Goal: Task Accomplishment & Management: Manage account settings

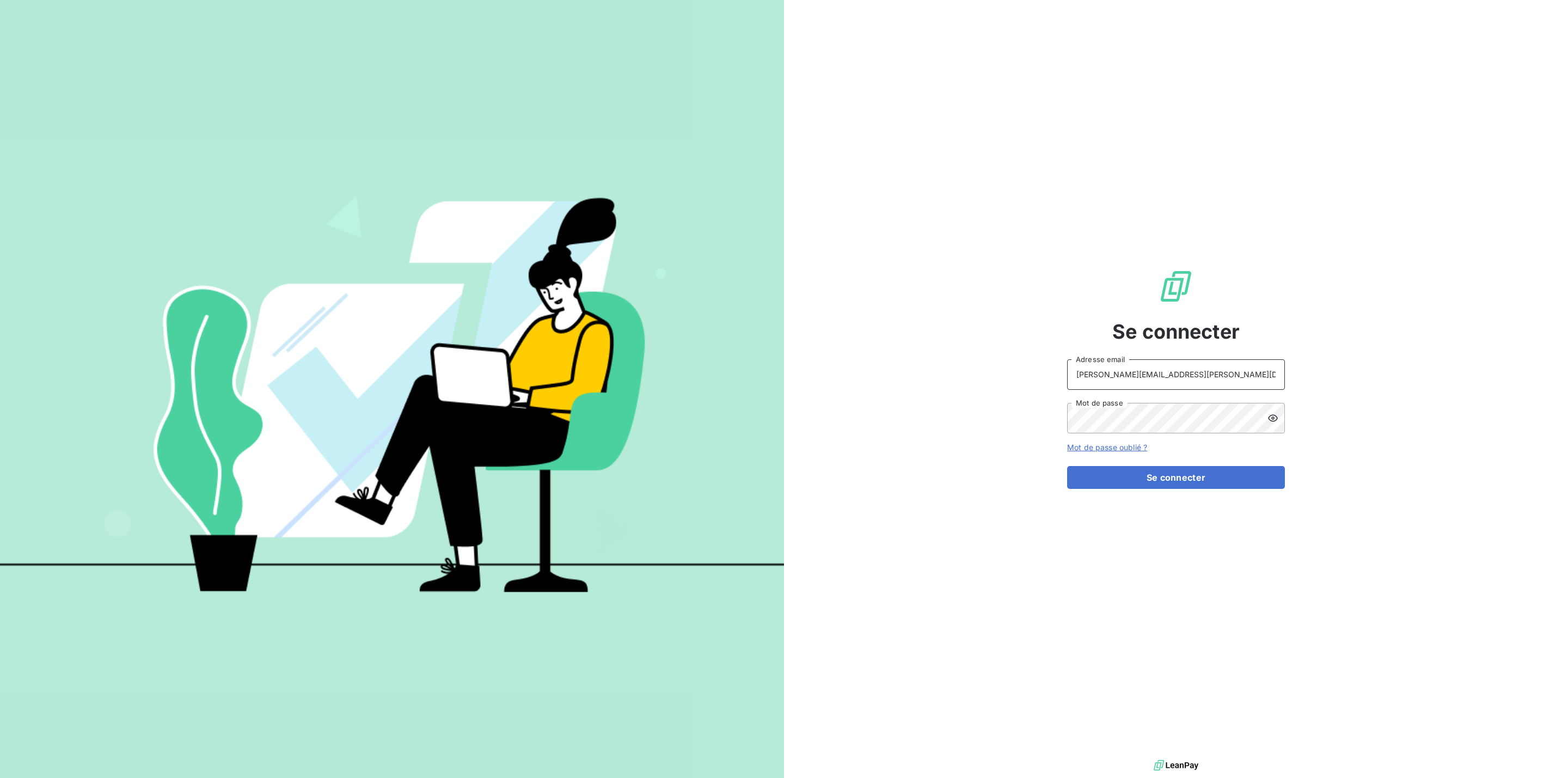
click at [1210, 376] on input "mariama.diallo@greenwishes.fr" at bounding box center [1176, 374] width 218 height 30
type input "mariama.diallo@ostreya.com"
click at [1225, 477] on button "Se connecter" at bounding box center [1176, 478] width 218 height 23
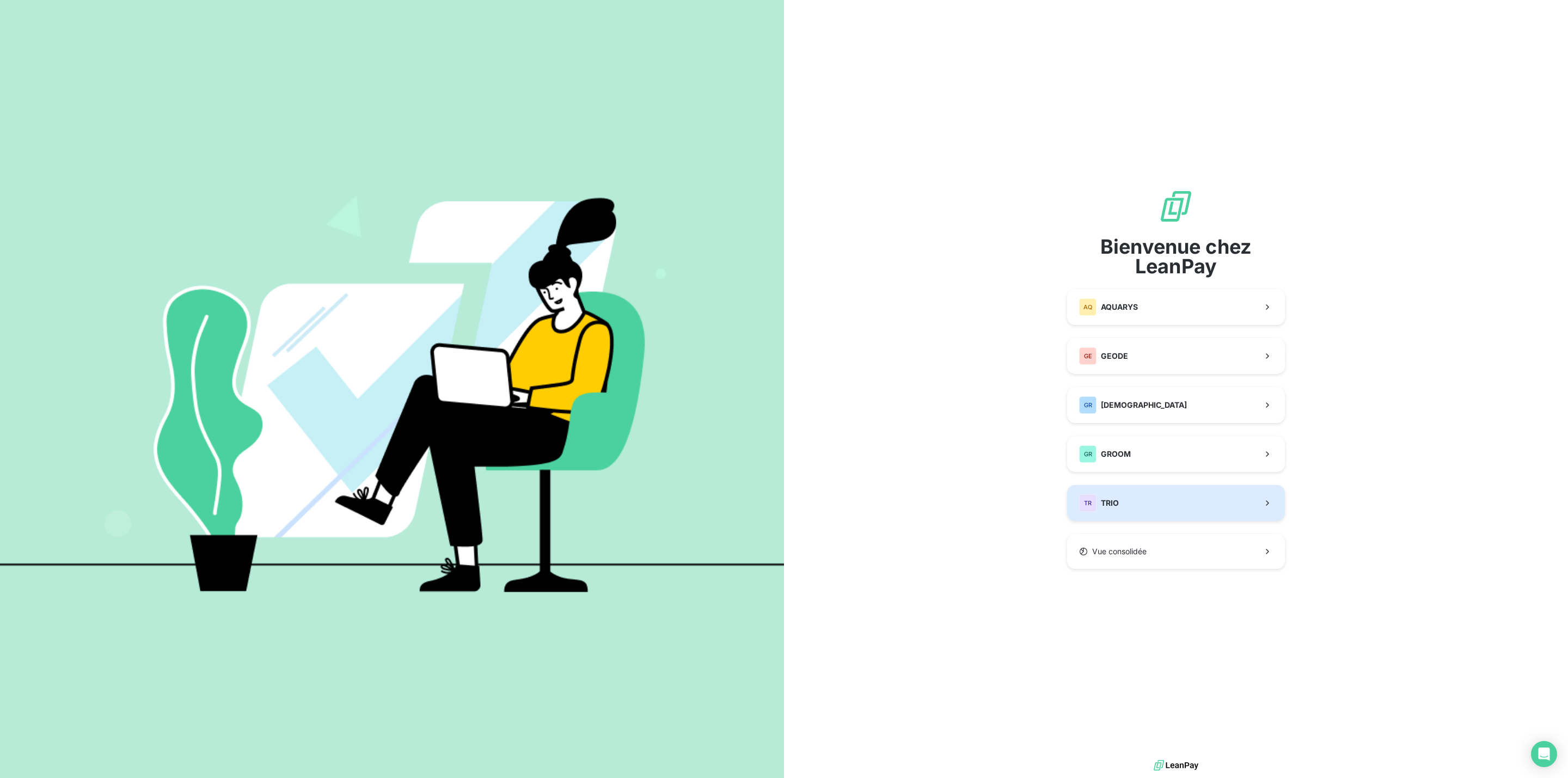
click at [1114, 493] on button "TR TRIO" at bounding box center [1176, 503] width 218 height 36
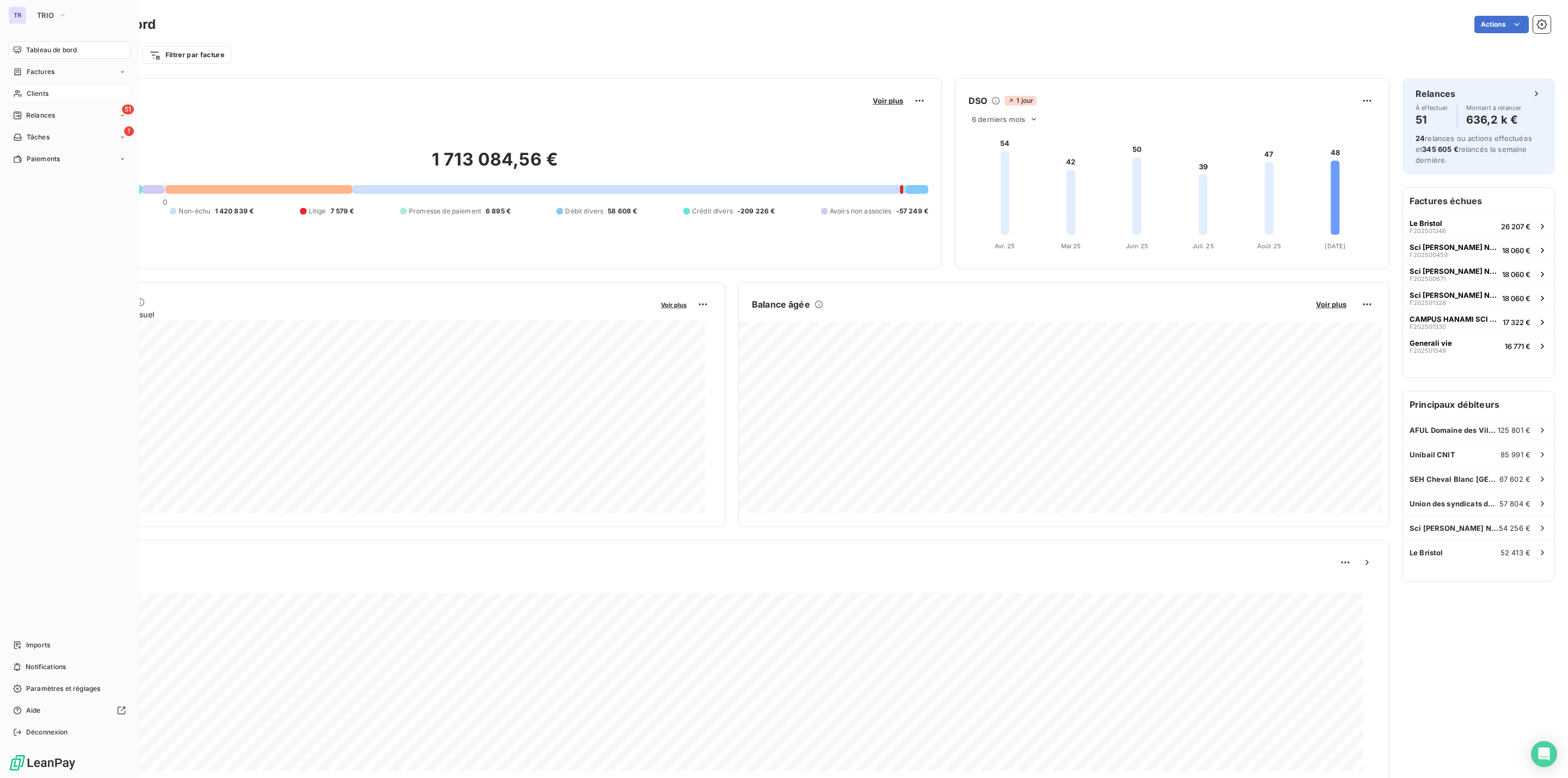
click at [43, 92] on span "Clients" at bounding box center [38, 94] width 22 height 10
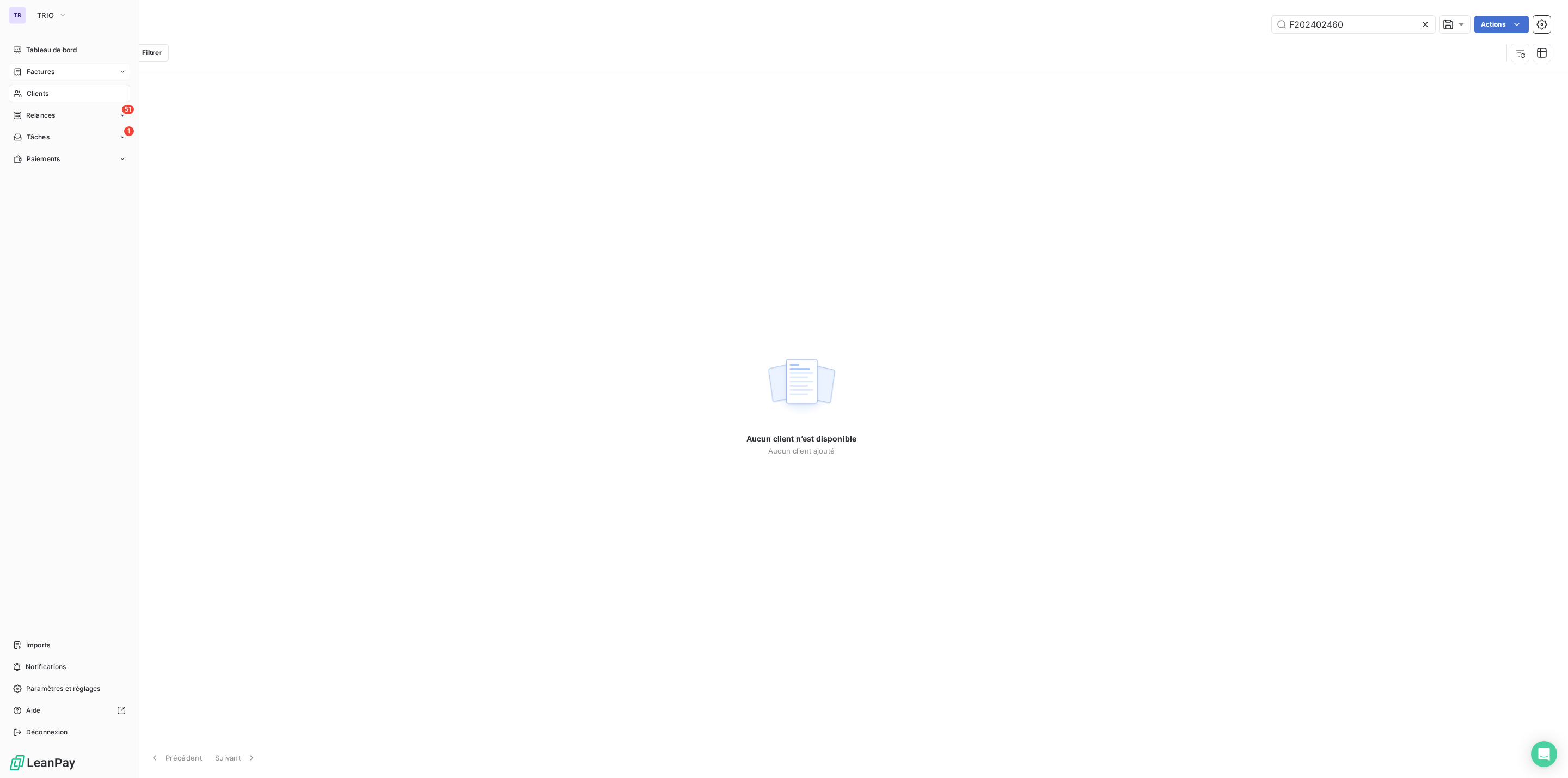
type input "F202402460"
click at [43, 72] on span "Factures" at bounding box center [41, 72] width 28 height 10
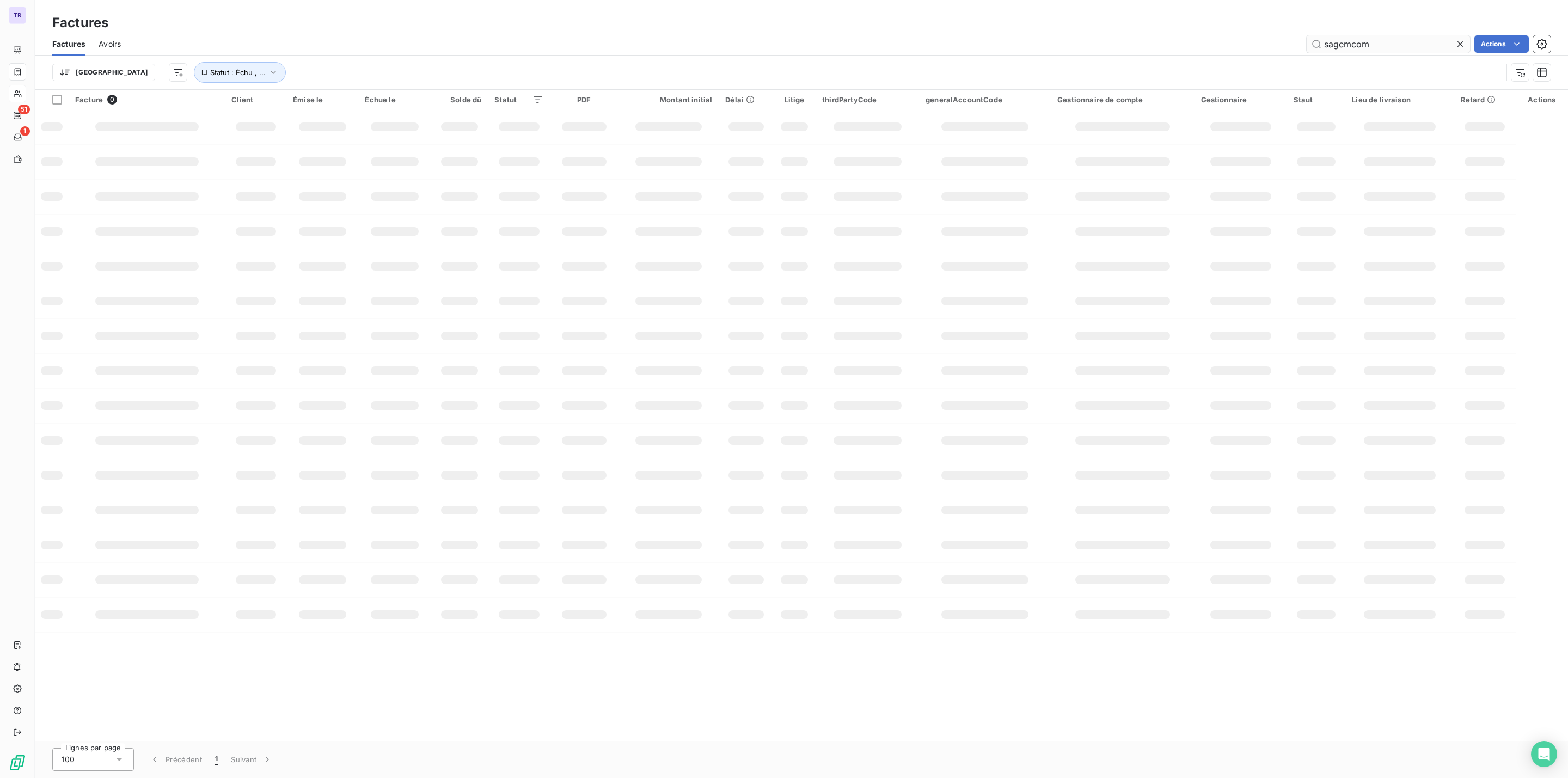
drag, startPoint x: 1377, startPoint y: 44, endPoint x: 1315, endPoint y: 44, distance: 62.0
click at [1315, 44] on input "sagemcom" at bounding box center [1388, 44] width 163 height 18
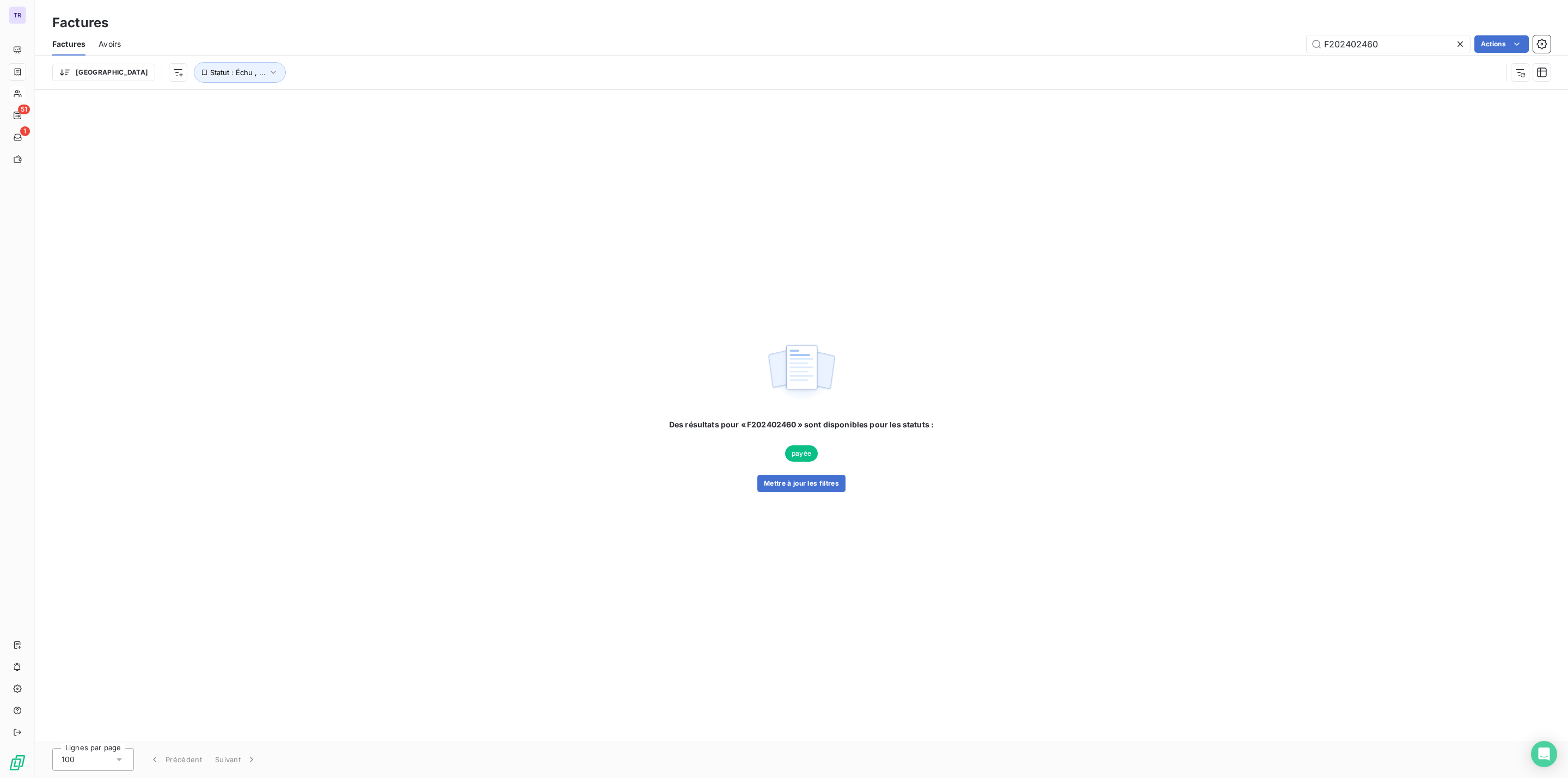
type input "F202402460"
drag, startPoint x: 177, startPoint y: 54, endPoint x: 193, endPoint y: 60, distance: 17.1
click at [182, 55] on div "Factures Avoirs F202402460 Actions Trier Statut : Échu , ..." at bounding box center [801, 61] width 1533 height 57
drag, startPoint x: 203, startPoint y: 74, endPoint x: 217, endPoint y: 75, distance: 14.0
click at [210, 74] on span "Statut : Échu , ..." at bounding box center [237, 72] width 55 height 9
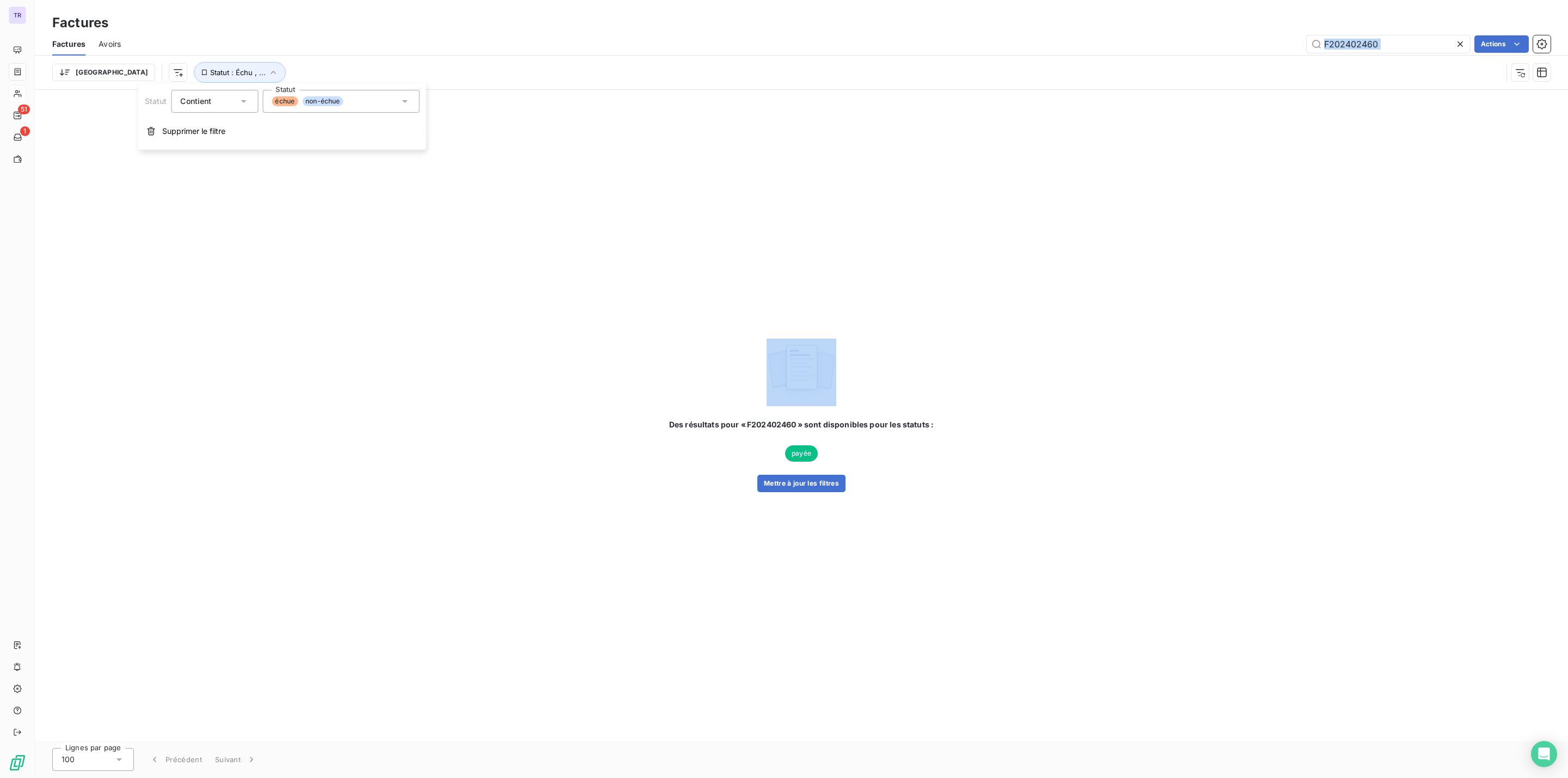
click at [299, 89] on div "Statut Contient is Statut échue non-échue Supprimer le filtre" at bounding box center [282, 116] width 288 height 66
click at [314, 105] on span "non-échue" at bounding box center [322, 101] width 41 height 10
click at [314, 167] on li "payée" at bounding box center [341, 161] width 157 height 18
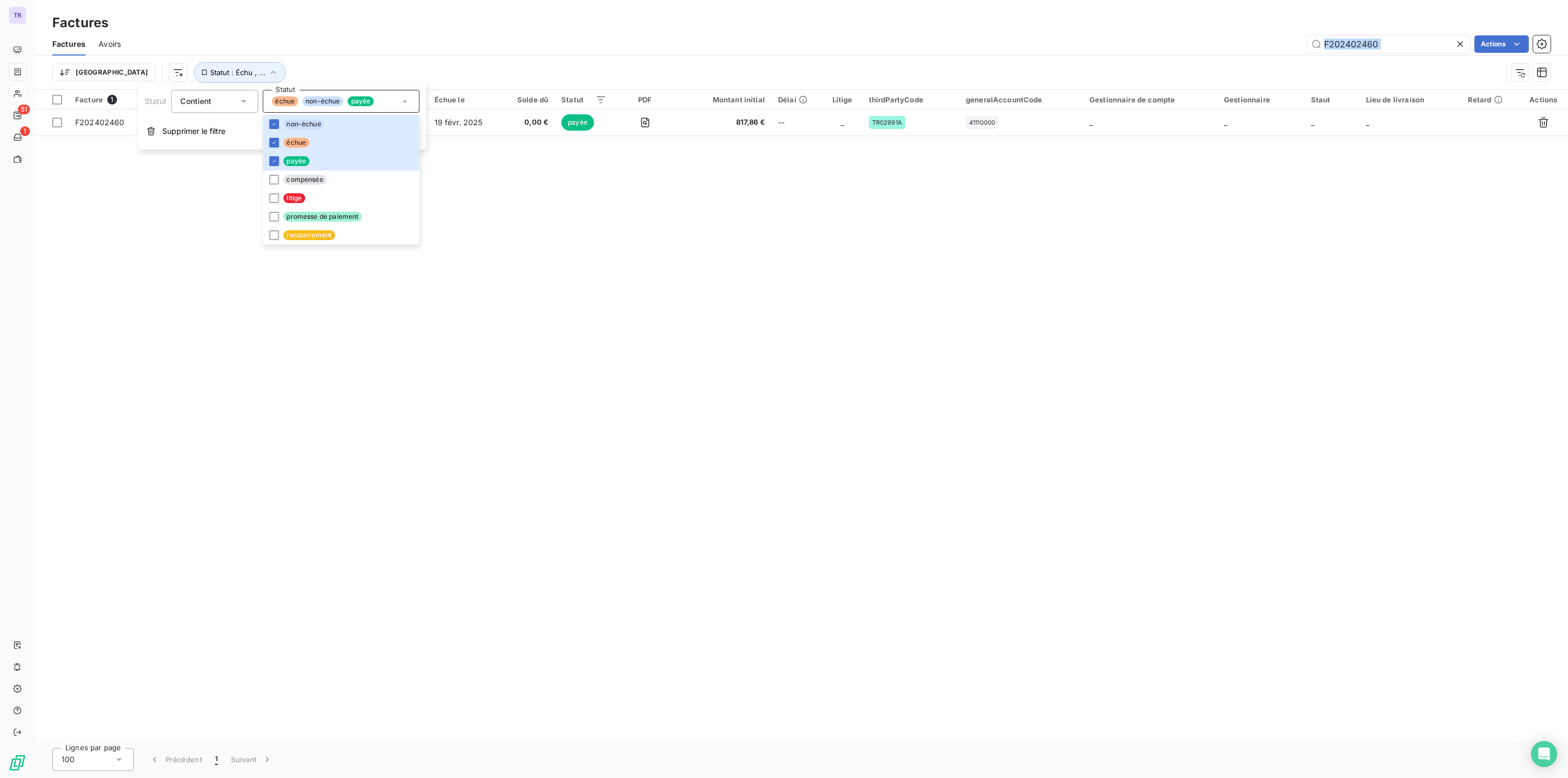
click at [706, 234] on div "Facture 1 Client Émise le Échue le Solde dû Statut PDF Montant initial Délai Li…" at bounding box center [801, 416] width 1533 height 651
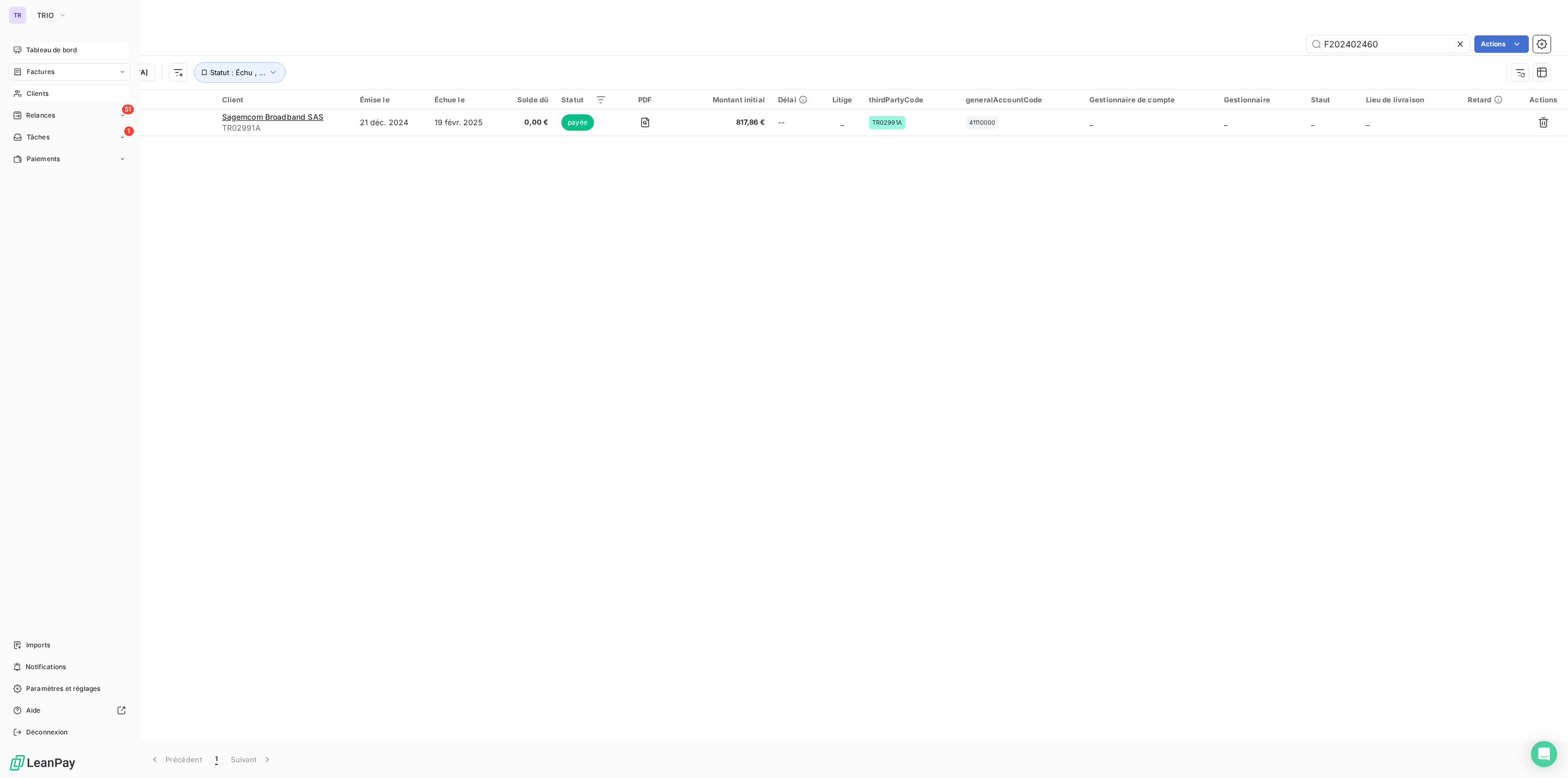
click at [57, 49] on span "Tableau de bord" at bounding box center [51, 50] width 51 height 10
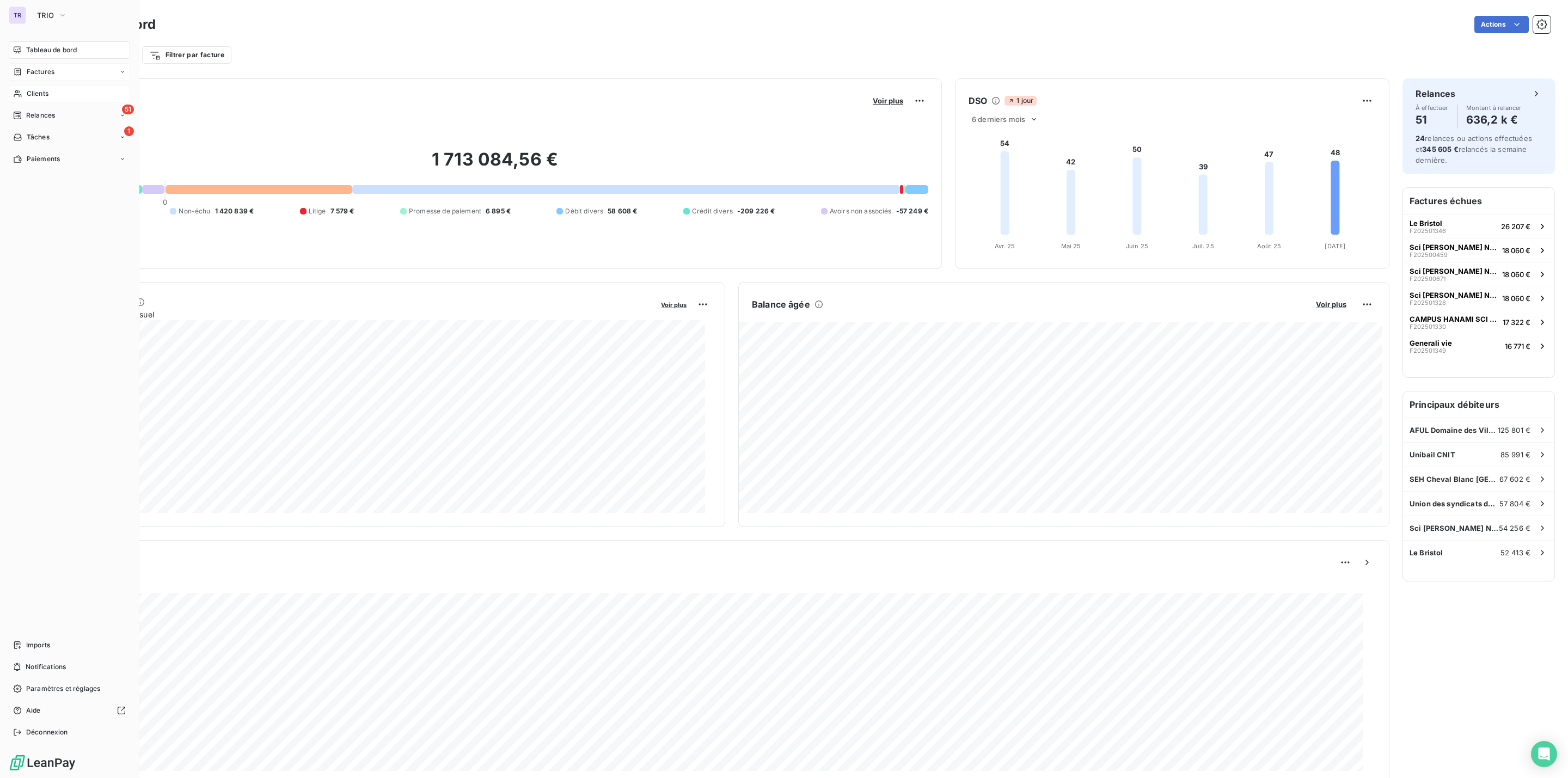
click at [38, 92] on span "Clients" at bounding box center [38, 94] width 22 height 10
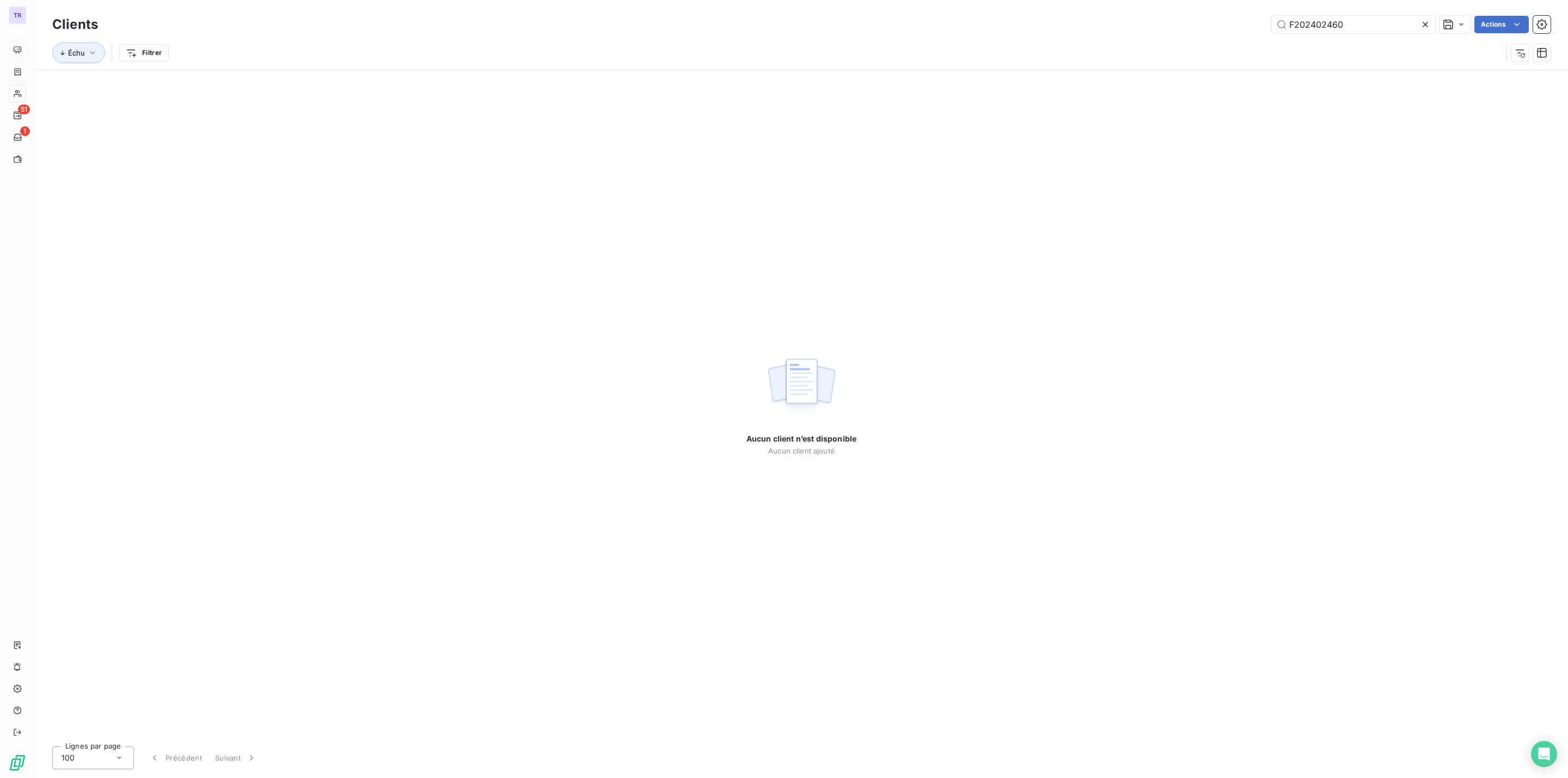
drag, startPoint x: 1365, startPoint y: 25, endPoint x: 936, endPoint y: 15, distance: 429.1
click at [969, 22] on div "F202402460 Actions" at bounding box center [830, 24] width 1440 height 18
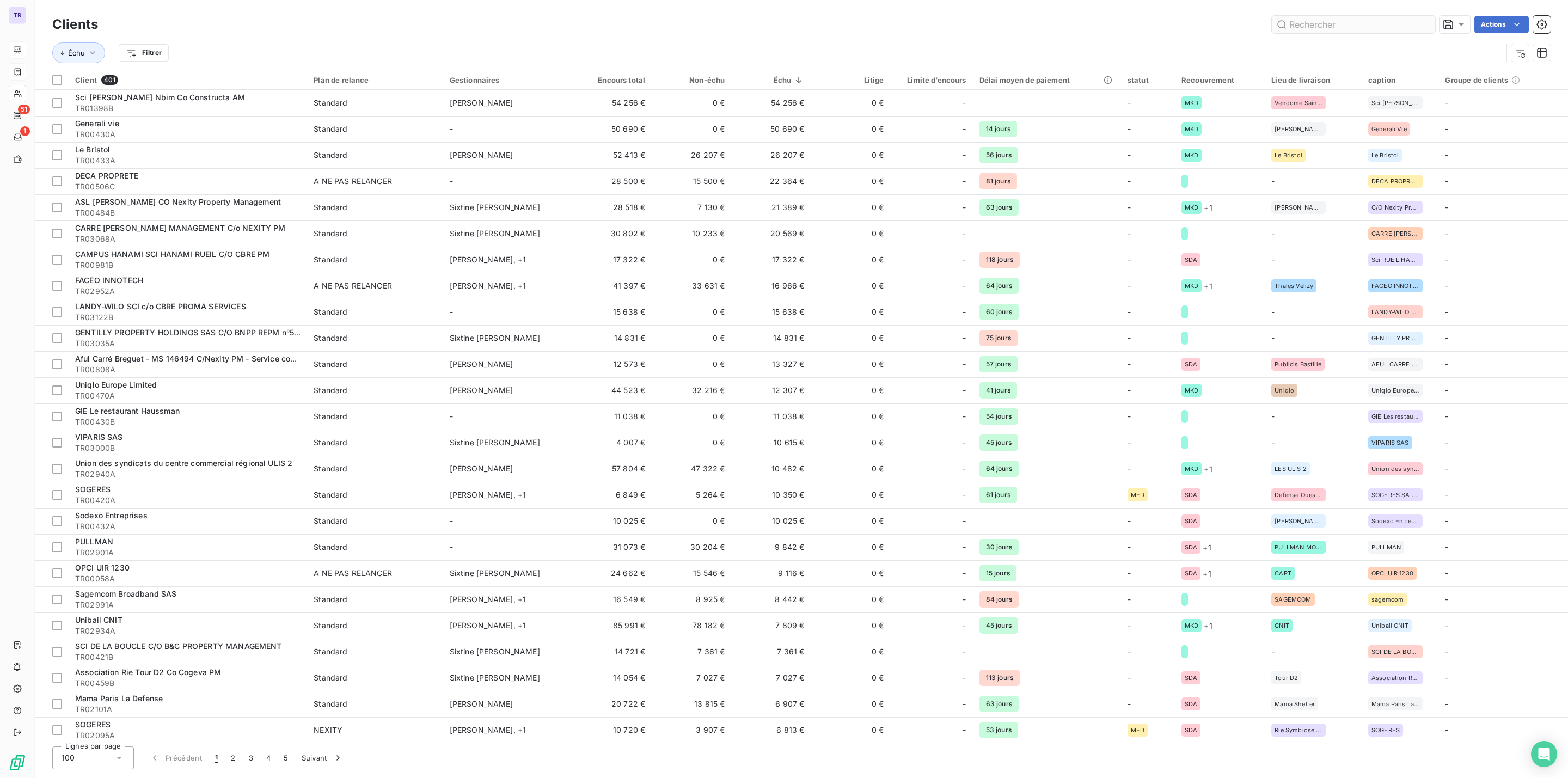
click at [1295, 28] on input "text" at bounding box center [1353, 24] width 163 height 18
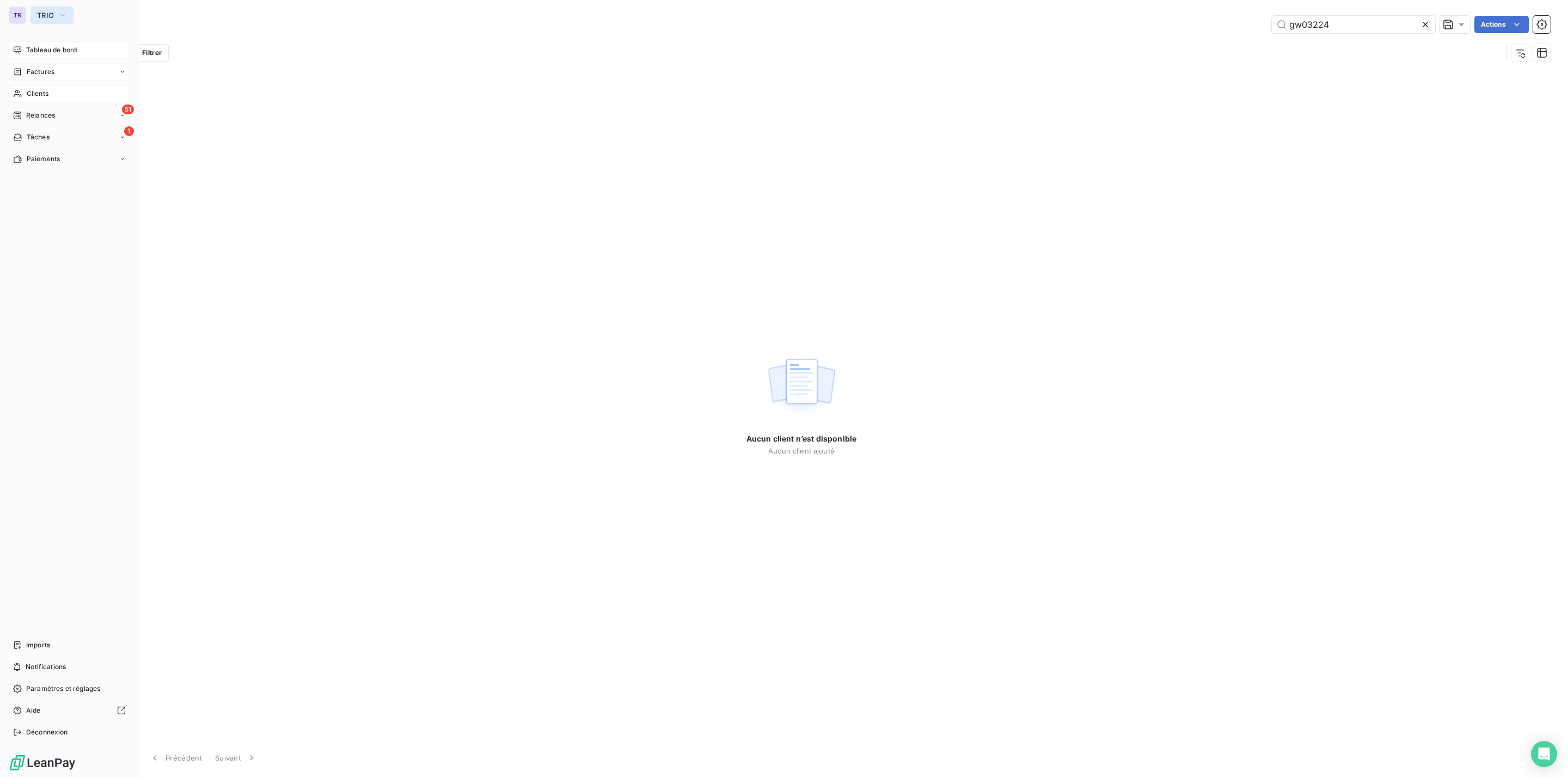
type input "gw03224"
click at [41, 16] on span "TRIO" at bounding box center [46, 15] width 17 height 9
click at [92, 121] on span "[DEMOGRAPHIC_DATA]" at bounding box center [100, 123] width 96 height 11
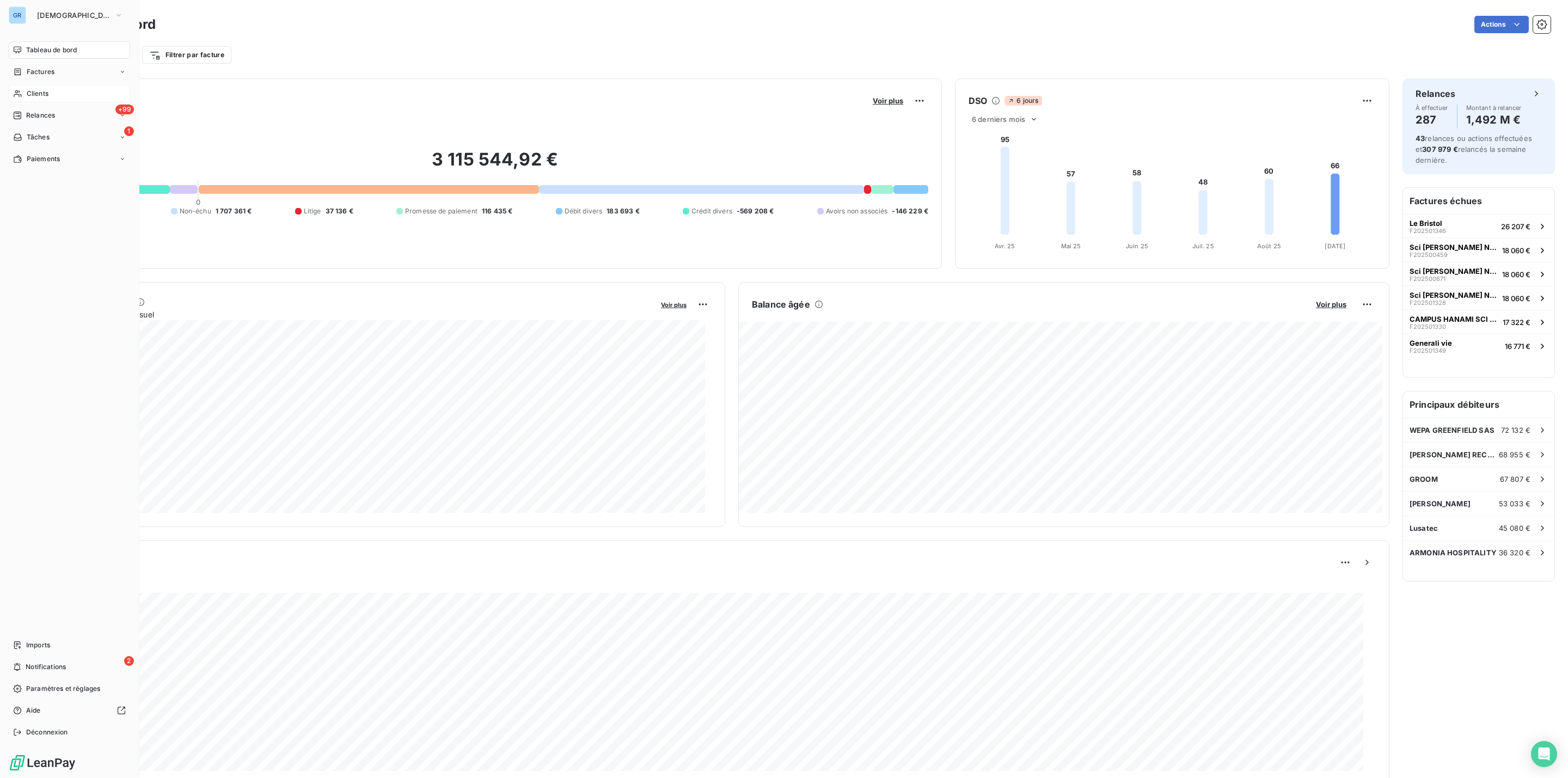
click at [57, 94] on div "Clients" at bounding box center [69, 94] width 121 height 18
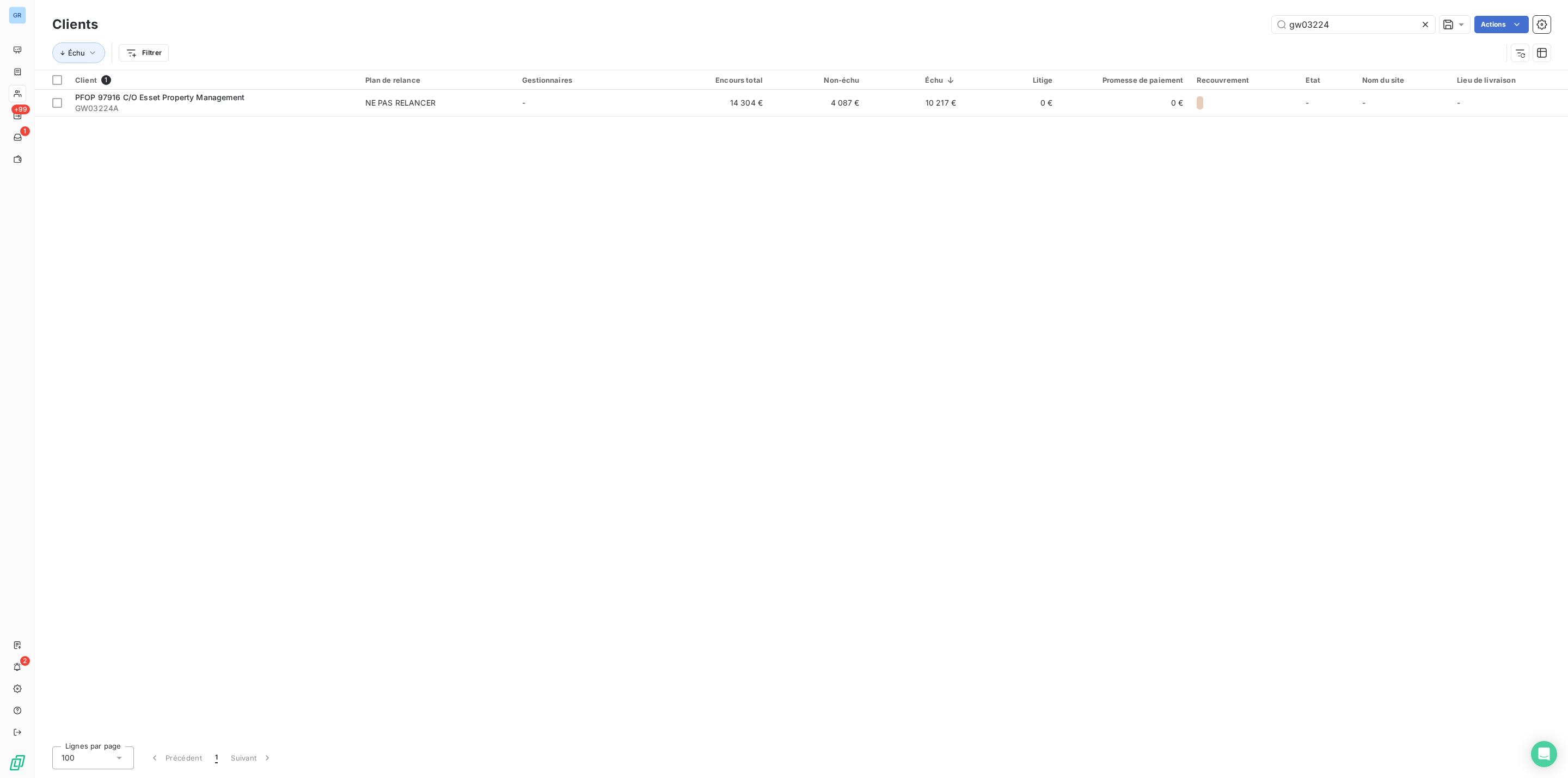
drag, startPoint x: 1345, startPoint y: 22, endPoint x: 996, endPoint y: 44, distance: 349.7
click at [1096, 38] on div "Clients gw03224 Actions Échu Filtrer" at bounding box center [802, 41] width 1499 height 57
type input "g"
type input "gw03224"
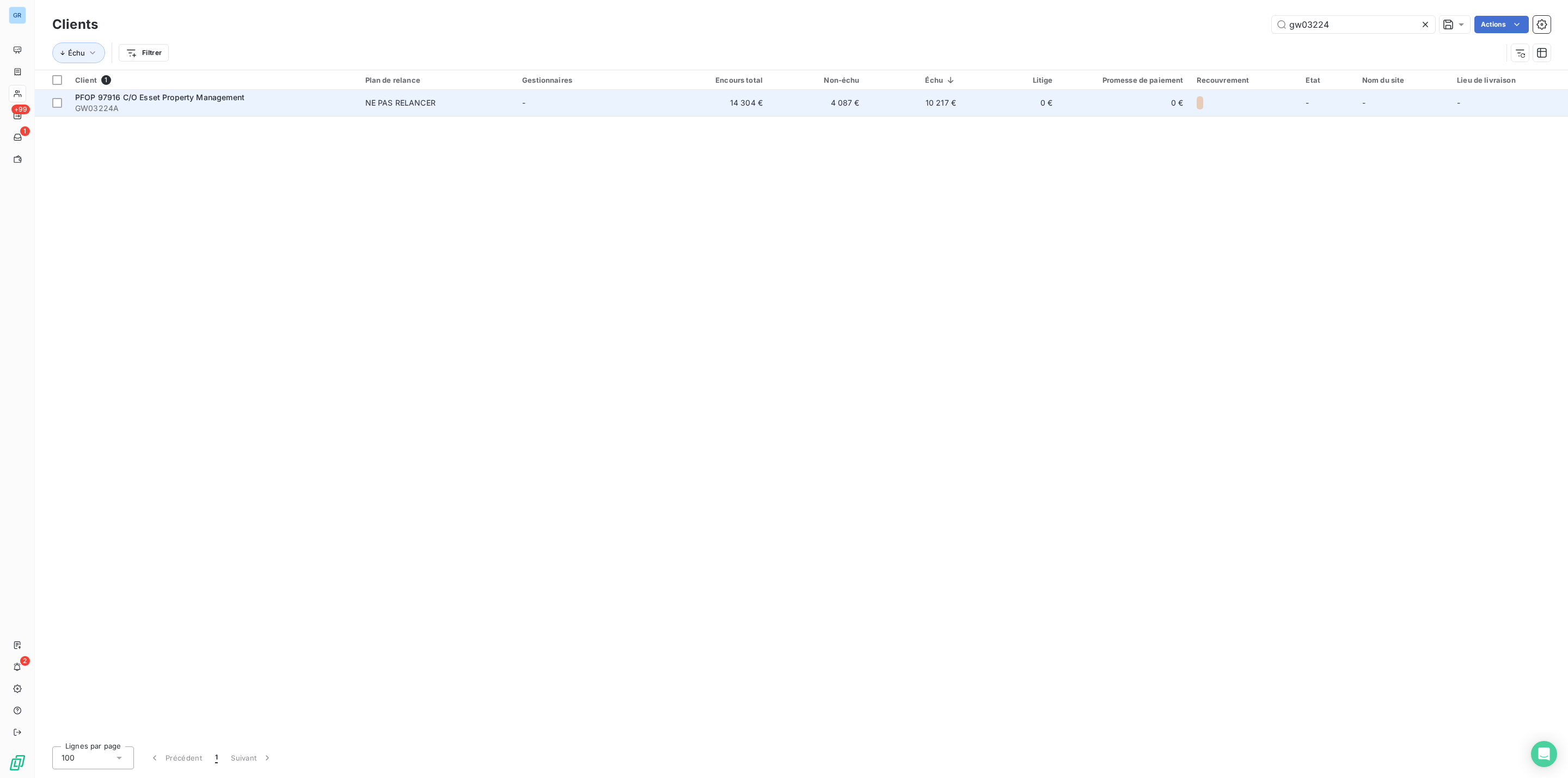
click at [399, 103] on div "NE PAS RELANCER" at bounding box center [400, 103] width 70 height 11
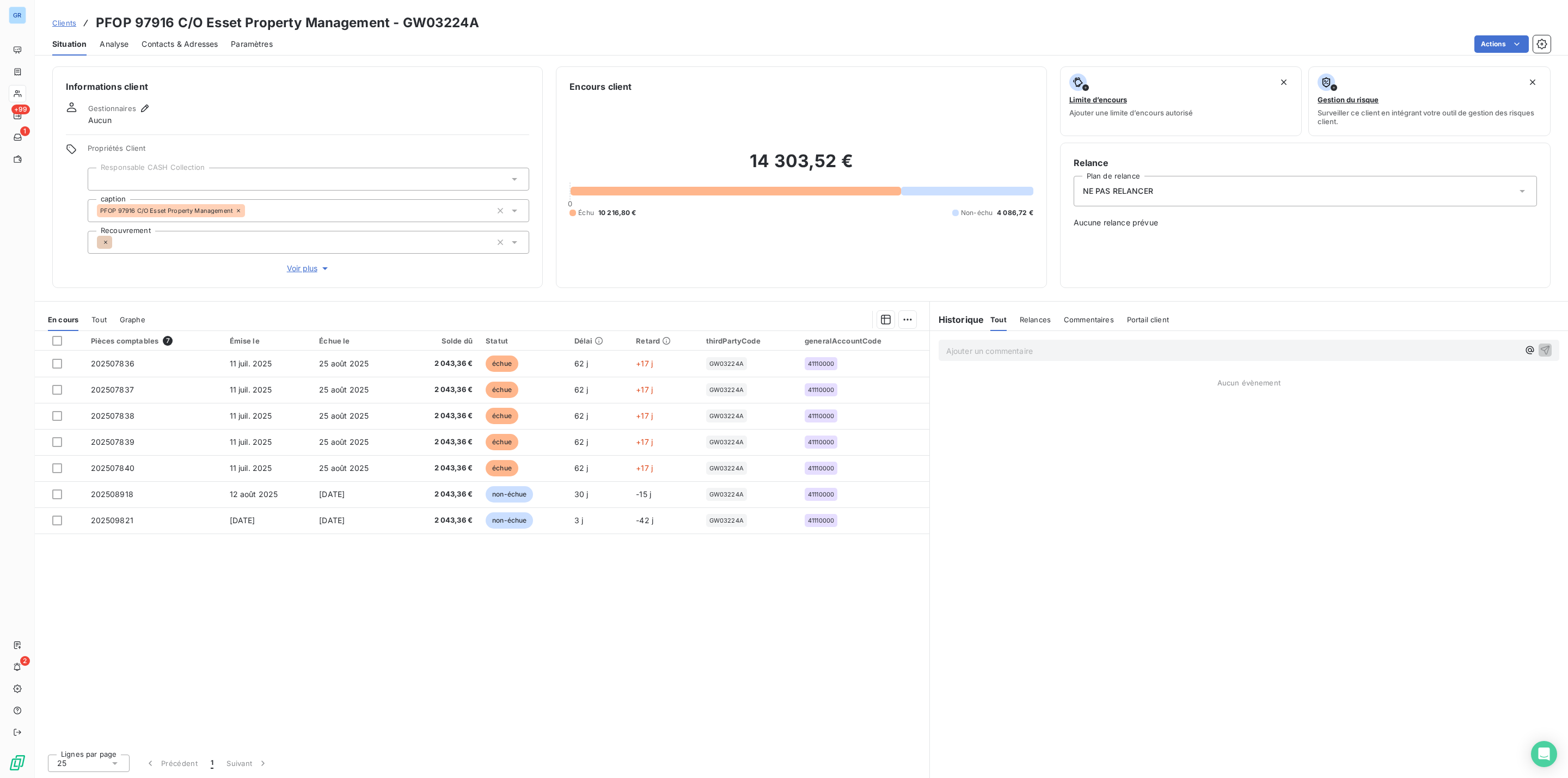
click at [204, 46] on span "Contacts & Adresses" at bounding box center [180, 44] width 76 height 11
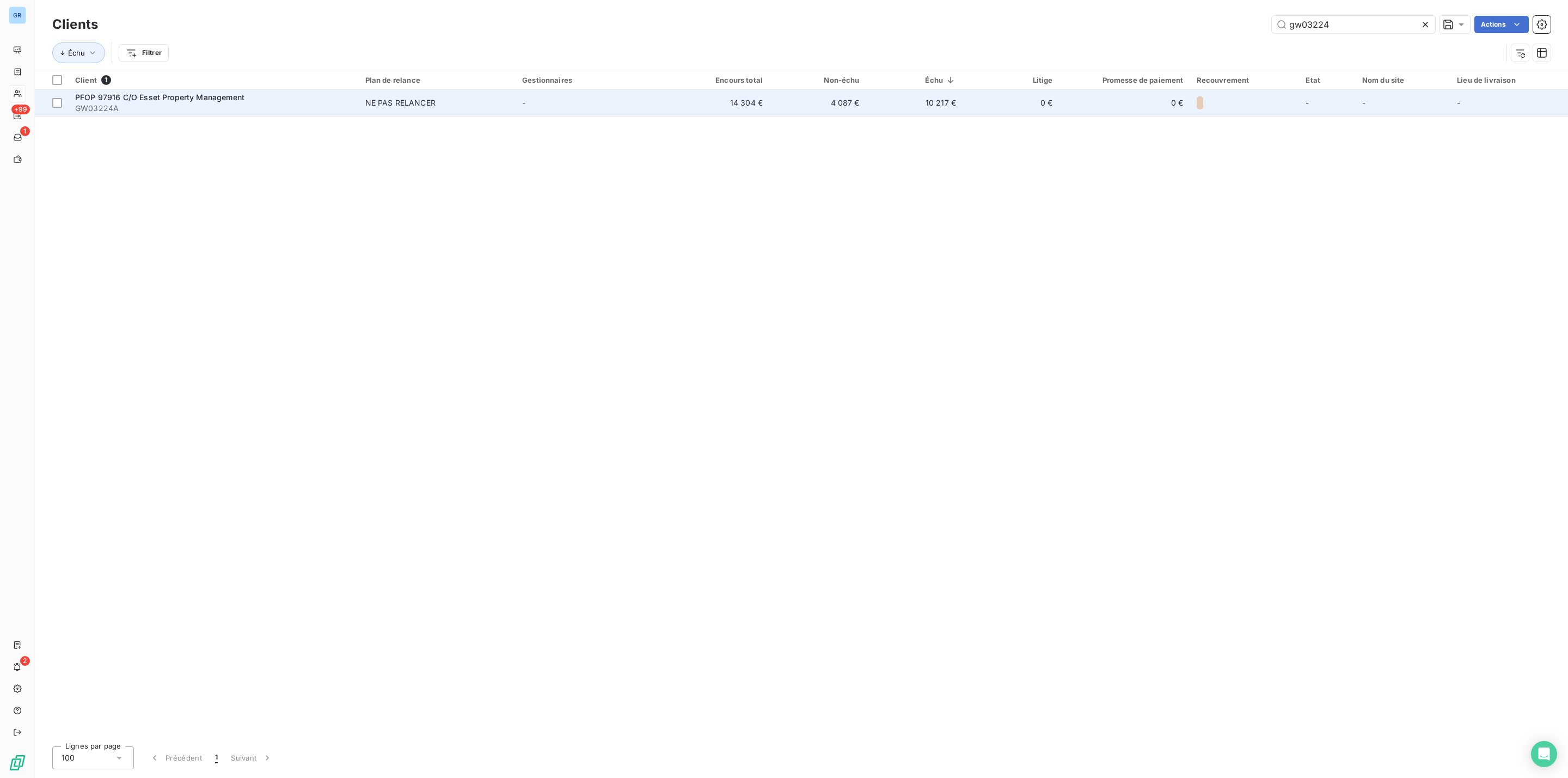
click at [115, 95] on span "PFOP 97916 C/O Esset Property Management" at bounding box center [159, 97] width 169 height 9
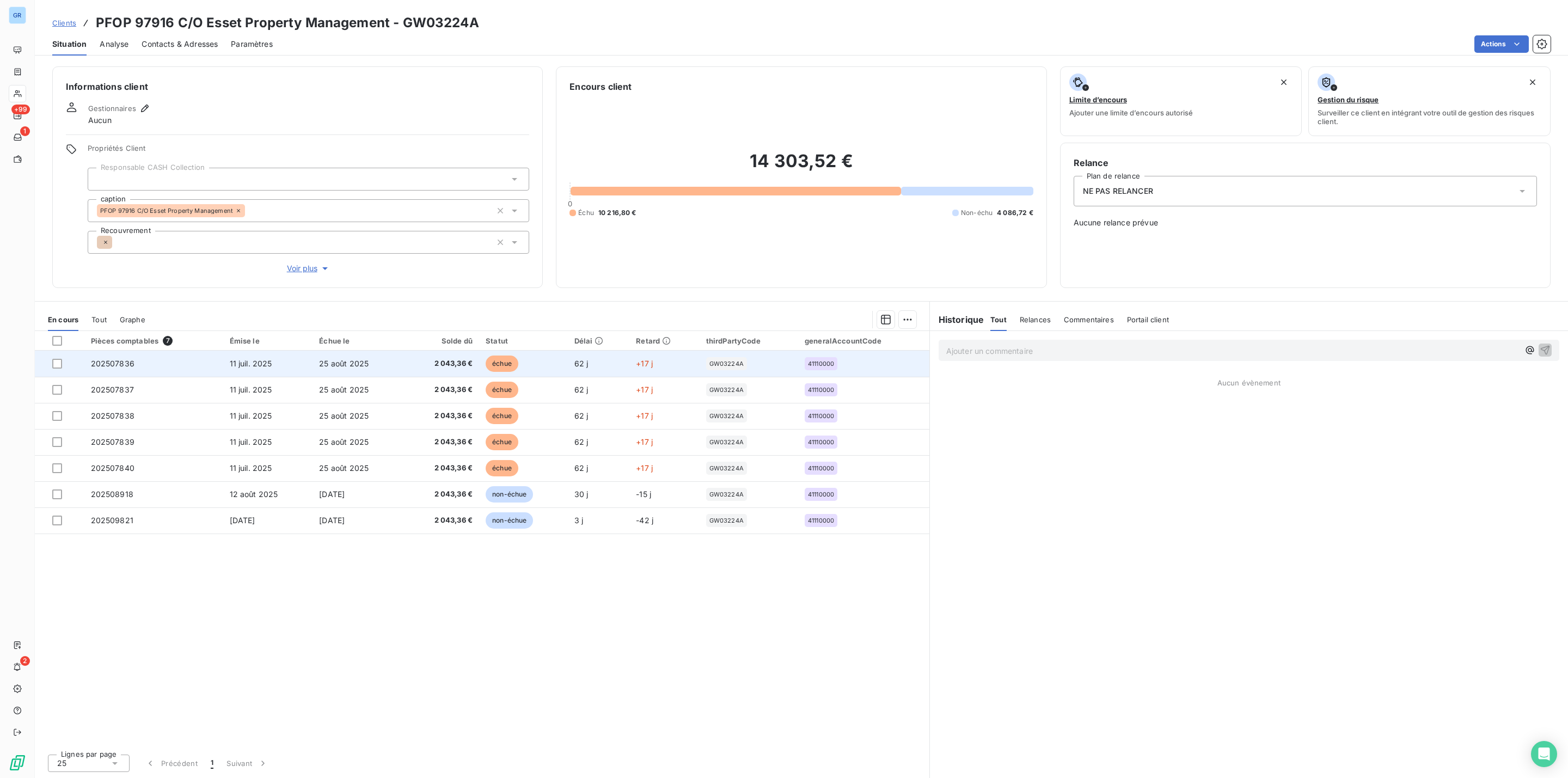
click at [491, 366] on span "échue" at bounding box center [502, 363] width 33 height 16
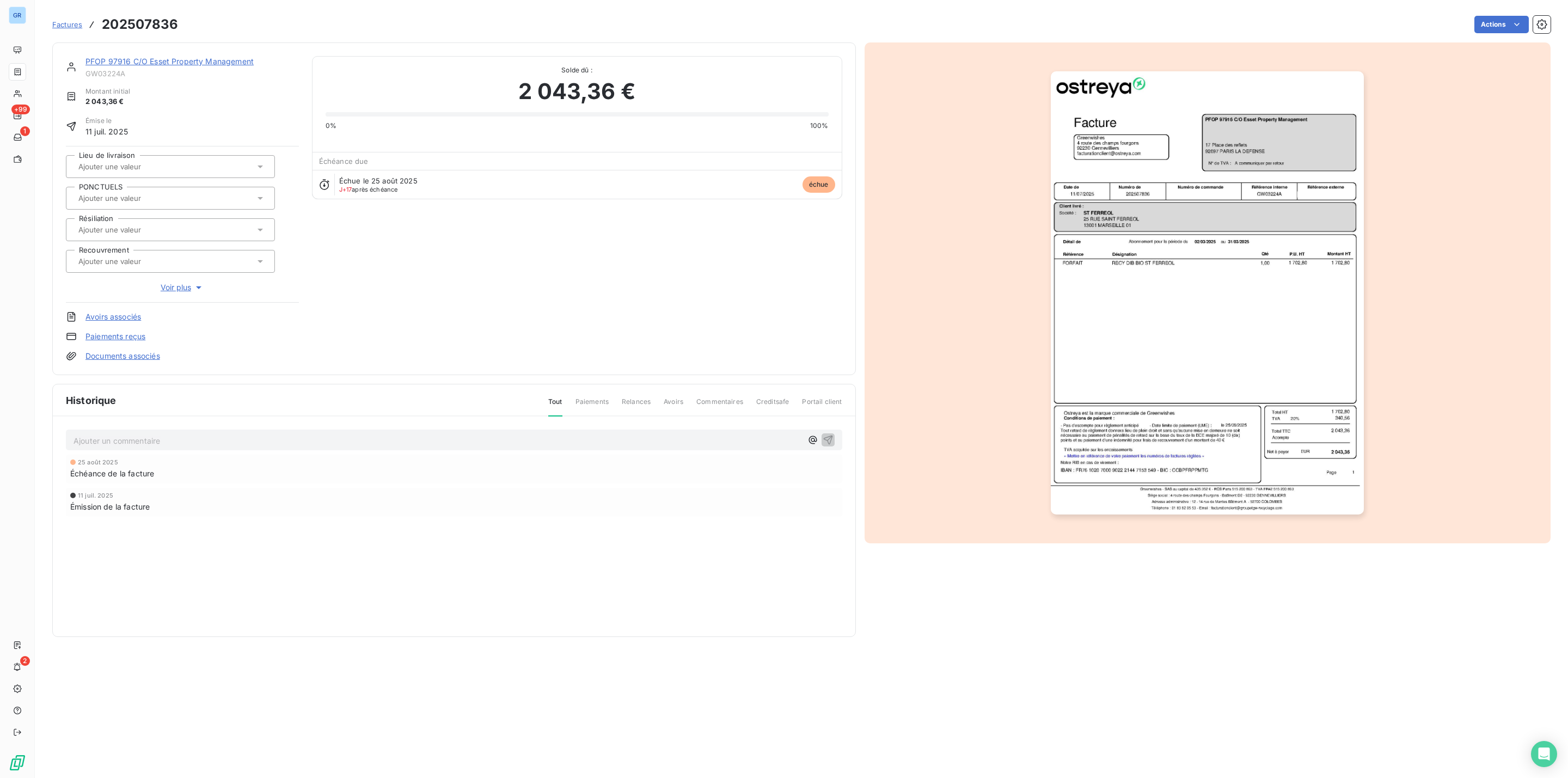
click at [1122, 209] on img "button" at bounding box center [1207, 293] width 313 height 443
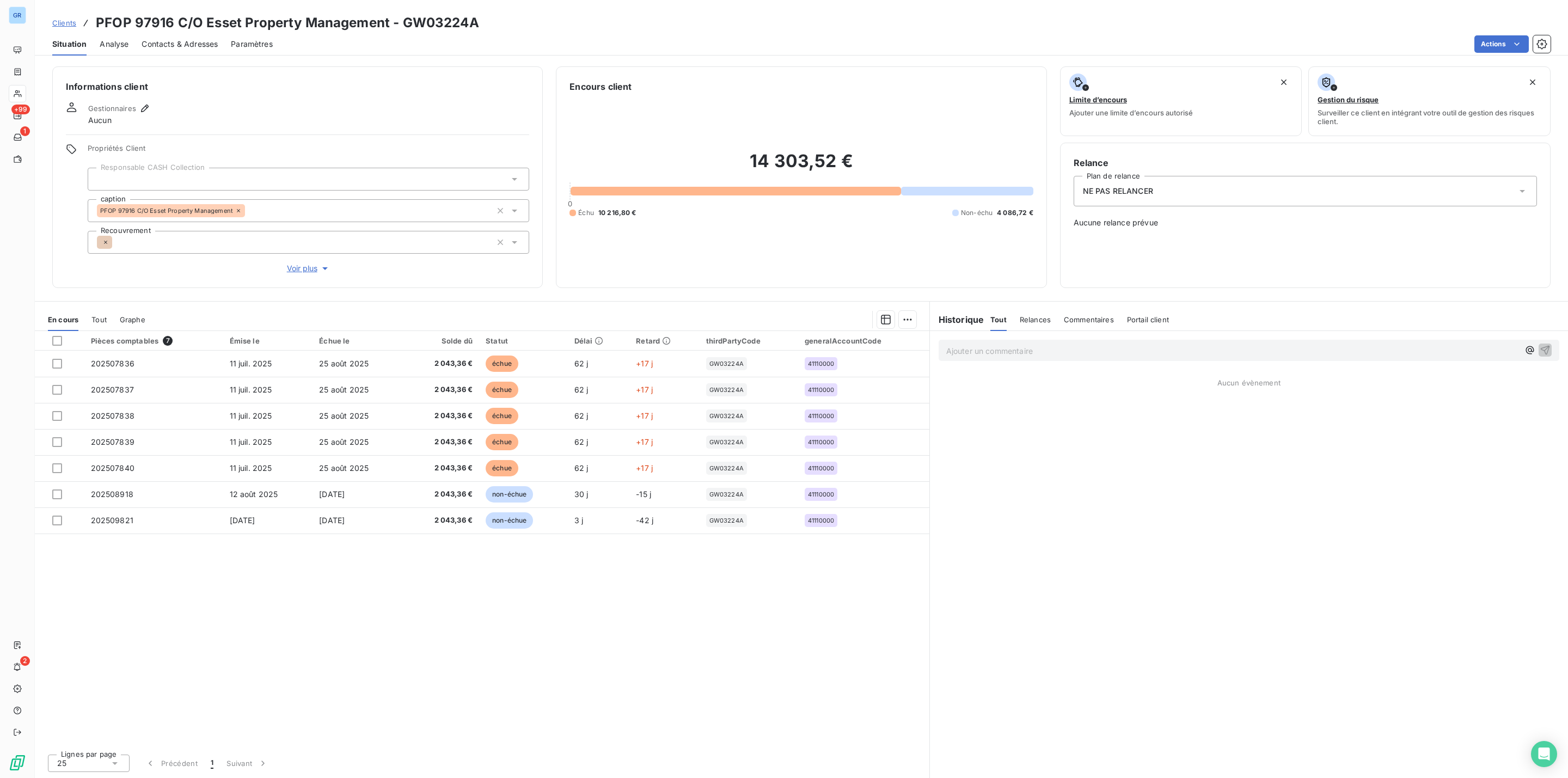
click at [93, 317] on span "Tout" at bounding box center [99, 320] width 15 height 9
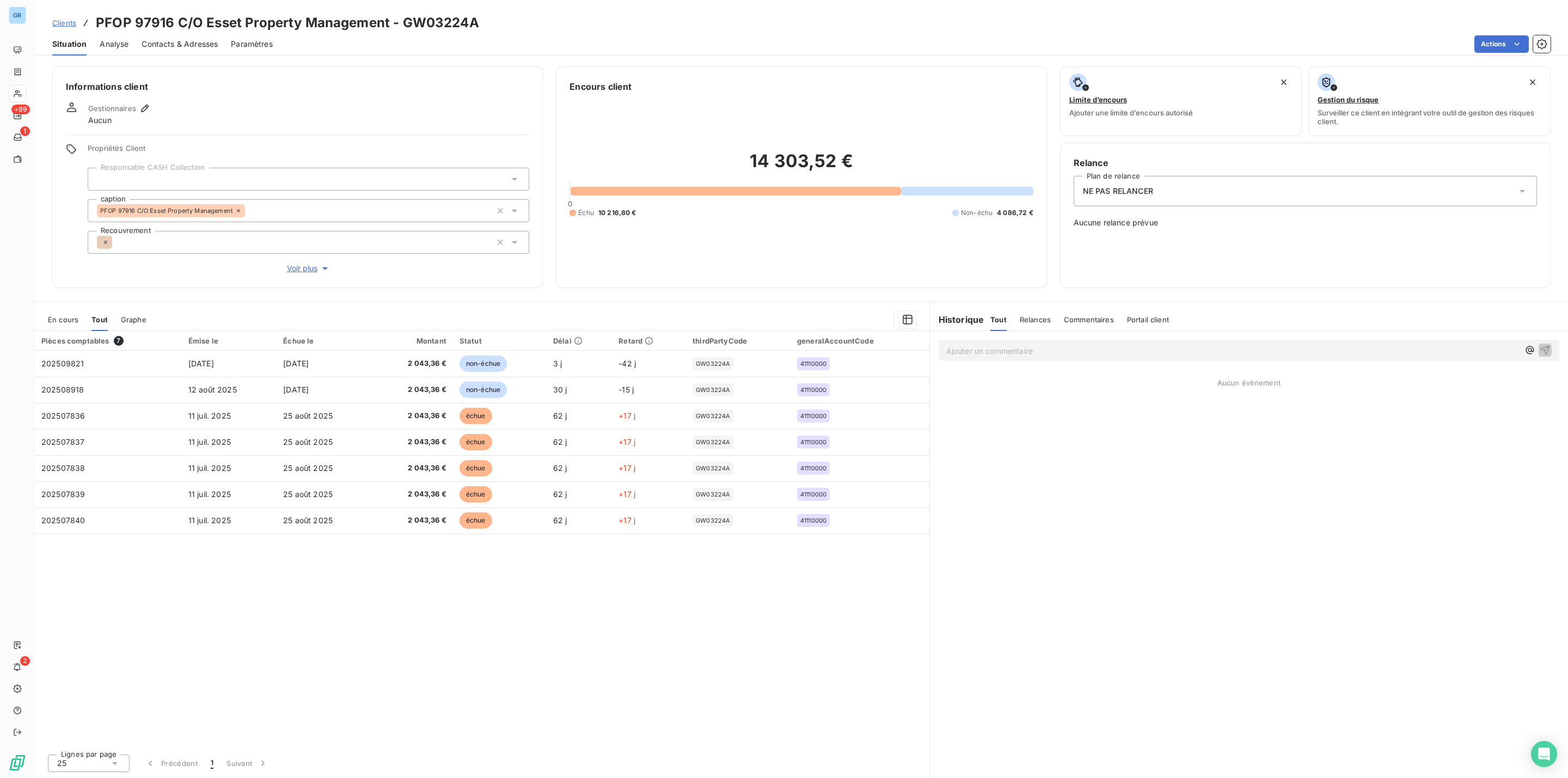
click at [72, 323] on span "En cours" at bounding box center [63, 320] width 30 height 9
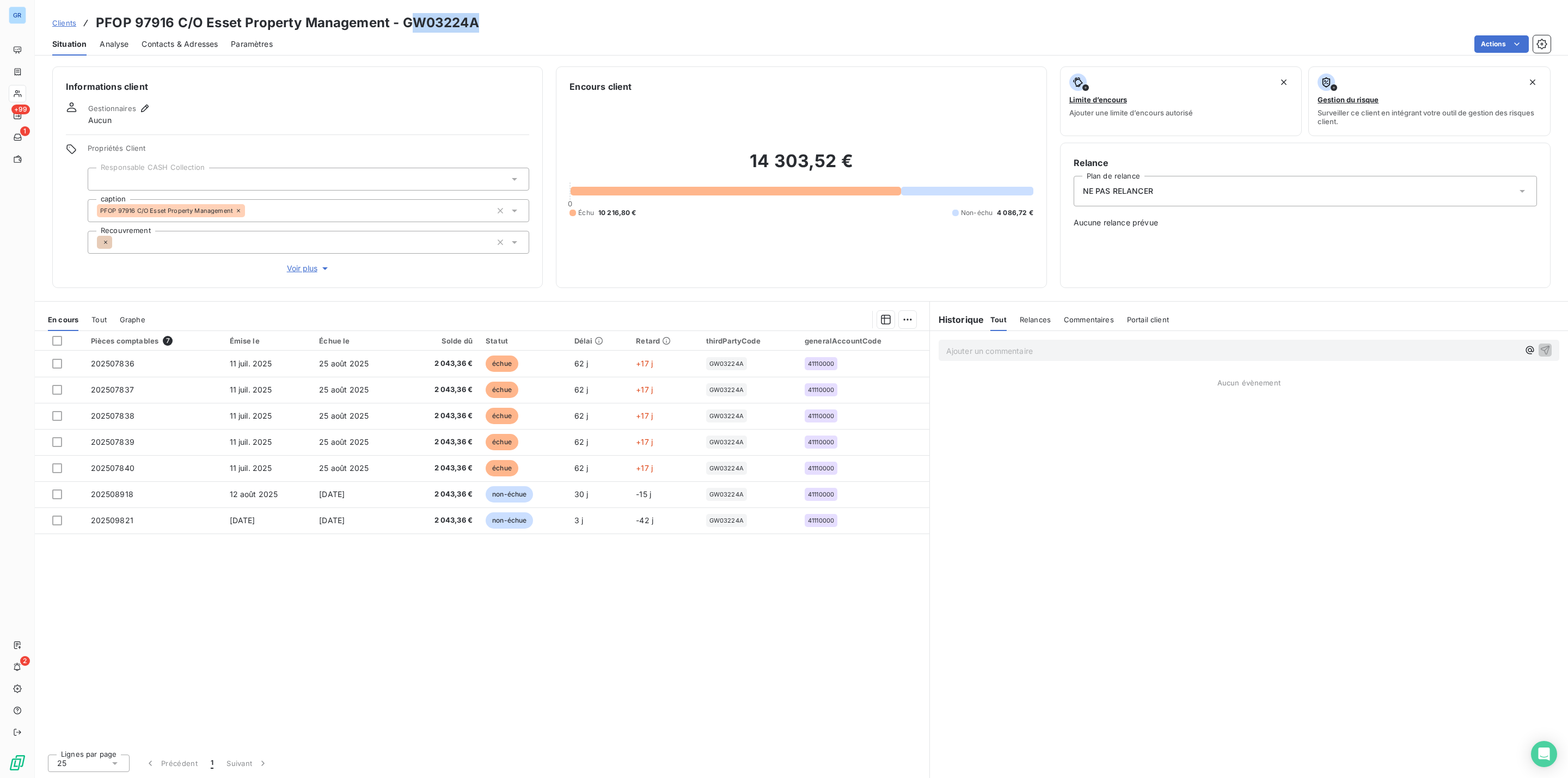
drag, startPoint x: 475, startPoint y: 19, endPoint x: 405, endPoint y: 21, distance: 70.0
click at [405, 21] on h3 "PFOP 97916 C/O Esset Property Management - GW03224A" at bounding box center [287, 23] width 383 height 19
drag, startPoint x: 404, startPoint y: 21, endPoint x: 458, endPoint y: 27, distance: 54.3
click at [458, 27] on h3 "PFOP 97916 C/O Esset Property Management - GW03224A" at bounding box center [287, 23] width 383 height 19
click at [146, 107] on icon "button" at bounding box center [145, 108] width 11 height 11
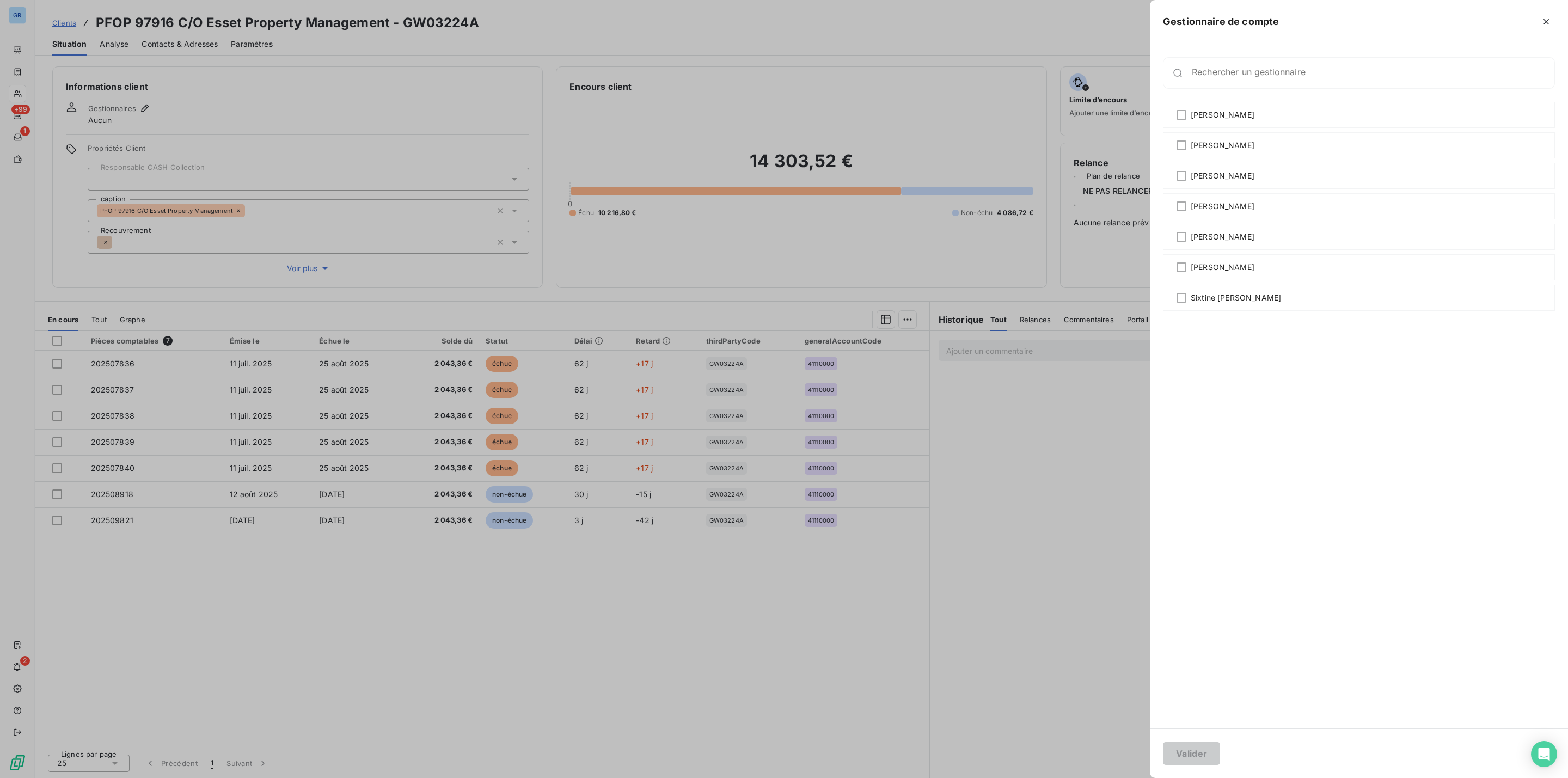
drag, startPoint x: 580, startPoint y: 137, endPoint x: 385, endPoint y: 98, distance: 198.9
click at [576, 137] on div at bounding box center [784, 389] width 1568 height 778
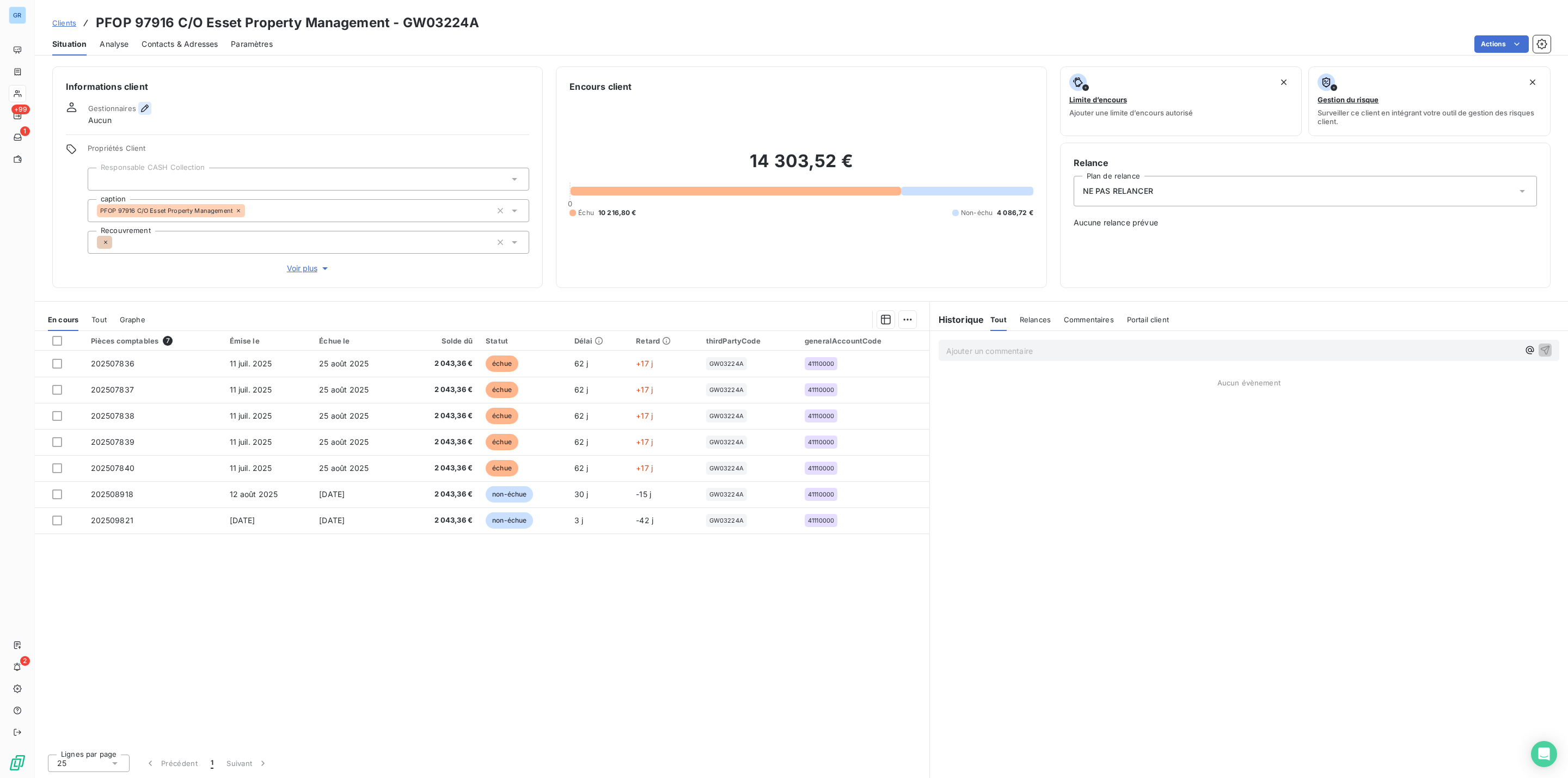
click at [147, 105] on icon "button" at bounding box center [145, 108] width 11 height 11
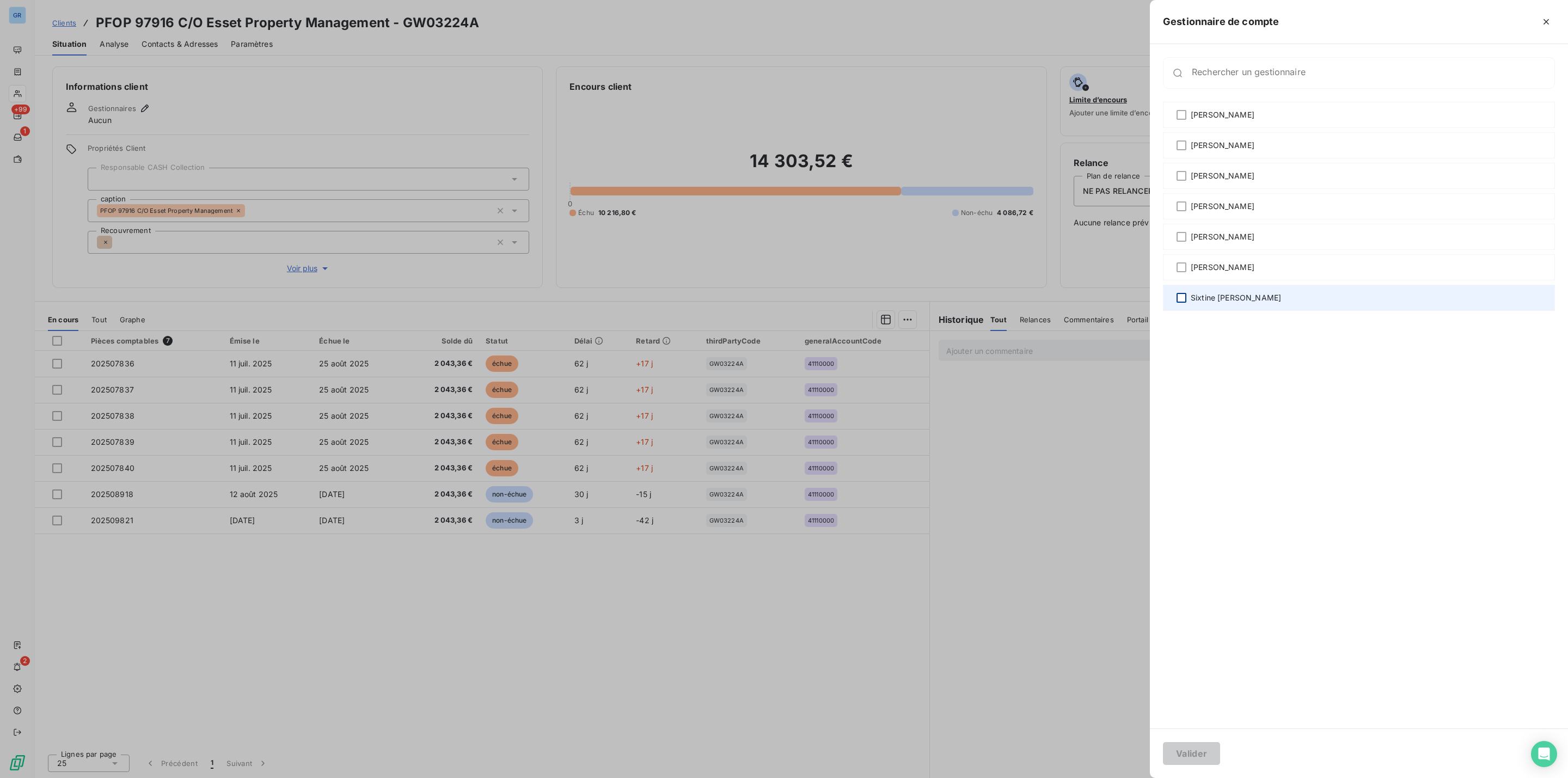
click at [1184, 296] on div at bounding box center [1181, 298] width 10 height 10
click at [1184, 746] on button "Valider" at bounding box center [1192, 754] width 57 height 23
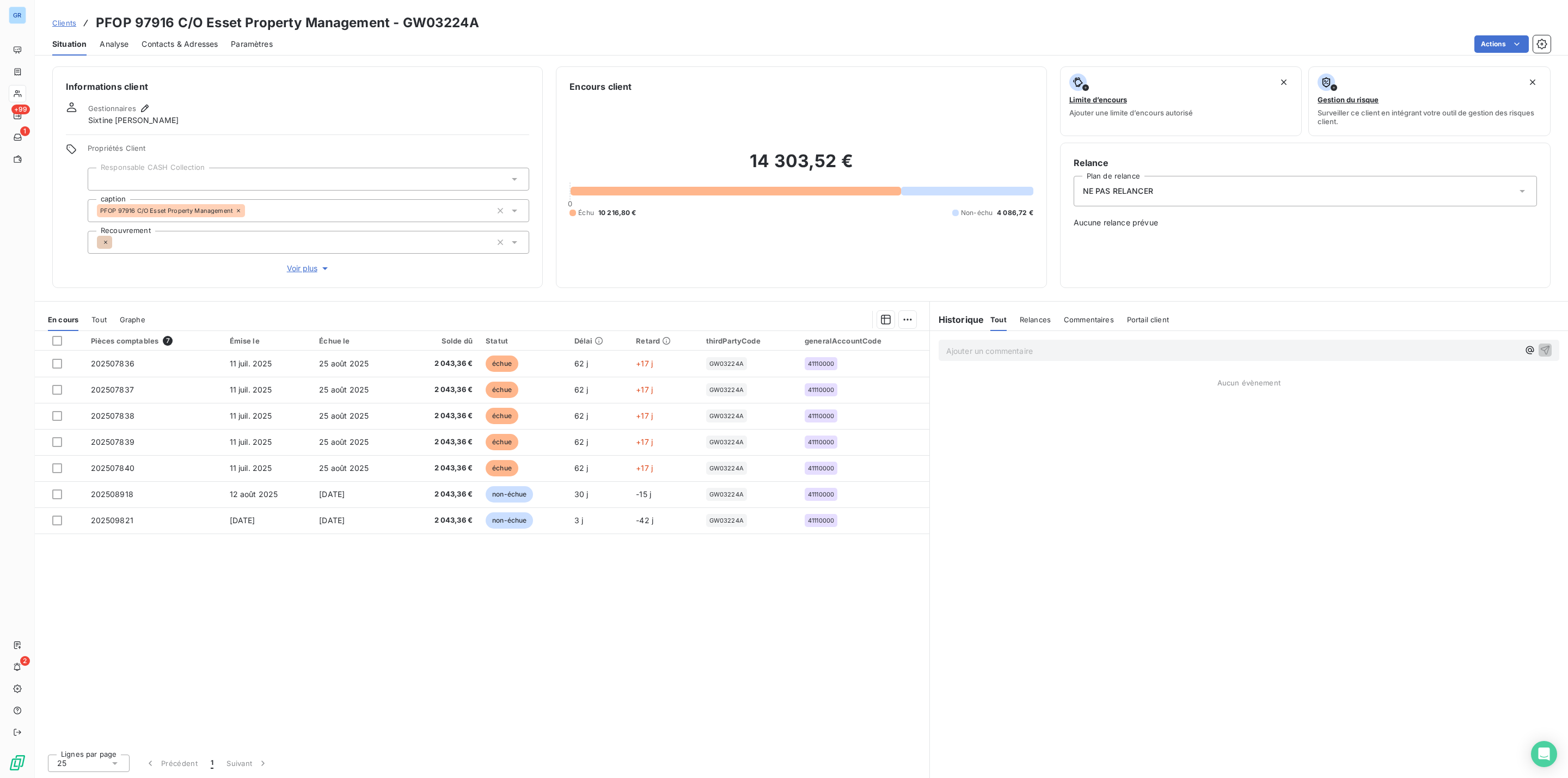
click at [1176, 185] on div "NE PAS RELANCER" at bounding box center [1305, 191] width 463 height 30
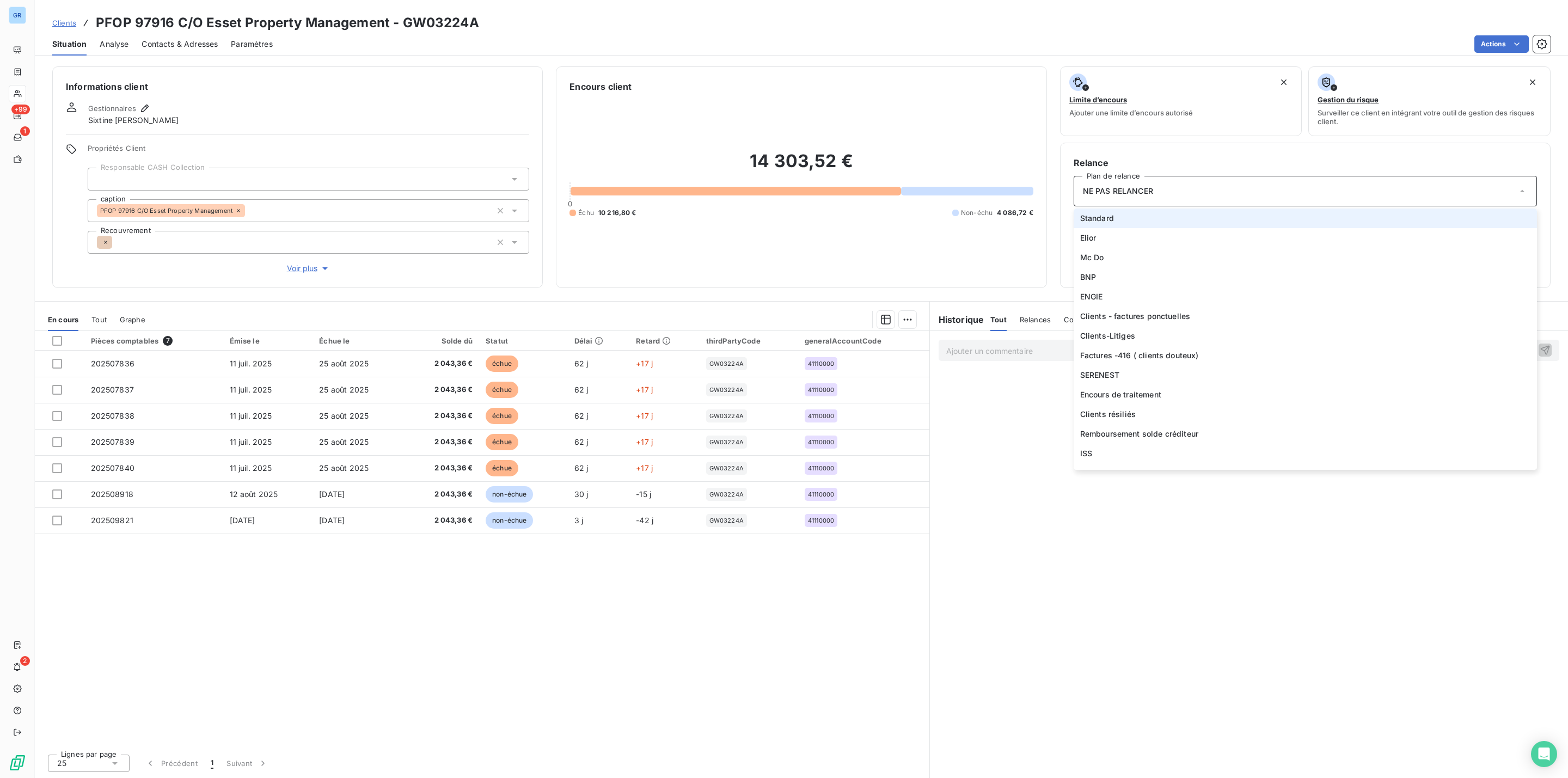
click at [1115, 218] on li "Standard" at bounding box center [1305, 219] width 463 height 19
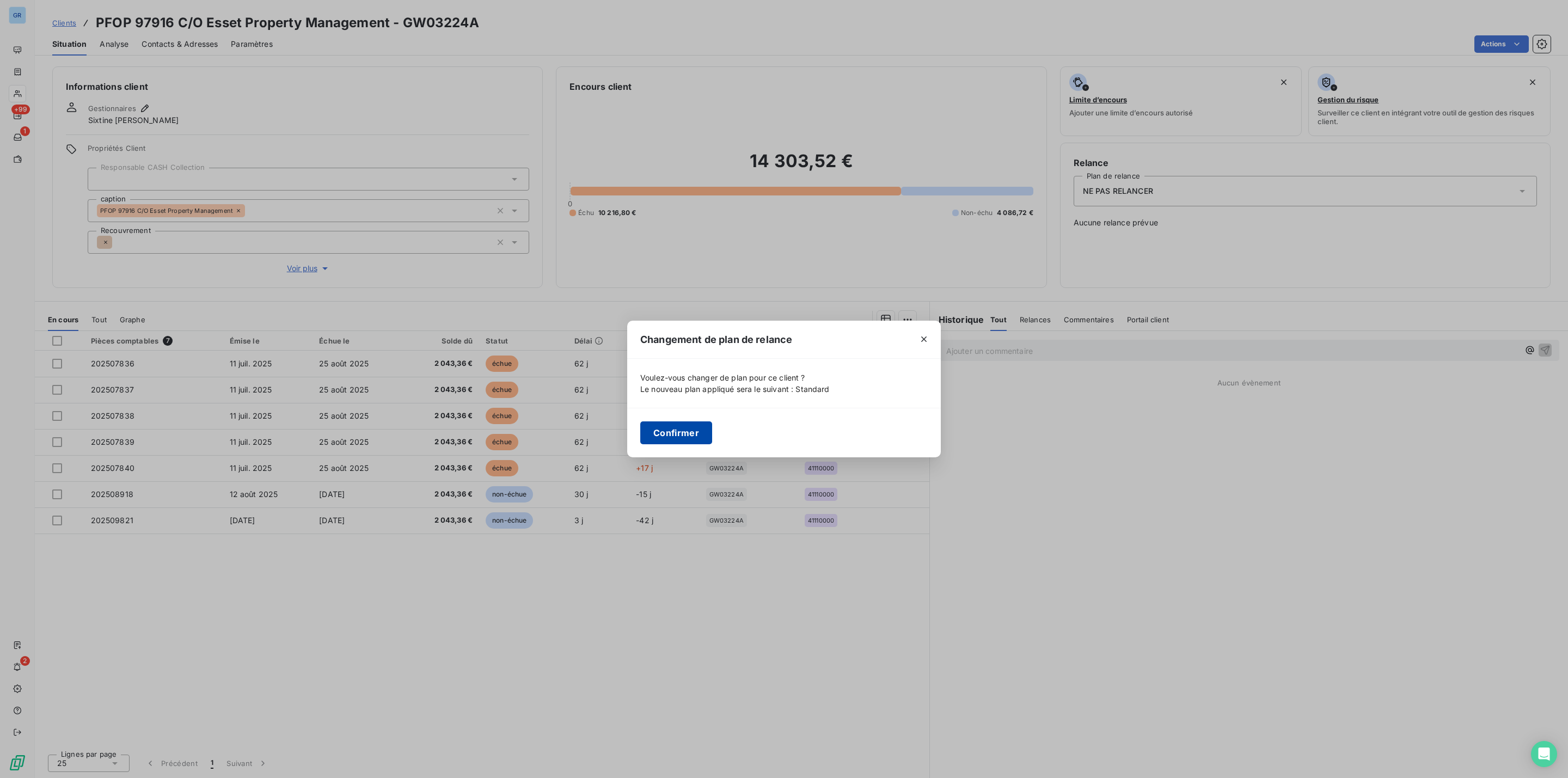
click at [683, 435] on button "Confirmer" at bounding box center [676, 433] width 72 height 23
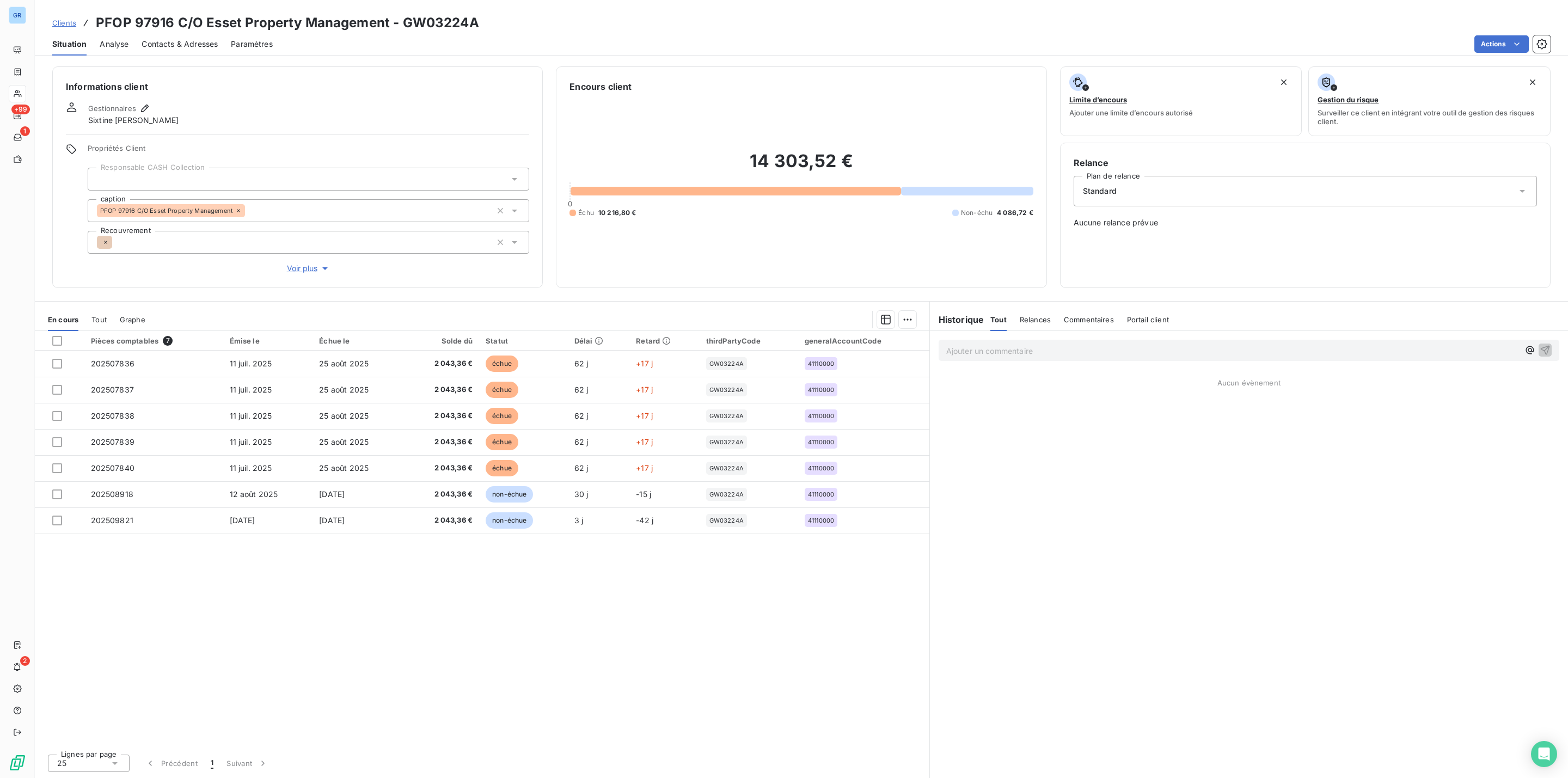
click at [306, 79] on div "Informations client Gestionnaires Sixtine Lépine Propriétés Client Responsable …" at bounding box center [298, 177] width 491 height 222
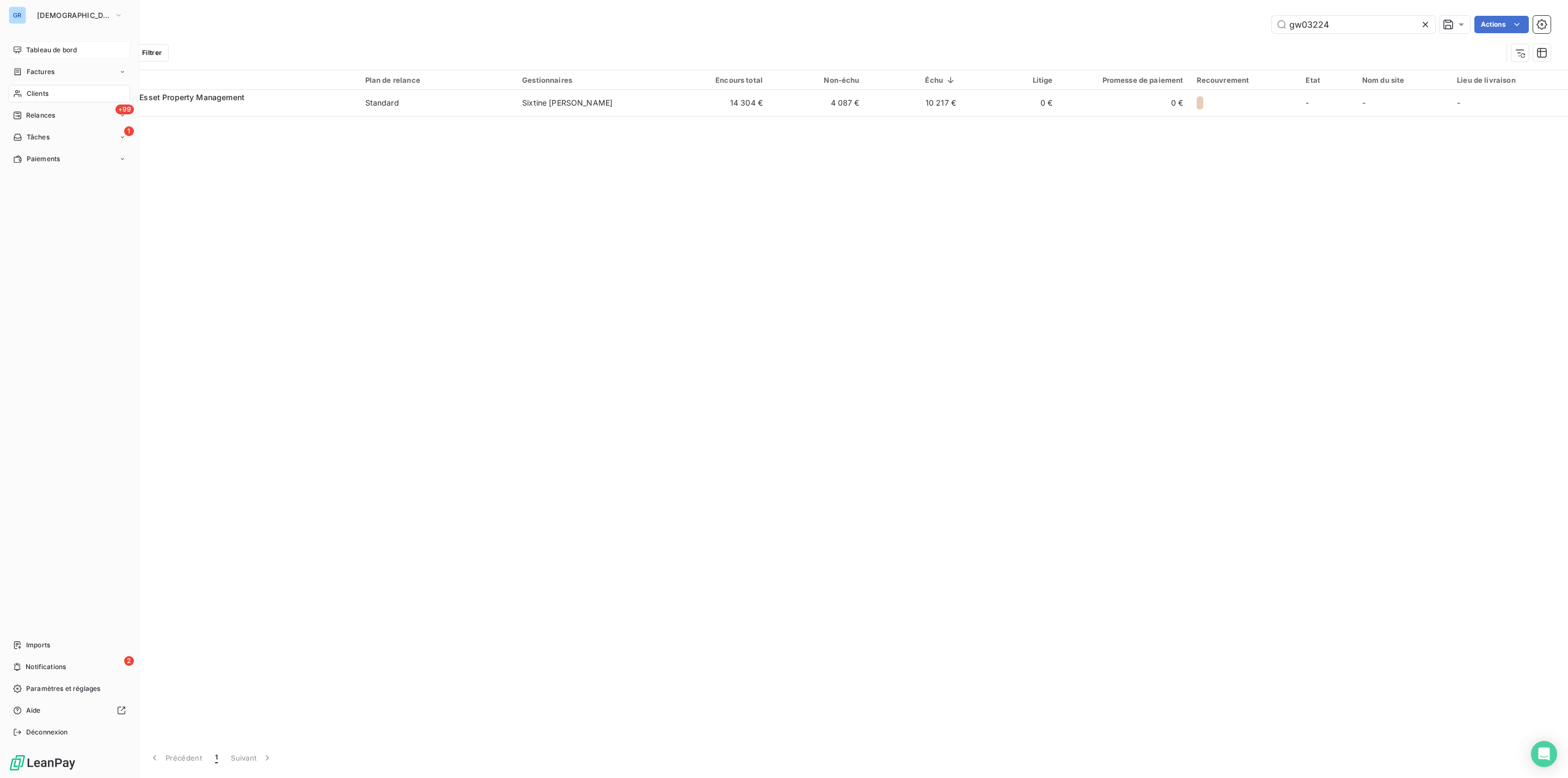
click at [41, 46] on span "Tableau de bord" at bounding box center [51, 50] width 51 height 10
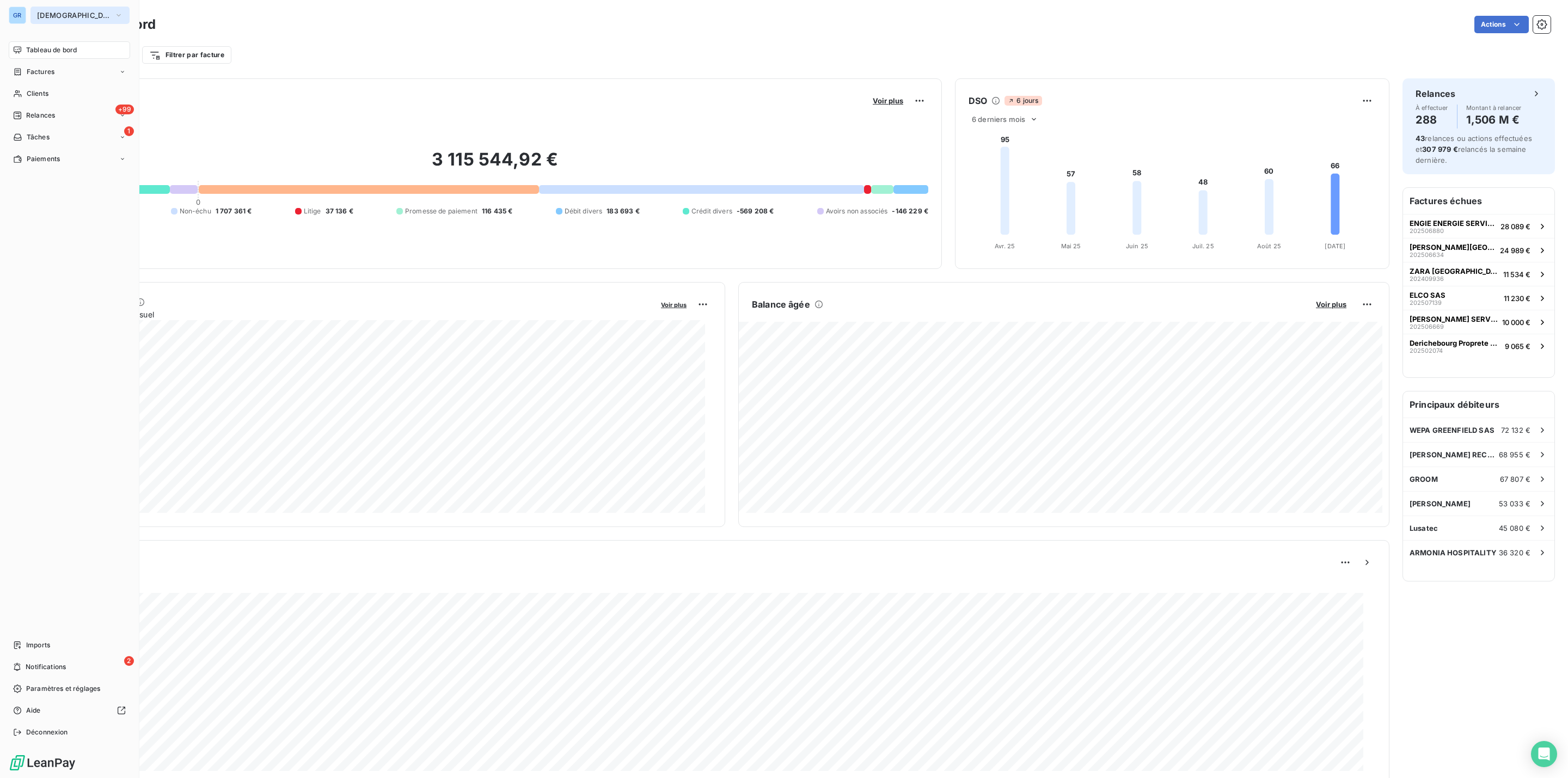
click at [67, 12] on span "[DEMOGRAPHIC_DATA]" at bounding box center [74, 15] width 73 height 9
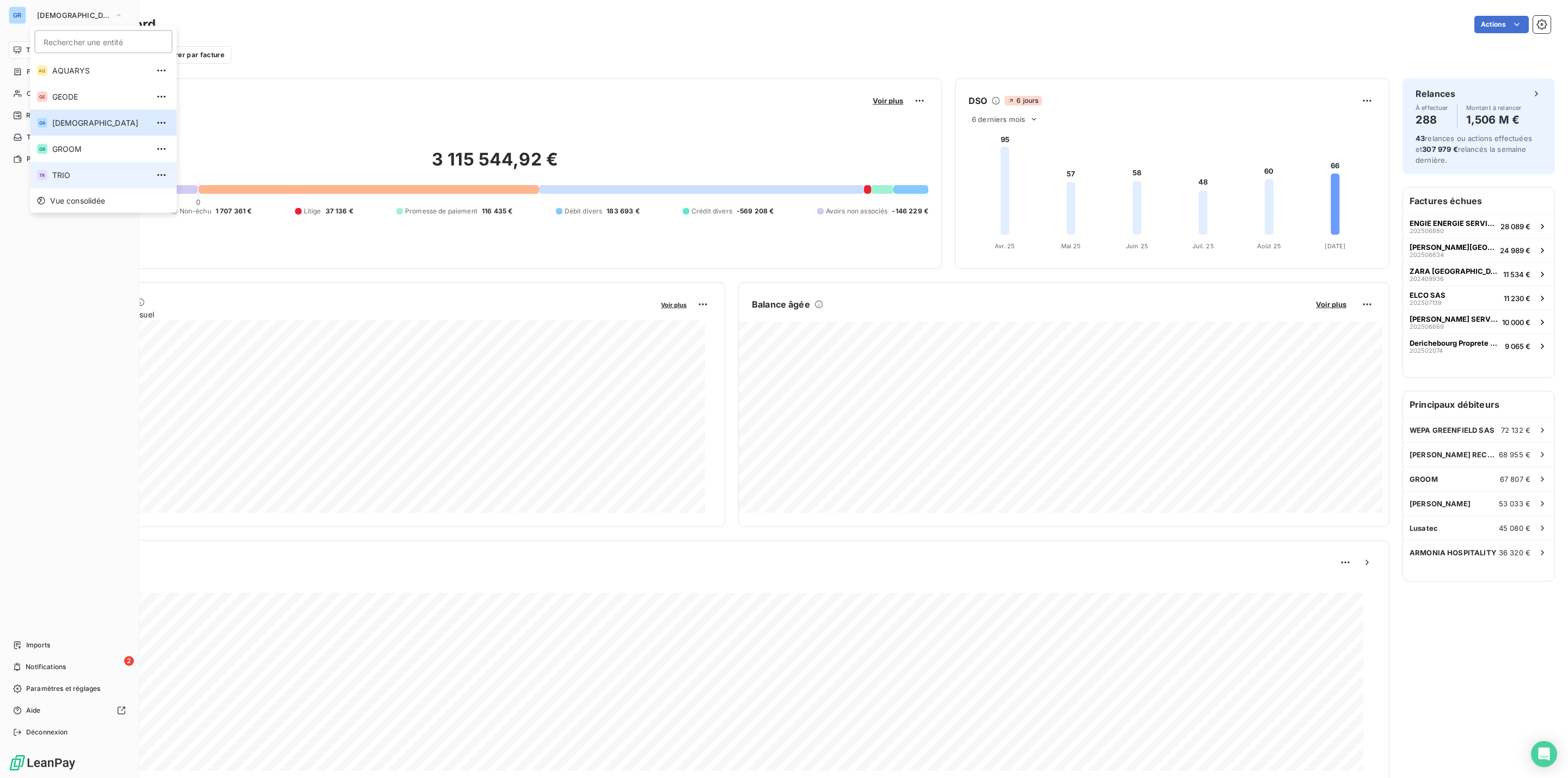
click at [67, 170] on span "TRIO" at bounding box center [100, 175] width 96 height 11
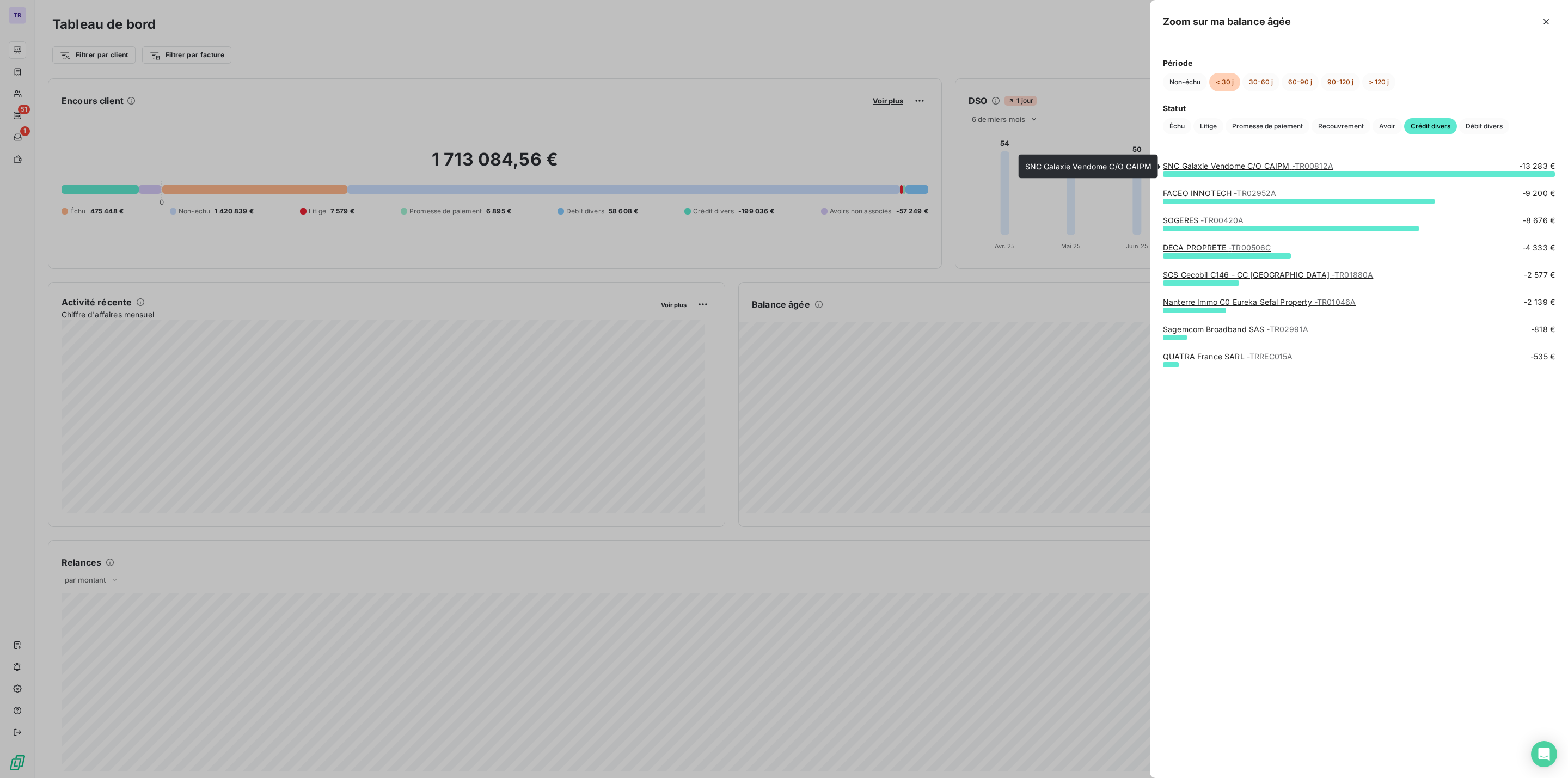
click at [1261, 167] on link "SNC Galaxie Vendome C/O CAIPM - TR00812A" at bounding box center [1248, 166] width 170 height 9
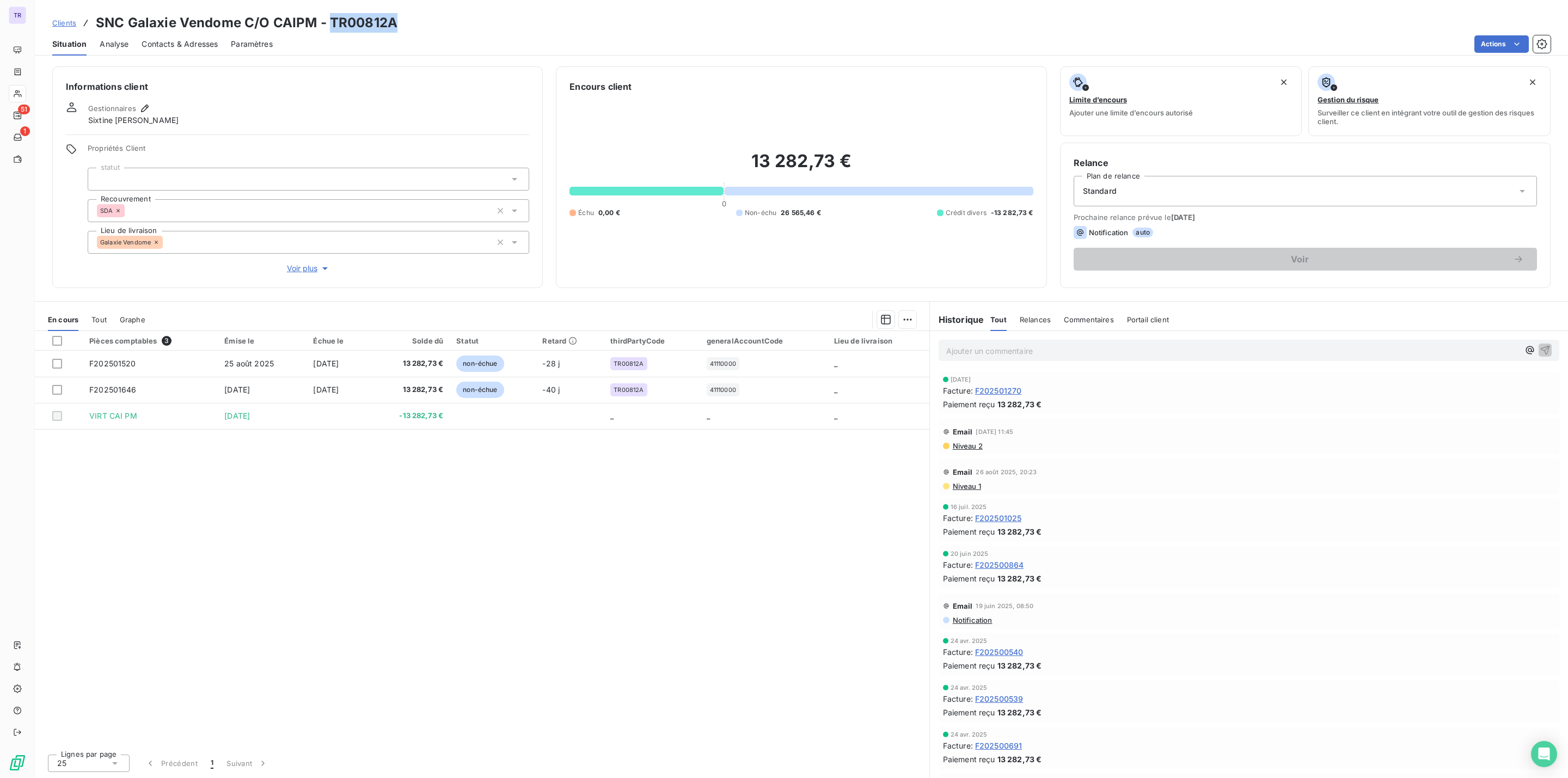
drag, startPoint x: 393, startPoint y: 28, endPoint x: 328, endPoint y: 23, distance: 65.2
click at [328, 23] on h3 "SNC Galaxie Vendome C/O CAIPM - TR00812A" at bounding box center [247, 23] width 302 height 19
drag, startPoint x: 328, startPoint y: 23, endPoint x: 332, endPoint y: 32, distance: 9.8
copy h3 "TR00812A"
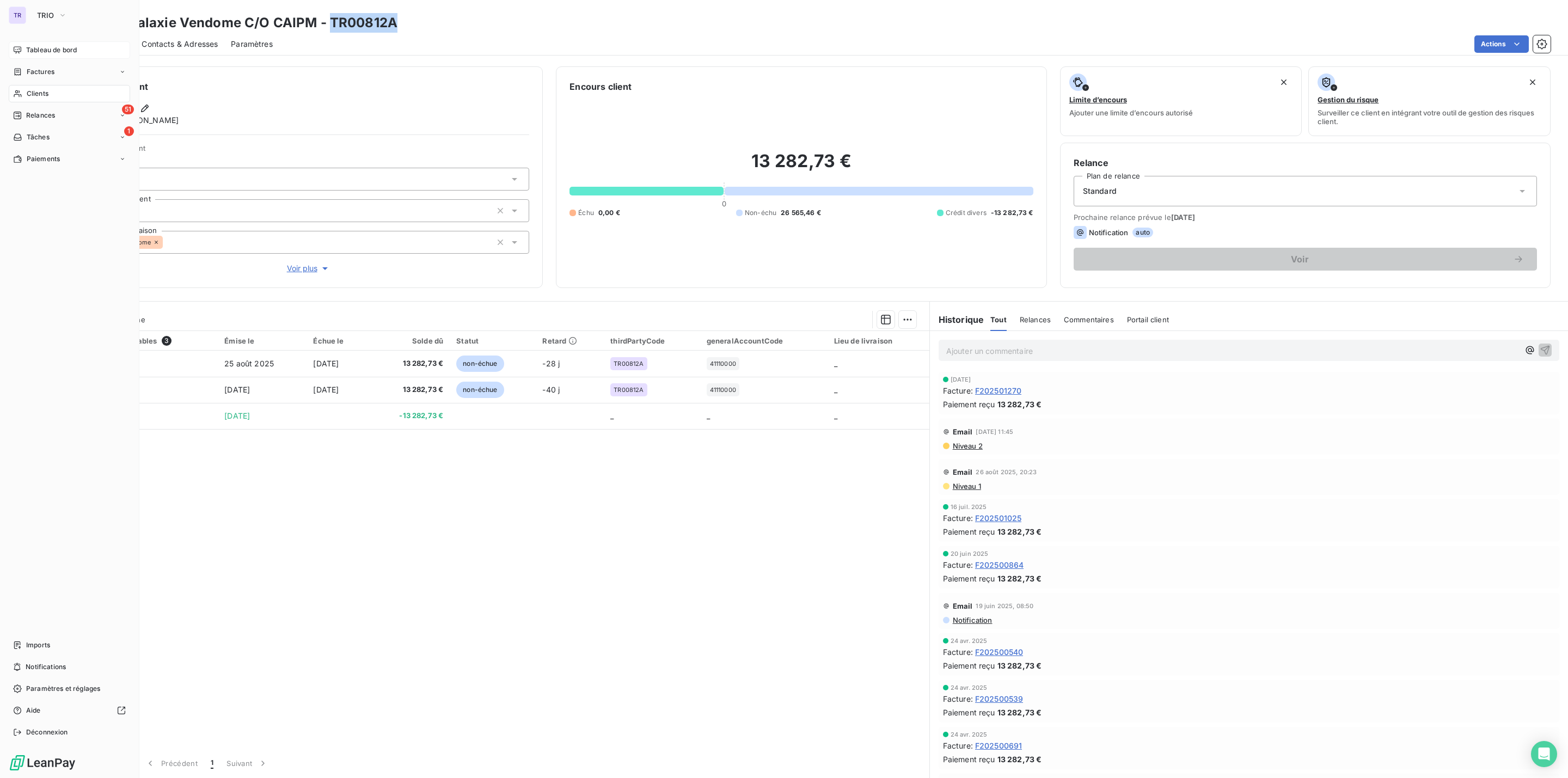
click at [51, 43] on div "Tableau de bord" at bounding box center [69, 50] width 121 height 18
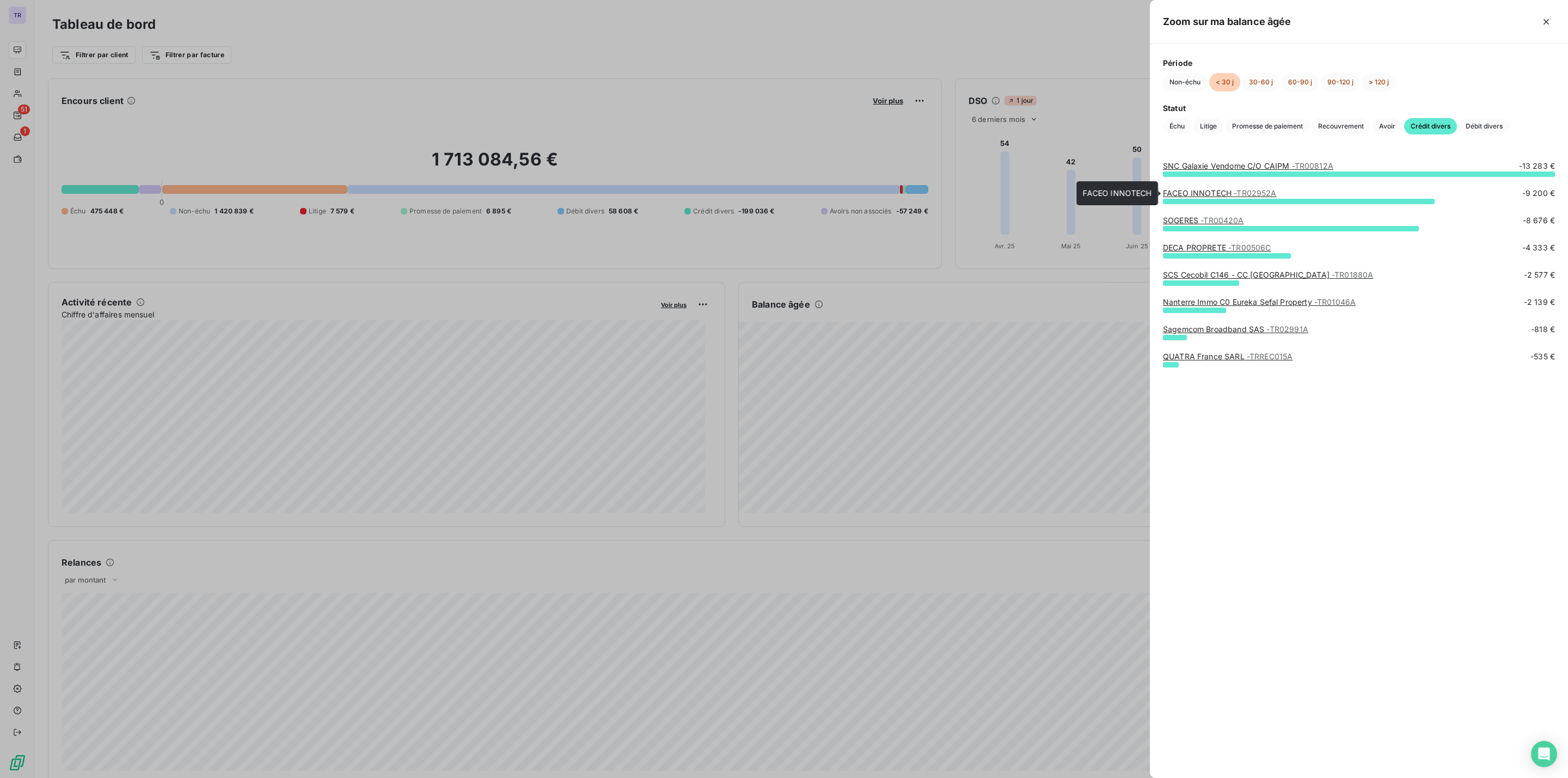
click at [1199, 194] on link "FACEO INNOTECH - TR02952A" at bounding box center [1220, 192] width 114 height 9
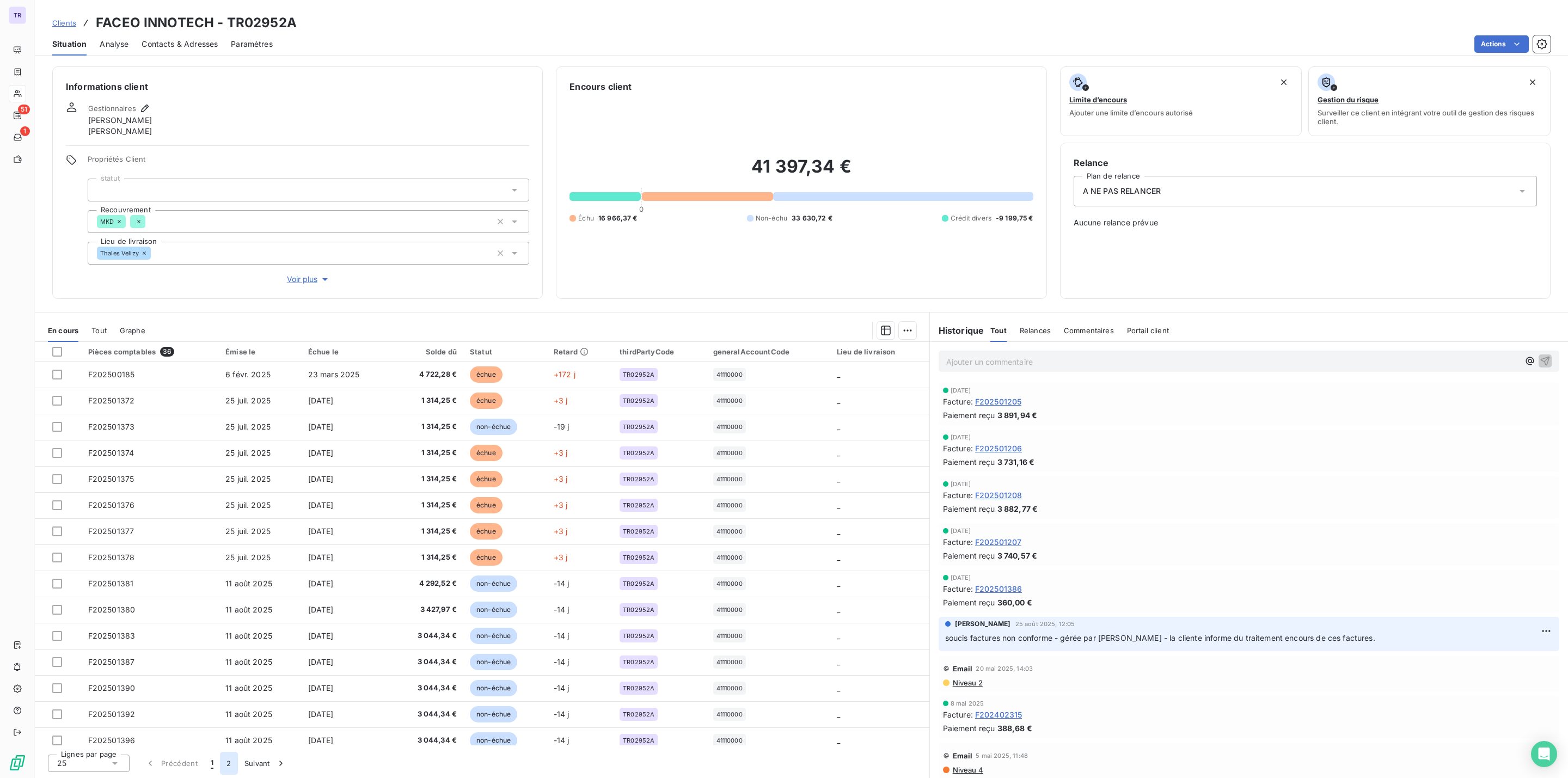
click at [226, 763] on button "2" at bounding box center [228, 763] width 18 height 23
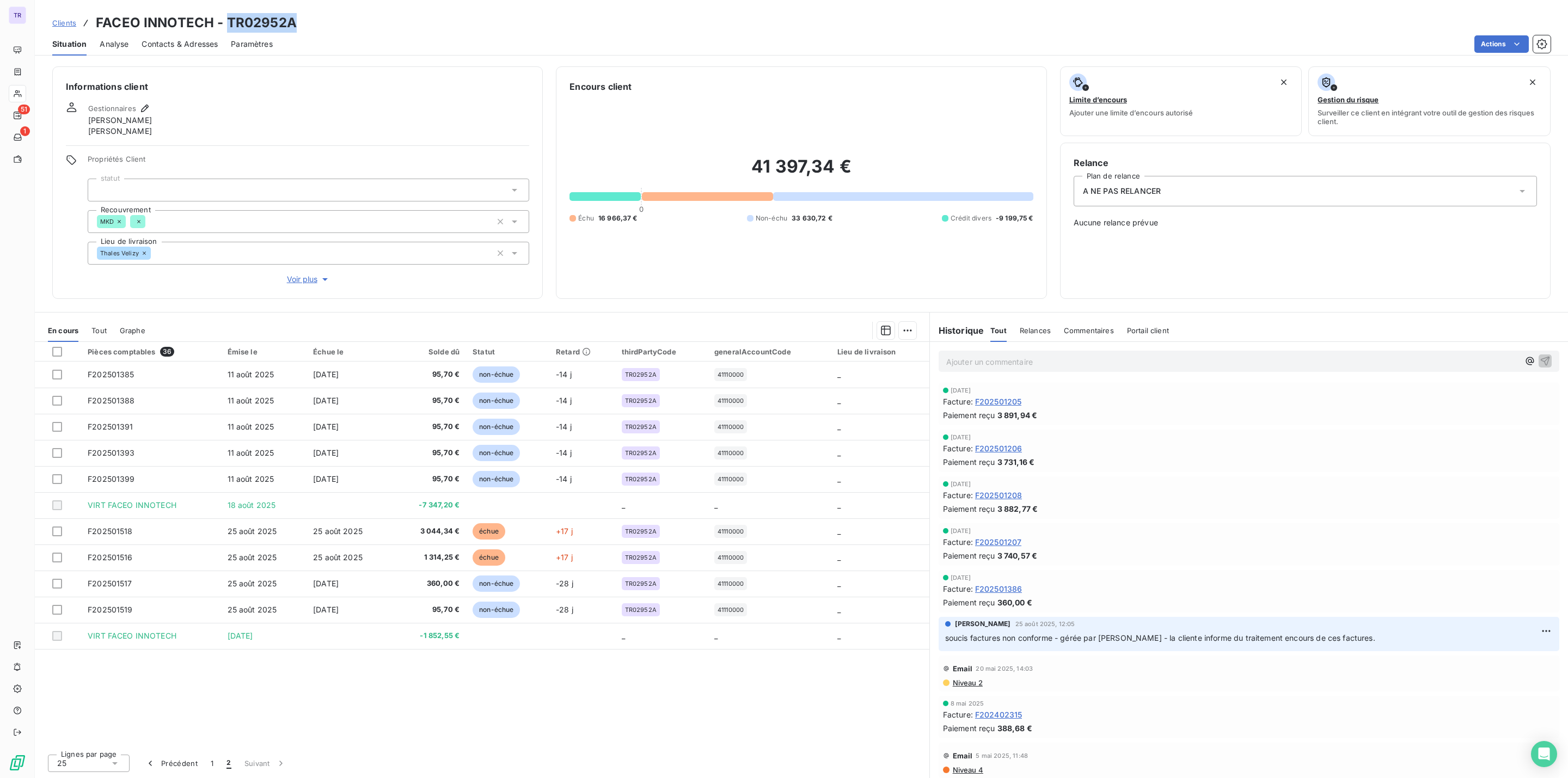
drag, startPoint x: 299, startPoint y: 22, endPoint x: 228, endPoint y: 21, distance: 71.0
click at [228, 21] on div "Clients FACEO INNOTECH - TR02952A" at bounding box center [801, 23] width 1533 height 19
copy h3 "TR02952A"
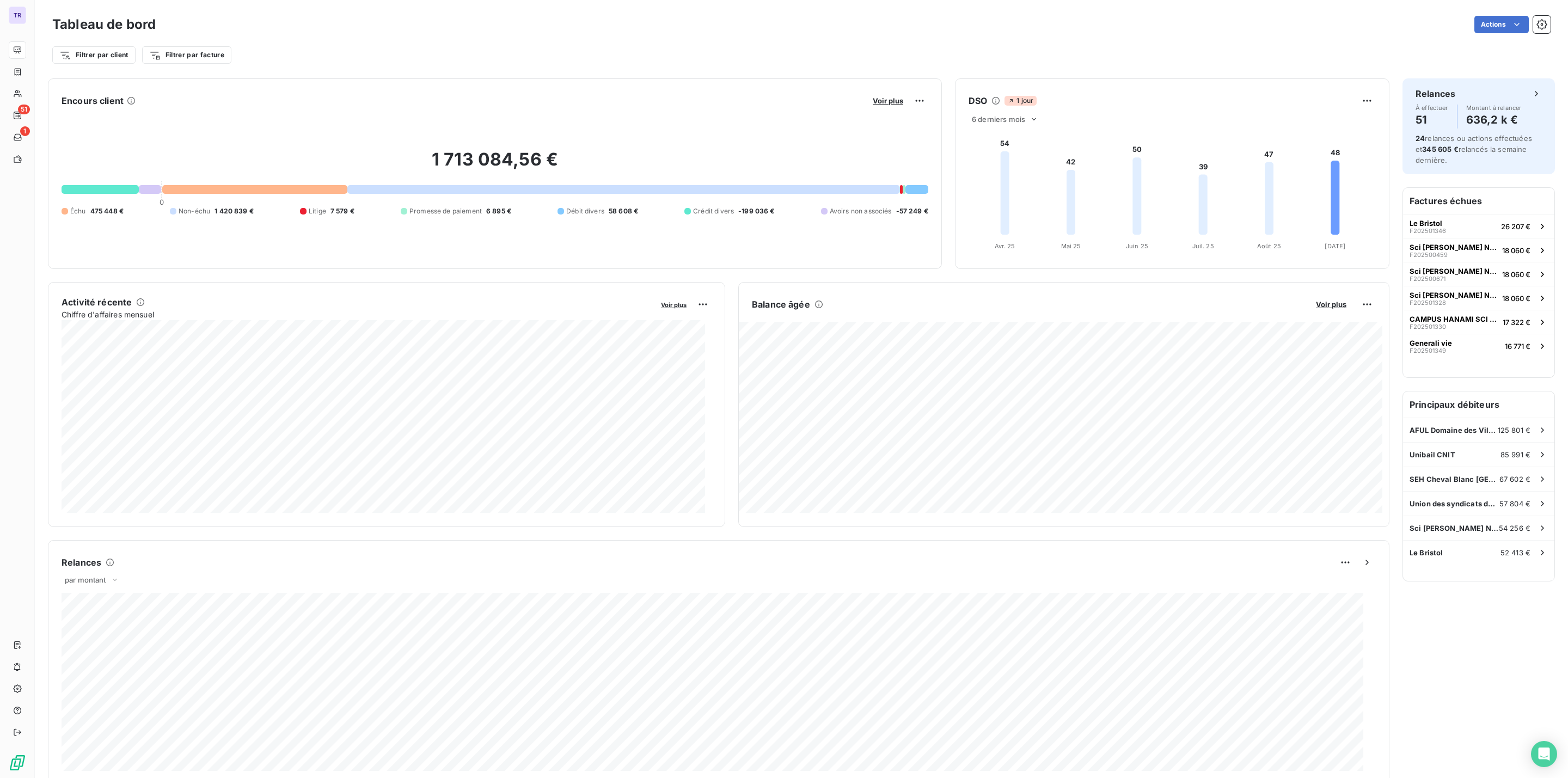
click at [242, 110] on div "1 713 084,56 € 0 Échu 475 448 € Non-échu 1 420 839 € Litige 7 579 € Promesse de…" at bounding box center [495, 183] width 867 height 146
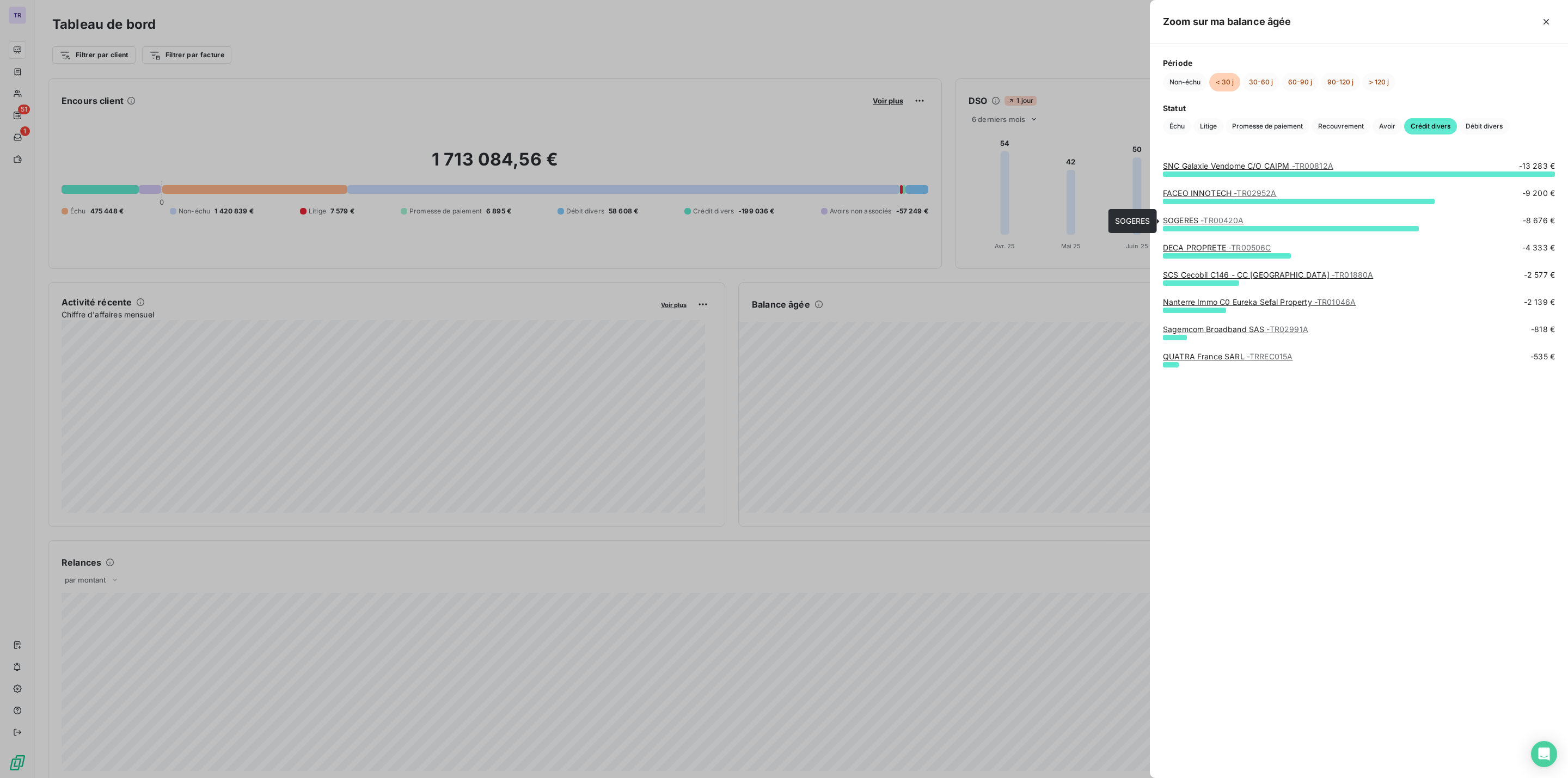
click at [1214, 219] on span "- TR00420A" at bounding box center [1222, 220] width 43 height 9
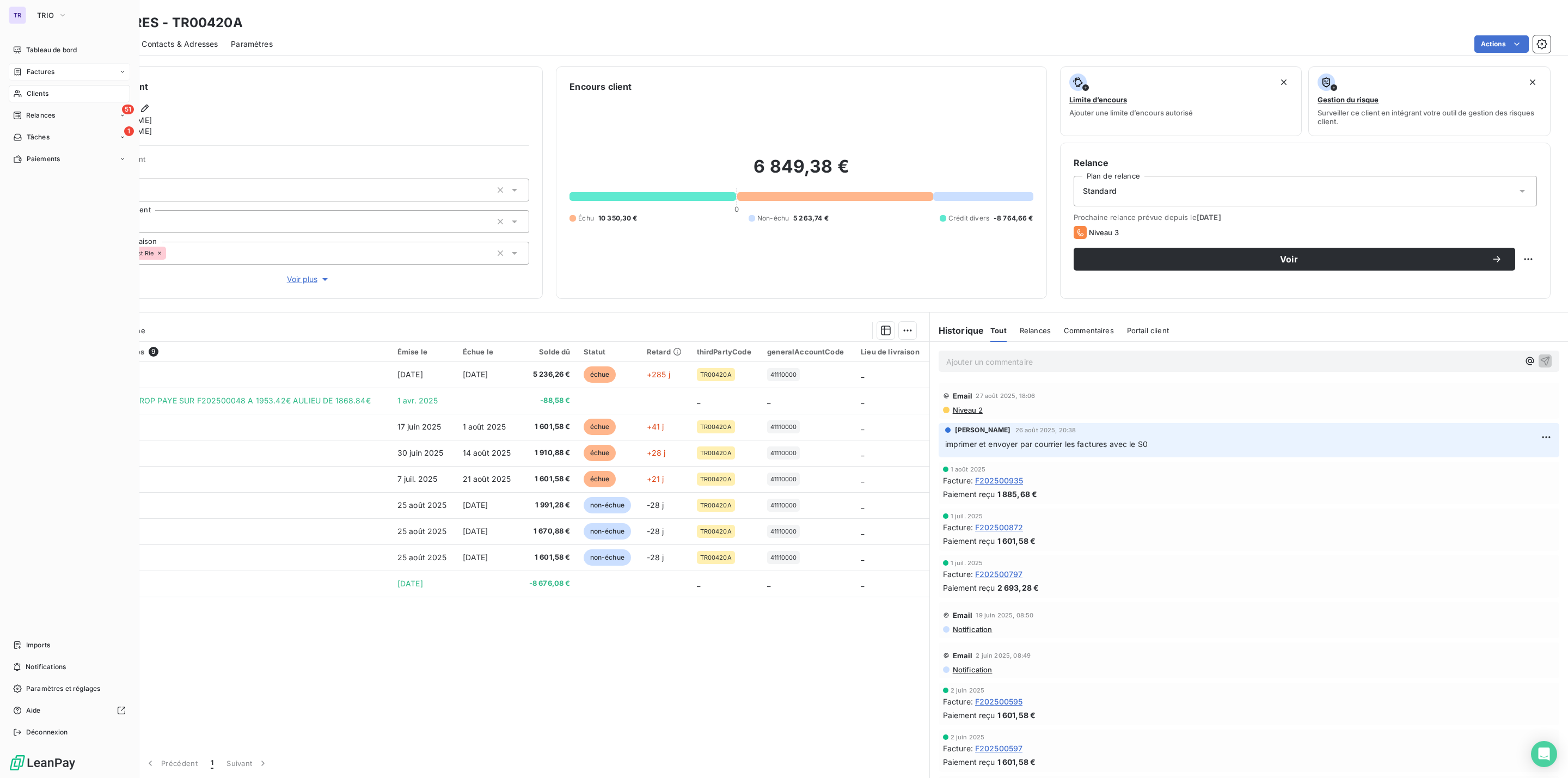
click at [47, 74] on span "Factures" at bounding box center [41, 72] width 28 height 10
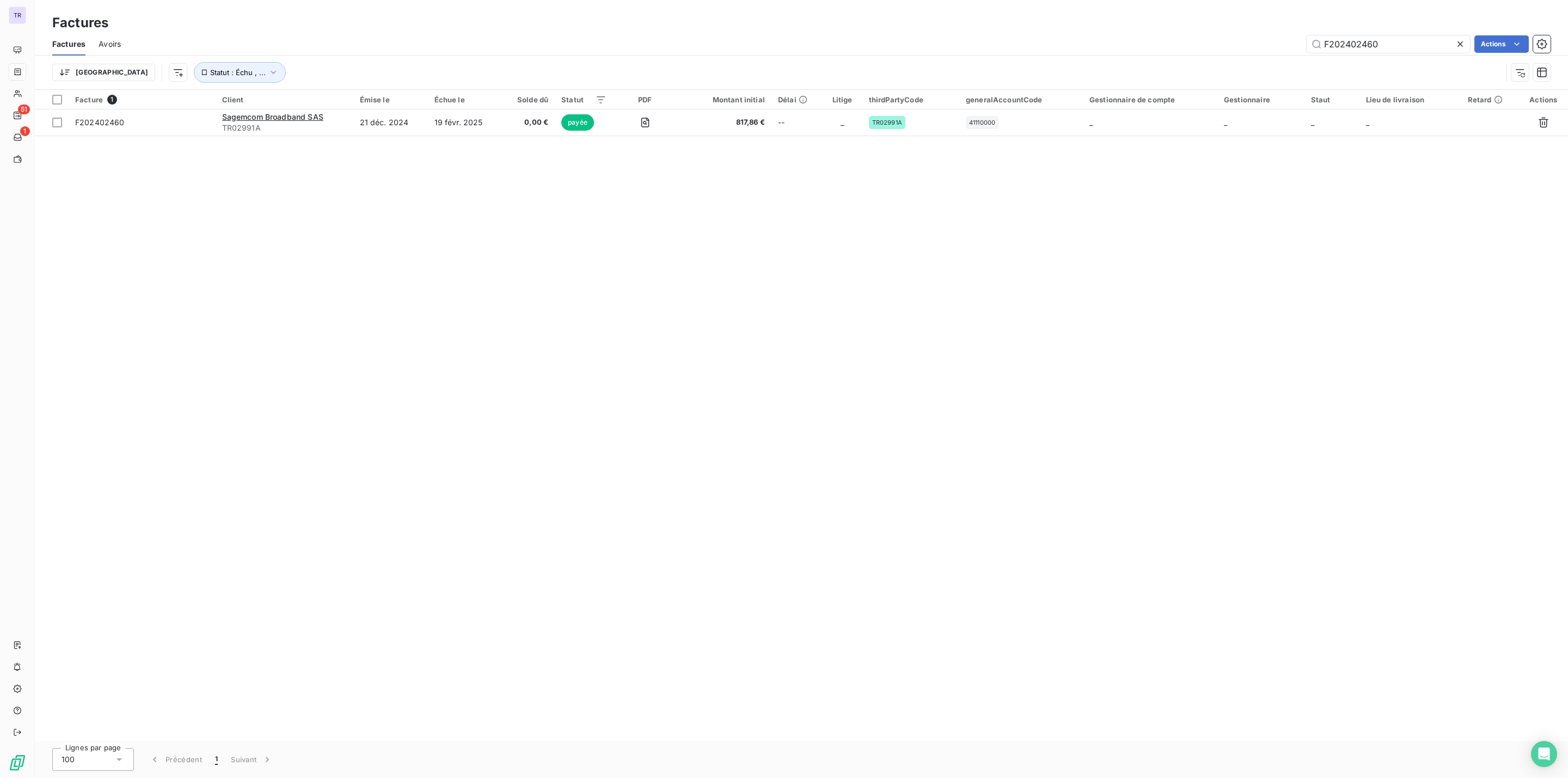
drag, startPoint x: 1421, startPoint y: 41, endPoint x: 1009, endPoint y: 67, distance: 412.8
click at [1021, 59] on div "Factures Avoirs F202402460 Actions Trier Statut : Échu , ..." at bounding box center [801, 61] width 1533 height 57
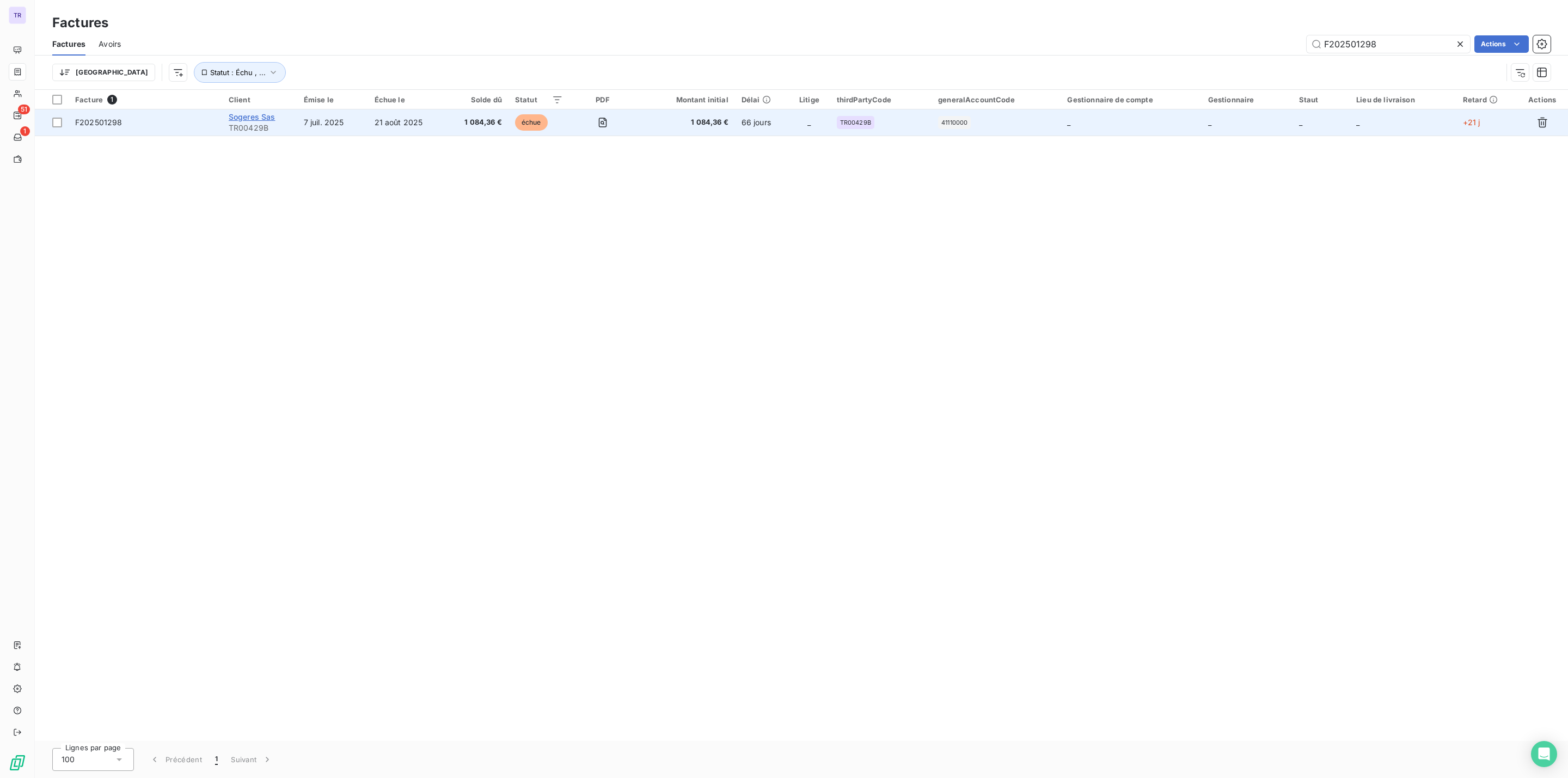
type input "F202501298"
click at [251, 114] on span "Sogeres Sas" at bounding box center [252, 116] width 47 height 9
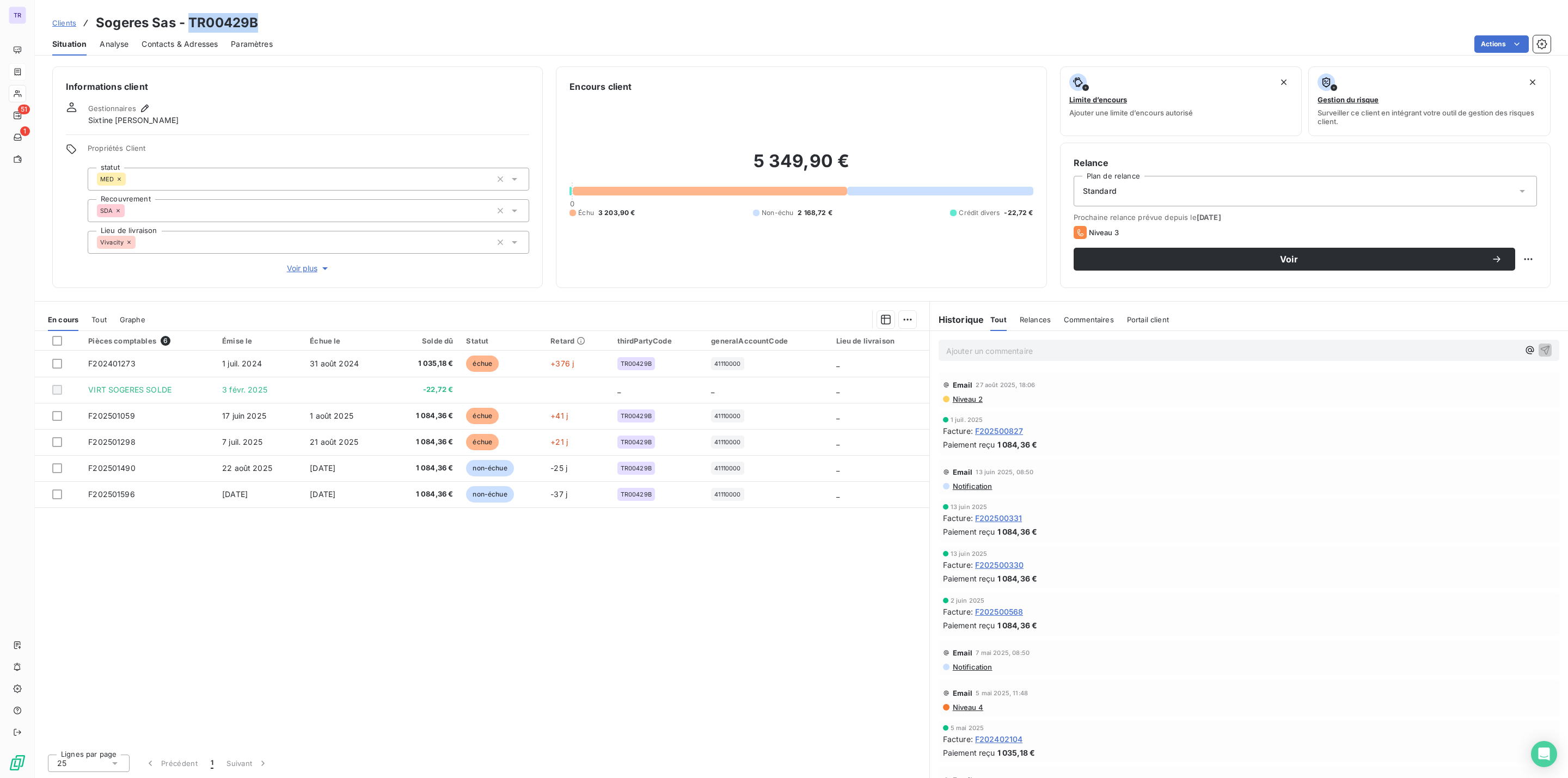
drag, startPoint x: 260, startPoint y: 23, endPoint x: 189, endPoint y: 18, distance: 71.2
click at [189, 31] on div "Clients Sogeres Sas - TR00429B" at bounding box center [801, 23] width 1533 height 19
copy h3 "TR00429B"
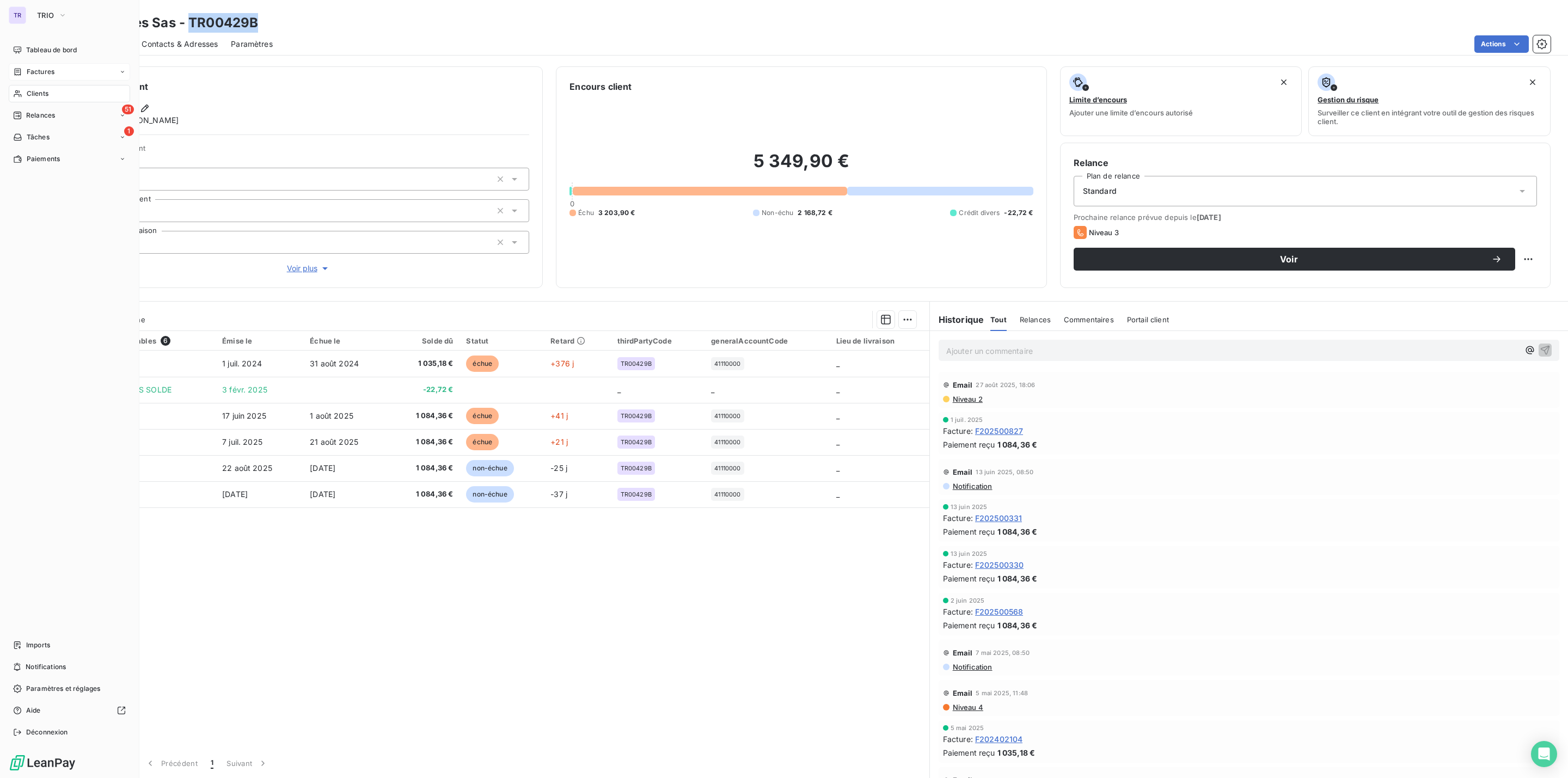
drag, startPoint x: 55, startPoint y: 72, endPoint x: 65, endPoint y: 70, distance: 10.2
click at [55, 72] on div "Factures" at bounding box center [69, 72] width 121 height 18
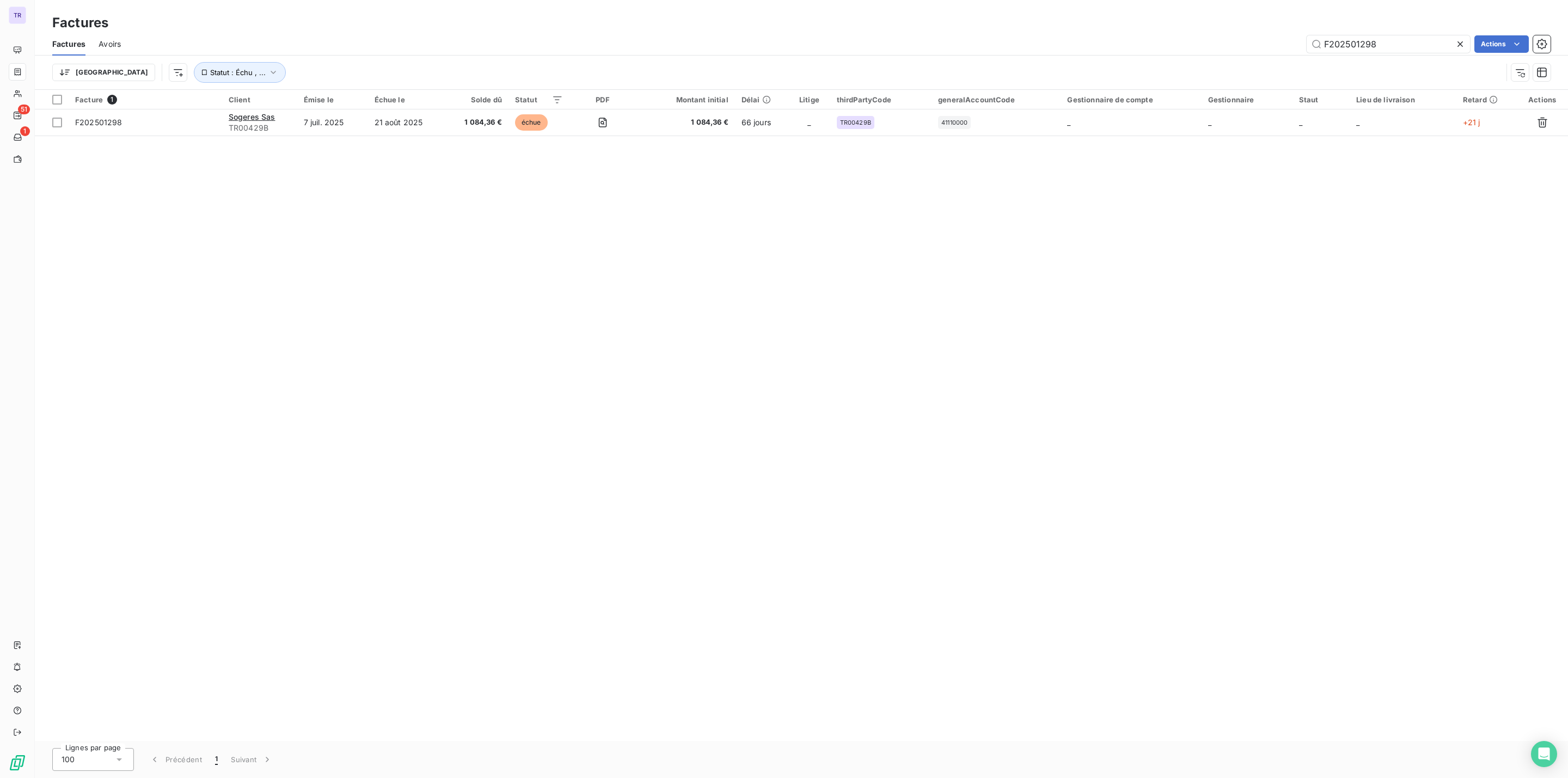
drag, startPoint x: 1396, startPoint y: 41, endPoint x: 1295, endPoint y: 54, distance: 101.8
click at [1260, 54] on div "Factures Avoirs F202501298 Actions" at bounding box center [801, 44] width 1533 height 23
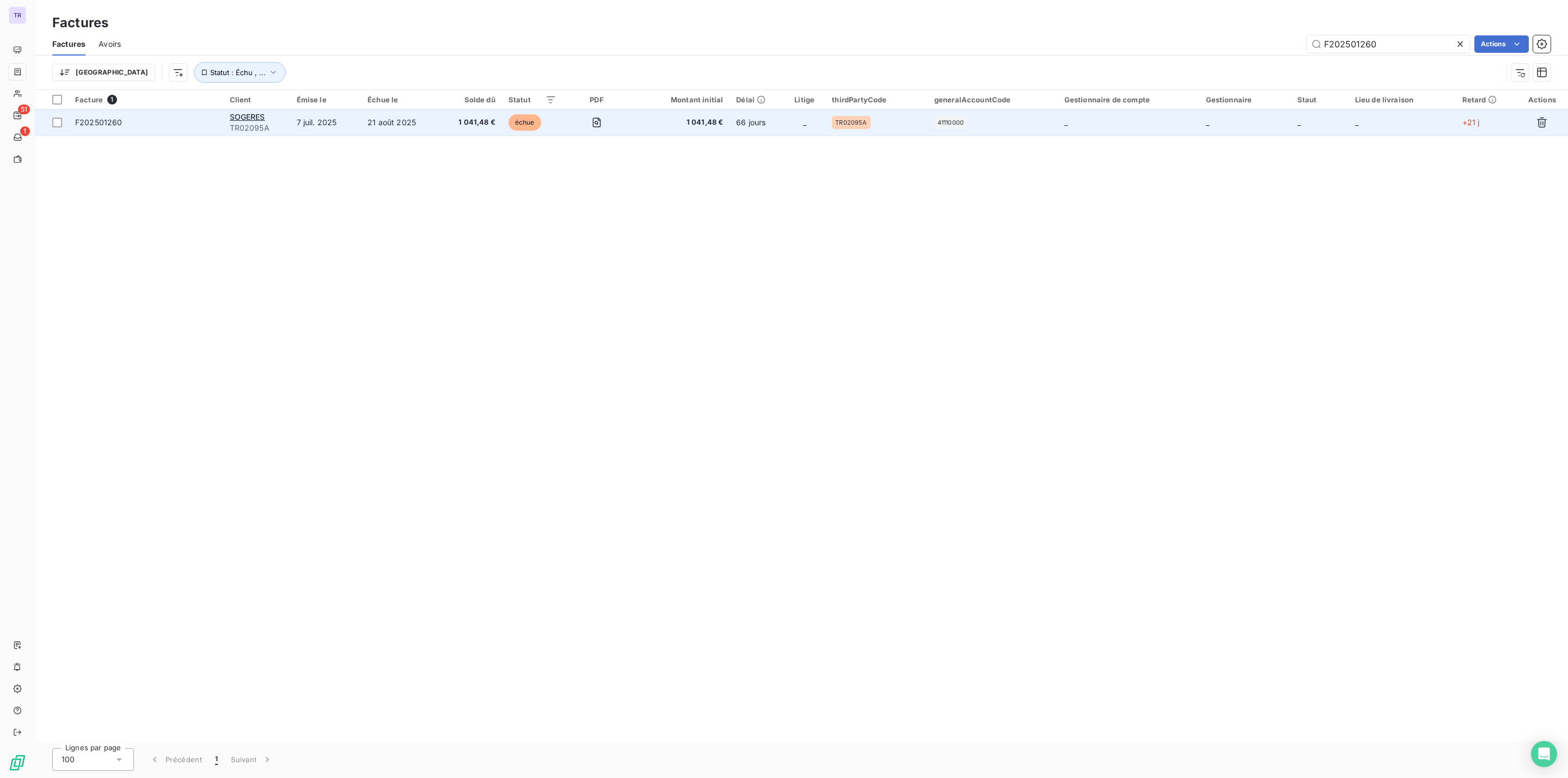
type input "F202501260"
click at [250, 111] on div "SOGERES" at bounding box center [256, 117] width 54 height 11
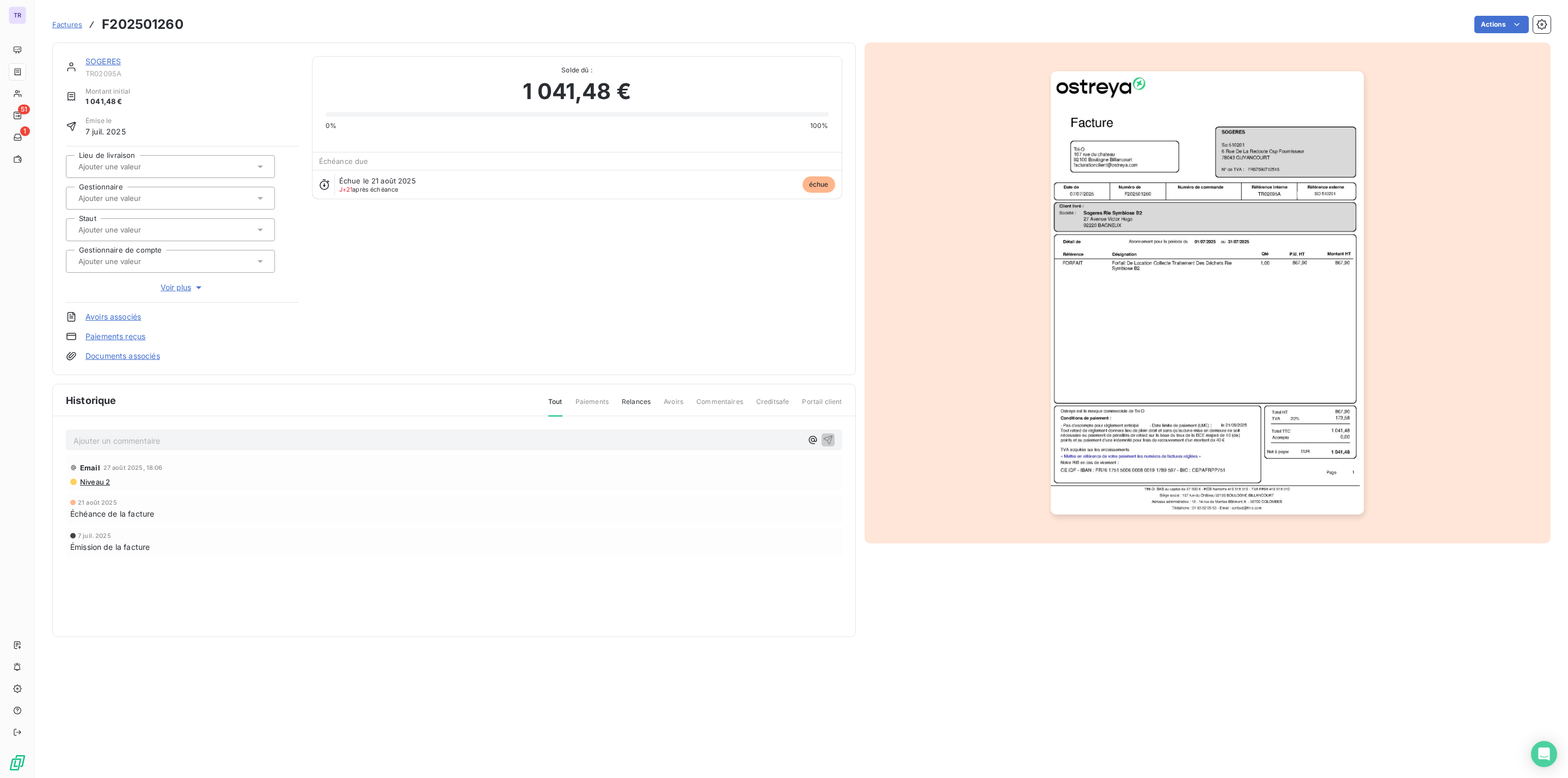
click at [115, 58] on link "SOGERES" at bounding box center [103, 61] width 35 height 9
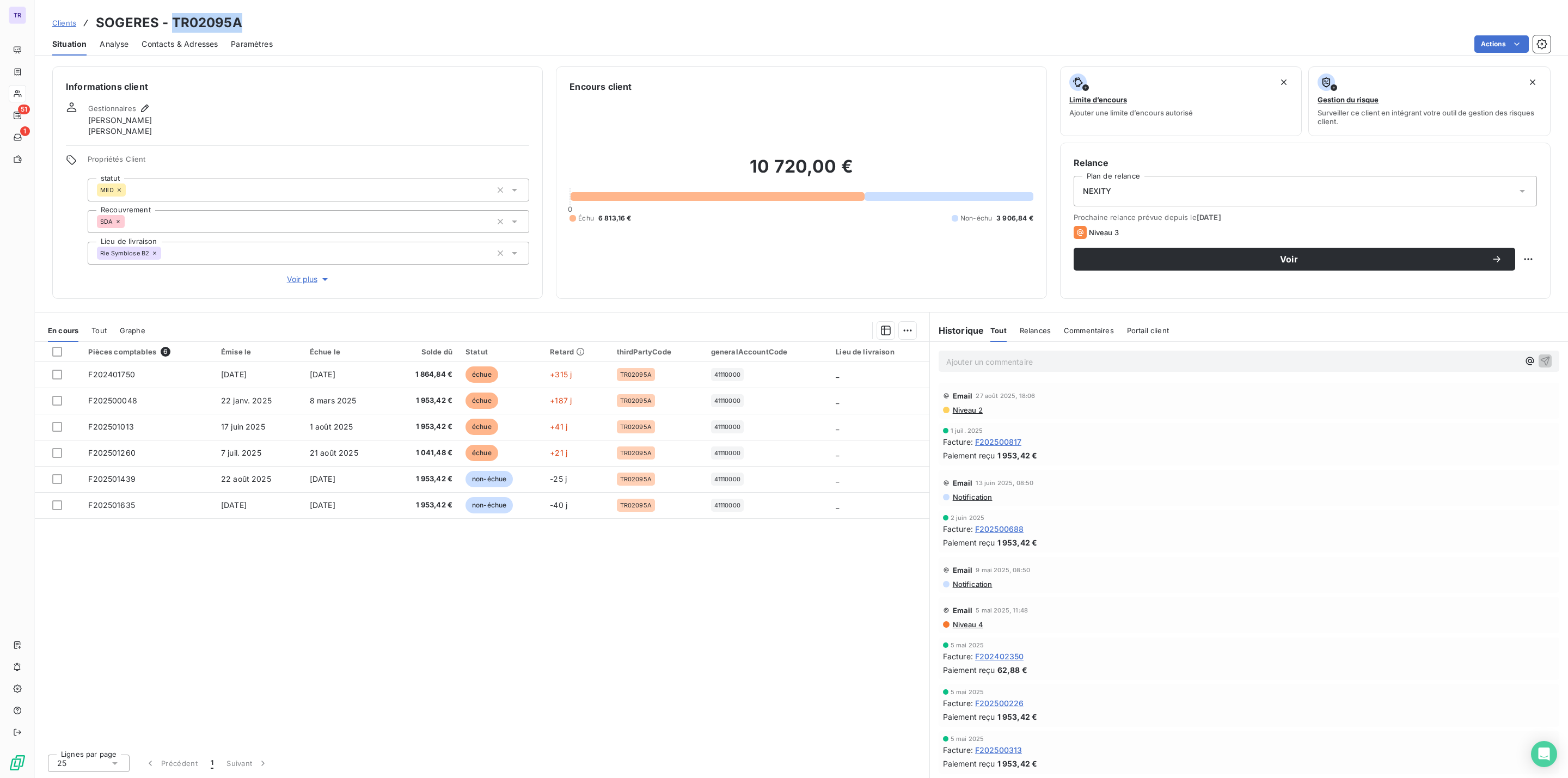
drag, startPoint x: 249, startPoint y: 22, endPoint x: 172, endPoint y: 23, distance: 77.0
click at [172, 23] on div "Clients SOGERES - TR02095A" at bounding box center [801, 23] width 1533 height 19
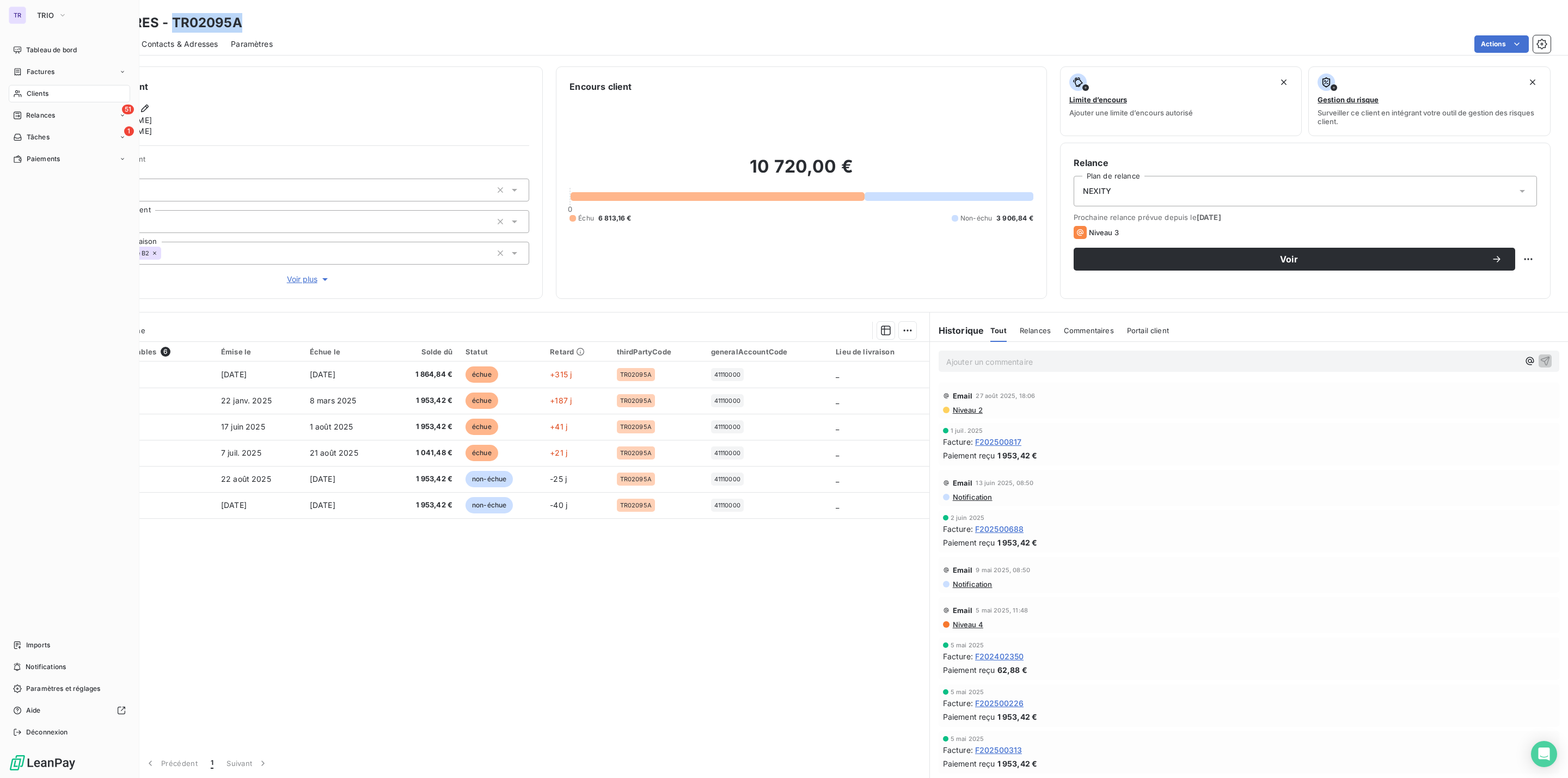
click at [54, 69] on span "Factures" at bounding box center [41, 72] width 28 height 10
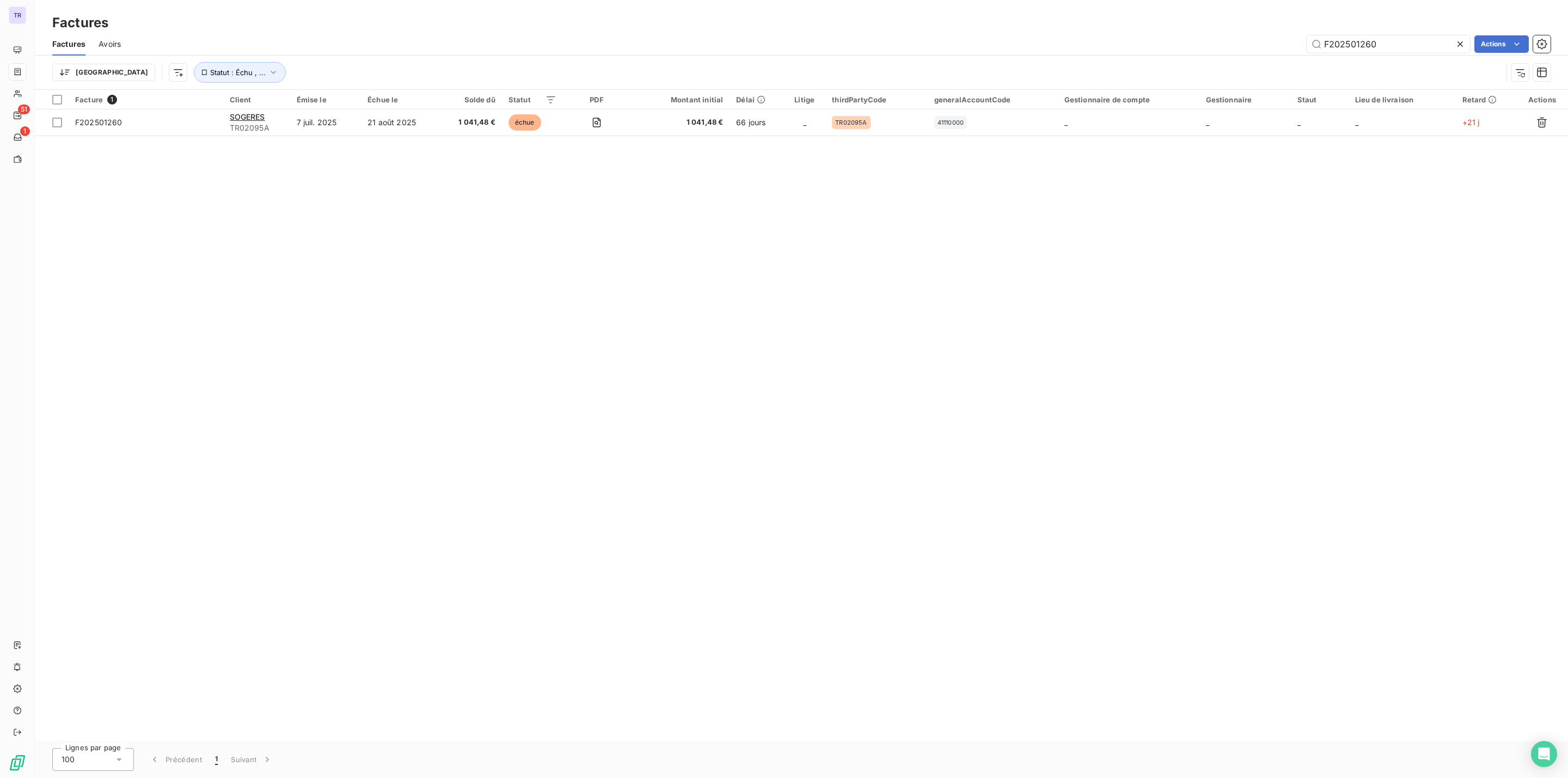
drag, startPoint x: 1374, startPoint y: 39, endPoint x: 1233, endPoint y: 55, distance: 141.9
click at [1225, 55] on div "Factures Avoirs F202501260 Actions Trier Statut : Échu , ..." at bounding box center [801, 61] width 1533 height 57
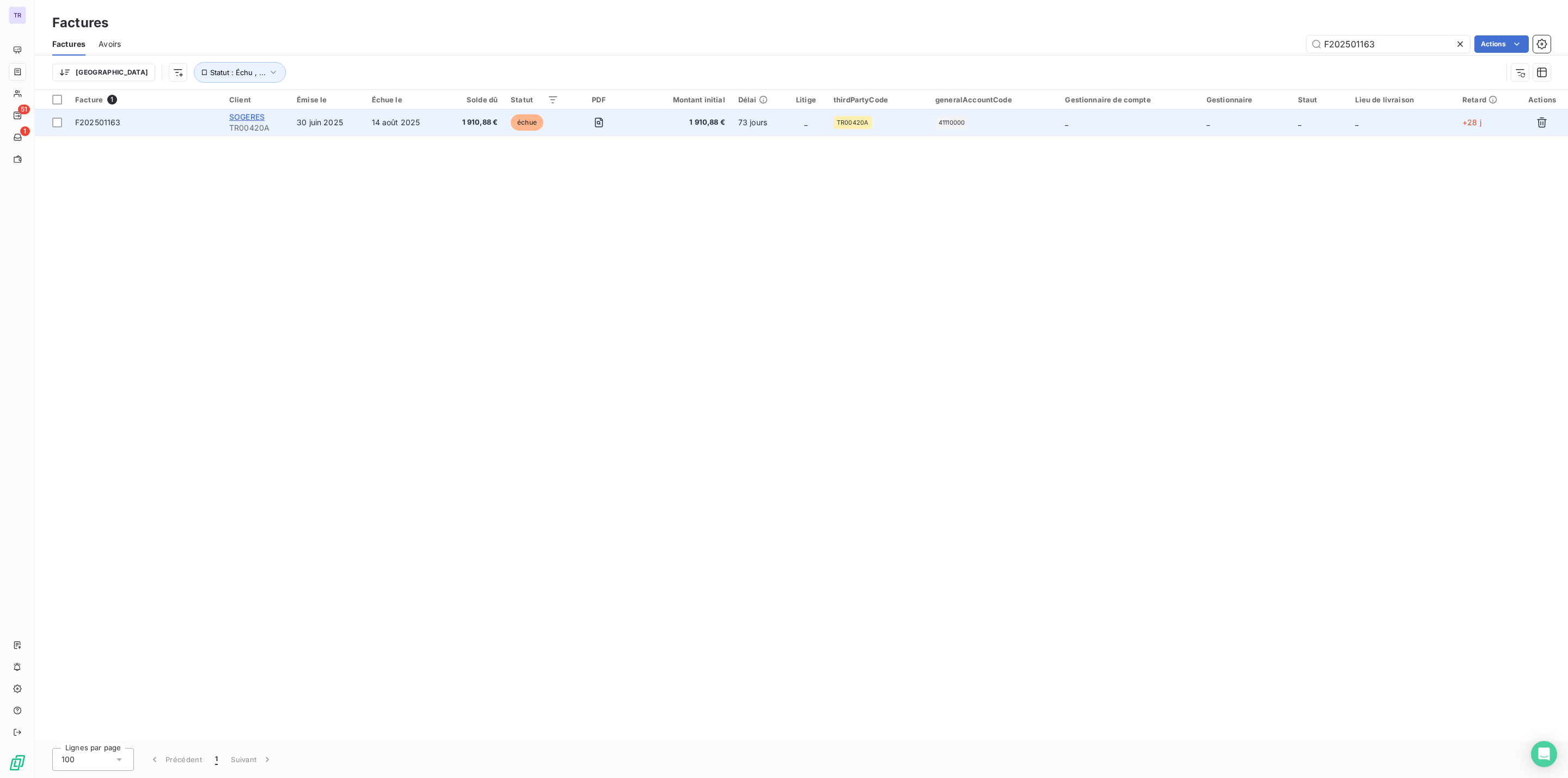
type input "F202501163"
click at [245, 115] on span "SOGERES" at bounding box center [247, 116] width 35 height 9
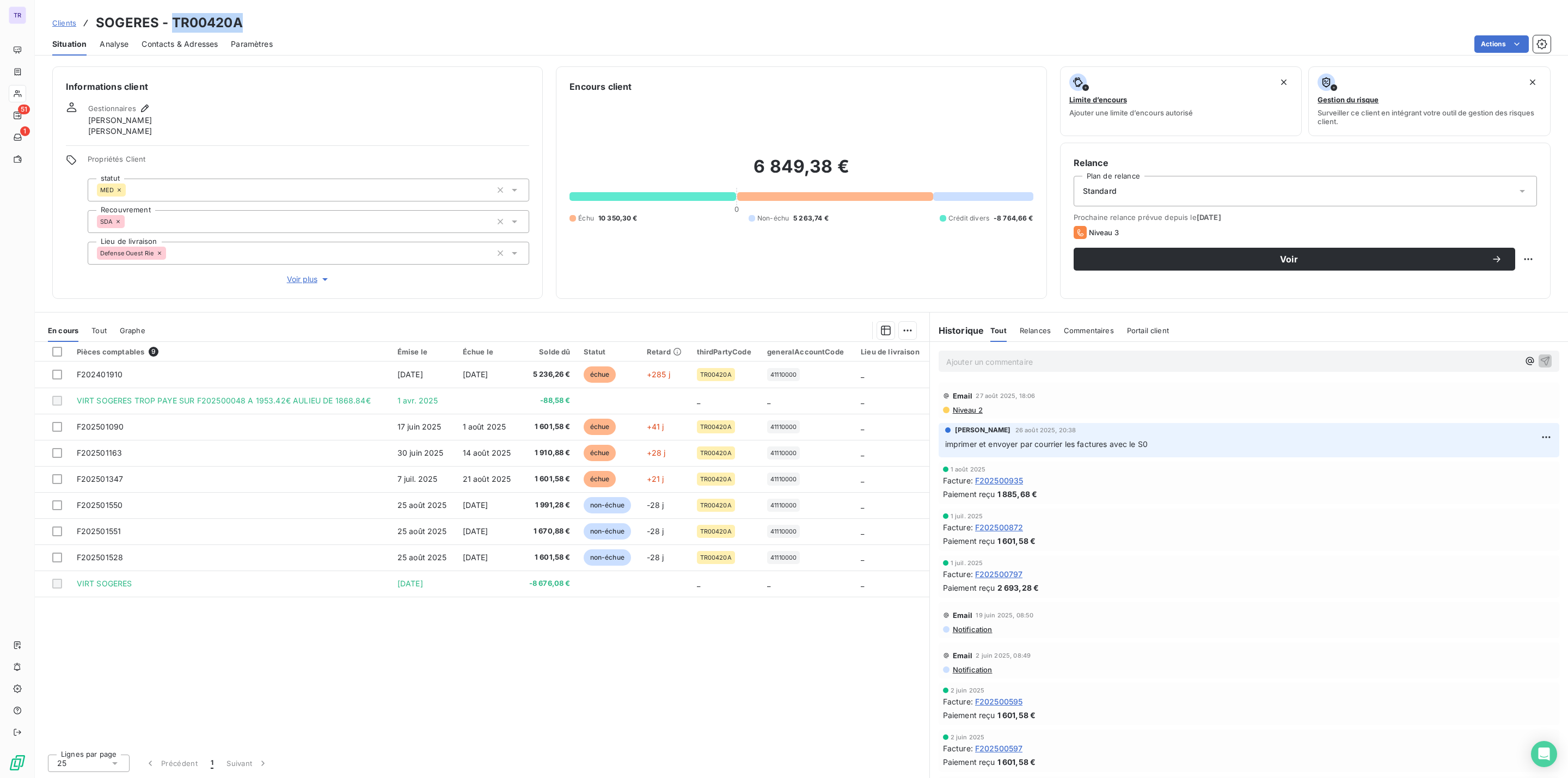
drag, startPoint x: 244, startPoint y: 22, endPoint x: 172, endPoint y: 23, distance: 72.0
click at [172, 23] on div "Clients SOGERES - TR00420A" at bounding box center [801, 23] width 1533 height 19
copy h3 "TR00420A"
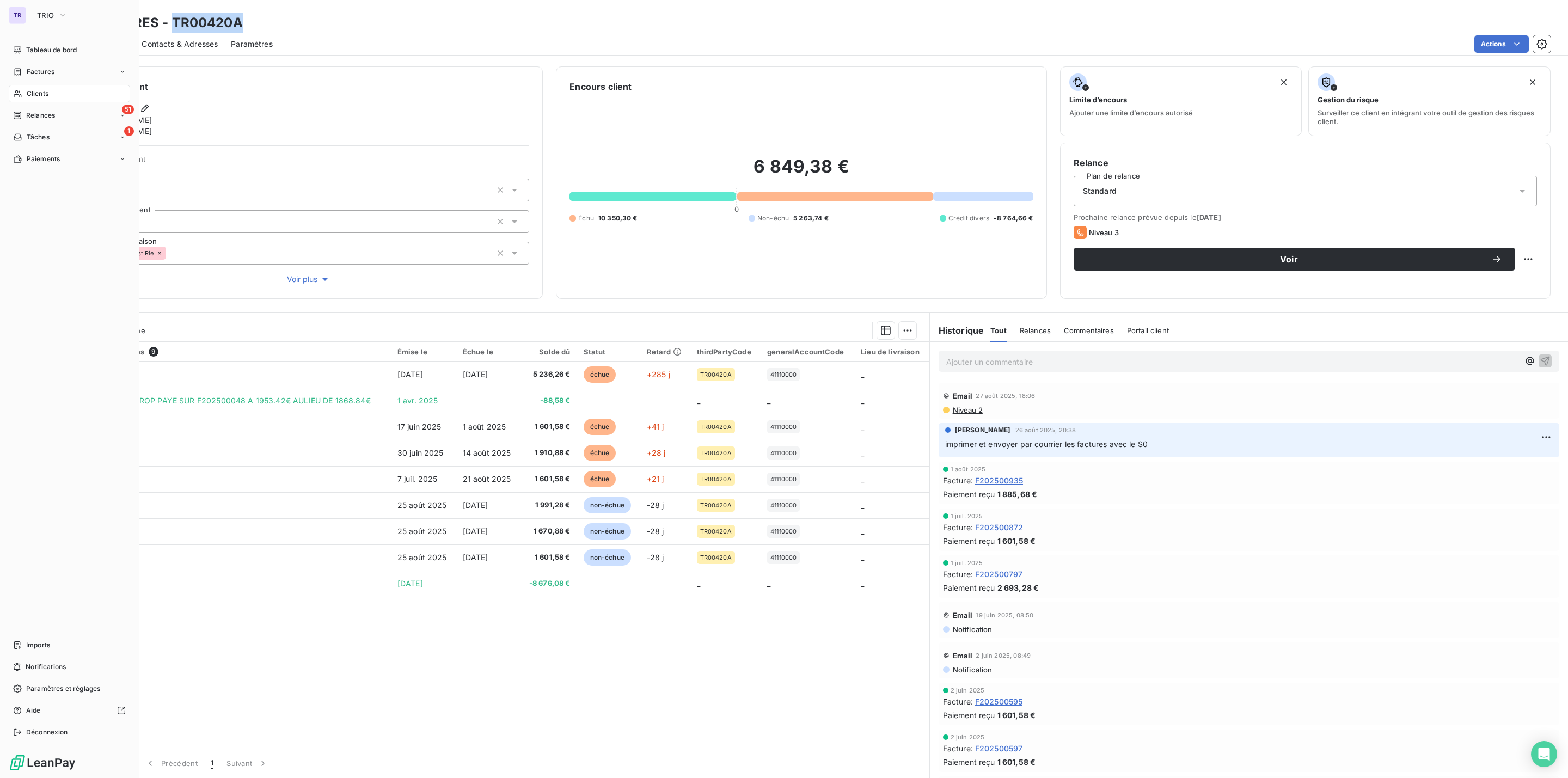
click at [48, 71] on span "Factures" at bounding box center [41, 72] width 28 height 10
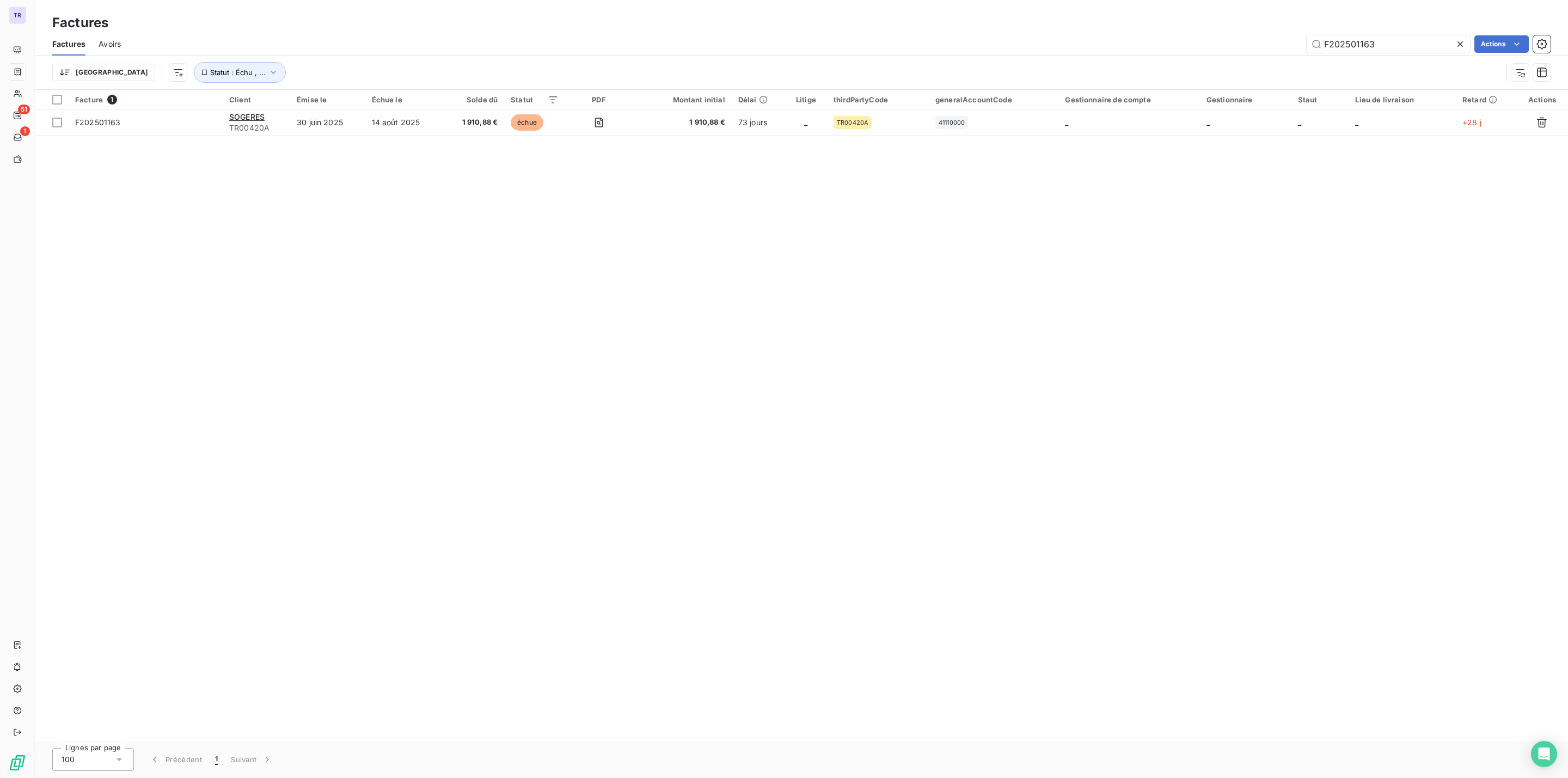
drag, startPoint x: 1385, startPoint y: 38, endPoint x: 1256, endPoint y: 38, distance: 129.0
click at [1256, 38] on div "F202501163 Actions" at bounding box center [842, 44] width 1416 height 18
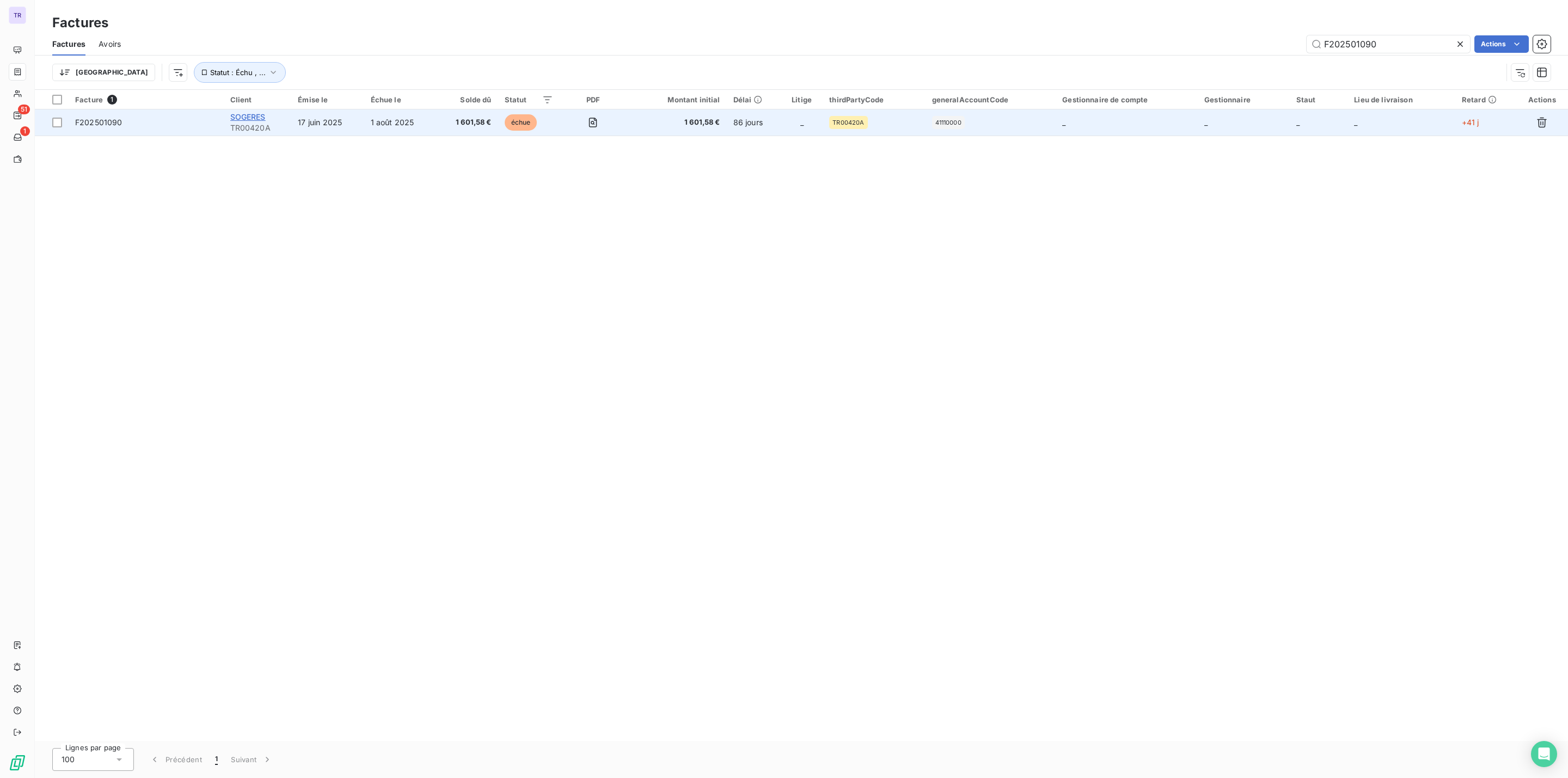
type input "F202501090"
click at [240, 117] on span "SOGERES" at bounding box center [248, 116] width 35 height 9
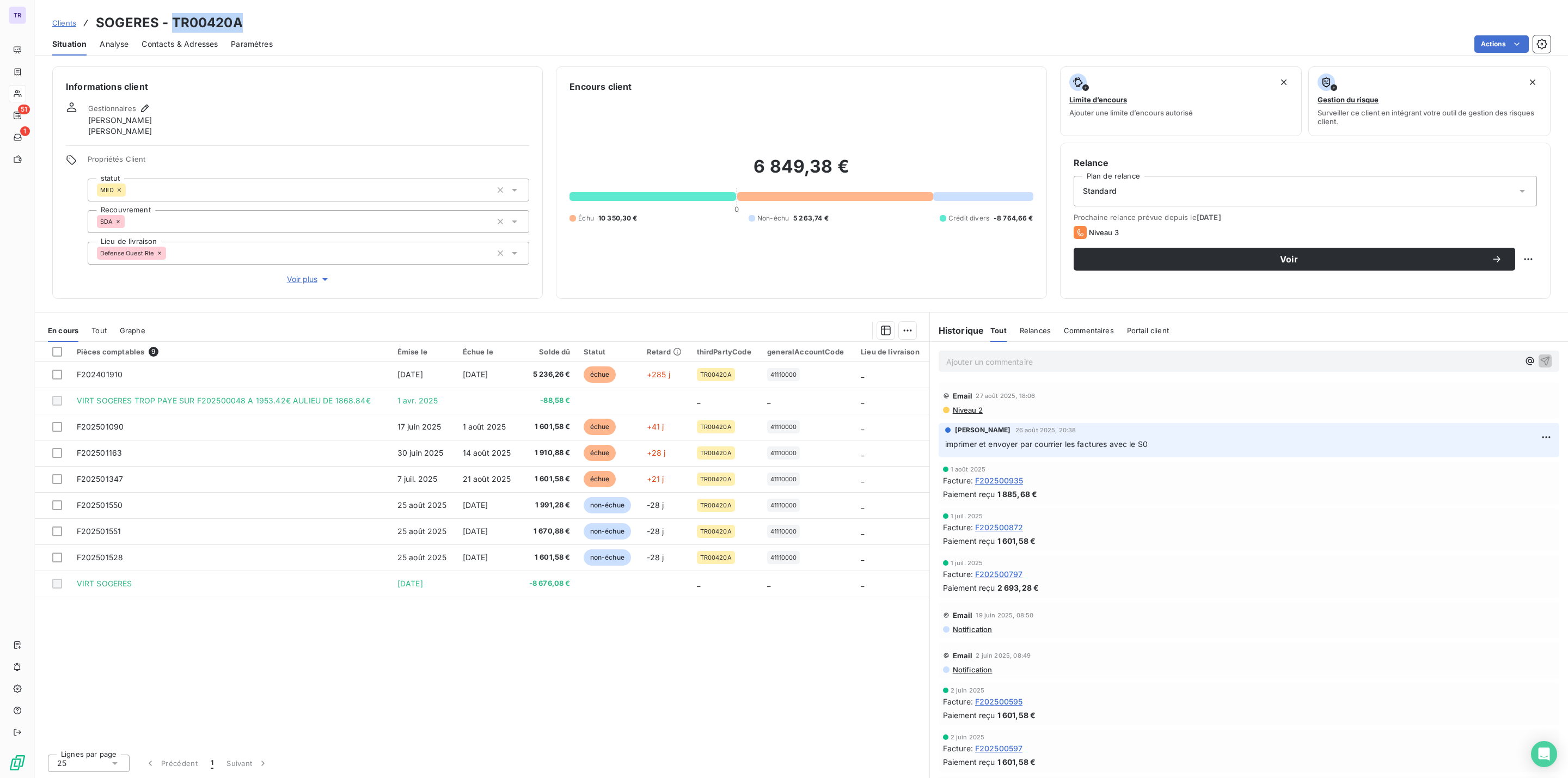
drag, startPoint x: 243, startPoint y: 19, endPoint x: 173, endPoint y: 23, distance: 70.1
click at [173, 23] on div "Clients SOGERES - TR00420A" at bounding box center [801, 23] width 1533 height 19
copy h3 "TR00420A"
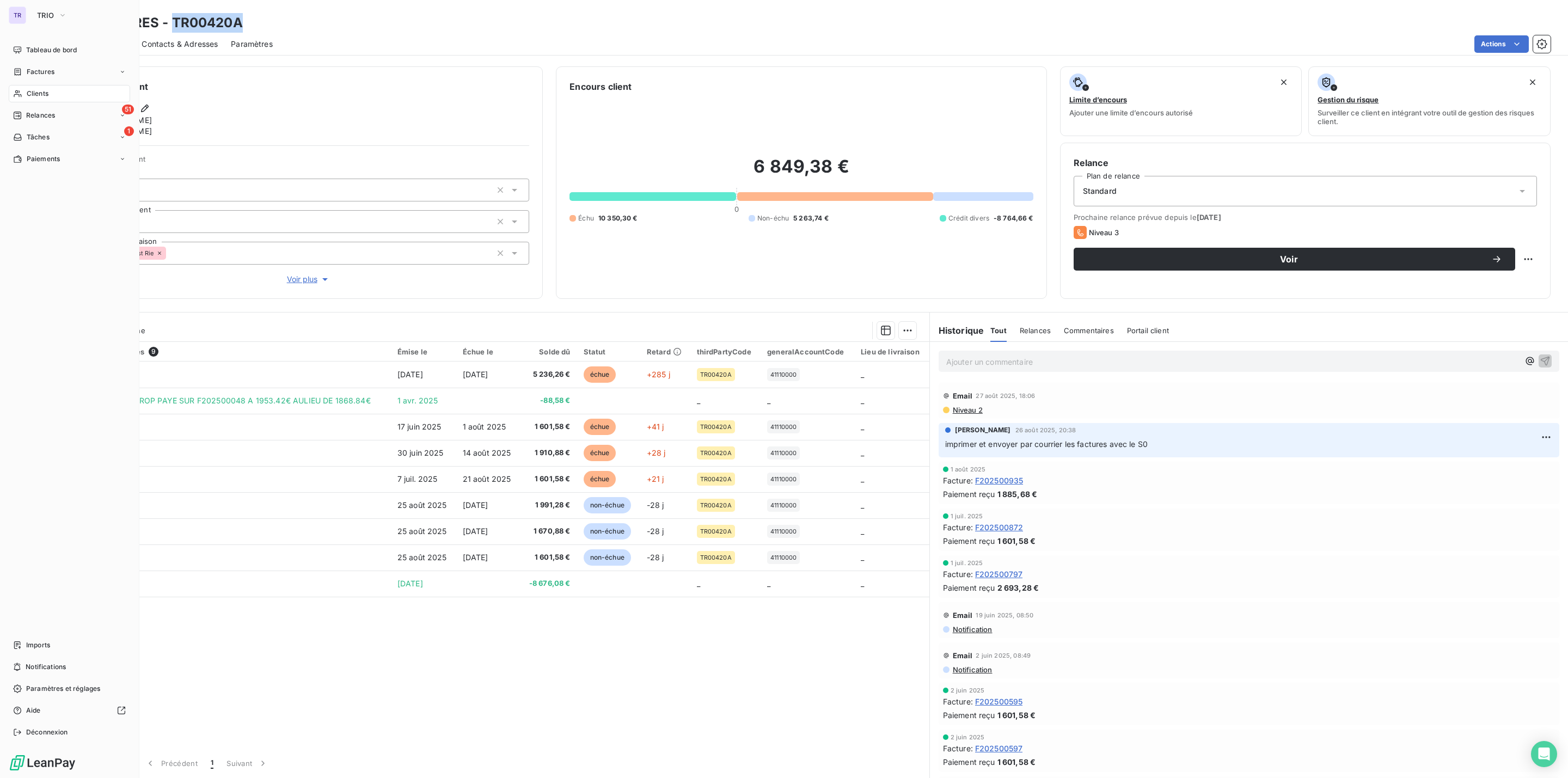
click at [49, 75] on span "Factures" at bounding box center [41, 72] width 28 height 10
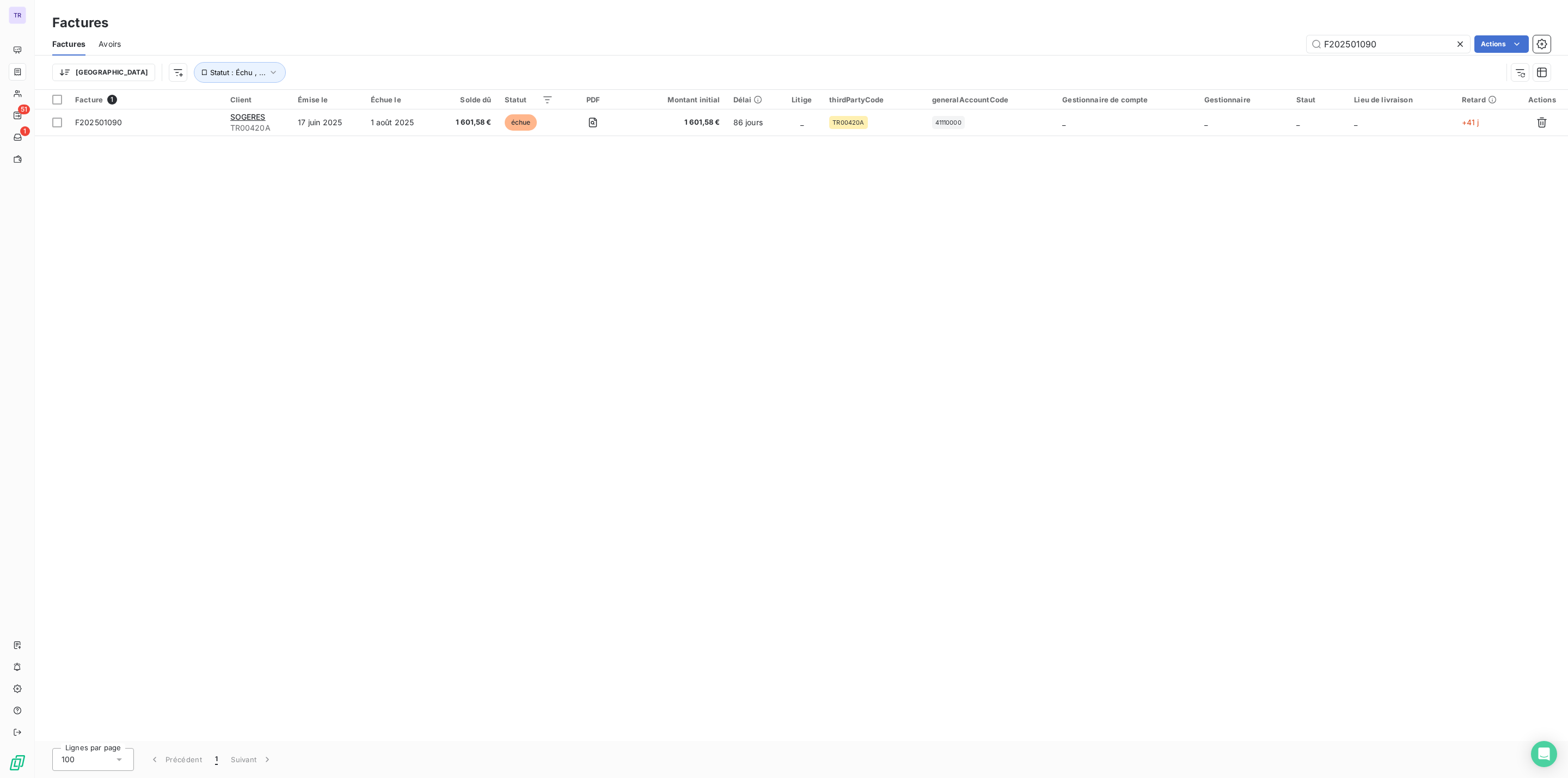
drag, startPoint x: 1392, startPoint y: 44, endPoint x: 1125, endPoint y: 60, distance: 267.5
click at [959, 43] on div "F202501090 Actions" at bounding box center [842, 44] width 1416 height 18
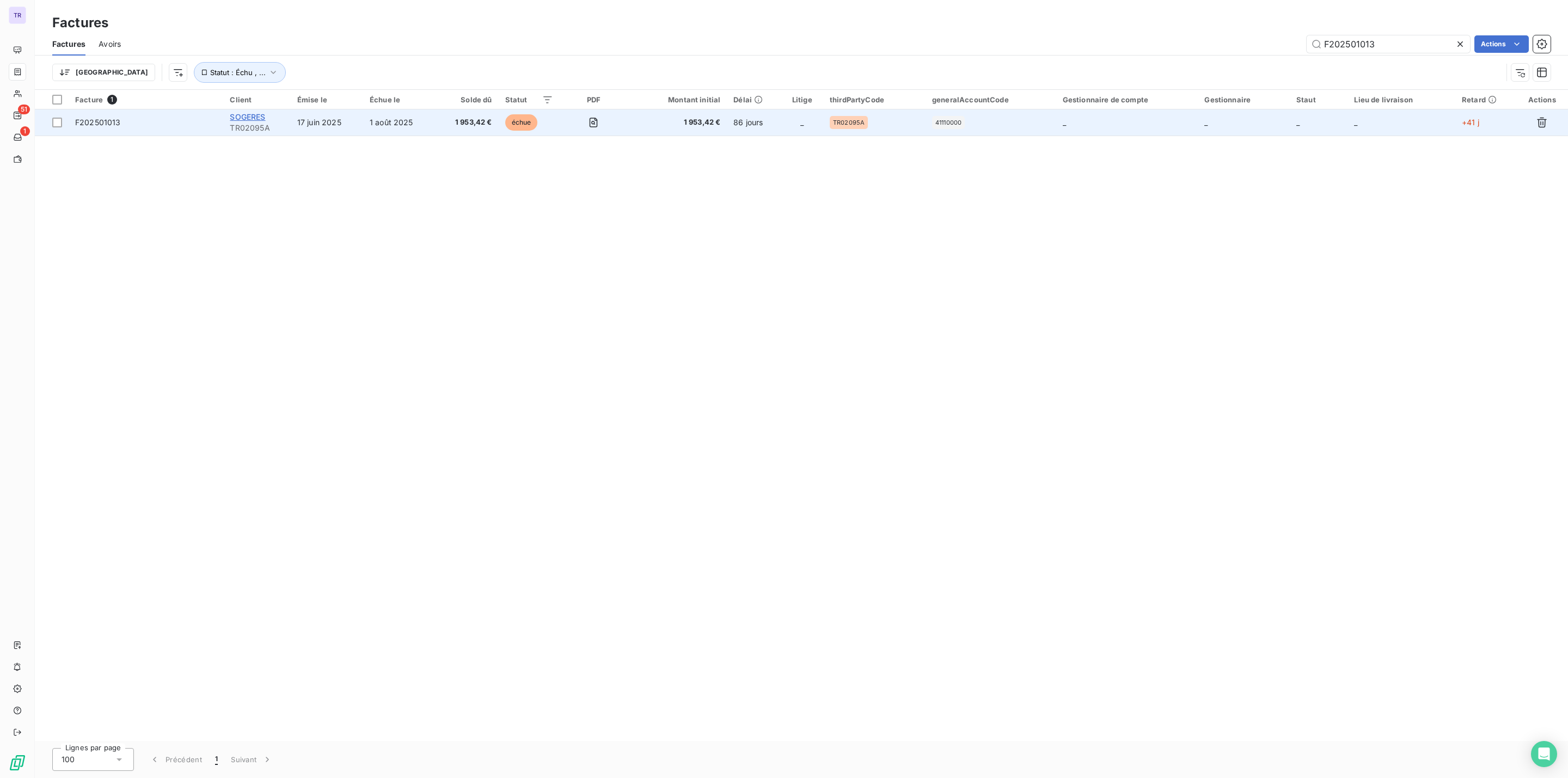
type input "F202501013"
click at [255, 116] on span "SOGERES" at bounding box center [247, 116] width 35 height 9
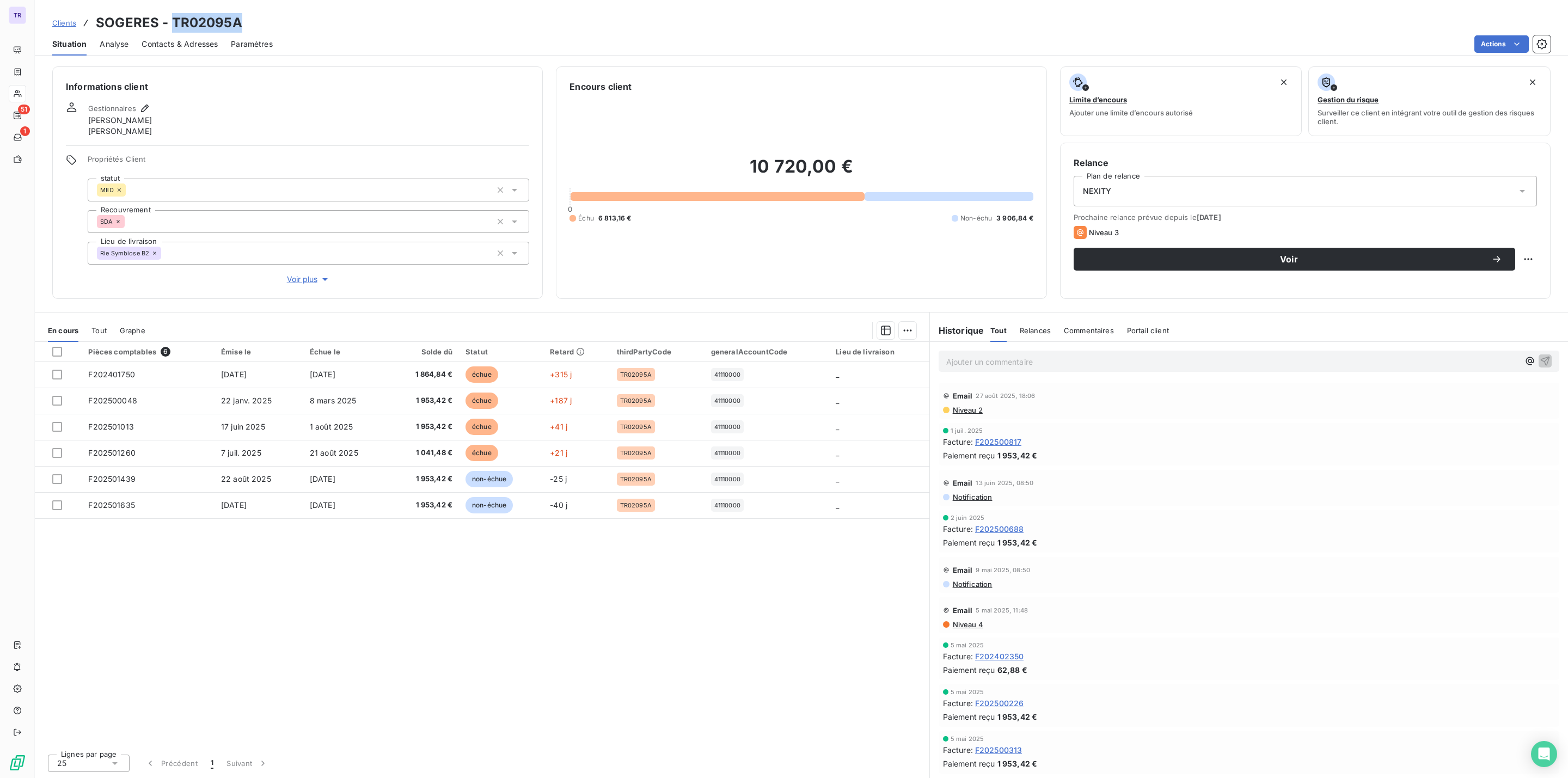
drag, startPoint x: 247, startPoint y: 19, endPoint x: 170, endPoint y: 23, distance: 77.1
click at [170, 23] on div "Clients SOGERES - TR02095A" at bounding box center [801, 23] width 1533 height 19
copy h3 "TR02095A"
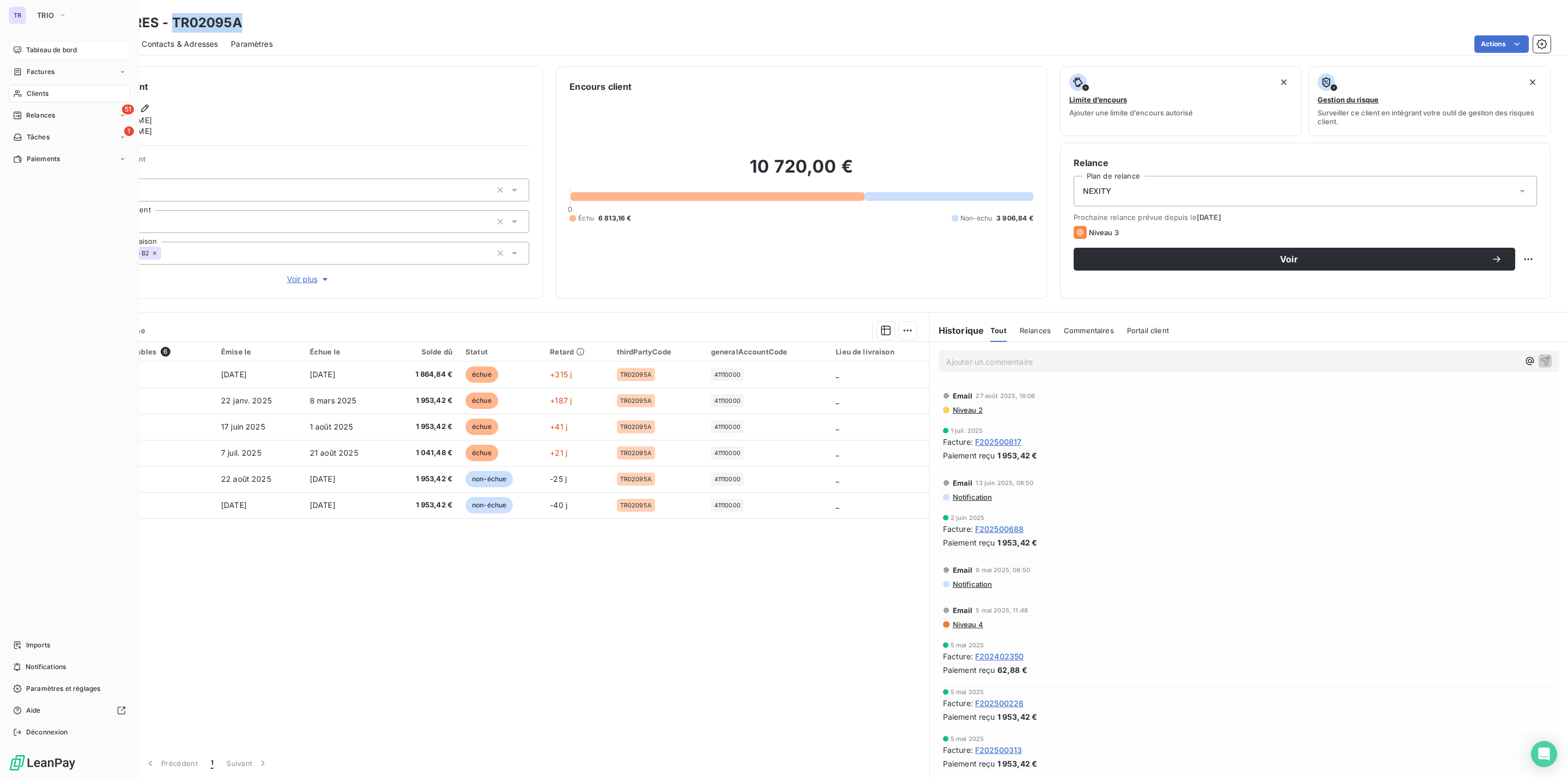
click at [43, 49] on span "Tableau de bord" at bounding box center [51, 50] width 51 height 10
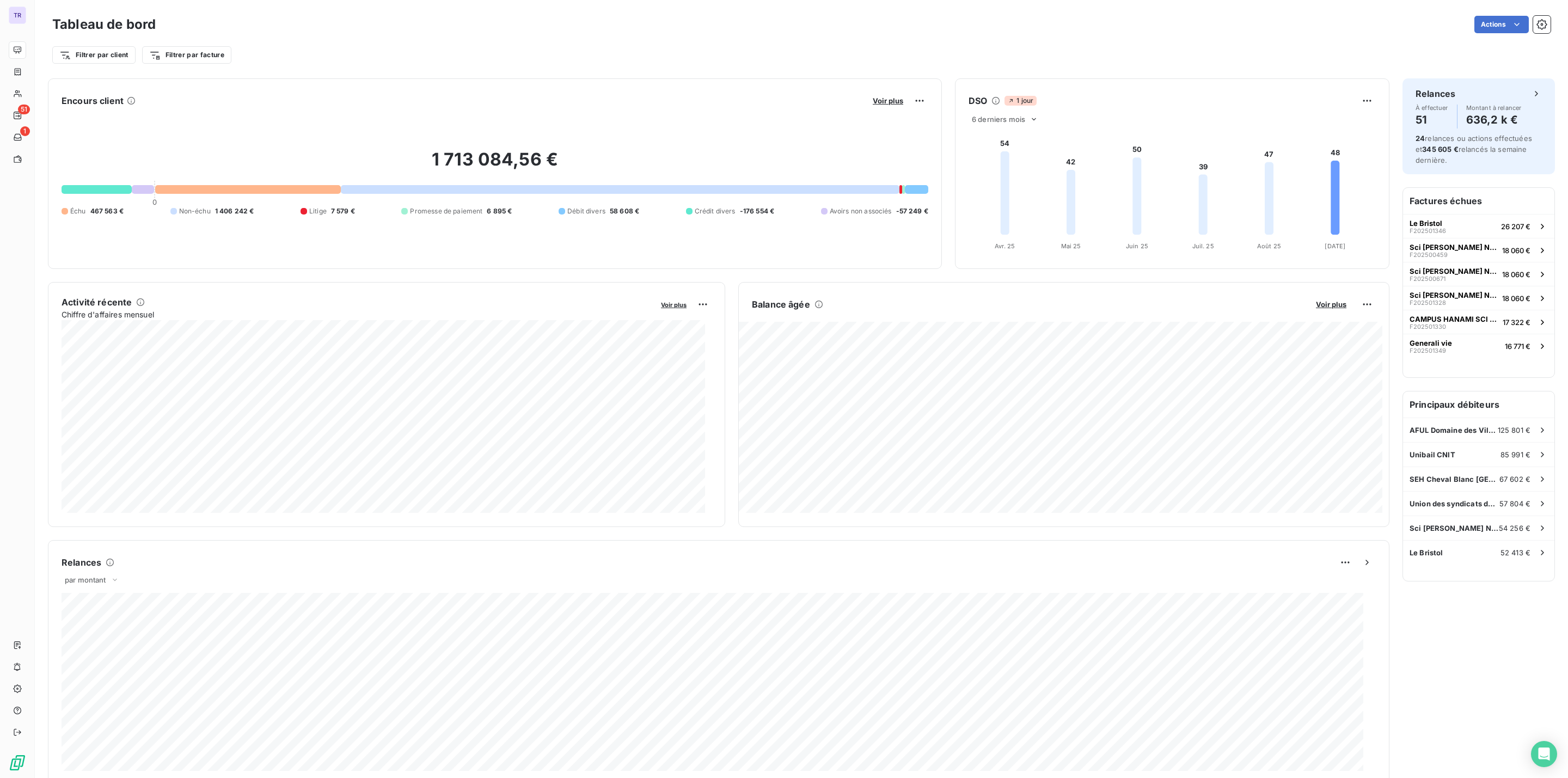
drag, startPoint x: 270, startPoint y: 116, endPoint x: 243, endPoint y: 116, distance: 27.0
click at [271, 116] on div "1 713 084,56 € 0 Échu 467 563 € Non-échu 1 406 242 € Litige 7 579 € Promesse de…" at bounding box center [495, 183] width 867 height 146
click at [876, 100] on span "Voir plus" at bounding box center [888, 100] width 30 height 9
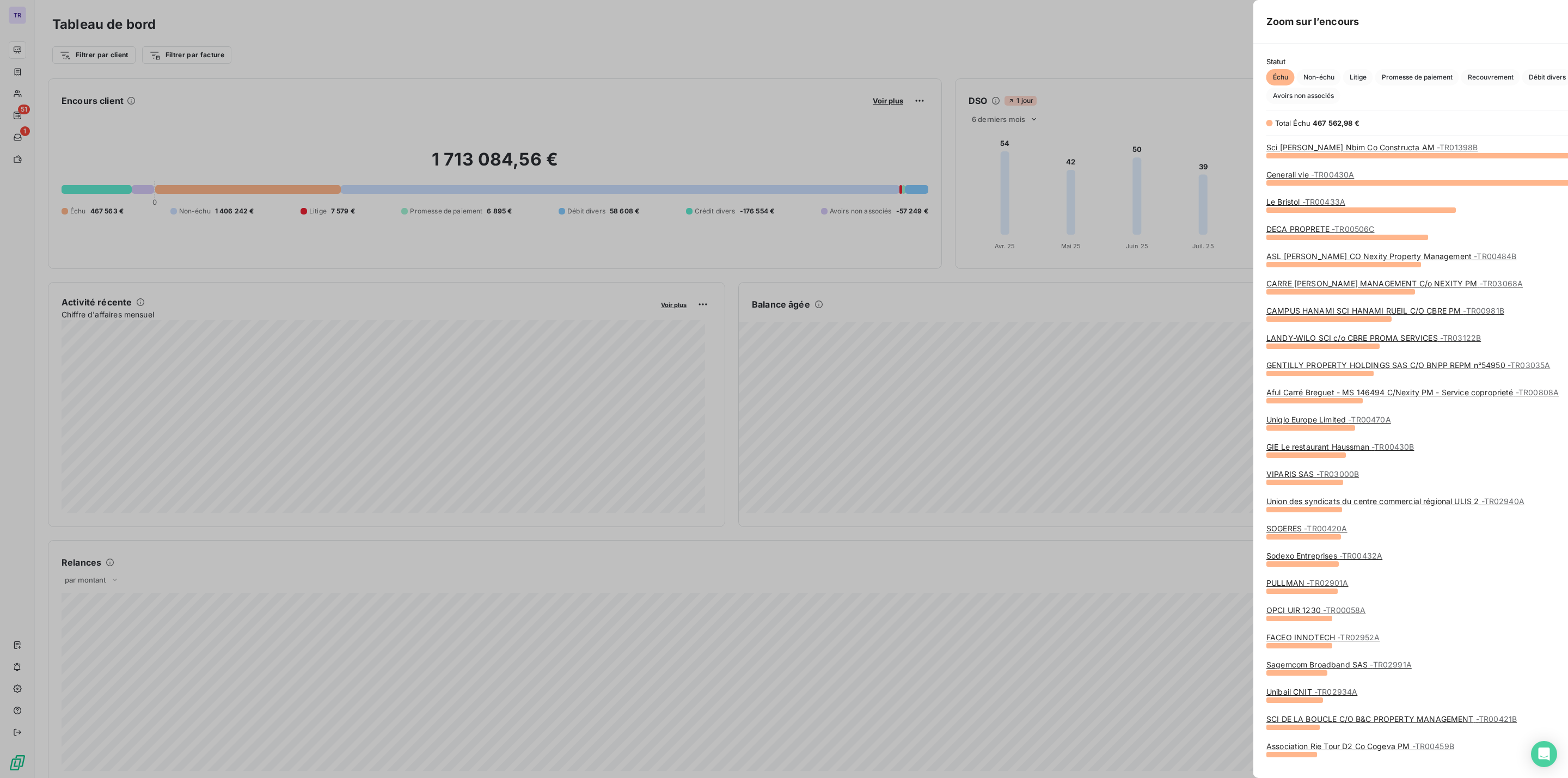
scroll to position [610, 405]
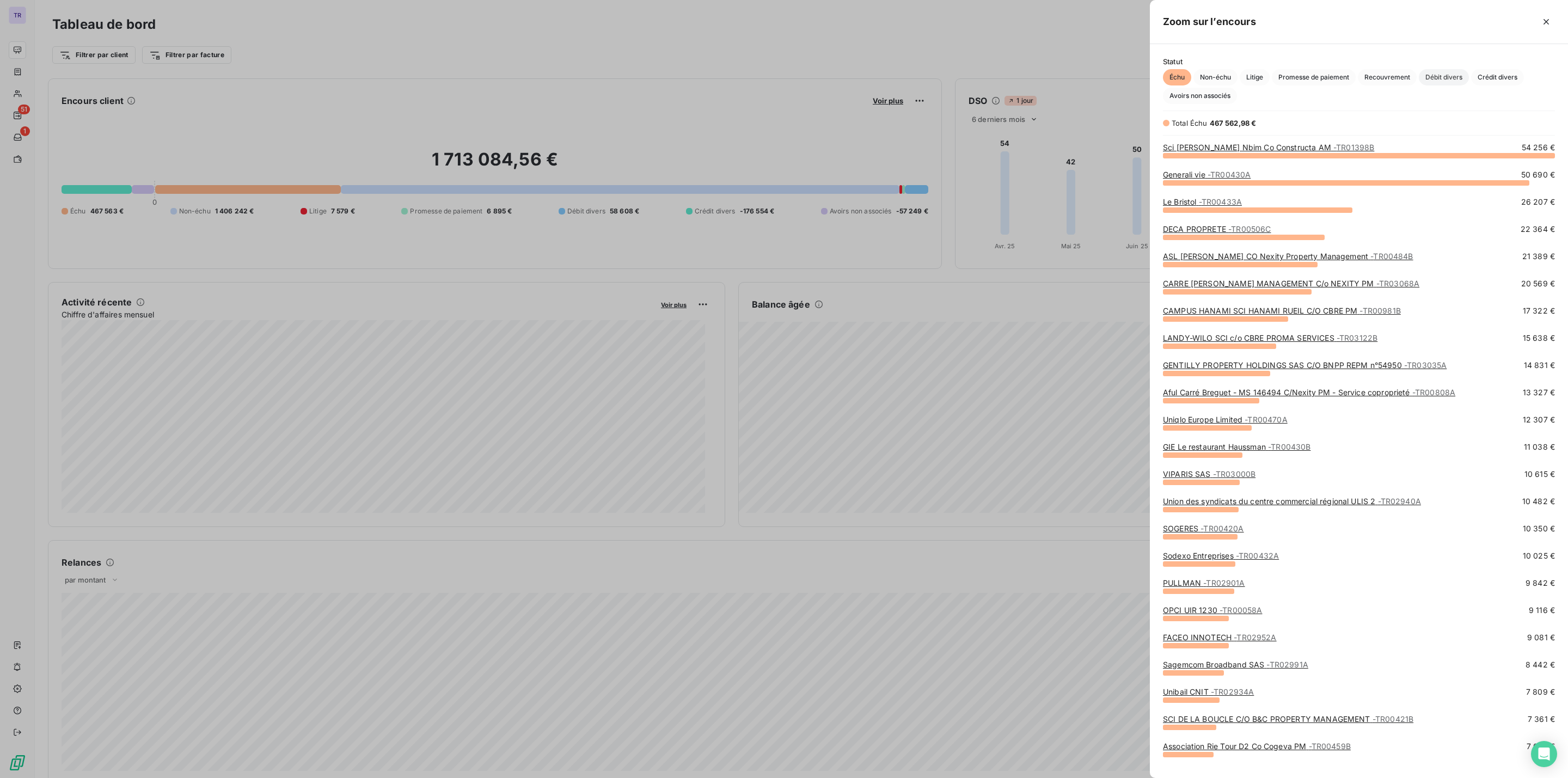
click at [1454, 74] on span "Débit divers" at bounding box center [1444, 77] width 50 height 16
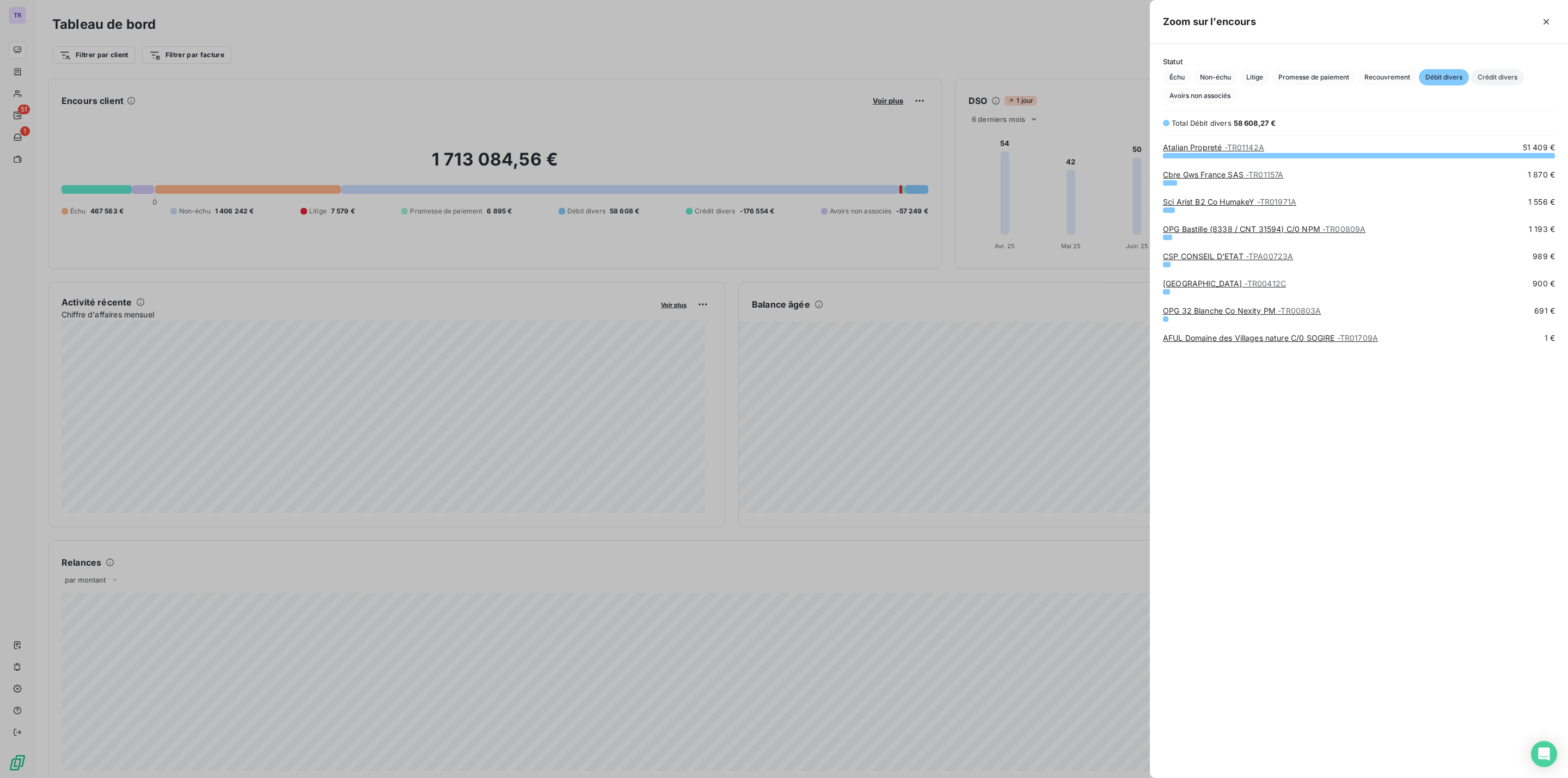
click at [1498, 74] on span "Crédit divers" at bounding box center [1497, 77] width 53 height 16
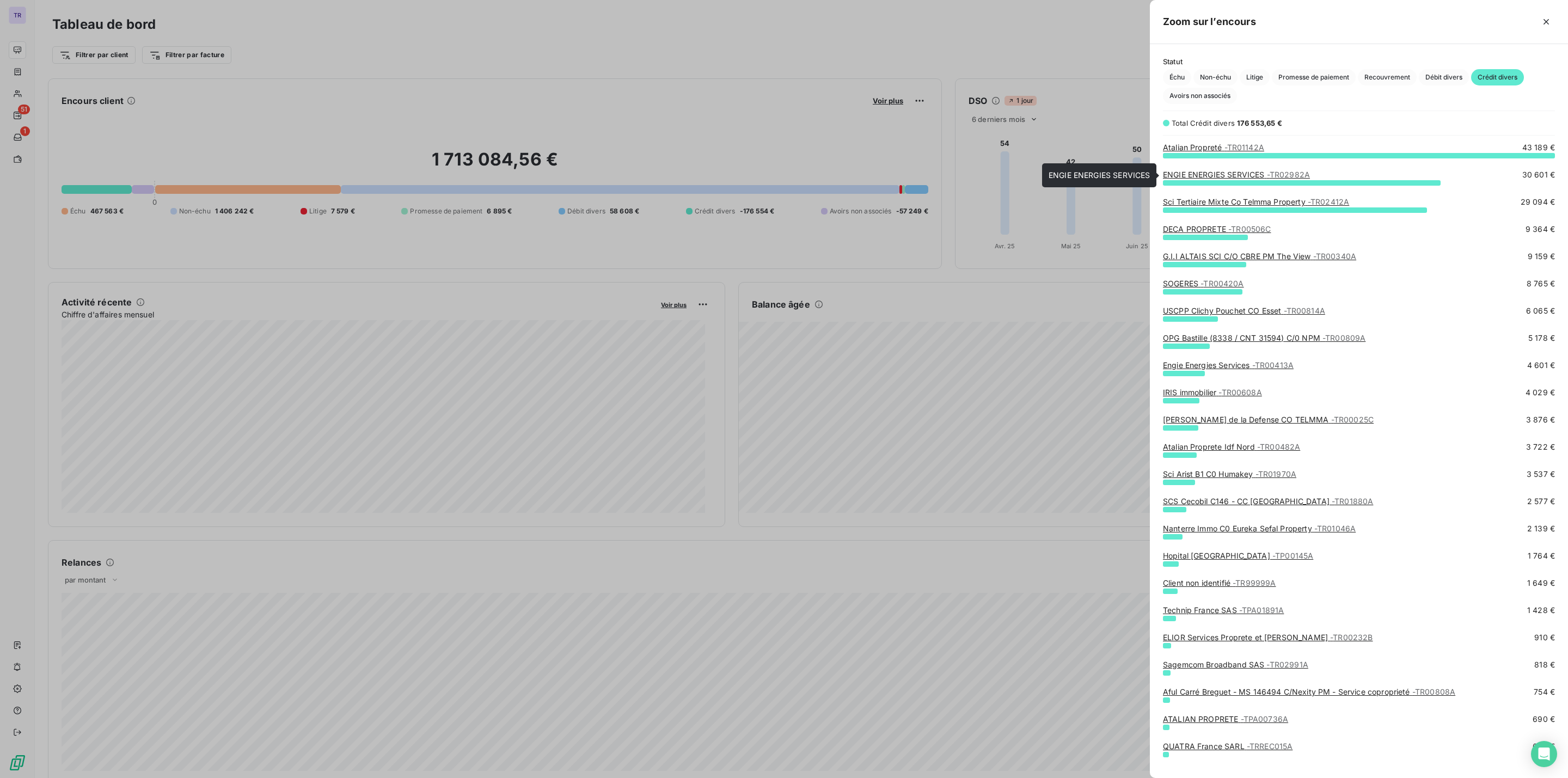
click at [1207, 170] on link "ENGIE ENERGIES SERVICES - TR02982A" at bounding box center [1237, 174] width 147 height 9
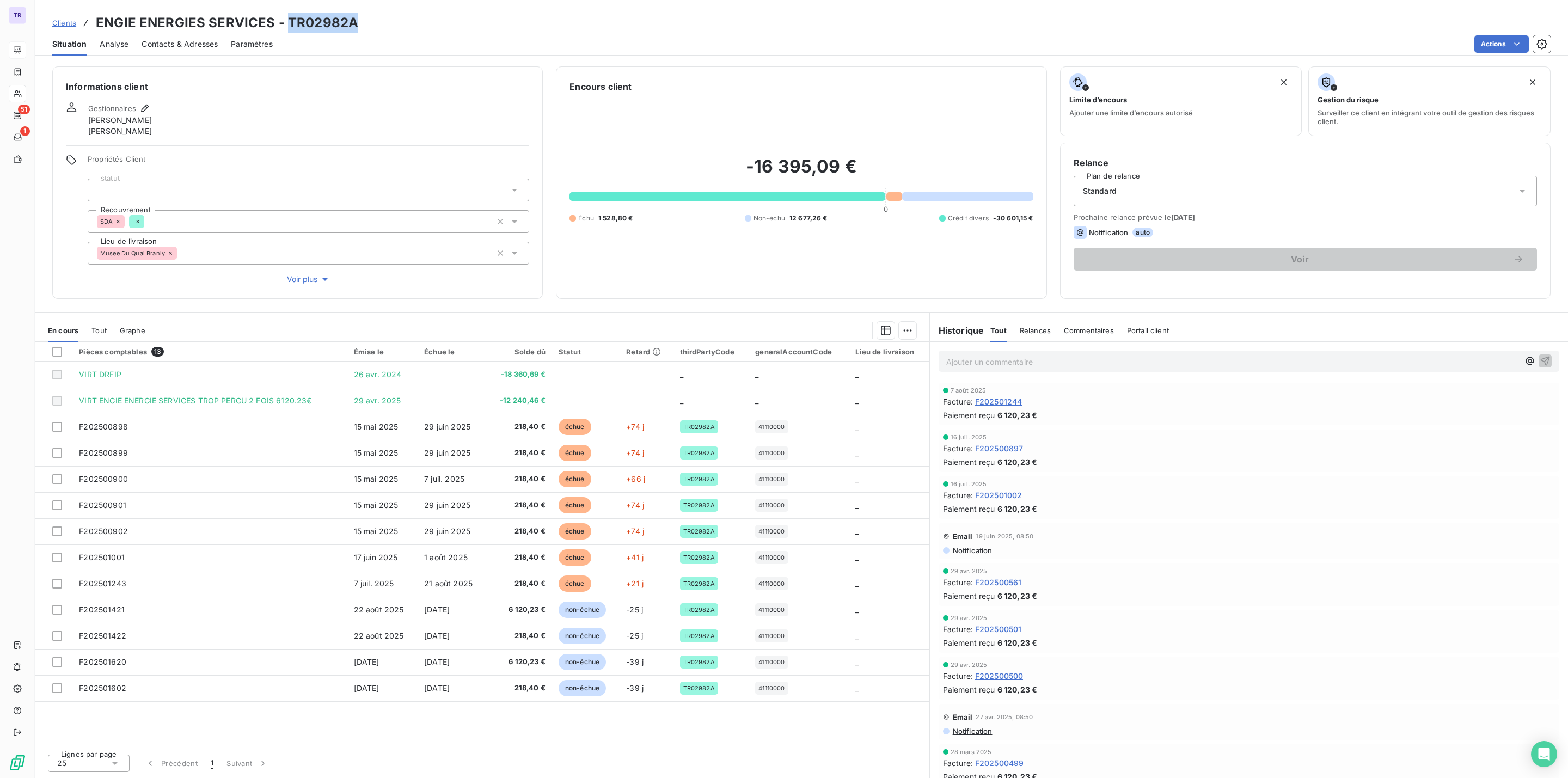
drag, startPoint x: 362, startPoint y: 23, endPoint x: 288, endPoint y: 18, distance: 74.2
click at [288, 18] on div "Clients ENGIE ENERGIES SERVICES - TR02982A" at bounding box center [801, 23] width 1533 height 19
copy h3 "TR02982A"
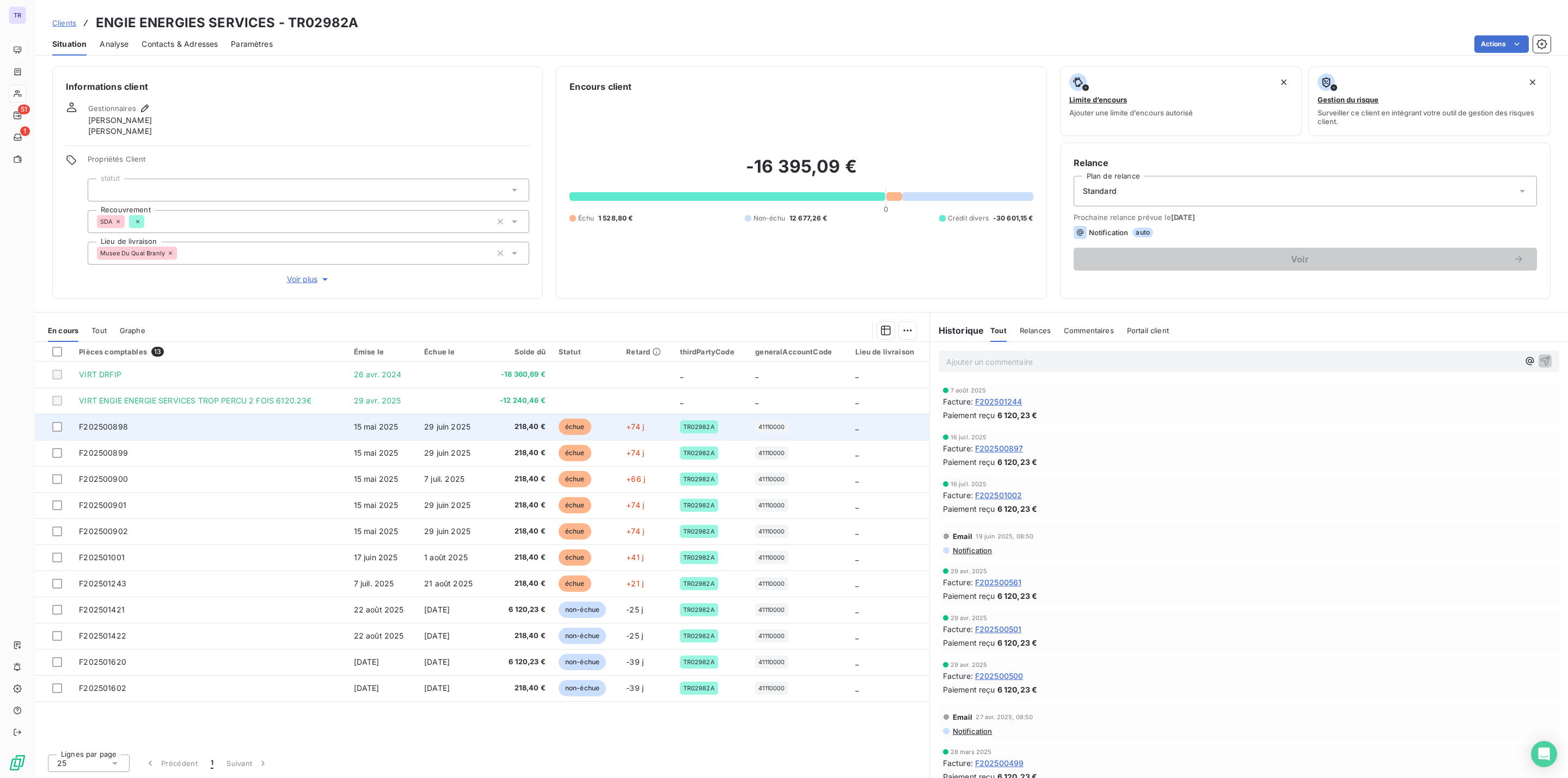
click at [575, 424] on span "échue" at bounding box center [575, 427] width 33 height 16
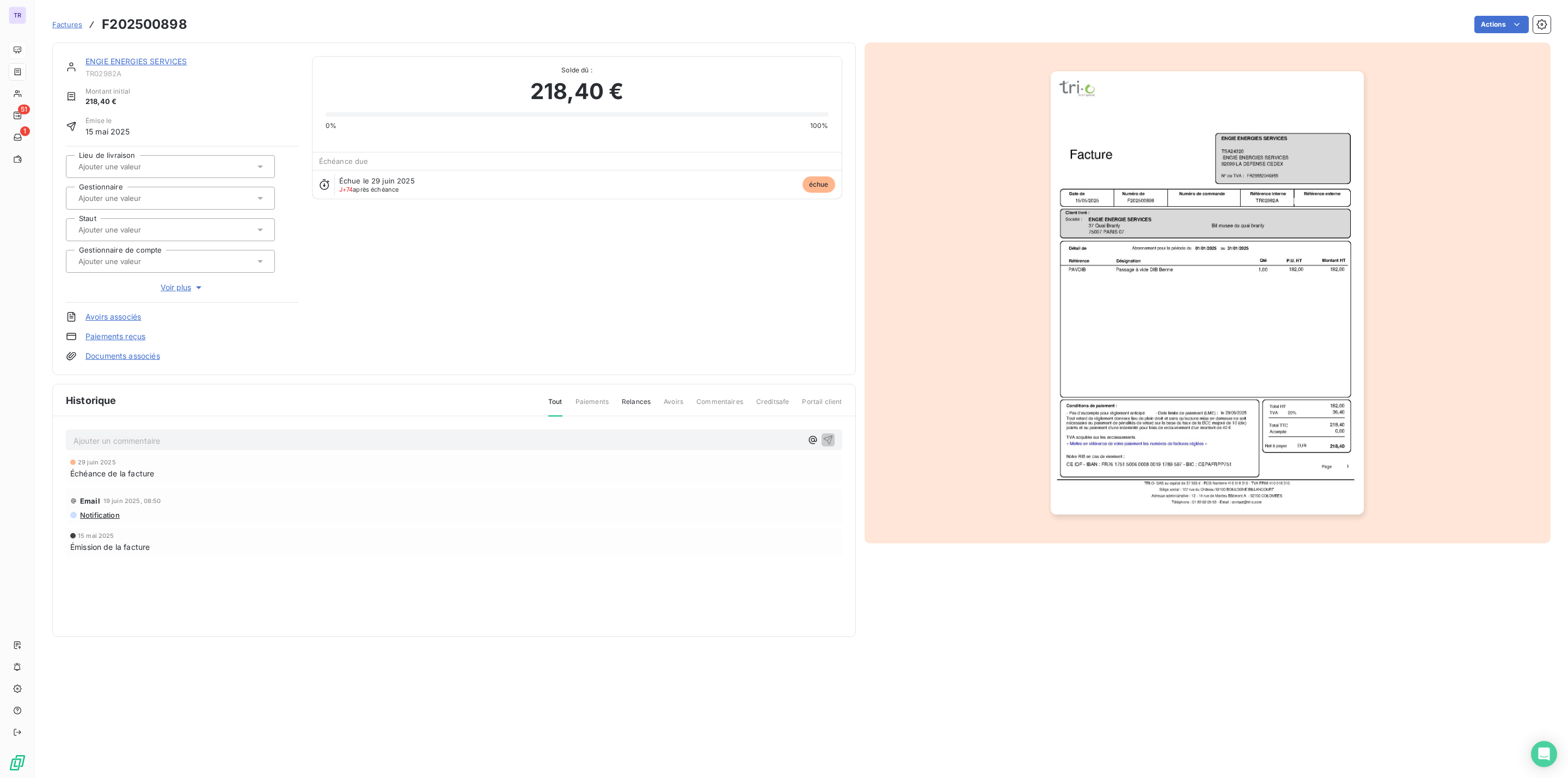
click at [1178, 266] on img "button" at bounding box center [1207, 293] width 313 height 443
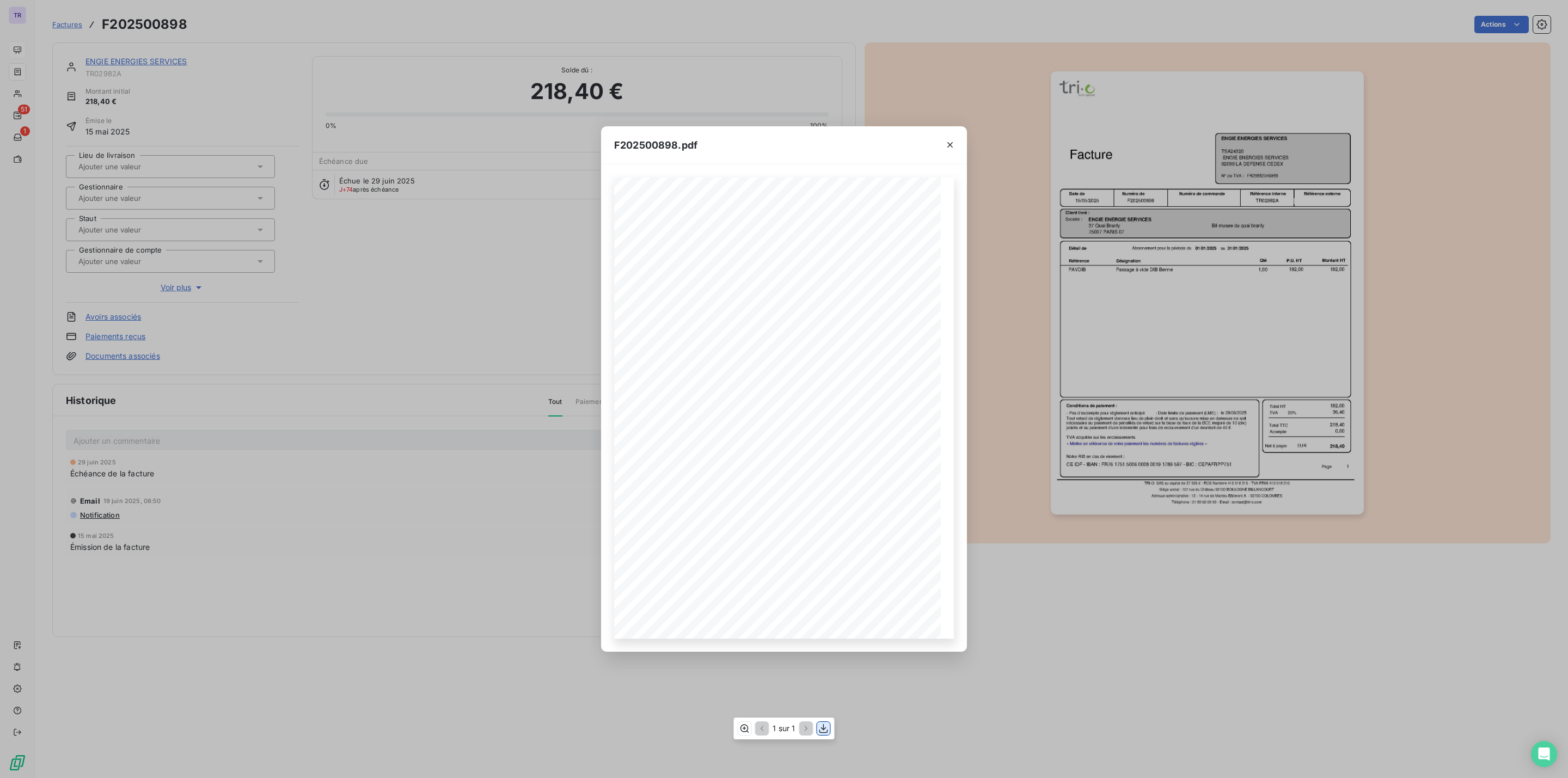
click at [820, 729] on icon "button" at bounding box center [824, 729] width 11 height 11
click at [950, 141] on icon "button" at bounding box center [950, 145] width 11 height 11
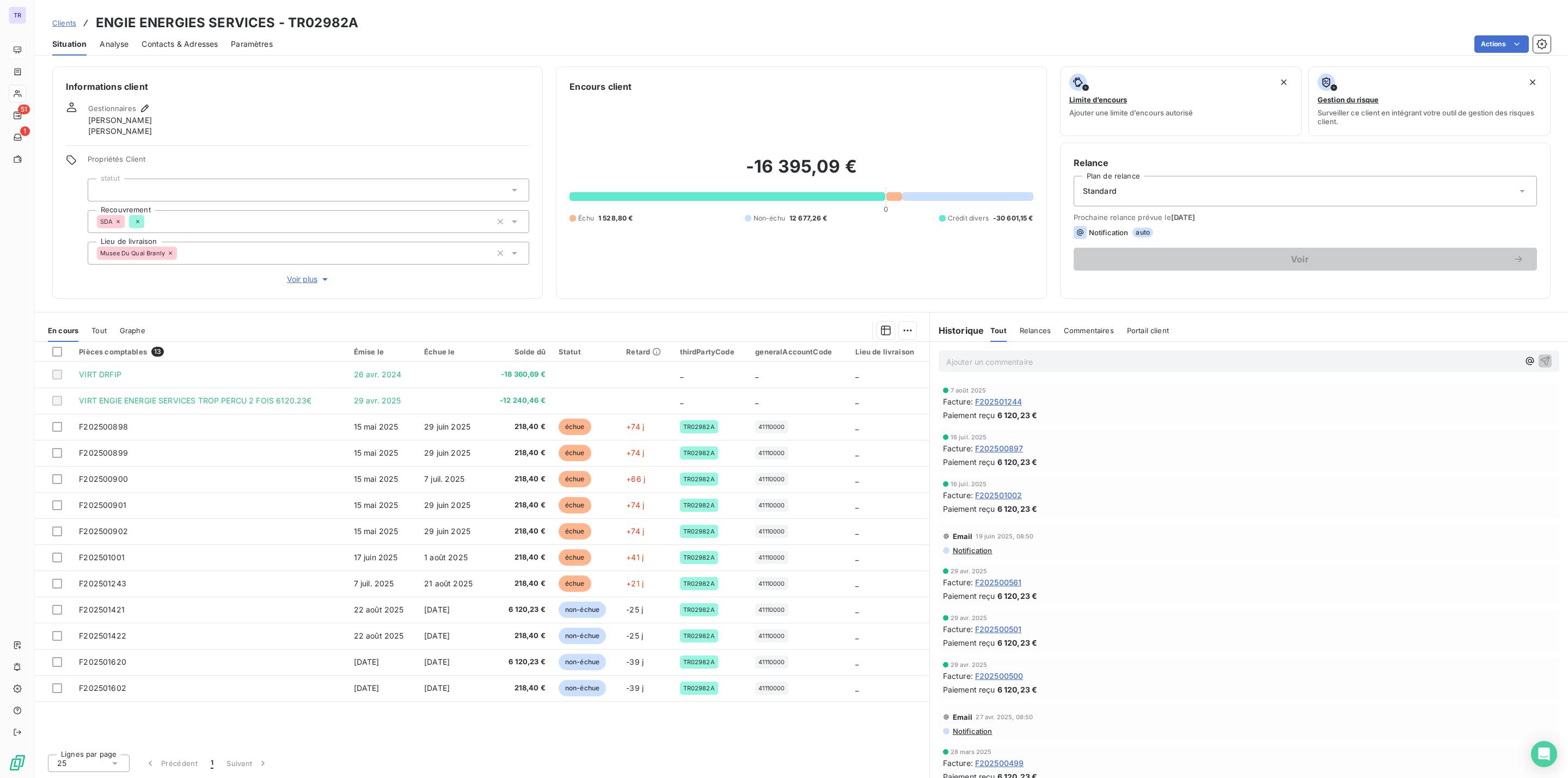
click at [982, 366] on p "Ajouter un commentaire ﻿" at bounding box center [1233, 362] width 573 height 13
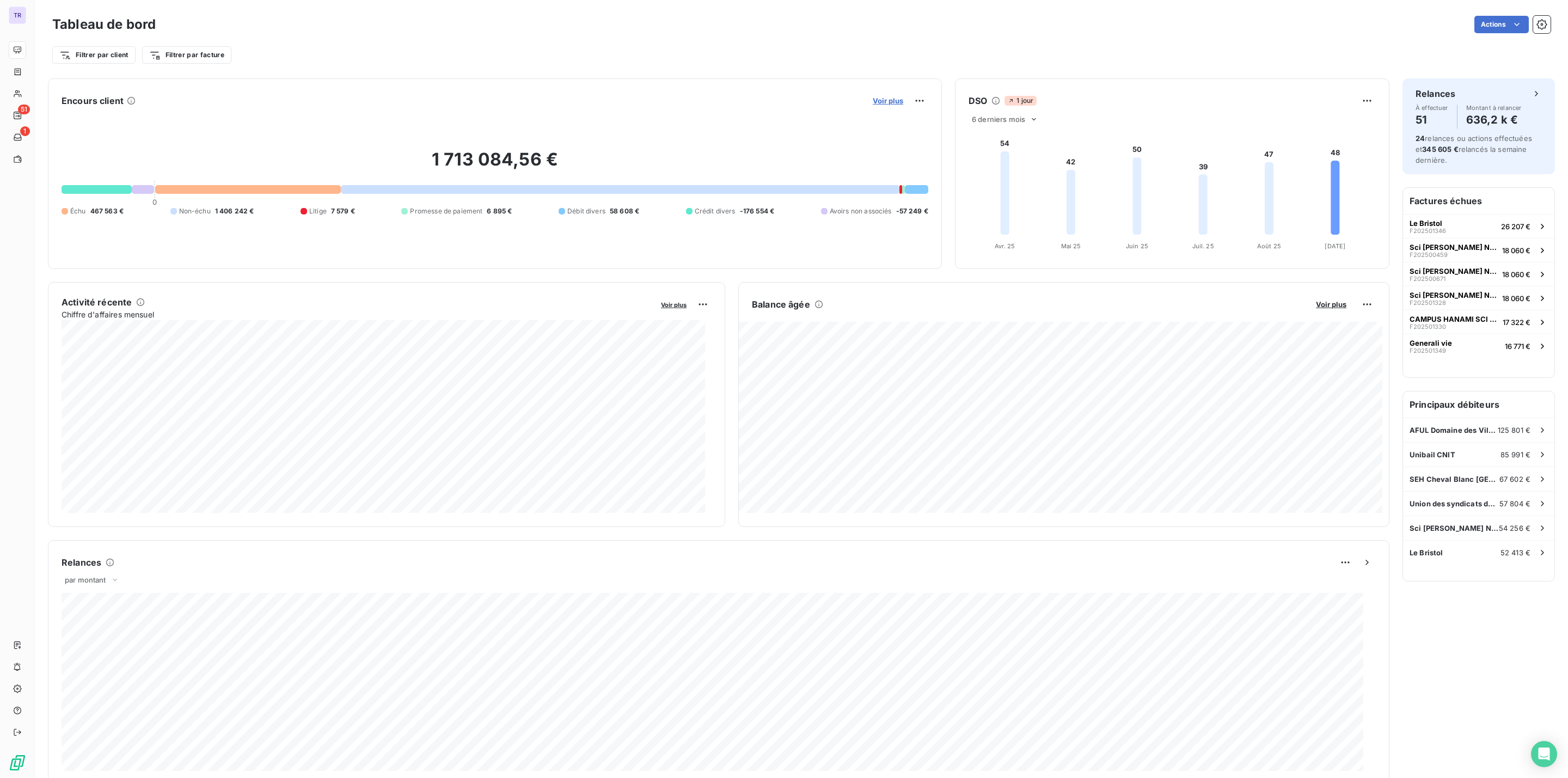
click at [879, 99] on span "Voir plus" at bounding box center [888, 100] width 30 height 9
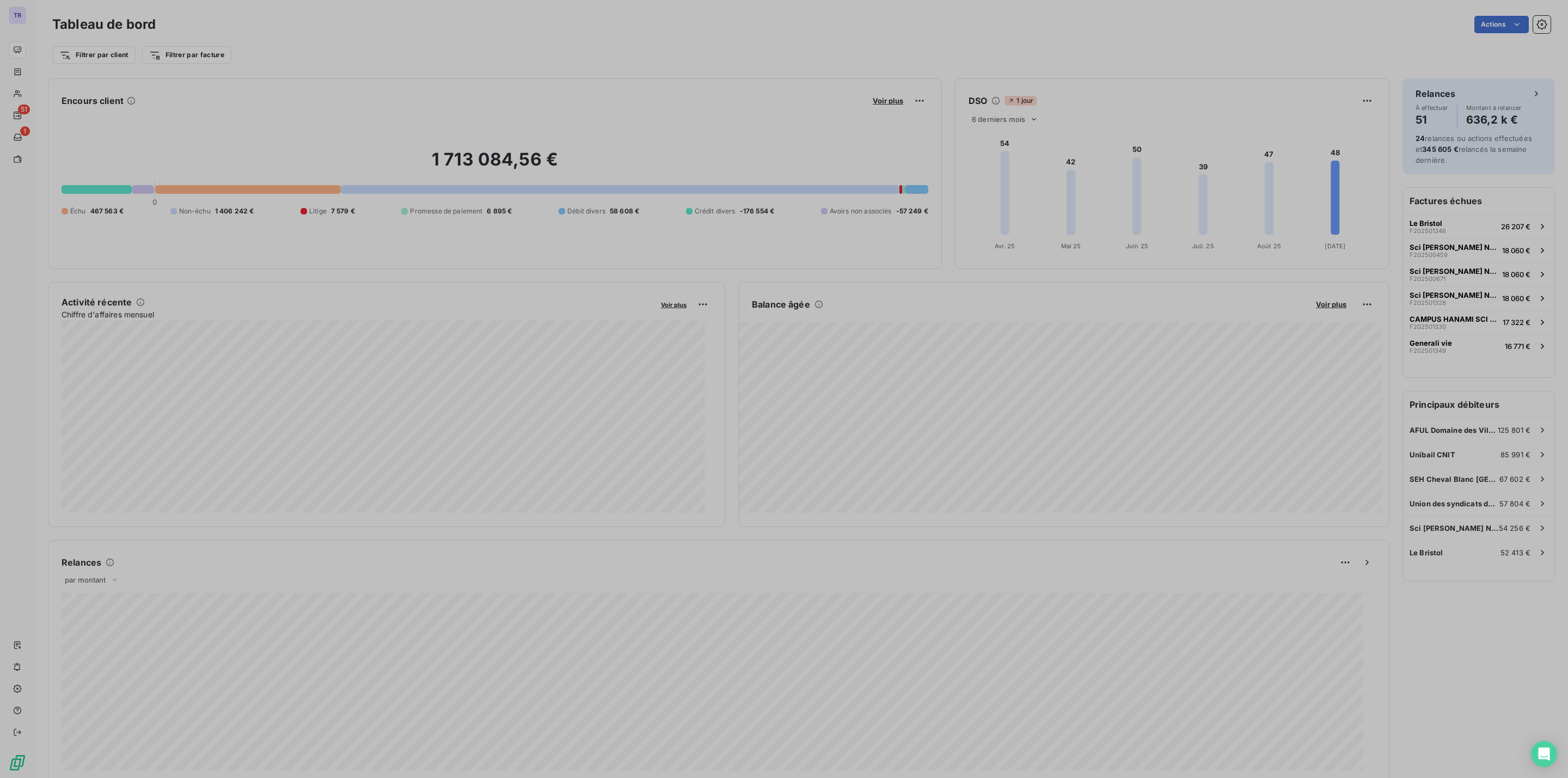
scroll to position [766, 405]
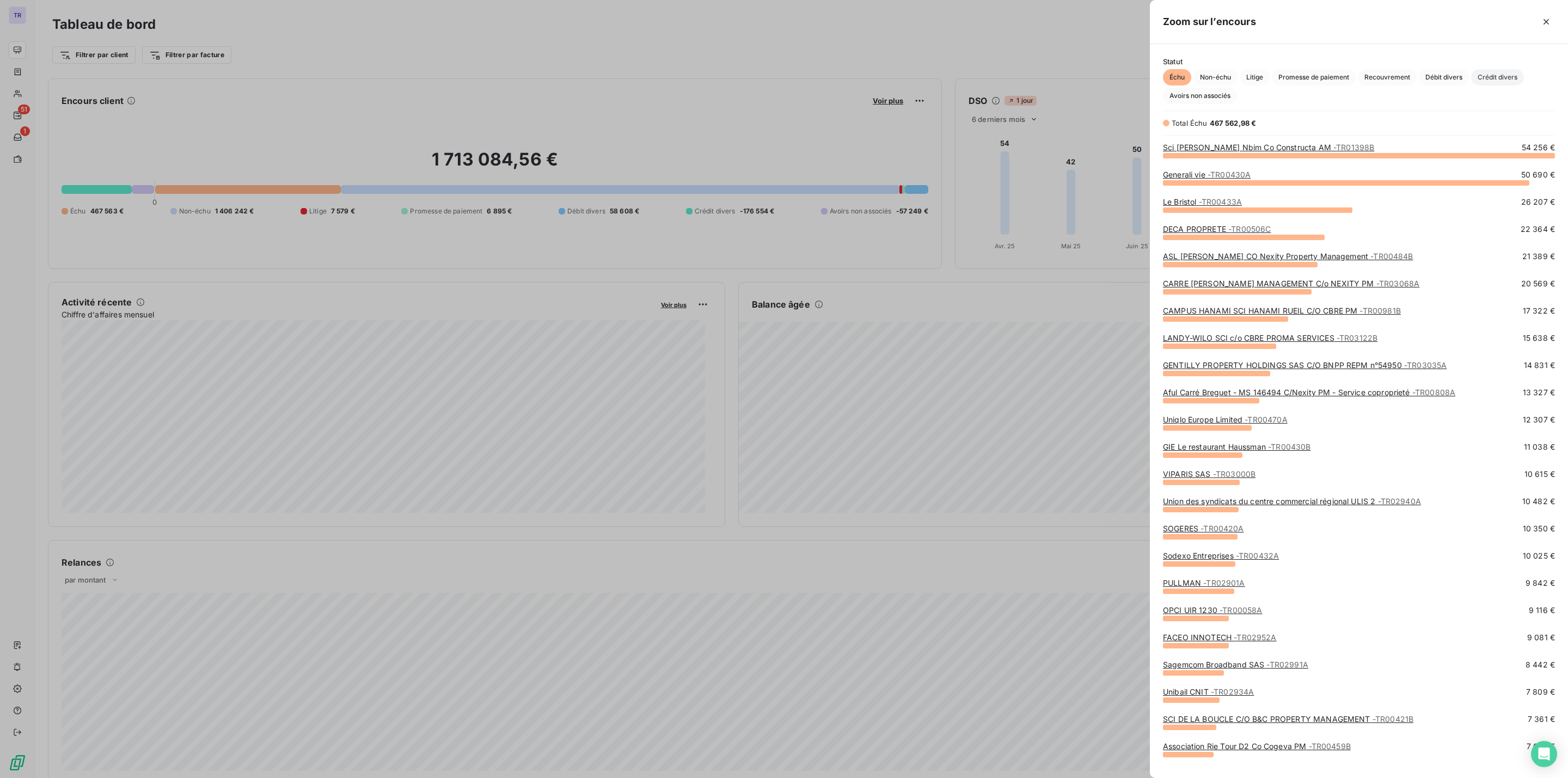
click at [1503, 80] on span "Crédit divers" at bounding box center [1497, 77] width 53 height 16
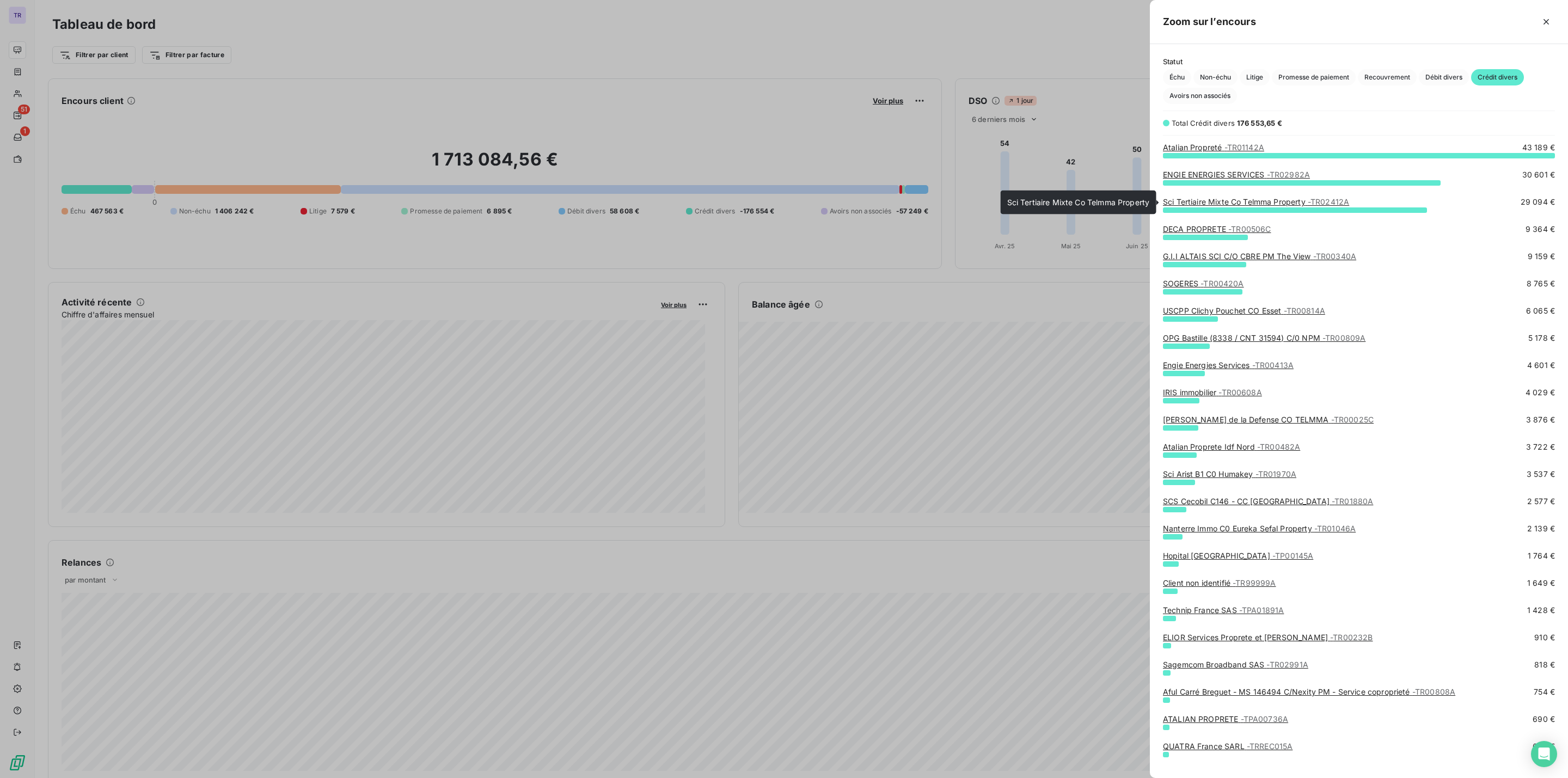
click at [1291, 200] on link "Sci Tertiaire Mixte Co Telmma Property - TR02412A" at bounding box center [1256, 202] width 186 height 9
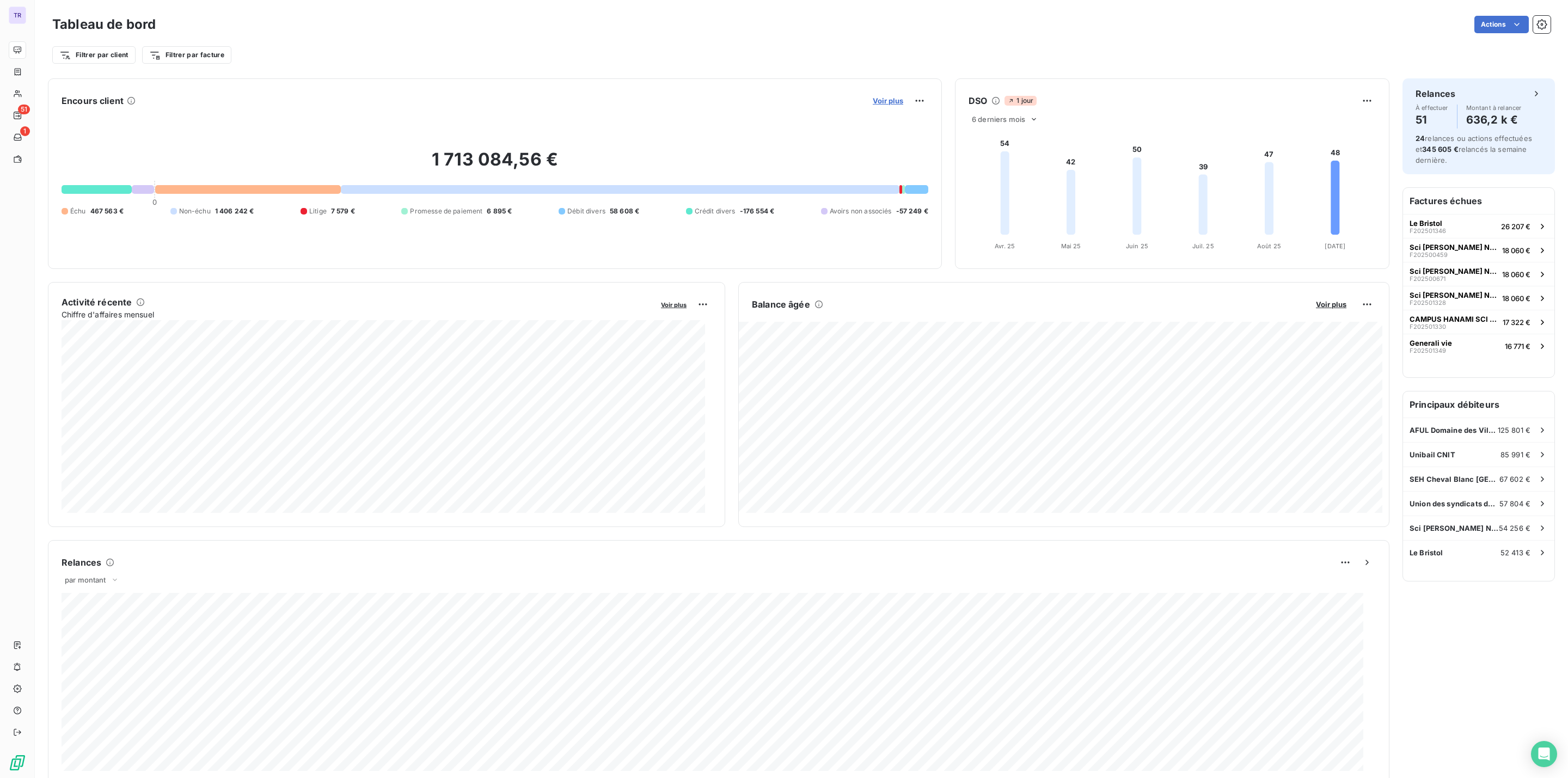
click at [887, 103] on span "Voir plus" at bounding box center [888, 100] width 30 height 9
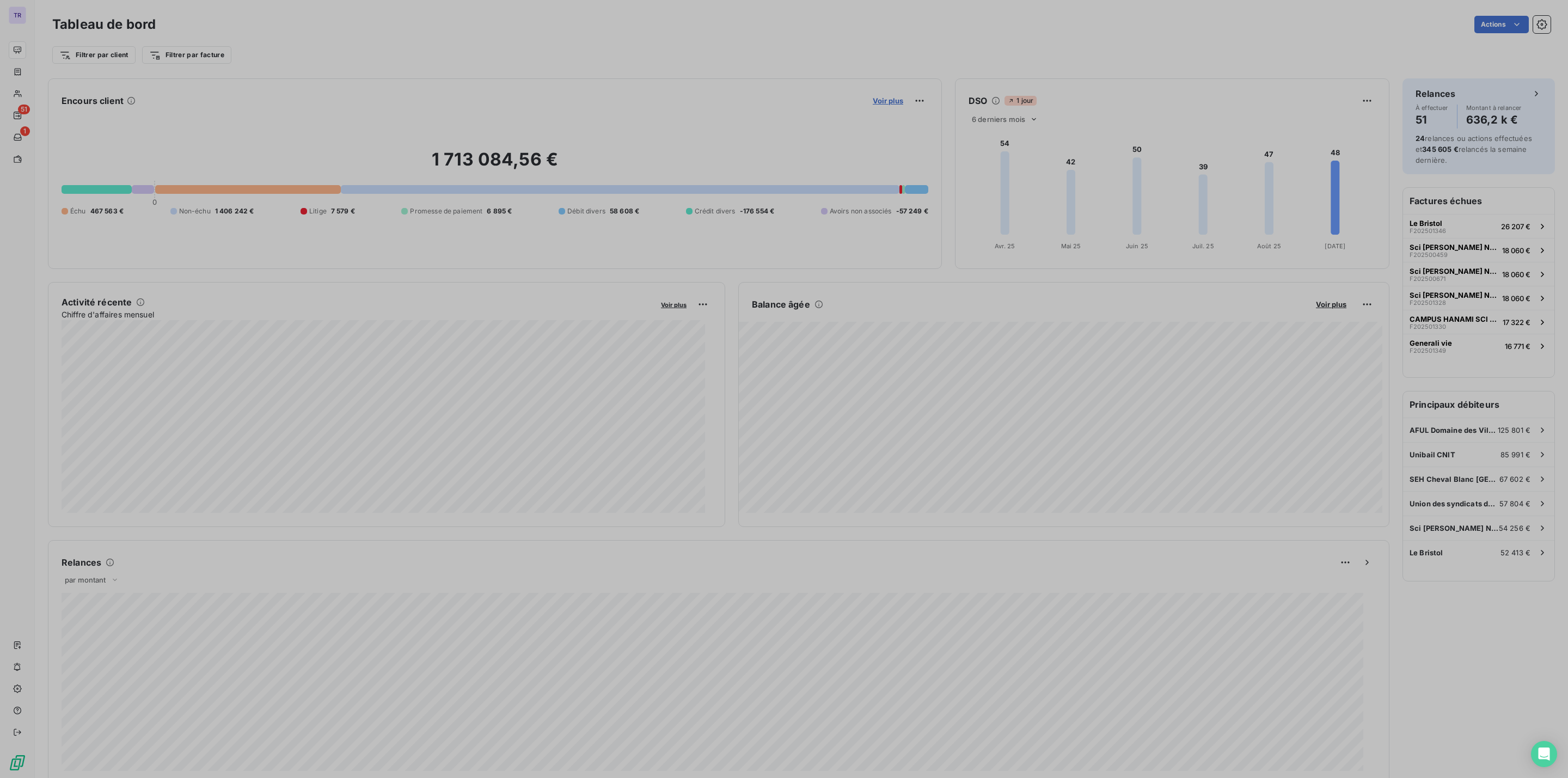
scroll to position [766, 405]
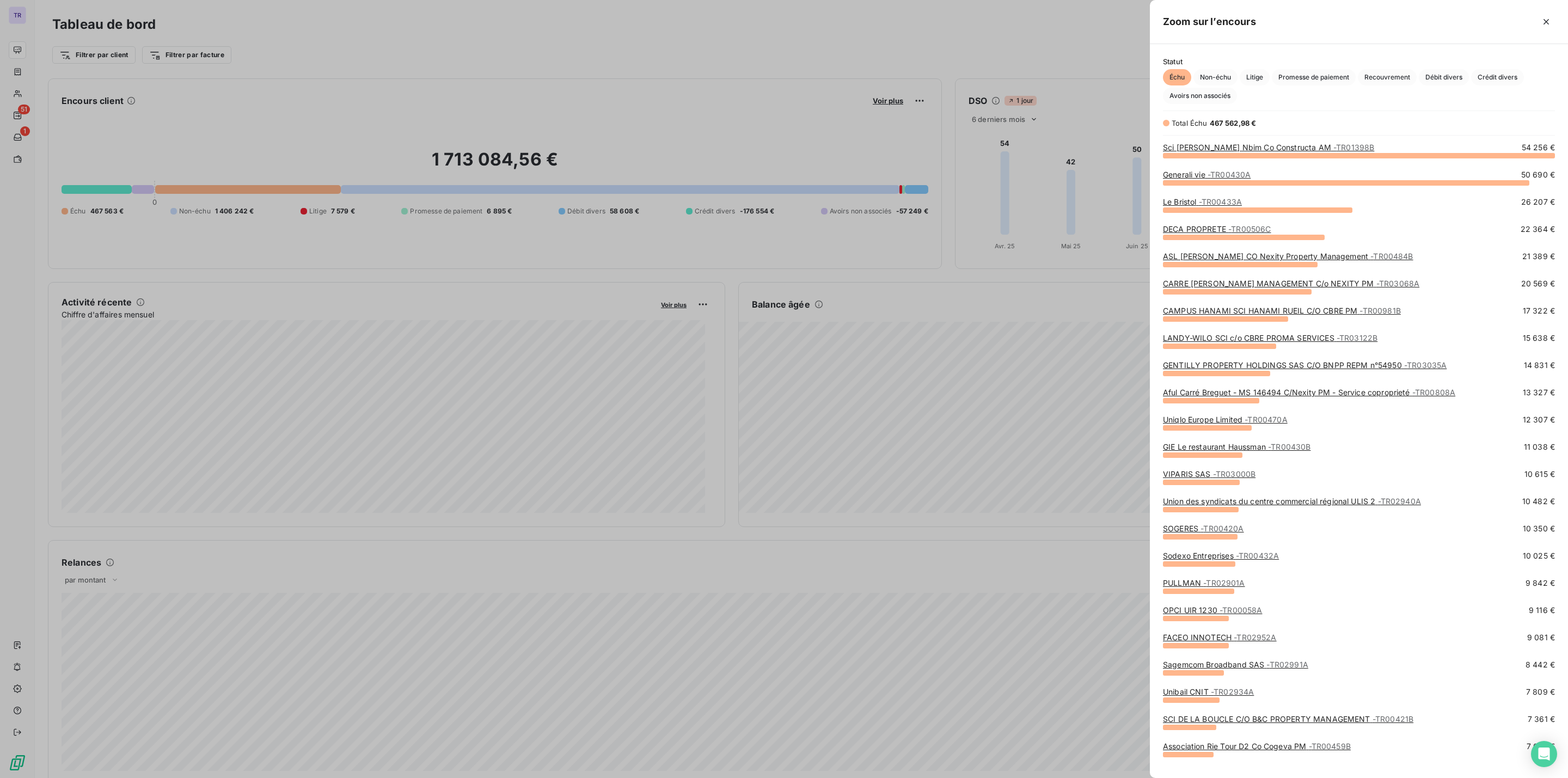
click at [1143, 103] on div at bounding box center [784, 389] width 1568 height 778
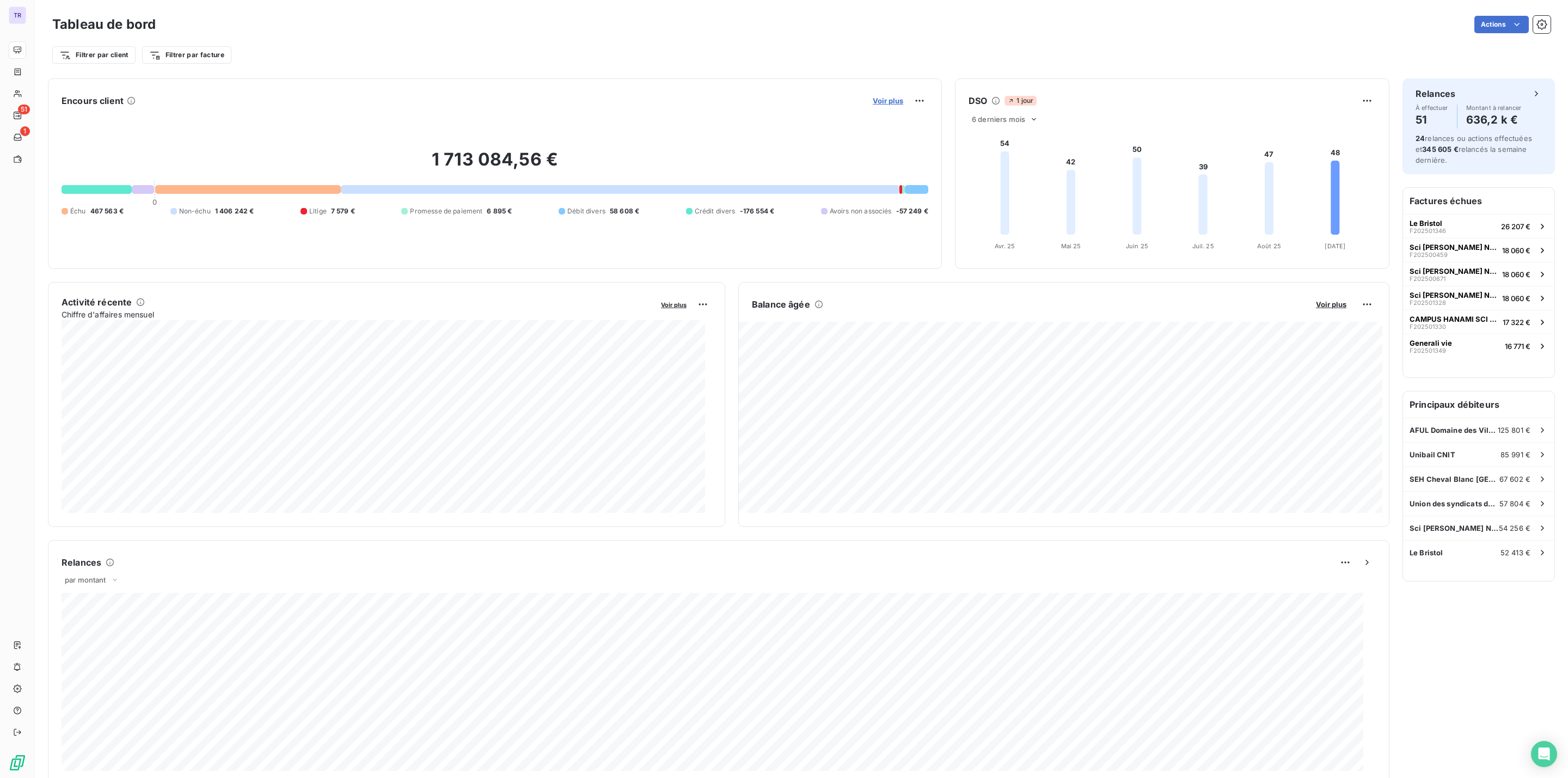
click at [877, 101] on span "Voir plus" at bounding box center [888, 100] width 30 height 9
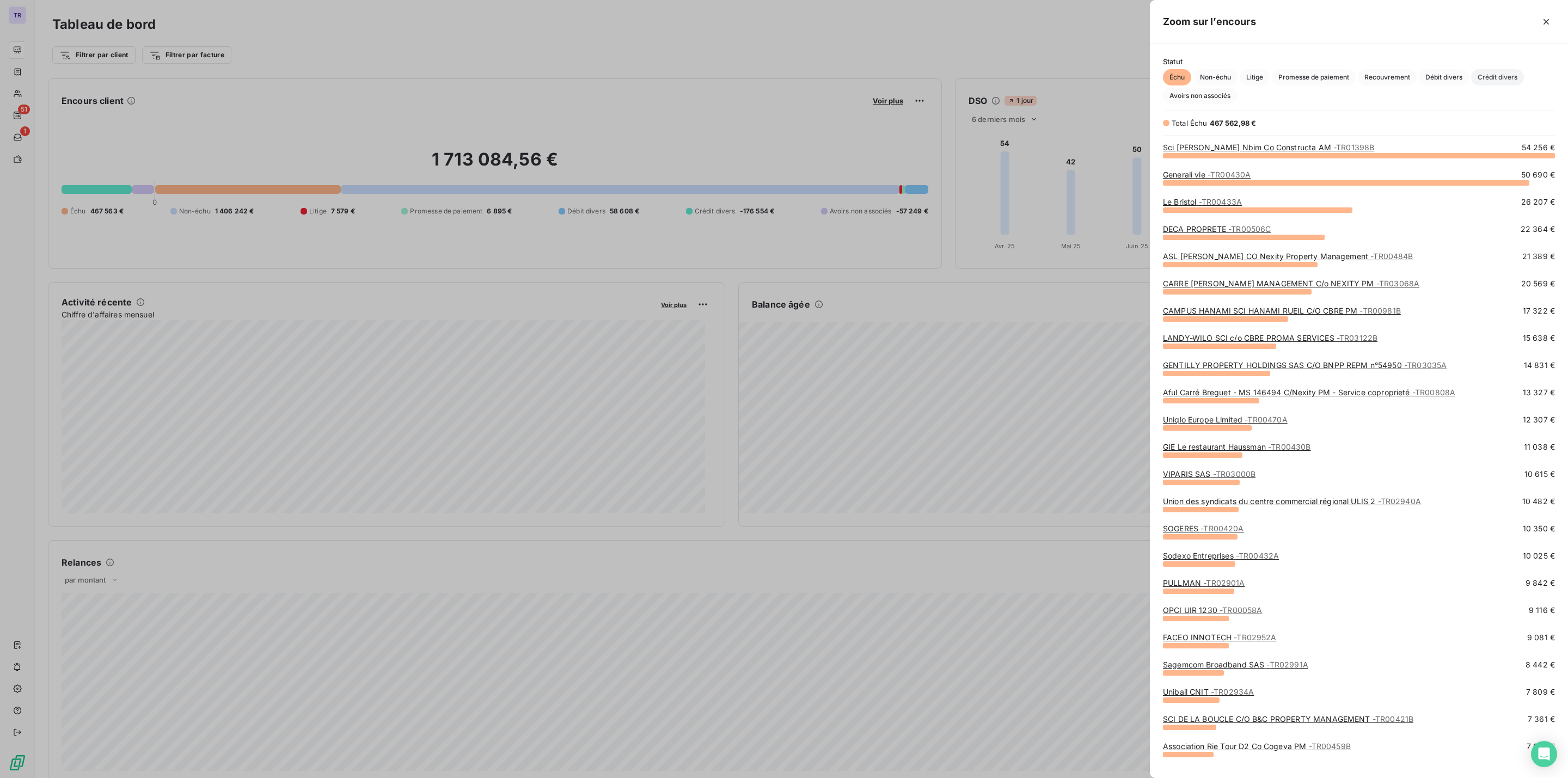
click at [1493, 77] on span "Crédit divers" at bounding box center [1497, 77] width 53 height 16
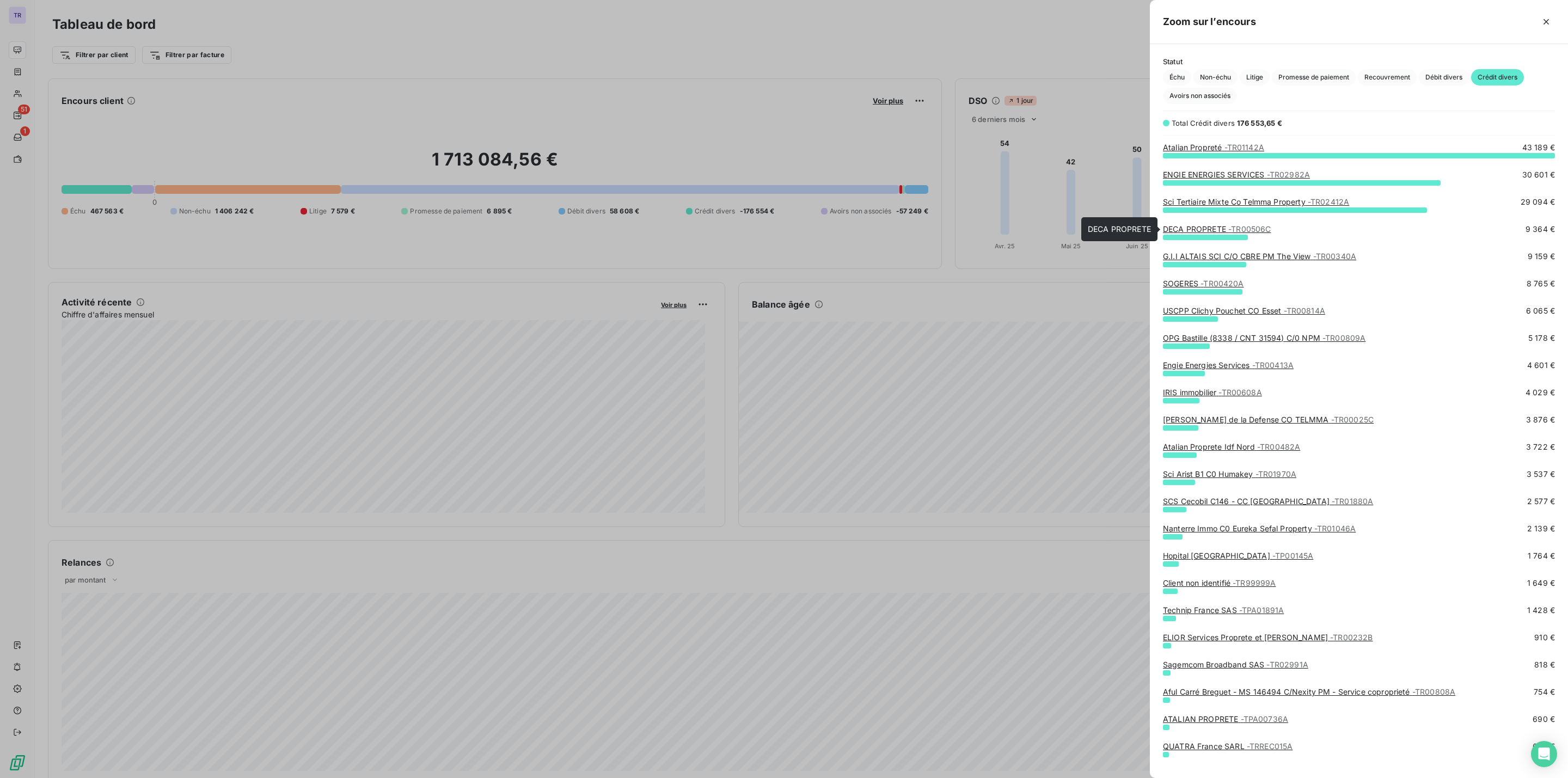
click at [1203, 230] on link "DECA PROPRETE - TR00506C" at bounding box center [1217, 229] width 108 height 9
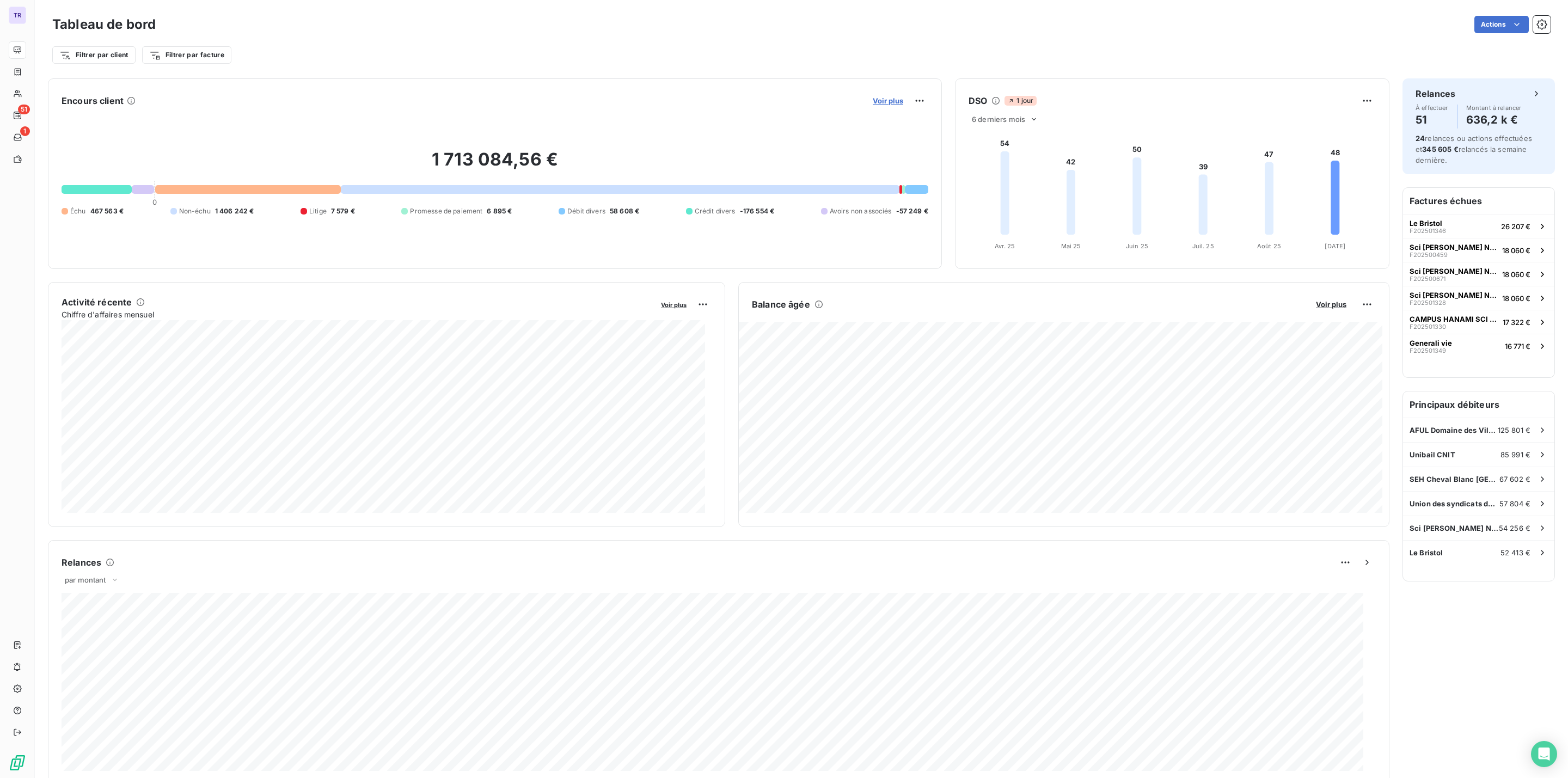
click at [875, 102] on span "Voir plus" at bounding box center [888, 100] width 30 height 9
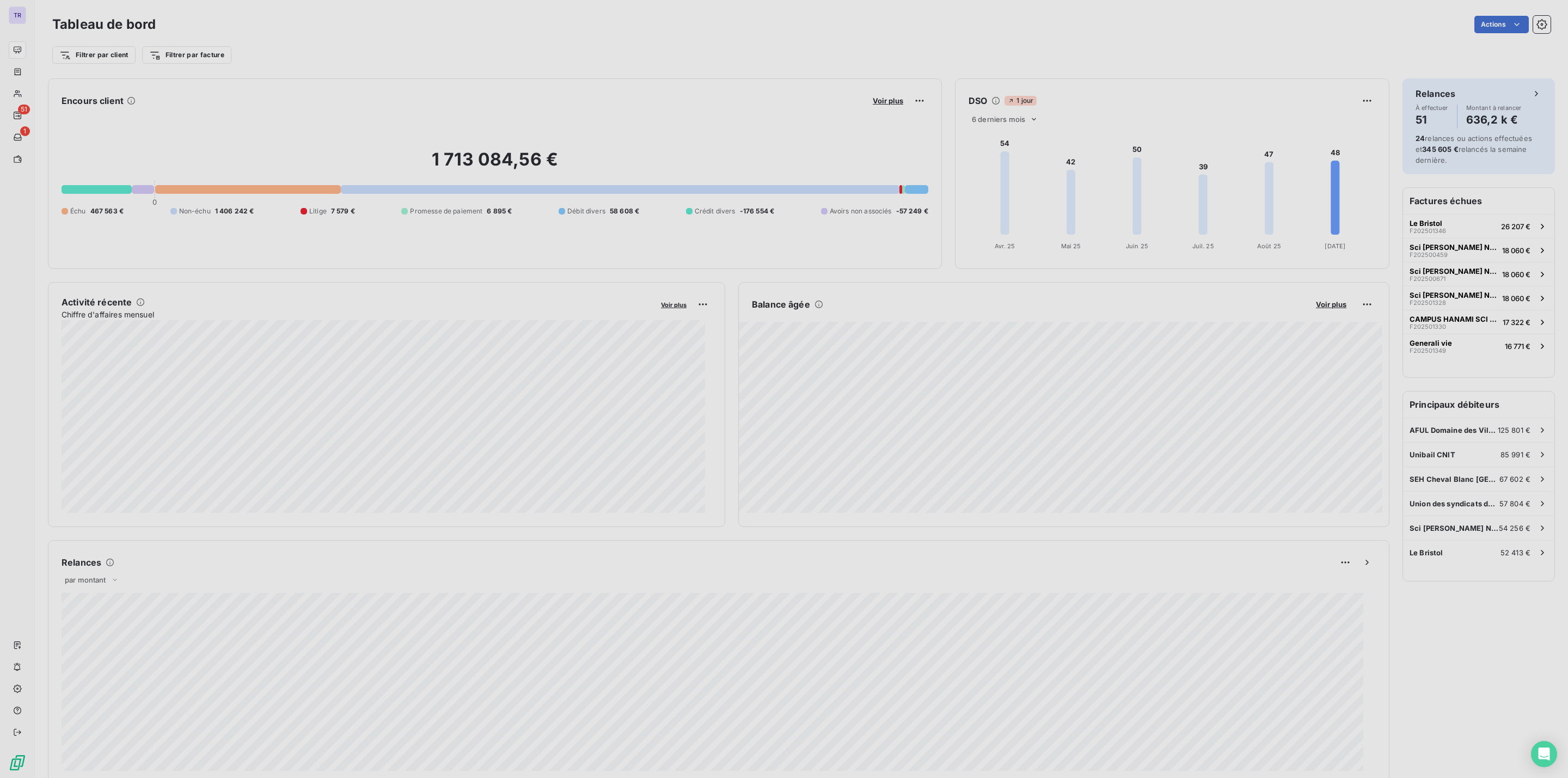
scroll to position [766, 405]
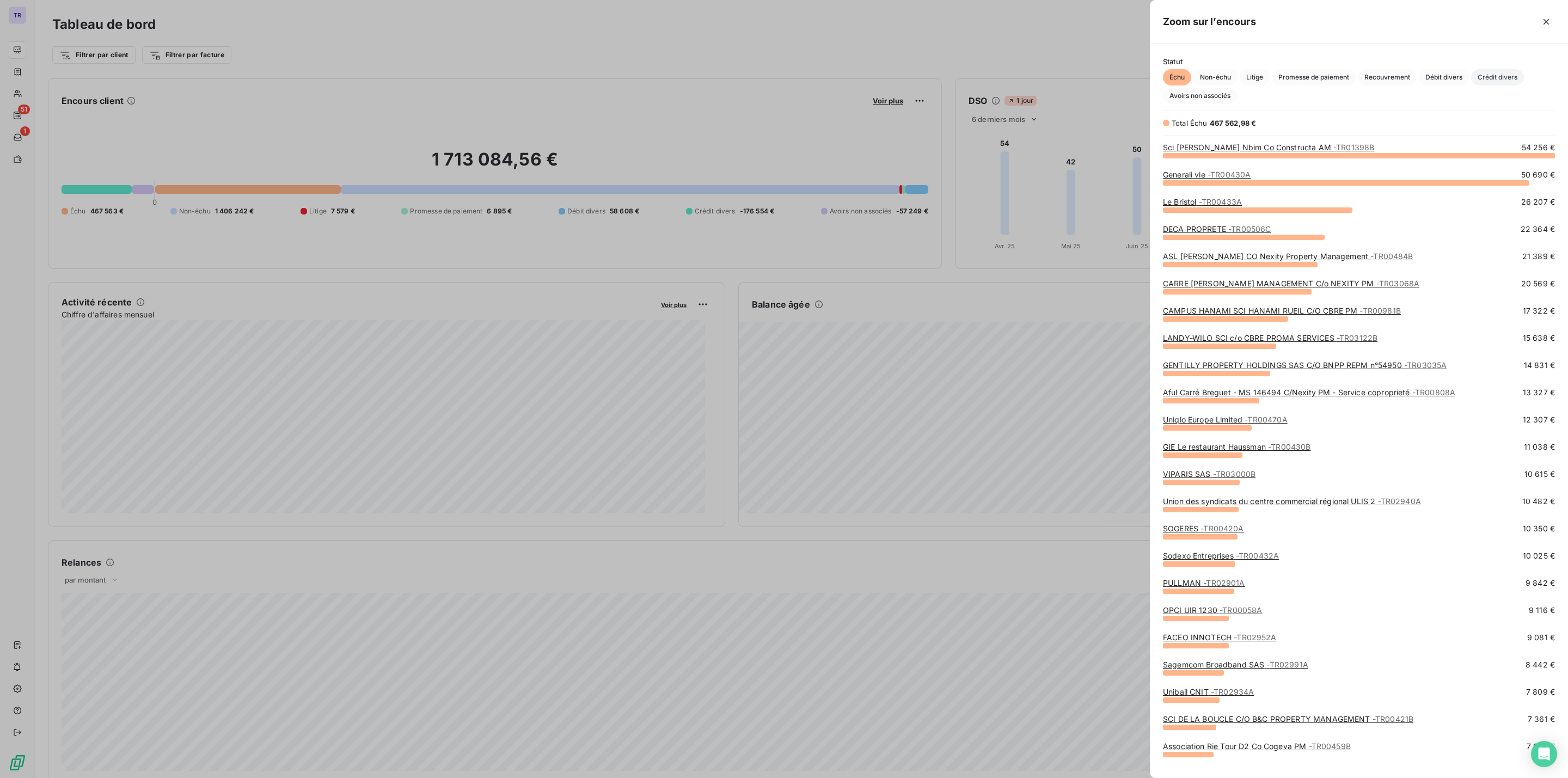
click at [1498, 75] on span "Crédit divers" at bounding box center [1497, 77] width 53 height 16
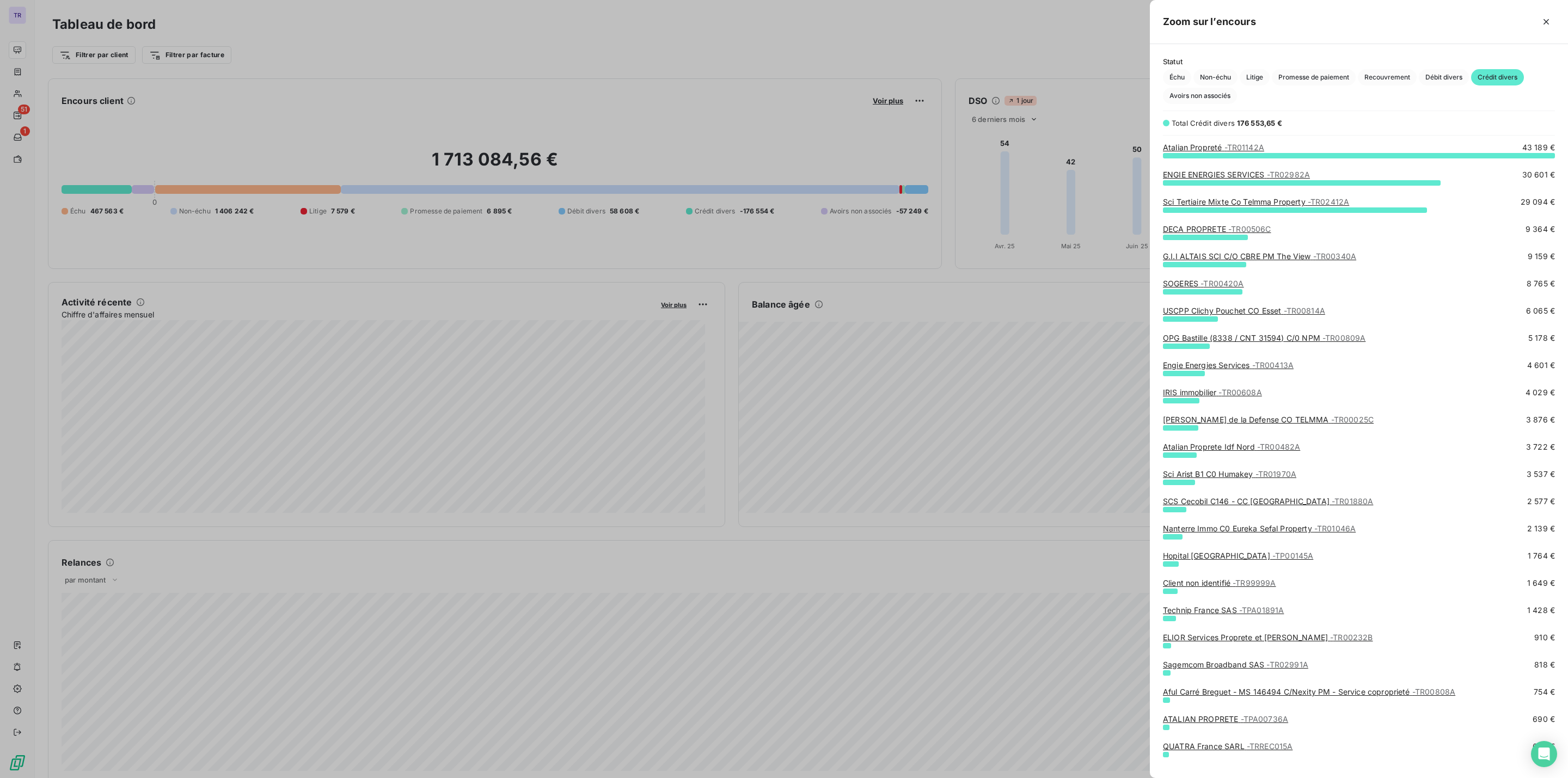
click at [1243, 255] on link "G.I.I ALTAIS SCI C/O CBRE PM The View - TR00340A" at bounding box center [1260, 256] width 194 height 9
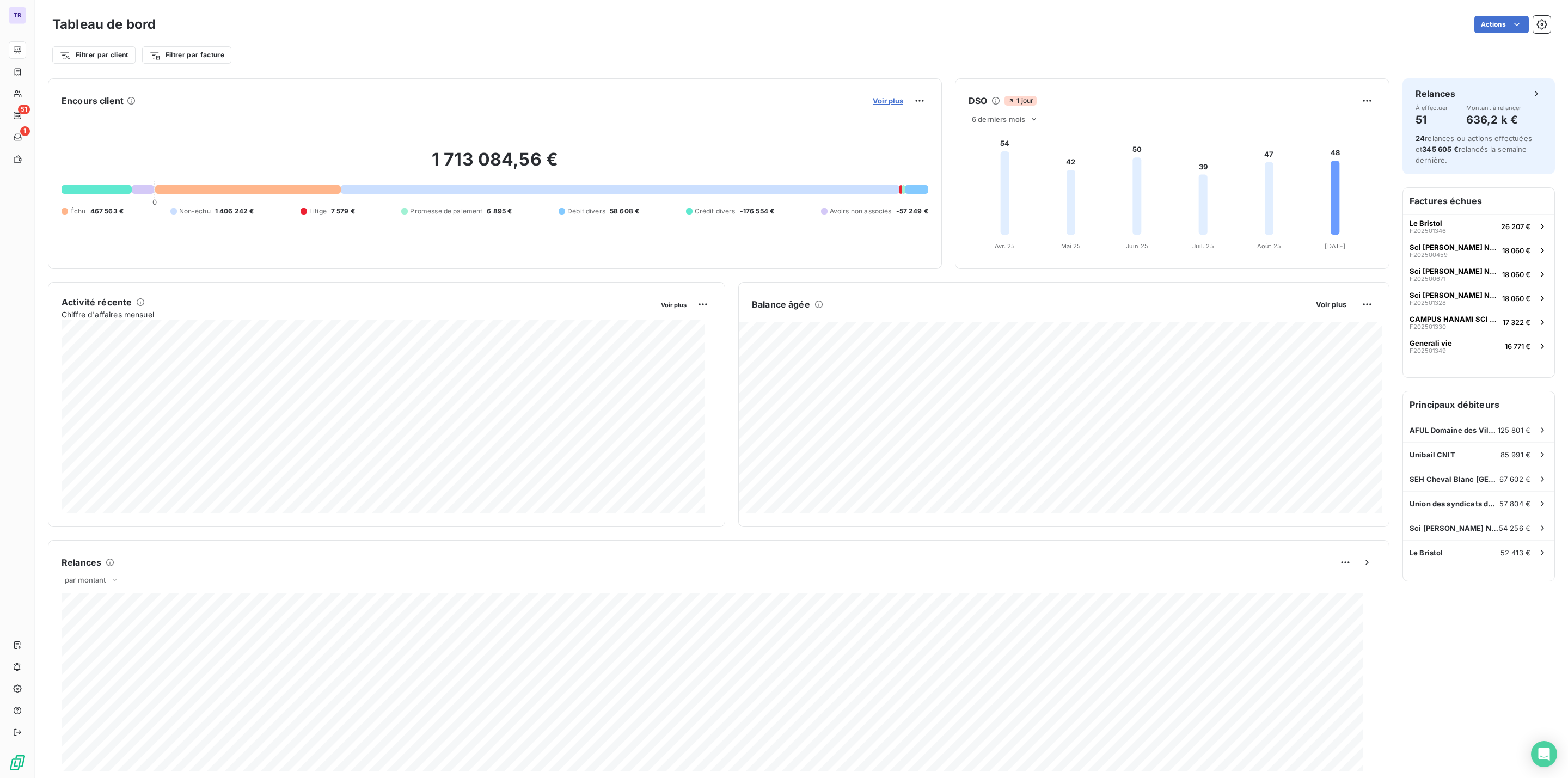
click at [883, 98] on span "Voir plus" at bounding box center [888, 100] width 30 height 9
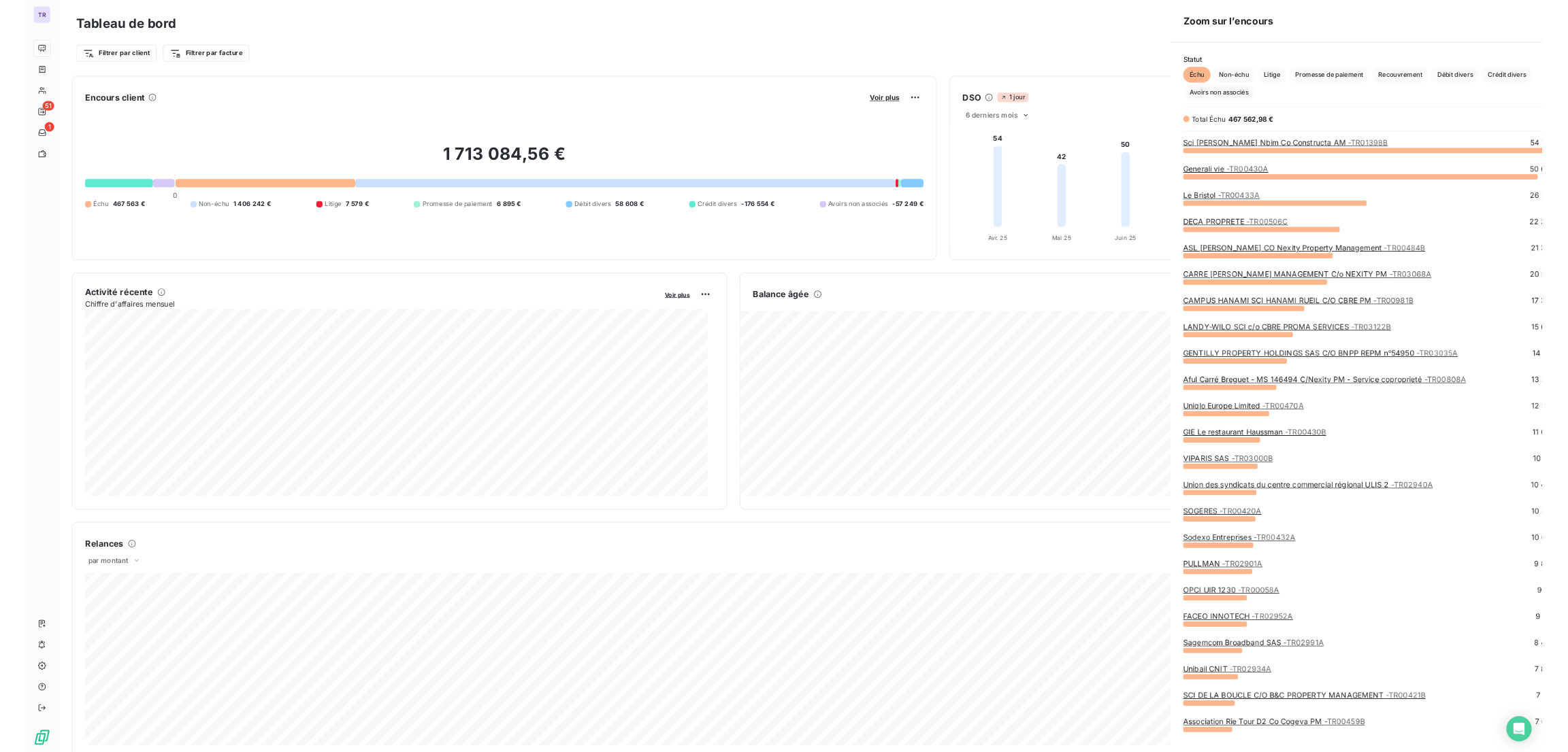
scroll to position [957, 507]
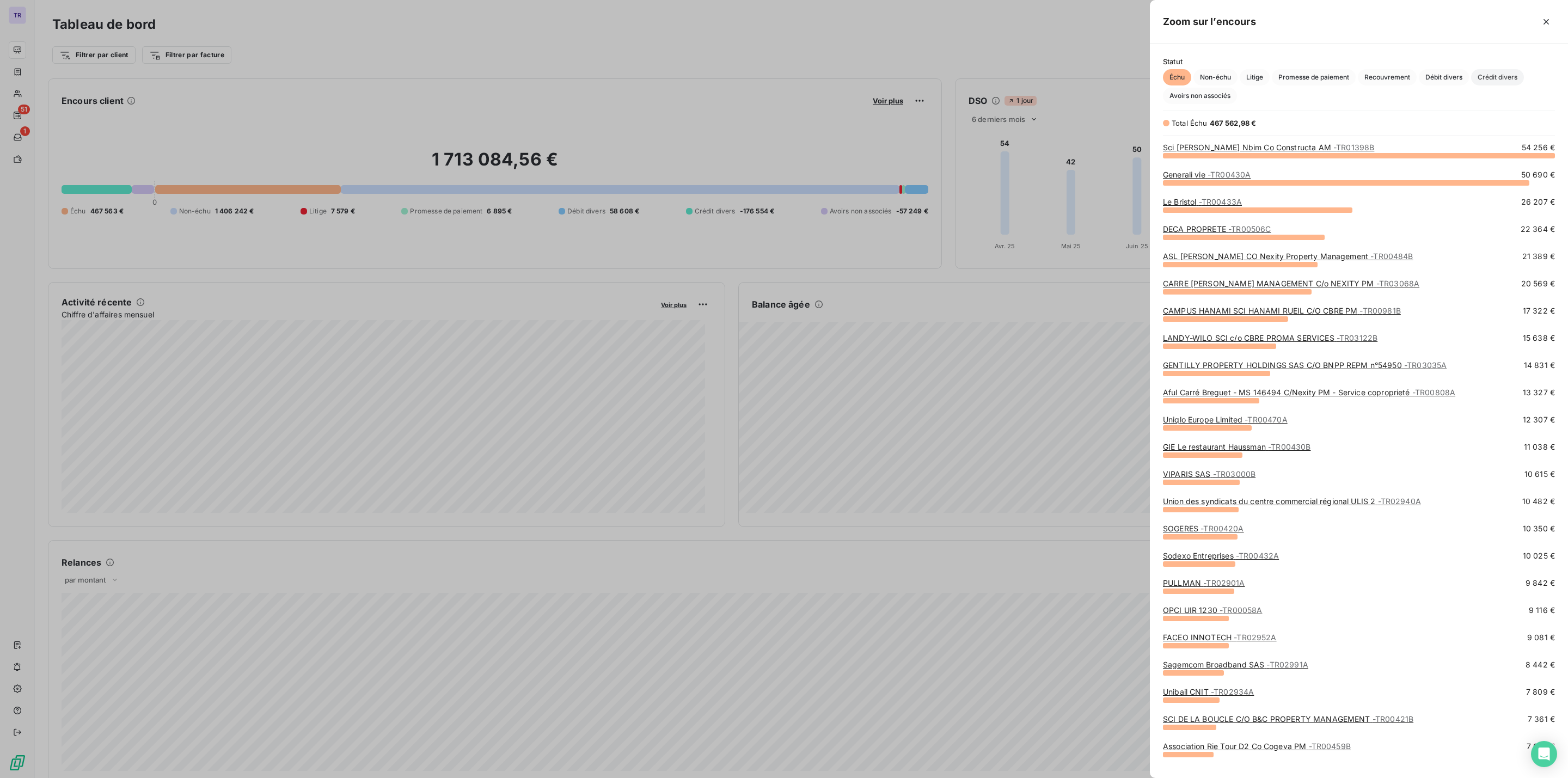
click at [1506, 71] on span "Crédit divers" at bounding box center [1497, 77] width 53 height 16
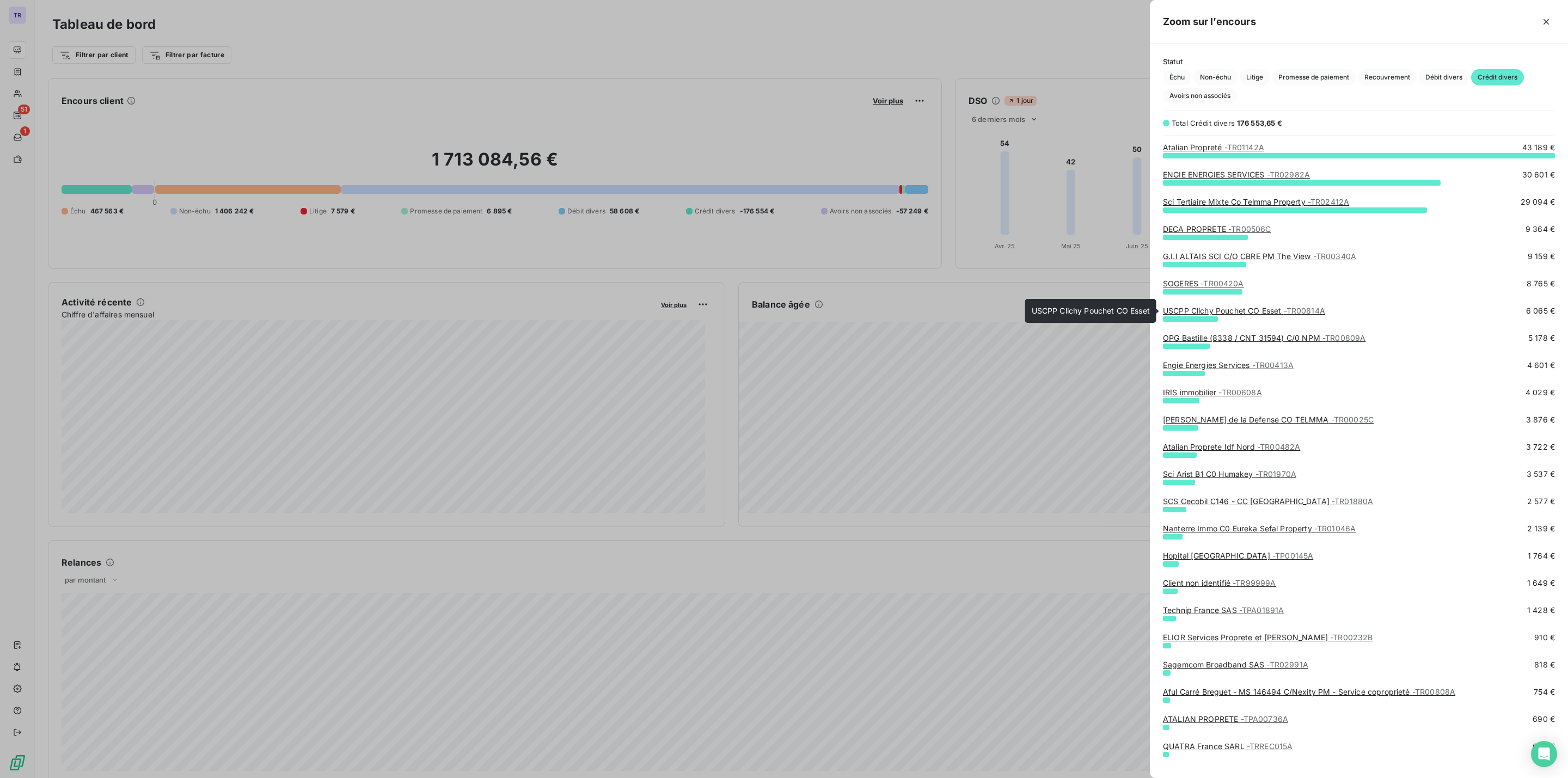
click at [1207, 309] on link "USCPP Clichy Pouchet CO Esset - TR00814A" at bounding box center [1244, 310] width 163 height 9
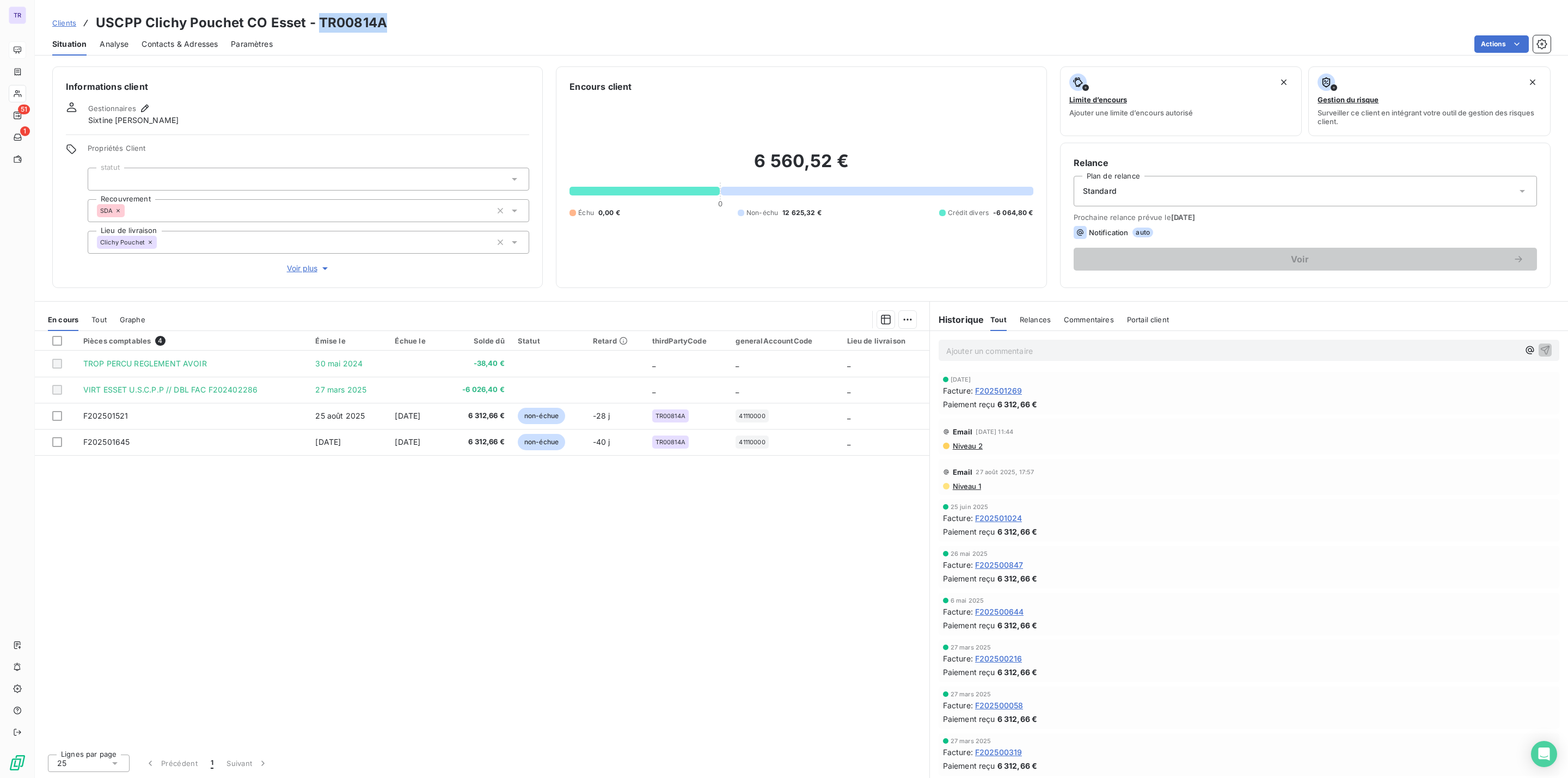
drag, startPoint x: 388, startPoint y: 22, endPoint x: 317, endPoint y: 23, distance: 71.0
click at [317, 23] on div "Clients USCPP Clichy Pouchet CO Esset - TR00814A" at bounding box center [801, 23] width 1533 height 19
drag, startPoint x: 317, startPoint y: 23, endPoint x: 265, endPoint y: 100, distance: 92.9
click at [265, 100] on div "Informations client Gestionnaires Sixtine Lépine Propriétés Client statut Recou…" at bounding box center [298, 177] width 491 height 222
click at [209, 40] on span "Contacts & Adresses" at bounding box center [180, 44] width 76 height 11
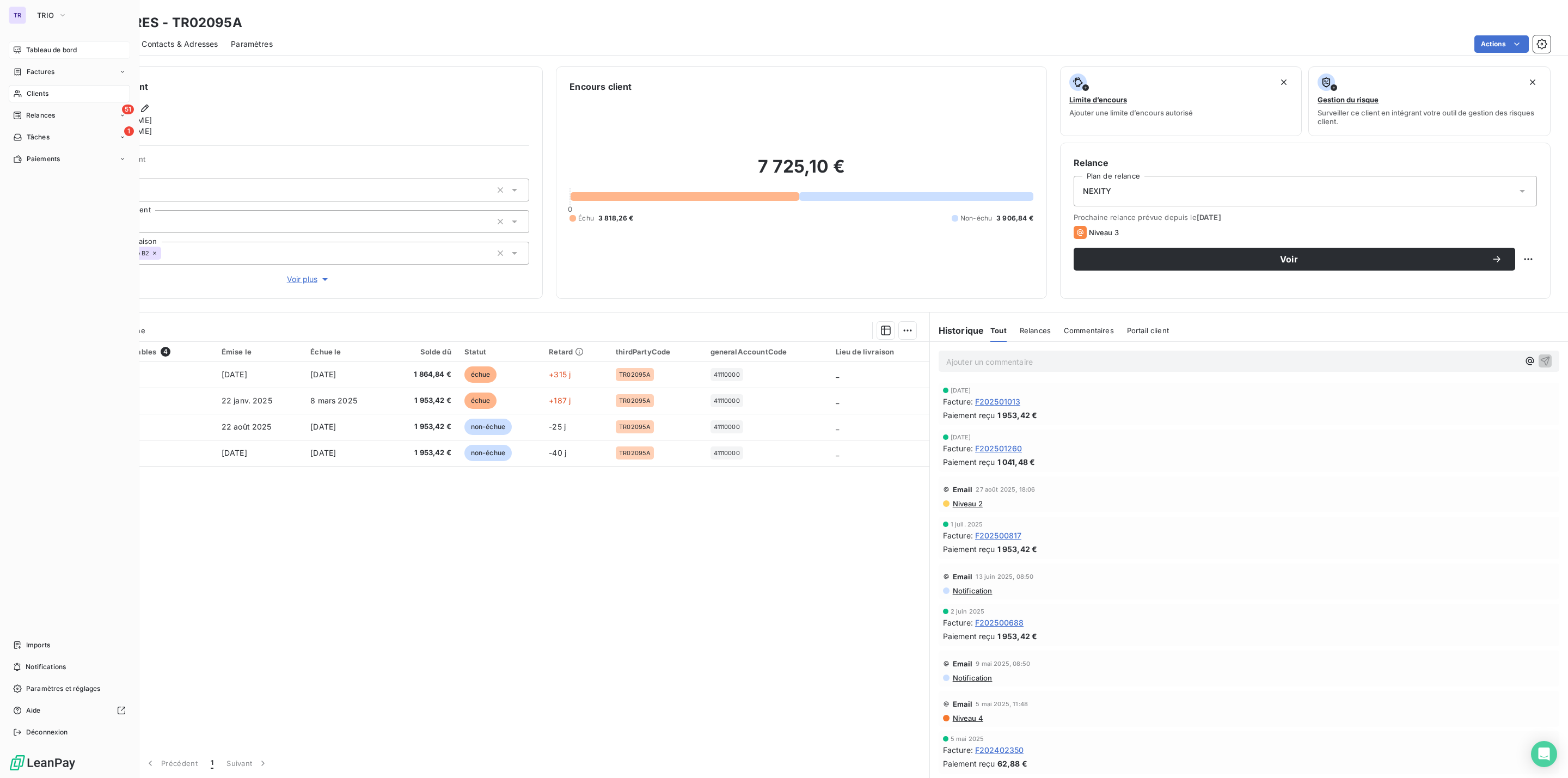
click at [43, 91] on span "Clients" at bounding box center [38, 94] width 22 height 10
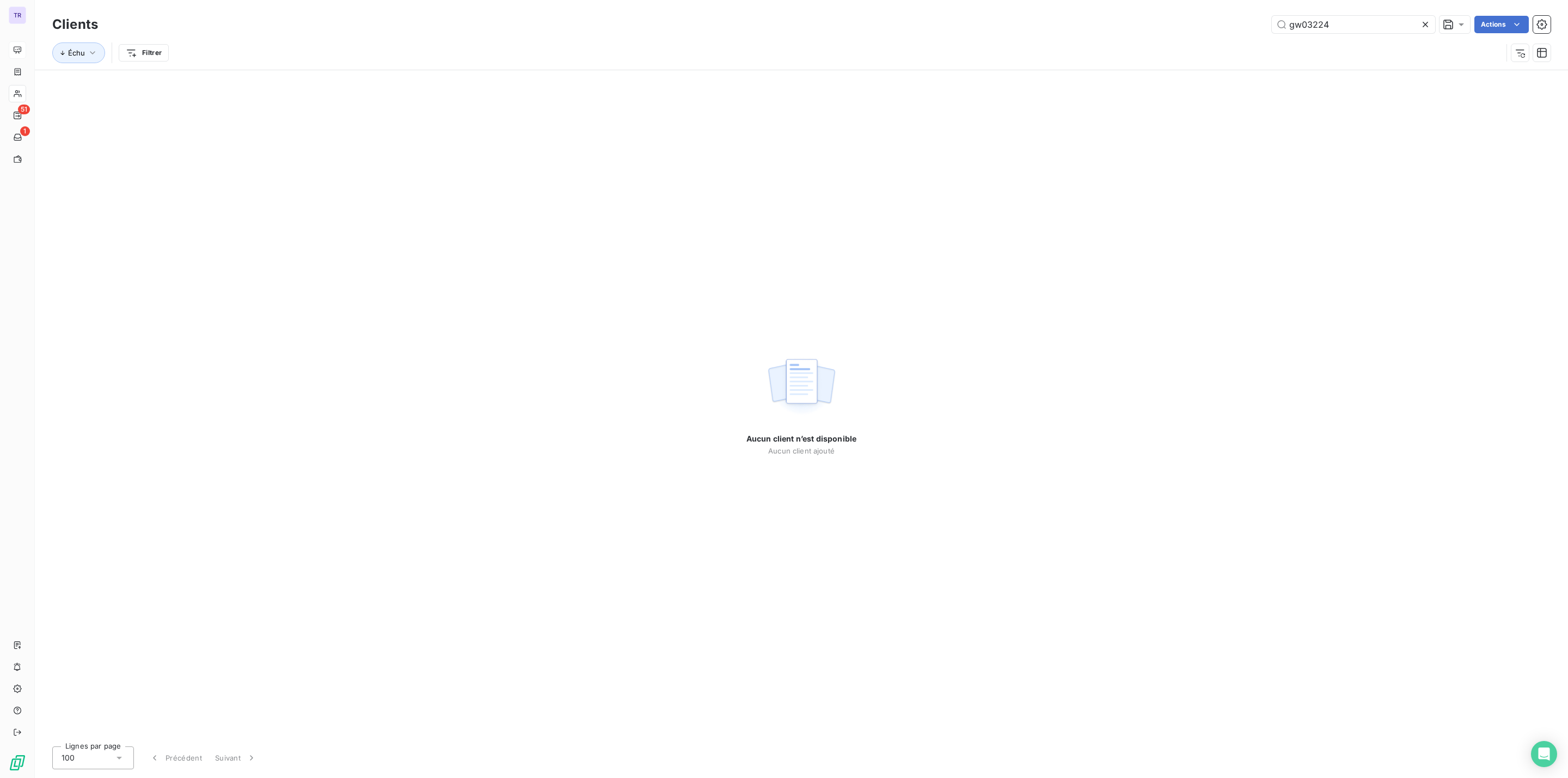
drag, startPoint x: 1356, startPoint y: 25, endPoint x: 917, endPoint y: 33, distance: 439.1
click at [1242, 25] on div "gw03224 Actions" at bounding box center [830, 24] width 1440 height 18
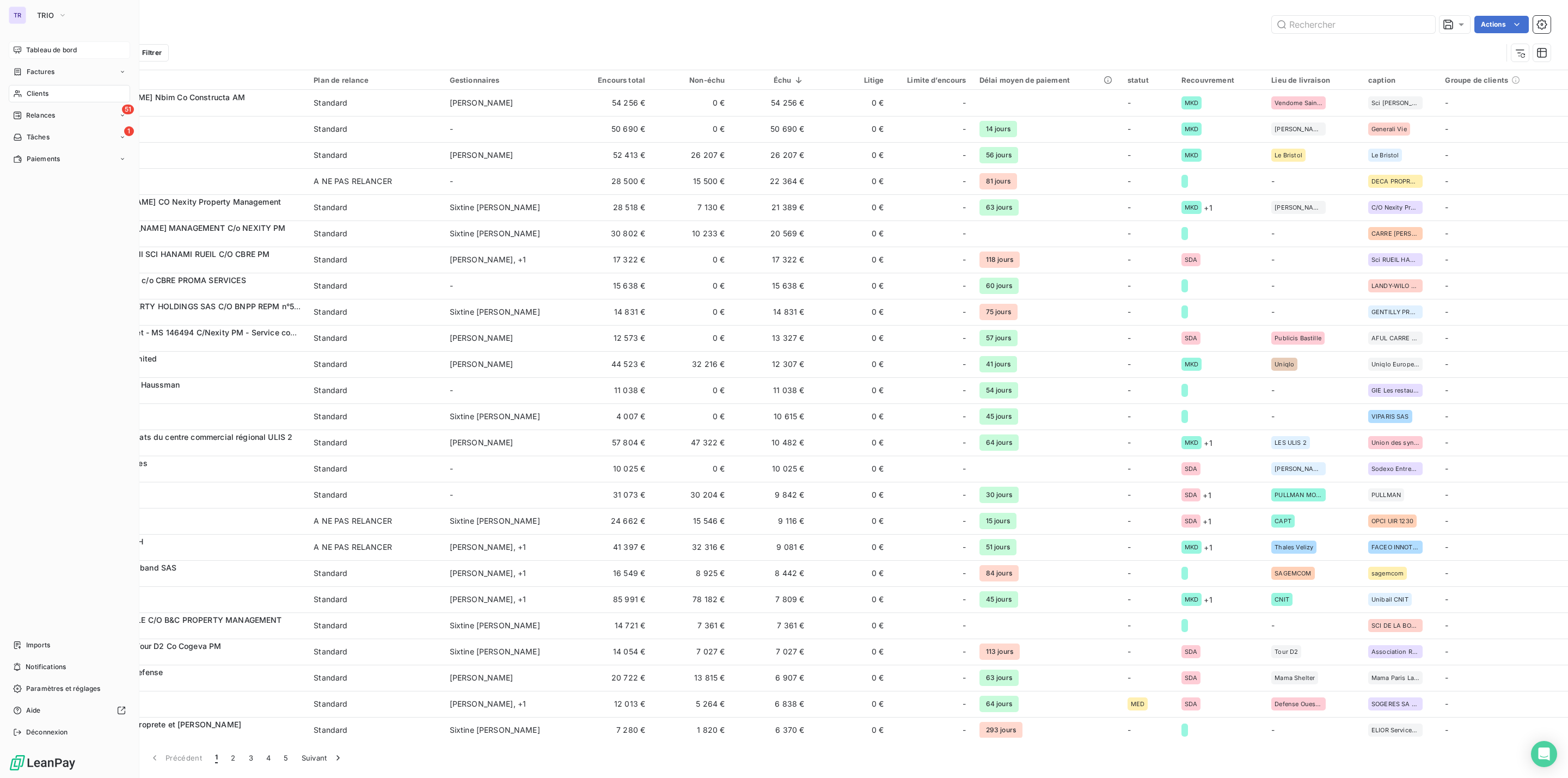
click at [48, 47] on span "Tableau de bord" at bounding box center [51, 50] width 51 height 10
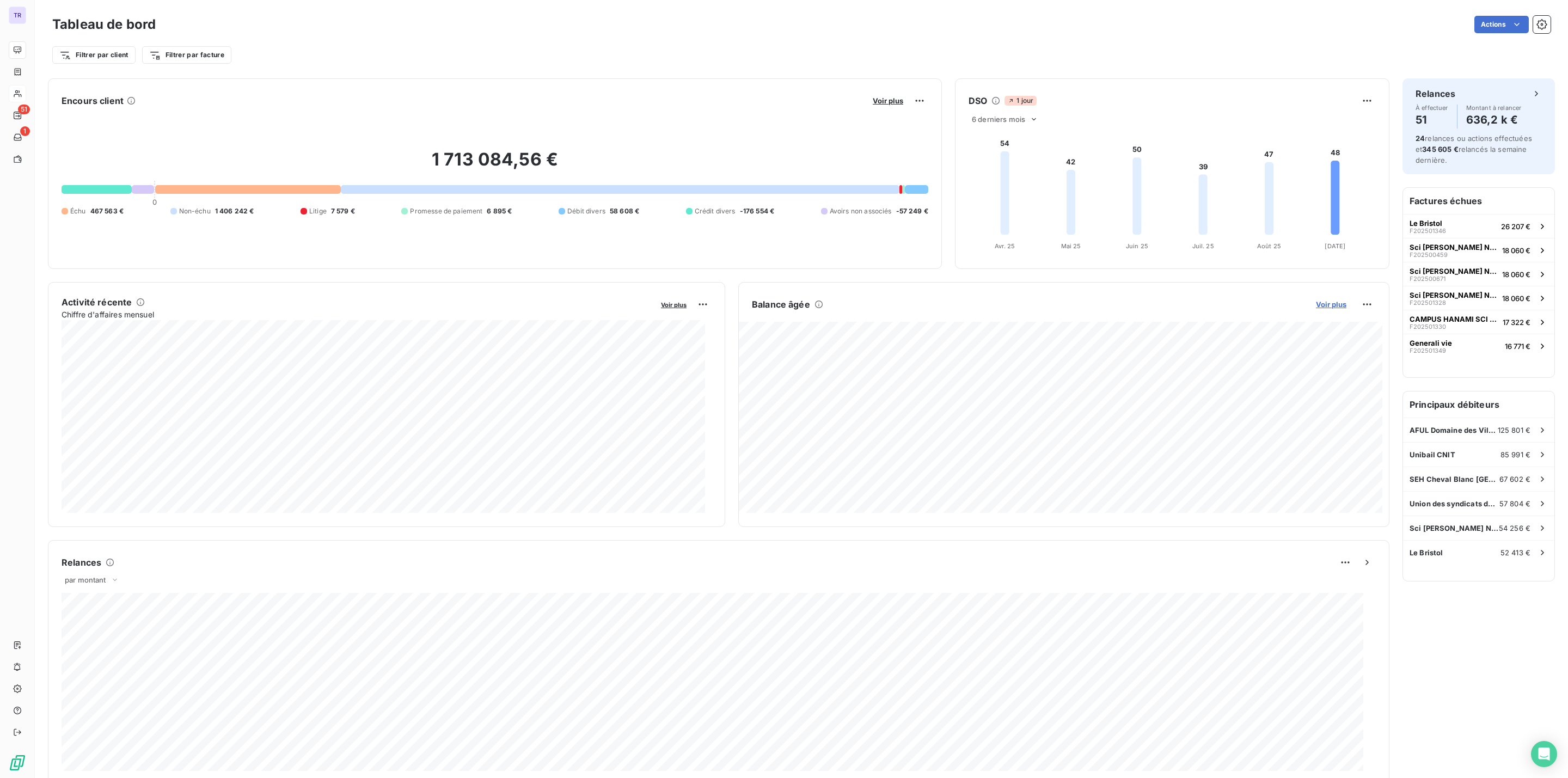
click at [1316, 304] on span "Voir plus" at bounding box center [1331, 304] width 30 height 9
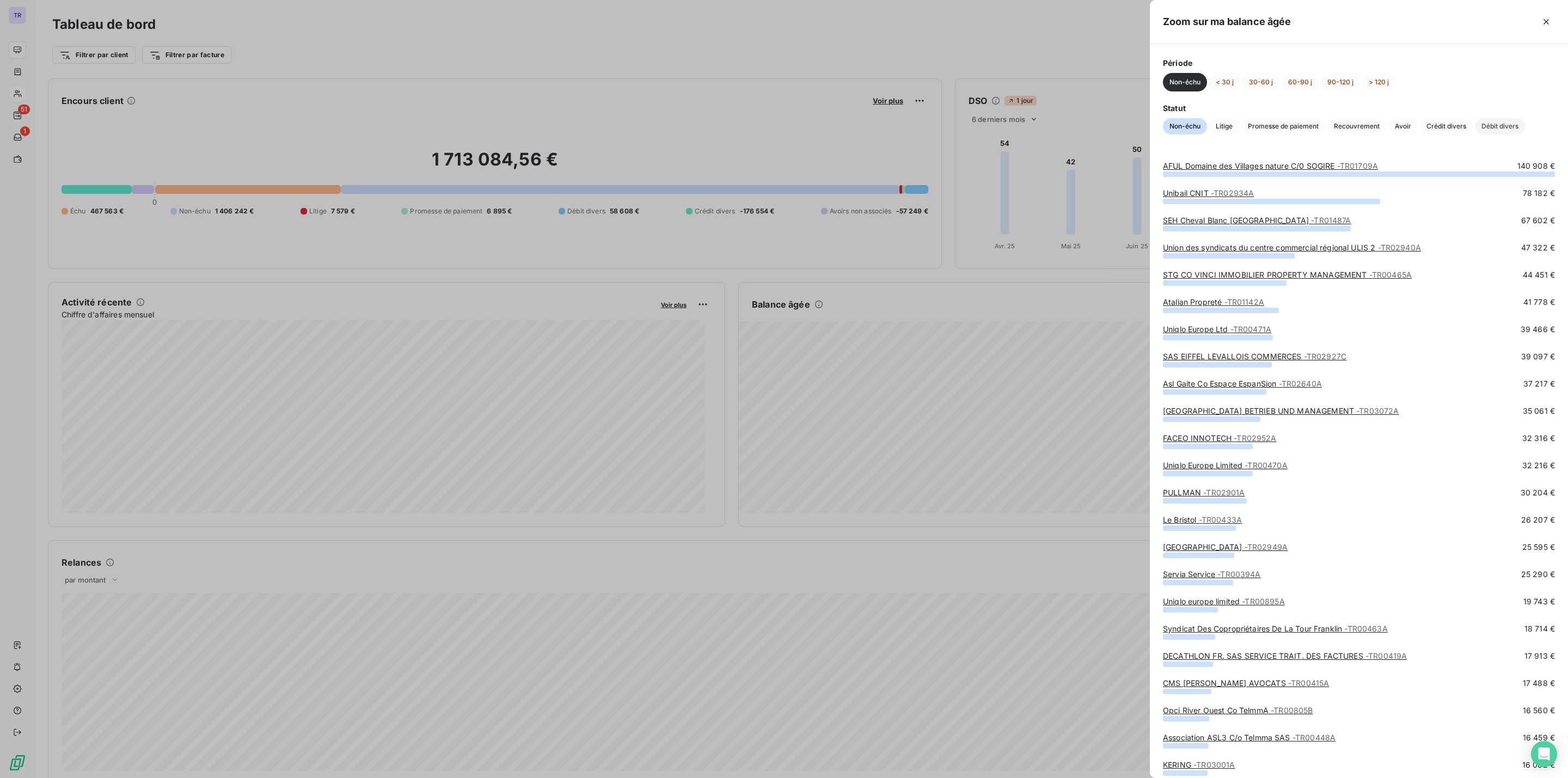
click at [1502, 124] on span "Débit divers" at bounding box center [1500, 126] width 50 height 16
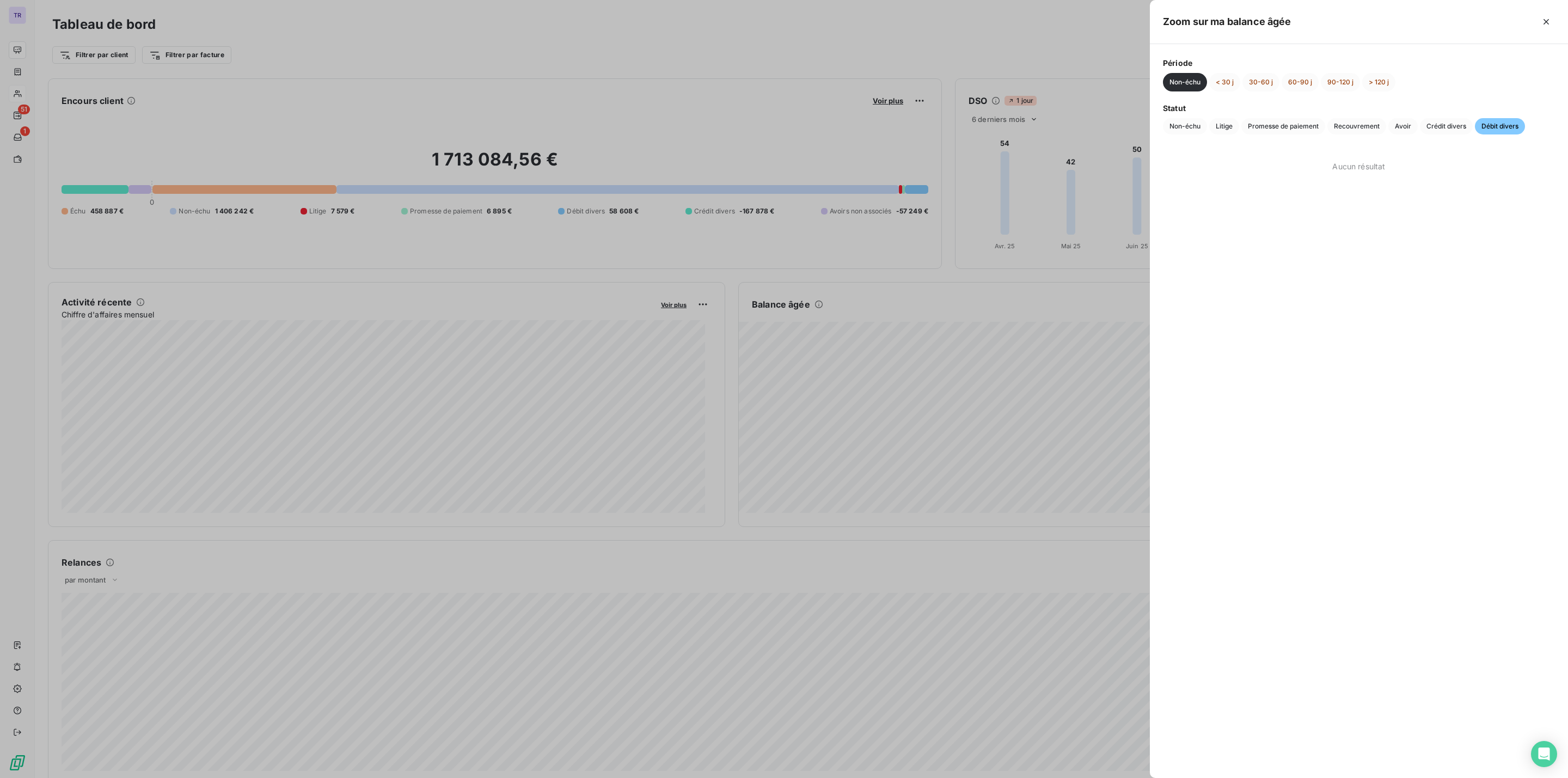
click at [1043, 307] on div at bounding box center [784, 389] width 1568 height 778
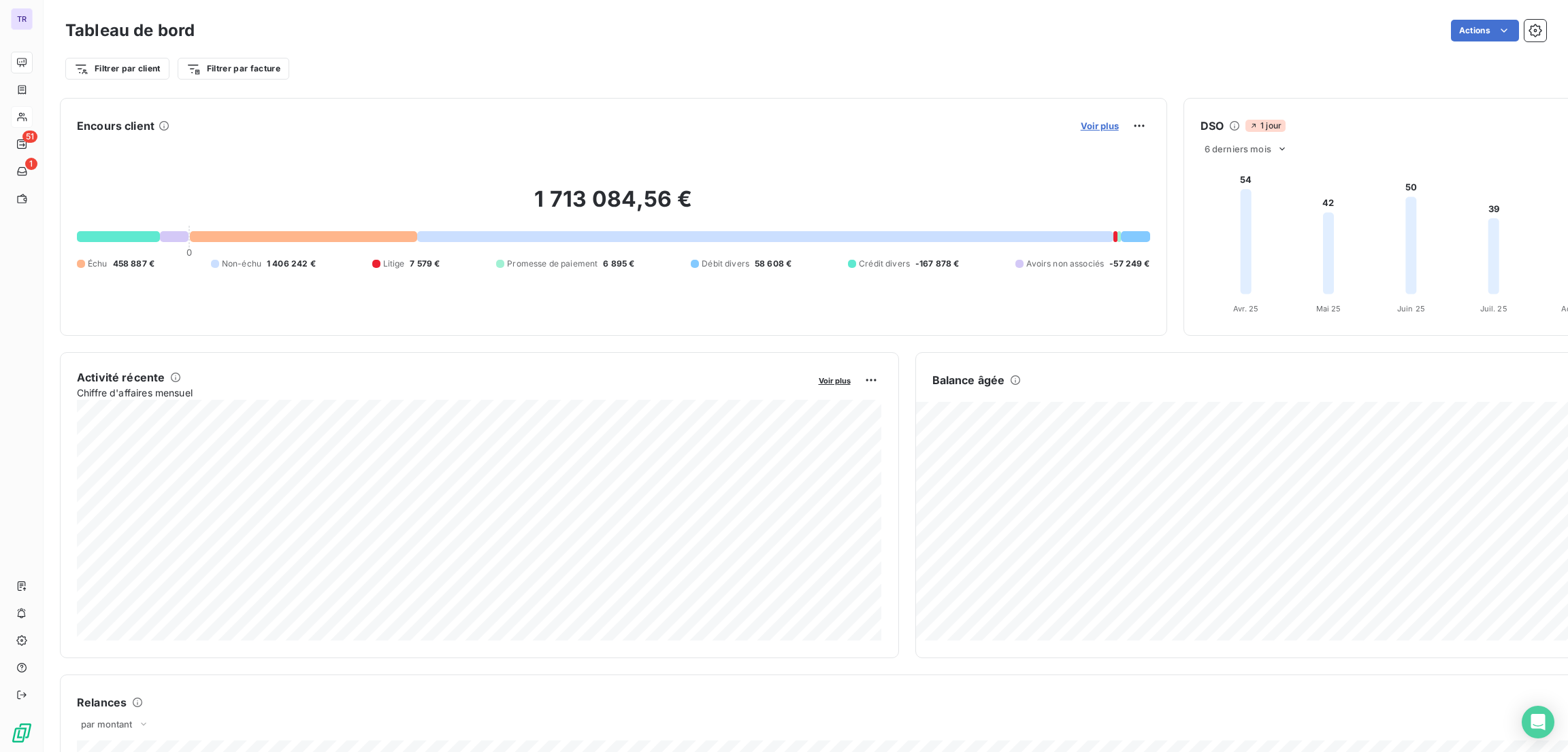
click at [1109, 122] on span "Voir plus" at bounding box center [1099, 125] width 38 height 11
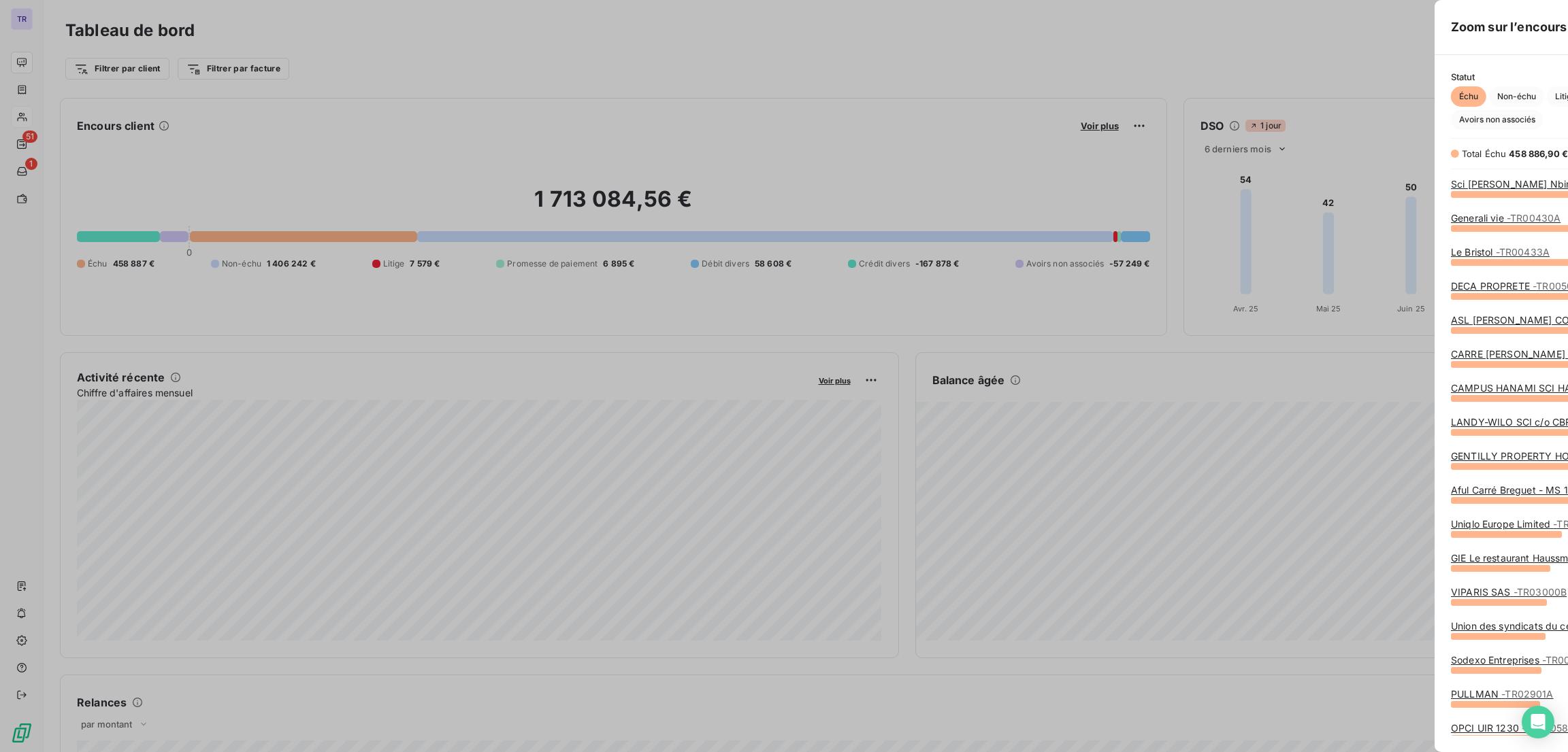
scroll to position [544, 507]
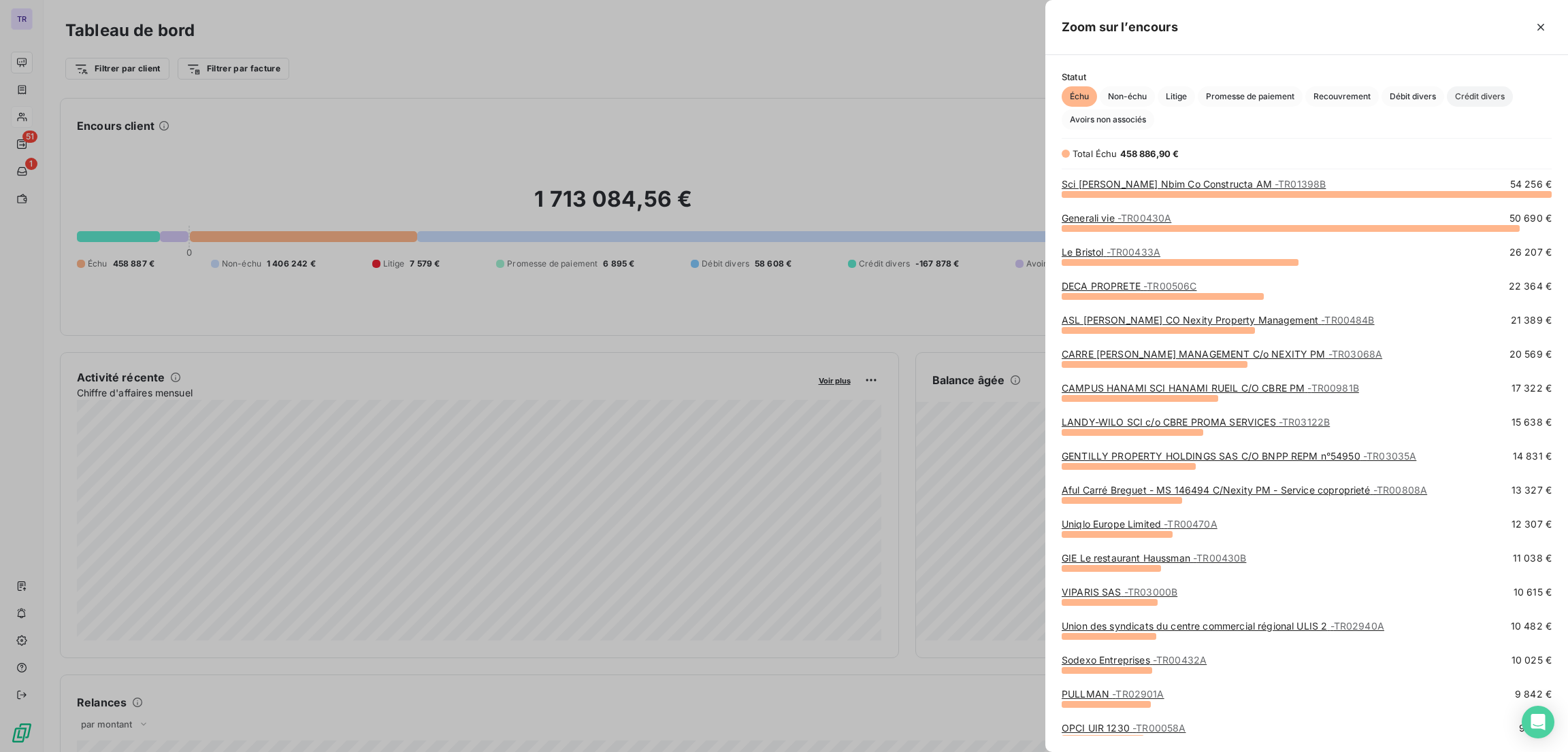
click at [1492, 100] on span "Crédit divers" at bounding box center [1480, 97] width 66 height 21
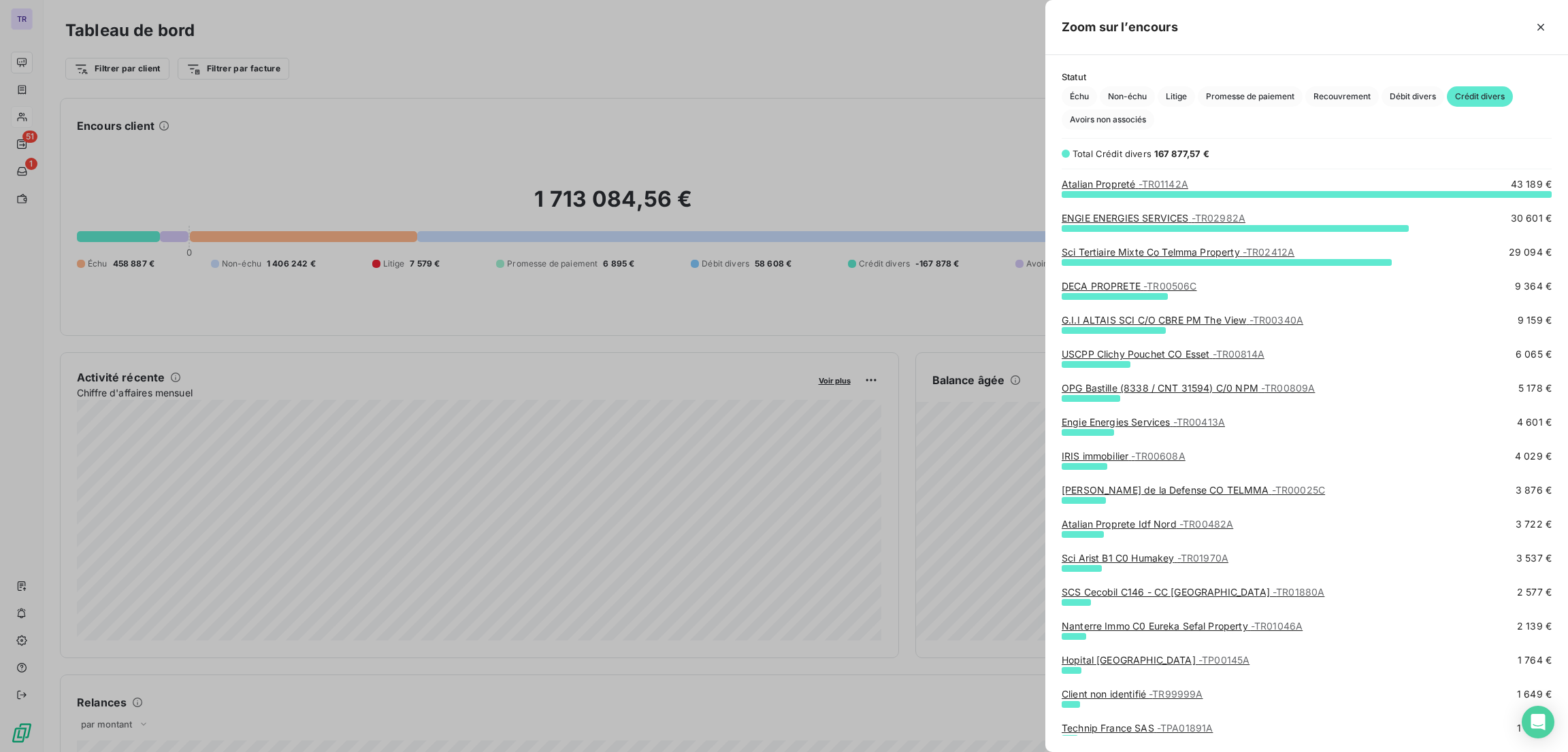
click at [1220, 387] on link "OPG Bastille (8338 / CNT 31594) C/0 NPM - TR00809A" at bounding box center [1188, 388] width 253 height 11
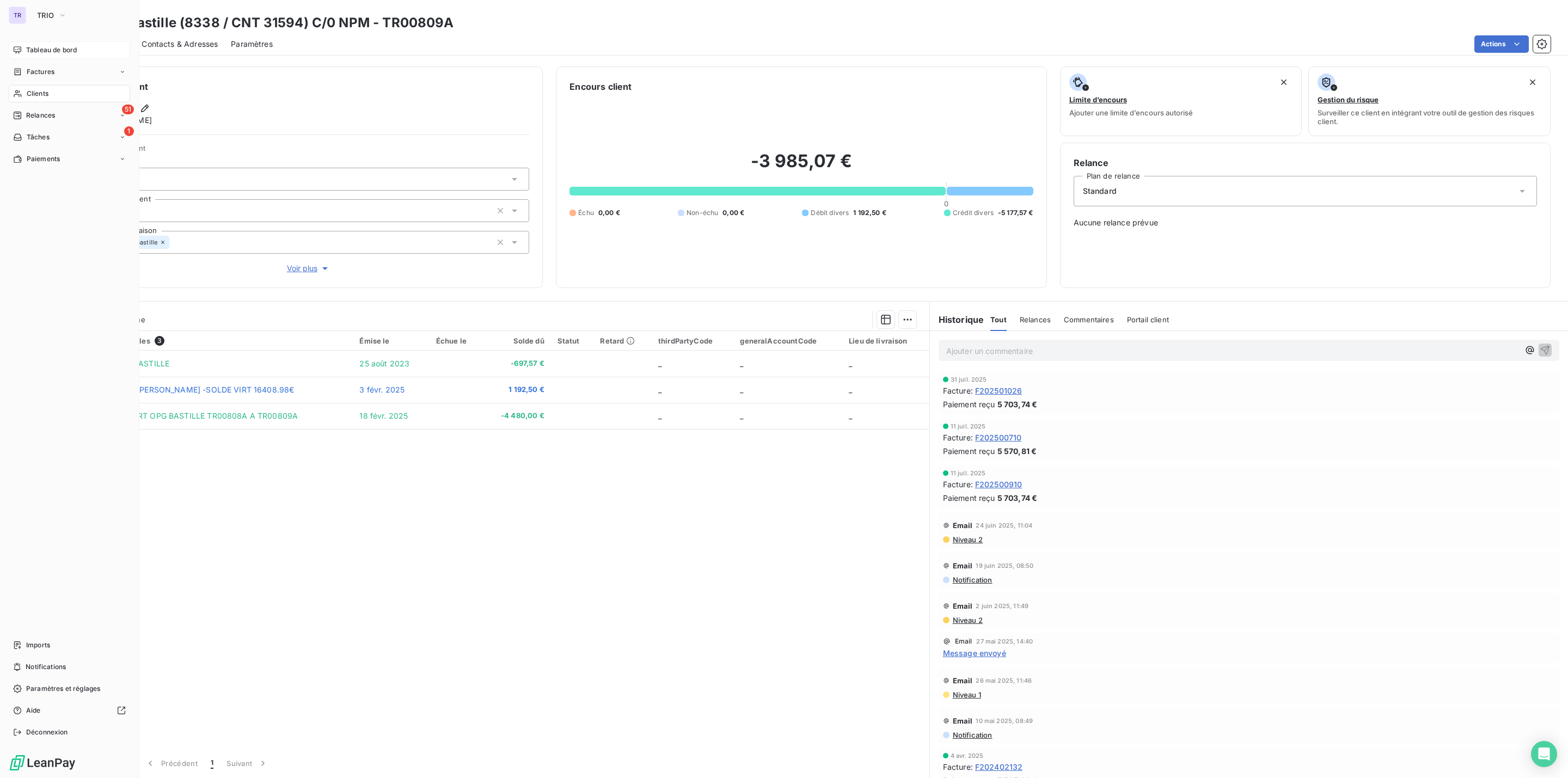
click at [41, 72] on span "Factures" at bounding box center [41, 72] width 28 height 10
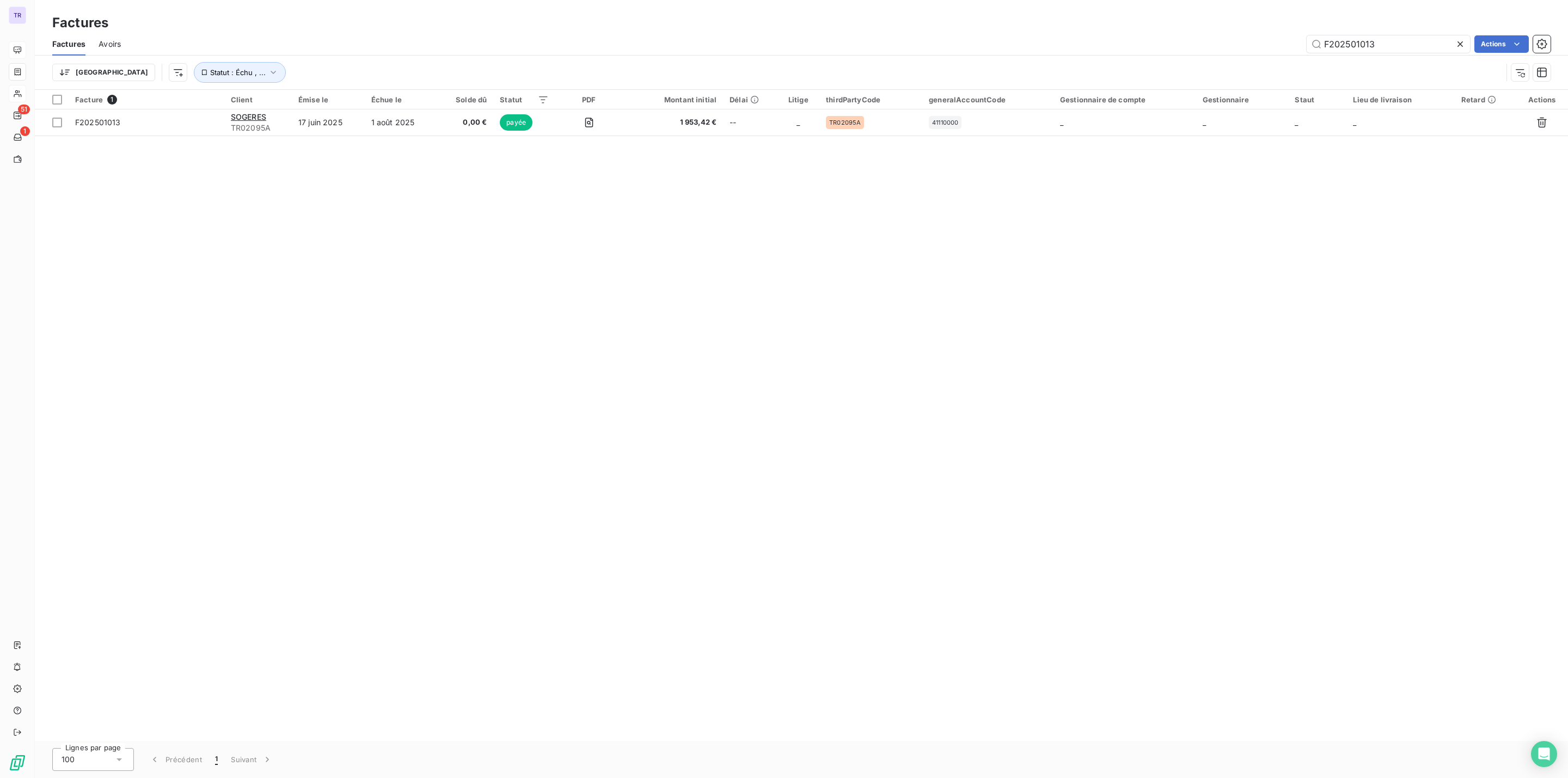
drag, startPoint x: 1409, startPoint y: 37, endPoint x: 1107, endPoint y: 53, distance: 302.4
click at [1150, 48] on div "F202501013 Actions" at bounding box center [842, 44] width 1416 height 18
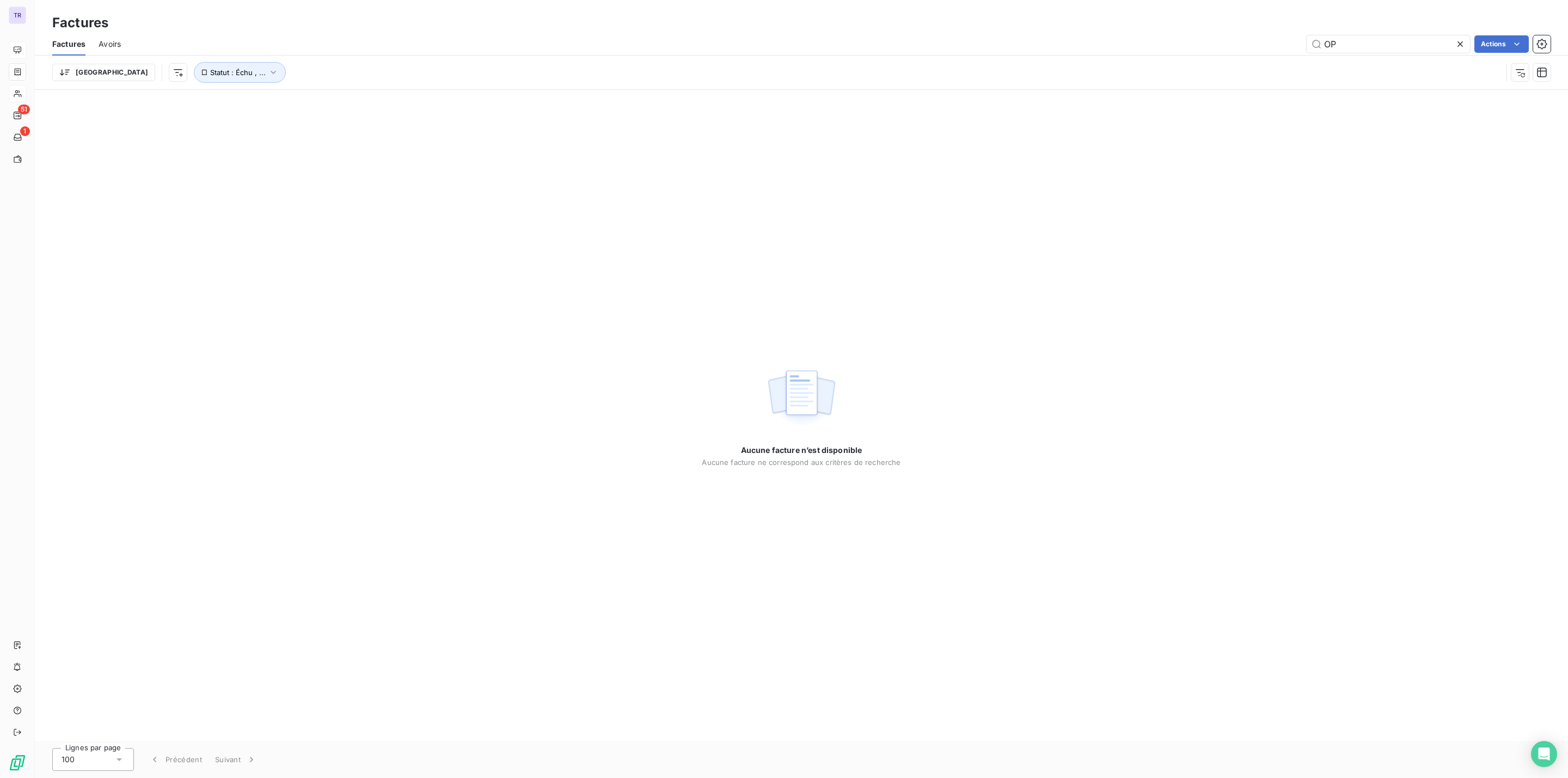
type input "OP"
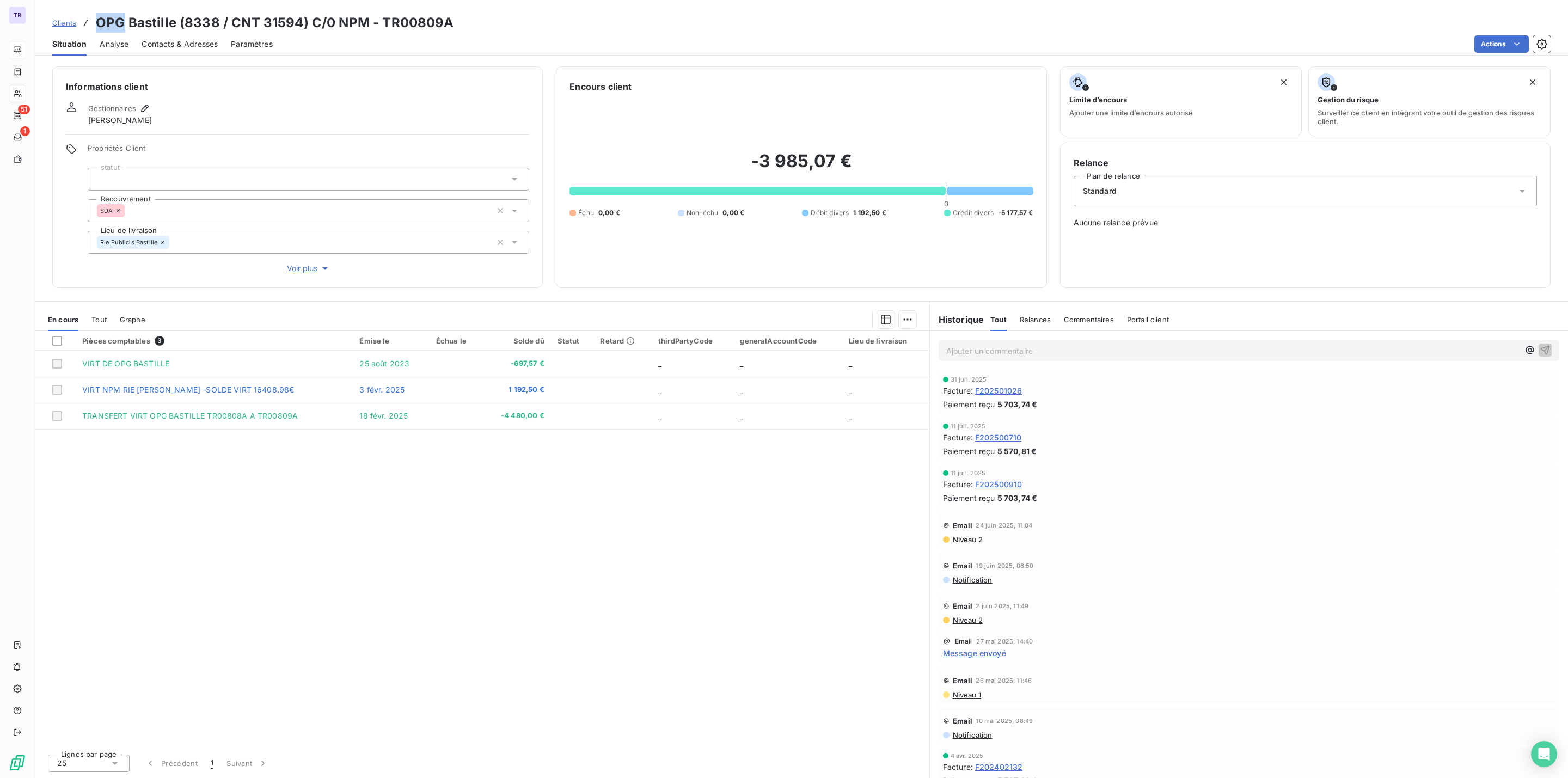
drag, startPoint x: 124, startPoint y: 21, endPoint x: 82, endPoint y: 21, distance: 42.0
click at [82, 21] on div "Clients OPG Bastille (8338 / CNT 31594) C/0 NPM - TR00809A" at bounding box center [253, 23] width 402 height 19
copy h3 "OPG"
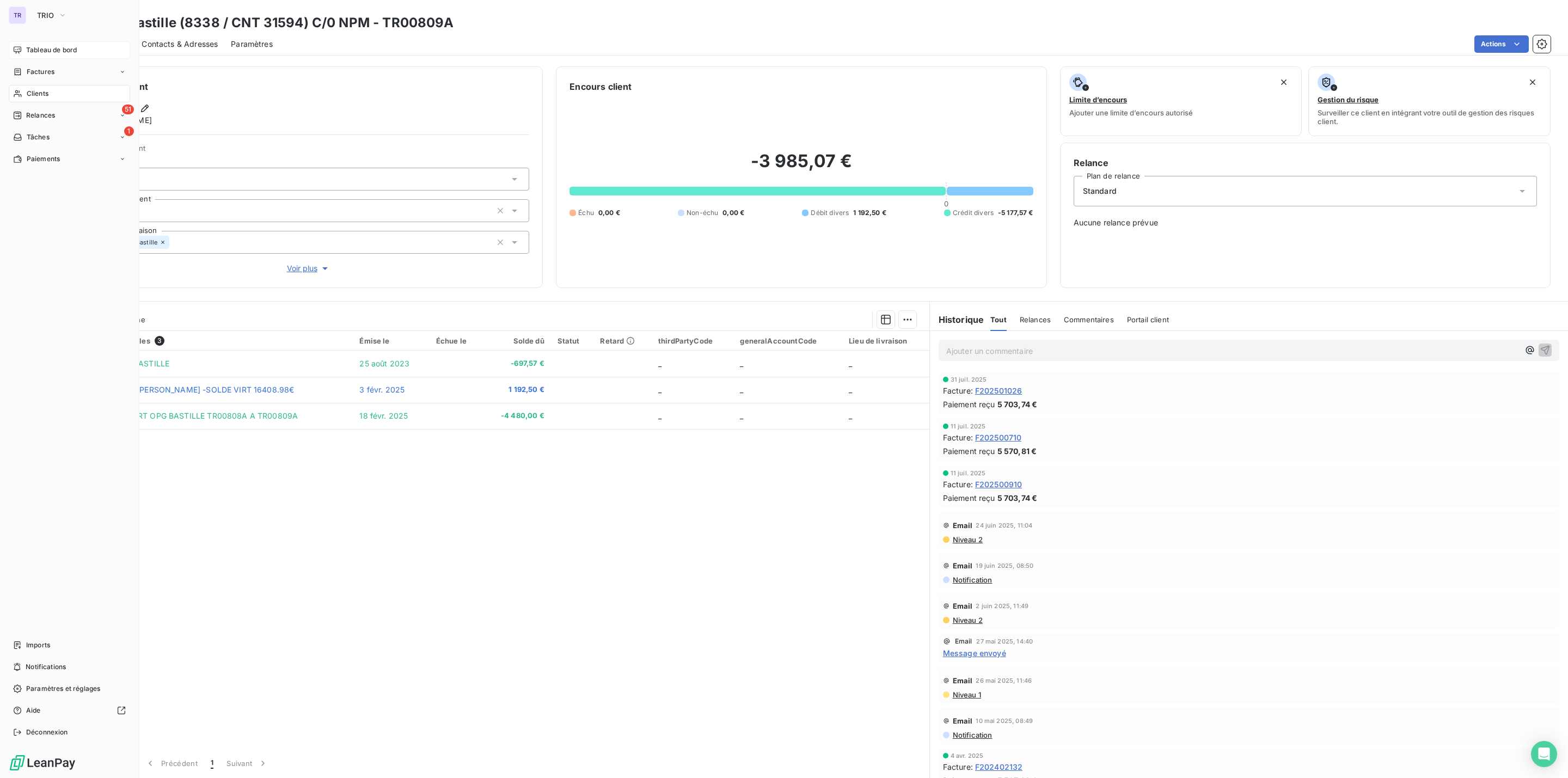
click at [36, 69] on span "Factures" at bounding box center [41, 72] width 28 height 10
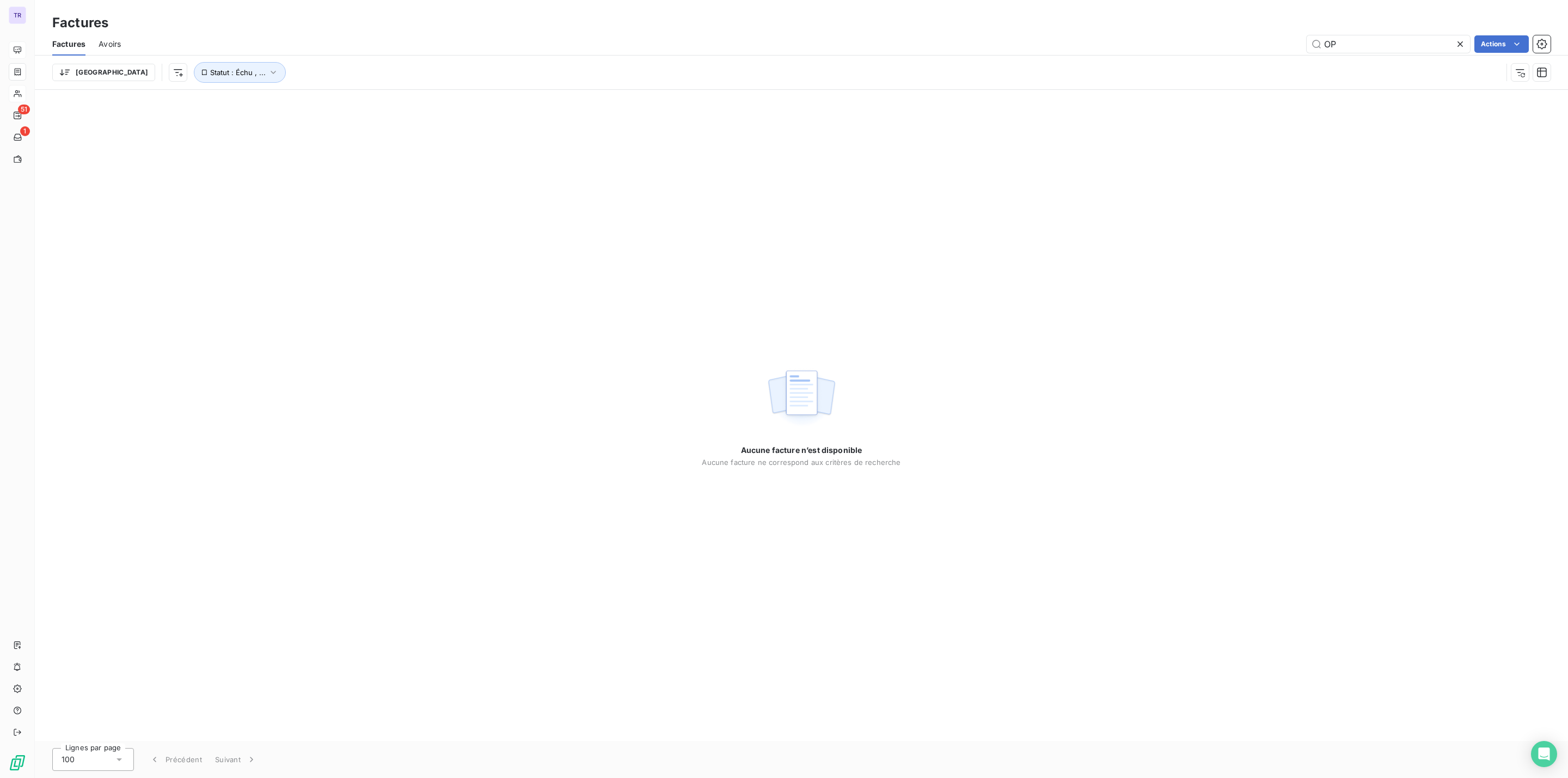
drag, startPoint x: 1371, startPoint y: 43, endPoint x: 1261, endPoint y: 44, distance: 110.0
click at [1243, 43] on div "OP Actions" at bounding box center [842, 44] width 1416 height 18
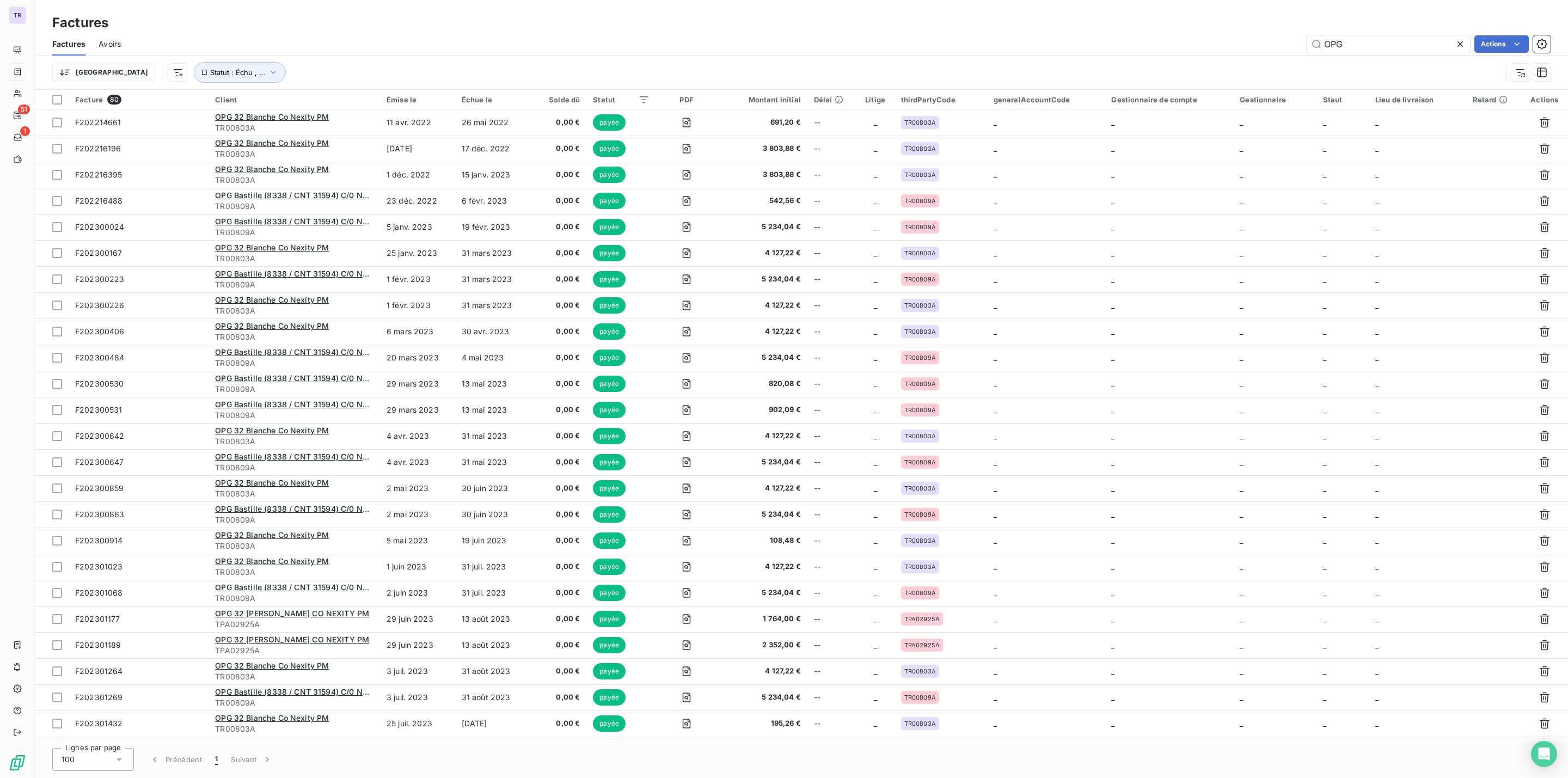
type input "OPG"
click at [233, 77] on div "Trier Statut : Échu , ..." at bounding box center [777, 72] width 1450 height 21
click at [205, 63] on button "Statut : Échu , ..." at bounding box center [239, 72] width 92 height 21
click at [324, 95] on div "échue non-échue payée" at bounding box center [341, 102] width 157 height 23
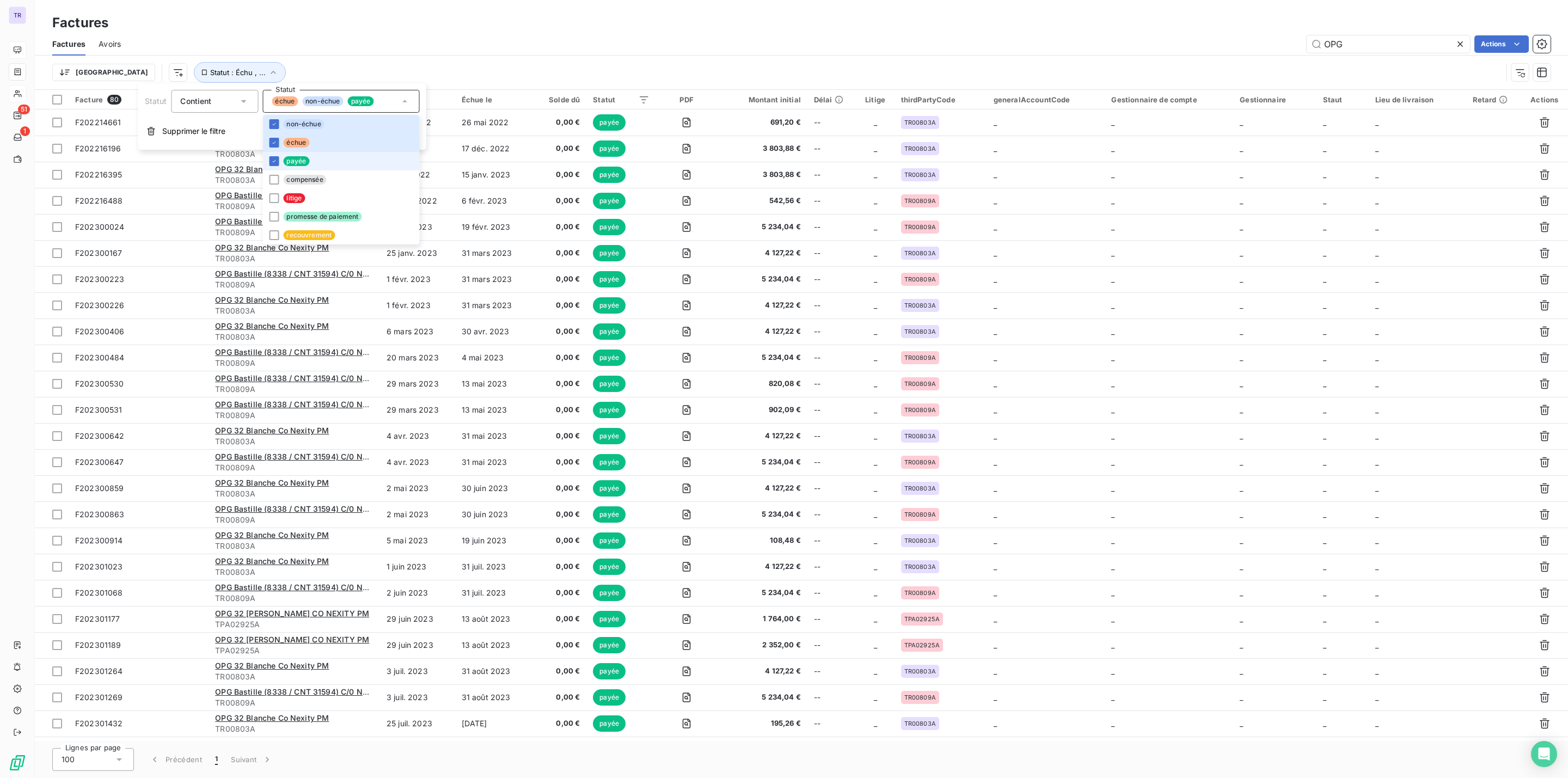
click at [301, 159] on span "payée" at bounding box center [296, 161] width 26 height 10
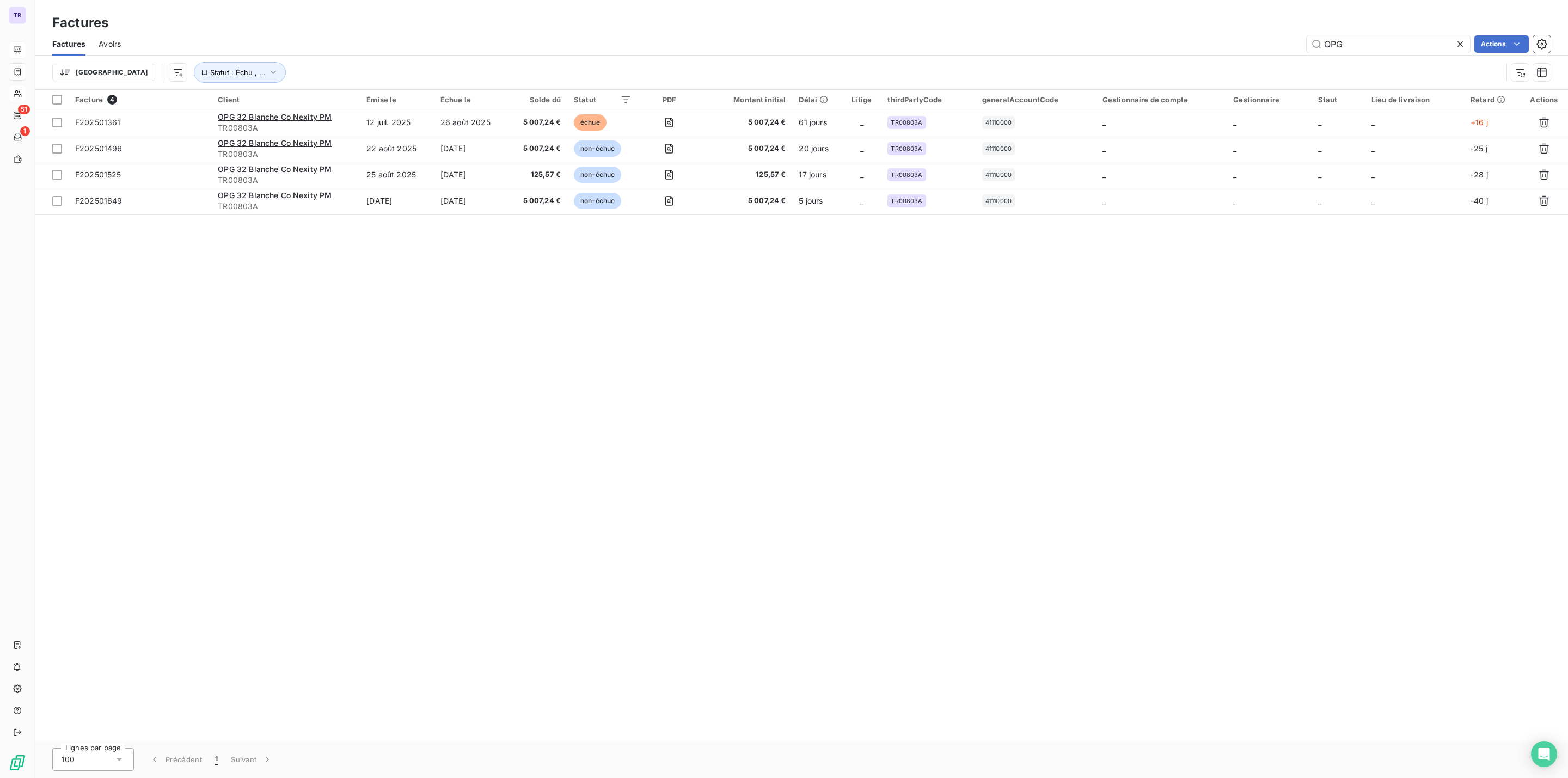
click at [439, 35] on div "OPG Actions" at bounding box center [842, 44] width 1416 height 18
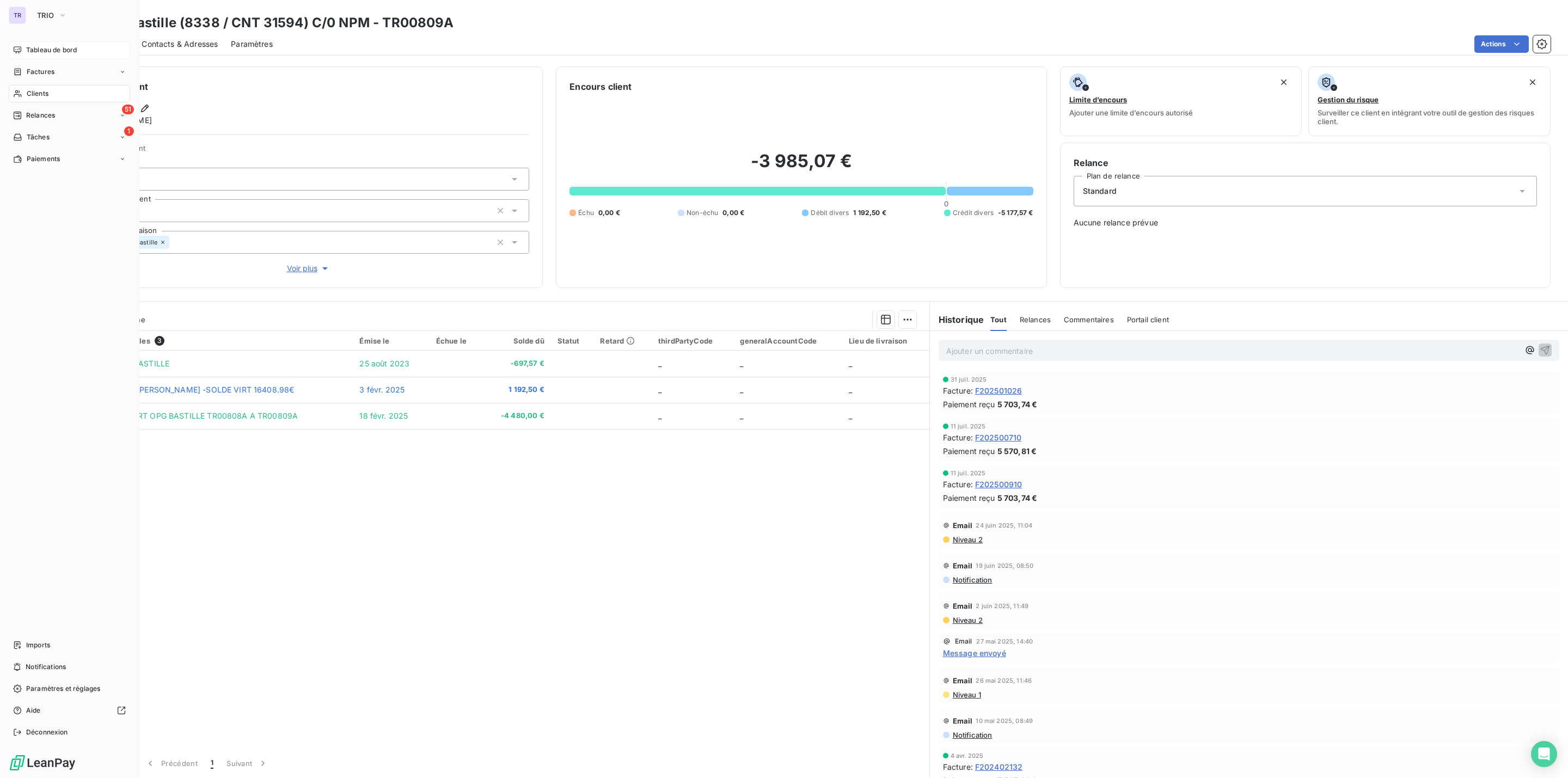
click at [52, 47] on span "Tableau de bord" at bounding box center [51, 50] width 51 height 10
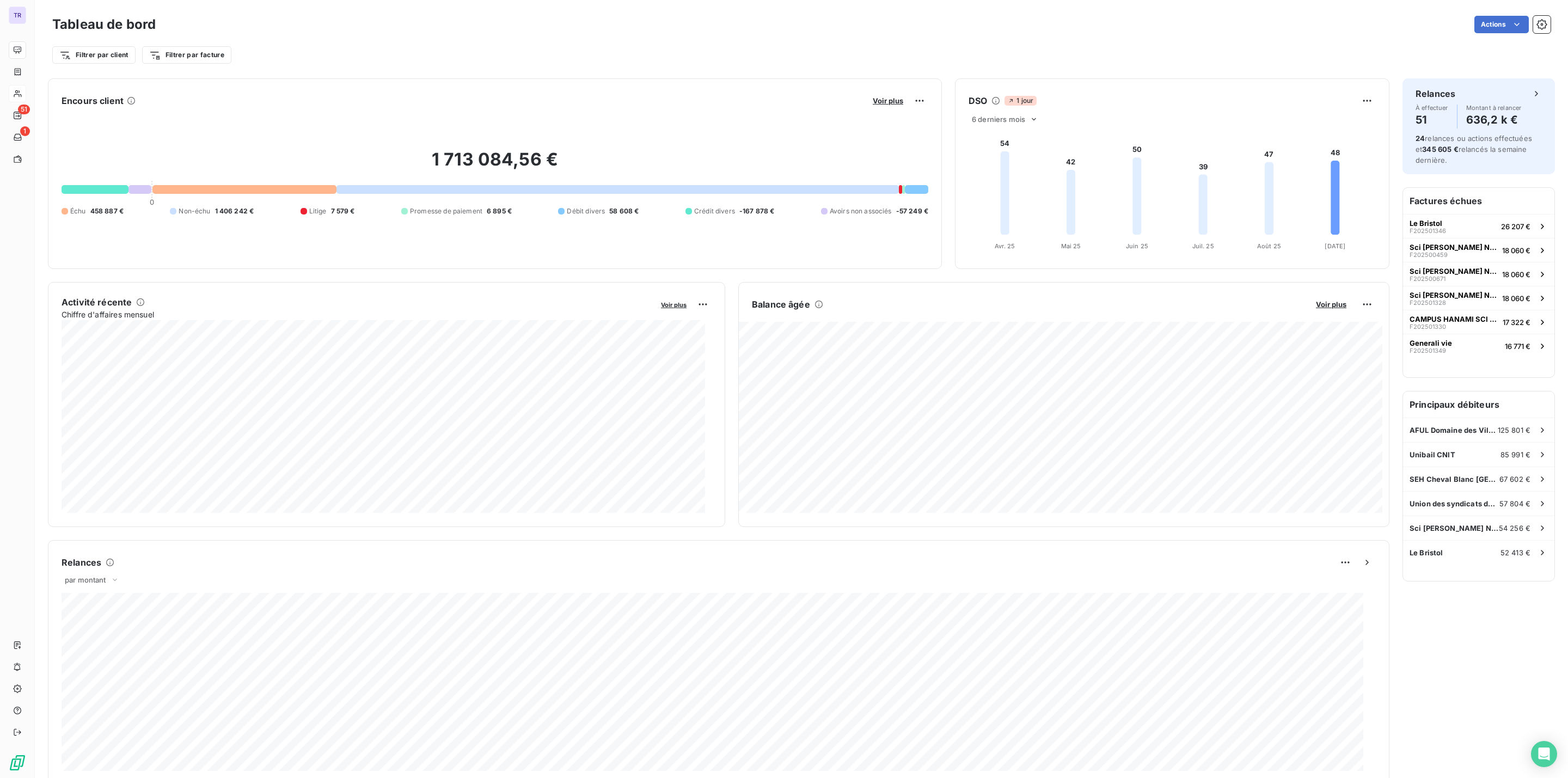
click at [886, 105] on button "Voir plus" at bounding box center [887, 100] width 37 height 10
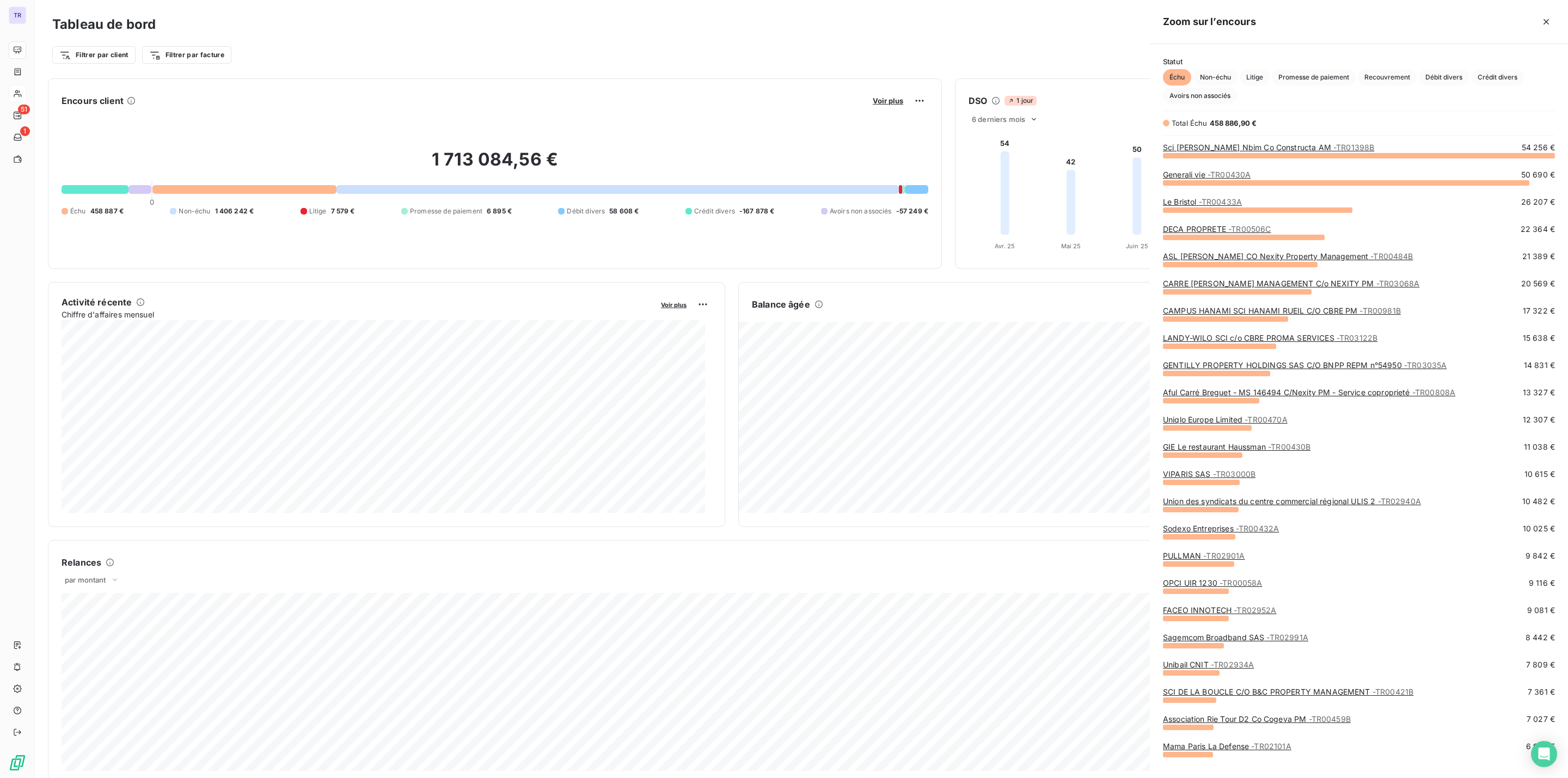
scroll to position [766, 405]
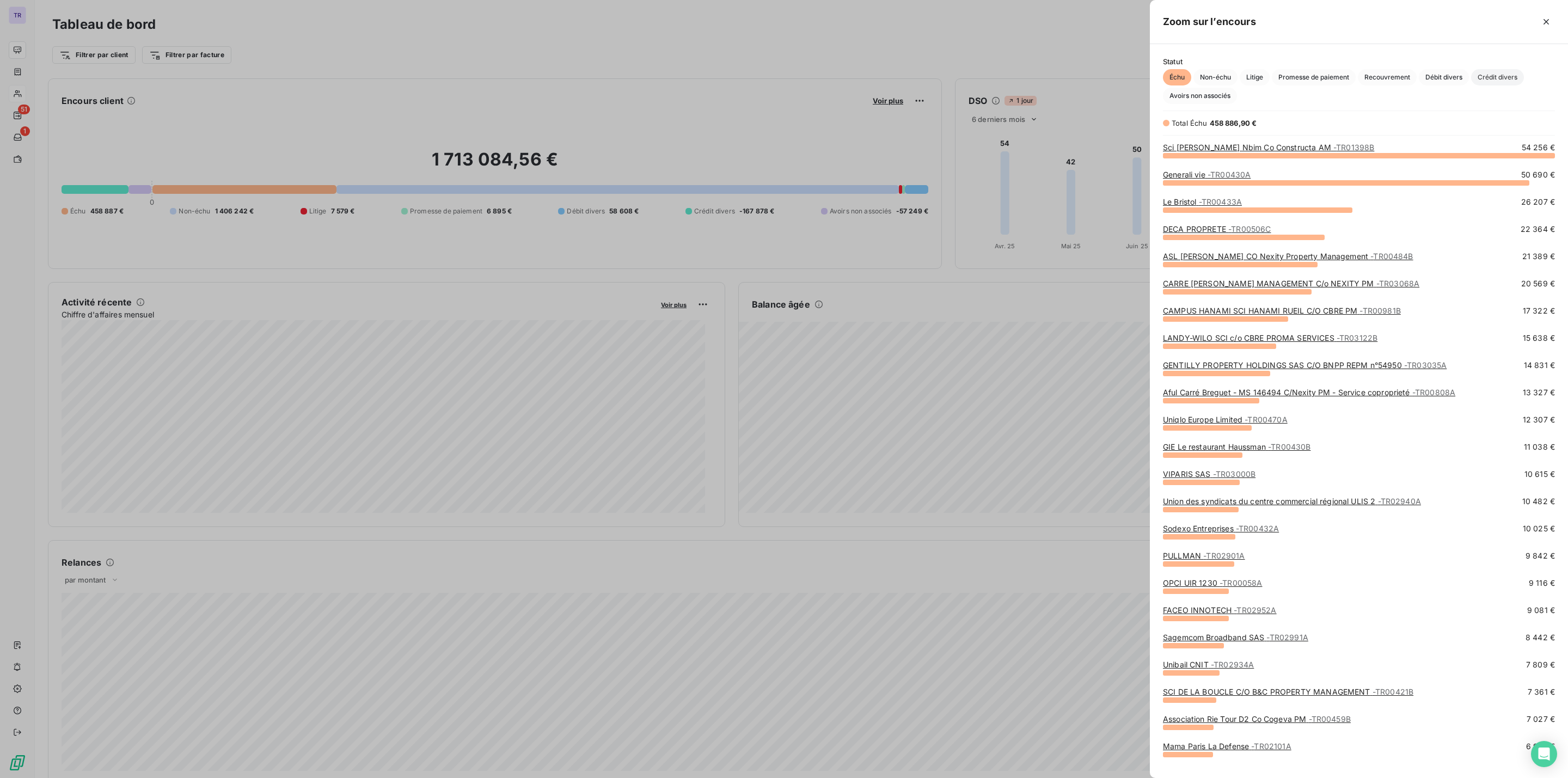
click at [1487, 77] on span "Crédit divers" at bounding box center [1497, 77] width 53 height 16
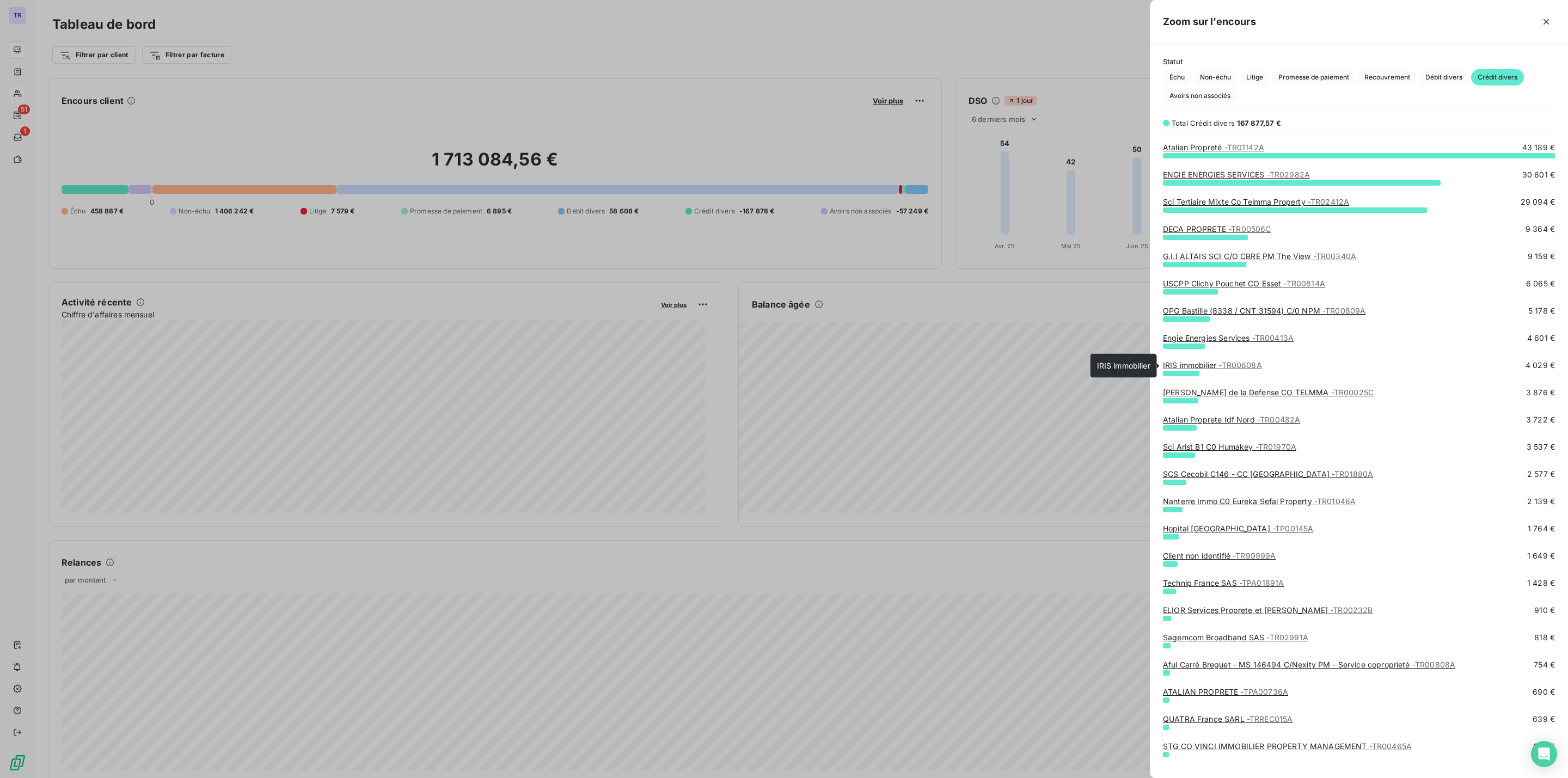
click at [1209, 366] on link "IRIS immobilier - TR00608A" at bounding box center [1213, 365] width 99 height 9
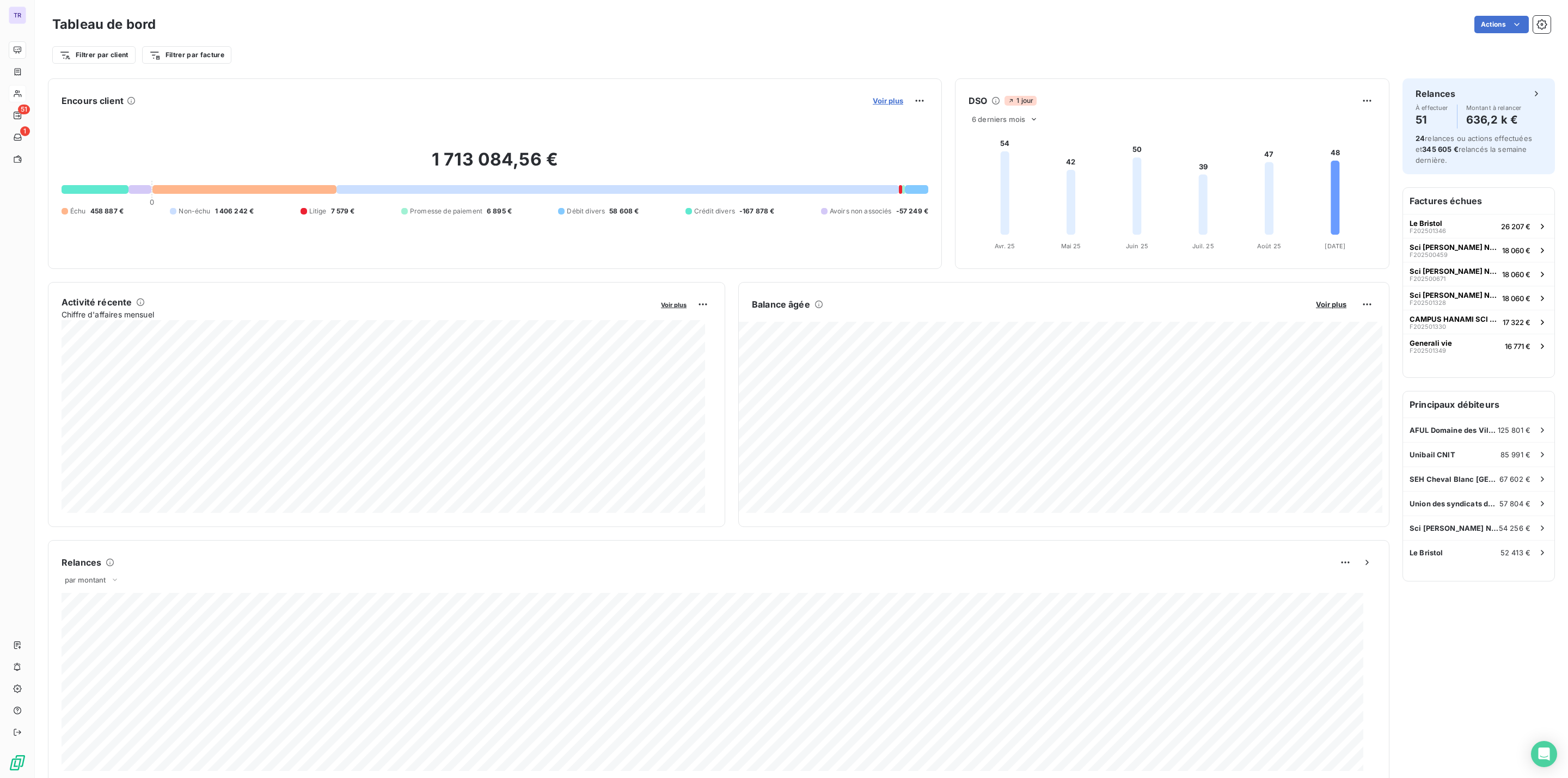
click at [873, 100] on span "Voir plus" at bounding box center [888, 100] width 30 height 9
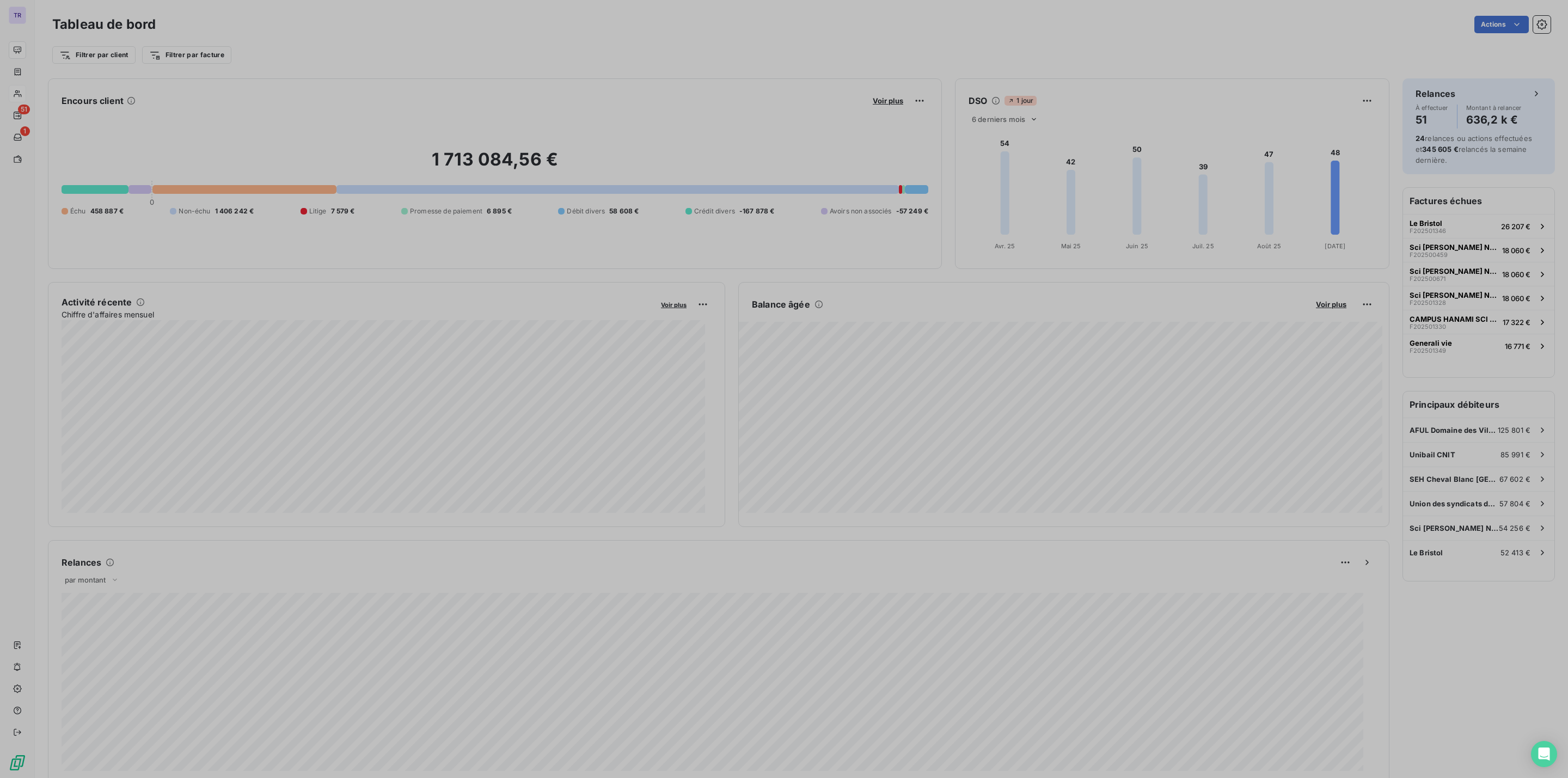
scroll to position [766, 405]
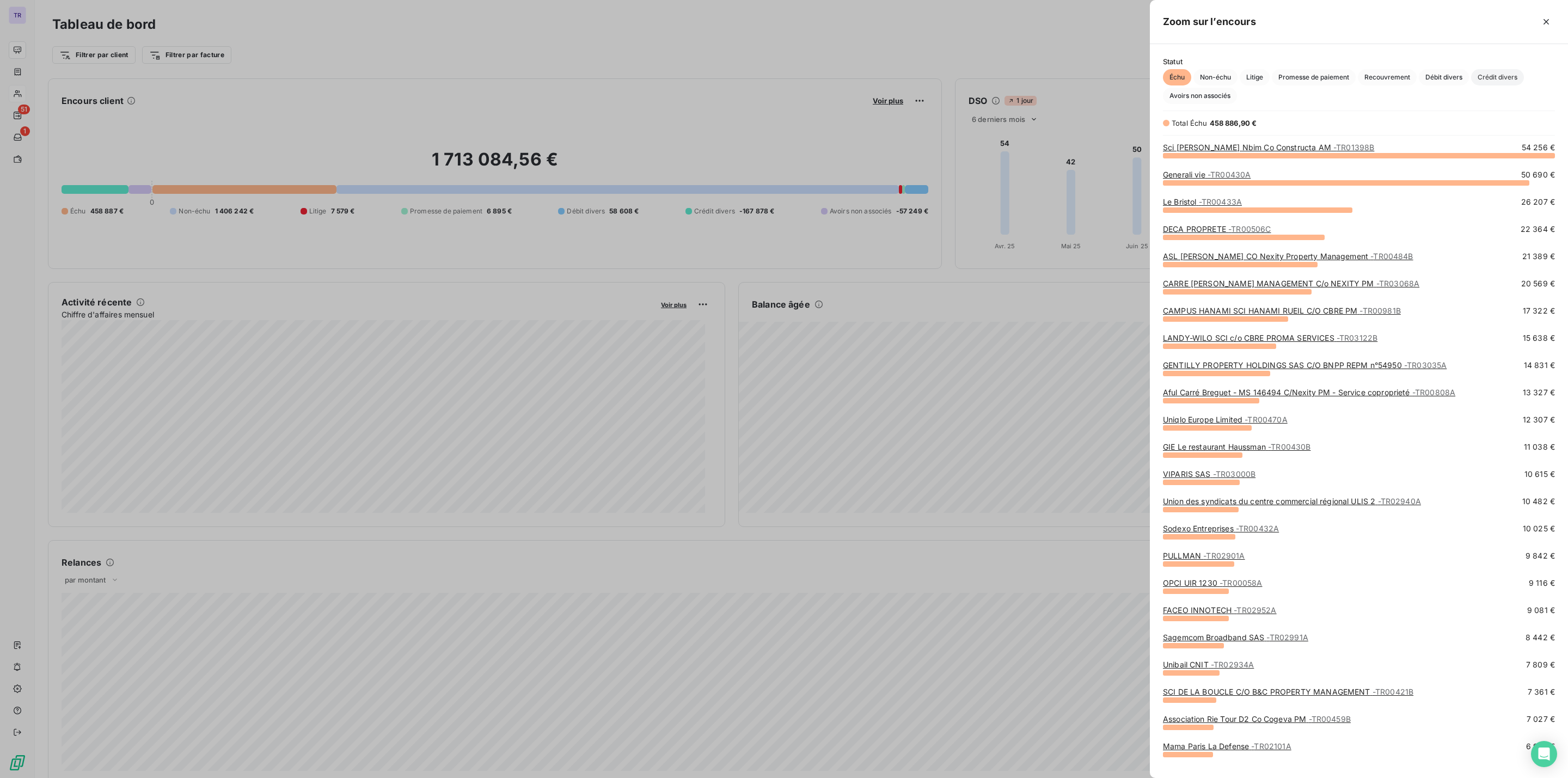
click at [1494, 72] on span "Crédit divers" at bounding box center [1497, 77] width 53 height 16
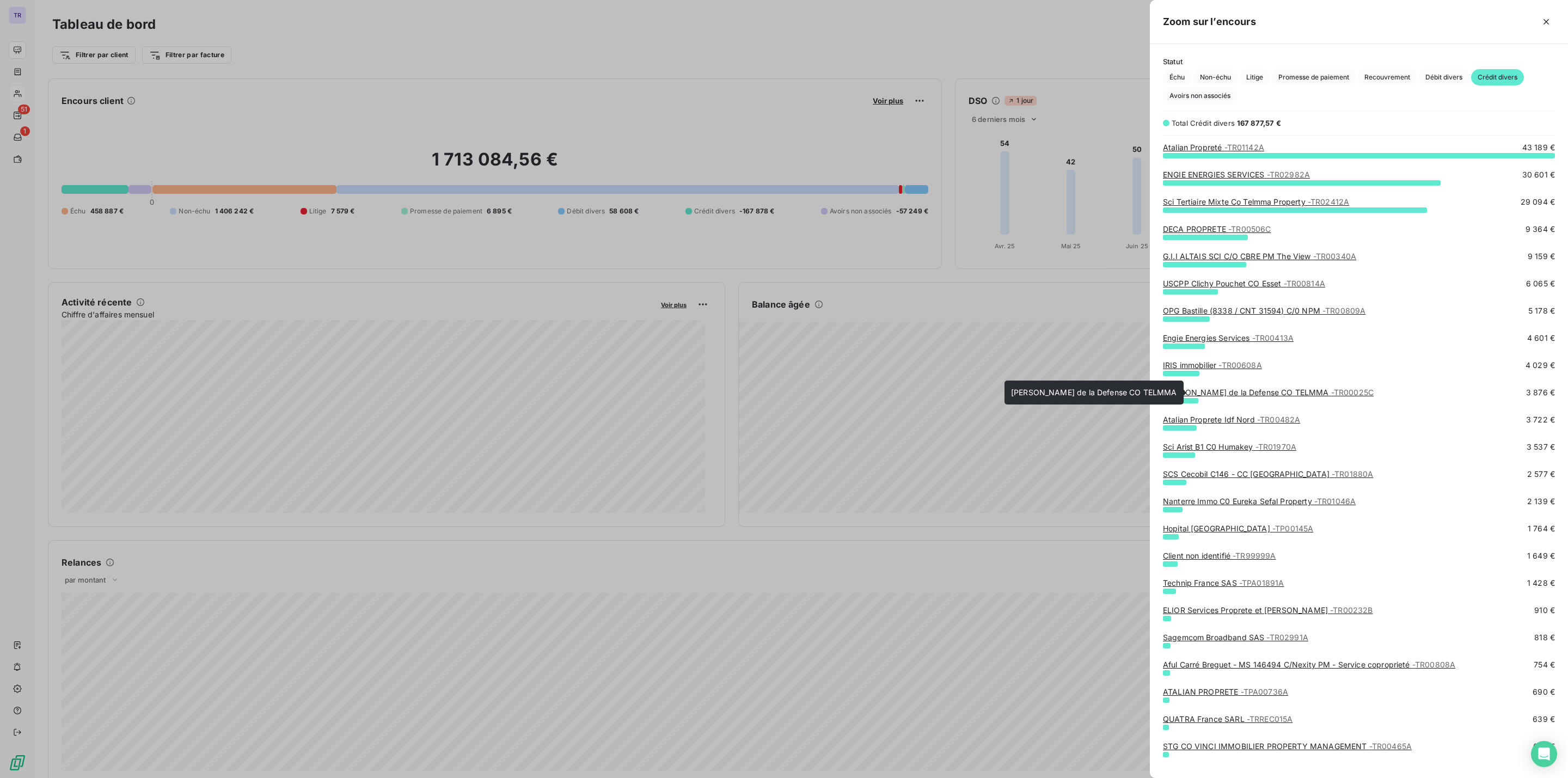
click at [1284, 396] on link "RIE Portes de la Defense CO TELMMA - TR00025C" at bounding box center [1269, 392] width 211 height 9
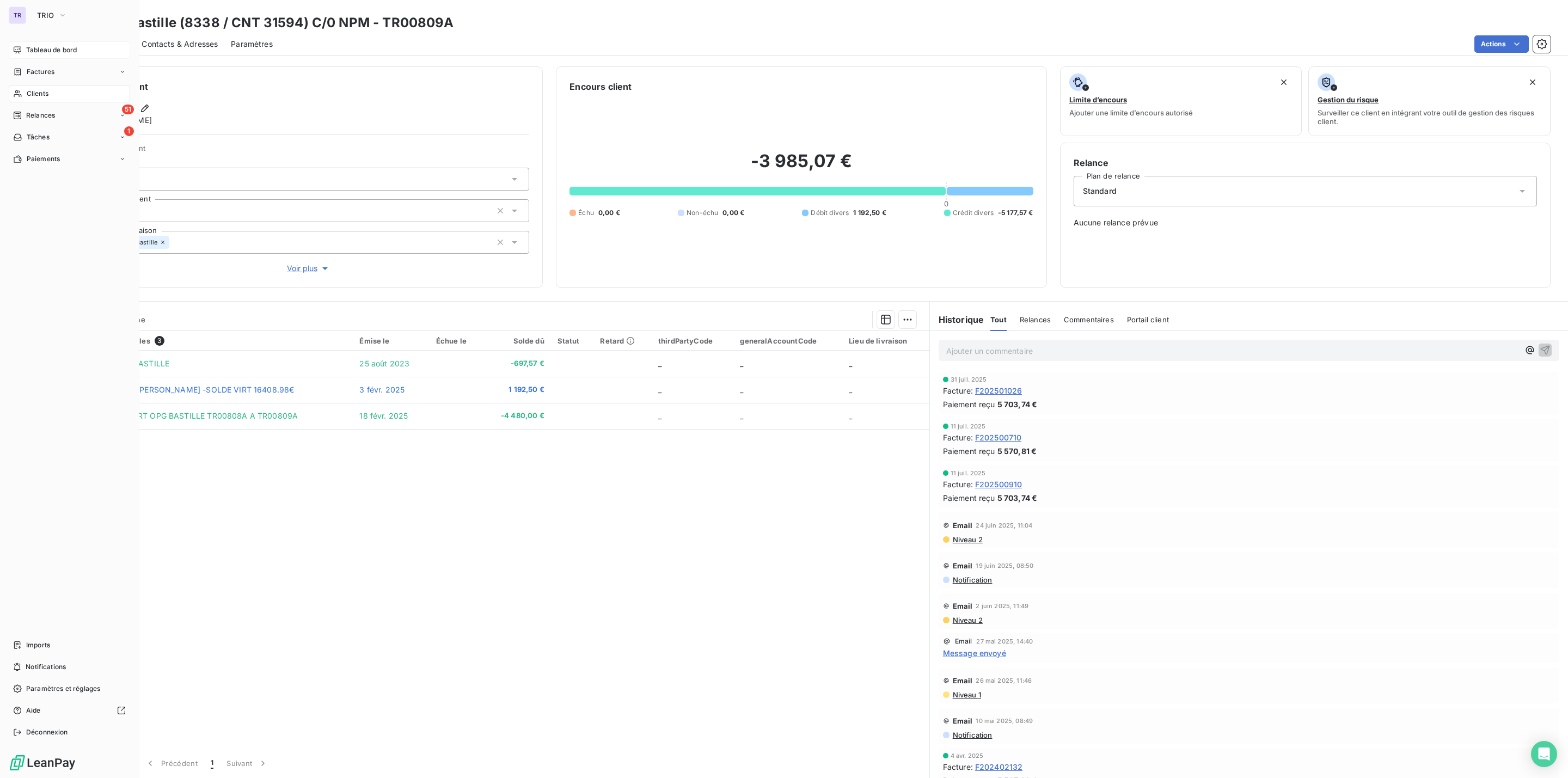
click at [74, 51] on span "Tableau de bord" at bounding box center [51, 50] width 51 height 10
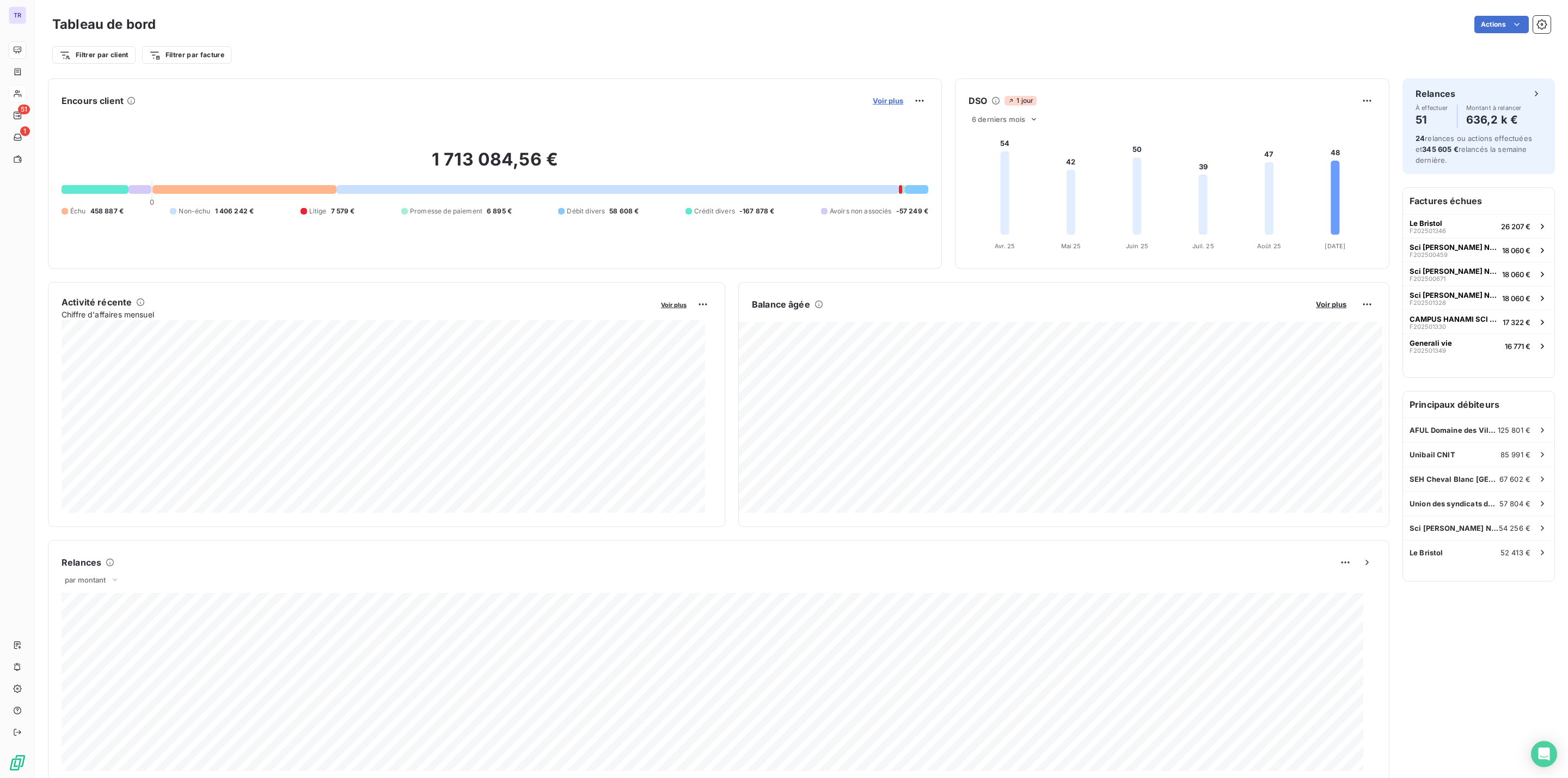
click at [883, 100] on span "Voir plus" at bounding box center [888, 100] width 30 height 9
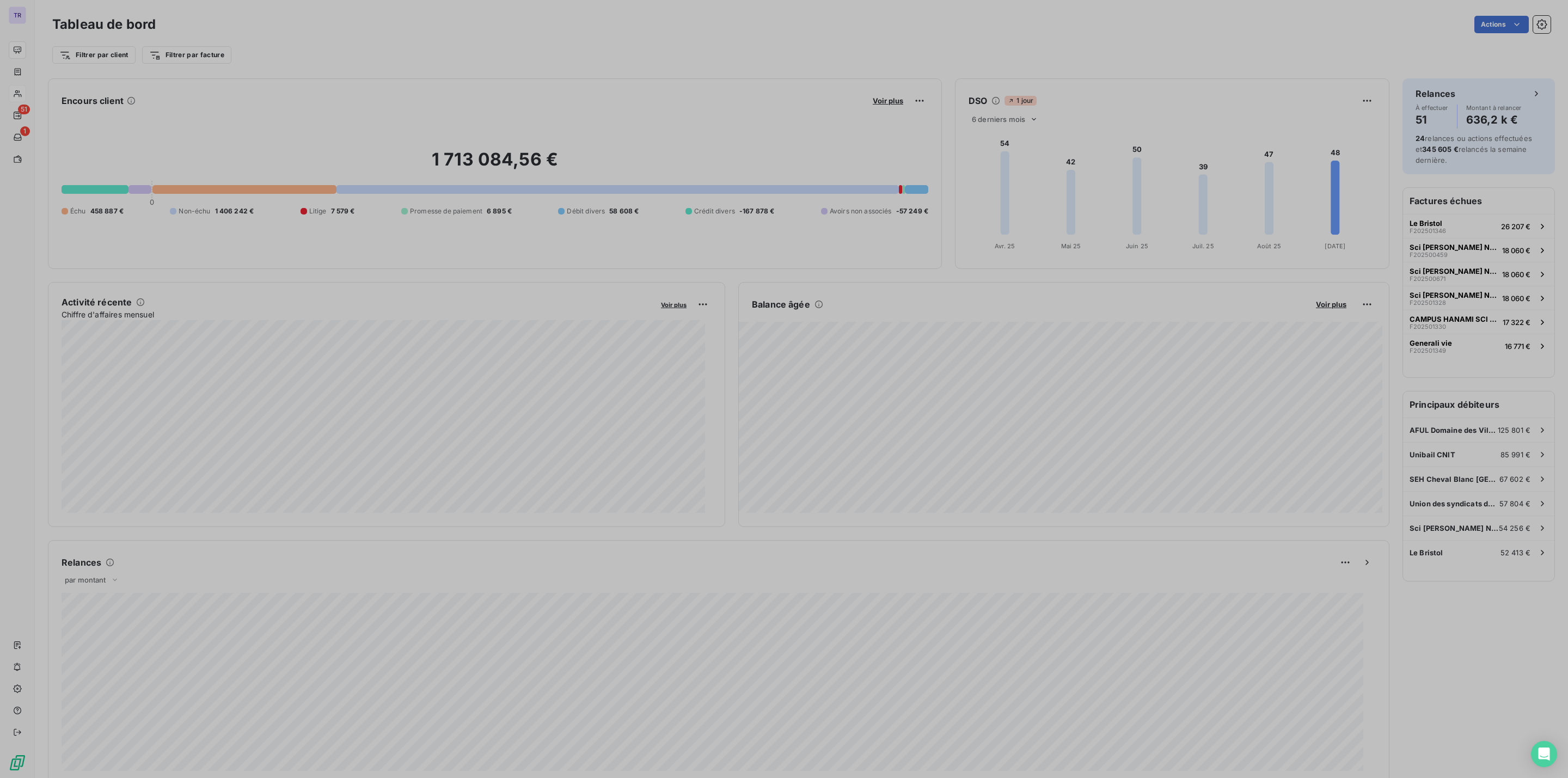
scroll to position [766, 405]
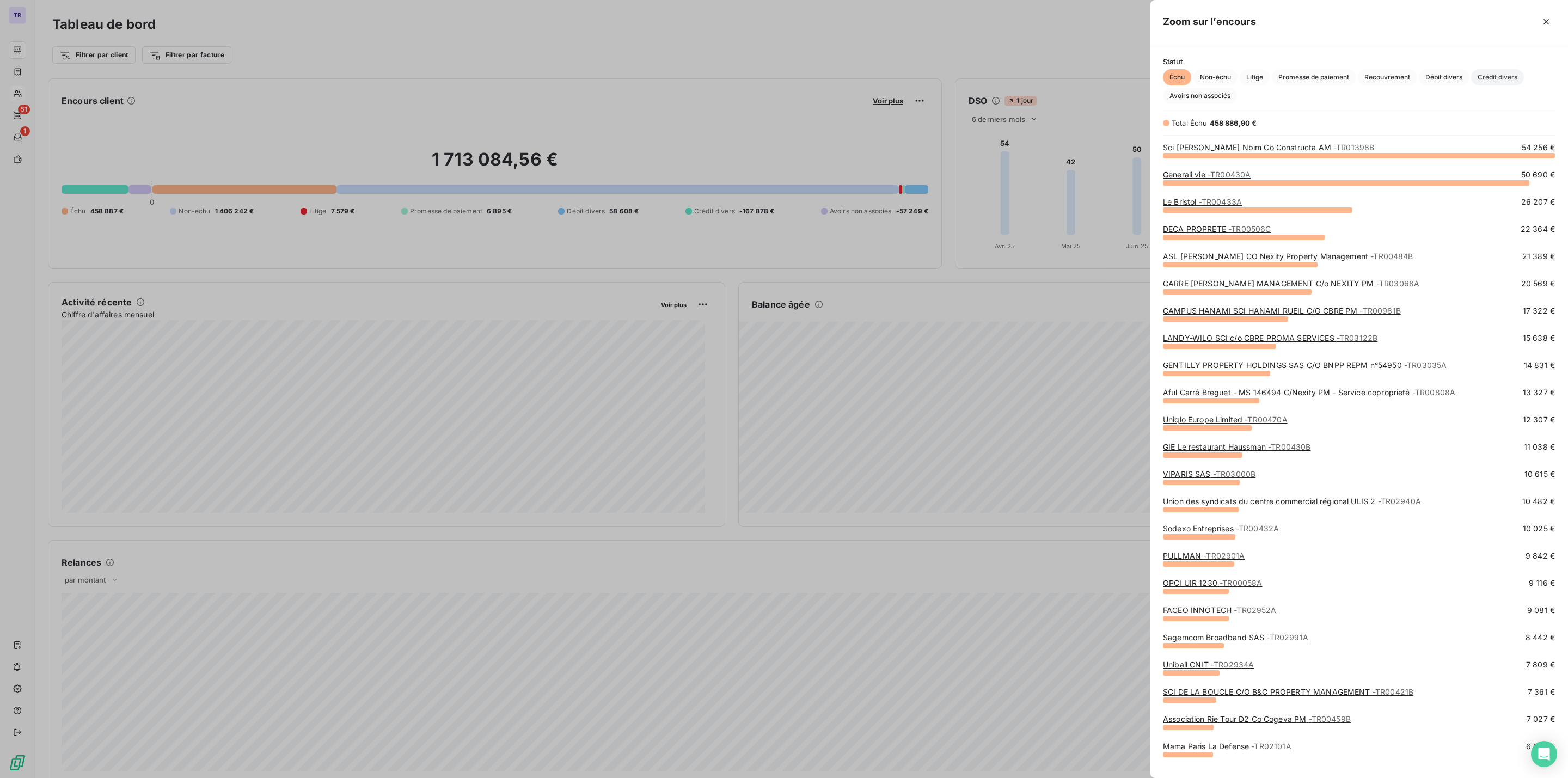
click at [1482, 80] on span "Crédit divers" at bounding box center [1497, 77] width 53 height 16
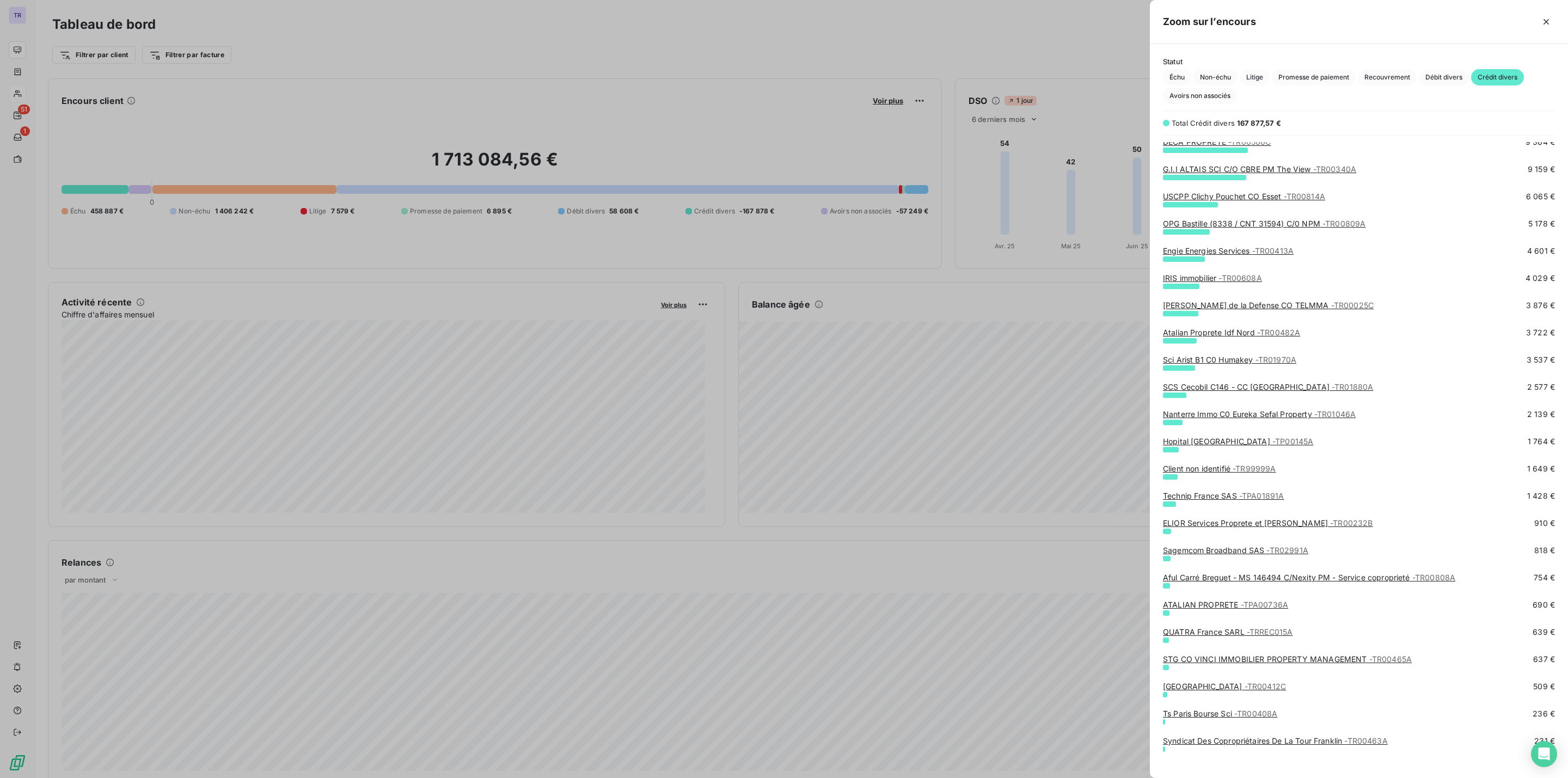
scroll to position [0, 0]
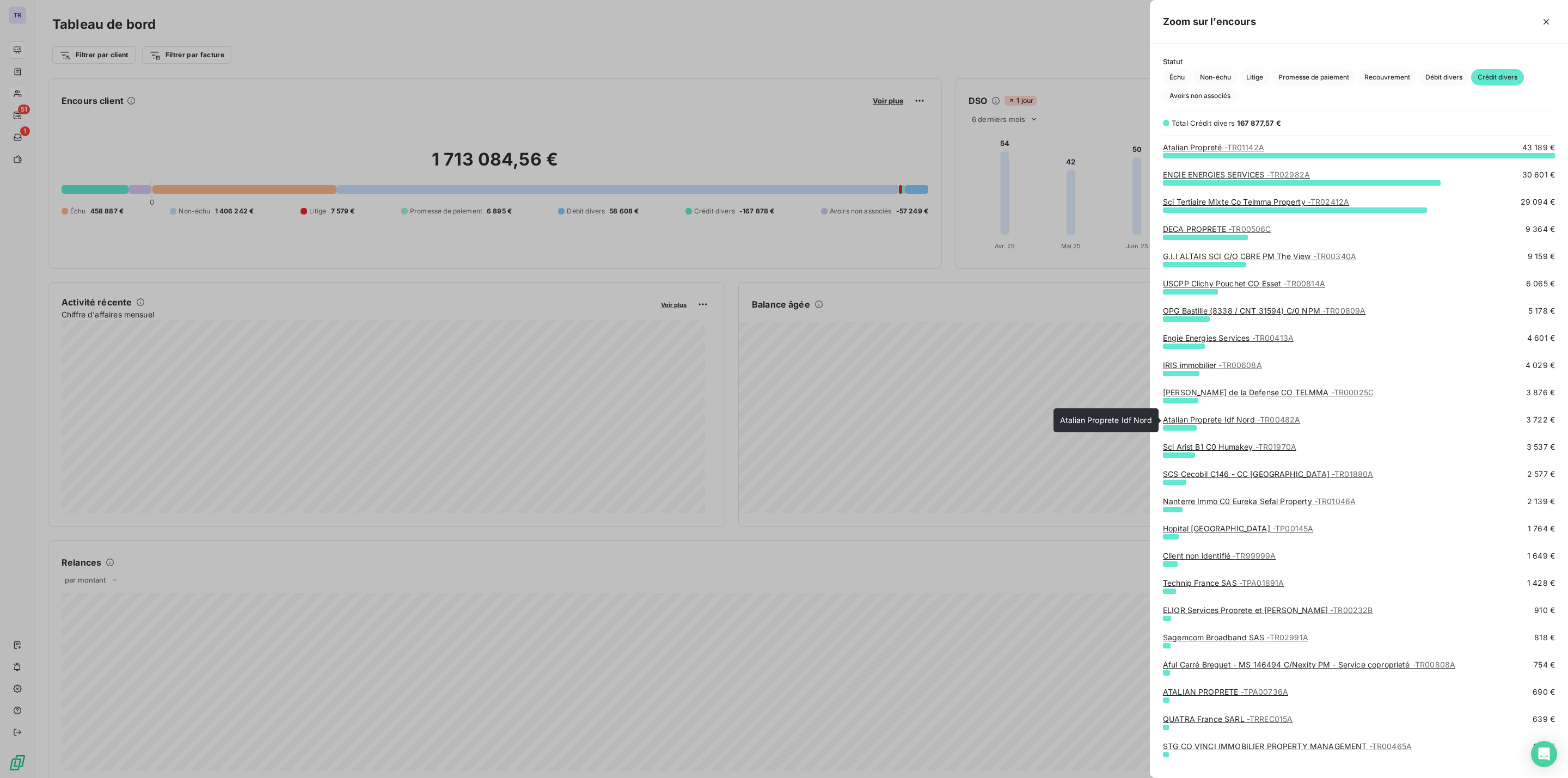
click at [1248, 420] on link "Atalian Proprete Idf Nord - TR00482A" at bounding box center [1231, 419] width 137 height 9
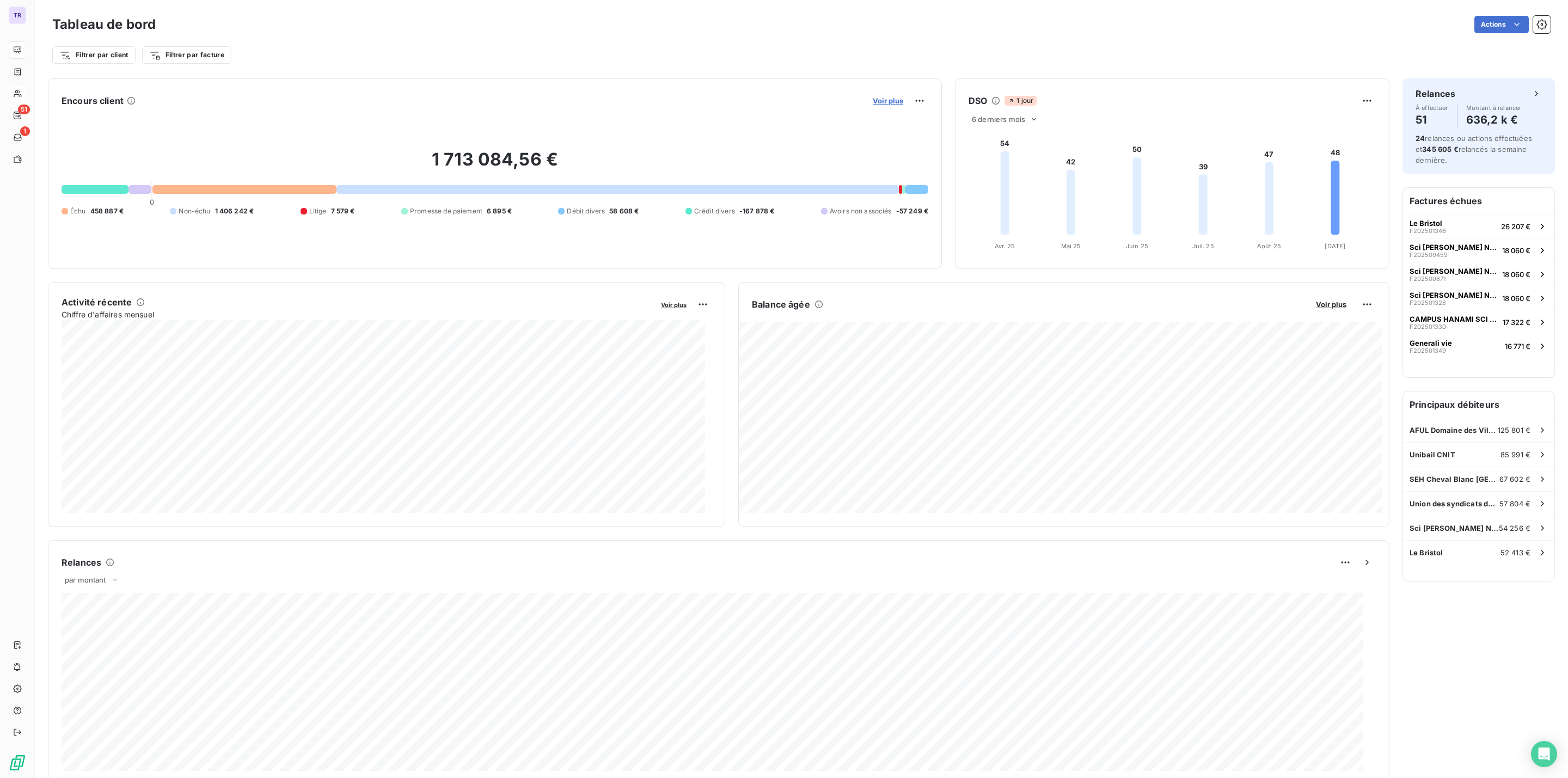
click at [878, 98] on span "Voir plus" at bounding box center [888, 100] width 30 height 9
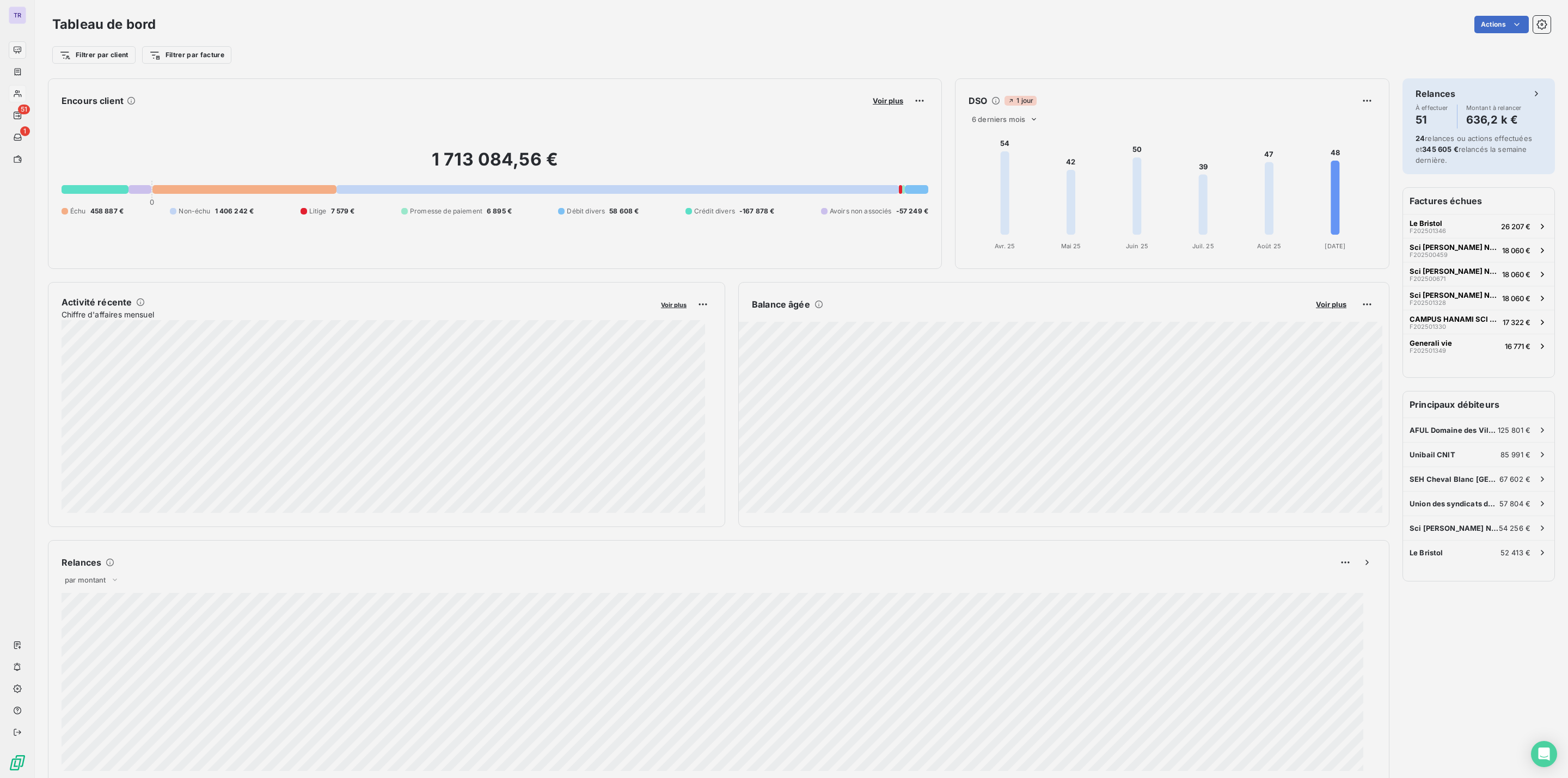
scroll to position [766, 405]
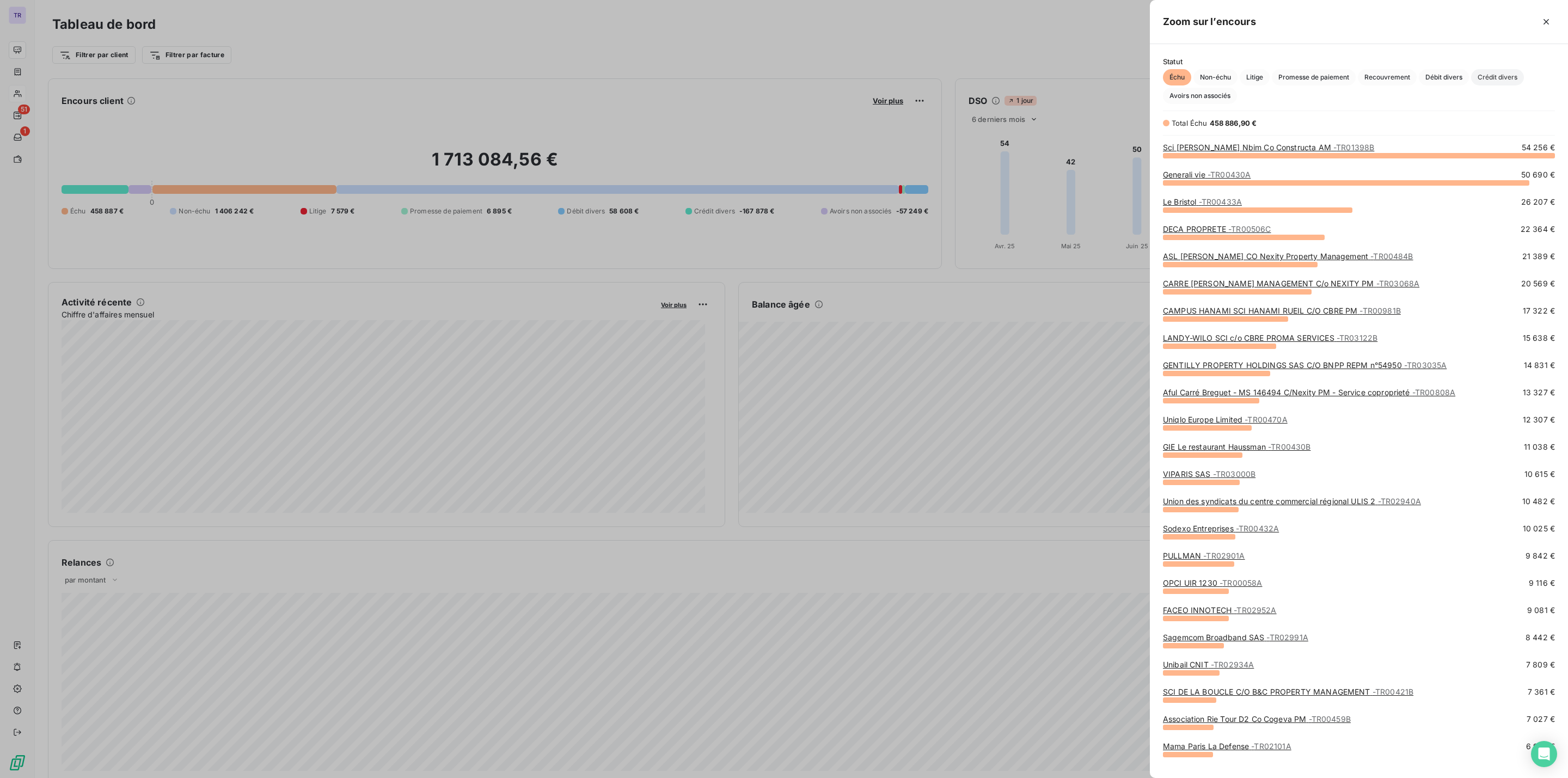
click at [1498, 75] on span "Crédit divers" at bounding box center [1497, 77] width 53 height 16
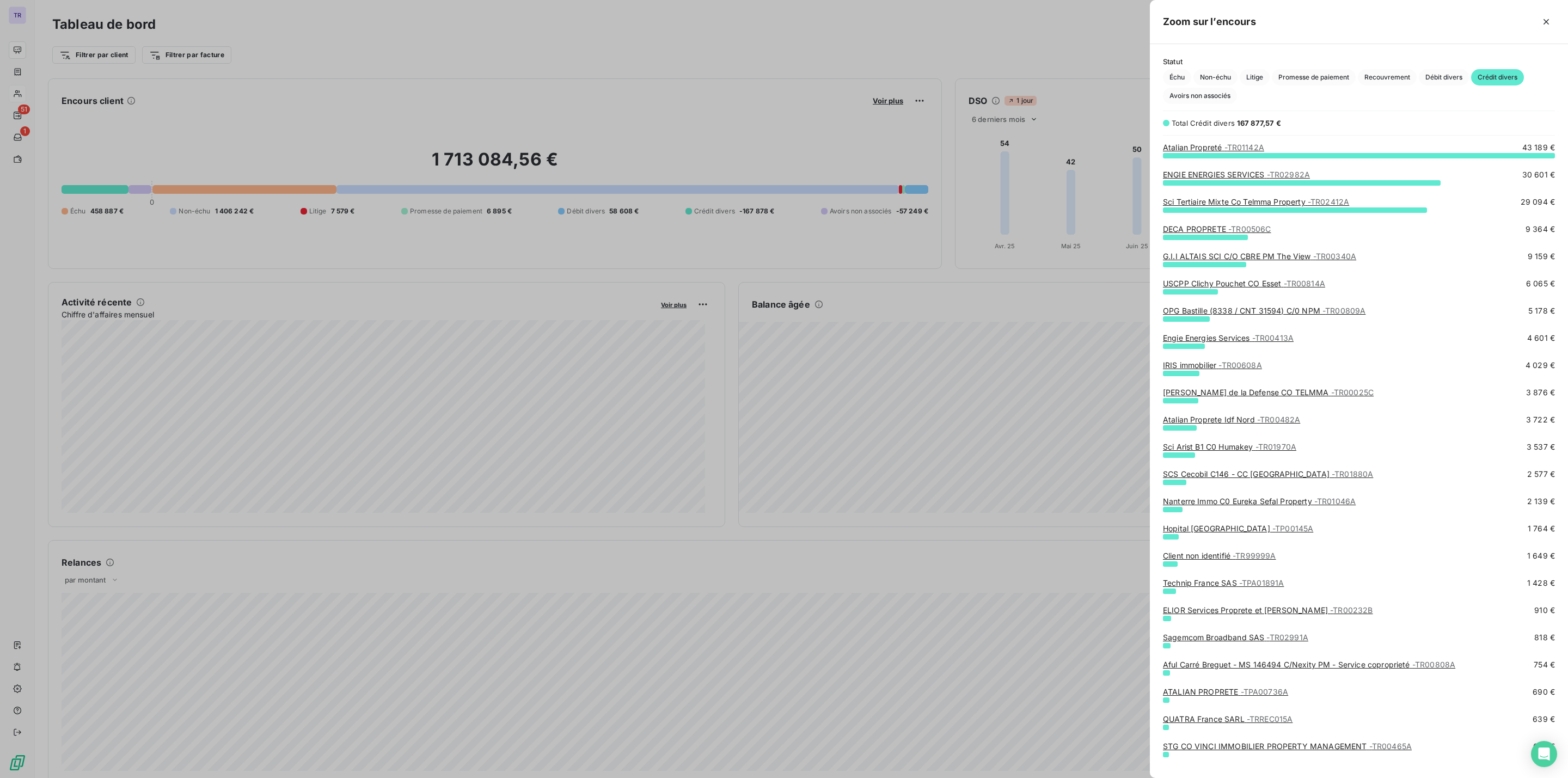
click at [1290, 471] on link "SCS Cecobil C146 - CC Boulogne les Passages - TR01880A" at bounding box center [1268, 474] width 210 height 9
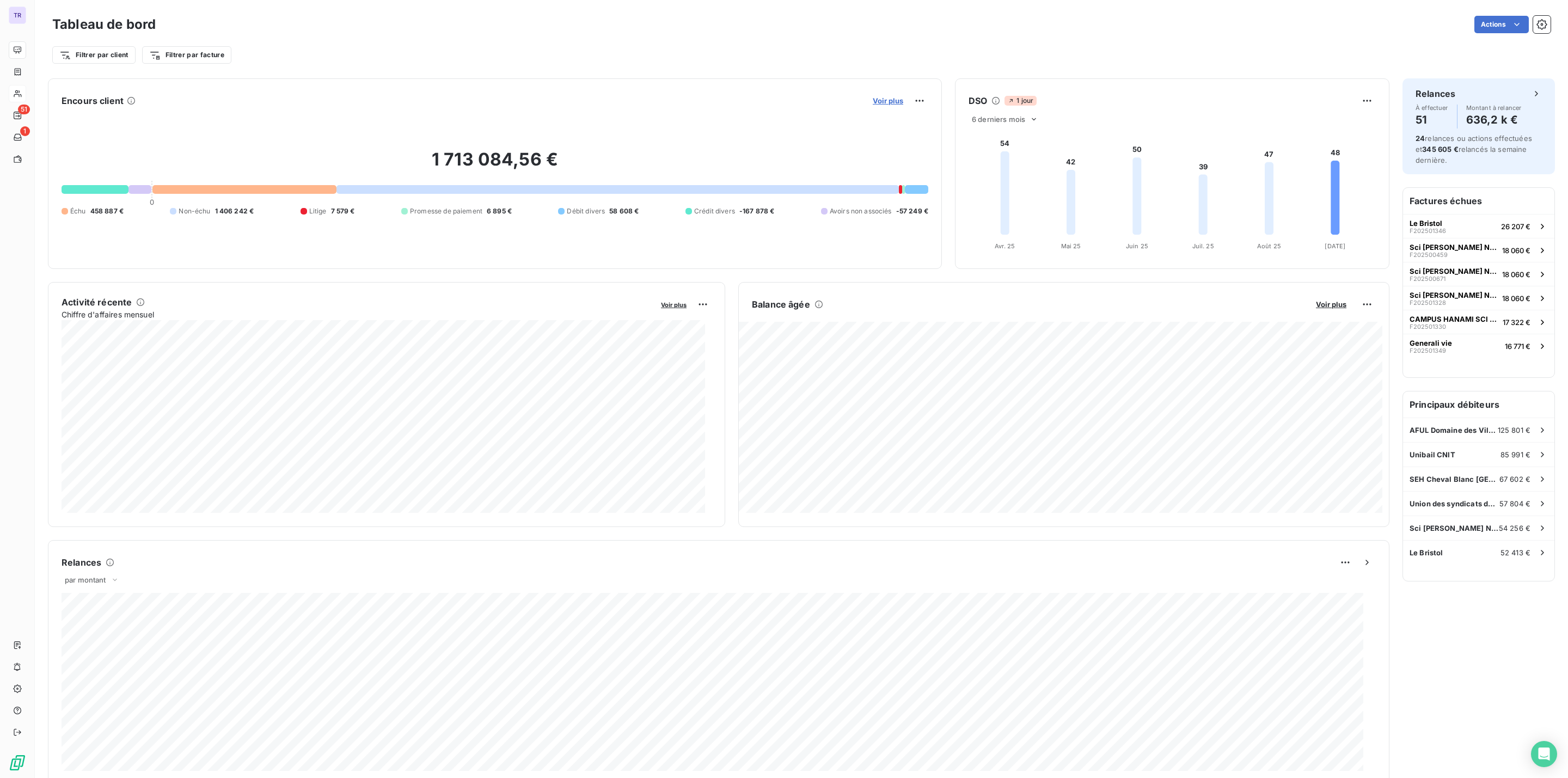
click at [870, 97] on button "Voir plus" at bounding box center [887, 100] width 37 height 10
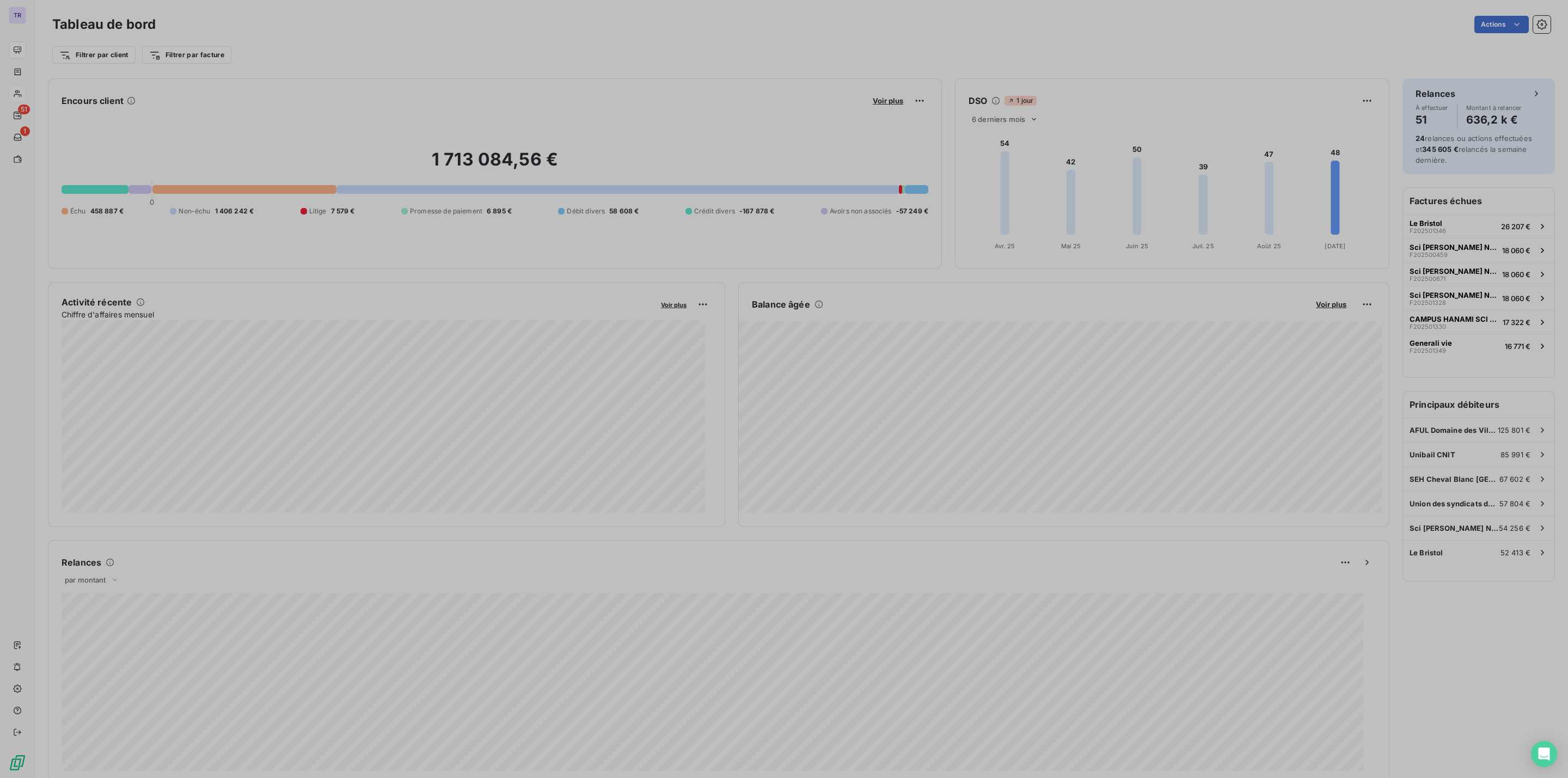
scroll to position [766, 405]
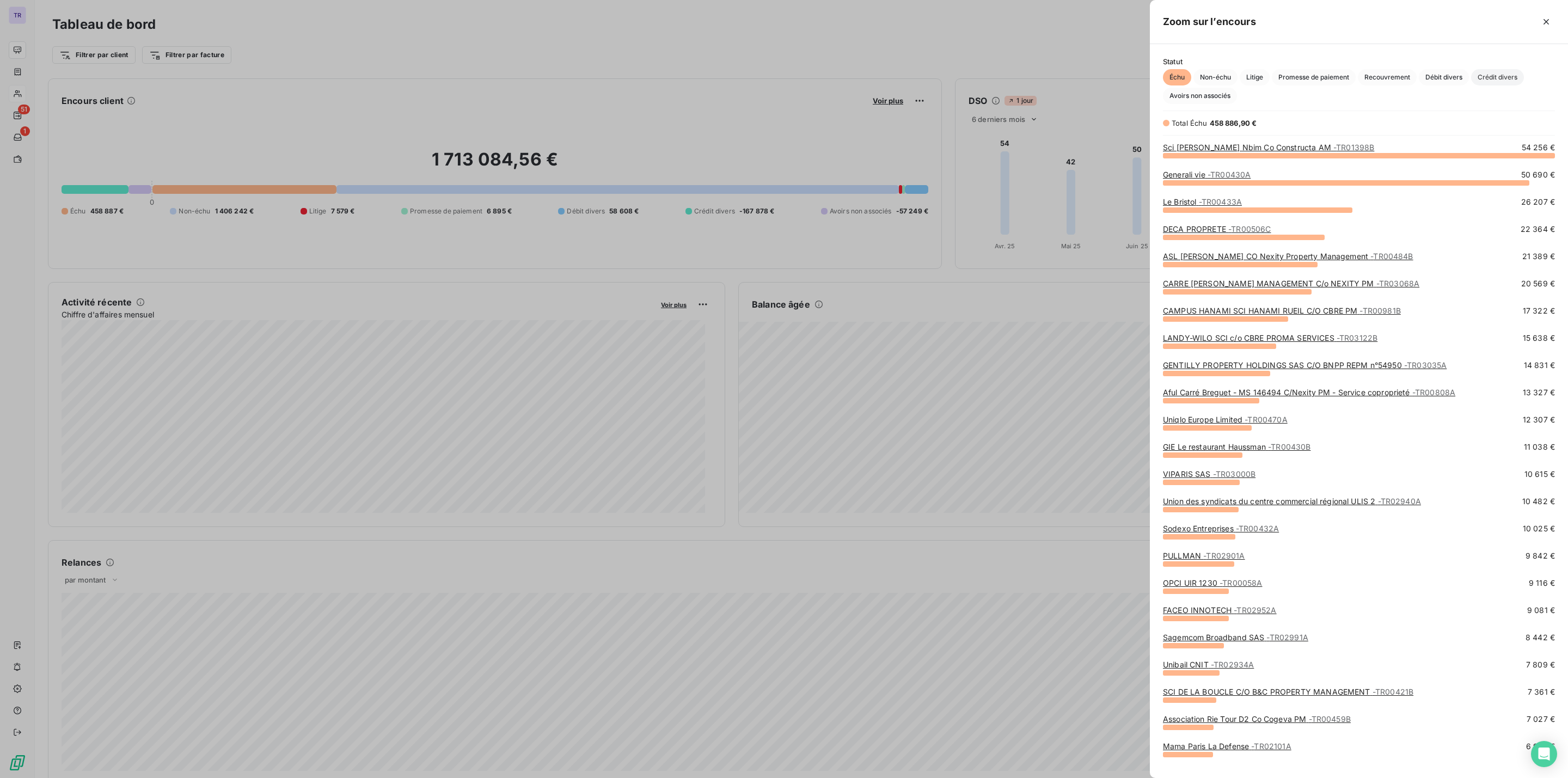
click at [1495, 74] on span "Crédit divers" at bounding box center [1497, 77] width 53 height 16
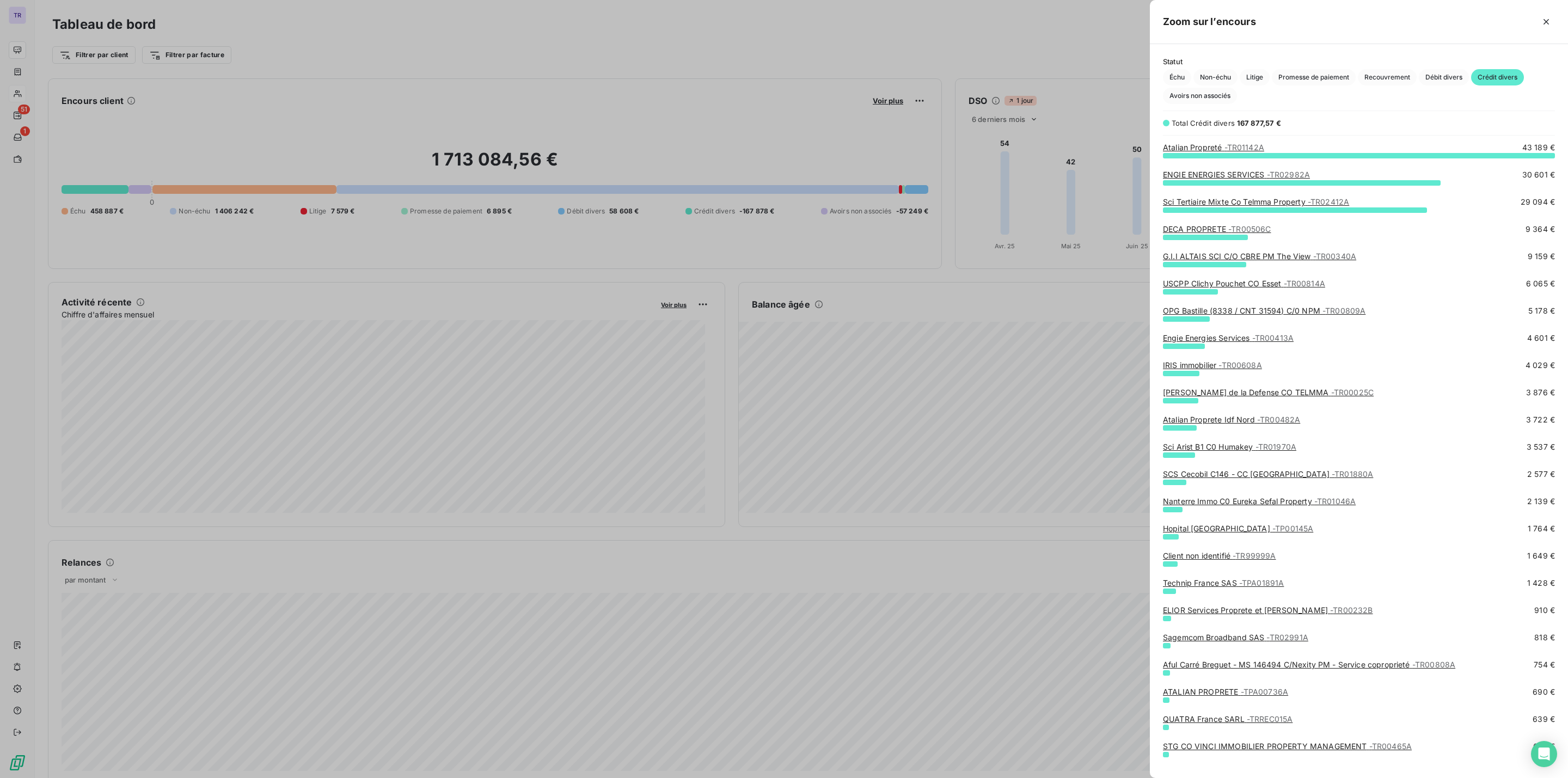
click at [1235, 528] on link "Hopital Saint Antoine - TP00145A" at bounding box center [1238, 528] width 150 height 9
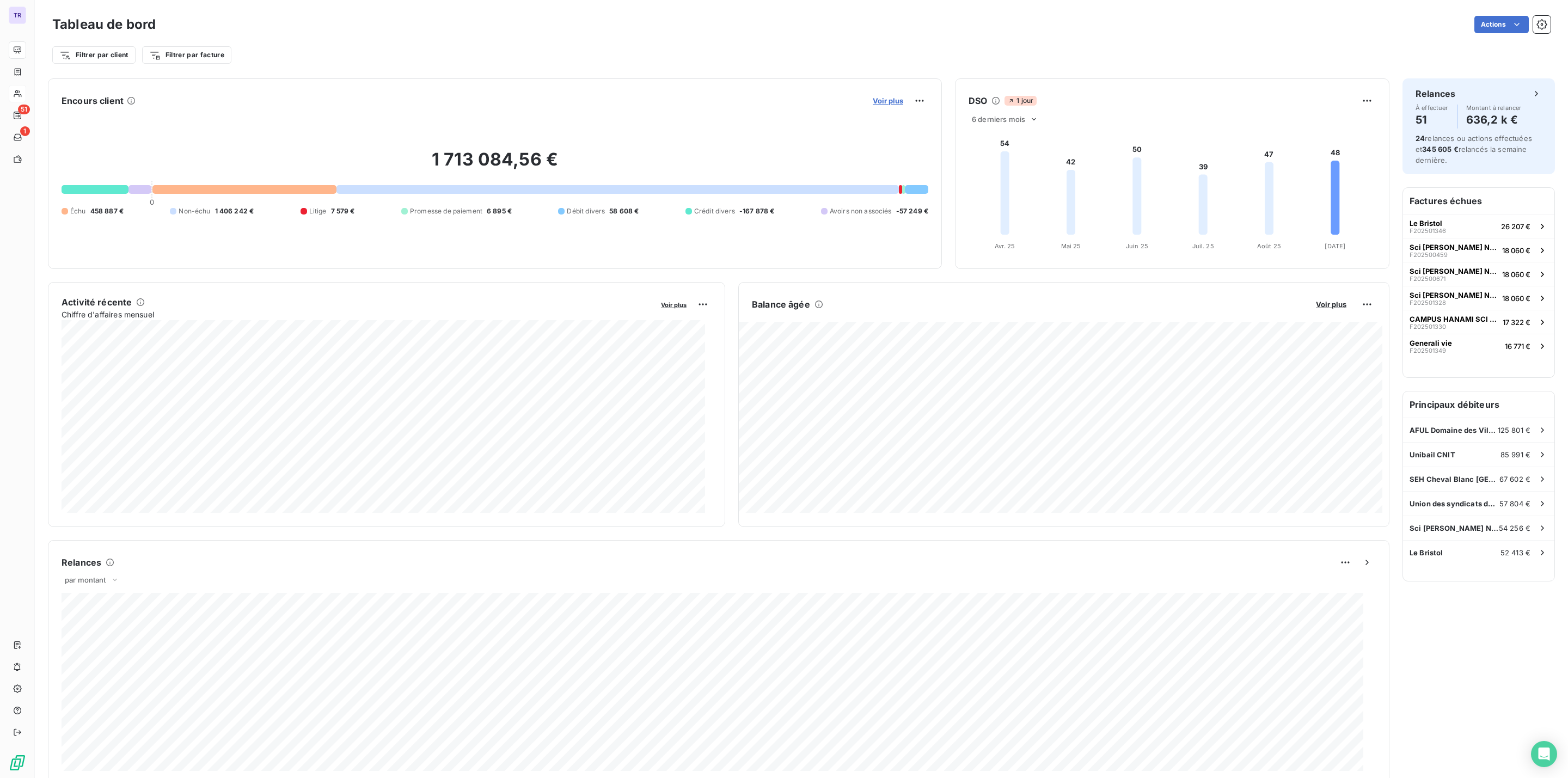
click at [886, 100] on span "Voir plus" at bounding box center [888, 100] width 30 height 9
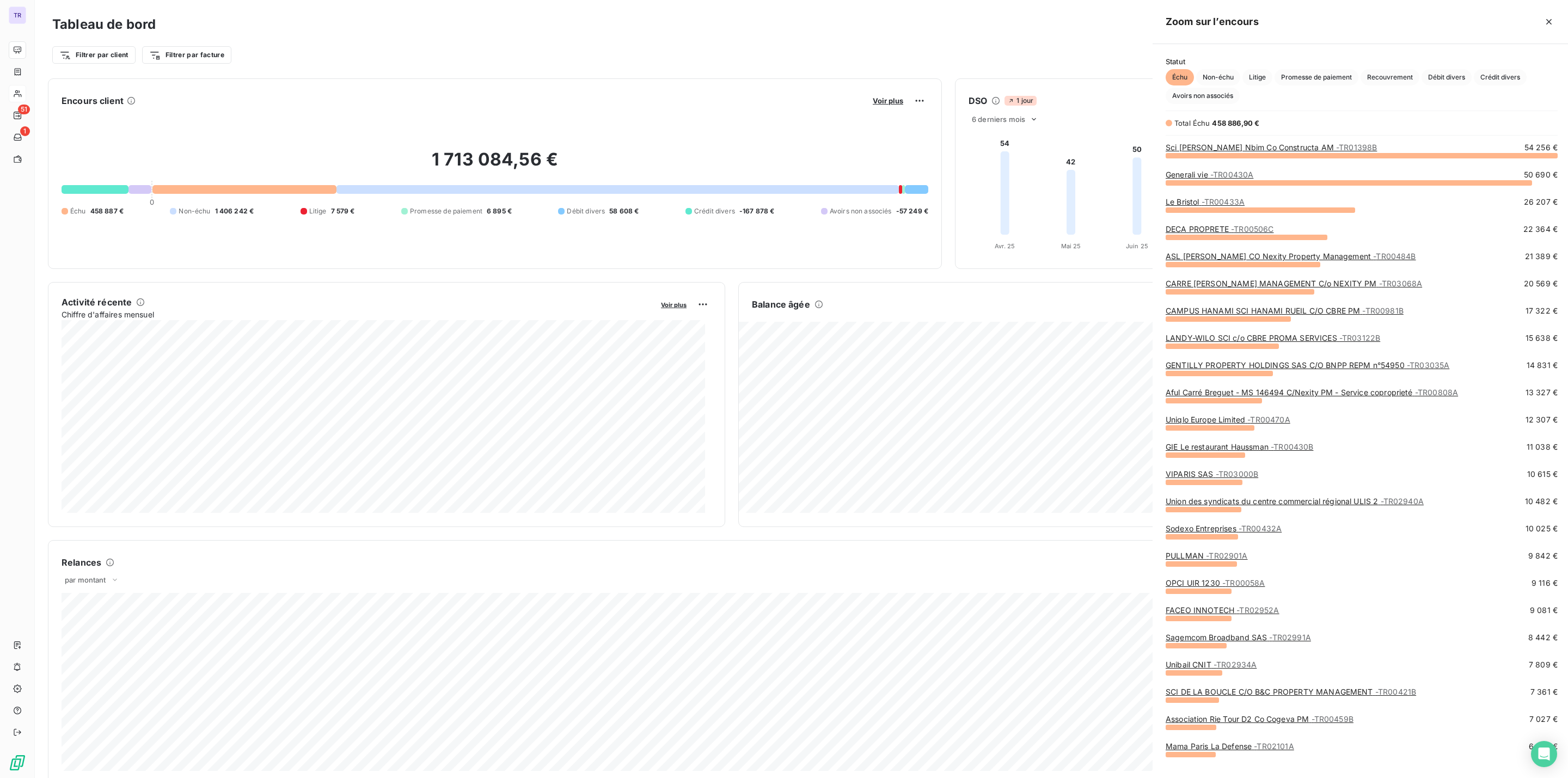
scroll to position [766, 405]
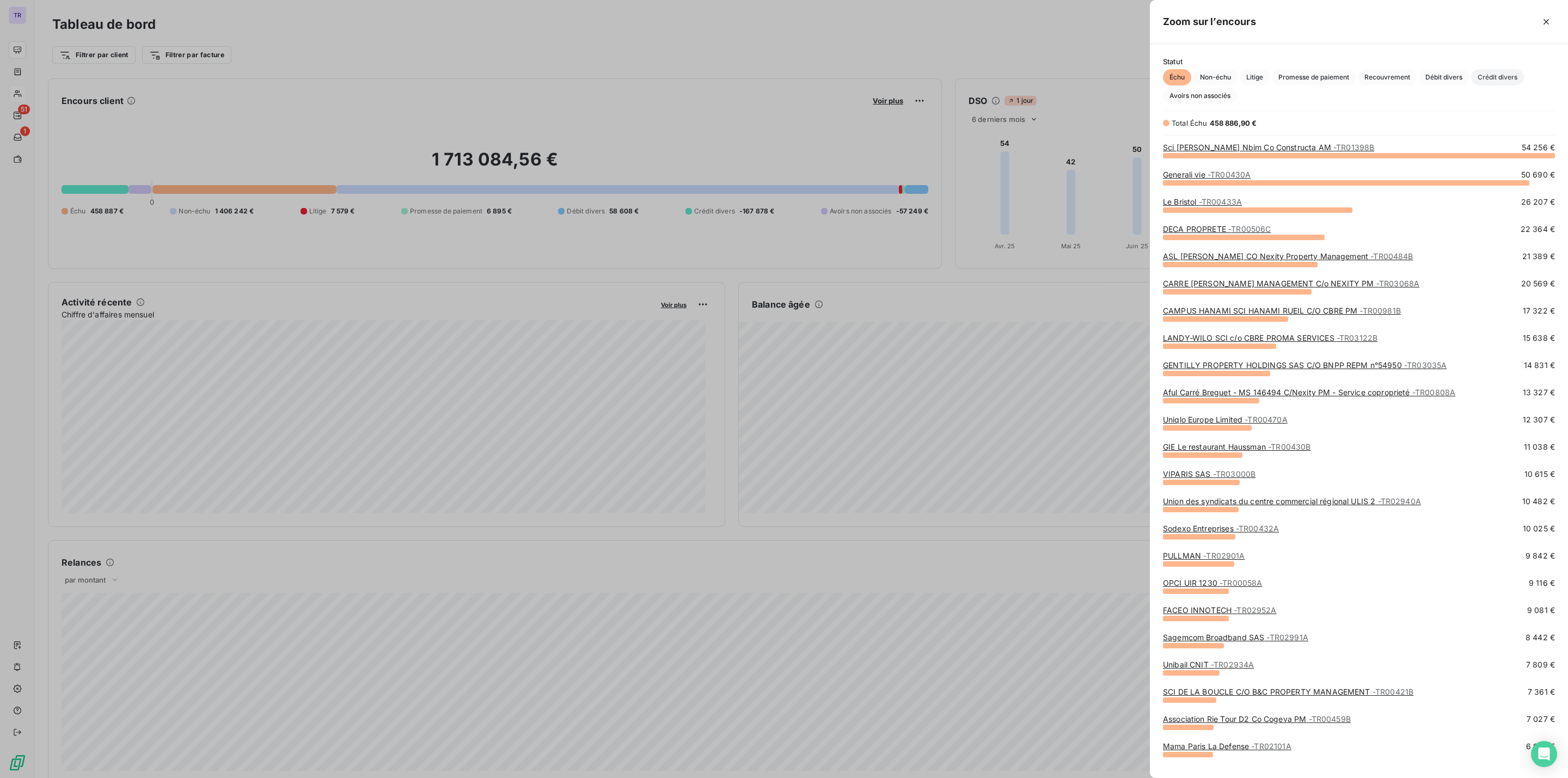
click at [1507, 79] on span "Crédit divers" at bounding box center [1497, 77] width 53 height 16
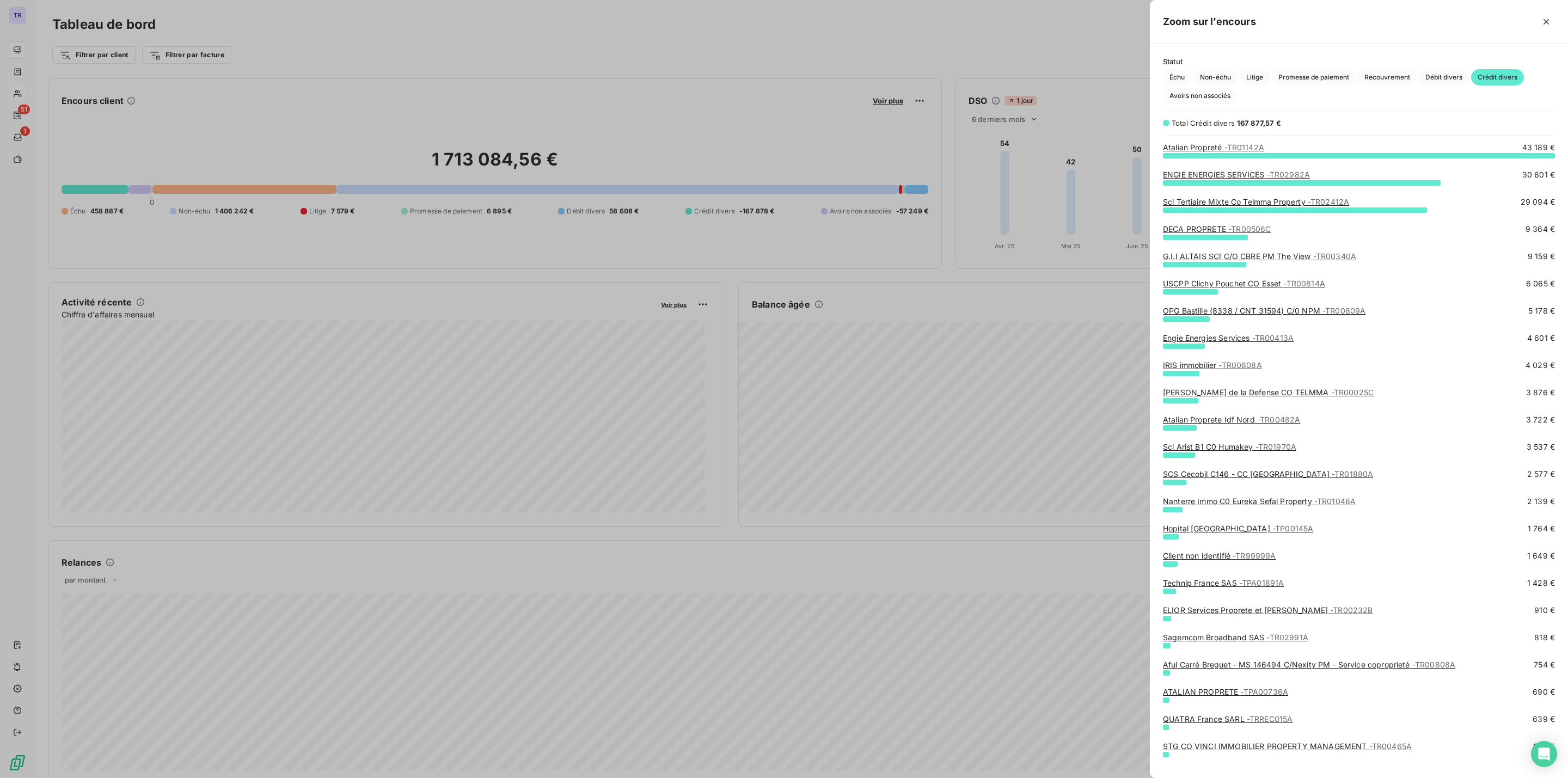
click at [1270, 557] on span "- TR99999A" at bounding box center [1254, 555] width 43 height 9
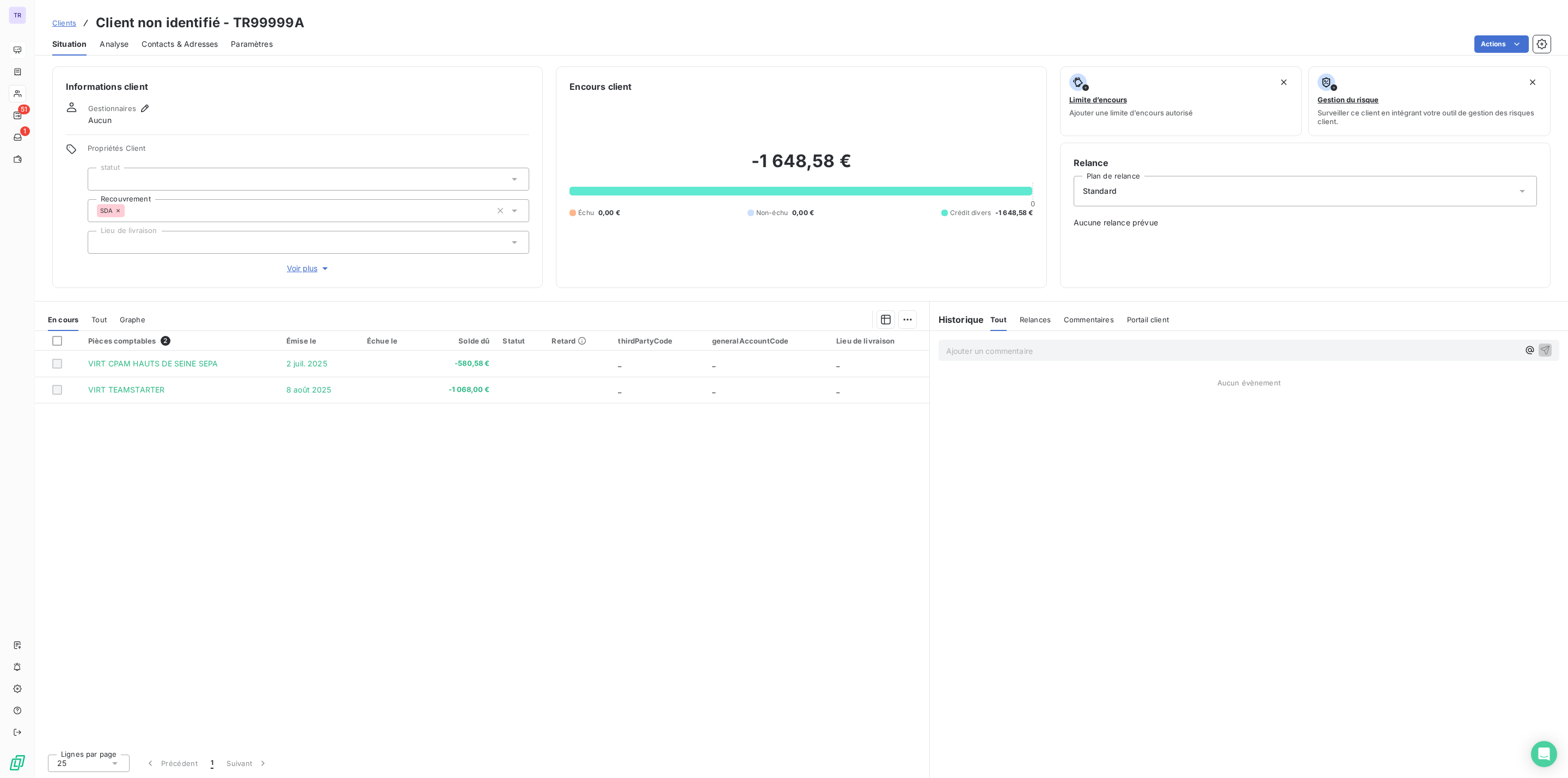
click at [867, 163] on h2 "-1 648,58 €" at bounding box center [801, 167] width 463 height 33
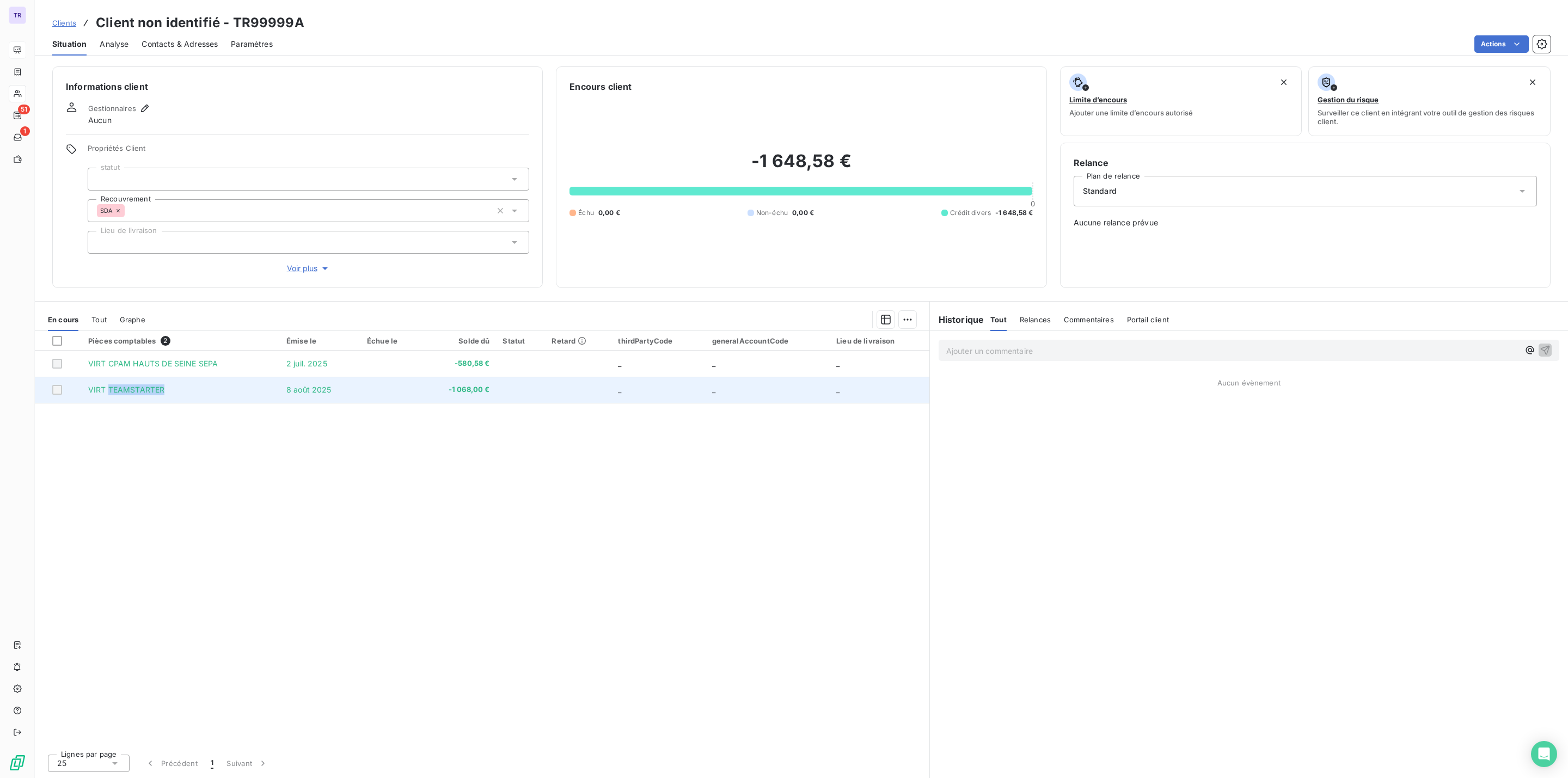
drag, startPoint x: 172, startPoint y: 390, endPoint x: 110, endPoint y: 391, distance: 62.0
click at [110, 391] on td "VIRT TEAMSTARTER" at bounding box center [181, 390] width 198 height 26
copy span "TEAMSTARTER"
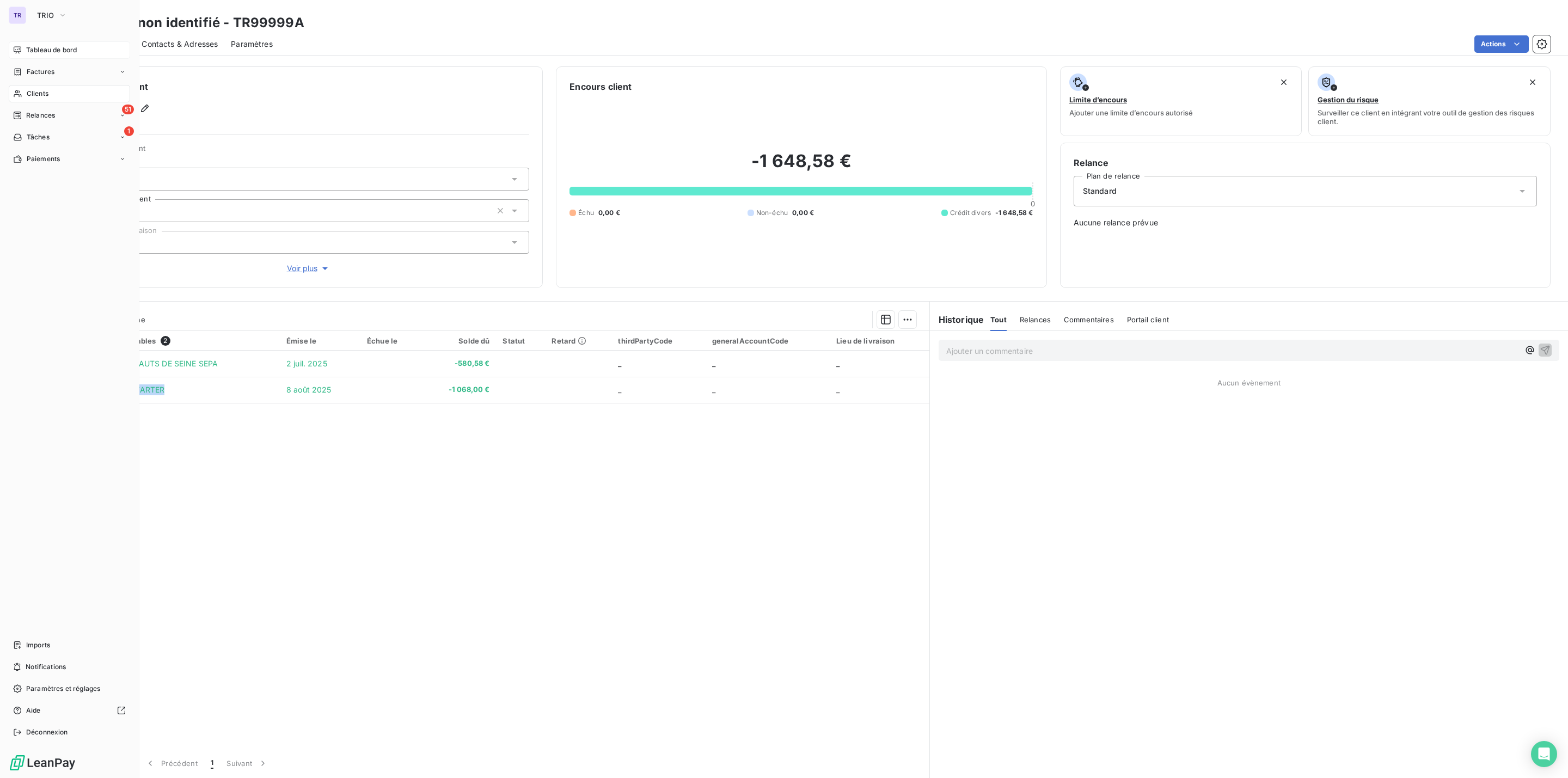
click at [47, 72] on span "Factures" at bounding box center [41, 72] width 28 height 10
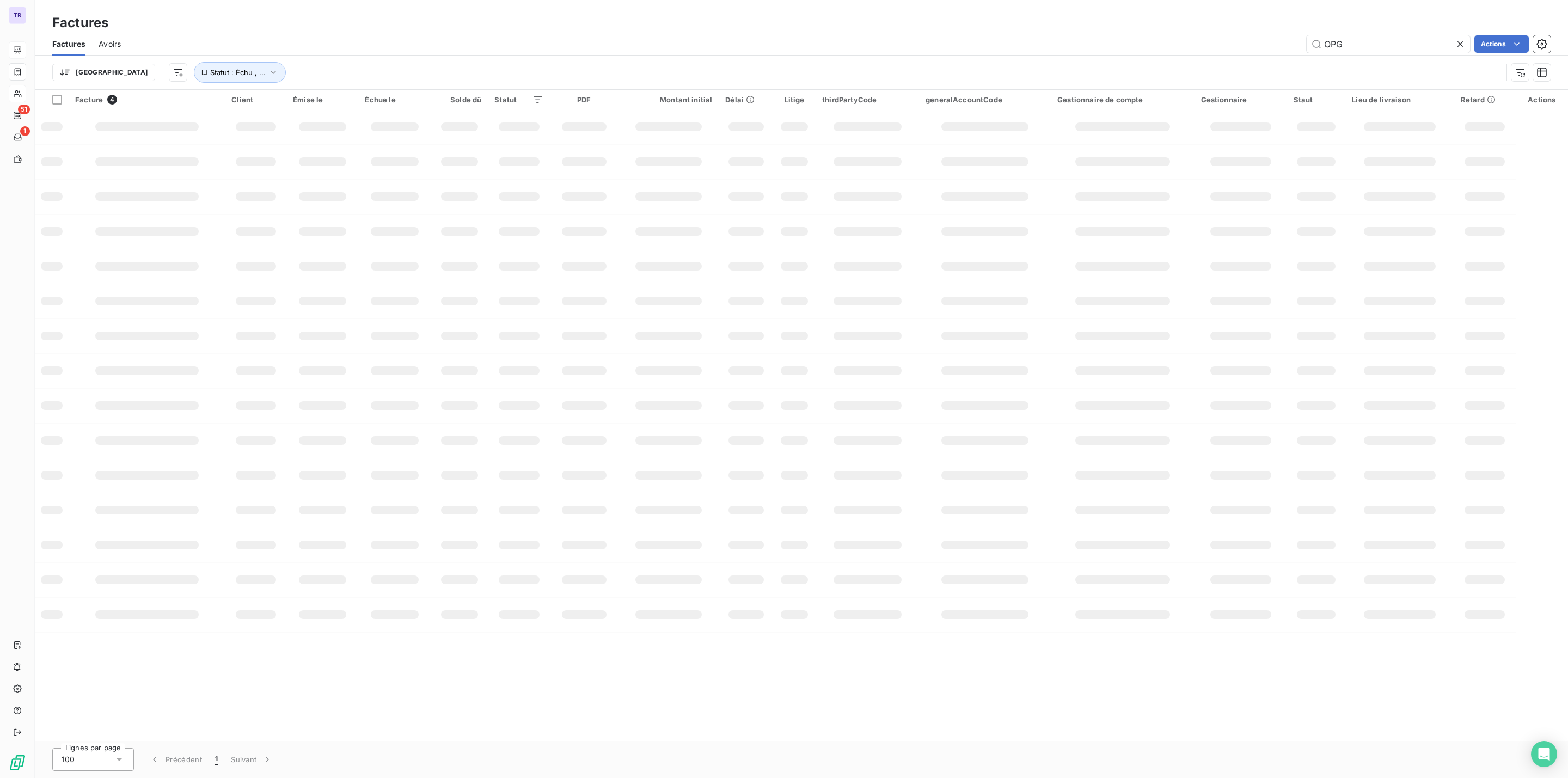
drag, startPoint x: 1363, startPoint y: 41, endPoint x: 1143, endPoint y: 38, distance: 220.0
click at [1153, 38] on div "OPG Actions" at bounding box center [842, 44] width 1416 height 18
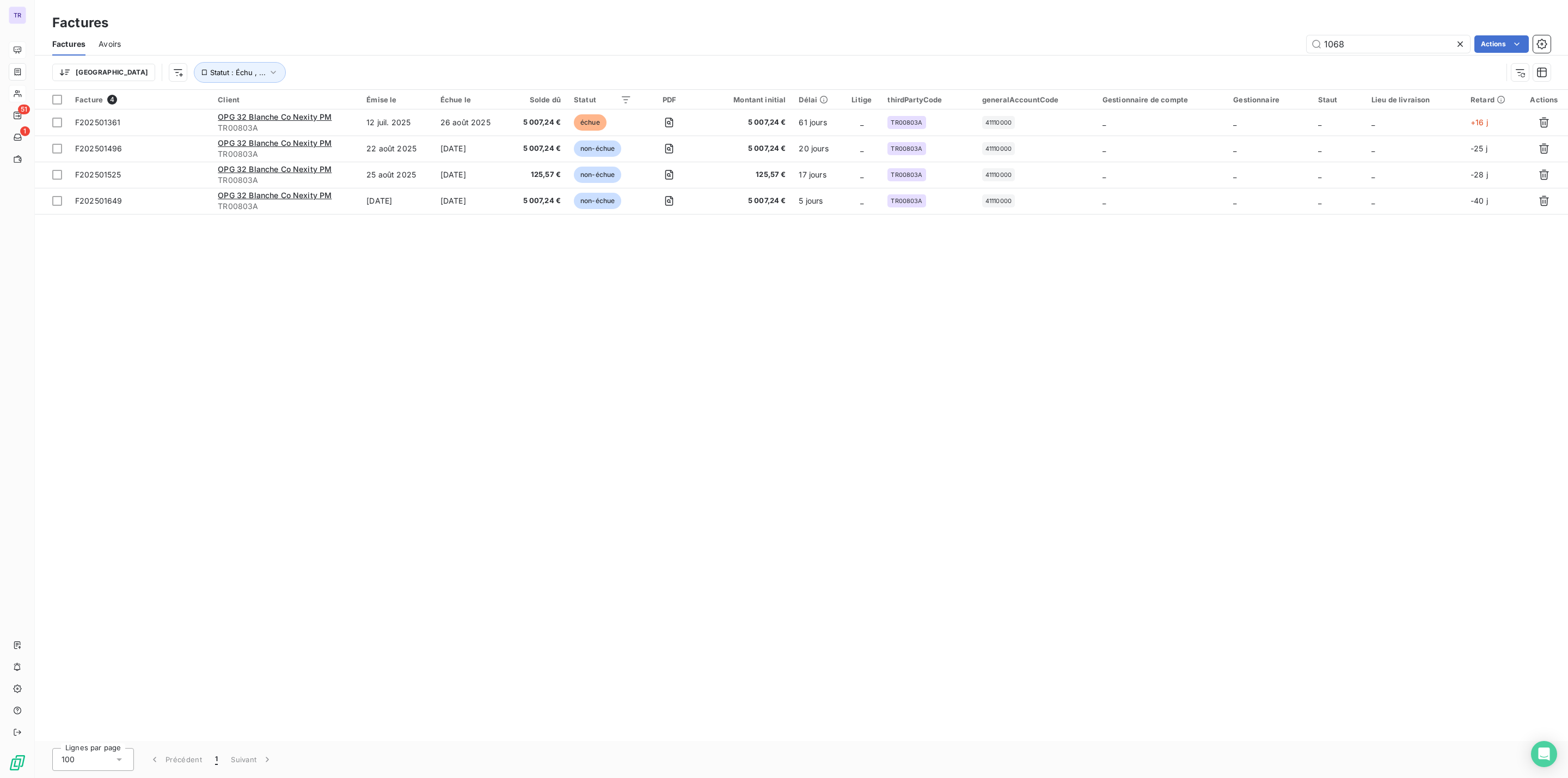
type input "1068"
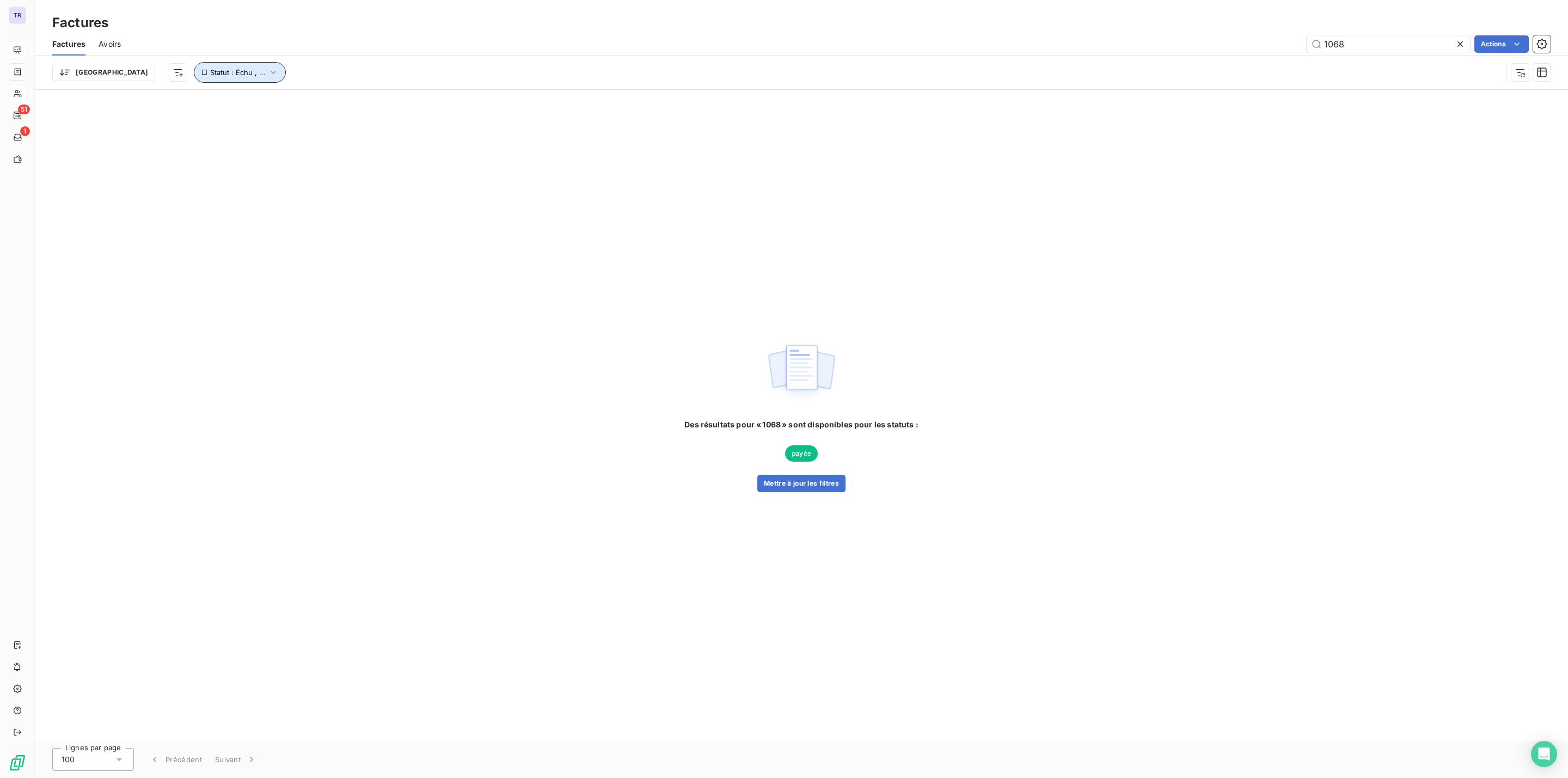
click at [210, 70] on span "Statut : Échu , ..." at bounding box center [237, 72] width 55 height 9
click at [311, 100] on span "non-échue" at bounding box center [322, 101] width 41 height 10
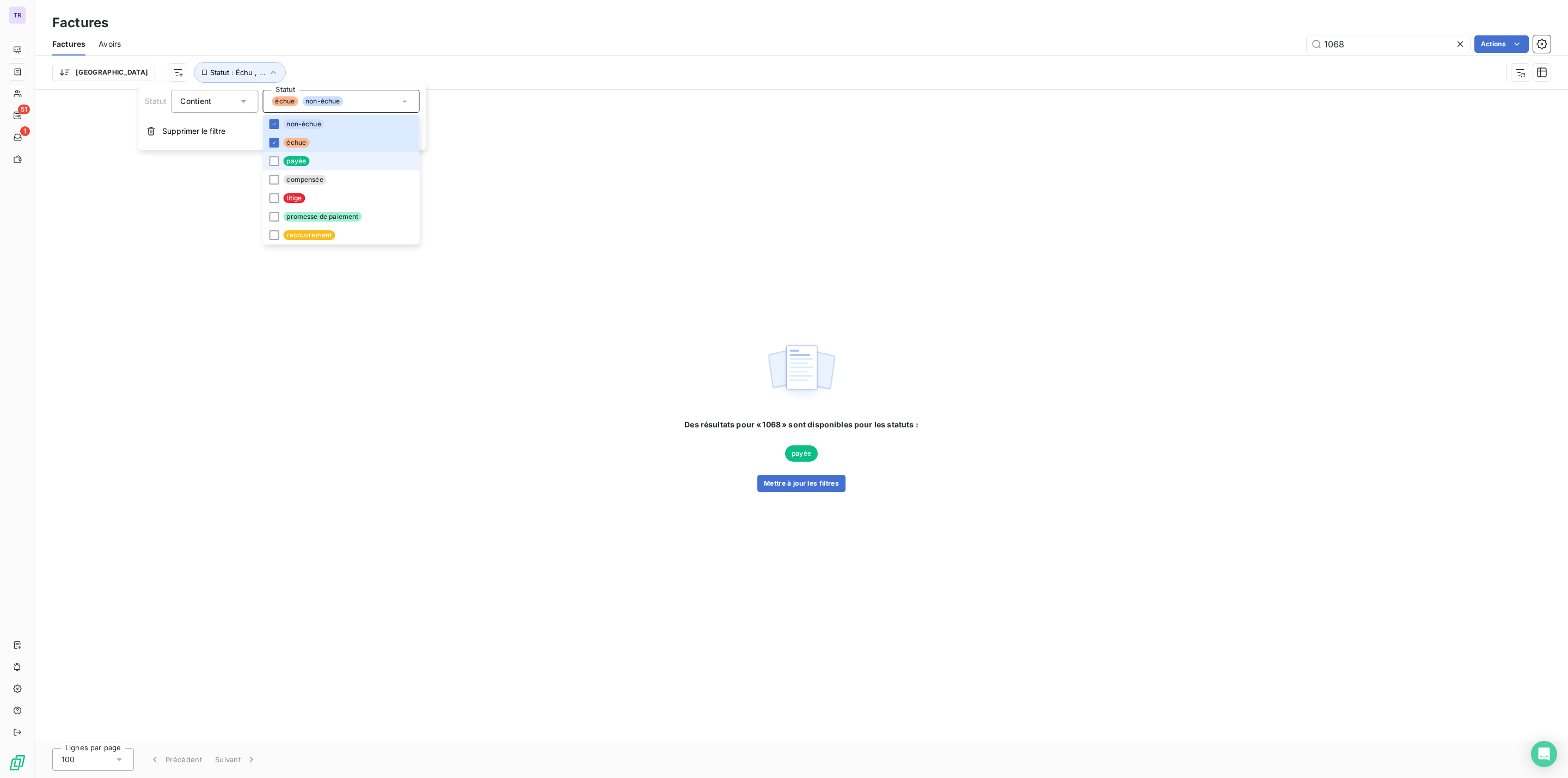
click at [310, 152] on li "payée" at bounding box center [341, 161] width 157 height 18
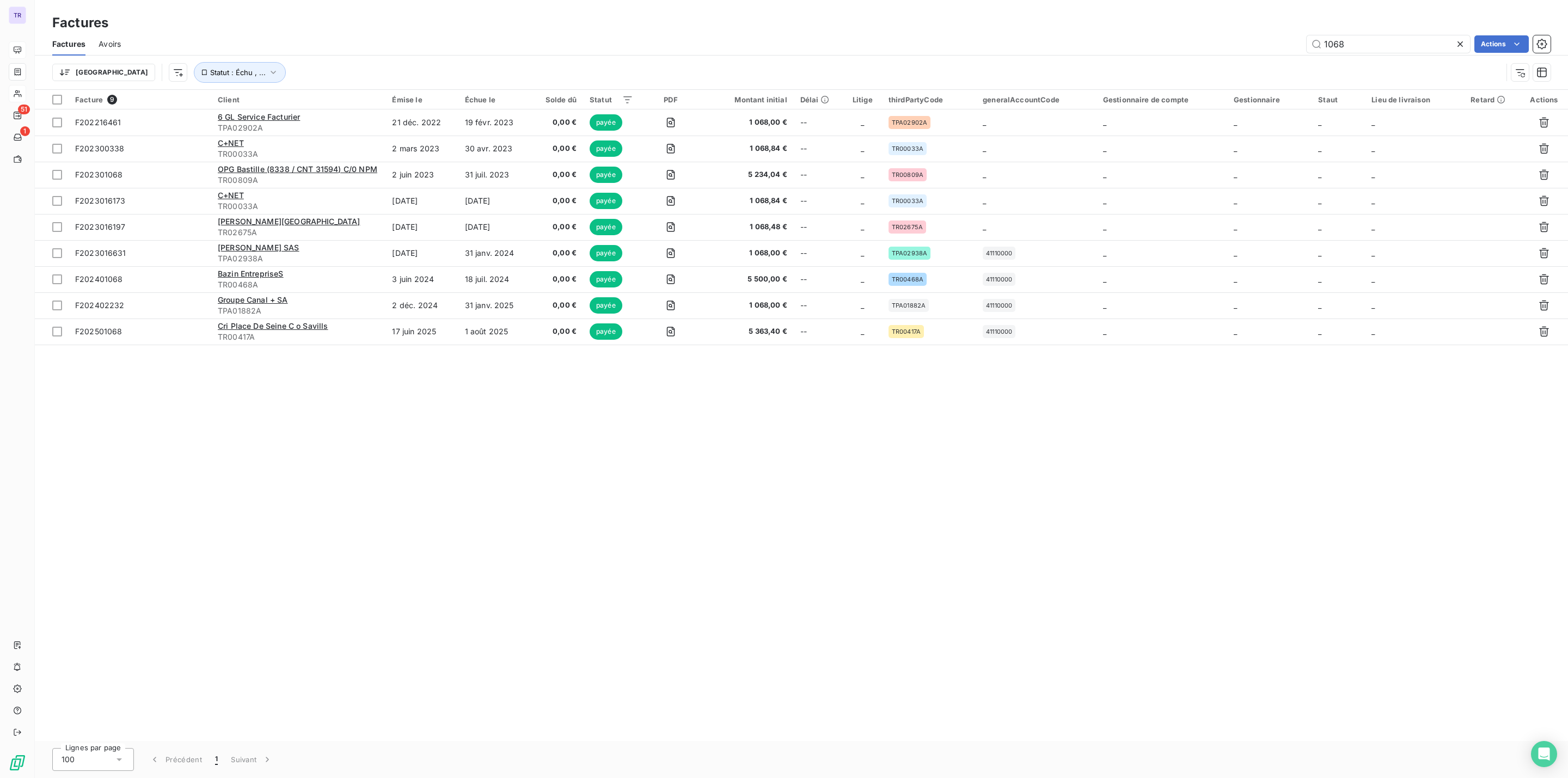
click at [662, 43] on div "1068 Actions" at bounding box center [842, 44] width 1416 height 18
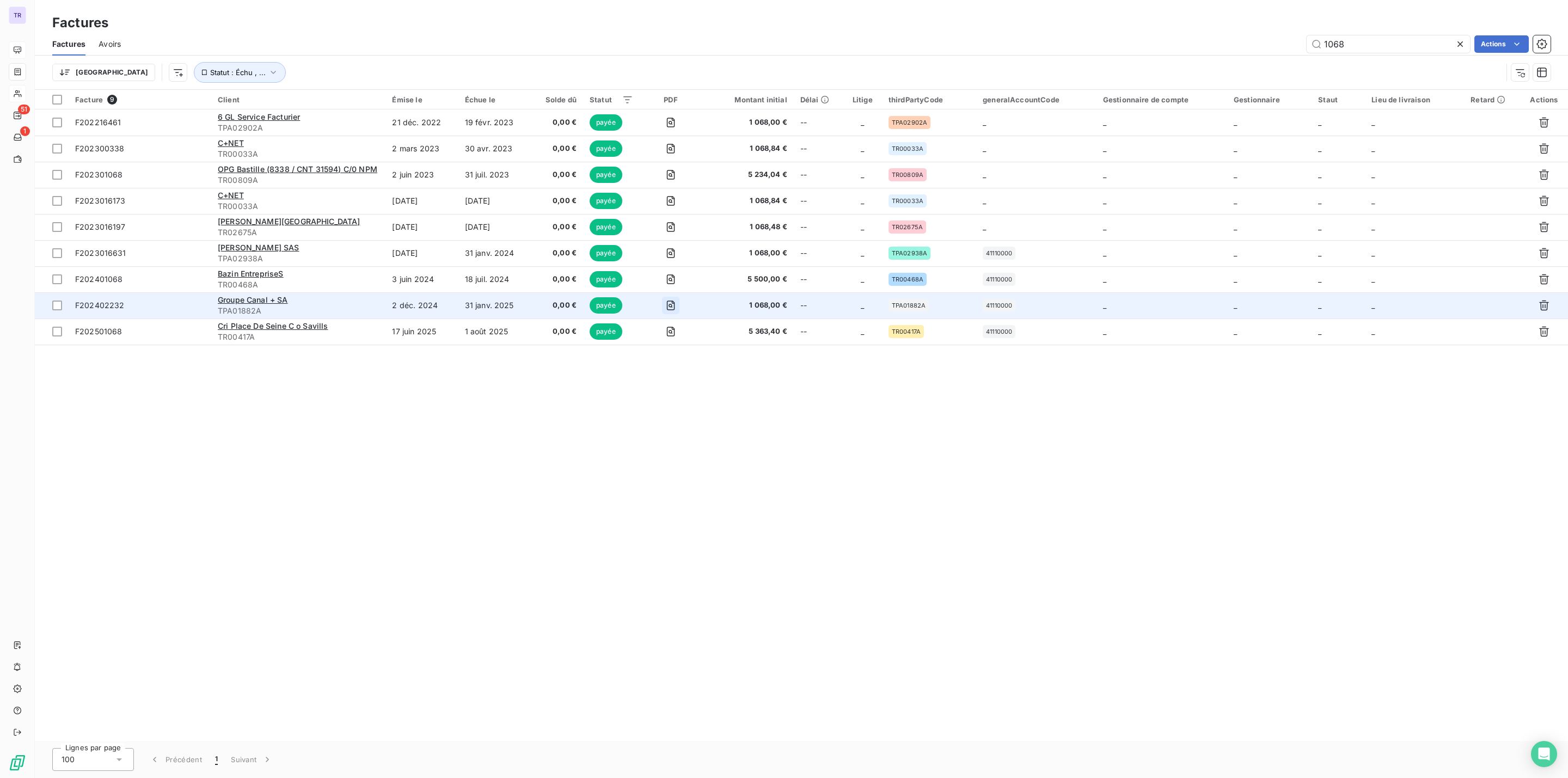
click at [676, 304] on icon "button" at bounding box center [671, 306] width 11 height 11
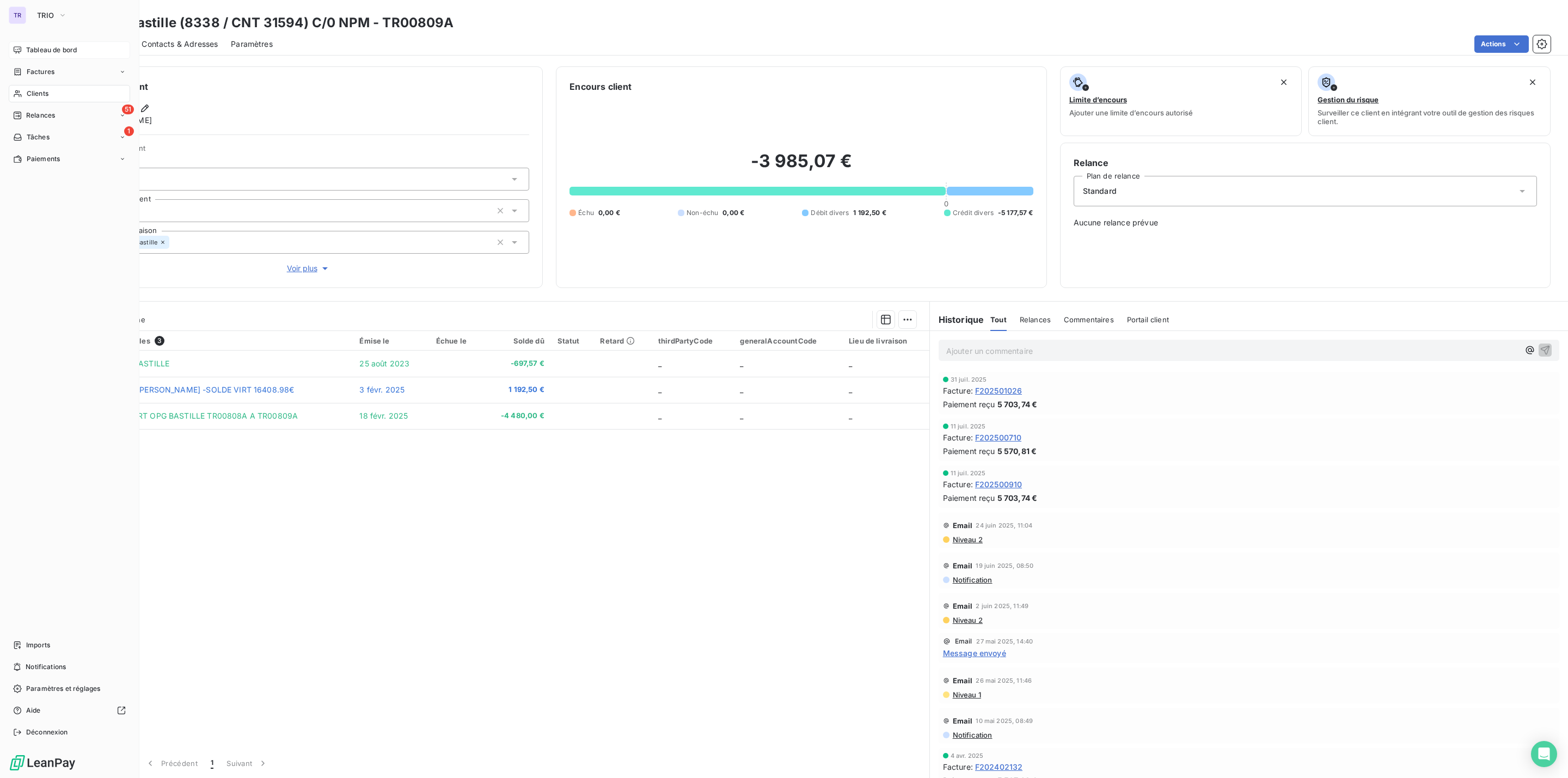
click at [44, 54] on span "Tableau de bord" at bounding box center [51, 50] width 51 height 10
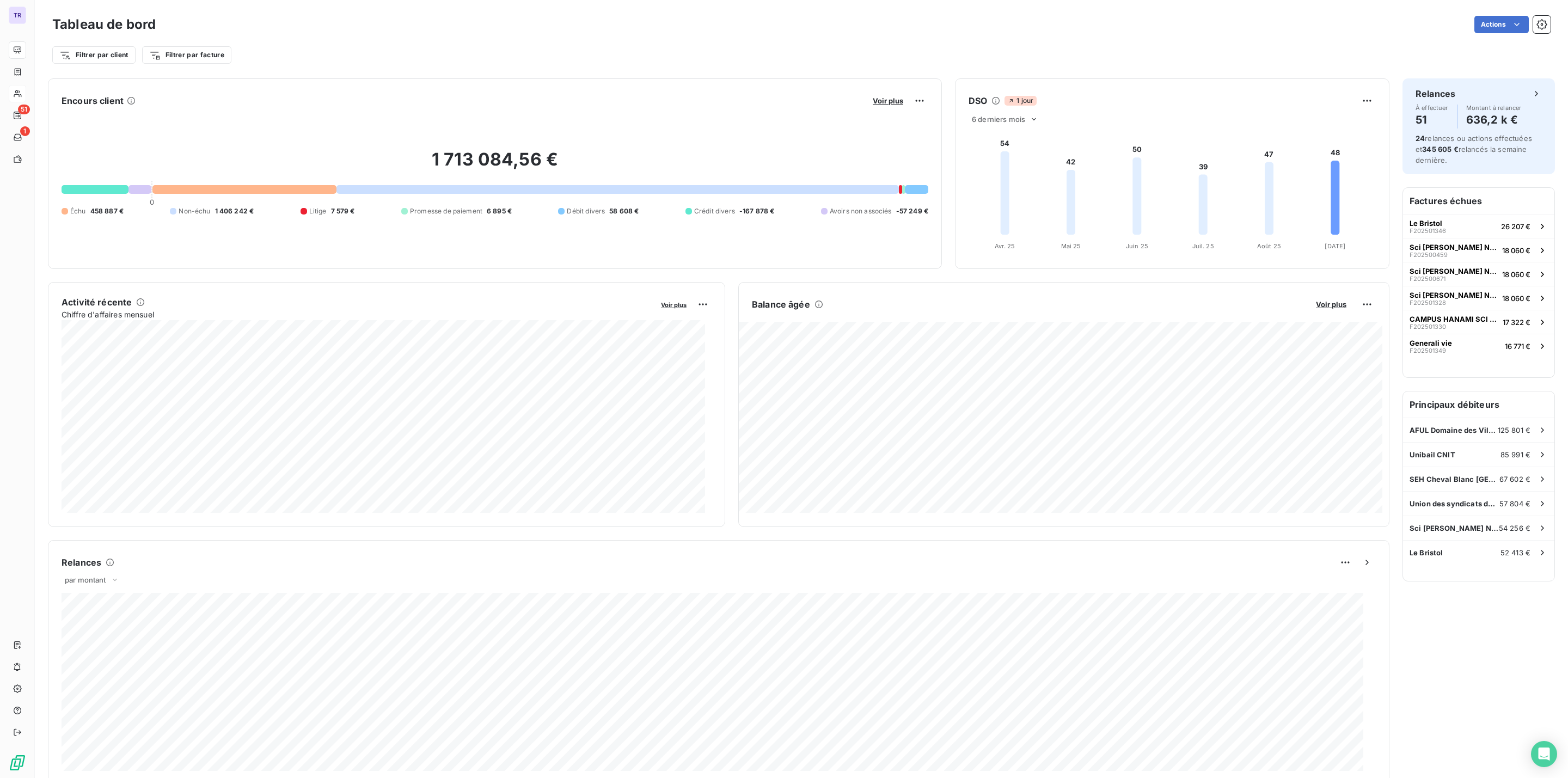
click at [889, 94] on div "Voir plus" at bounding box center [898, 100] width 59 height 18
click at [889, 105] on span "Voir plus" at bounding box center [888, 100] width 30 height 9
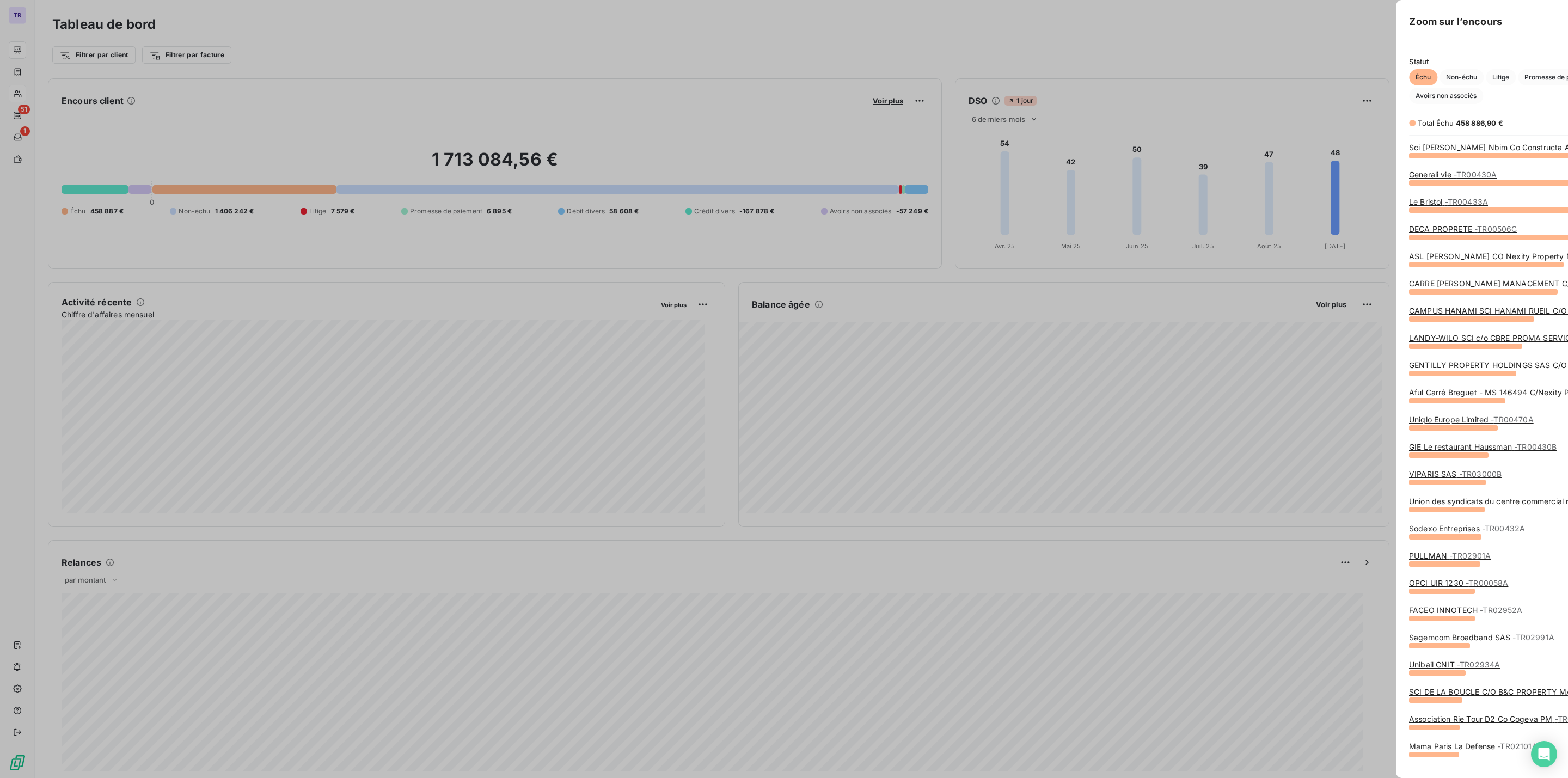
scroll to position [766, 405]
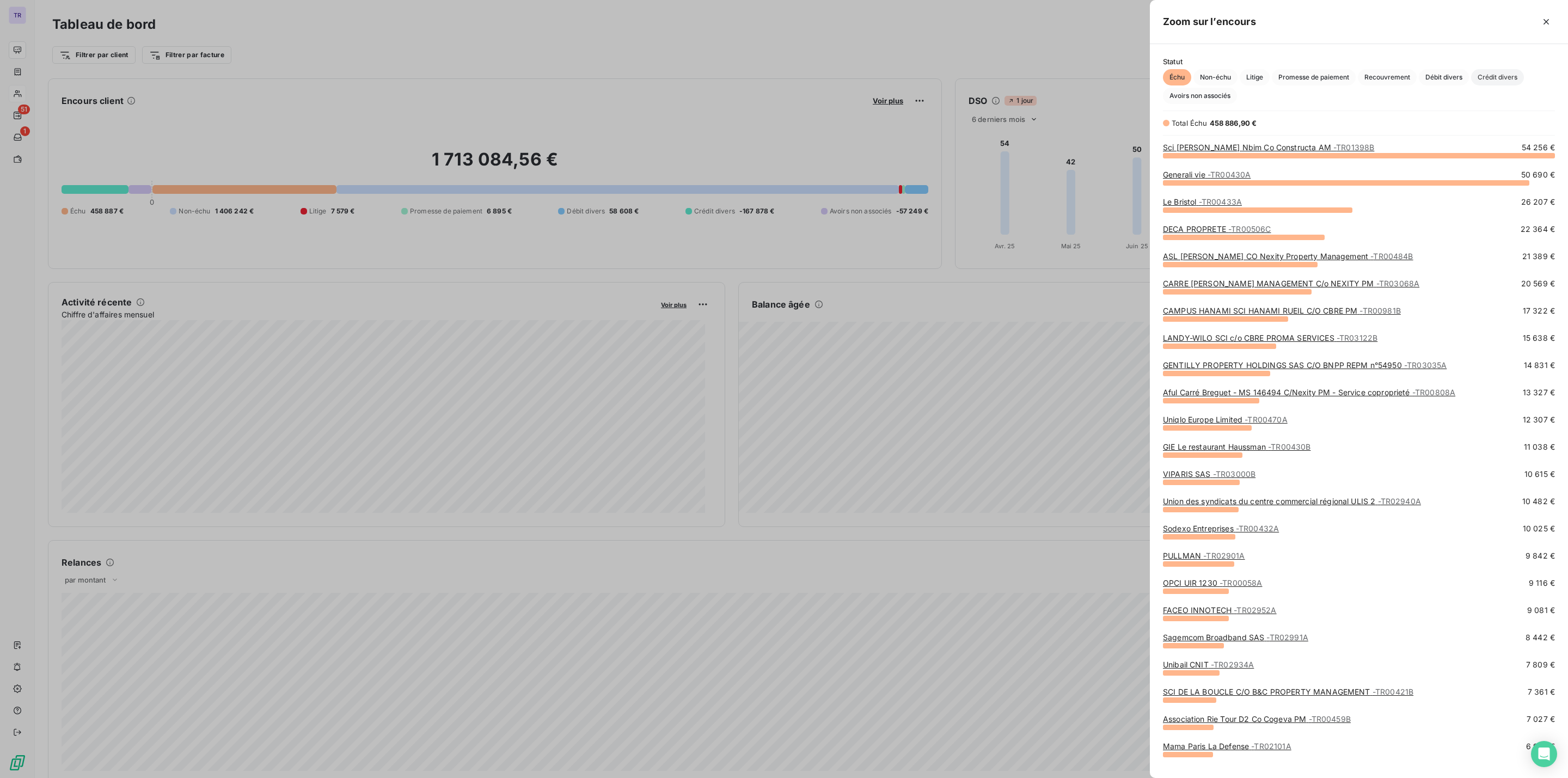
click at [1492, 74] on span "Crédit divers" at bounding box center [1497, 77] width 53 height 16
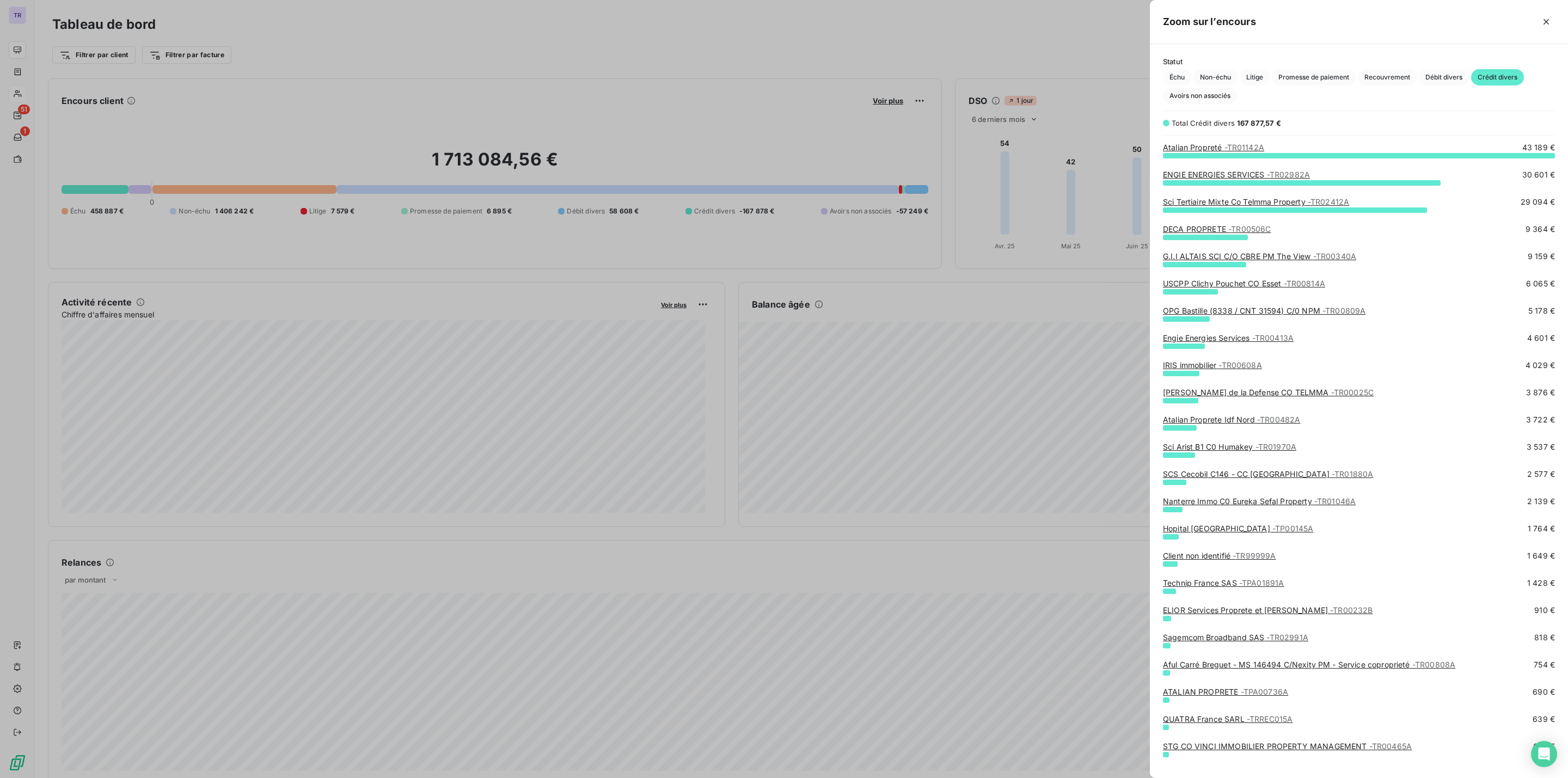
click at [1243, 550] on div "Client non identifié - TR99999A" at bounding box center [1220, 556] width 113 height 11
click at [1251, 557] on span "- TR99999A" at bounding box center [1254, 555] width 43 height 9
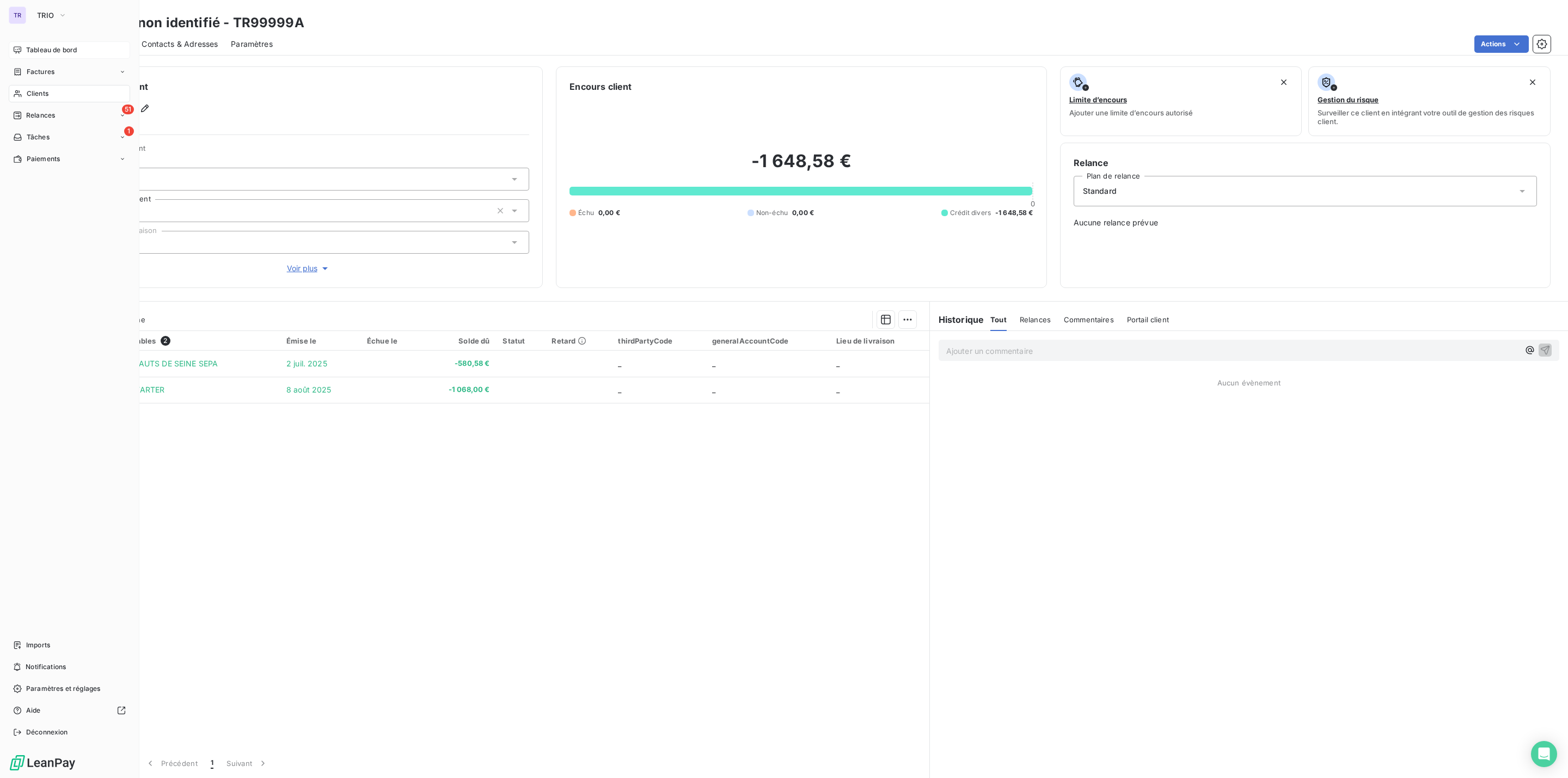
click at [44, 45] on span "Tableau de bord" at bounding box center [51, 50] width 51 height 10
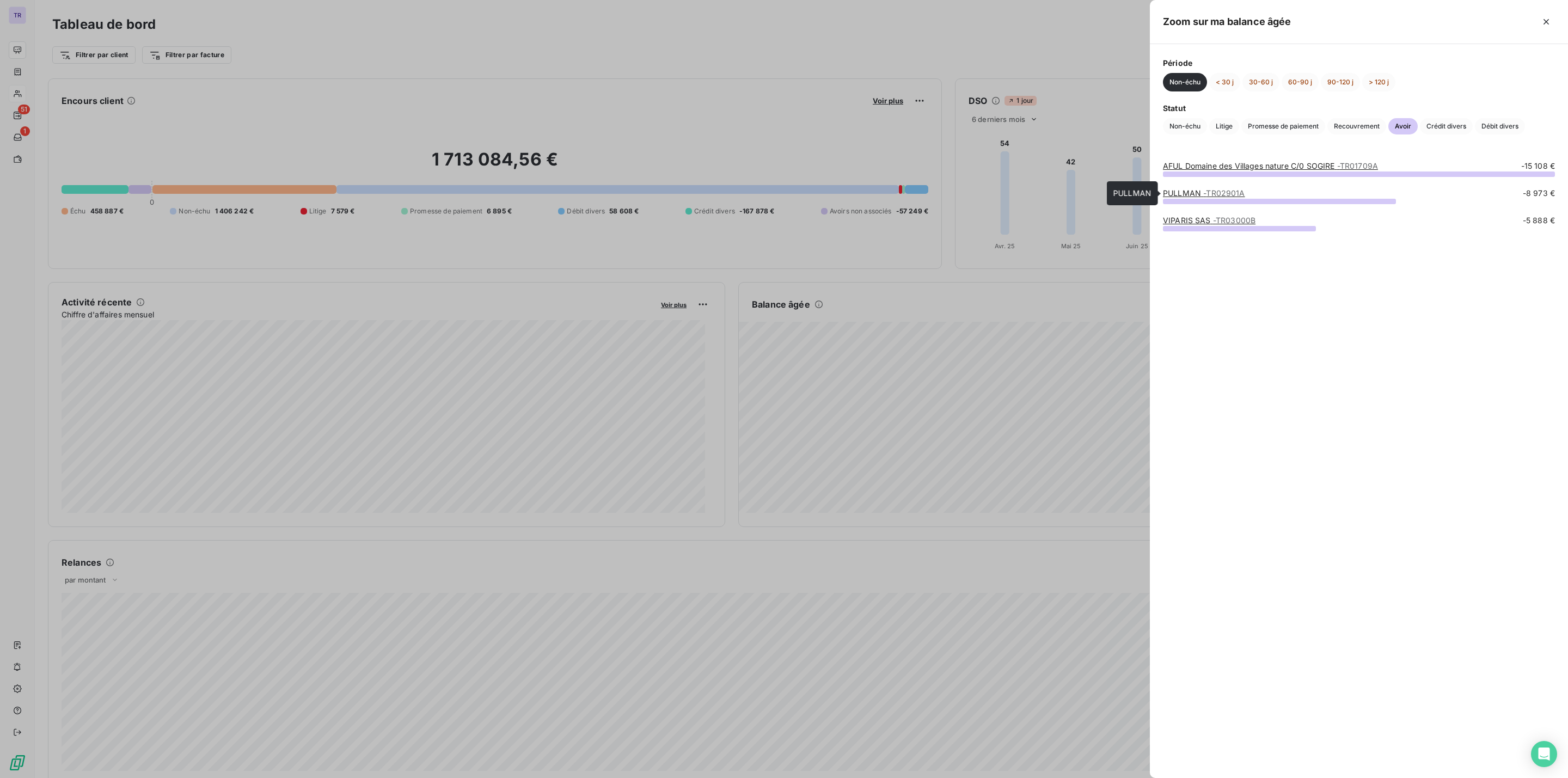
click at [1222, 193] on span "- TR02901A" at bounding box center [1224, 192] width 41 height 9
click at [1211, 166] on link "AFUL Domaine des Villages nature C/0 SOGIRE - TR01709A" at bounding box center [1270, 166] width 215 height 9
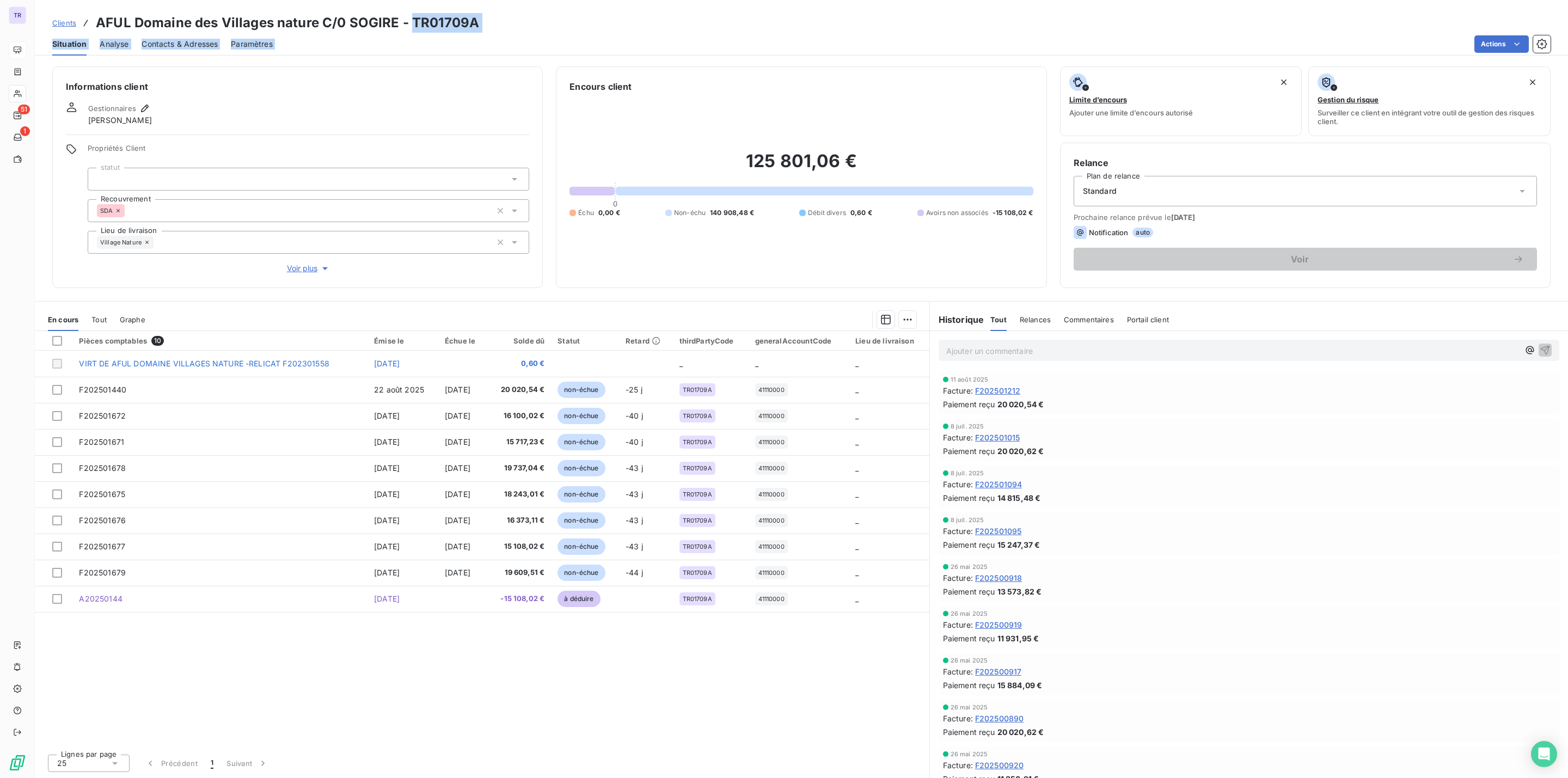
drag, startPoint x: 502, startPoint y: 33, endPoint x: 410, endPoint y: 21, distance: 92.8
click at [410, 21] on div "Clients AFUL Domaine des Villages nature C/0 SOGIRE - TR01709A Situation Analys…" at bounding box center [801, 27] width 1533 height 55
click at [544, 23] on div "Clients AFUL Domaine des Villages nature C/0 SOGIRE - TR01709A" at bounding box center [801, 23] width 1533 height 19
click at [469, 30] on h3 "AFUL Domaine des Villages nature C/0 SOGIRE - TR01709A" at bounding box center [287, 23] width 383 height 19
drag, startPoint x: 475, startPoint y: 27, endPoint x: 412, endPoint y: 25, distance: 63.0
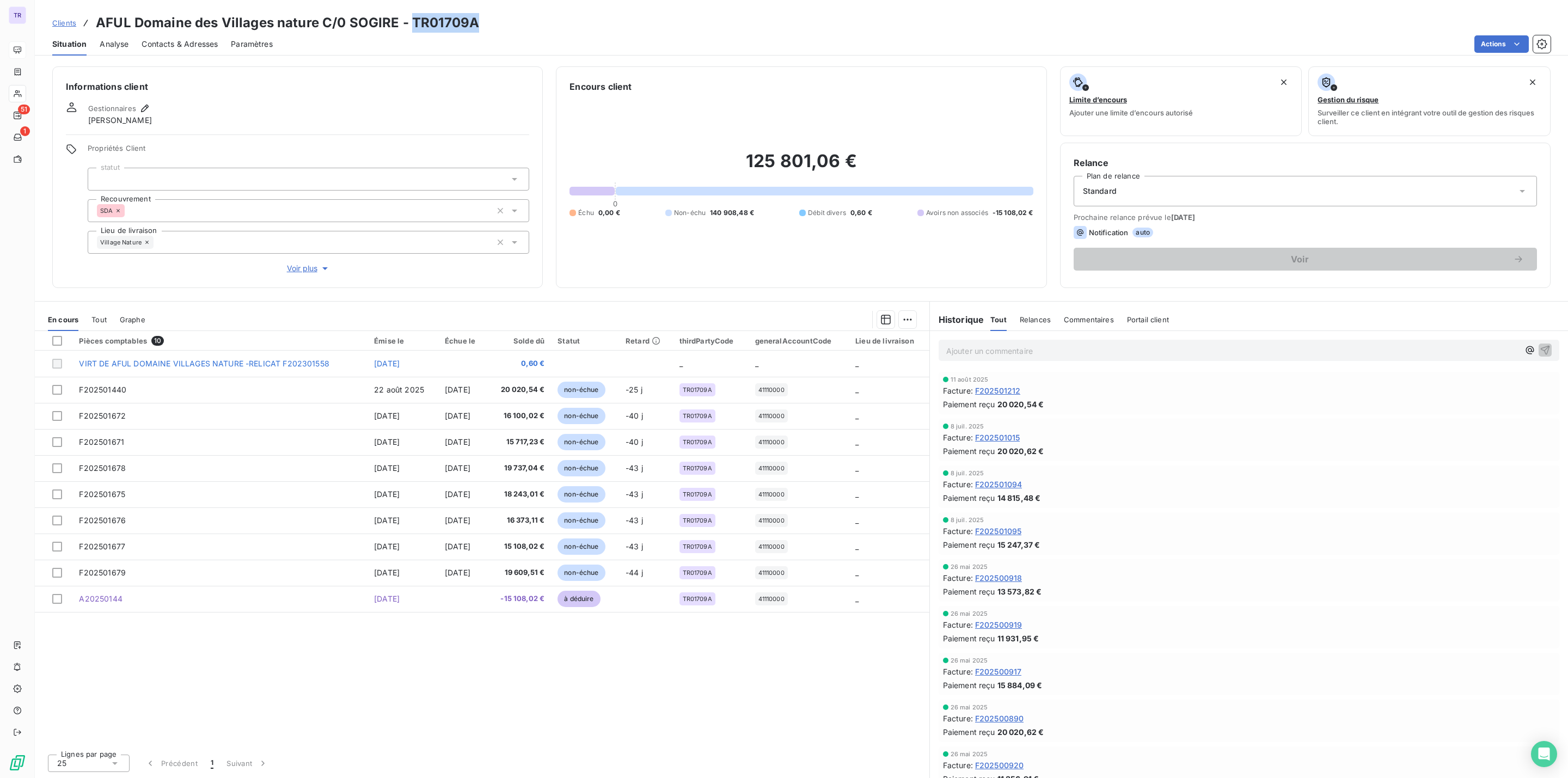
click at [412, 25] on h3 "AFUL Domaine des Villages nature C/0 SOGIRE - TR01709A" at bounding box center [287, 23] width 383 height 19
drag, startPoint x: 412, startPoint y: 25, endPoint x: 415, endPoint y: 30, distance: 5.8
copy h3 "TR01709A"
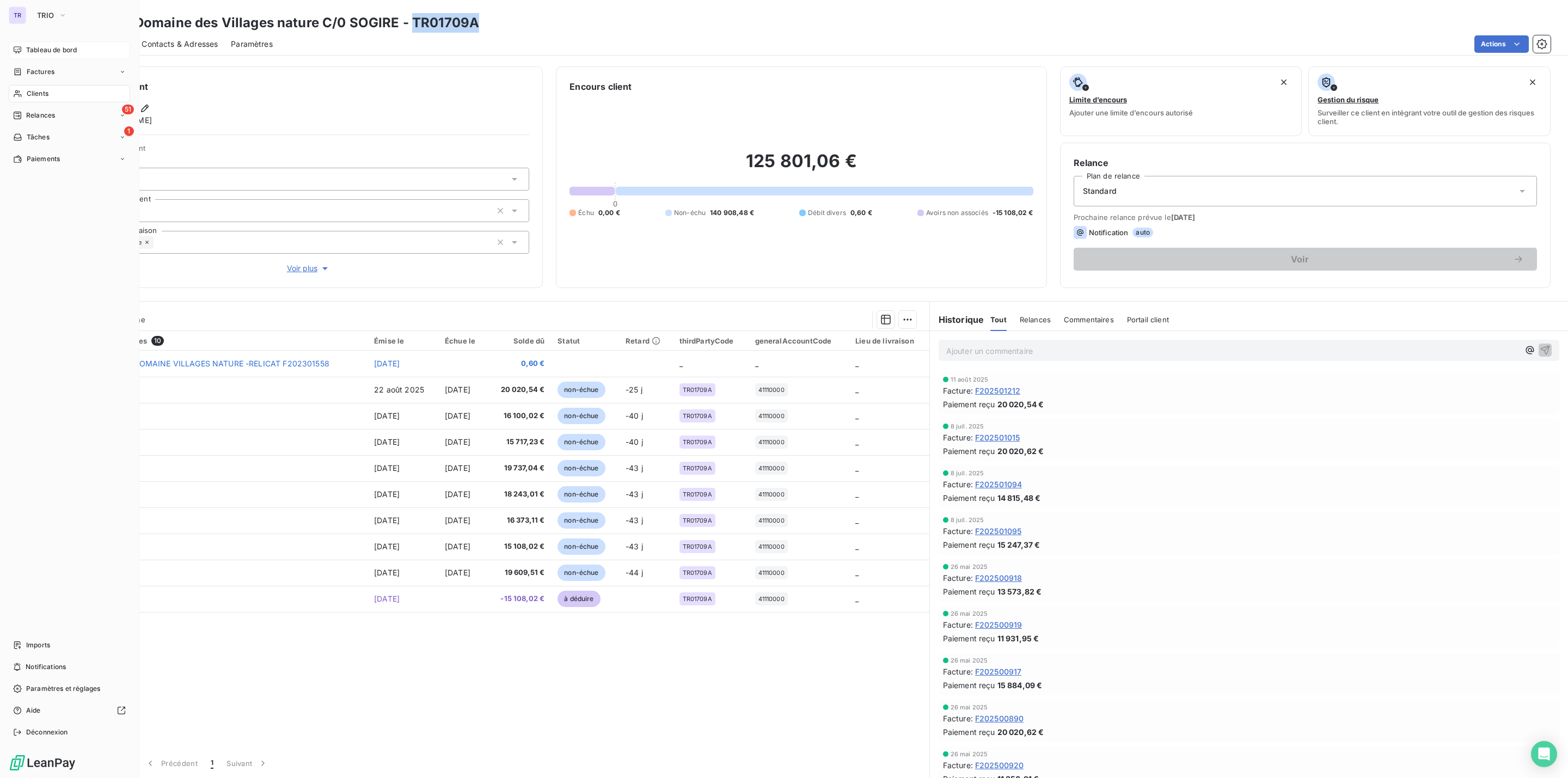
click at [41, 90] on span "Clients" at bounding box center [38, 94] width 22 height 10
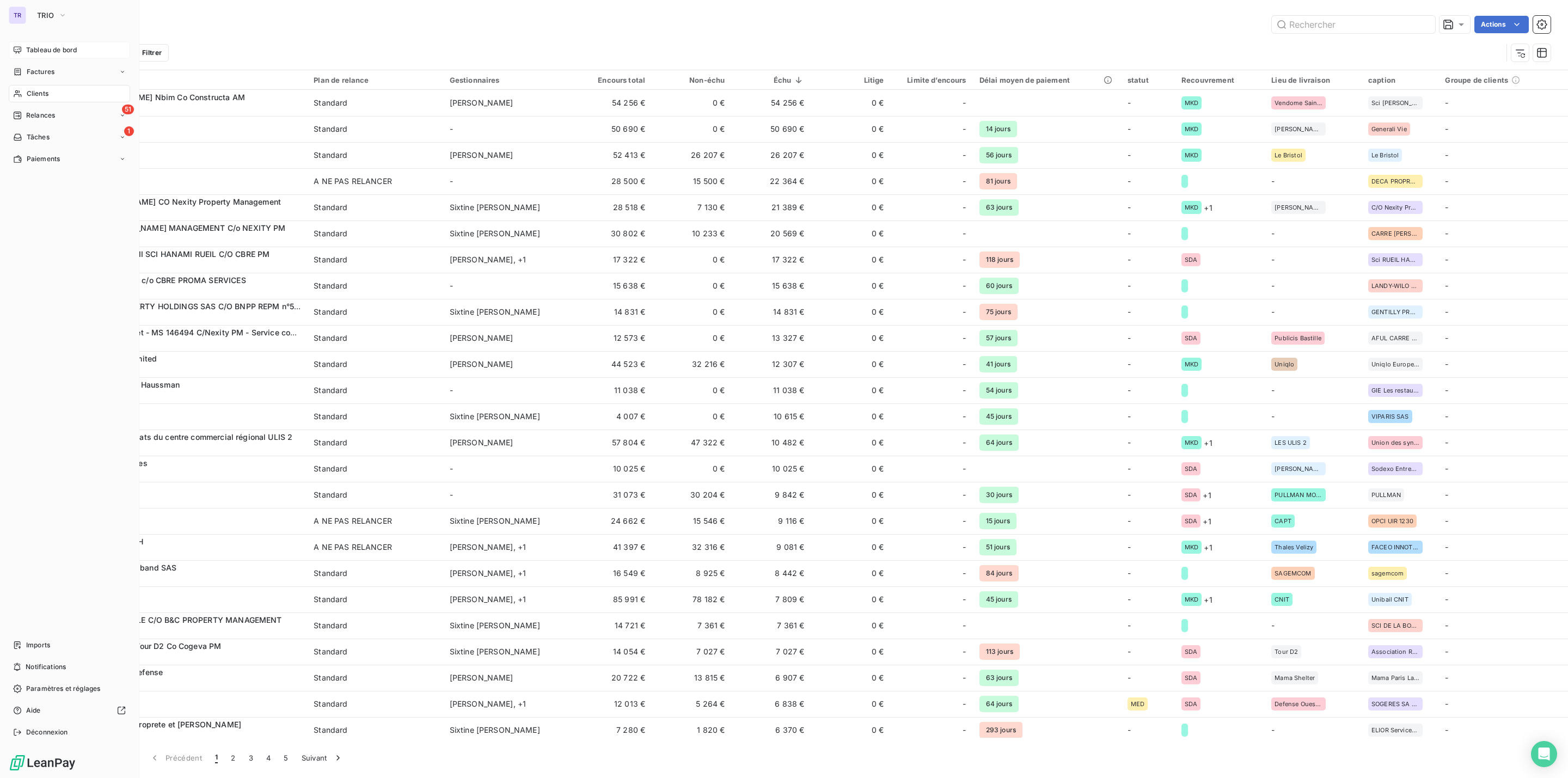
click at [54, 45] on span "Tableau de bord" at bounding box center [51, 50] width 51 height 10
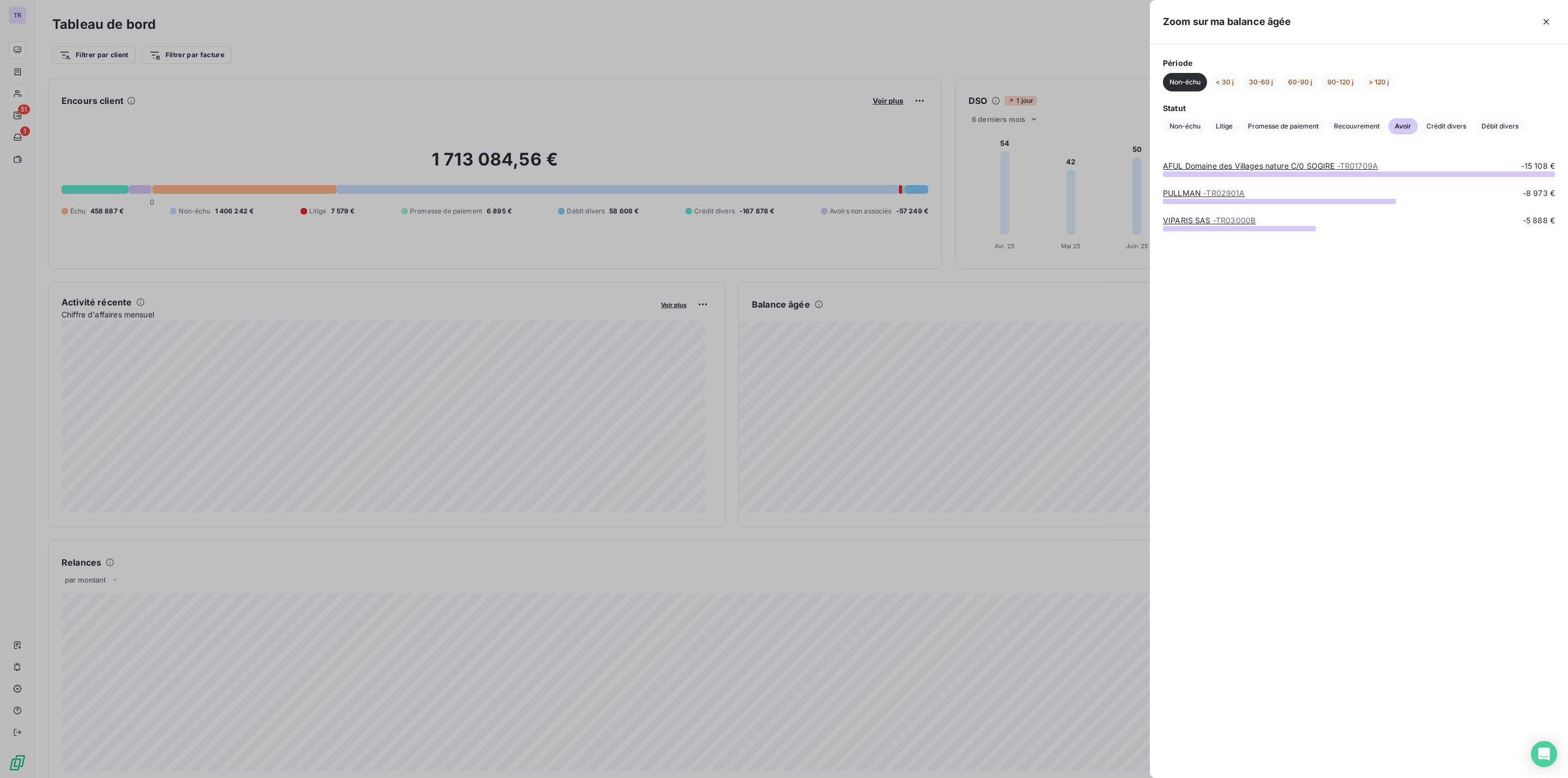
click at [1223, 225] on div "VIPARIS SAS - TR03000B" at bounding box center [1209, 220] width 93 height 11
click at [1220, 219] on span "- TR03000B" at bounding box center [1234, 220] width 43 height 9
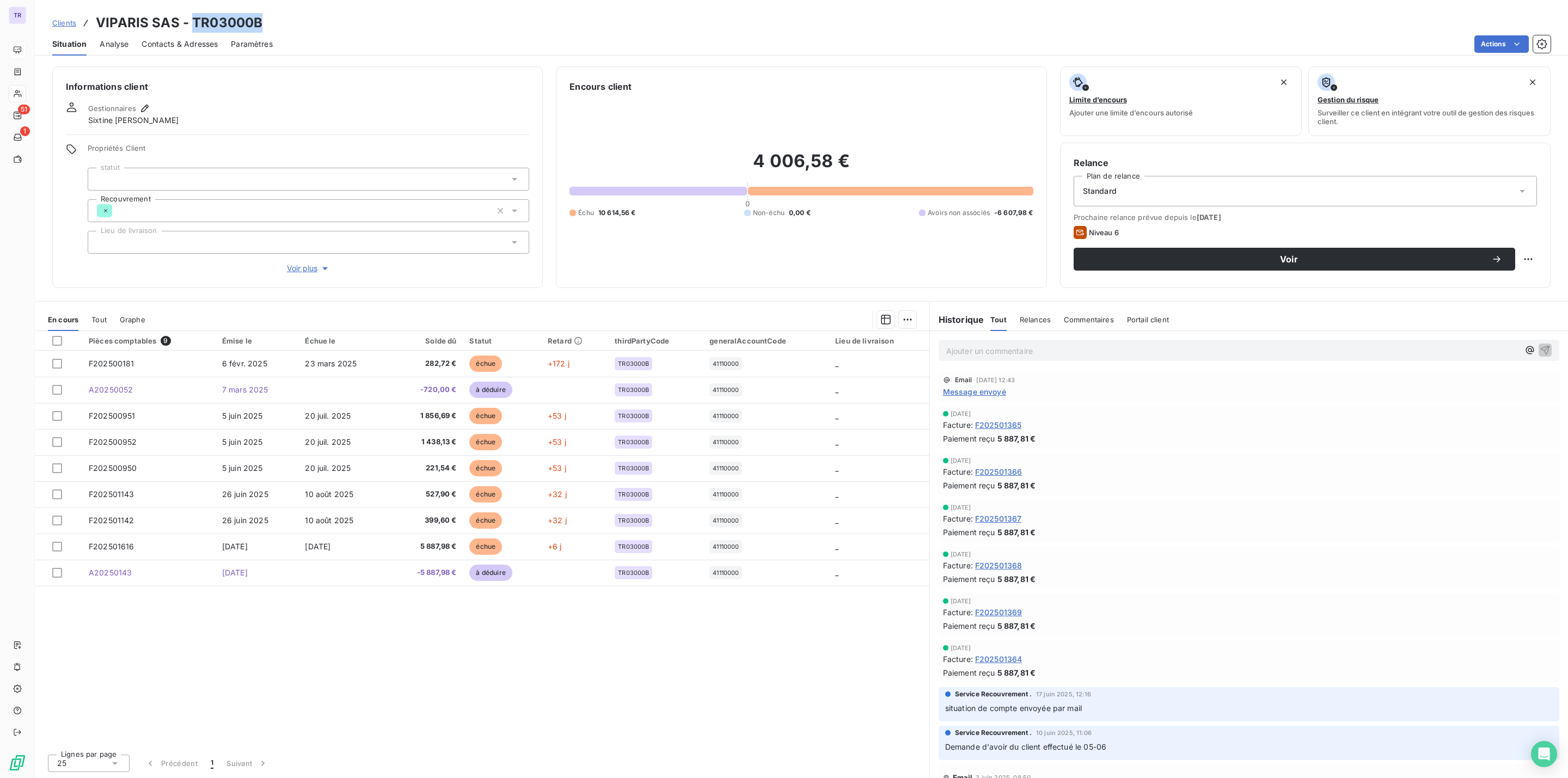
drag, startPoint x: 271, startPoint y: 23, endPoint x: 191, endPoint y: 23, distance: 80.0
click at [191, 23] on div "Clients VIPARIS SAS - TR03000B" at bounding box center [801, 23] width 1533 height 19
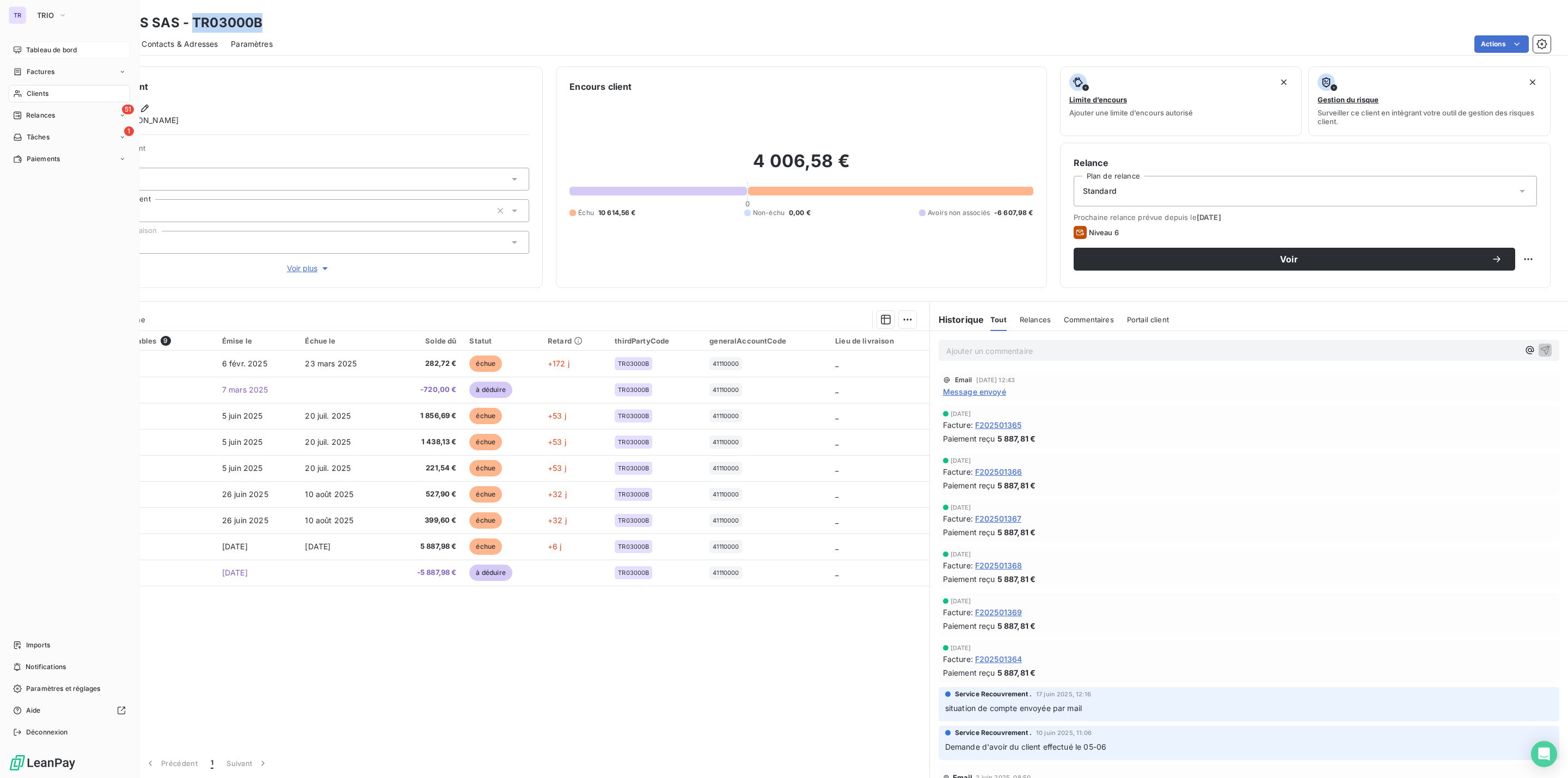
click at [47, 43] on div "Tableau de bord" at bounding box center [69, 50] width 121 height 18
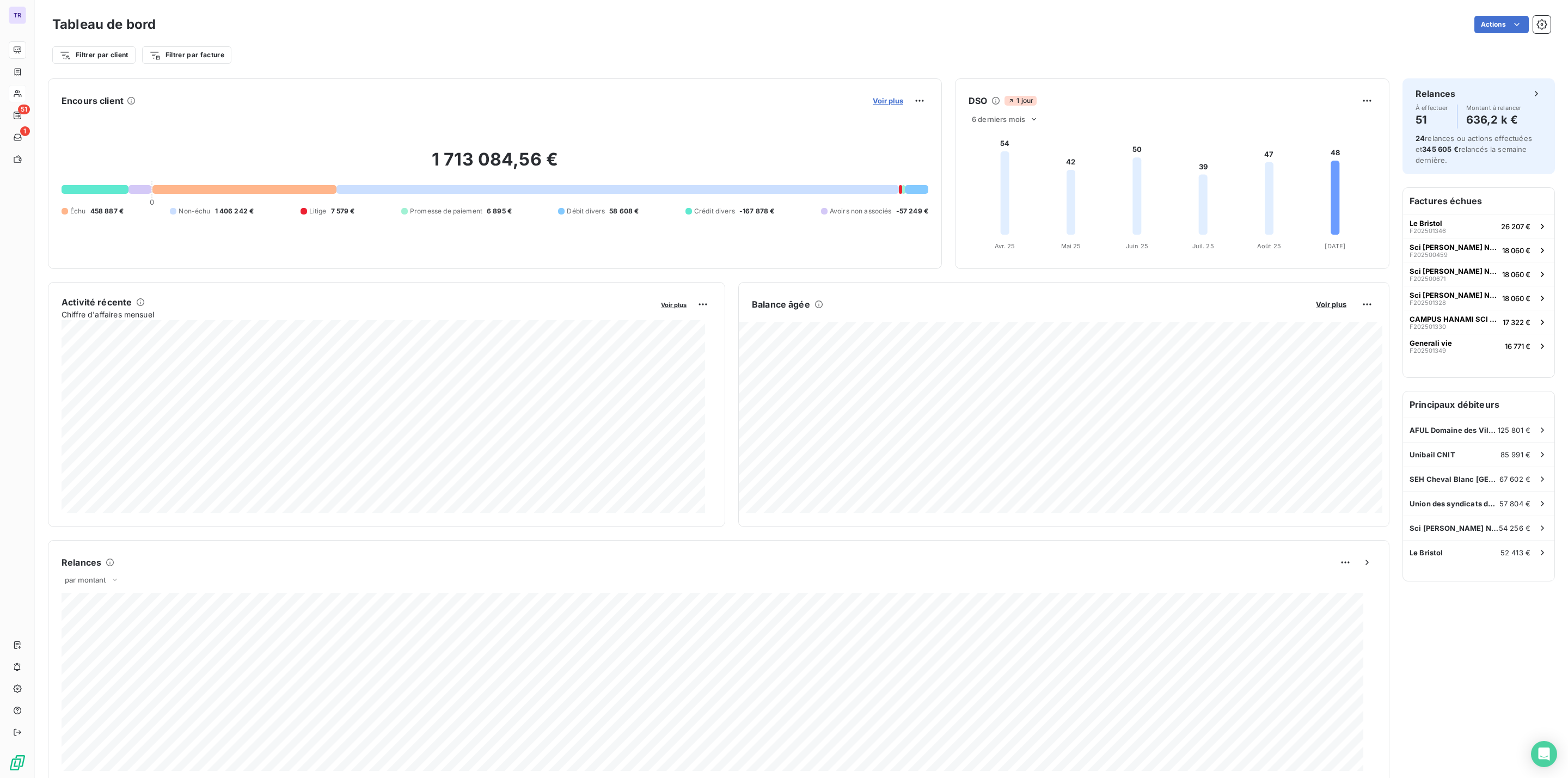
click at [884, 98] on span "Voir plus" at bounding box center [888, 100] width 30 height 9
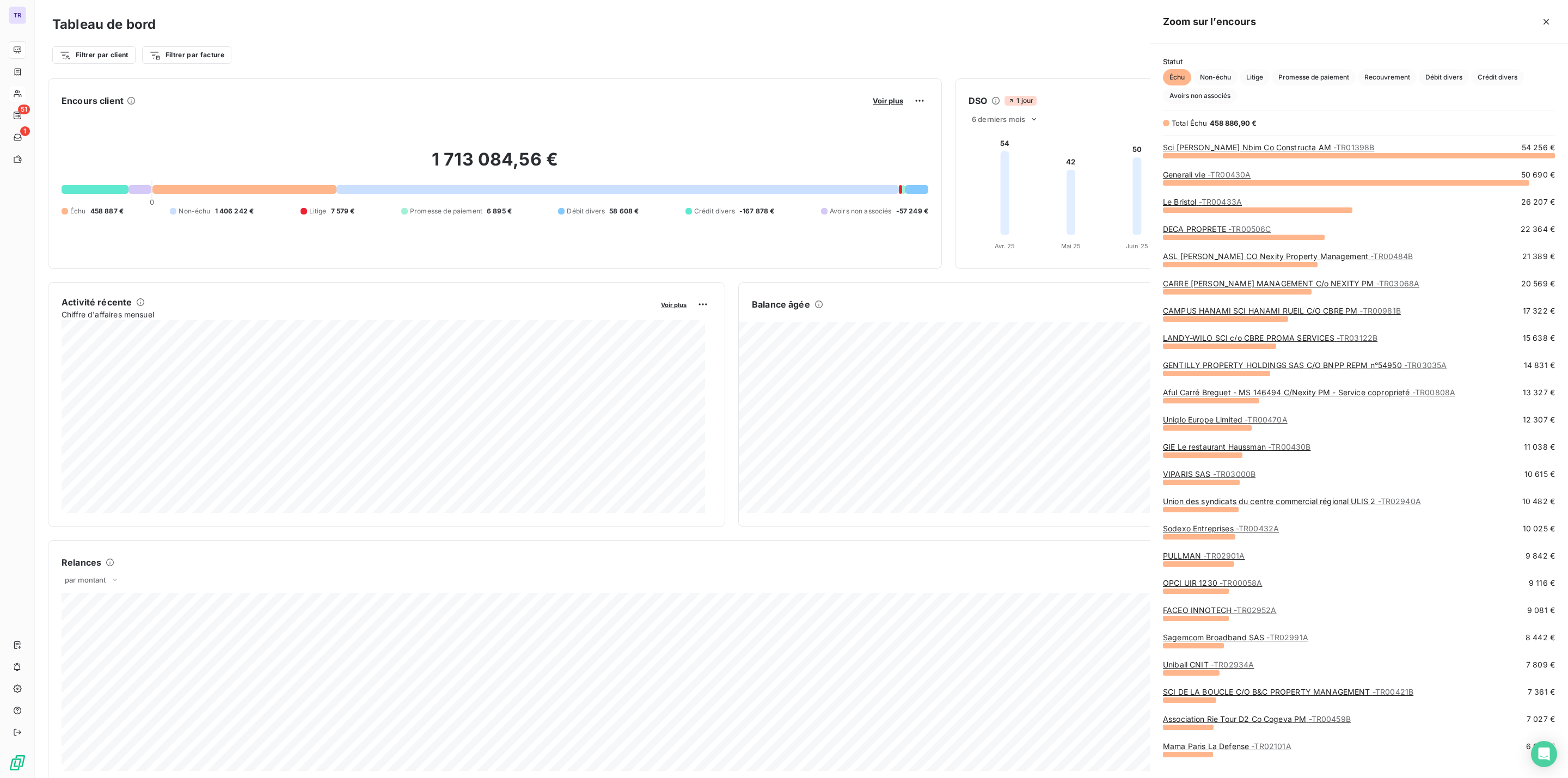
scroll to position [610, 405]
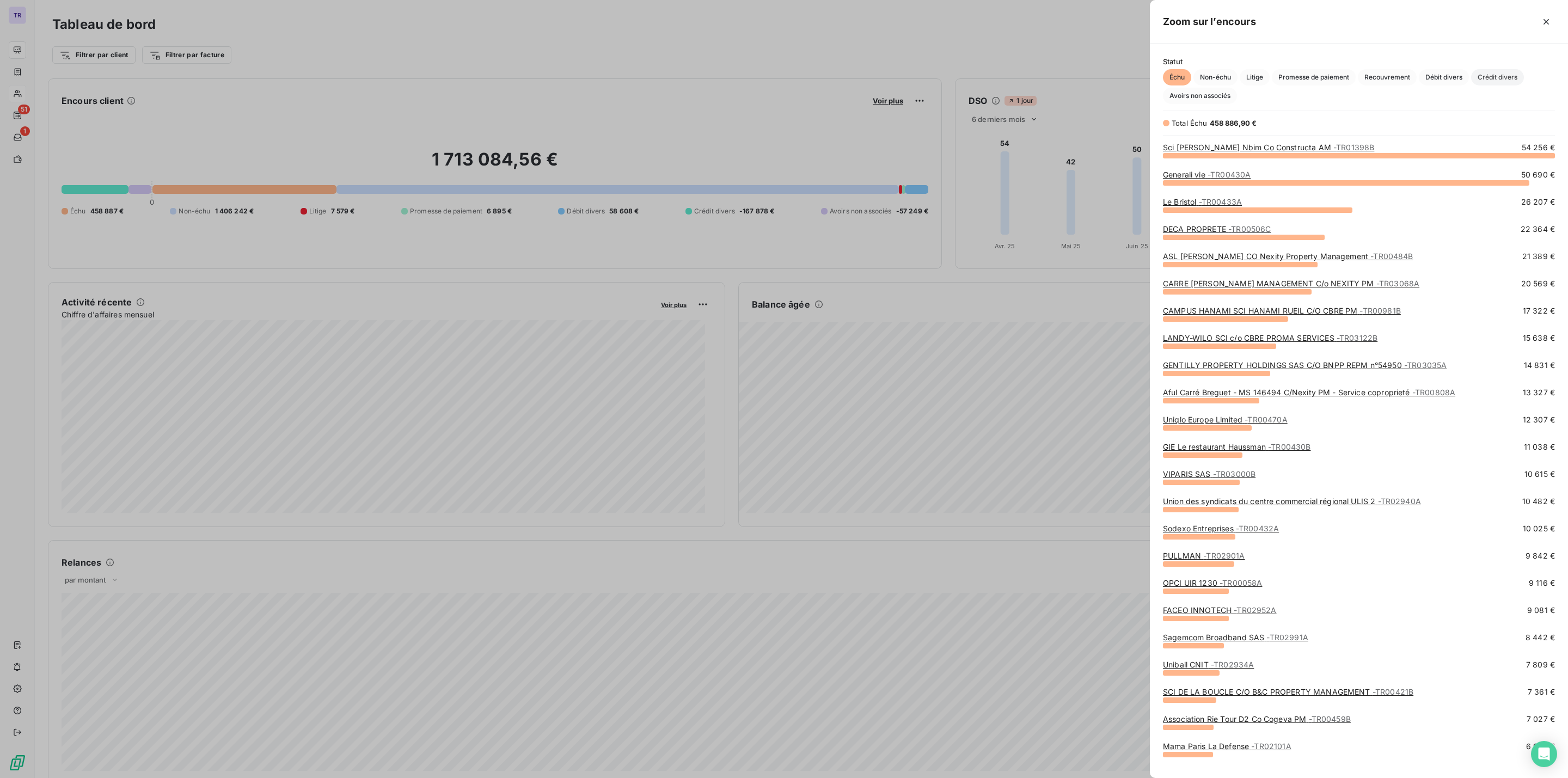
click at [1504, 74] on span "Crédit divers" at bounding box center [1497, 77] width 53 height 16
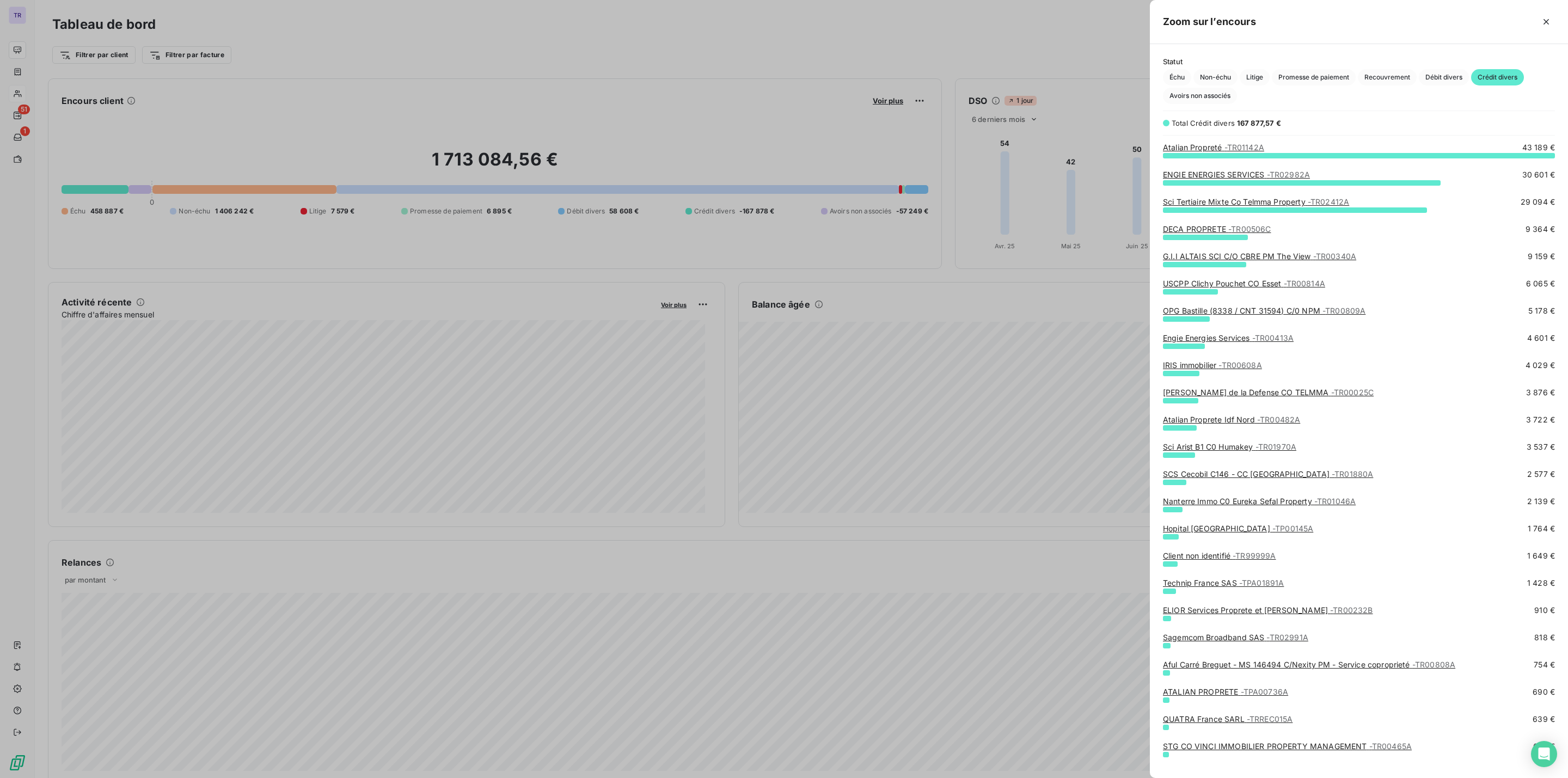
click at [972, 407] on div at bounding box center [784, 389] width 1568 height 778
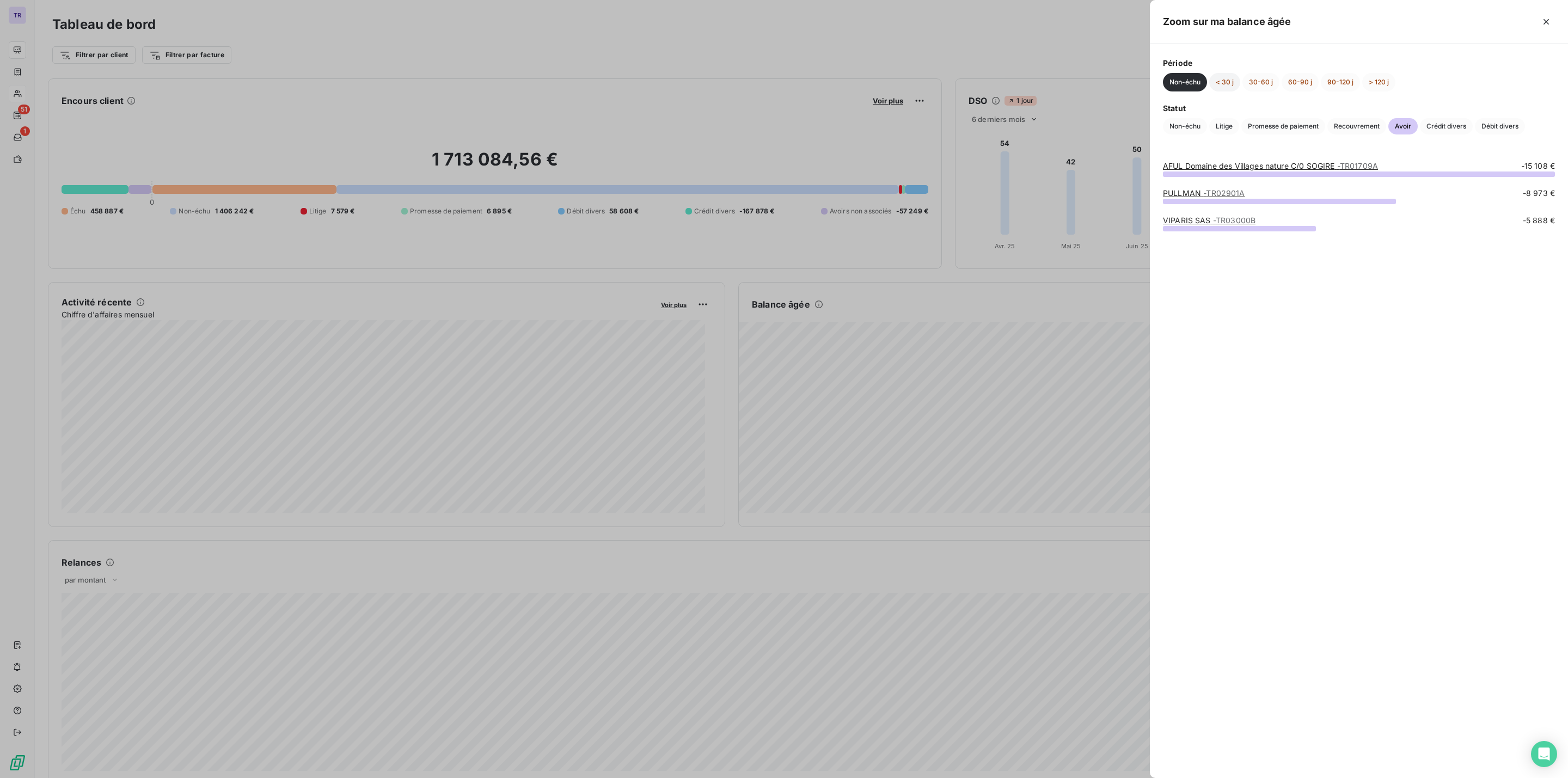
click at [1222, 82] on button "< 30 j" at bounding box center [1225, 82] width 31 height 18
click at [1225, 165] on link "Api Restauration SAS - TR02998A" at bounding box center [1225, 166] width 124 height 9
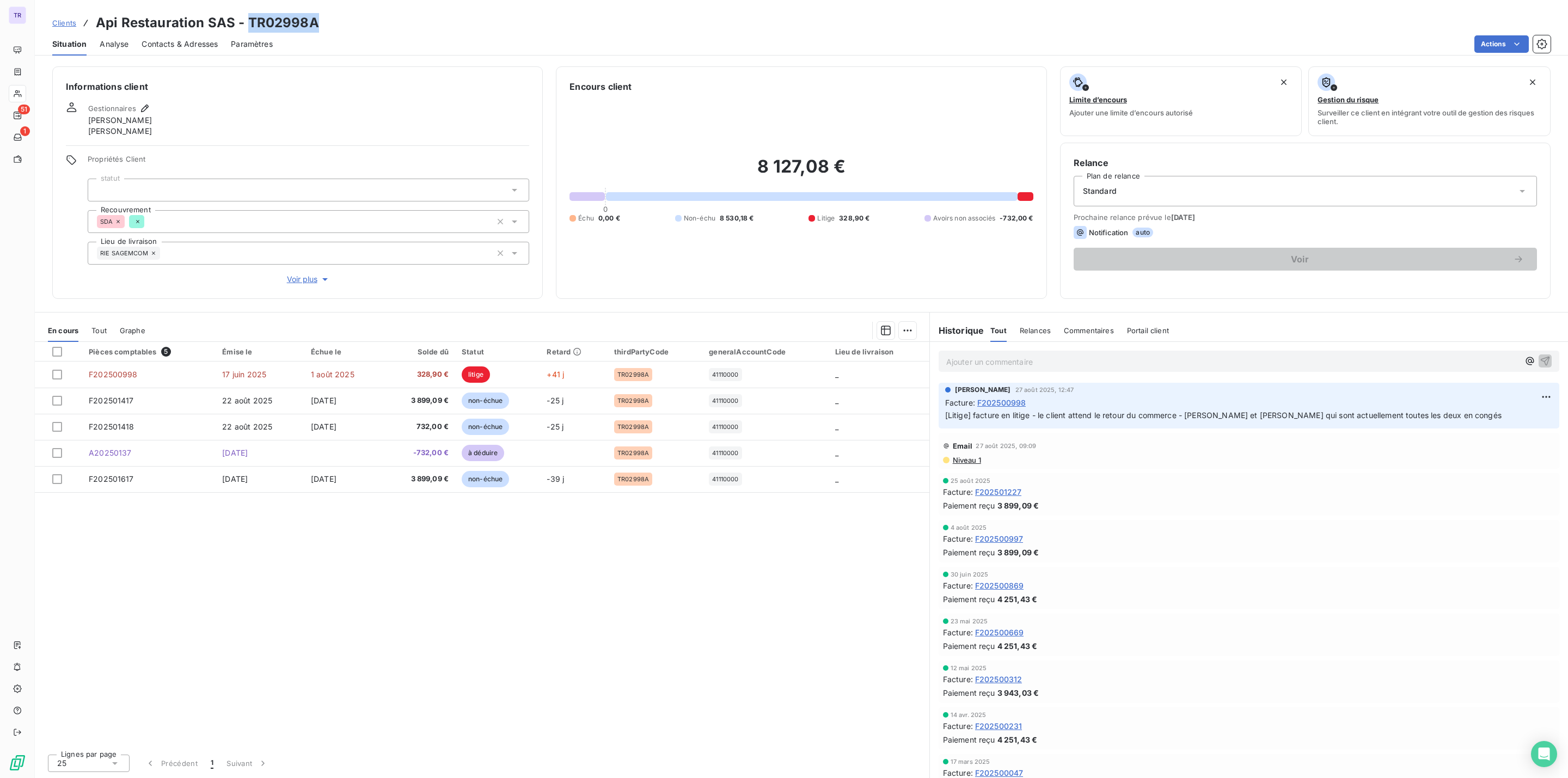
drag, startPoint x: 323, startPoint y: 18, endPoint x: 245, endPoint y: 20, distance: 78.0
click at [245, 20] on div "Clients Api Restauration SAS - TR02998A" at bounding box center [801, 23] width 1533 height 19
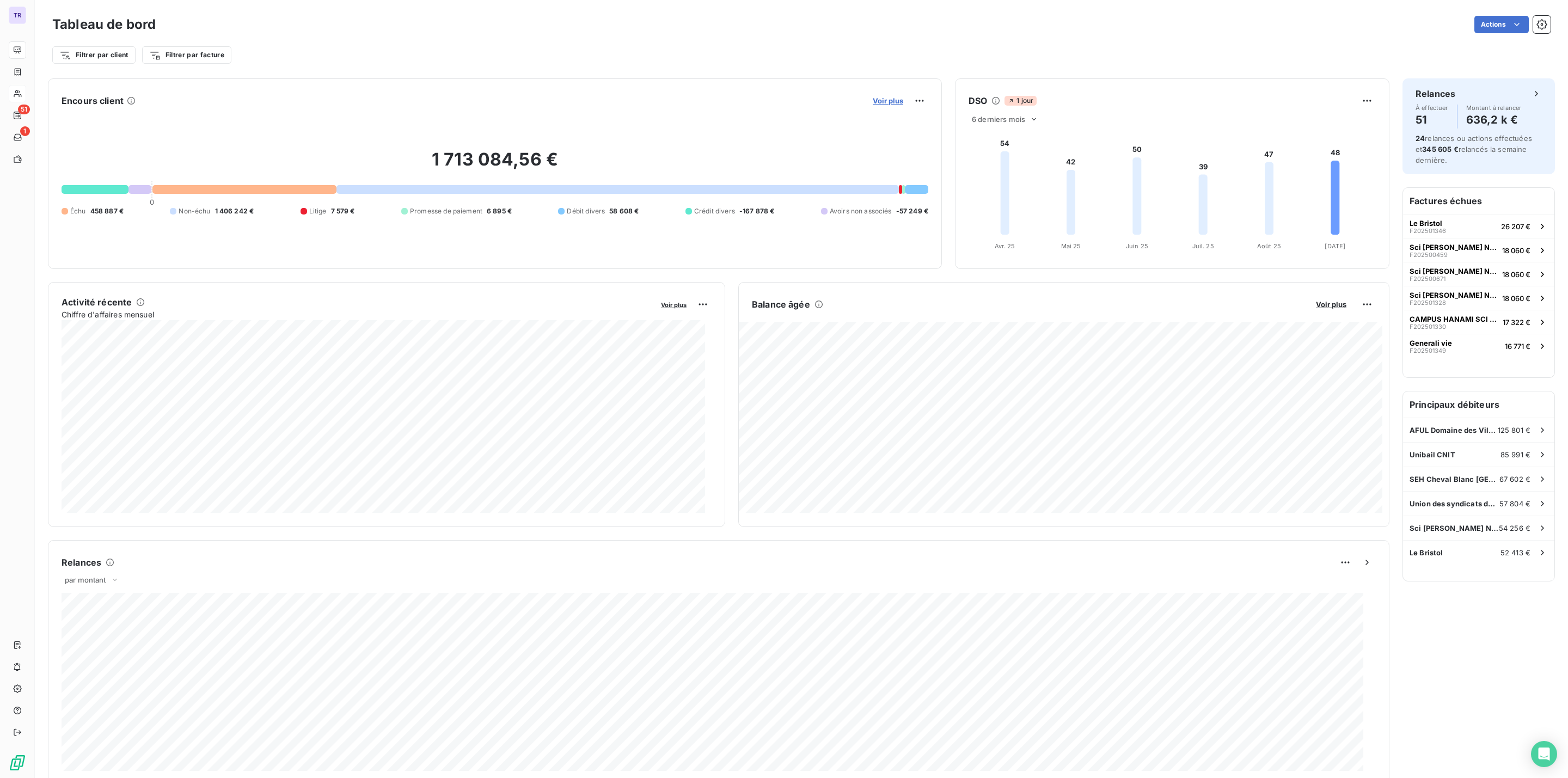
click at [890, 100] on span "Voir plus" at bounding box center [888, 100] width 30 height 9
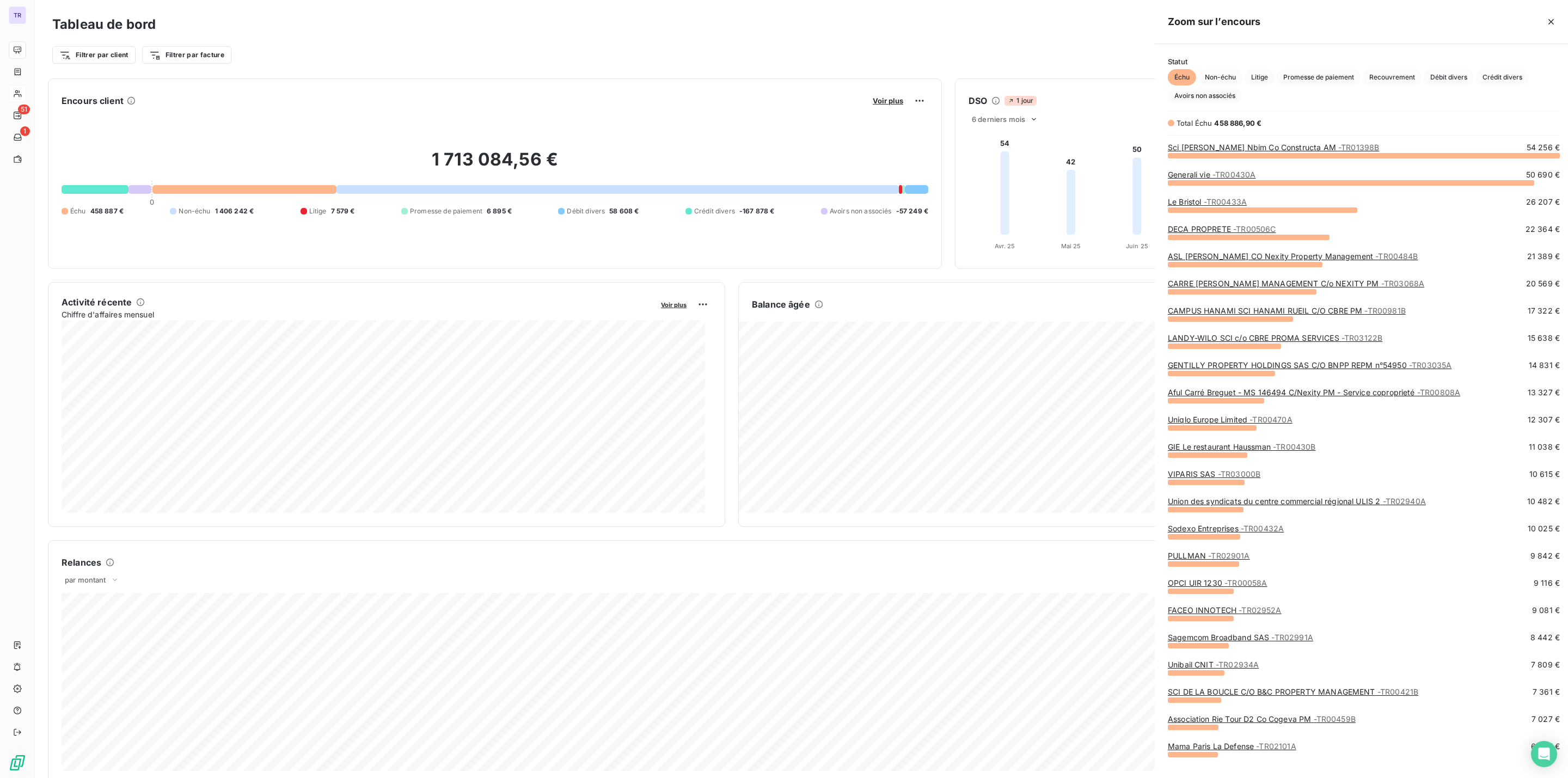
scroll to position [766, 405]
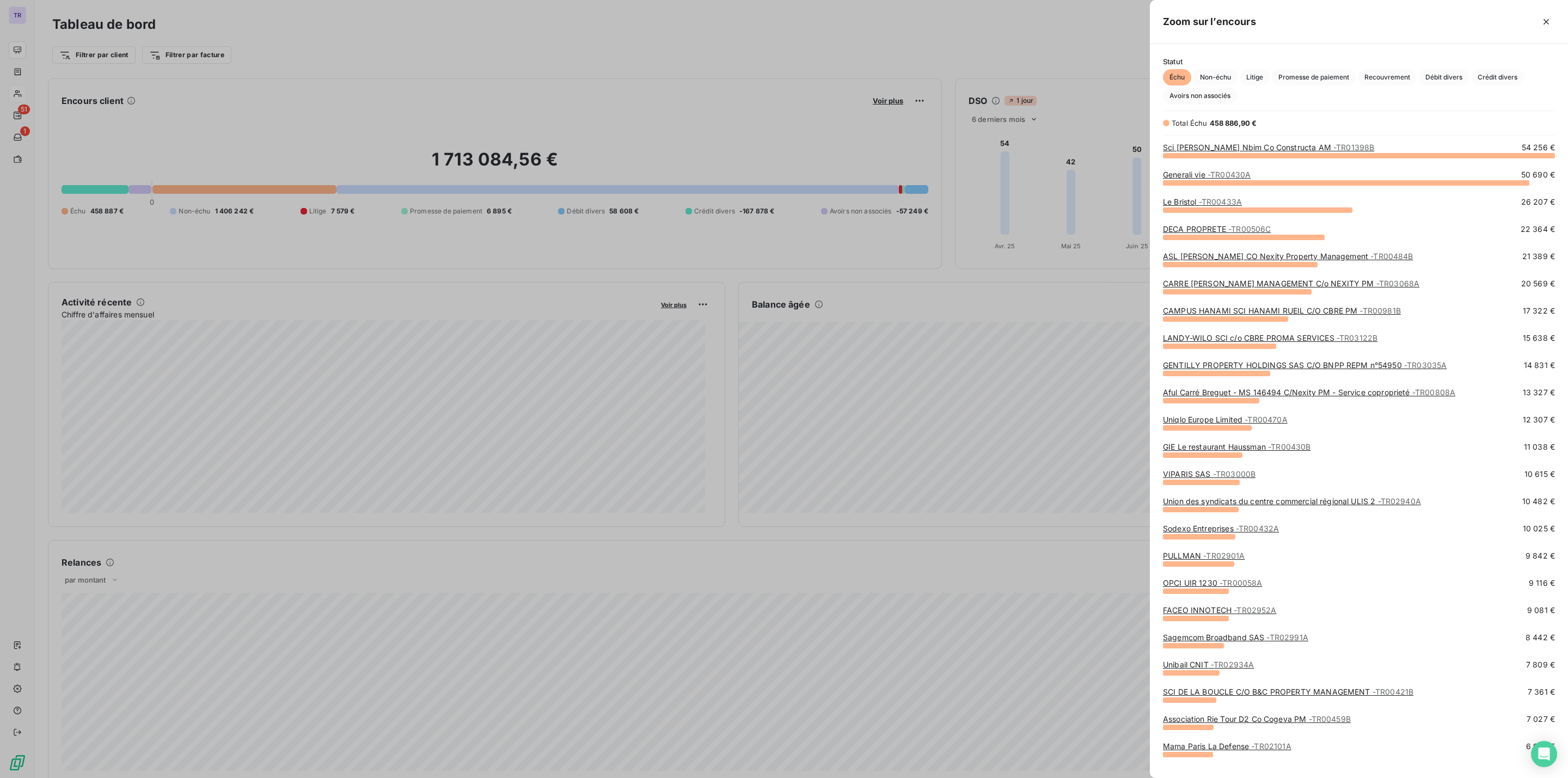
drag, startPoint x: 957, startPoint y: 332, endPoint x: 939, endPoint y: 382, distance: 53.1
click at [957, 335] on div at bounding box center [784, 389] width 1568 height 778
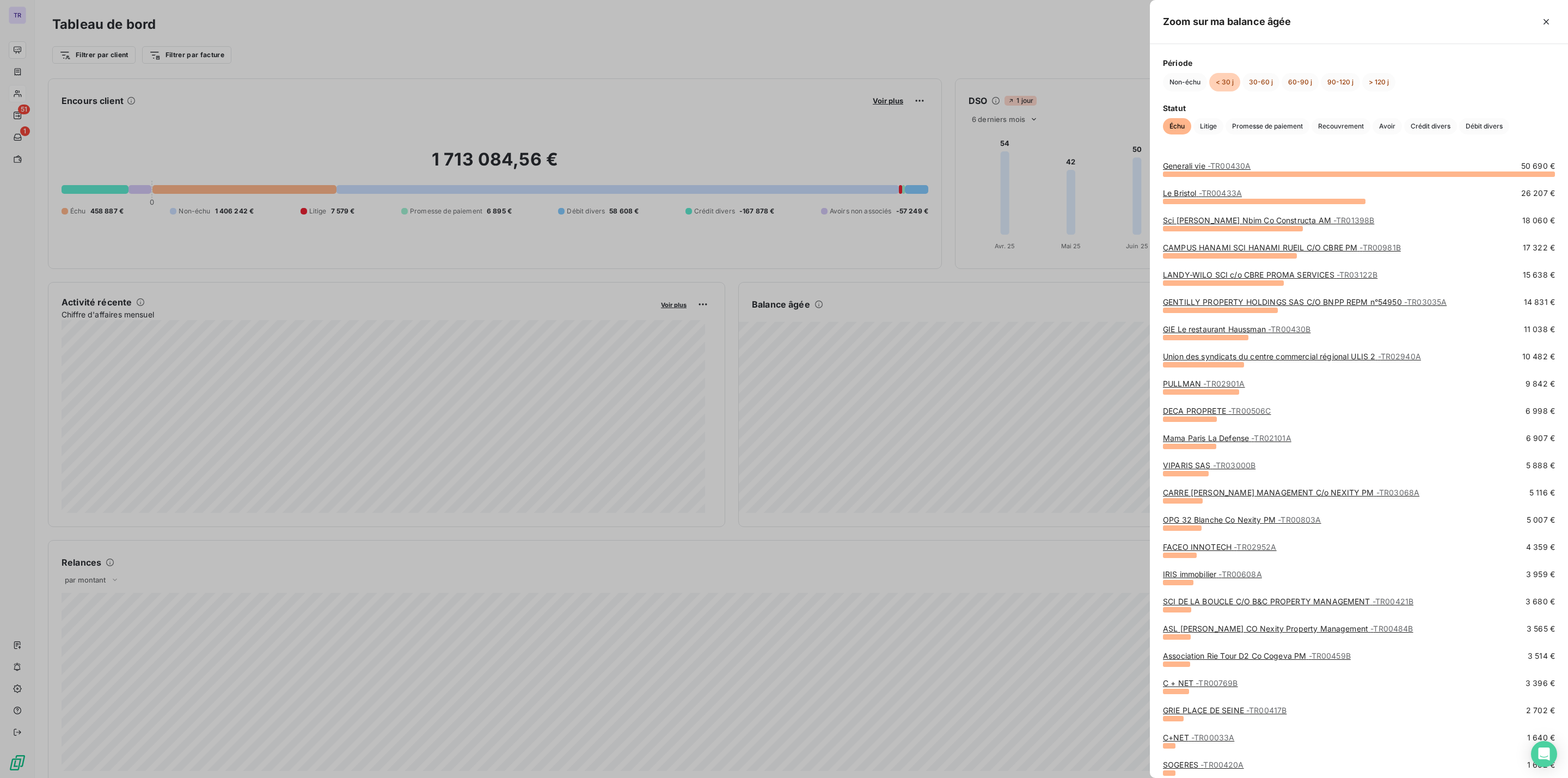
click at [947, 451] on div at bounding box center [784, 389] width 1568 height 778
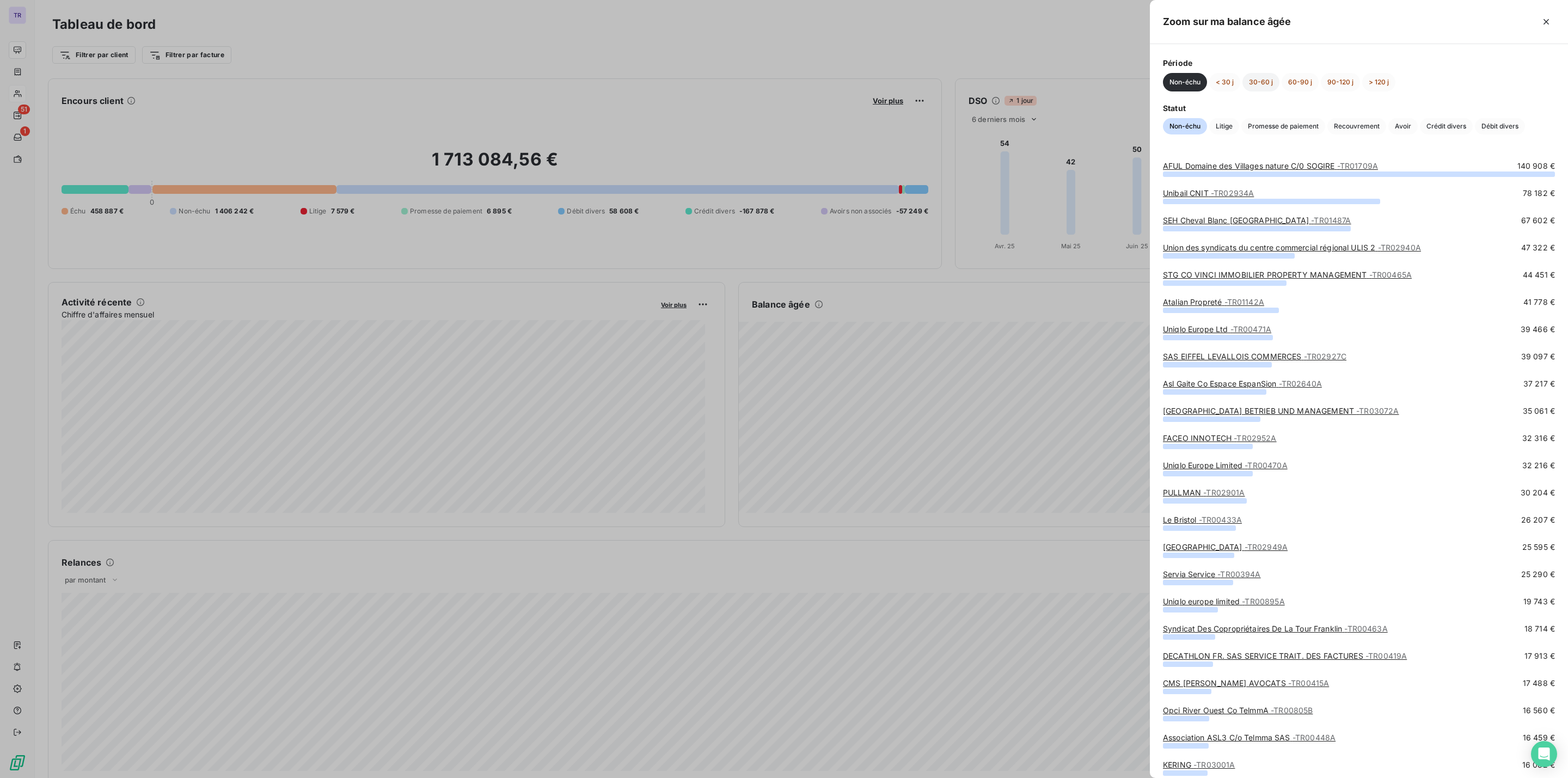
click at [1253, 82] on button "30-60 j" at bounding box center [1261, 82] width 37 height 18
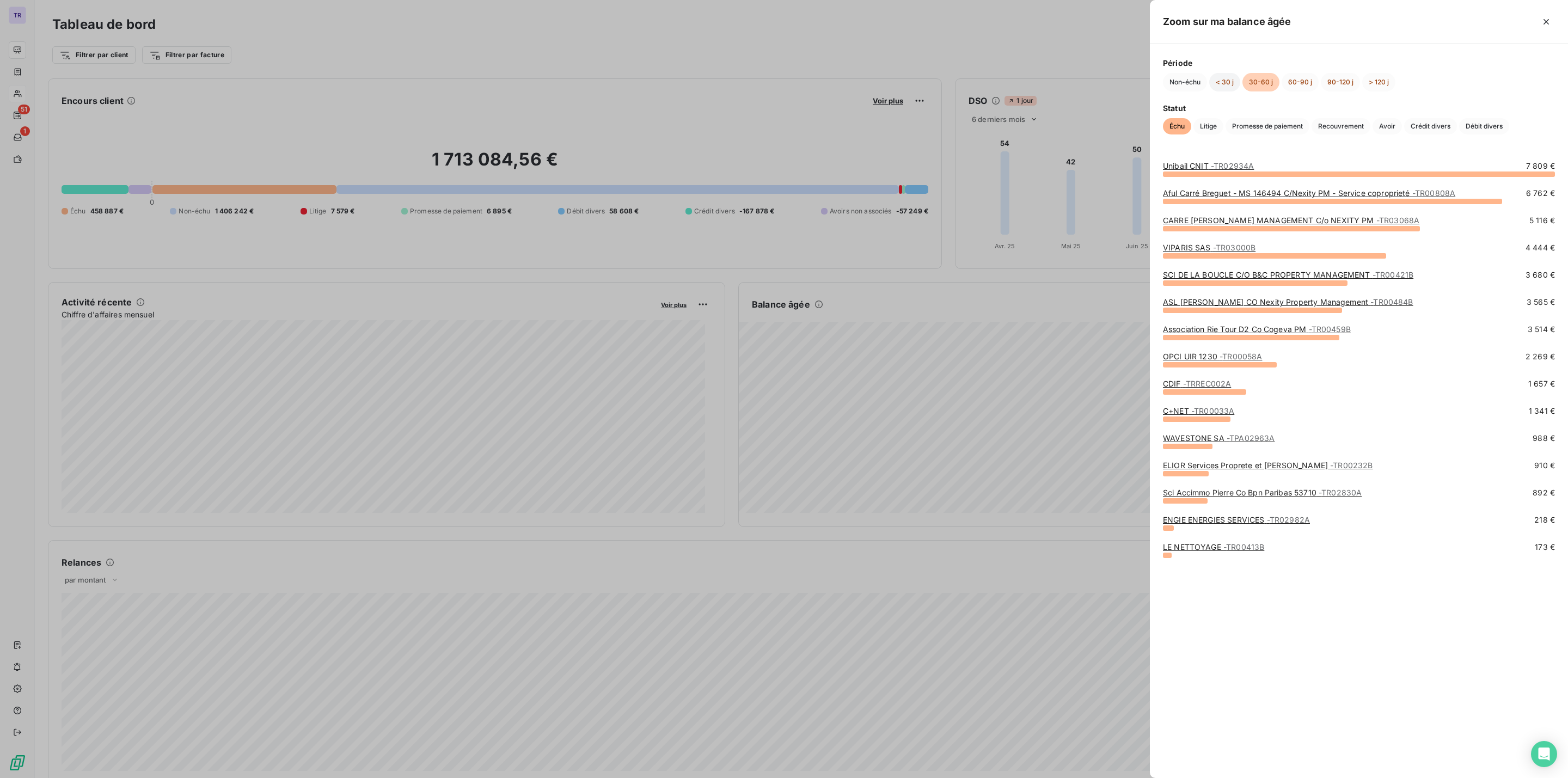
click at [1223, 84] on button "< 30 j" at bounding box center [1225, 82] width 31 height 18
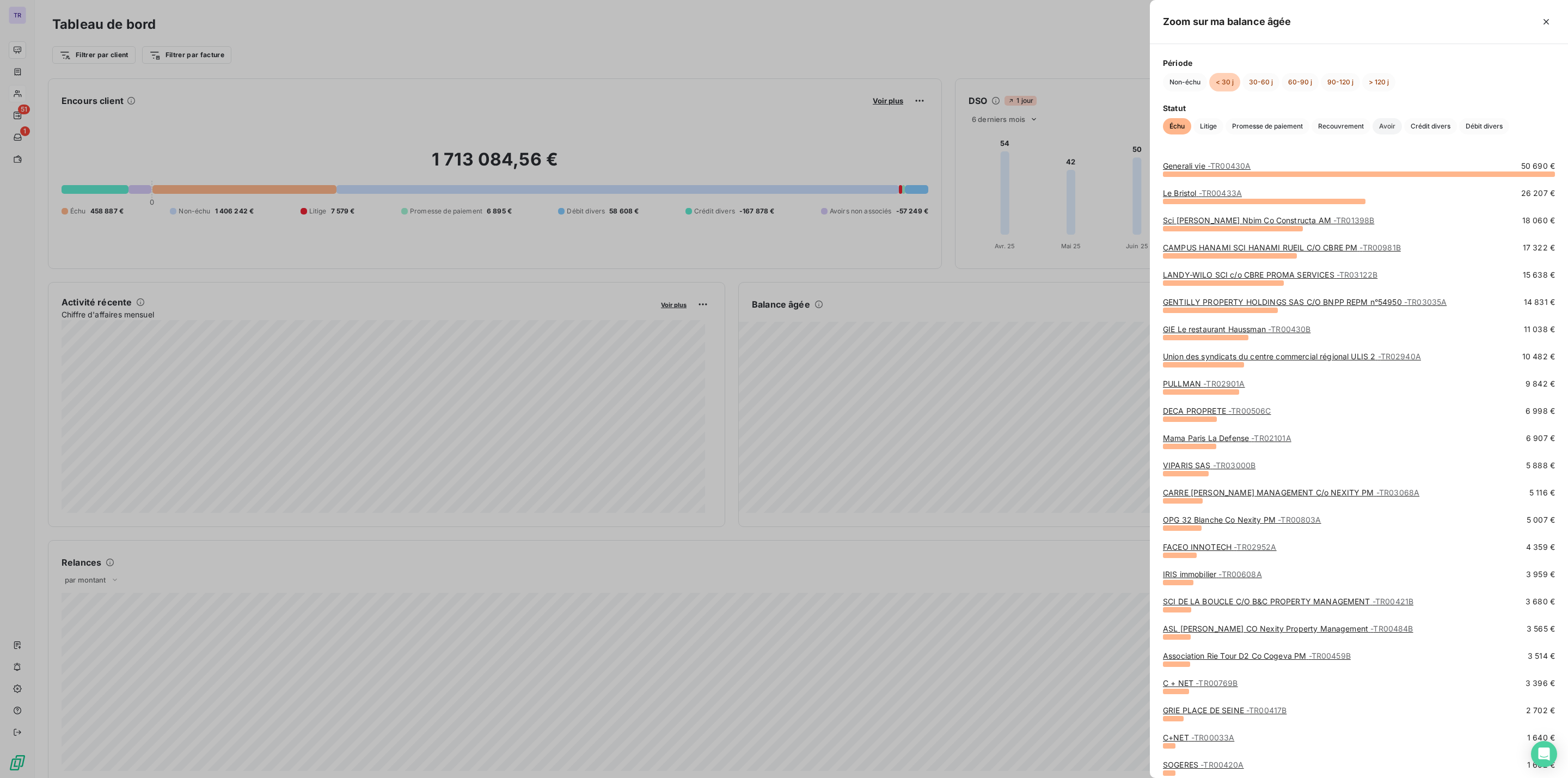
click at [1381, 130] on span "Avoir" at bounding box center [1387, 126] width 29 height 16
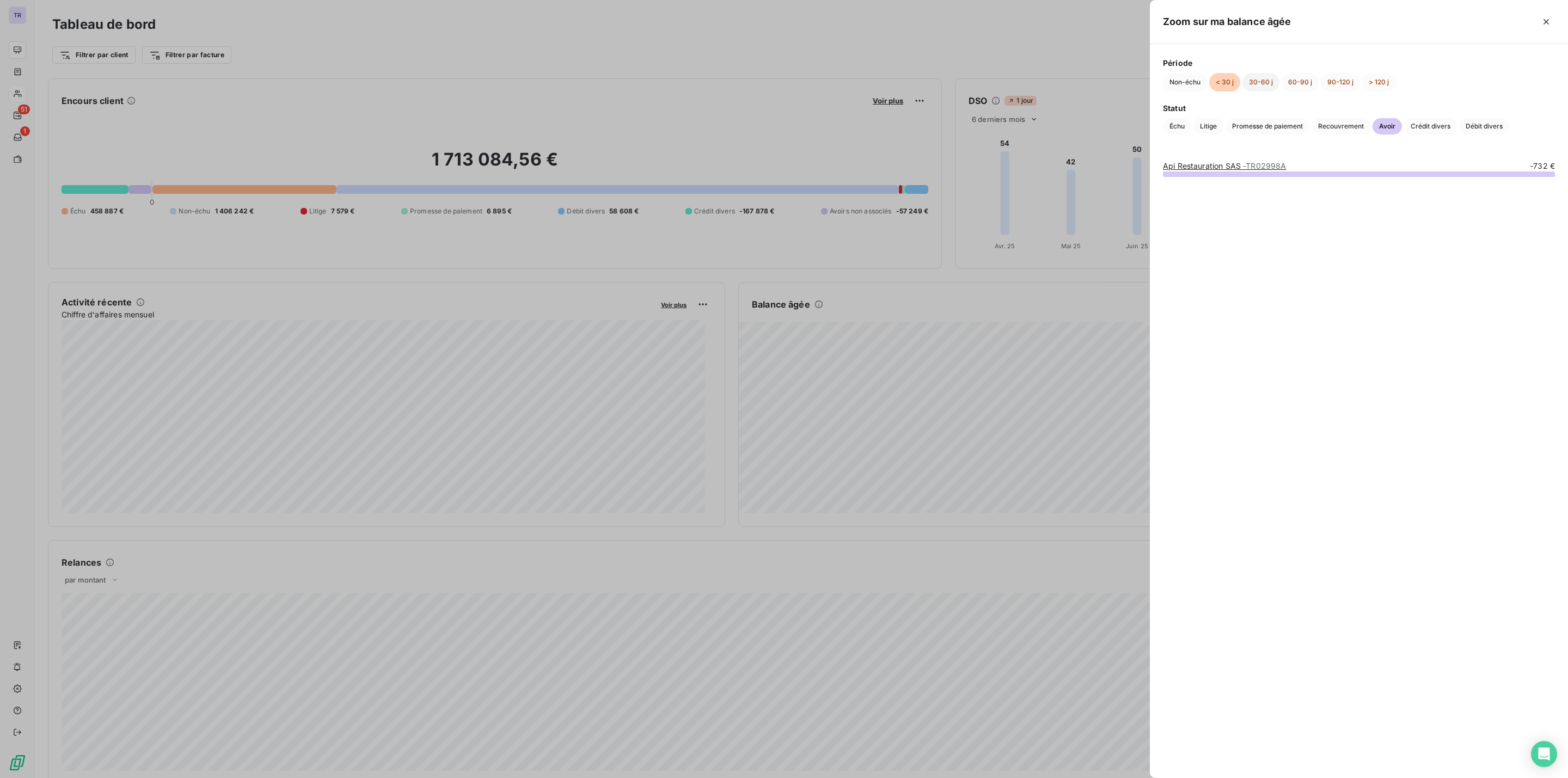
click at [1261, 82] on button "30-60 j" at bounding box center [1261, 82] width 37 height 18
click at [1303, 77] on button "60-90 j" at bounding box center [1300, 82] width 37 height 18
click at [1340, 79] on button "90-120 j" at bounding box center [1340, 82] width 39 height 18
click at [1377, 83] on button "> 120 j" at bounding box center [1379, 82] width 33 height 18
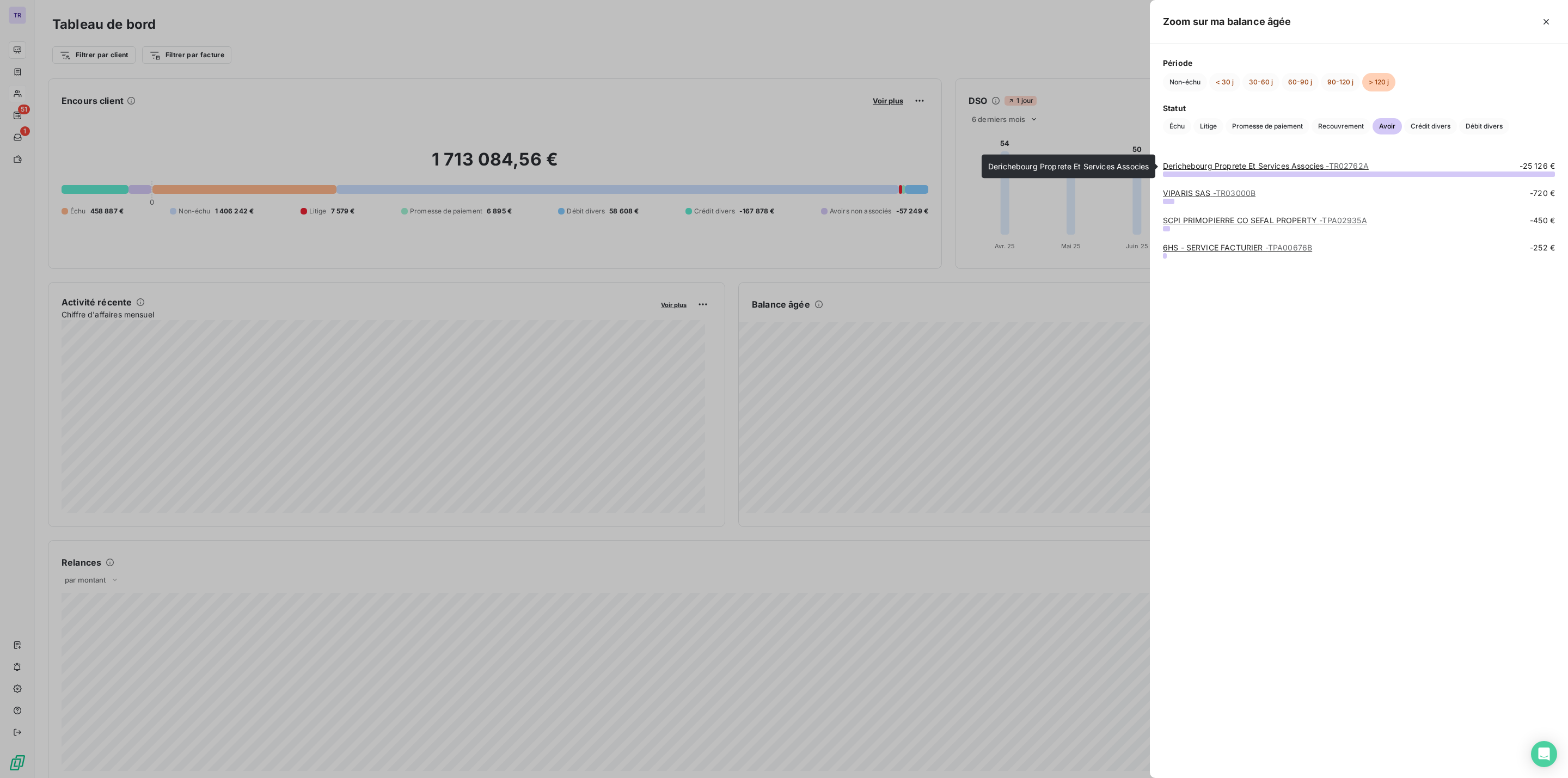
click at [1258, 168] on link "Derichebourg Proprete Et Services Associes - TR02762A" at bounding box center [1266, 166] width 206 height 9
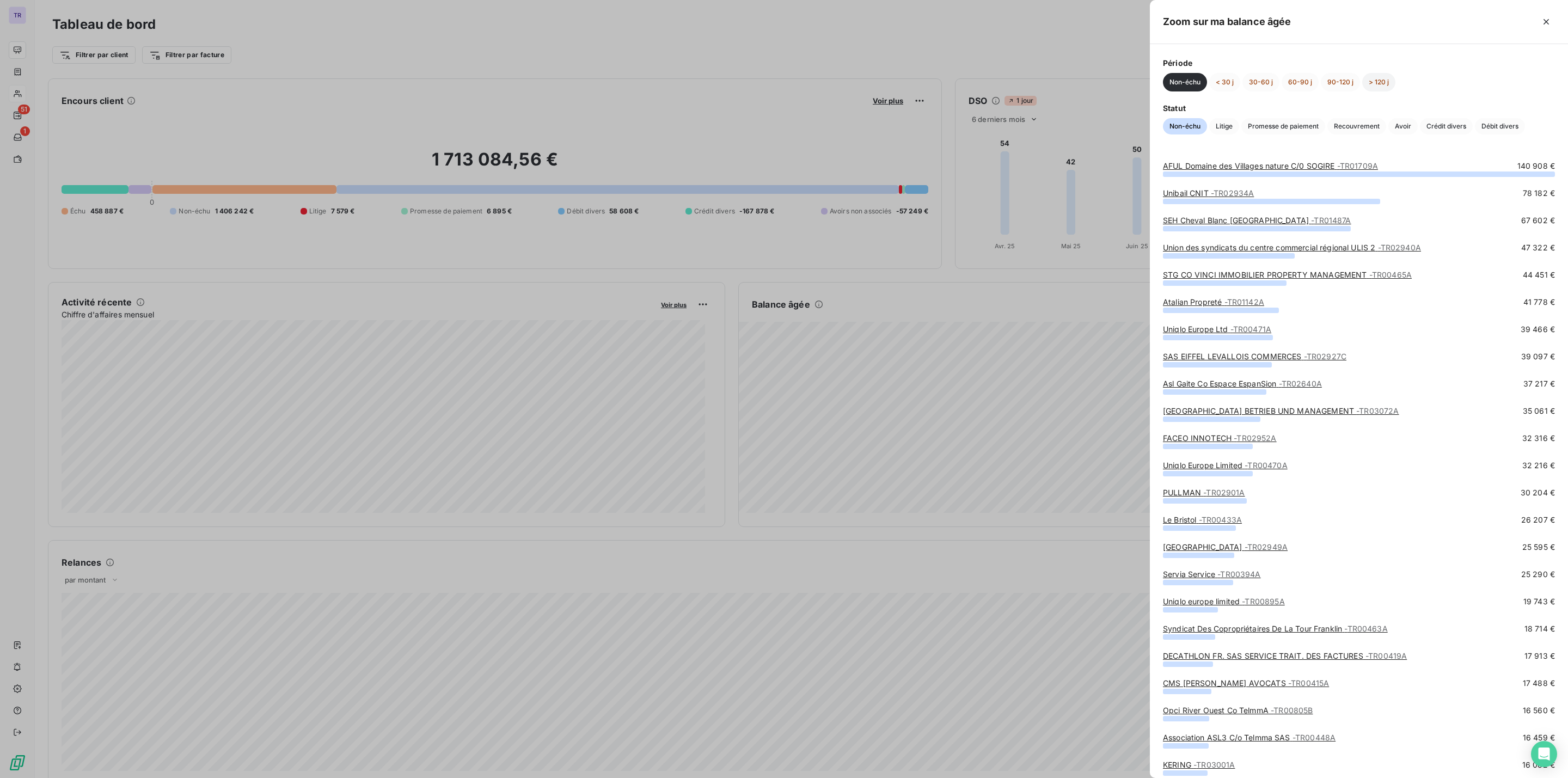
click at [1370, 84] on button "> 120 j" at bounding box center [1379, 82] width 33 height 18
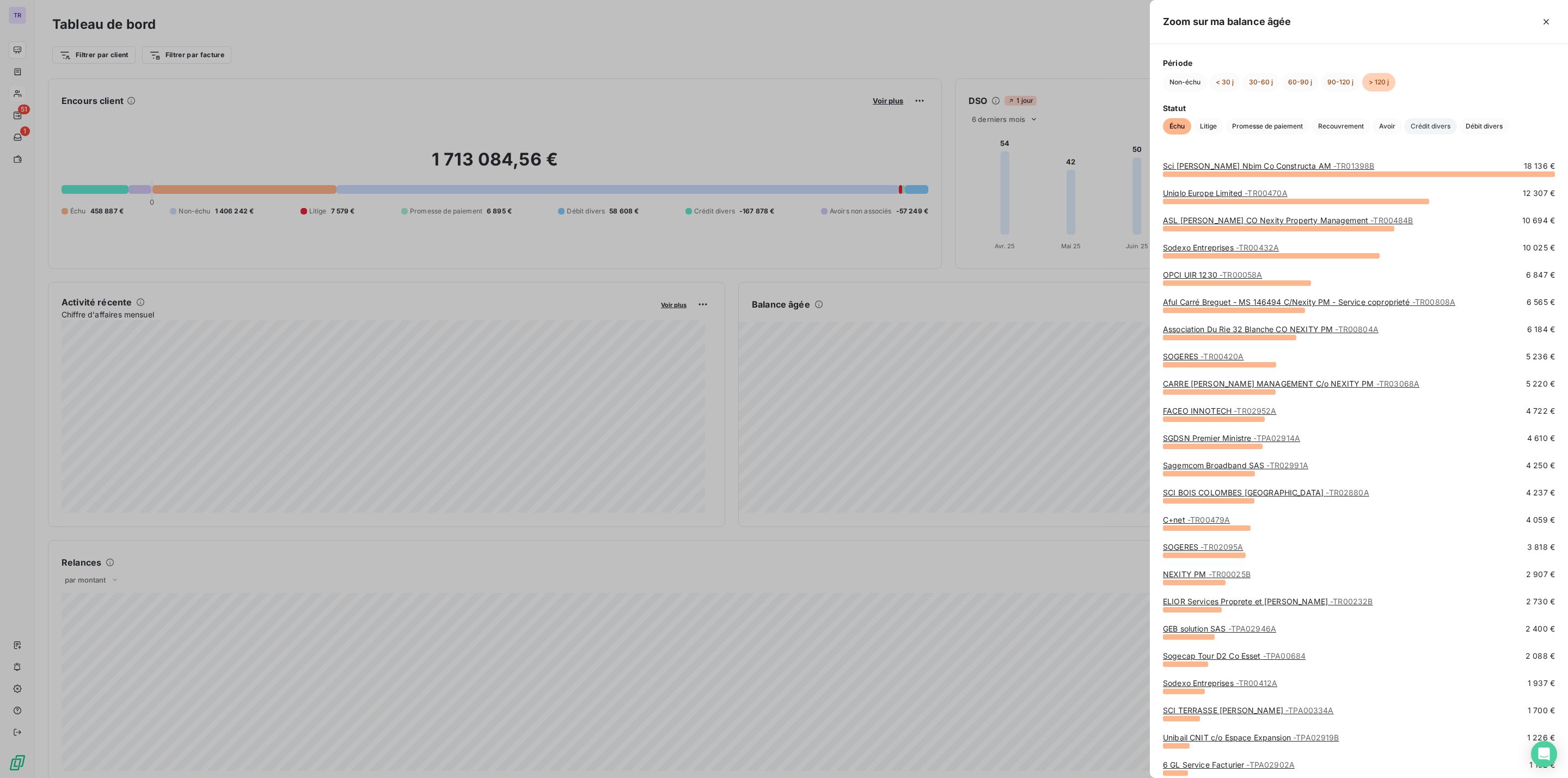
click at [1441, 127] on span "Crédit divers" at bounding box center [1430, 126] width 53 height 16
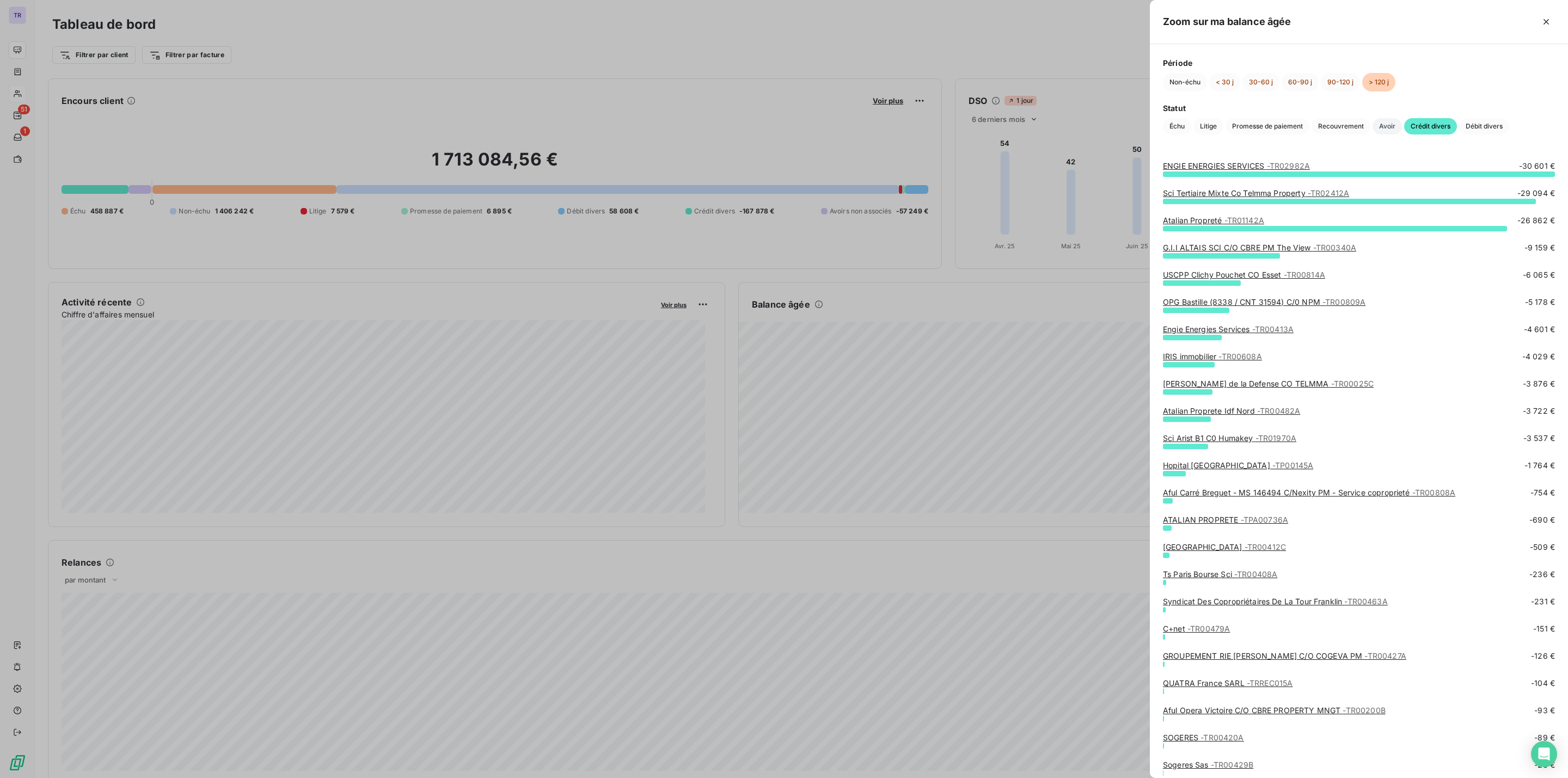
drag, startPoint x: 1395, startPoint y: 122, endPoint x: 1392, endPoint y: 127, distance: 5.8
click at [1396, 126] on span "Avoir" at bounding box center [1387, 126] width 29 height 16
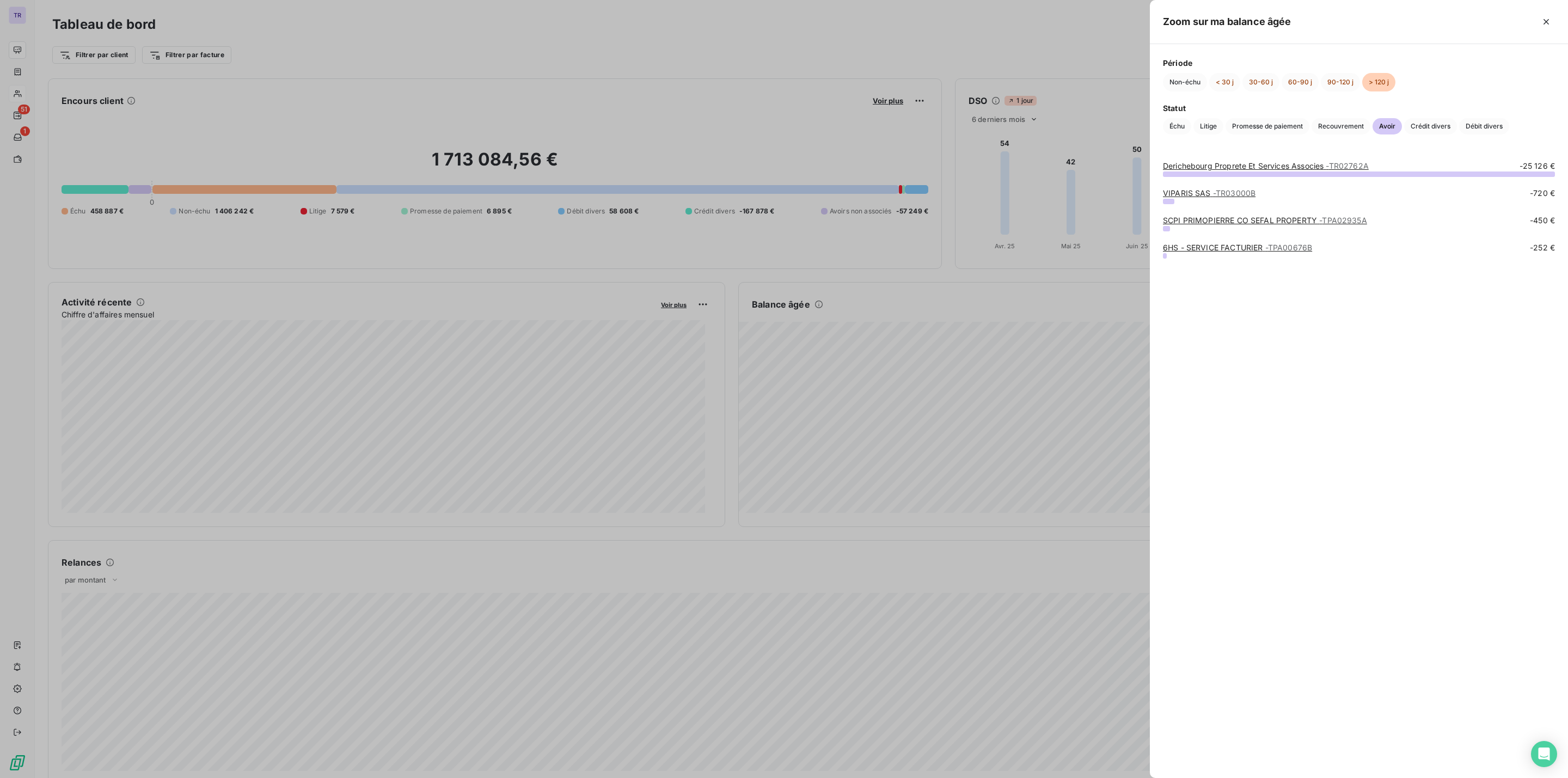
click at [1260, 249] on link "6HS - SERVICE FACTURIER - TPA00676B" at bounding box center [1237, 247] width 149 height 9
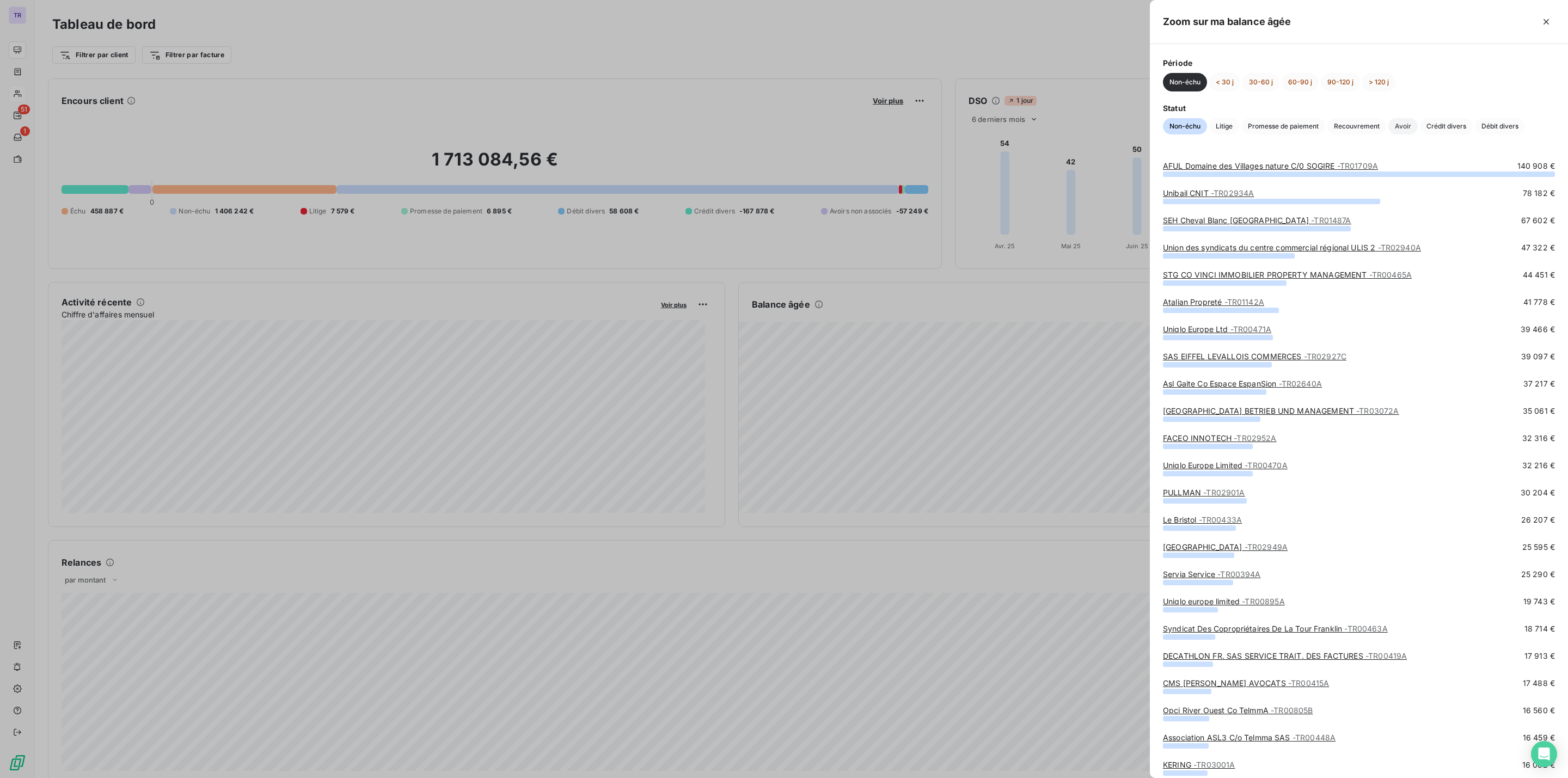
click at [1400, 124] on span "Avoir" at bounding box center [1403, 126] width 29 height 16
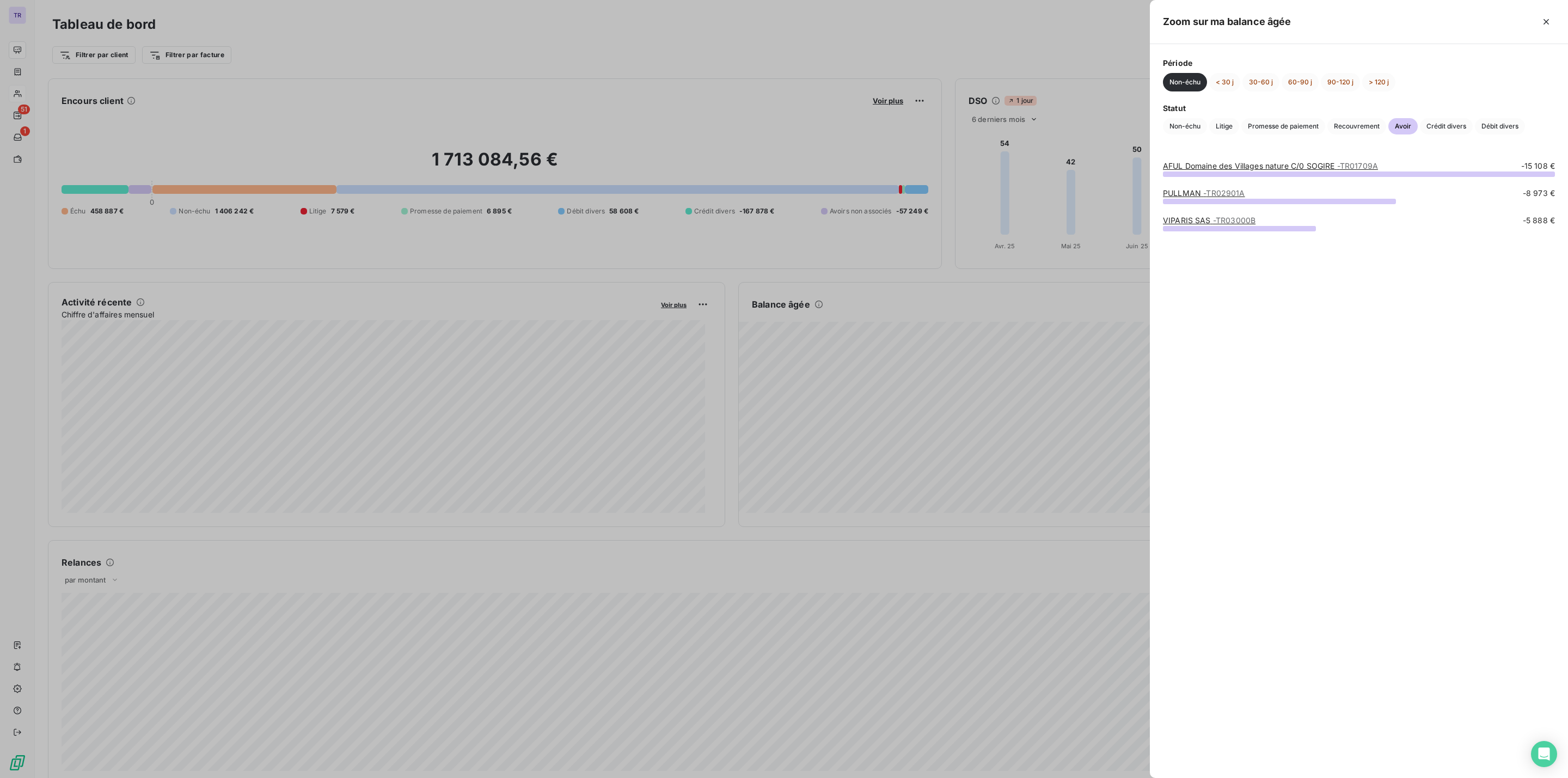
drag, startPoint x: 954, startPoint y: 379, endPoint x: 942, endPoint y: 379, distance: 12.0
click at [954, 378] on div at bounding box center [784, 389] width 1568 height 778
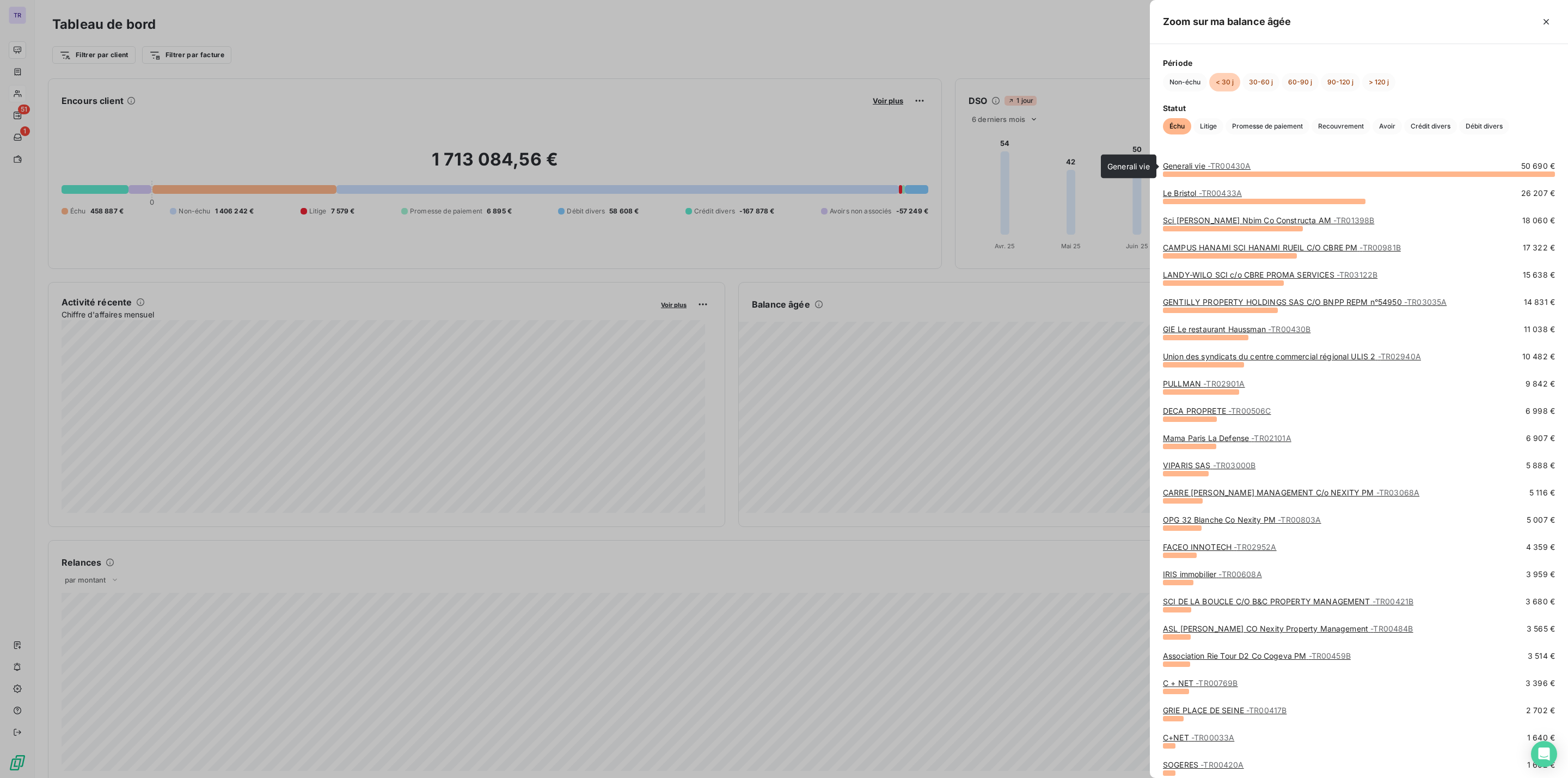
click at [1222, 164] on span "- TR00430A" at bounding box center [1229, 166] width 43 height 9
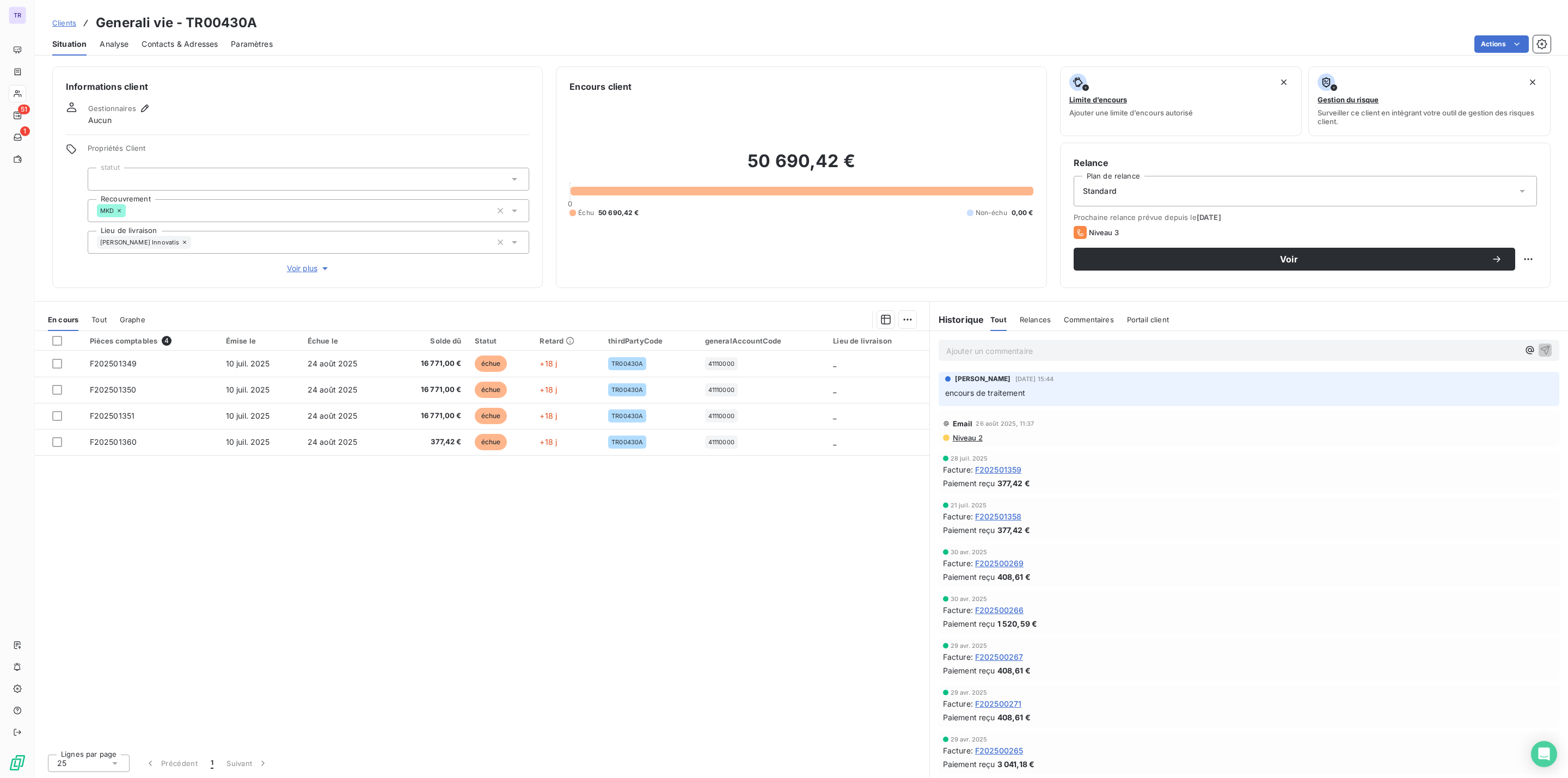
click at [206, 41] on span "Contacts & Adresses" at bounding box center [180, 44] width 76 height 11
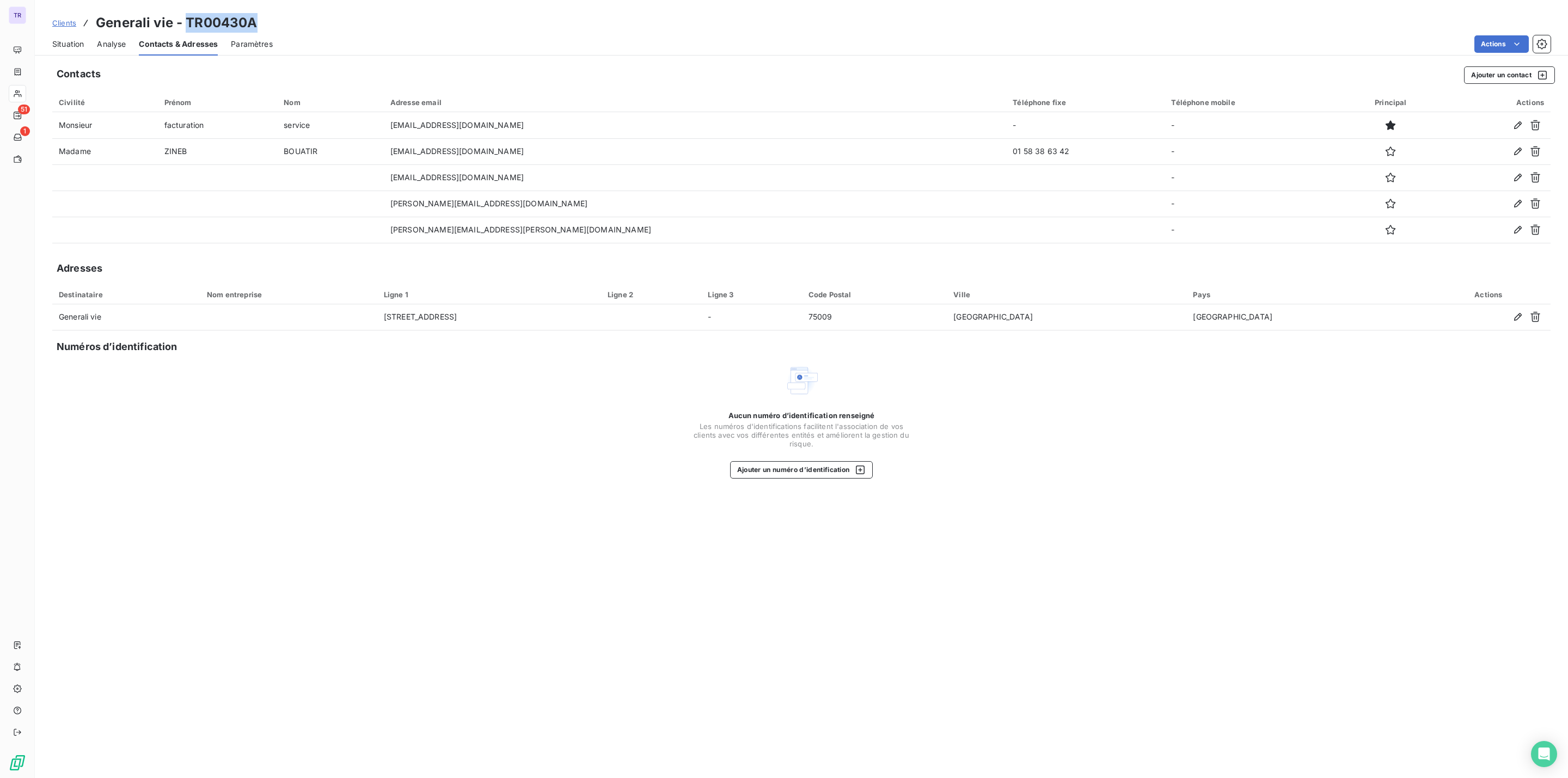
drag, startPoint x: 229, startPoint y: 20, endPoint x: 183, endPoint y: 21, distance: 46.0
click at [183, 21] on div "Clients Generali vie - TR00430A" at bounding box center [801, 23] width 1533 height 19
click at [82, 40] on span "Situation" at bounding box center [68, 44] width 32 height 11
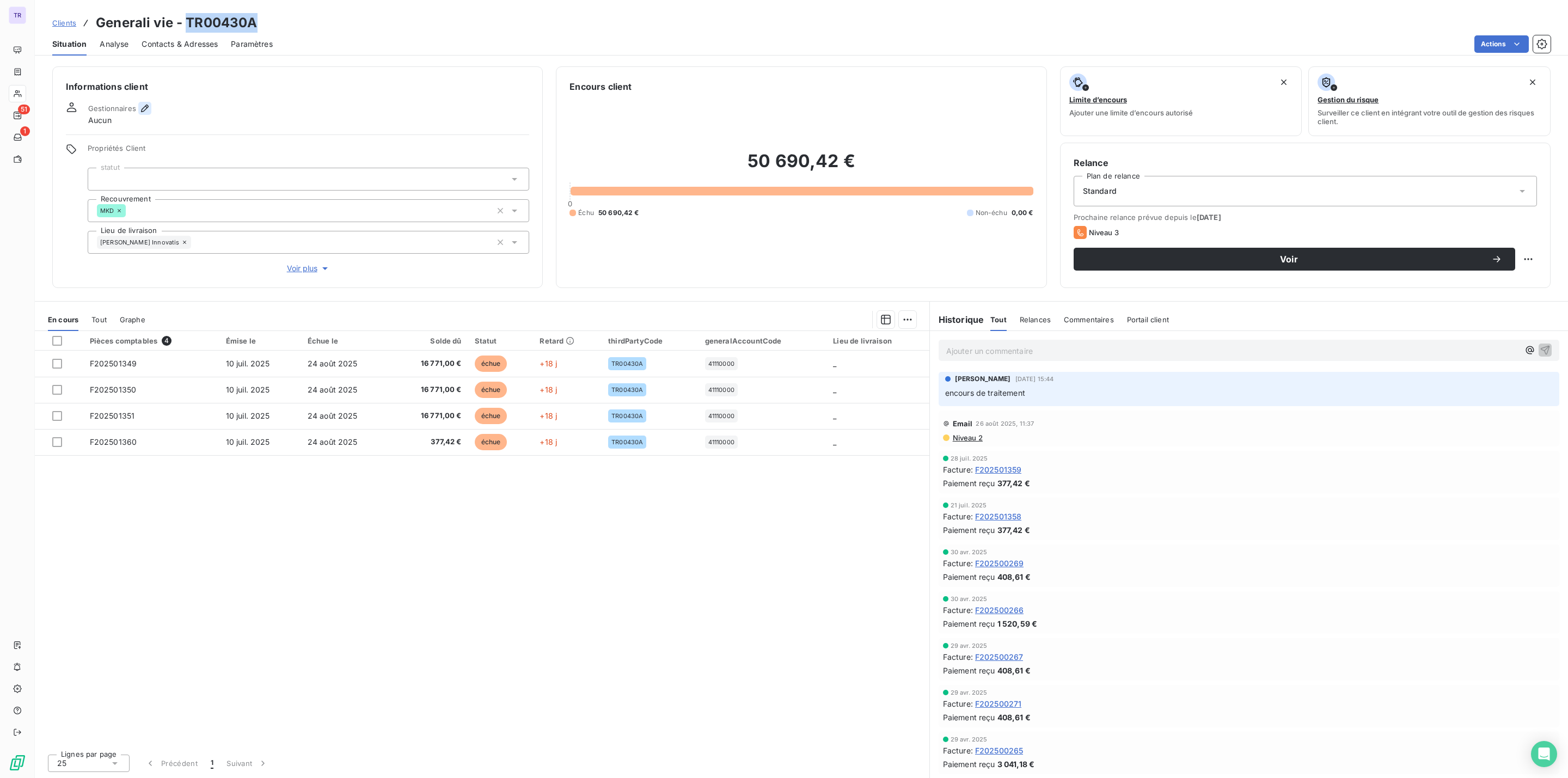
click at [144, 105] on icon "button" at bounding box center [145, 108] width 11 height 11
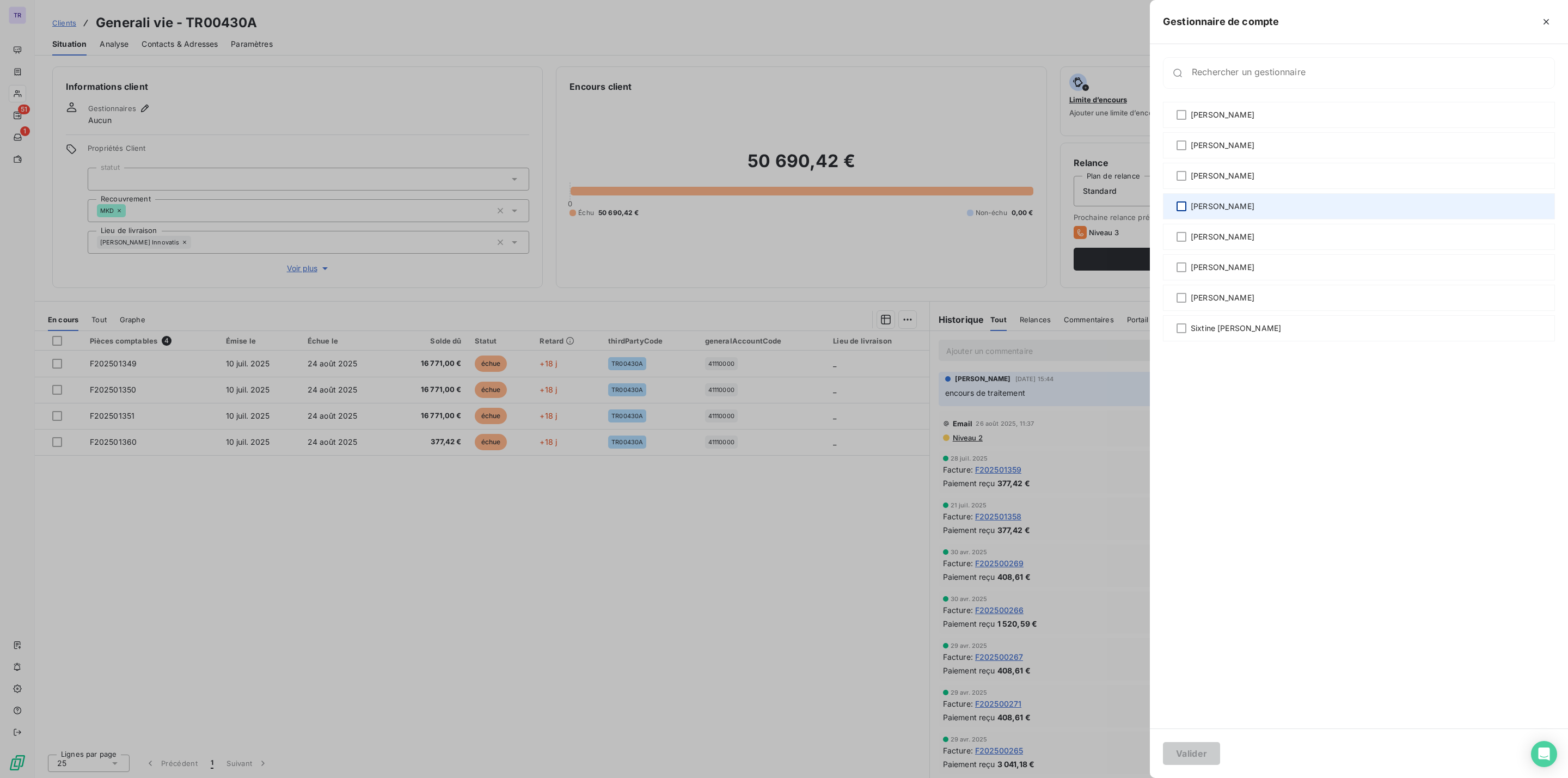
click at [1183, 202] on div at bounding box center [1181, 206] width 10 height 10
drag, startPoint x: 1188, startPoint y: 755, endPoint x: 1199, endPoint y: 755, distance: 11.0
click at [1198, 755] on button "Valider" at bounding box center [1192, 754] width 57 height 23
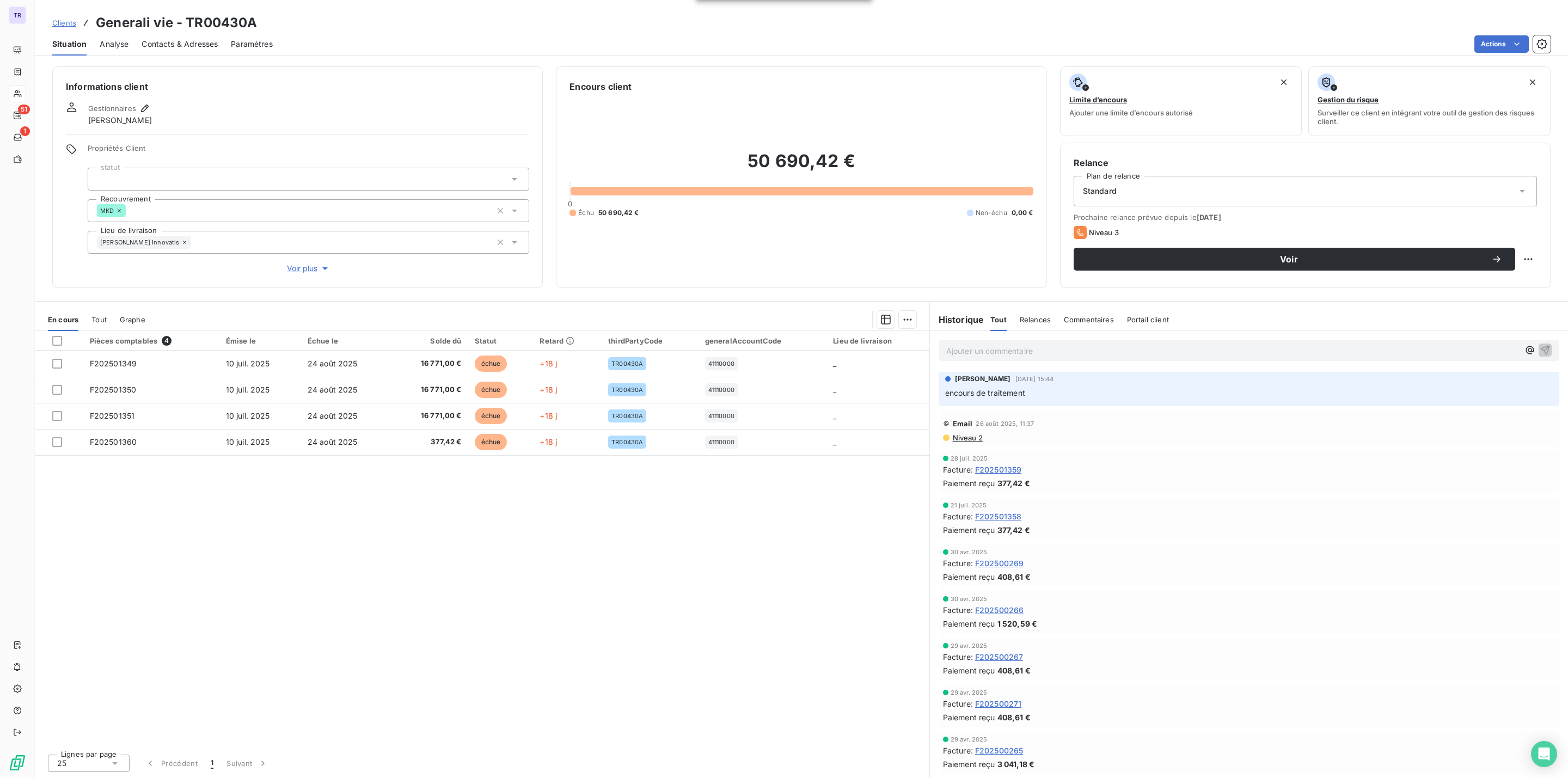
click at [1023, 349] on p "Ajouter un commentaire ﻿" at bounding box center [1233, 351] width 573 height 13
drag, startPoint x: 173, startPoint y: 41, endPoint x: 183, endPoint y: 48, distance: 12.2
click at [175, 41] on span "Contacts & Adresses" at bounding box center [180, 44] width 76 height 11
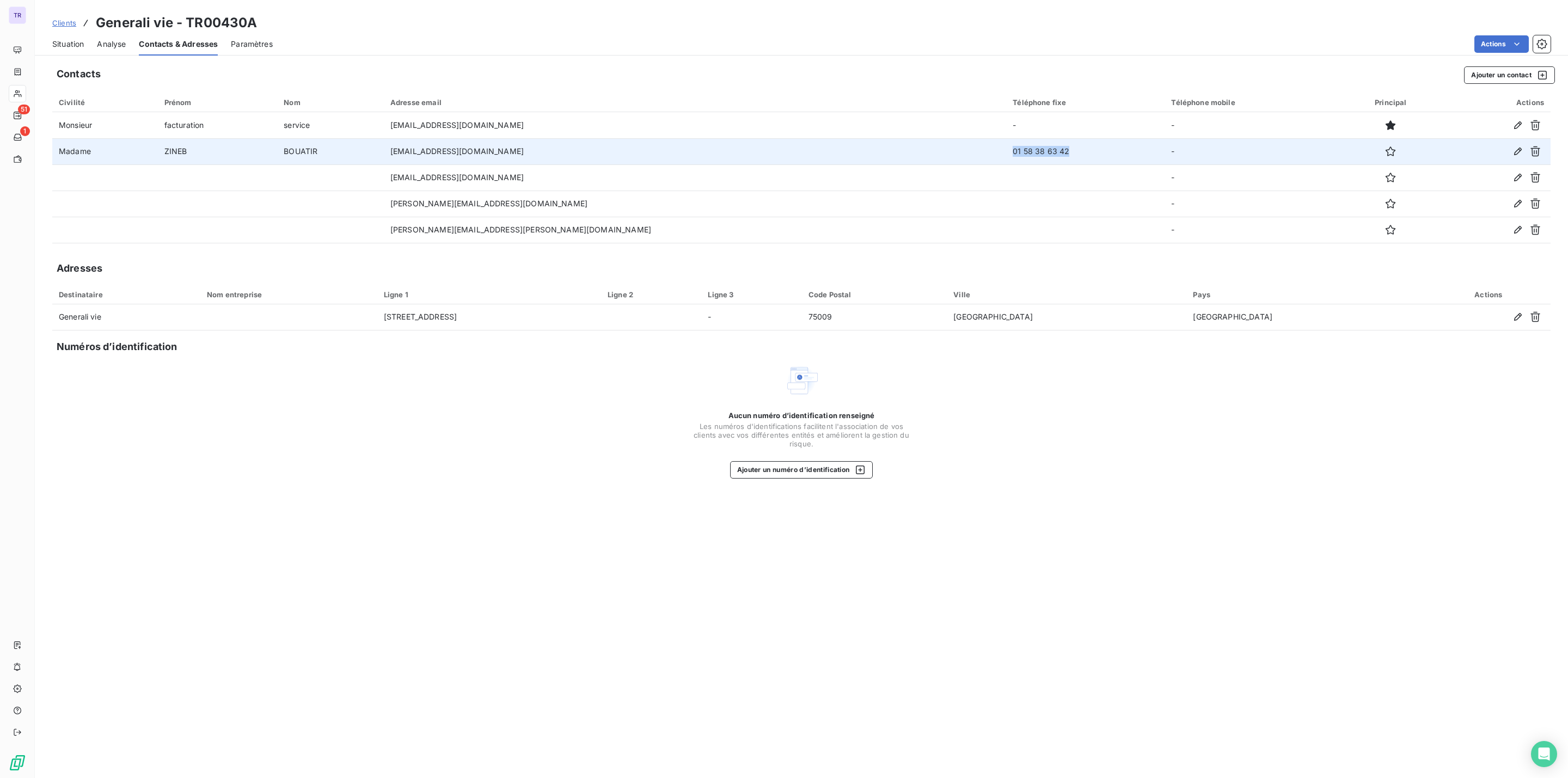
drag, startPoint x: 993, startPoint y: 152, endPoint x: 887, endPoint y: 149, distance: 106.0
click at [1006, 149] on td "01 58 38 63 42" at bounding box center [1085, 151] width 158 height 26
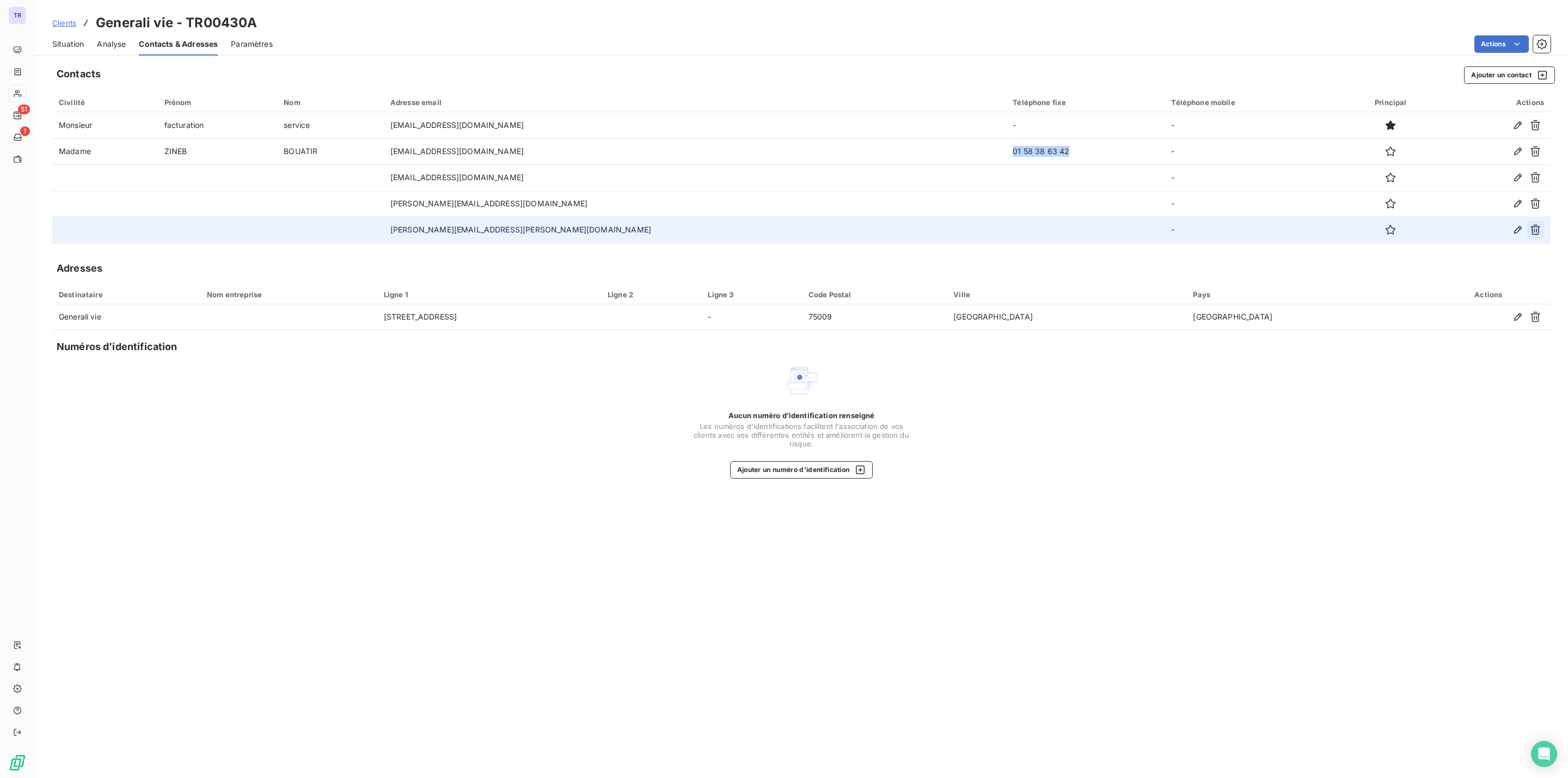
click at [1533, 230] on icon "button" at bounding box center [1535, 230] width 11 height 11
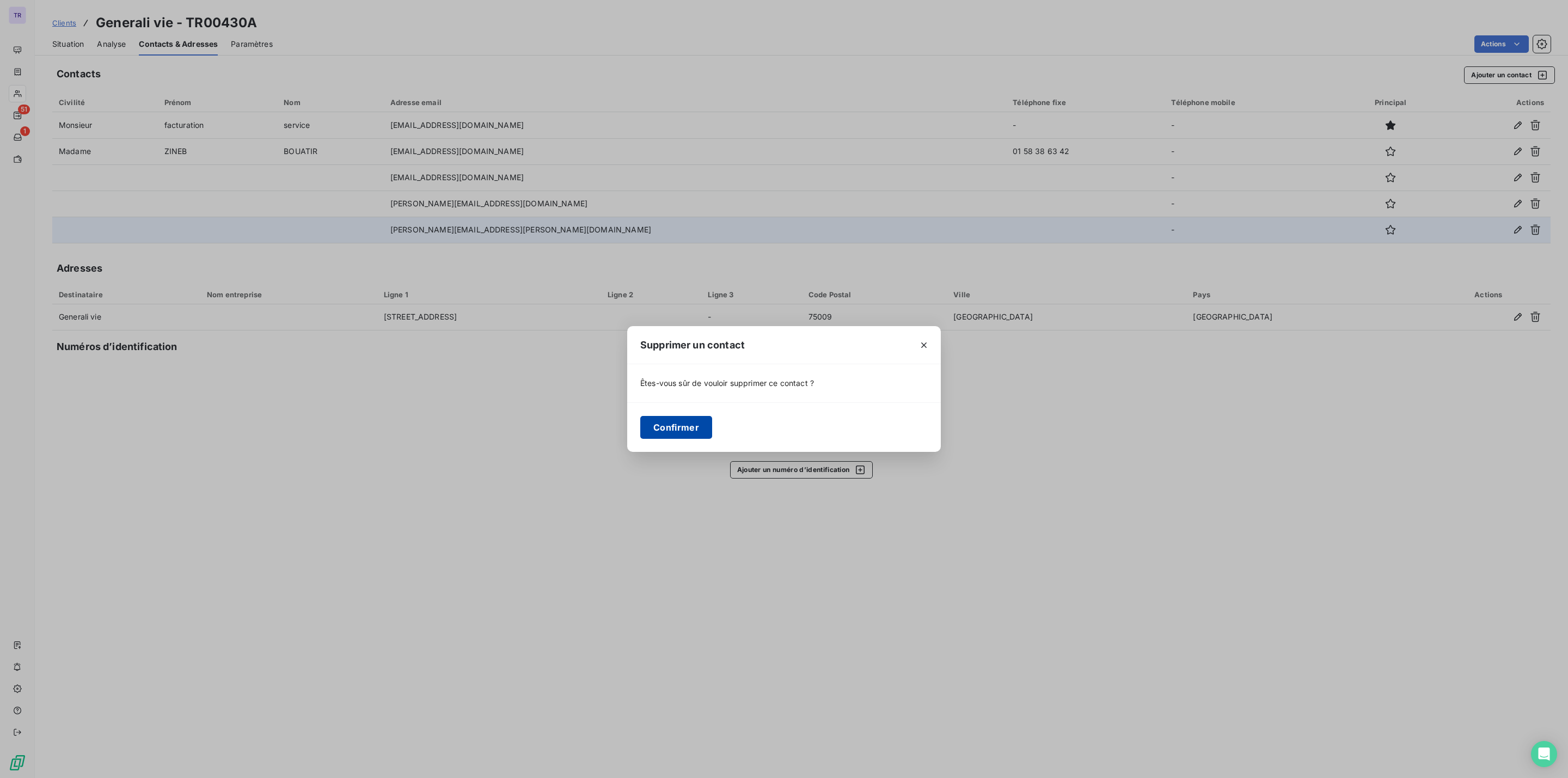
drag, startPoint x: 673, startPoint y: 427, endPoint x: 684, endPoint y: 430, distance: 11.4
click at [673, 427] on button "Confirmer" at bounding box center [676, 427] width 72 height 23
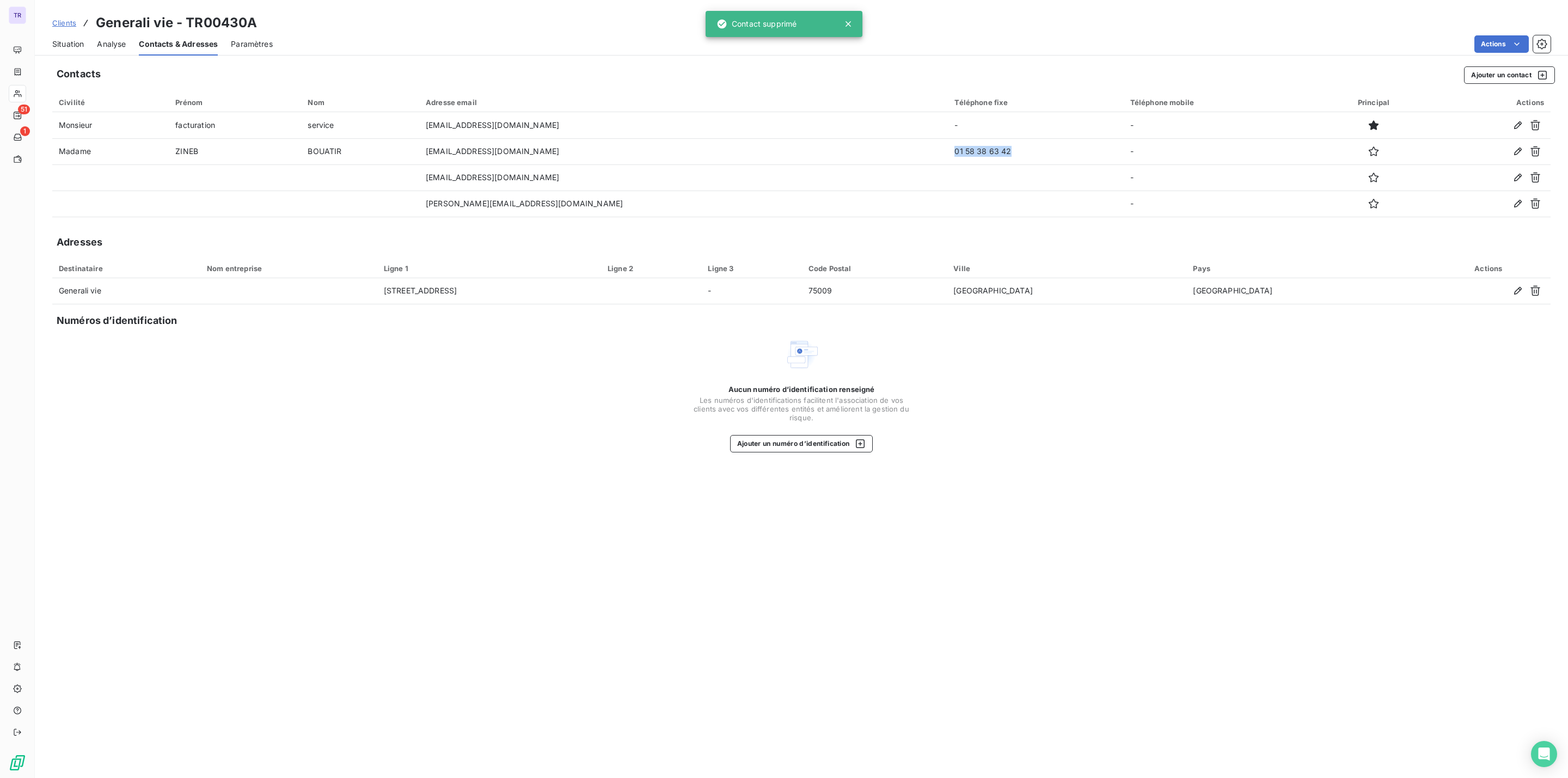
click at [72, 44] on span "Situation" at bounding box center [68, 44] width 32 height 11
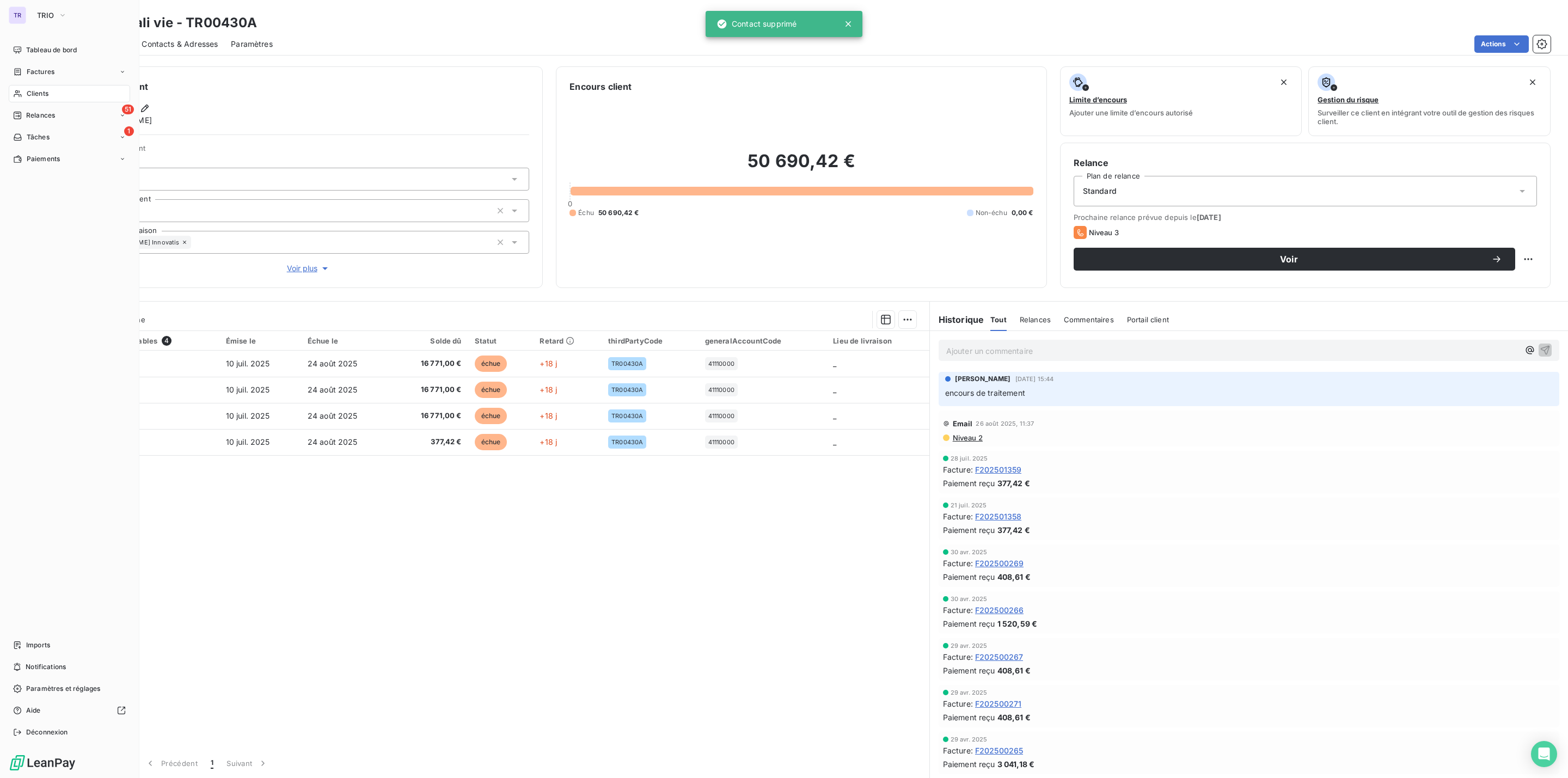
click at [41, 90] on span "Clients" at bounding box center [38, 94] width 22 height 10
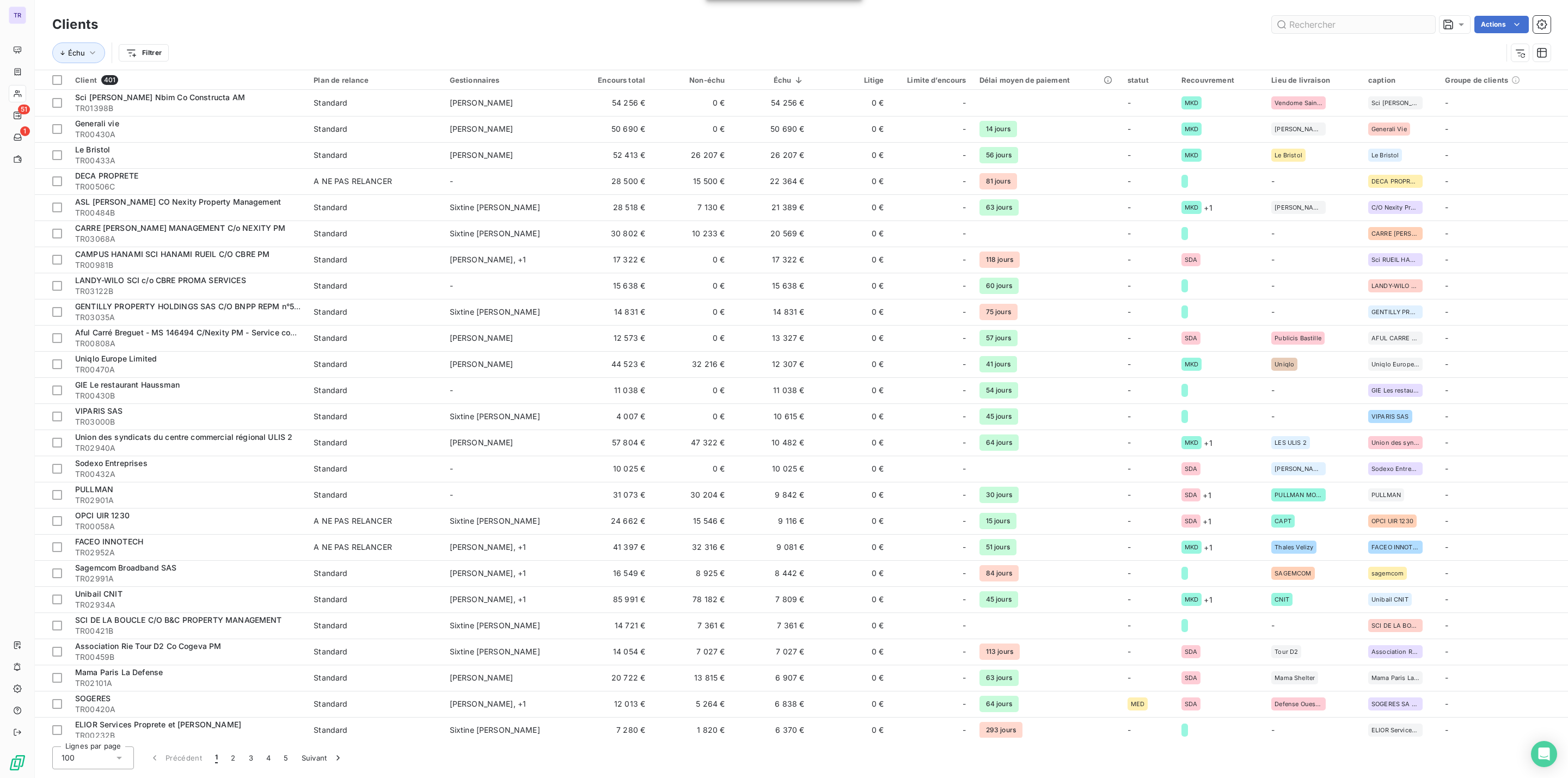
click at [1374, 30] on input "text" at bounding box center [1353, 24] width 163 height 18
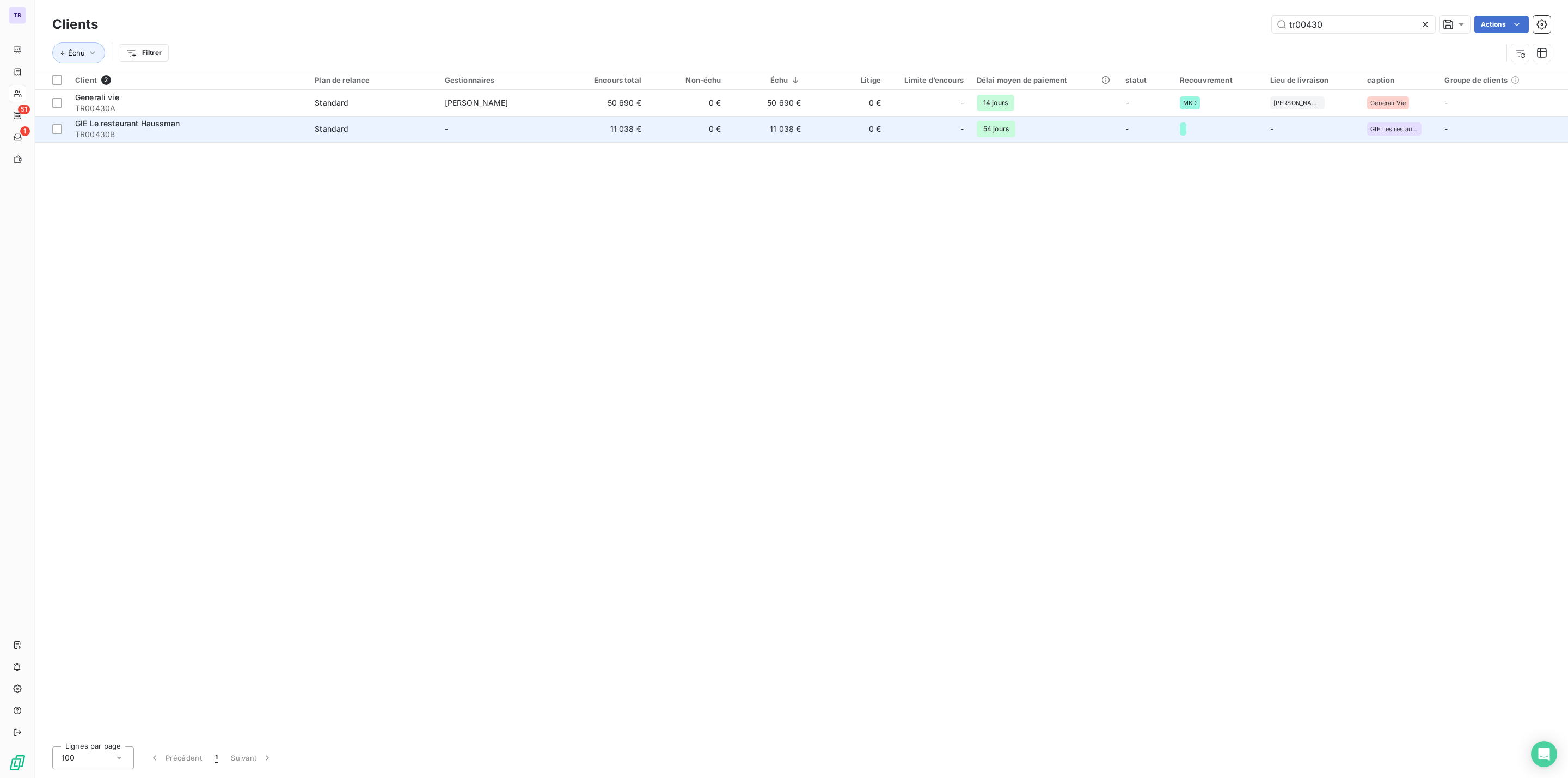
type input "tr00430"
click at [114, 122] on span "GIE Le restaurant Haussman" at bounding box center [127, 123] width 105 height 9
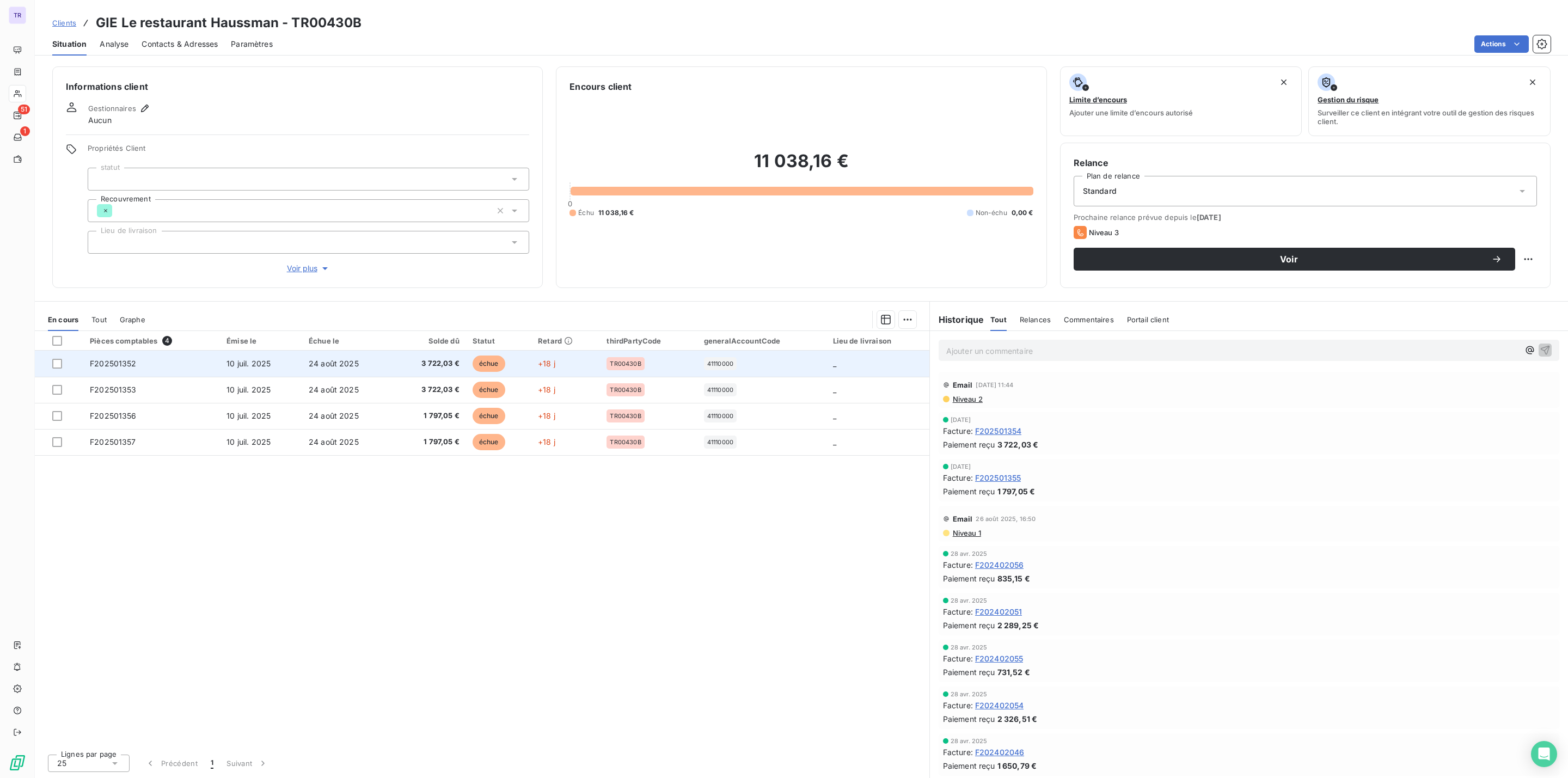
click at [492, 366] on span "échue" at bounding box center [489, 363] width 33 height 16
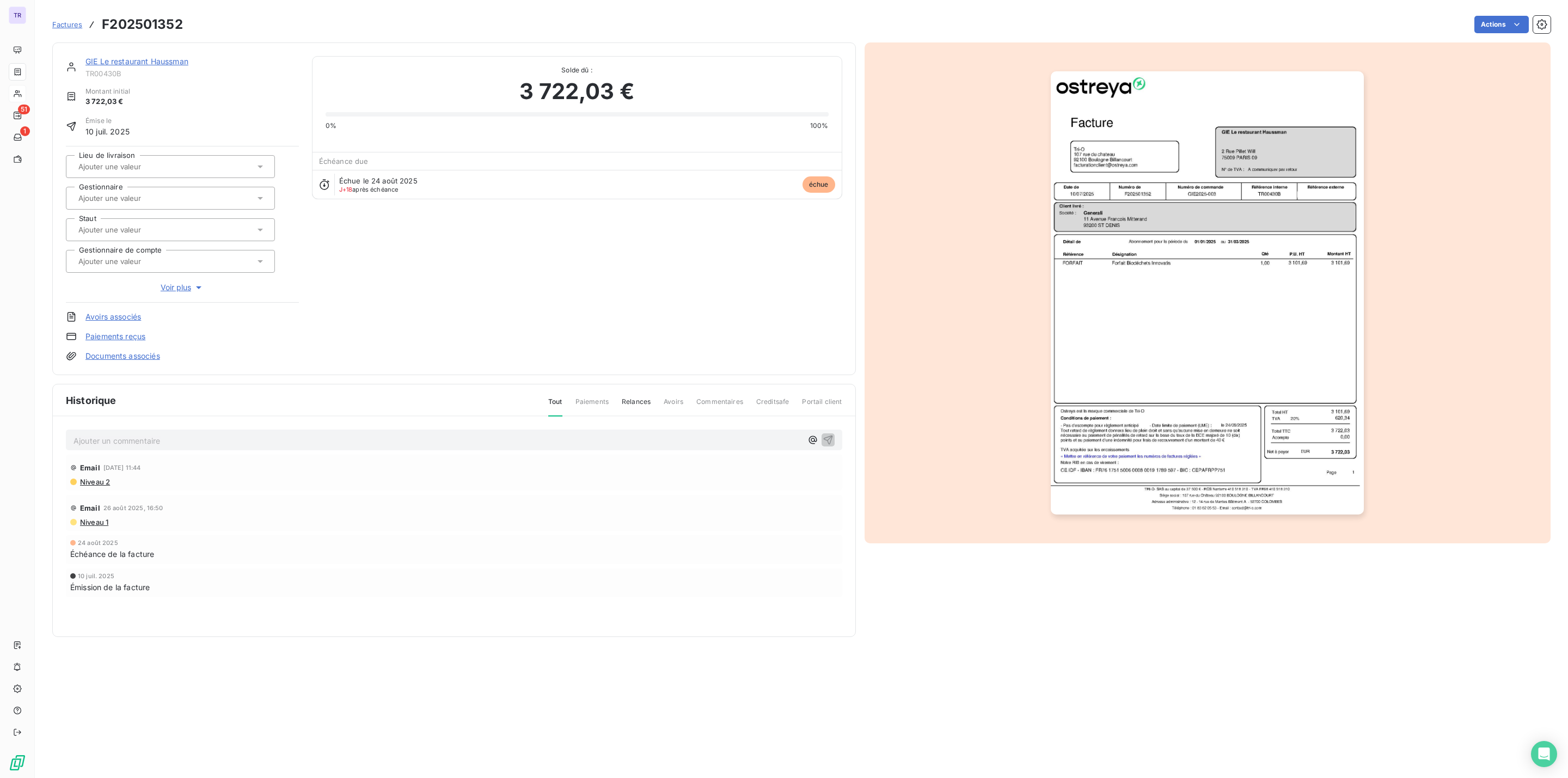
click at [172, 59] on link "GIE Le restaurant Haussman" at bounding box center [136, 61] width 103 height 9
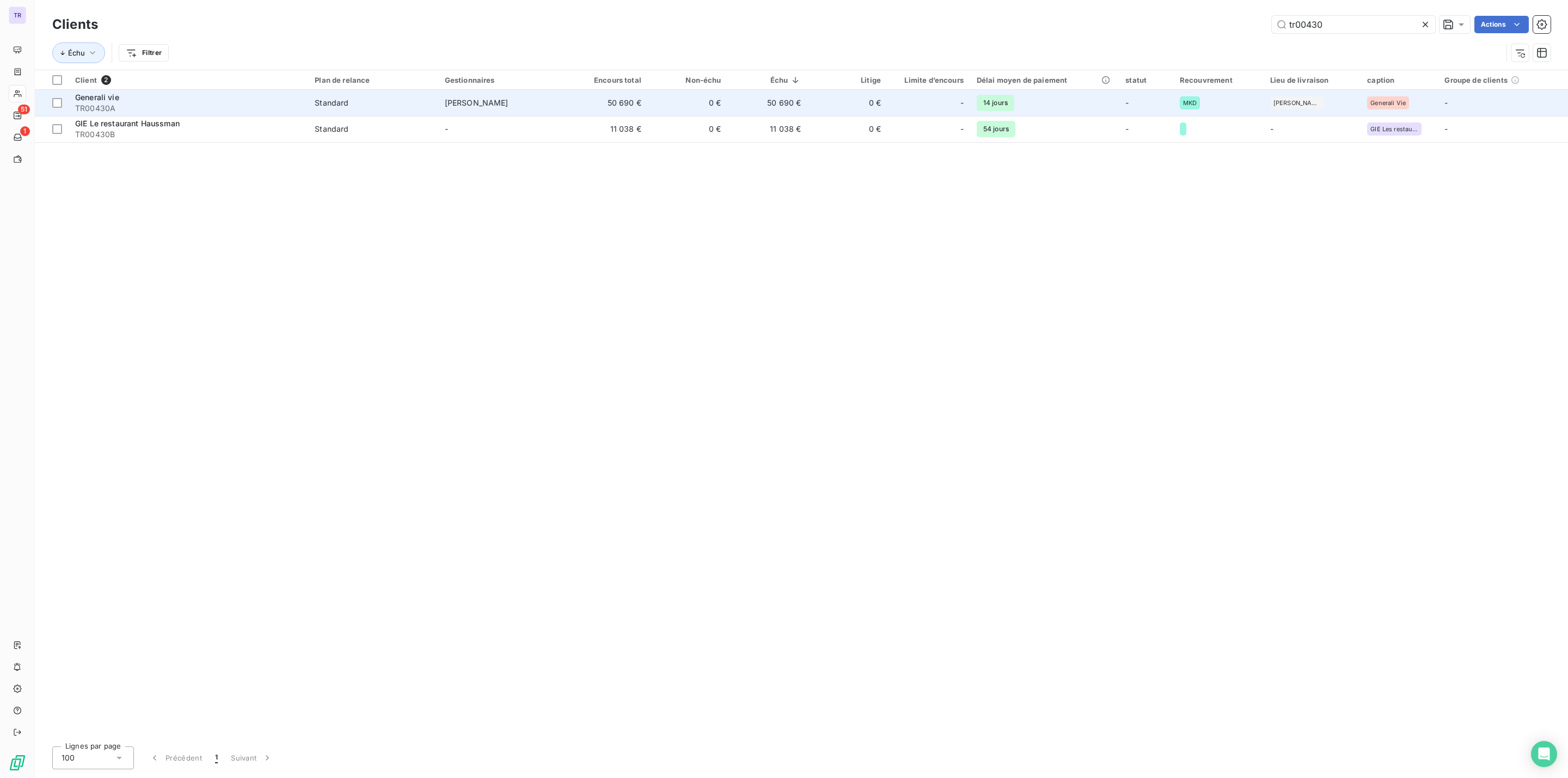
click at [111, 93] on span "Generali vie" at bounding box center [97, 97] width 44 height 9
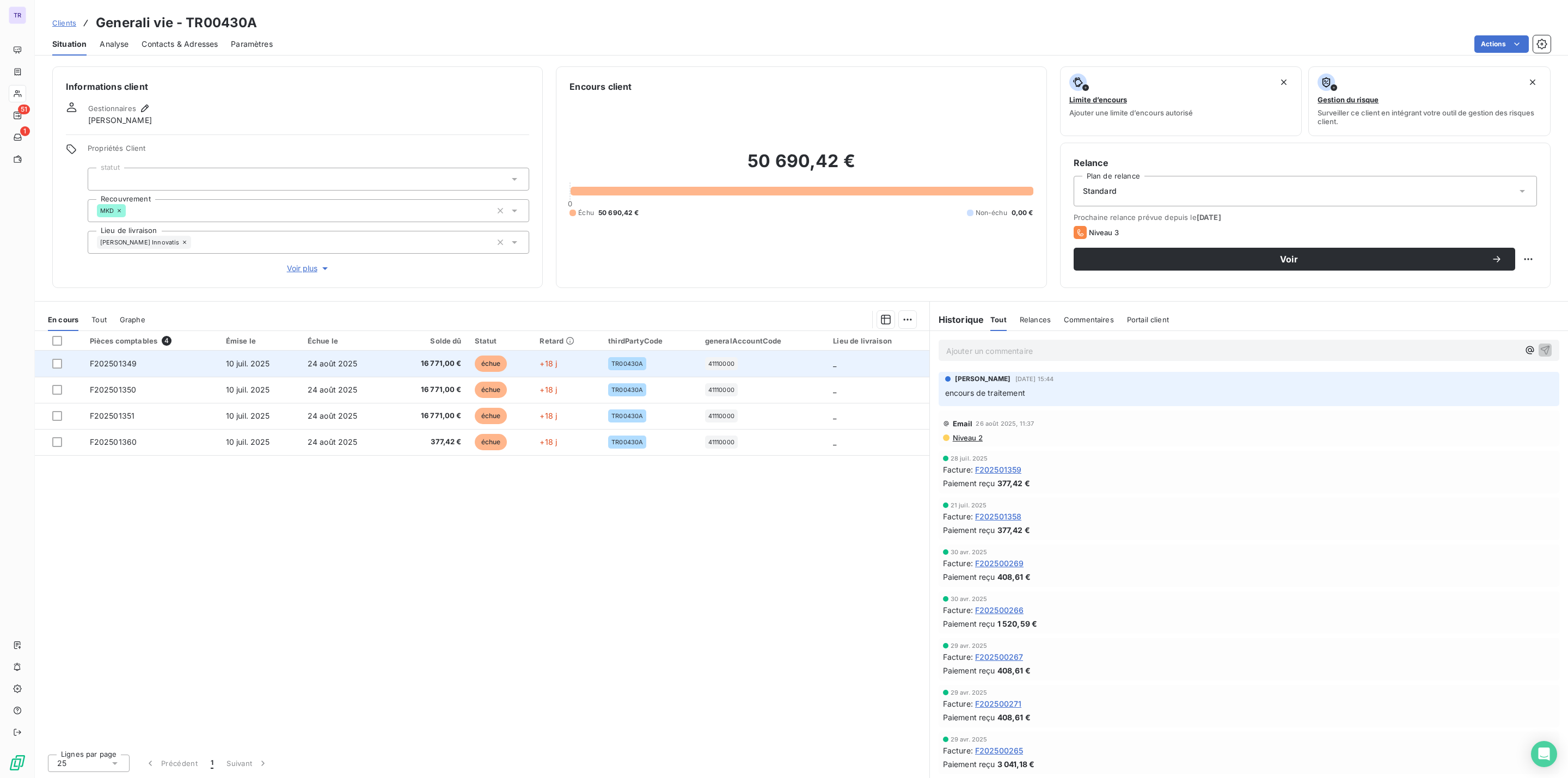
click at [502, 362] on span "échue" at bounding box center [491, 363] width 33 height 16
click at [1117, 354] on p "Ajouter un commentaire ﻿" at bounding box center [1233, 351] width 573 height 13
click at [1139, 352] on p "mail fait à Hanane afin de contacter le client" at bounding box center [1233, 350] width 573 height 13
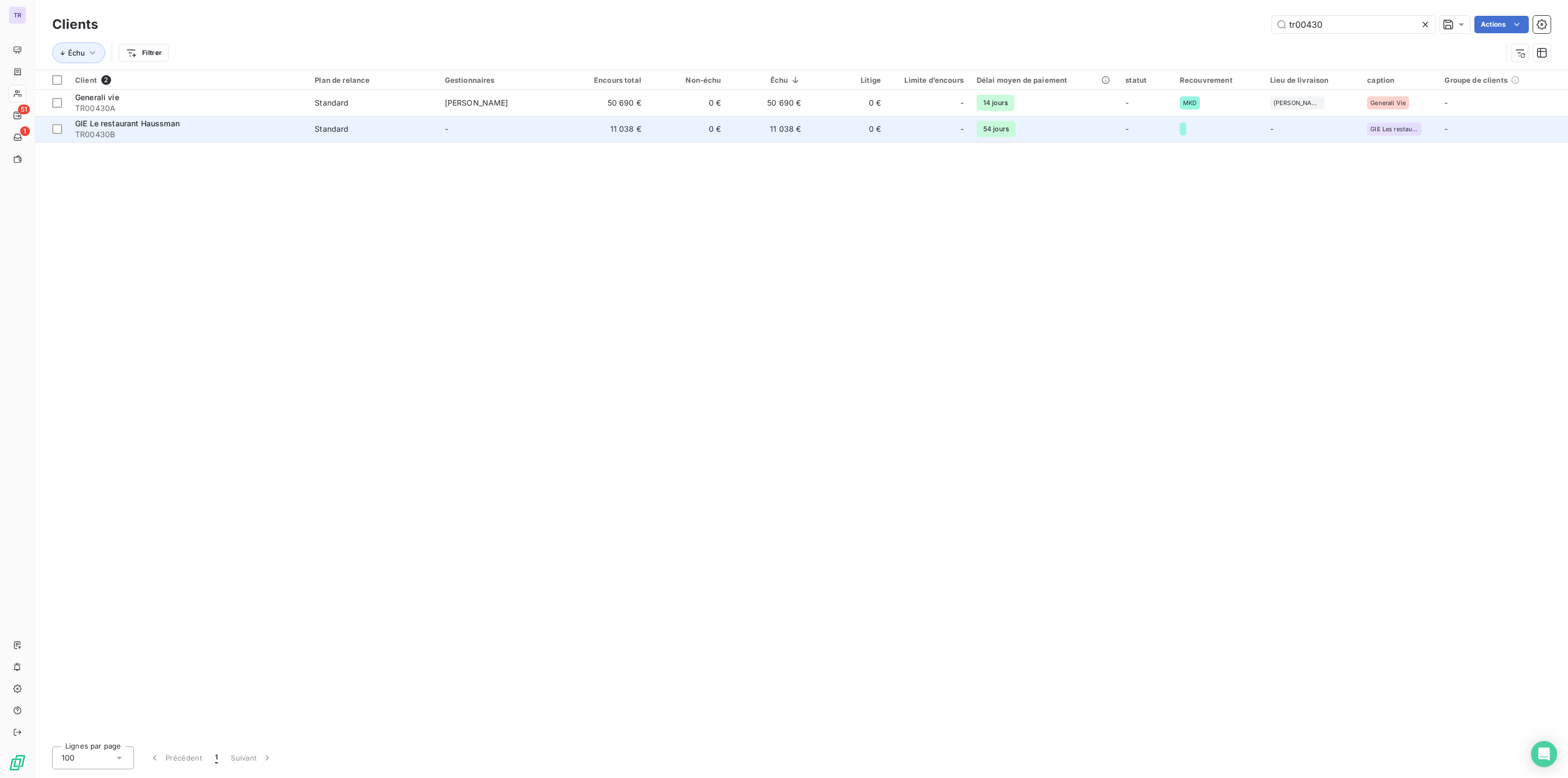
click at [121, 122] on span "GIE Le restaurant Haussman" at bounding box center [127, 123] width 105 height 9
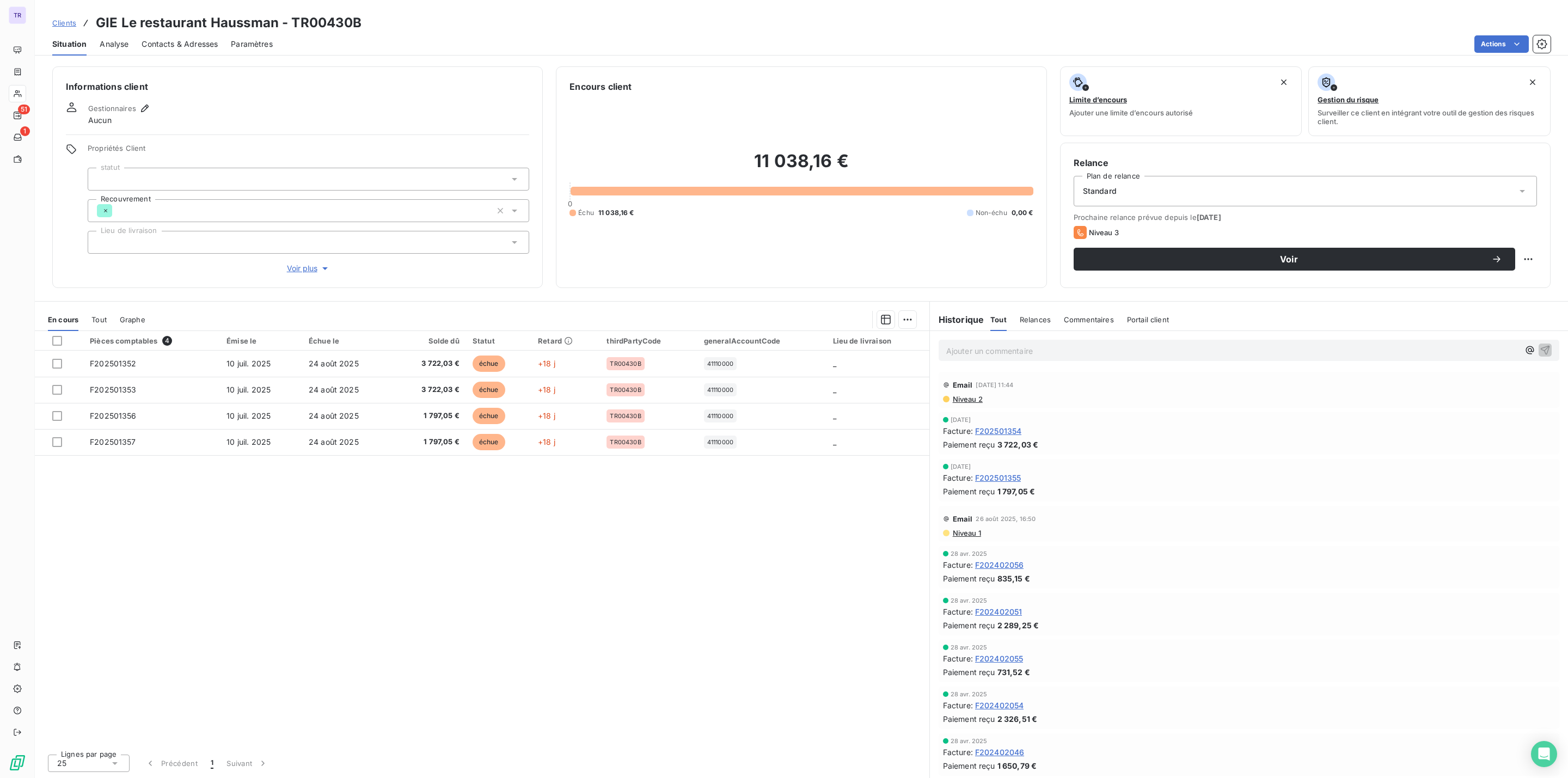
click at [1090, 346] on p "Ajouter un commentaire ﻿" at bounding box center [1233, 351] width 573 height 13
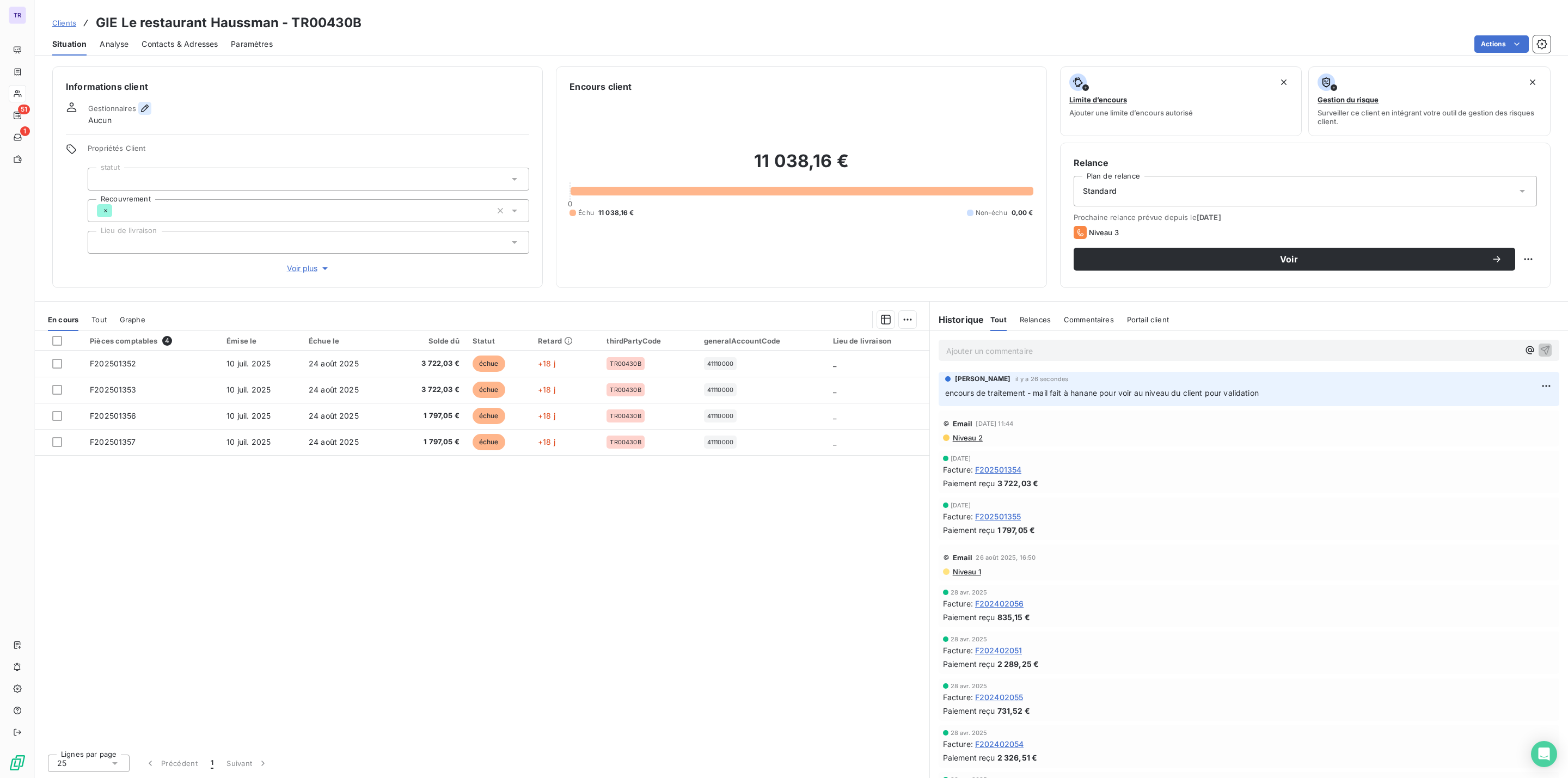
click at [142, 108] on icon "button" at bounding box center [145, 108] width 11 height 11
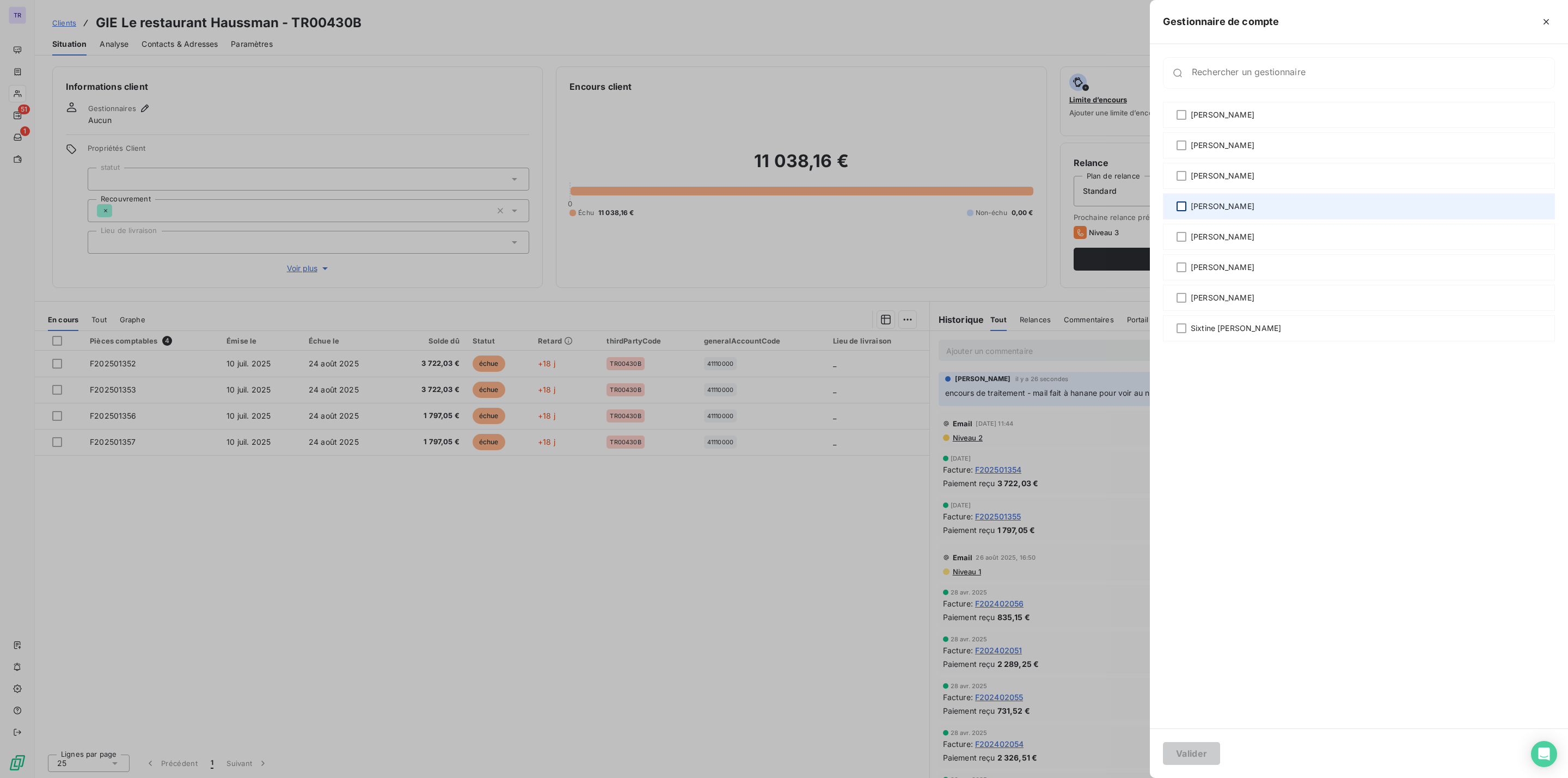
click at [1183, 203] on div at bounding box center [1181, 206] width 10 height 10
drag, startPoint x: 1185, startPoint y: 748, endPoint x: 1135, endPoint y: 708, distance: 64.0
click at [1186, 748] on button "Valider" at bounding box center [1192, 754] width 57 height 23
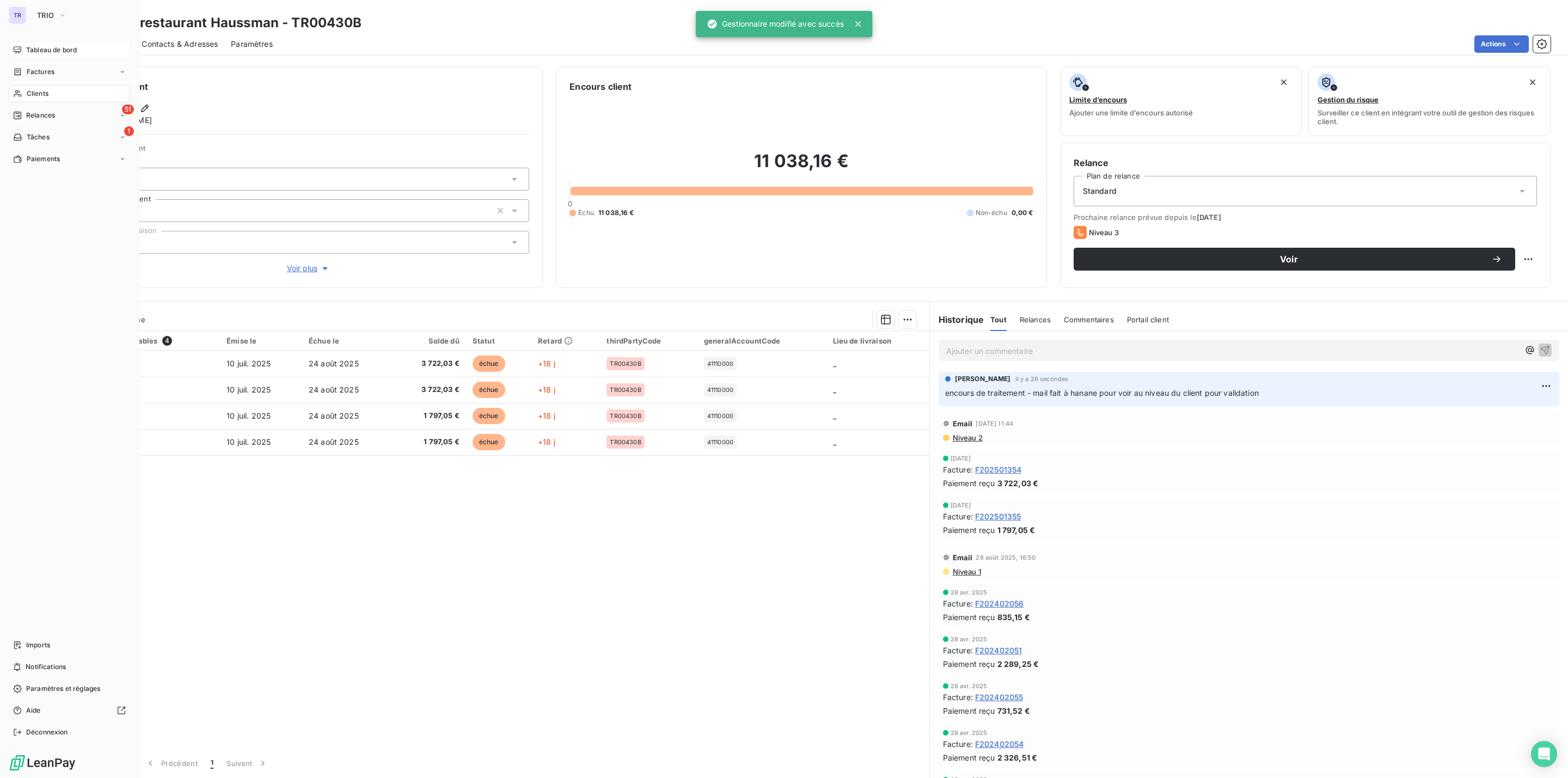
click at [56, 54] on span "Tableau de bord" at bounding box center [51, 50] width 51 height 10
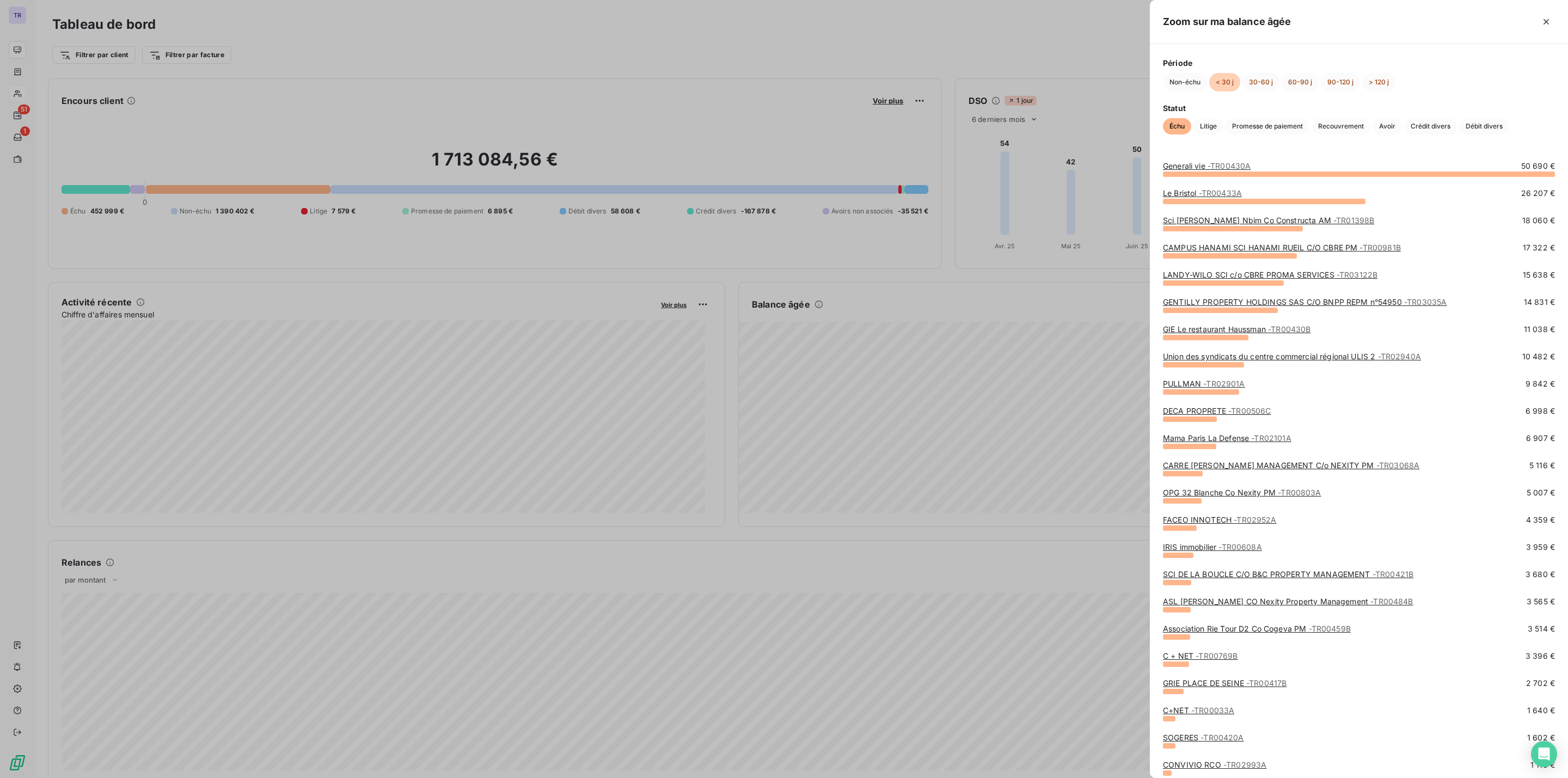
click at [1207, 197] on span "- TR00433A" at bounding box center [1220, 192] width 43 height 9
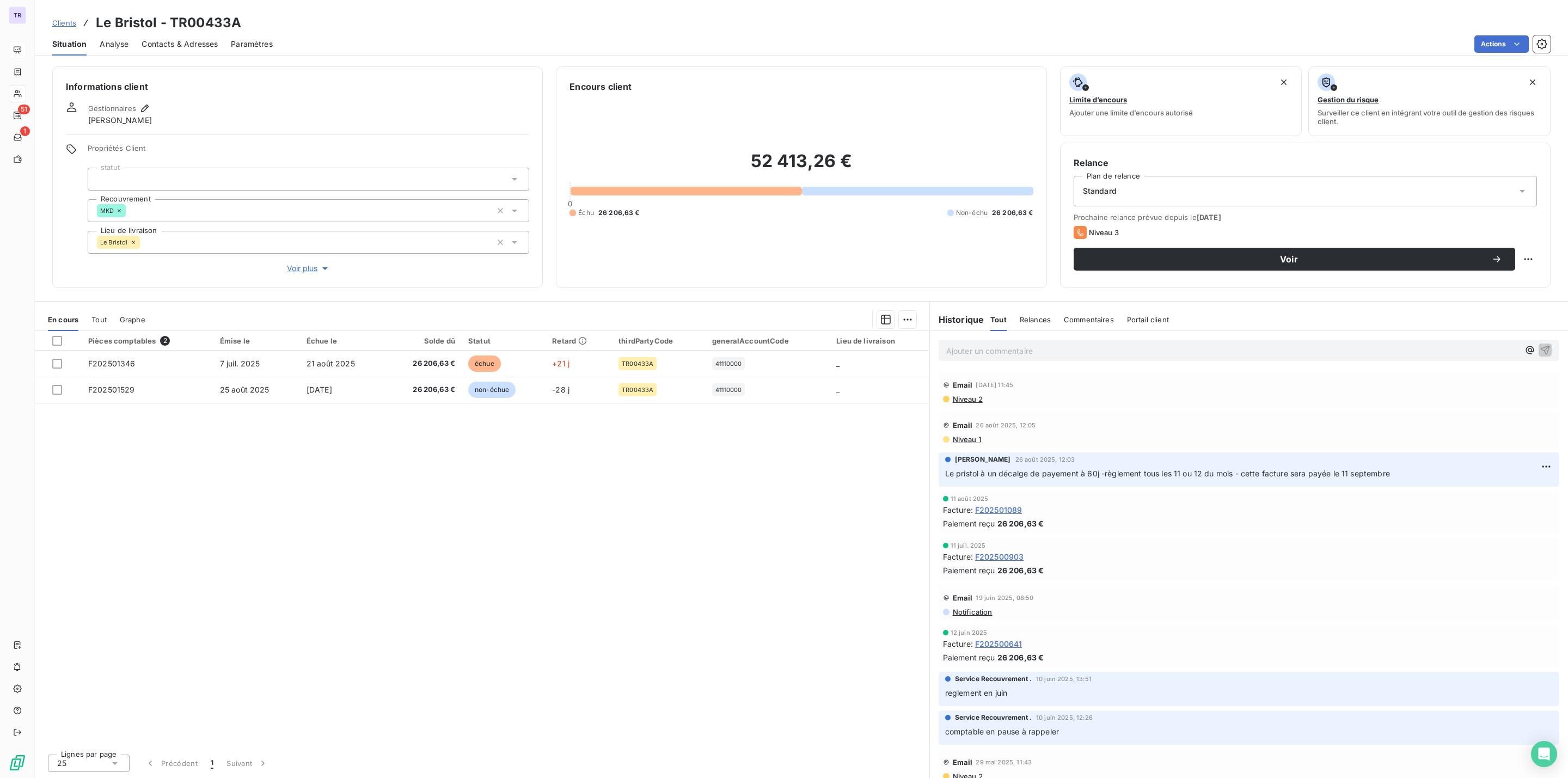
click at [970, 400] on span "Niveau 2" at bounding box center [967, 399] width 31 height 9
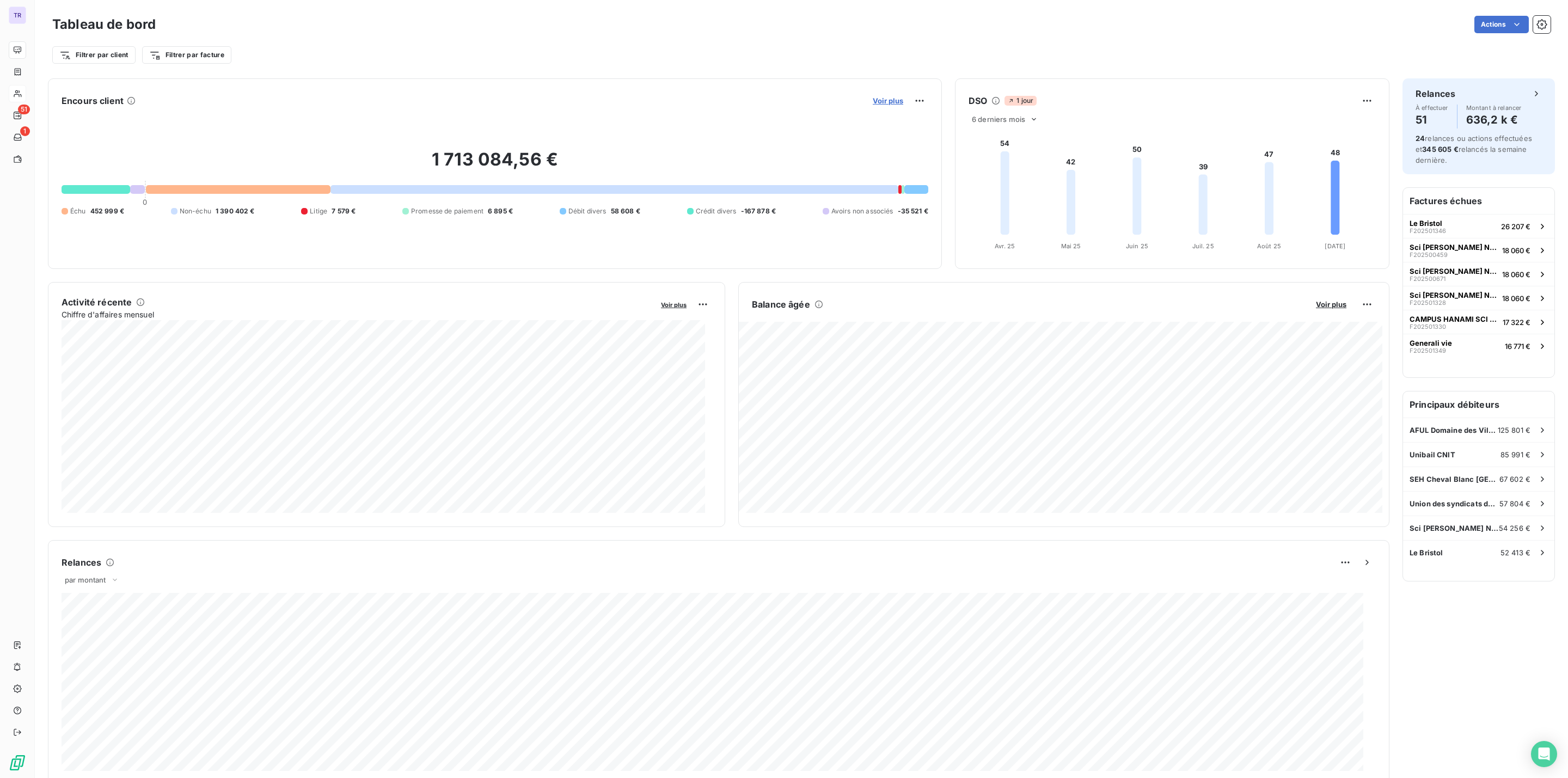
click at [885, 100] on span "Voir plus" at bounding box center [888, 100] width 30 height 9
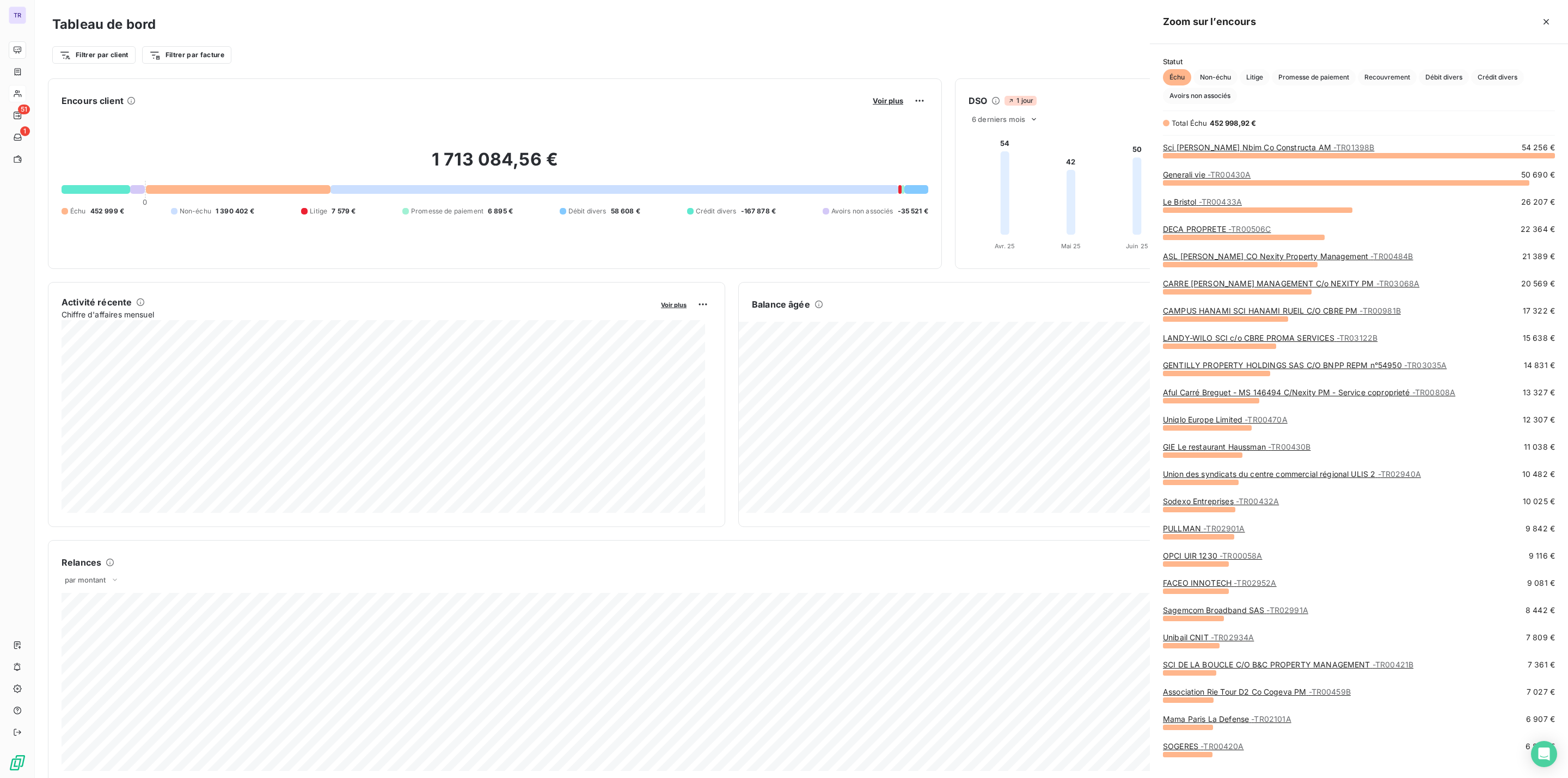
scroll to position [610, 405]
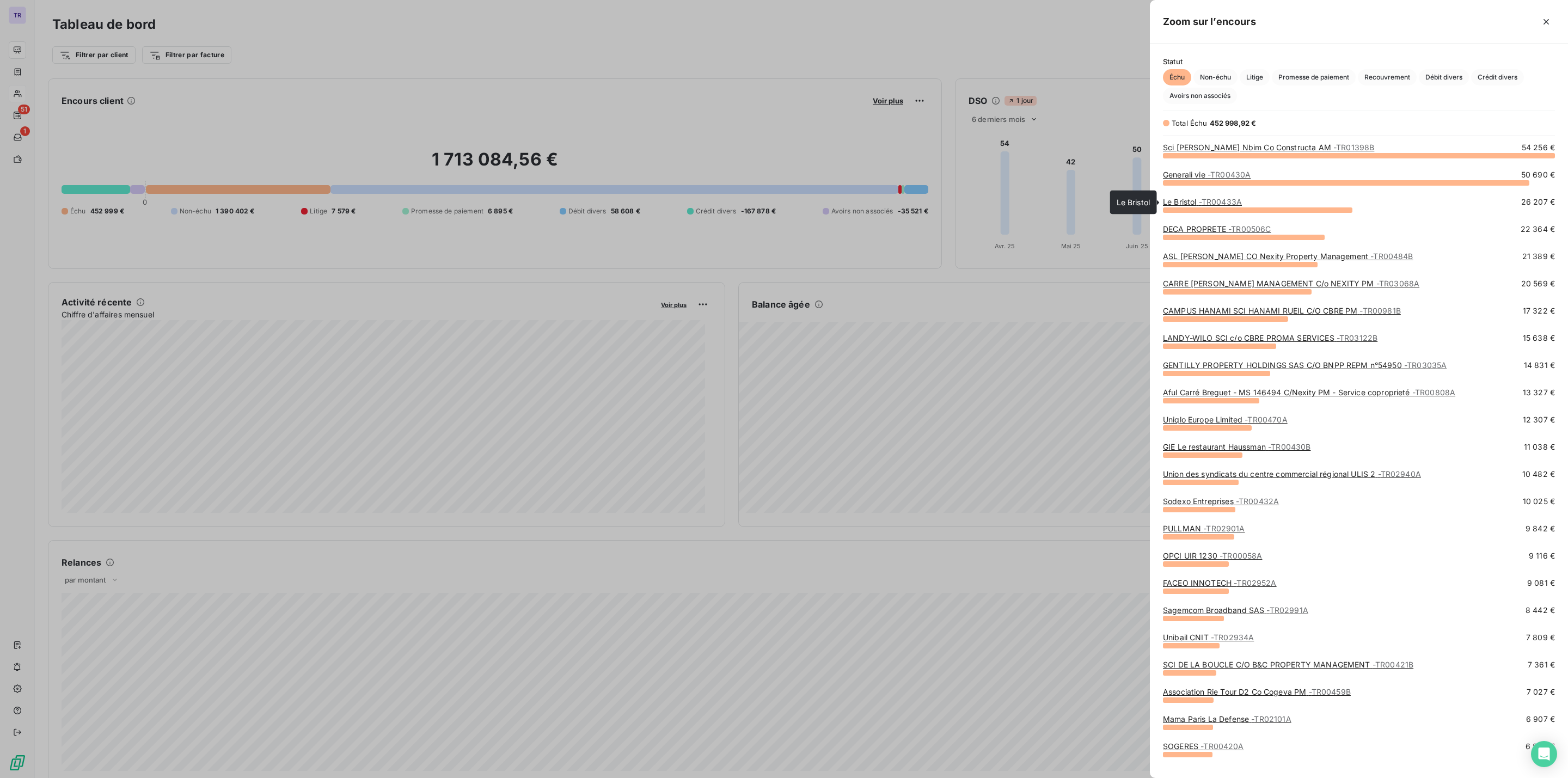
click at [1192, 202] on link "Le Bristol - TR00433A" at bounding box center [1203, 202] width 79 height 9
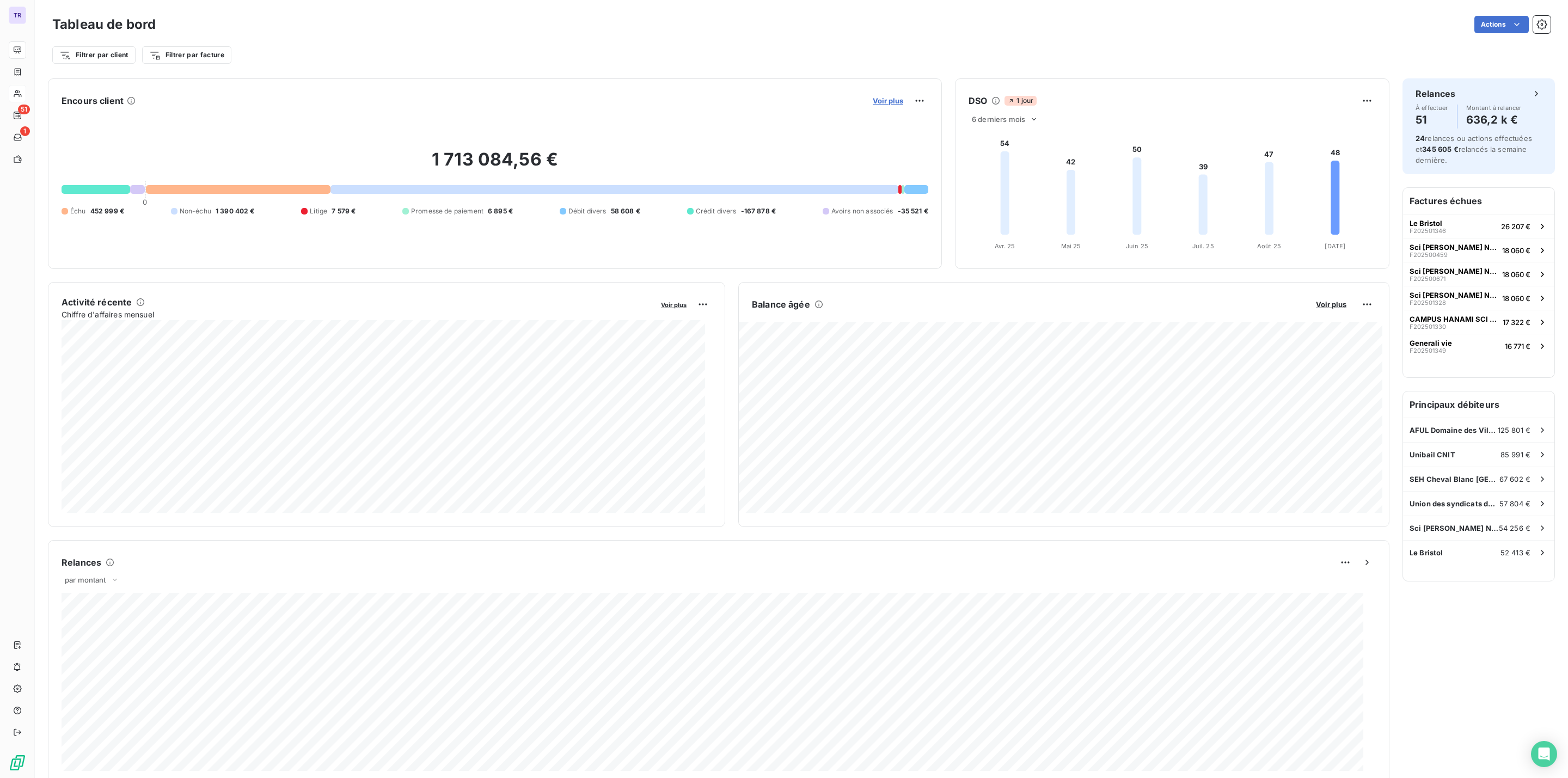
click at [873, 99] on span "Voir plus" at bounding box center [888, 100] width 30 height 9
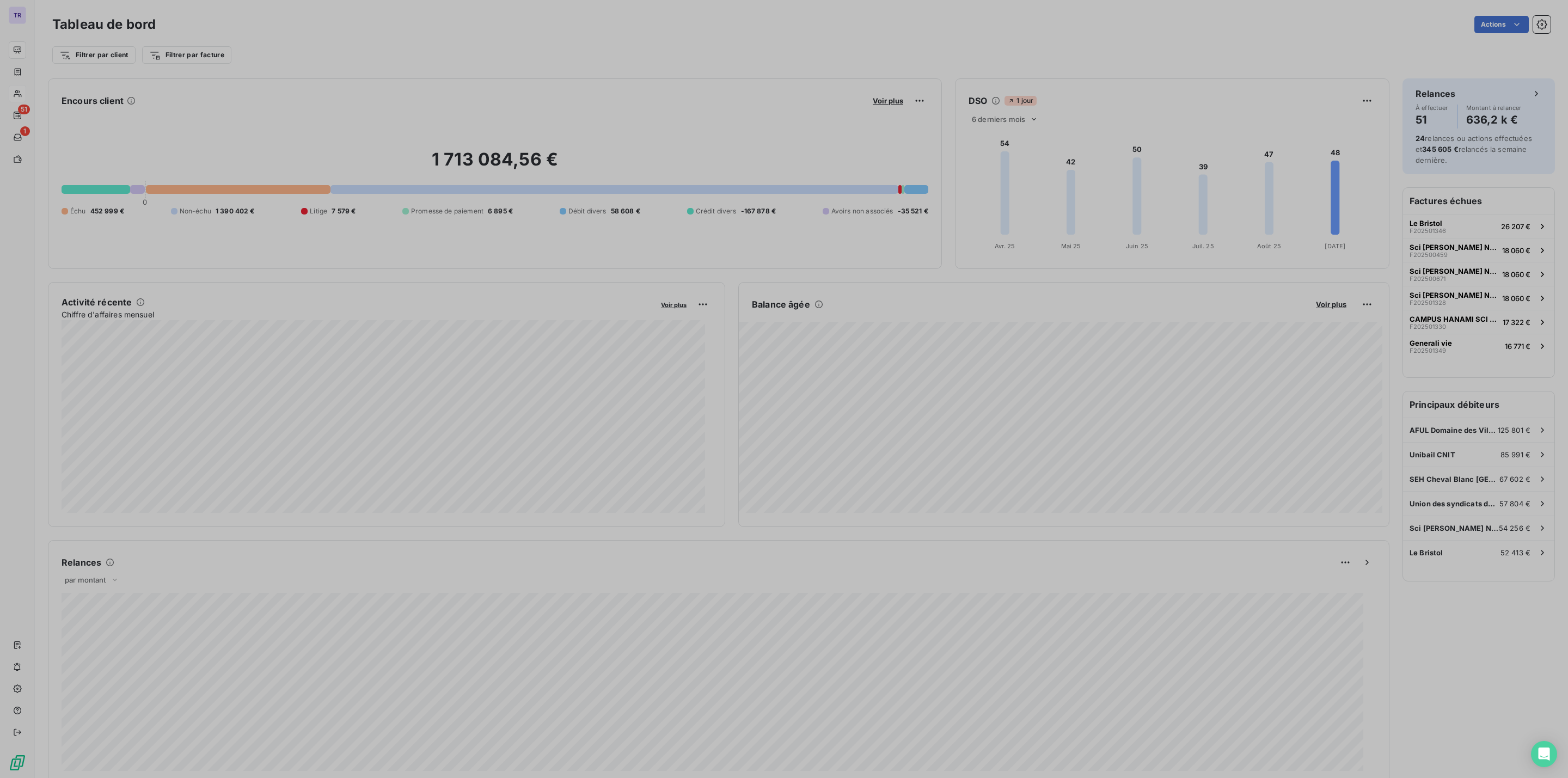
scroll to position [766, 405]
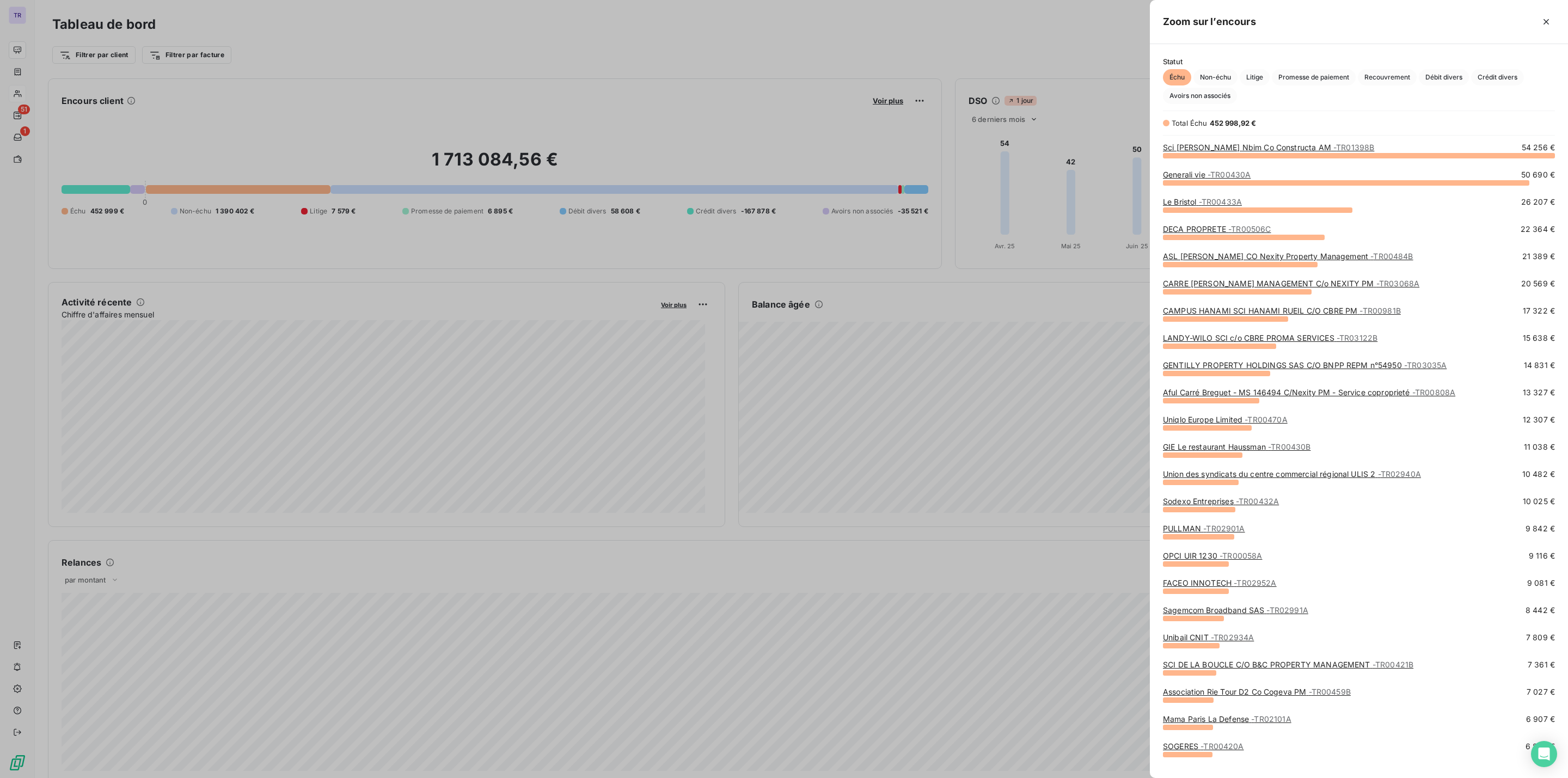
click at [1281, 147] on link "Sci Victor Nbim Co Constructa AM - TR01398B" at bounding box center [1269, 147] width 211 height 9
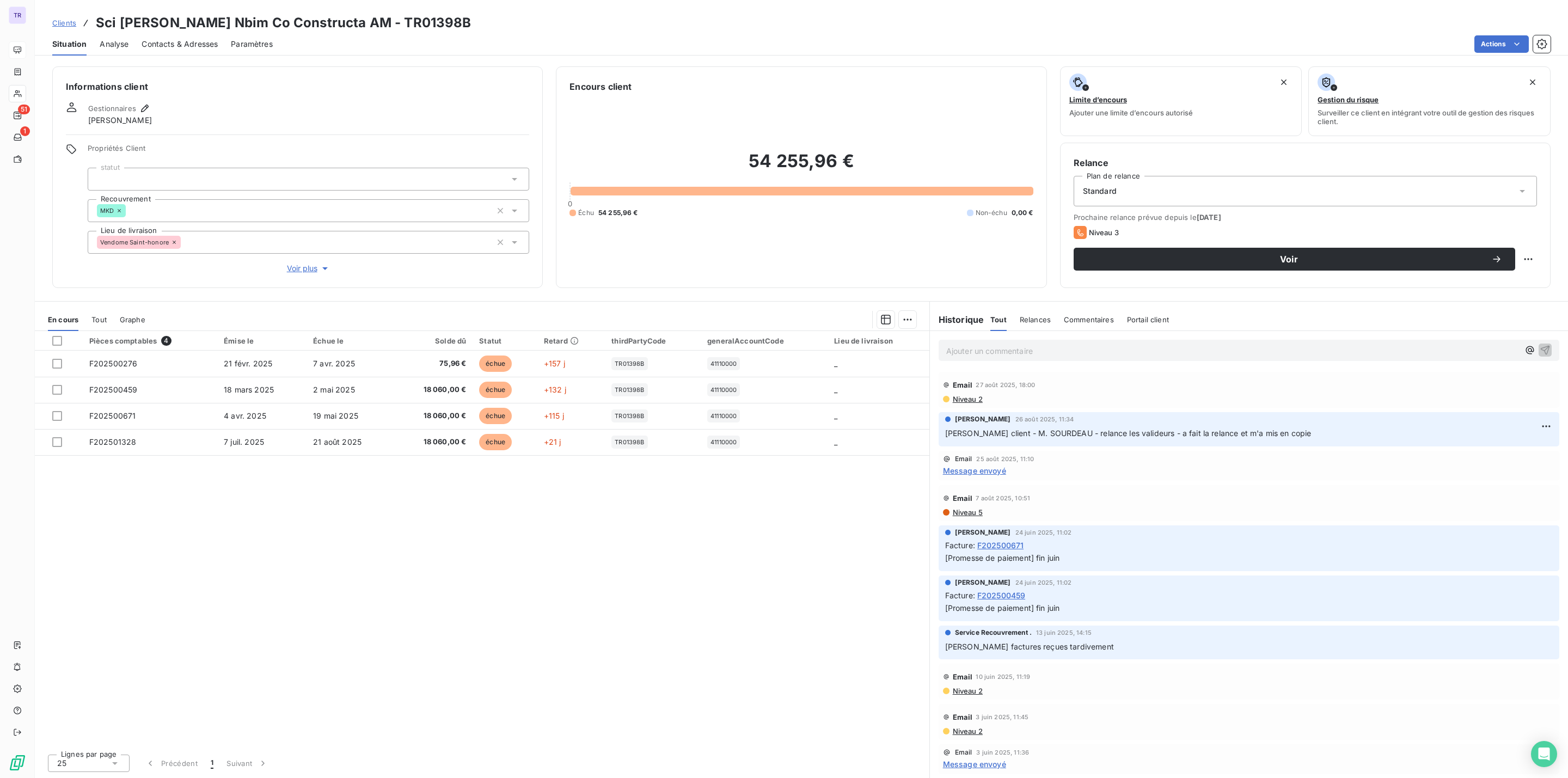
click at [178, 37] on div "Contacts & Adresses" at bounding box center [180, 44] width 76 height 23
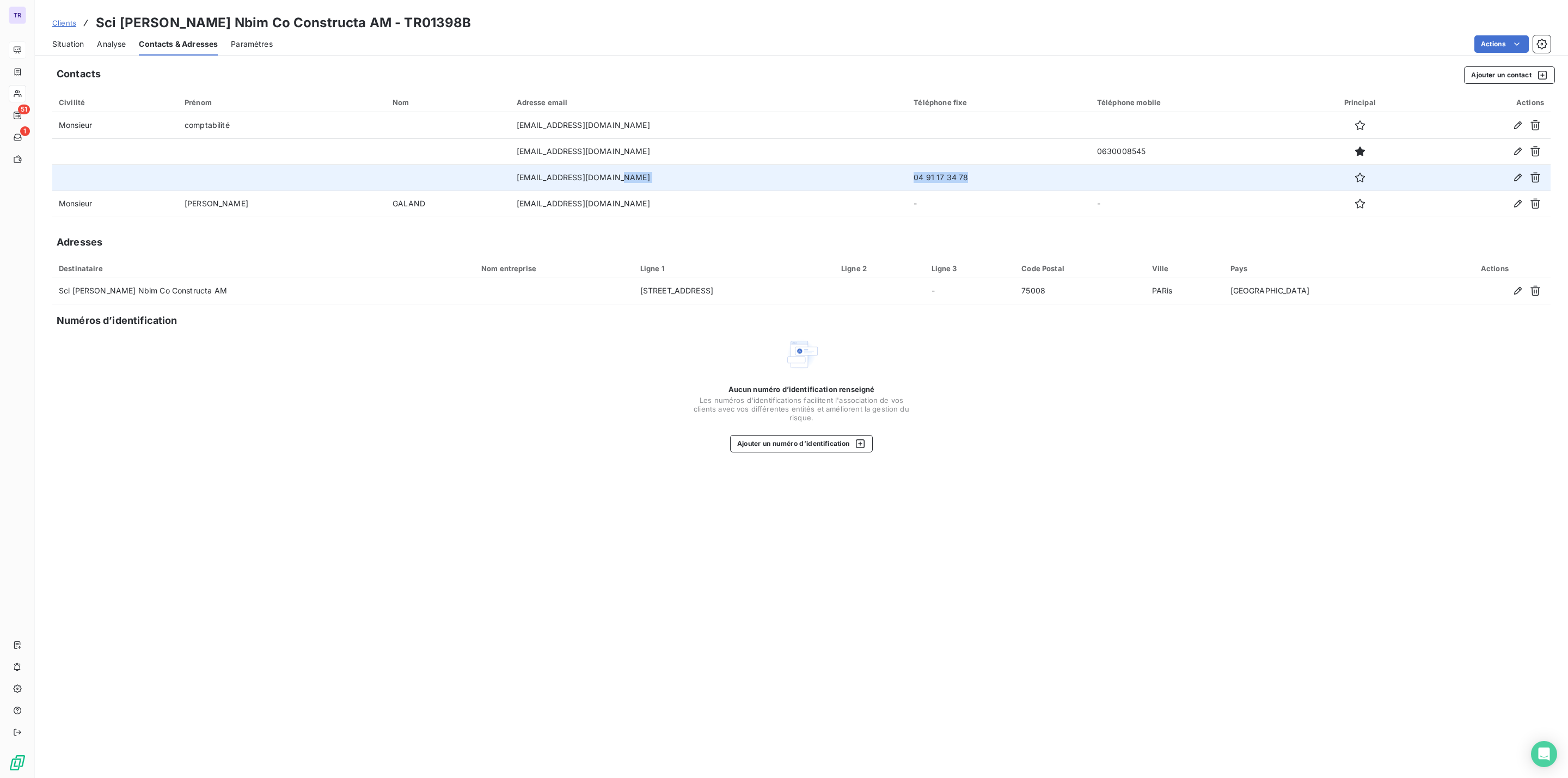
drag, startPoint x: 934, startPoint y: 177, endPoint x: 845, endPoint y: 173, distance: 89.1
click at [845, 173] on tr "msourdeau@constructa.fr 04 91 17 34 78" at bounding box center [802, 177] width 1499 height 26
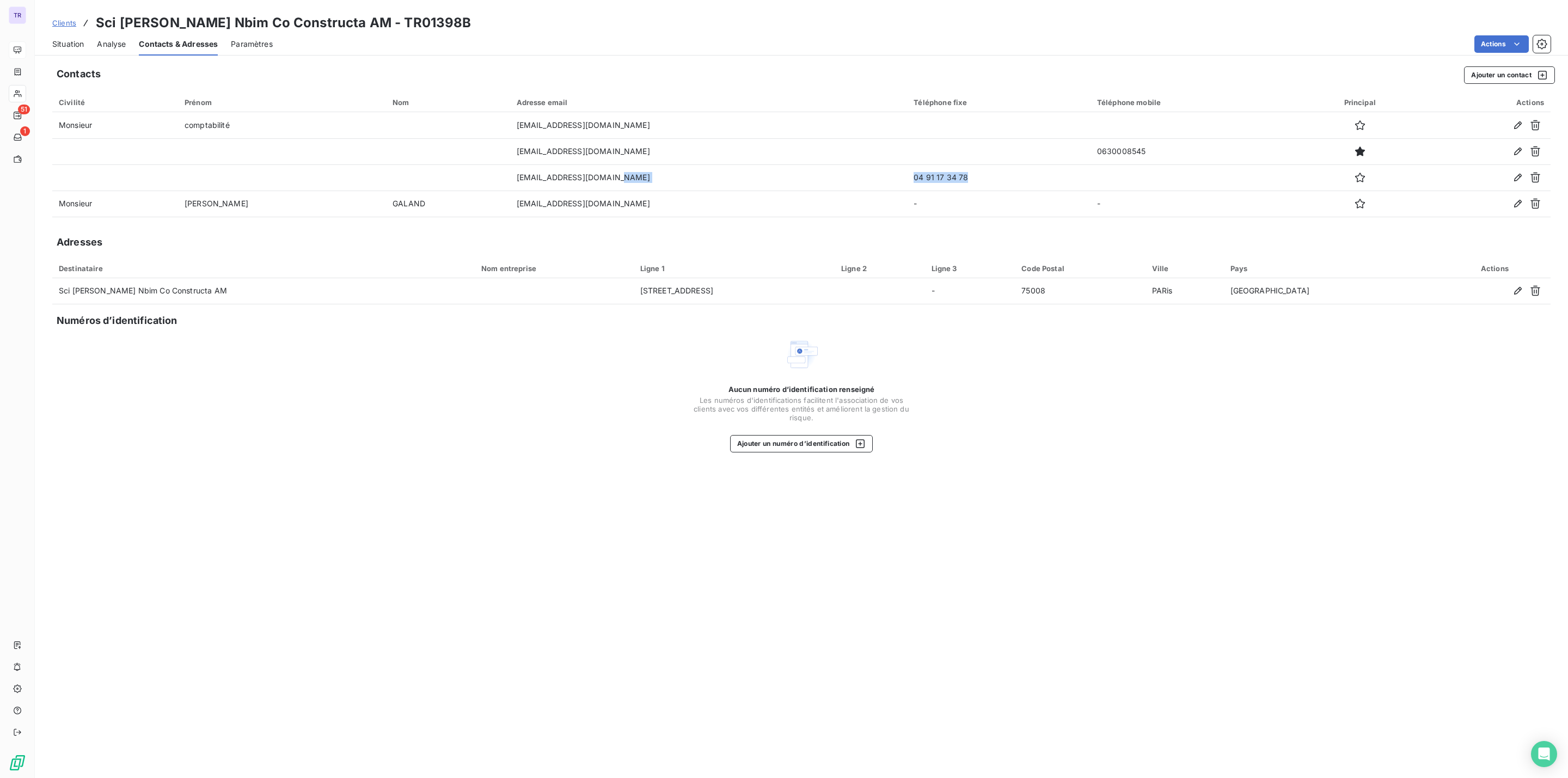
click at [67, 39] on span "Situation" at bounding box center [68, 44] width 32 height 11
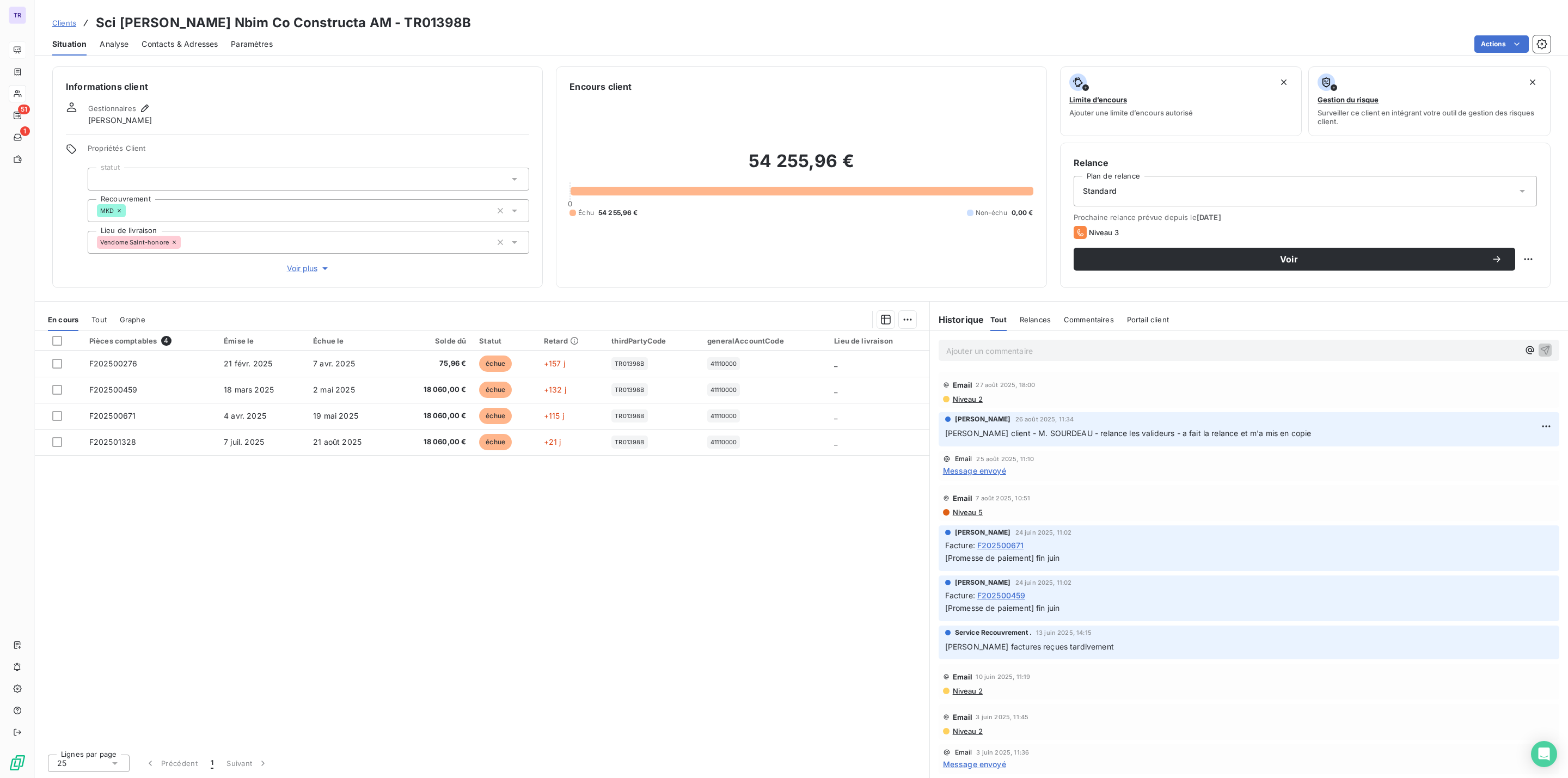
click at [200, 39] on span "Contacts & Adresses" at bounding box center [180, 44] width 76 height 11
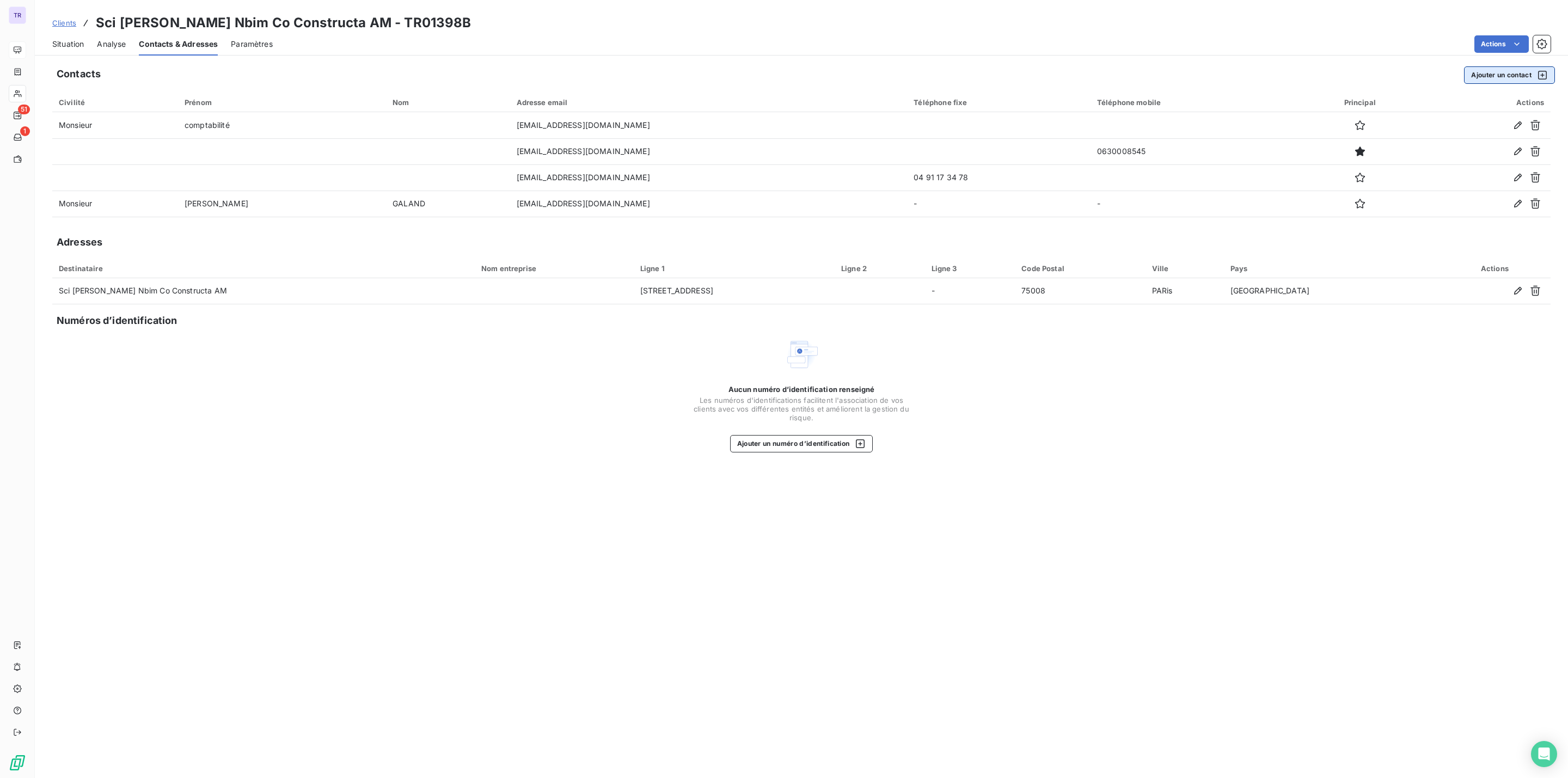
click at [1477, 74] on button "Ajouter un contact" at bounding box center [1509, 75] width 91 height 18
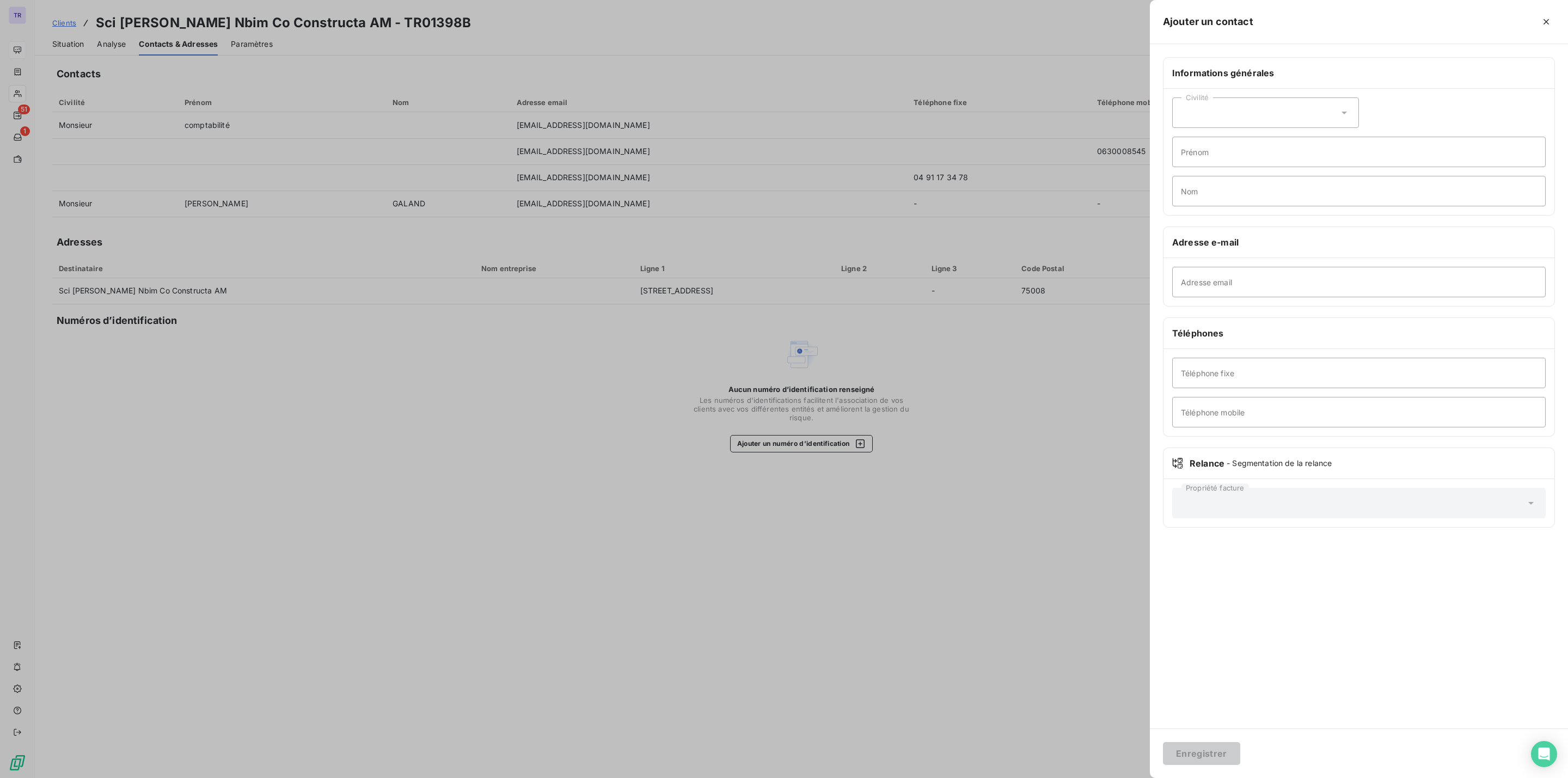
click at [1244, 116] on div "Civilité" at bounding box center [1265, 113] width 187 height 30
click at [1234, 156] on li "Monsieur" at bounding box center [1265, 159] width 187 height 19
click at [1253, 162] on input "Prénom" at bounding box center [1359, 152] width 374 height 30
click at [1200, 181] on input "Nom" at bounding box center [1359, 191] width 374 height 30
drag, startPoint x: 1206, startPoint y: 189, endPoint x: 1212, endPoint y: 190, distance: 6.1
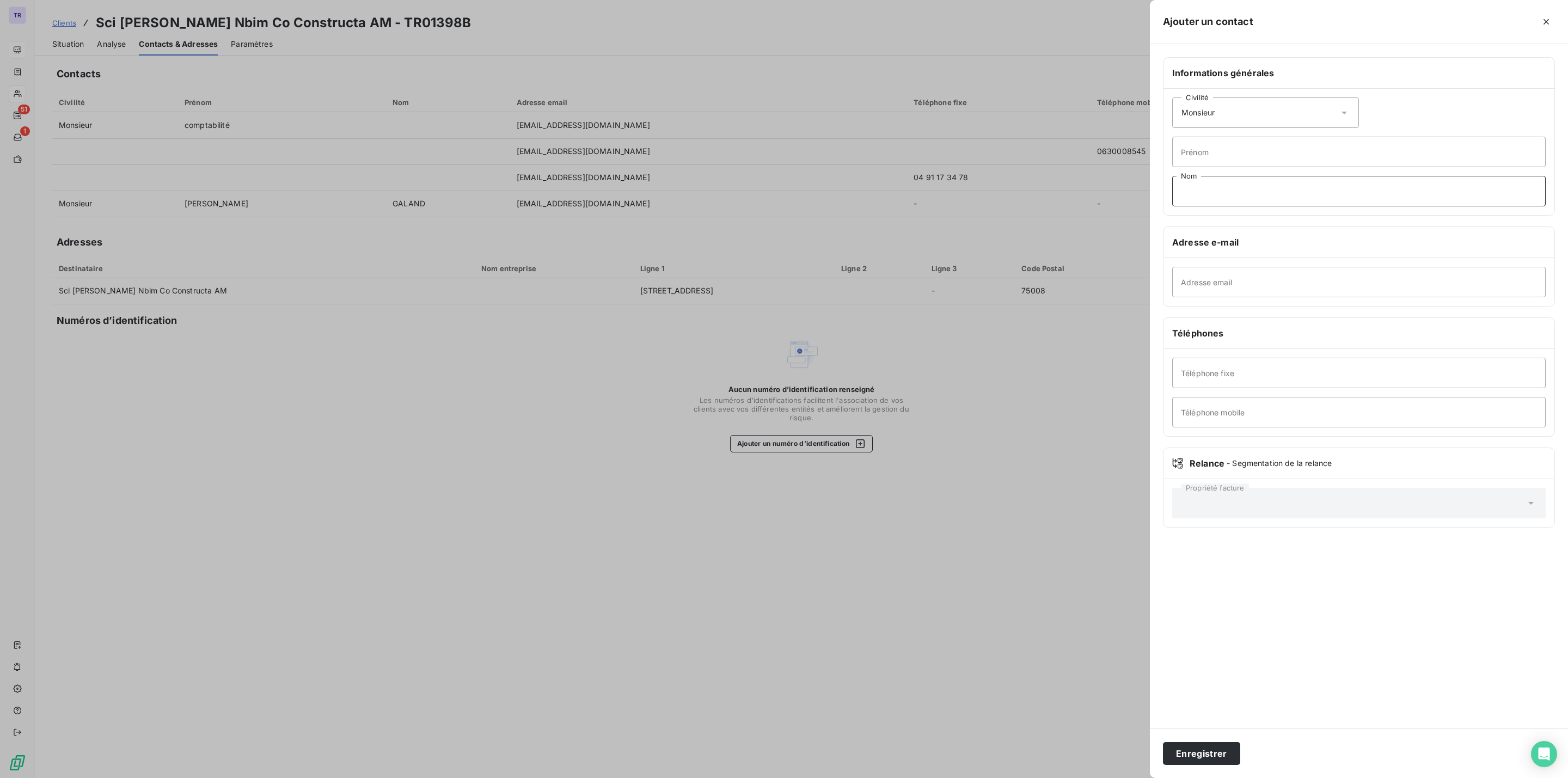
click at [1207, 189] on input "Nom" at bounding box center [1359, 191] width 374 height 30
click at [1211, 288] on input "Adresse email" at bounding box center [1359, 282] width 374 height 30
click at [1189, 373] on input "Téléphone fixe" at bounding box center [1359, 373] width 374 height 30
drag, startPoint x: 1203, startPoint y: 417, endPoint x: 1208, endPoint y: 412, distance: 7.1
click at [1203, 416] on input "Téléphone mobile" at bounding box center [1359, 412] width 374 height 30
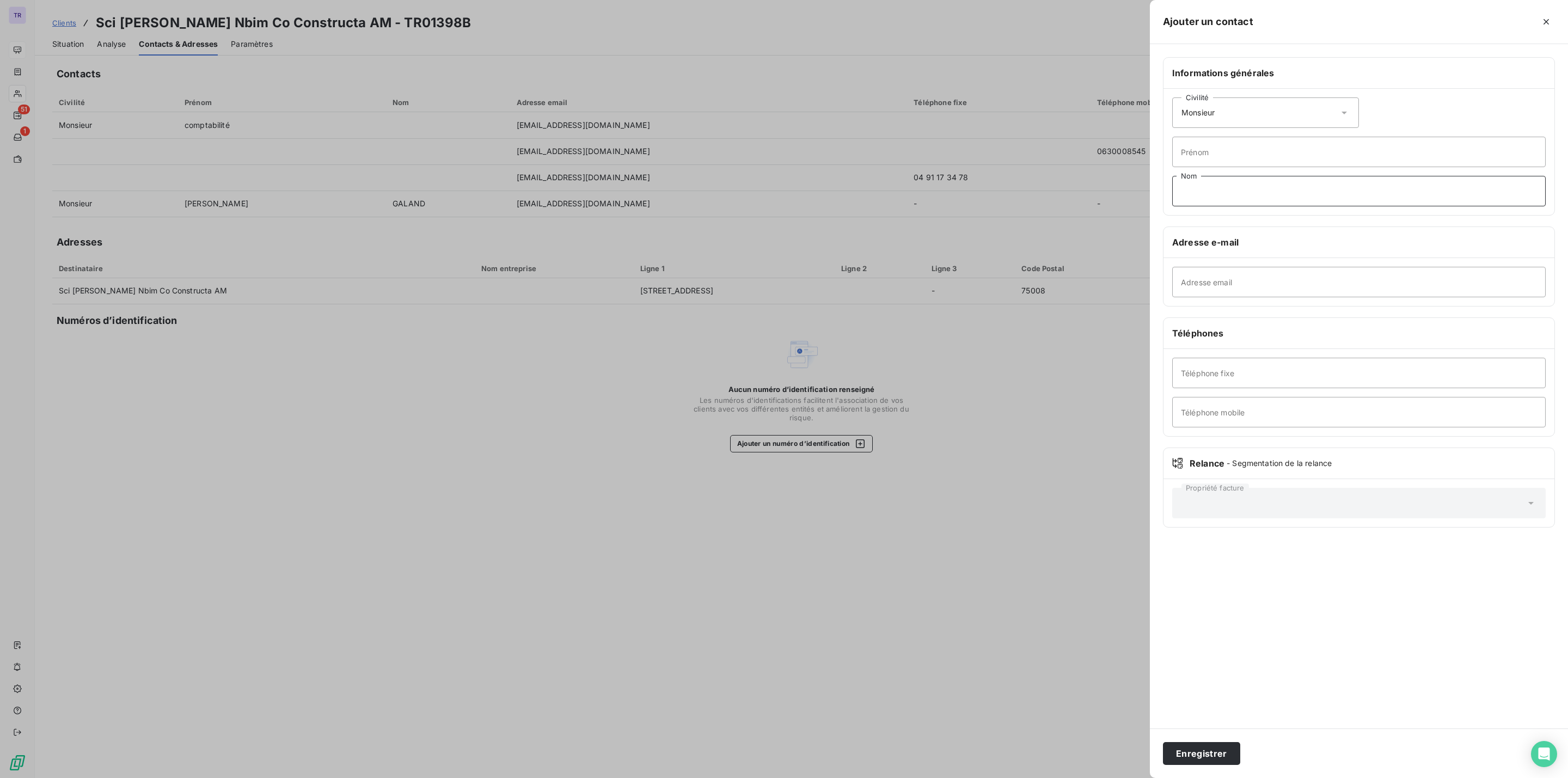
click at [1300, 198] on input "Nom" at bounding box center [1359, 191] width 374 height 30
type input "BRUN"
click at [1270, 145] on input "Prénom" at bounding box center [1359, 152] width 374 height 30
type input "Nicolas"
click at [1253, 288] on input "Adresse email" at bounding box center [1359, 282] width 374 height 30
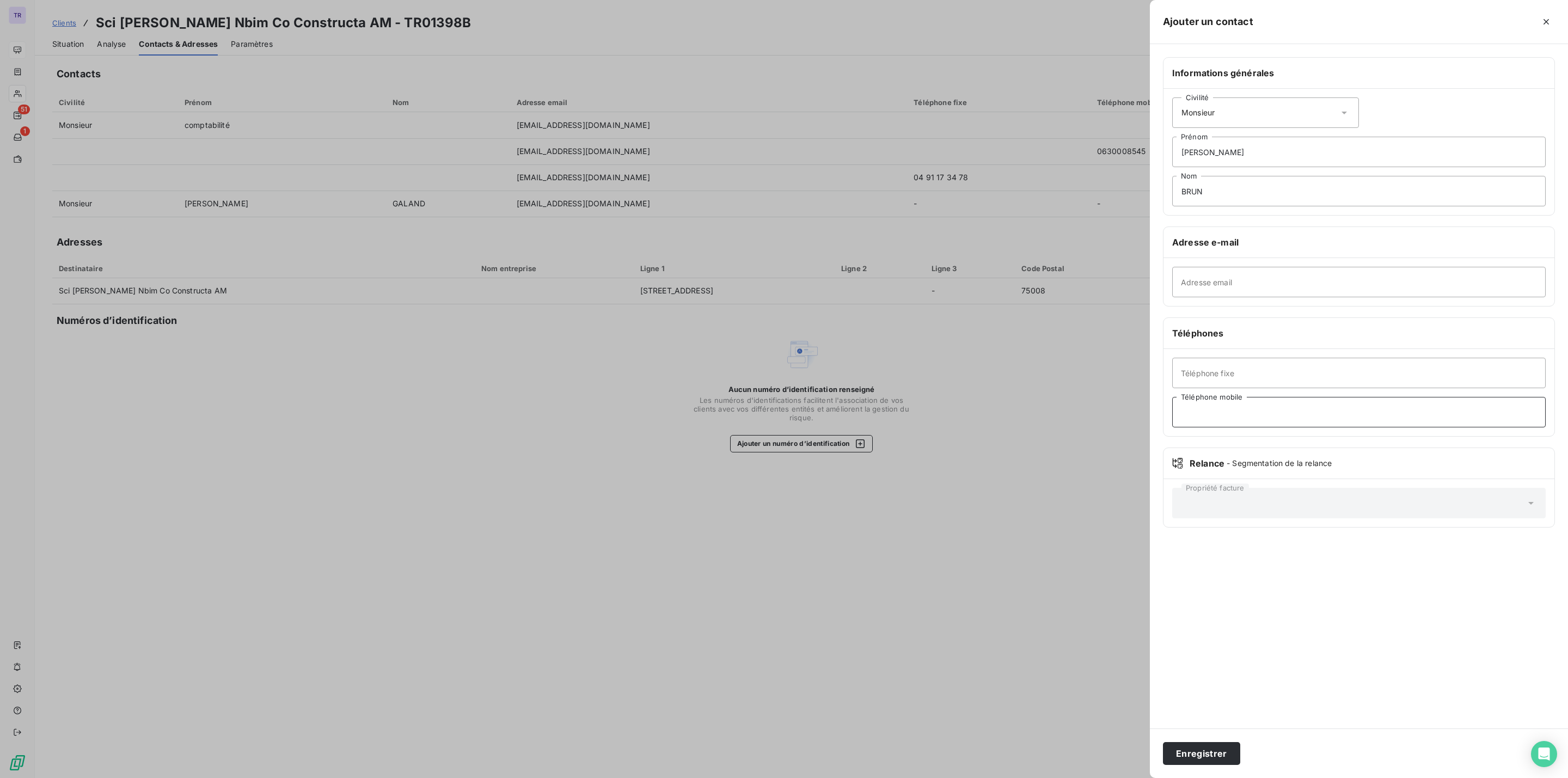
click at [1235, 420] on input "Téléphone mobile" at bounding box center [1359, 412] width 374 height 30
type input "0677339585"
click at [1235, 278] on input "Adresse email" at bounding box center [1359, 282] width 374 height 30
click at [1243, 288] on input "Adresse email" at bounding box center [1359, 282] width 374 height 30
type input "nbrun@constructat.fr"
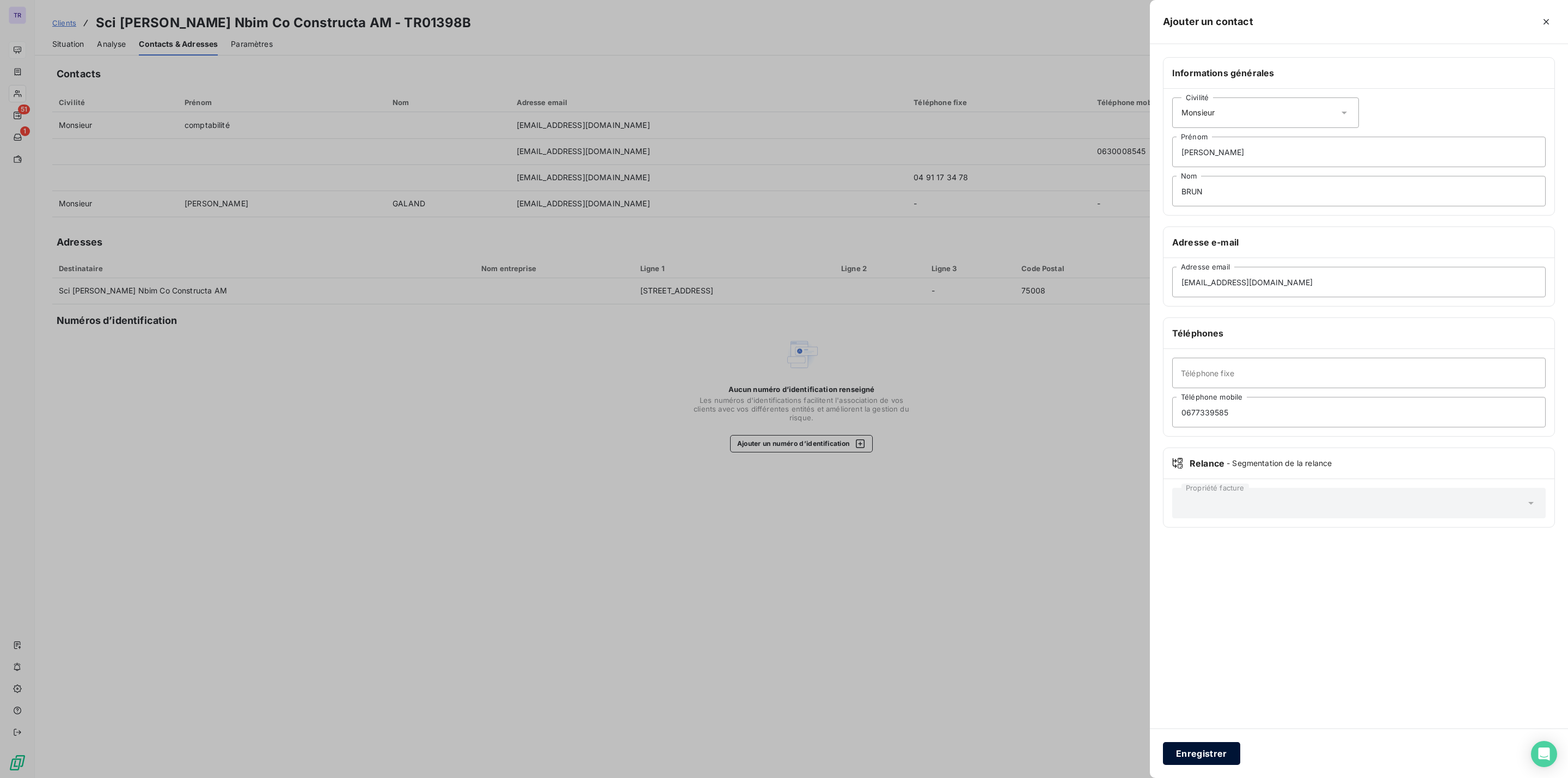
drag, startPoint x: 1205, startPoint y: 750, endPoint x: 1219, endPoint y: 743, distance: 15.7
click at [1207, 750] on button "Enregistrer" at bounding box center [1202, 754] width 77 height 23
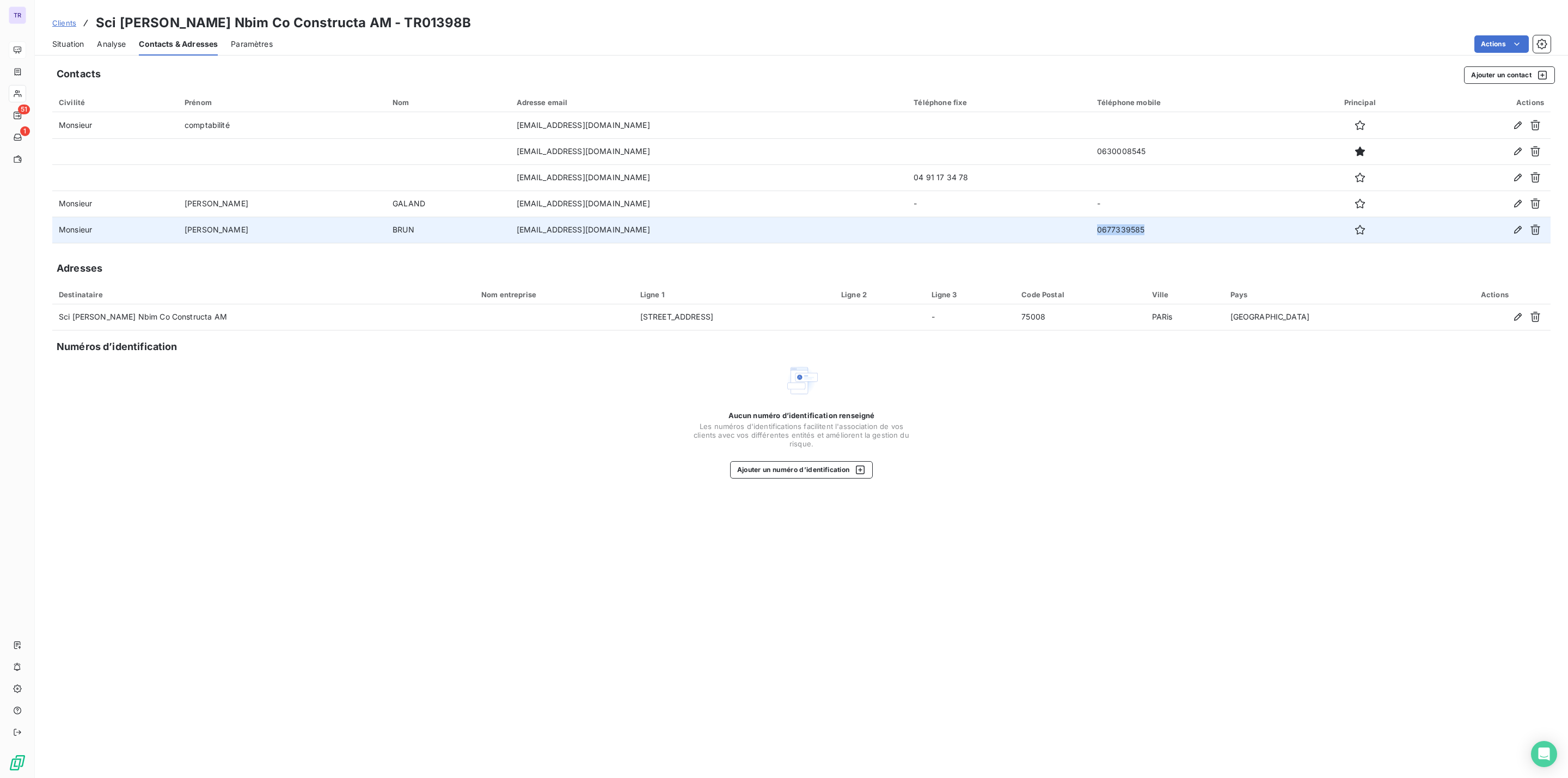
drag, startPoint x: 1107, startPoint y: 229, endPoint x: 1039, endPoint y: 226, distance: 68.1
click at [1039, 226] on tr "Monsieur Nicolas BRUN nbrun@constructat.fr 0677339585" at bounding box center [802, 230] width 1499 height 26
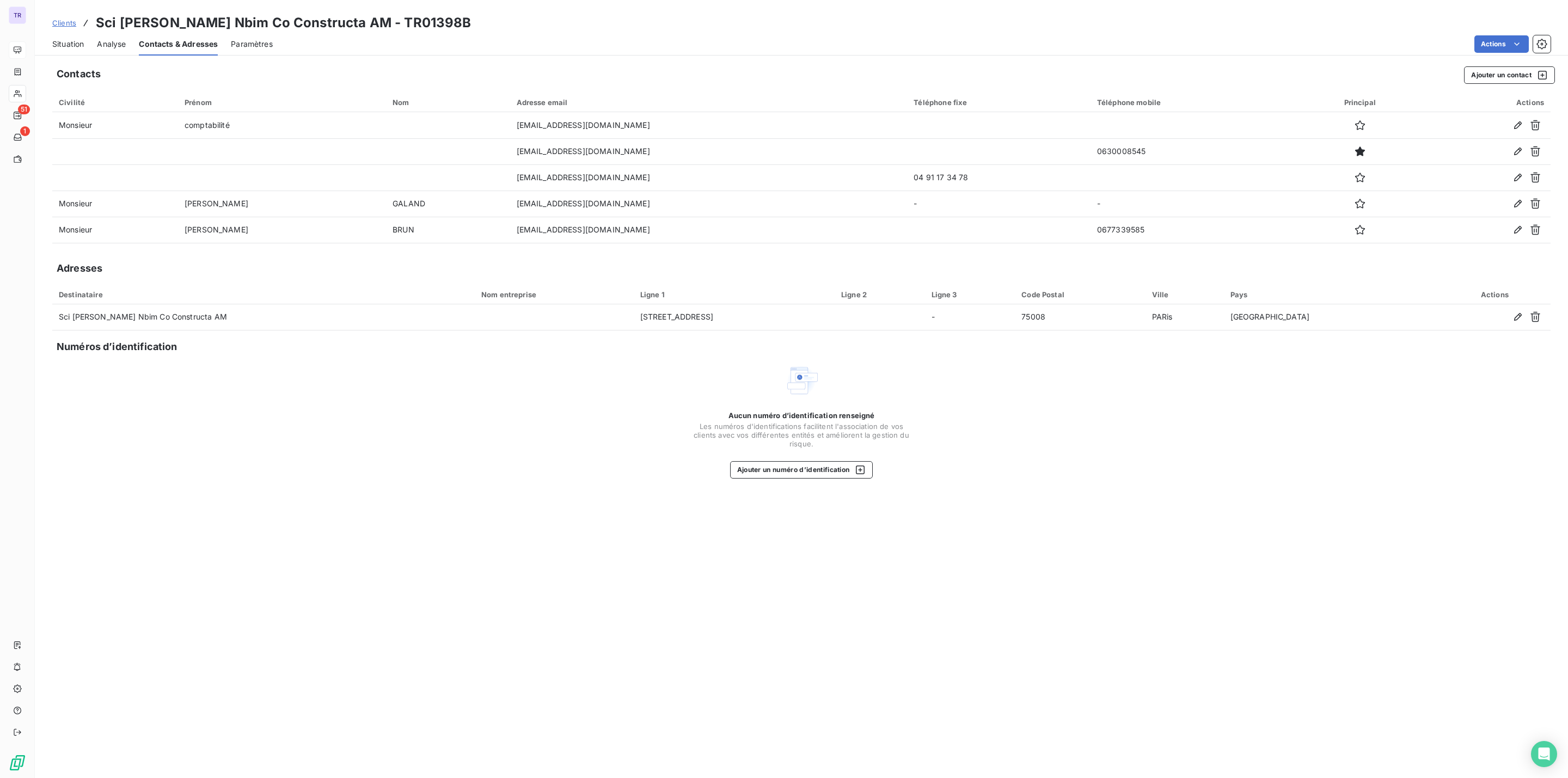
drag, startPoint x: 1069, startPoint y: 227, endPoint x: 1050, endPoint y: 252, distance: 31.4
click at [1044, 251] on div "Contacts Ajouter un contact Civilité Prénom Nom Adresse email Téléphone fixe Té…" at bounding box center [801, 419] width 1533 height 718
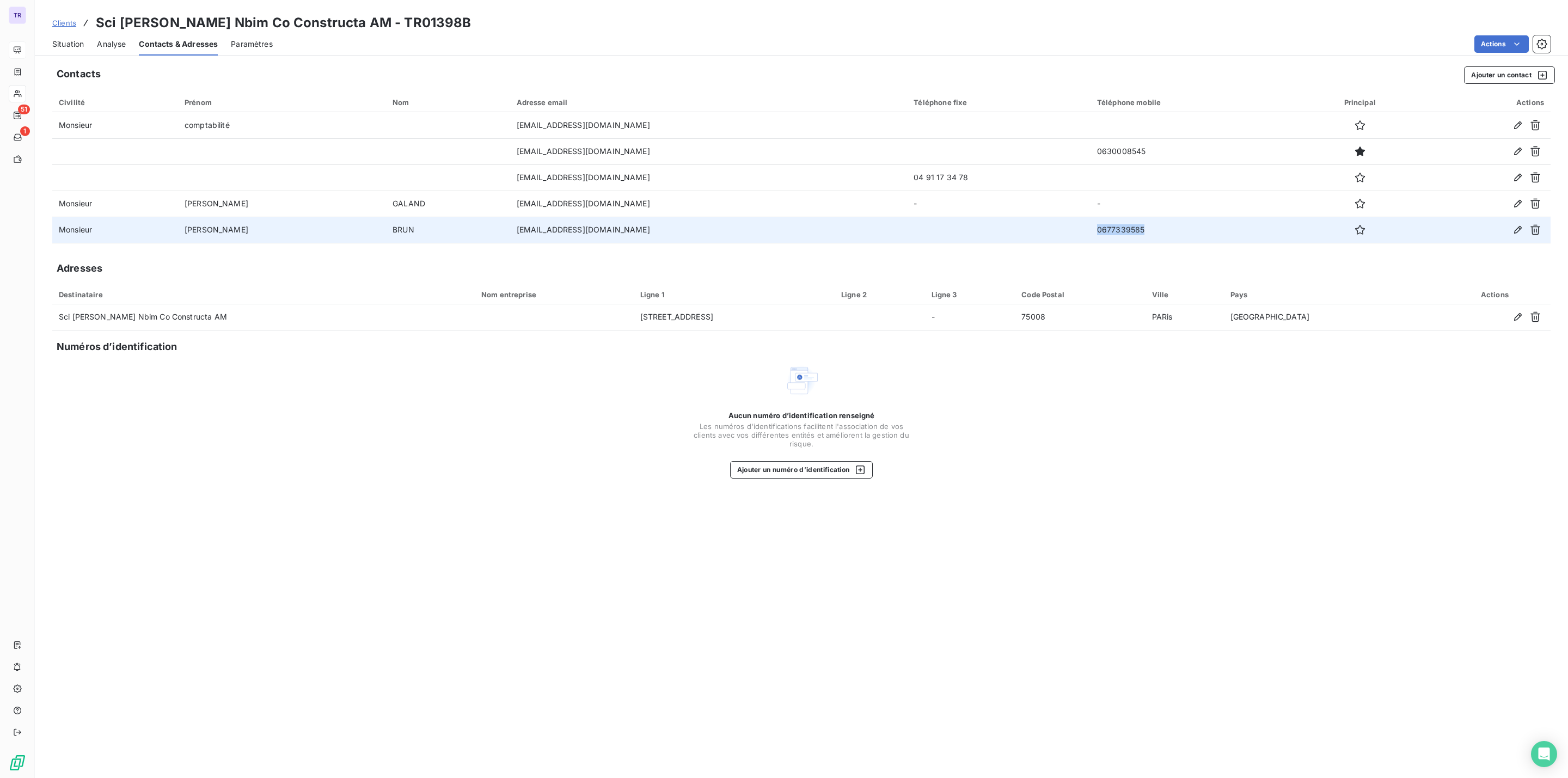
drag, startPoint x: 1101, startPoint y: 232, endPoint x: 1015, endPoint y: 236, distance: 86.1
click at [987, 234] on tr "Monsieur Nicolas BRUN nbrun@constructat.fr 0677339585" at bounding box center [802, 230] width 1499 height 26
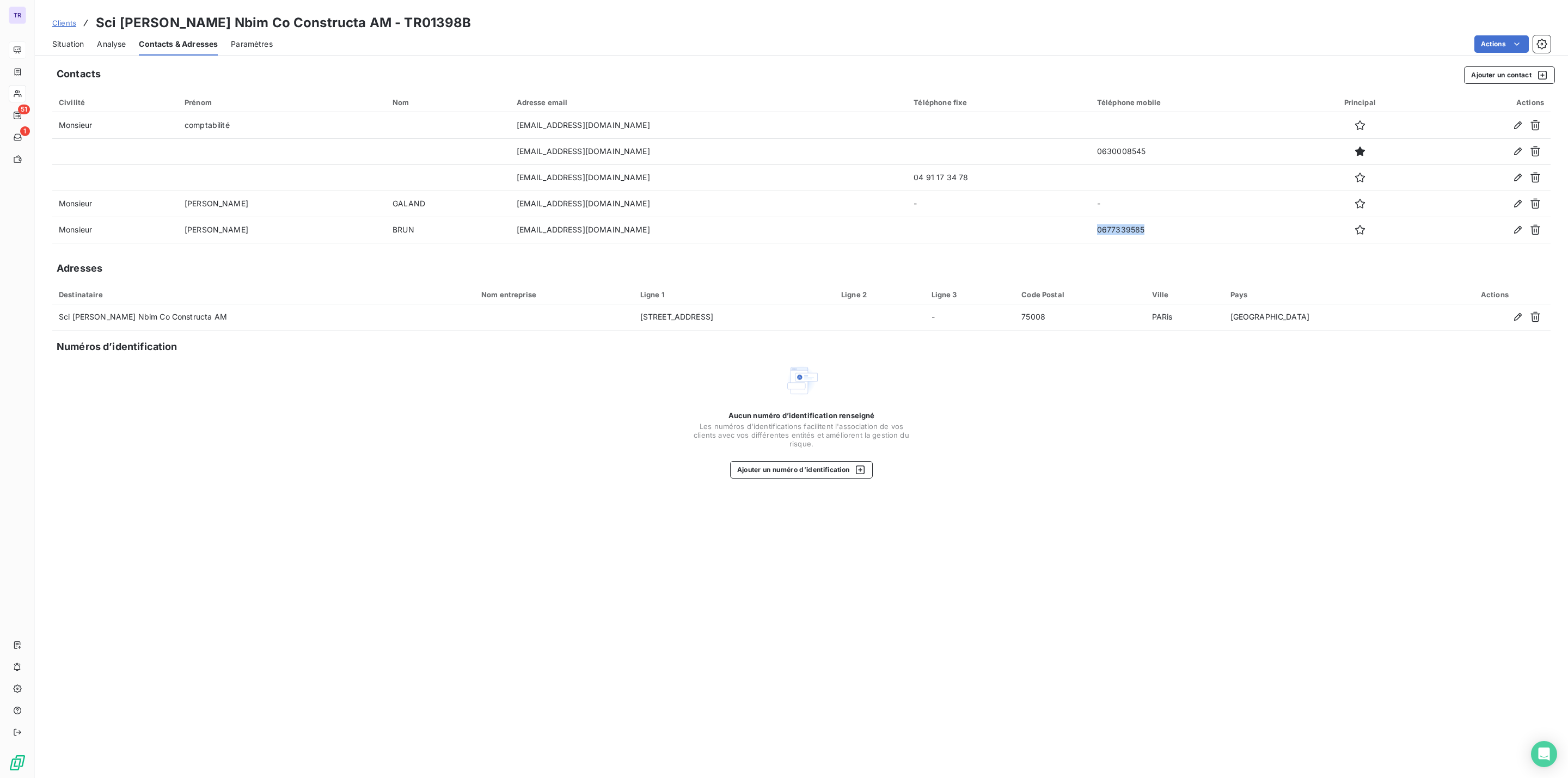
click at [56, 49] on div "Situation" at bounding box center [68, 44] width 32 height 23
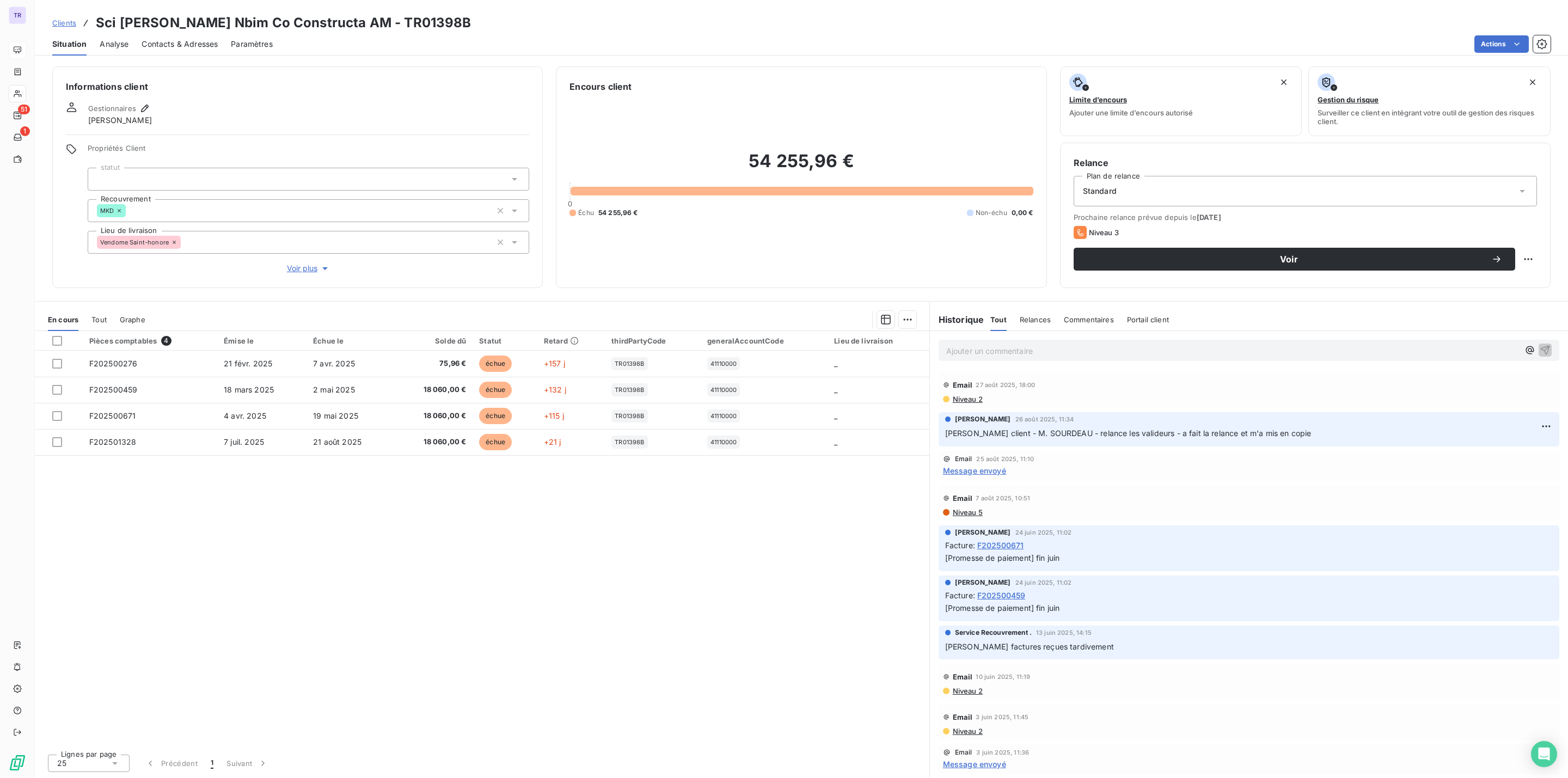
click at [184, 46] on span "Contacts & Adresses" at bounding box center [180, 44] width 76 height 11
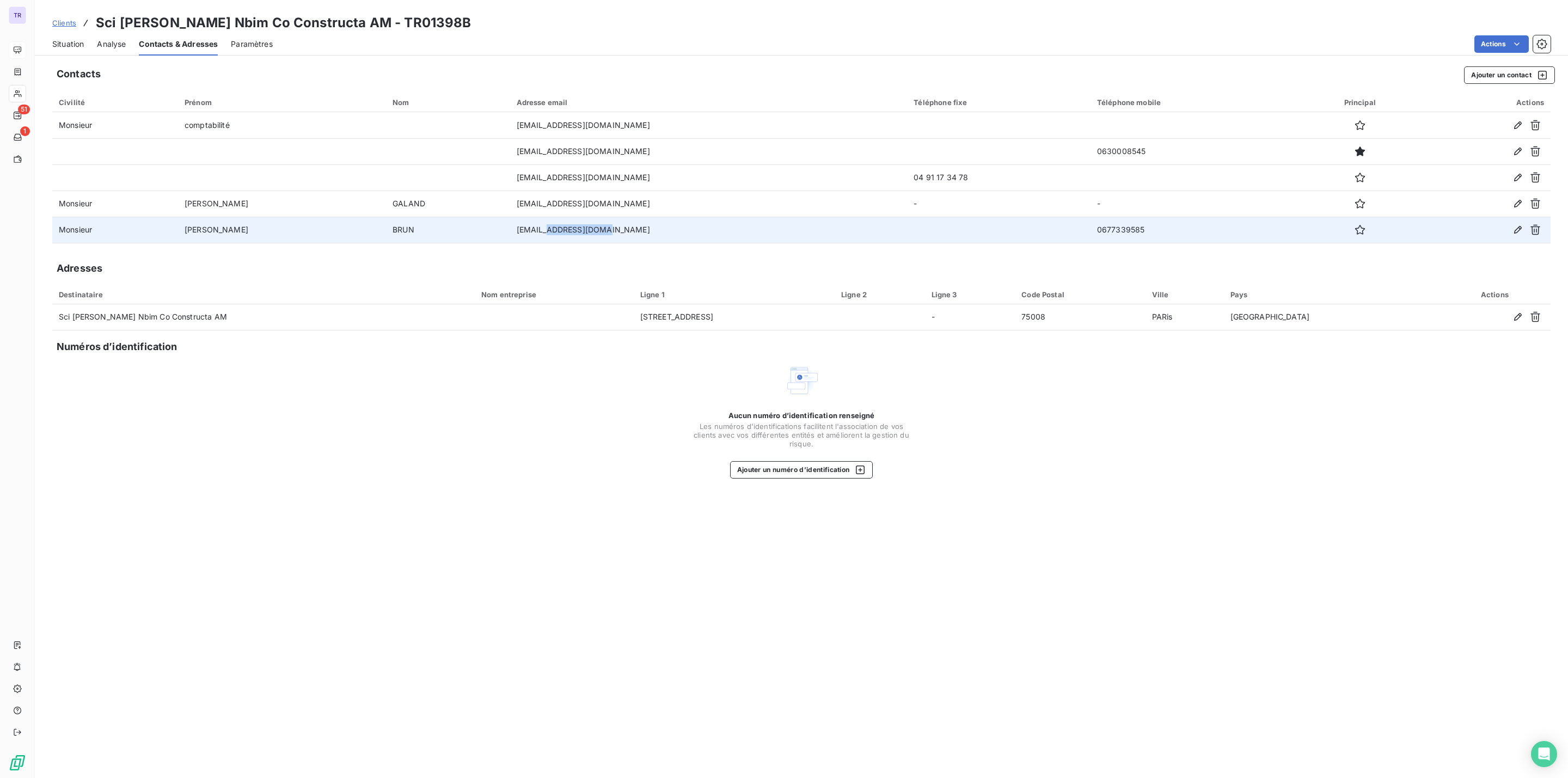
drag, startPoint x: 600, startPoint y: 233, endPoint x: 547, endPoint y: 230, distance: 53.1
click at [547, 230] on td "nbrun@constructat.fr" at bounding box center [709, 230] width 397 height 26
click at [1517, 230] on icon "button" at bounding box center [1518, 230] width 11 height 11
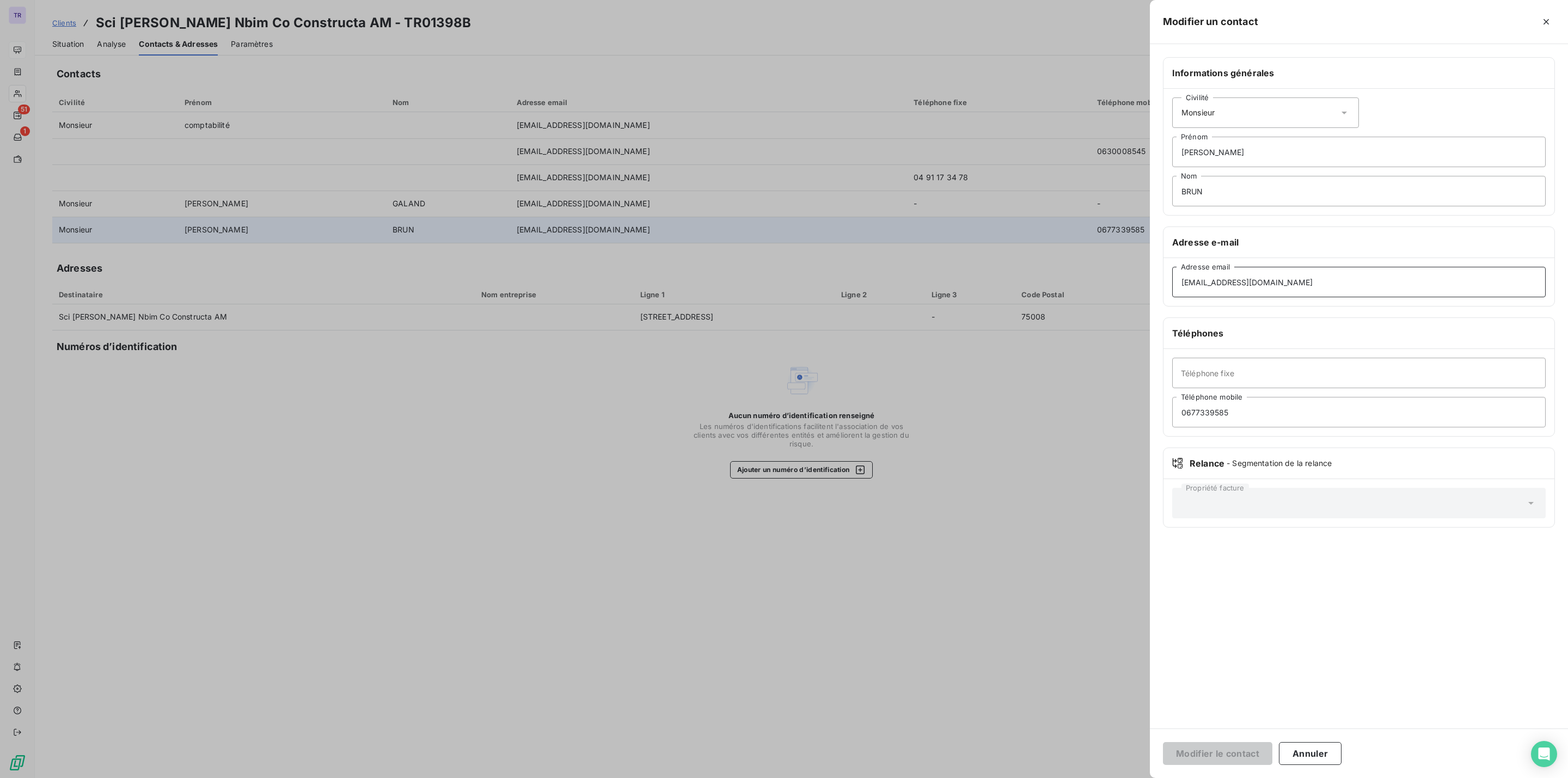
click at [1291, 285] on input "nbrun@constructat.fr" at bounding box center [1359, 282] width 374 height 30
click at [1251, 283] on input "nbrun@constructat.fr" at bounding box center [1359, 282] width 374 height 30
type input "nbrun@constructa.fr"
click at [1163, 742] on button "Modifier le contact" at bounding box center [1218, 754] width 110 height 23
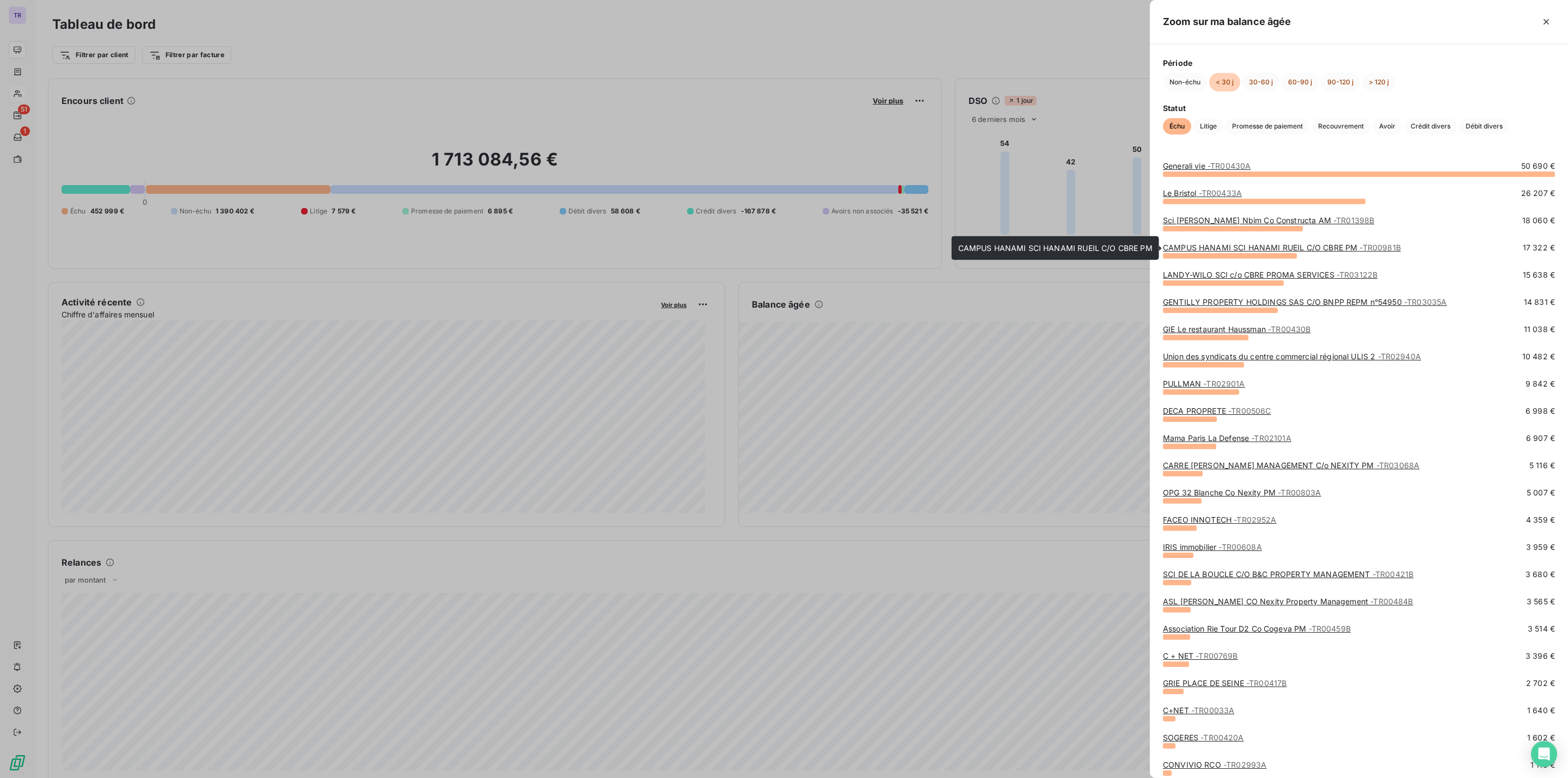
click at [1266, 244] on link "CAMPUS HANAMI SCI HANAMI RUEIL C/O CBRE PM - TR00981B" at bounding box center [1282, 247] width 238 height 9
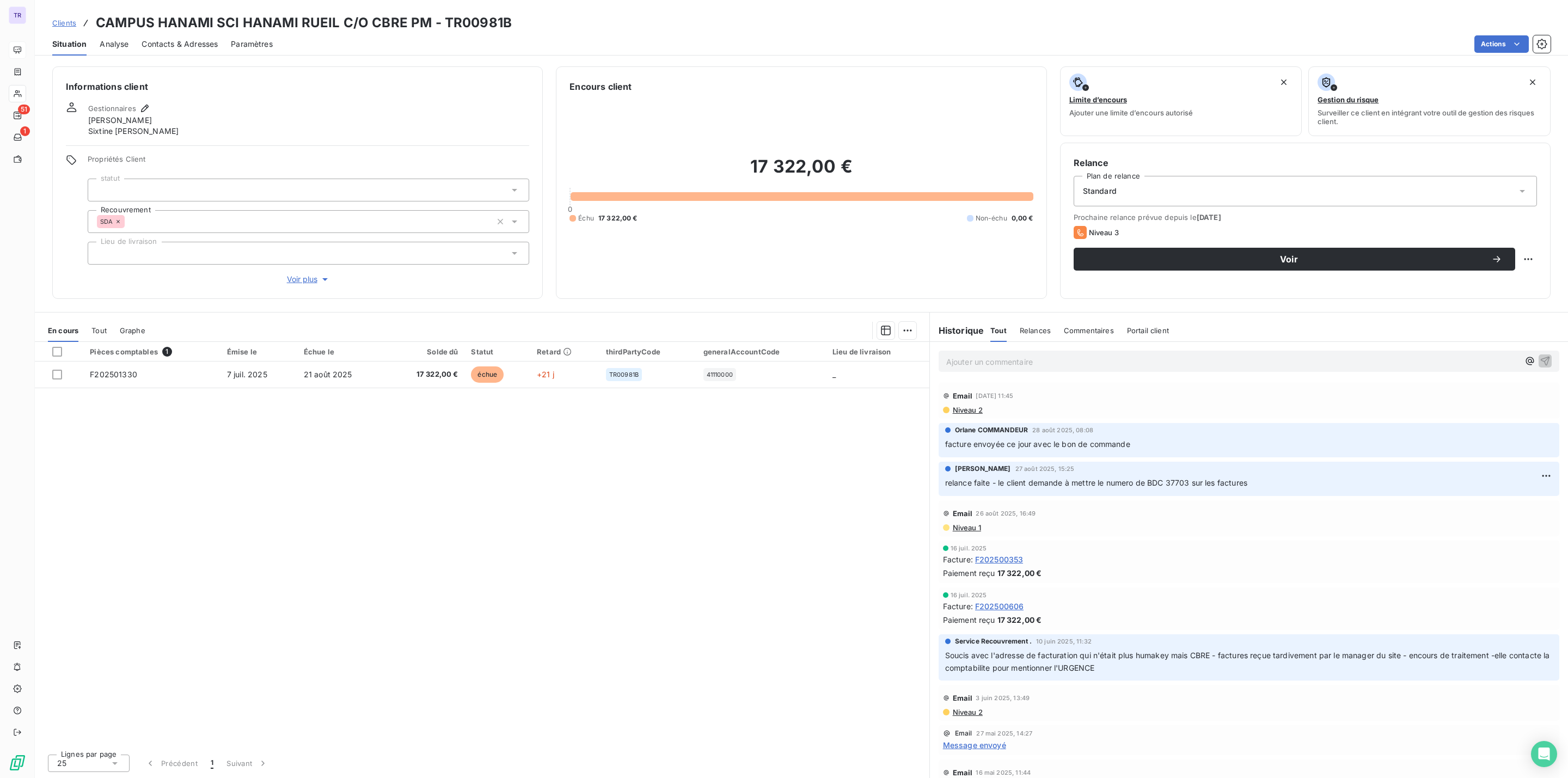
click at [201, 43] on span "Contacts & Adresses" at bounding box center [180, 44] width 76 height 11
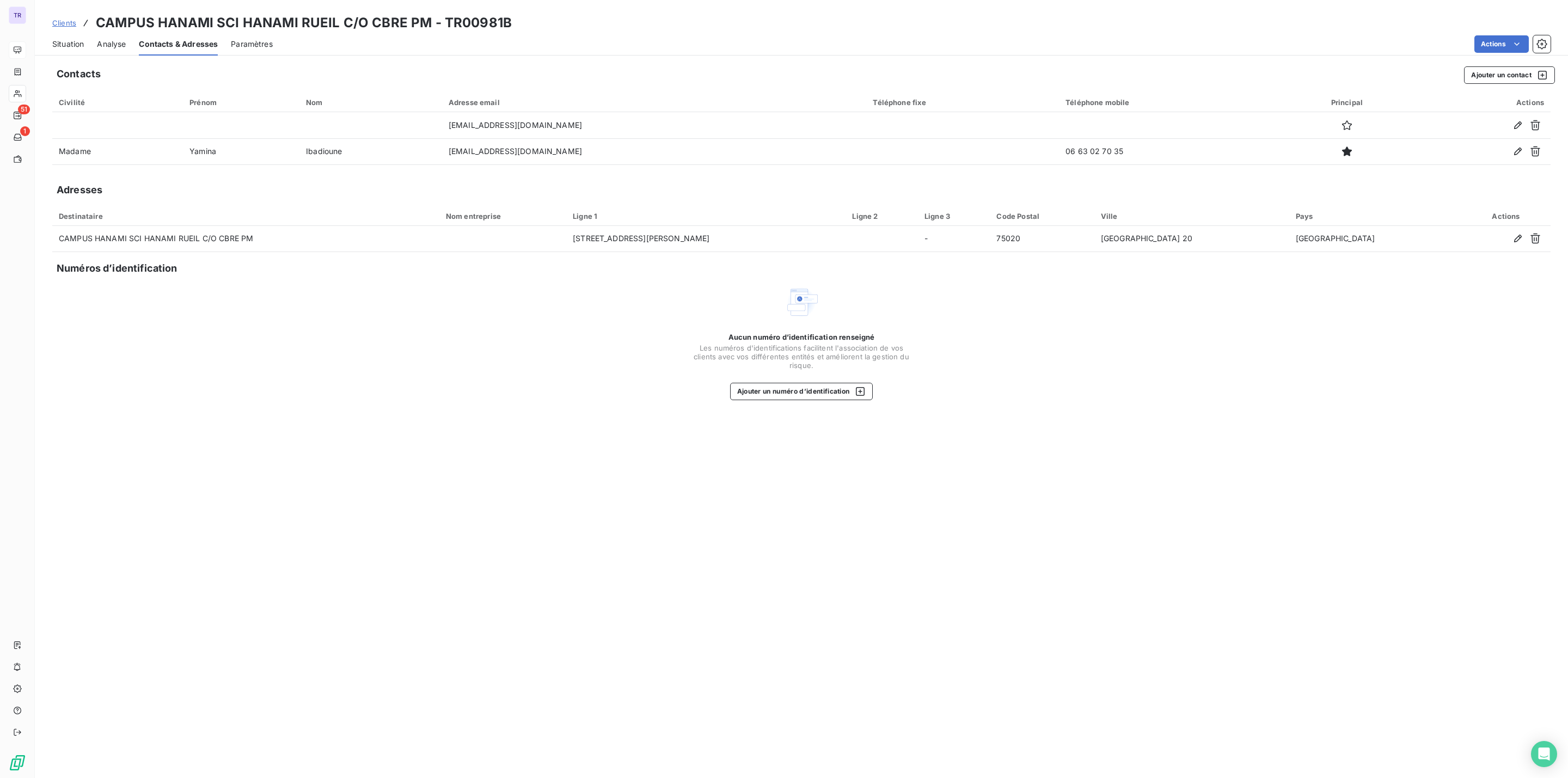
click at [80, 46] on span "Situation" at bounding box center [68, 44] width 32 height 11
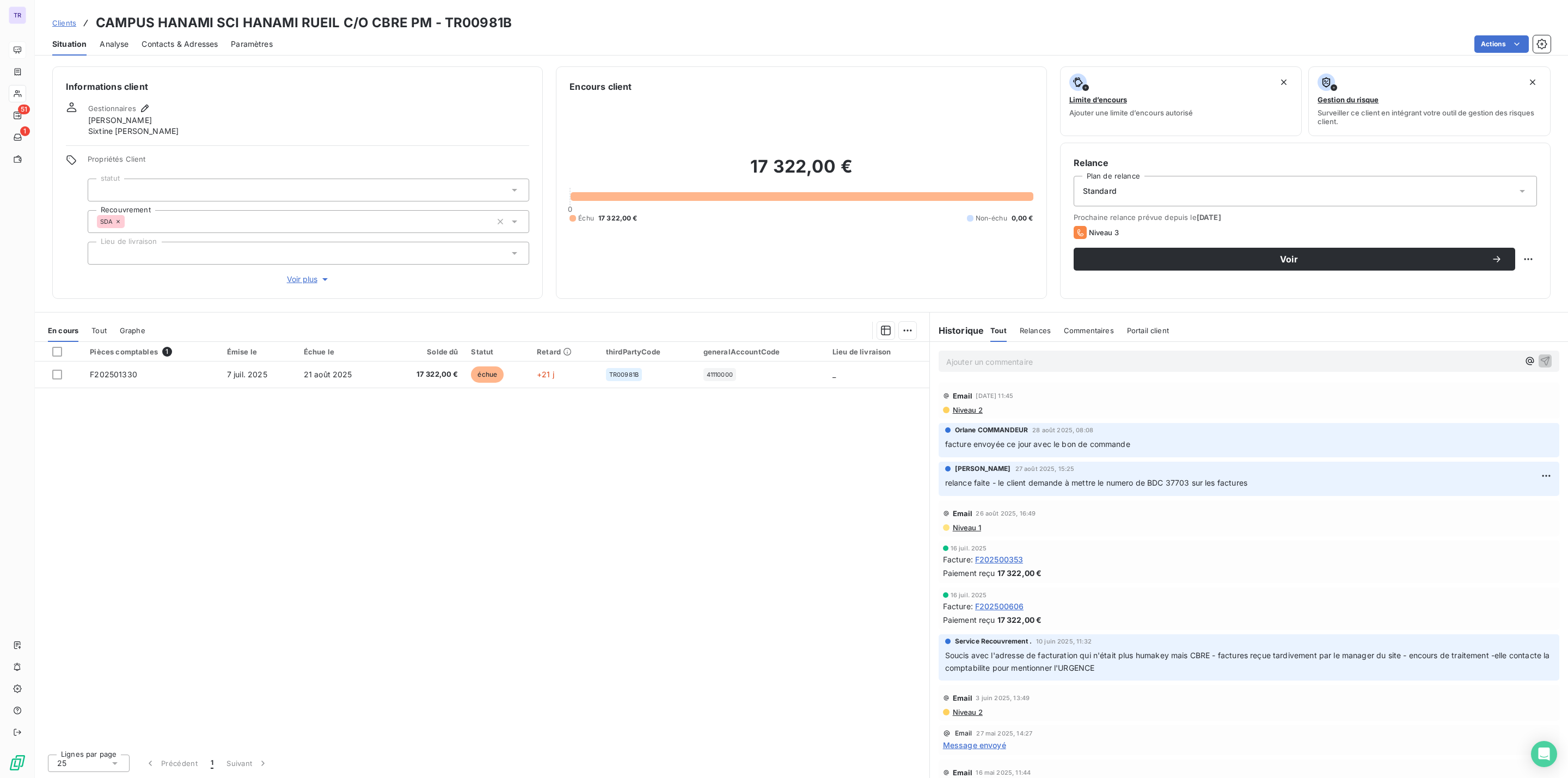
click at [188, 39] on span "Contacts & Adresses" at bounding box center [180, 44] width 76 height 11
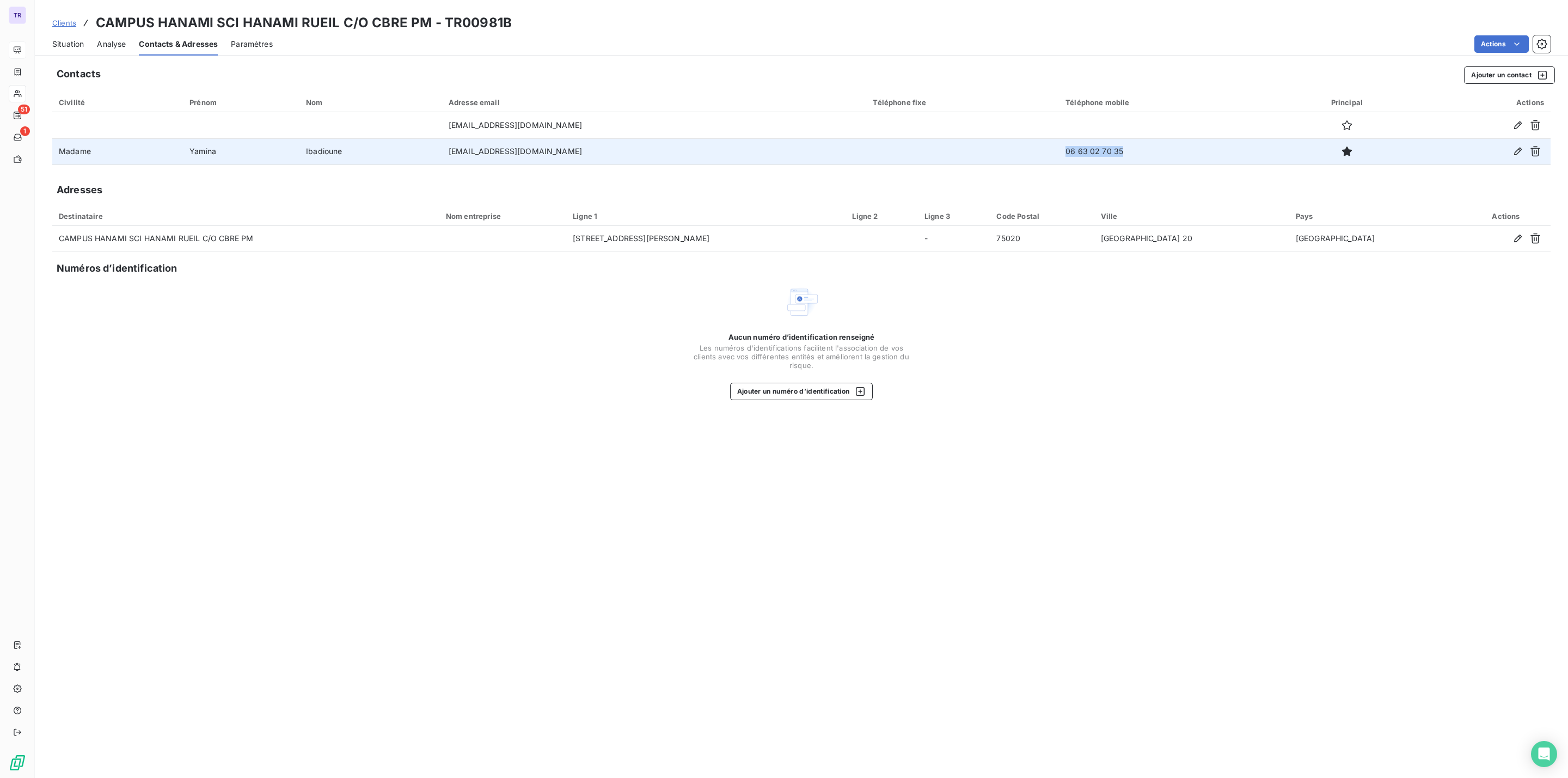
drag, startPoint x: 1143, startPoint y: 156, endPoint x: 1041, endPoint y: 157, distance: 102.0
click at [1041, 157] on tr "Madame Yamina Ibadioune yamina.ibadioune@cbre.fr 06 63 02 70 35" at bounding box center [802, 151] width 1499 height 26
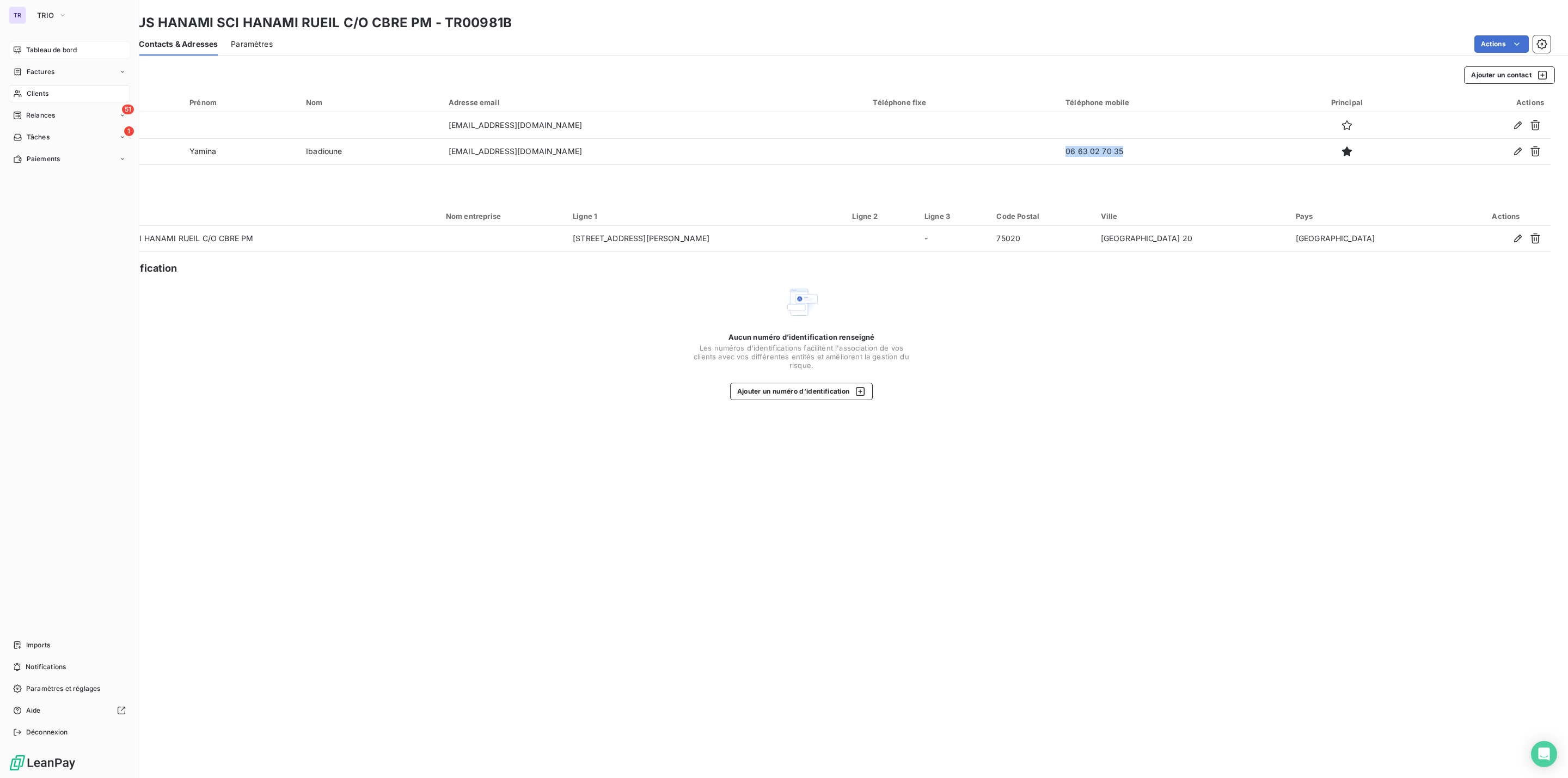
click at [49, 49] on span "Tableau de bord" at bounding box center [51, 50] width 51 height 10
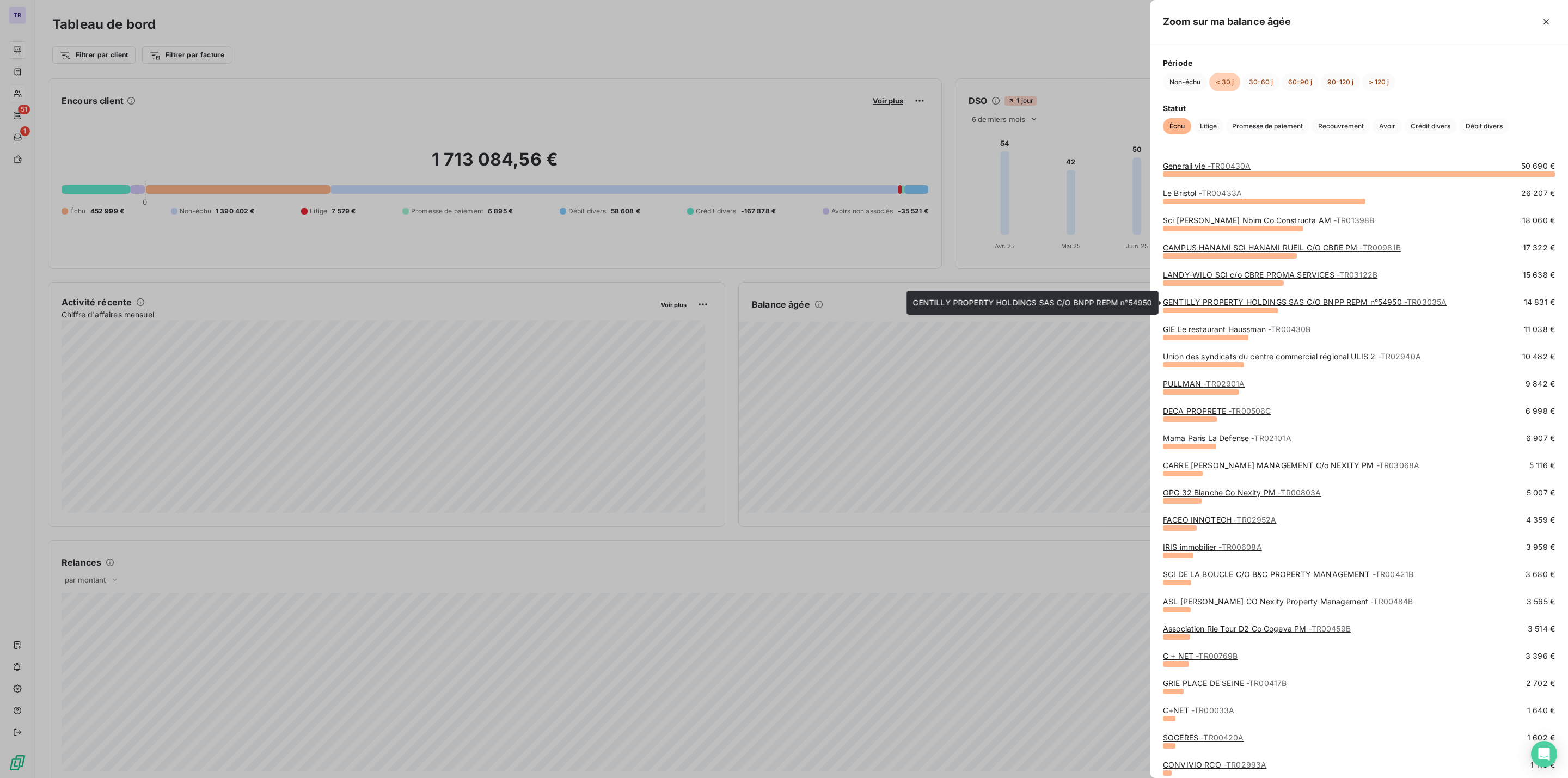
click at [1248, 298] on link "GENTILLY PROPERTY HOLDINGS SAS C/O BNPP REPM n°54950 - TR03035A" at bounding box center [1305, 301] width 284 height 9
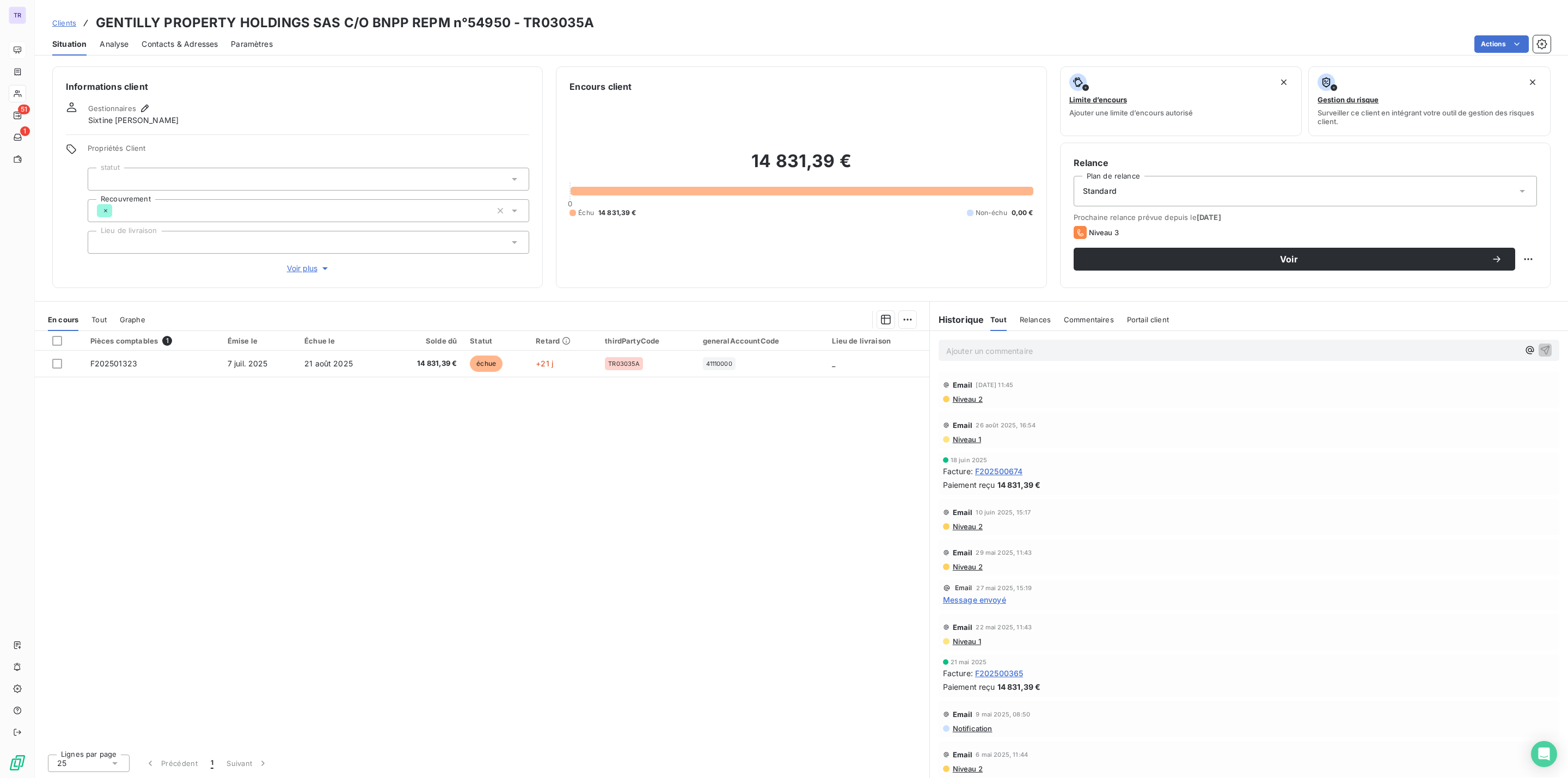
click at [201, 43] on span "Contacts & Adresses" at bounding box center [180, 44] width 76 height 11
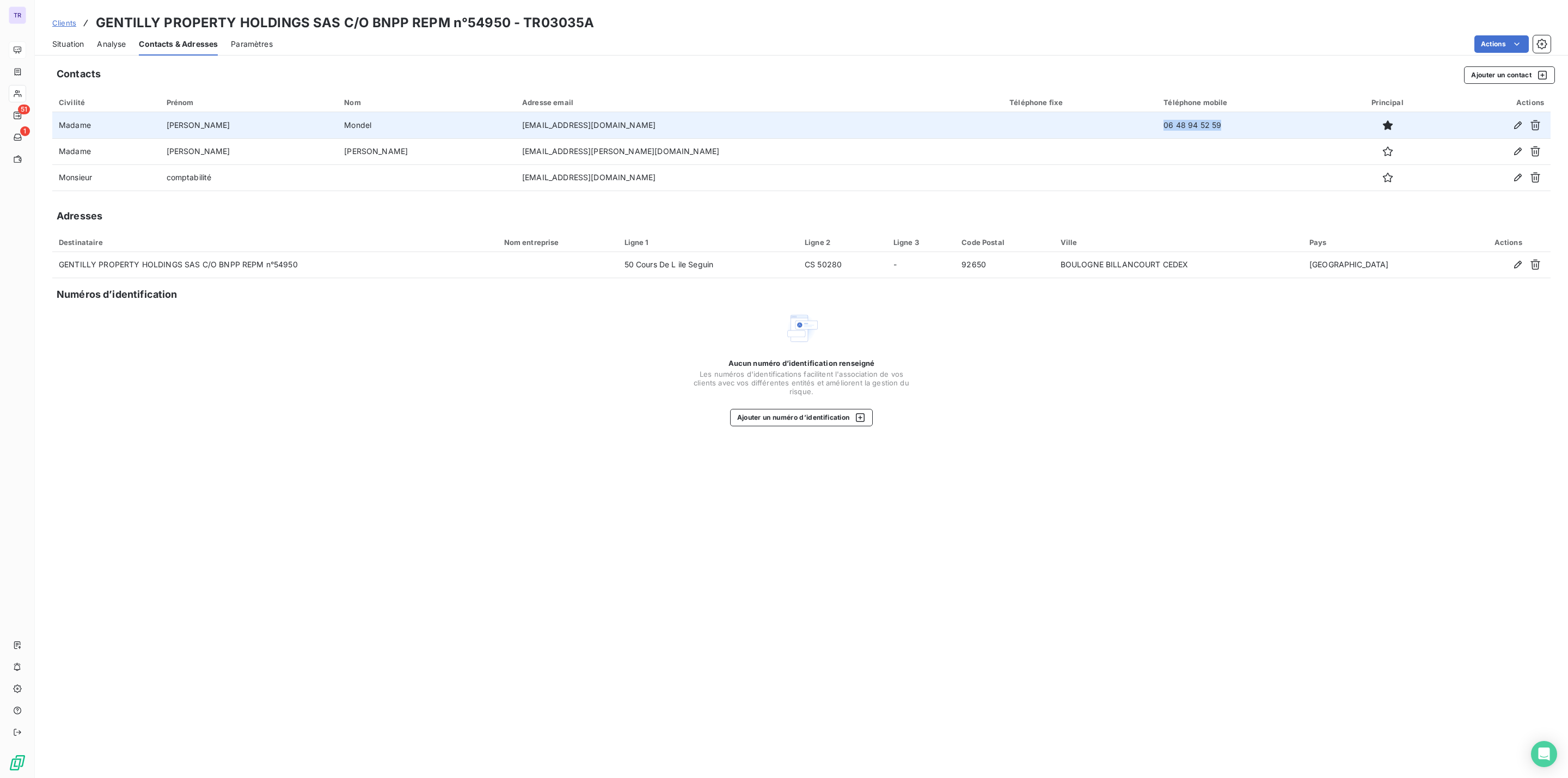
drag, startPoint x: 1162, startPoint y: 126, endPoint x: 1039, endPoint y: 125, distance: 123.0
click at [1039, 125] on tr "Madame Elodie Mondel elodie.mondel@realestate.bnpparibas 06 48 94 52 59" at bounding box center [802, 125] width 1499 height 26
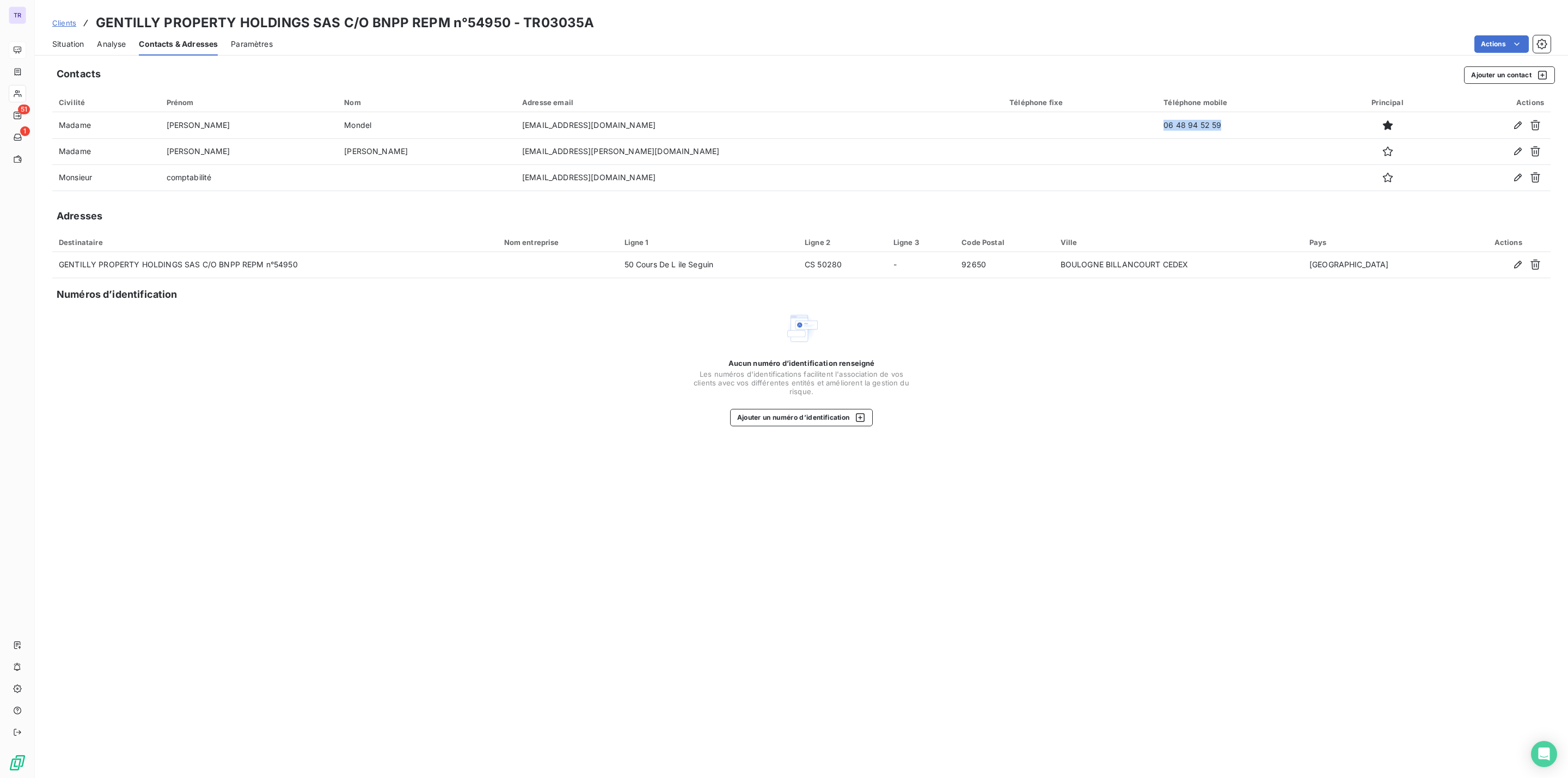
click at [72, 46] on span "Situation" at bounding box center [68, 44] width 32 height 11
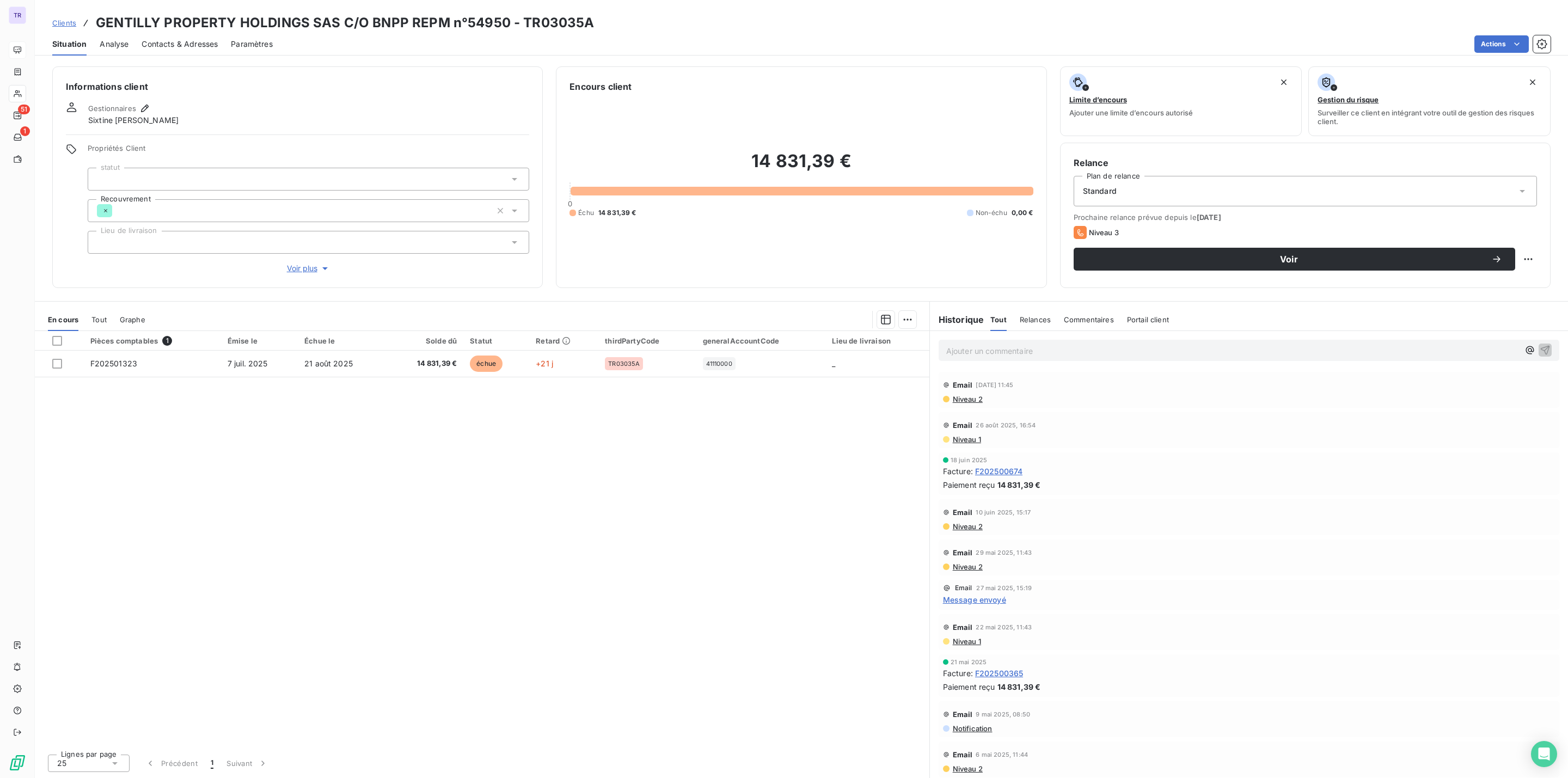
click at [1018, 345] on p "Ajouter un commentaire ﻿" at bounding box center [1233, 351] width 573 height 13
click at [1104, 353] on p "0661" at bounding box center [1233, 350] width 573 height 13
drag, startPoint x: 1042, startPoint y: 360, endPoint x: 897, endPoint y: 346, distance: 145.7
click at [894, 342] on div "En cours Tout Graphe Pièces comptables 1 Émise le Échue le Solde dû Statut Reta…" at bounding box center [801, 540] width 1533 height 477
click at [989, 352] on span "0661008100" at bounding box center [970, 349] width 47 height 9
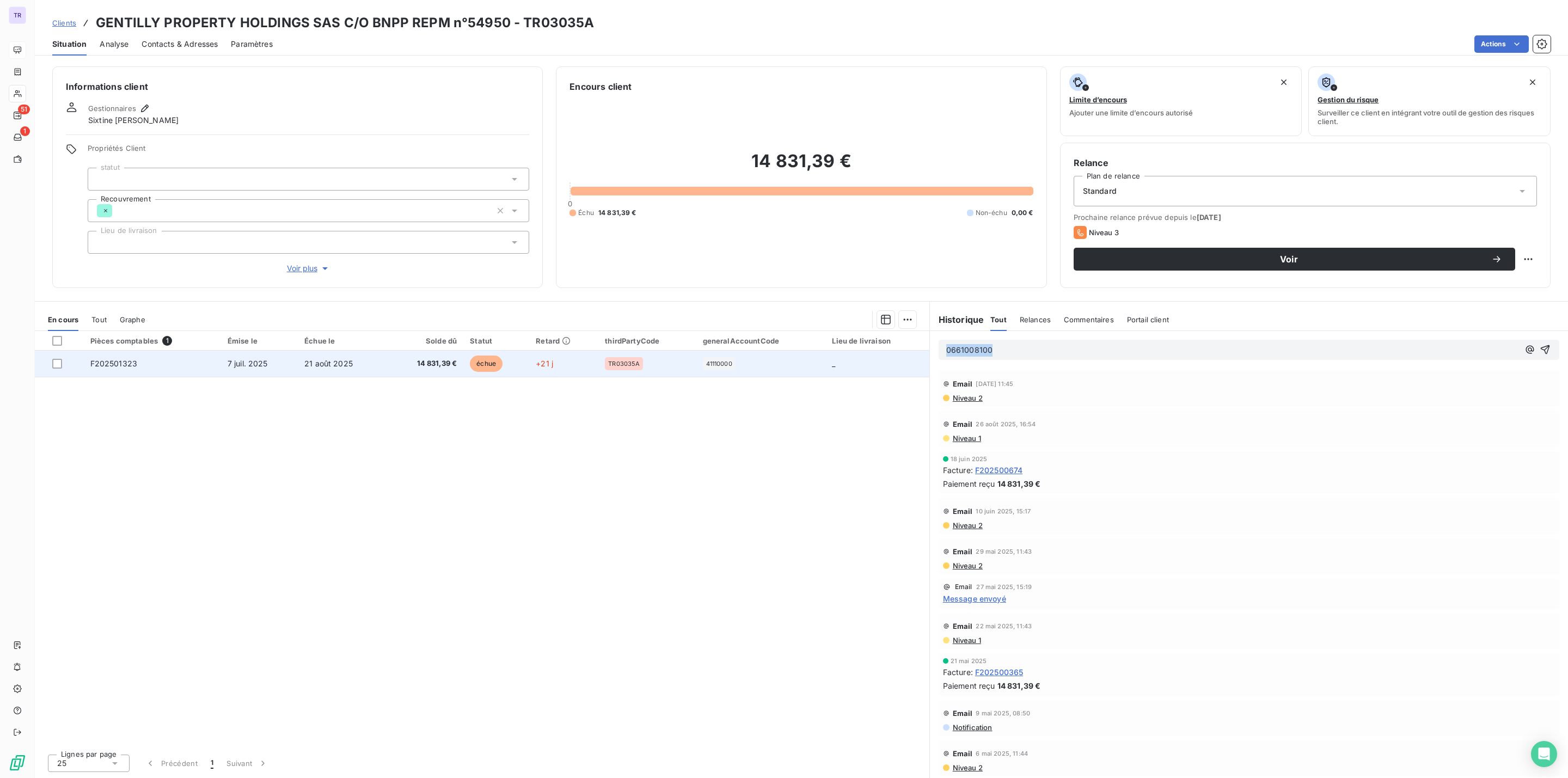
drag, startPoint x: 954, startPoint y: 346, endPoint x: 925, endPoint y: 352, distance: 29.6
click at [922, 352] on div "En cours Tout Graphe Pièces comptables 1 Émise le Échue le Solde dû Statut Reta…" at bounding box center [801, 540] width 1533 height 477
click at [1029, 338] on div "0661008100" at bounding box center [1249, 350] width 638 height 38
click at [1029, 359] on div "0661008100" at bounding box center [1249, 349] width 621 height 20
click at [1024, 354] on p "0661008100" at bounding box center [1233, 350] width 573 height 13
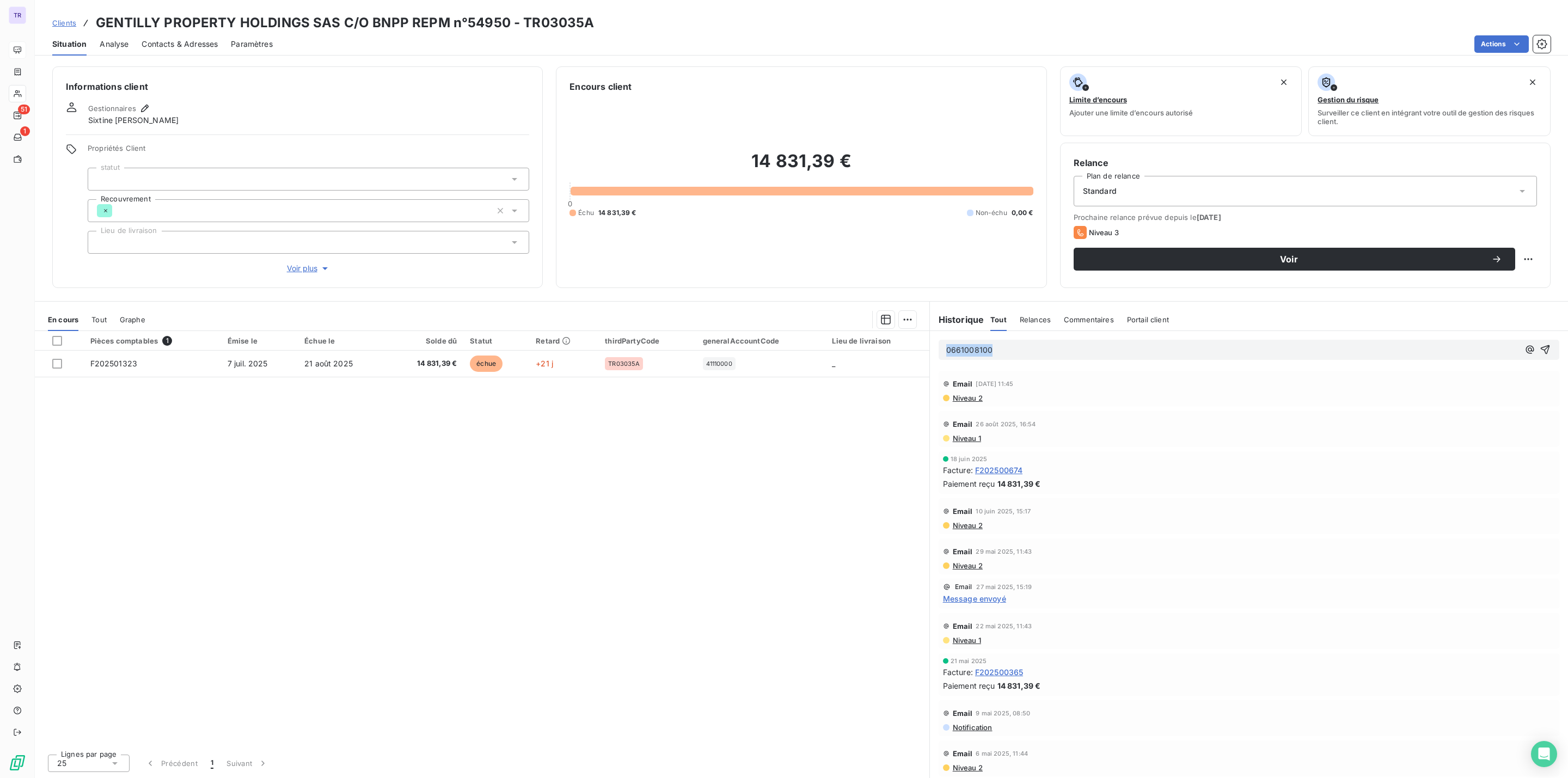
drag, startPoint x: 1023, startPoint y: 354, endPoint x: 791, endPoint y: 351, distance: 232.0
click at [802, 348] on div "En cours Tout Graphe Pièces comptables 1 Émise le Échue le Solde dû Statut Reta…" at bounding box center [801, 540] width 1533 height 477
drag, startPoint x: 959, startPoint y: 347, endPoint x: 1046, endPoint y: 346, distance: 87.0
click at [1046, 345] on p "0661008100" at bounding box center [1233, 350] width 573 height 13
drag, startPoint x: 954, startPoint y: 337, endPoint x: 837, endPoint y: 346, distance: 117.3
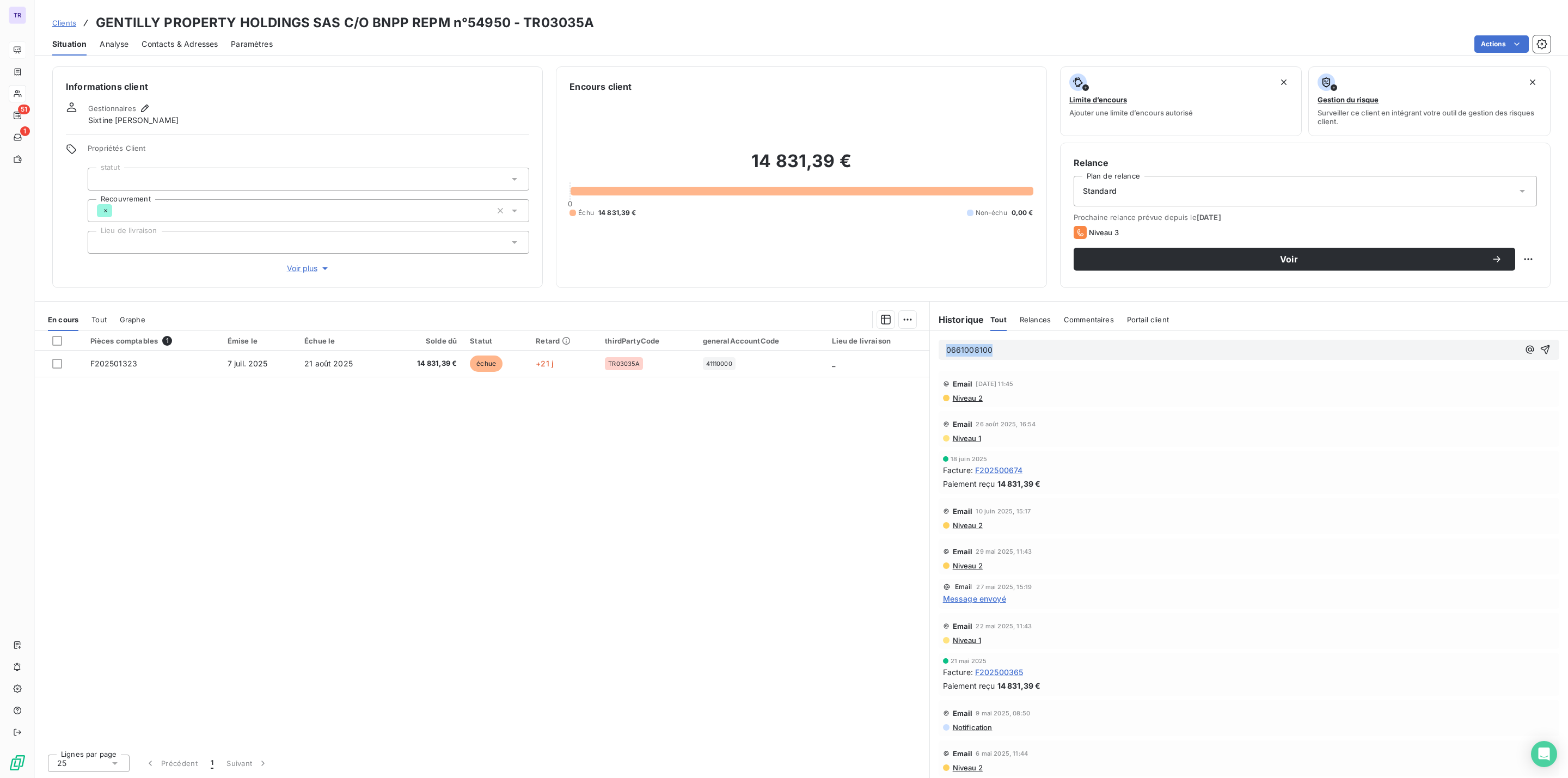
click at [835, 346] on div "En cours Tout Graphe Pièces comptables 1 Émise le Échue le Solde dû Statut Reta…" at bounding box center [801, 540] width 1533 height 477
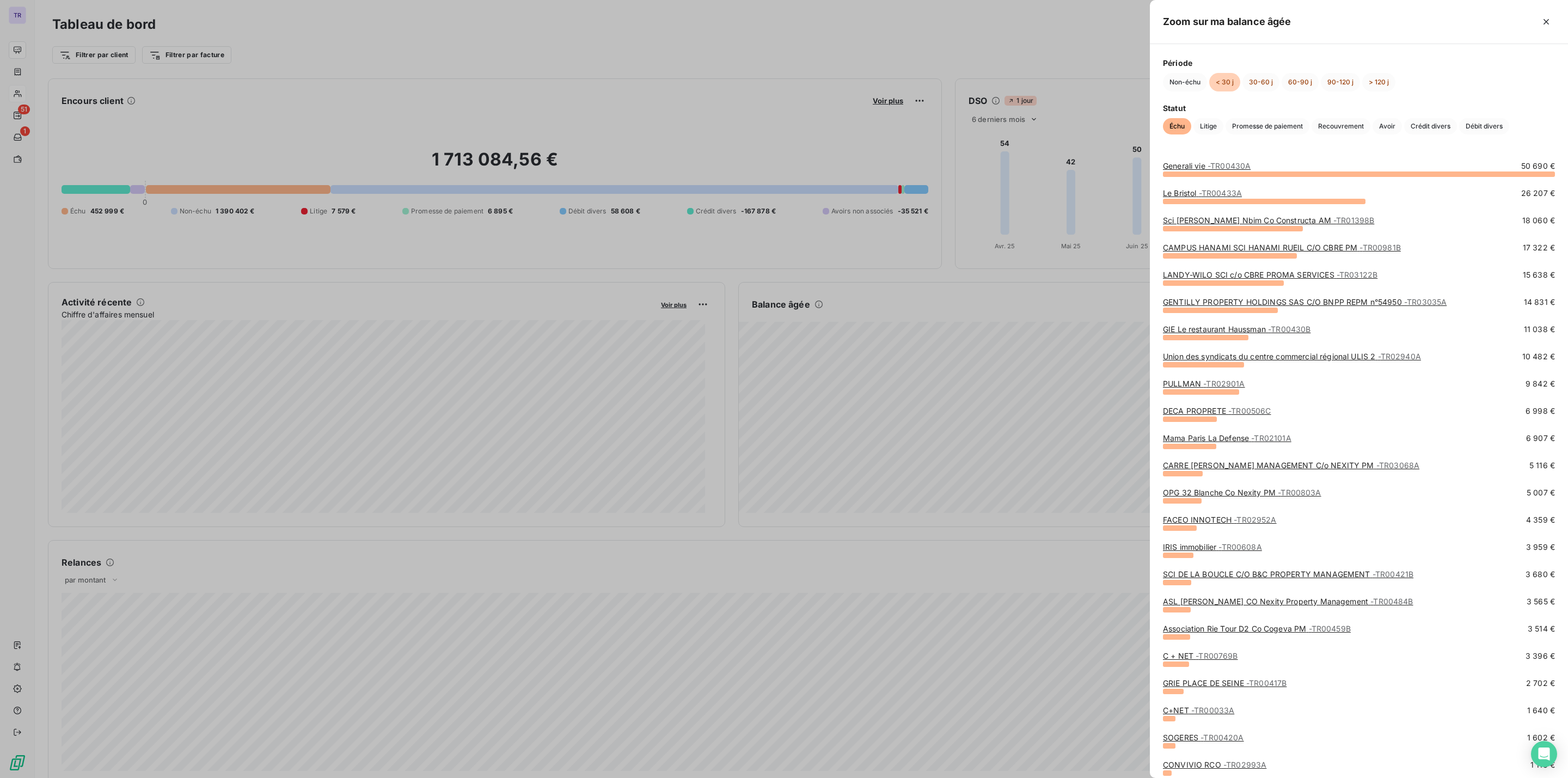
click at [1238, 306] on link "GENTILLY PROPERTY HOLDINGS SAS C/O BNPP REPM n°54950 - TR03035A" at bounding box center [1305, 301] width 284 height 9
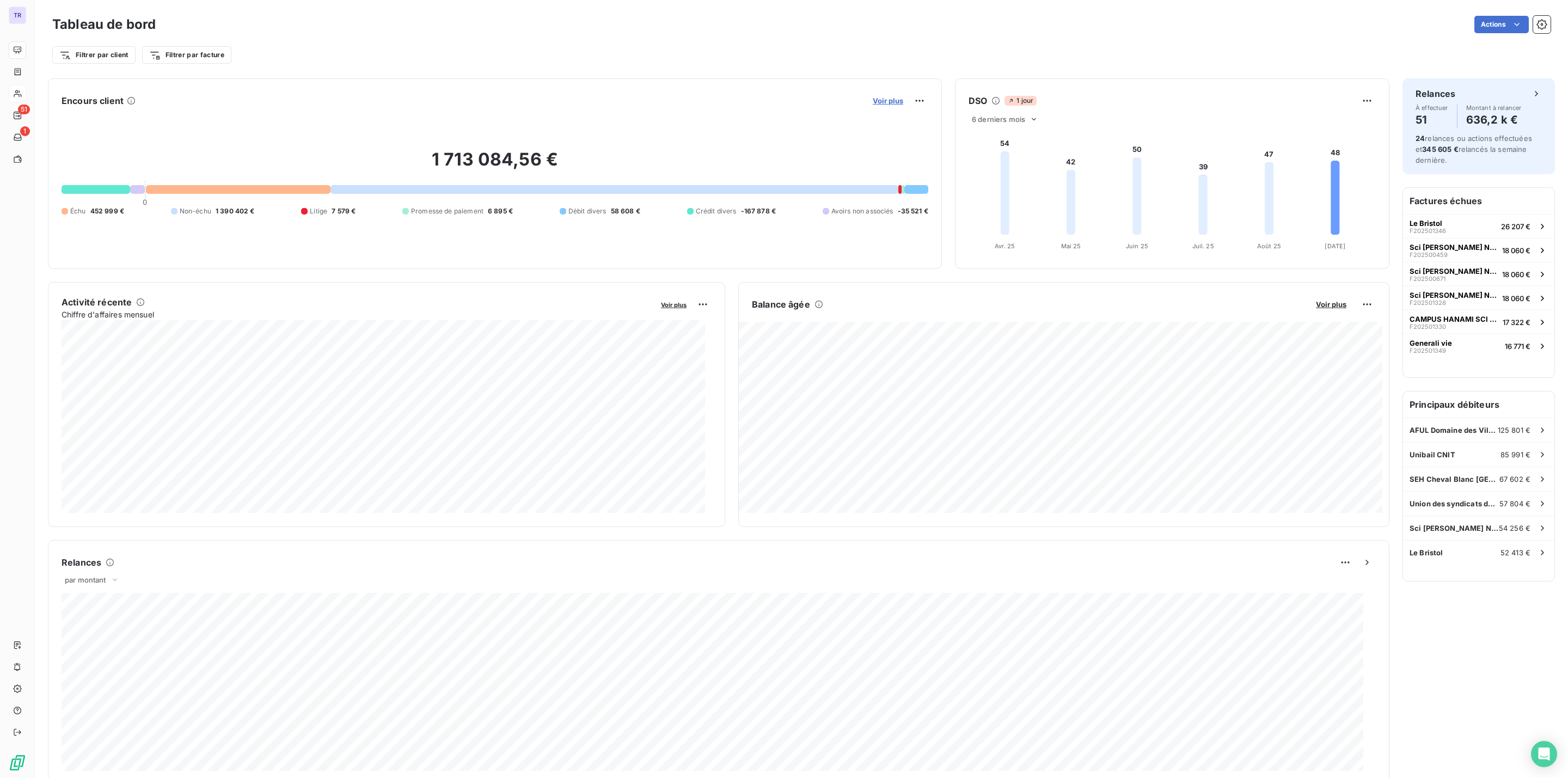
click at [884, 99] on span "Voir plus" at bounding box center [888, 100] width 30 height 9
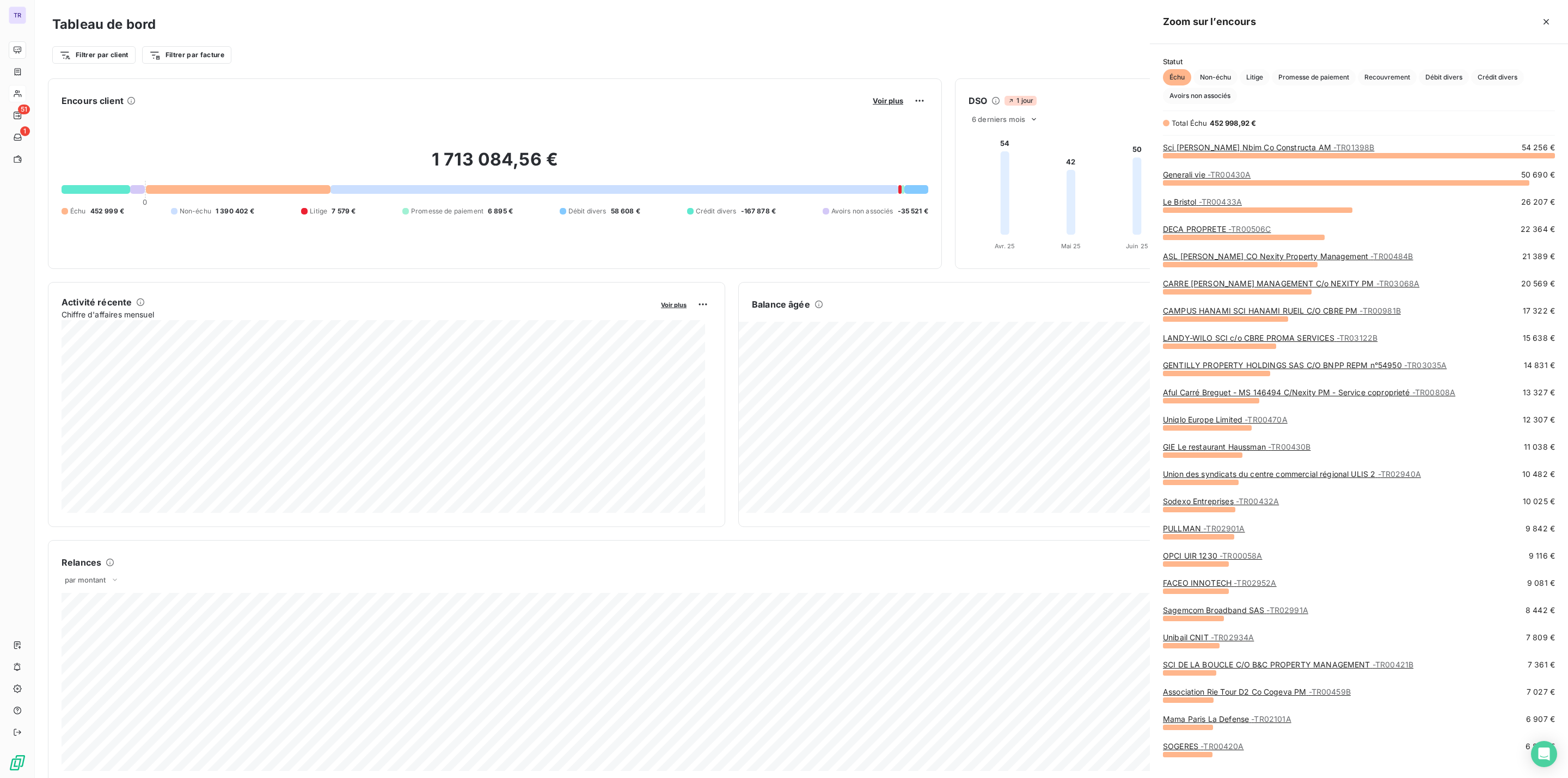
scroll to position [610, 405]
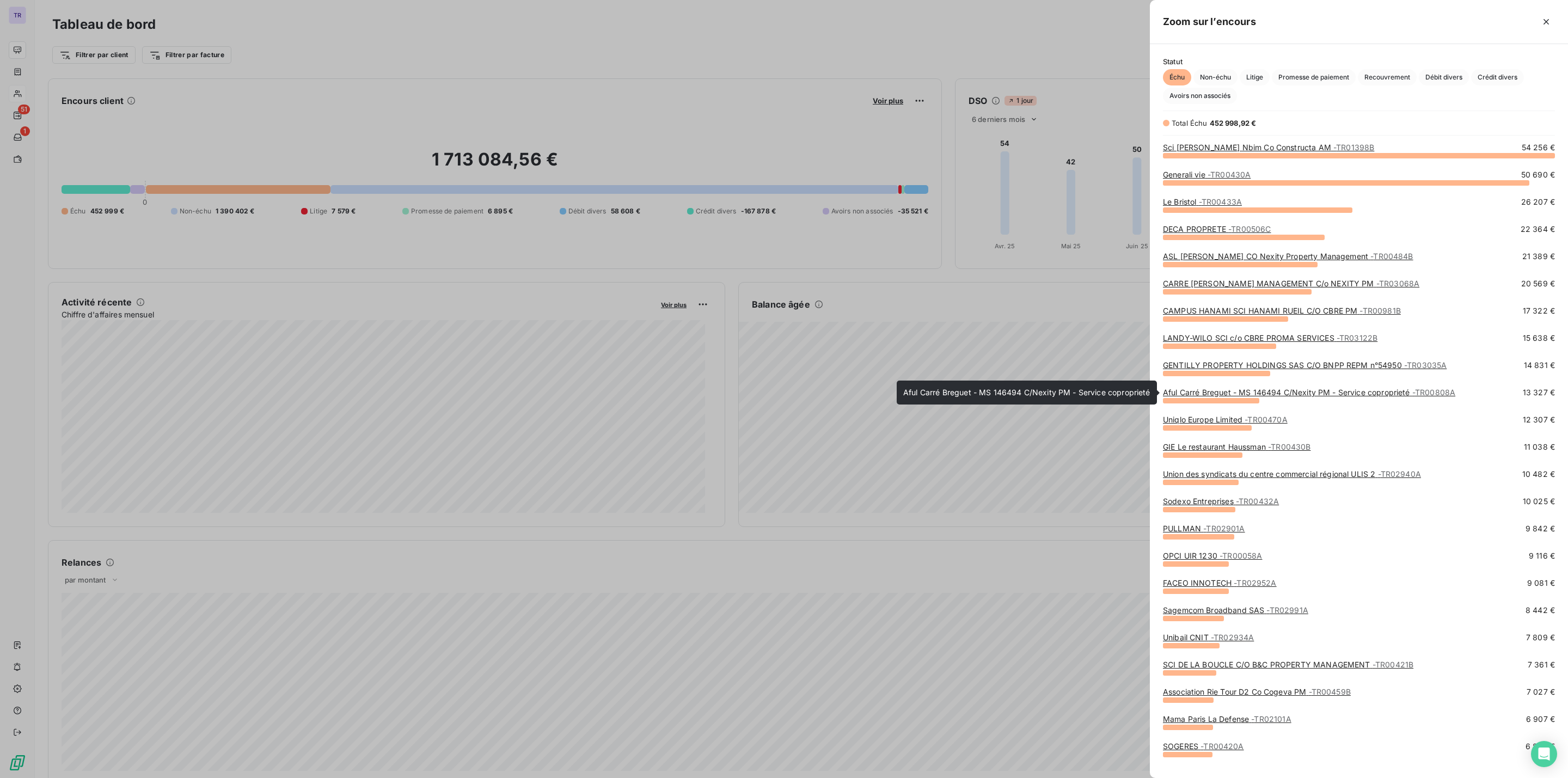
click at [1209, 394] on link "Aful Carré Breguet - MS 146494 C/Nexity PM - Service coproprieté - TR00808A" at bounding box center [1309, 392] width 292 height 9
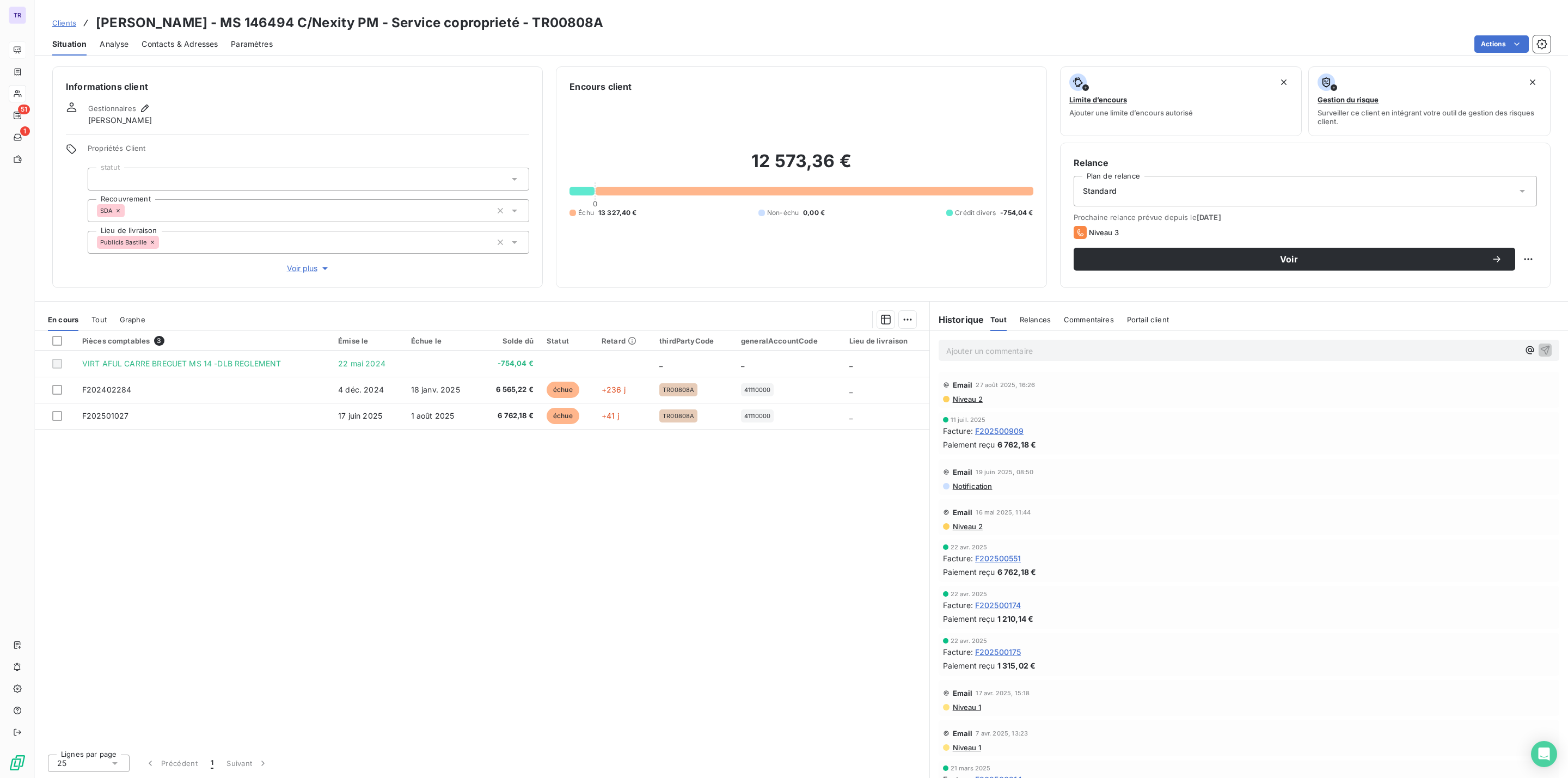
click at [195, 46] on span "Contacts & Adresses" at bounding box center [180, 44] width 76 height 11
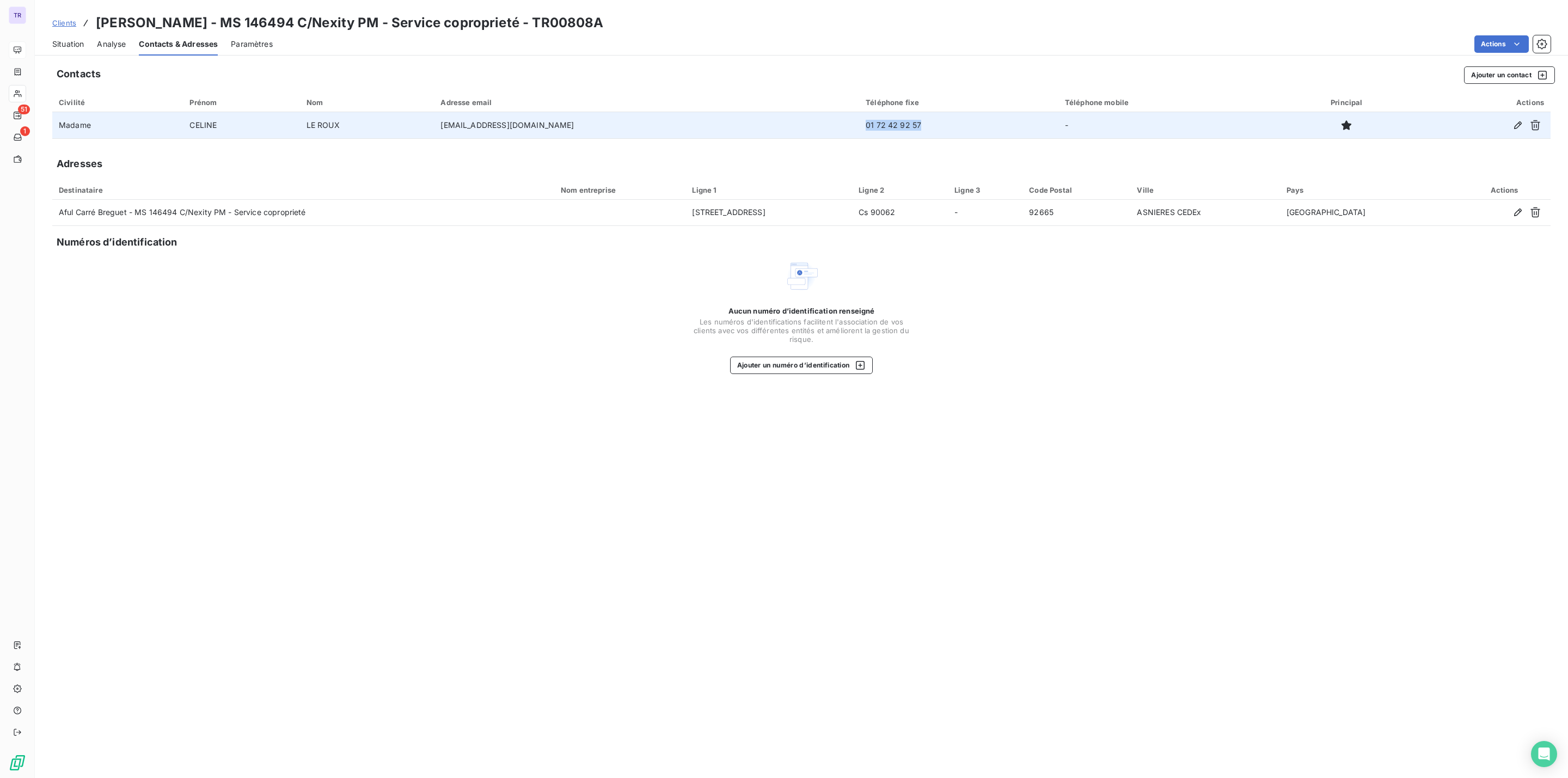
drag, startPoint x: 841, startPoint y: 130, endPoint x: 761, endPoint y: 127, distance: 80.1
click at [859, 127] on td "01 72 42 92 57" at bounding box center [958, 125] width 199 height 26
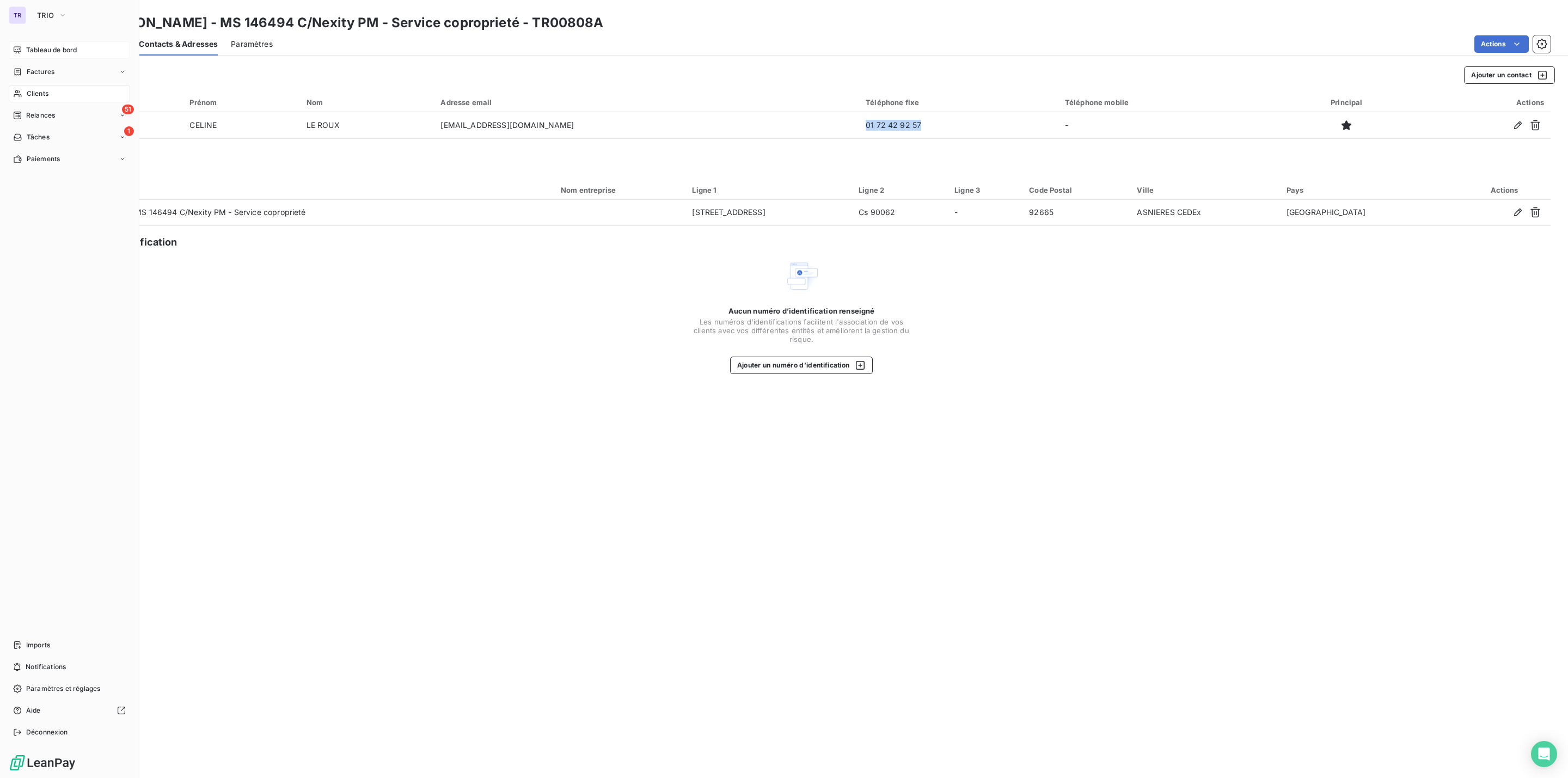
click at [33, 47] on span "Tableau de bord" at bounding box center [51, 50] width 51 height 10
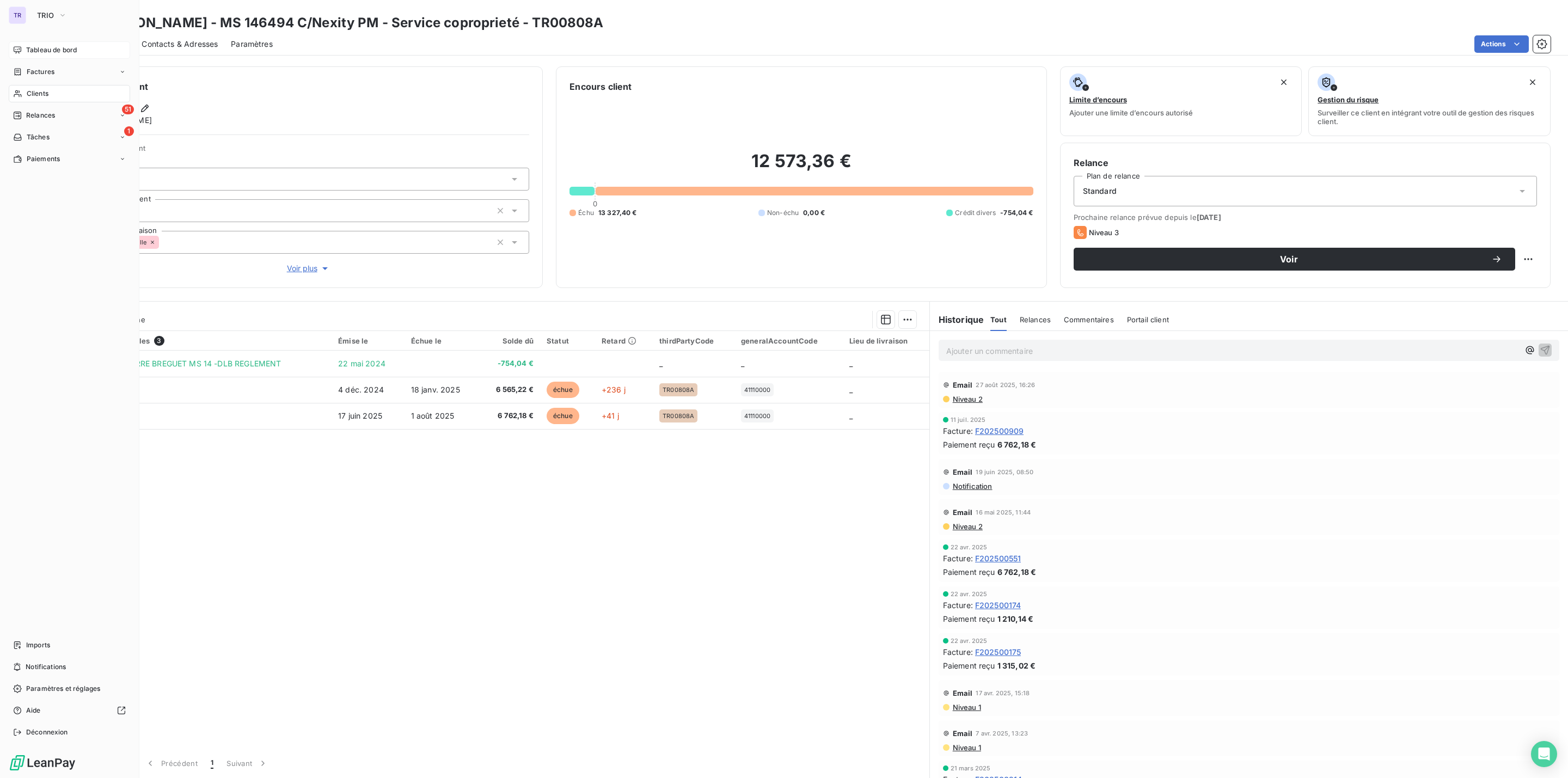
click at [44, 47] on span "Tableau de bord" at bounding box center [51, 50] width 51 height 10
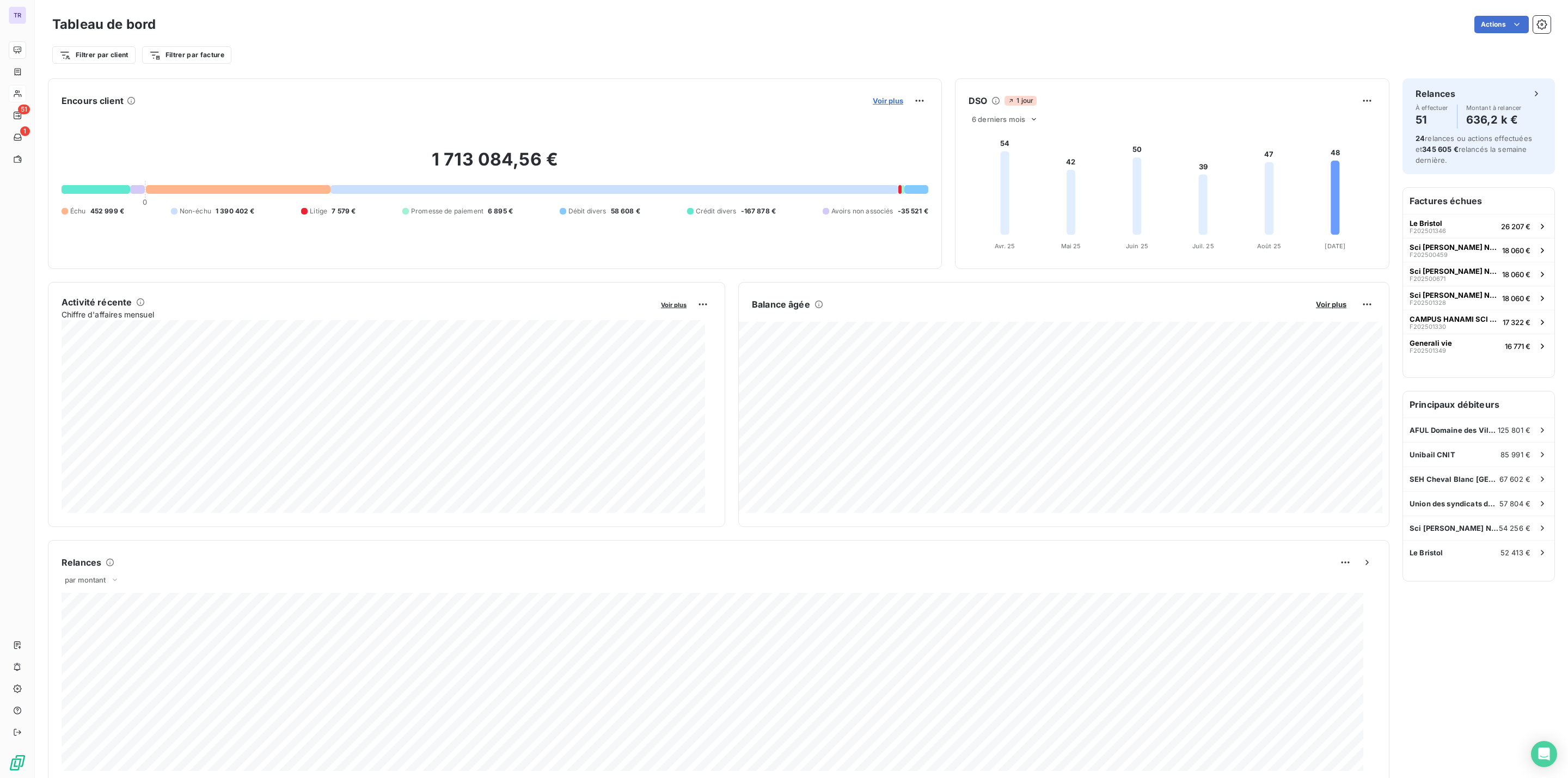
click at [890, 97] on span "Voir plus" at bounding box center [888, 100] width 30 height 9
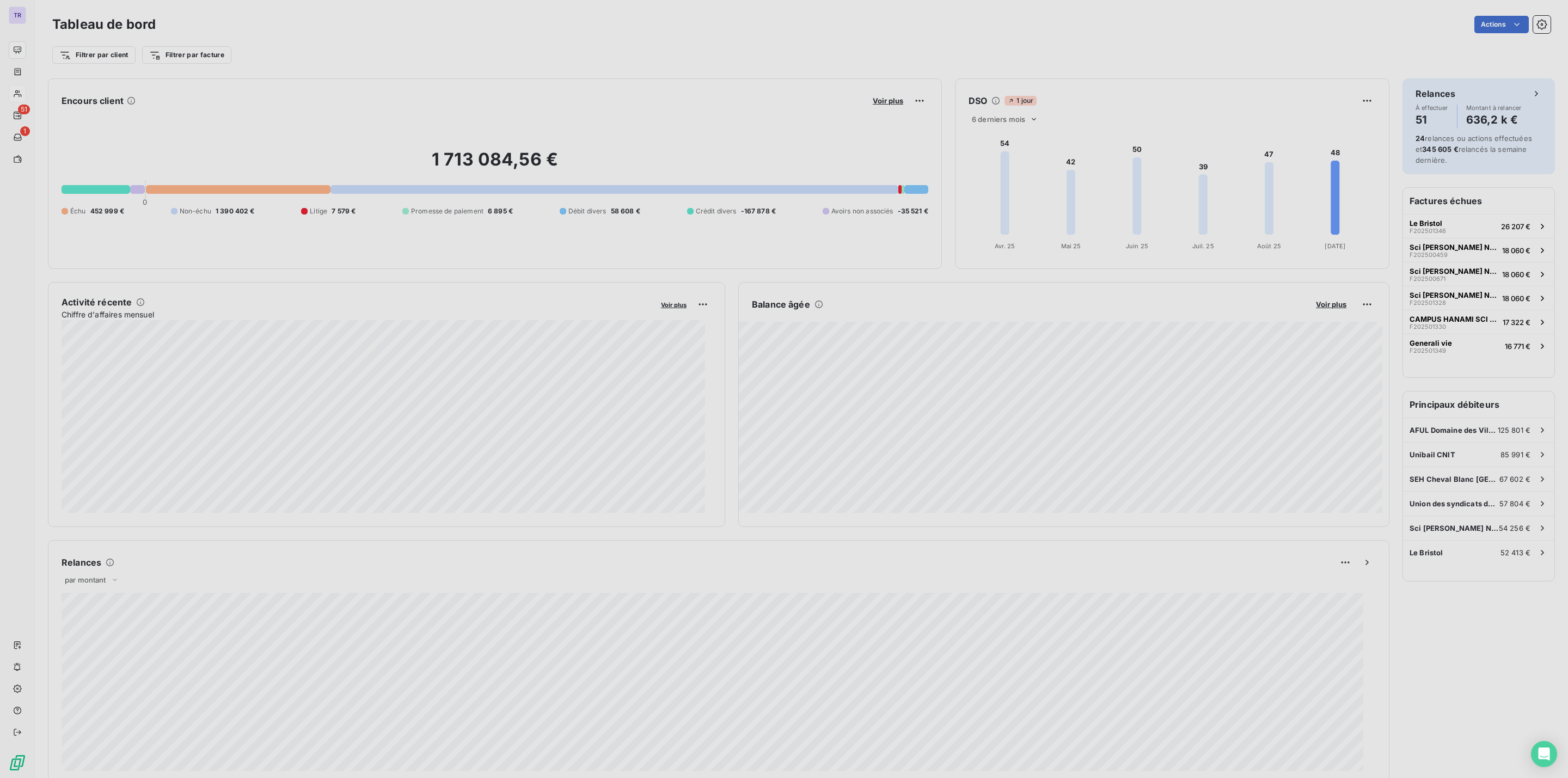
scroll to position [610, 405]
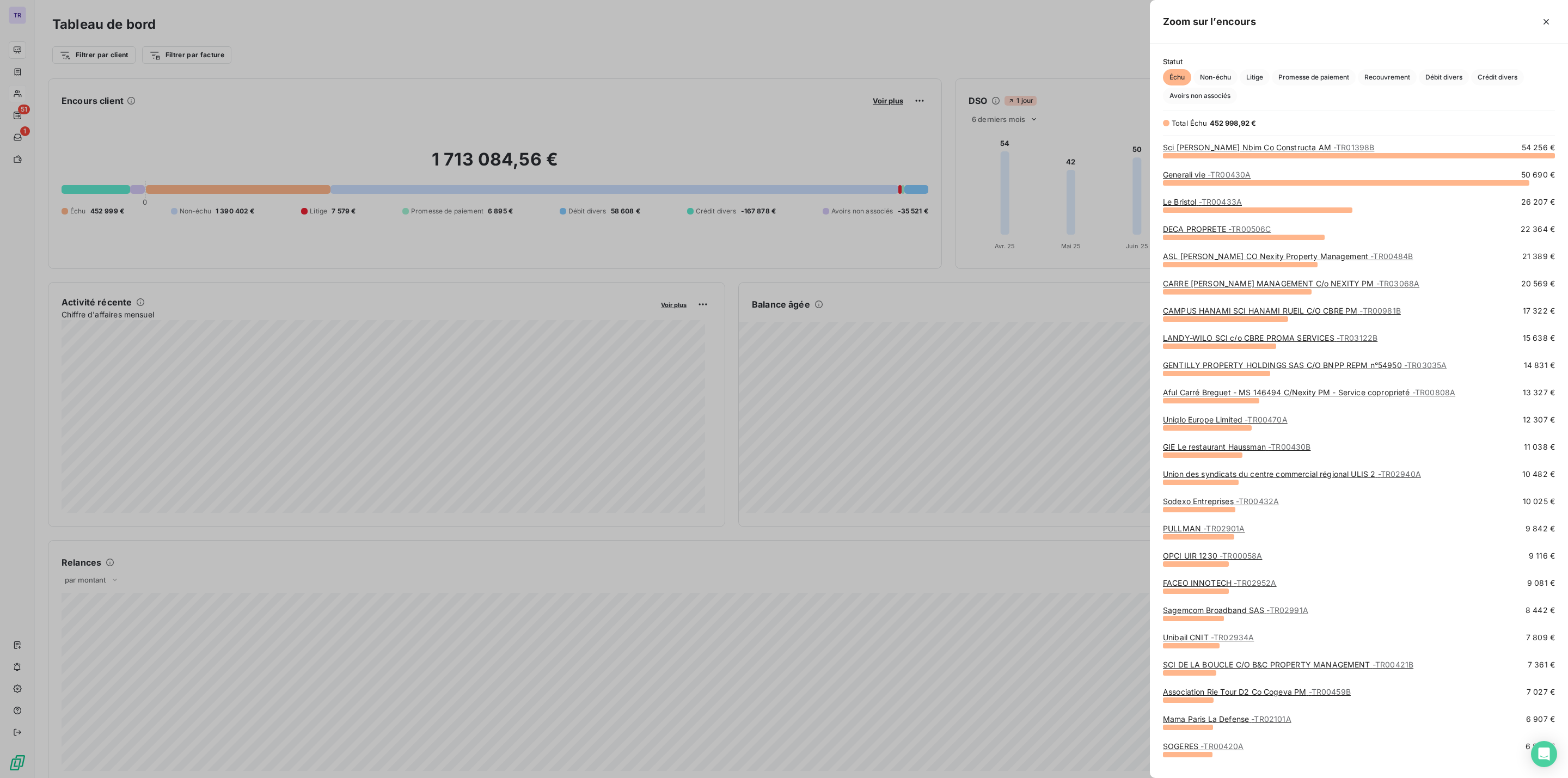
click at [476, 265] on div at bounding box center [784, 389] width 1568 height 778
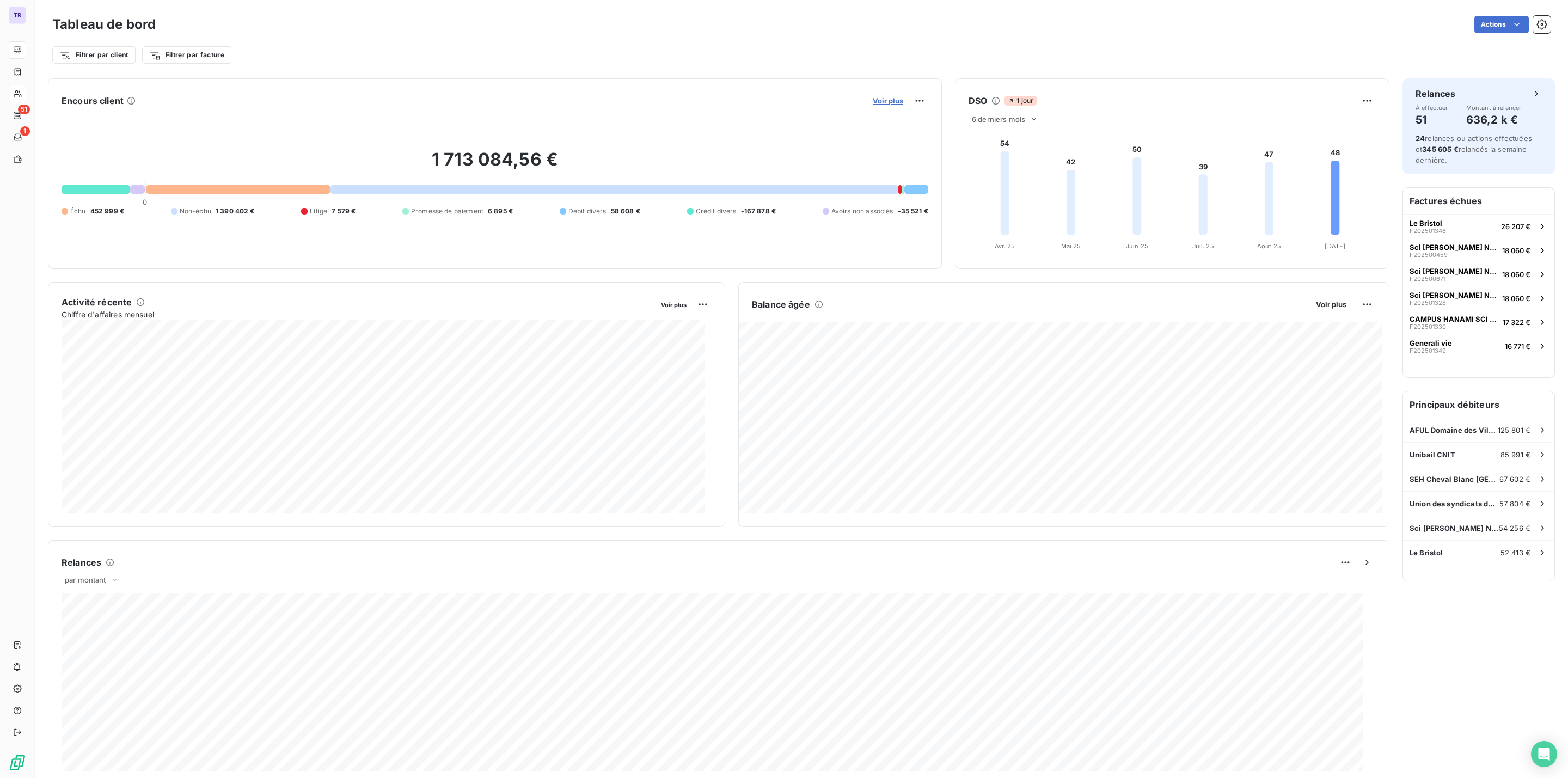
click at [879, 96] on span "Voir plus" at bounding box center [888, 100] width 30 height 9
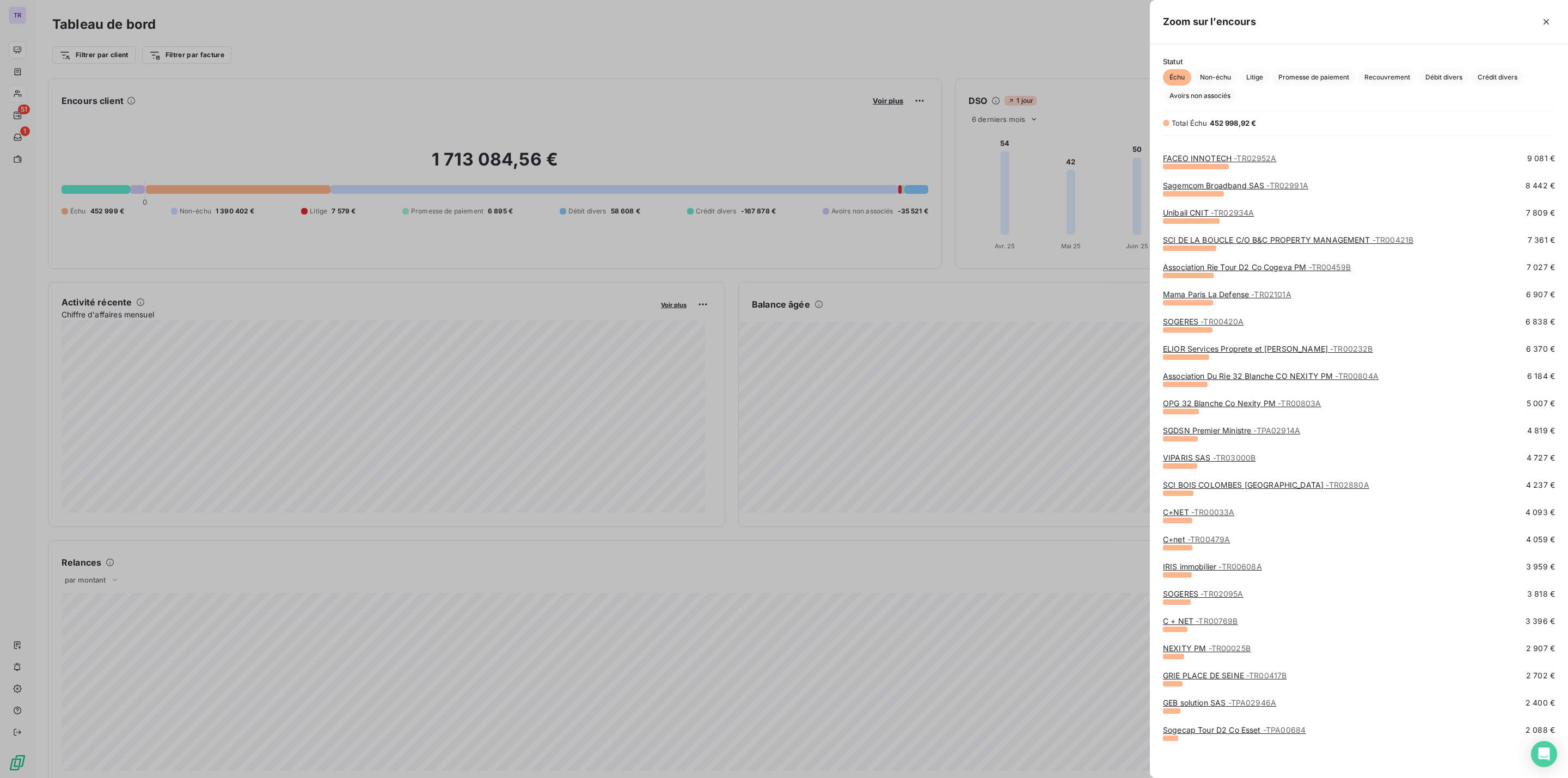
scroll to position [0, 0]
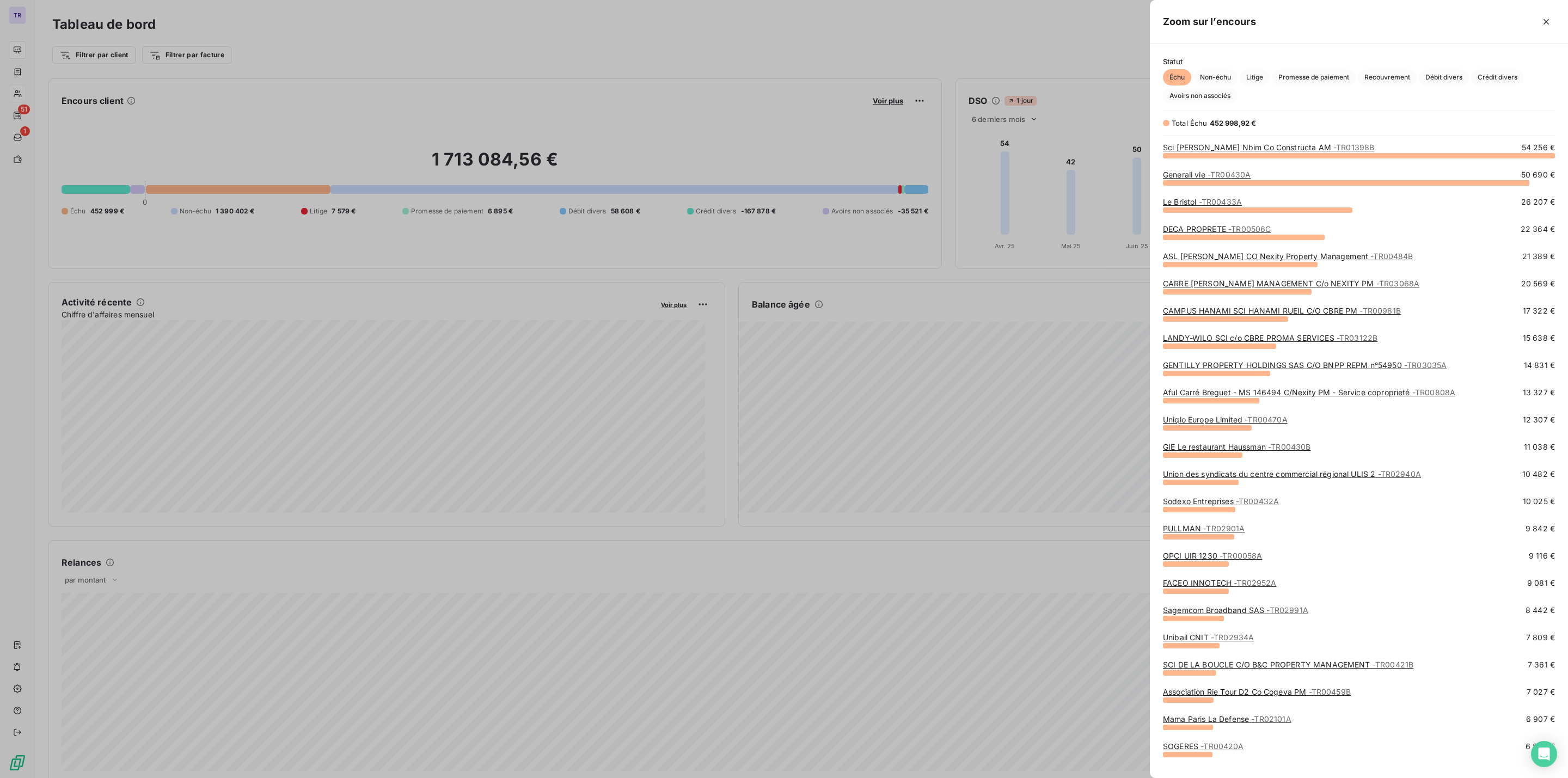
click at [869, 332] on div at bounding box center [784, 389] width 1568 height 778
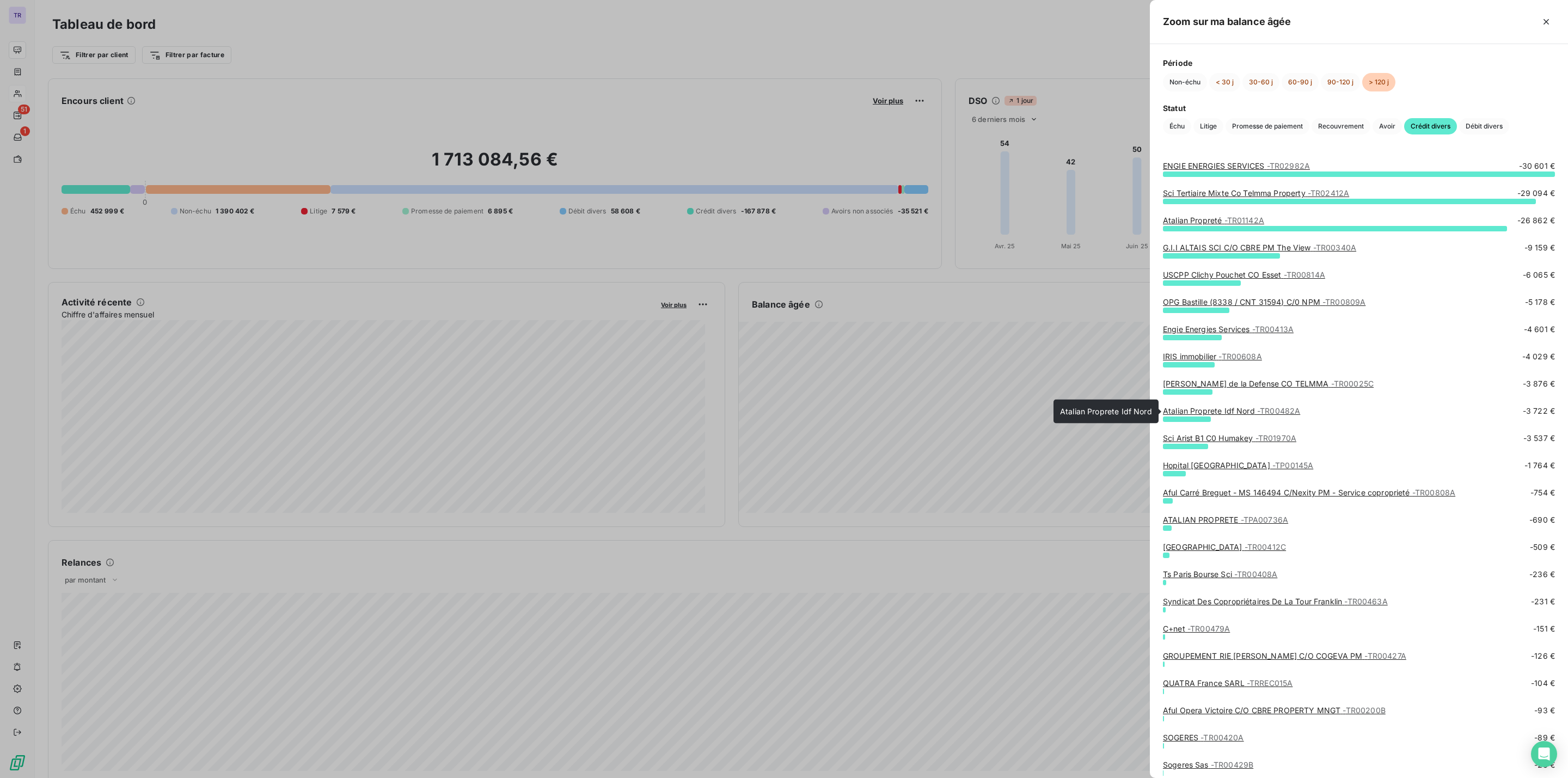
click at [1191, 413] on link "Atalian Proprete Idf Nord - TR00482A" at bounding box center [1231, 410] width 137 height 9
click at [1258, 486] on div "Hopital Saint Antoine - TP00145A -1 764 €" at bounding box center [1359, 474] width 392 height 27
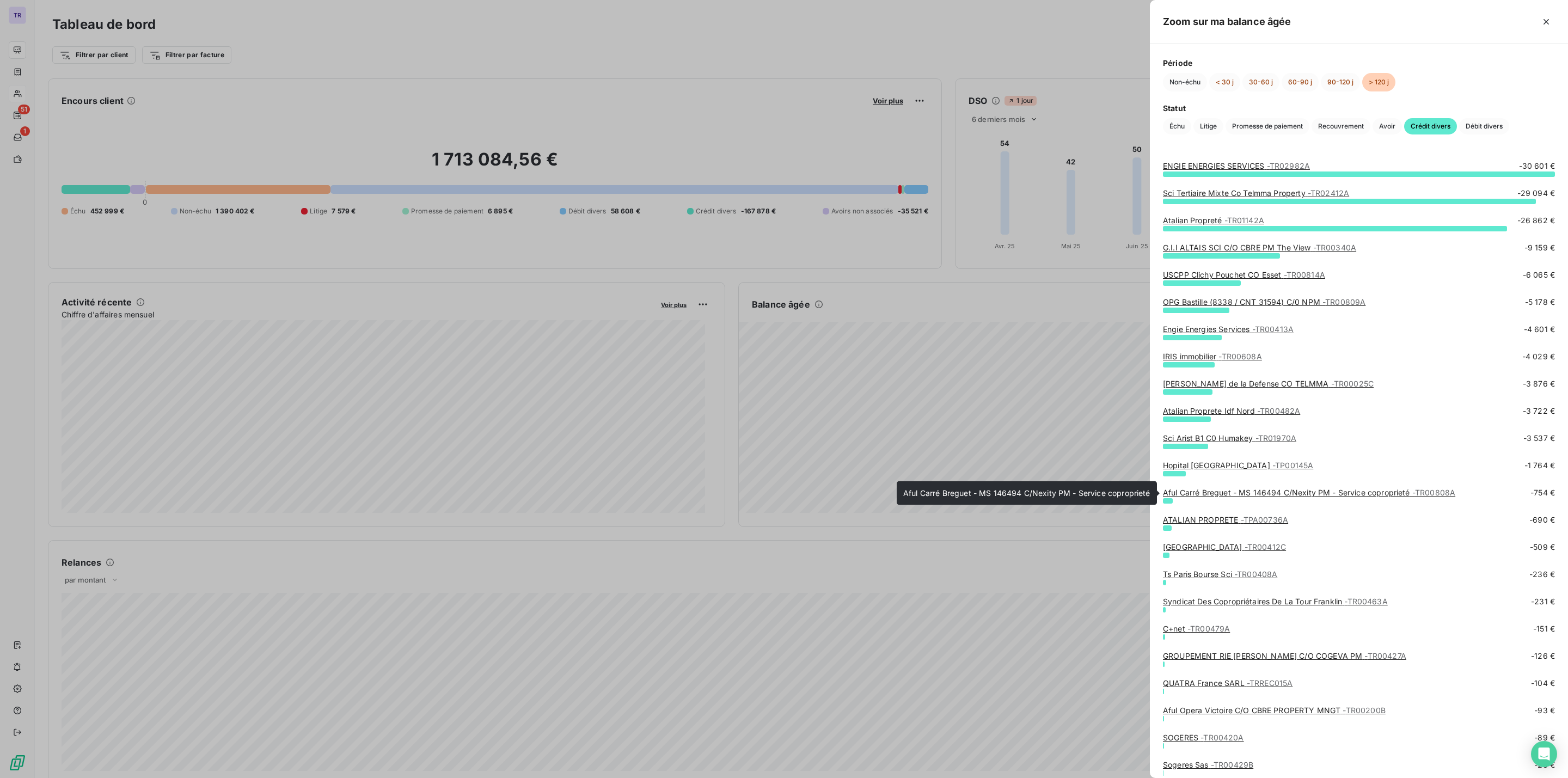
click at [1268, 495] on link "Aful Carré Breguet - MS 146494 C/Nexity PM - Service coproprieté - TR00808A" at bounding box center [1309, 492] width 292 height 9
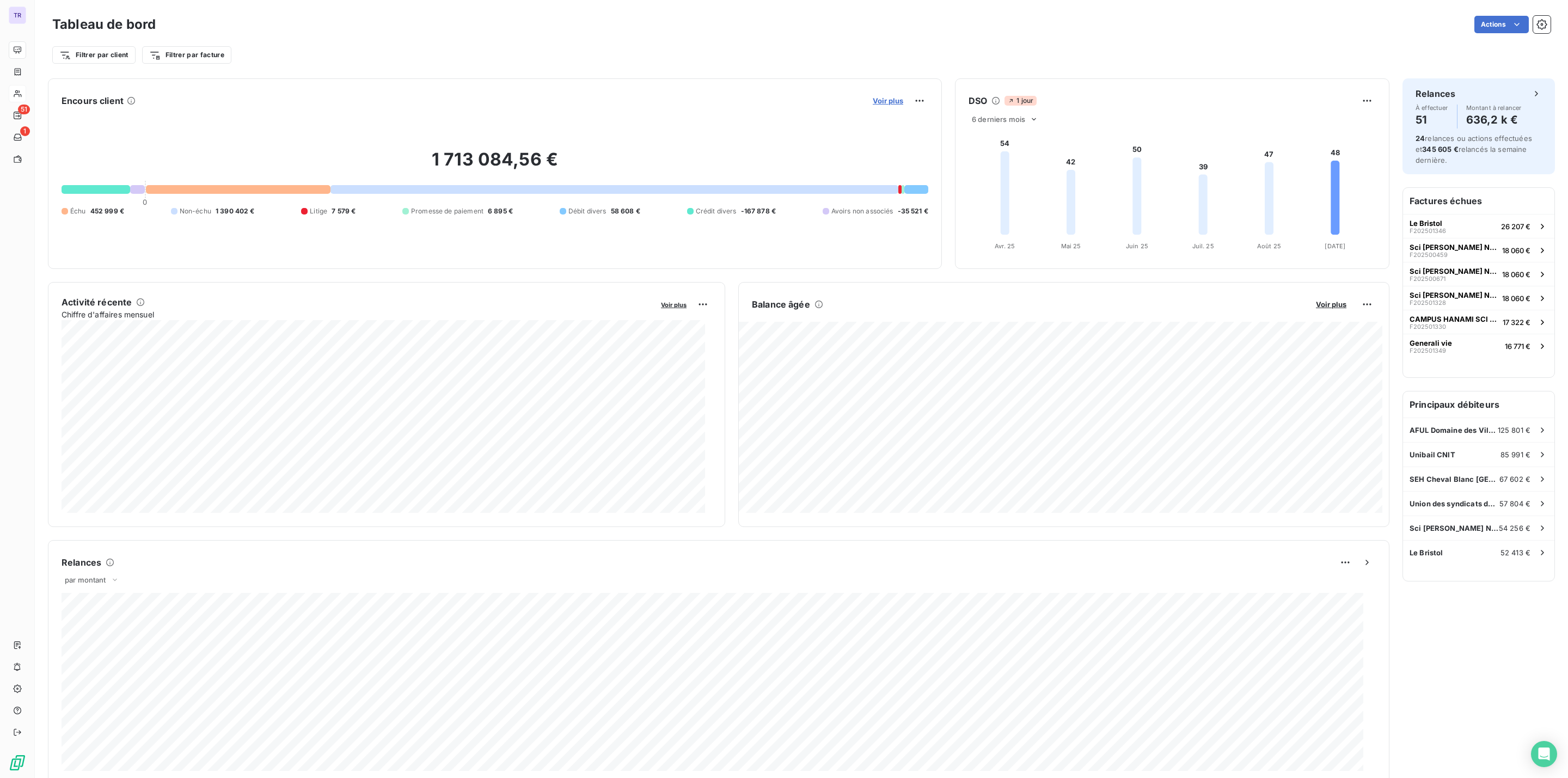
click at [878, 99] on span "Voir plus" at bounding box center [888, 100] width 30 height 9
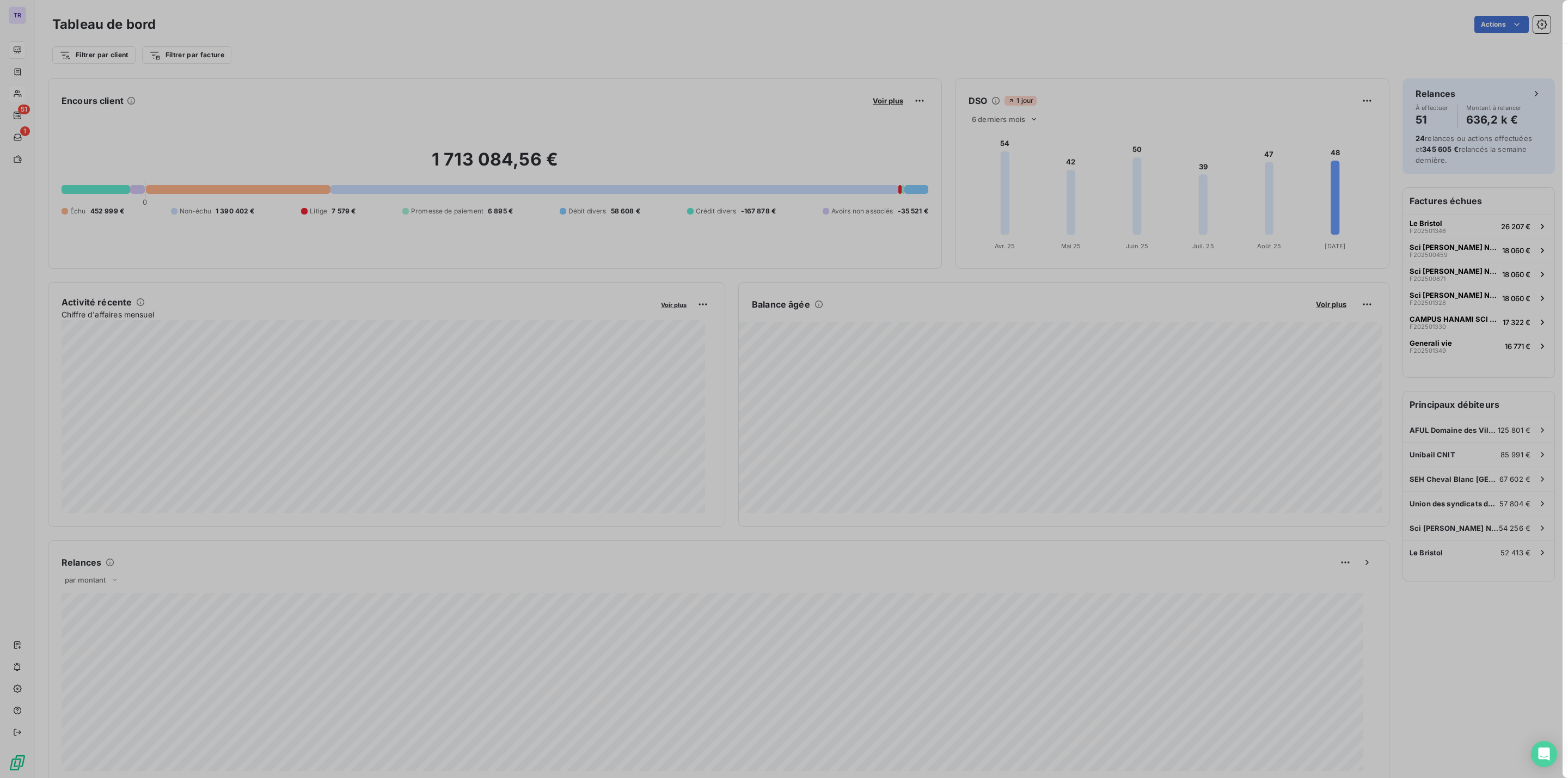
scroll to position [766, 405]
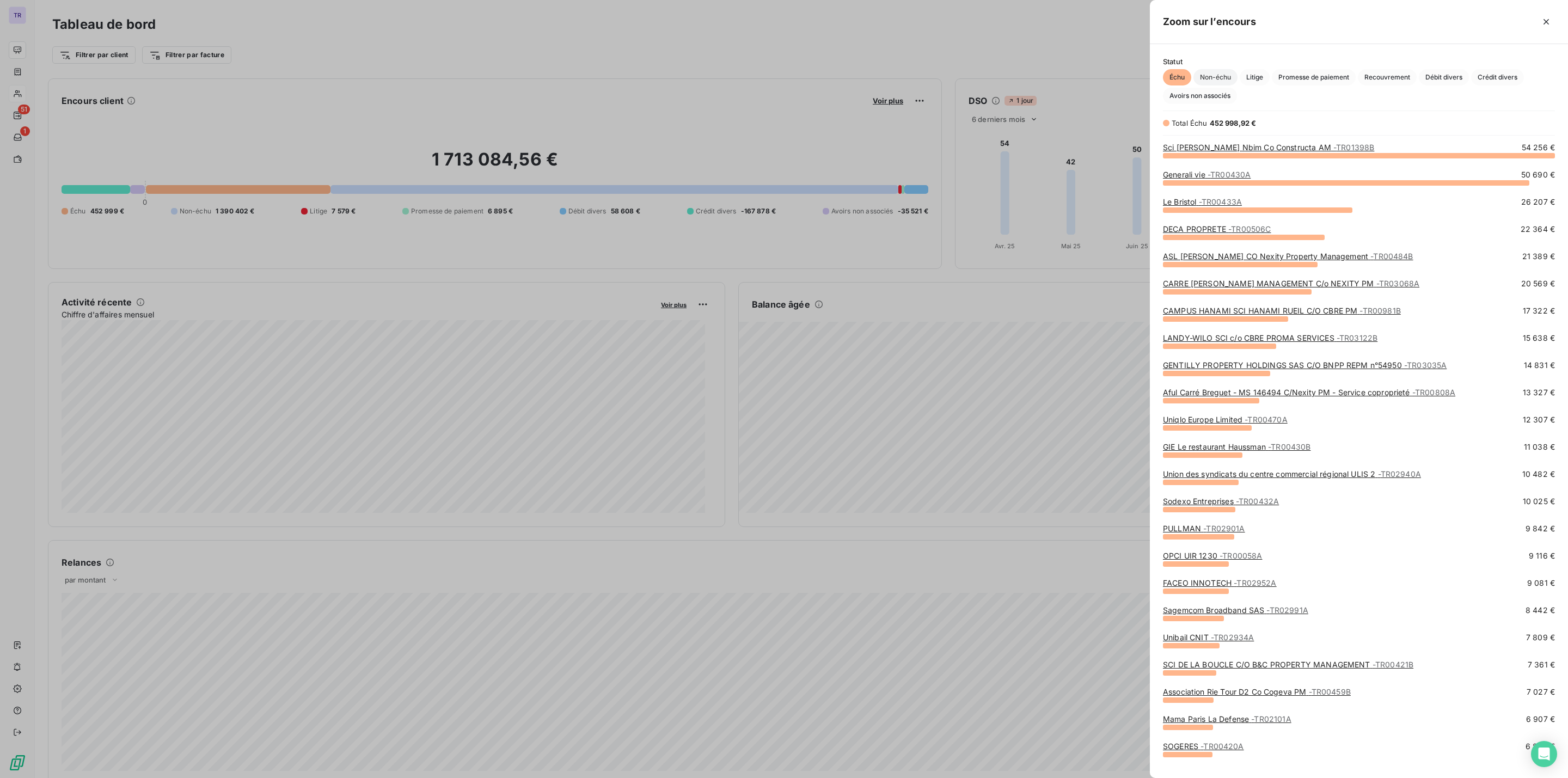
click at [1225, 79] on span "Non-échu" at bounding box center [1216, 77] width 44 height 16
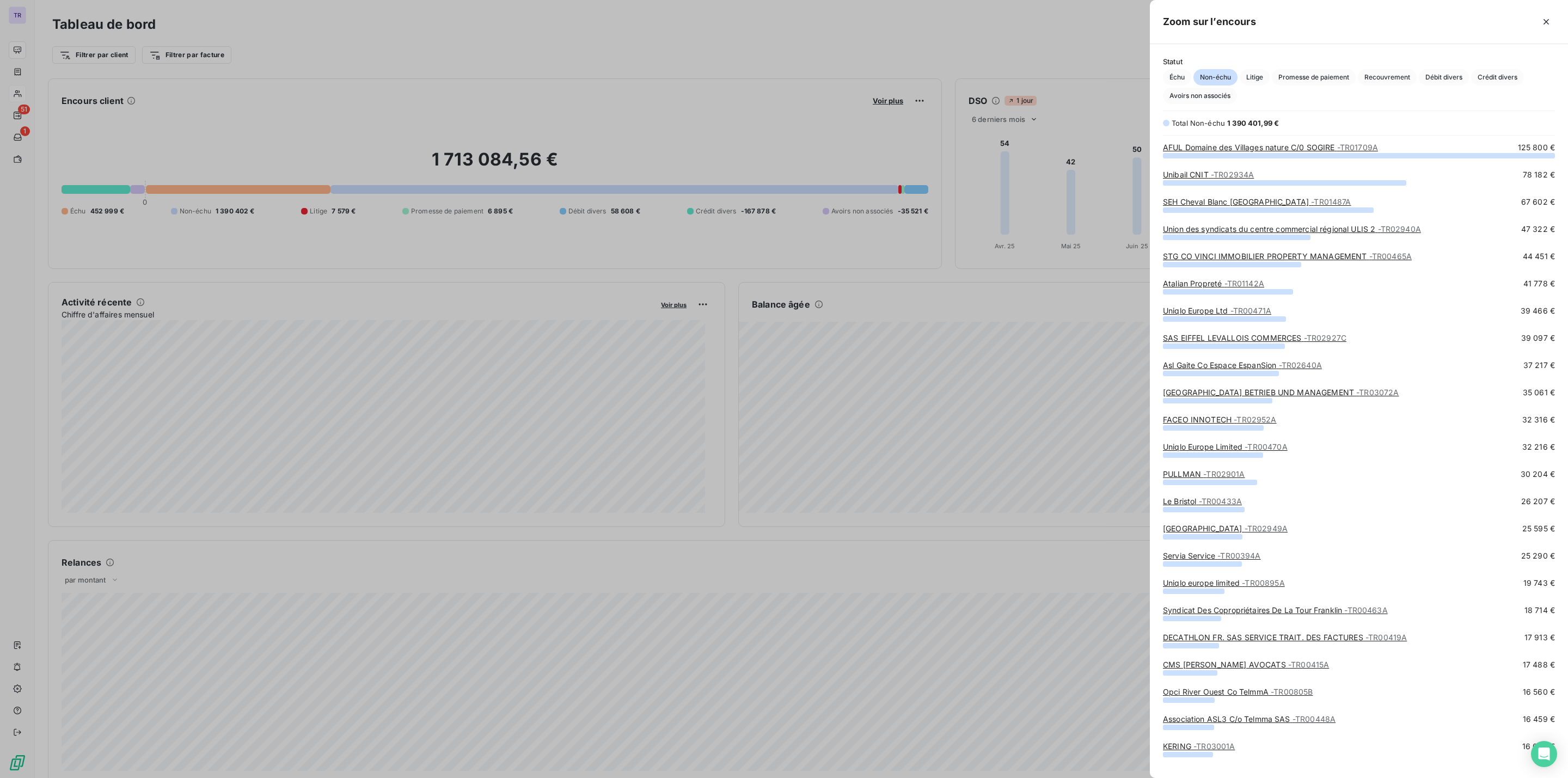
scroll to position [610, 405]
click at [1082, 86] on div at bounding box center [784, 389] width 1568 height 778
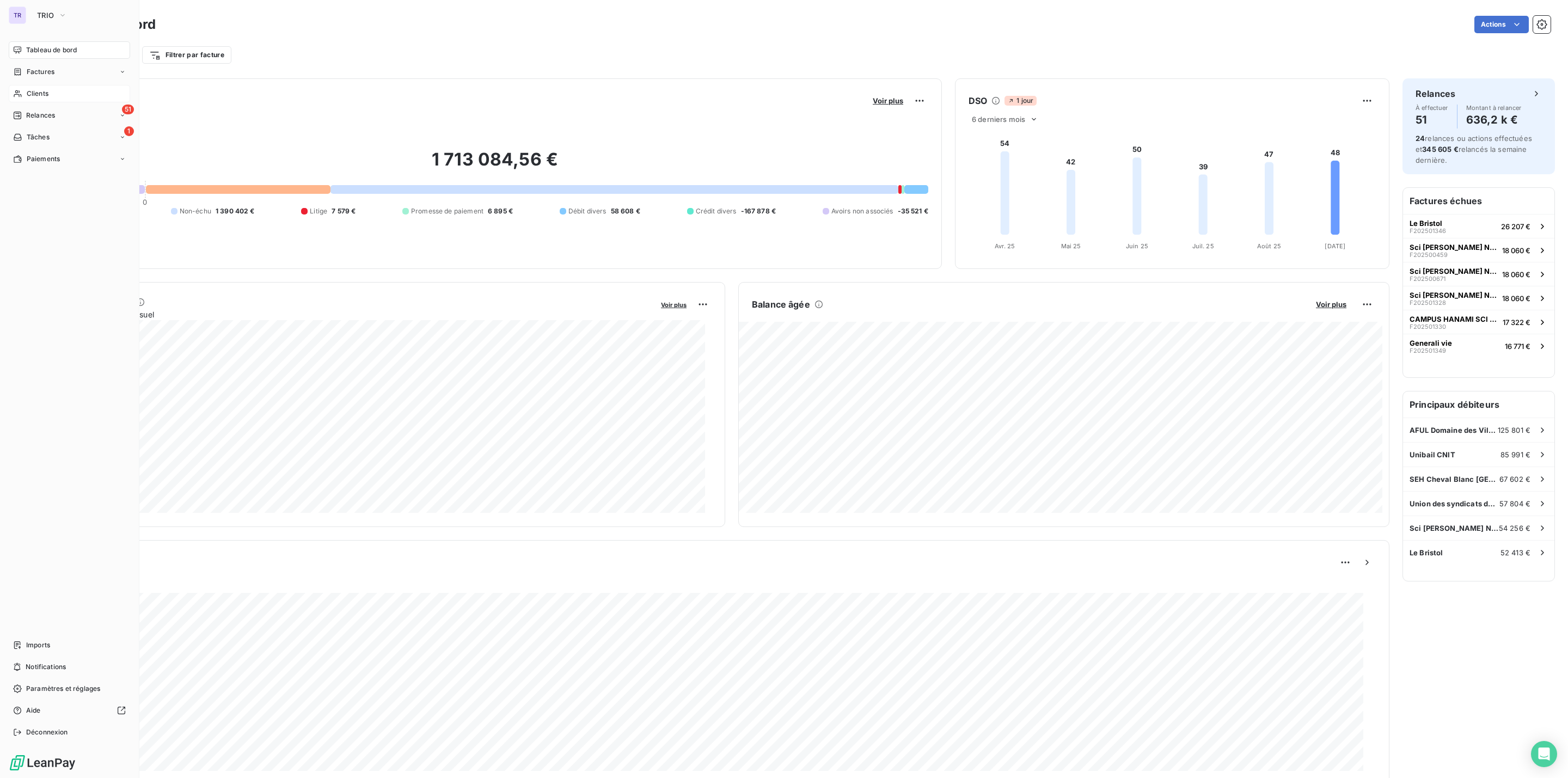
click at [54, 49] on span "Tableau de bord" at bounding box center [51, 50] width 51 height 10
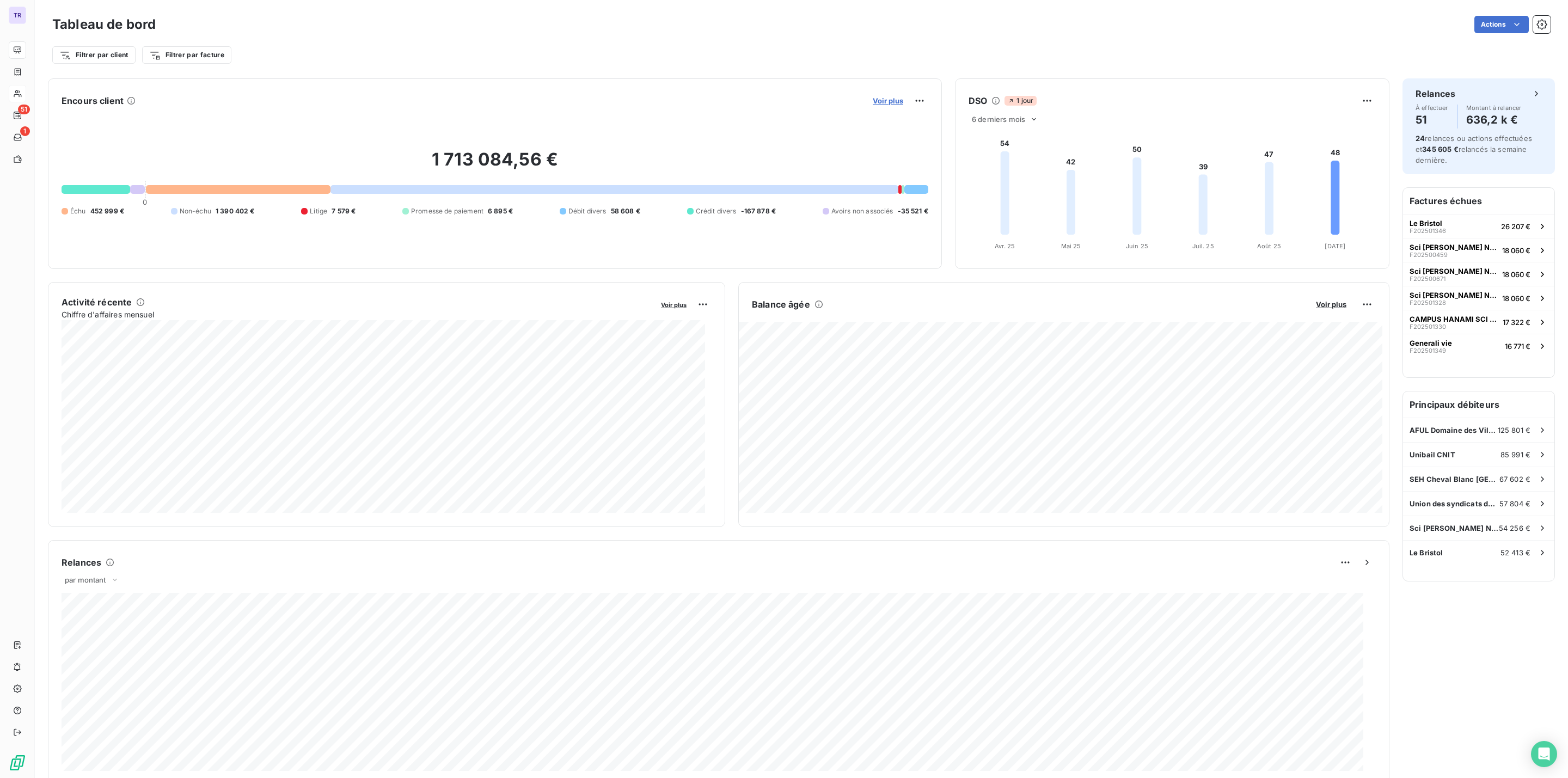
click at [886, 100] on span "Voir plus" at bounding box center [888, 100] width 30 height 9
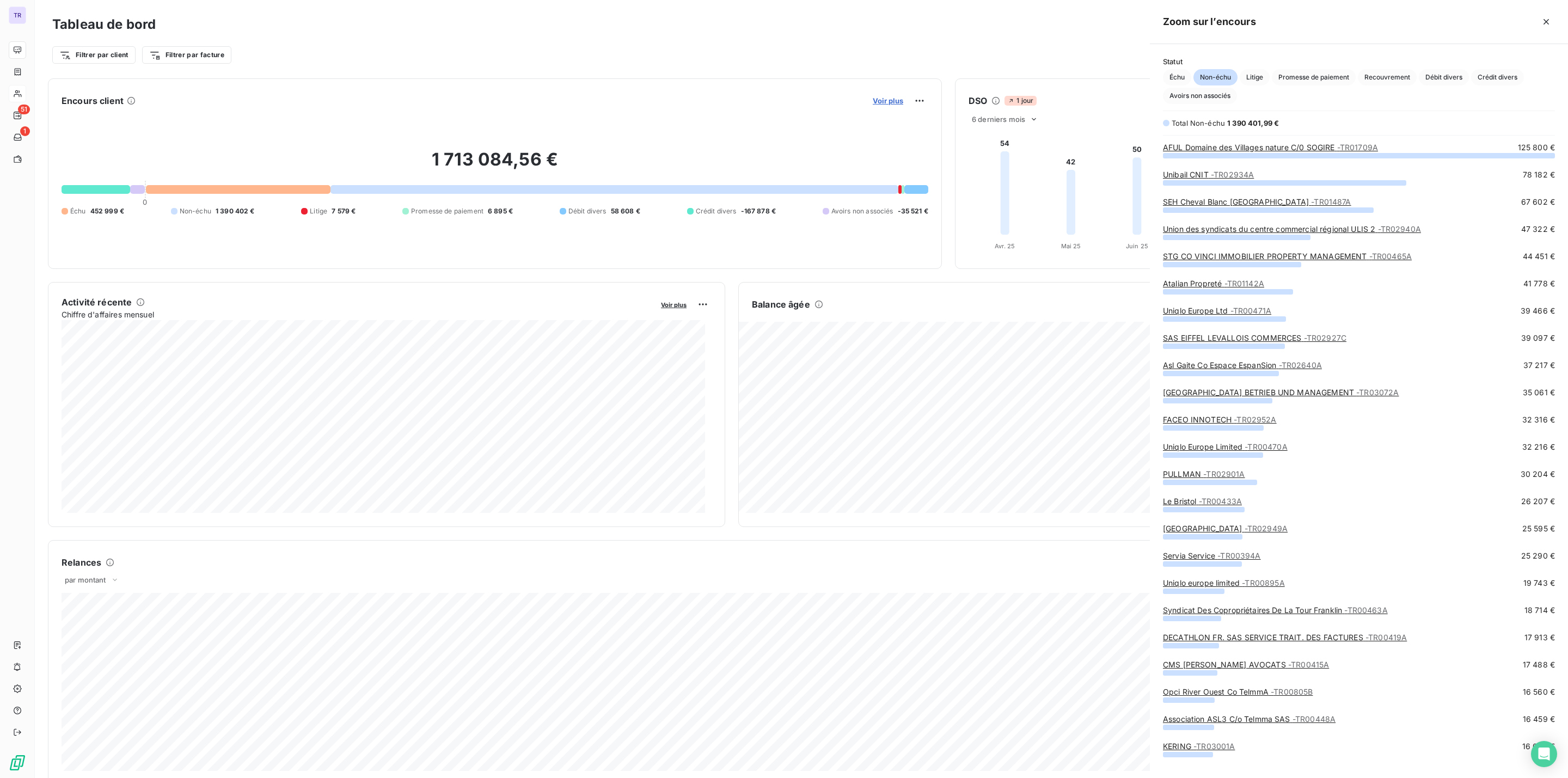
scroll to position [766, 405]
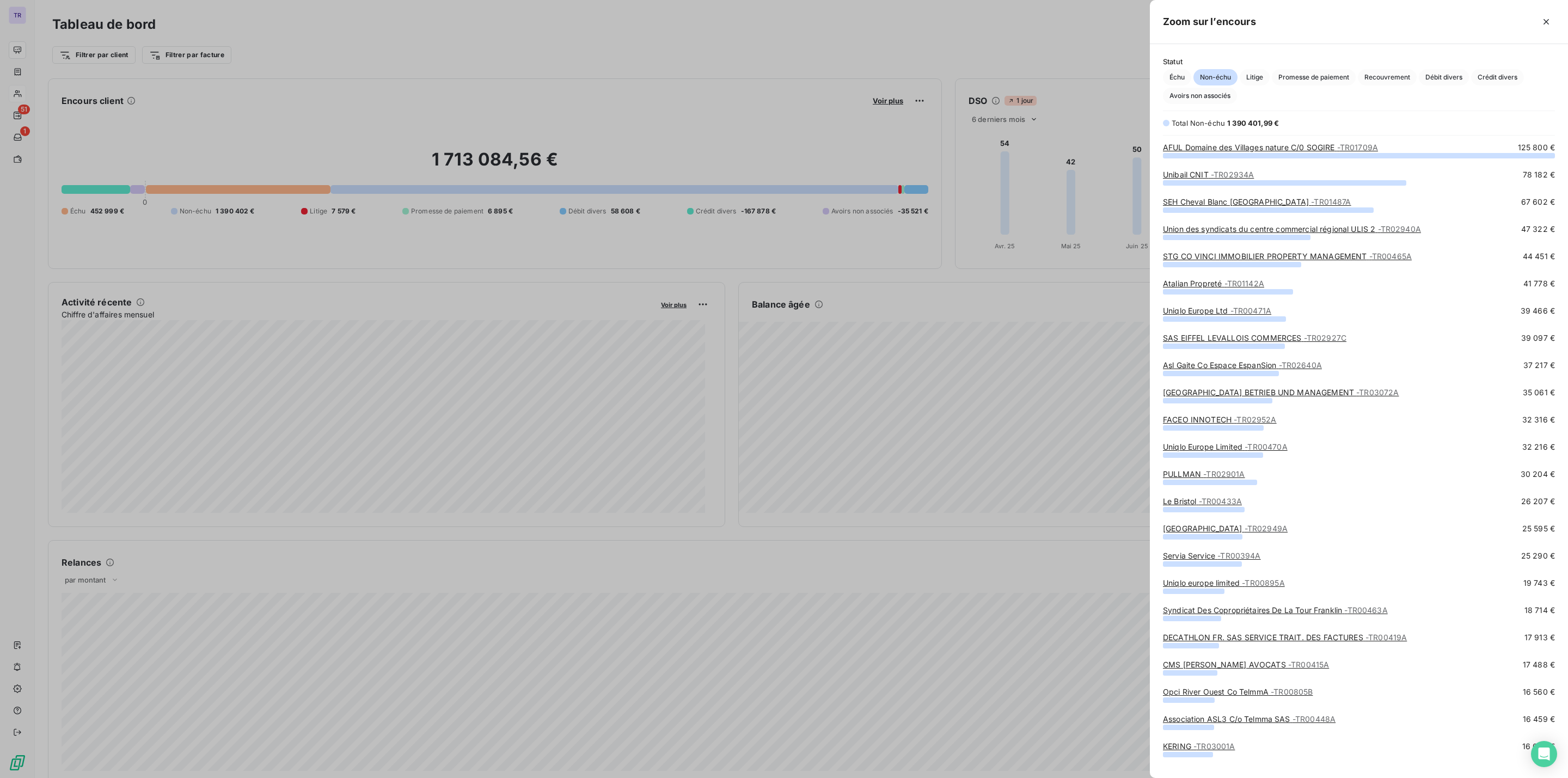
click at [838, 125] on div at bounding box center [784, 389] width 1568 height 778
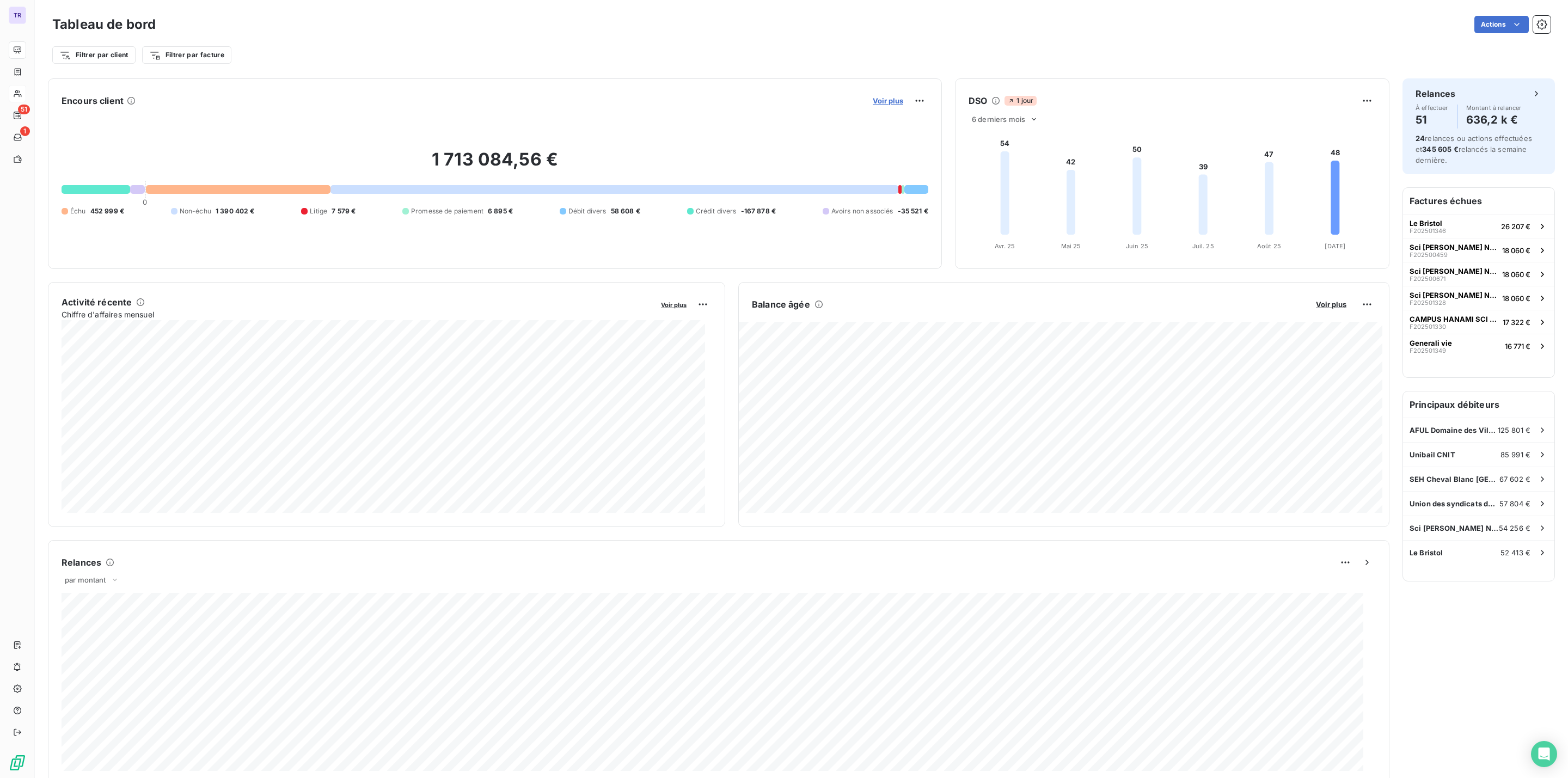
click at [877, 100] on span "Voir plus" at bounding box center [888, 100] width 30 height 9
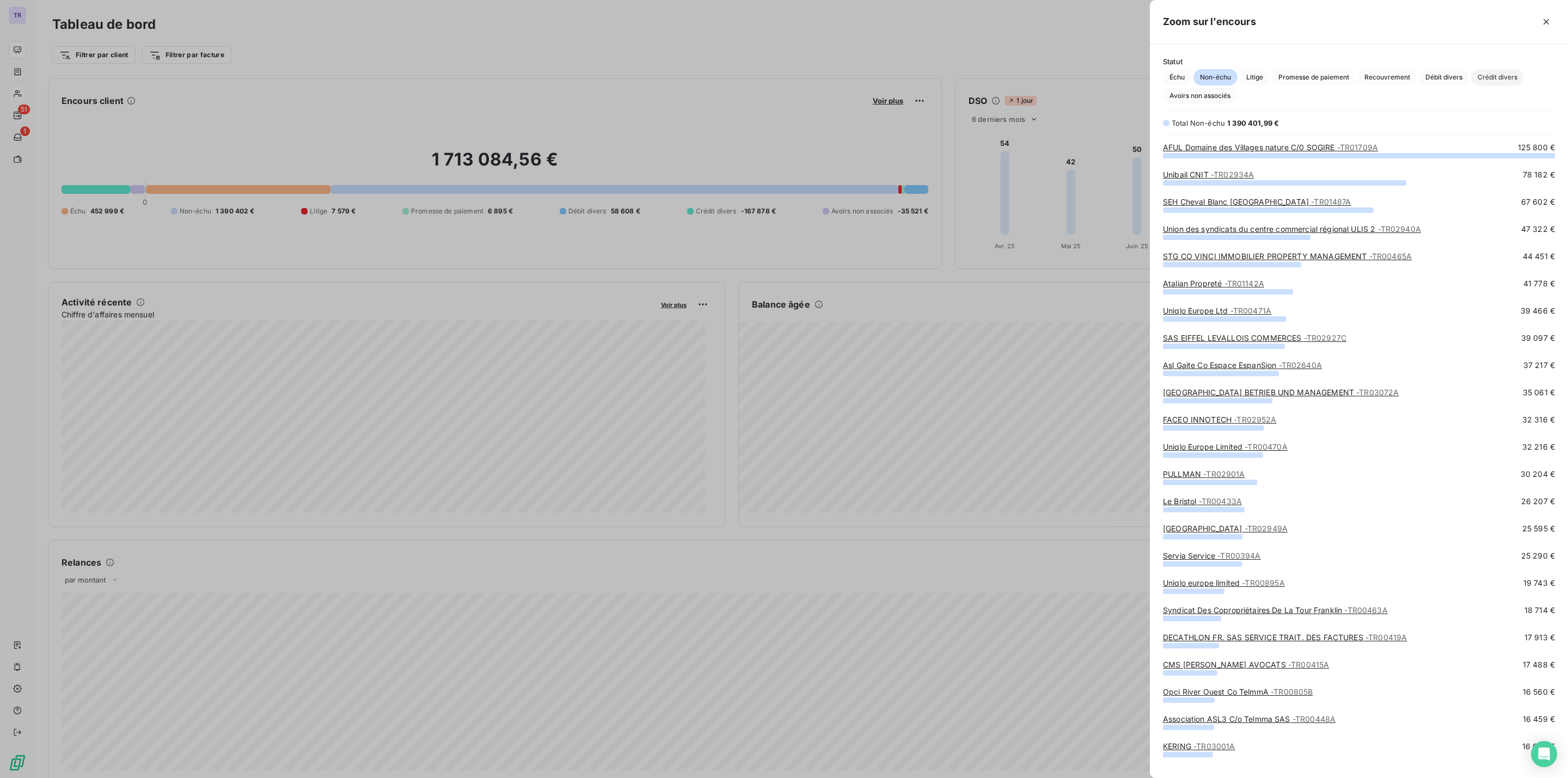
click at [1475, 77] on span "Crédit divers" at bounding box center [1497, 77] width 53 height 16
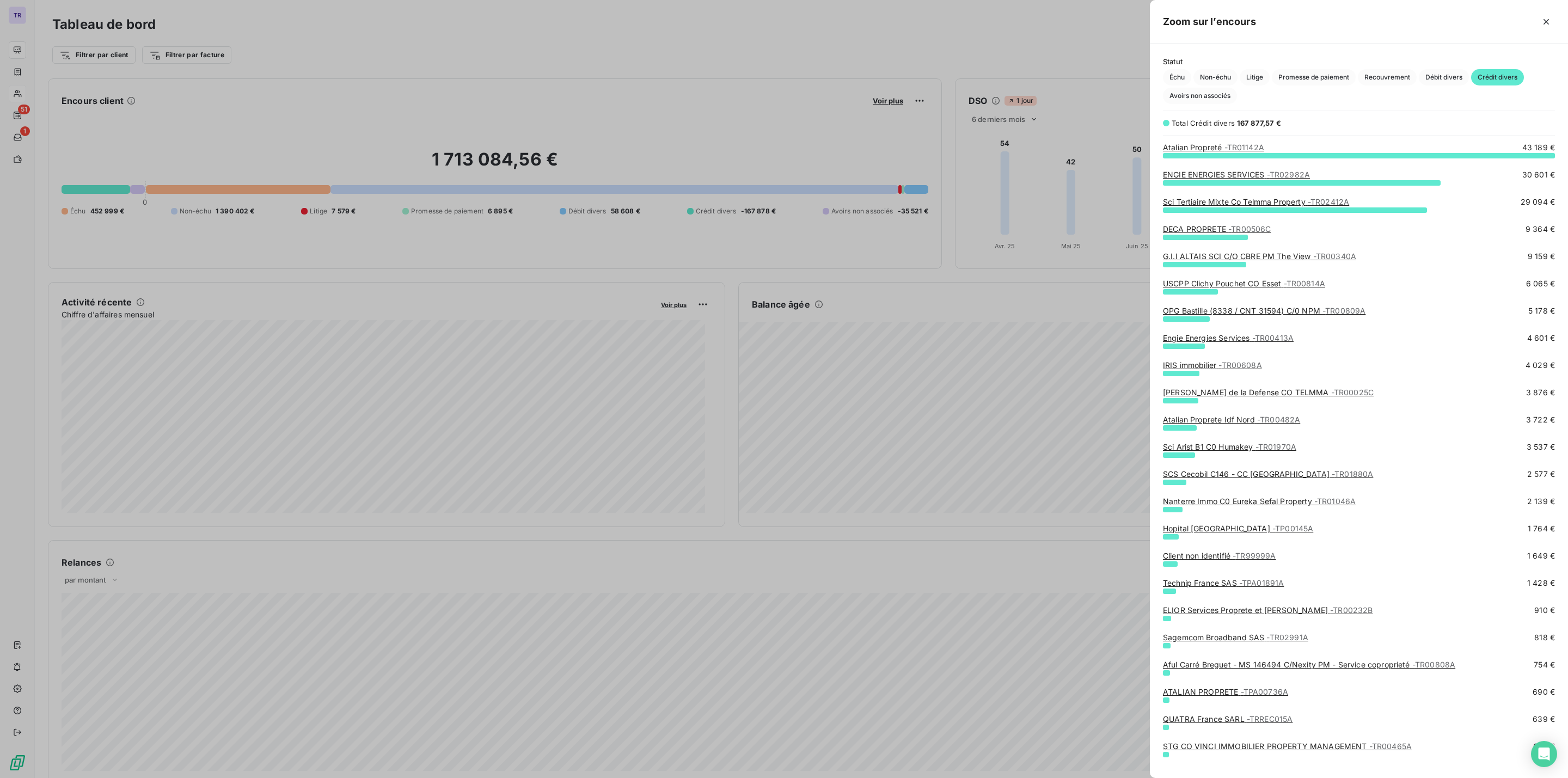
scroll to position [610, 405]
click at [1270, 581] on span "- TPA01891A" at bounding box center [1262, 583] width 45 height 9
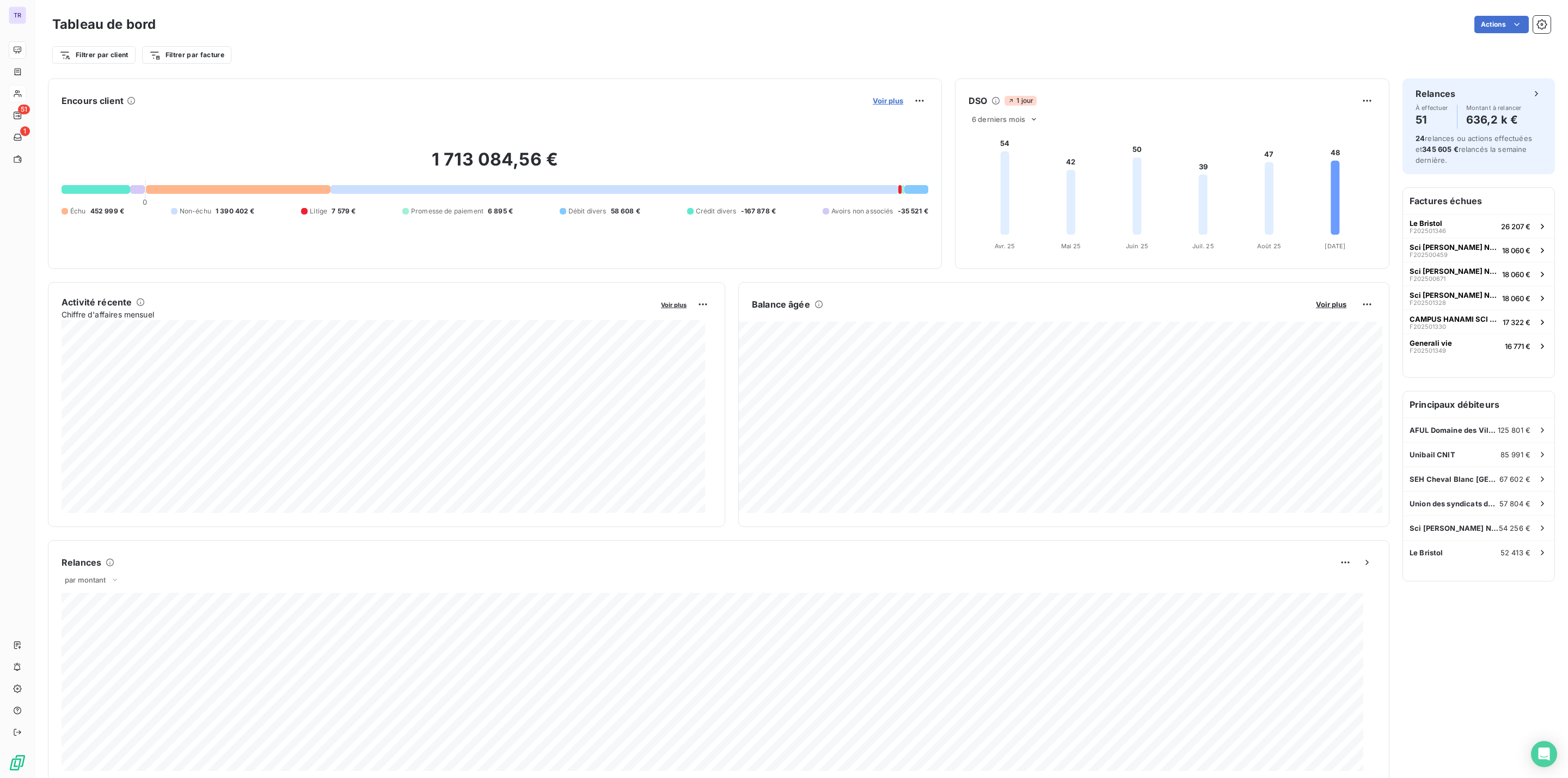
click at [874, 99] on span "Voir plus" at bounding box center [888, 100] width 30 height 9
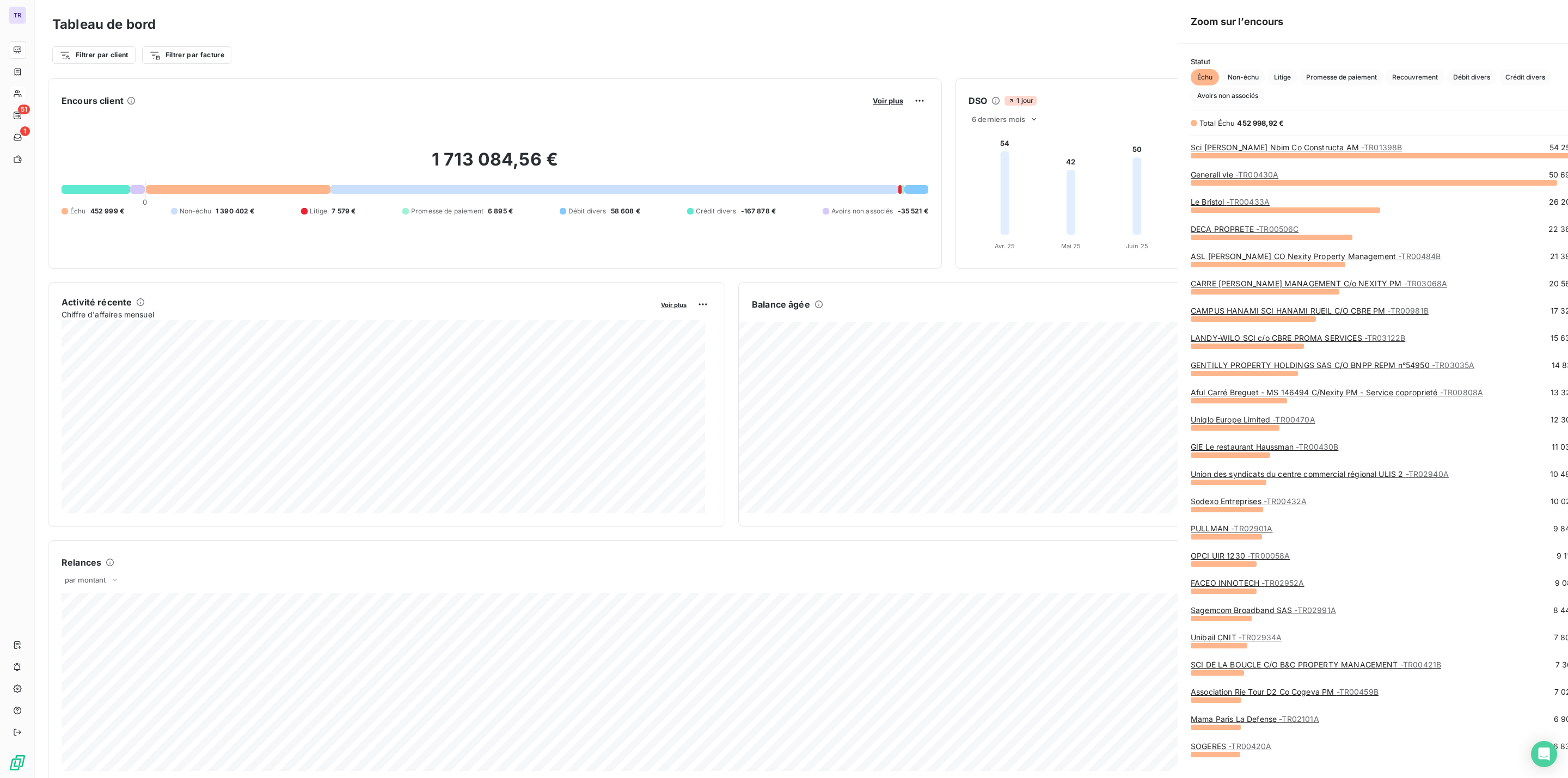
scroll to position [766, 405]
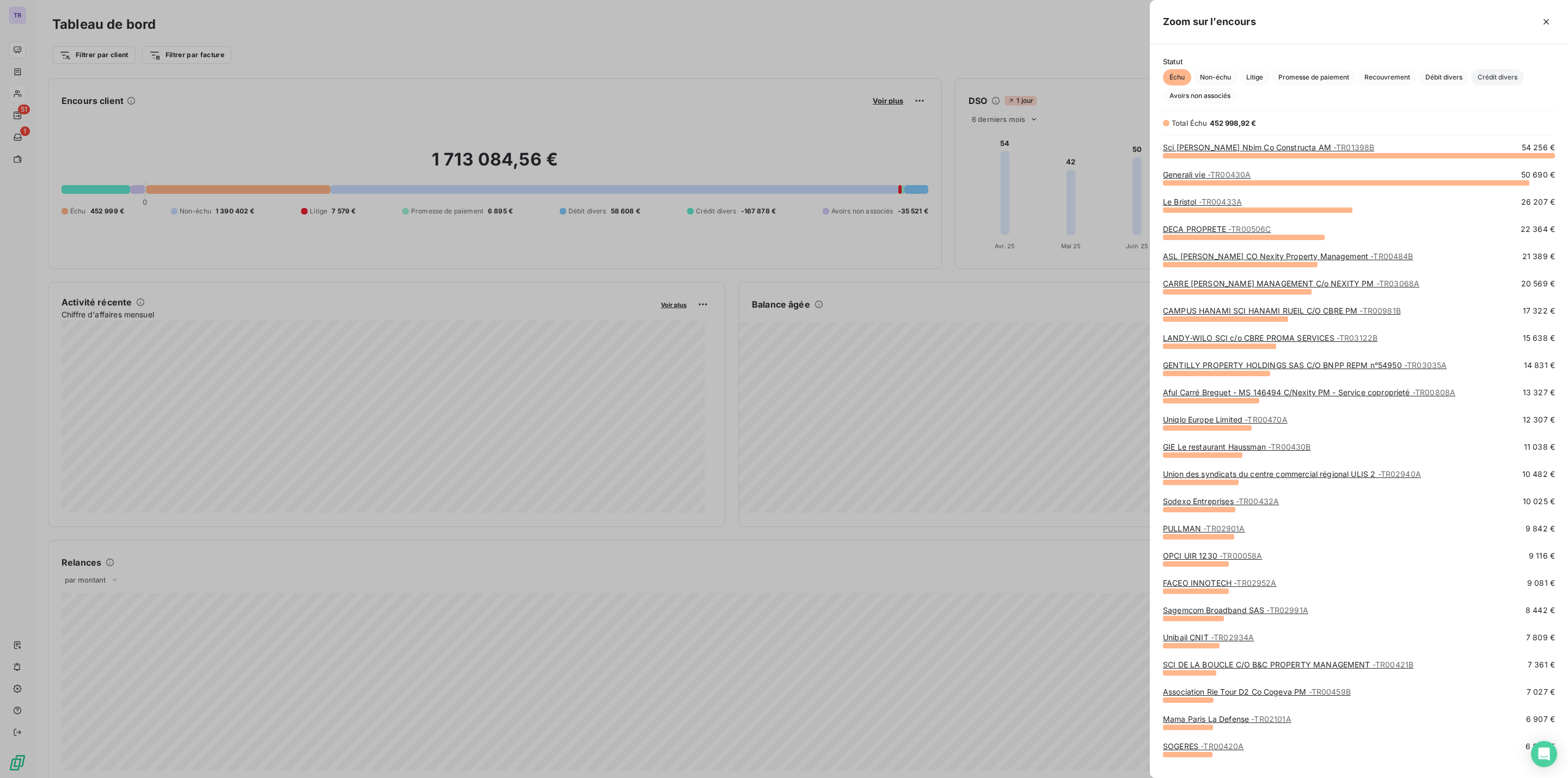
click at [1485, 72] on span "Crédit divers" at bounding box center [1497, 77] width 53 height 16
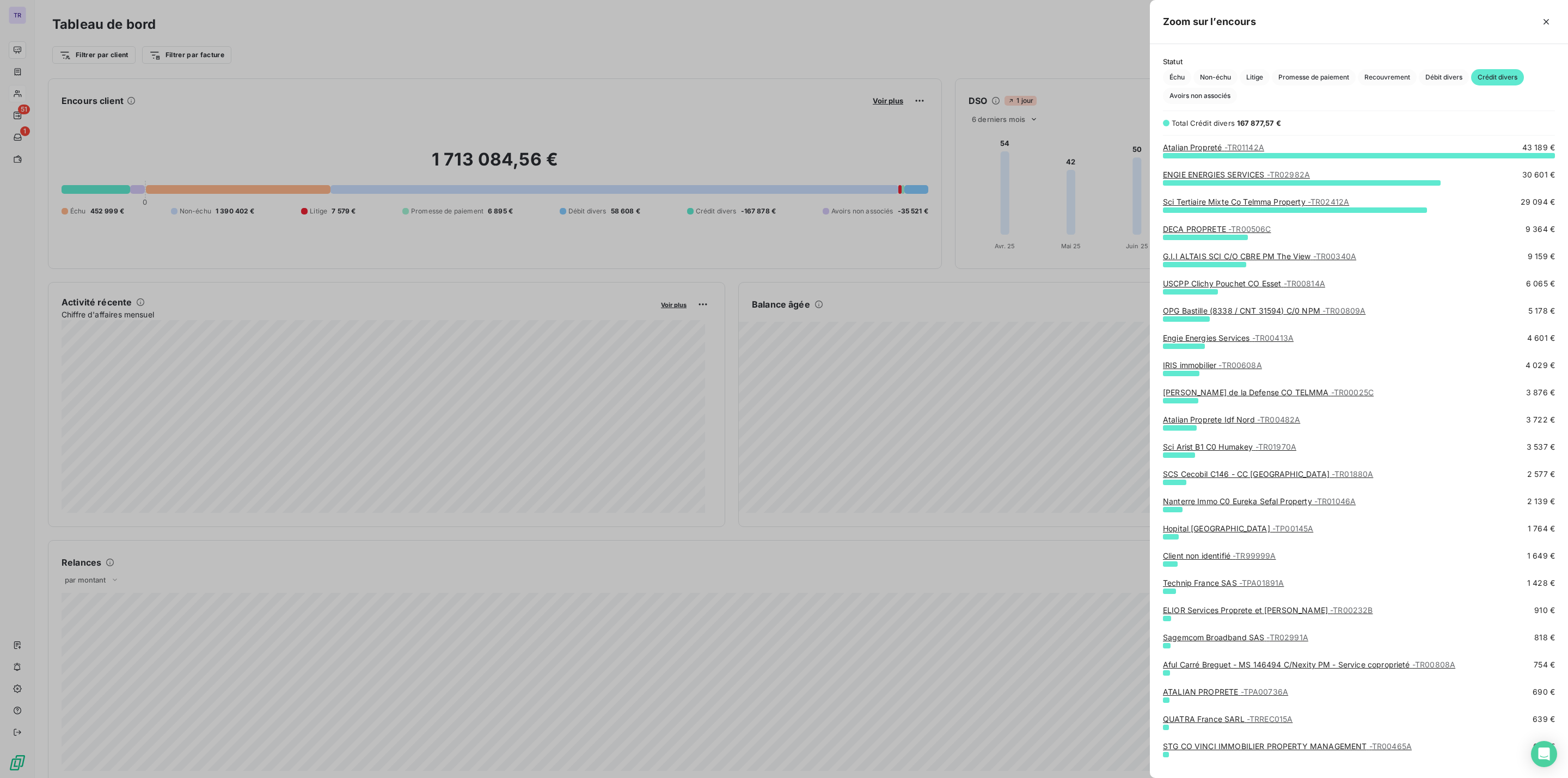
click at [1214, 415] on div "Atalian Proprete Idf Nord - TR00482A" at bounding box center [1231, 420] width 137 height 11
click at [1214, 418] on link "Atalian Proprete Idf Nord - TR00482A" at bounding box center [1231, 419] width 137 height 9
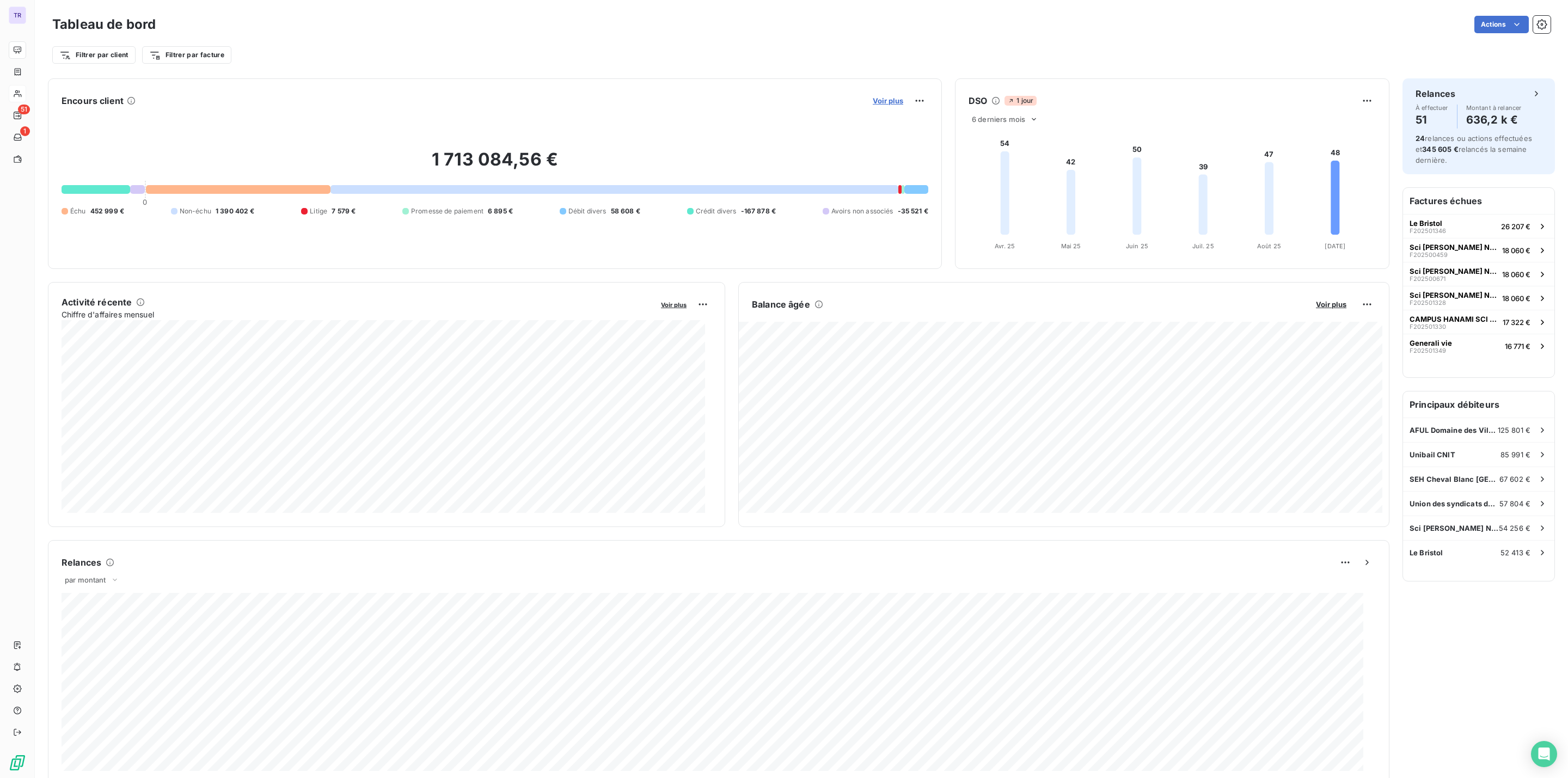
click at [876, 103] on span "Voir plus" at bounding box center [888, 100] width 30 height 9
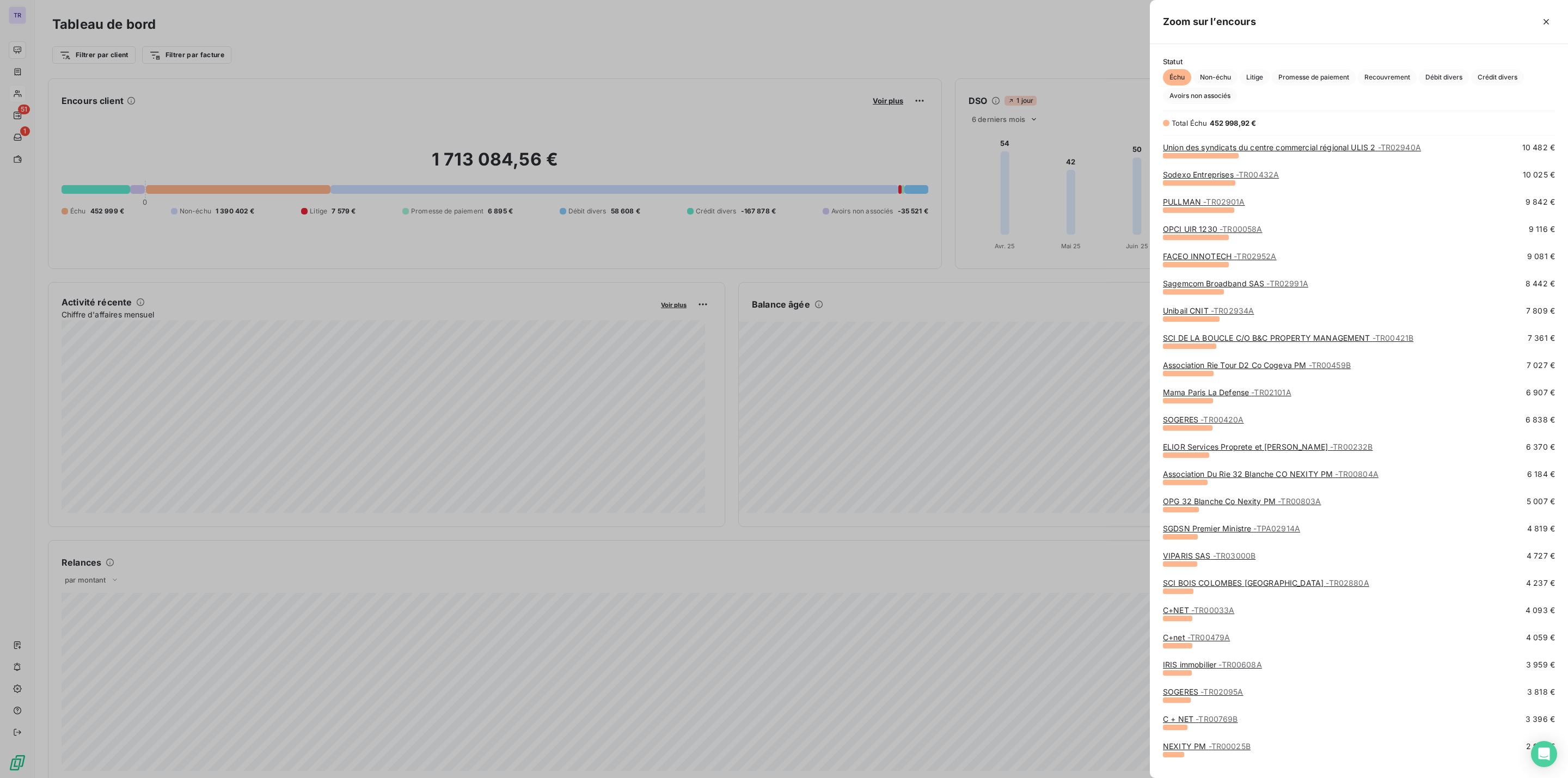
scroll to position [735, 0]
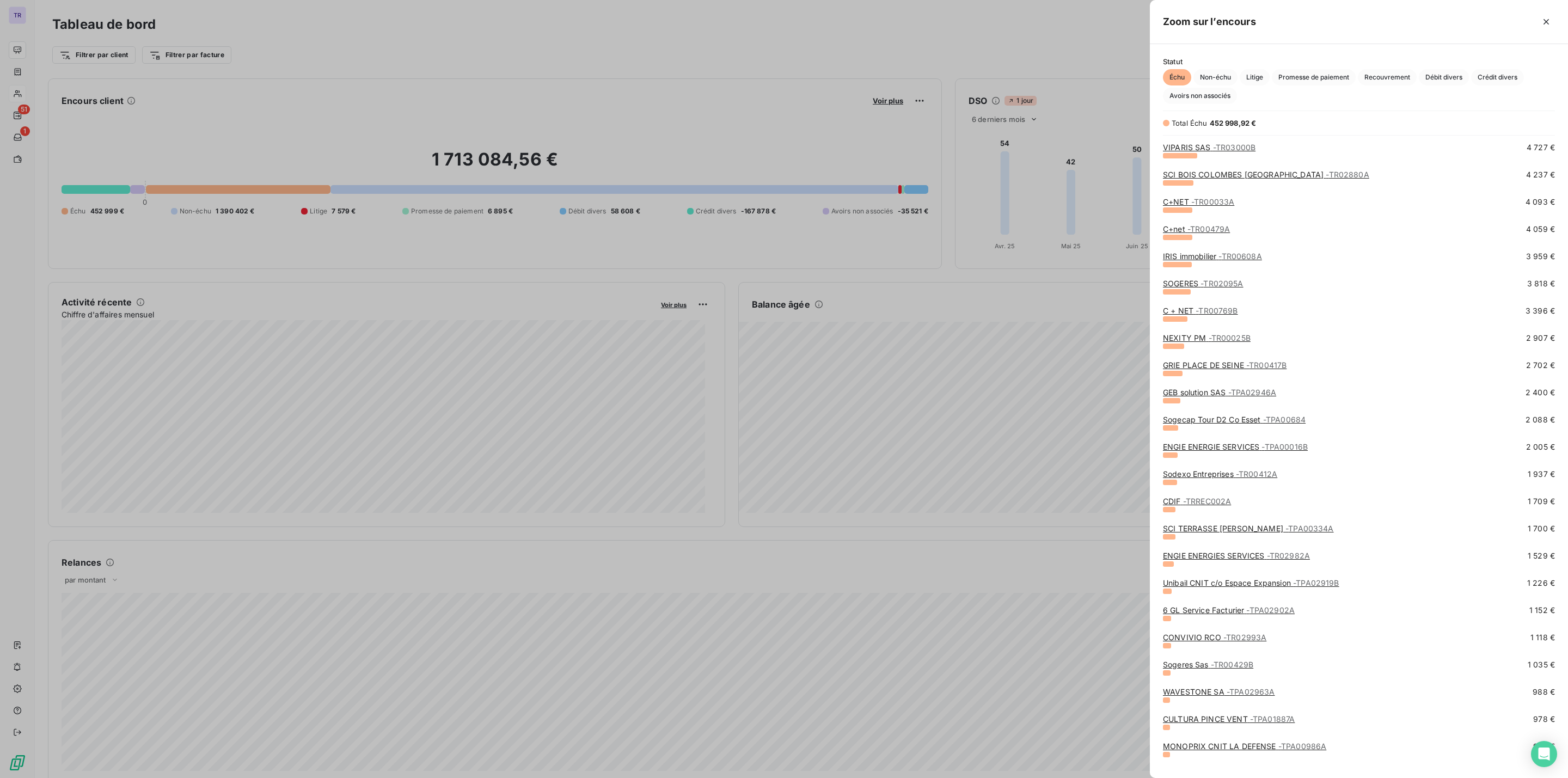
click at [1210, 306] on div "C + NET - TR00769B" at bounding box center [1200, 311] width 75 height 11
click at [1212, 307] on span "- TR00769B" at bounding box center [1216, 310] width 42 height 9
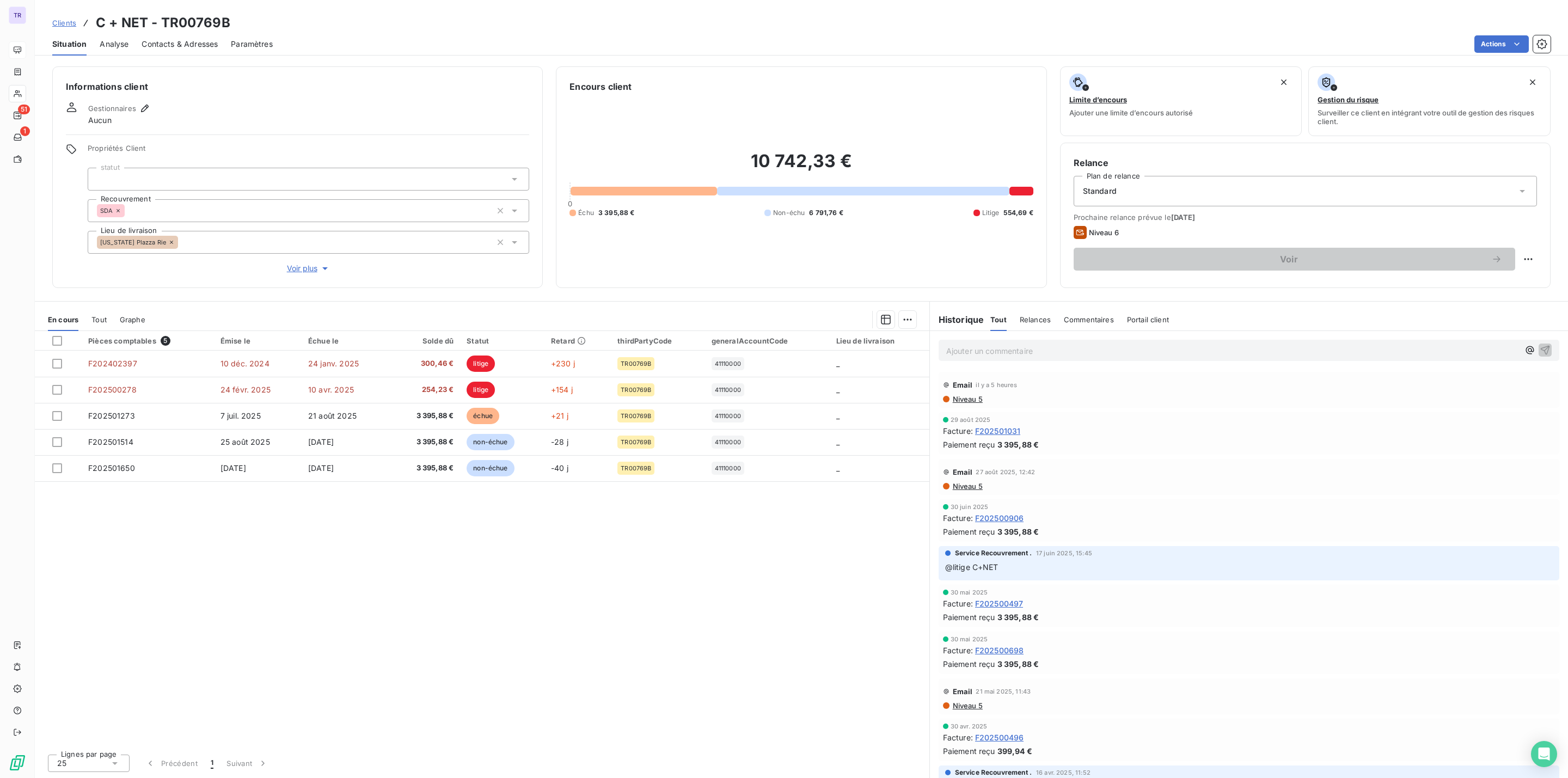
click at [974, 393] on div "Email il y a 5 heures" at bounding box center [1248, 385] width 612 height 18
click at [974, 395] on span "Niveau 5" at bounding box center [967, 399] width 31 height 9
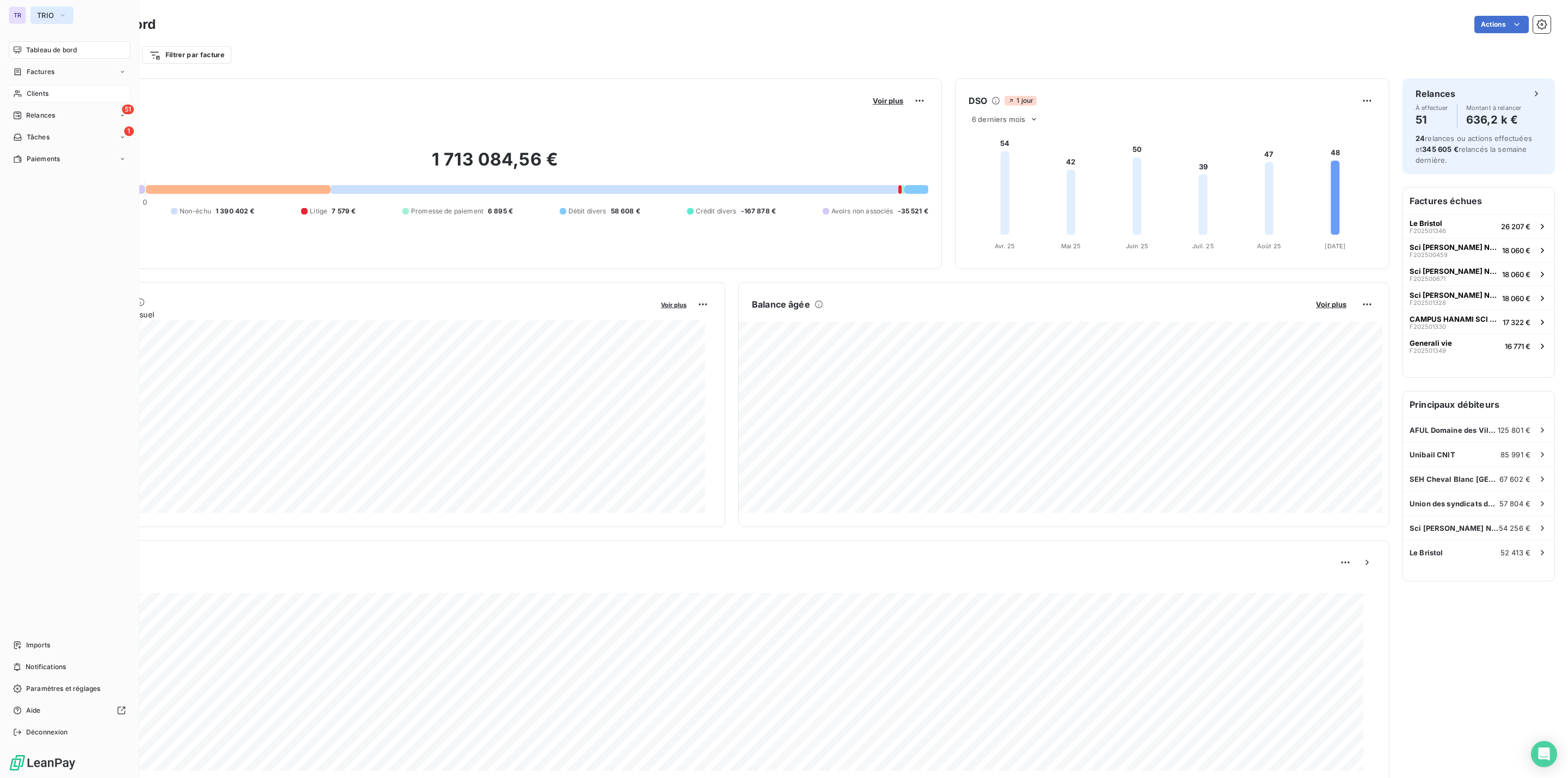
click at [44, 12] on span "TRIO" at bounding box center [46, 15] width 17 height 9
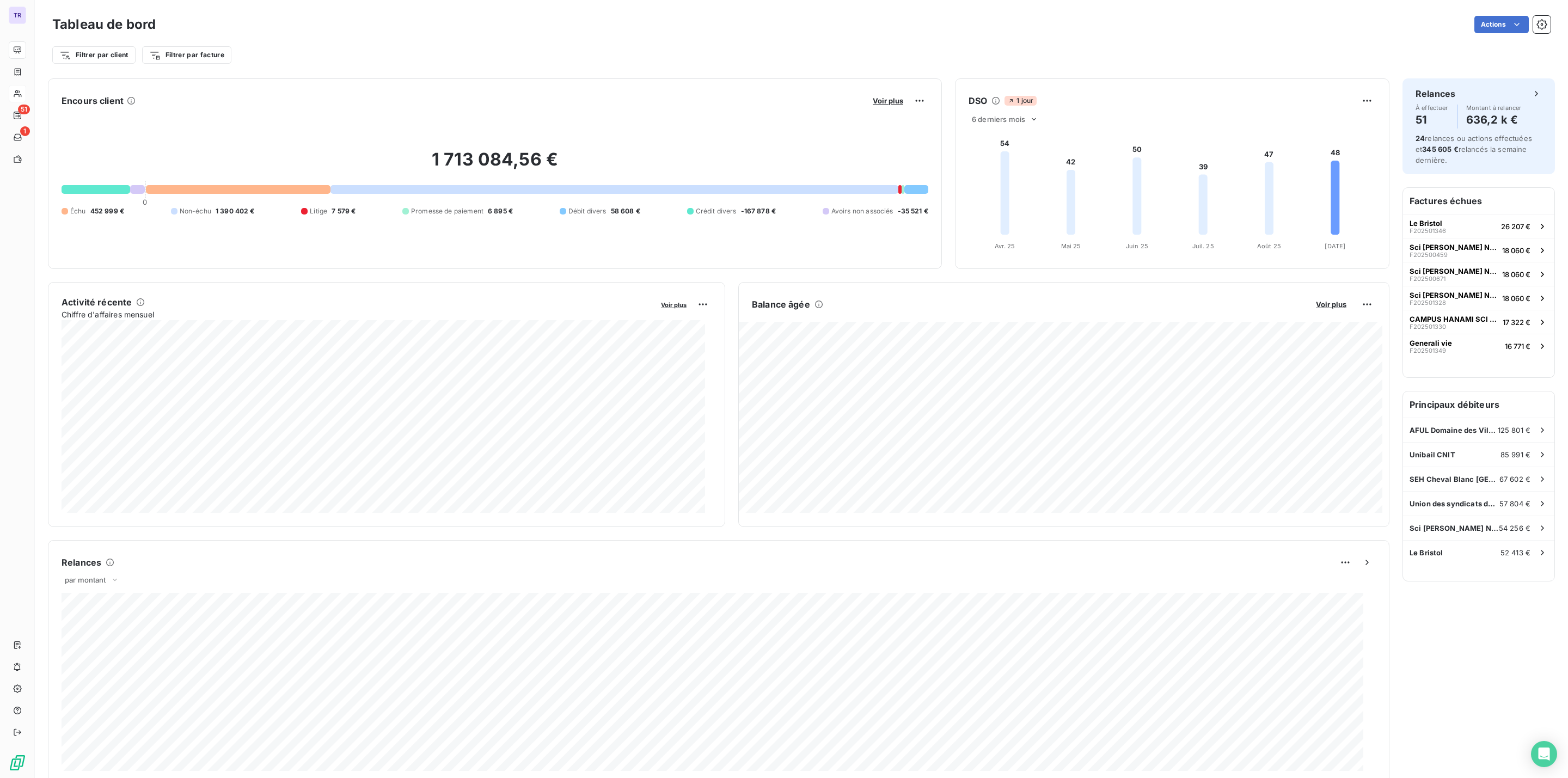
click at [583, 32] on div "Actions" at bounding box center [859, 24] width 1382 height 18
click at [869, 102] on button "Voir plus" at bounding box center [887, 100] width 37 height 10
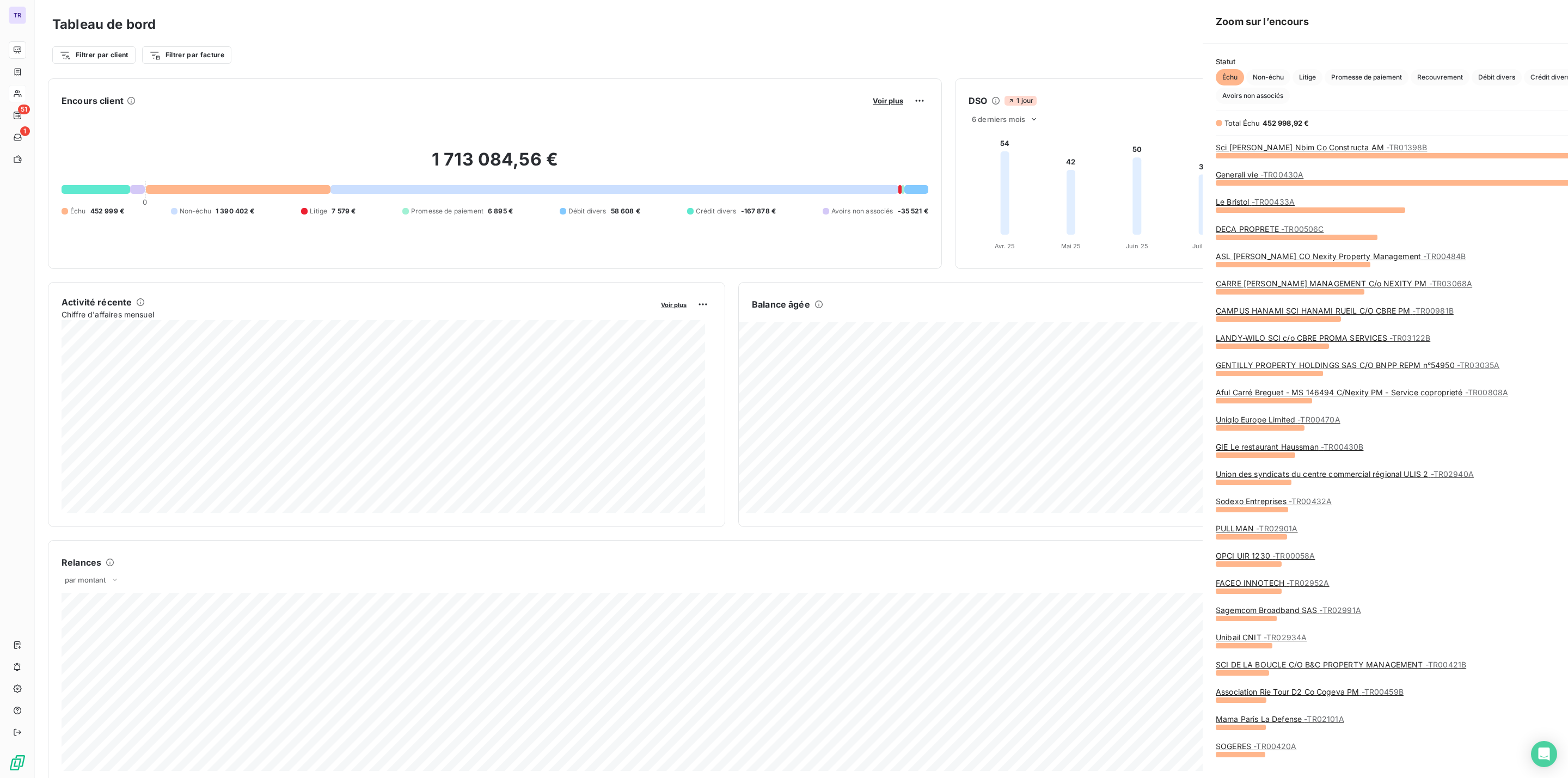
scroll to position [766, 405]
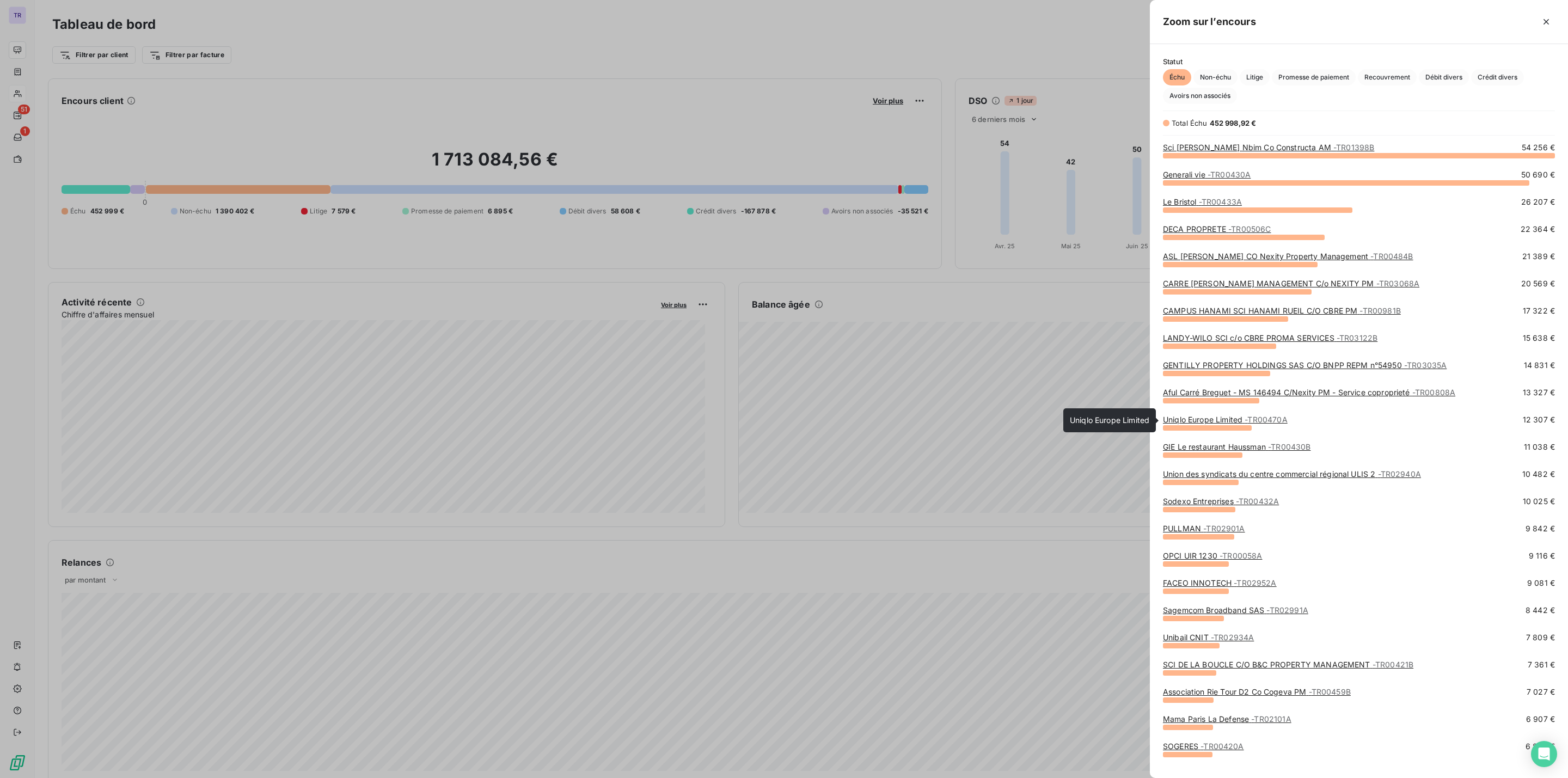
click at [1214, 421] on link "Uniqlo Europe Limited - TR00470A" at bounding box center [1225, 419] width 125 height 9
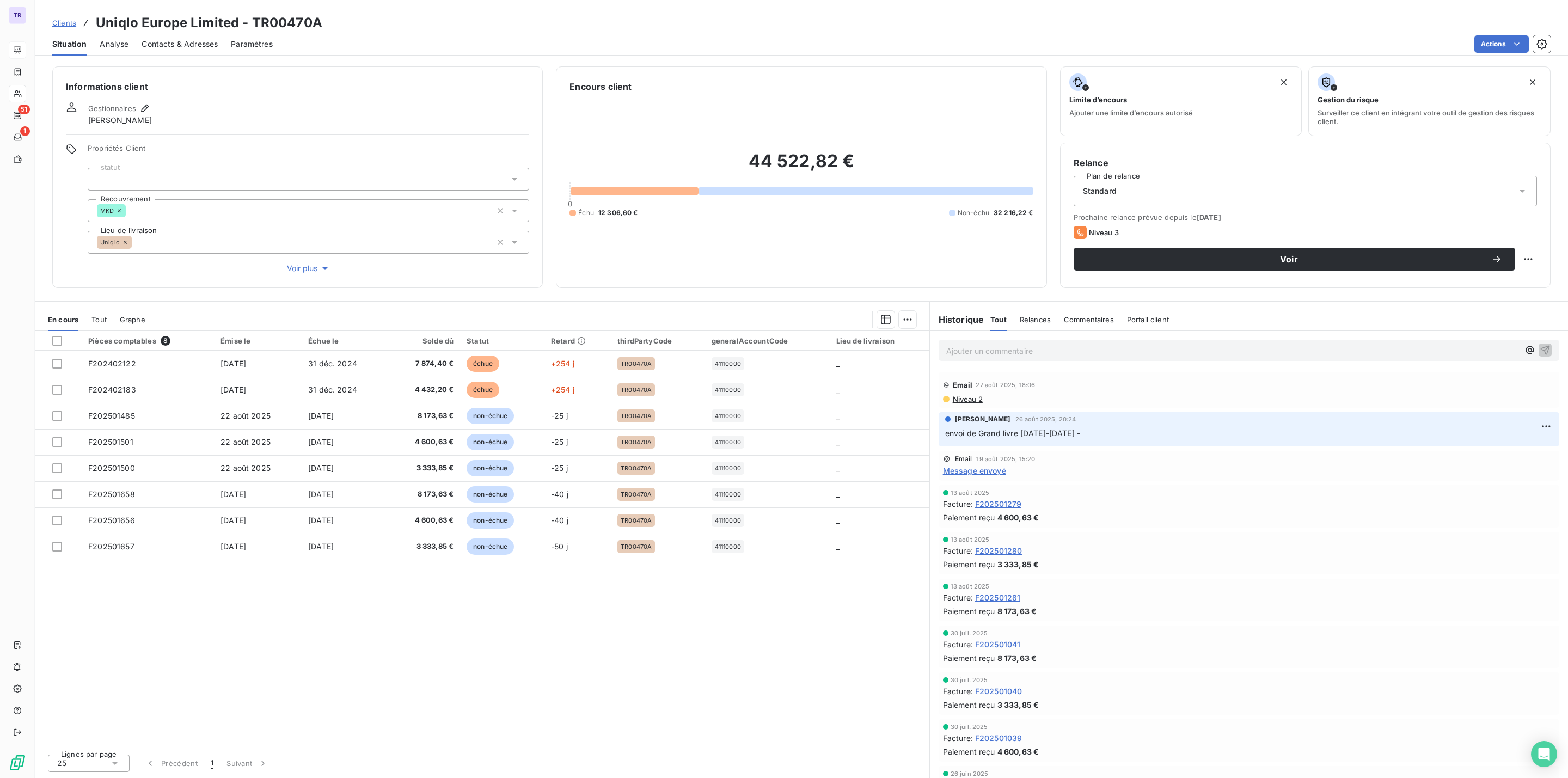
click at [968, 398] on span "Niveau 2" at bounding box center [967, 399] width 31 height 9
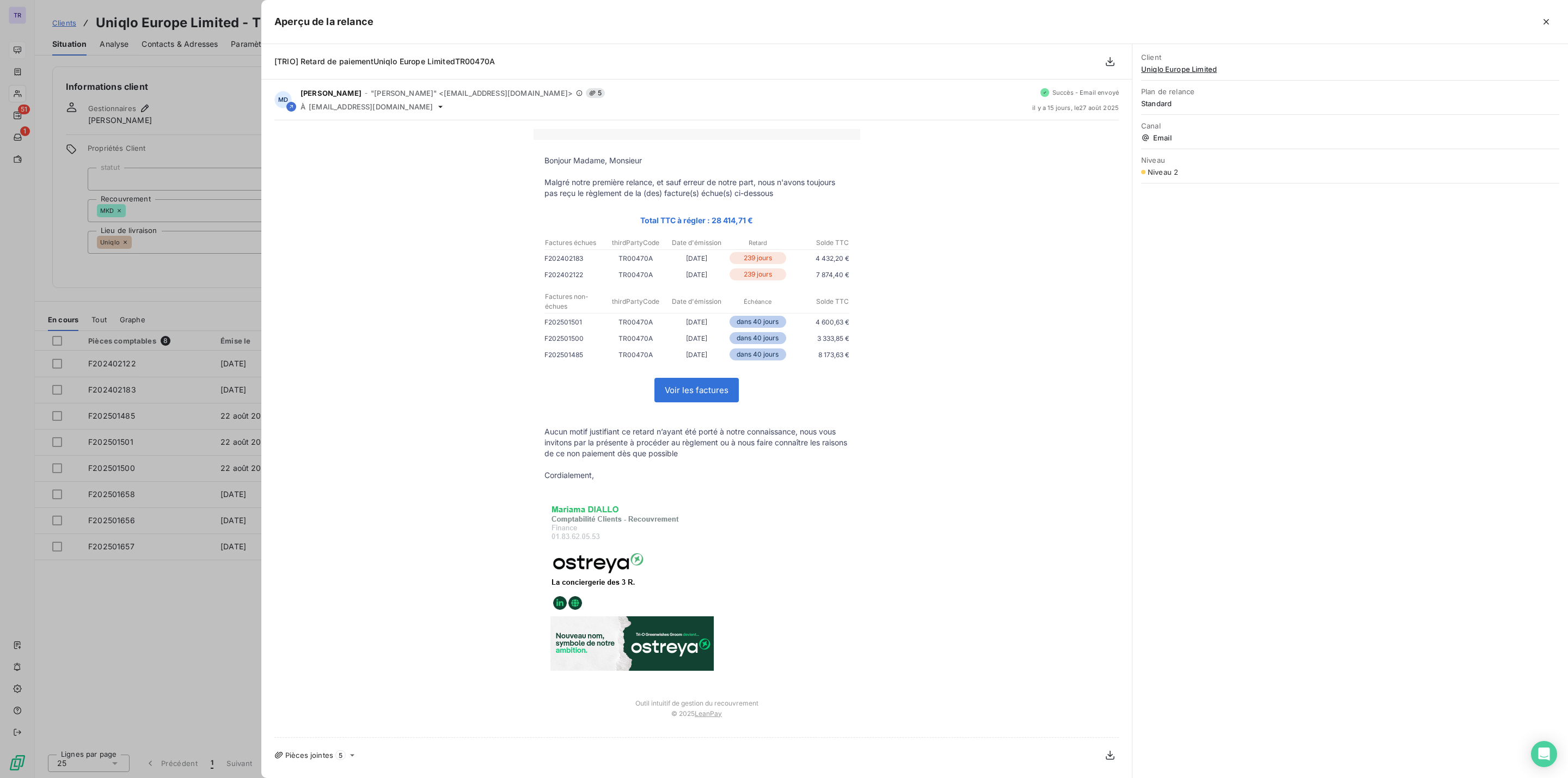
click at [220, 206] on div at bounding box center [784, 389] width 1568 height 778
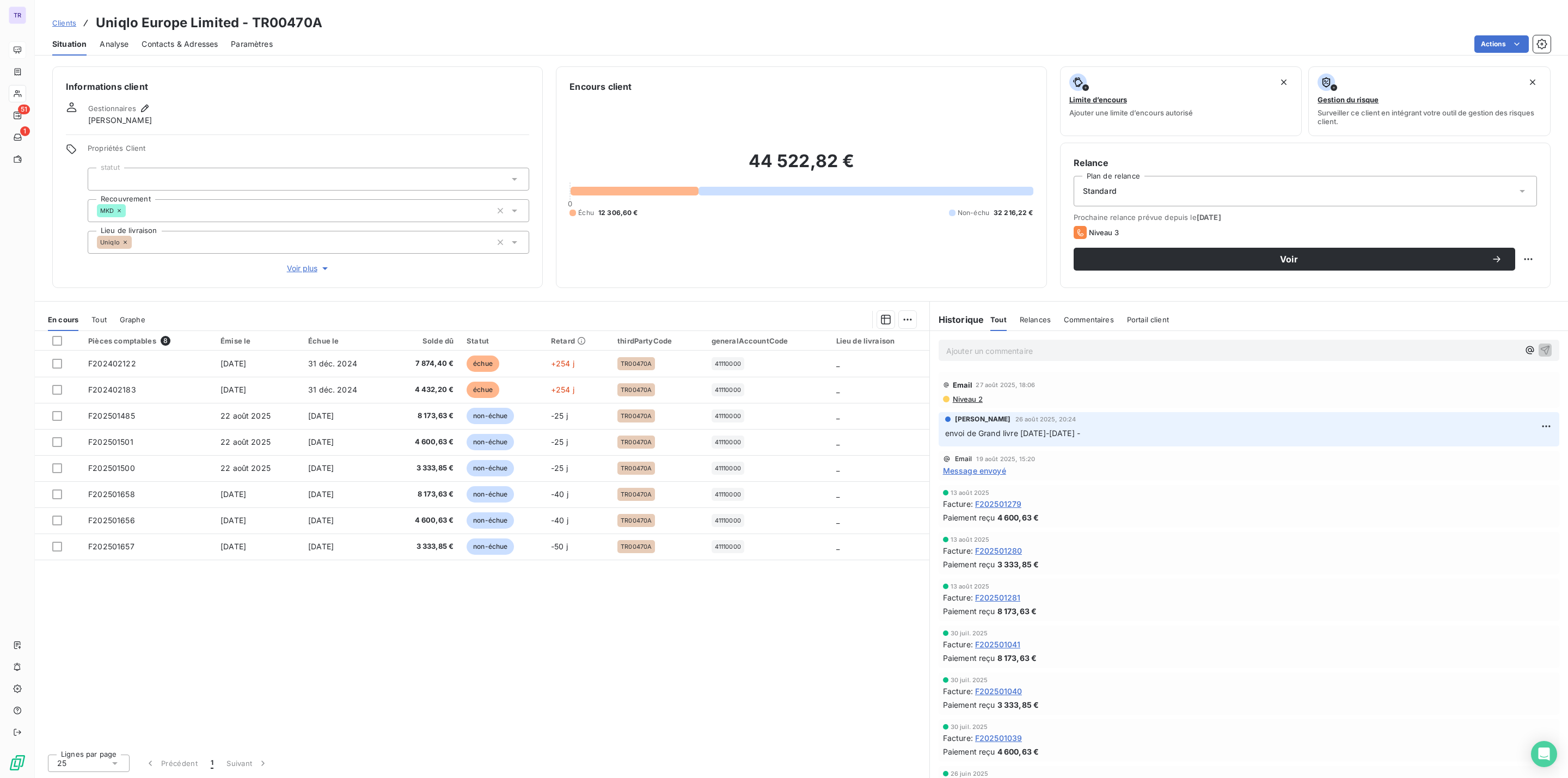
click at [982, 471] on span "Message envoyé" at bounding box center [975, 471] width 63 height 12
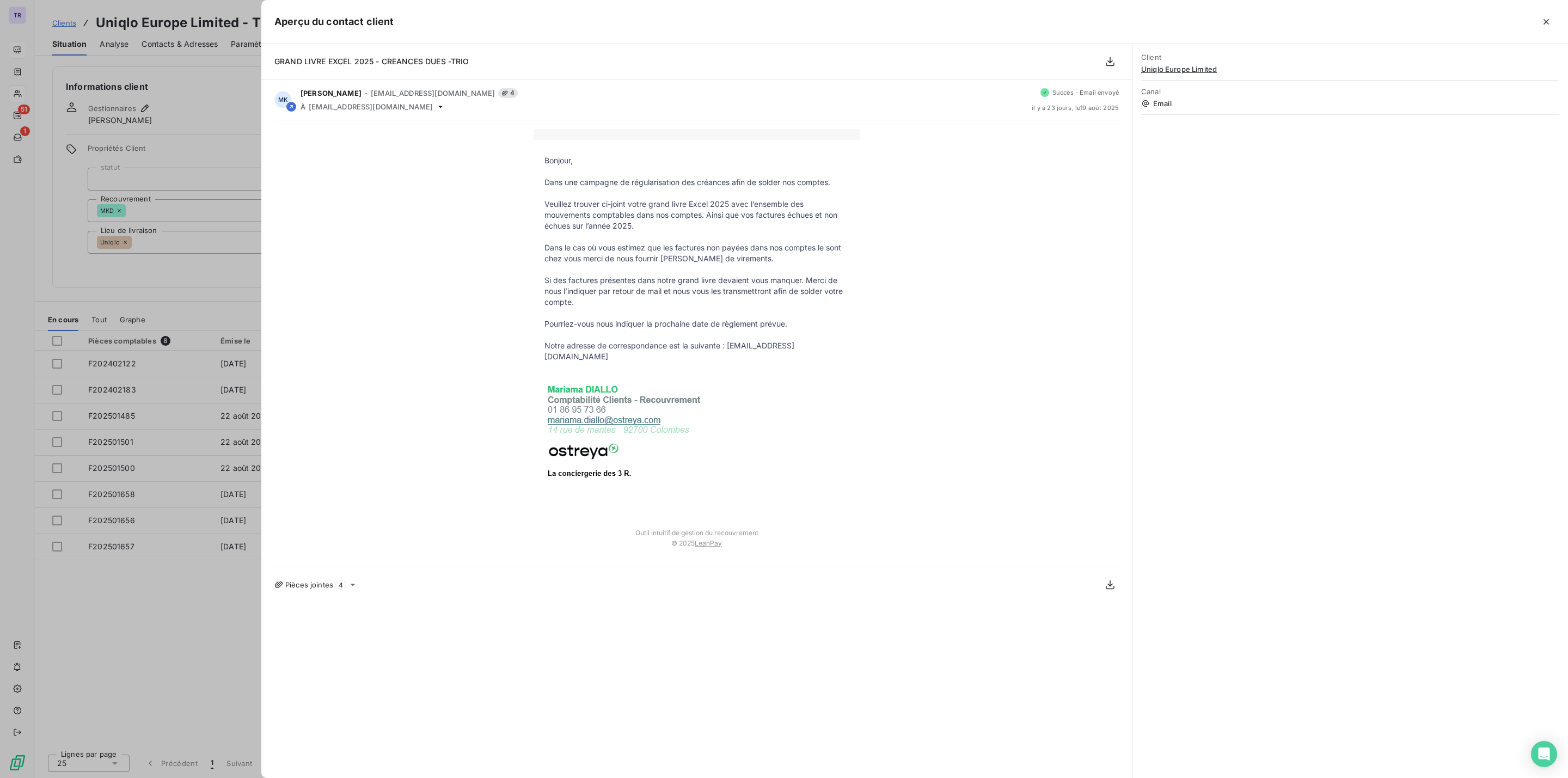
click at [208, 242] on div at bounding box center [784, 389] width 1568 height 778
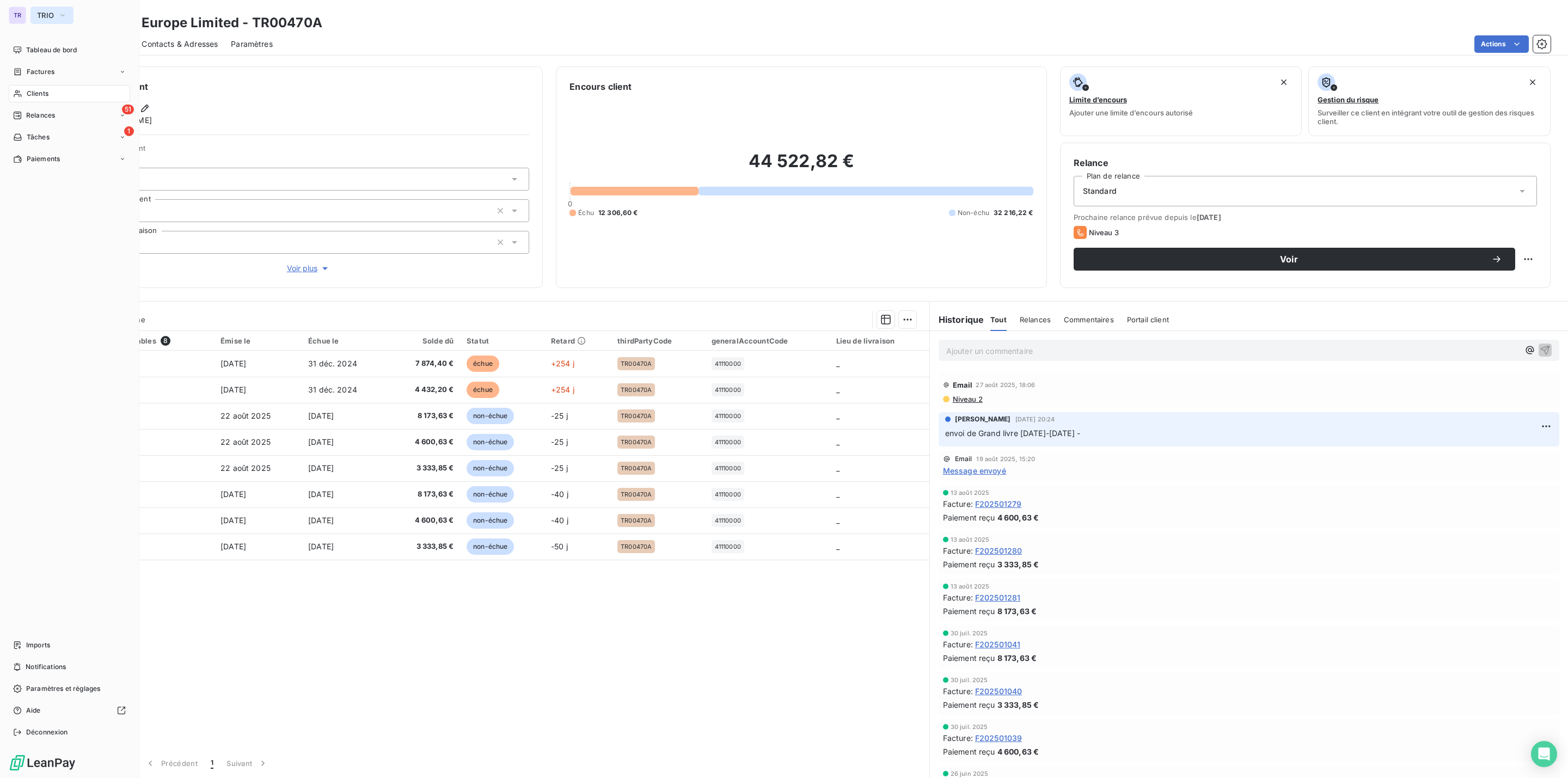
click at [33, 12] on button "TRIO" at bounding box center [52, 15] width 43 height 18
click at [80, 105] on li "GE GEODE" at bounding box center [103, 97] width 147 height 26
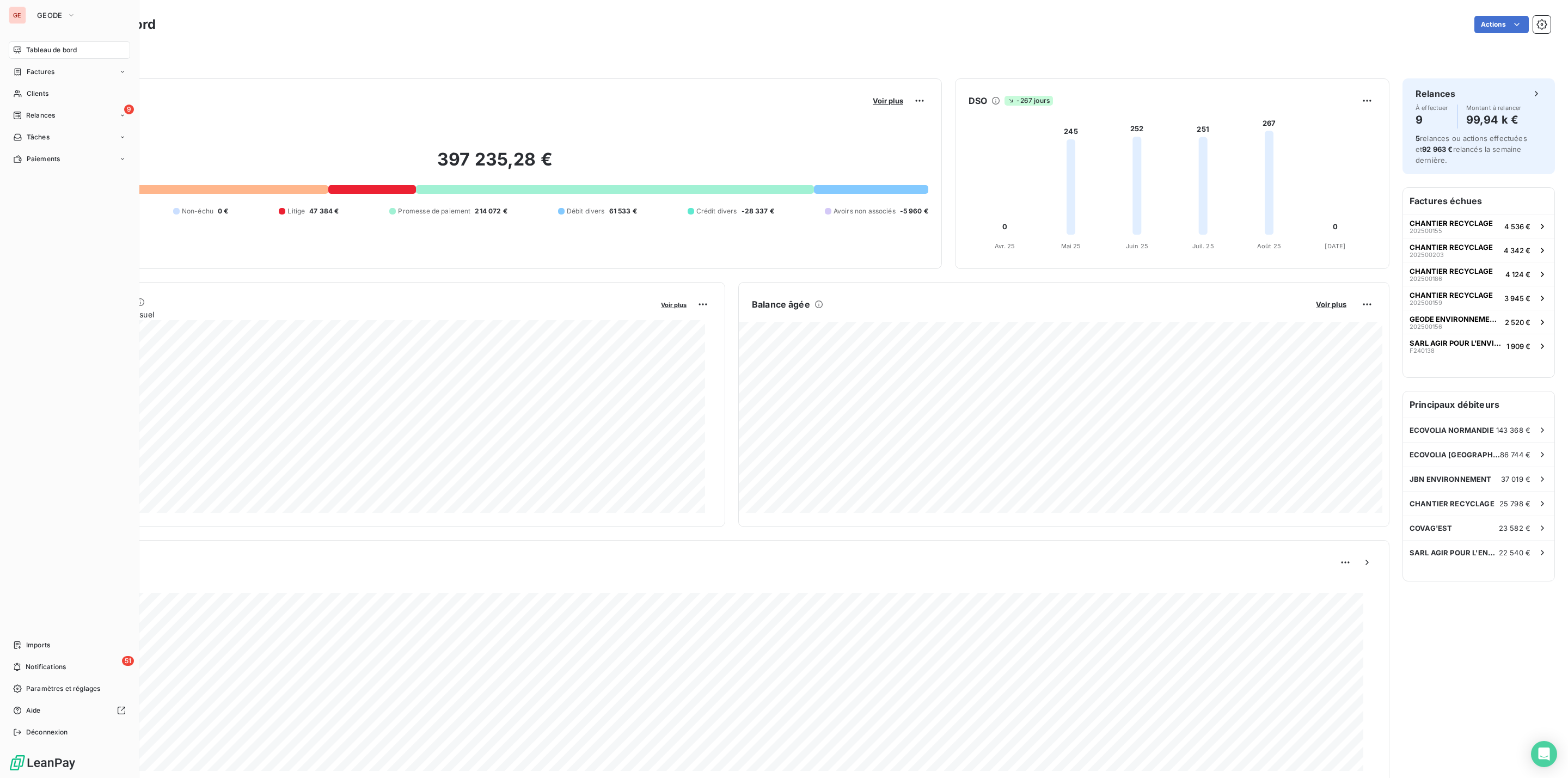
click at [353, 257] on div "Encours client Voir plus 397 235,28 € 0 Échu 108 543 € Non-échu 0 € Litige 47 3…" at bounding box center [495, 173] width 894 height 191
click at [330, 129] on div "397 235,28 € 0 Échu 108 543 € Non-échu 0 € Litige 47 384 € Promesse de paiement…" at bounding box center [495, 183] width 867 height 146
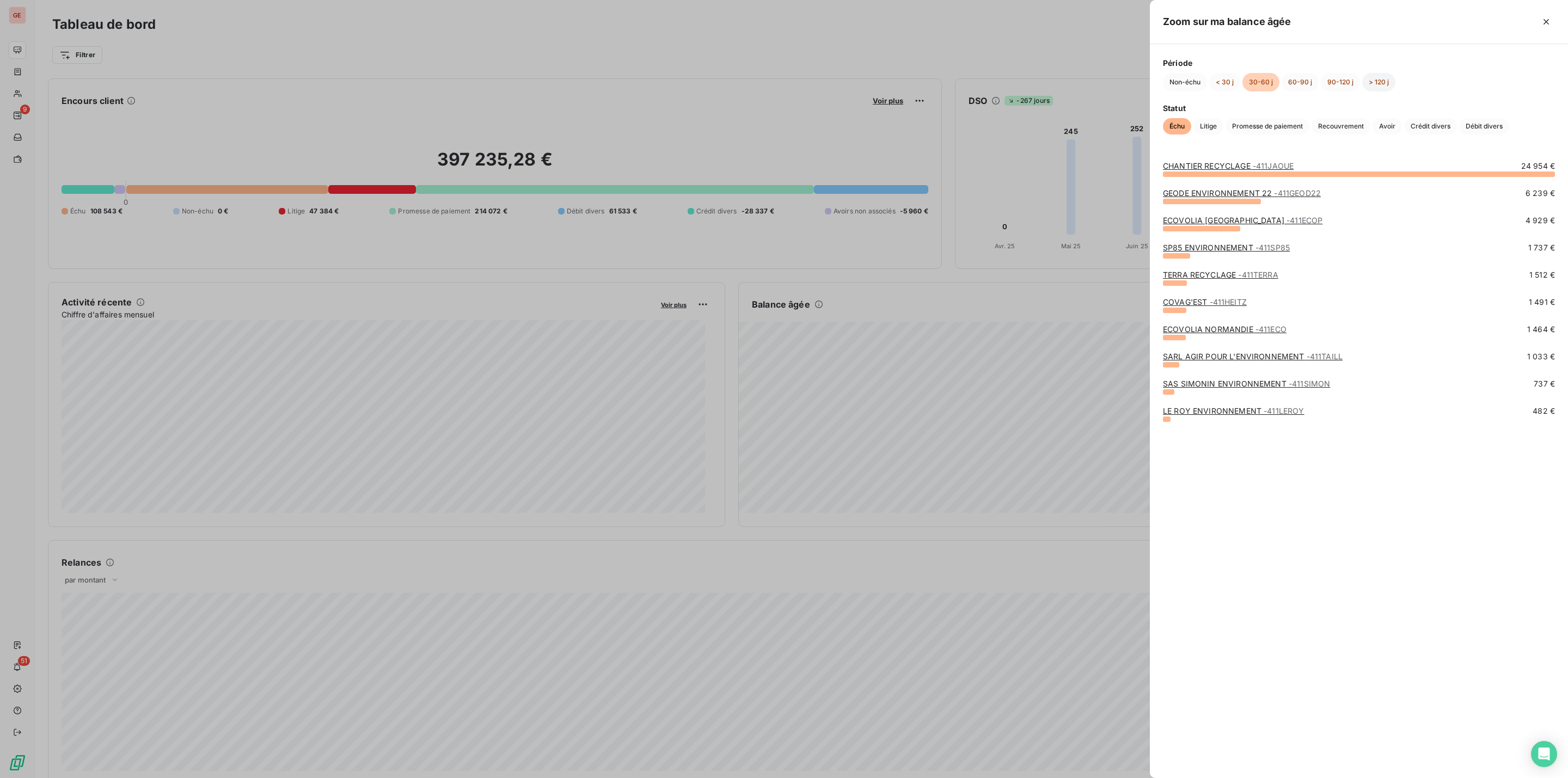
click at [1379, 80] on button "> 120 j" at bounding box center [1379, 82] width 33 height 18
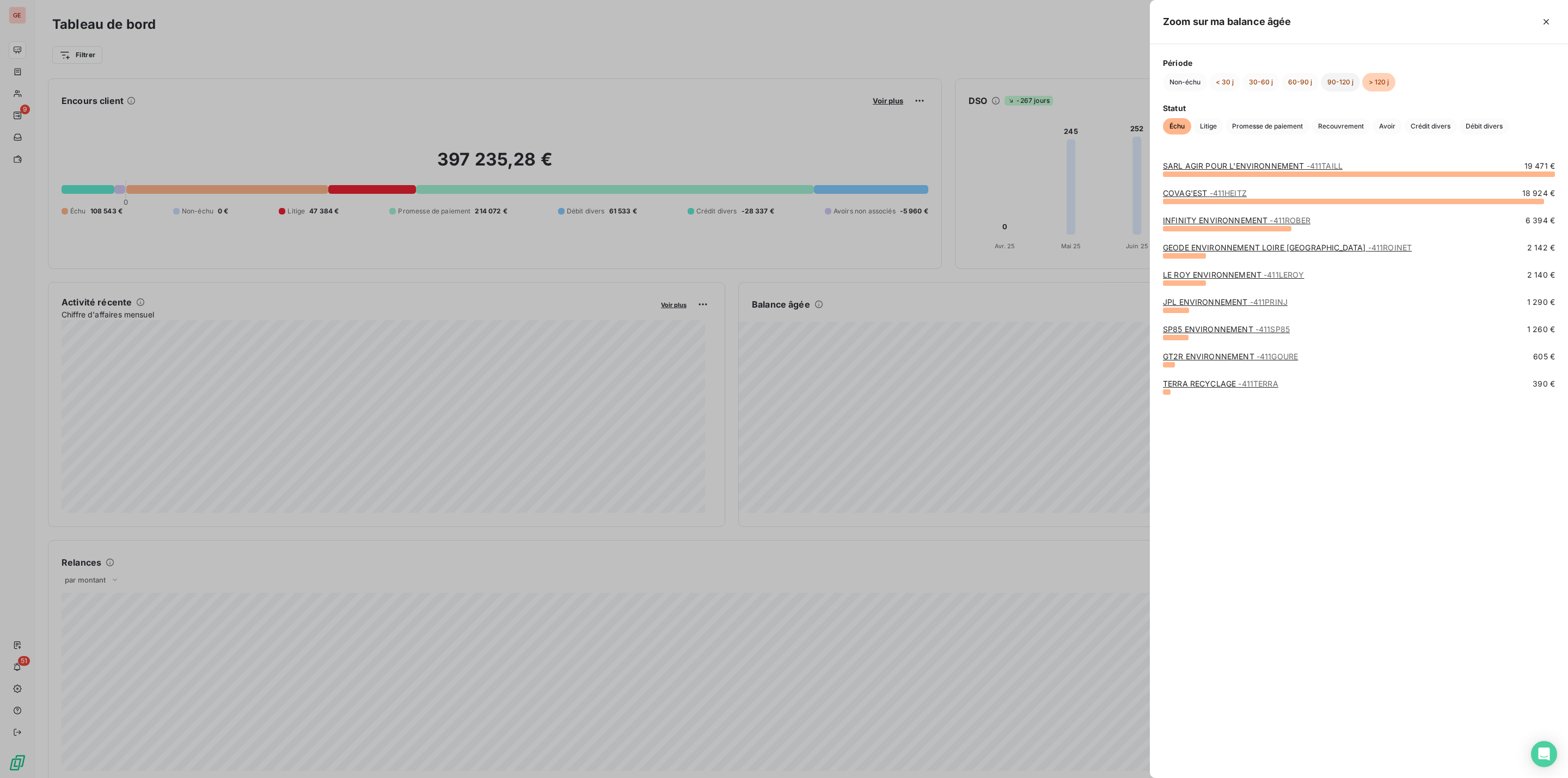
click at [1333, 80] on button "90-120 j" at bounding box center [1340, 82] width 39 height 18
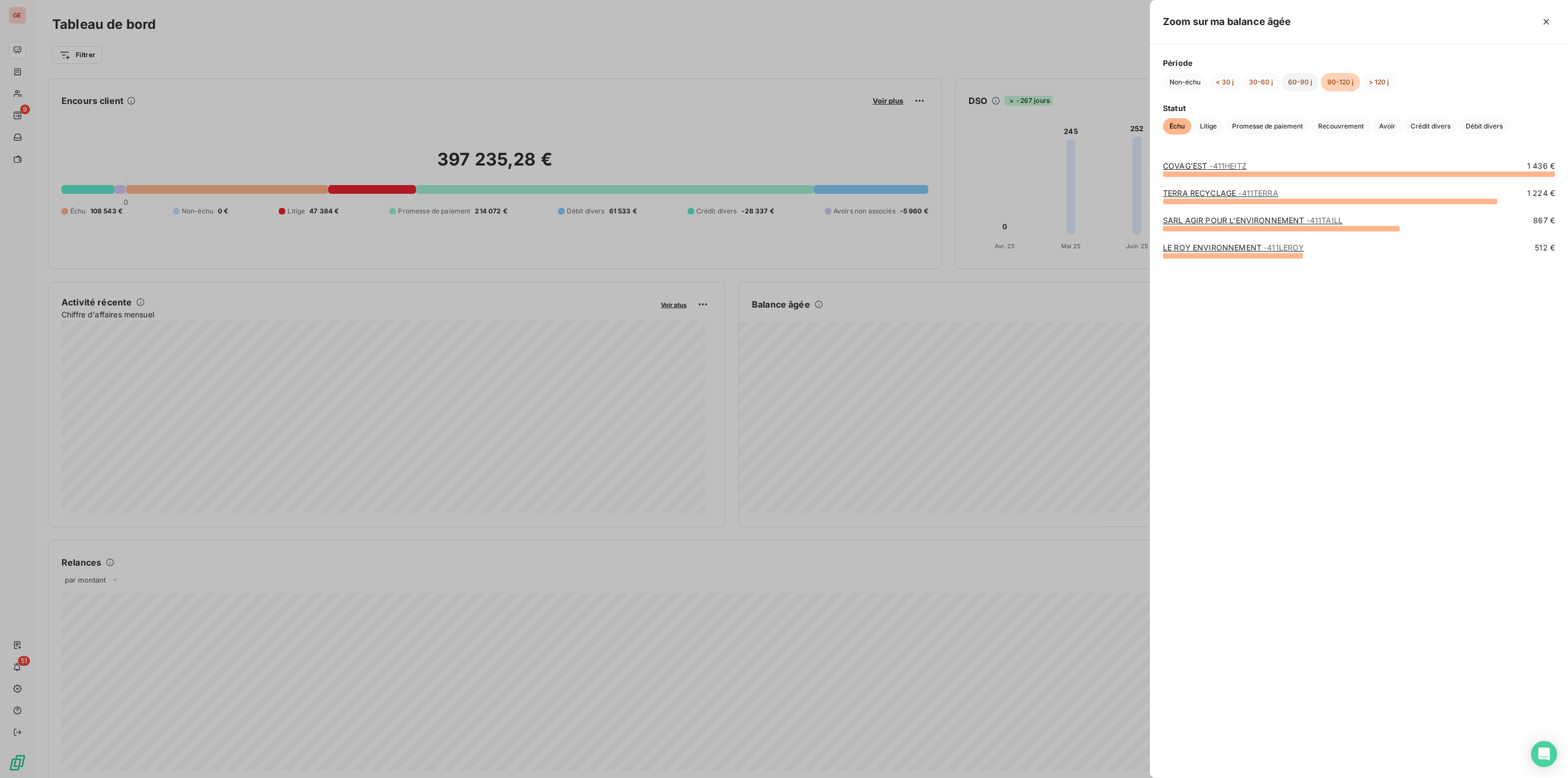
click at [1291, 80] on button "60-90 j" at bounding box center [1300, 82] width 37 height 18
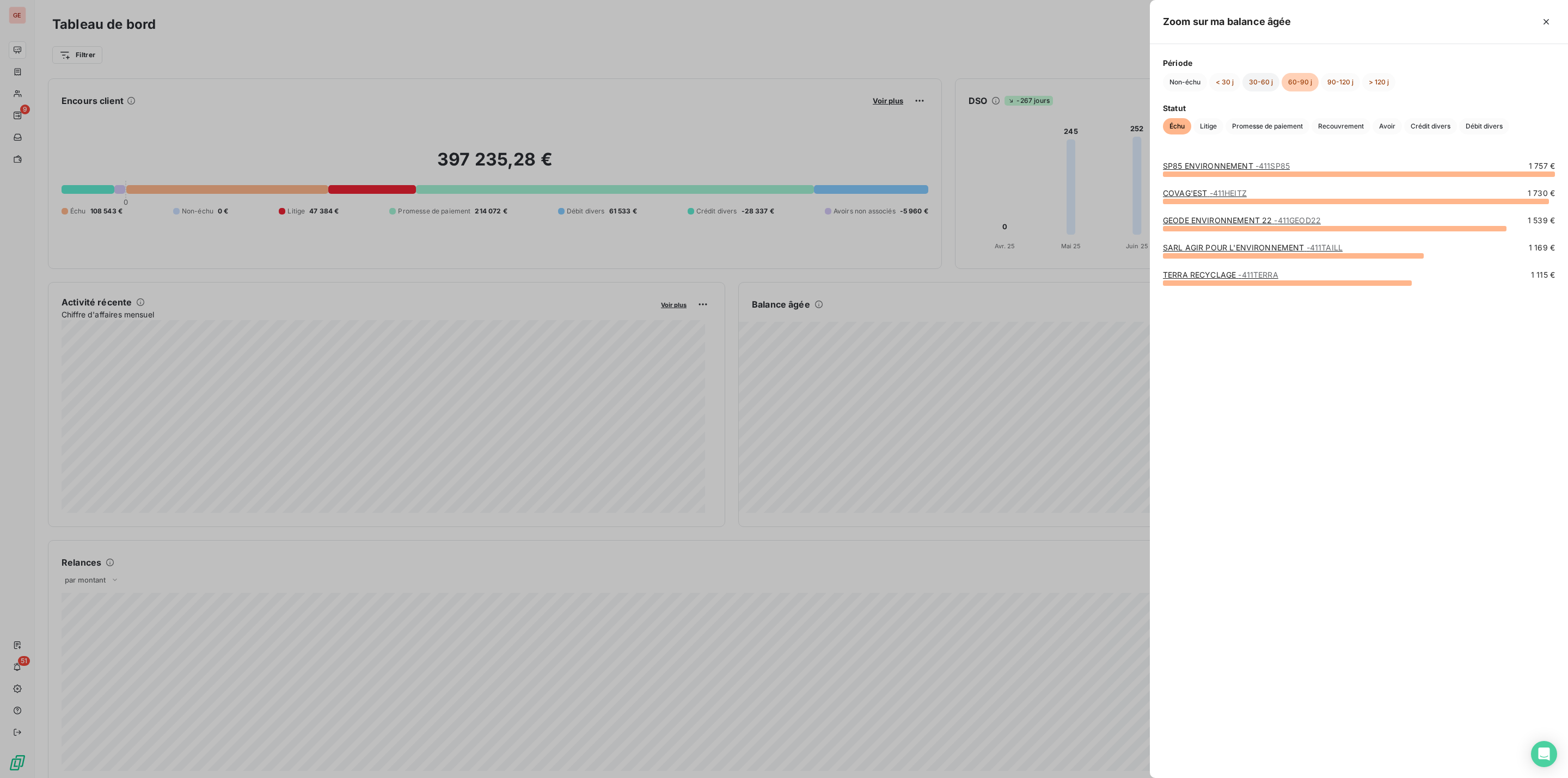
drag, startPoint x: 1260, startPoint y: 82, endPoint x: 1256, endPoint y: 88, distance: 7.2
click at [1259, 83] on button "30-60 j" at bounding box center [1261, 82] width 37 height 18
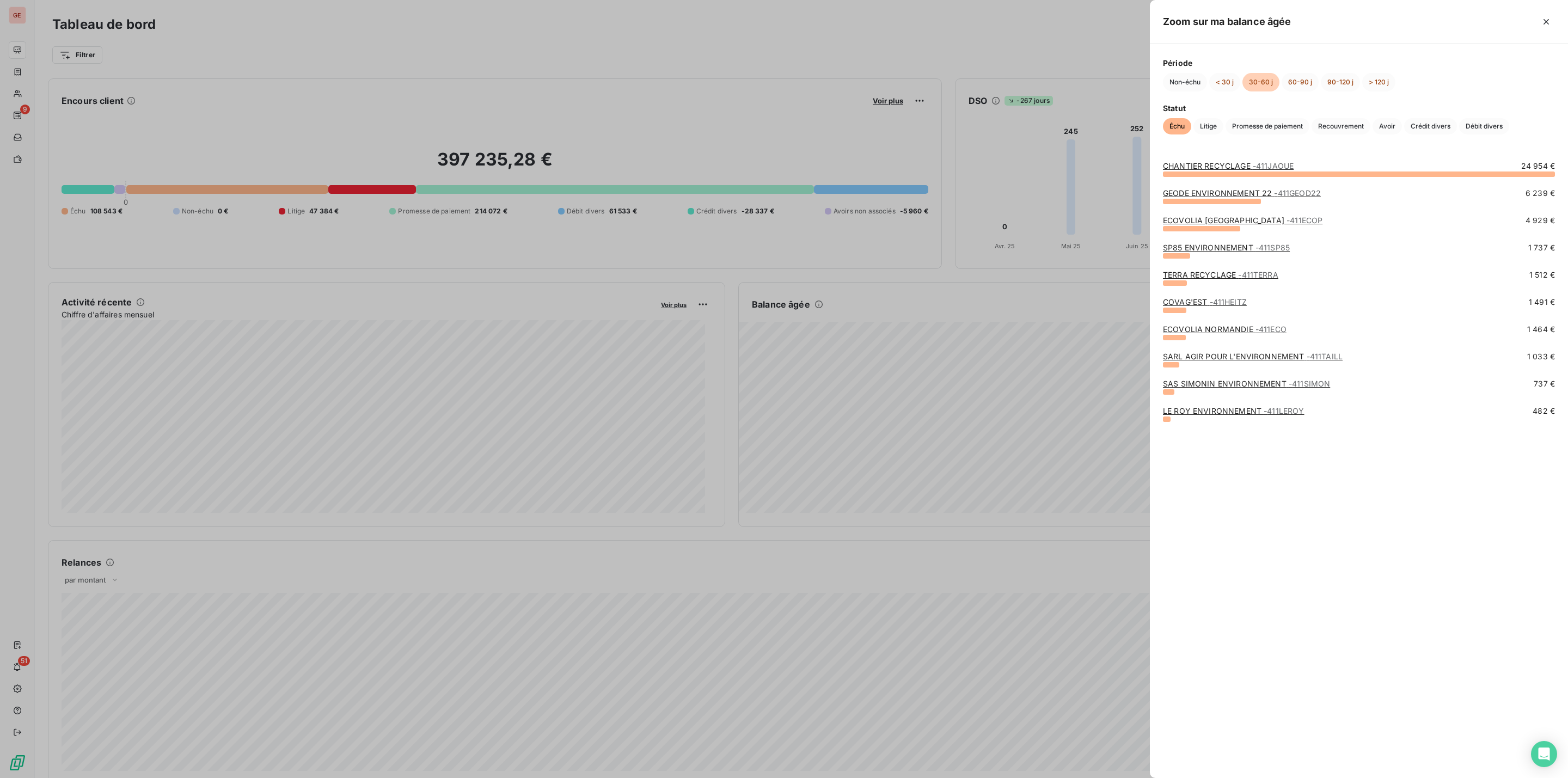
drag, startPoint x: 998, startPoint y: 381, endPoint x: 903, endPoint y: 421, distance: 103.1
click at [998, 382] on div at bounding box center [784, 389] width 1568 height 778
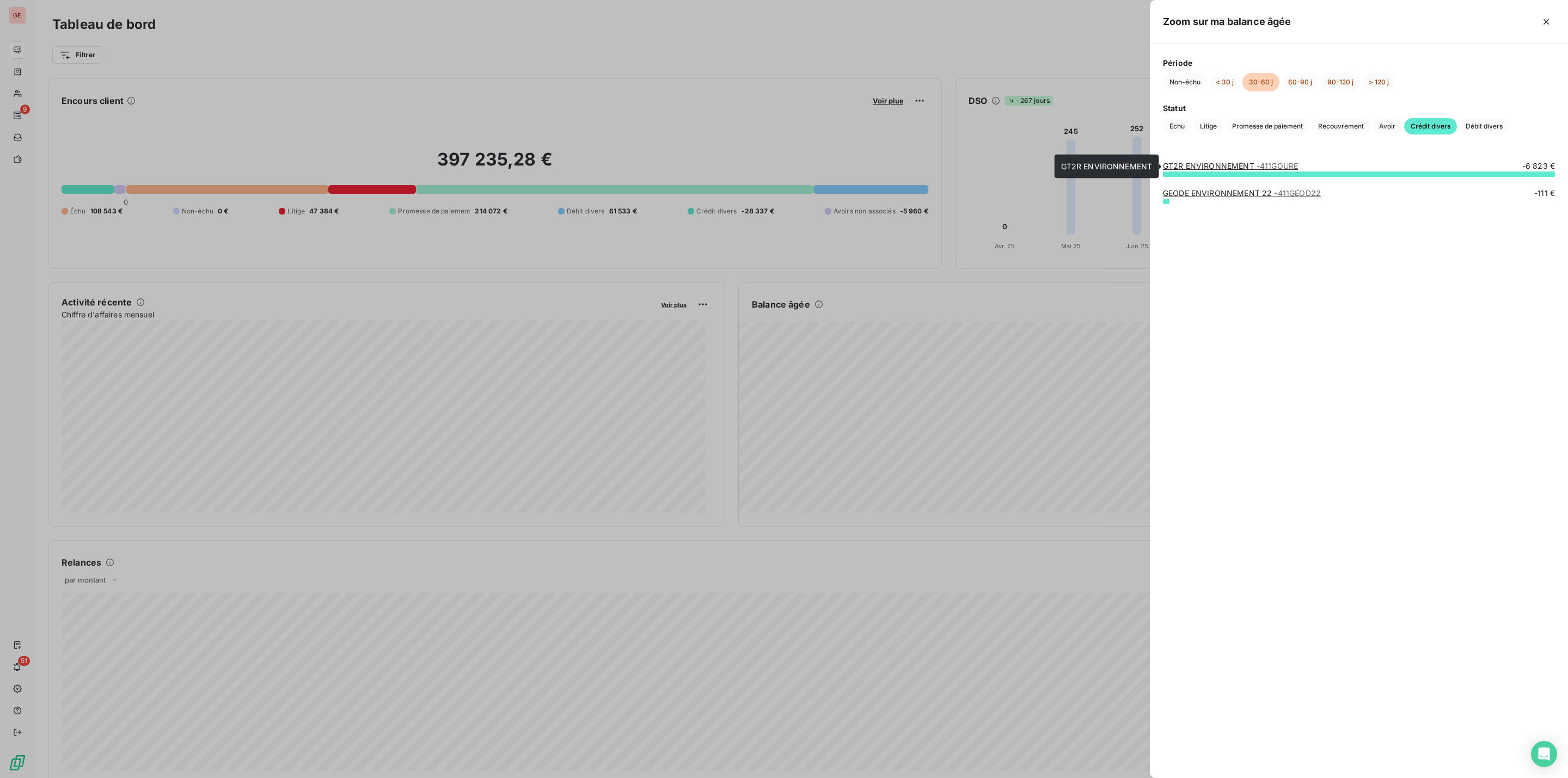
click at [1265, 167] on span "- 411GOURE" at bounding box center [1277, 166] width 41 height 9
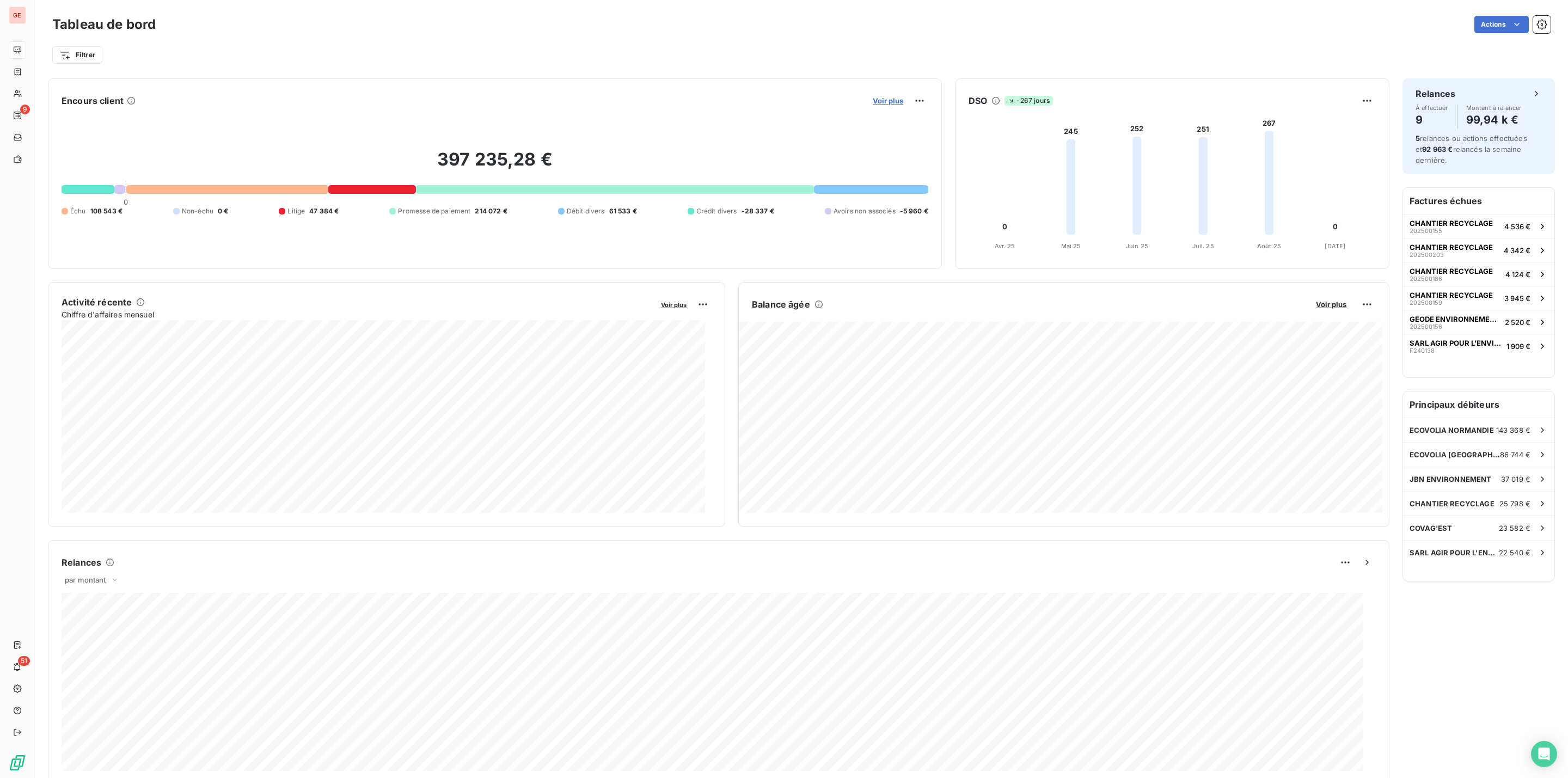
click at [882, 99] on span "Voir plus" at bounding box center [888, 100] width 30 height 9
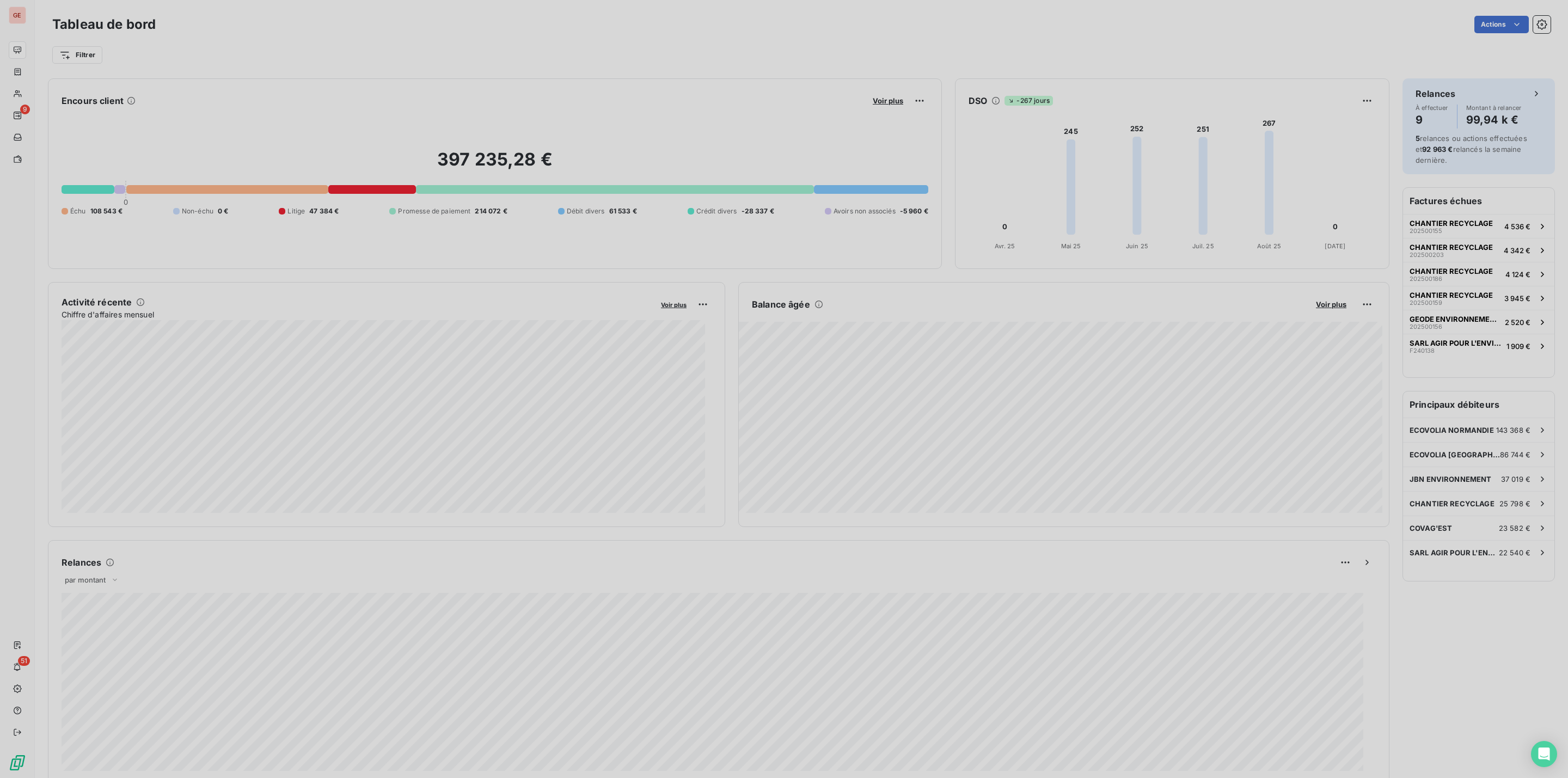
scroll to position [610, 405]
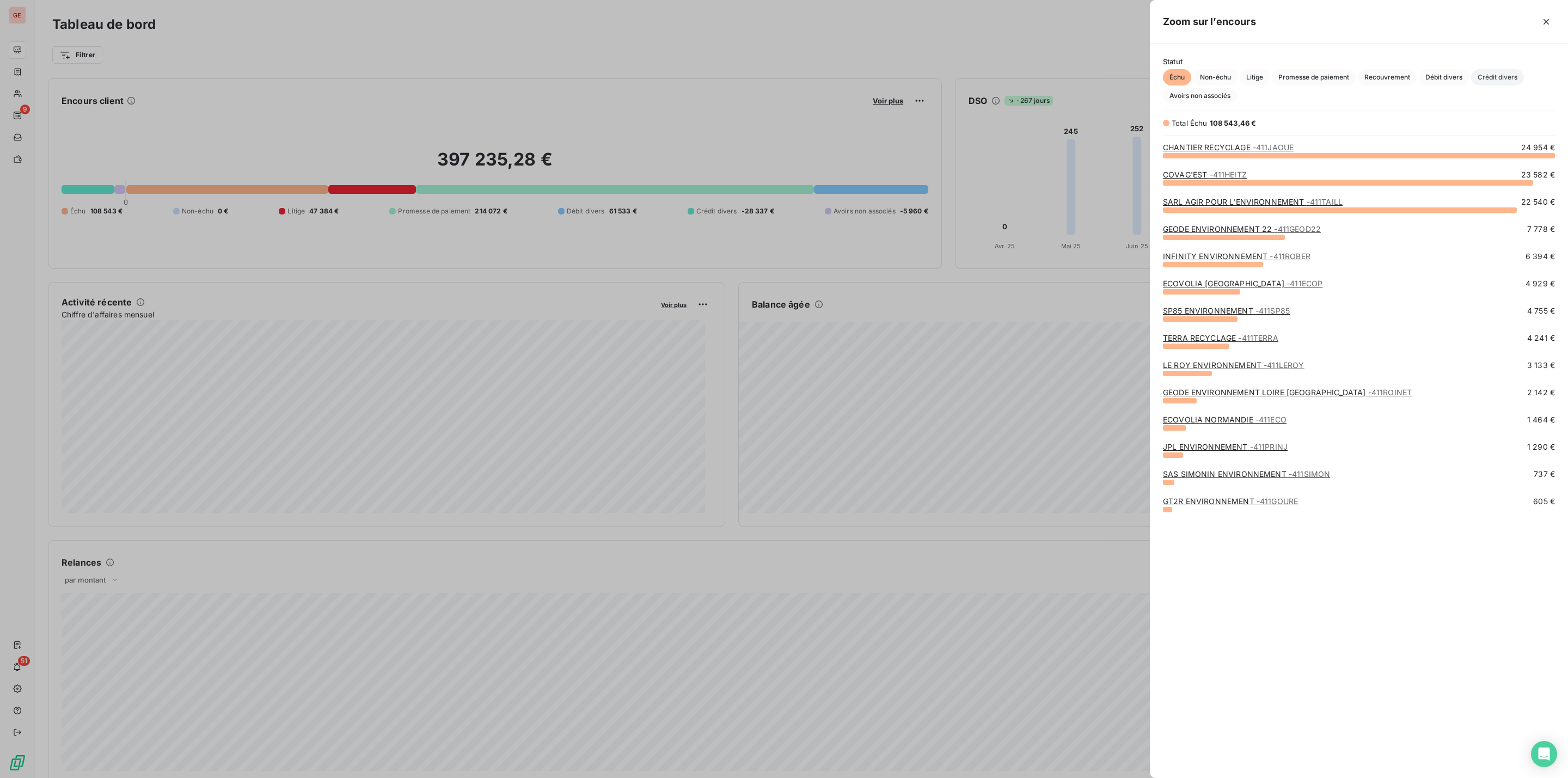
click at [1495, 74] on span "Crédit divers" at bounding box center [1497, 77] width 53 height 16
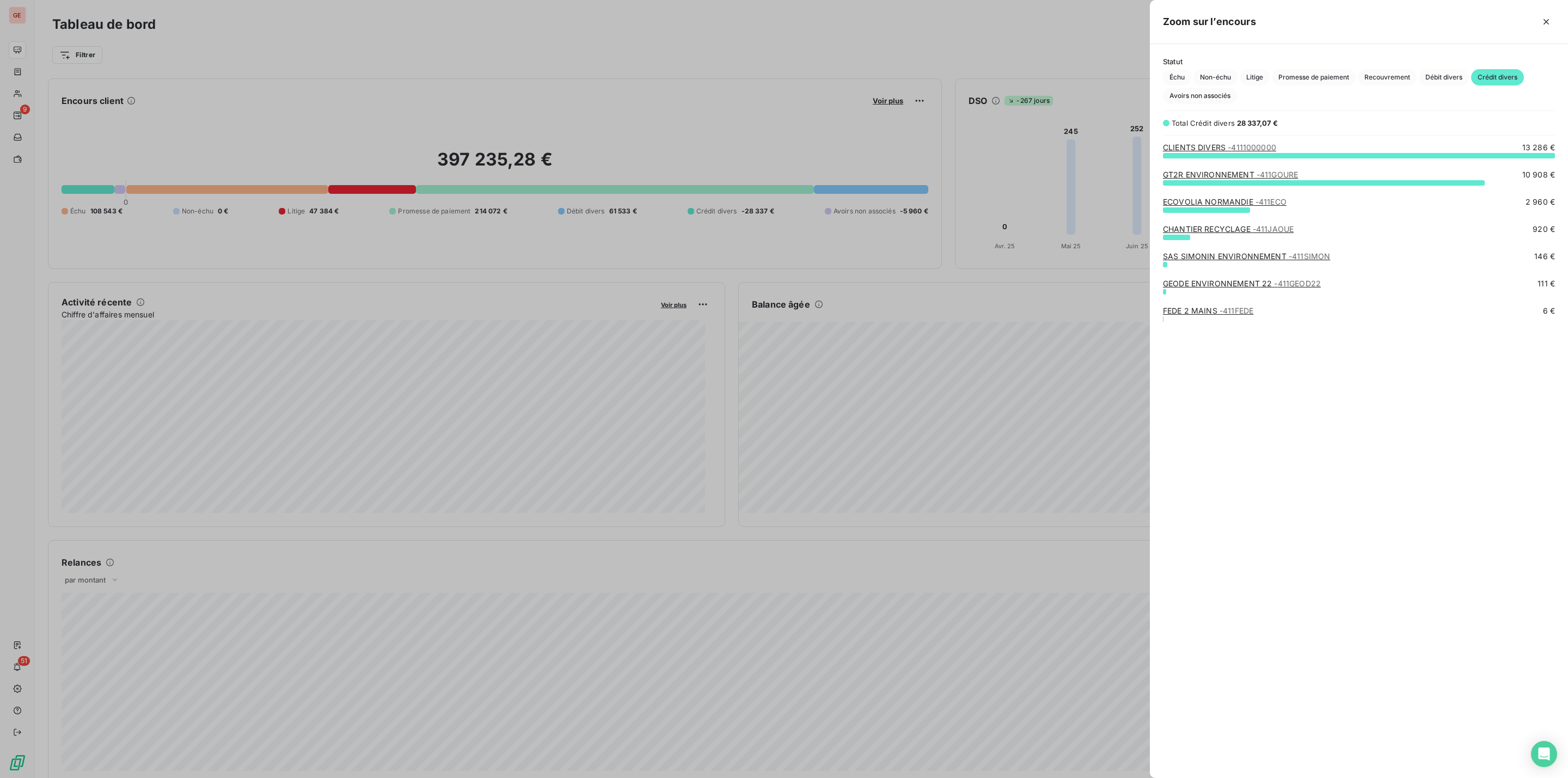
click at [1234, 175] on link "GT2R ENVIRONNEMENT - 411GOURE" at bounding box center [1231, 174] width 135 height 9
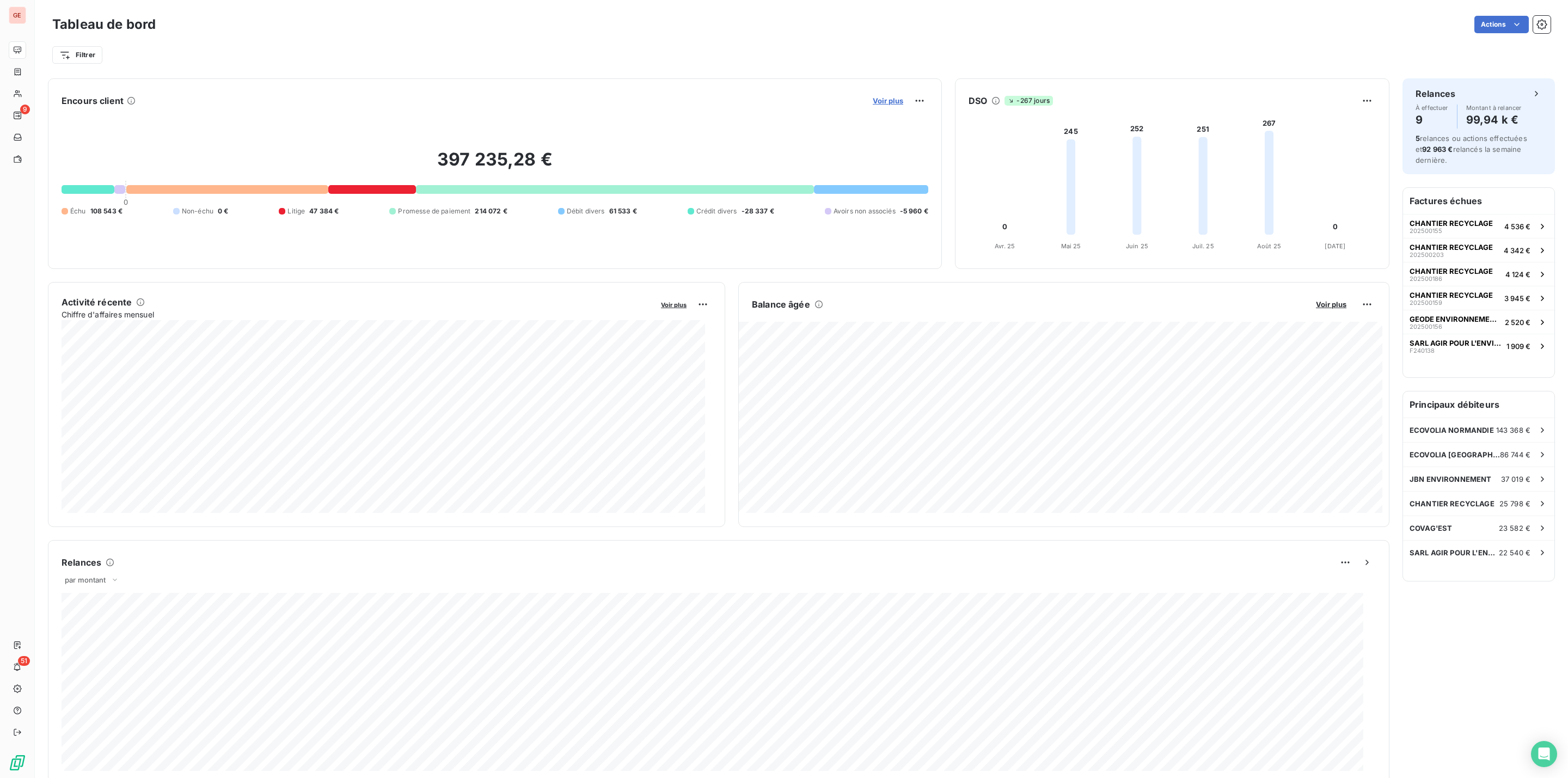
click at [883, 99] on span "Voir plus" at bounding box center [888, 100] width 30 height 9
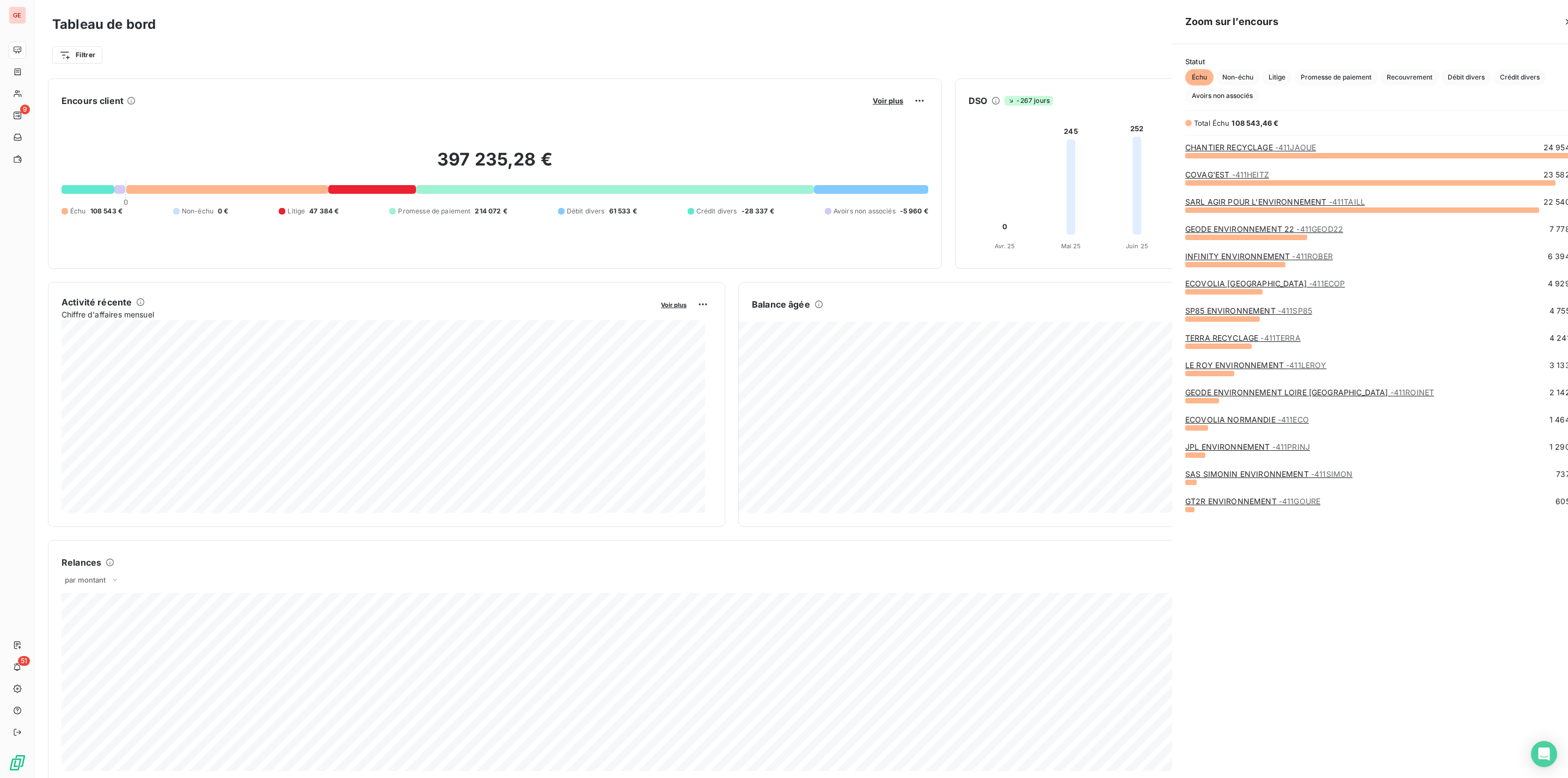
scroll to position [766, 405]
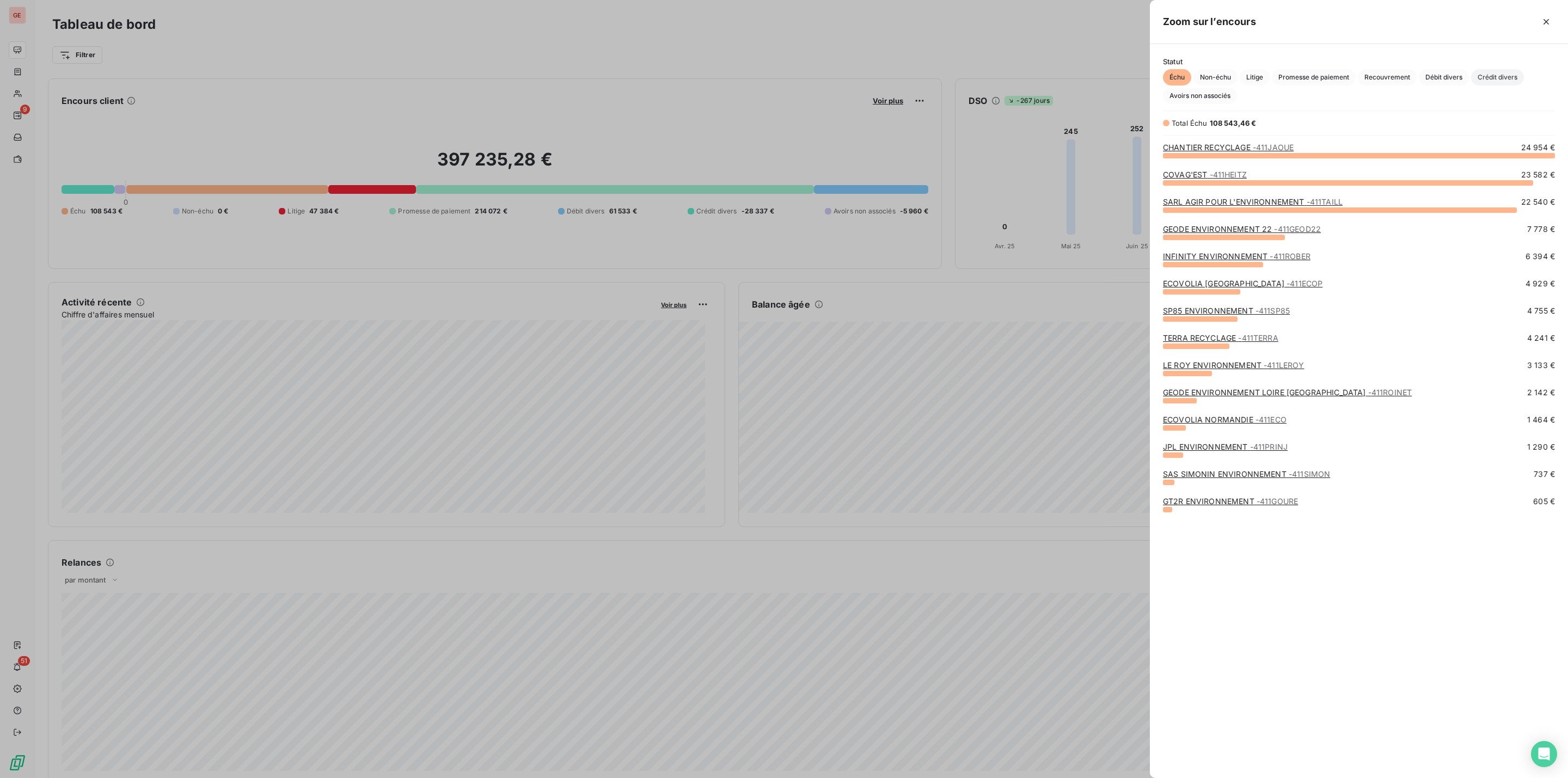
click at [1492, 75] on span "Crédit divers" at bounding box center [1497, 77] width 53 height 16
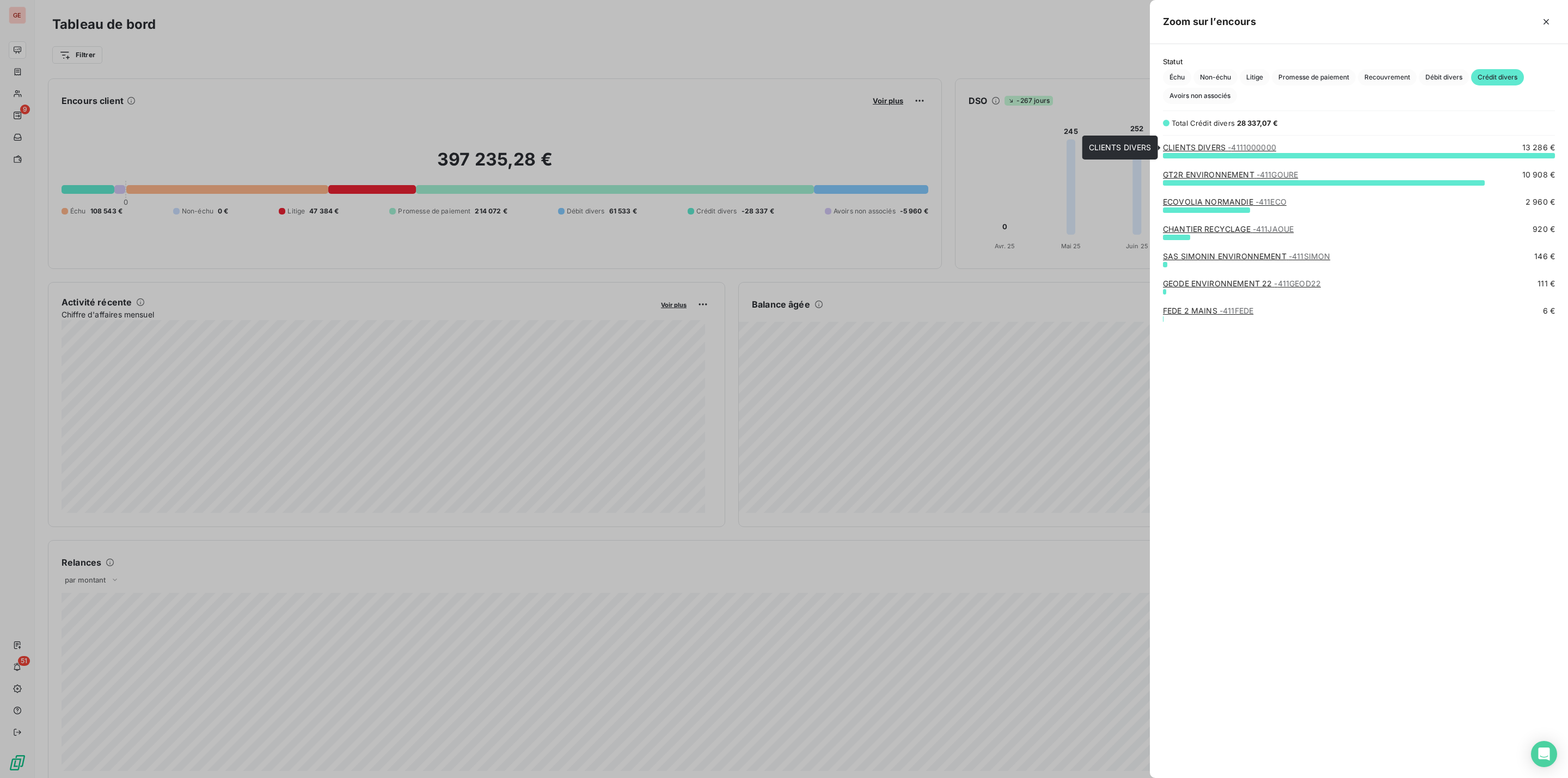
click at [1267, 147] on span "- 4111000000" at bounding box center [1252, 147] width 49 height 9
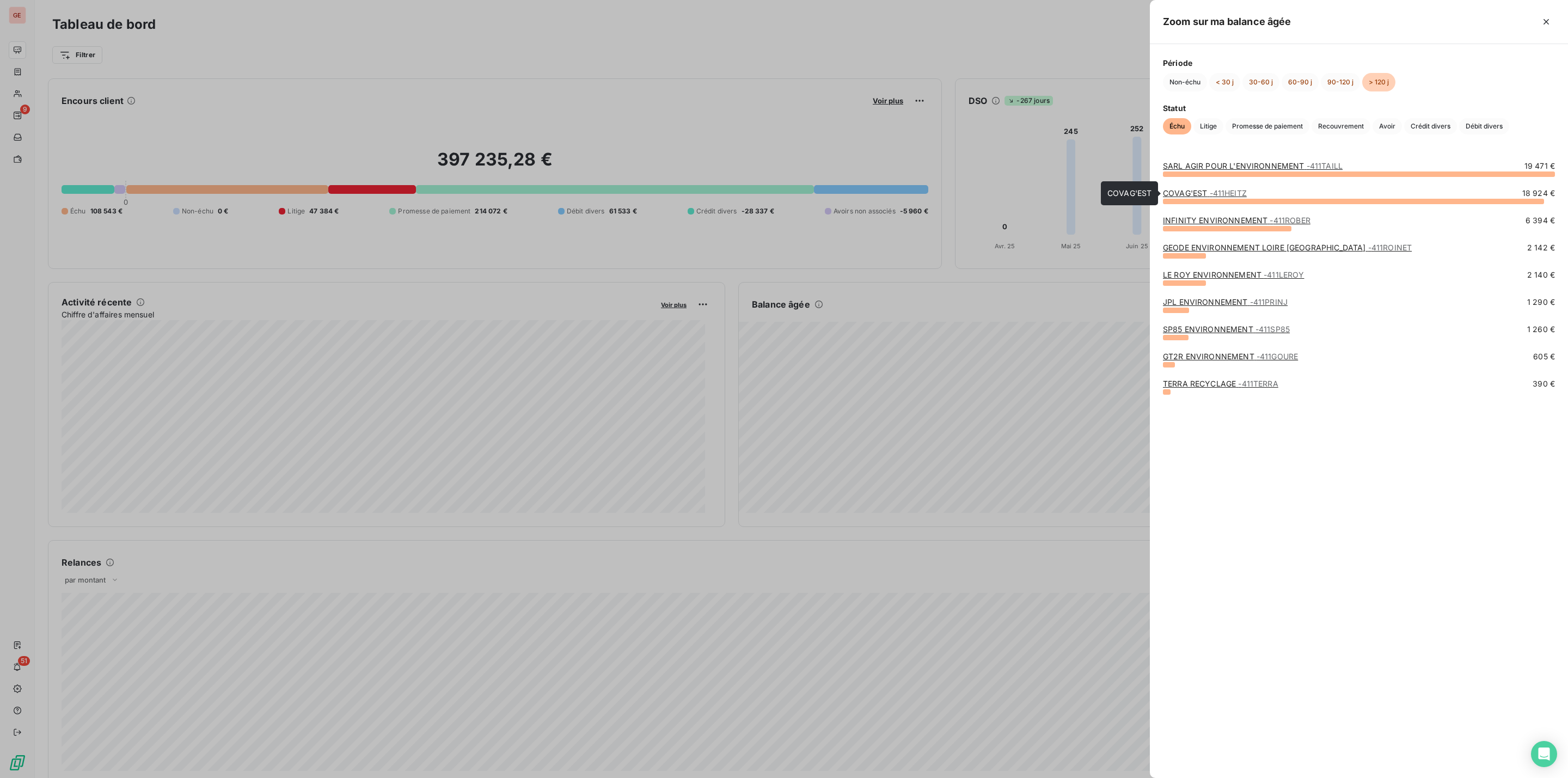
click at [1205, 189] on link "COVAG'EST - 411HEITZ" at bounding box center [1205, 192] width 84 height 9
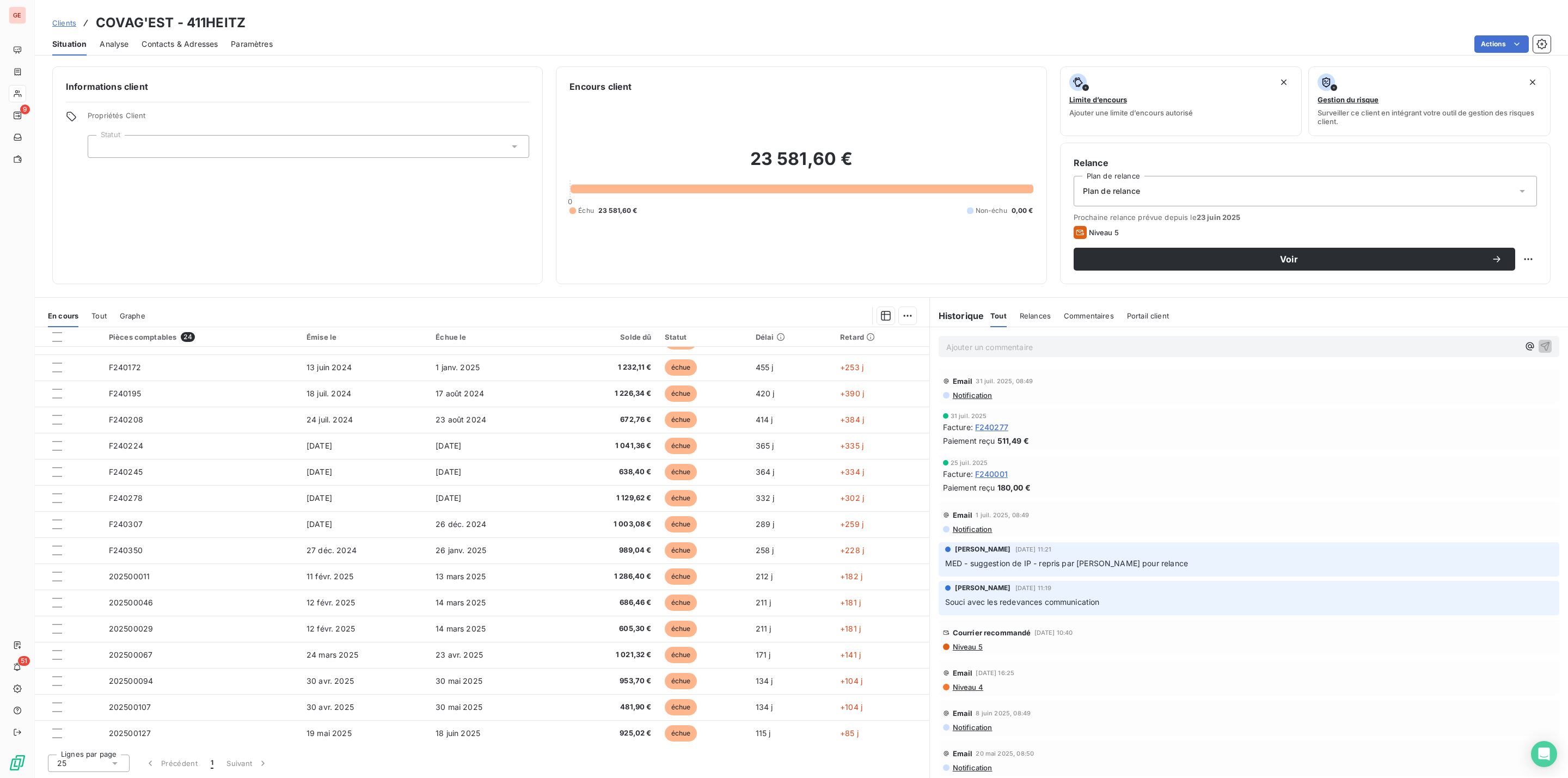
scroll to position [230, 0]
click at [175, 44] on span "Contacts & Adresses" at bounding box center [180, 44] width 76 height 11
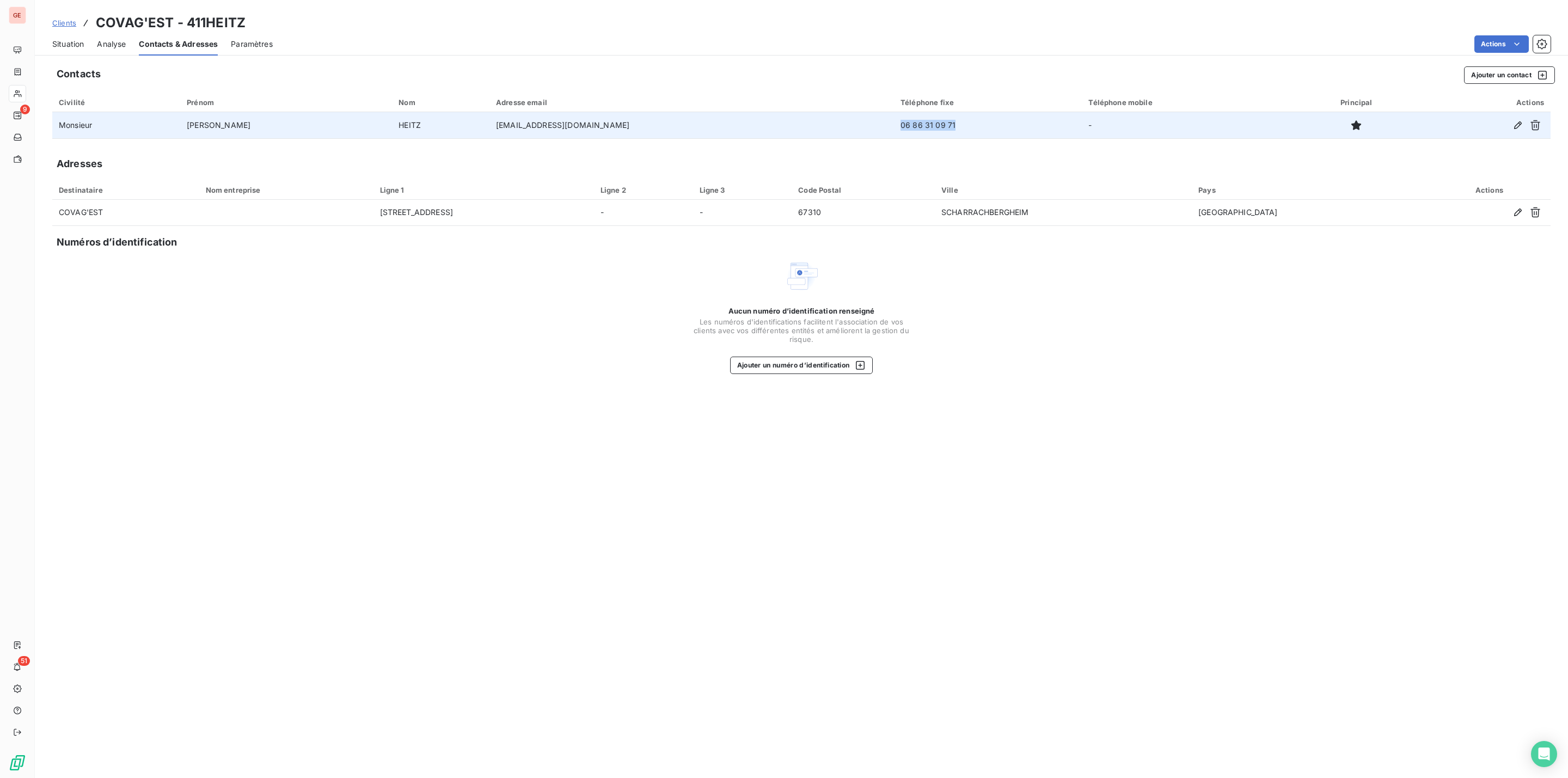
drag, startPoint x: 930, startPoint y: 121, endPoint x: 863, endPoint y: 121, distance: 67.0
click at [894, 121] on td "06 86 31 09 71" at bounding box center [988, 125] width 188 height 26
drag, startPoint x: 879, startPoint y: 121, endPoint x: 874, endPoint y: 129, distance: 9.4
copy td "06 86 31 09 71"
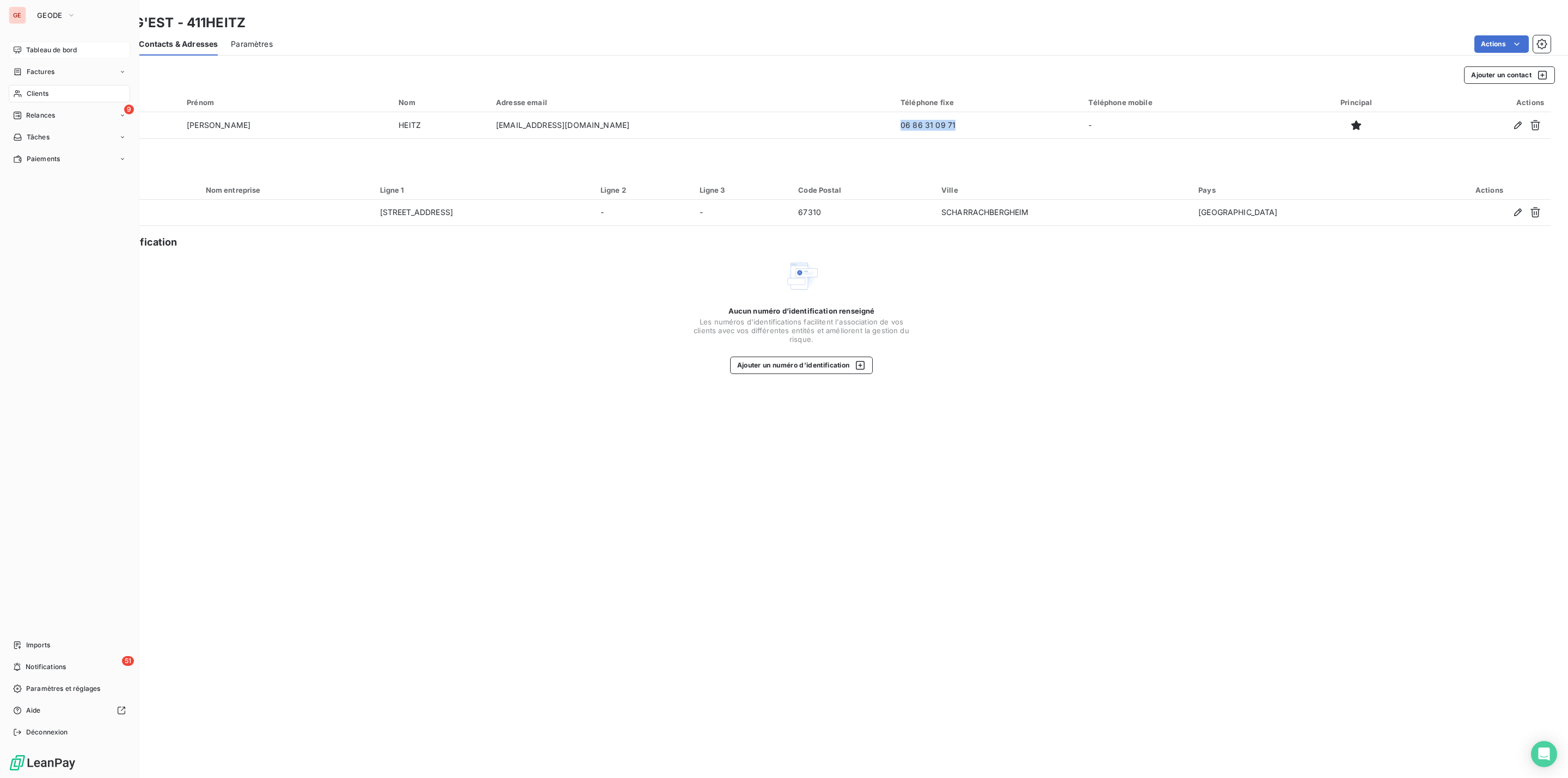
drag, startPoint x: 68, startPoint y: 44, endPoint x: 79, endPoint y: 51, distance: 13.0
click at [69, 45] on span "Tableau de bord" at bounding box center [51, 50] width 51 height 10
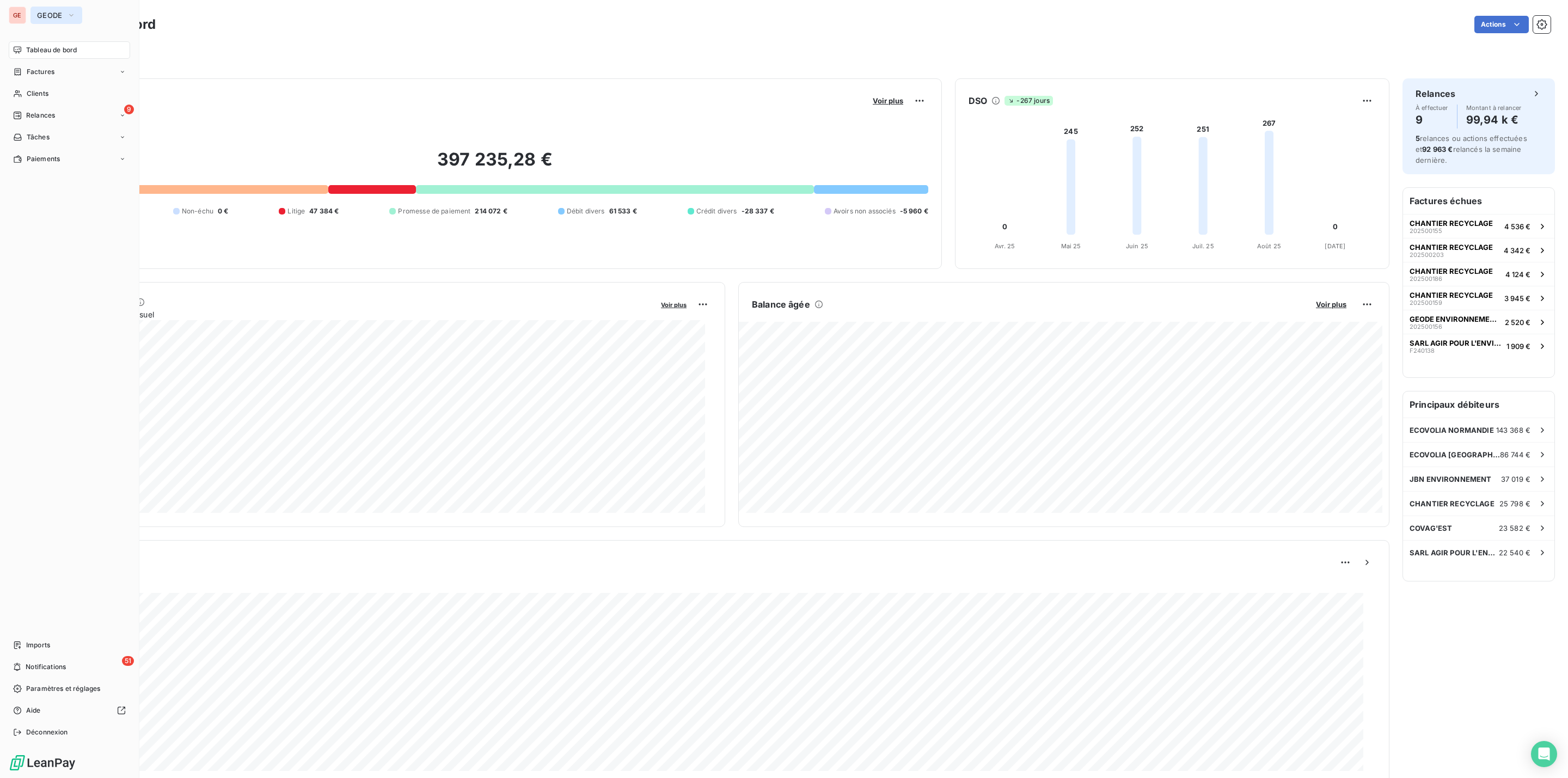
click at [49, 18] on span "GEODE" at bounding box center [50, 15] width 26 height 9
click at [71, 175] on span "TRIO" at bounding box center [100, 175] width 96 height 11
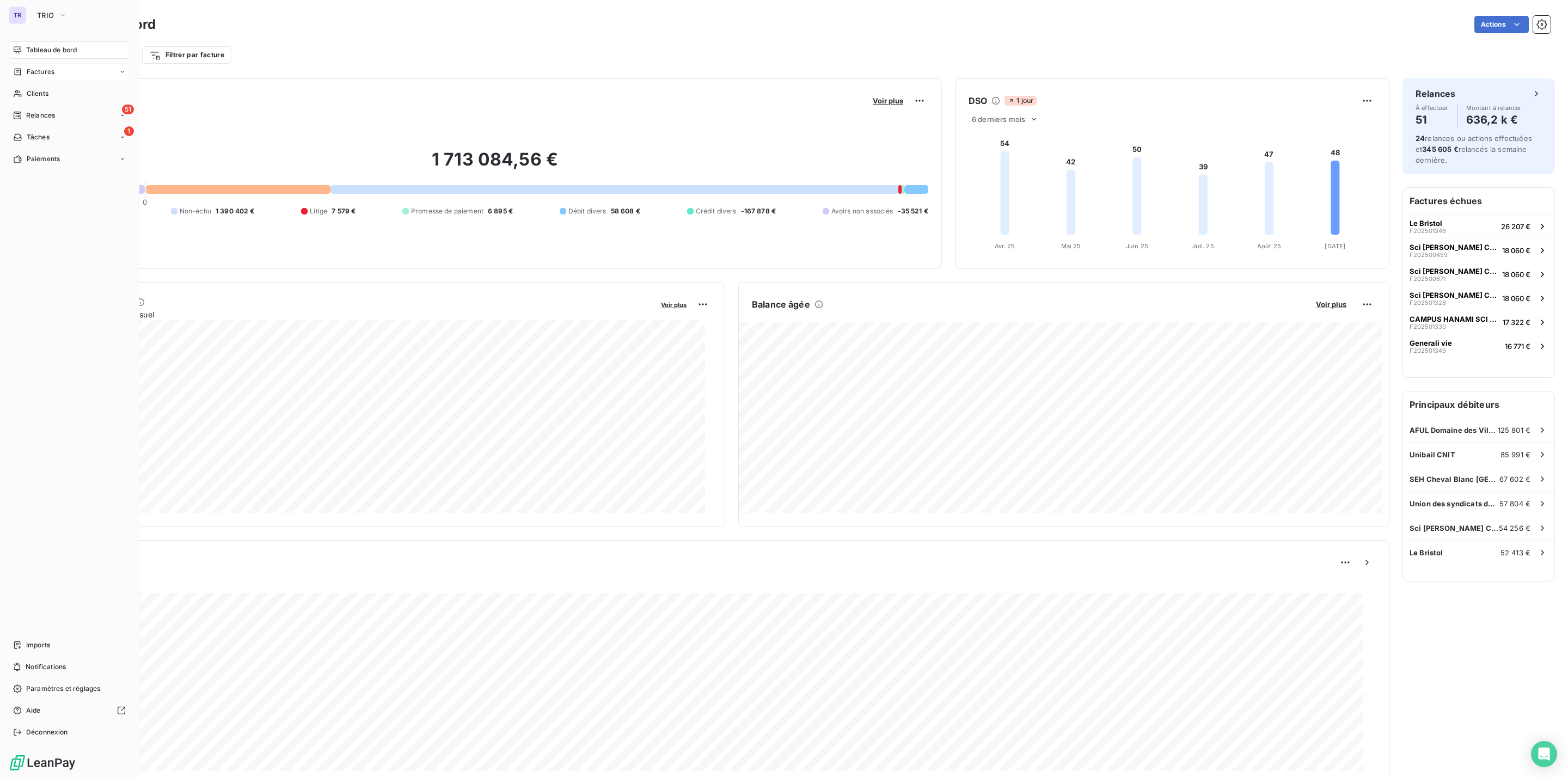
click at [46, 67] on span "Factures" at bounding box center [41, 72] width 28 height 10
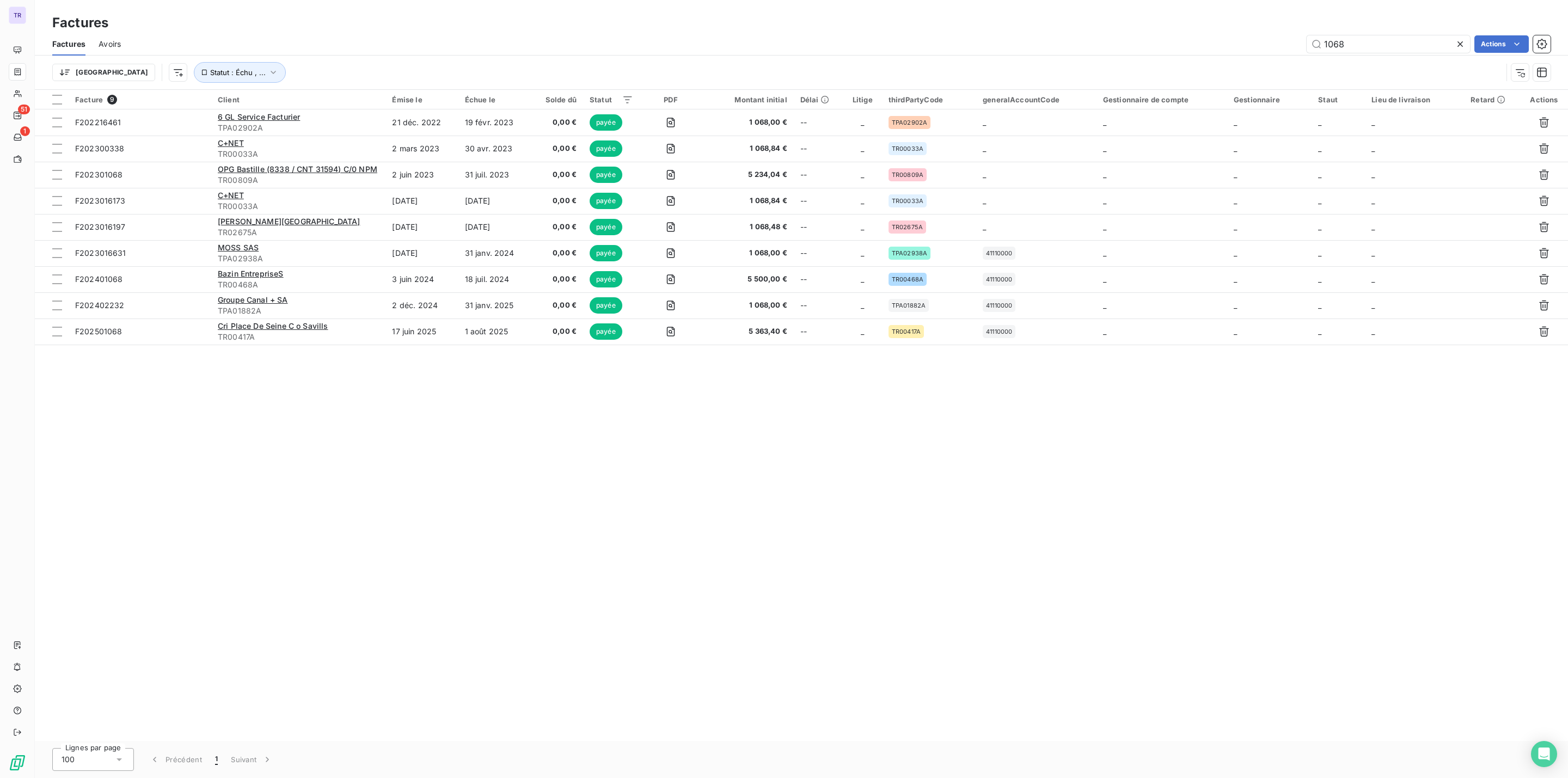
drag, startPoint x: 1399, startPoint y: 51, endPoint x: 1094, endPoint y: 46, distance: 305.0
click at [1114, 46] on div "1068 Actions" at bounding box center [842, 44] width 1416 height 18
type input "zara"
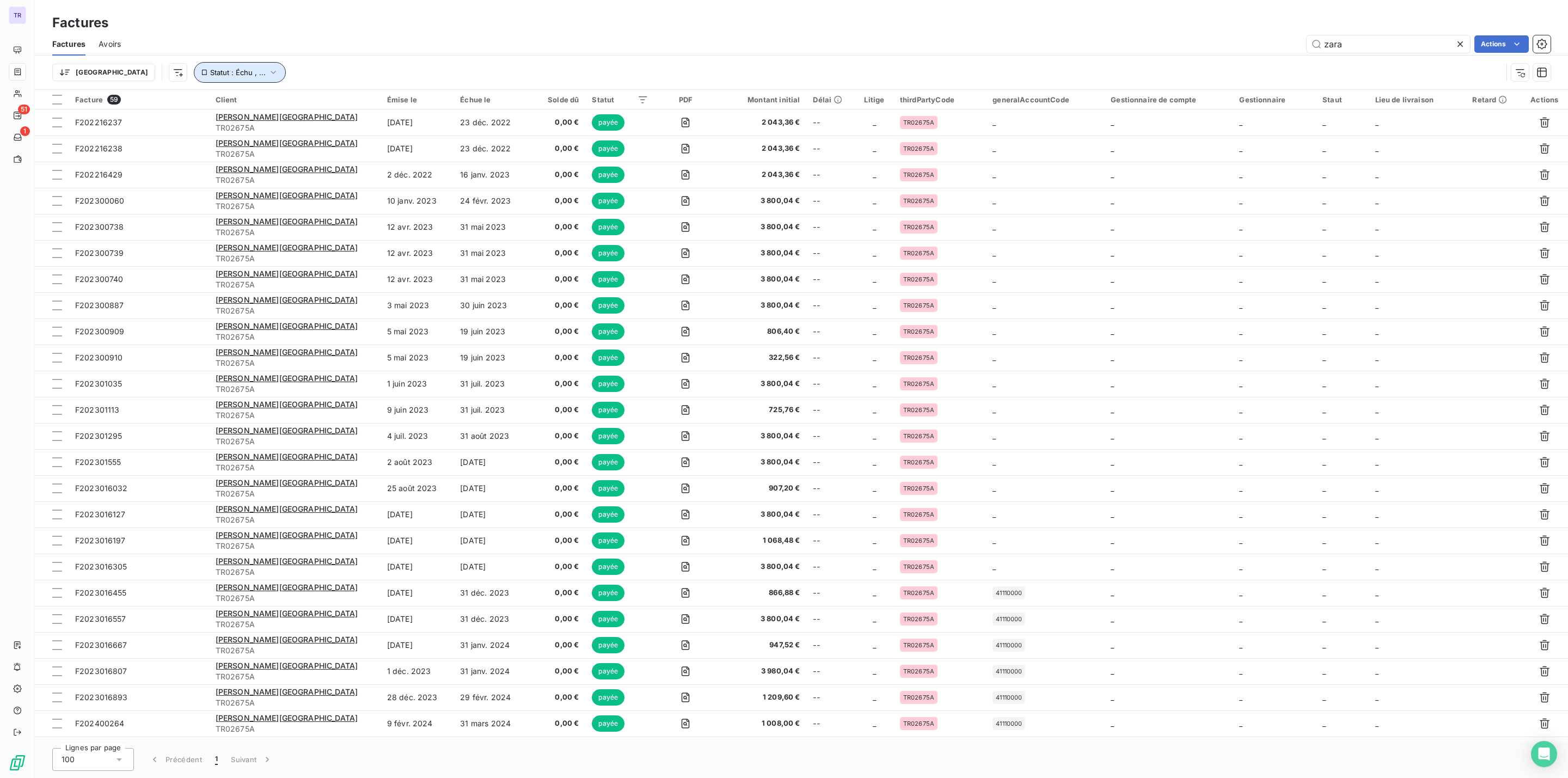
click at [222, 77] on button "Statut : Échu , ..." at bounding box center [239, 72] width 92 height 21
click at [309, 100] on span "non-échue" at bounding box center [322, 101] width 41 height 10
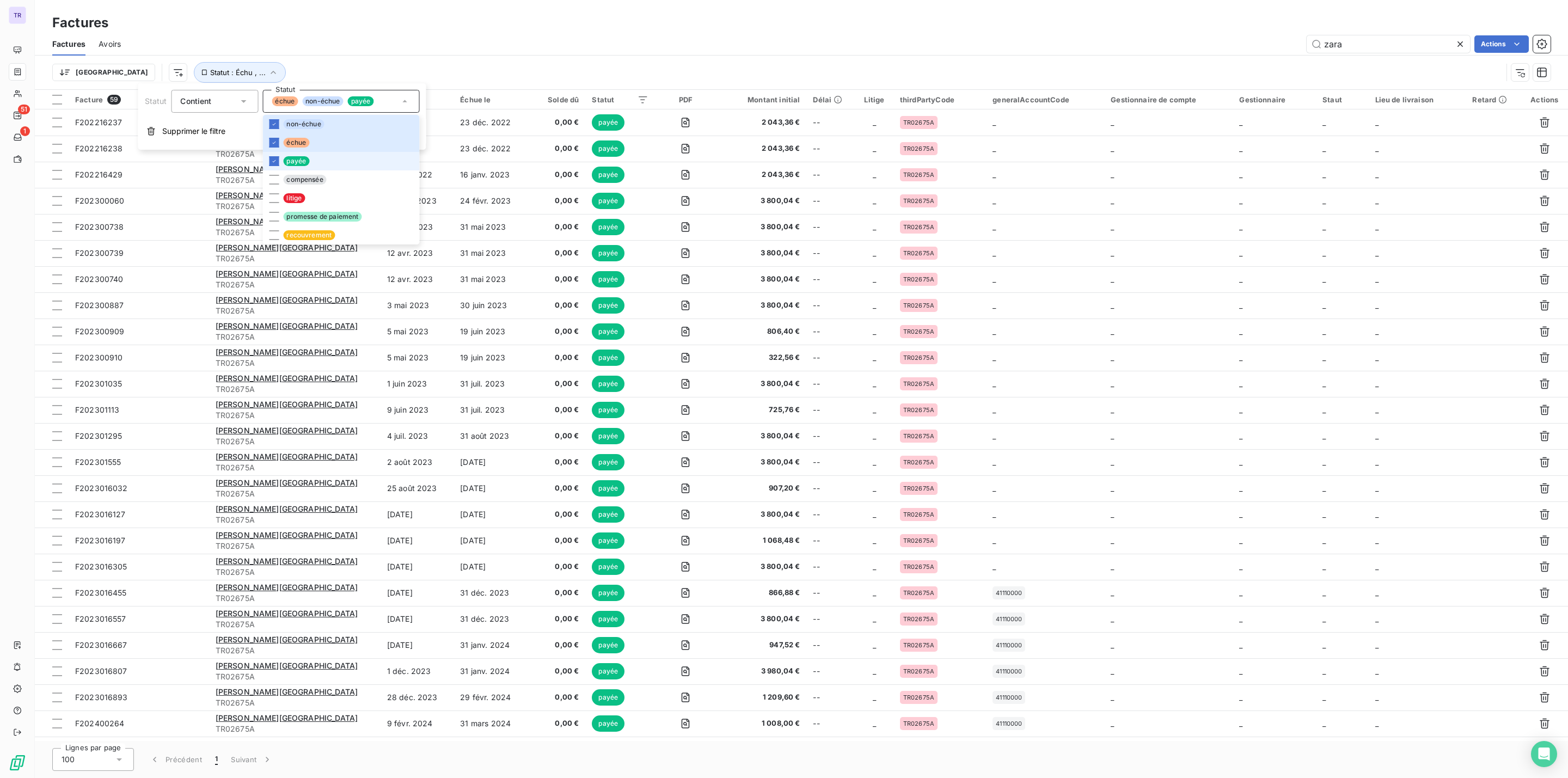
click at [297, 161] on span "payée" at bounding box center [296, 161] width 26 height 10
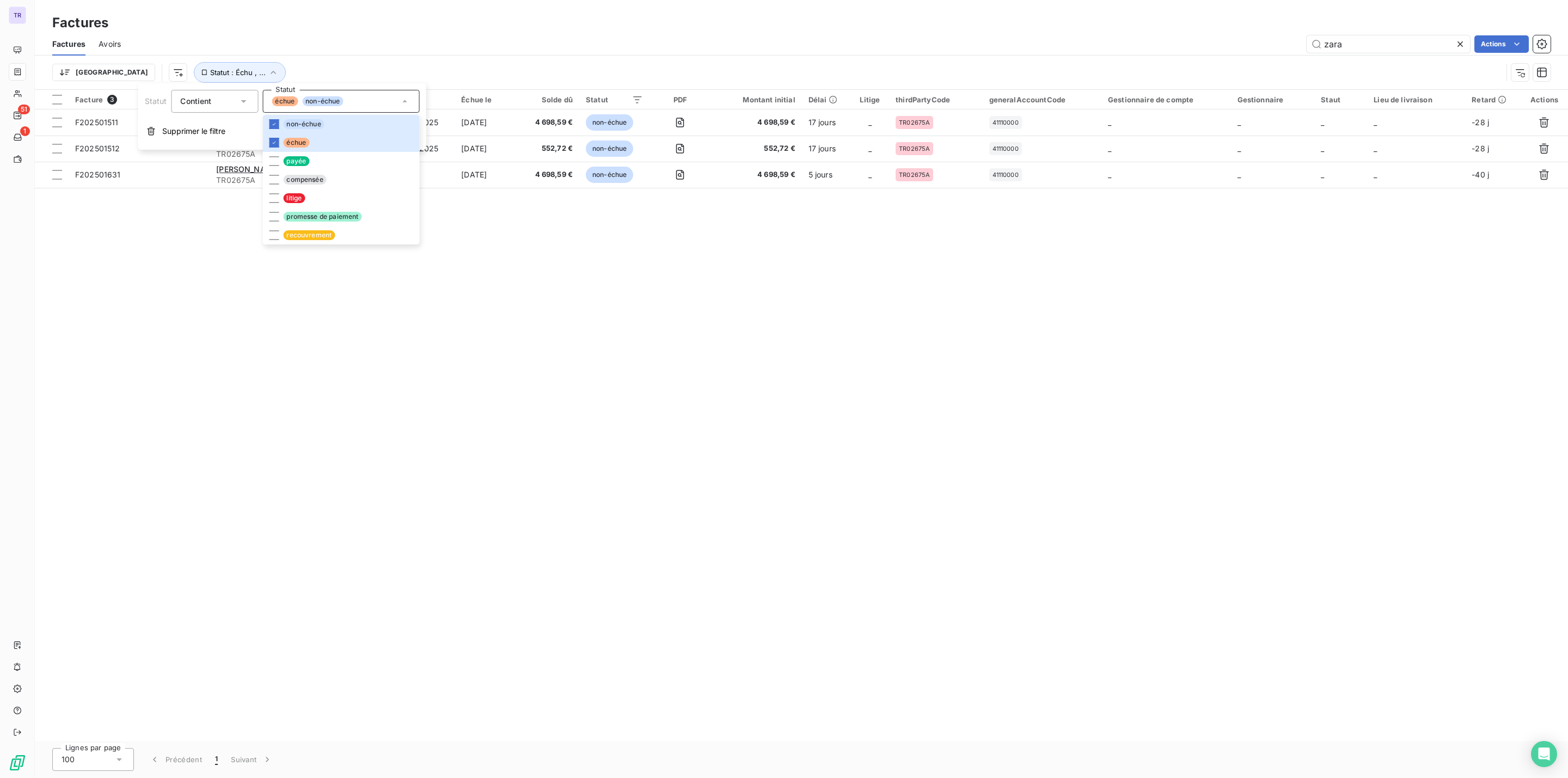
click at [591, 9] on div "Factures Factures Avoirs zara Actions Trier Statut : Échu , ..." at bounding box center [801, 45] width 1533 height 90
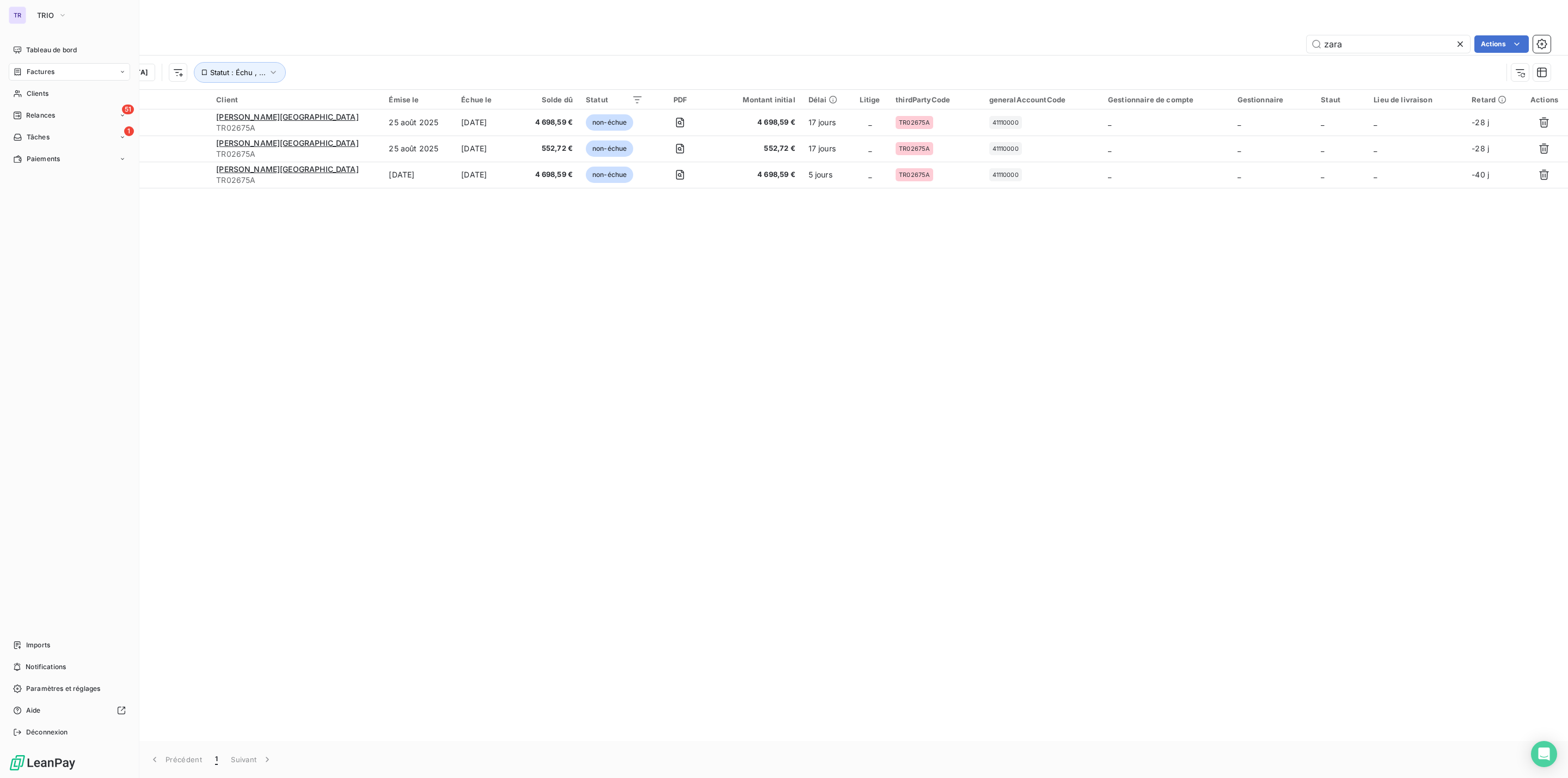
click at [21, 16] on div "TR" at bounding box center [17, 15] width 18 height 18
click at [41, 15] on span "TRIO" at bounding box center [46, 15] width 17 height 9
click at [75, 118] on span "[DEMOGRAPHIC_DATA]" at bounding box center [100, 123] width 96 height 11
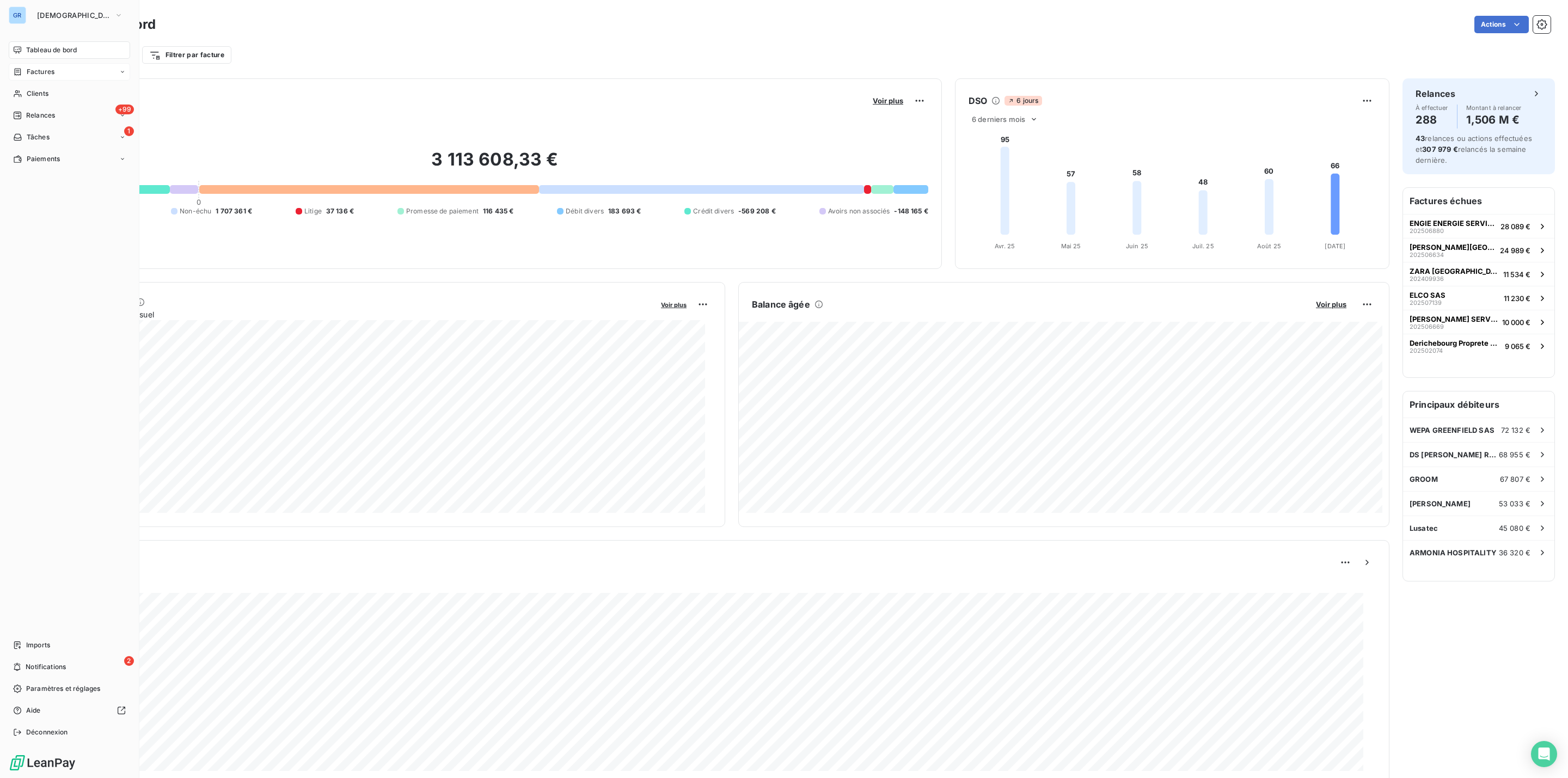
click at [46, 74] on span "Factures" at bounding box center [41, 72] width 28 height 10
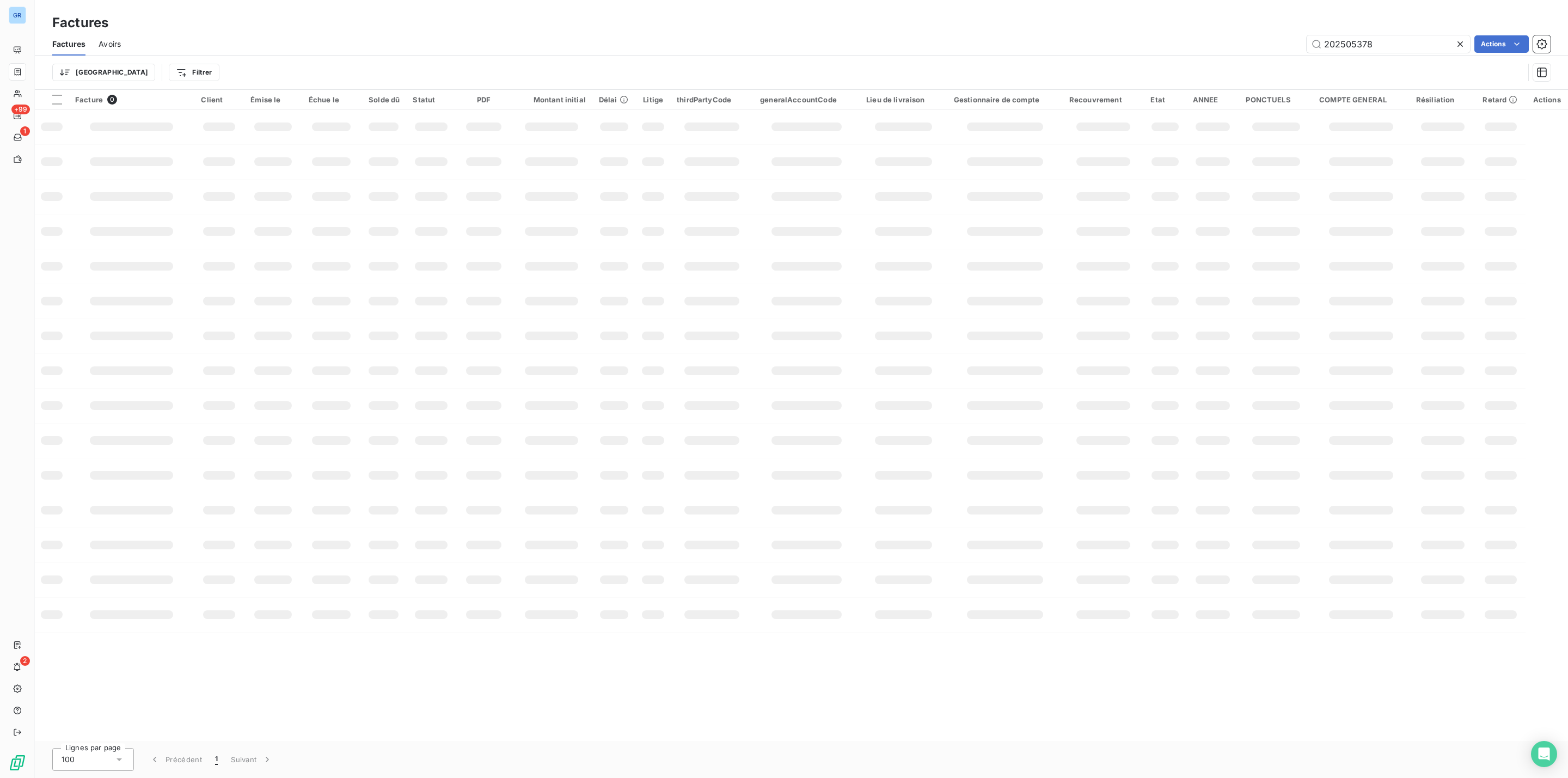
drag, startPoint x: 1399, startPoint y: 46, endPoint x: 954, endPoint y: 75, distance: 445.9
click at [1227, 59] on div "Factures Avoirs 202505378 Actions Trier Filtrer" at bounding box center [801, 61] width 1533 height 57
type input "zara"
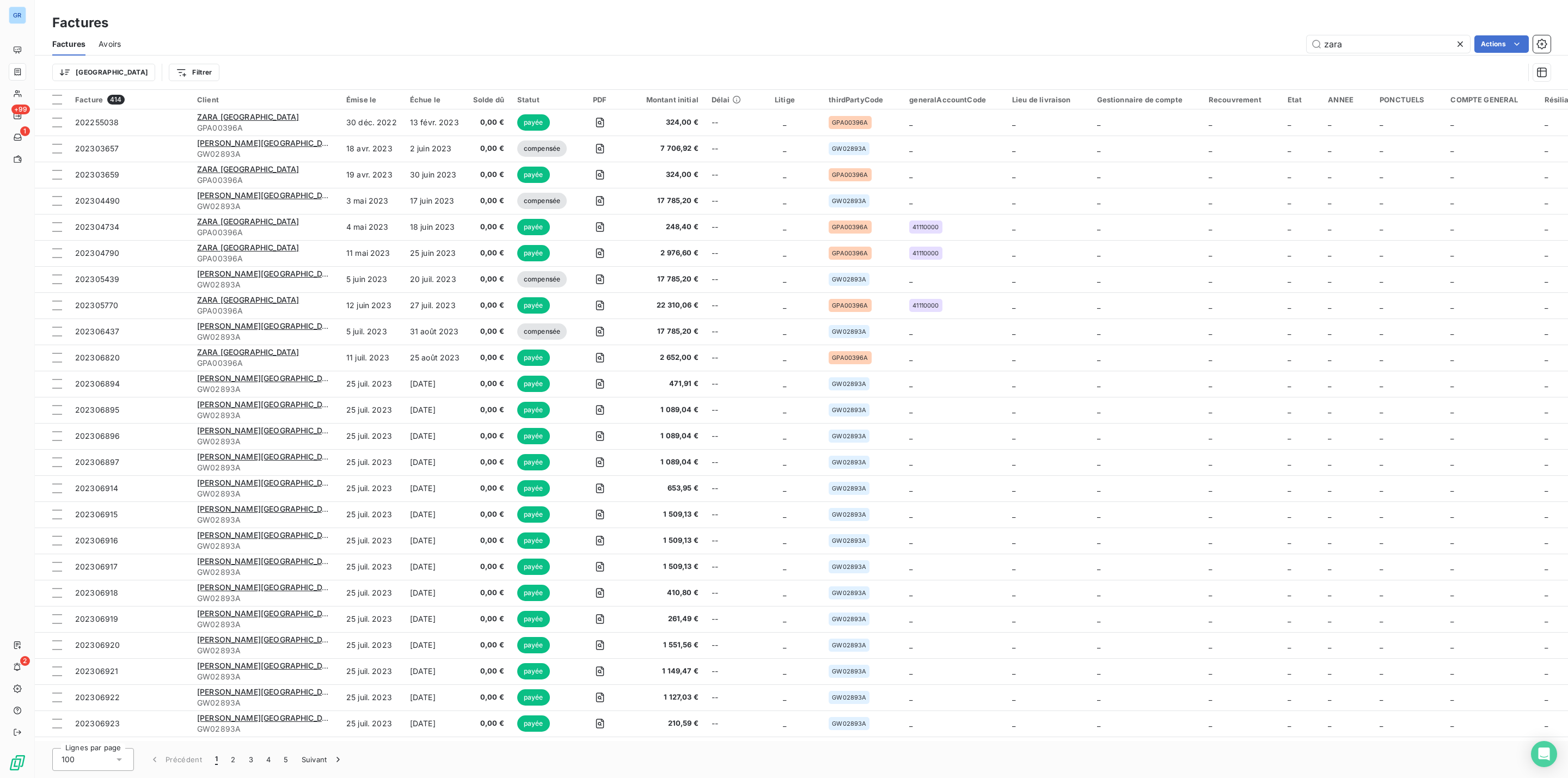
click at [137, 69] on html "GR +99 1 2 Factures Factures Avoirs zara Actions Trier Filtrer Facture 414 Clie…" at bounding box center [784, 389] width 1568 height 778
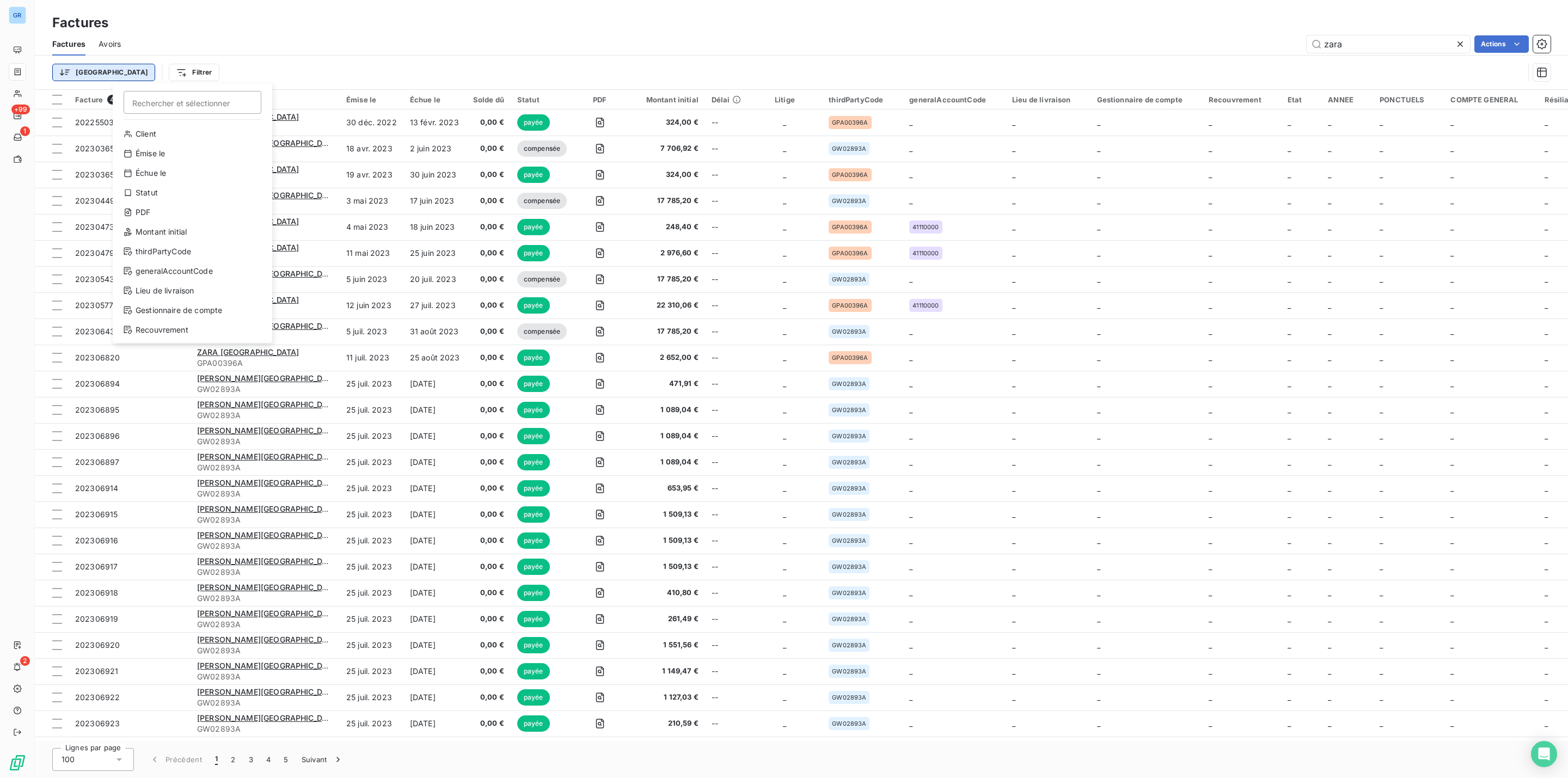
click at [79, 66] on html "GR +99 1 2 Factures Factures Avoirs zara Actions Trier Filtrer Rechercher et sé…" at bounding box center [784, 389] width 1568 height 778
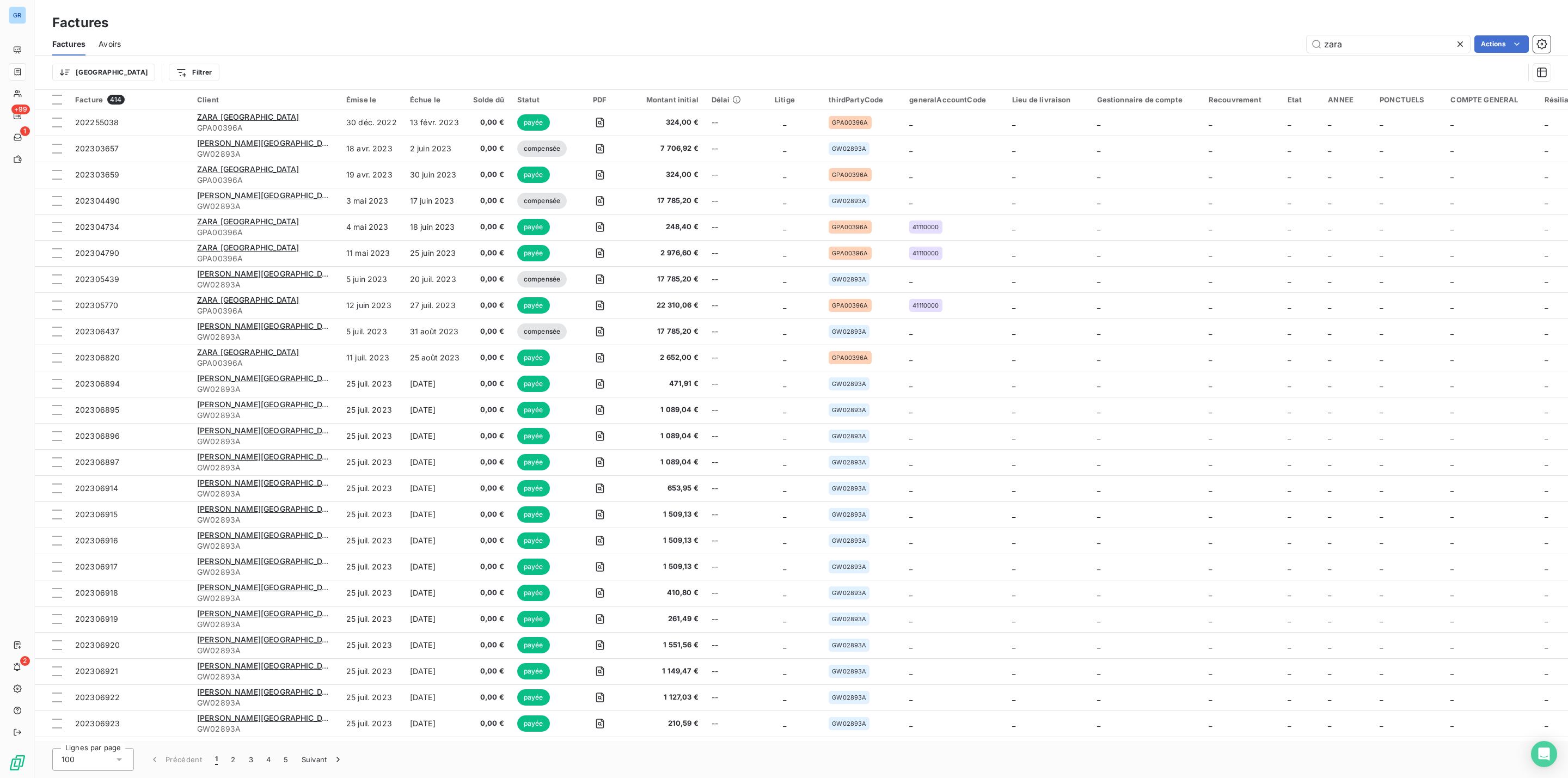
click at [82, 72] on html "GR +99 1 2 Factures Factures Avoirs zara Actions Trier Filtrer Facture 414 Clie…" at bounding box center [784, 389] width 1568 height 778
click at [276, 38] on html "GR +99 1 2 Factures Factures Avoirs zara Actions Trier Rechercher et sélectionn…" at bounding box center [784, 389] width 1568 height 778
click at [71, 70] on html "GR +99 1 2 Factures Factures Avoirs zara Actions Trier Filtrer Facture 414 Clie…" at bounding box center [784, 389] width 1568 height 778
click at [80, 41] on html "GR +99 1 2 Factures Factures Avoirs zara Actions Trier Rechercher et sélectionn…" at bounding box center [784, 389] width 1568 height 778
click at [80, 40] on span "Factures" at bounding box center [69, 44] width 33 height 11
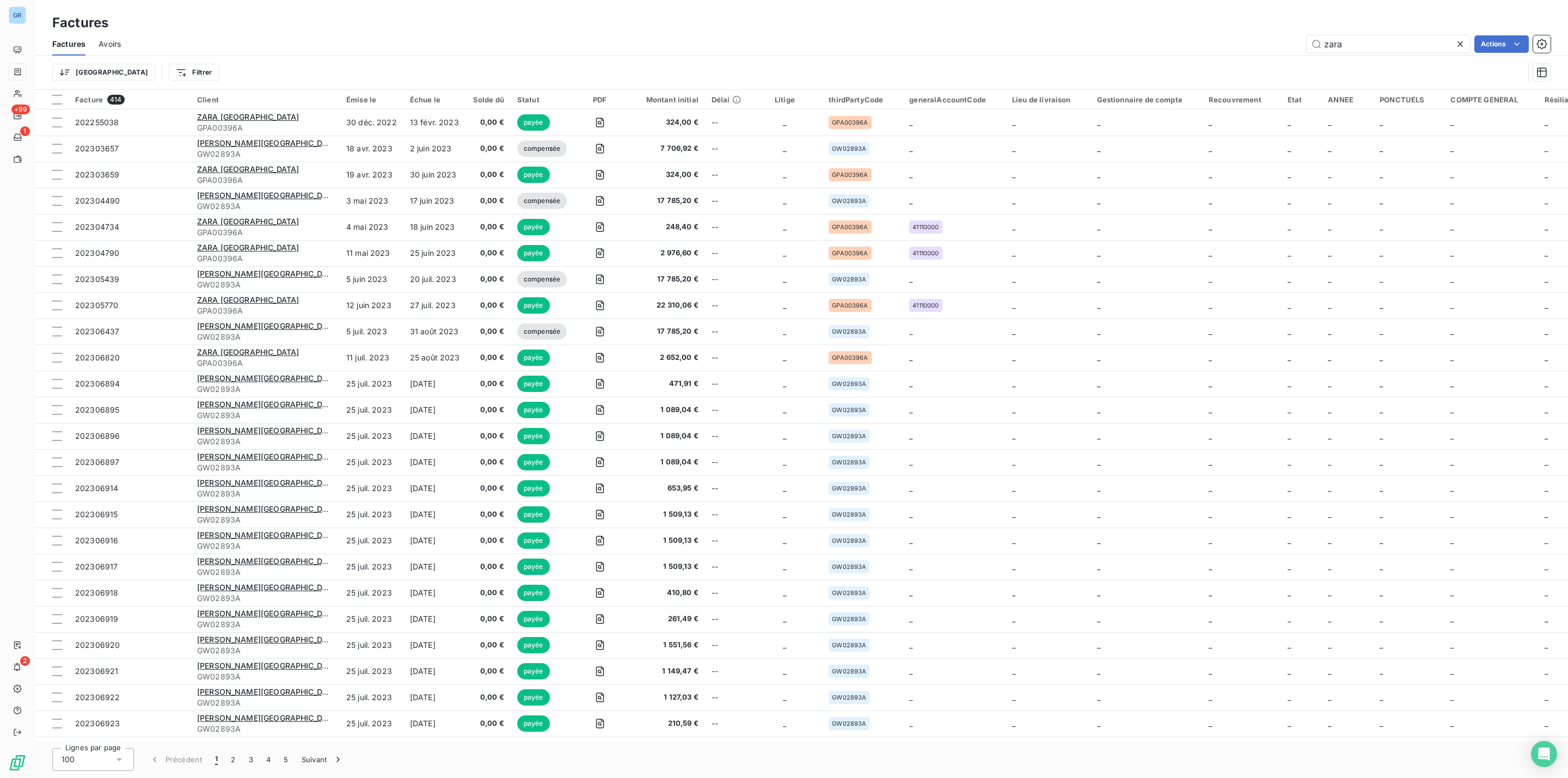
click at [59, 43] on span "Factures" at bounding box center [69, 44] width 33 height 11
click at [80, 39] on span "Factures" at bounding box center [69, 44] width 33 height 11
click at [65, 44] on span "Factures" at bounding box center [69, 44] width 33 height 11
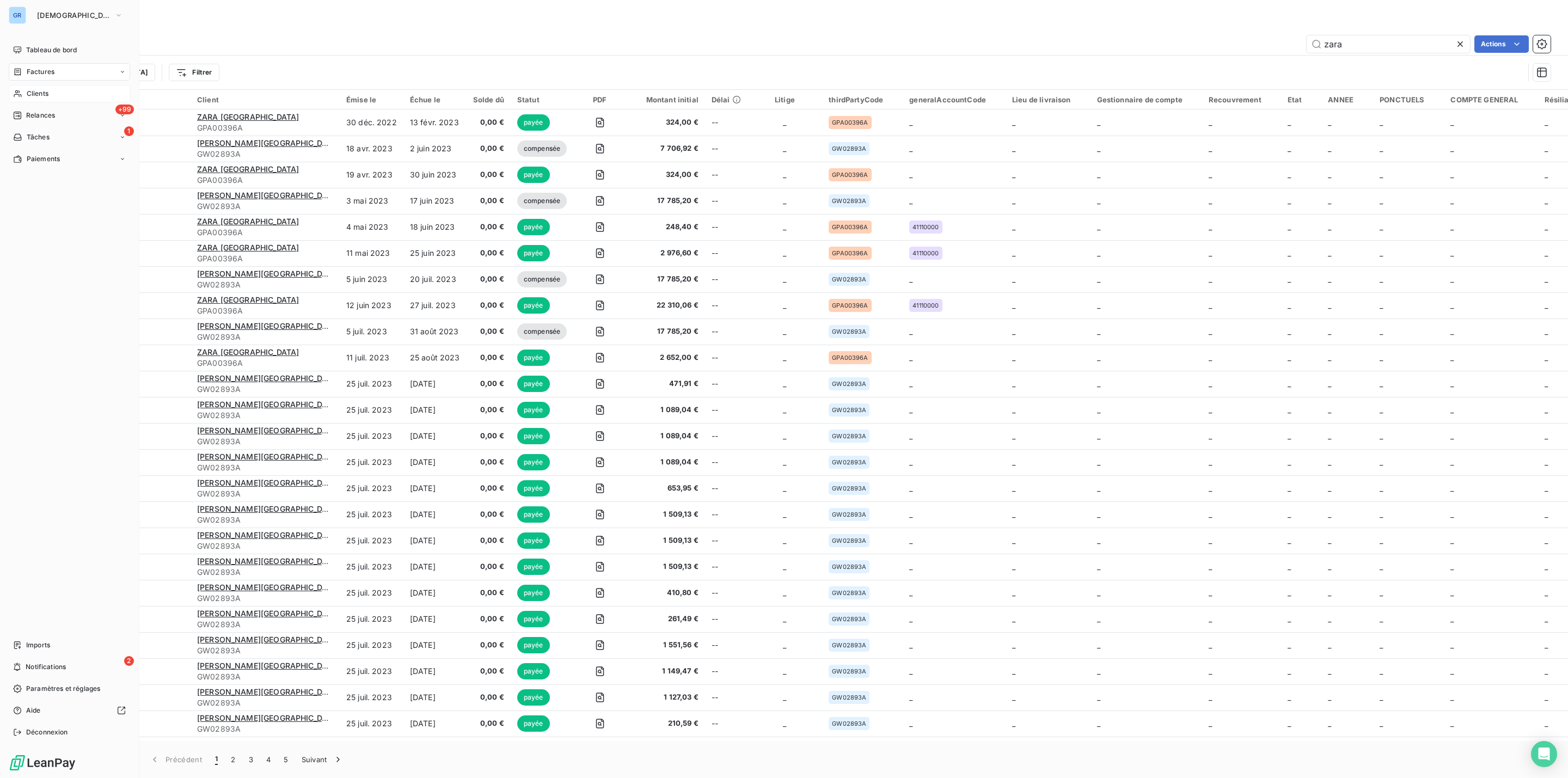
click at [44, 93] on span "Clients" at bounding box center [38, 94] width 22 height 10
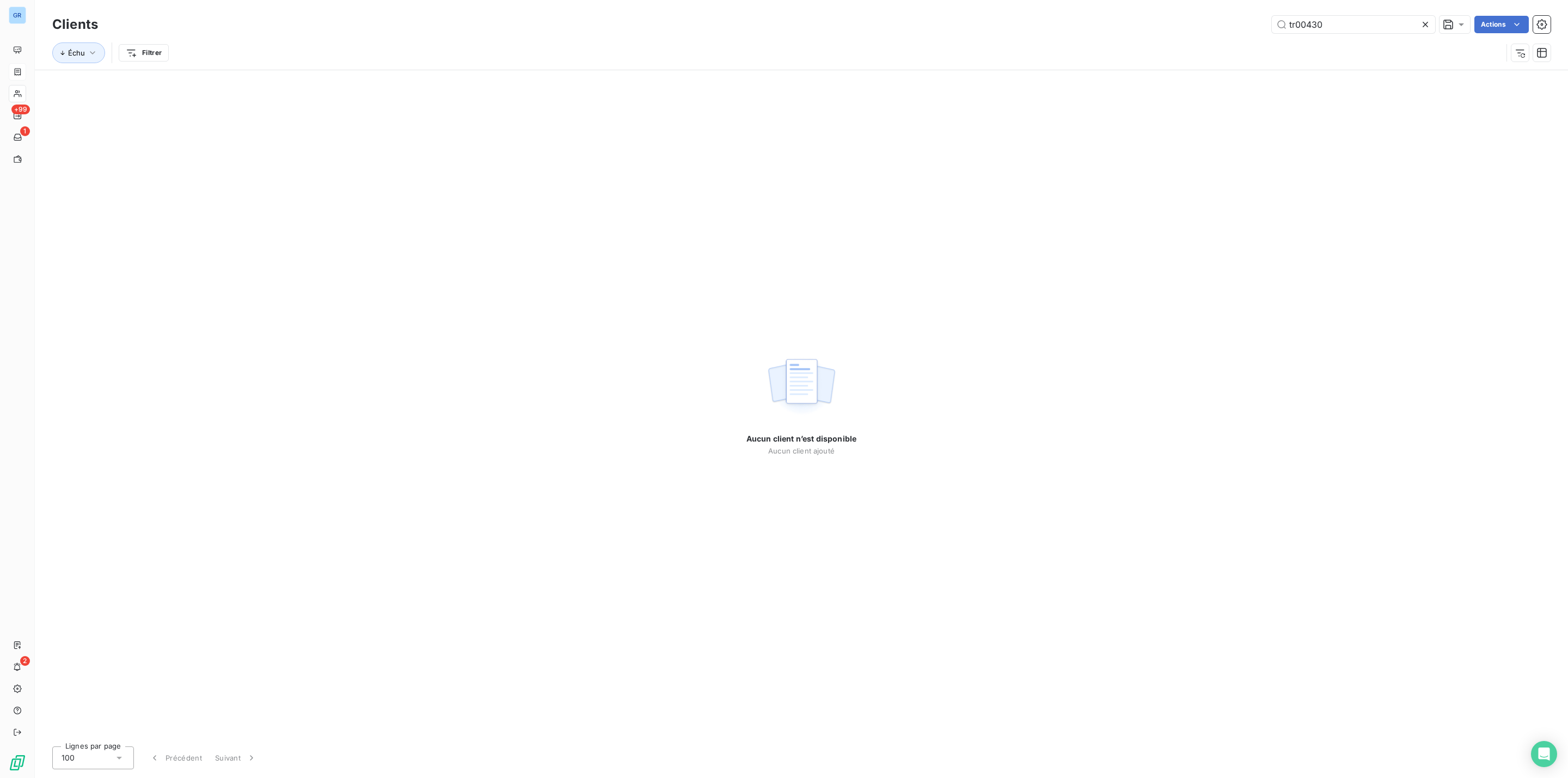
drag, startPoint x: 1328, startPoint y: 29, endPoint x: 1136, endPoint y: 20, distance: 192.2
click at [1165, 20] on div "tr00430 Actions" at bounding box center [830, 24] width 1440 height 18
type input "e"
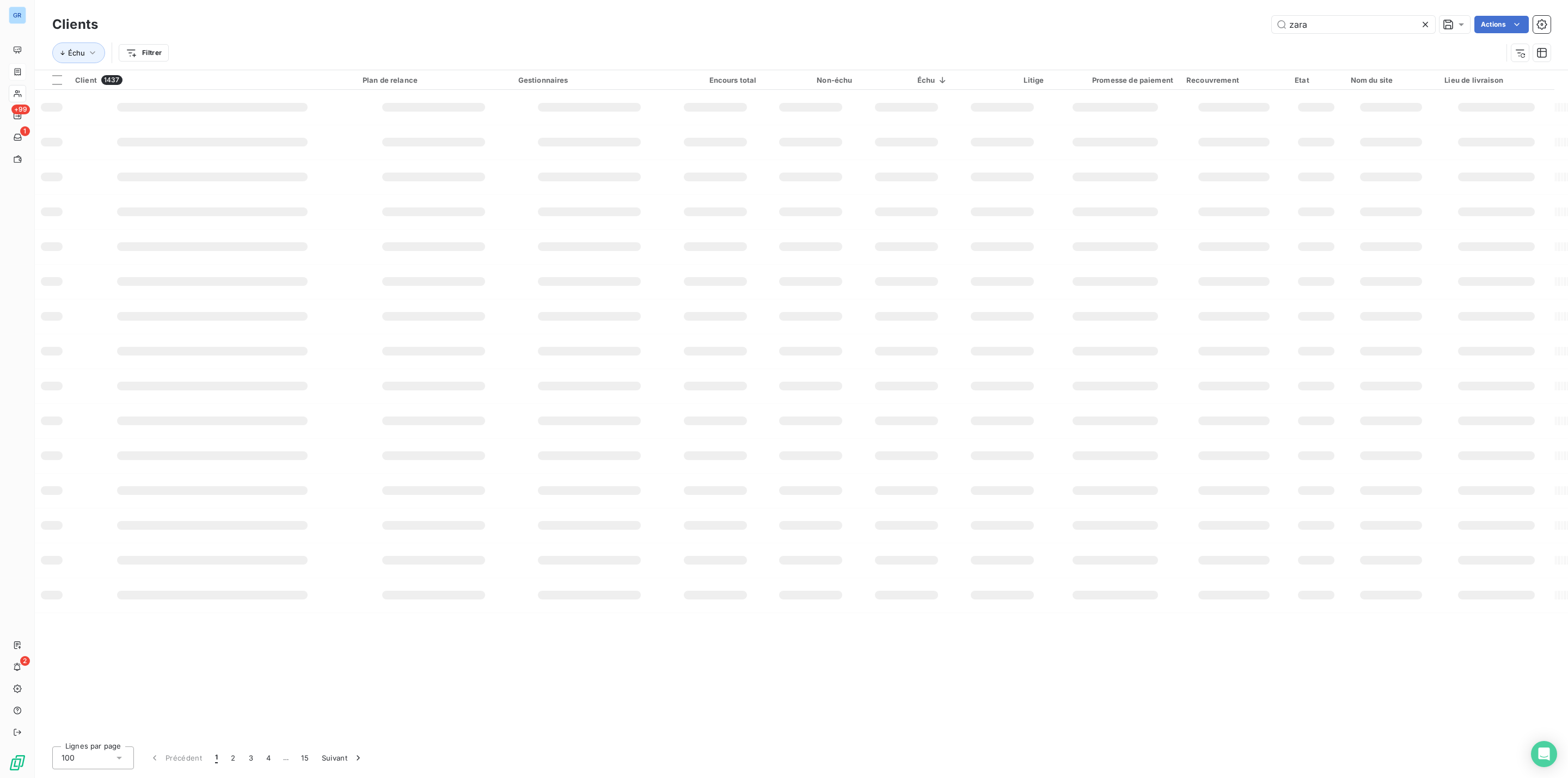
type input "zara"
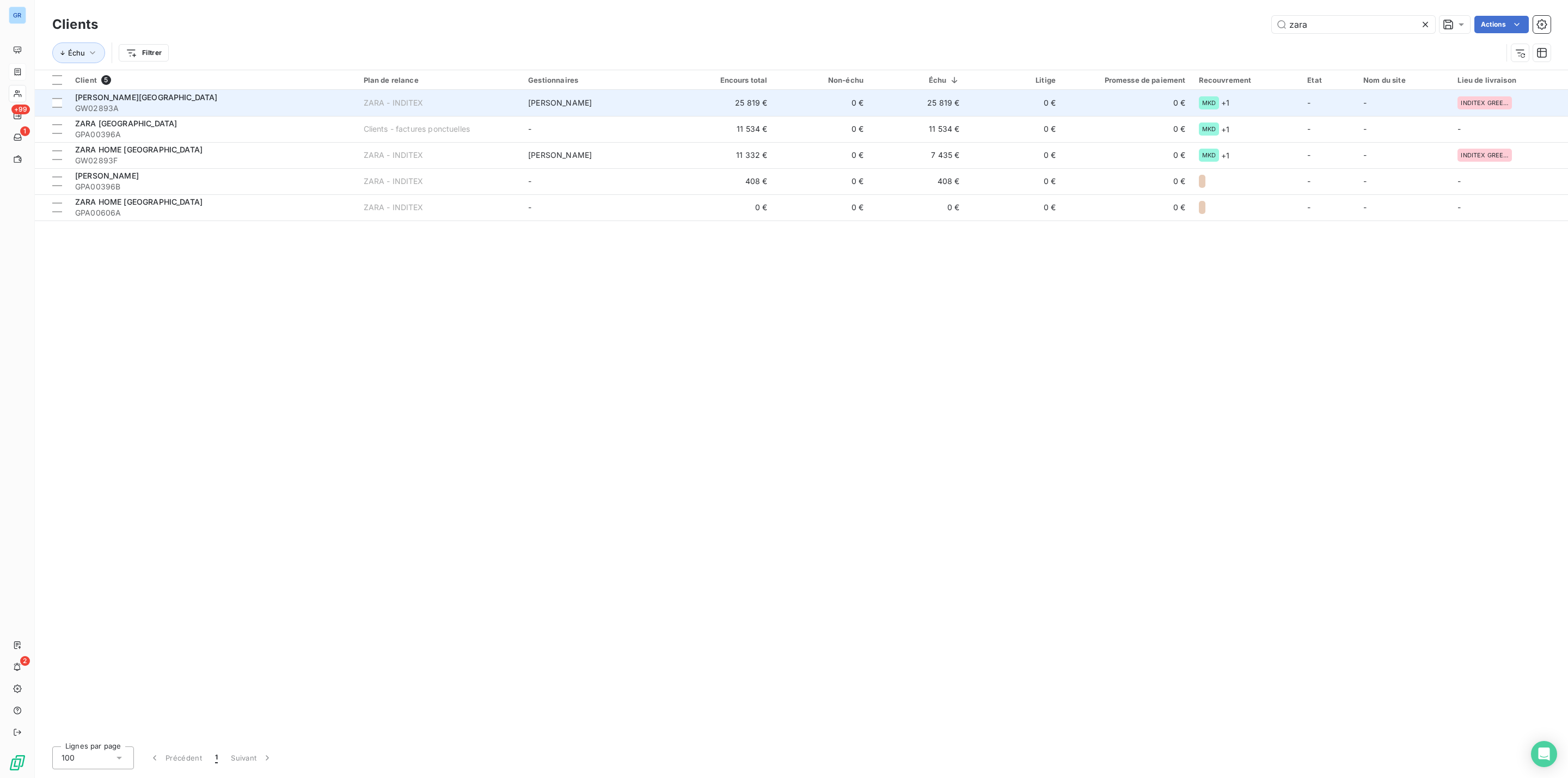
click at [118, 94] on span "[PERSON_NAME][GEOGRAPHIC_DATA]" at bounding box center [146, 97] width 142 height 9
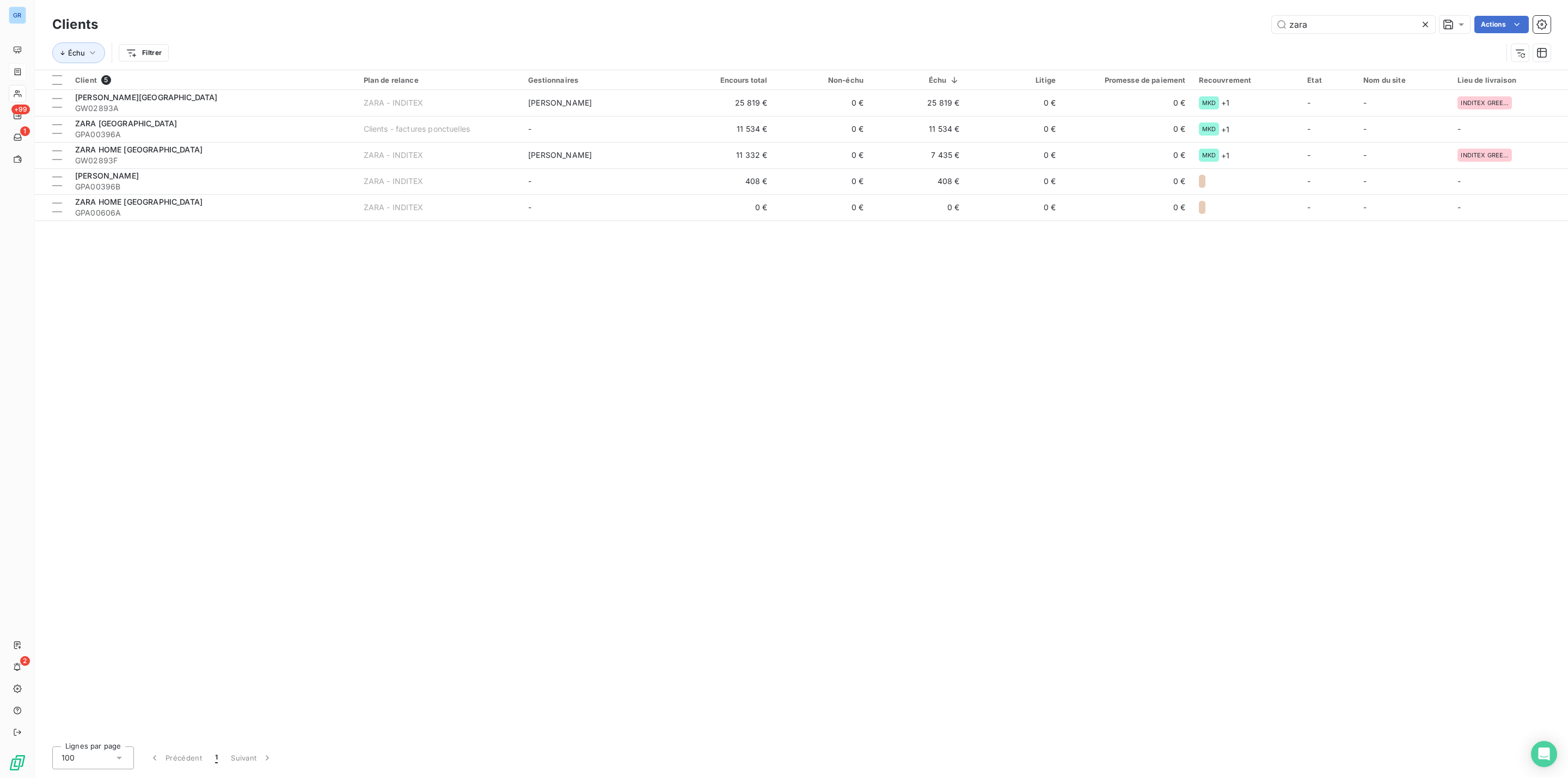
drag, startPoint x: 1318, startPoint y: 15, endPoint x: 1172, endPoint y: 12, distance: 146.0
click at [1184, 12] on div "Clients zara Actions Échu Filtrer" at bounding box center [801, 35] width 1533 height 69
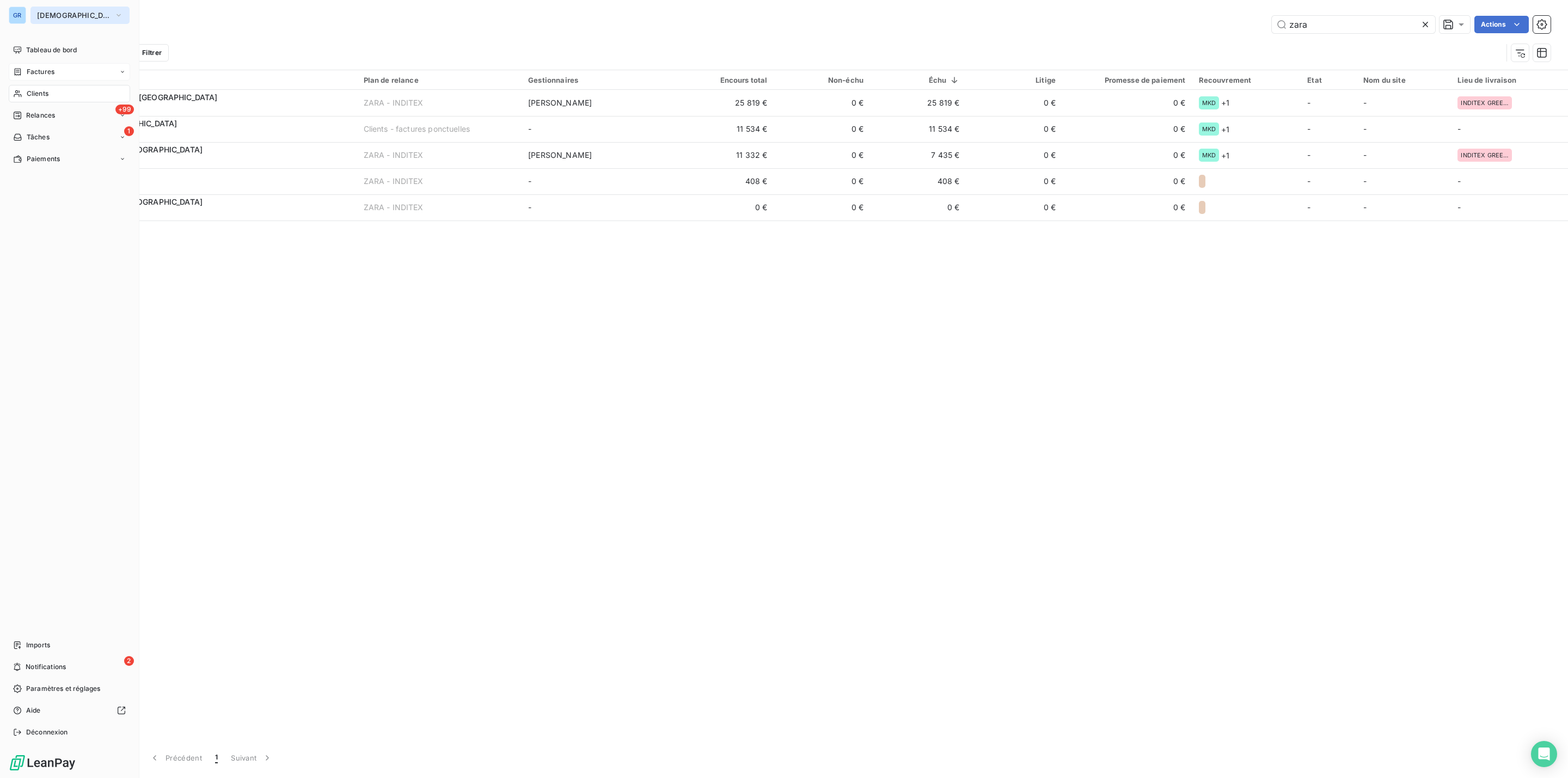
click at [74, 12] on span "[DEMOGRAPHIC_DATA]" at bounding box center [74, 15] width 73 height 9
click at [100, 153] on span "GROOM" at bounding box center [100, 149] width 96 height 11
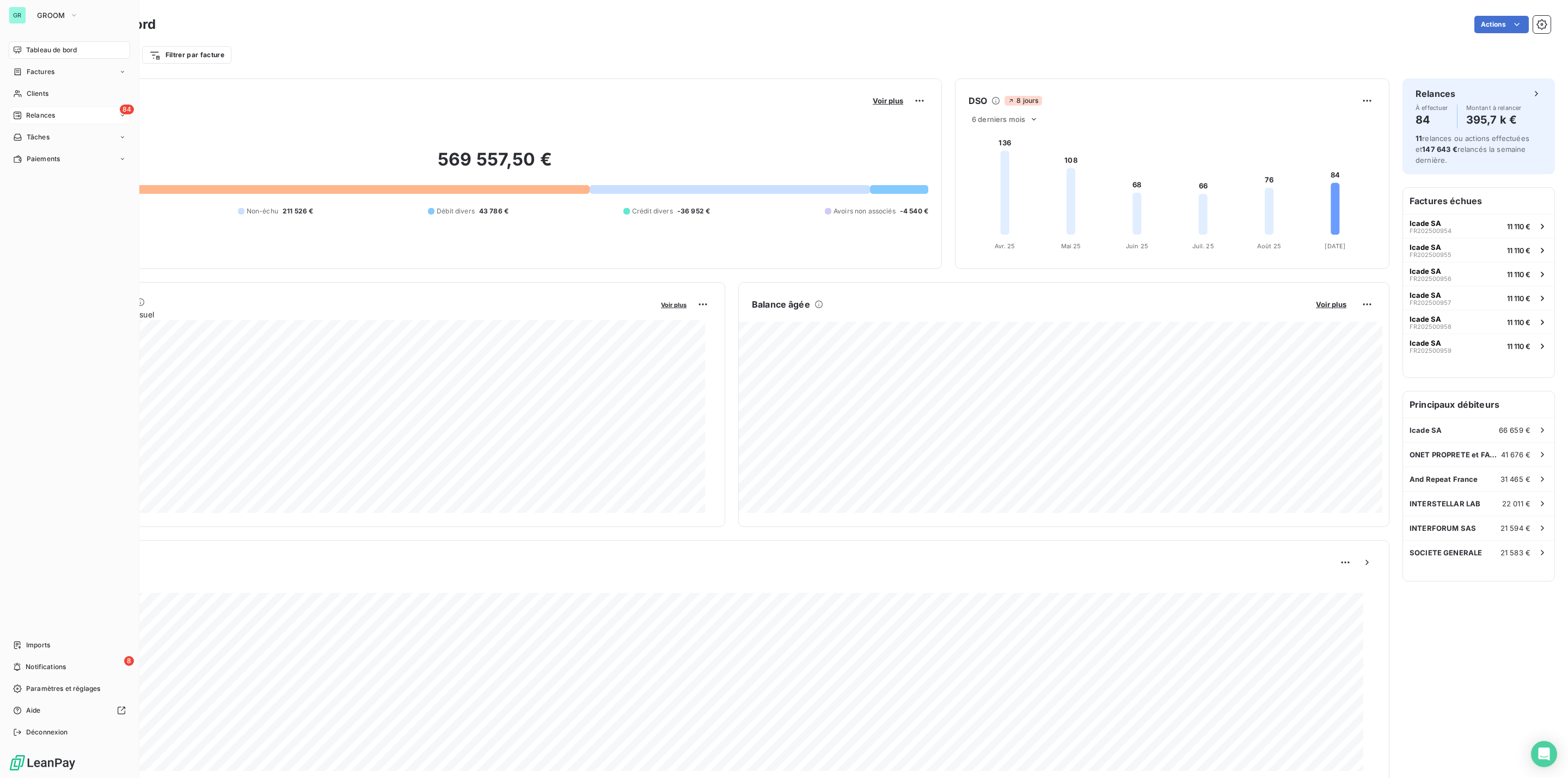
click at [47, 108] on div "84 Relances" at bounding box center [69, 115] width 121 height 18
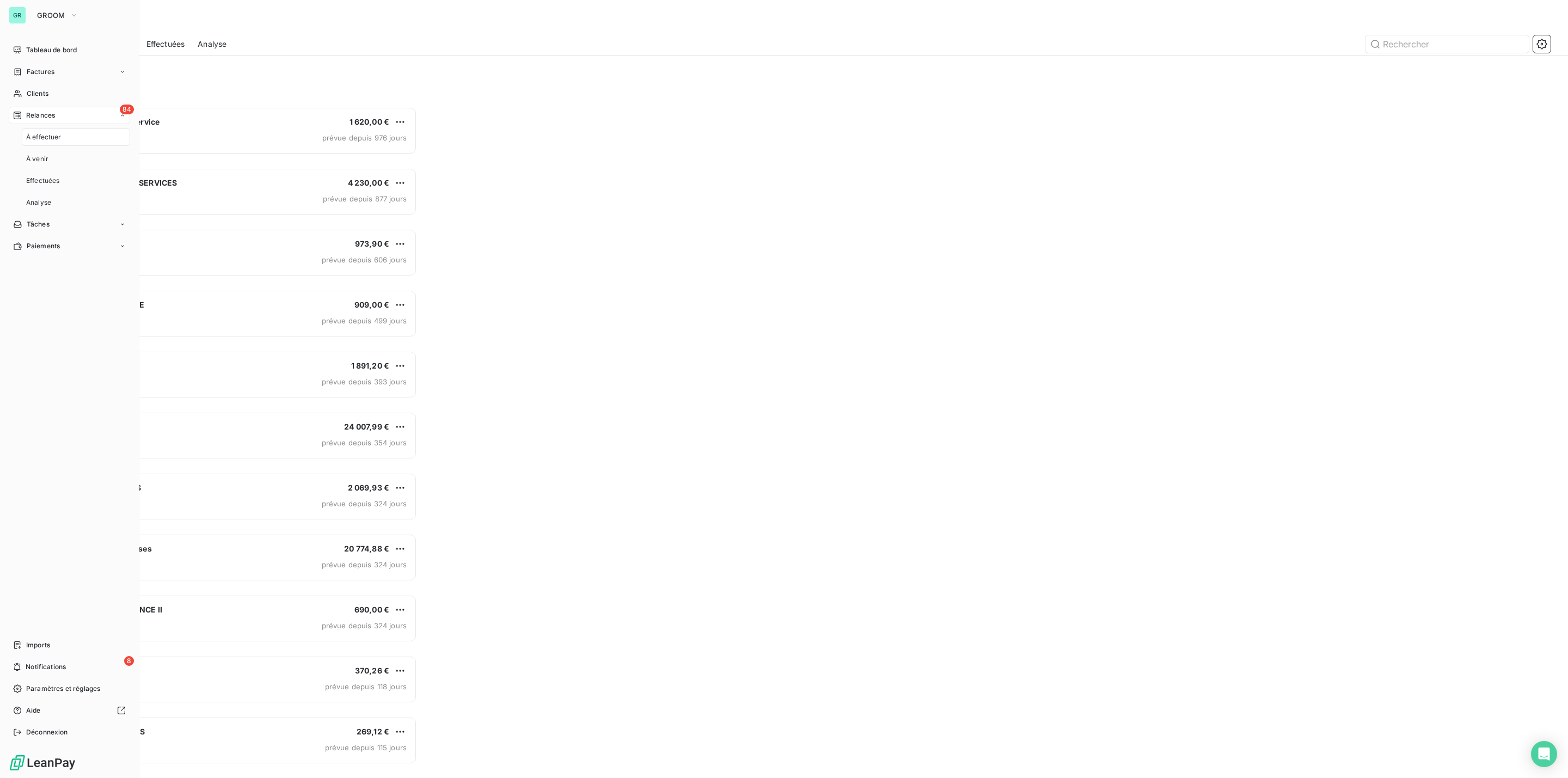
scroll to position [660, 352]
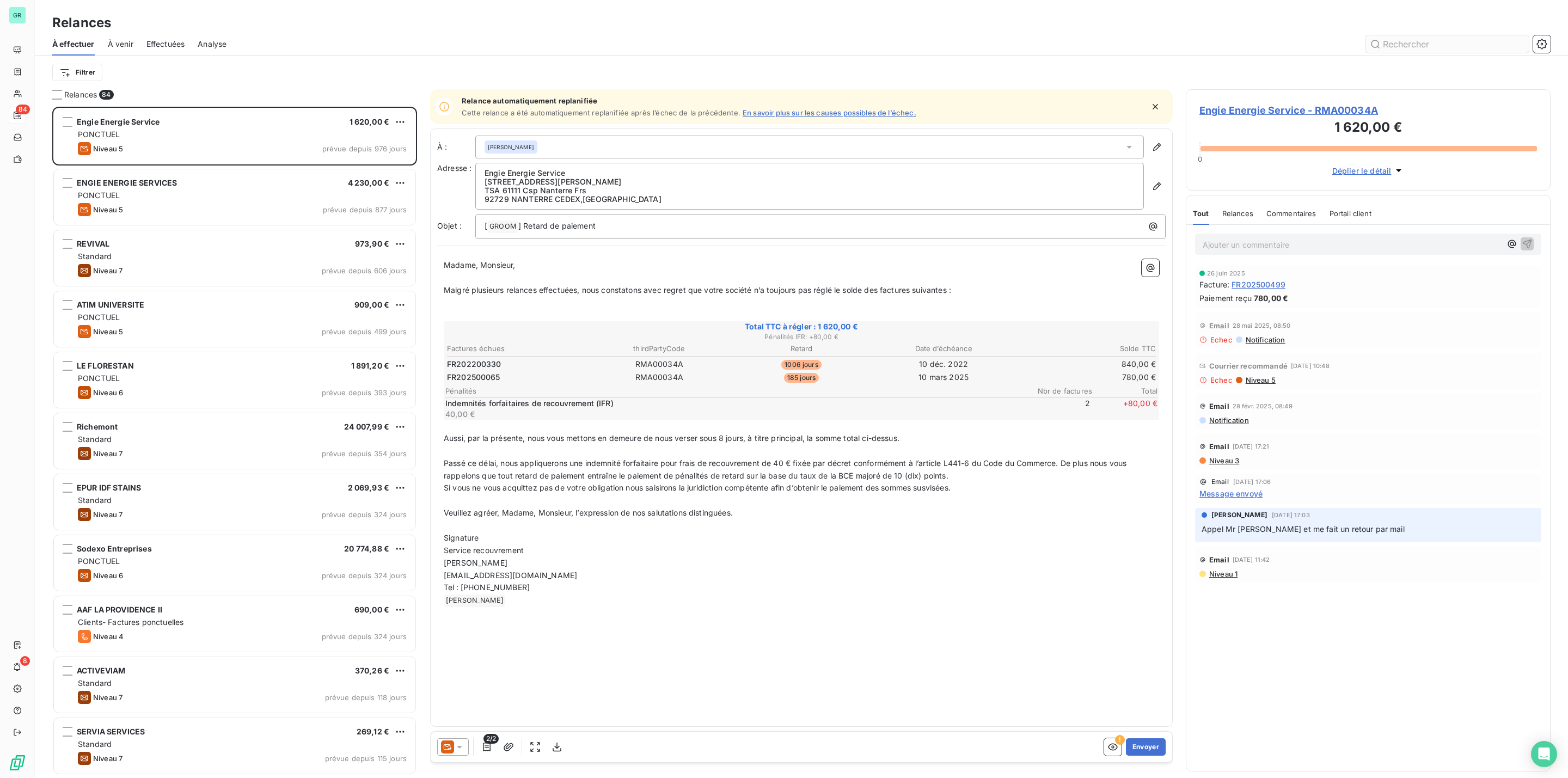
click at [1455, 43] on input "text" at bounding box center [1447, 44] width 163 height 18
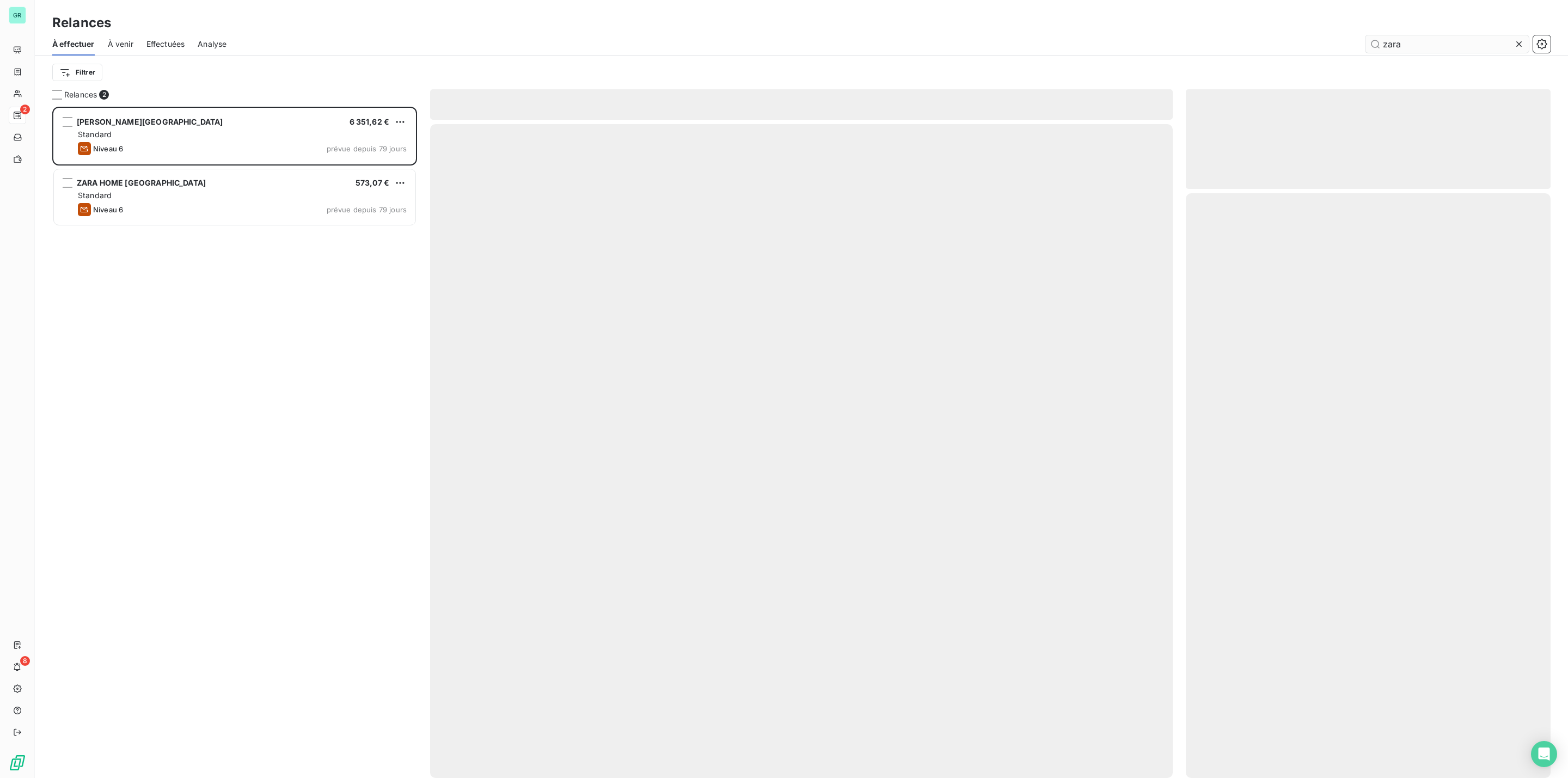
scroll to position [660, 352]
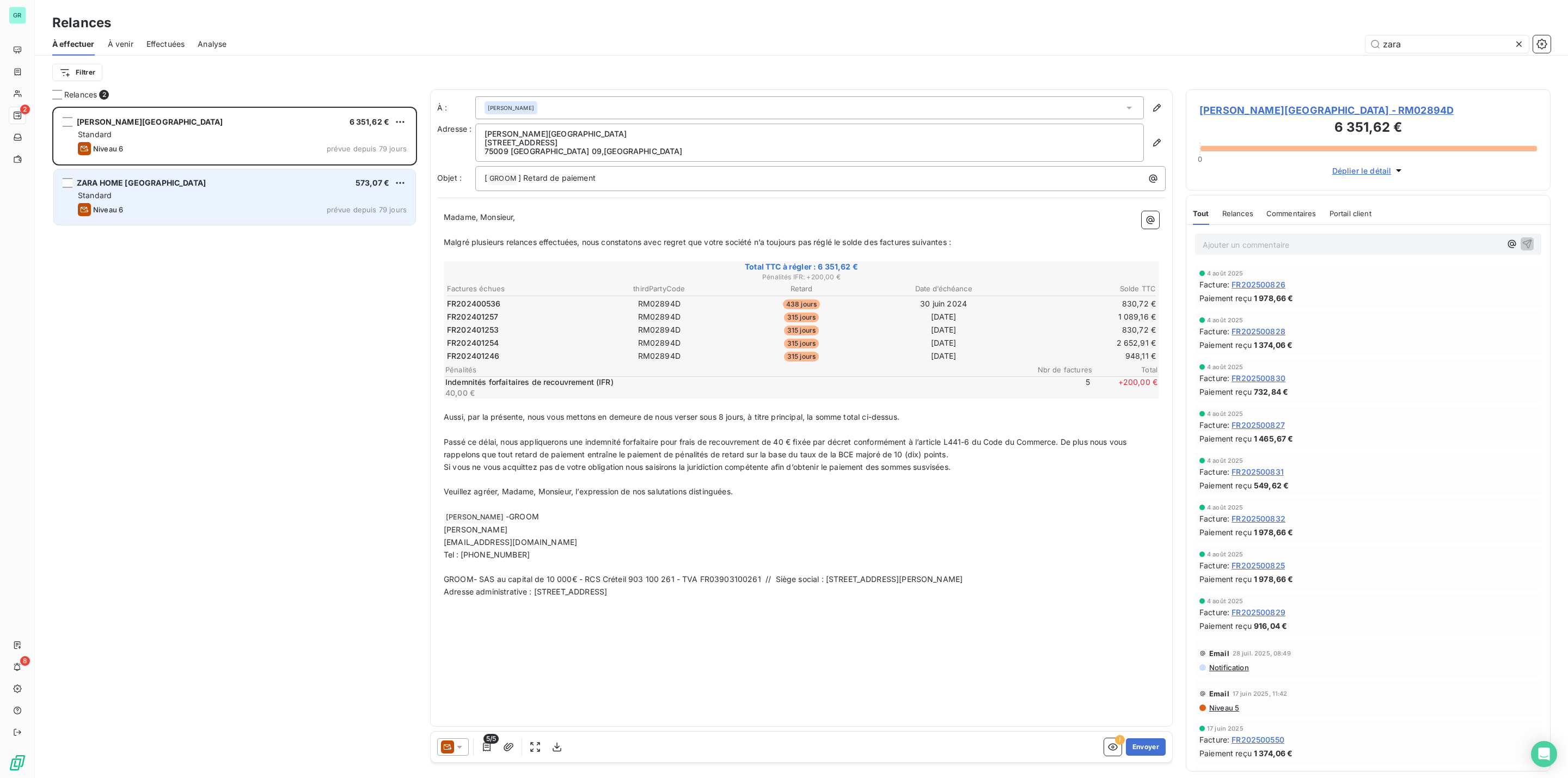
type input "zara"
click at [317, 191] on div "Standard" at bounding box center [242, 195] width 329 height 11
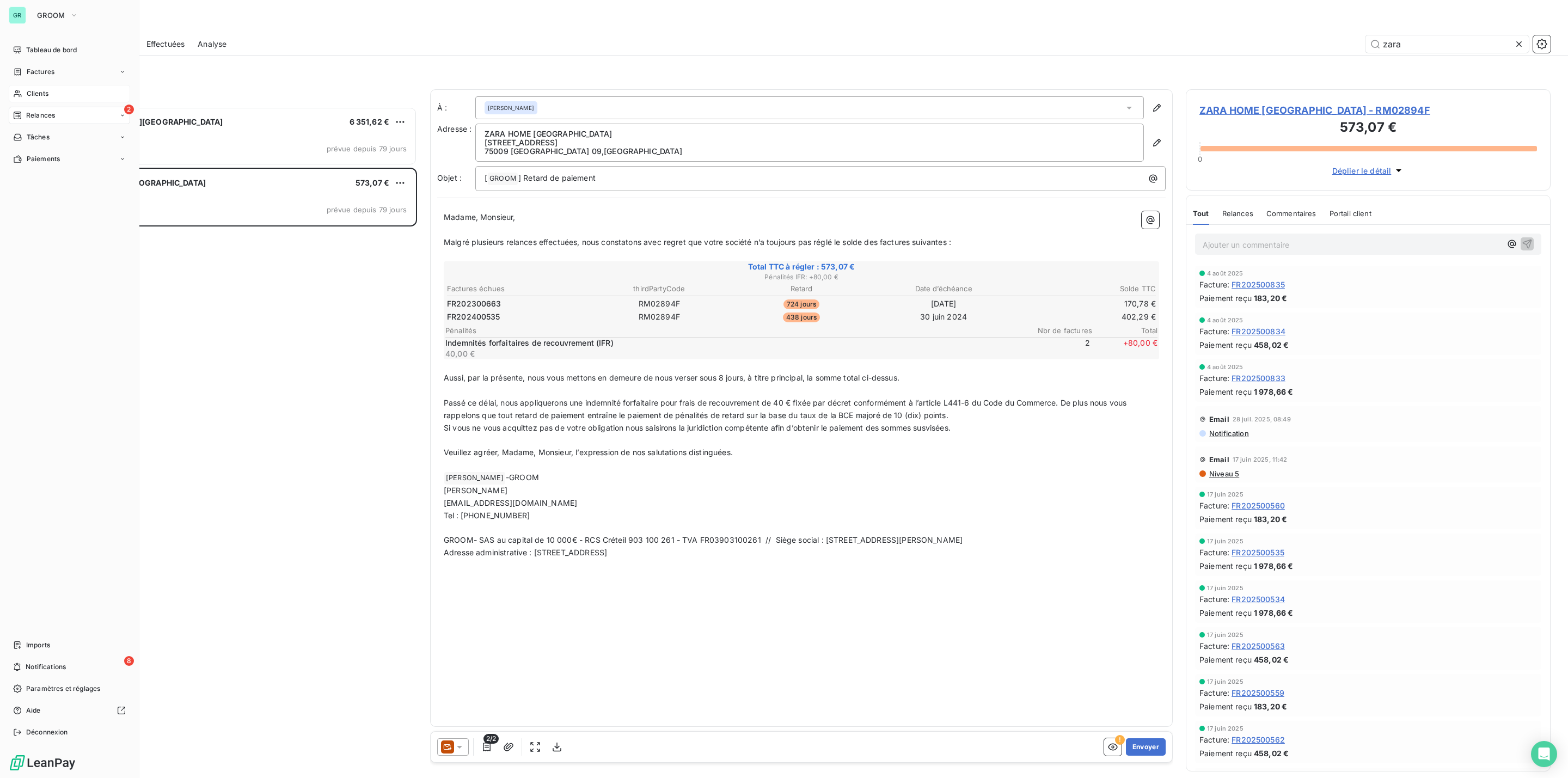
click at [28, 92] on span "Clients" at bounding box center [38, 94] width 22 height 10
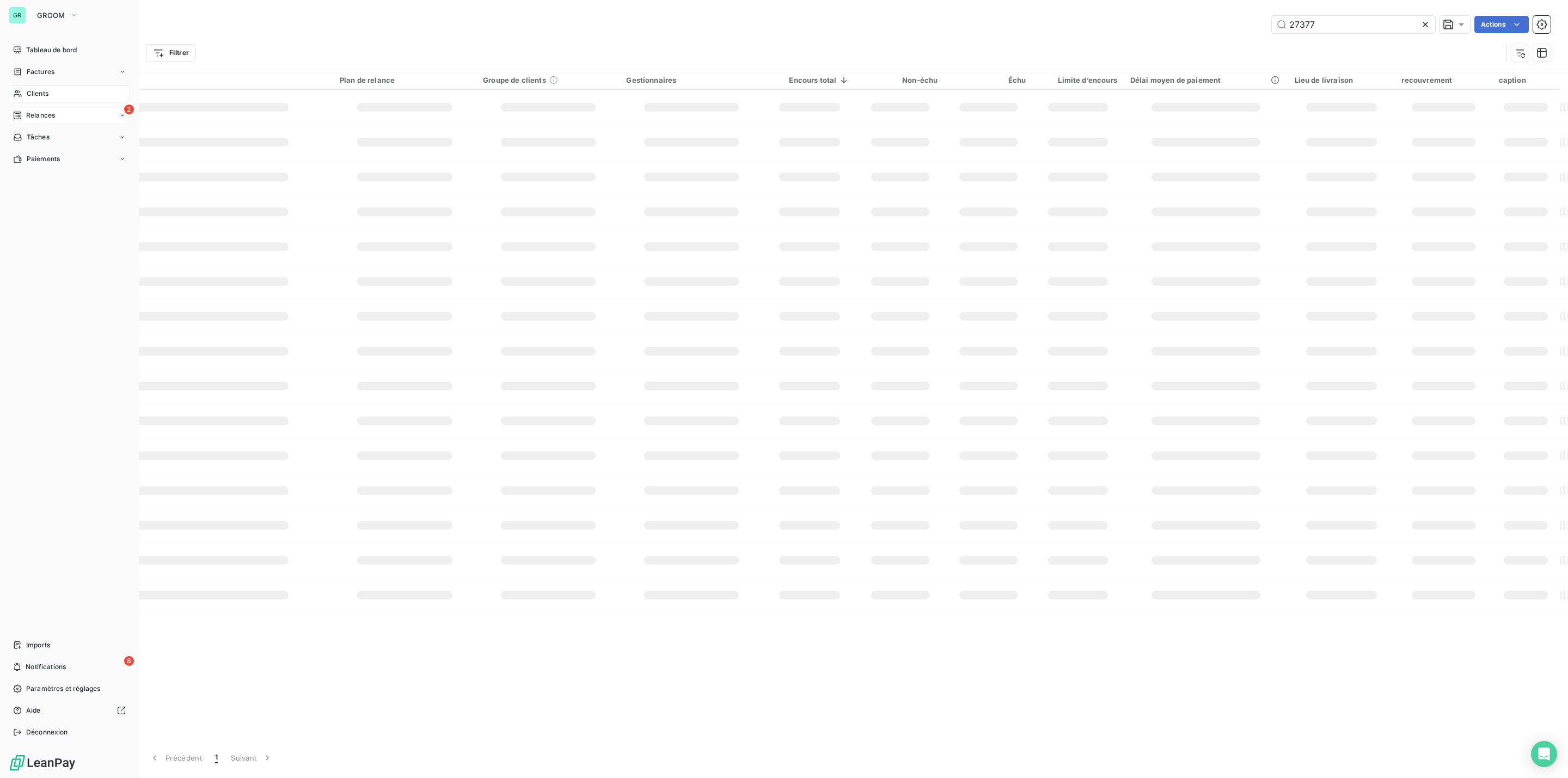
type input "zara"
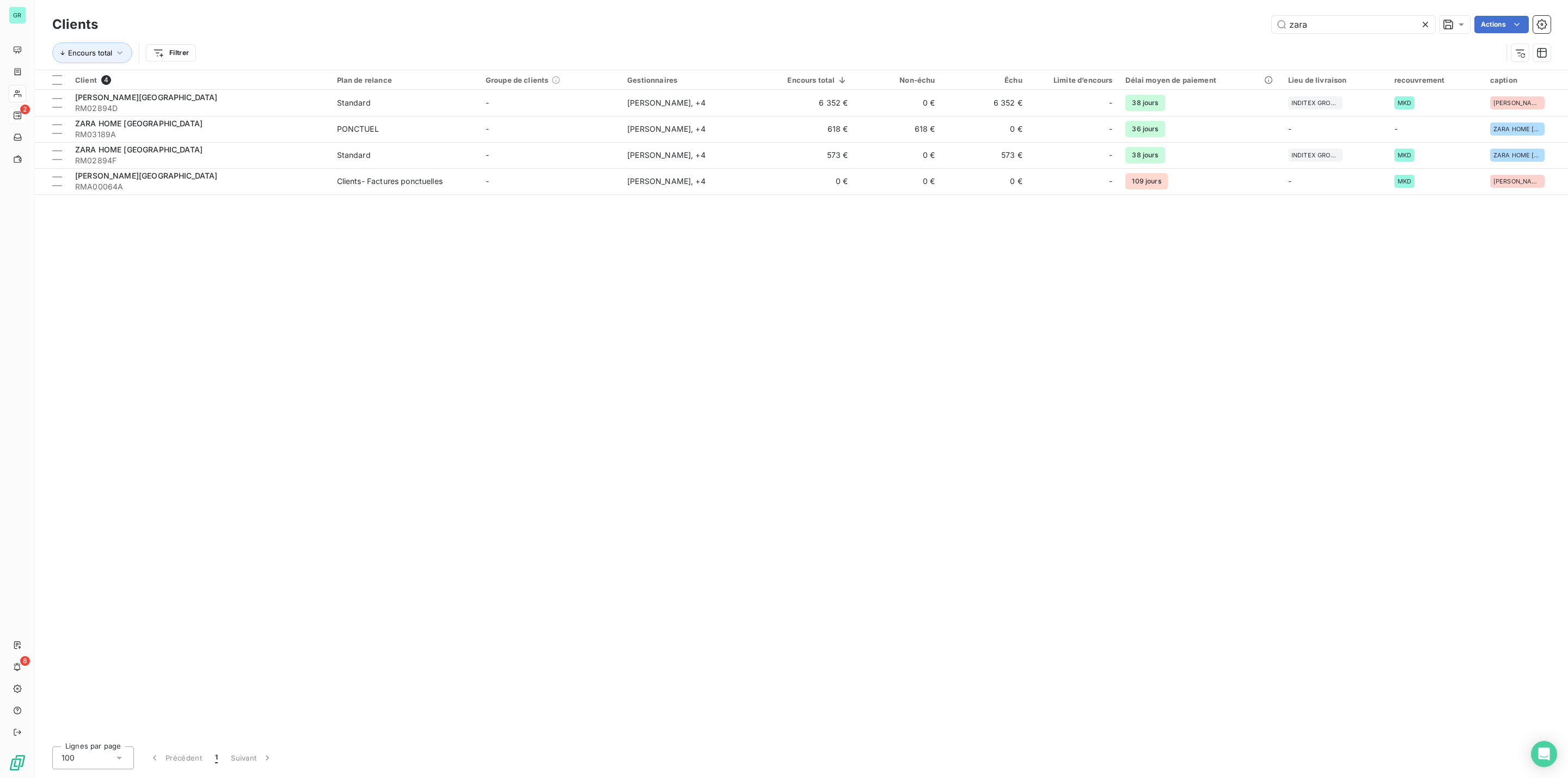
drag, startPoint x: 1343, startPoint y: 24, endPoint x: 968, endPoint y: 1, distance: 375.7
click at [1046, 7] on div "Clients zara Actions Encours total Filtrer" at bounding box center [801, 35] width 1533 height 69
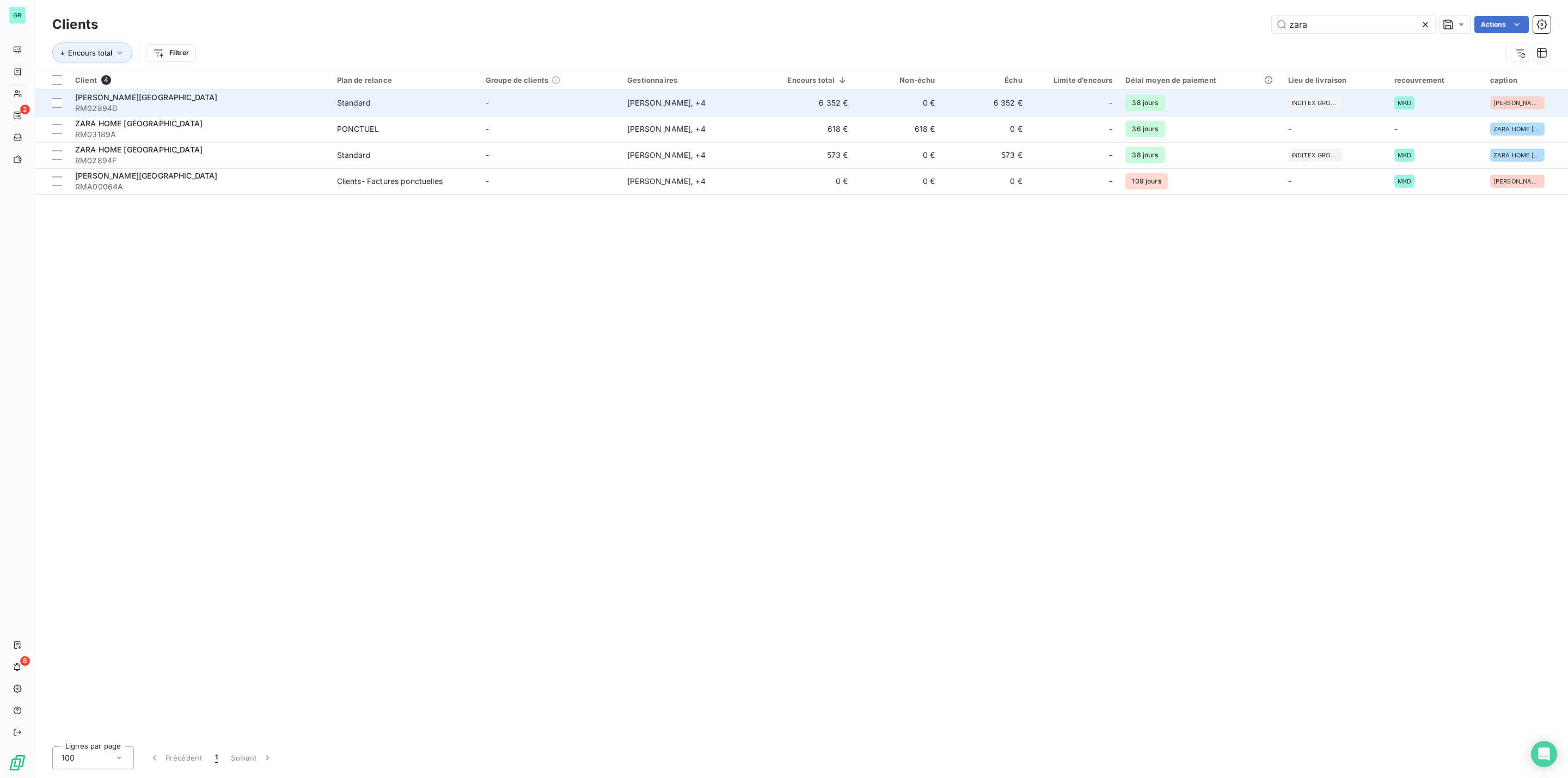
click at [119, 102] on span "[PERSON_NAME][GEOGRAPHIC_DATA]" at bounding box center [146, 97] width 142 height 9
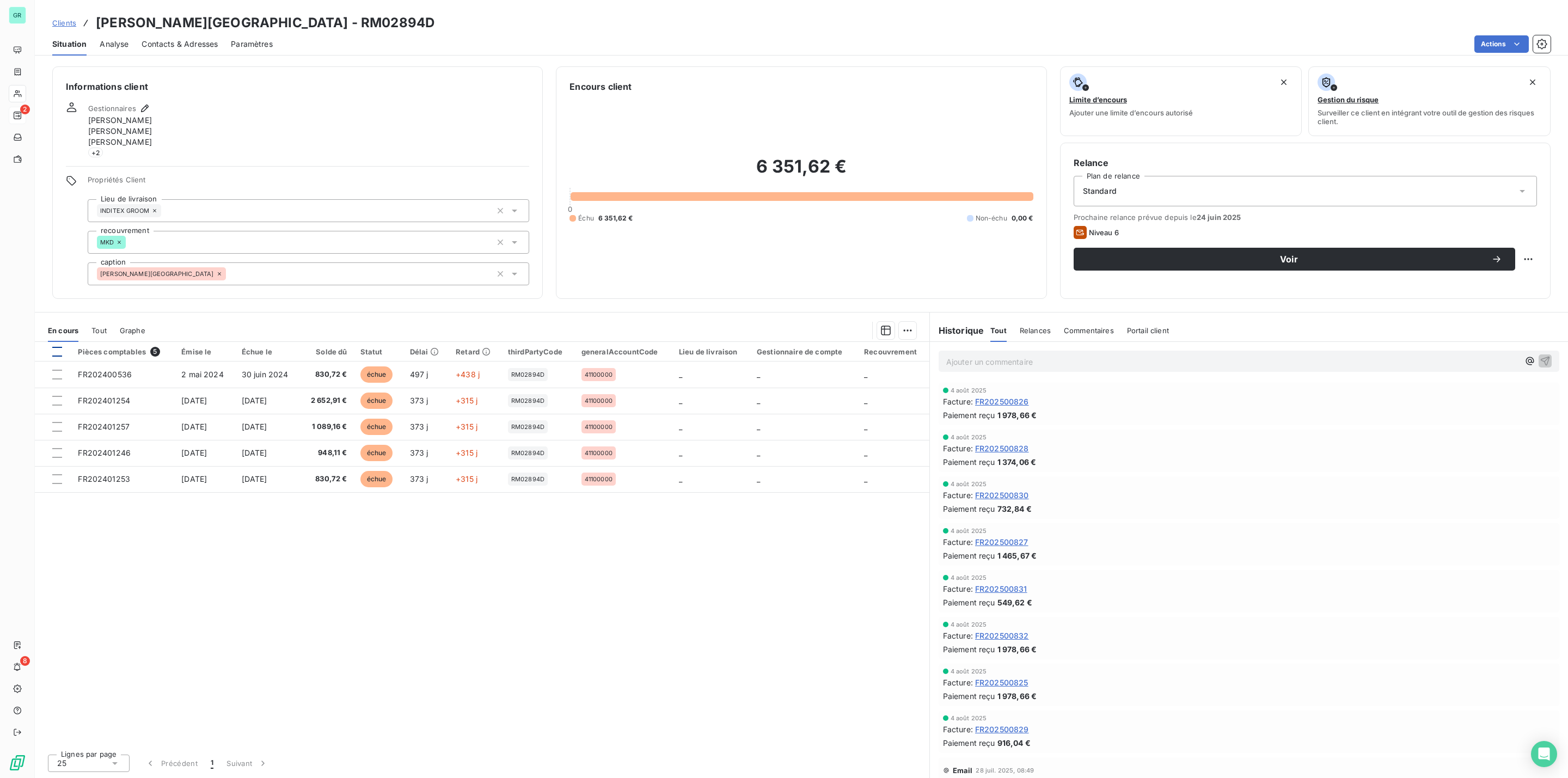
click at [54, 353] on div at bounding box center [57, 352] width 10 height 10
click at [1230, 255] on span "Voir" at bounding box center [1289, 259] width 405 height 9
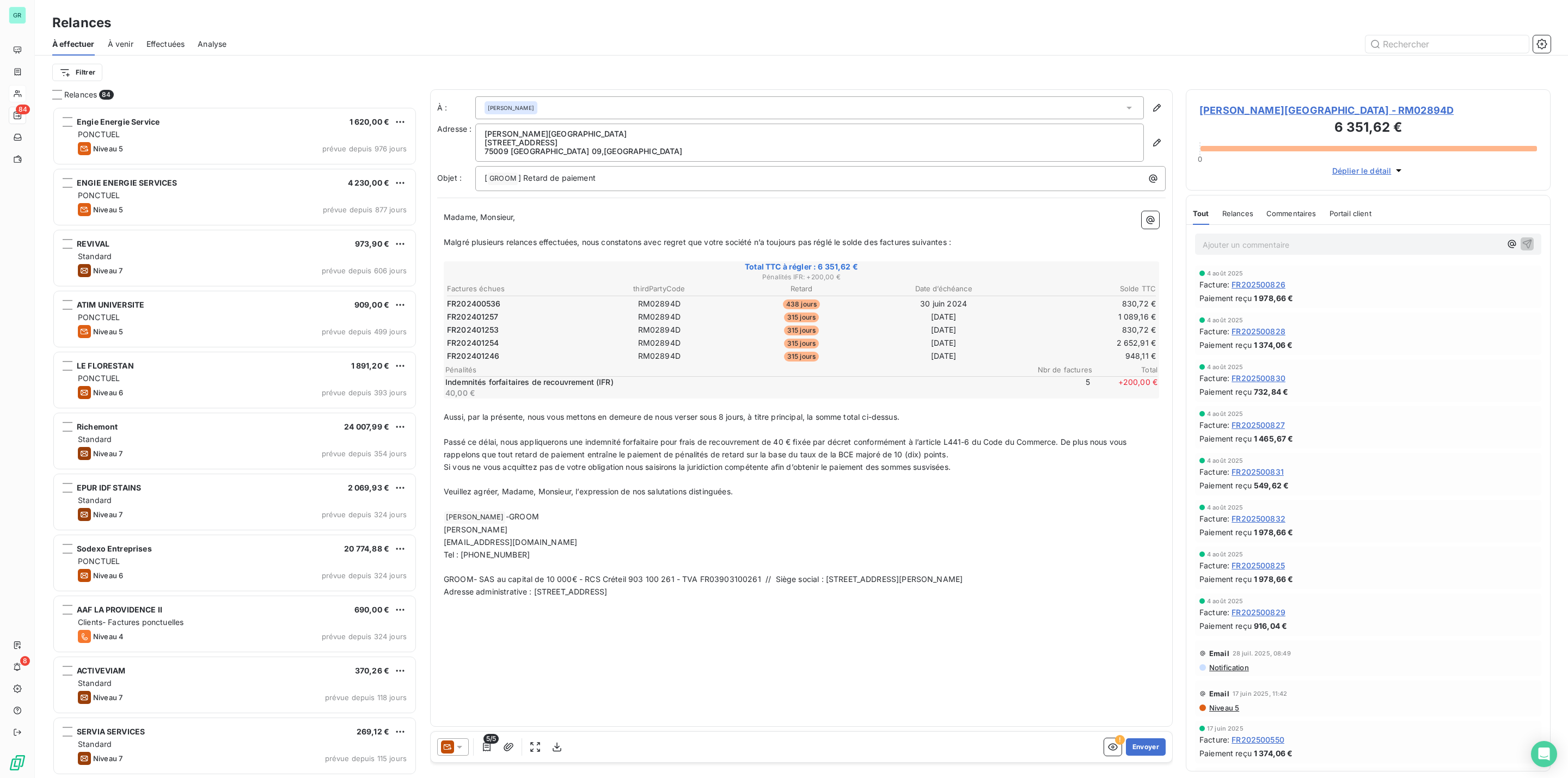
scroll to position [660, 352]
click at [451, 743] on icon at bounding box center [447, 746] width 13 height 13
click at [523, 524] on p "[PERSON_NAME]" at bounding box center [801, 530] width 715 height 13
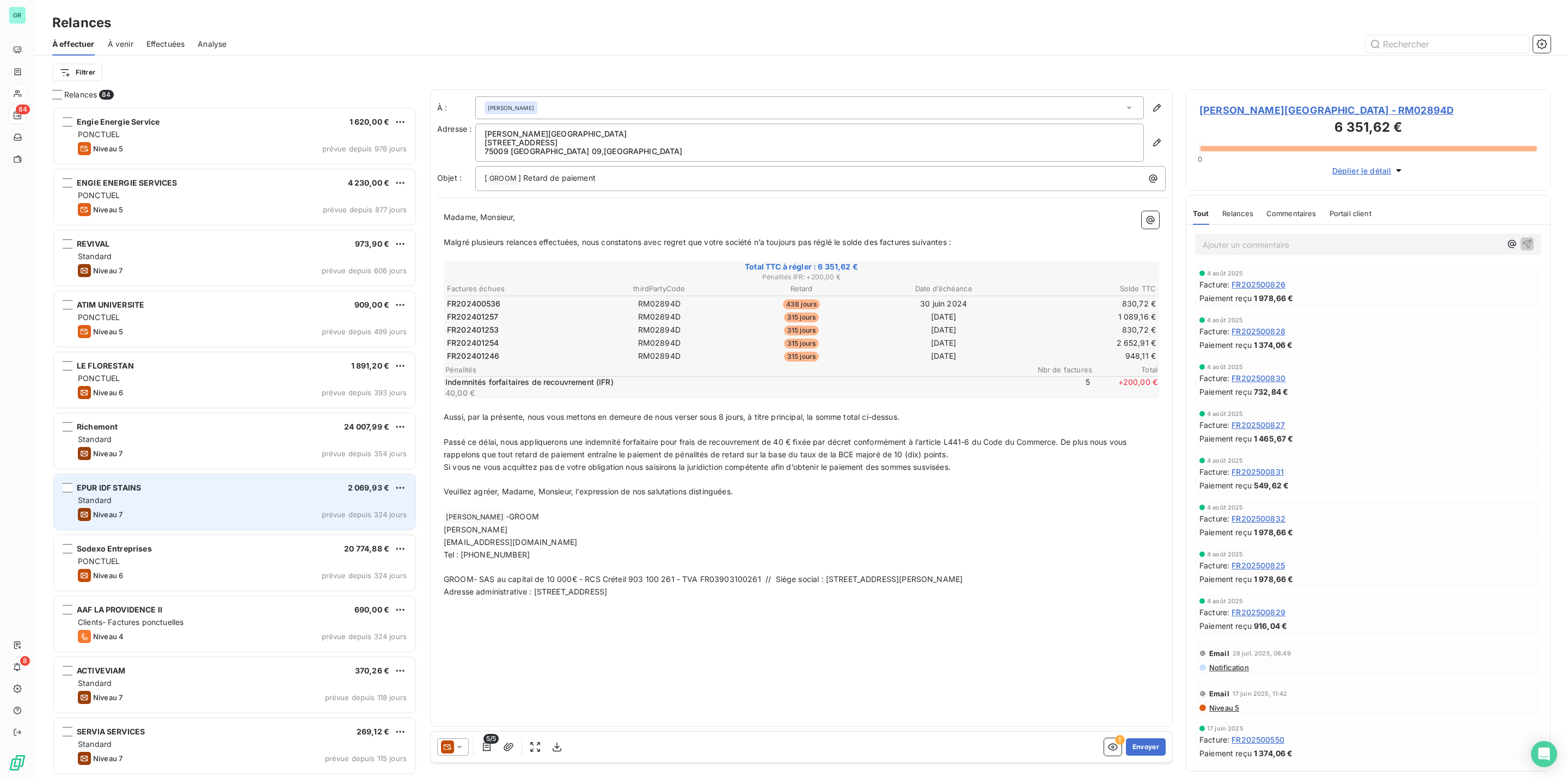
drag, startPoint x: 515, startPoint y: 529, endPoint x: 408, endPoint y: 512, distance: 108.3
click at [408, 512] on div "Relances 84 Engie Energie Service 1 620,00 € PONCTUEL Niveau 5 prévue depuis 97…" at bounding box center [801, 433] width 1533 height 689
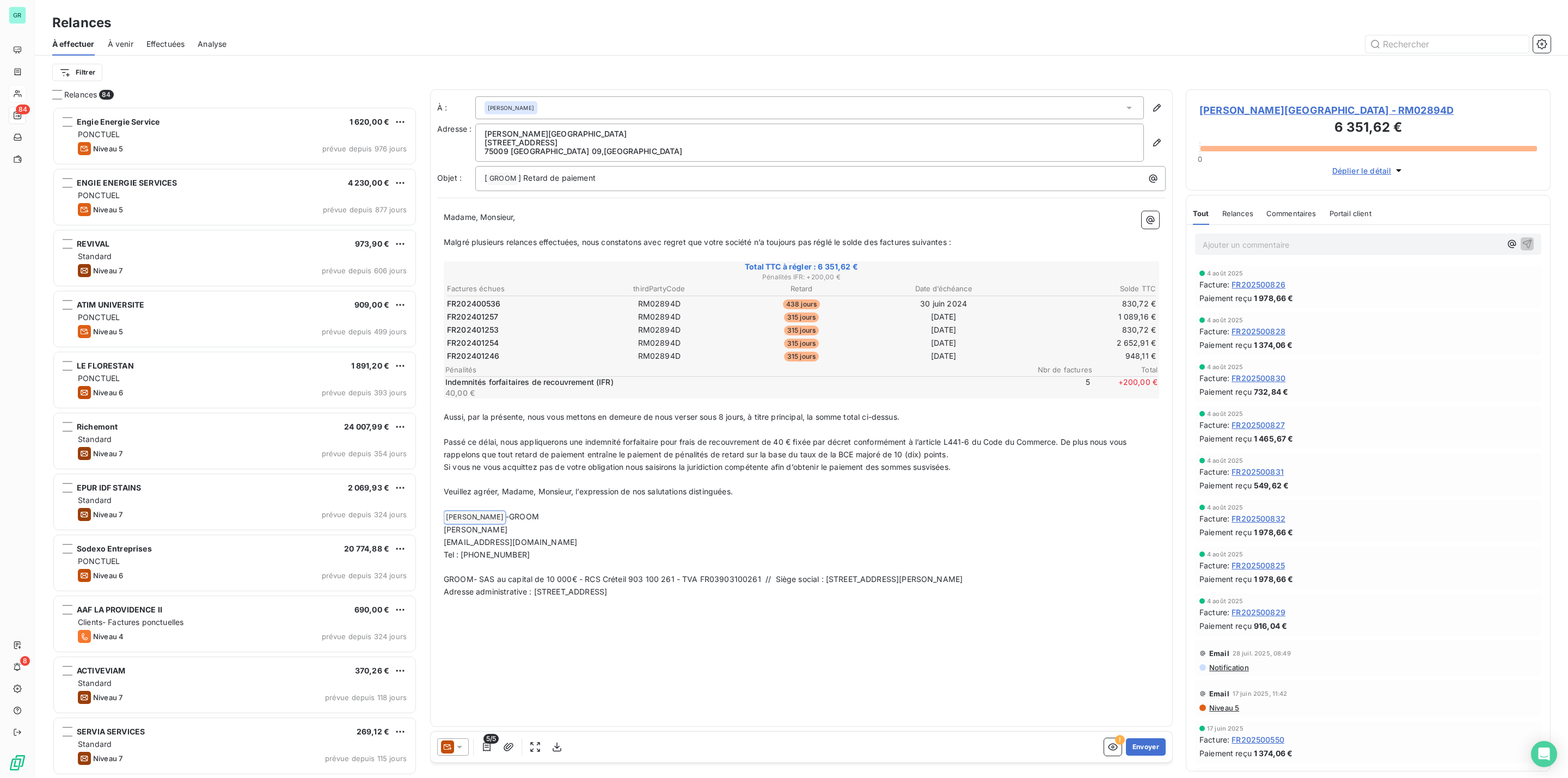
click at [526, 538] on span "[EMAIL_ADDRESS][DOMAIN_NAME]" at bounding box center [510, 542] width 133 height 9
drag, startPoint x: 528, startPoint y: 536, endPoint x: 508, endPoint y: 530, distance: 20.9
click at [511, 530] on div "Madame, Monsieur, ﻿ Malgré plusieurs relances effectuées, nous constatons avec …" at bounding box center [801, 405] width 715 height 387
click at [508, 530] on p "[PERSON_NAME]" at bounding box center [801, 530] width 715 height 13
drag, startPoint x: 507, startPoint y: 530, endPoint x: 438, endPoint y: 524, distance: 69.3
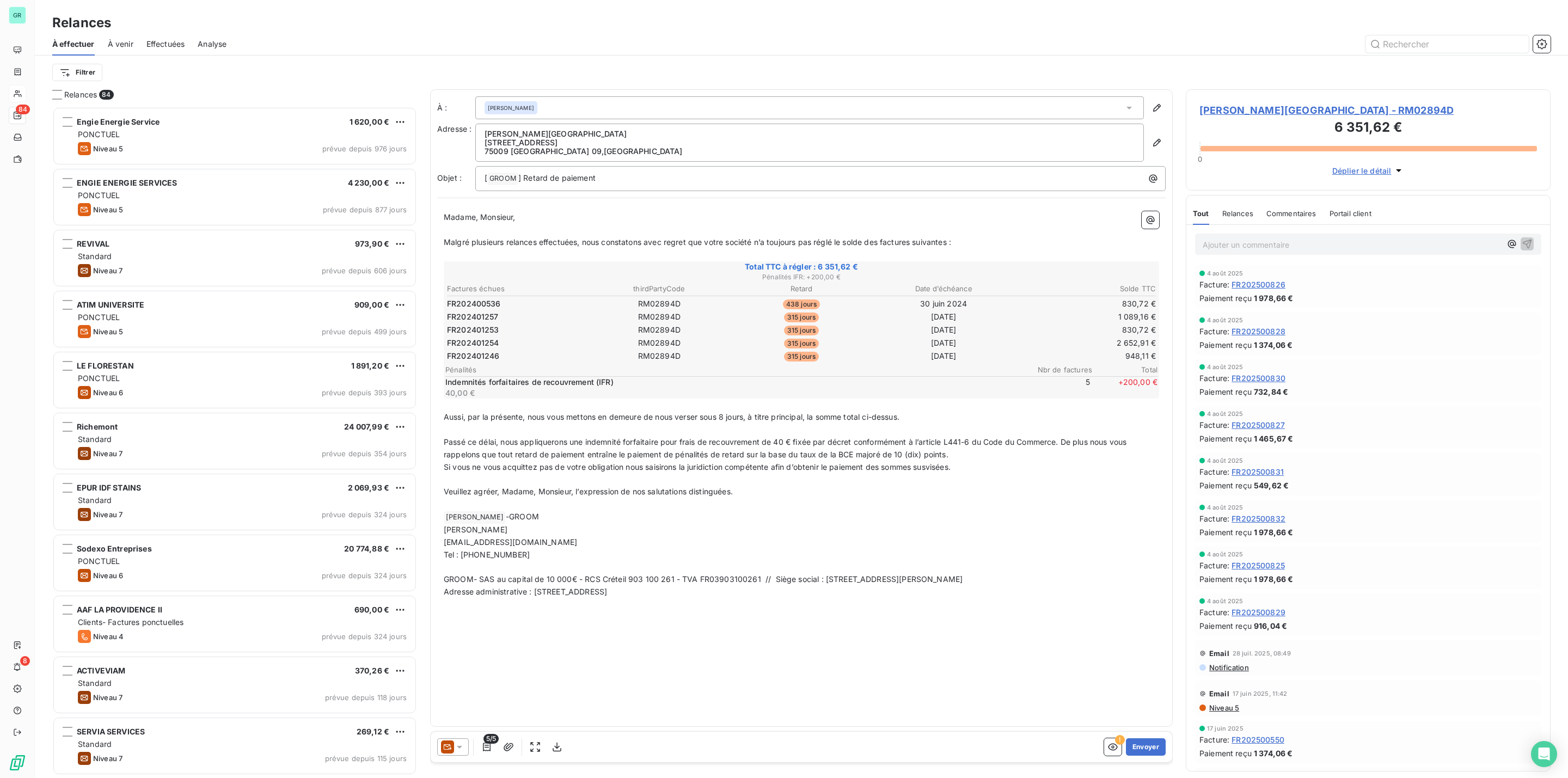
click at [438, 524] on div "Madame, Monsieur, ﻿ Malgré plusieurs relances effectuées, nous constatons avec …" at bounding box center [801, 404] width 729 height 400
click at [453, 746] on div at bounding box center [453, 747] width 32 height 18
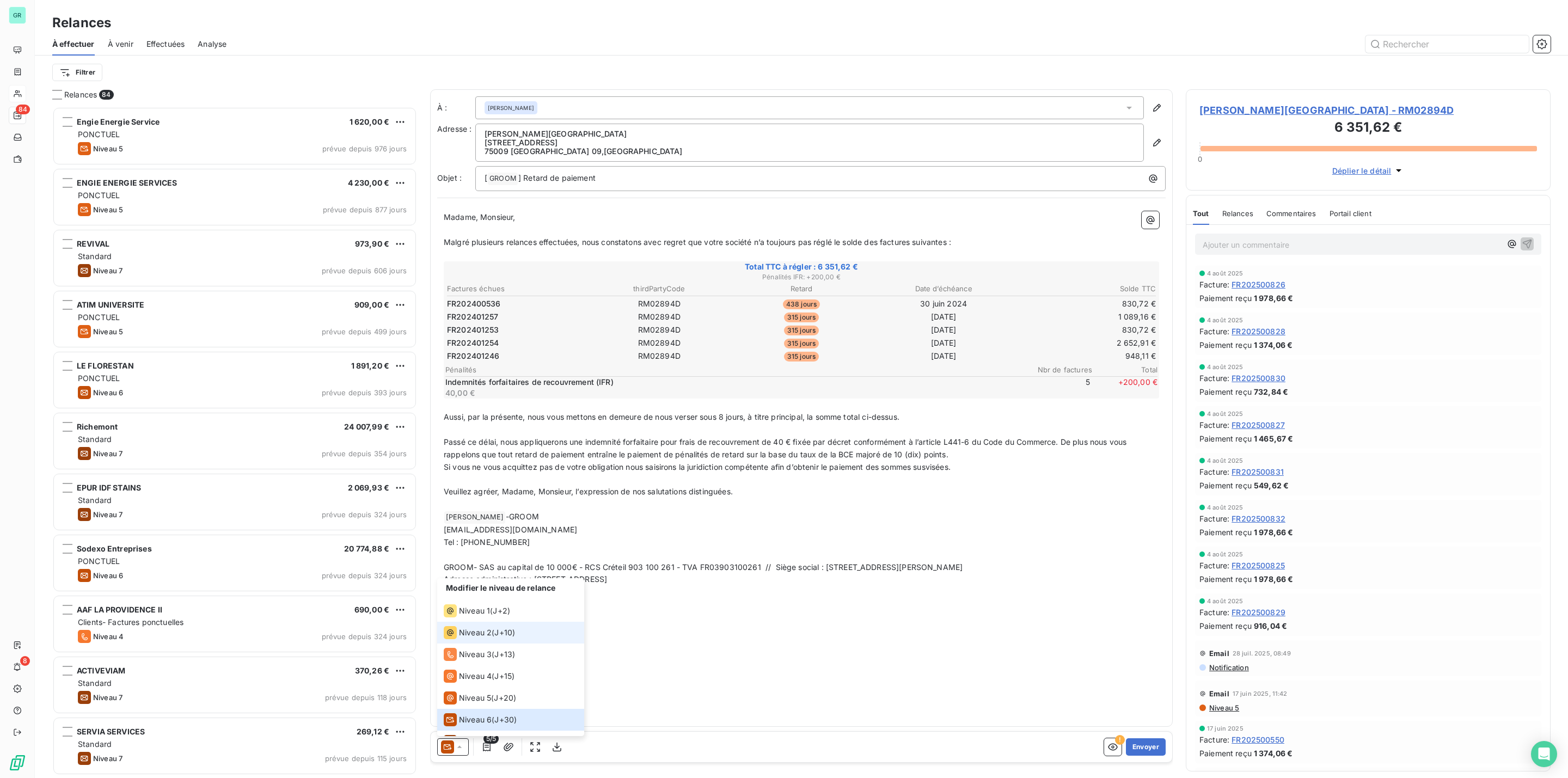
click at [472, 633] on span "Niveau 2" at bounding box center [475, 633] width 33 height 11
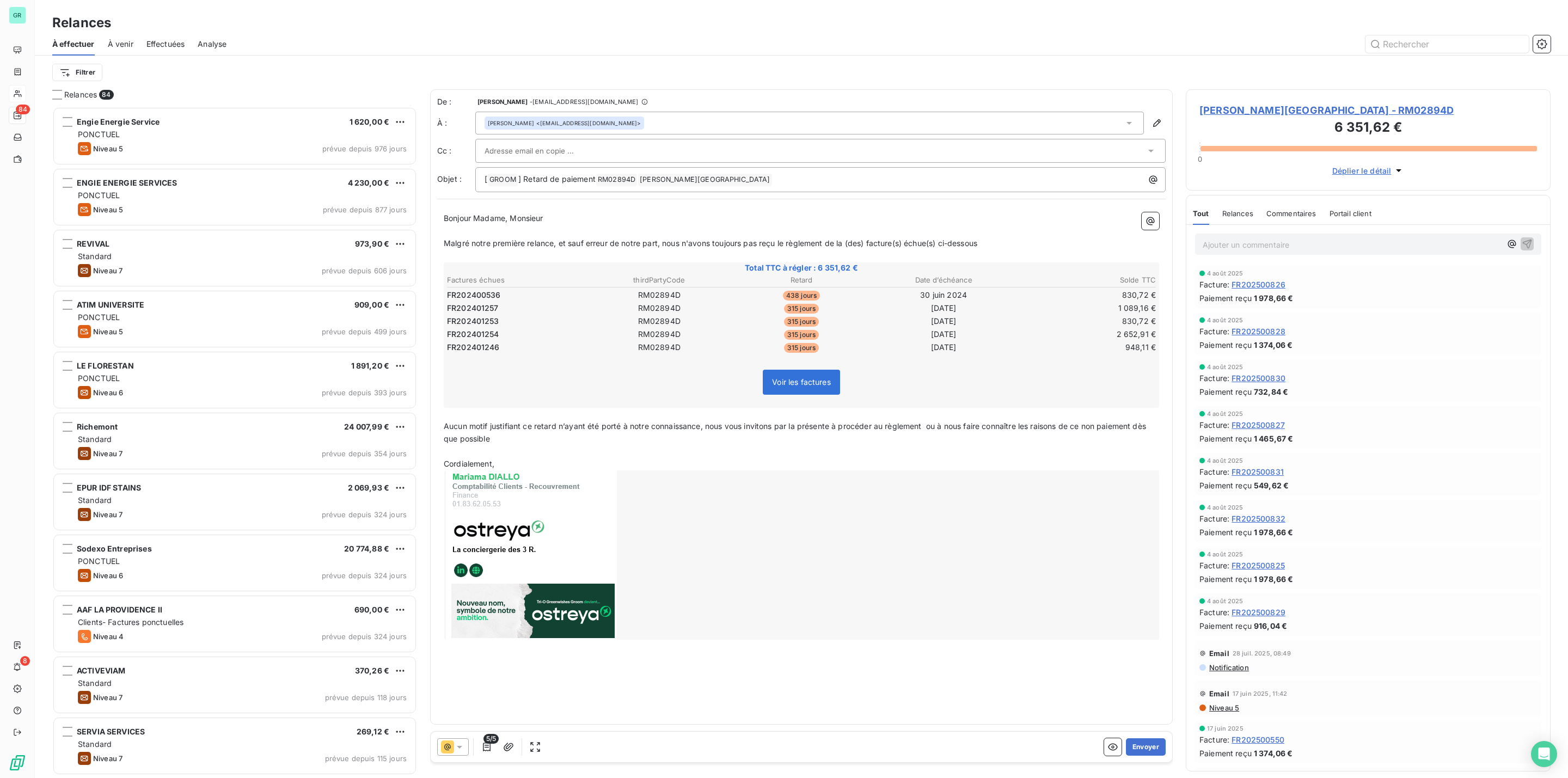
click at [462, 748] on icon at bounding box center [460, 747] width 11 height 11
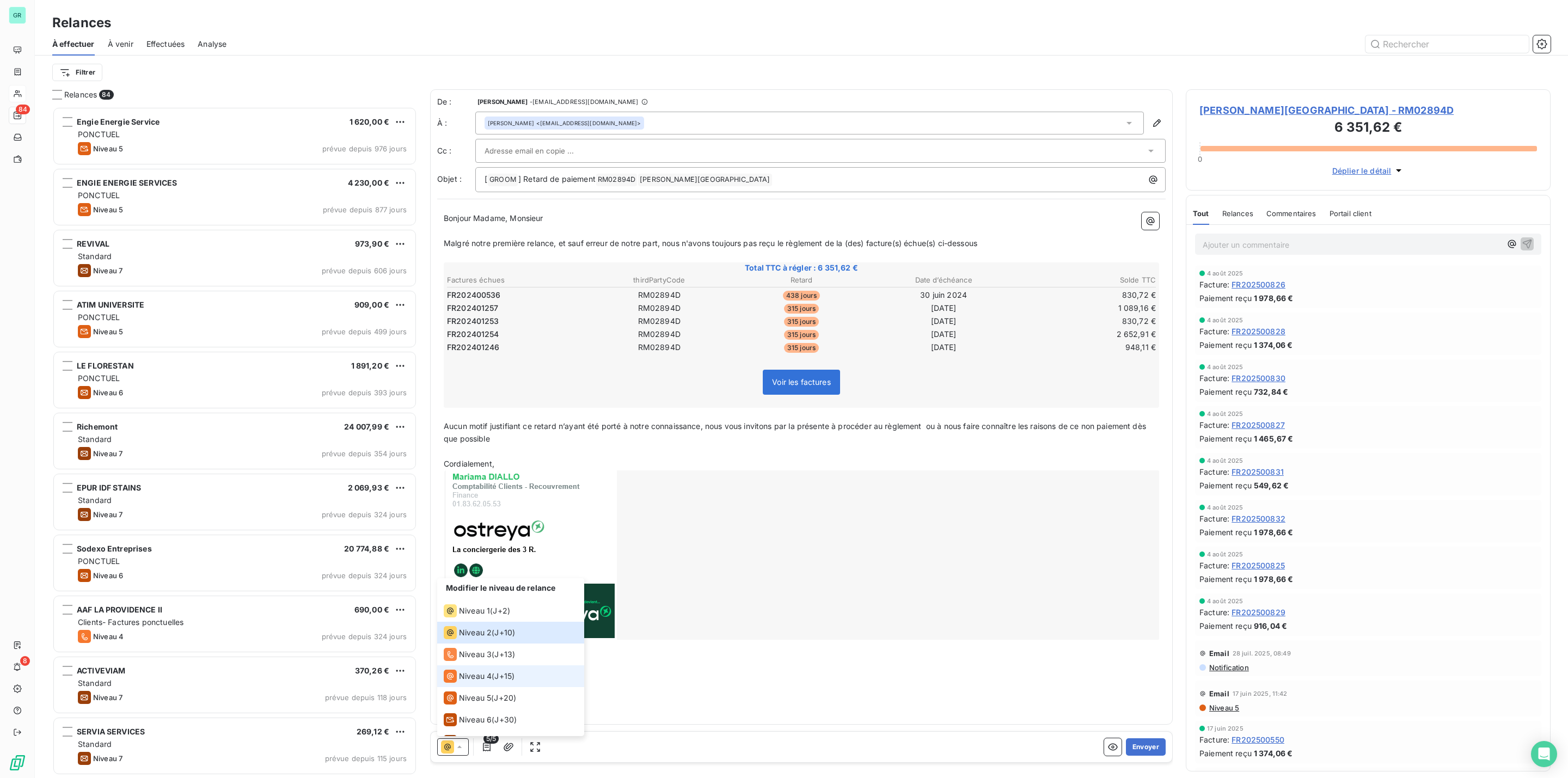
click at [480, 672] on span "Niveau 4" at bounding box center [475, 676] width 33 height 11
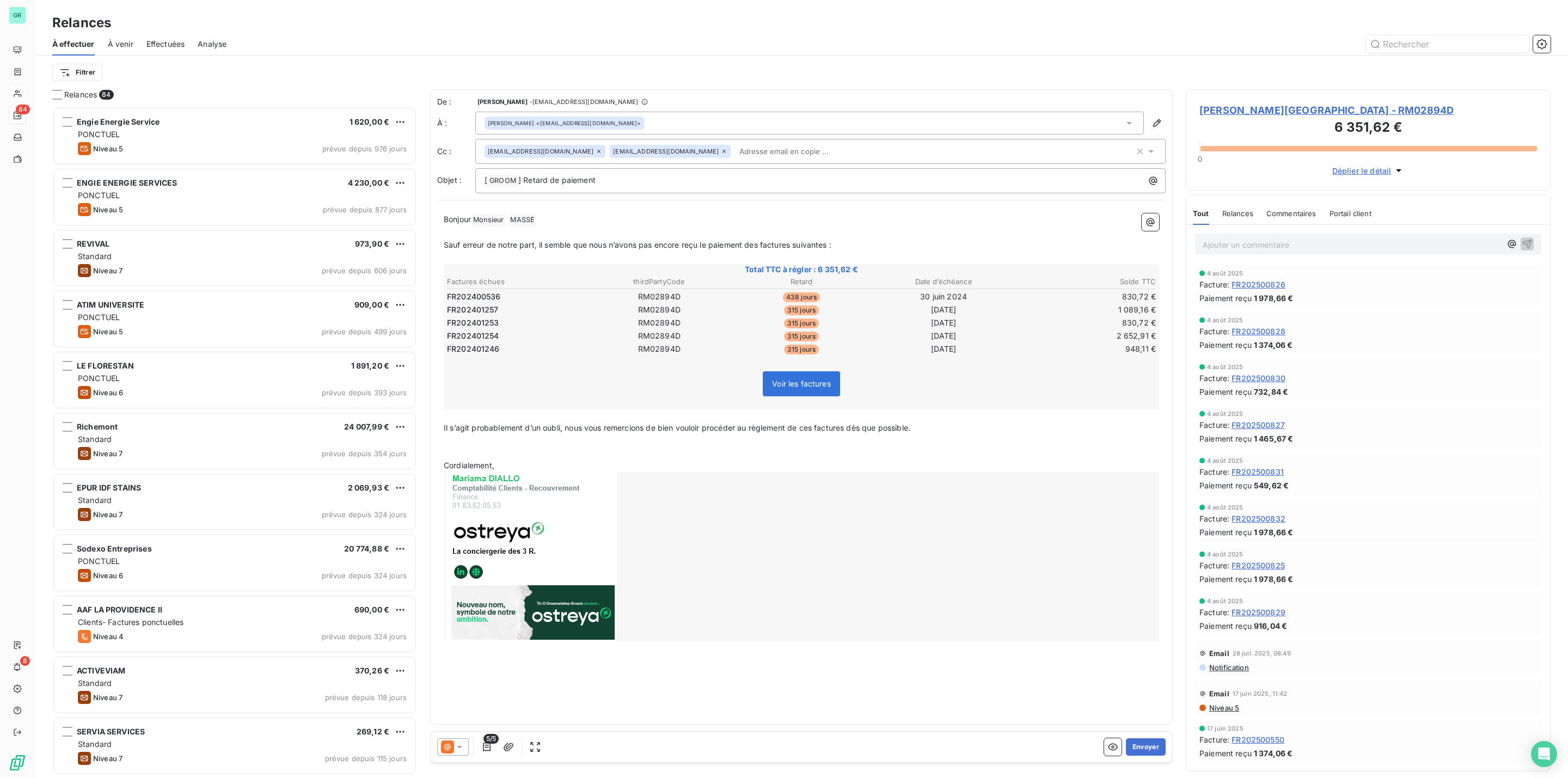
drag, startPoint x: 461, startPoint y: 748, endPoint x: 456, endPoint y: 745, distance: 5.8
click at [456, 745] on icon at bounding box center [460, 747] width 11 height 11
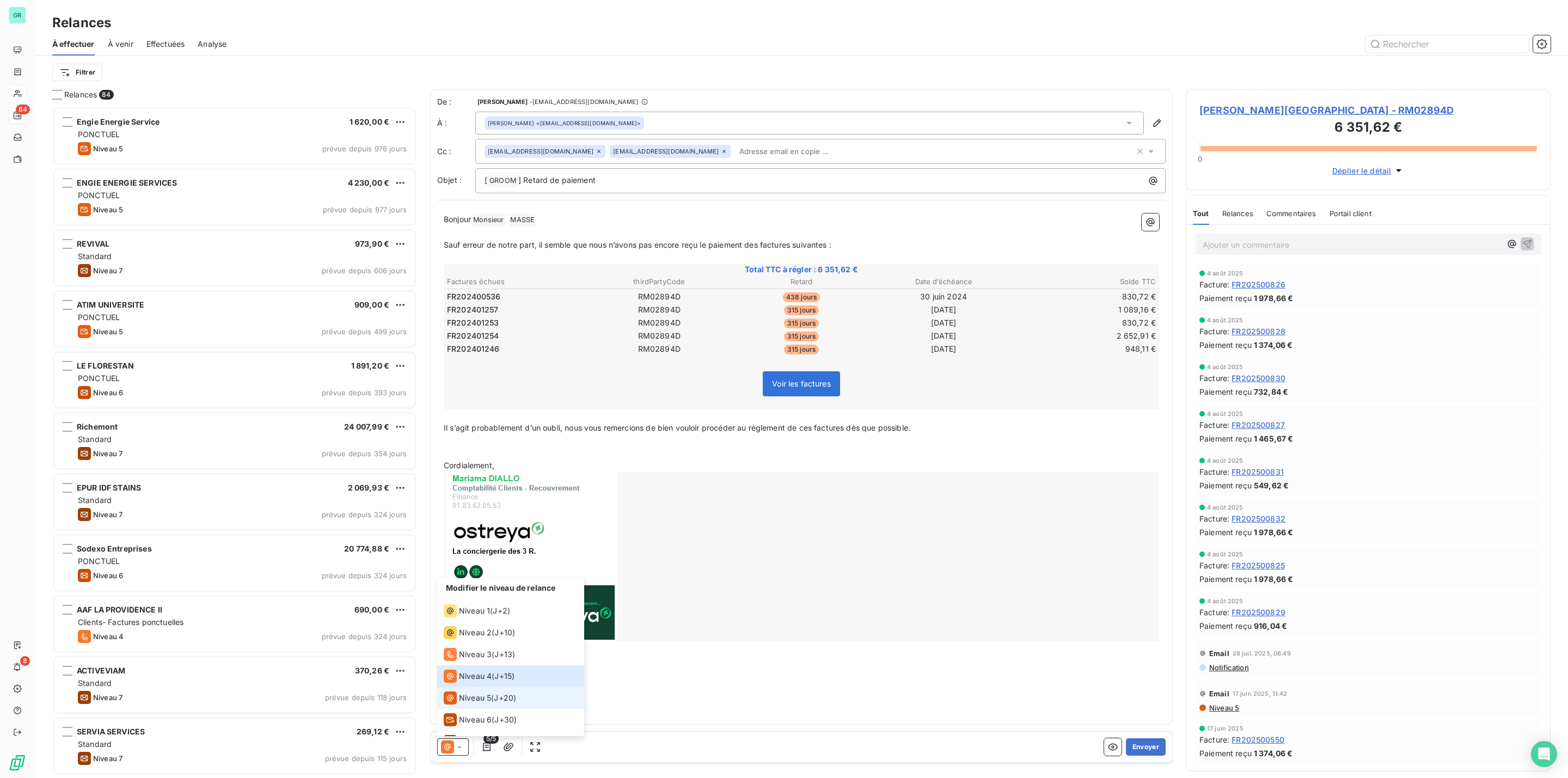
click at [502, 698] on span "J+20 )" at bounding box center [505, 698] width 23 height 11
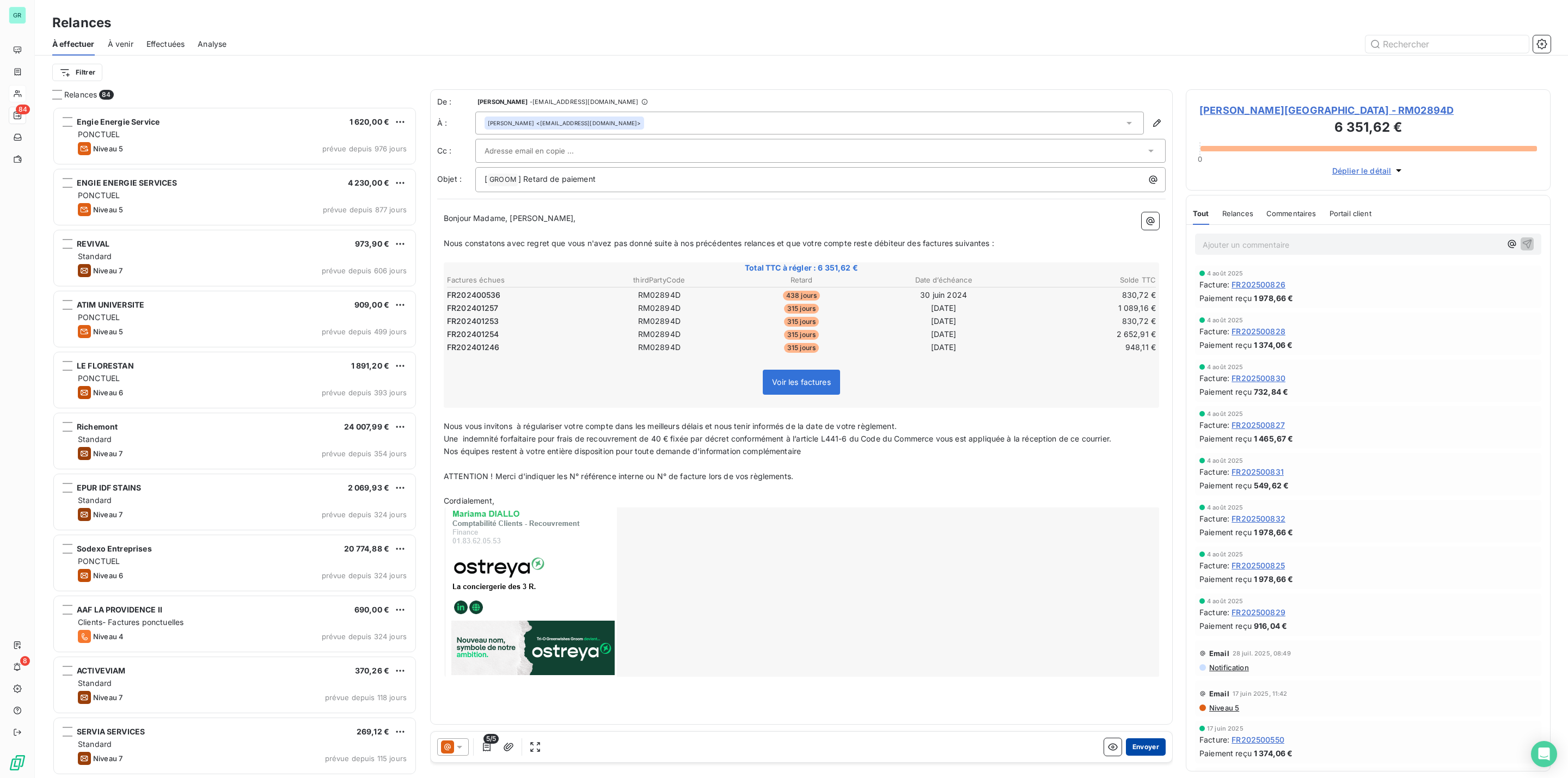
click at [1149, 746] on button "Envoyer" at bounding box center [1146, 747] width 40 height 18
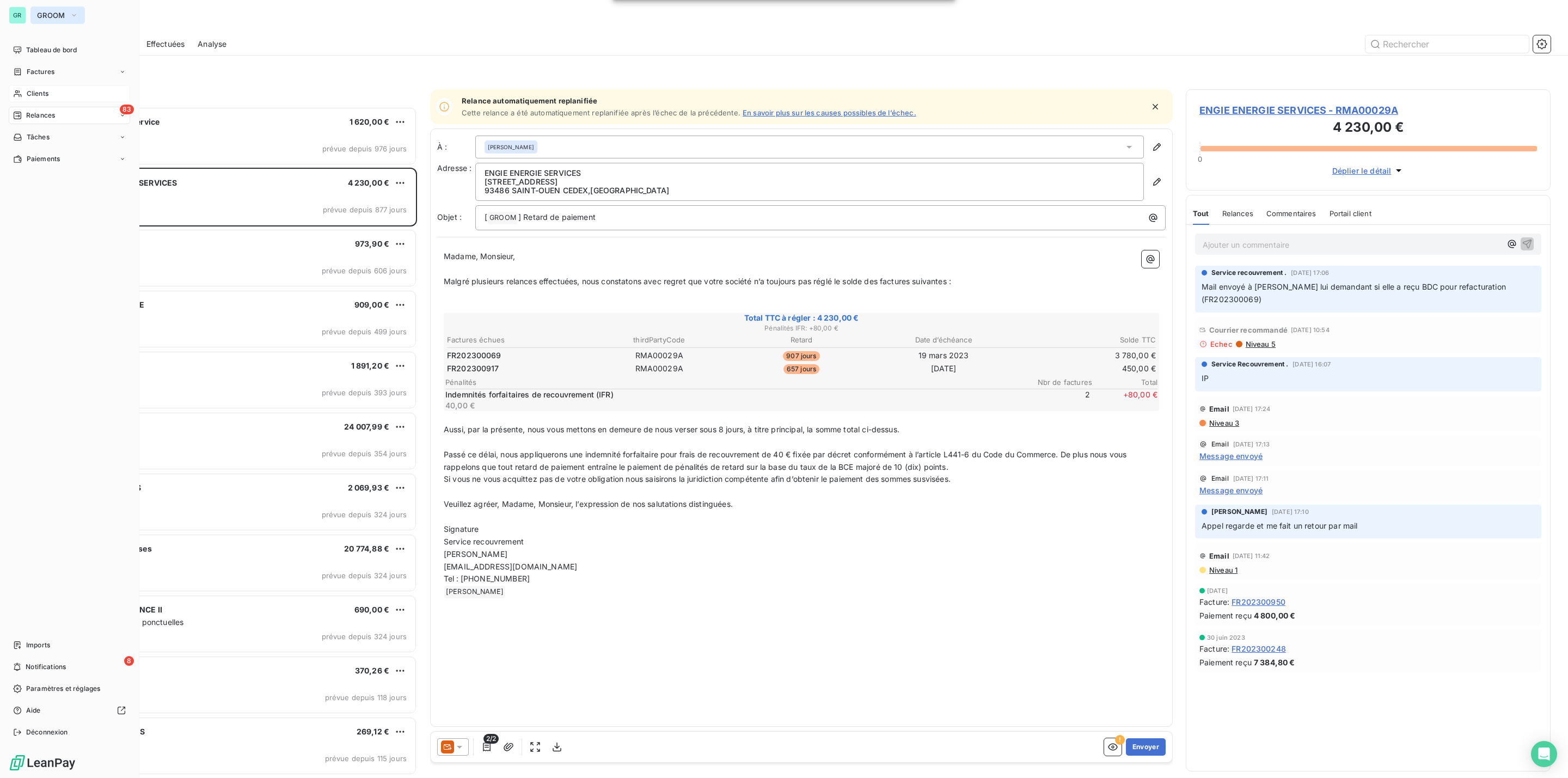
click at [46, 9] on button "GROOM" at bounding box center [57, 15] width 54 height 18
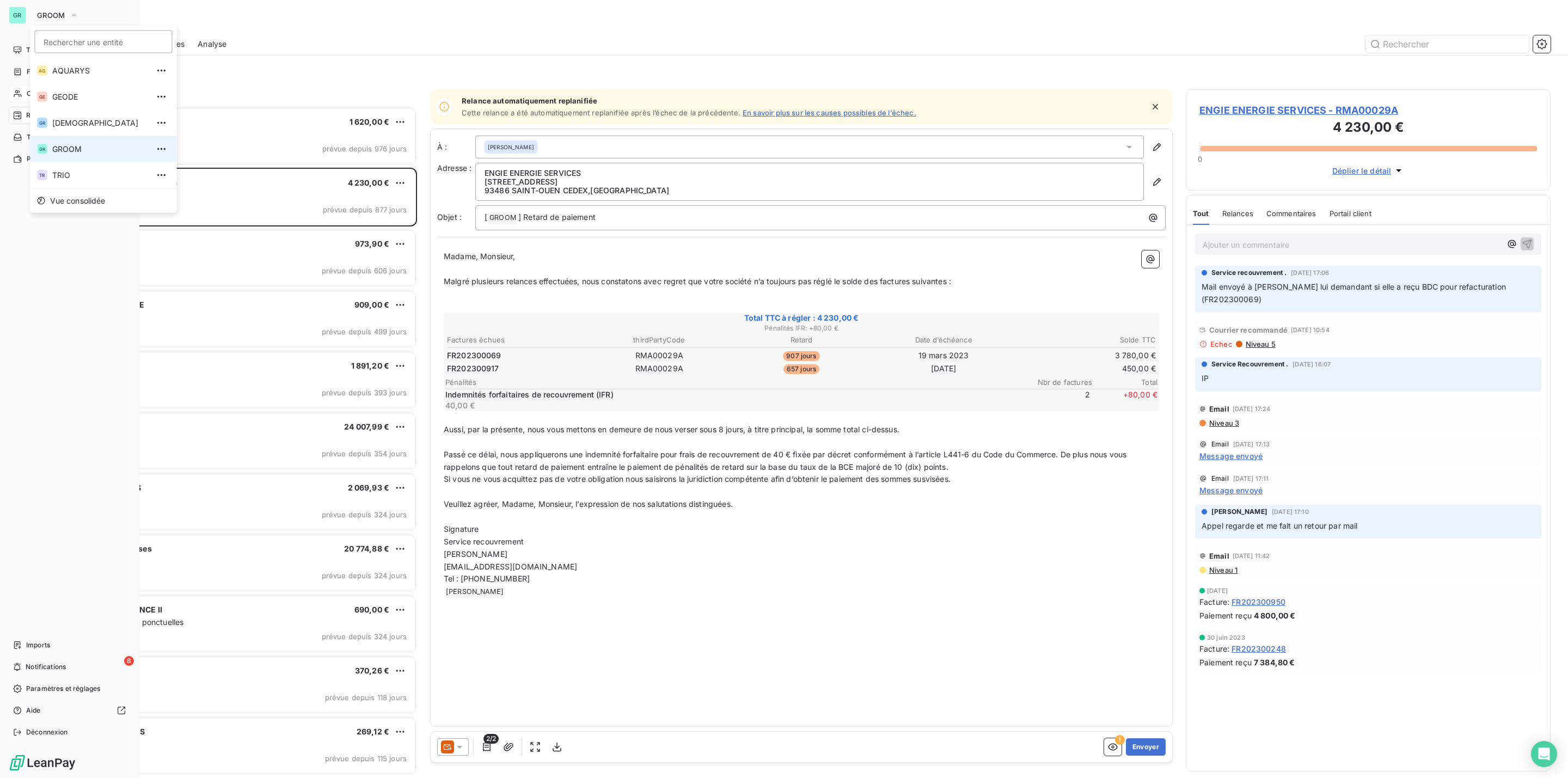
click at [77, 152] on span "GROOM" at bounding box center [100, 149] width 96 height 11
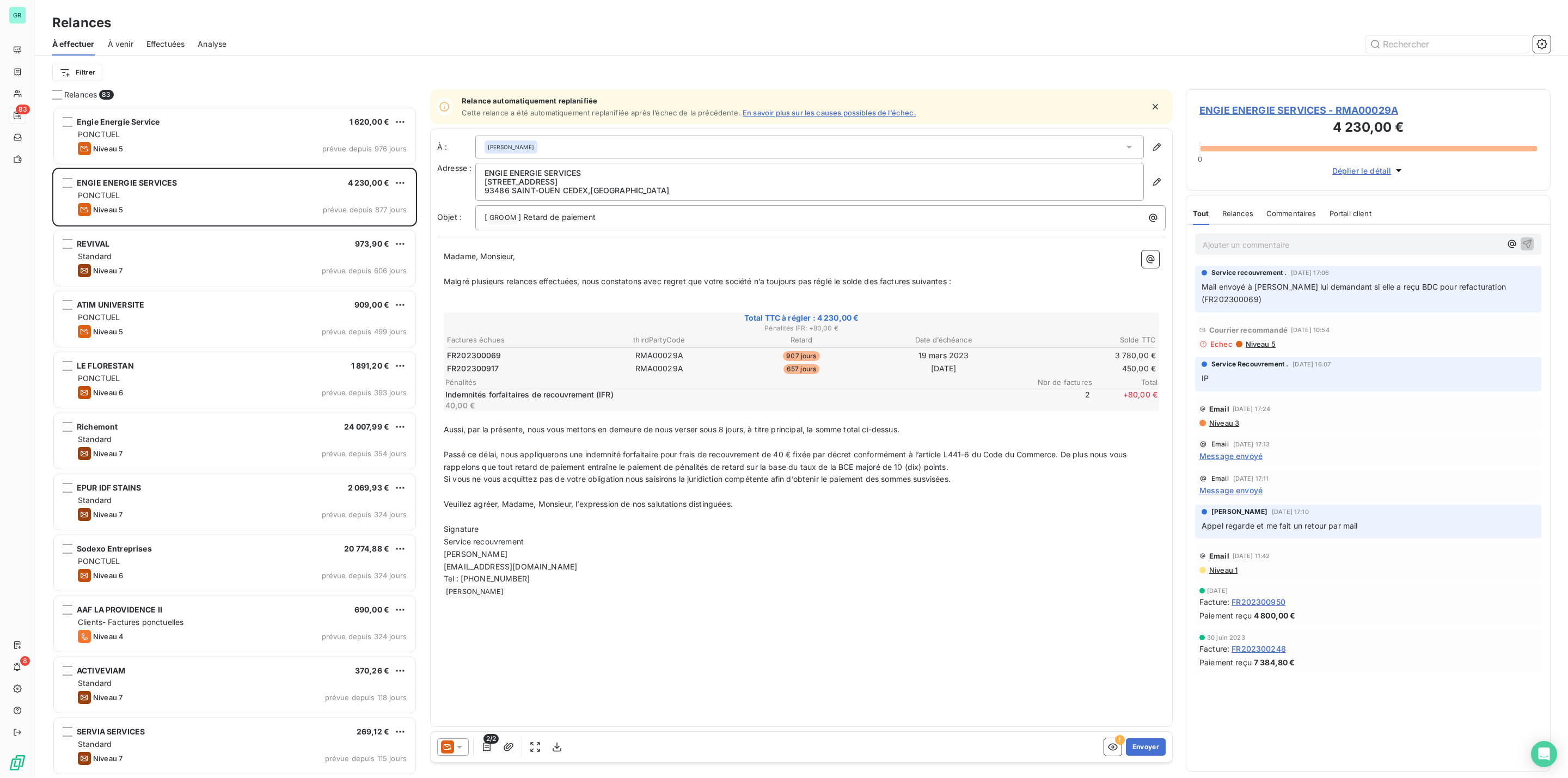
scroll to position [660, 352]
type input "zara"
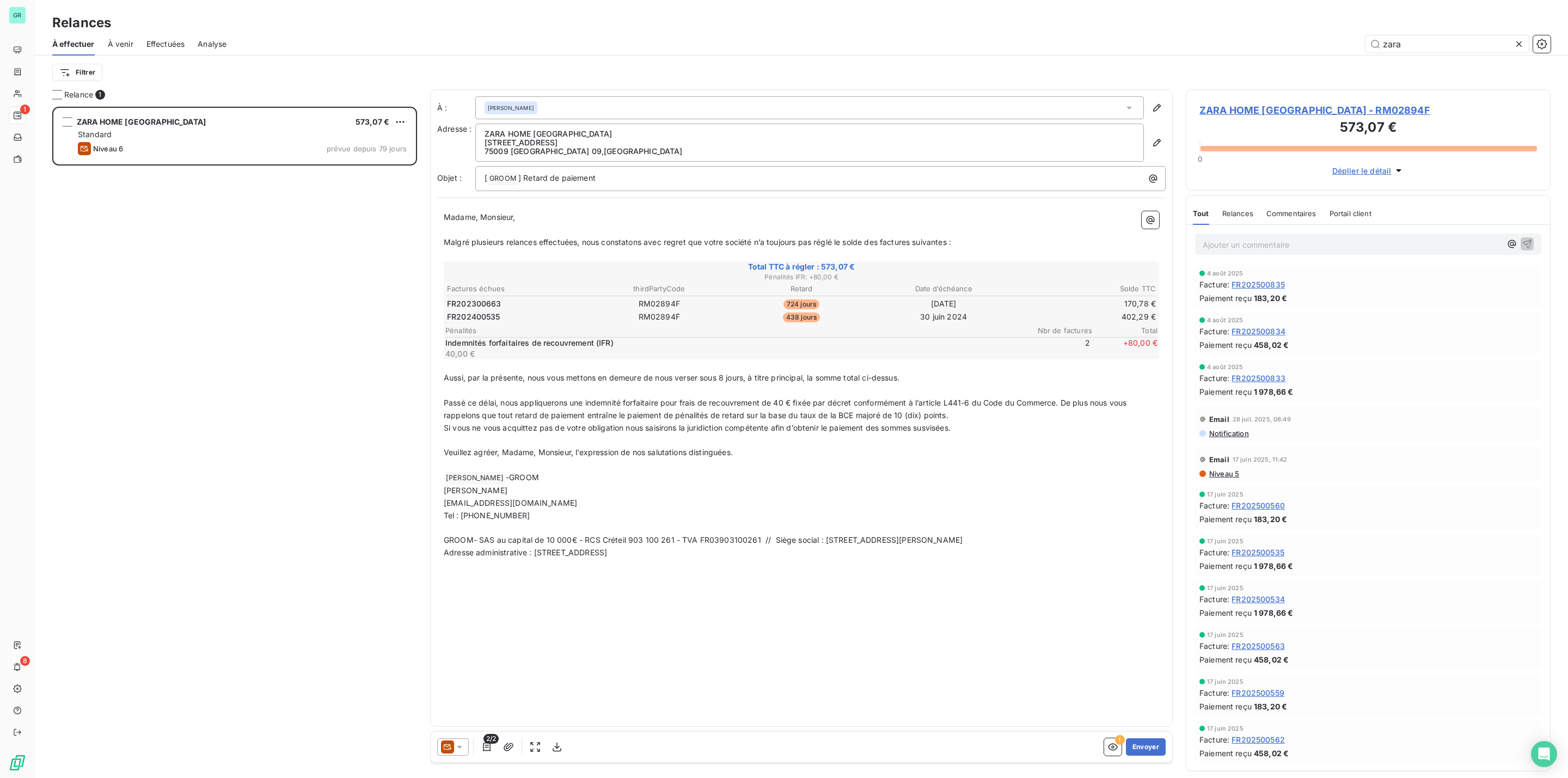
click at [460, 740] on div at bounding box center [453, 747] width 32 height 18
click at [503, 696] on span "J+20 )" at bounding box center [505, 698] width 23 height 11
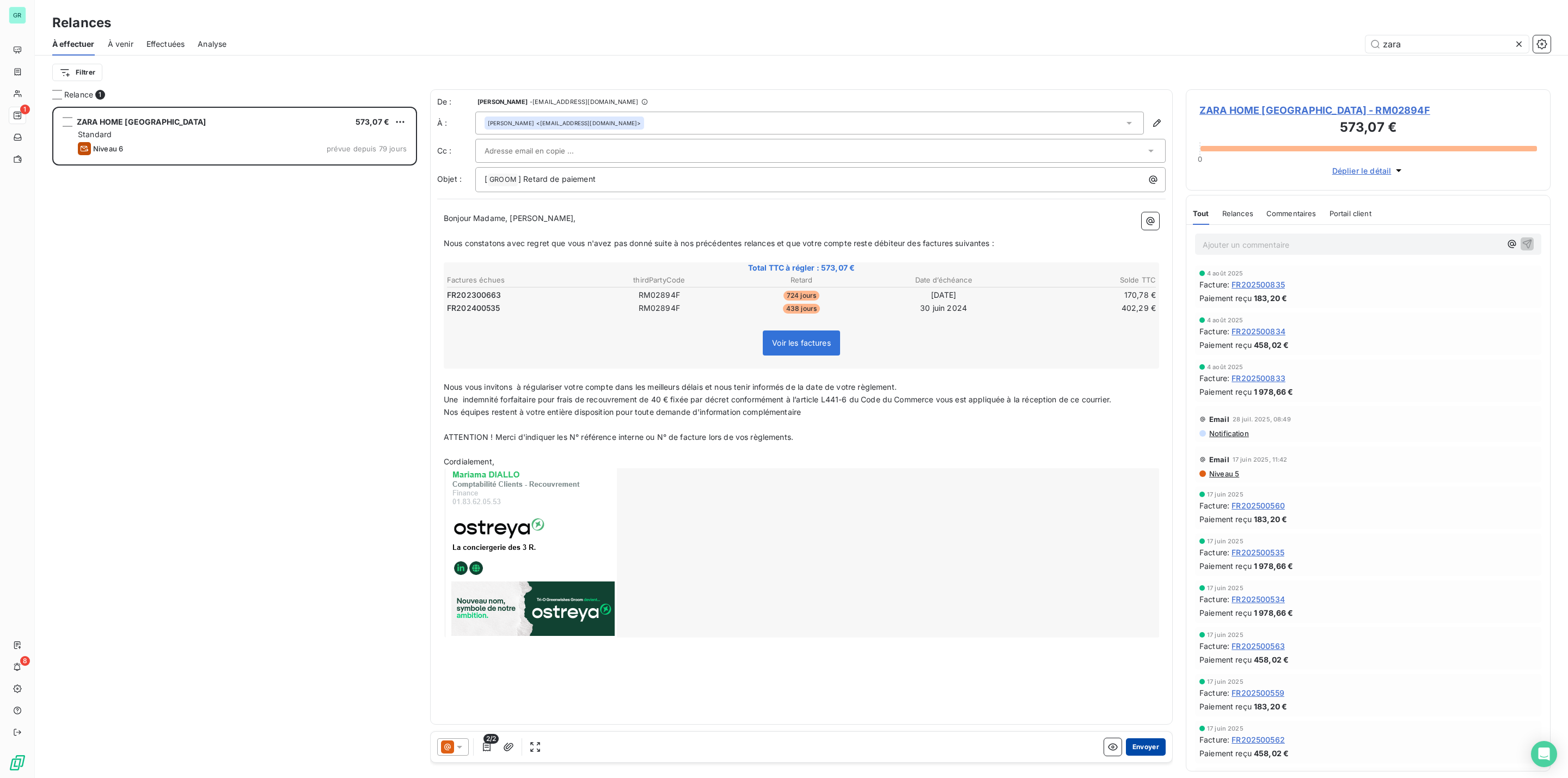
click at [1148, 744] on button "Envoyer" at bounding box center [1146, 747] width 40 height 18
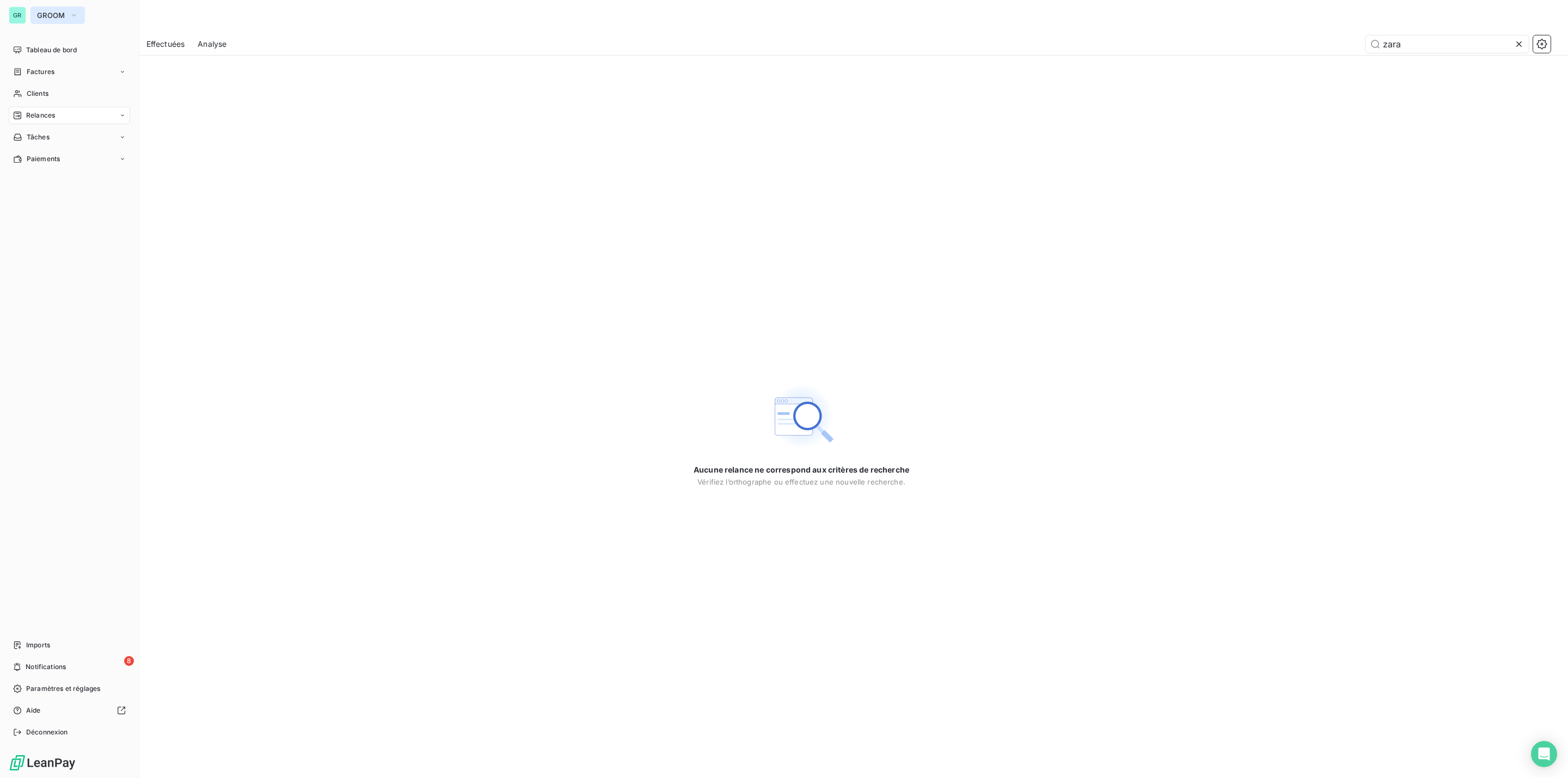
click at [62, 13] on span "GROOM" at bounding box center [51, 15] width 29 height 9
click at [91, 122] on span "[DEMOGRAPHIC_DATA]" at bounding box center [100, 123] width 96 height 11
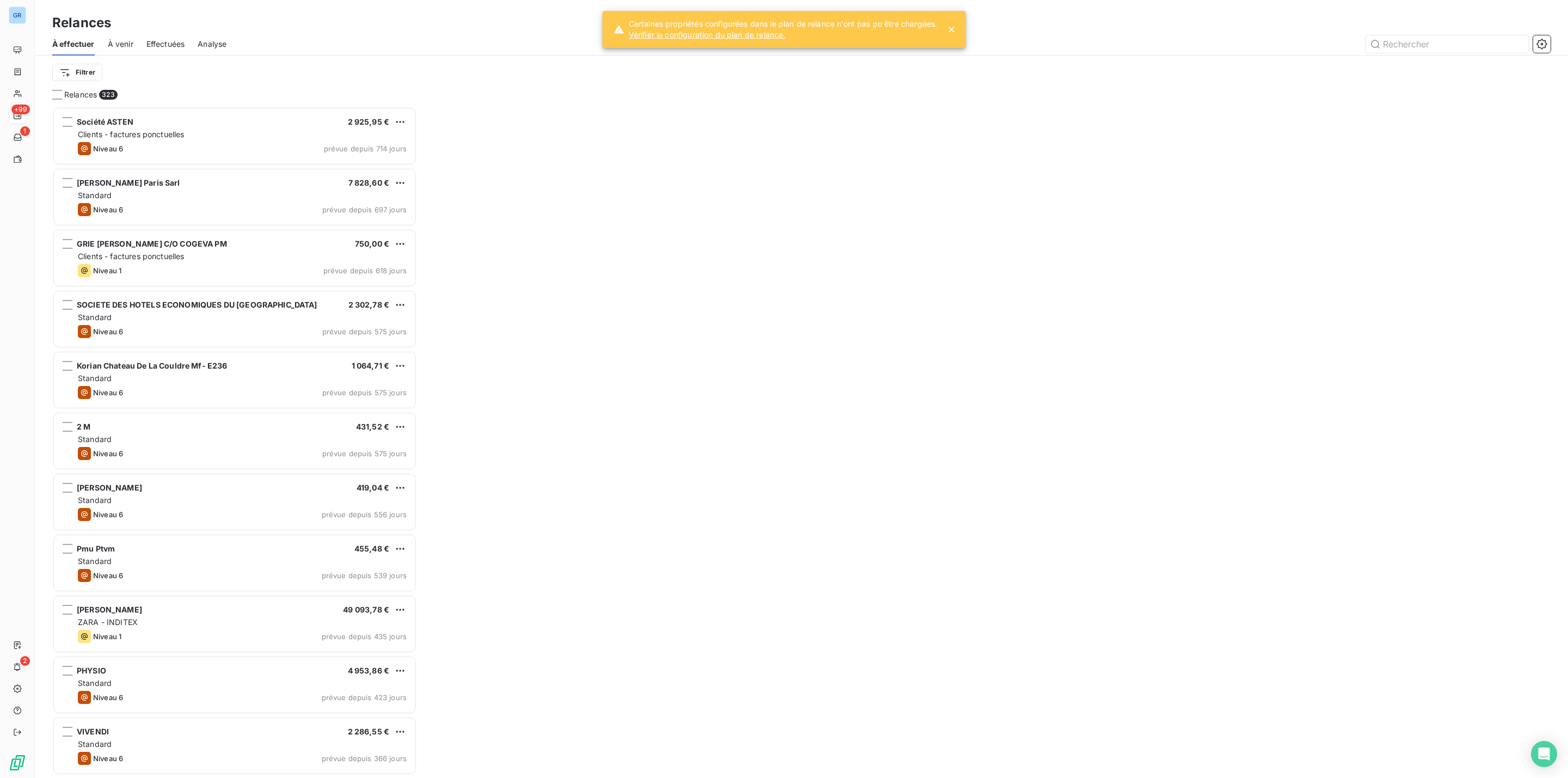
scroll to position [660, 352]
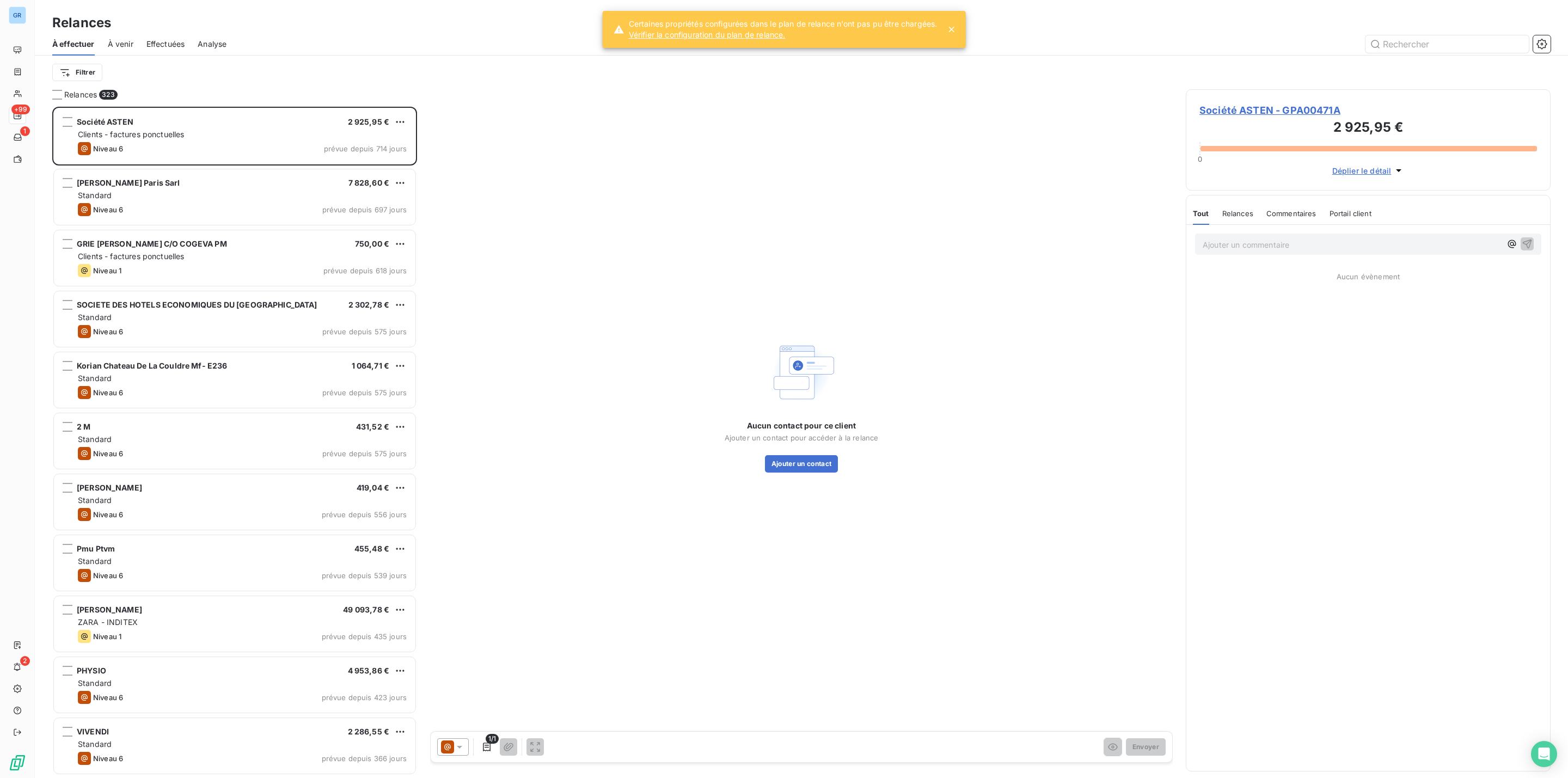
click at [457, 751] on icon at bounding box center [460, 747] width 11 height 11
click at [1377, 44] on input "text" at bounding box center [1447, 44] width 163 height 18
type input "zara"
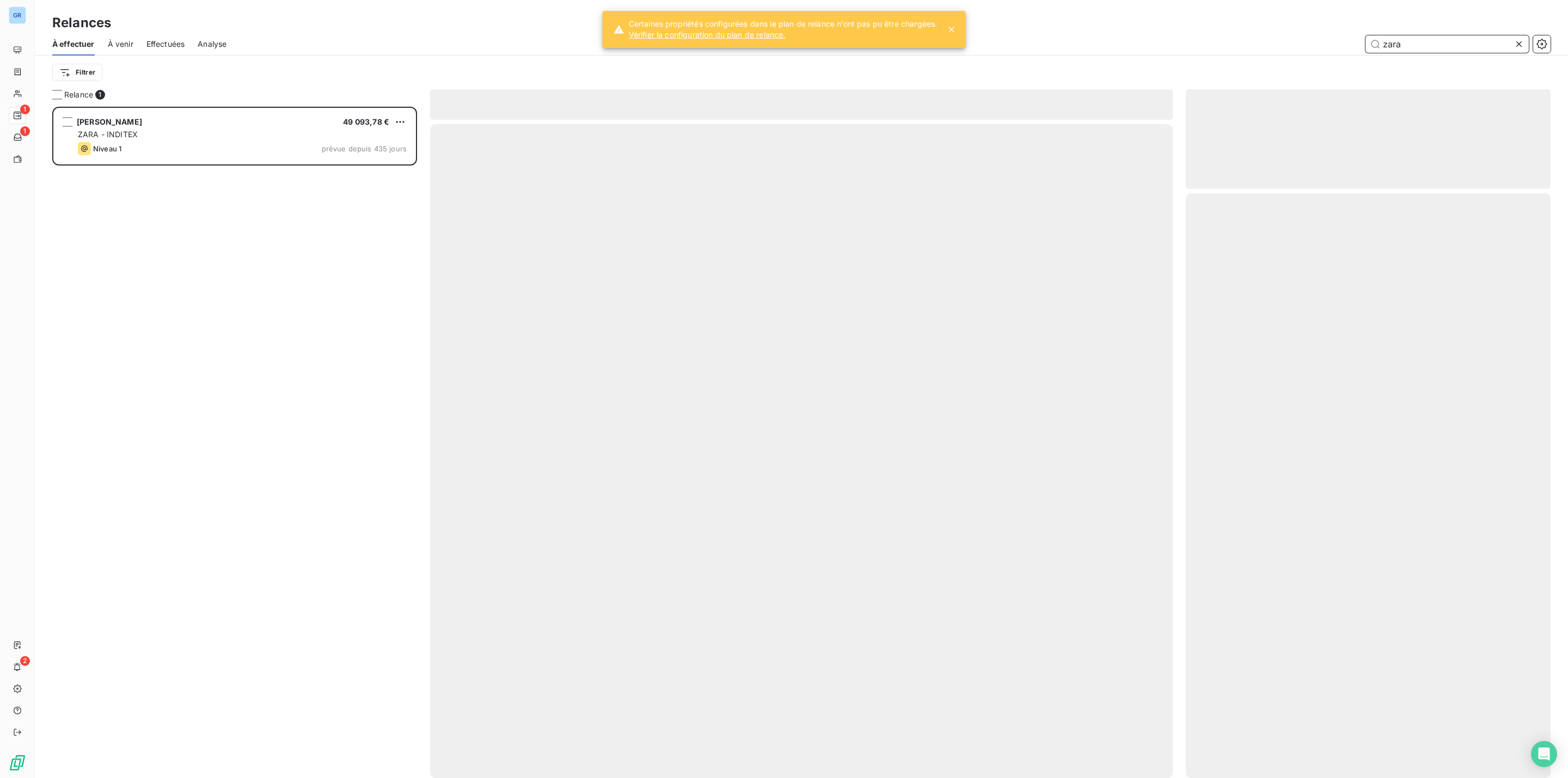
scroll to position [660, 352]
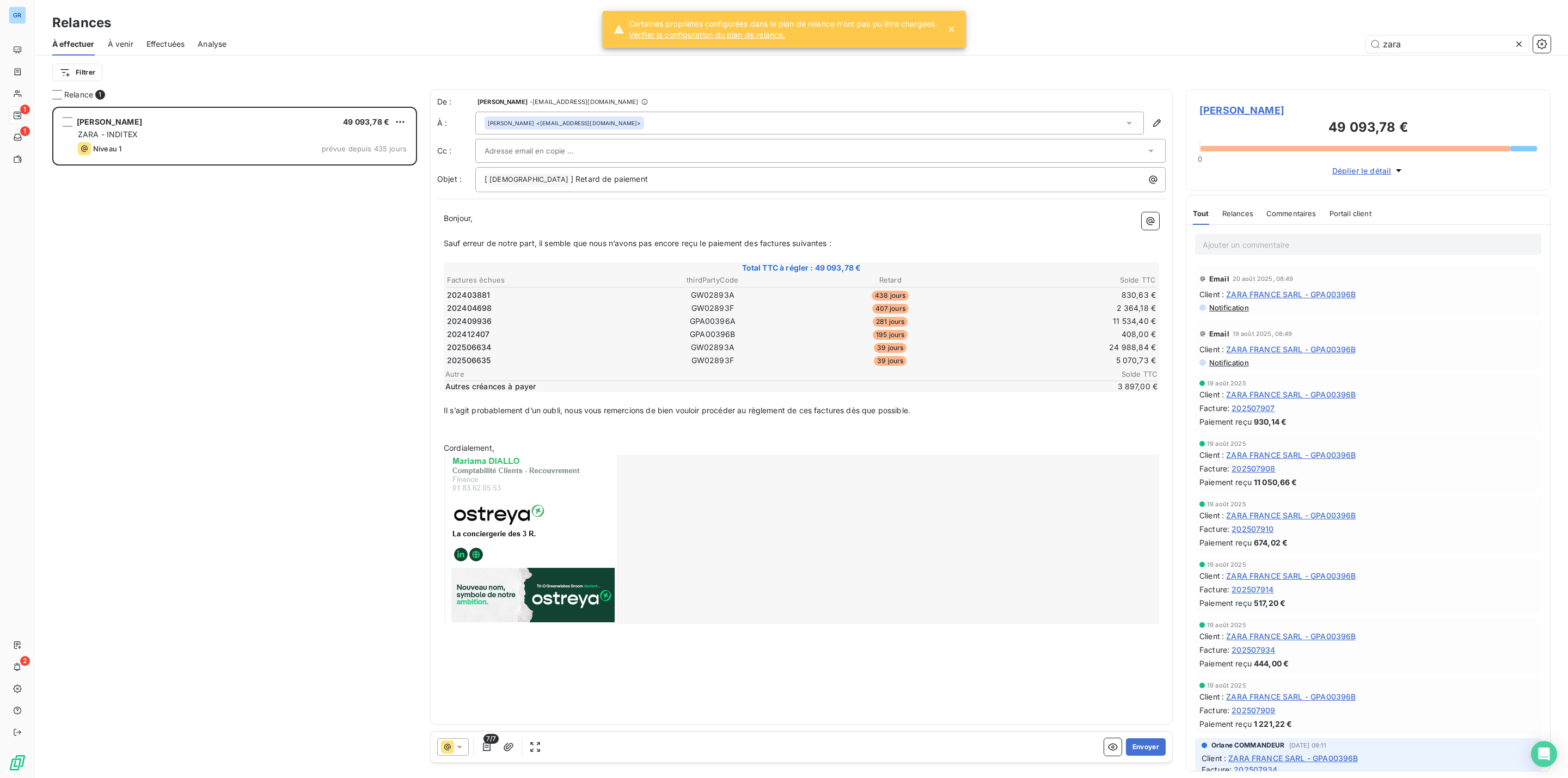
click at [459, 743] on icon at bounding box center [460, 747] width 11 height 11
click at [474, 725] on span "Niveau 1" at bounding box center [474, 725] width 31 height 11
click at [1157, 748] on button "Envoyer" at bounding box center [1146, 747] width 40 height 18
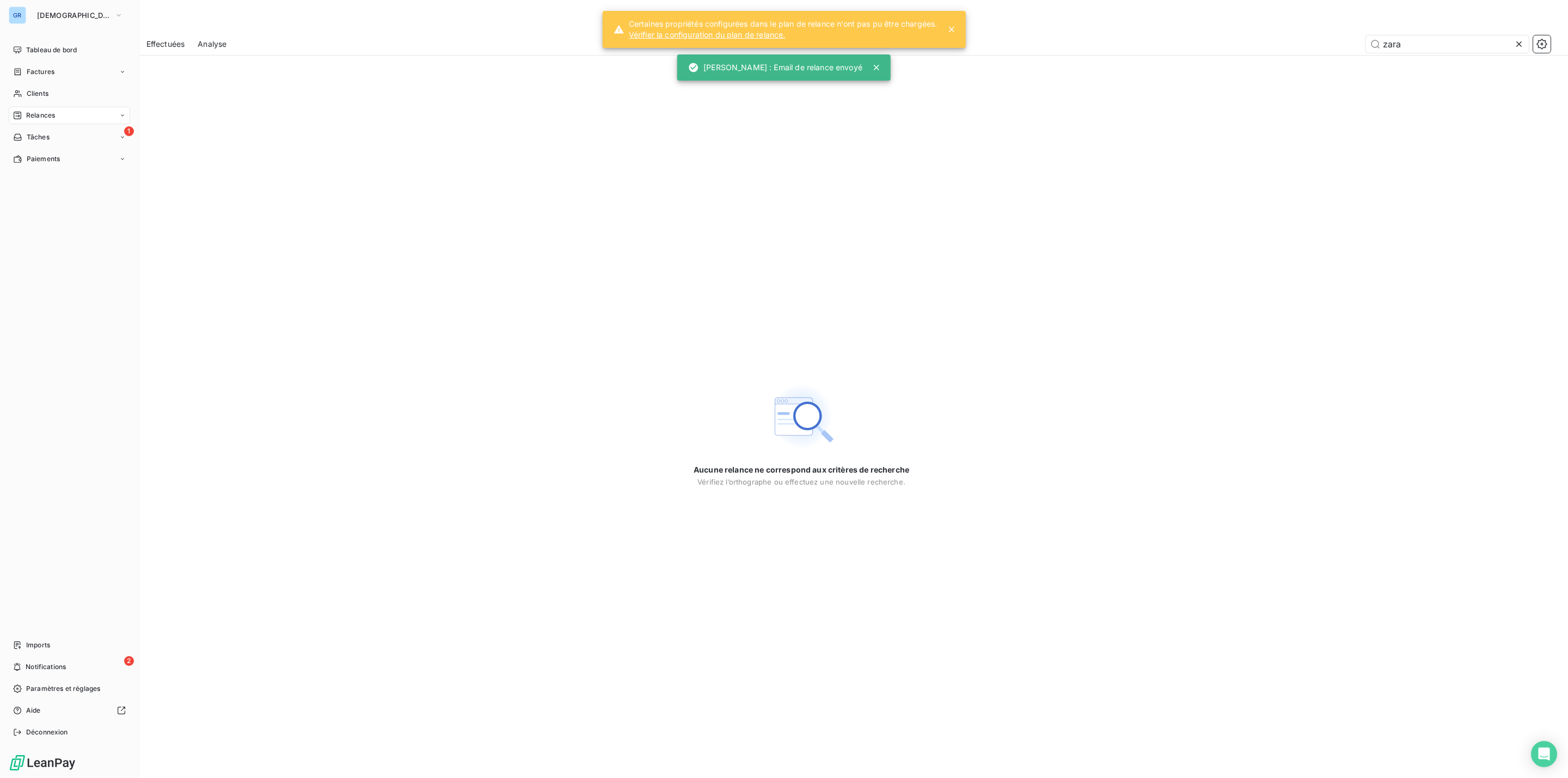
click at [57, 114] on div "Relances" at bounding box center [69, 115] width 121 height 18
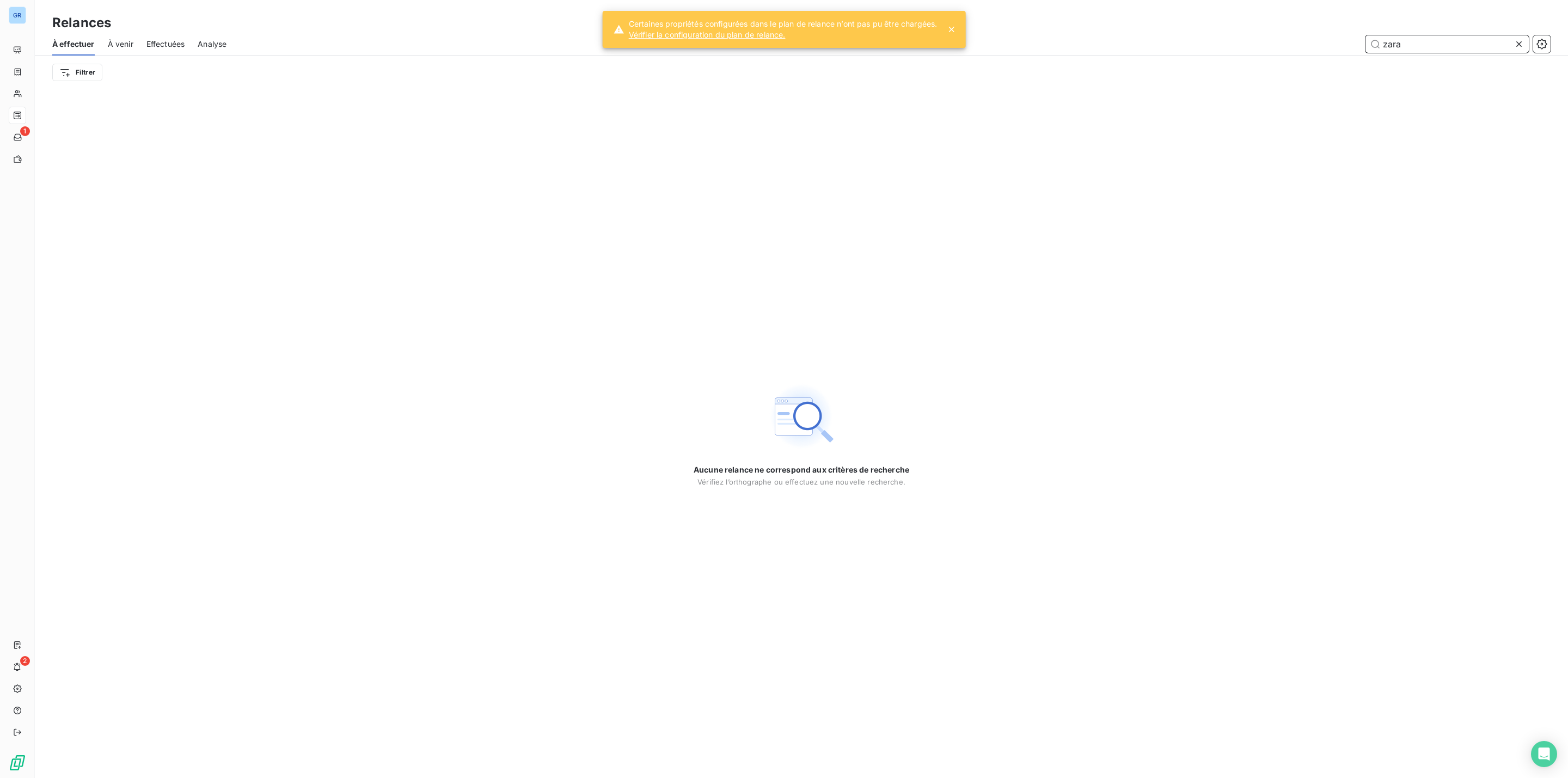
drag, startPoint x: 1434, startPoint y: 39, endPoint x: 1052, endPoint y: 39, distance: 382.0
click at [1168, 39] on div "zara" at bounding box center [895, 44] width 1311 height 18
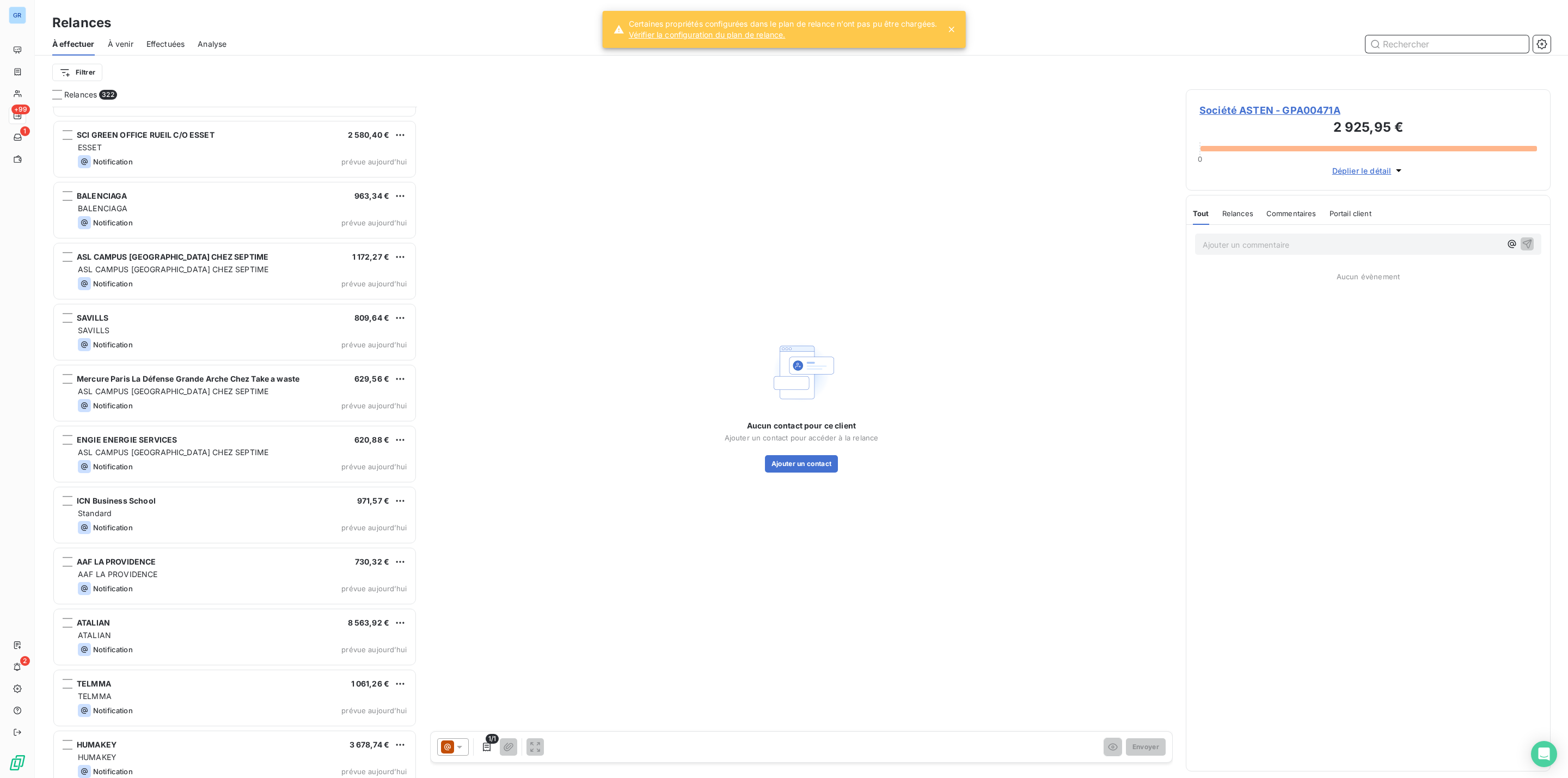
scroll to position [18704, 0]
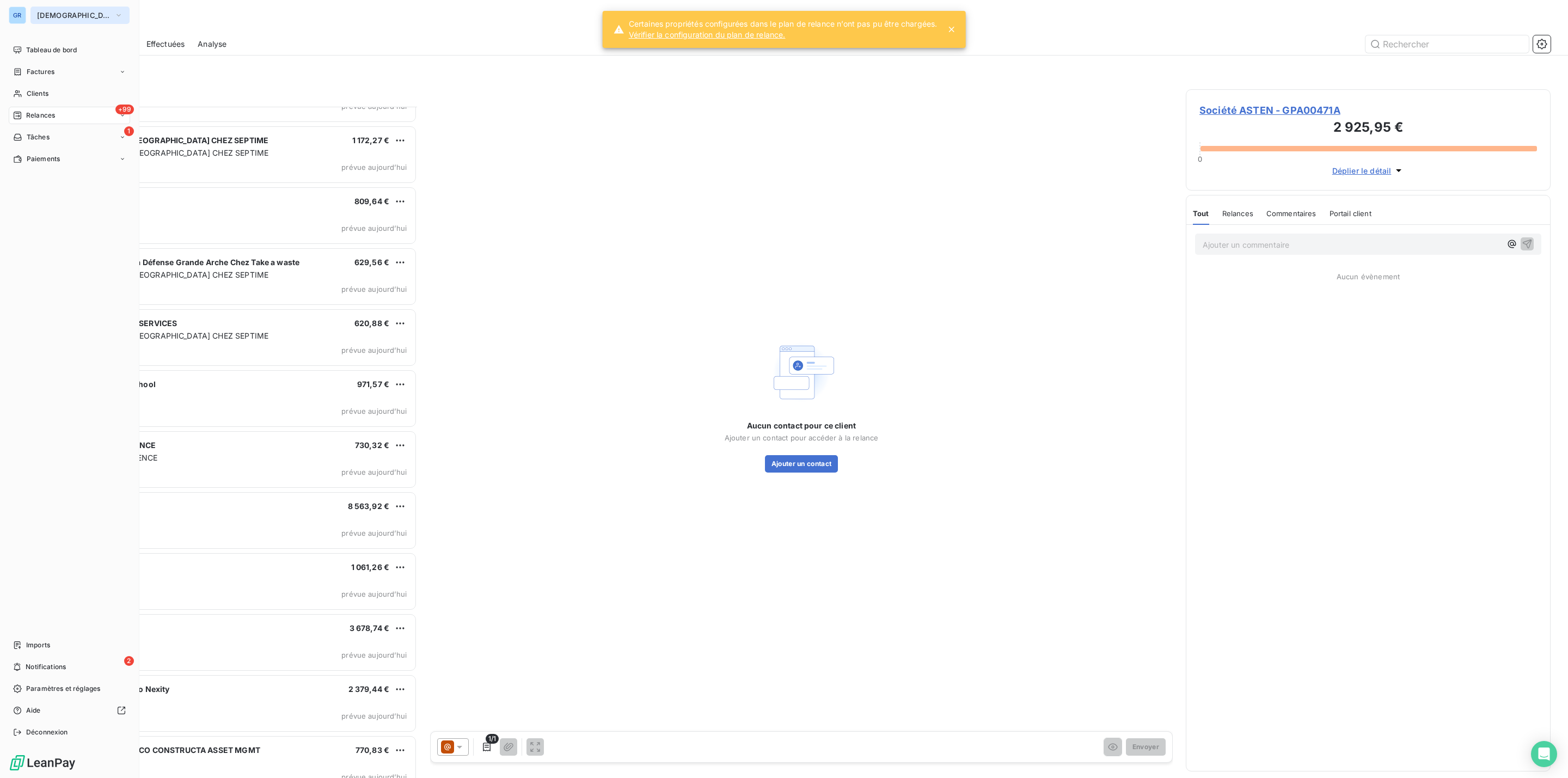
click at [64, 15] on span "[DEMOGRAPHIC_DATA]" at bounding box center [74, 15] width 73 height 9
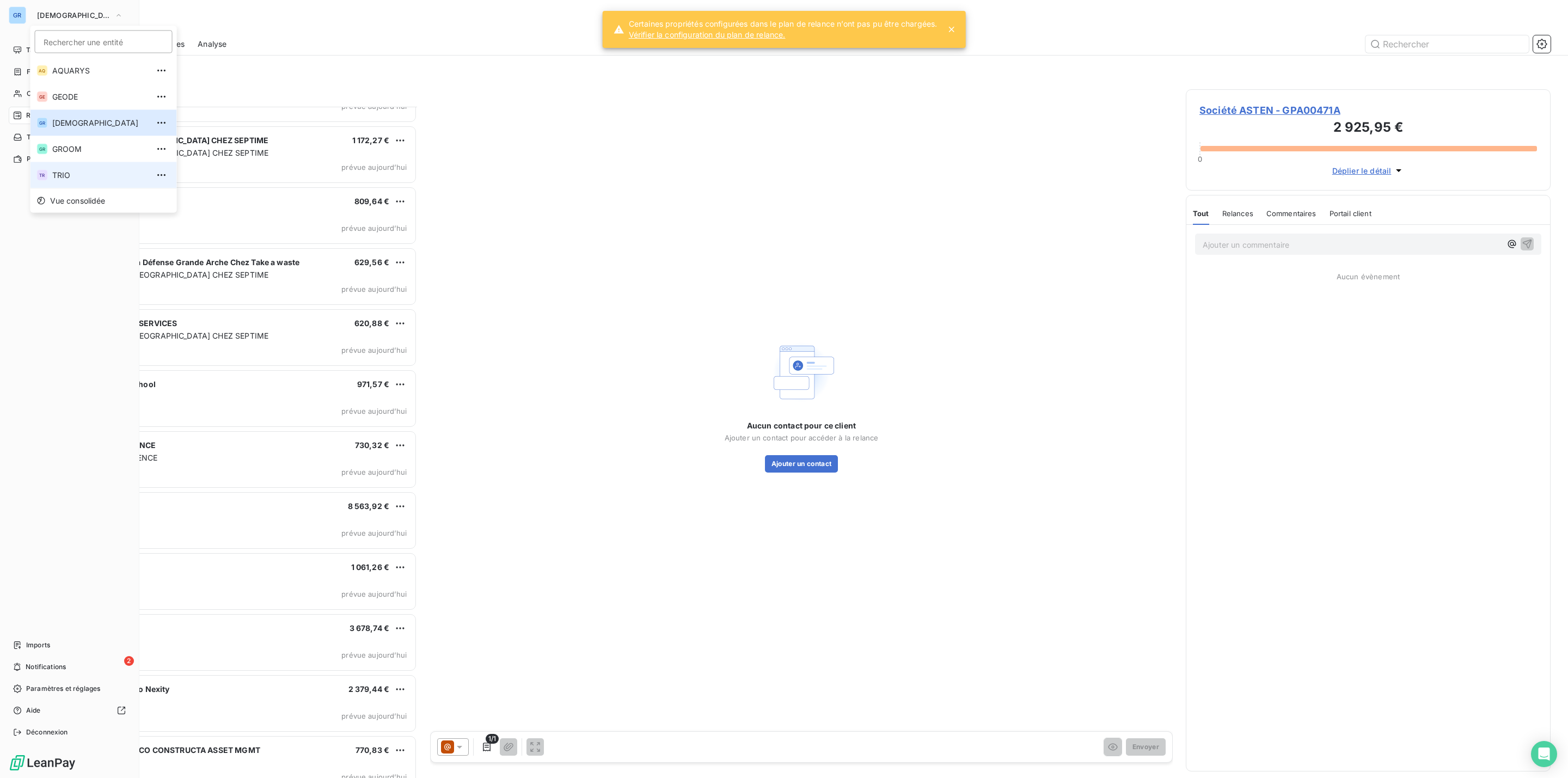
click at [74, 170] on span "TRIO" at bounding box center [100, 175] width 96 height 11
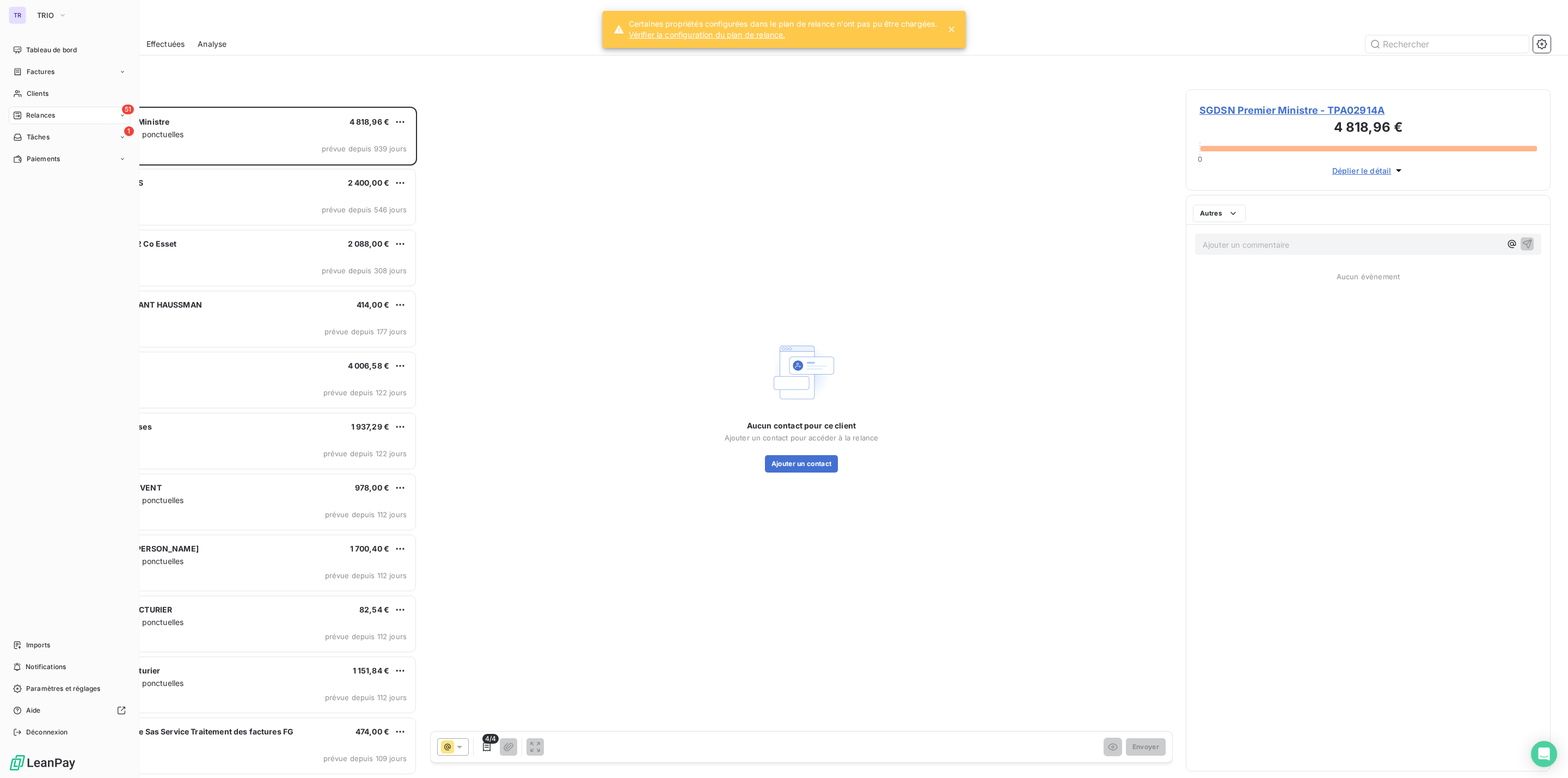
scroll to position [660, 352]
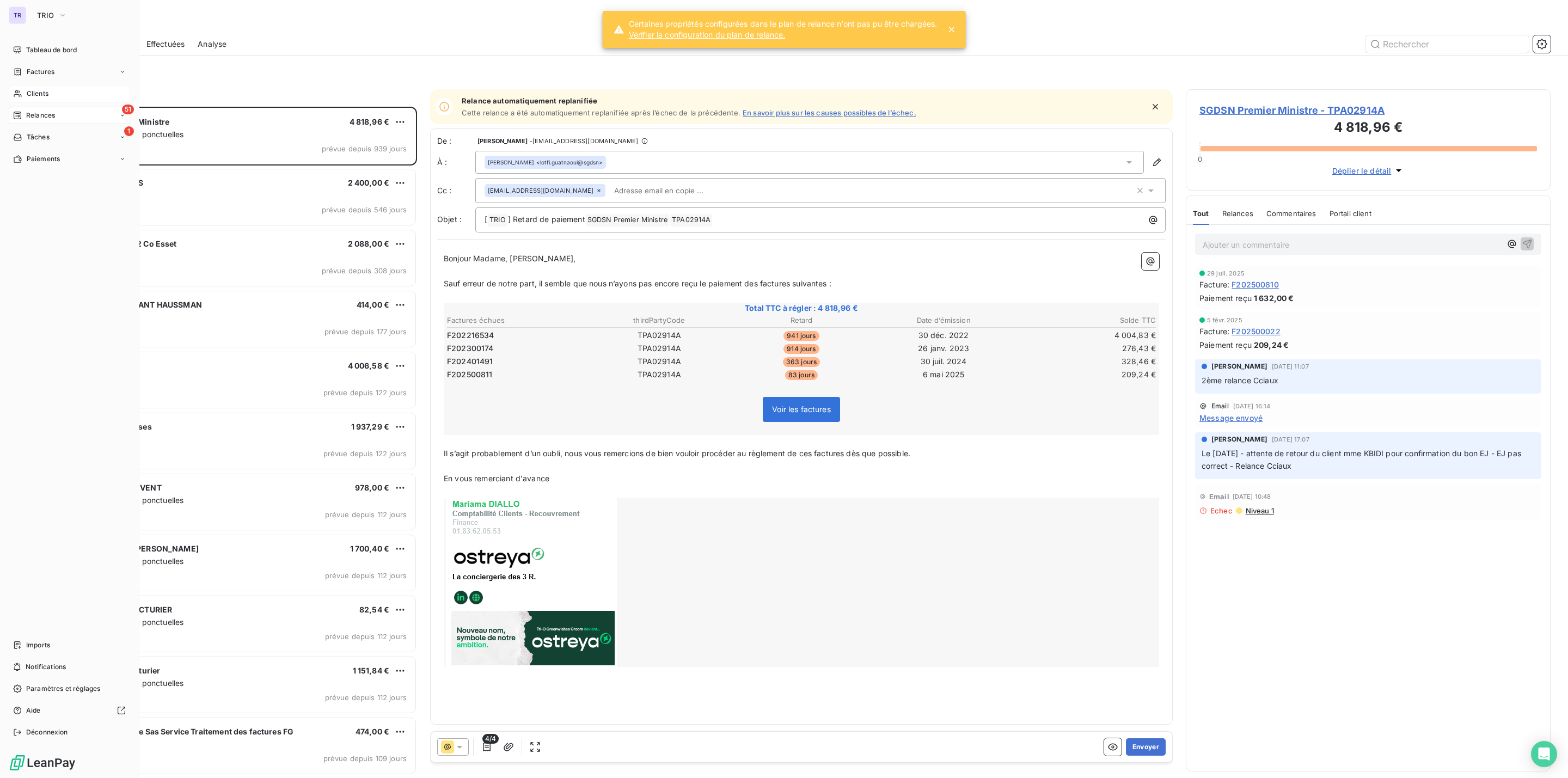
click at [31, 92] on span "Clients" at bounding box center [38, 94] width 22 height 10
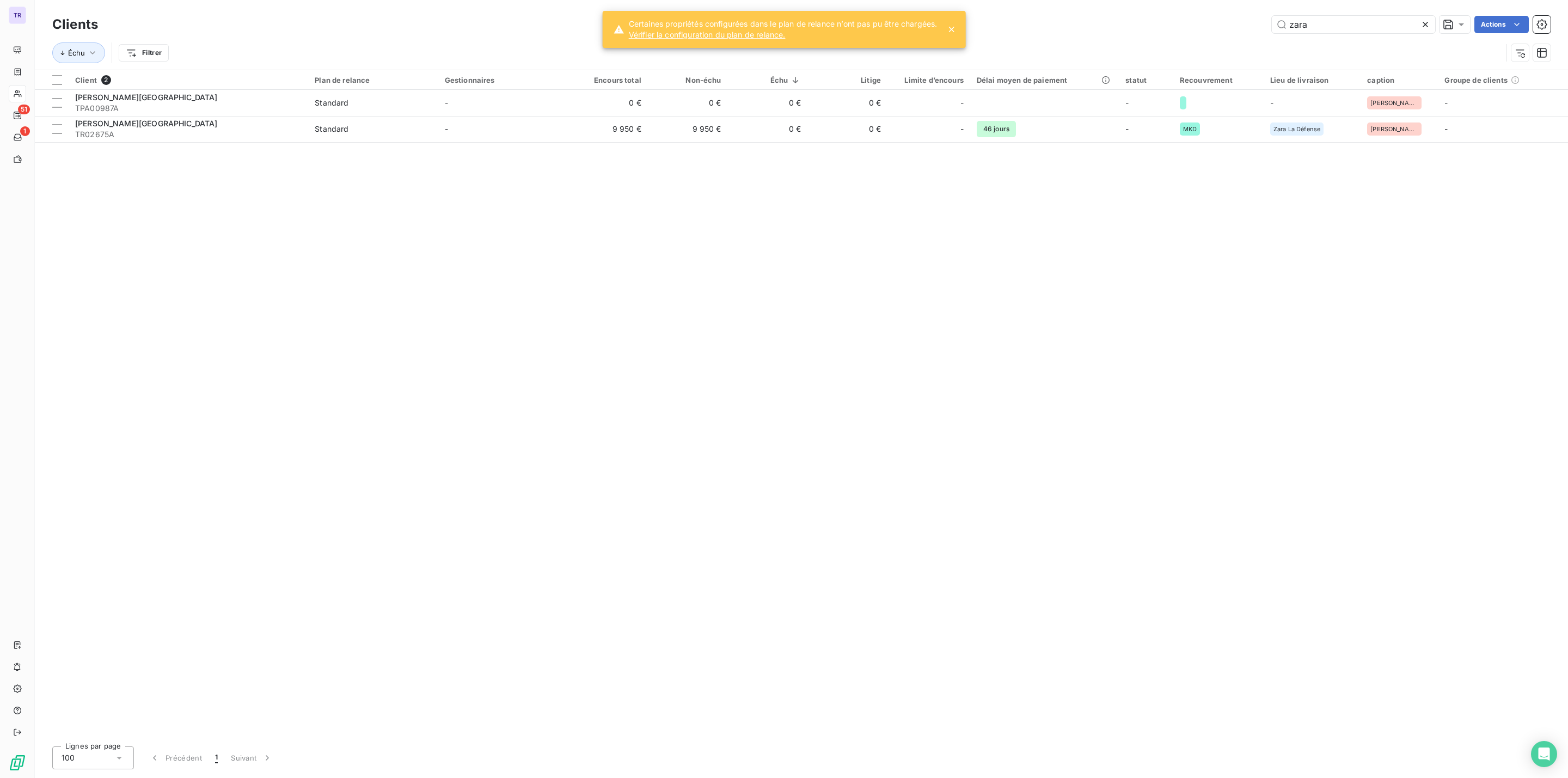
drag, startPoint x: 1339, startPoint y: 26, endPoint x: 1153, endPoint y: 15, distance: 186.3
click at [1262, 17] on div "zara Actions" at bounding box center [830, 24] width 1440 height 18
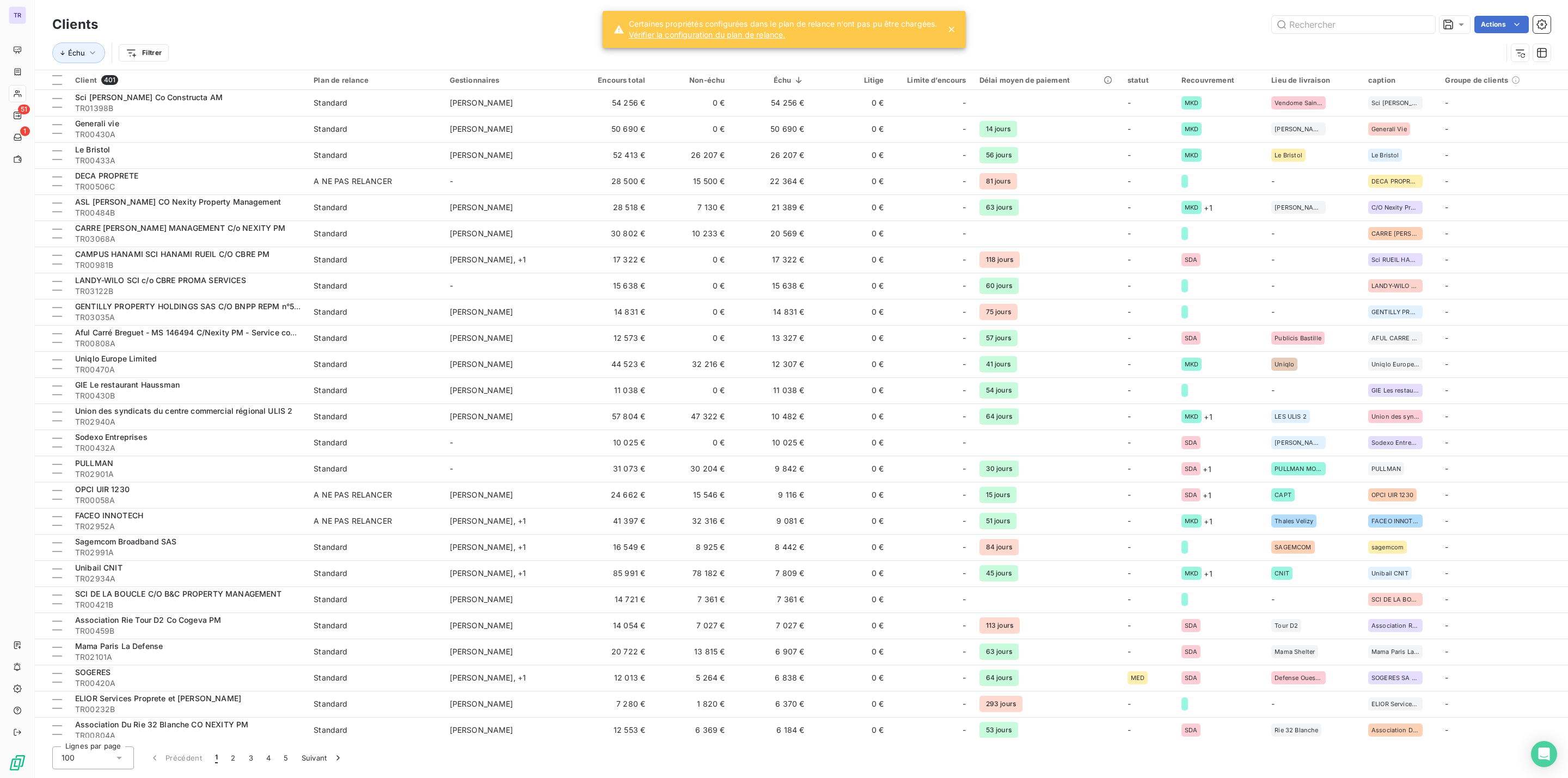
click at [953, 26] on icon at bounding box center [951, 29] width 11 height 11
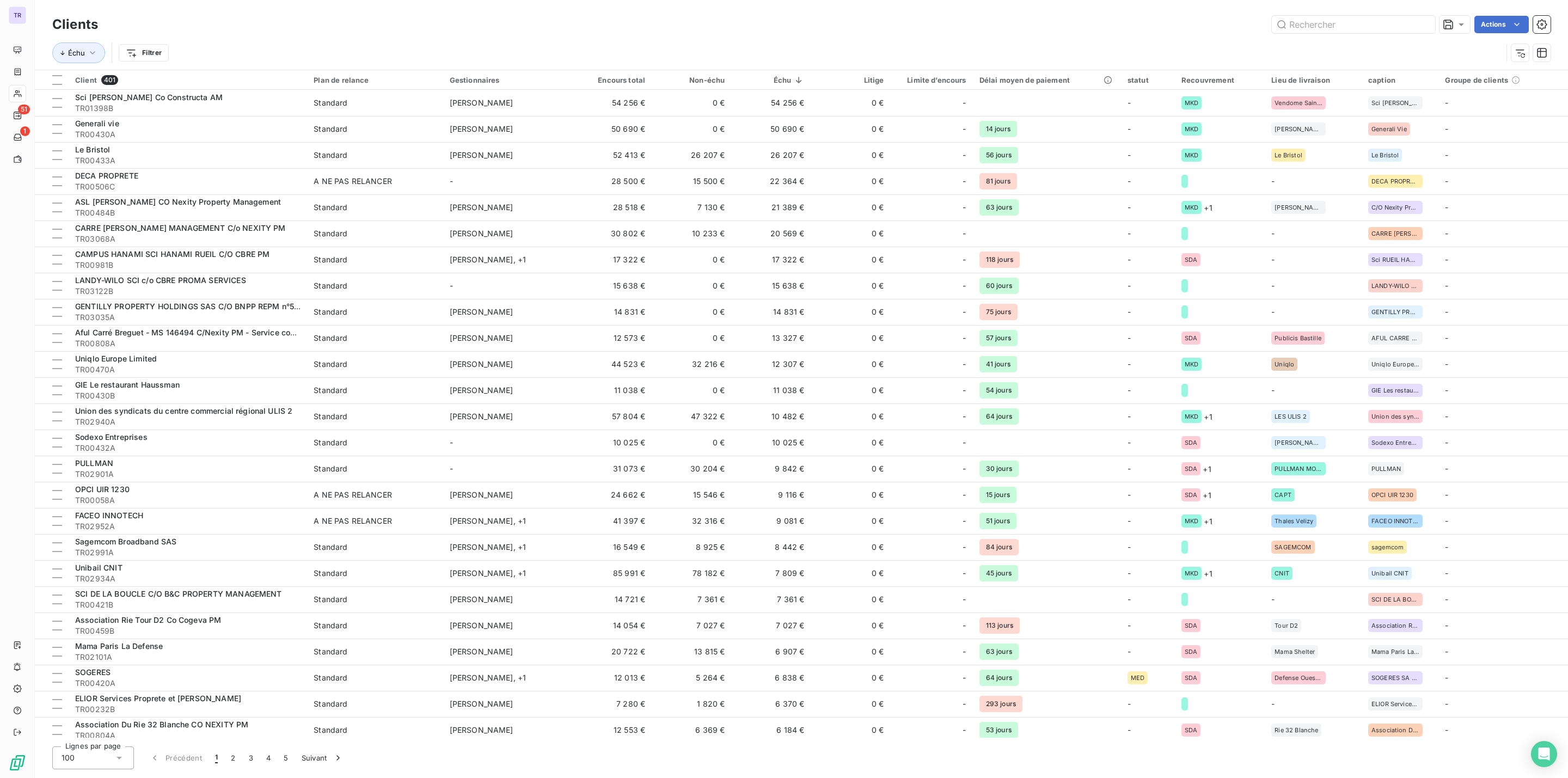
click at [116, 768] on div "100" at bounding box center [93, 758] width 82 height 23
click at [110, 737] on li "100" at bounding box center [93, 735] width 82 height 19
click at [1336, 84] on div at bounding box center [1344, 80] width 22 height 13
click at [1348, 82] on html "TR 51 1 Clients Actions Échu Filtrer Client 401 Plan de relance Gestionnaires E…" at bounding box center [784, 389] width 1568 height 778
click at [1336, 103] on div at bounding box center [1267, 110] width 157 height 23
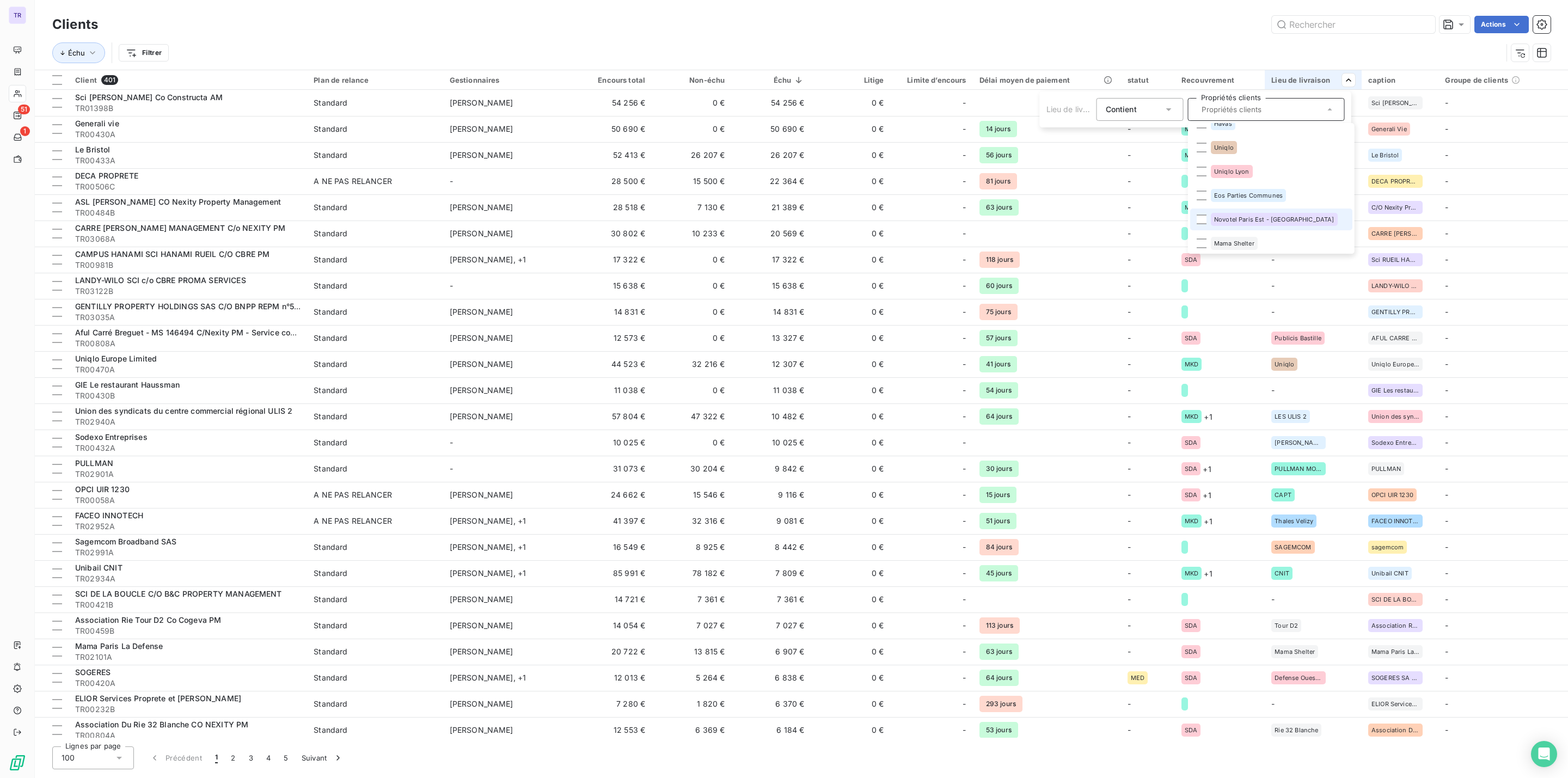
scroll to position [2304, 0]
click at [1177, 111] on div "Contient is" at bounding box center [1139, 110] width 87 height 23
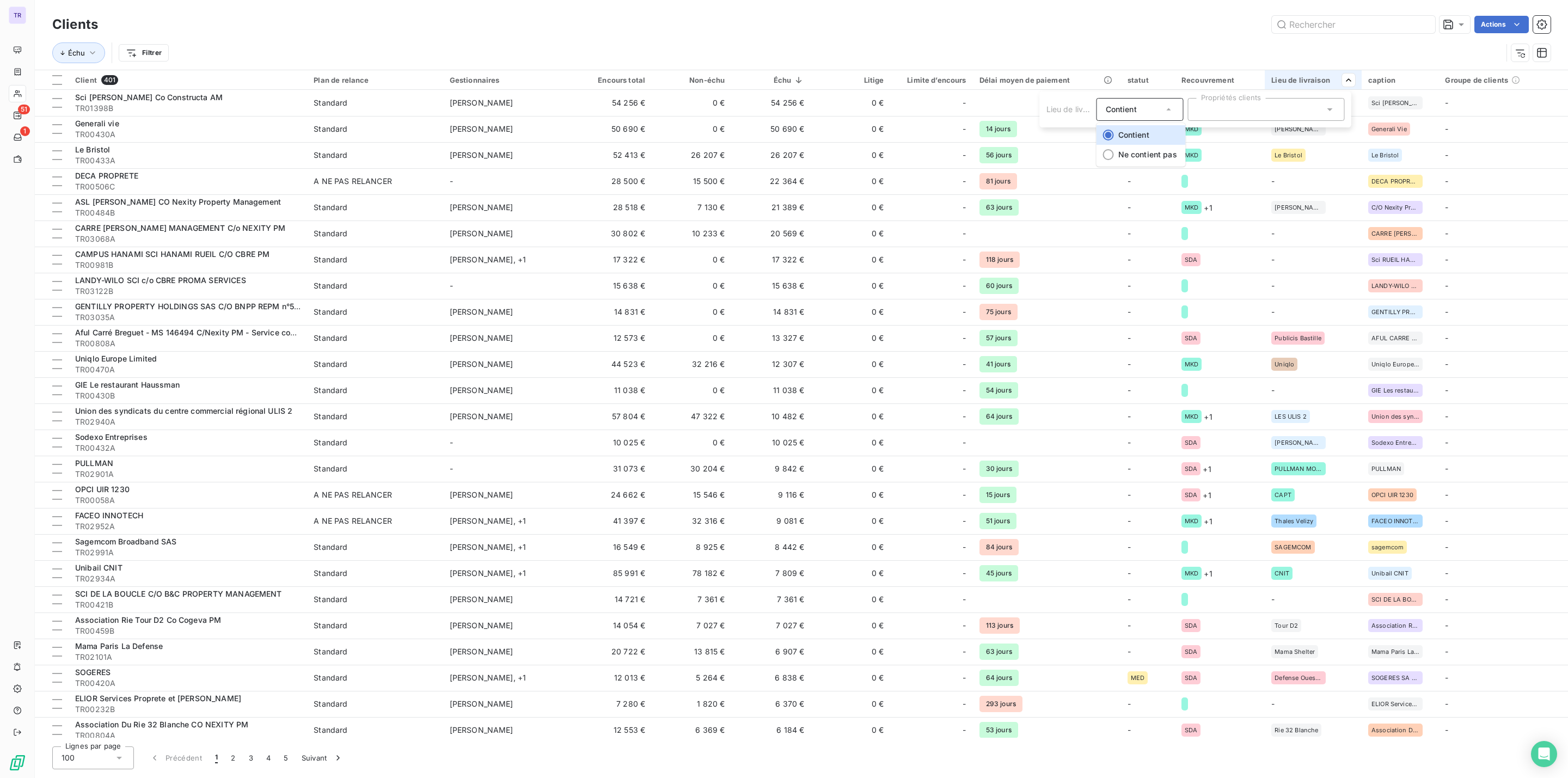
click at [1318, 264] on html "TR 51 1 Clients Actions Échu Filtrer Client 401 Plan de relance Gestionnaires E…" at bounding box center [784, 389] width 1568 height 778
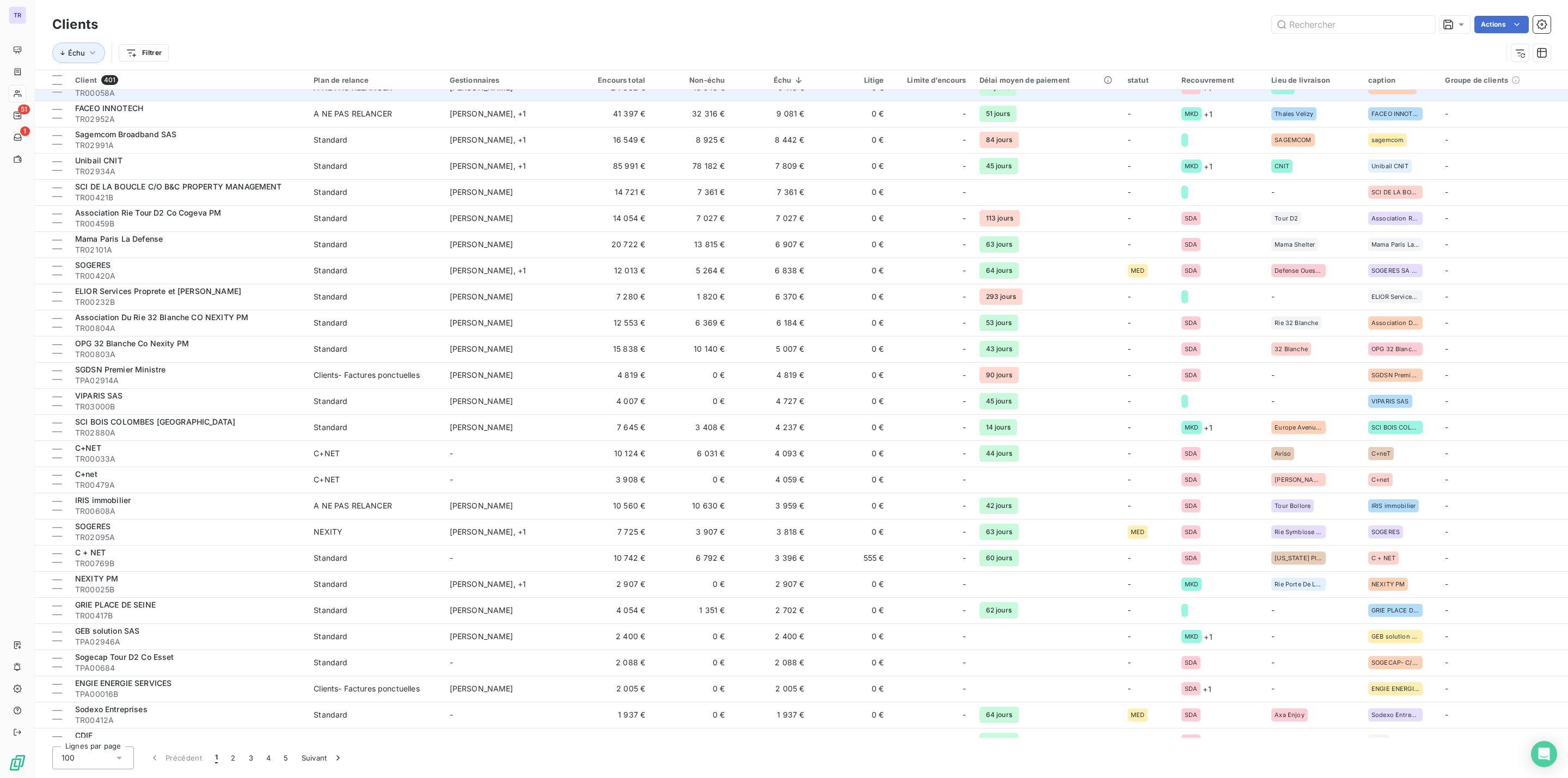
scroll to position [332, 0]
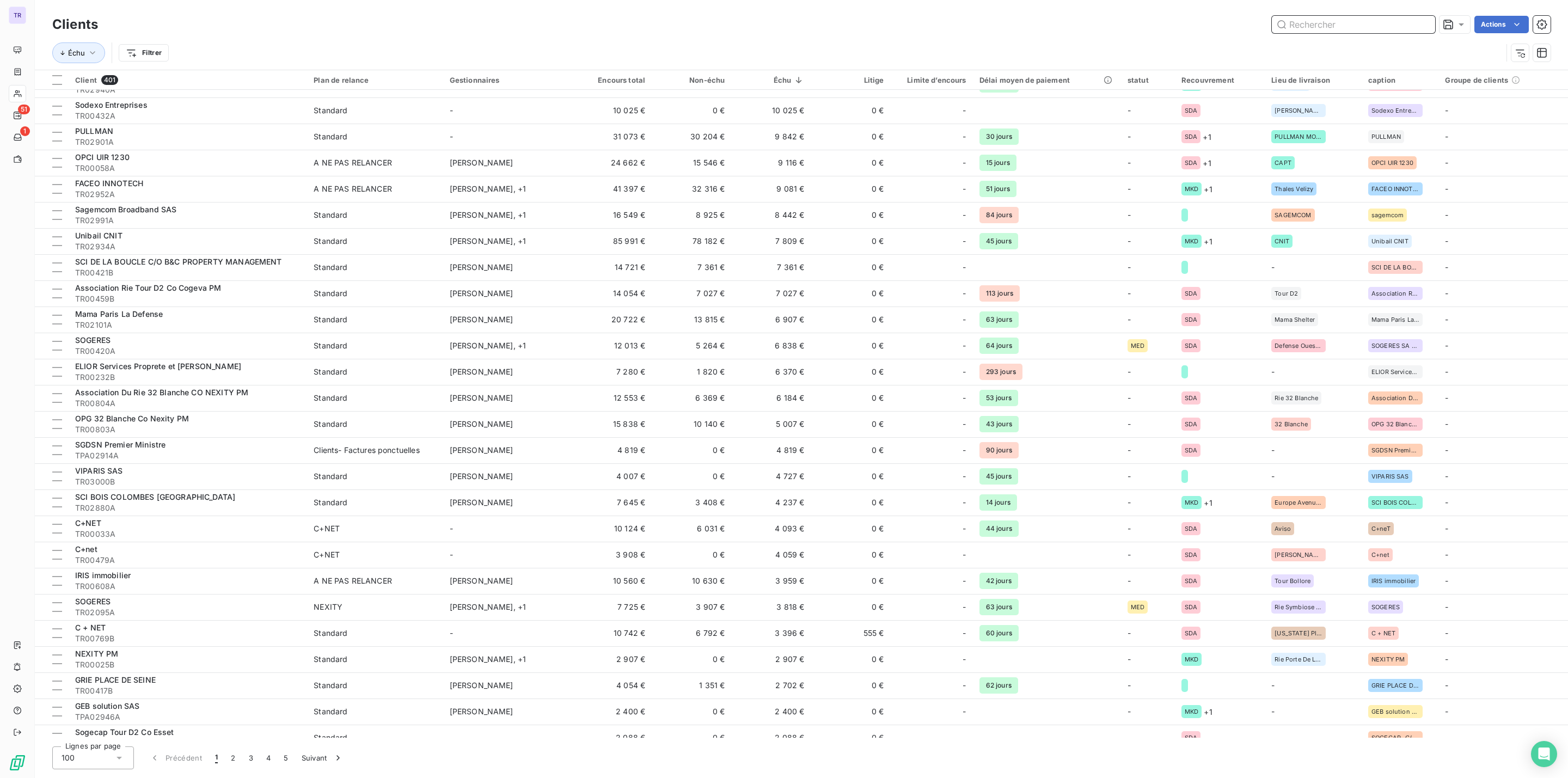
click at [1354, 18] on input "text" at bounding box center [1353, 24] width 163 height 18
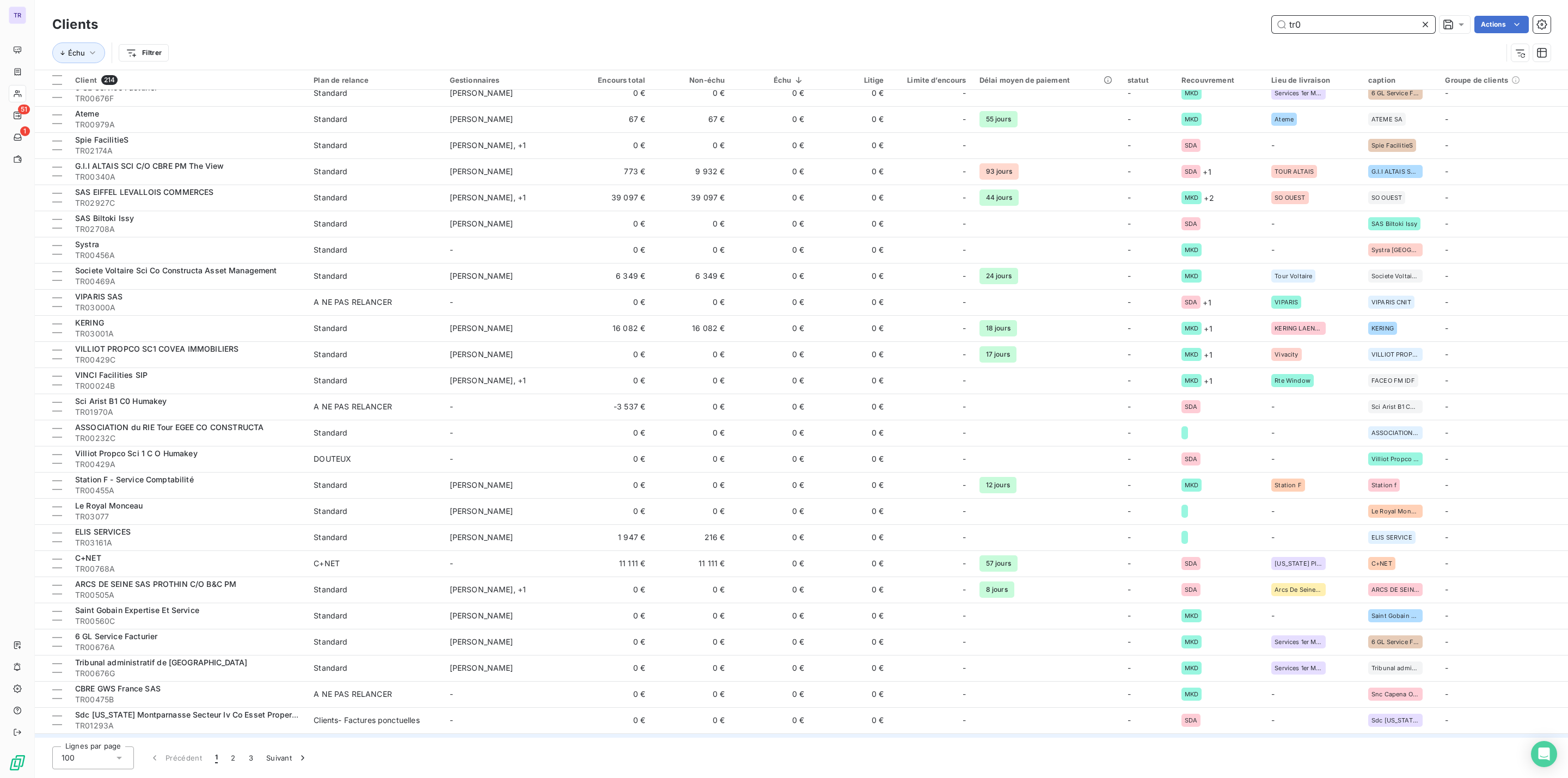
scroll to position [1966, 0]
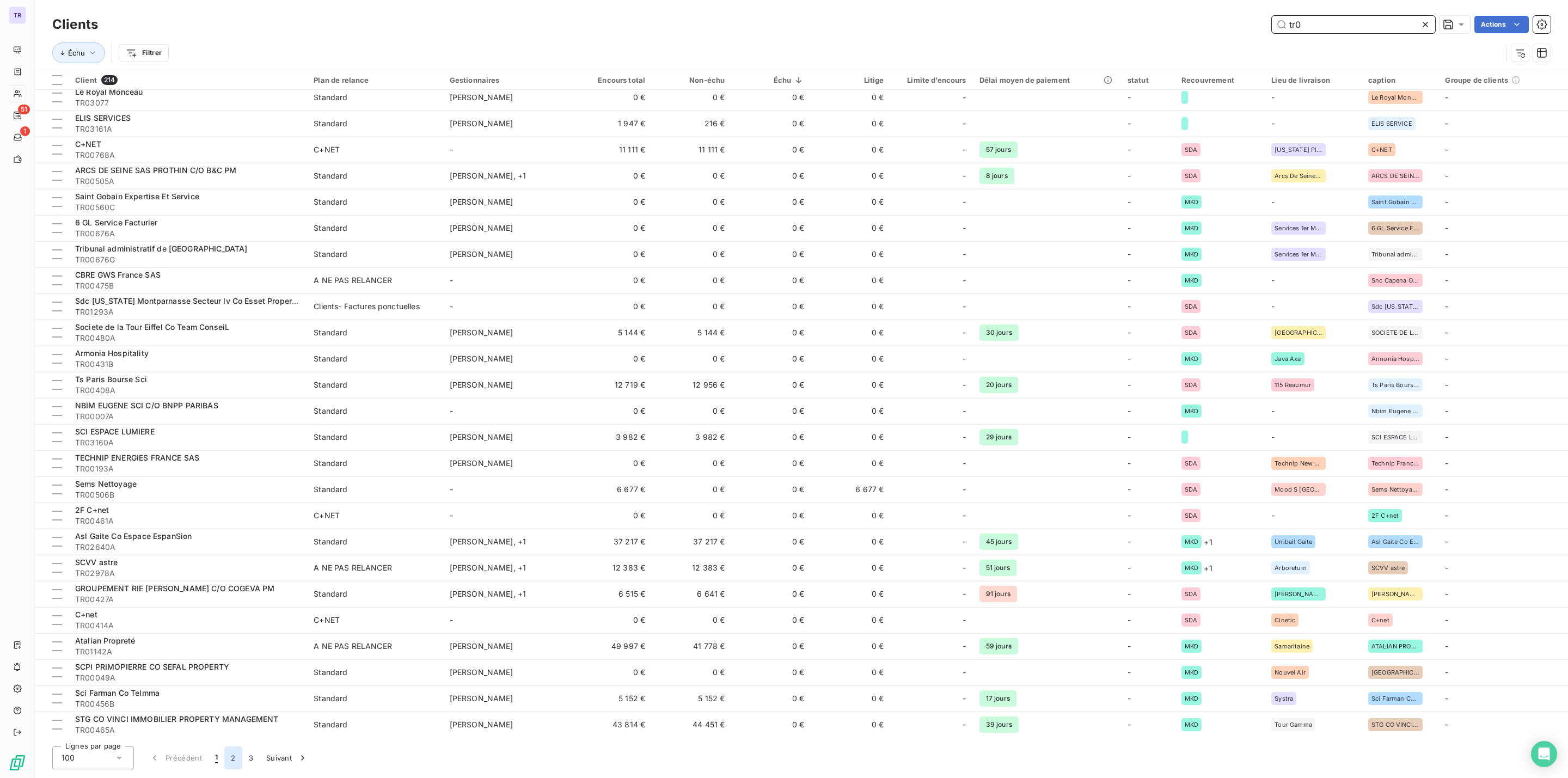
type input "tr0"
click at [229, 757] on button "2" at bounding box center [233, 758] width 18 height 23
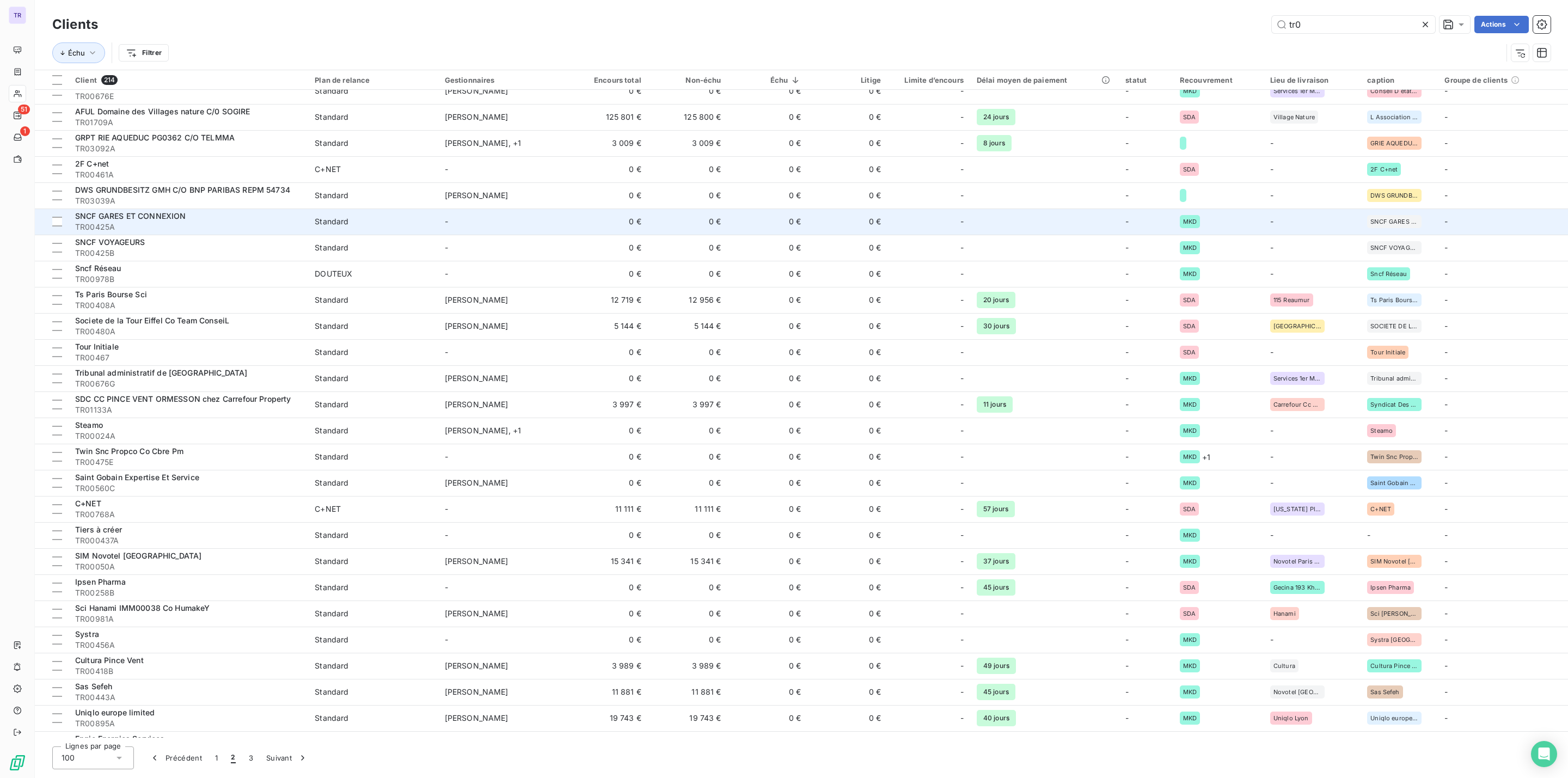
scroll to position [0, 0]
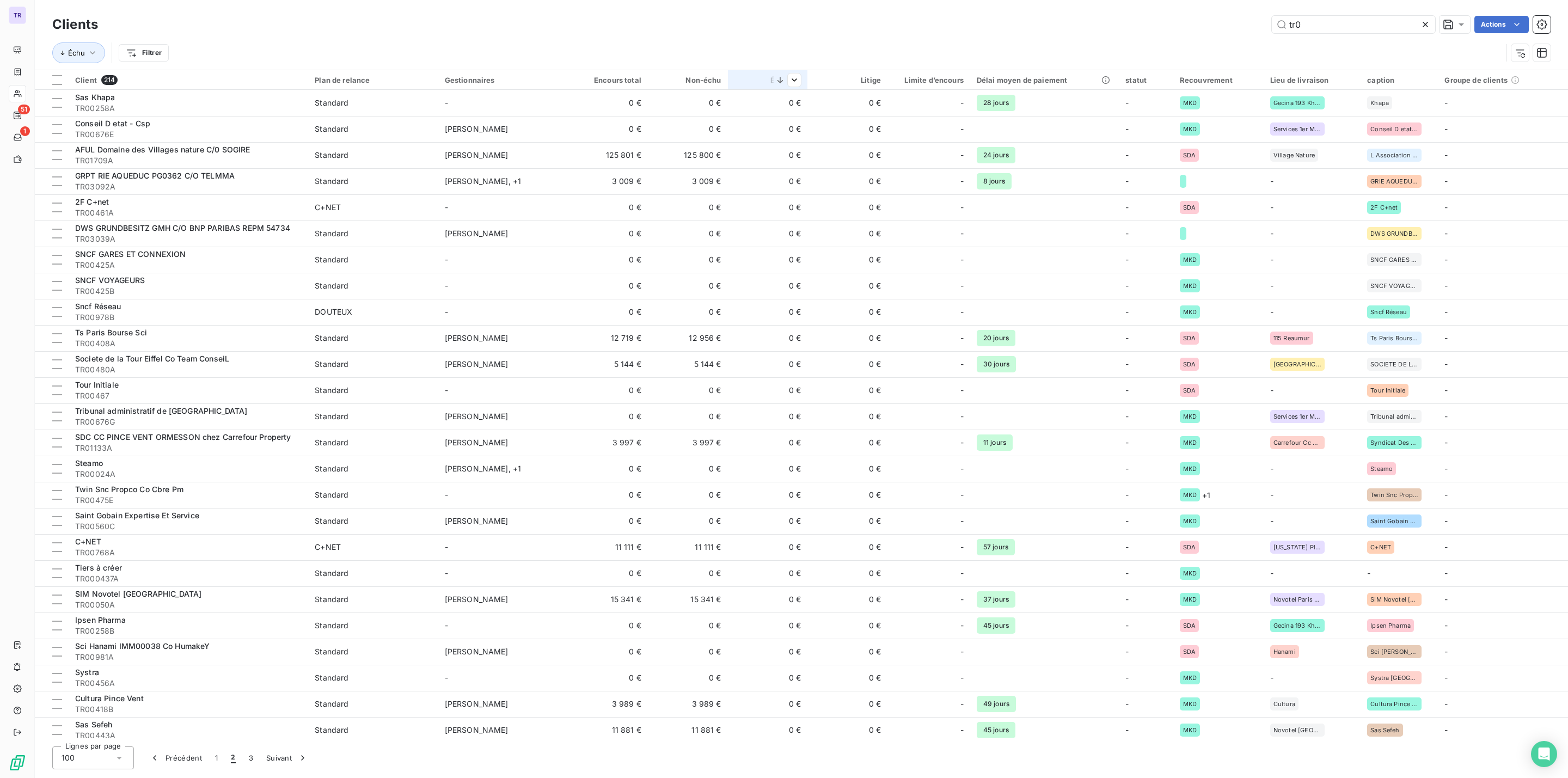
click at [791, 87] on th "Échu" at bounding box center [768, 80] width 80 height 19
click at [794, 87] on th "Échu" at bounding box center [768, 80] width 80 height 19
click at [738, 122] on span "Supprimer le tri par ordre décroissant" at bounding box center [724, 127] width 137 height 11
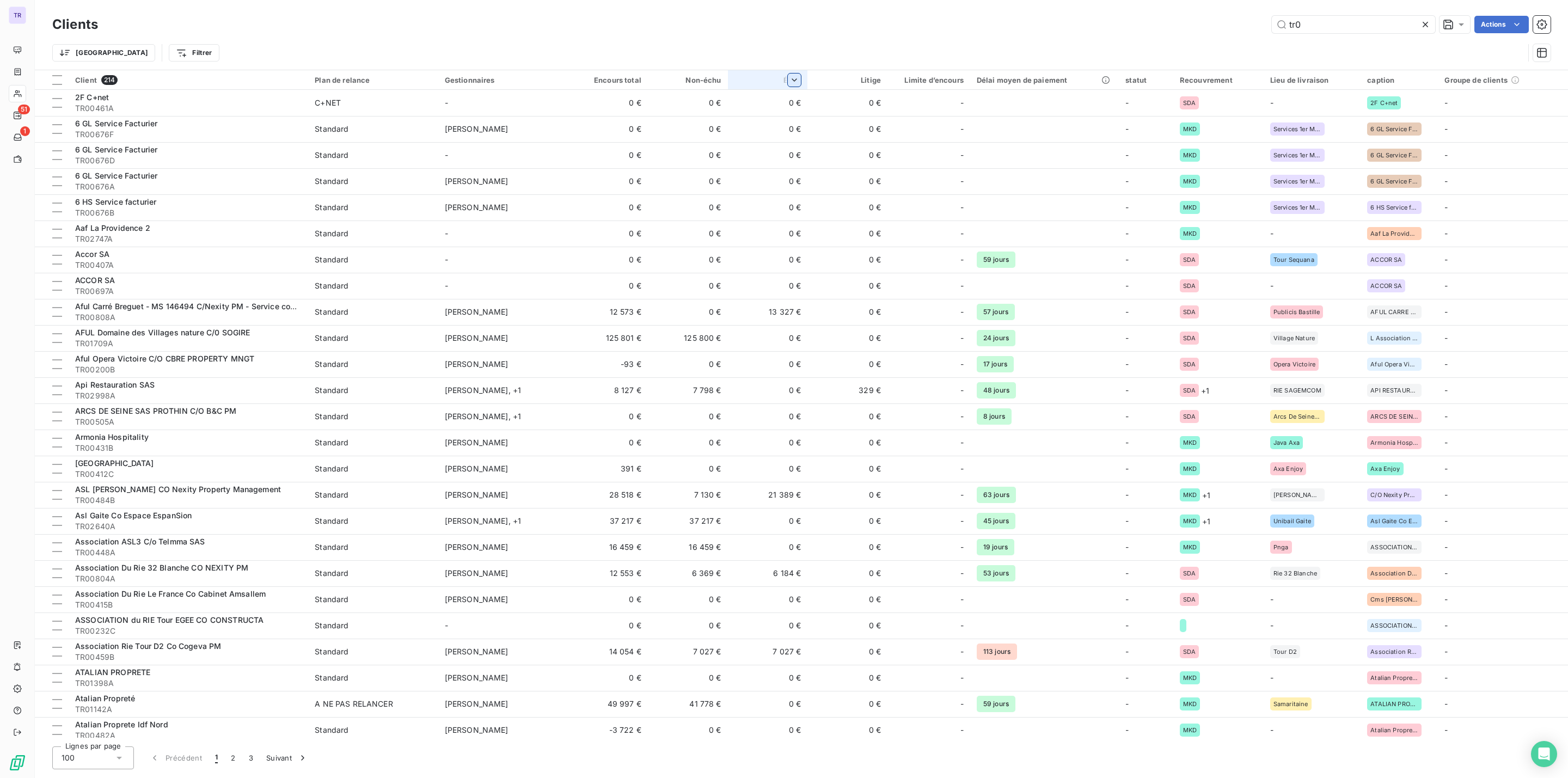
click at [801, 82] on html "TR 51 1 Clients tr0 Actions Trier Filtrer Client 214 Plan de relance Gestionnai…" at bounding box center [784, 389] width 1568 height 778
click at [776, 108] on span "Trier par ordre croissant" at bounding box center [739, 103] width 88 height 11
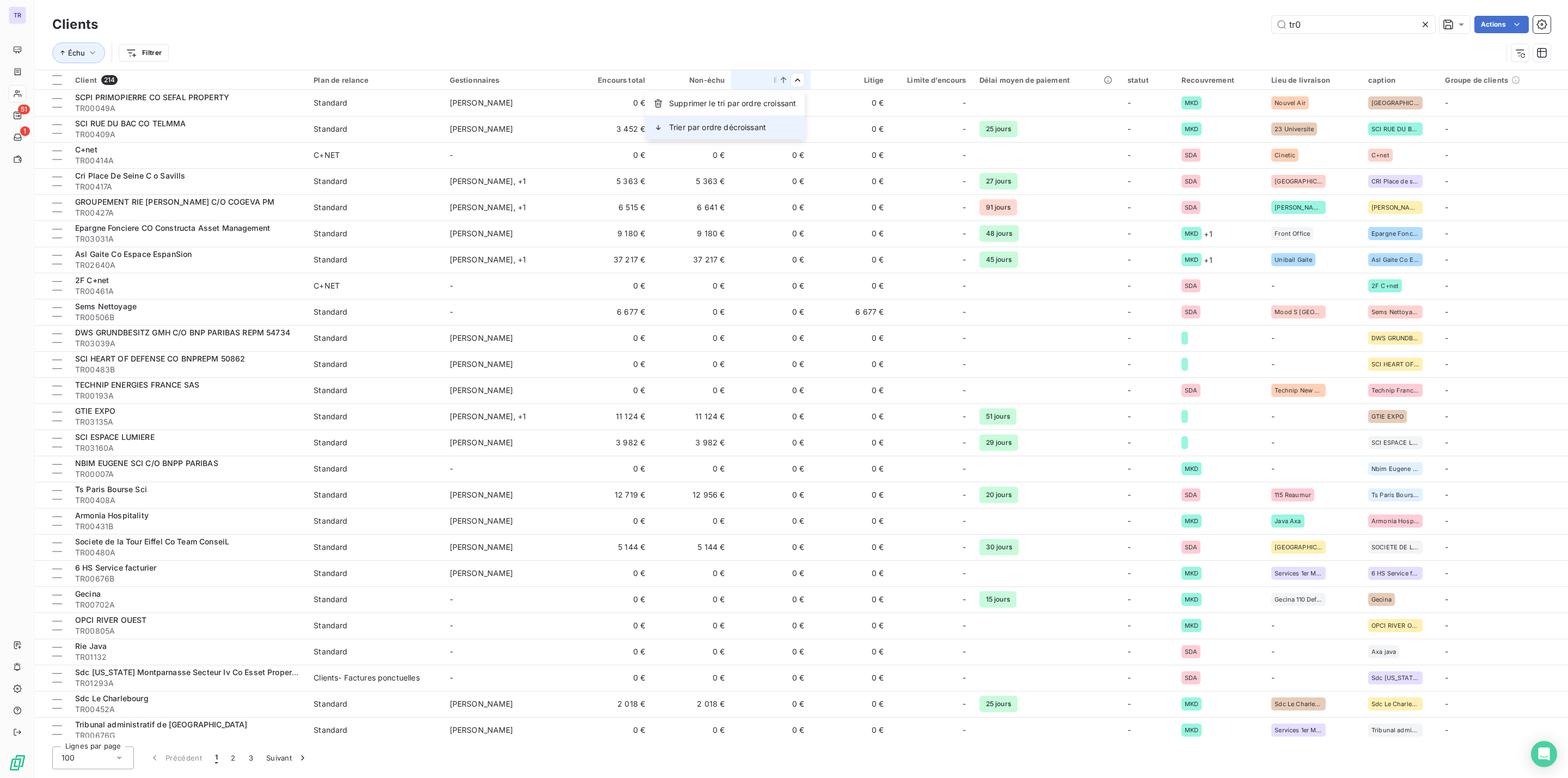
click at [738, 127] on span "Trier par ordre décroissant" at bounding box center [717, 127] width 97 height 11
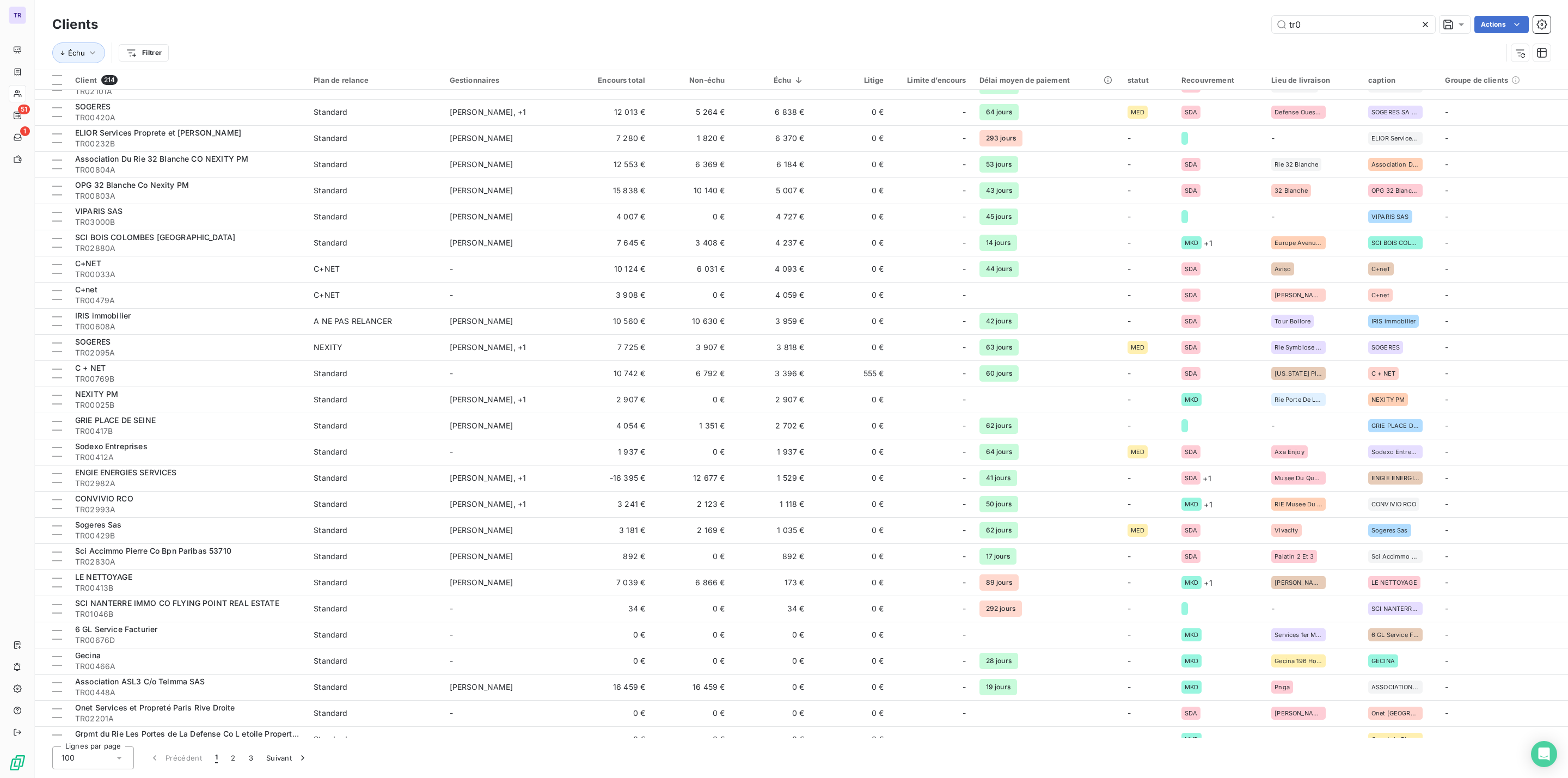
scroll to position [735, 0]
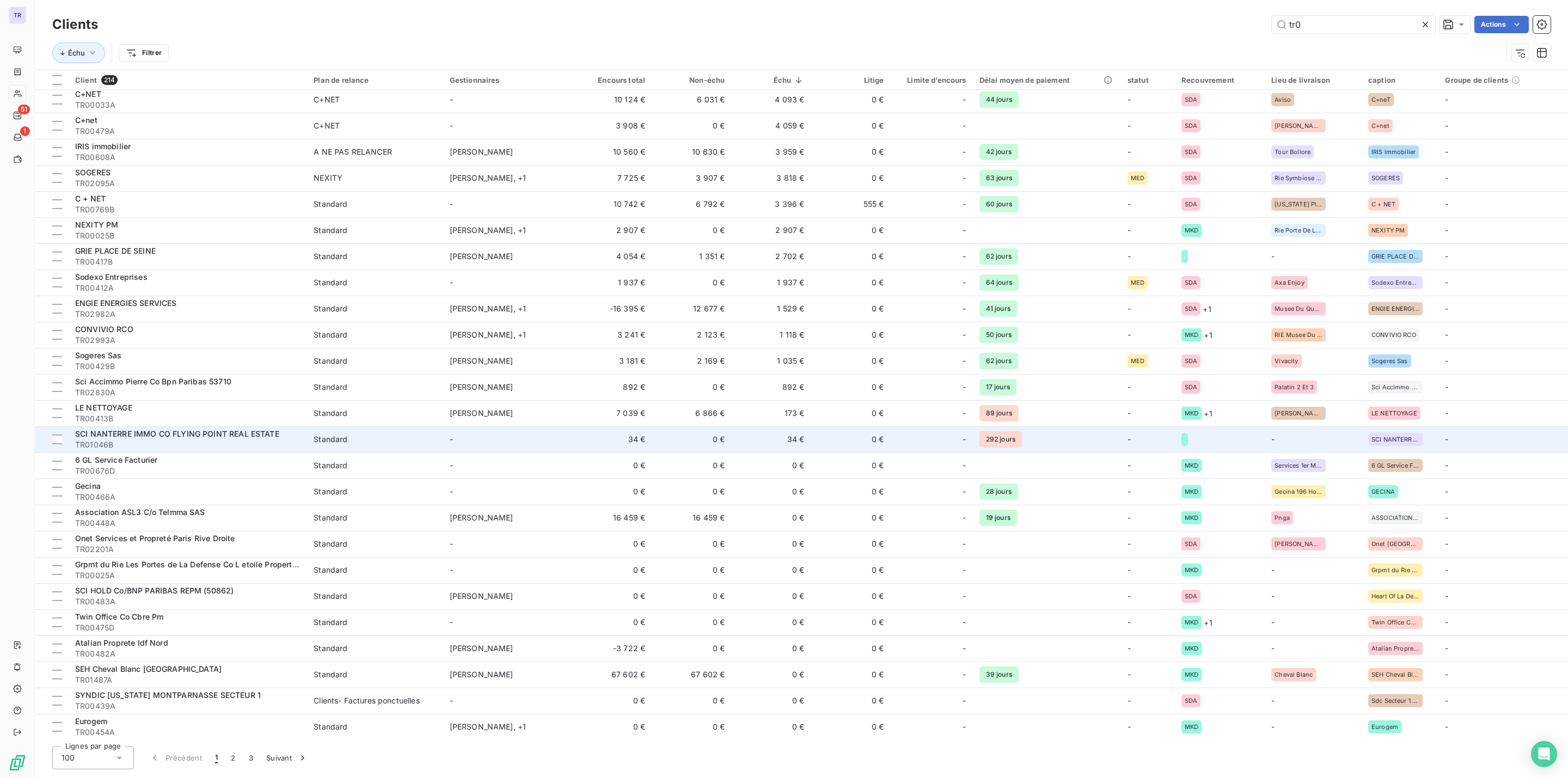
click at [284, 435] on div "SCI NANTERRE IMMO CO FLYING POINT REAL ESTATE" at bounding box center [187, 434] width 225 height 11
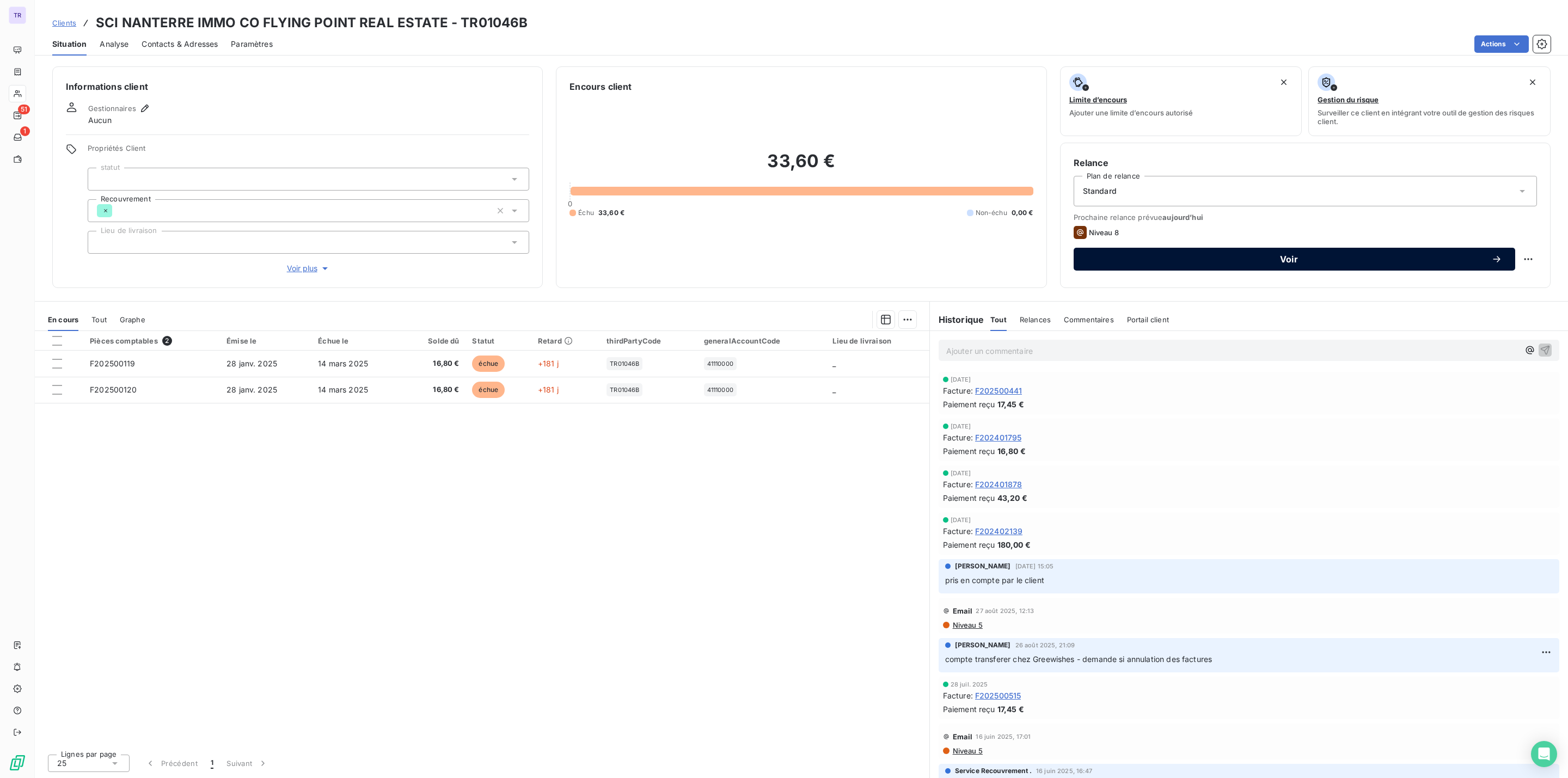
click at [1189, 260] on span "Voir" at bounding box center [1289, 259] width 405 height 9
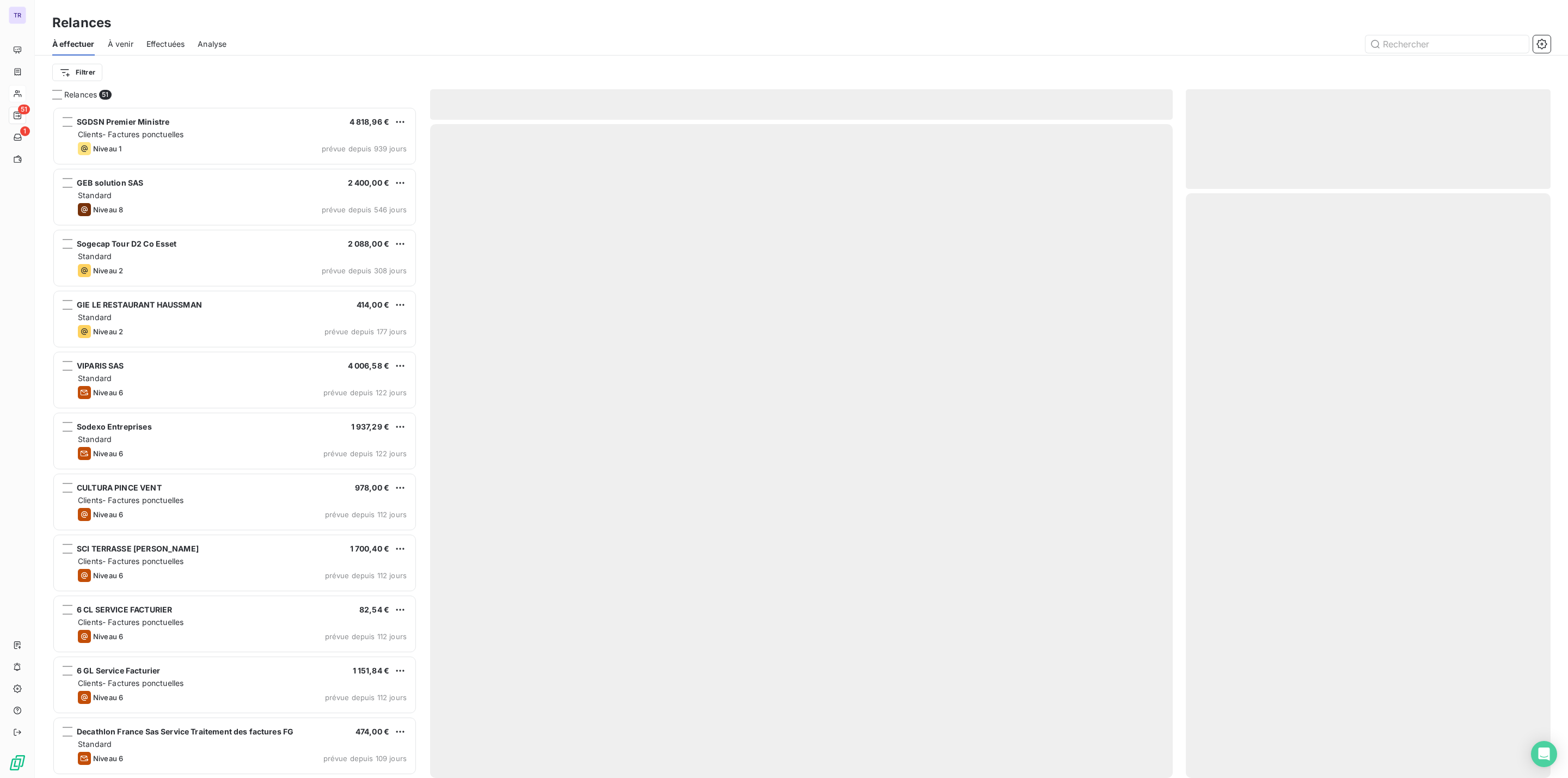
scroll to position [660, 352]
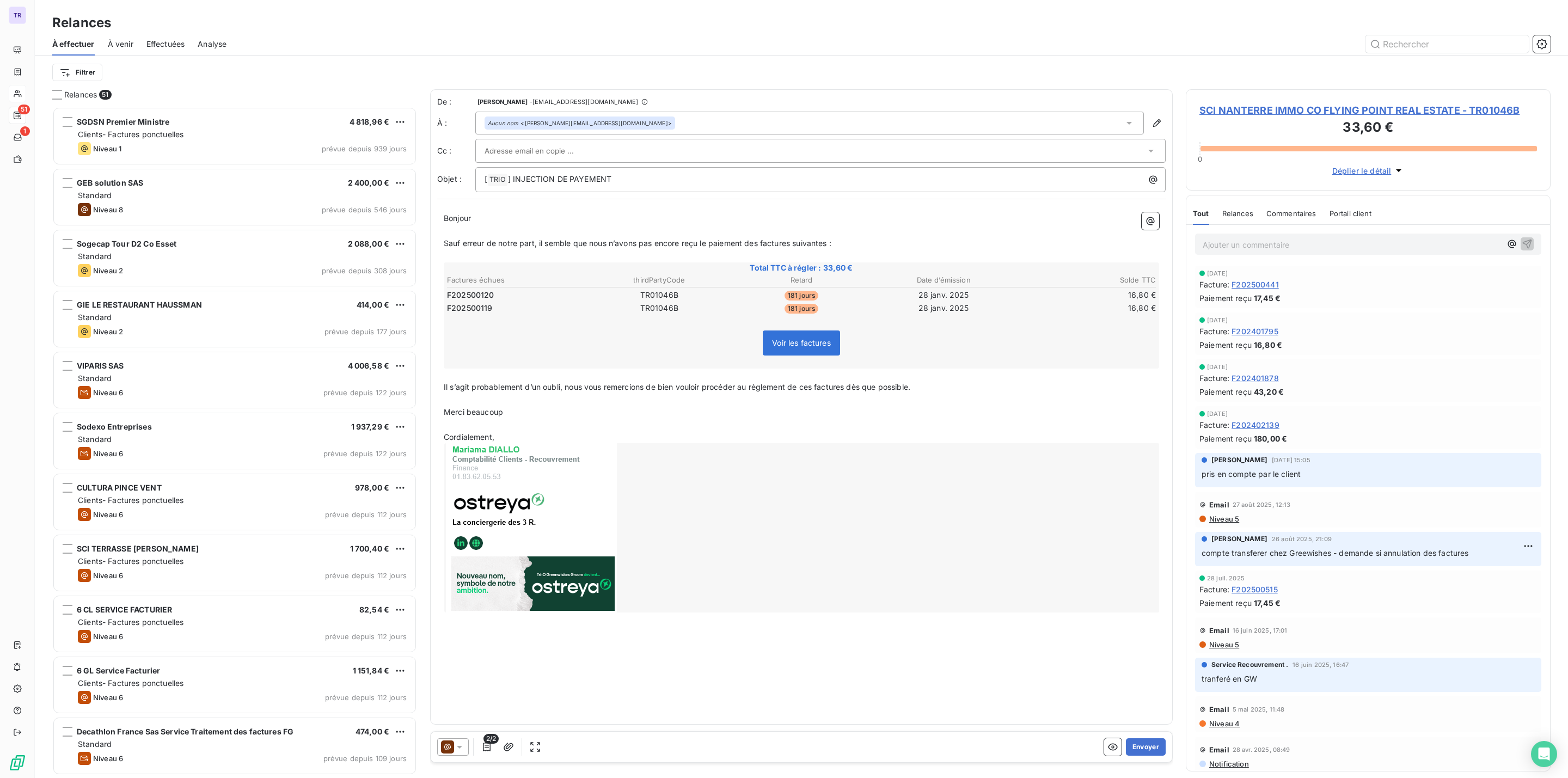
click at [454, 749] on icon at bounding box center [460, 747] width 11 height 11
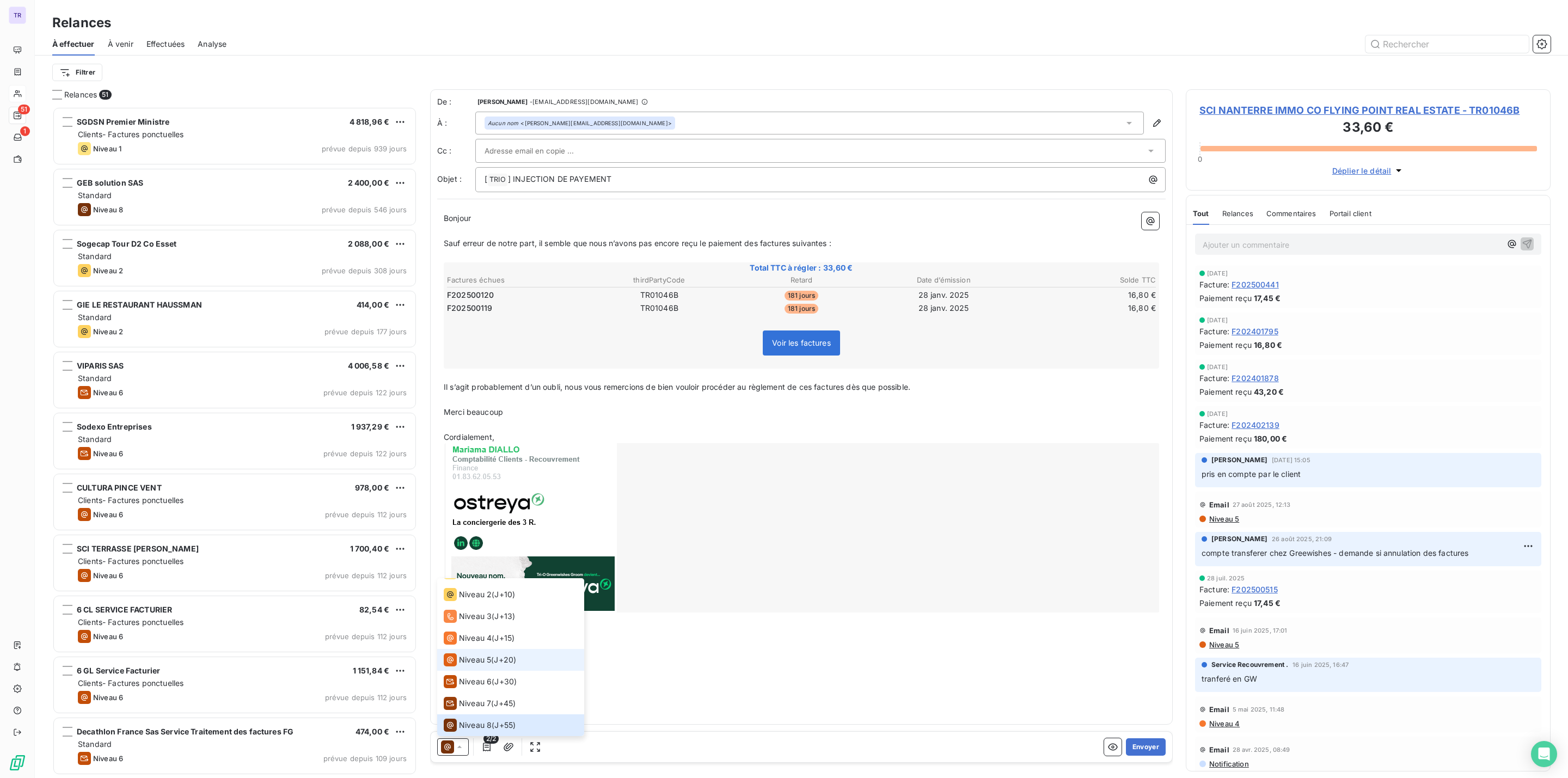
click at [494, 667] on li "Niveau 5 ( J+20 )" at bounding box center [511, 660] width 147 height 22
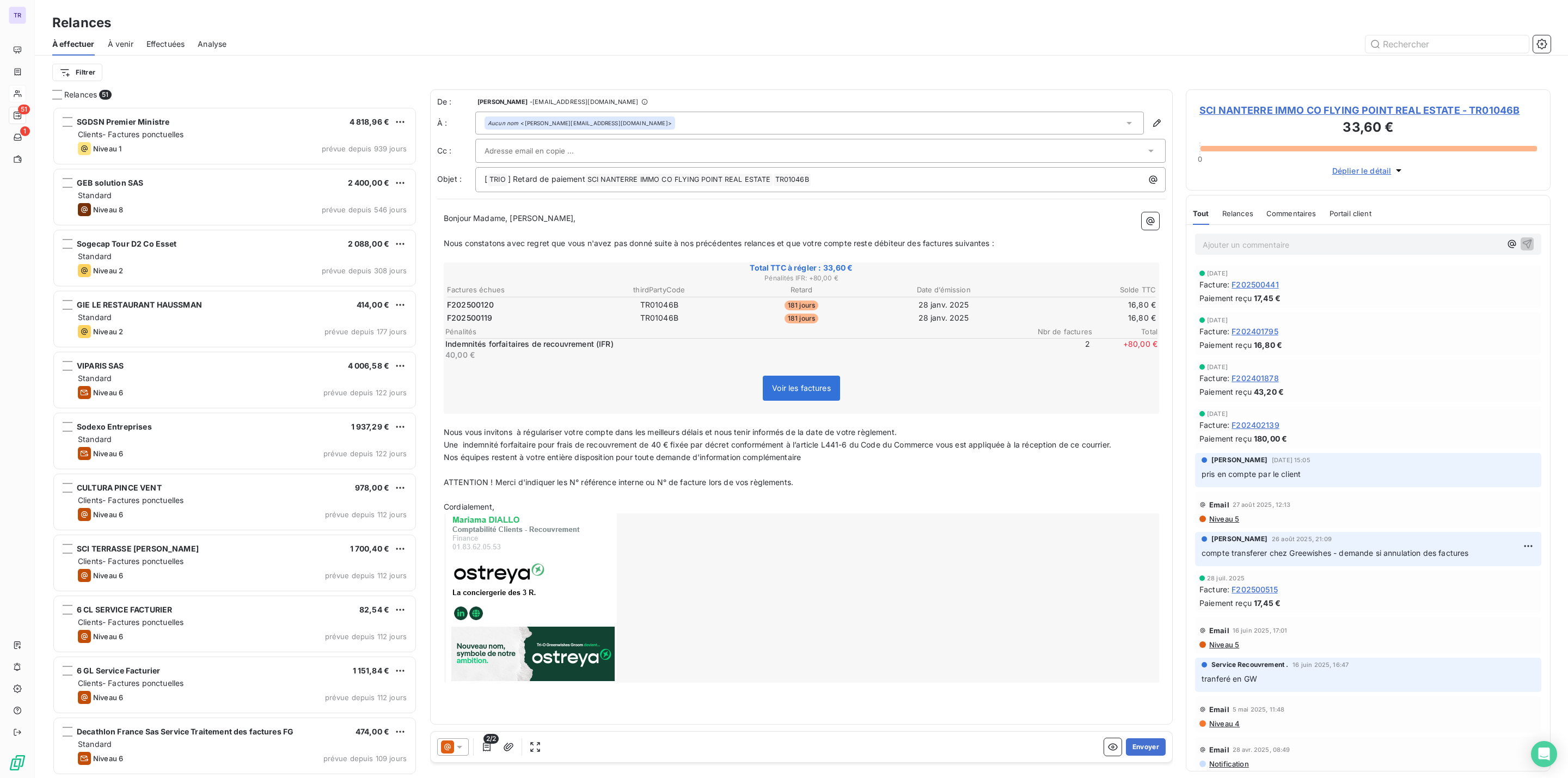
click at [1216, 518] on span "Niveau 5" at bounding box center [1223, 519] width 31 height 9
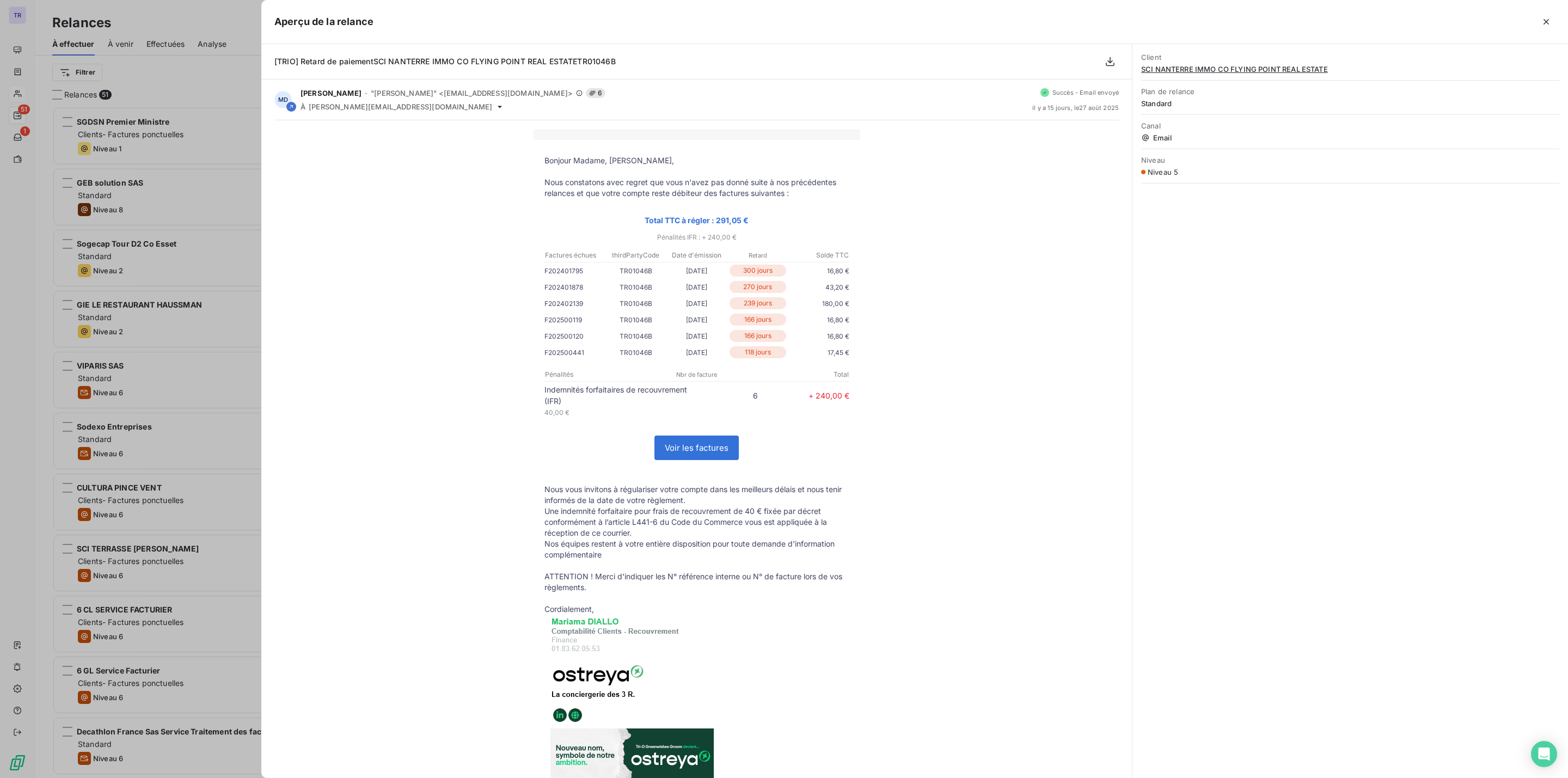
click at [233, 77] on div at bounding box center [784, 389] width 1568 height 778
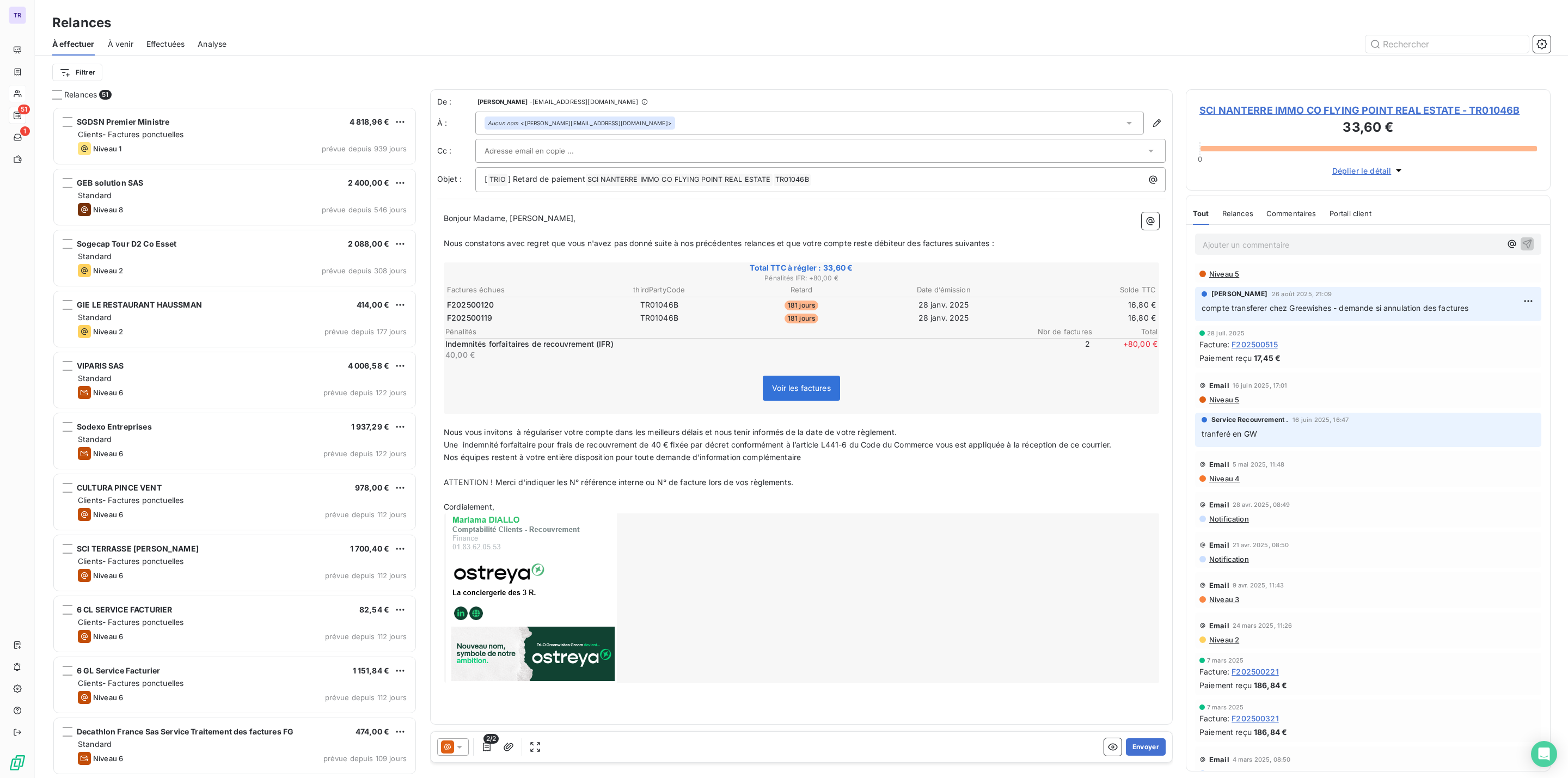
scroll to position [0, 0]
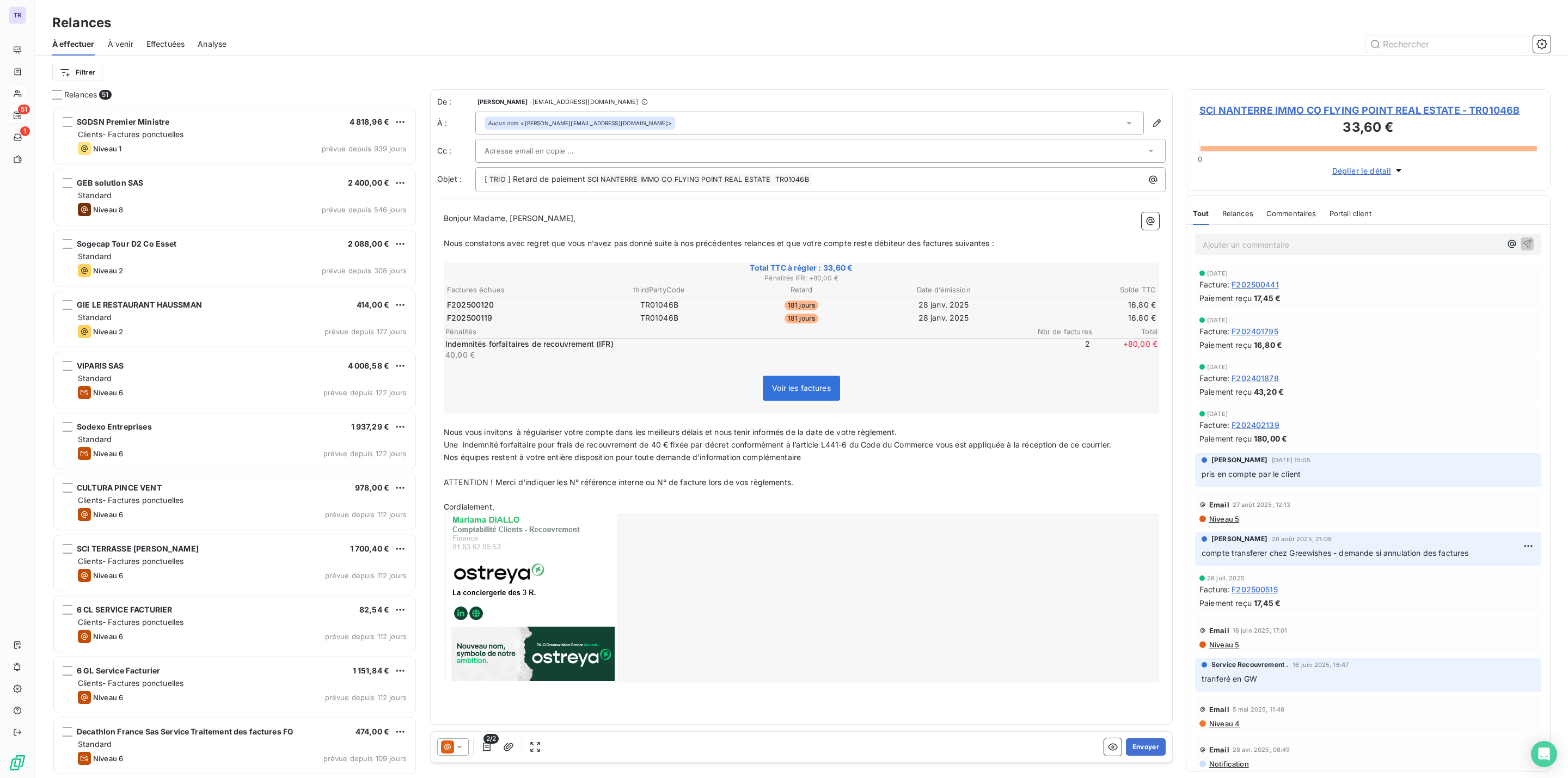
click at [1281, 108] on span "SCI NANTERRE IMMO CO FLYING POINT REAL ESTATE - TR01046B" at bounding box center [1368, 110] width 338 height 15
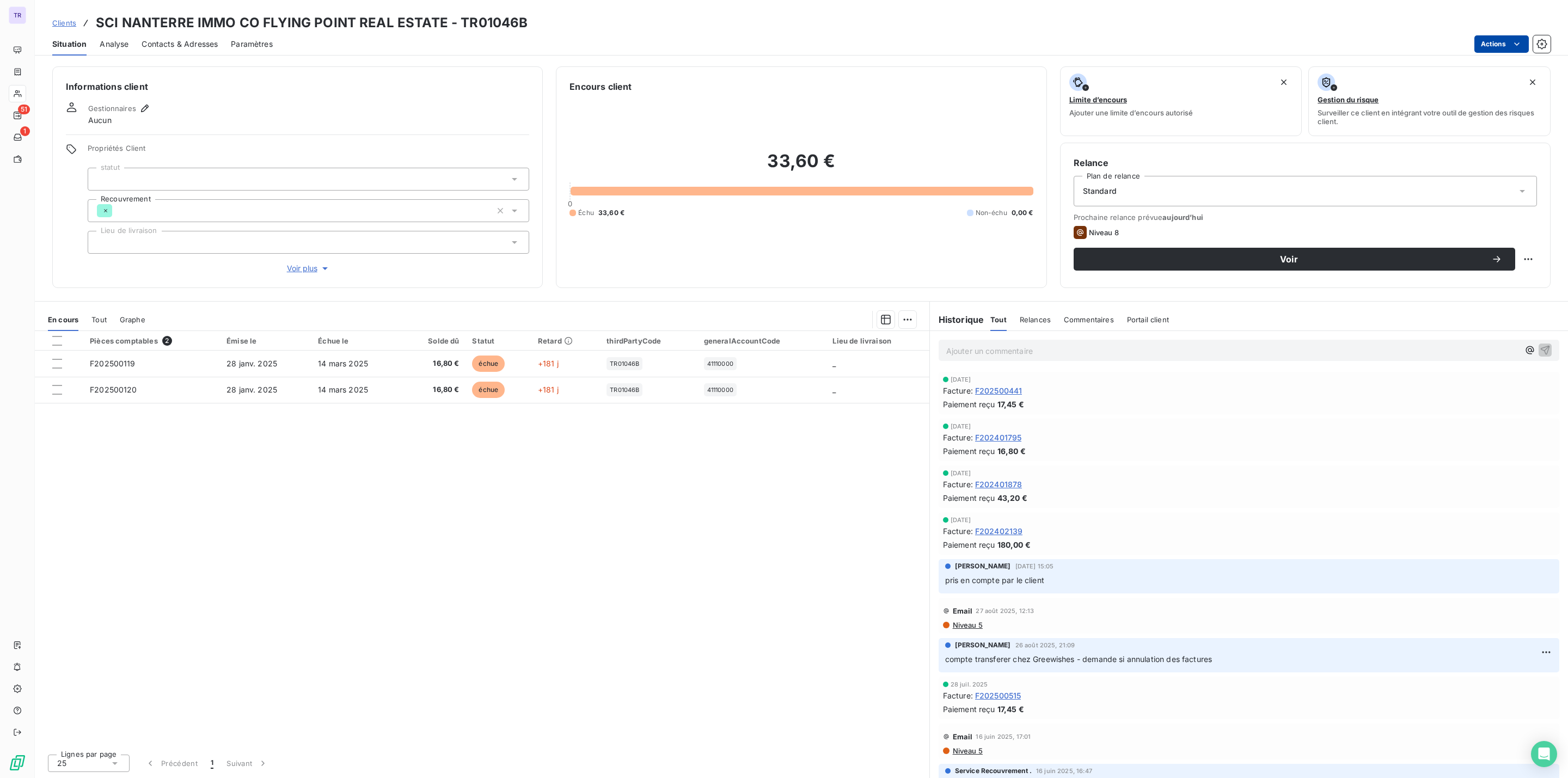
click at [1503, 43] on html "TR 51 1 Clients SCI NANTERRE IMMO CO FLYING POINT REAL ESTATE - TR01046B Situat…" at bounding box center [784, 389] width 1568 height 778
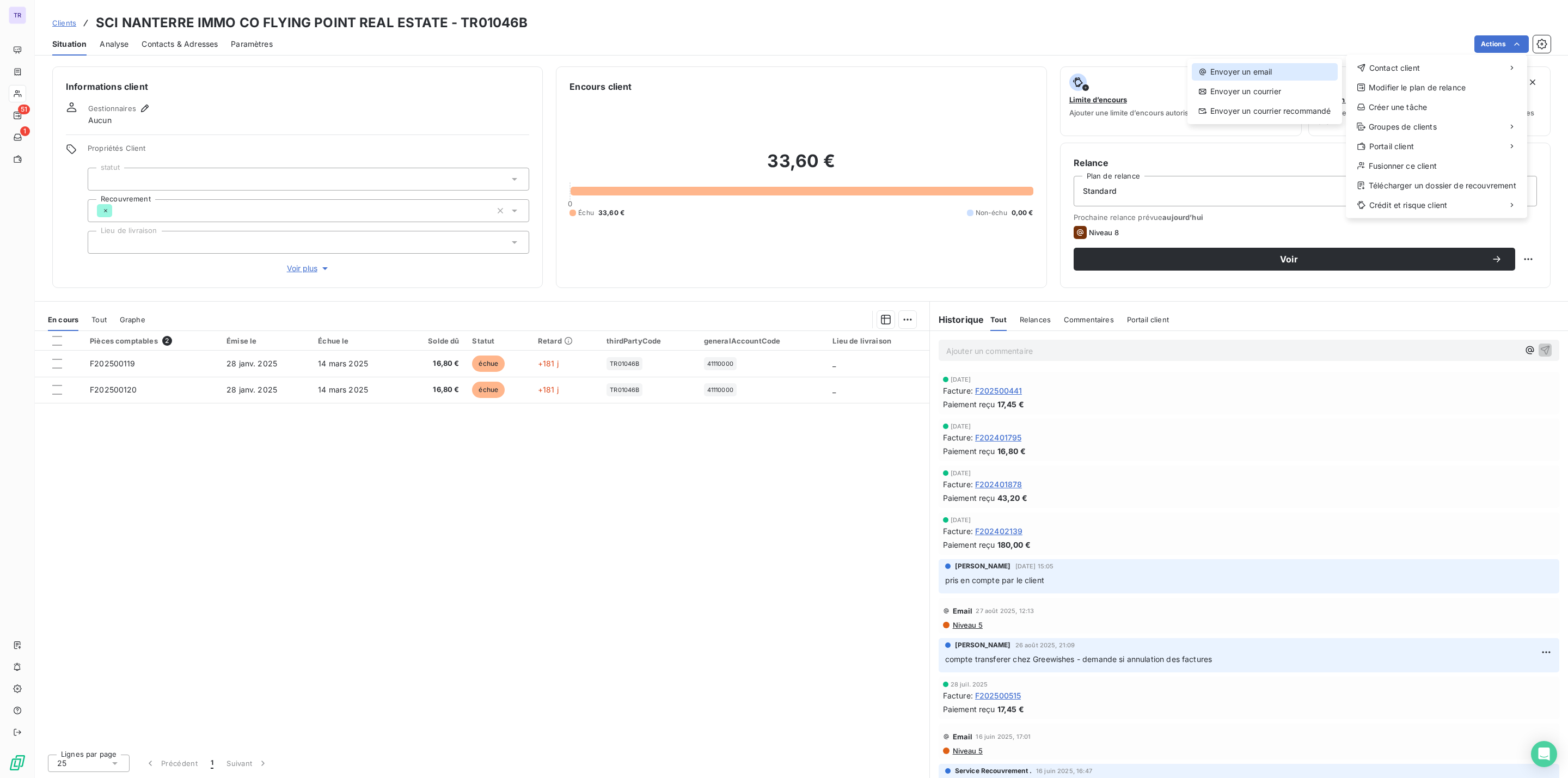
click at [1275, 71] on div "Envoyer un email" at bounding box center [1265, 72] width 146 height 18
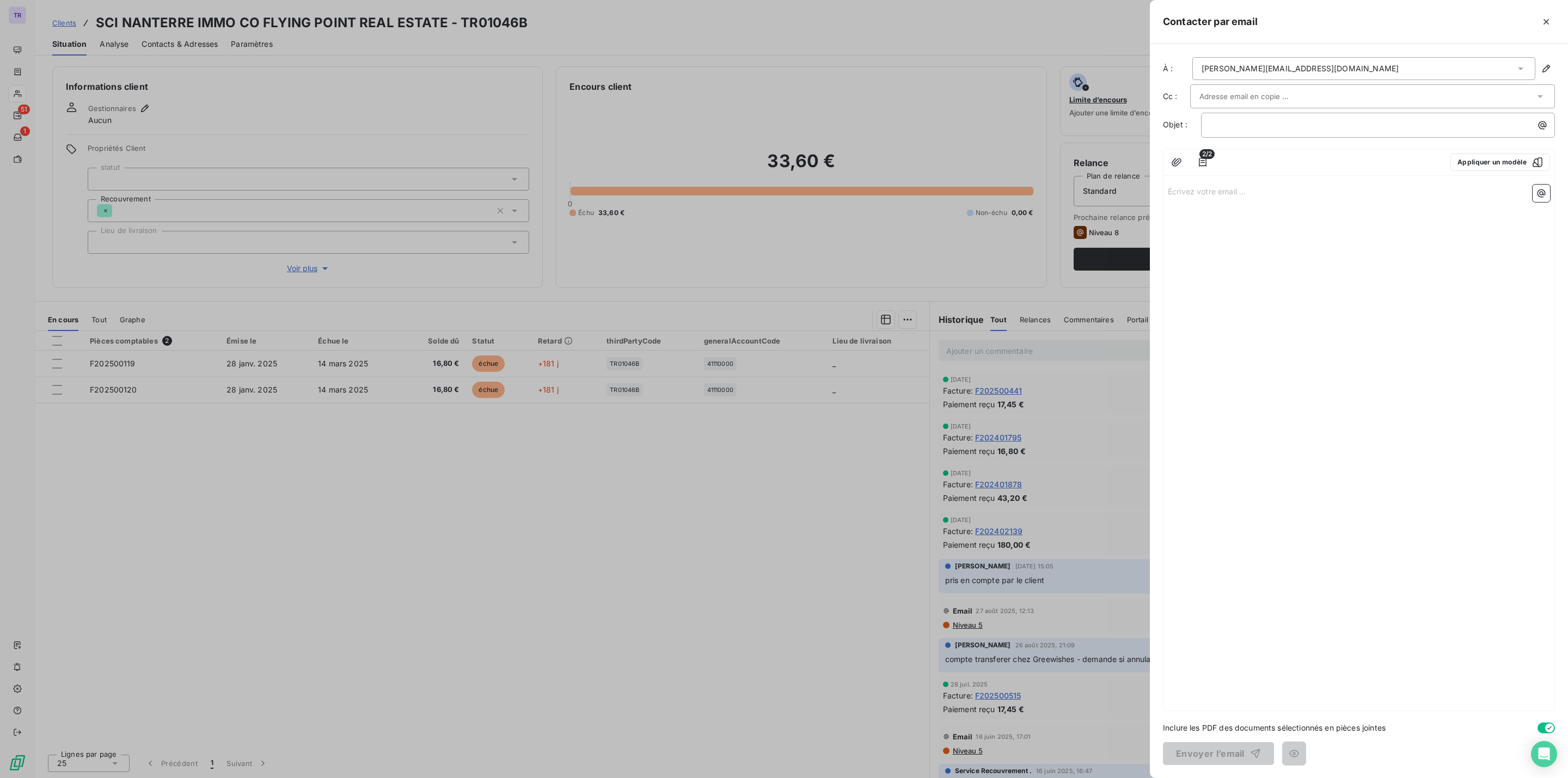
click at [1349, 83] on div "À : [PERSON_NAME][EMAIL_ADDRESS][DOMAIN_NAME] Cc : Objet : ﻿ 2/2 Appliquer un m…" at bounding box center [1359, 411] width 418 height 734
click at [1349, 91] on div at bounding box center [1367, 96] width 335 height 16
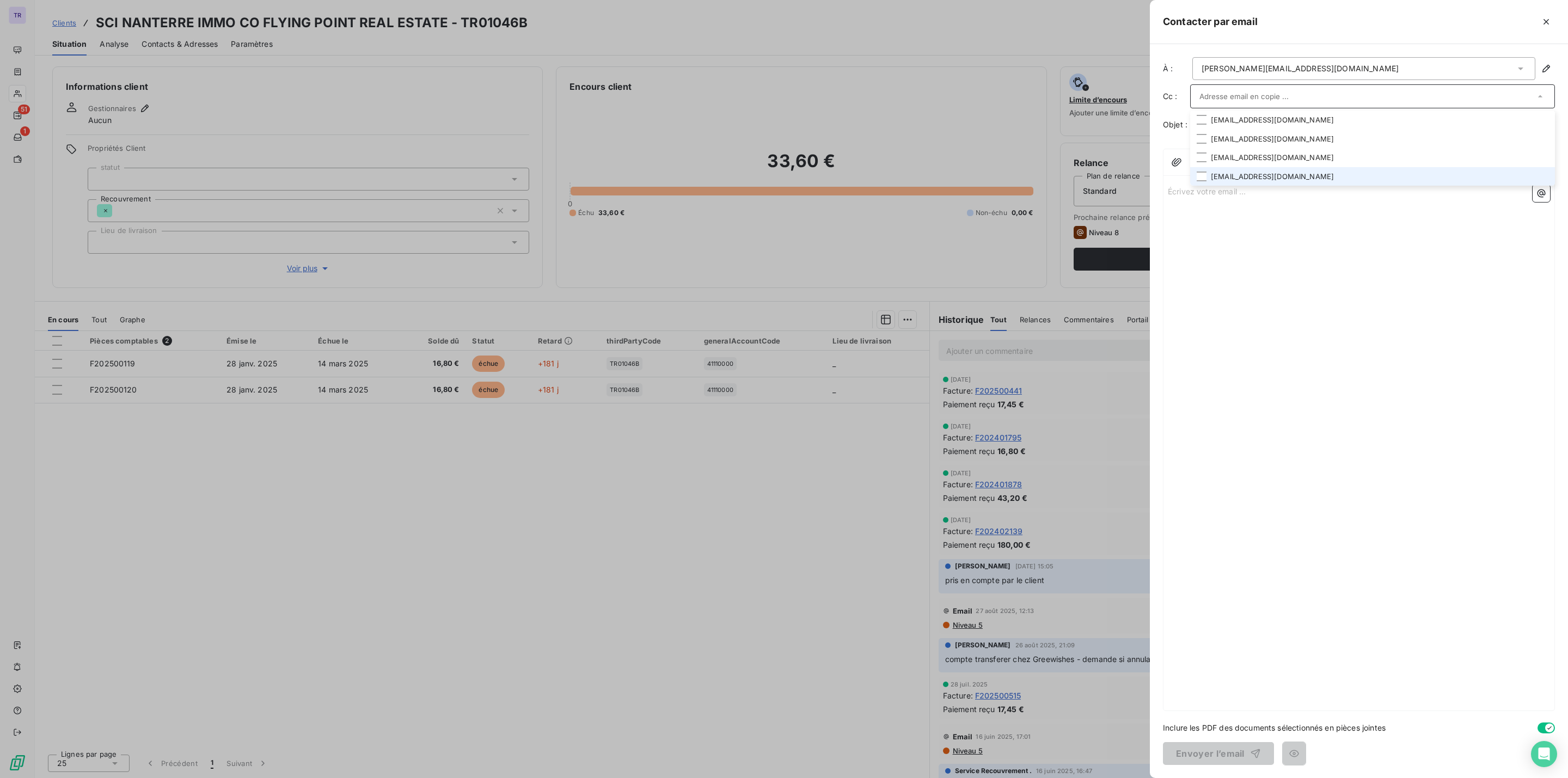
click at [1271, 175] on li "[EMAIL_ADDRESS][DOMAIN_NAME]" at bounding box center [1372, 177] width 365 height 19
click at [1204, 159] on div at bounding box center [1202, 158] width 10 height 10
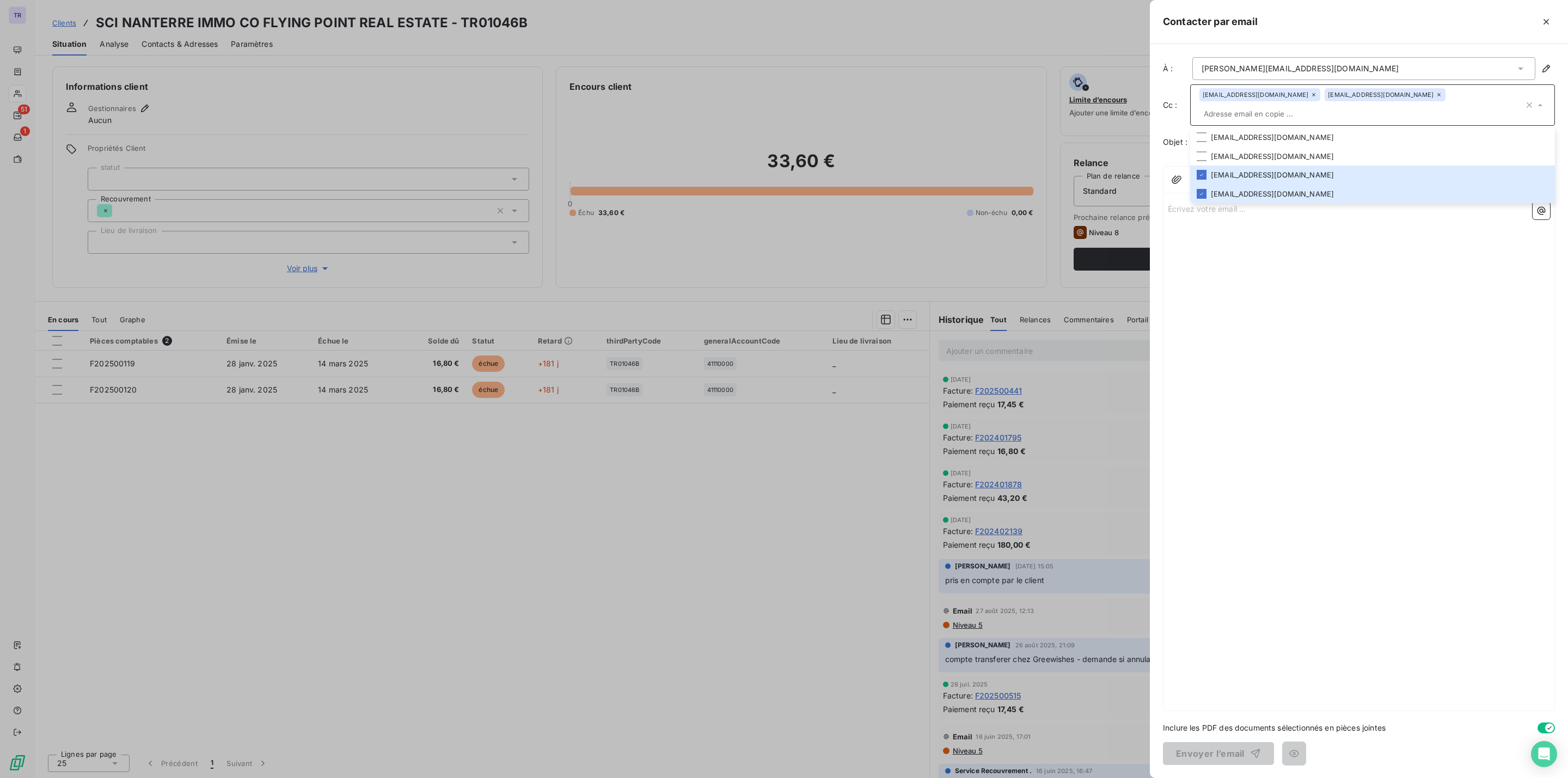
click at [797, 445] on div at bounding box center [784, 389] width 1568 height 778
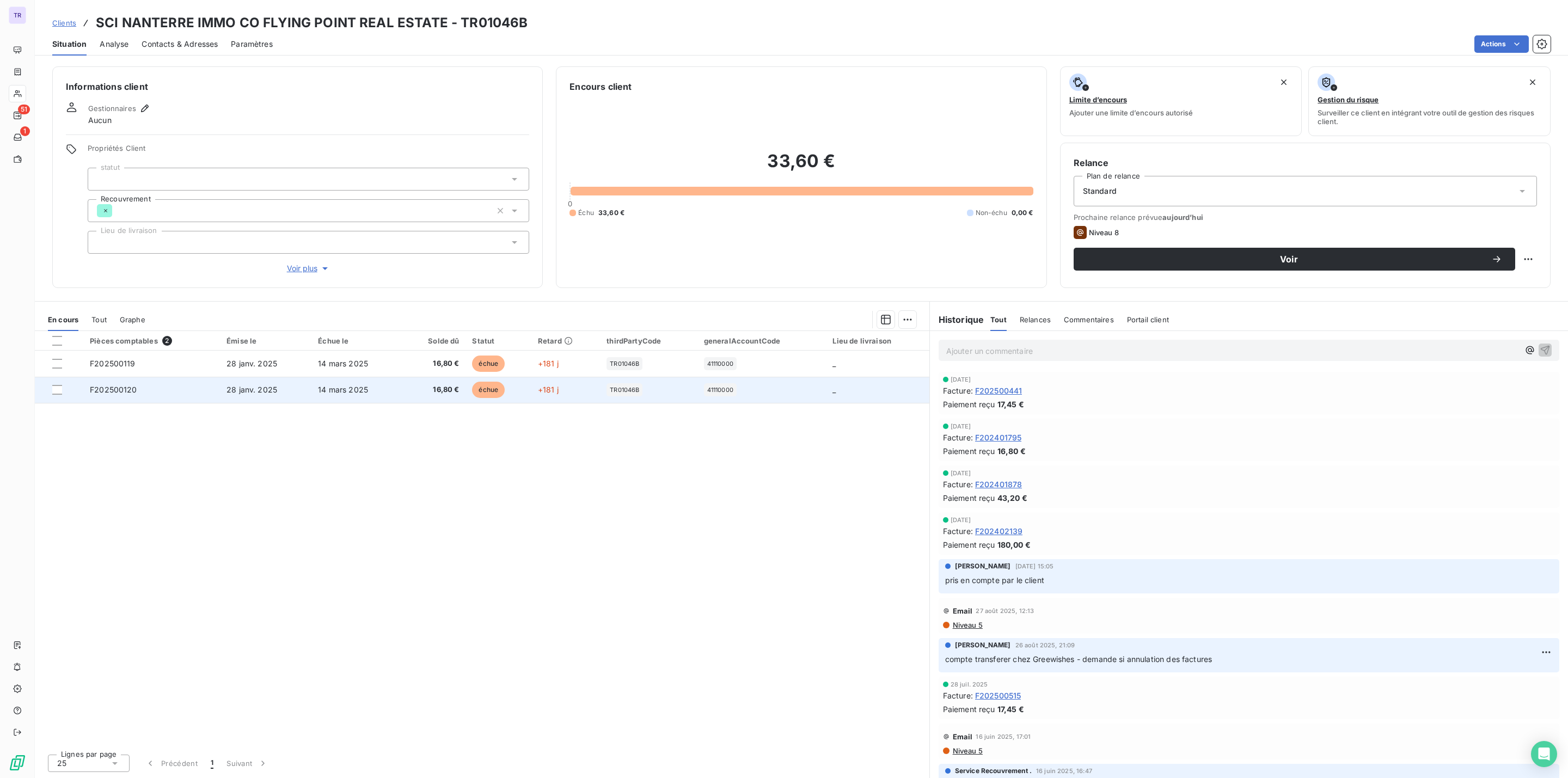
click at [491, 387] on span "échue" at bounding box center [488, 390] width 33 height 16
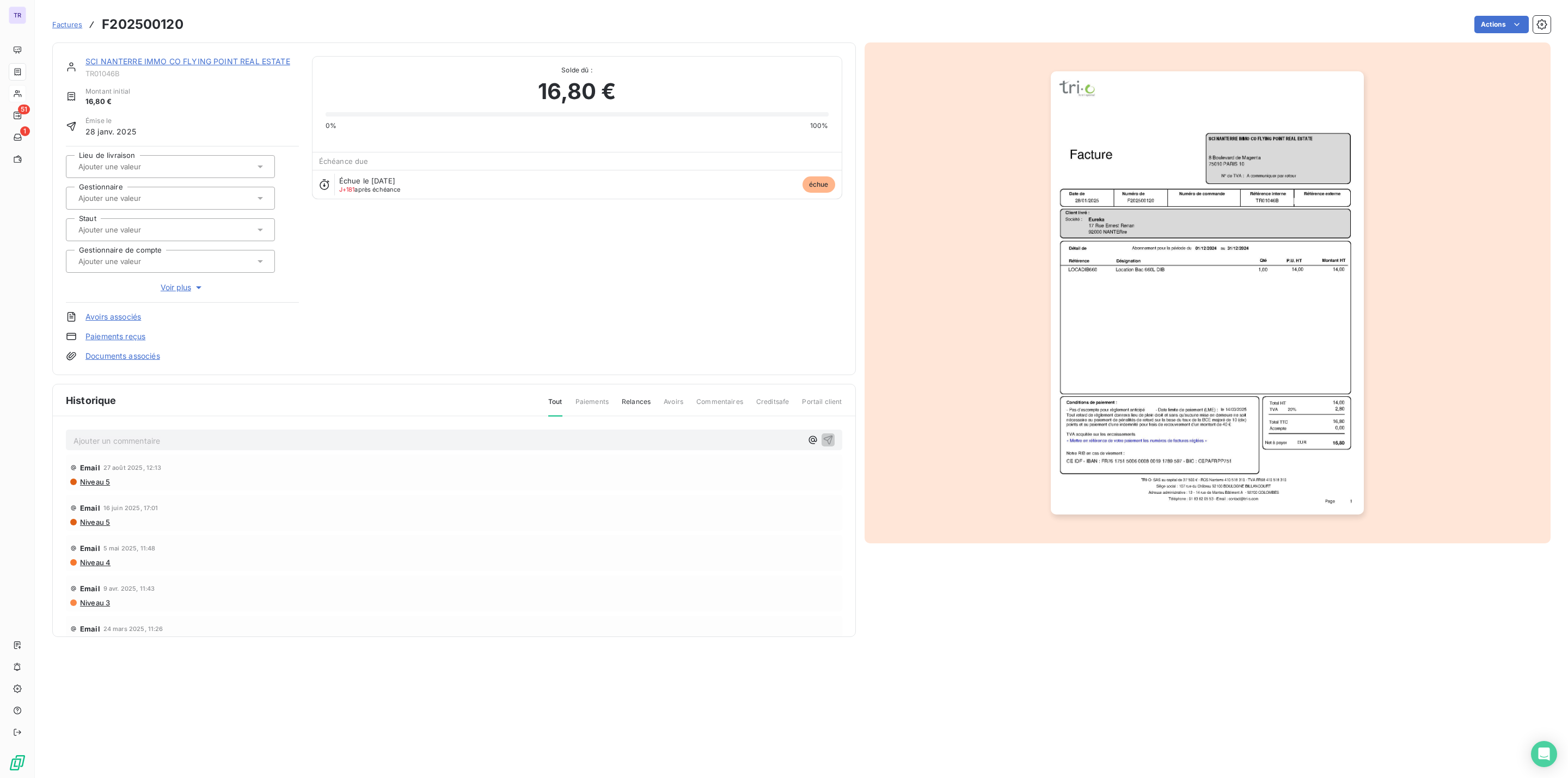
click at [1258, 141] on img "button" at bounding box center [1207, 293] width 313 height 443
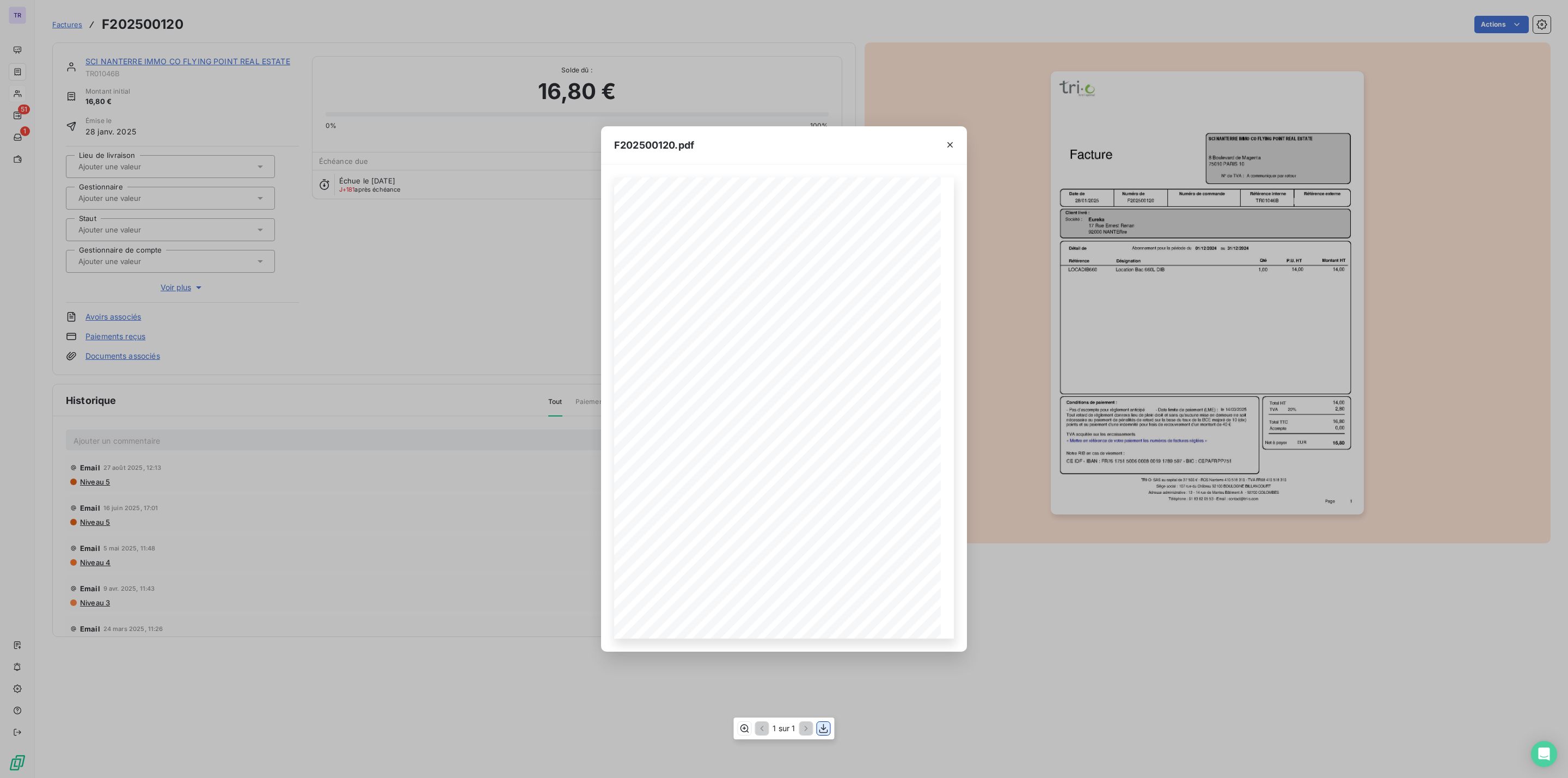
click at [821, 732] on icon "button" at bounding box center [824, 729] width 11 height 11
click at [887, 111] on div "F202500120.pdf Référence interne Numéro de Date de Numéro de commande Référence…" at bounding box center [784, 389] width 1568 height 778
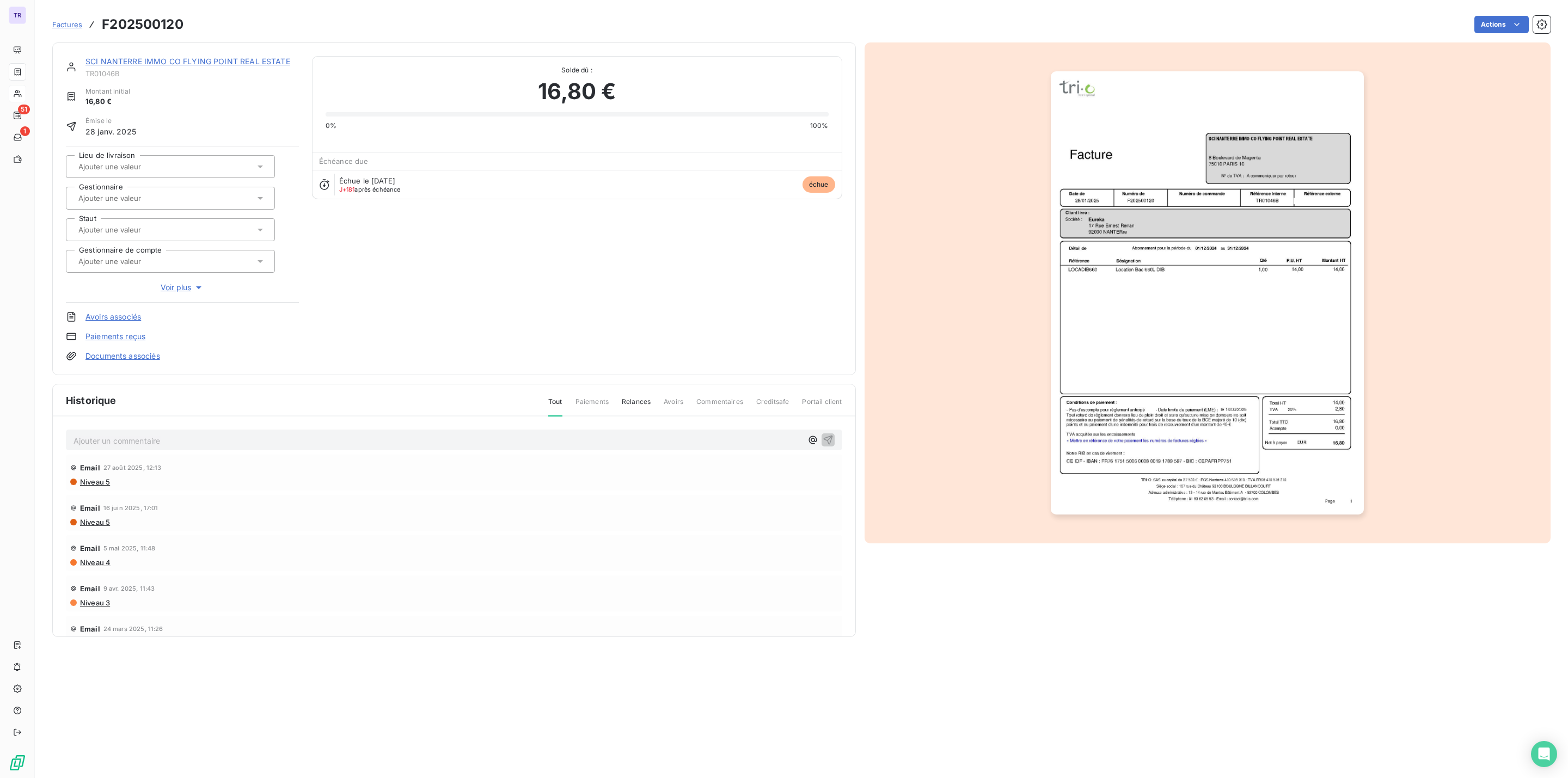
click at [132, 59] on link "SCI NANTERRE IMMO CO FLYING POINT REAL ESTATE" at bounding box center [187, 61] width 205 height 9
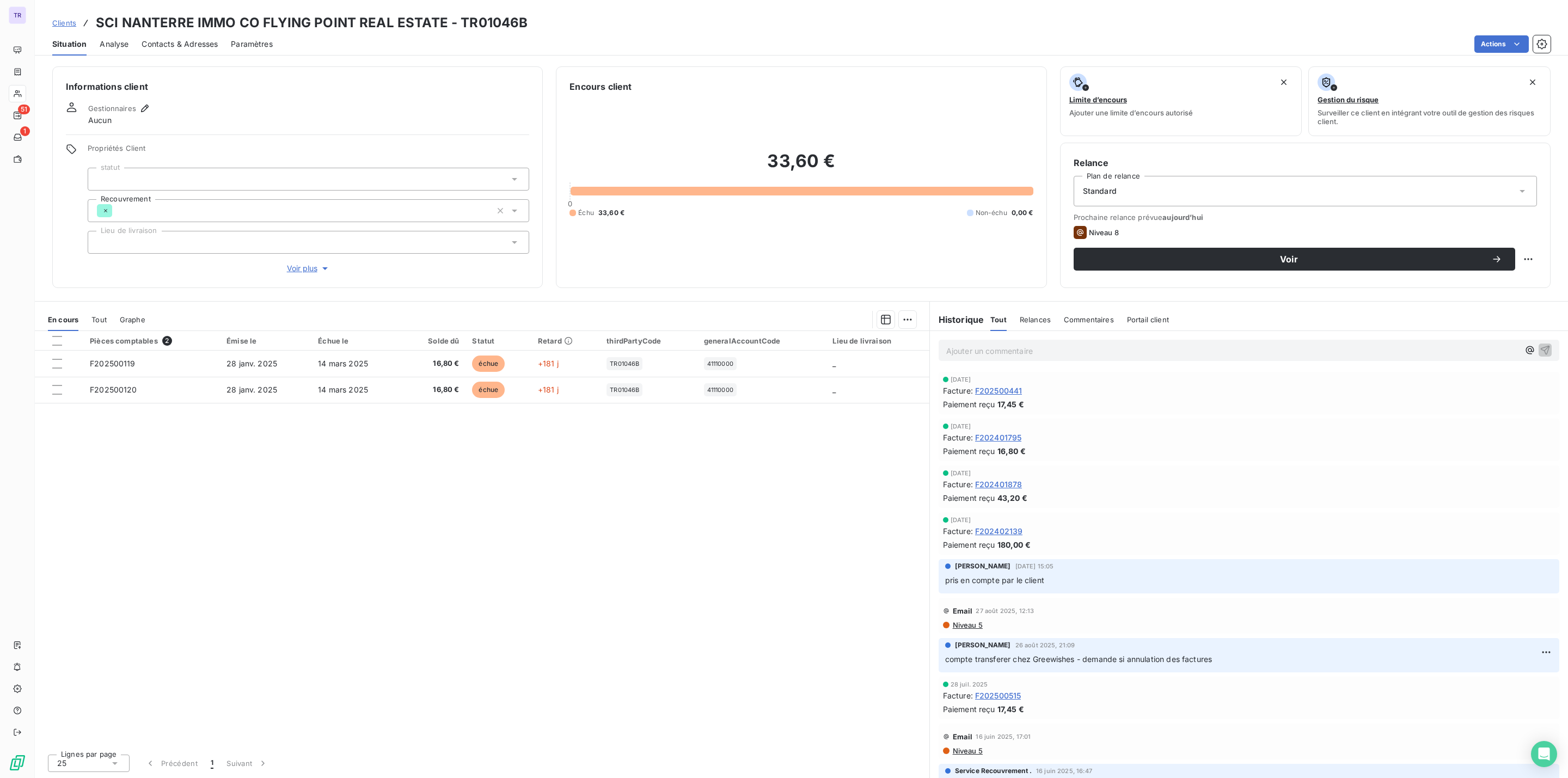
click at [212, 46] on span "Contacts & Adresses" at bounding box center [180, 44] width 76 height 11
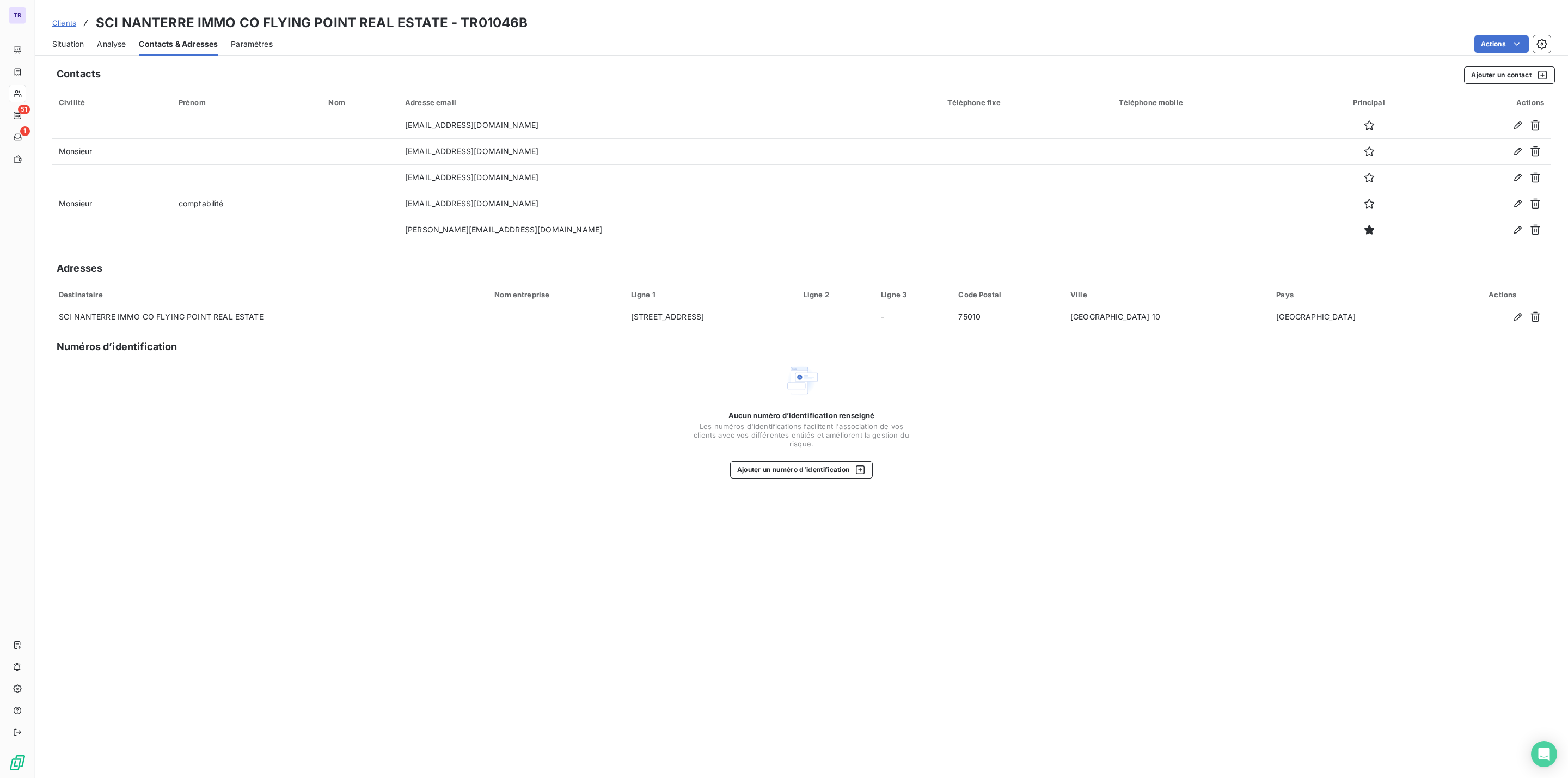
click at [60, 39] on span "Situation" at bounding box center [68, 44] width 32 height 11
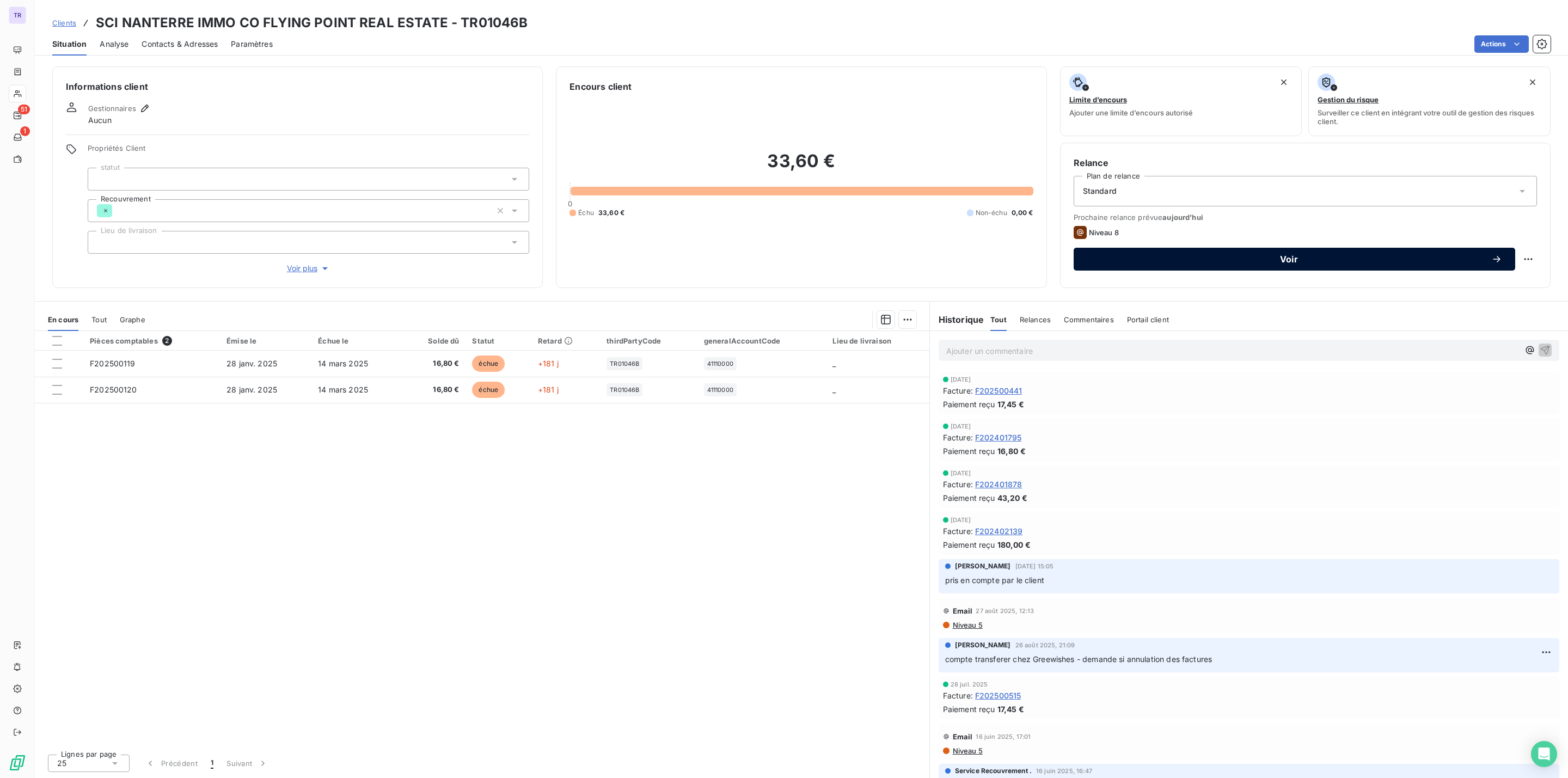
click at [1256, 255] on span "Voir" at bounding box center [1289, 259] width 405 height 9
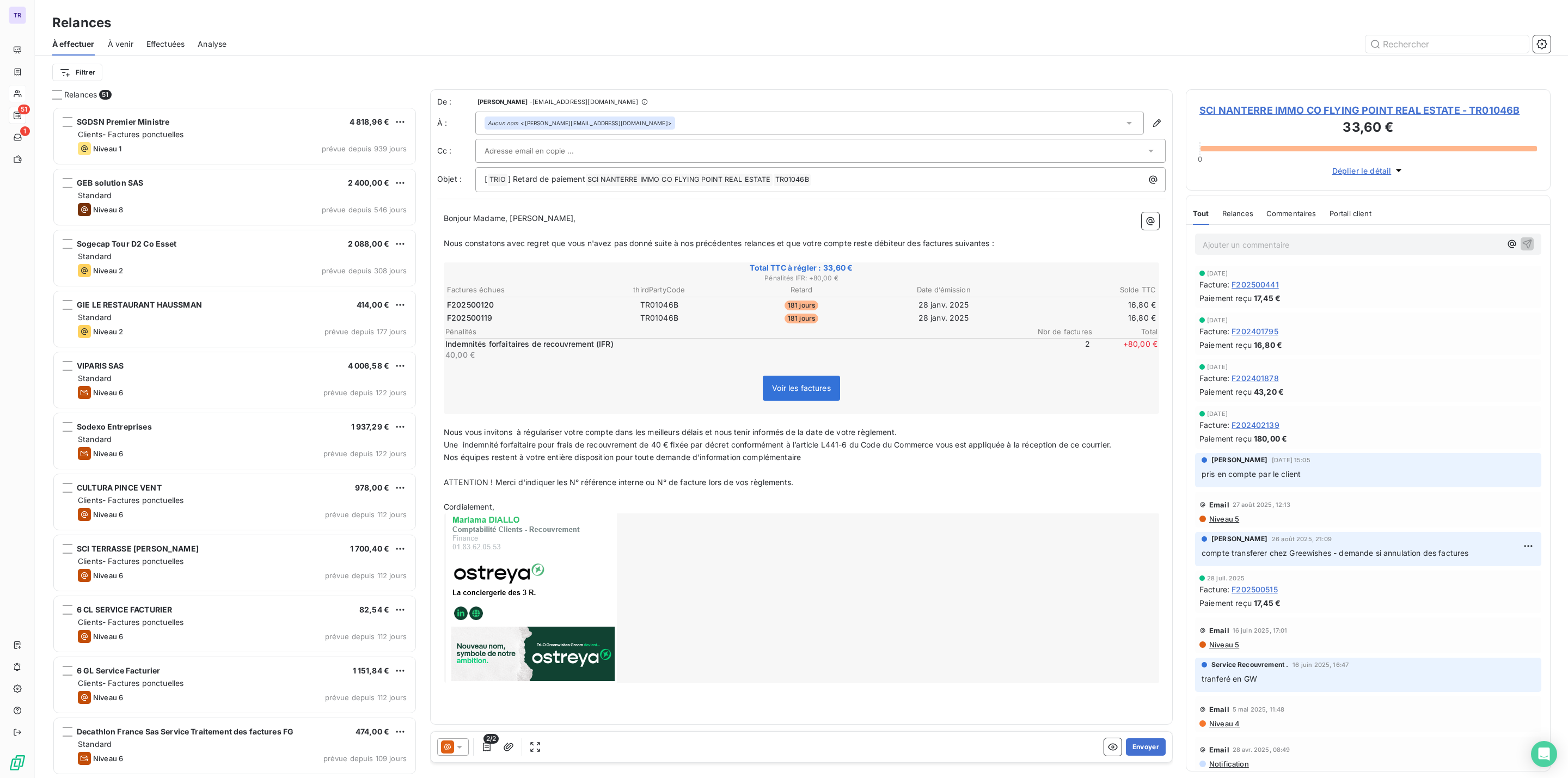
scroll to position [660, 352]
click at [454, 747] on icon at bounding box center [460, 747] width 11 height 11
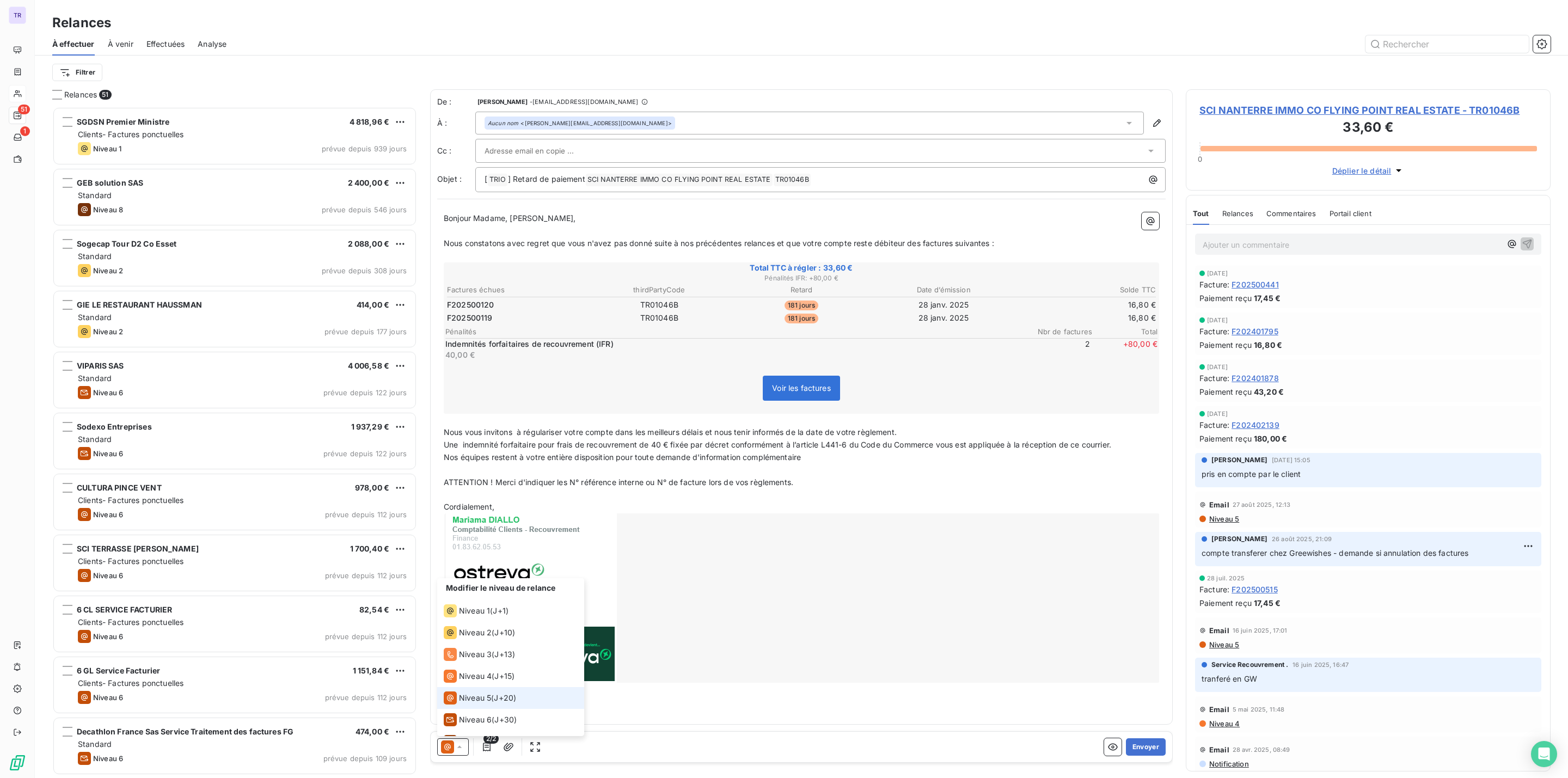
click at [498, 693] on span "J+20 )" at bounding box center [505, 698] width 23 height 11
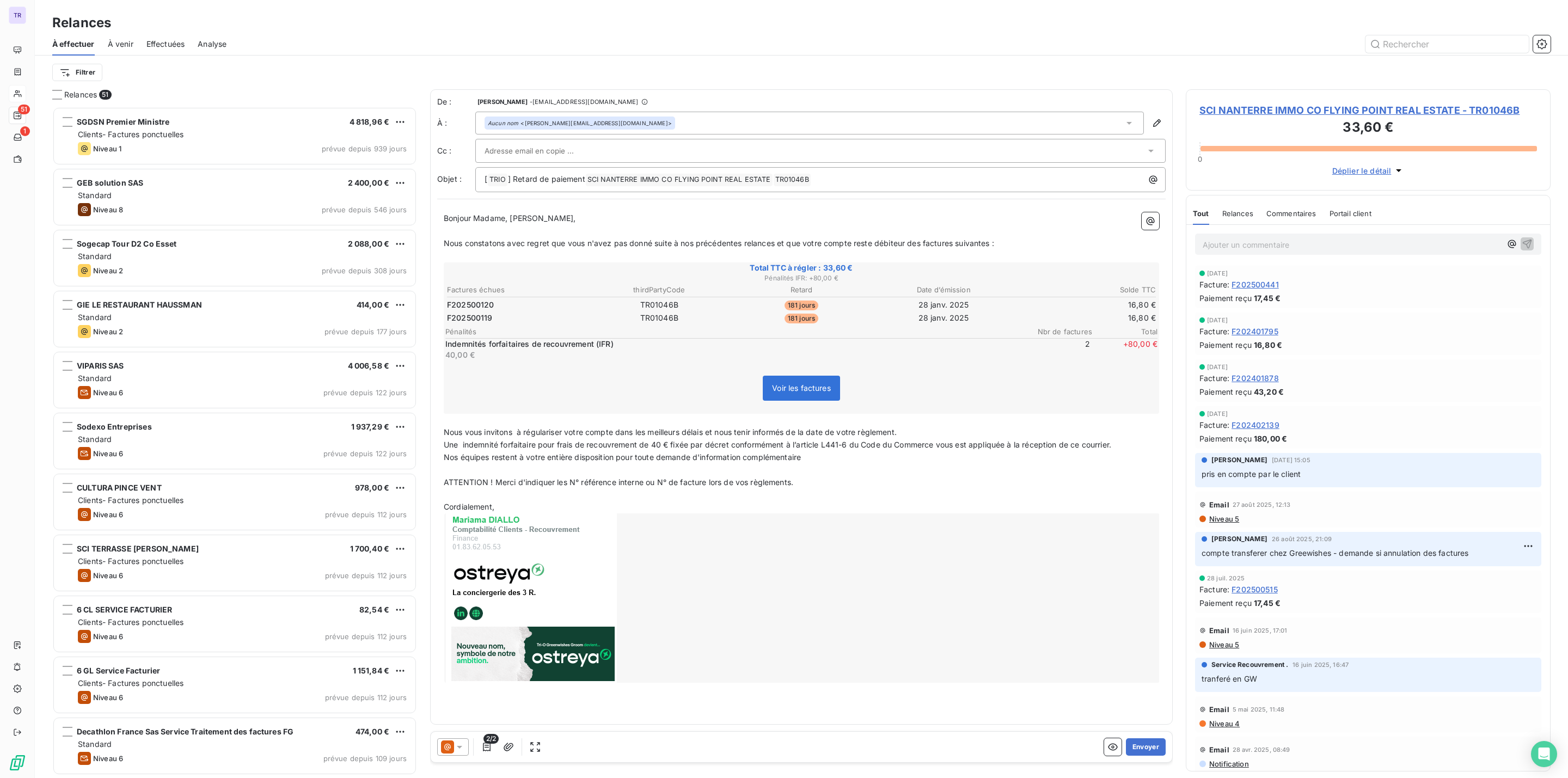
click at [1344, 108] on span "SCI NANTERRE IMMO CO FLYING POINT REAL ESTATE - TR01046B" at bounding box center [1368, 110] width 338 height 15
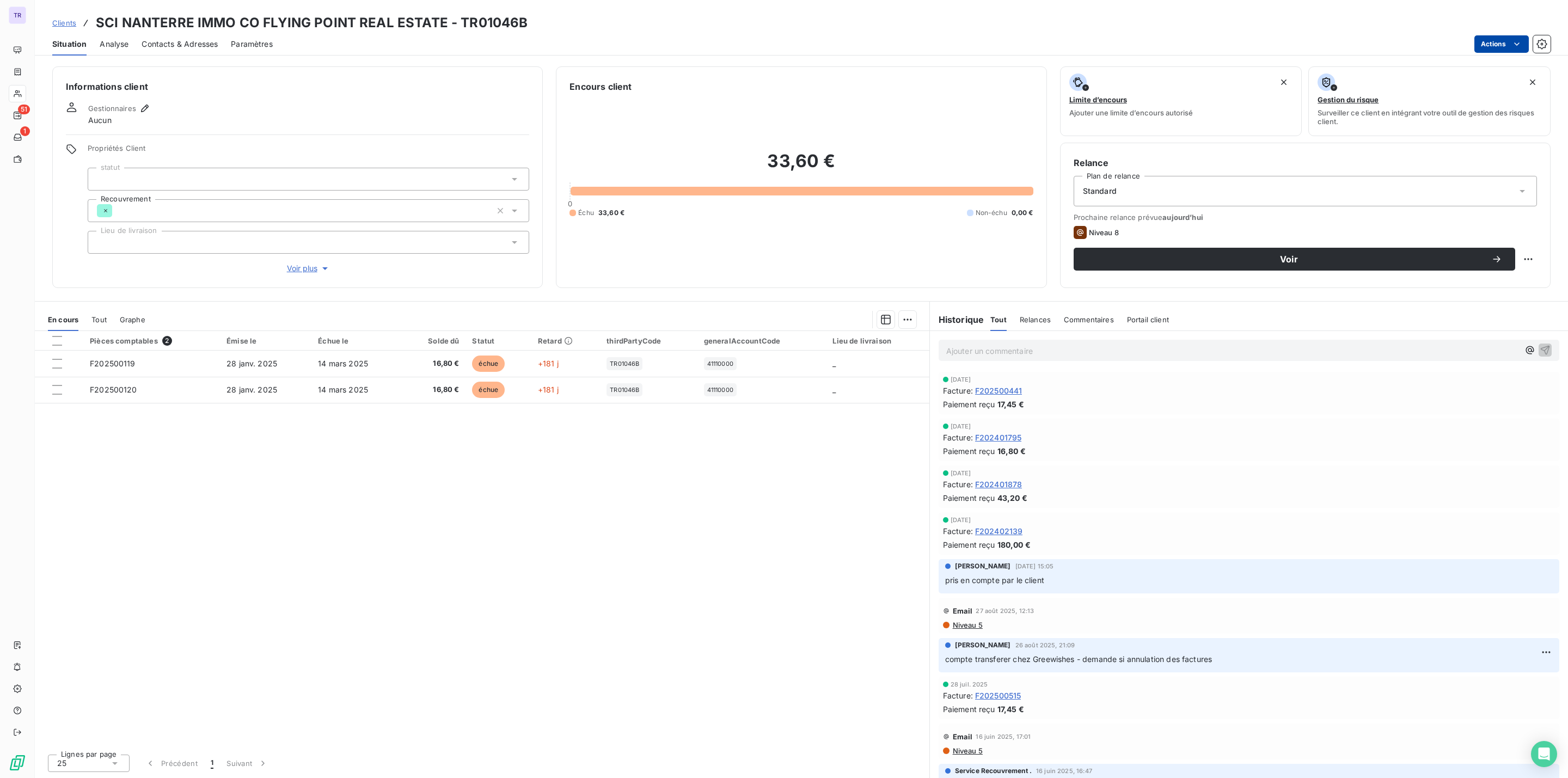
click at [1496, 38] on html "TR 51 1 Clients SCI NANTERRE IMMO CO FLYING POINT REAL ESTATE - TR01046B Situat…" at bounding box center [784, 389] width 1568 height 778
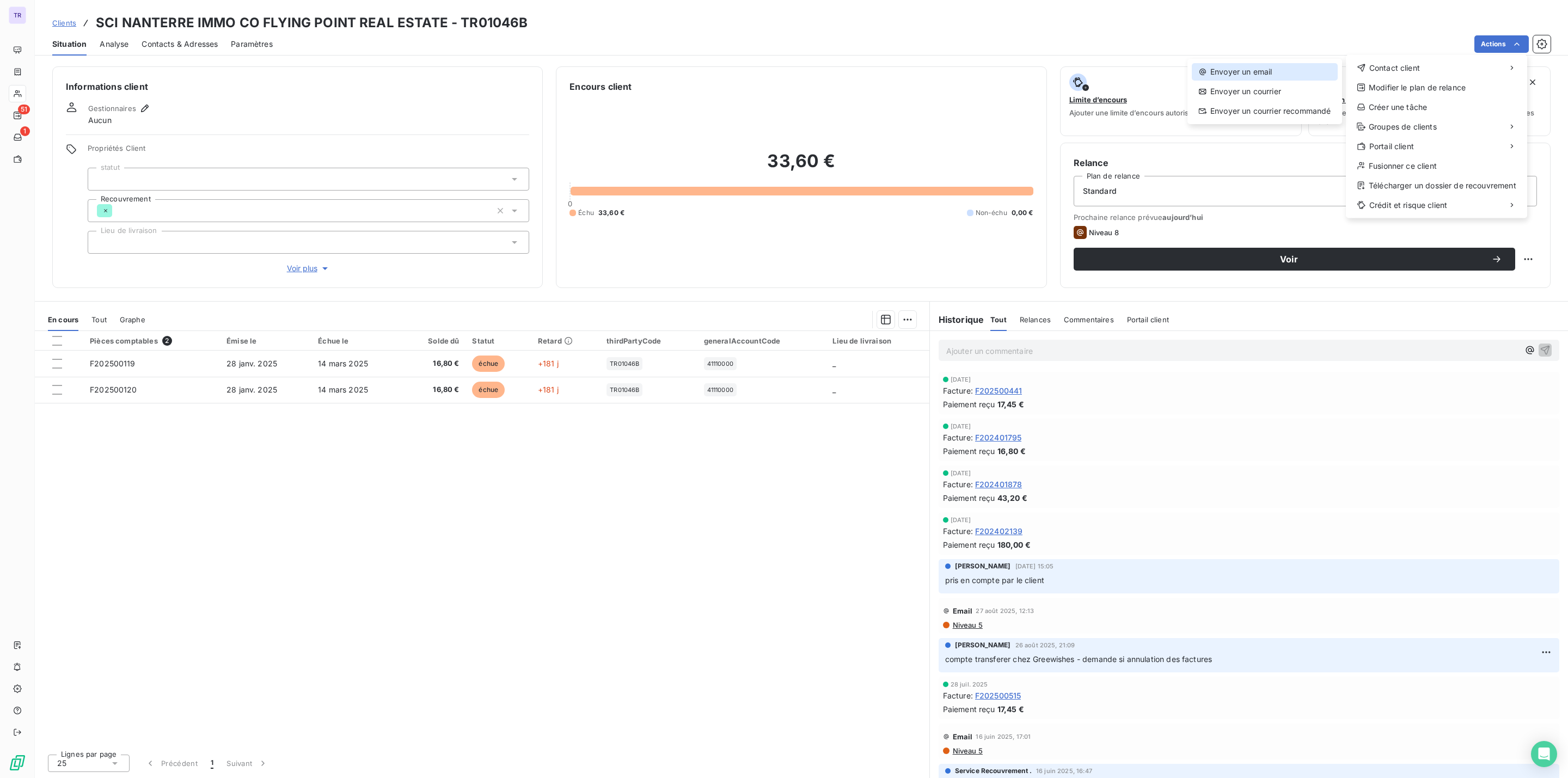
click at [1235, 75] on div "Envoyer un email" at bounding box center [1265, 72] width 146 height 18
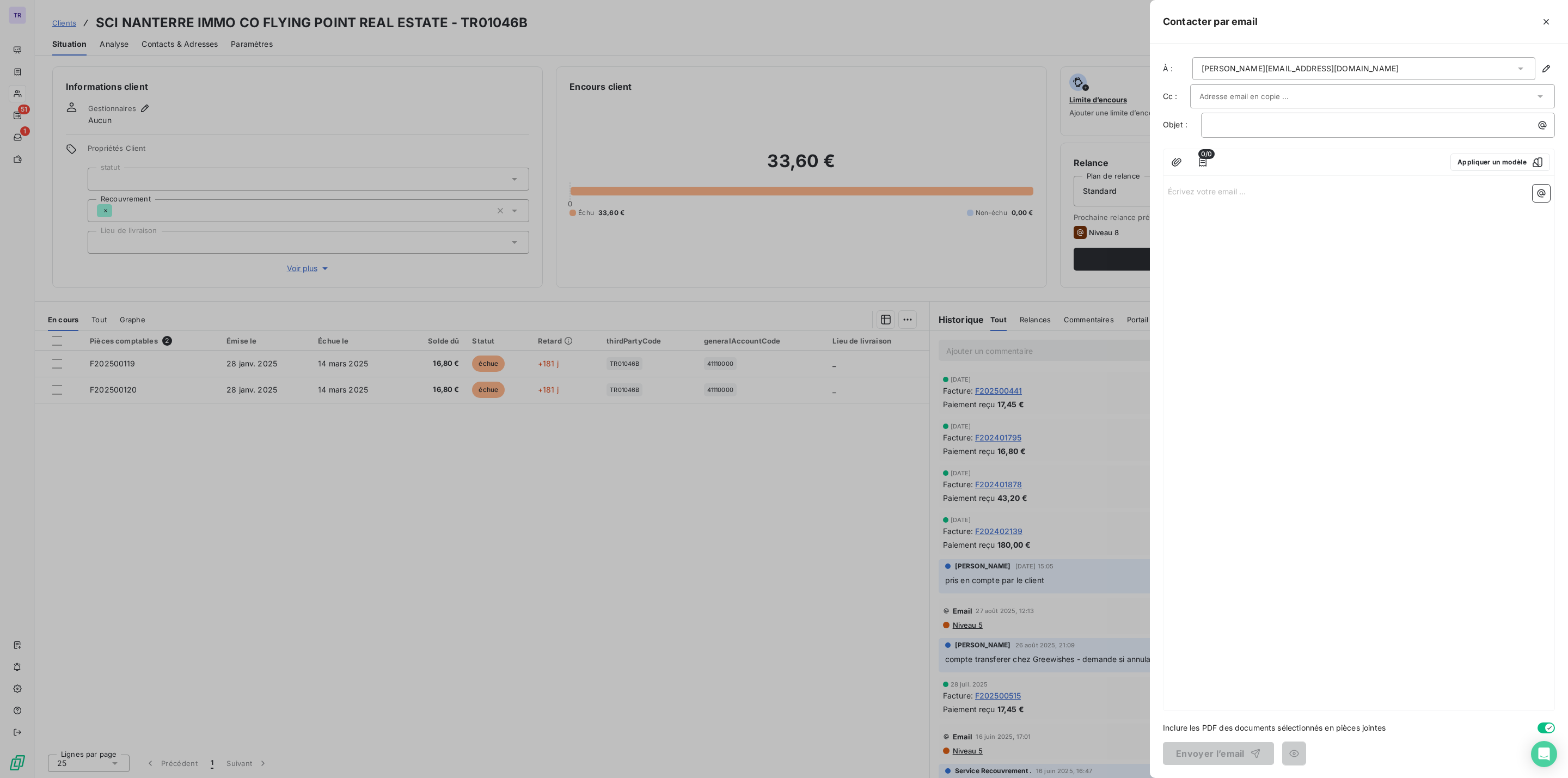
click at [1290, 99] on input "text" at bounding box center [1258, 96] width 117 height 16
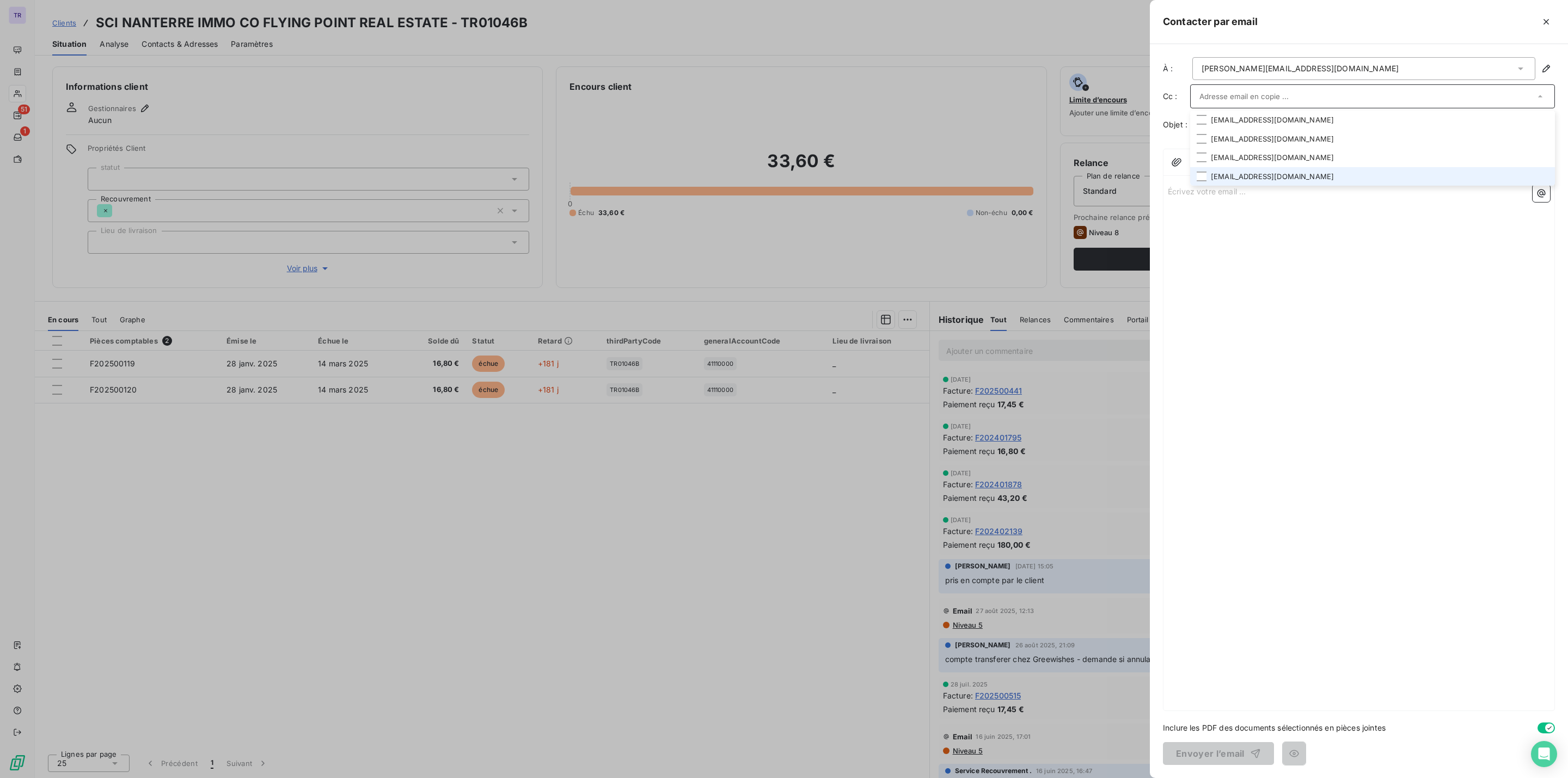
click at [1300, 175] on li "[EMAIL_ADDRESS][DOMAIN_NAME]" at bounding box center [1372, 177] width 365 height 19
click at [1325, 239] on div "Écrivez votre email ... ﻿" at bounding box center [1359, 446] width 391 height 529
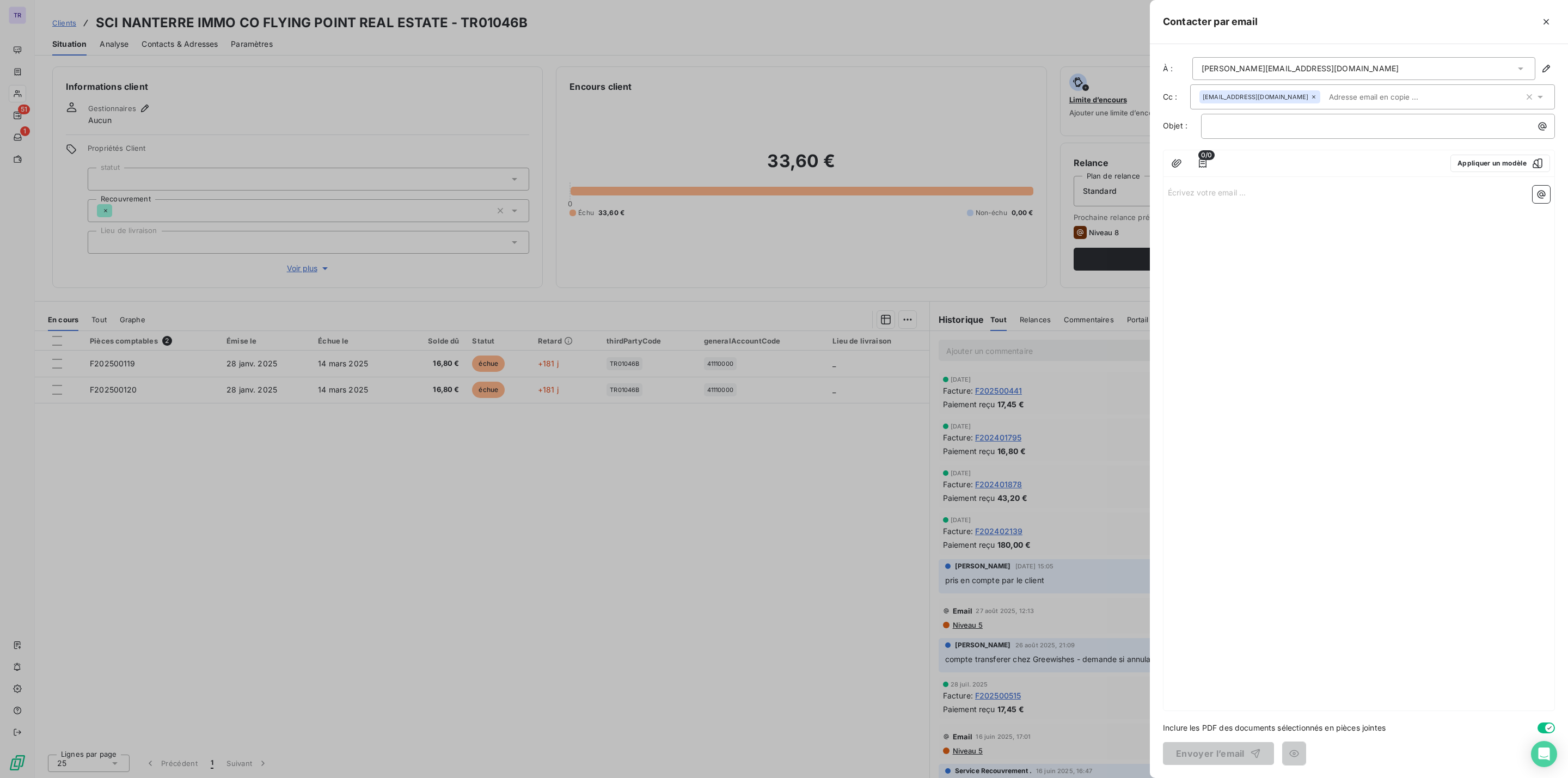
click at [1301, 136] on div "﻿" at bounding box center [1377, 126] width 354 height 25
click at [1301, 135] on div "﻿" at bounding box center [1377, 126] width 354 height 25
click at [1301, 131] on p "﻿" at bounding box center [1381, 126] width 341 height 13
click at [1306, 96] on div "[EMAIL_ADDRESS][DOMAIN_NAME]" at bounding box center [1259, 96] width 121 height 13
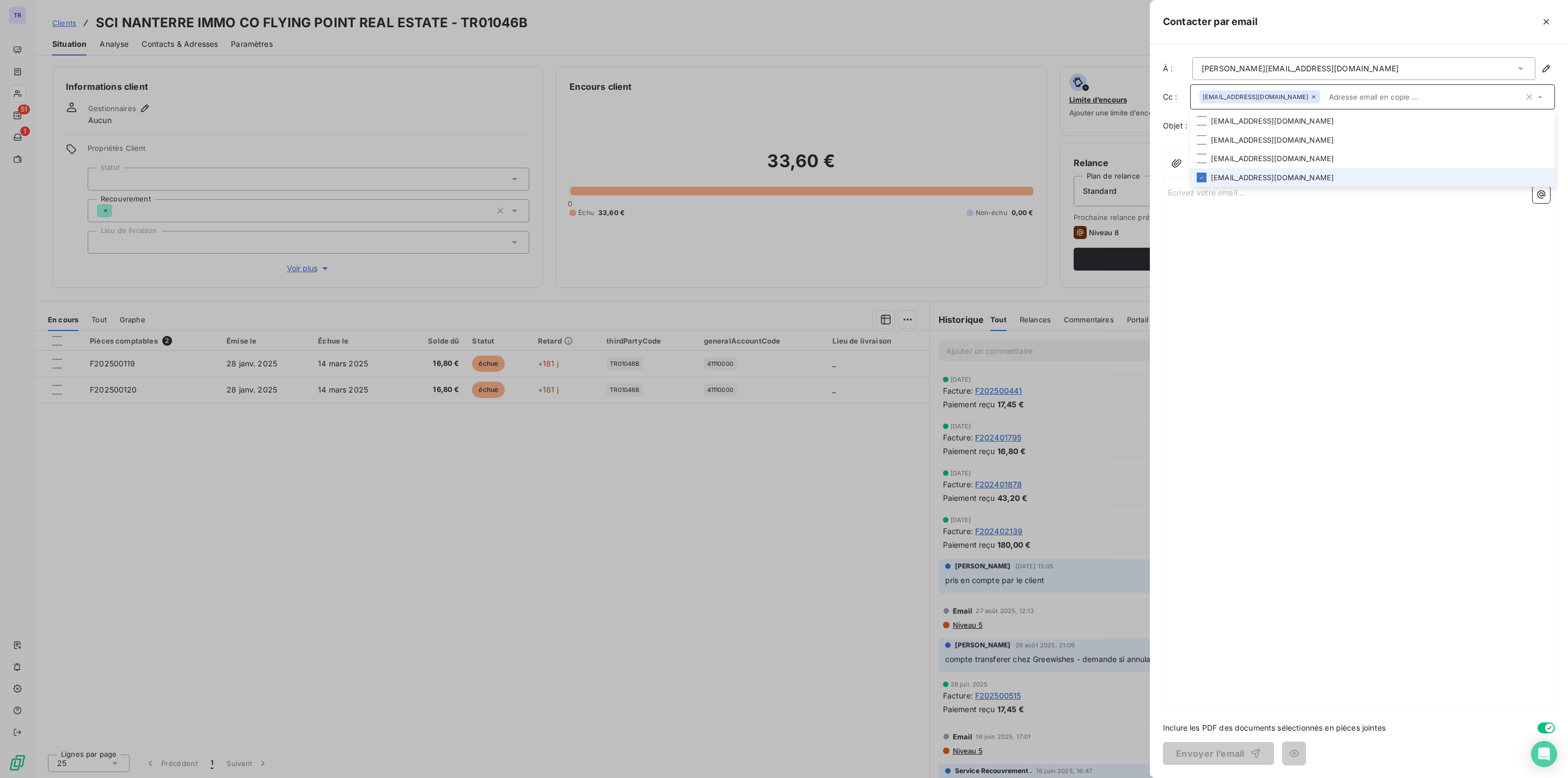
click at [1311, 96] on icon at bounding box center [1314, 97] width 7 height 7
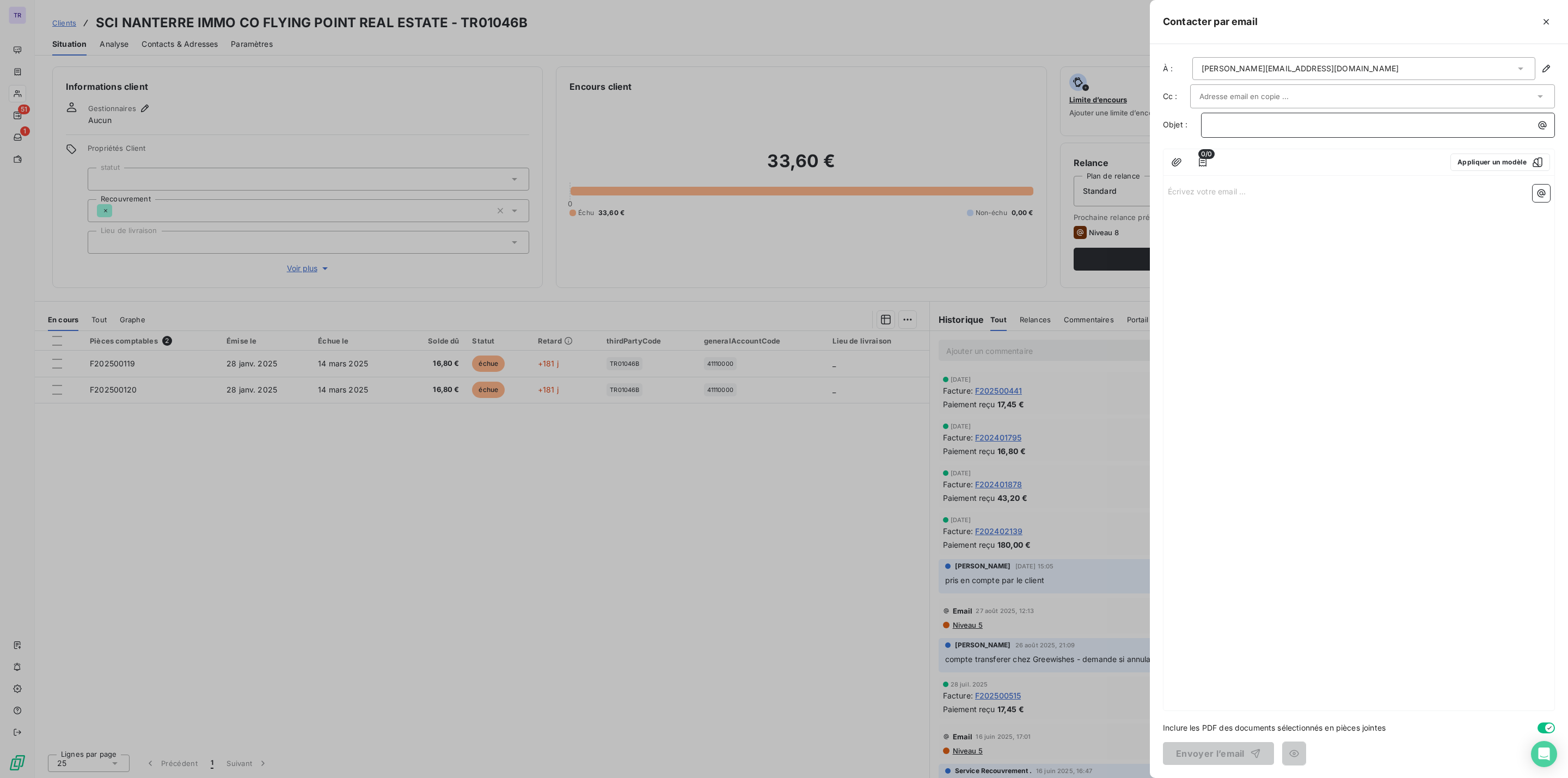
click at [1262, 129] on p "﻿" at bounding box center [1381, 125] width 341 height 13
click at [1235, 123] on span "Facture impayées" at bounding box center [1242, 124] width 65 height 9
click at [1237, 123] on span "Facture impayées" at bounding box center [1242, 124] width 65 height 9
click at [1328, 127] on p "Factures impayées" at bounding box center [1381, 125] width 341 height 13
click at [1253, 184] on div "Écrivez votre email ... ﻿" at bounding box center [1359, 445] width 391 height 530
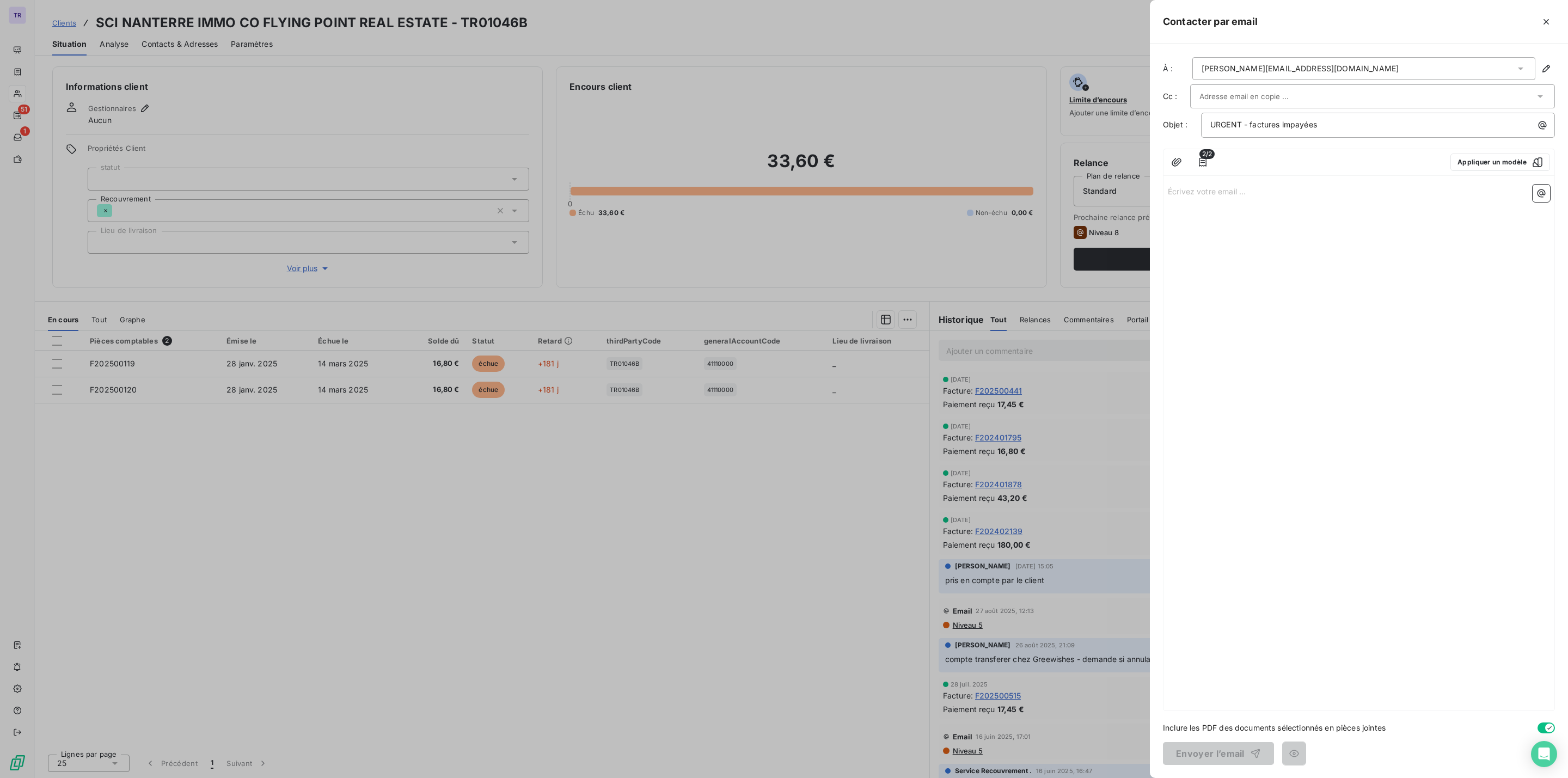
click at [1256, 195] on p "Écrivez votre email ... ﻿" at bounding box center [1359, 191] width 382 height 13
click at [1397, 227] on span "Nous avons reçu votre règlement du [DATE] , nous vous en remercions. Nous const…" at bounding box center [1357, 222] width 377 height 22
click at [1432, 235] on p "Nous avons reçu votre règlement du [DATE] , nous vous en remercions. Nous const…" at bounding box center [1359, 222] width 382 height 25
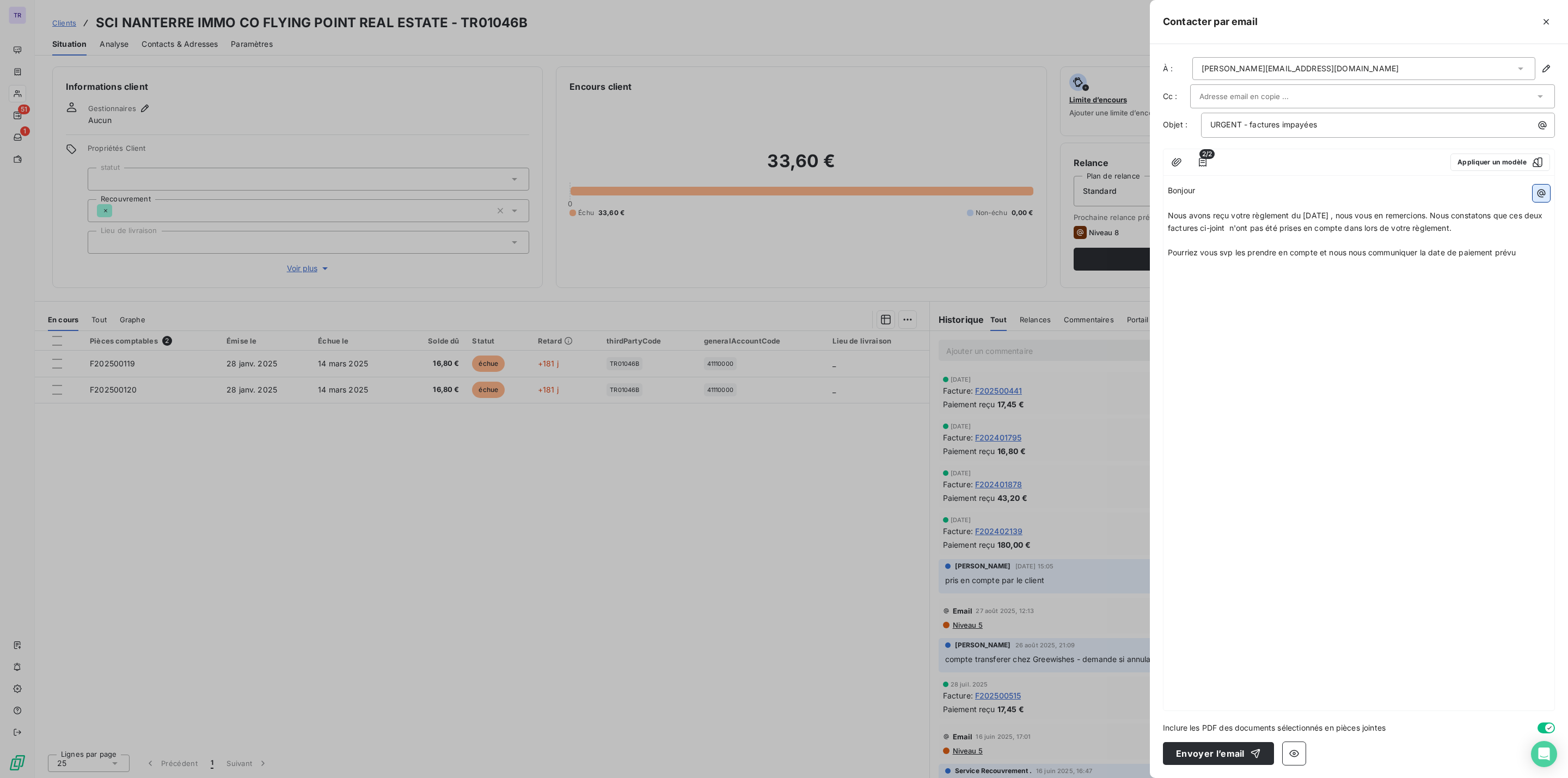
click at [1540, 192] on icon "button" at bounding box center [1541, 194] width 11 height 11
click at [1452, 397] on div "Tableau de relance" at bounding box center [1468, 398] width 150 height 18
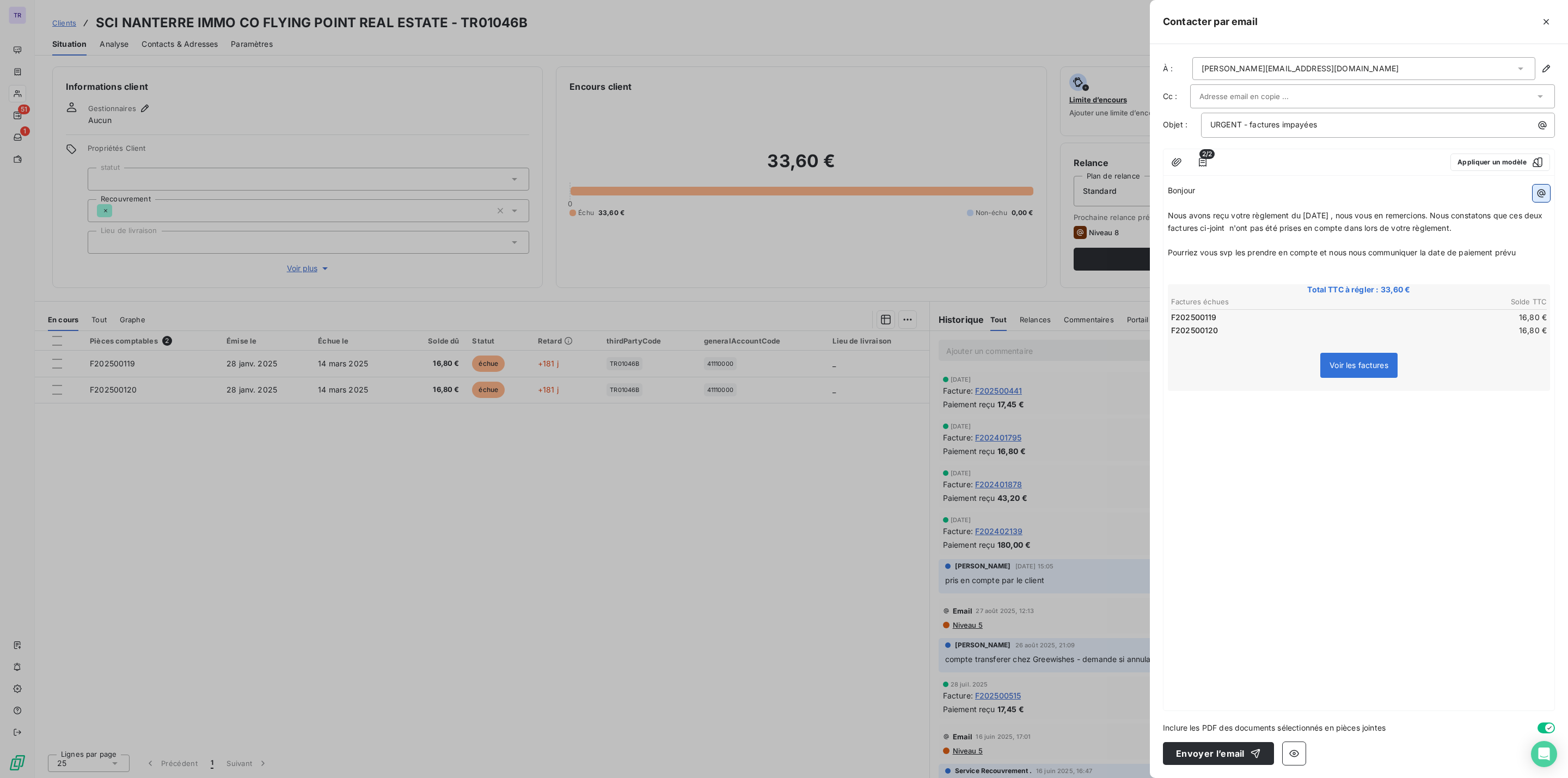
click at [1539, 195] on icon "button" at bounding box center [1541, 193] width 8 height 8
click at [1468, 255] on div "Ma signature d’email" at bounding box center [1468, 253] width 150 height 18
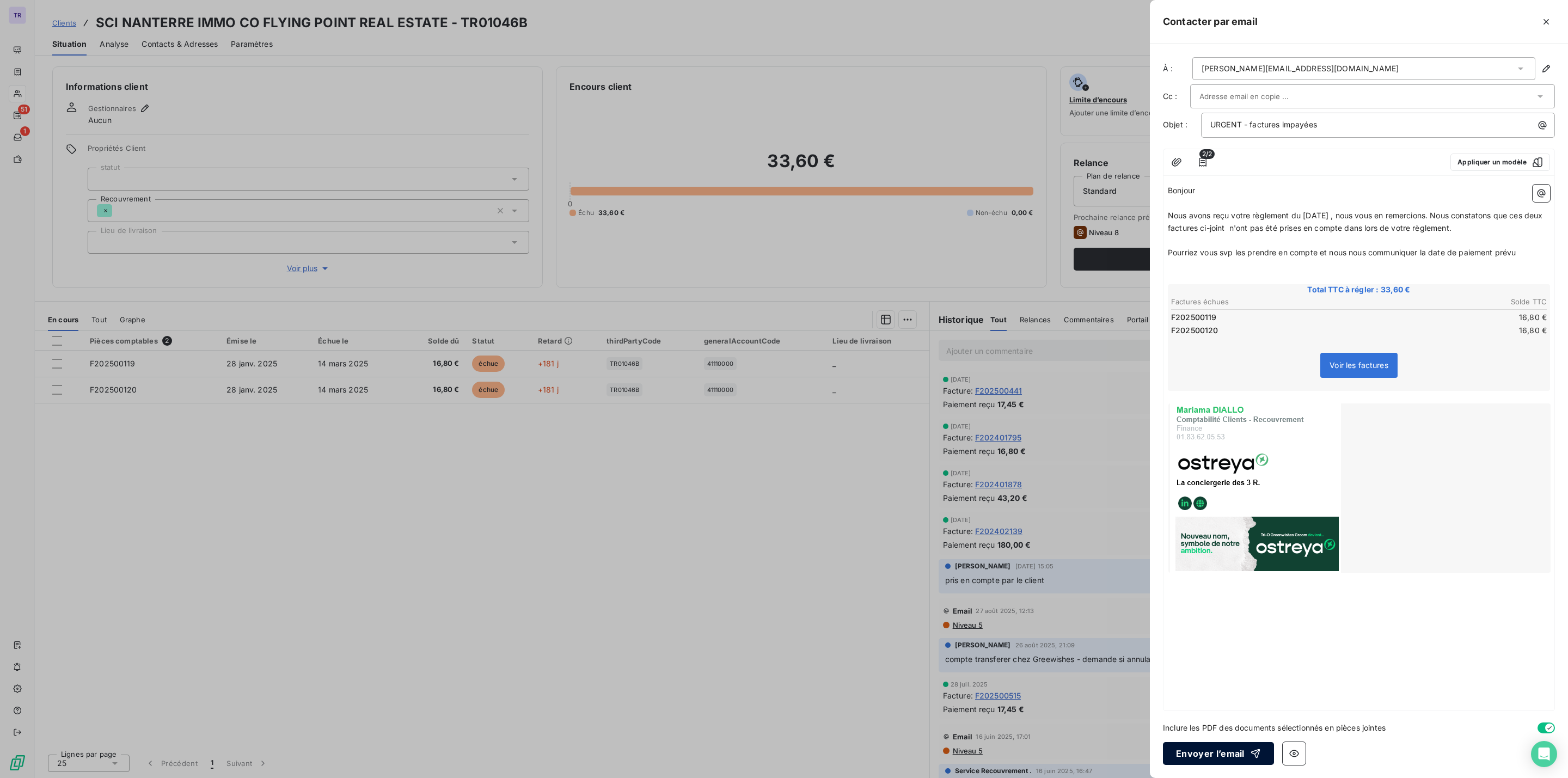
click at [1220, 755] on button "Envoyer l’email" at bounding box center [1219, 754] width 111 height 23
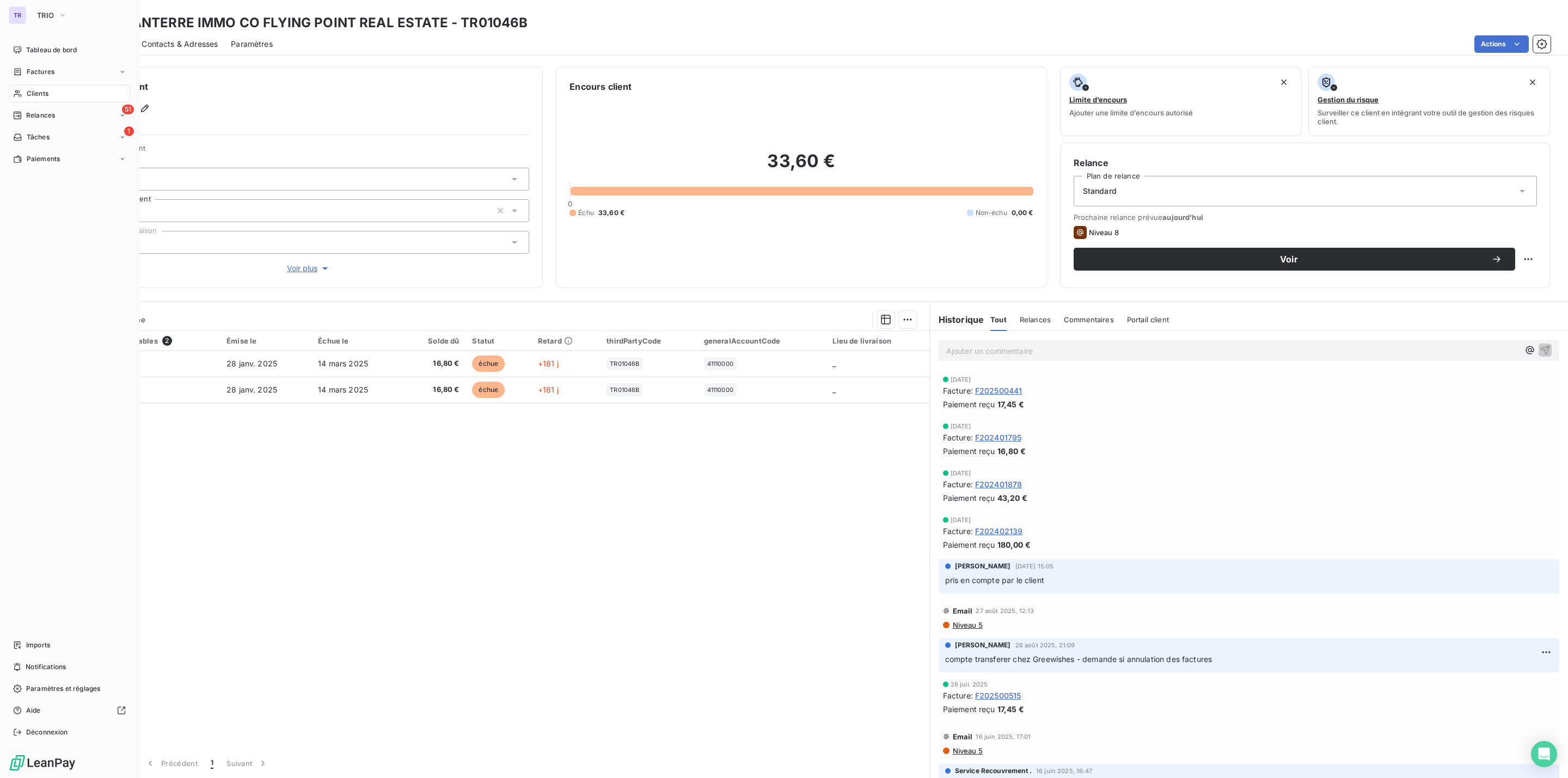
click at [49, 89] on div "Clients" at bounding box center [69, 94] width 121 height 18
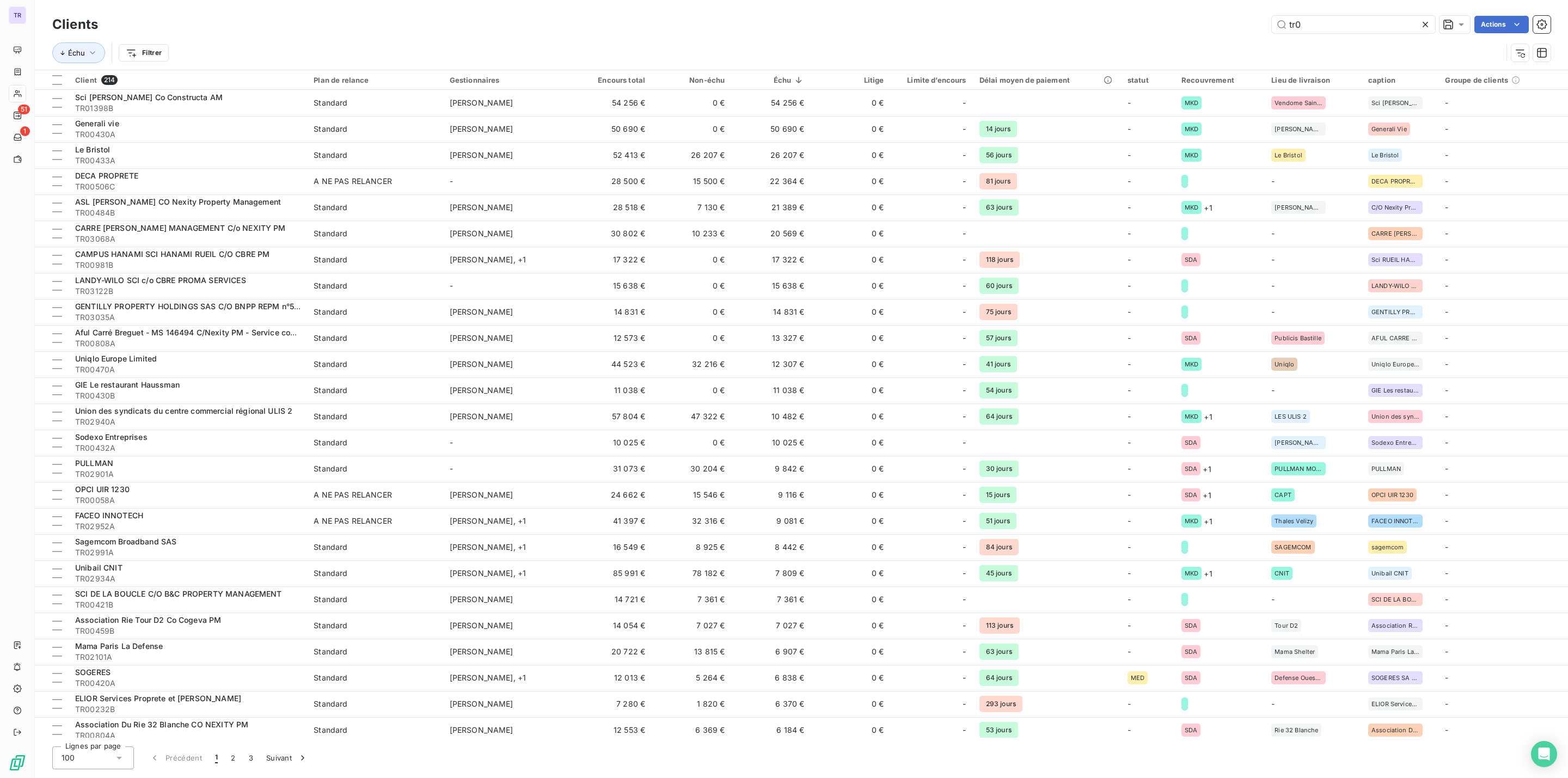
drag, startPoint x: 1323, startPoint y: 25, endPoint x: 1131, endPoint y: 36, distance: 192.3
click at [1160, 35] on div "Clients tr0 Actions" at bounding box center [802, 24] width 1499 height 23
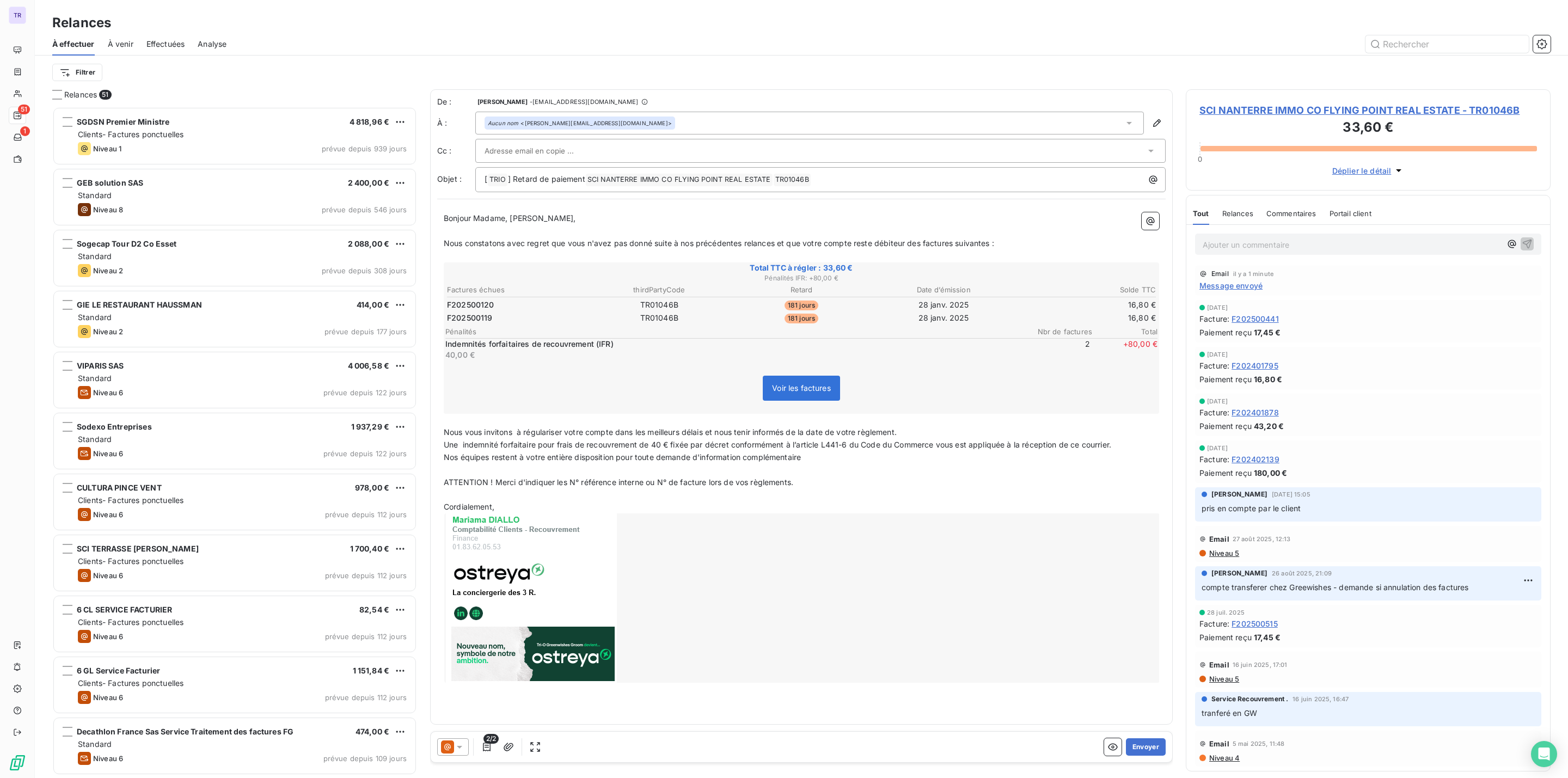
scroll to position [660, 352]
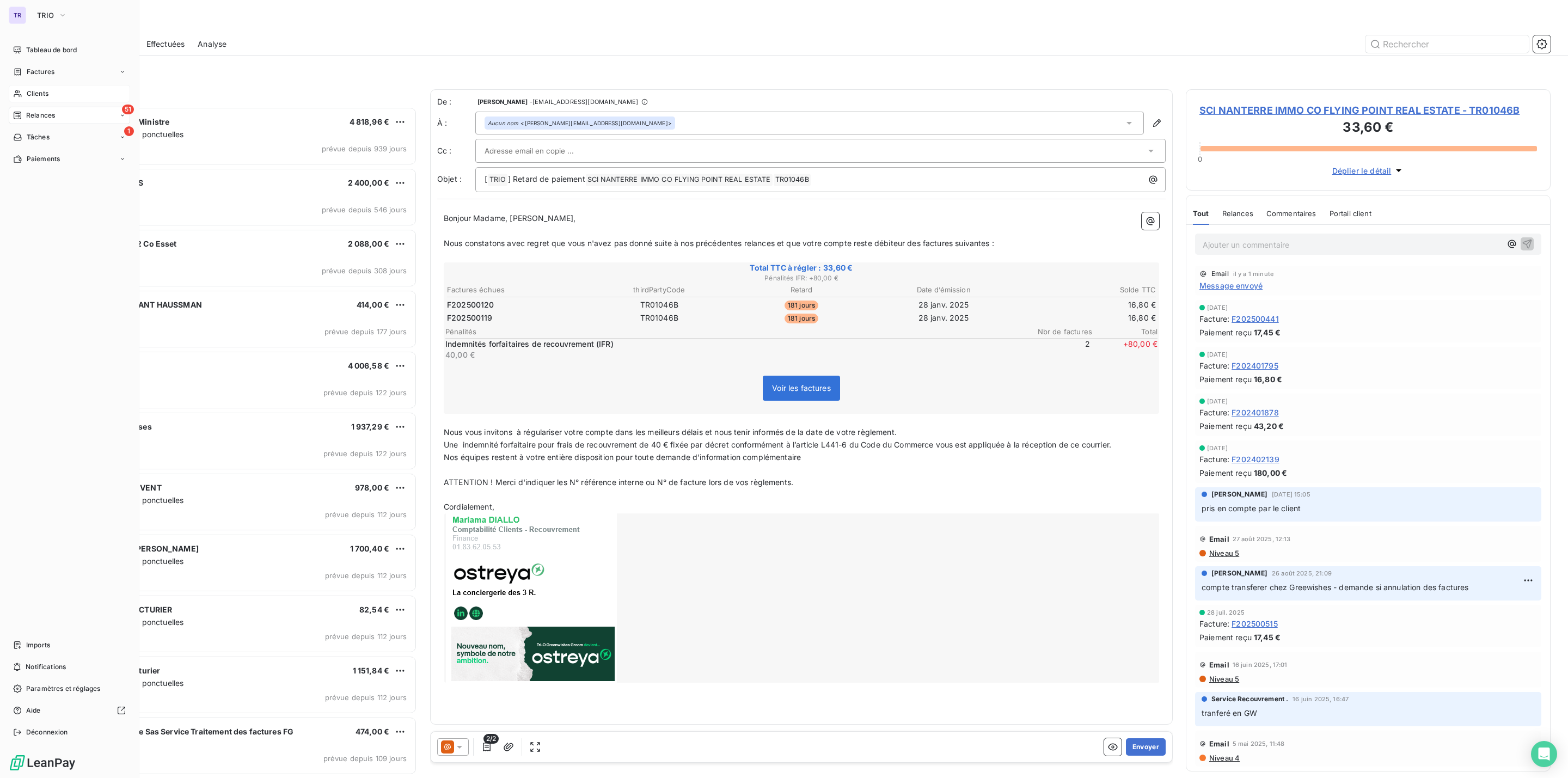
click at [35, 91] on span "Clients" at bounding box center [38, 94] width 22 height 10
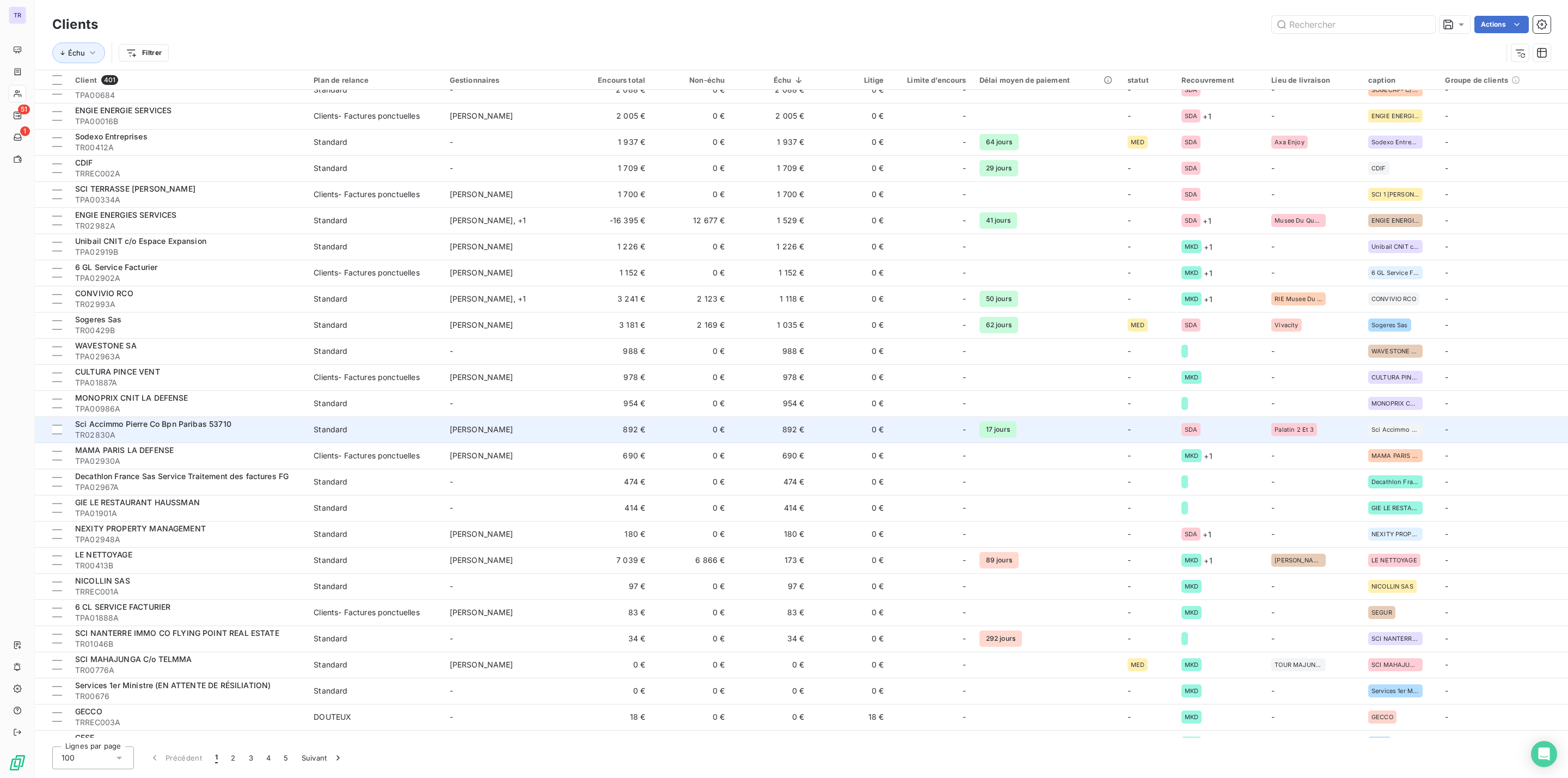
scroll to position [1143, 0]
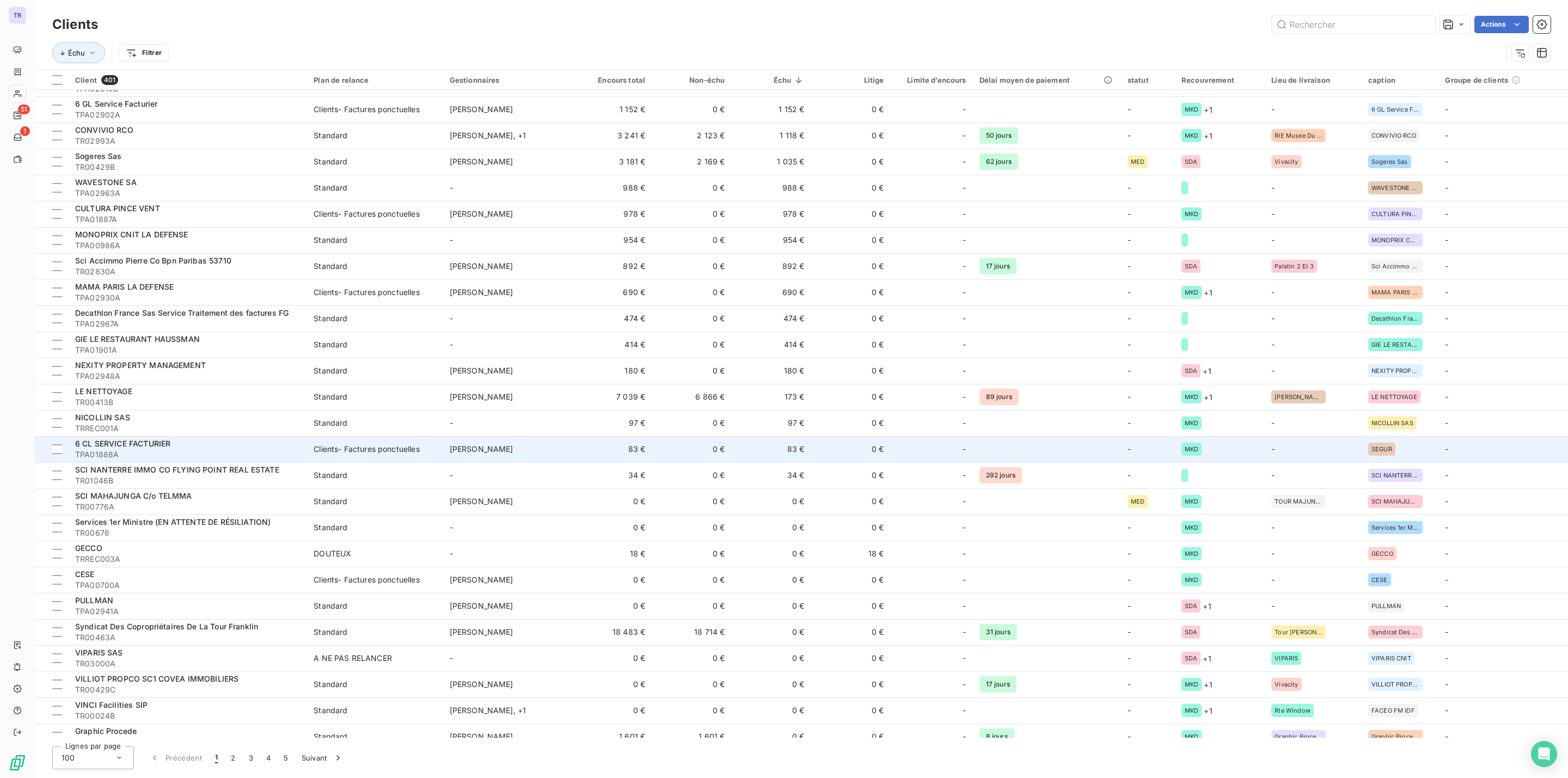
click at [799, 448] on td "83 €" at bounding box center [771, 449] width 80 height 26
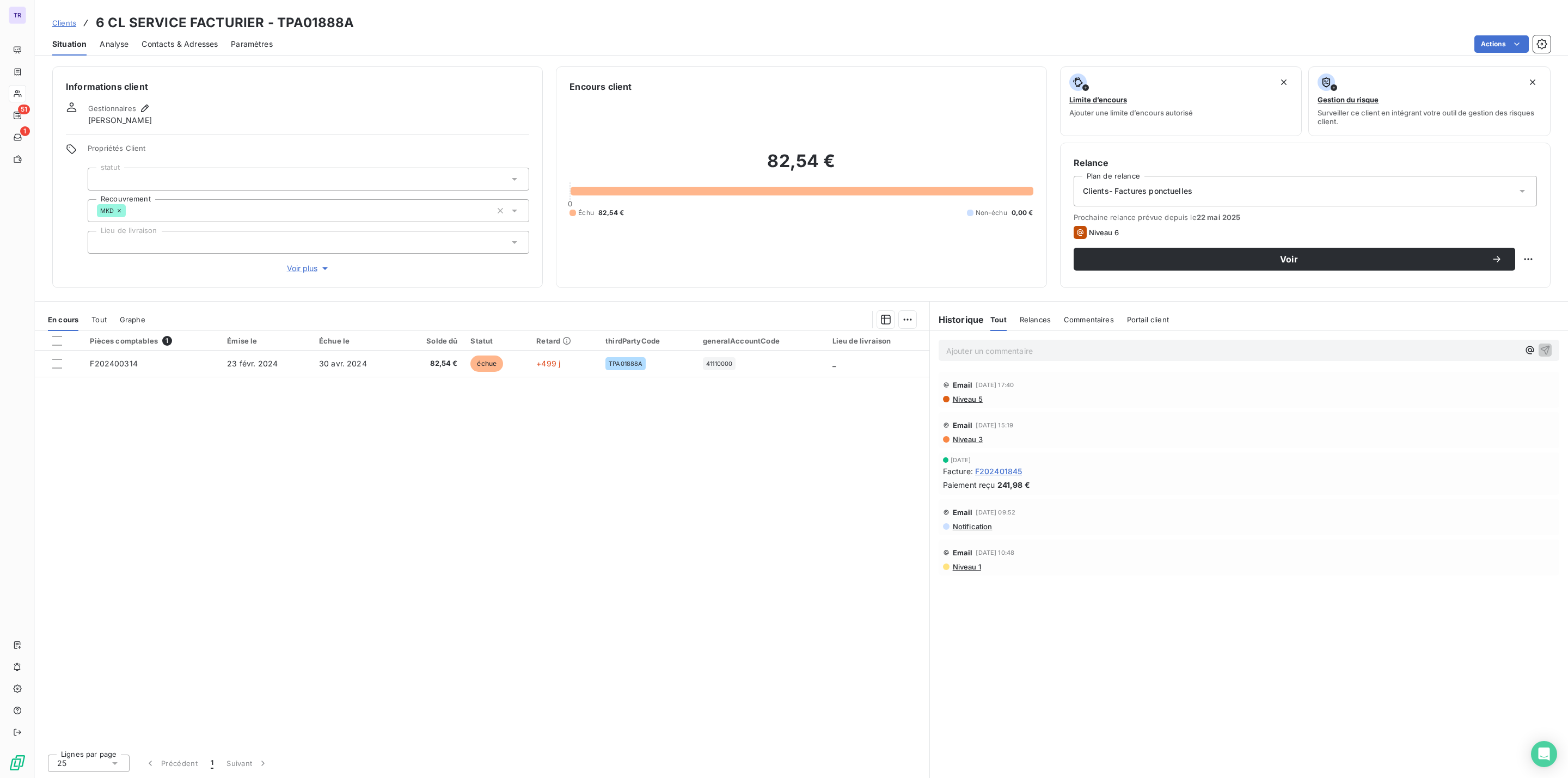
click at [967, 401] on span "Niveau 5" at bounding box center [967, 399] width 31 height 9
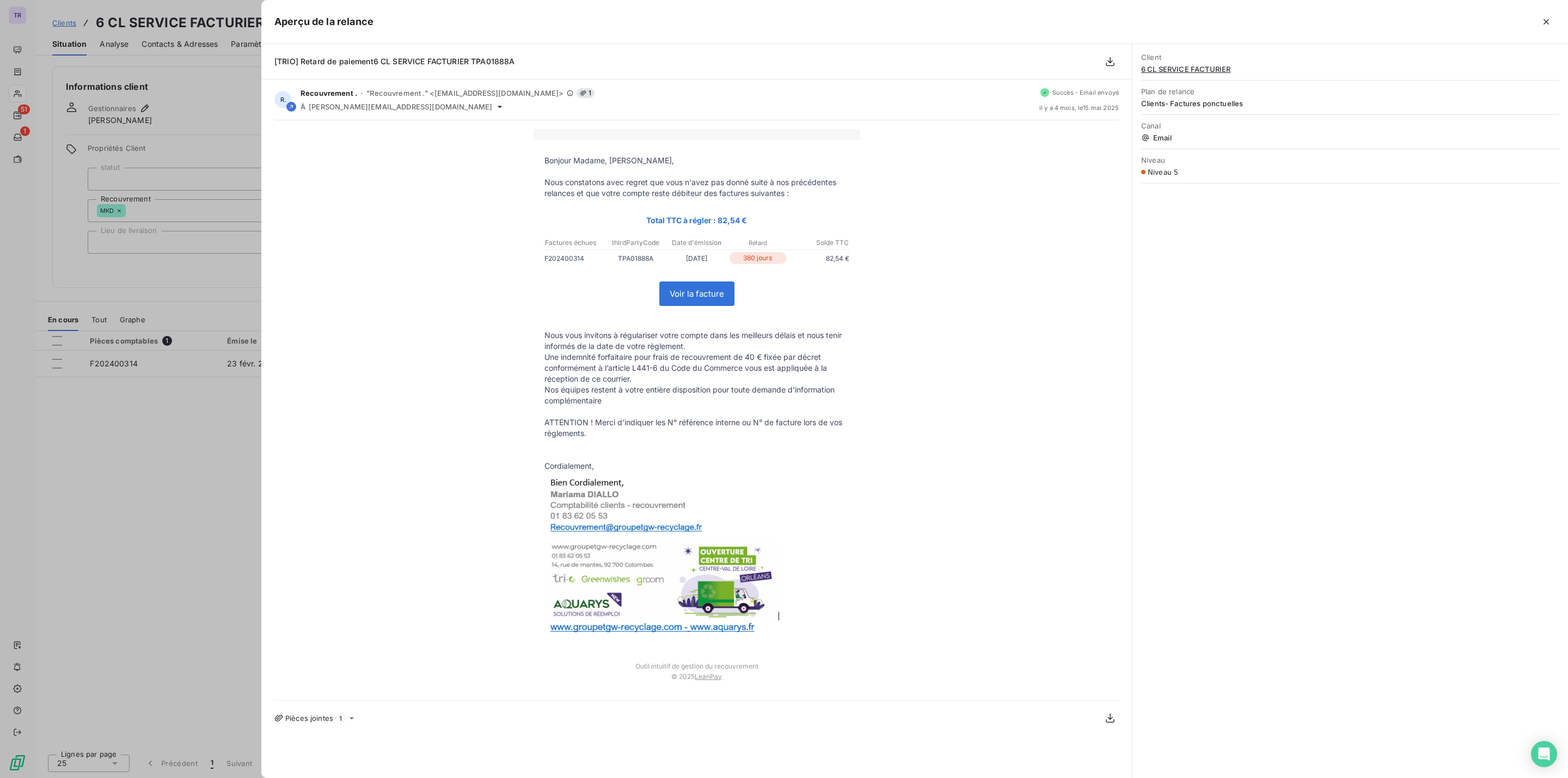
drag, startPoint x: 215, startPoint y: 408, endPoint x: 223, endPoint y: 409, distance: 8.1
click at [216, 409] on div at bounding box center [784, 389] width 1568 height 778
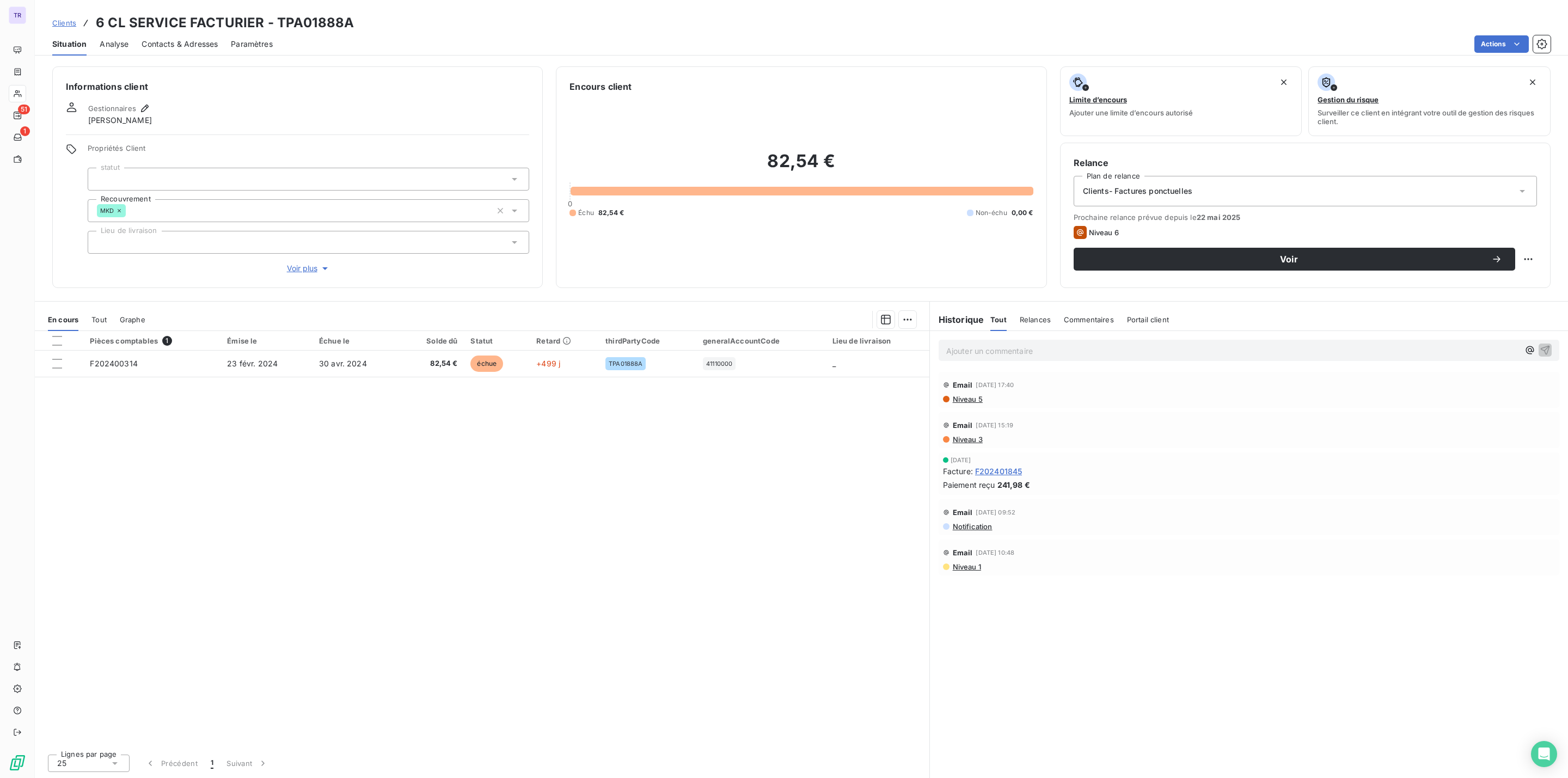
click at [185, 41] on span "Contacts & Adresses" at bounding box center [180, 44] width 76 height 11
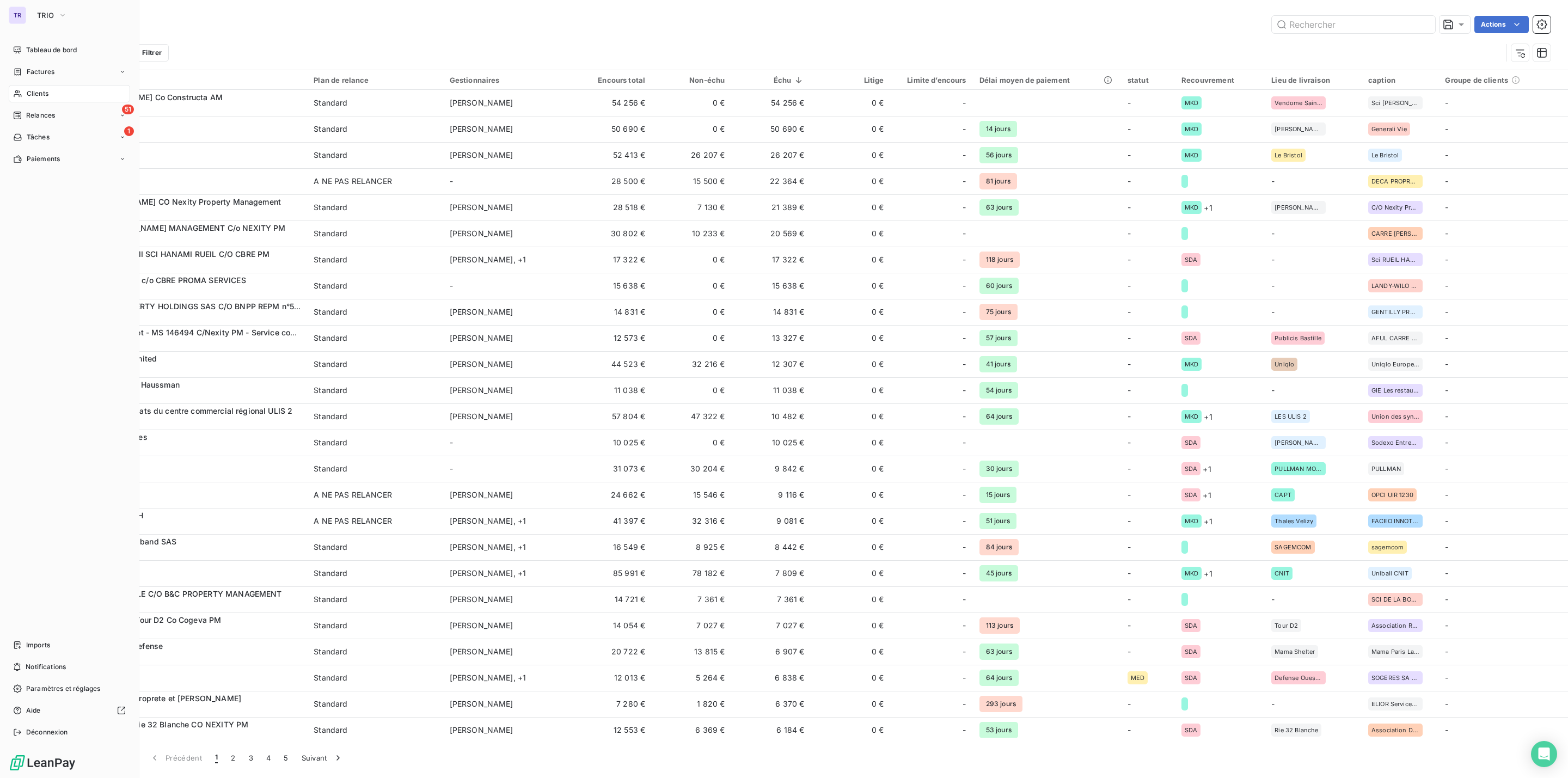
click at [53, 91] on div "Clients" at bounding box center [69, 94] width 121 height 18
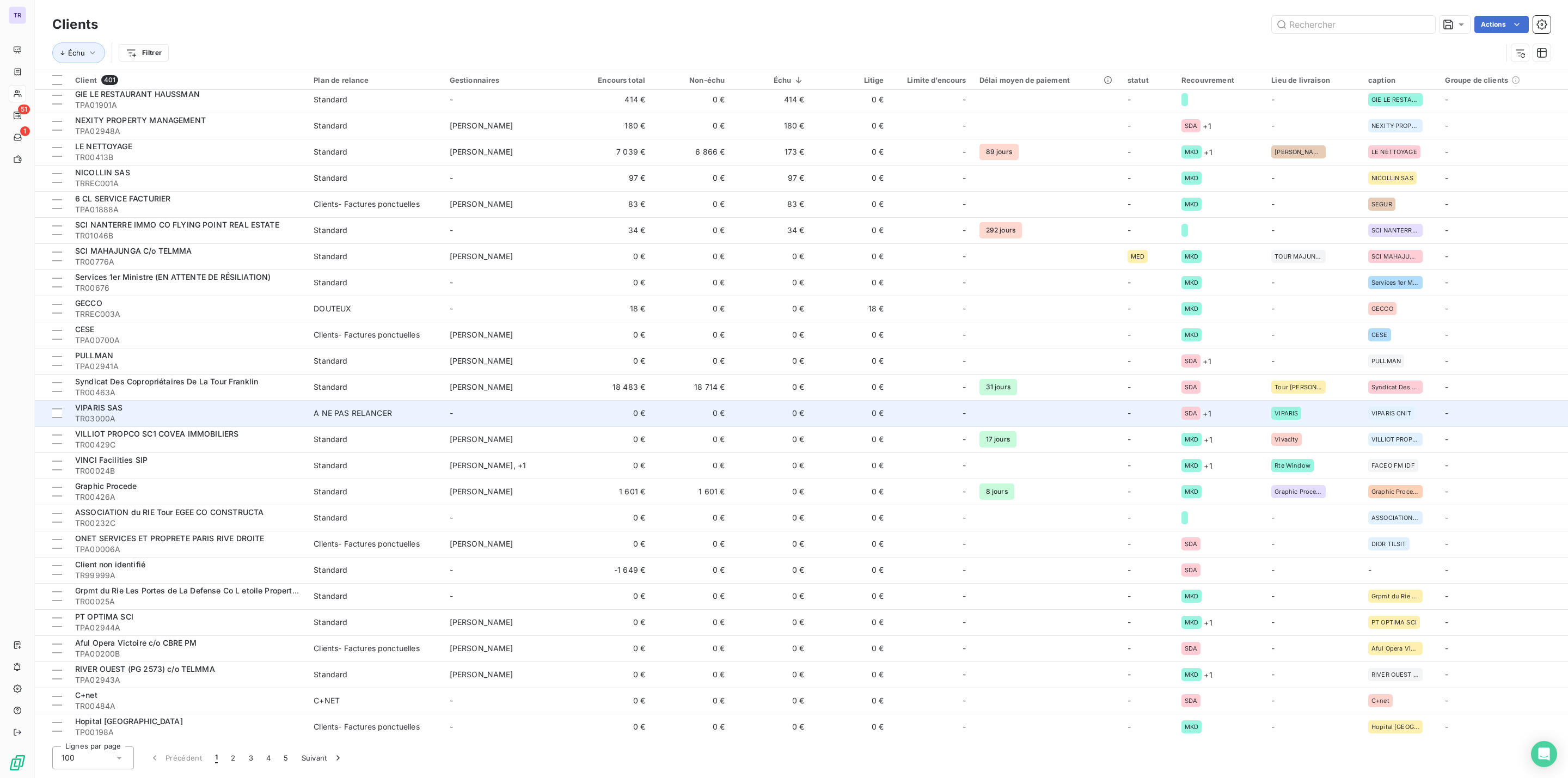
scroll to position [1143, 0]
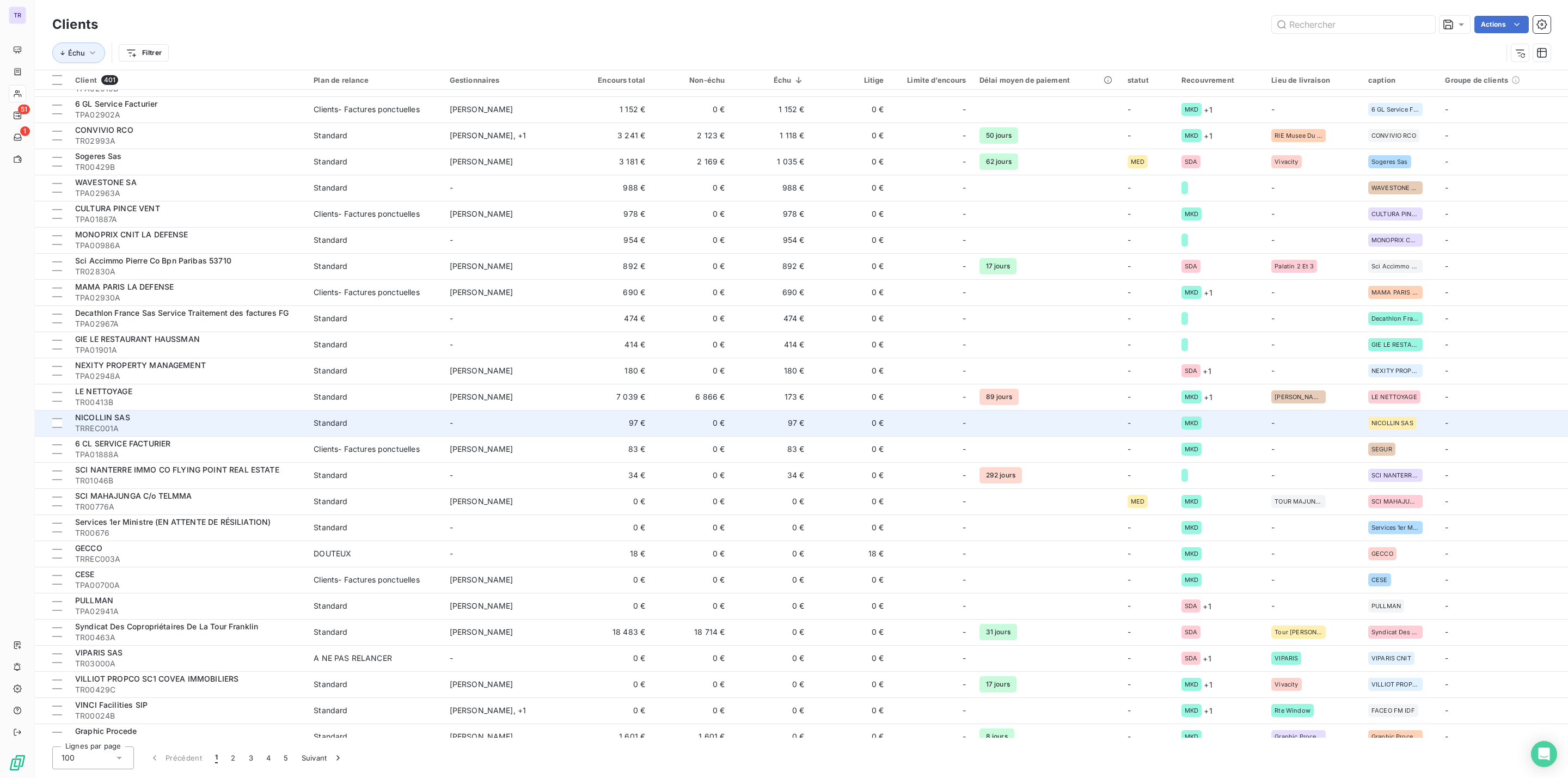
click at [797, 420] on td "97 €" at bounding box center [771, 423] width 80 height 26
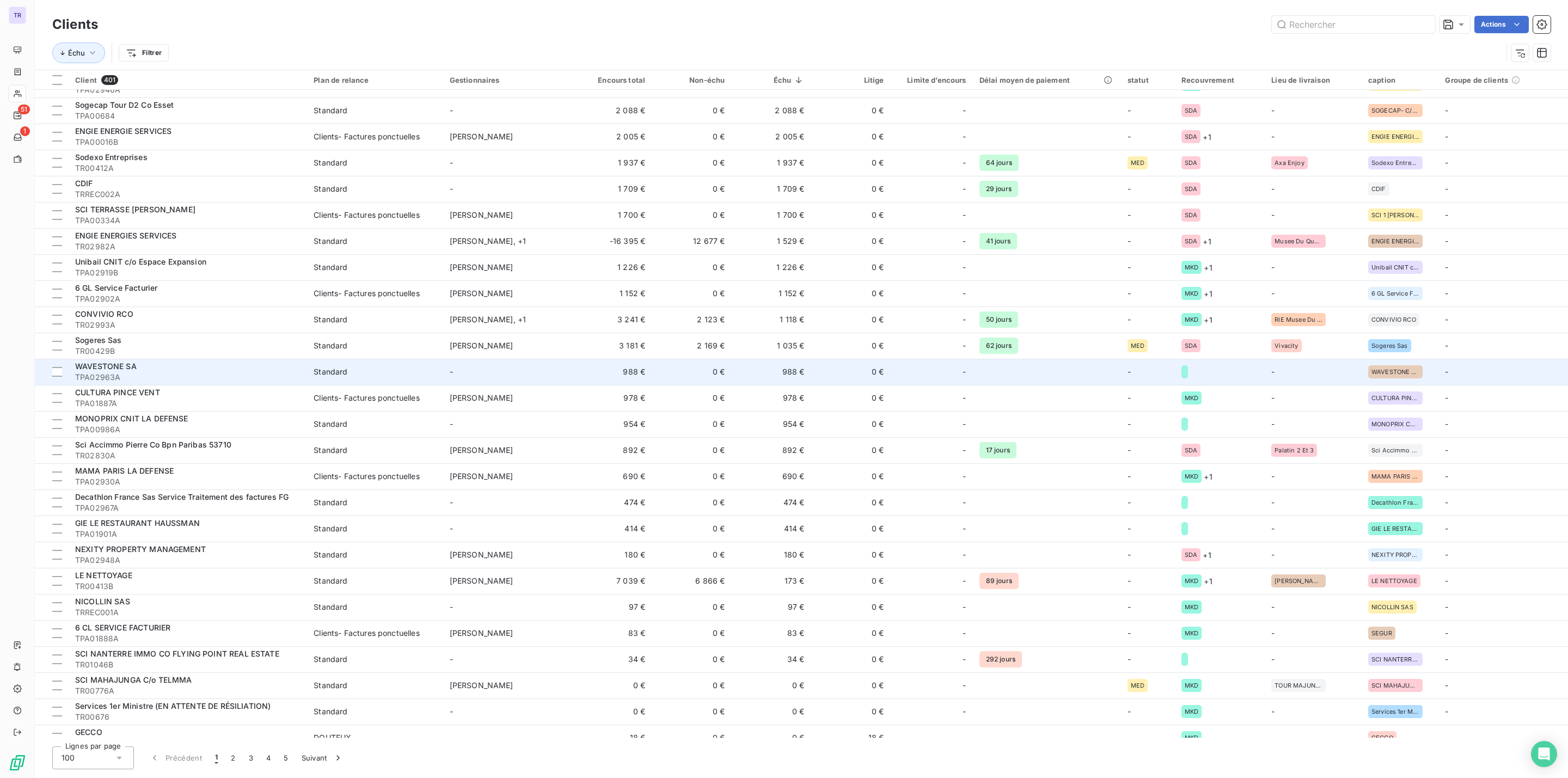
scroll to position [980, 0]
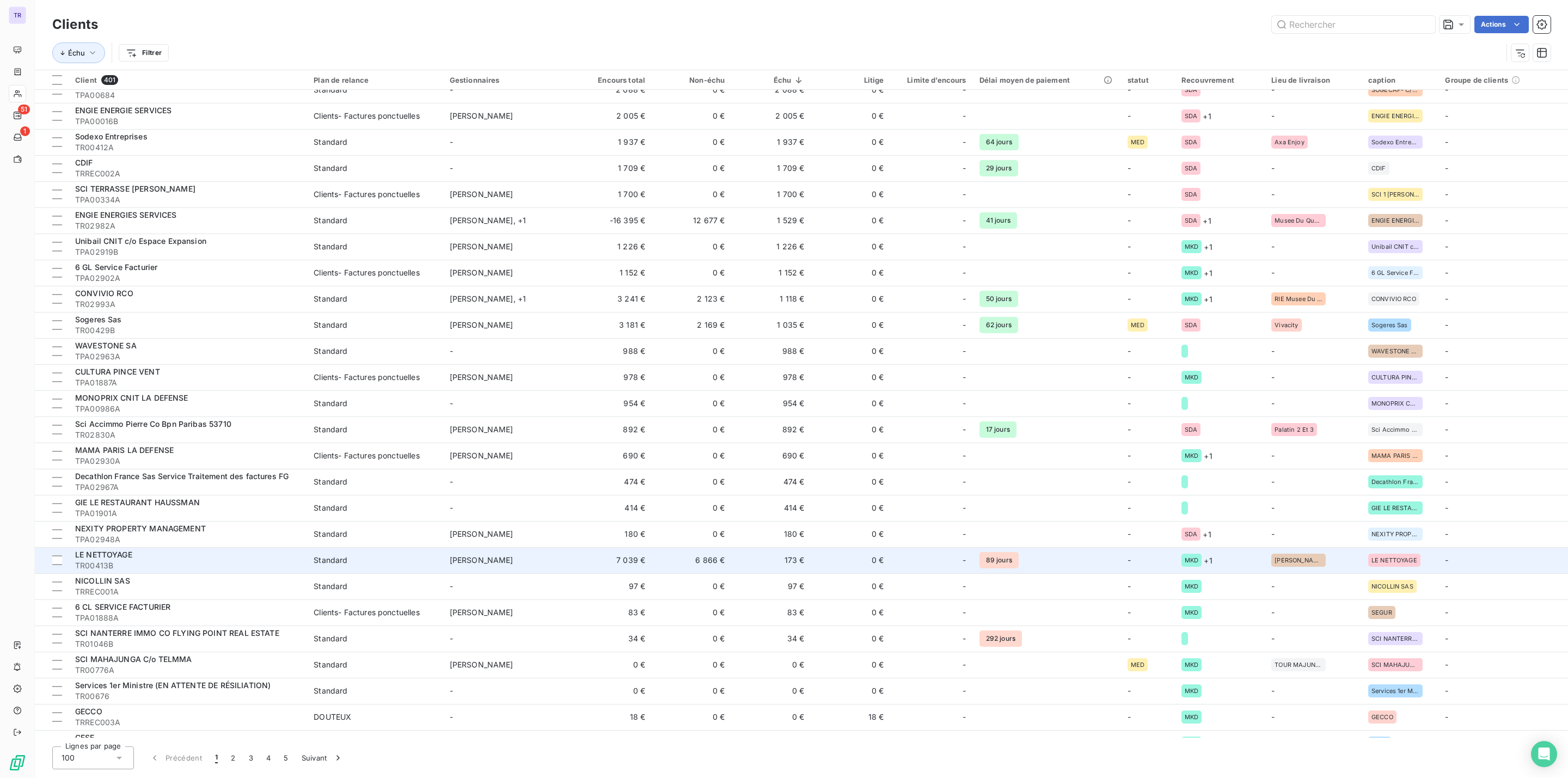
click at [802, 555] on td "173 €" at bounding box center [771, 560] width 80 height 26
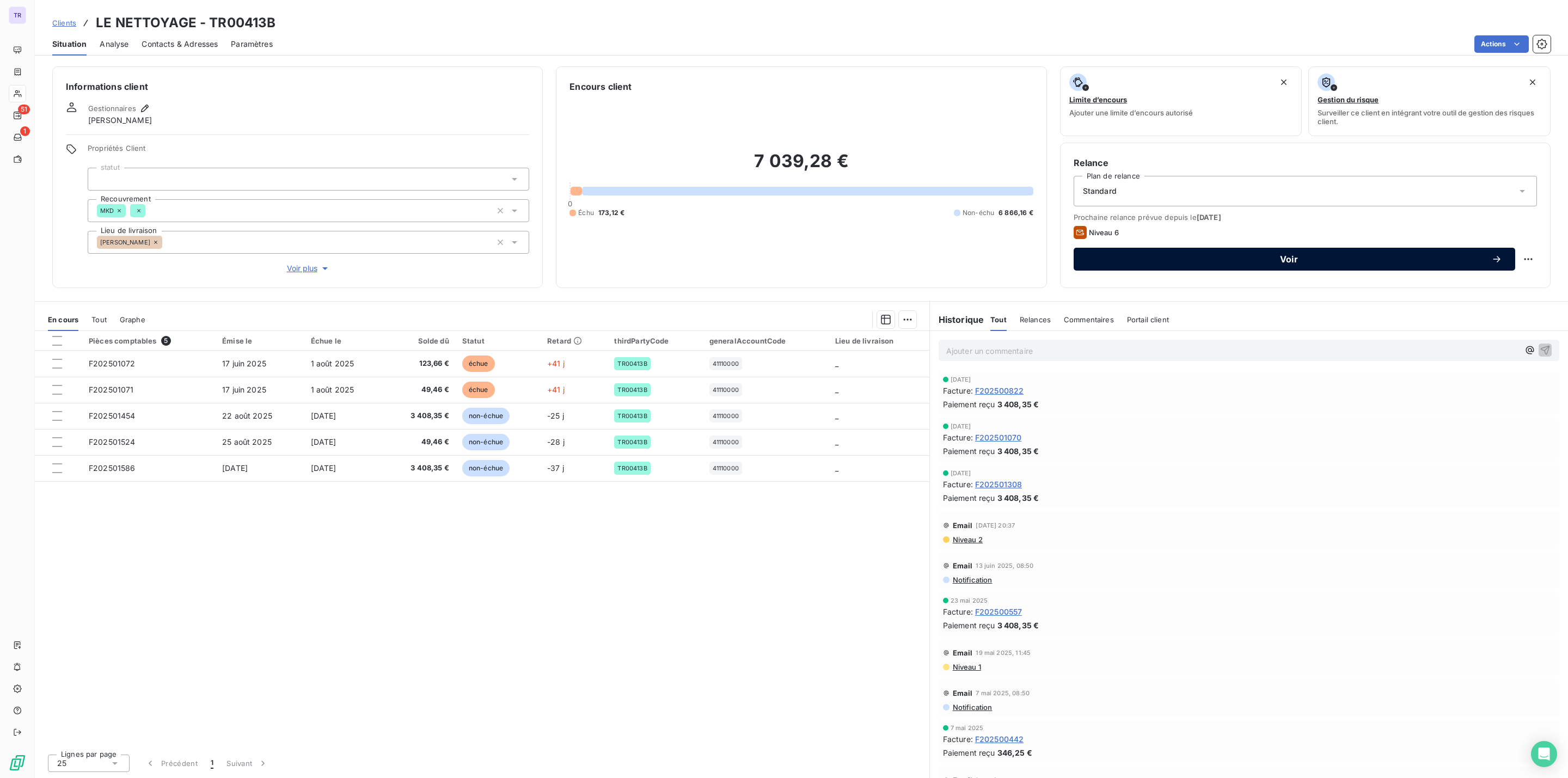
click at [1255, 260] on span "Voir" at bounding box center [1289, 259] width 405 height 9
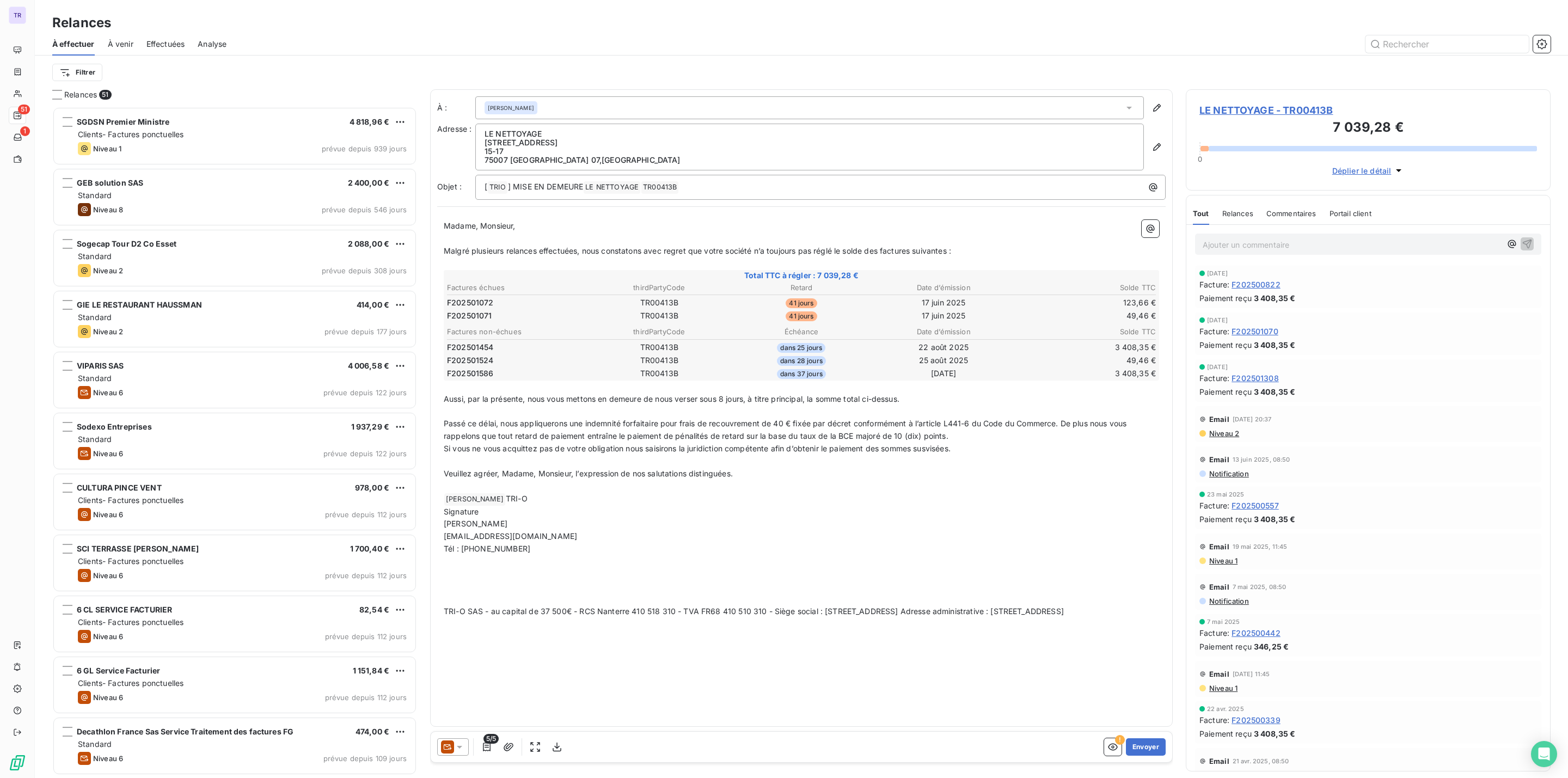
scroll to position [660, 352]
click at [451, 750] on icon at bounding box center [447, 746] width 13 height 13
click at [481, 673] on span "Niveau 4" at bounding box center [475, 676] width 33 height 11
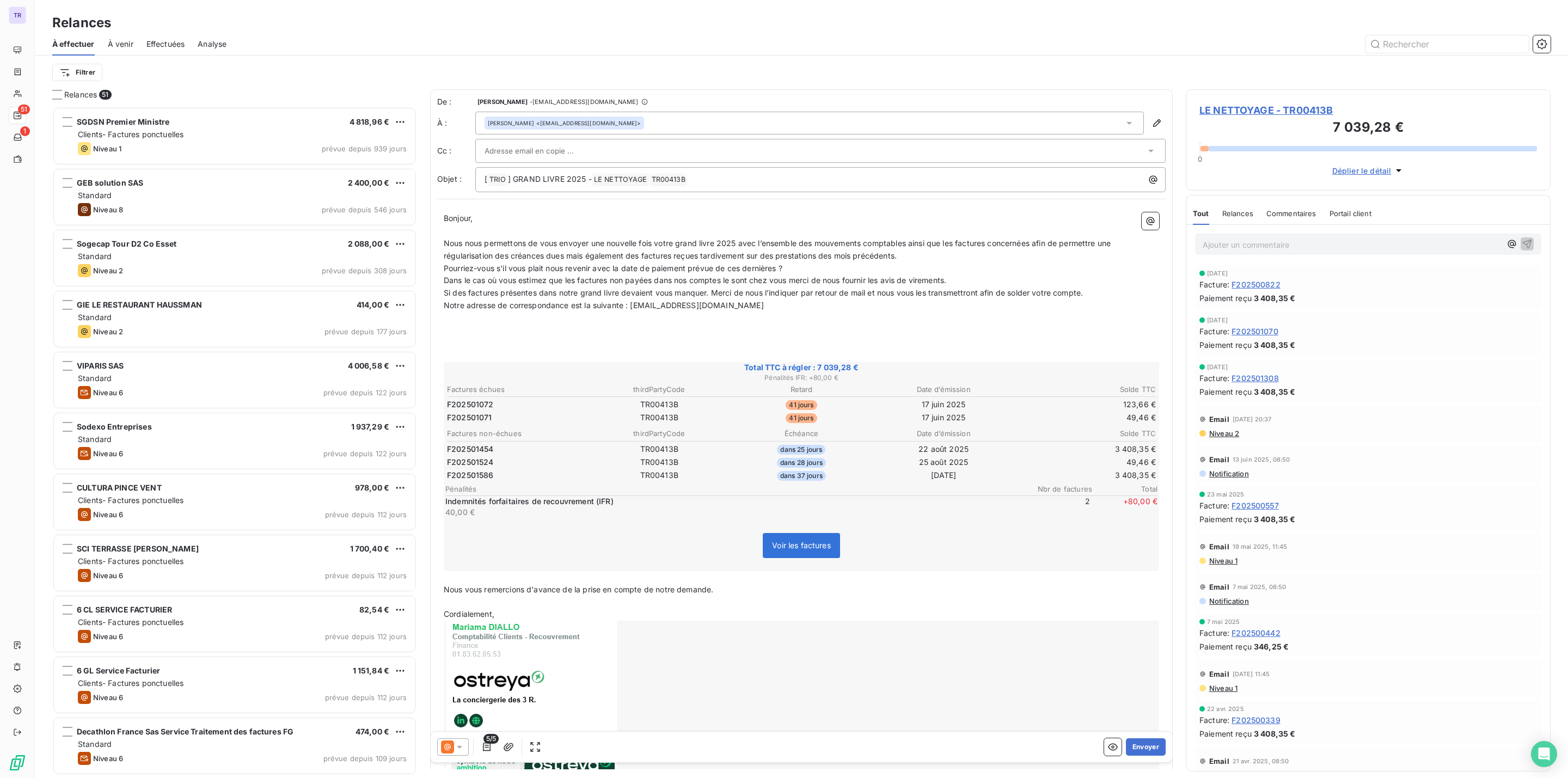
click at [448, 748] on icon at bounding box center [447, 747] width 7 height 7
click at [474, 693] on span "Niveau 5" at bounding box center [475, 698] width 32 height 11
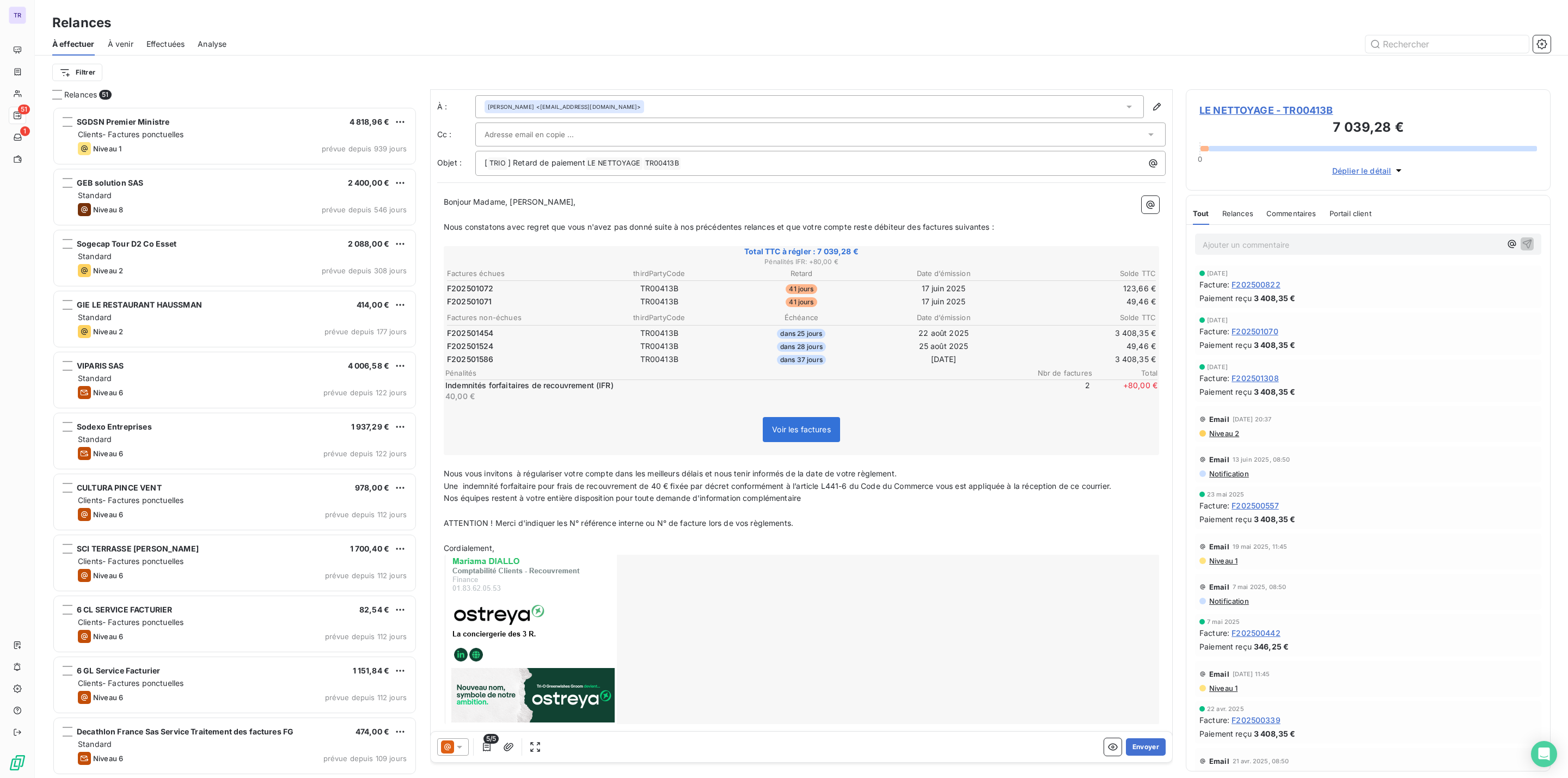
scroll to position [31, 0]
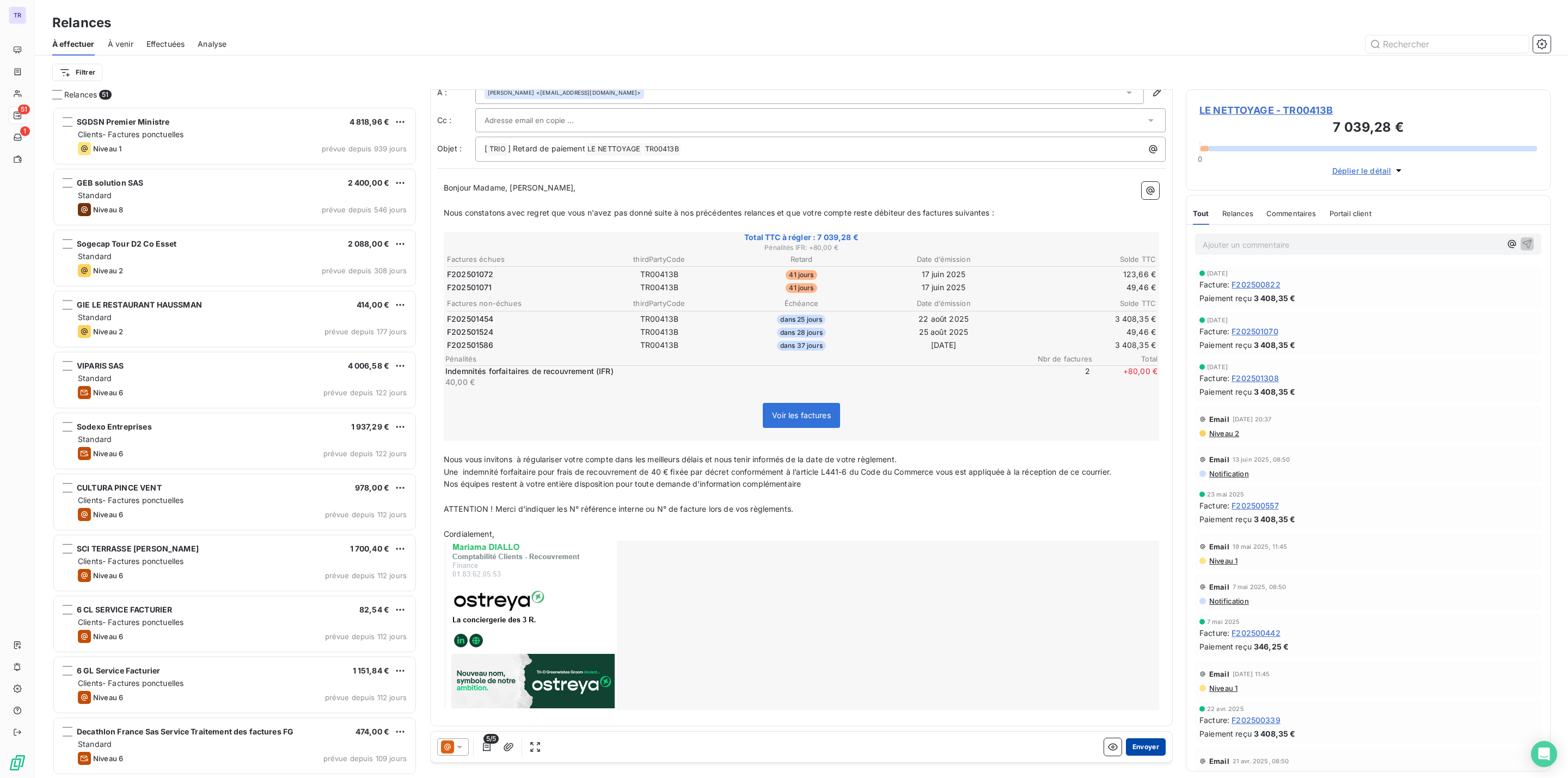
click at [1129, 745] on button "Envoyer" at bounding box center [1146, 747] width 40 height 18
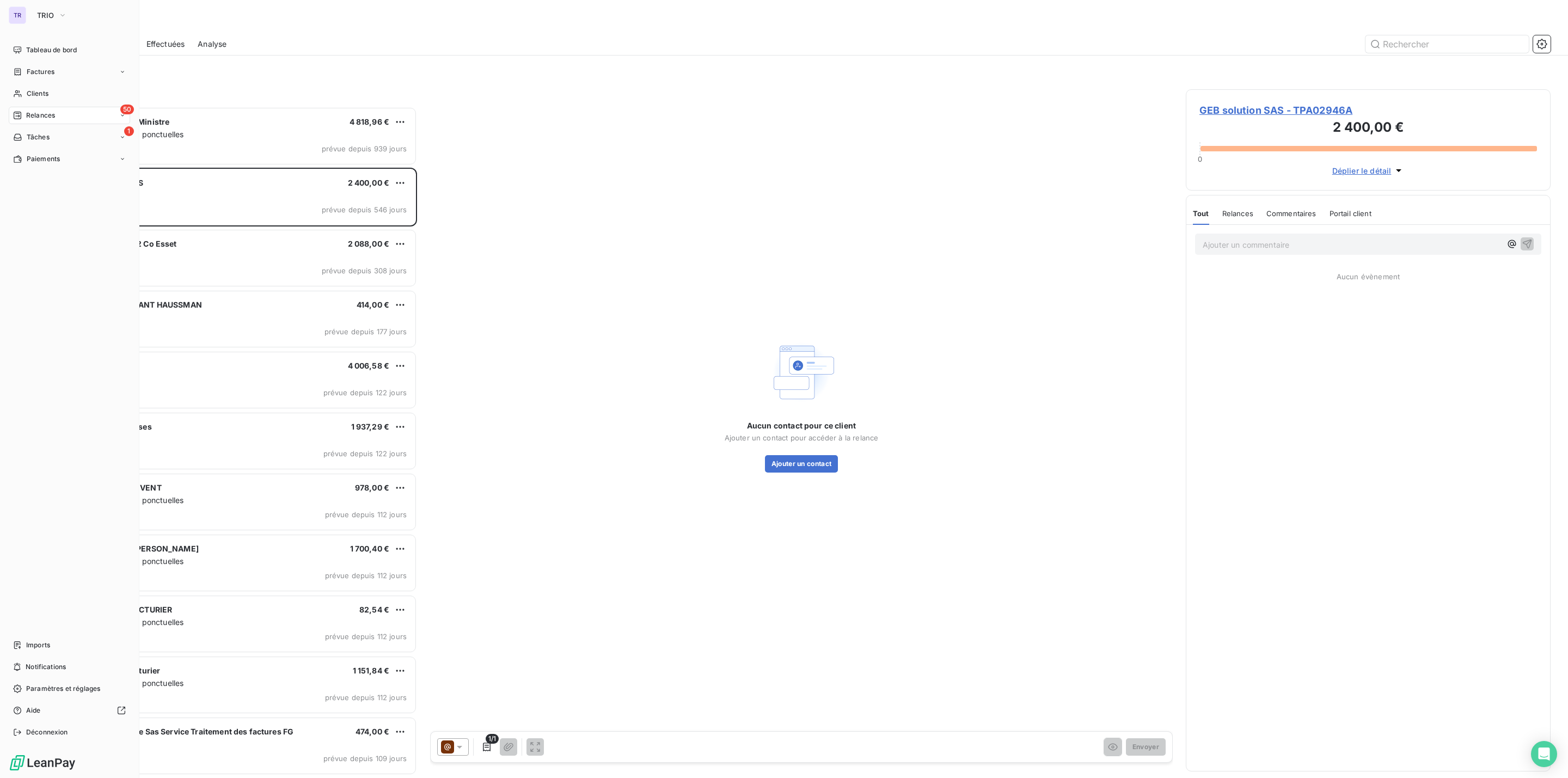
click at [51, 113] on span "Relances" at bounding box center [40, 116] width 29 height 10
click at [35, 91] on span "Clients" at bounding box center [38, 94] width 22 height 10
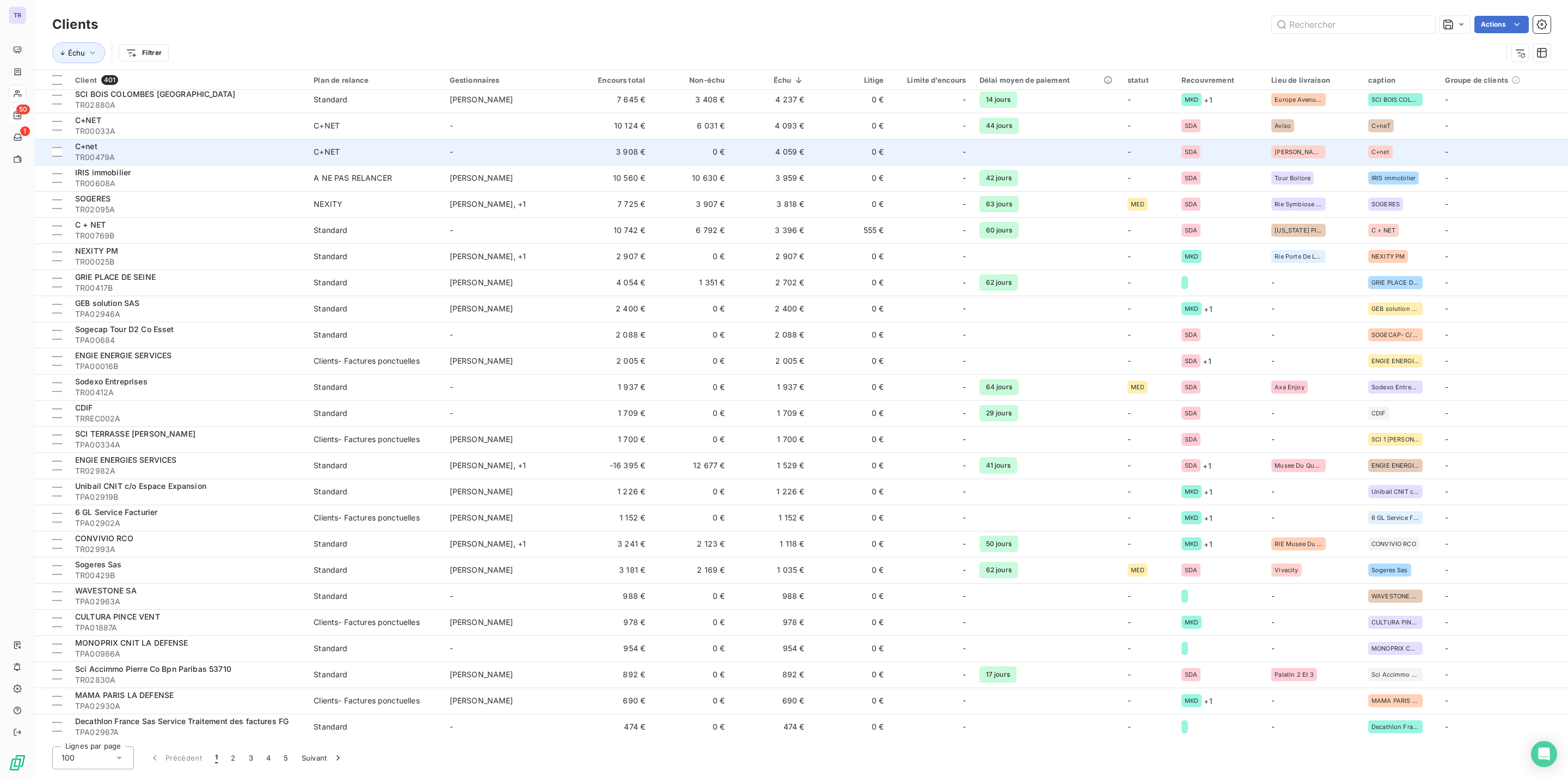
scroll to position [1062, 0]
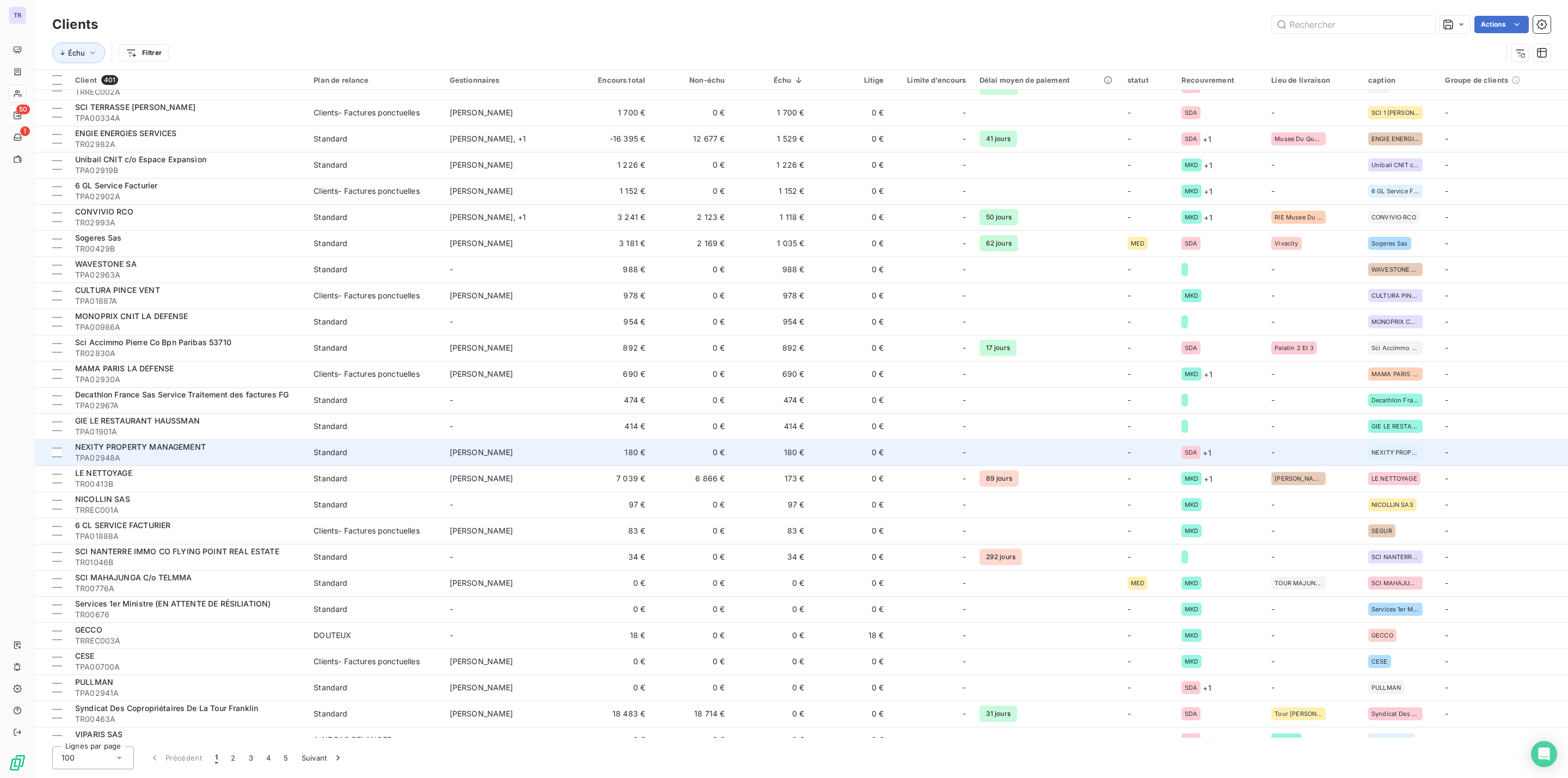
click at [796, 450] on td "180 €" at bounding box center [771, 452] width 80 height 26
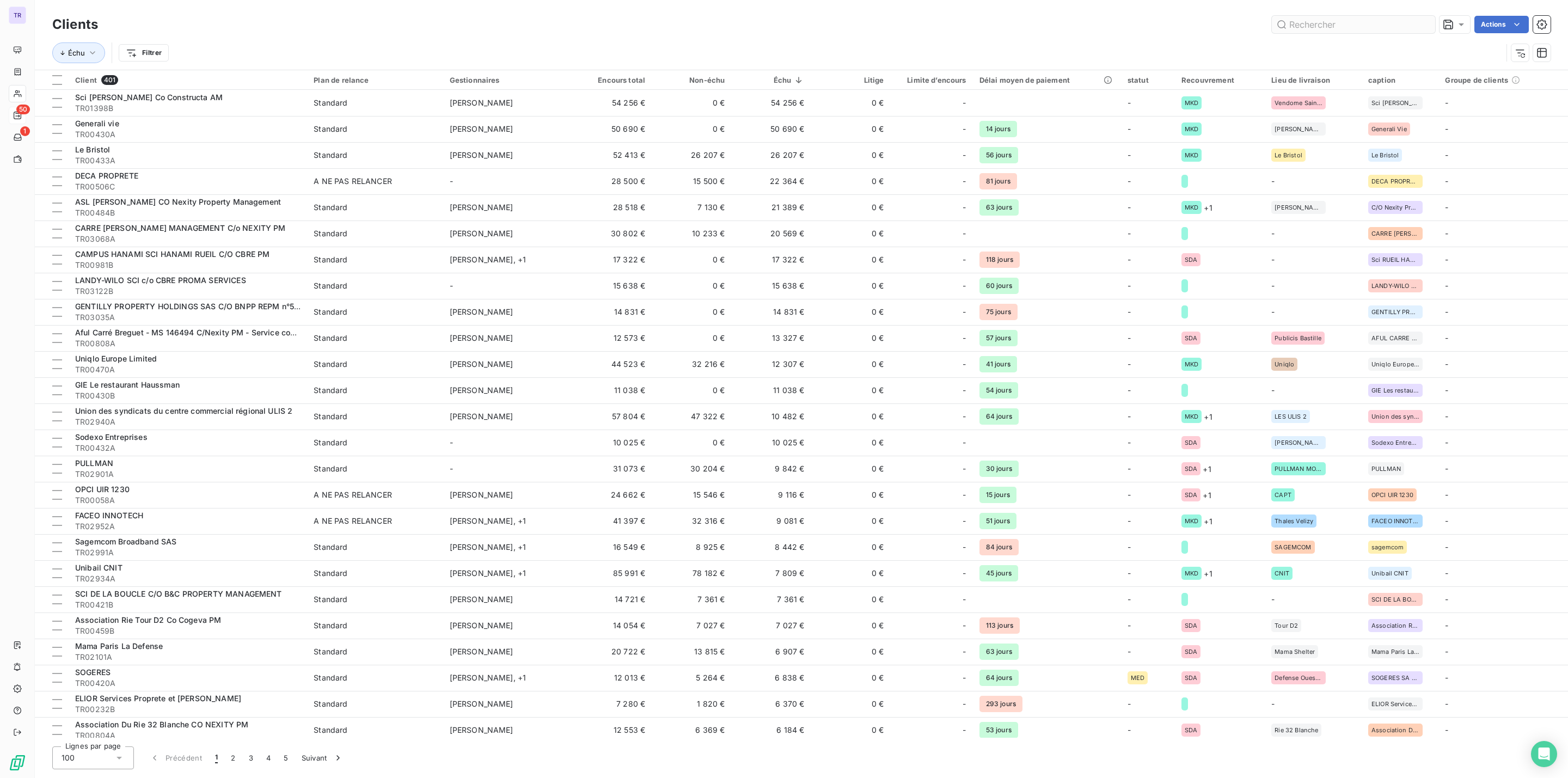
click at [1307, 29] on input "text" at bounding box center [1353, 24] width 163 height 18
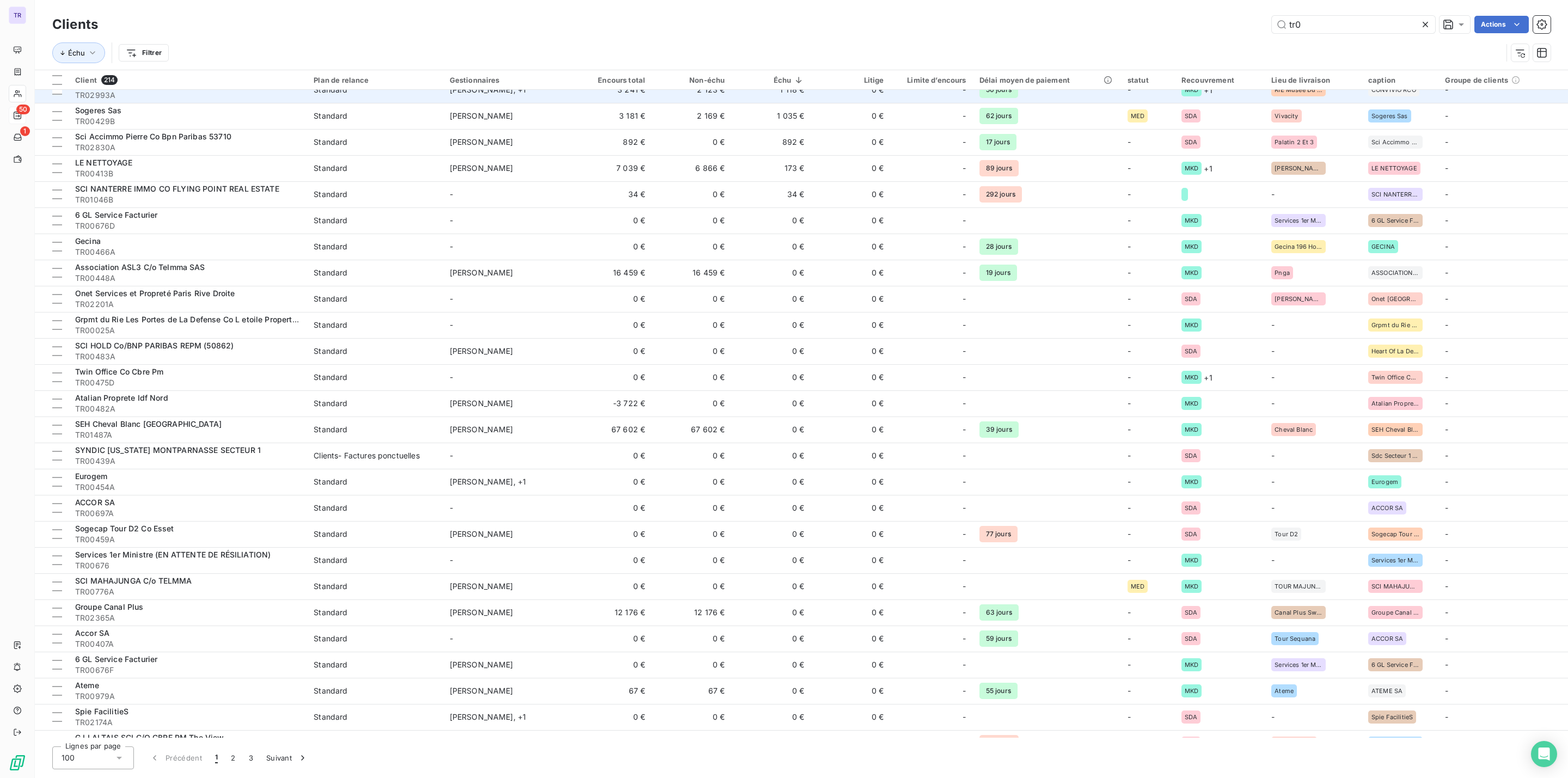
scroll to position [572, 0]
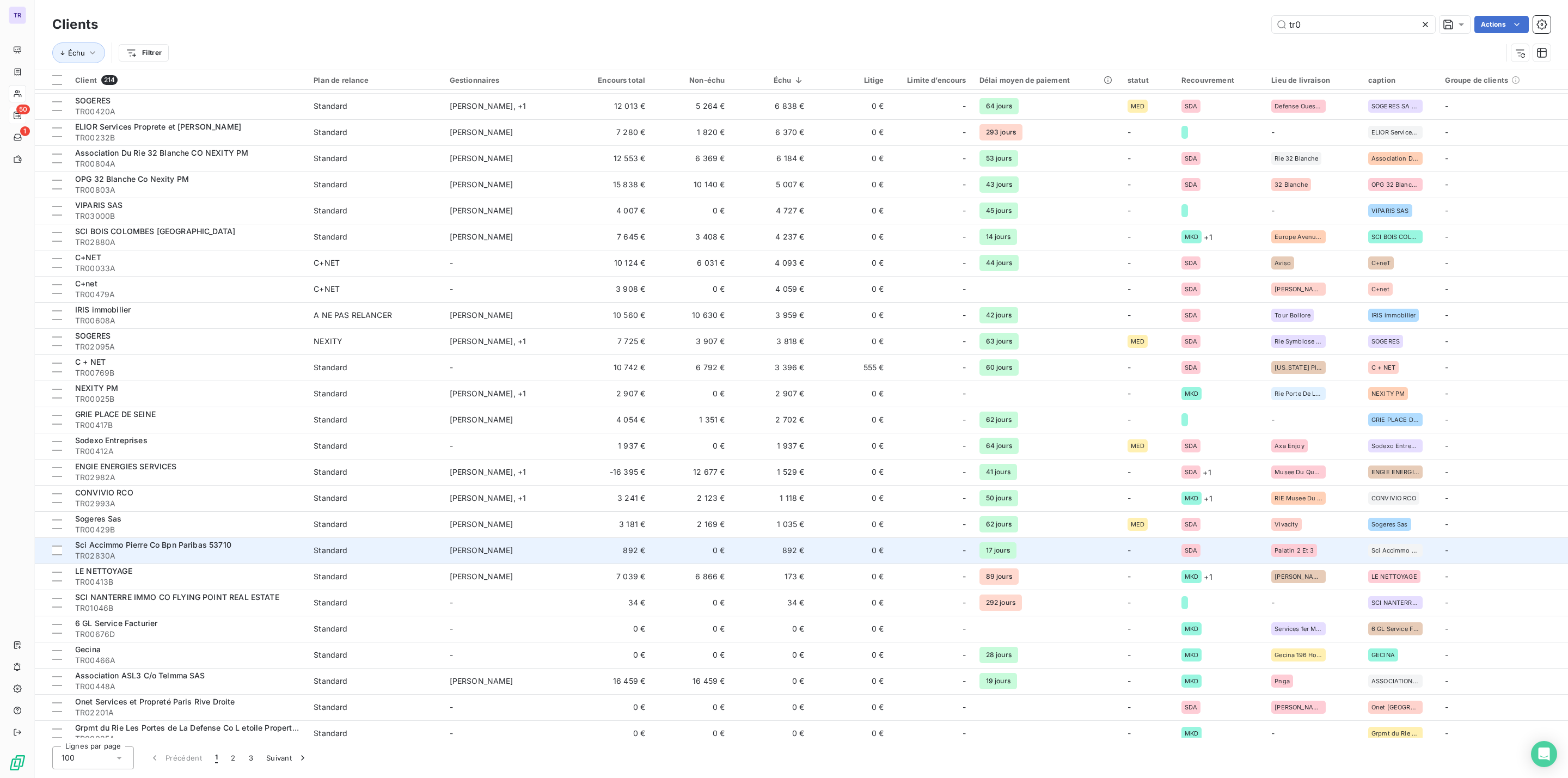
type input "tr0"
click at [799, 546] on td "892 €" at bounding box center [771, 550] width 80 height 26
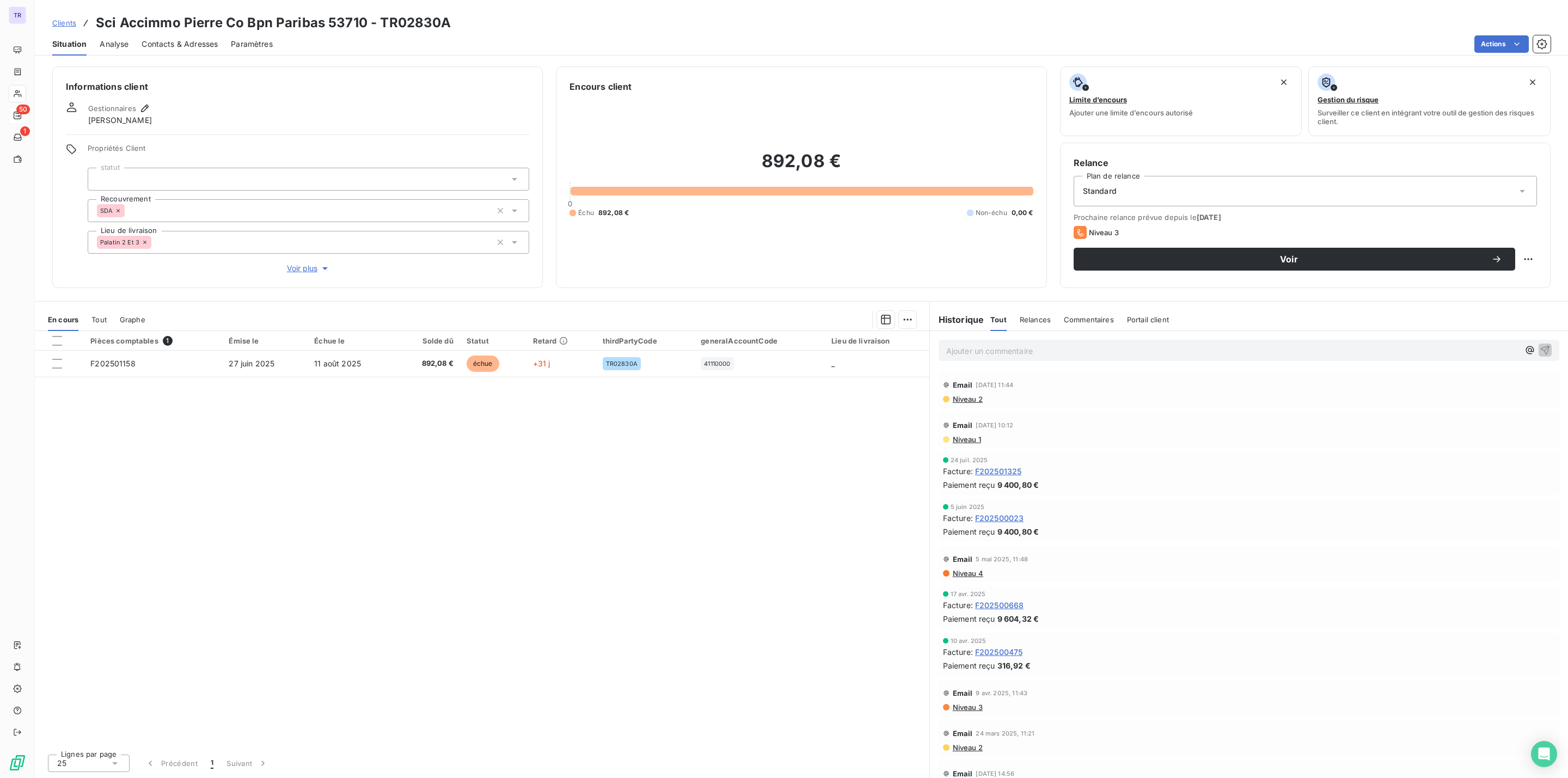
click at [972, 400] on span "Niveau 2" at bounding box center [967, 399] width 31 height 9
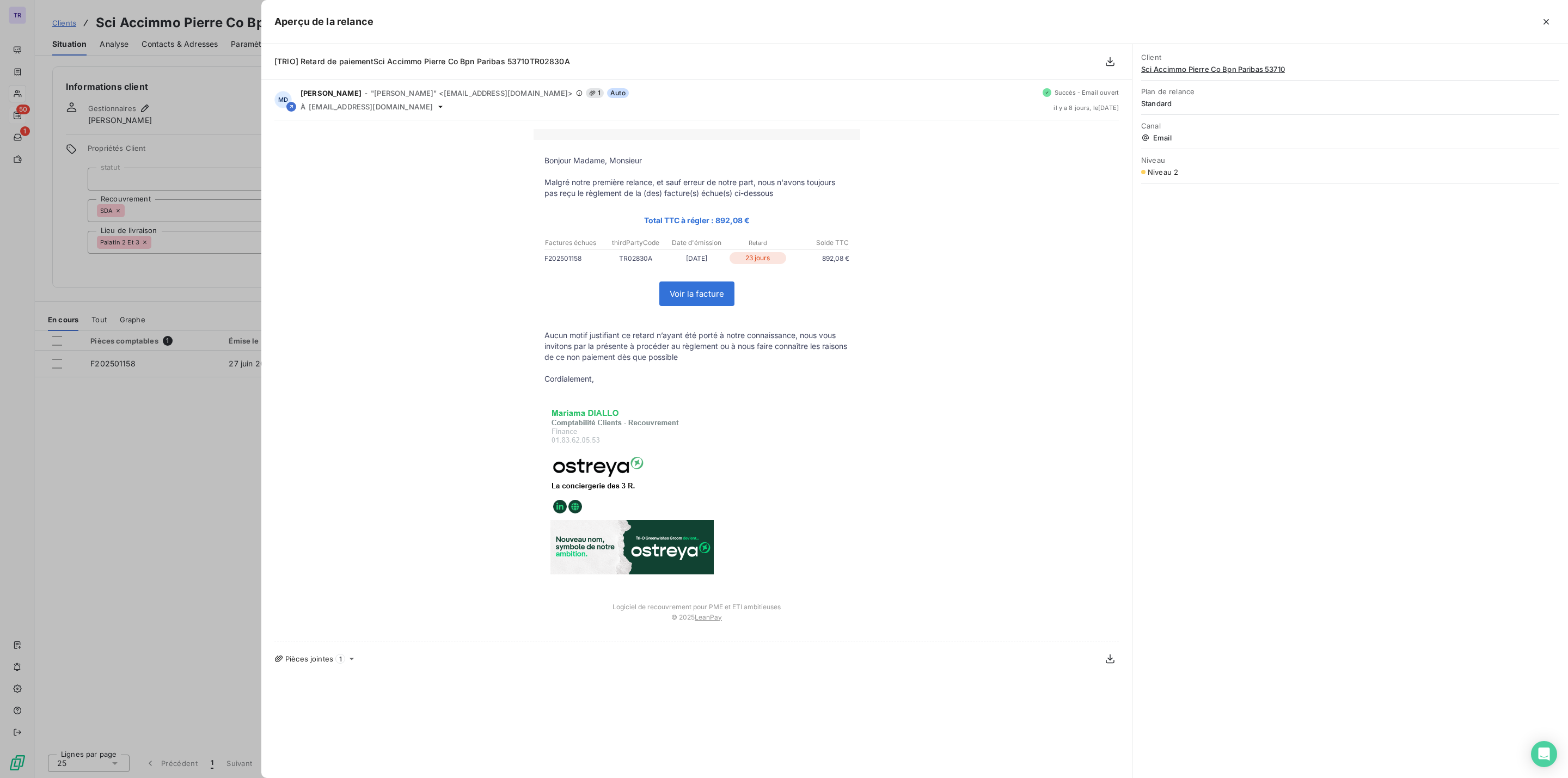
click at [197, 383] on div at bounding box center [784, 389] width 1568 height 778
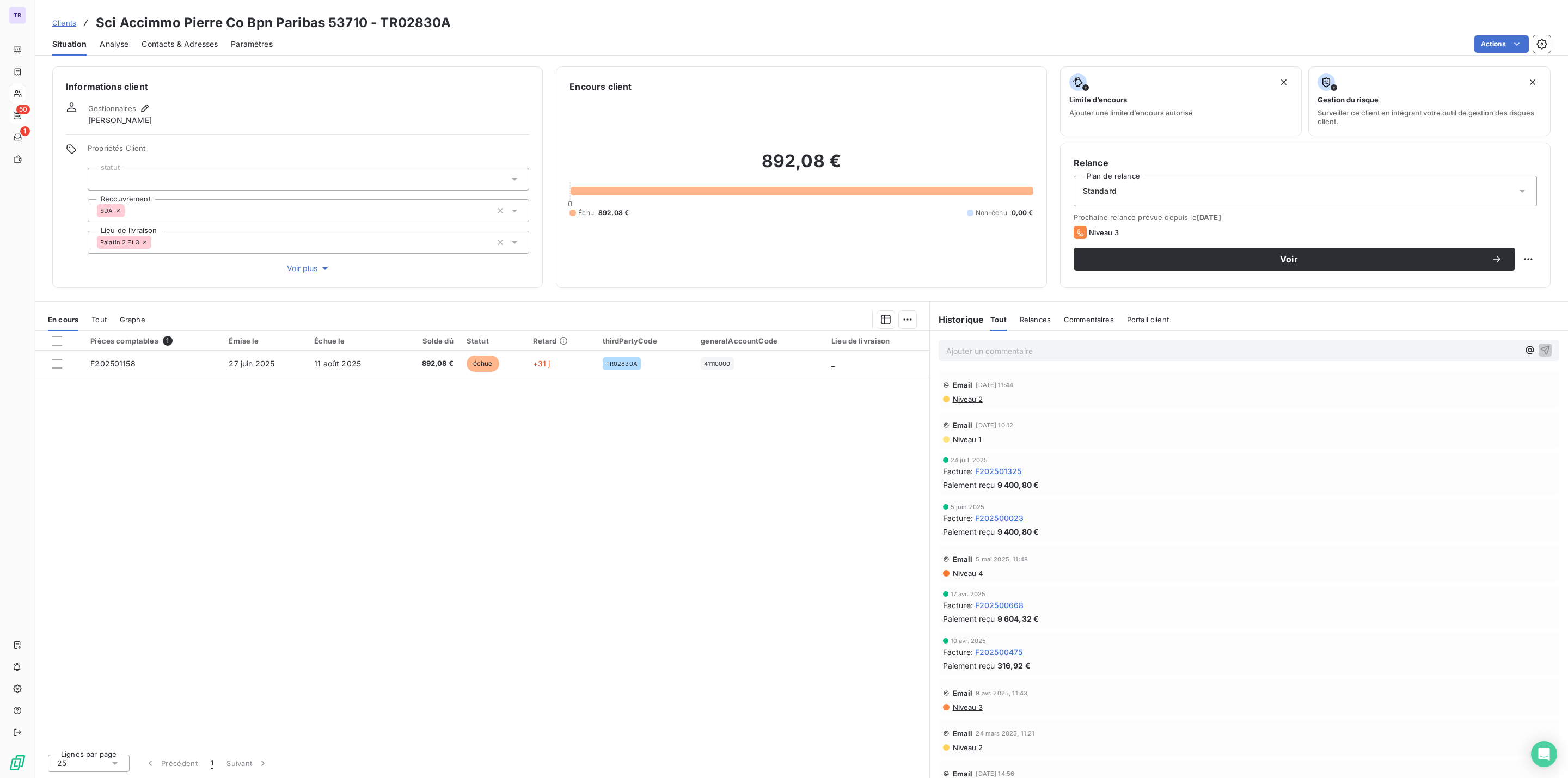
click at [965, 399] on span "Niveau 2" at bounding box center [967, 399] width 31 height 9
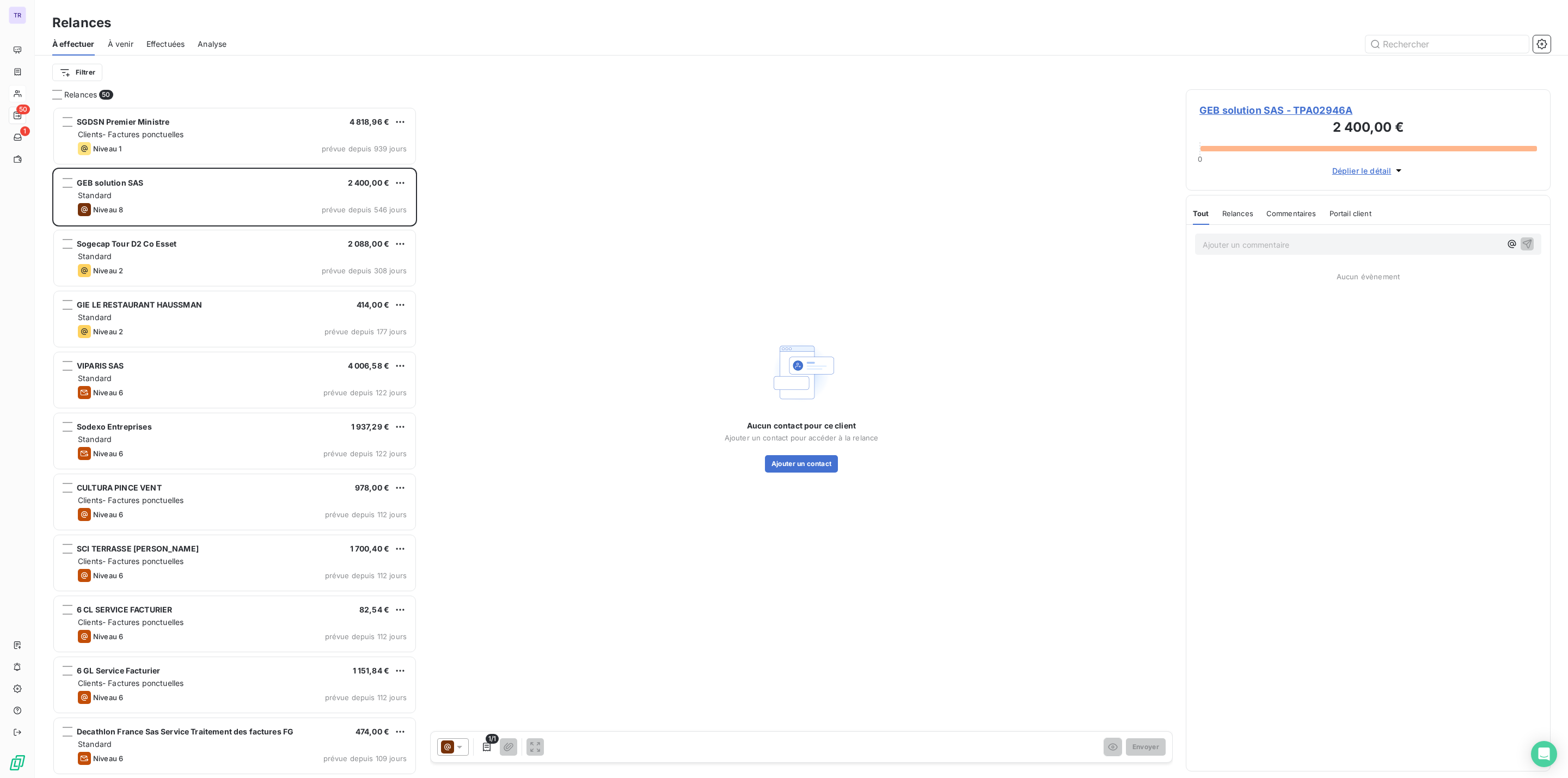
scroll to position [660, 352]
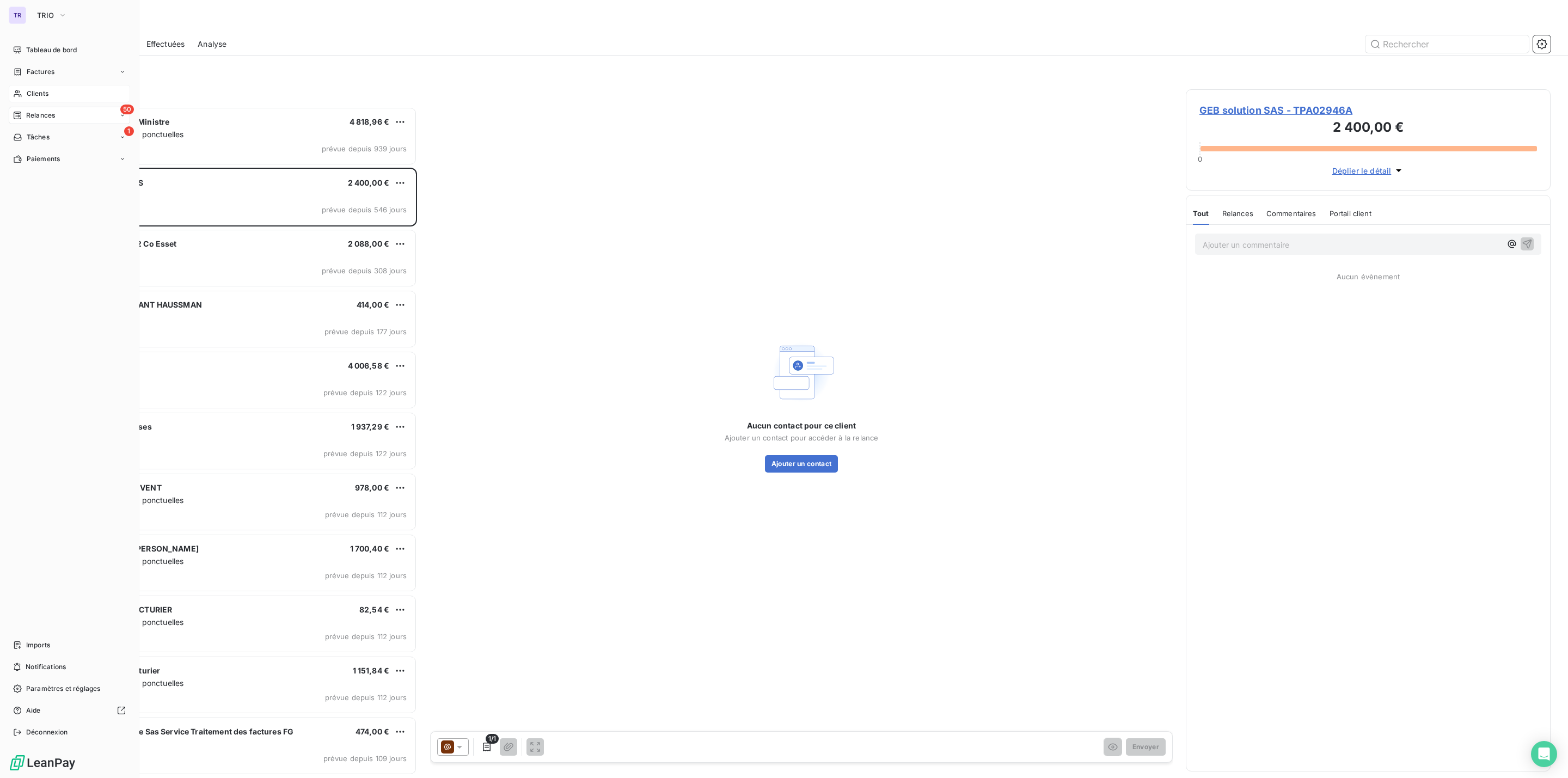
click at [36, 89] on span "Clients" at bounding box center [38, 94] width 22 height 10
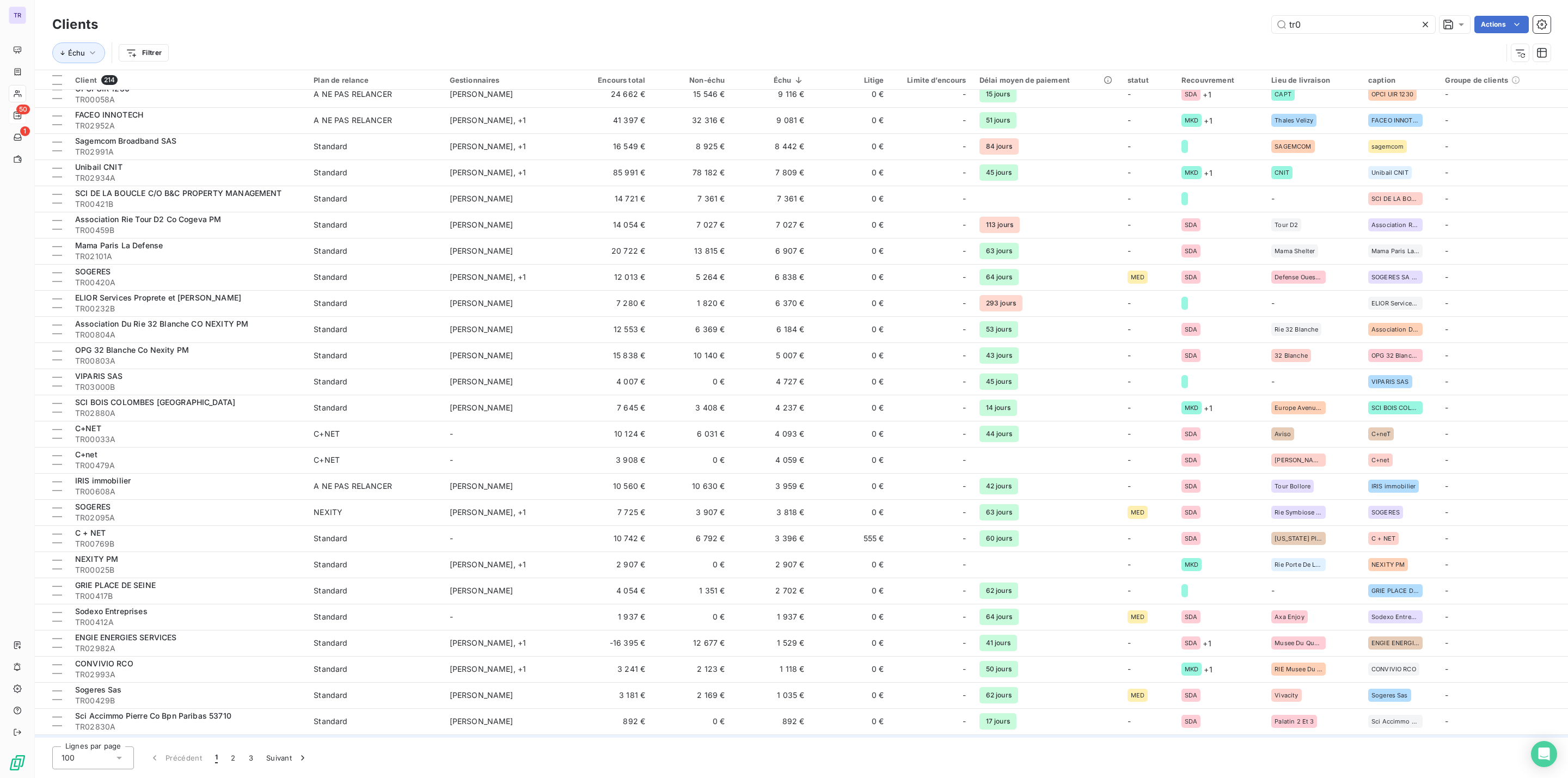
scroll to position [572, 0]
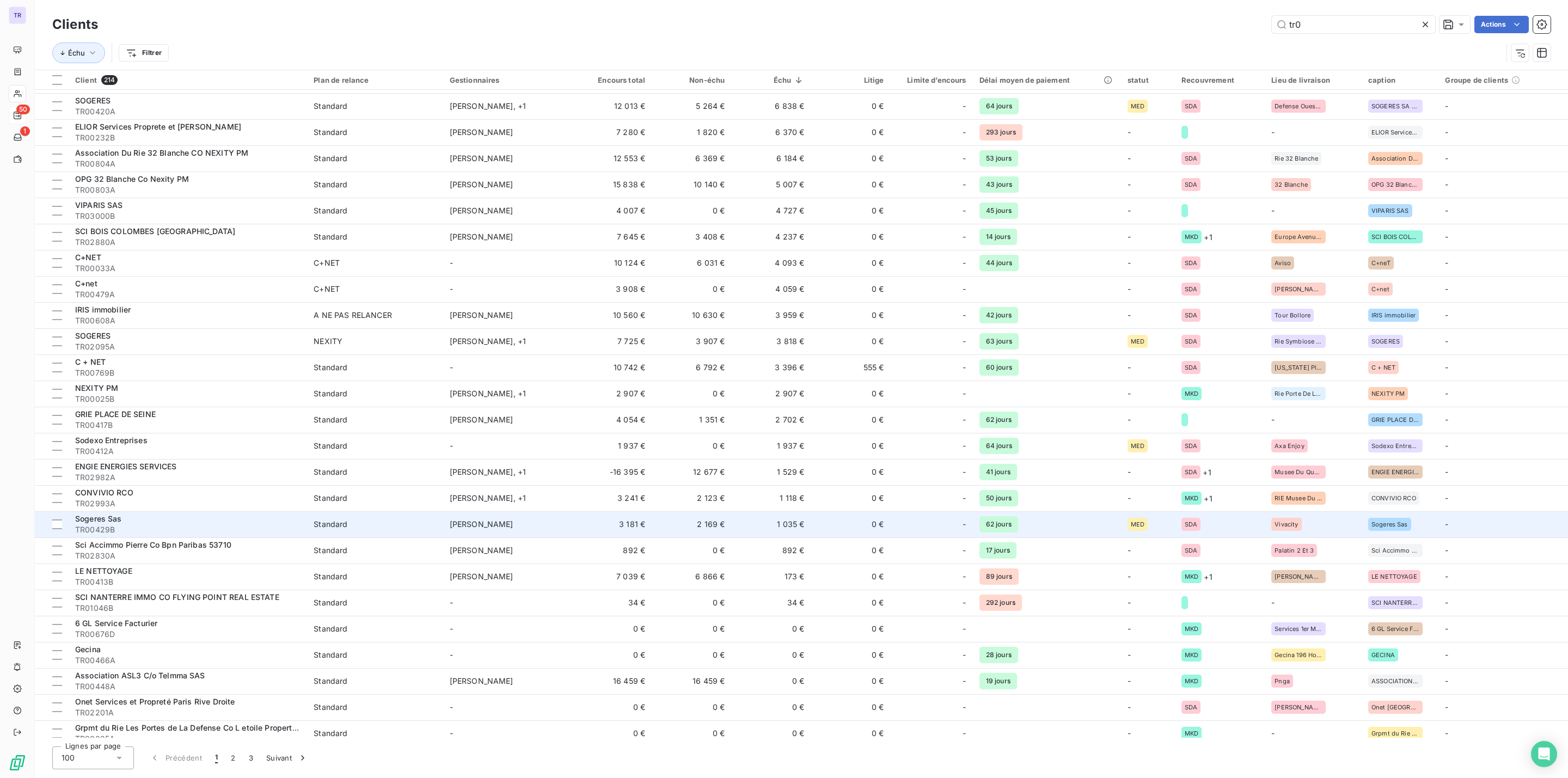
click at [797, 524] on td "1 035 €" at bounding box center [771, 524] width 80 height 26
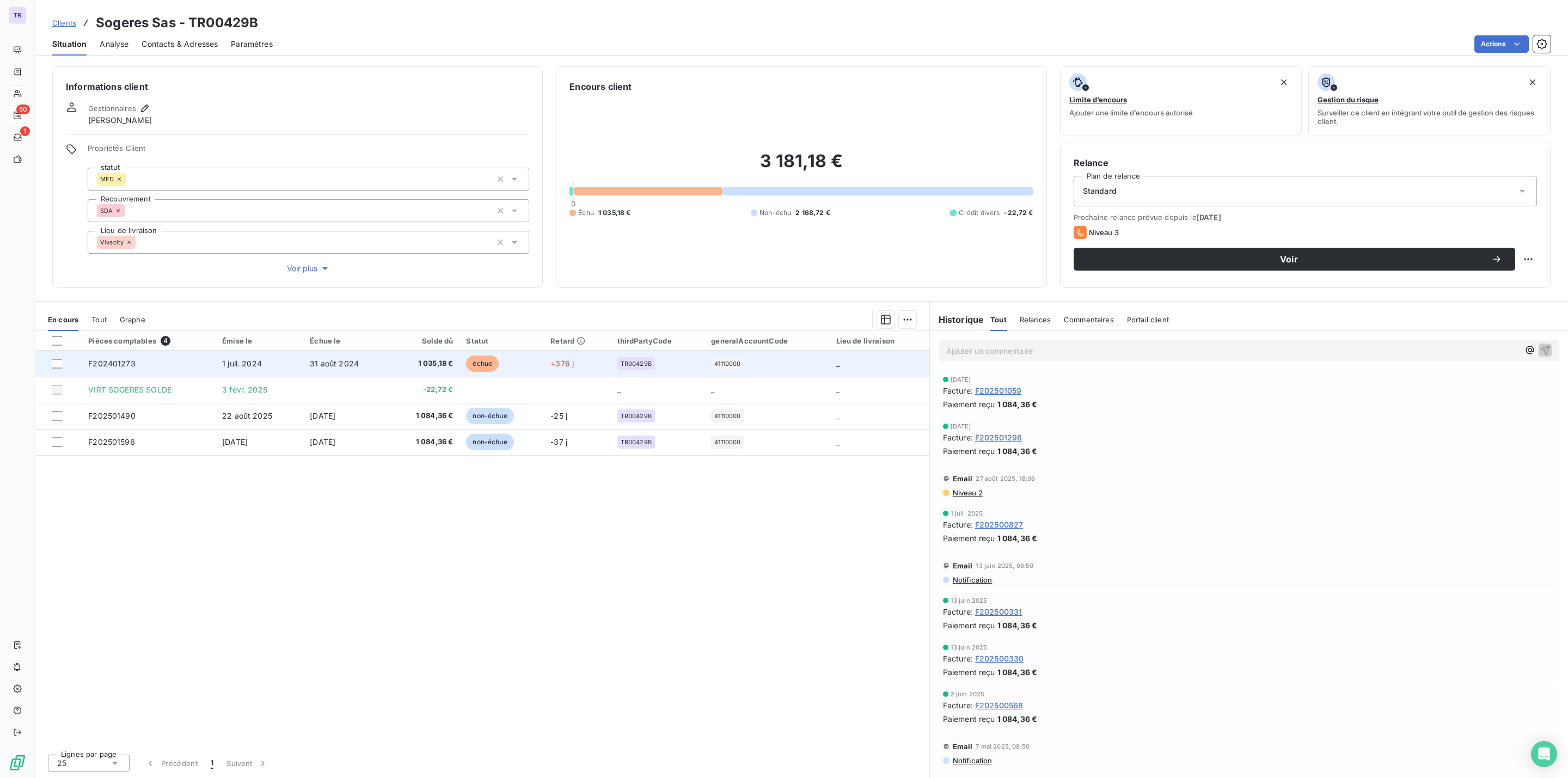
click at [472, 363] on span "échue" at bounding box center [483, 363] width 33 height 16
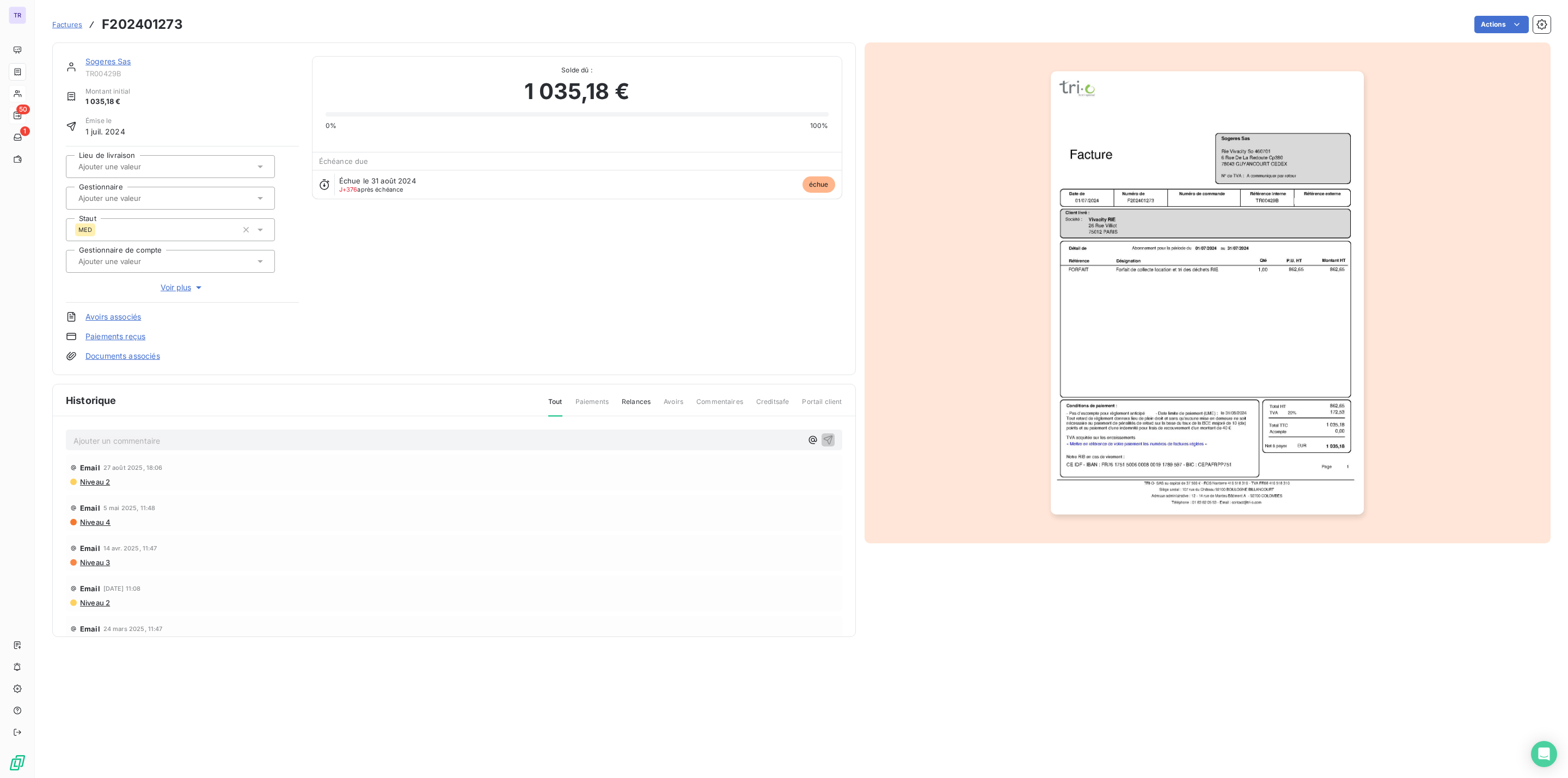
click at [1173, 250] on img "button" at bounding box center [1207, 293] width 313 height 443
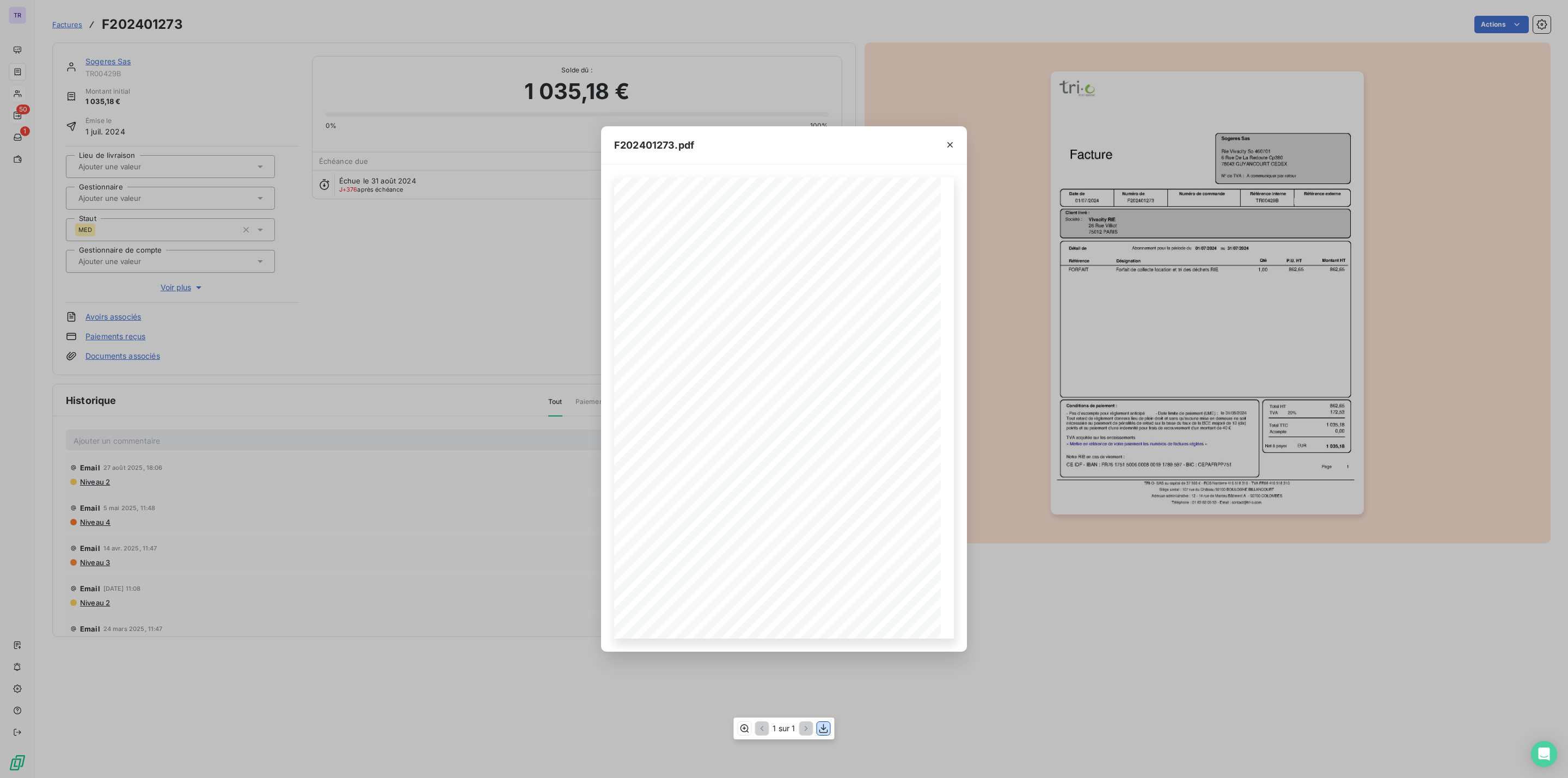
drag, startPoint x: 823, startPoint y: 726, endPoint x: 828, endPoint y: 711, distance: 15.8
click at [824, 725] on icon "button" at bounding box center [824, 729] width 11 height 11
click at [819, 726] on icon "button" at bounding box center [824, 729] width 11 height 11
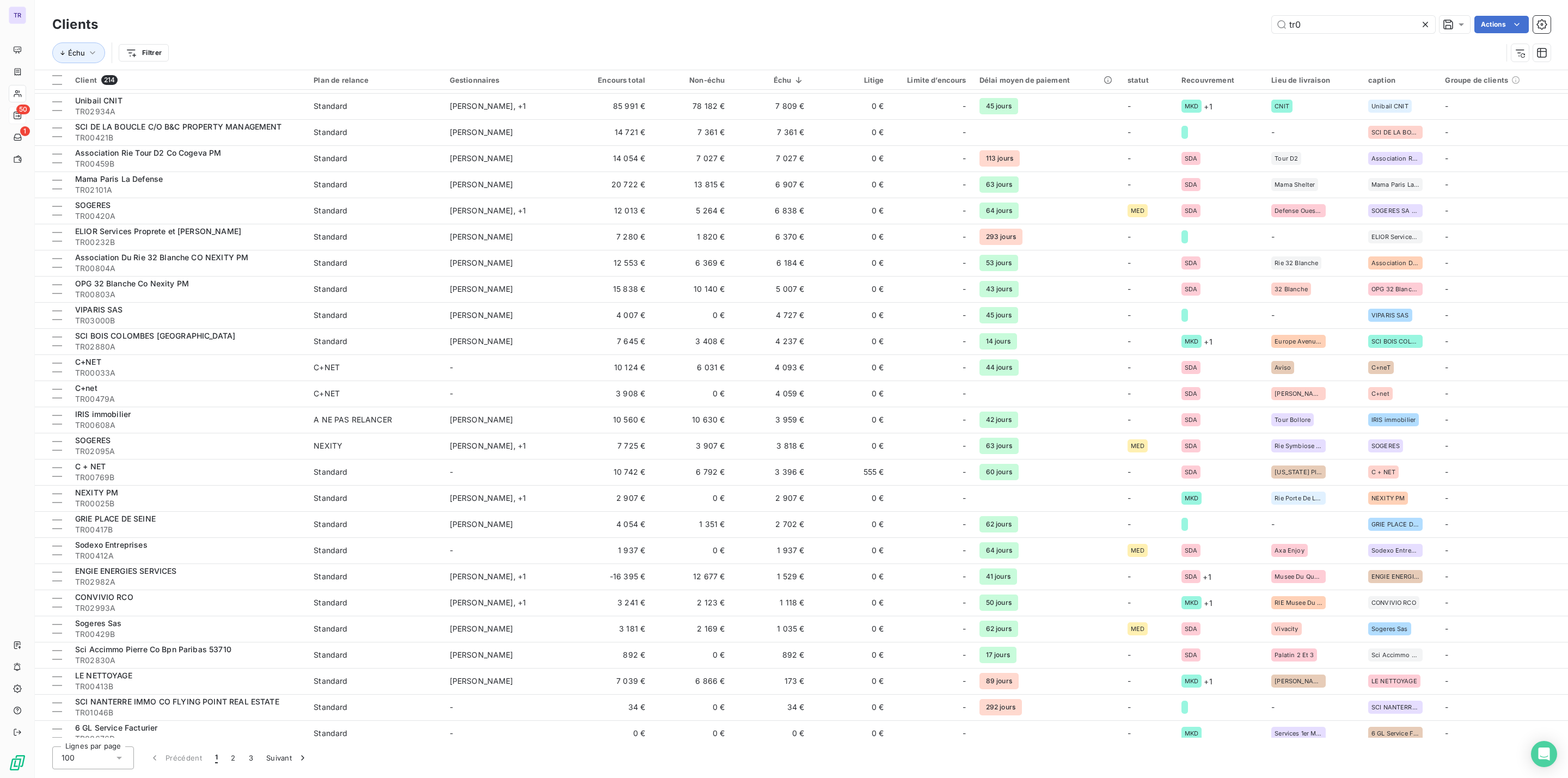
scroll to position [577, 0]
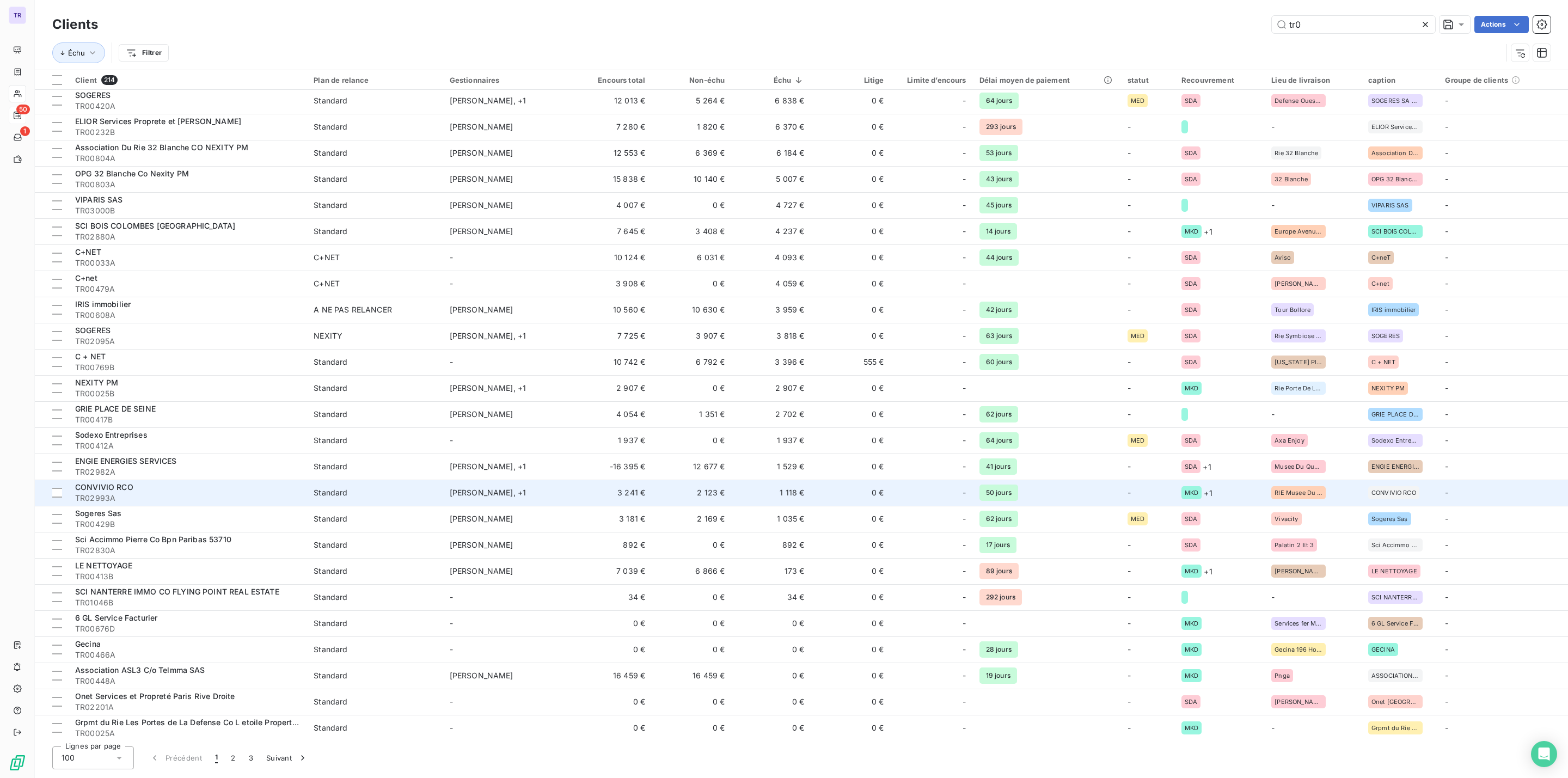
click at [792, 493] on td "1 118 €" at bounding box center [771, 492] width 80 height 26
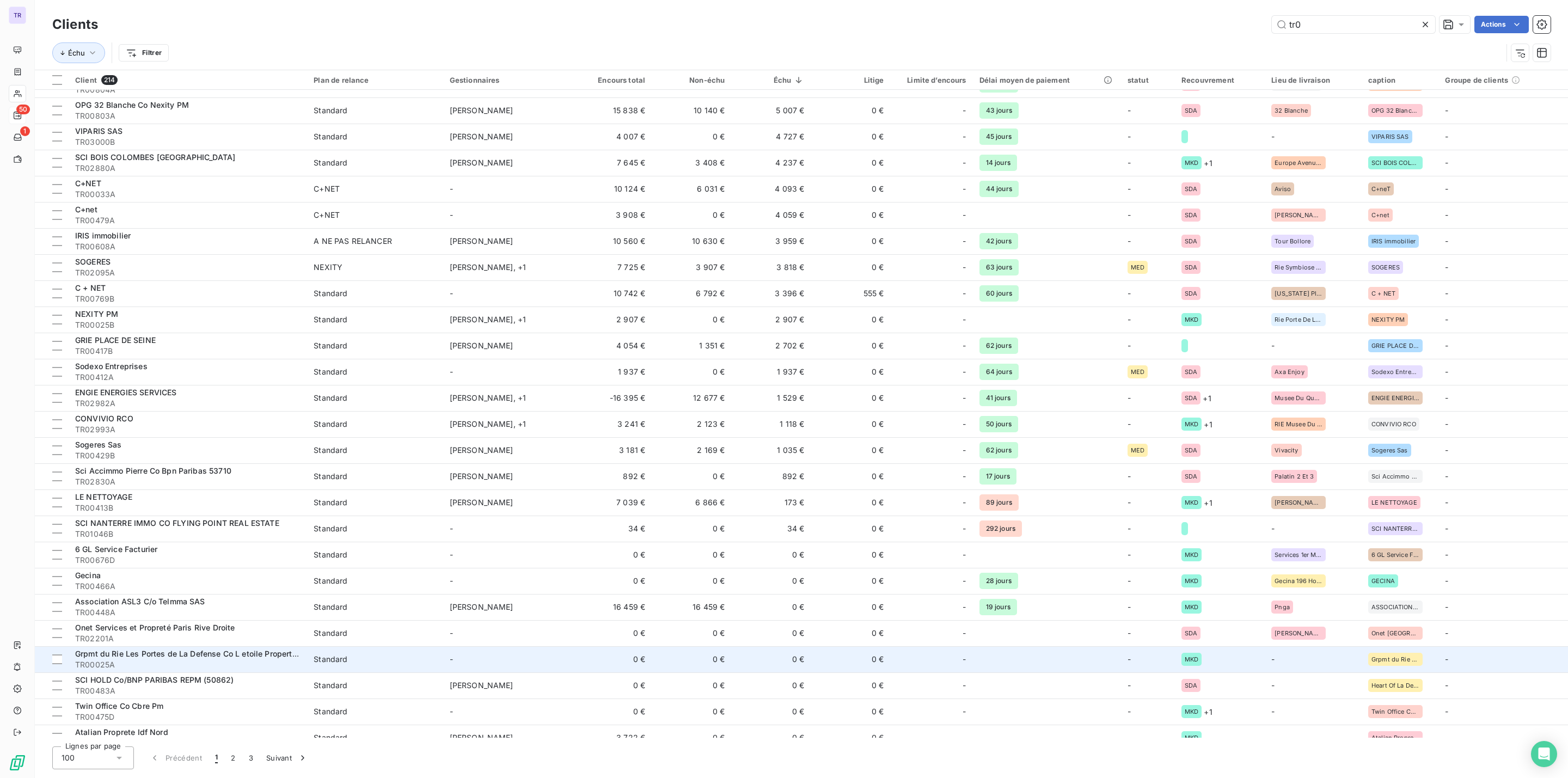
scroll to position [735, 0]
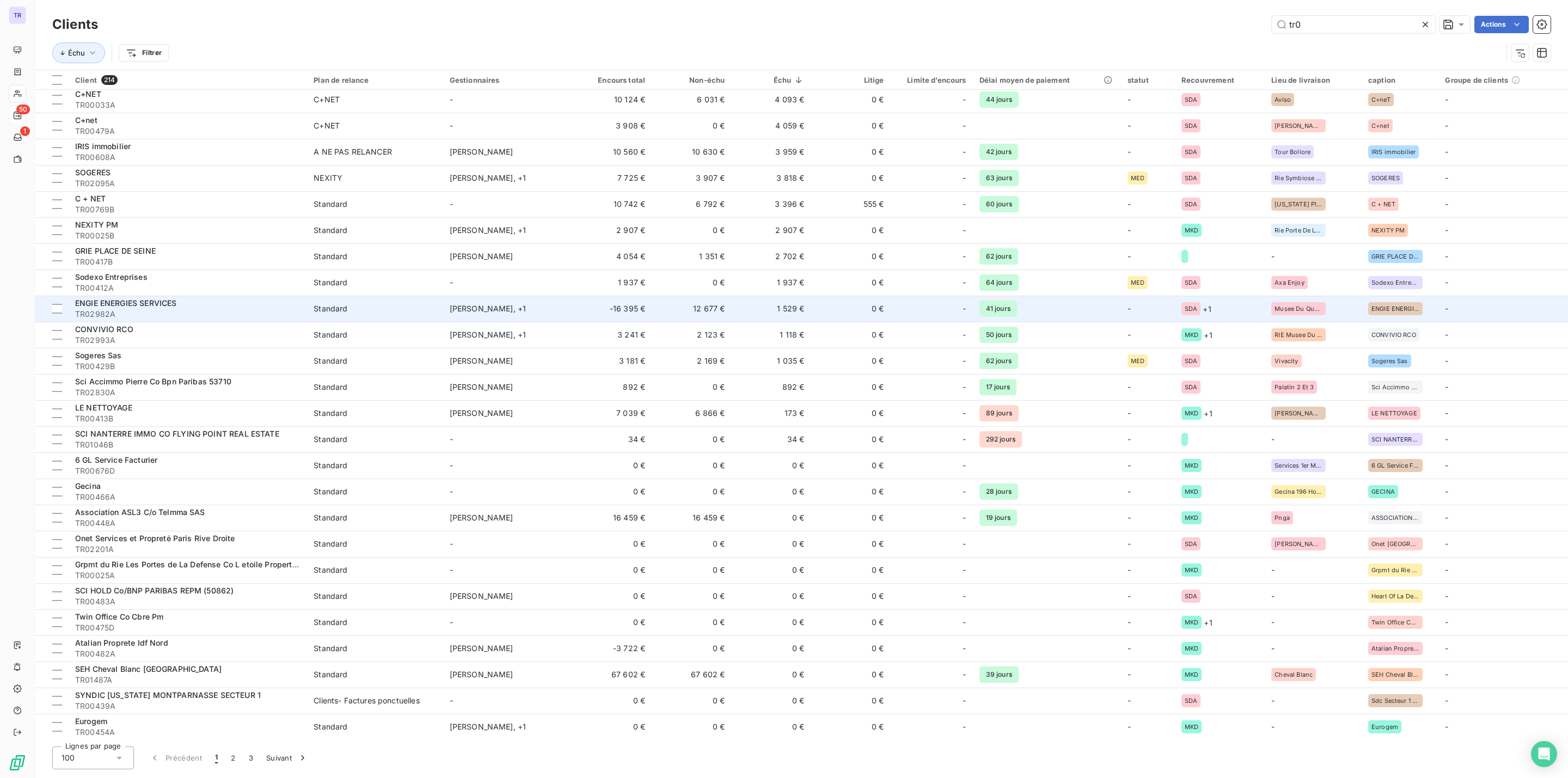
click at [793, 307] on td "1 529 €" at bounding box center [771, 309] width 80 height 26
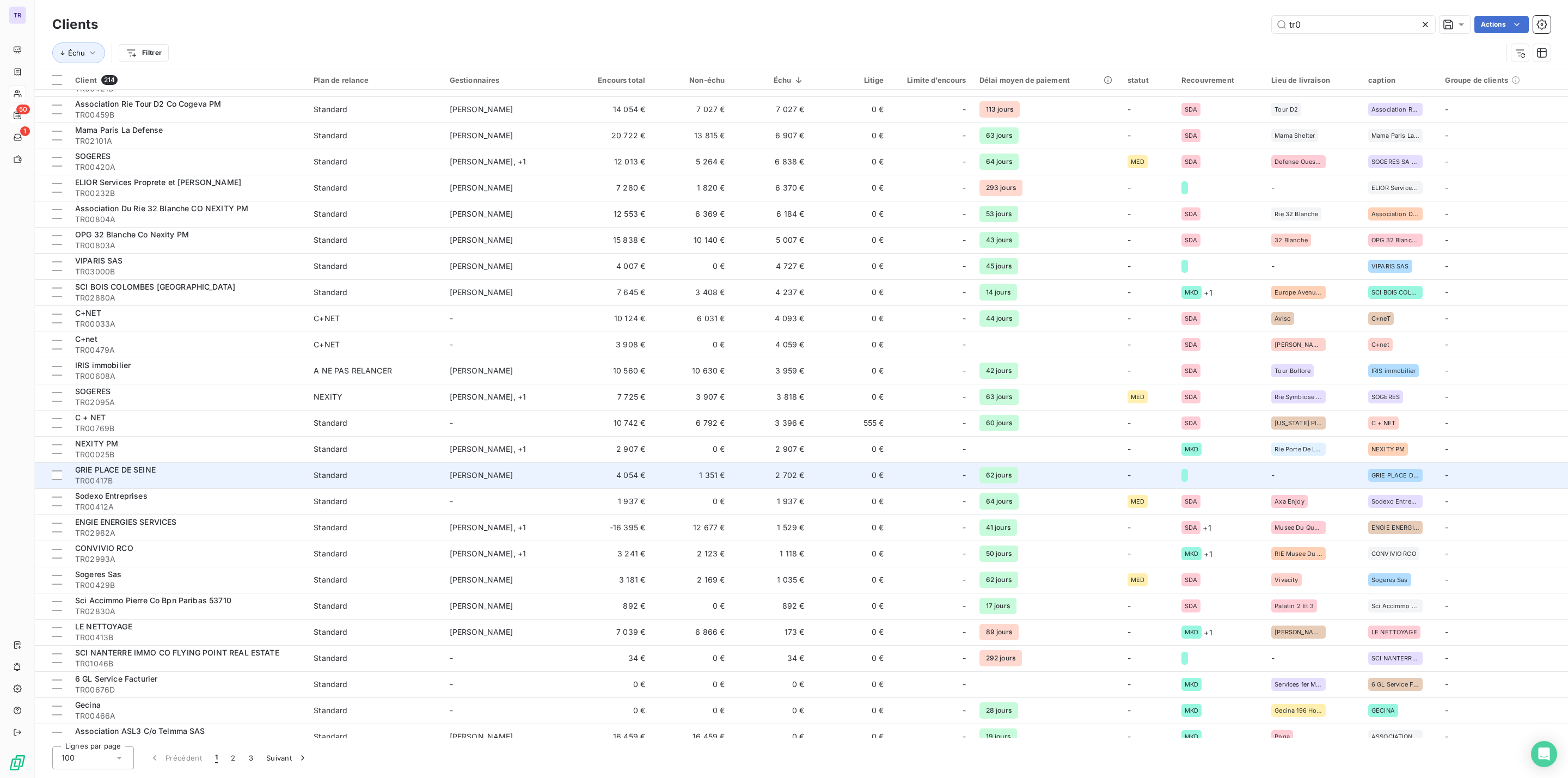
scroll to position [653, 0]
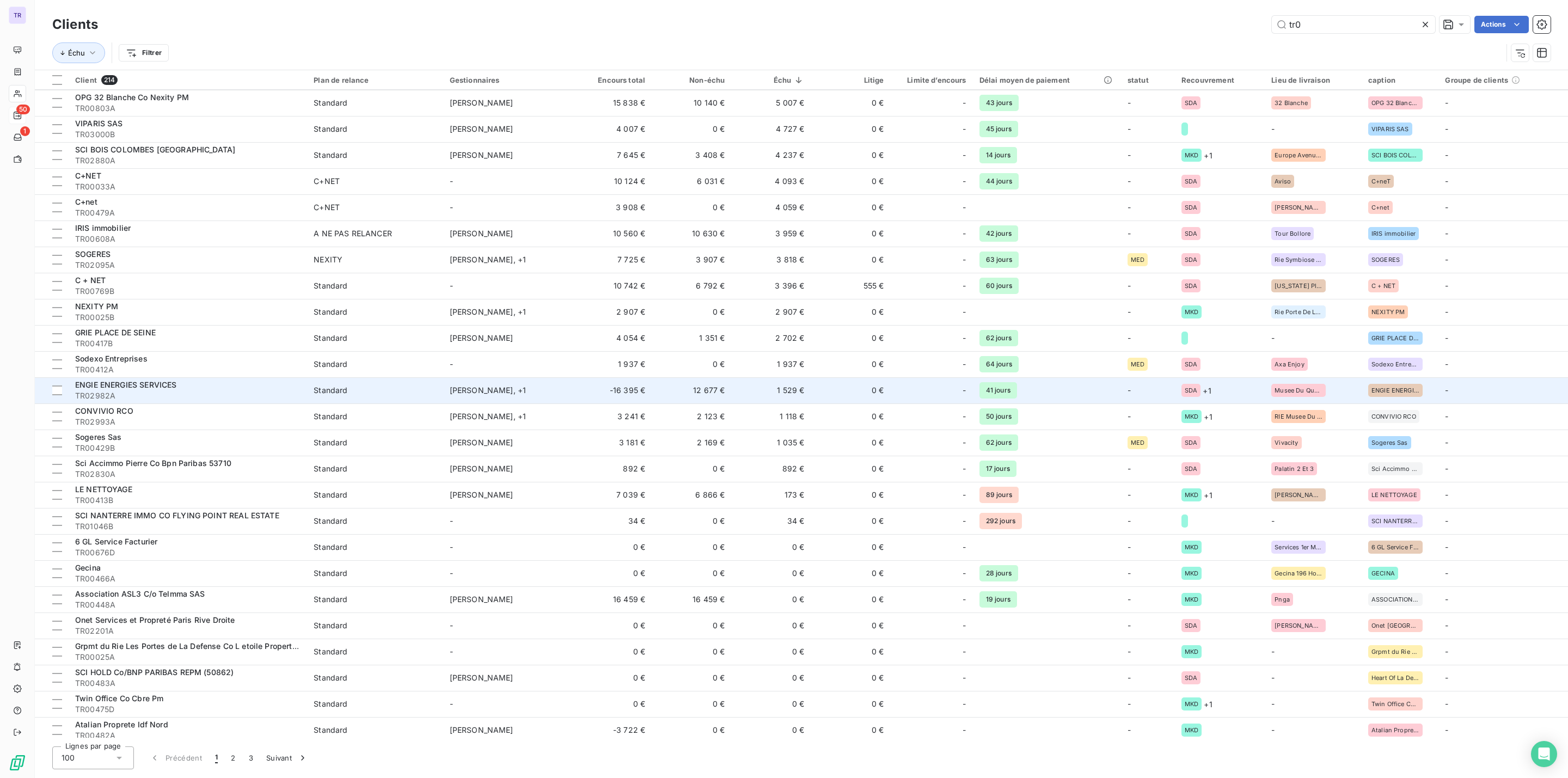
click at [777, 389] on td "1 529 €" at bounding box center [771, 390] width 80 height 26
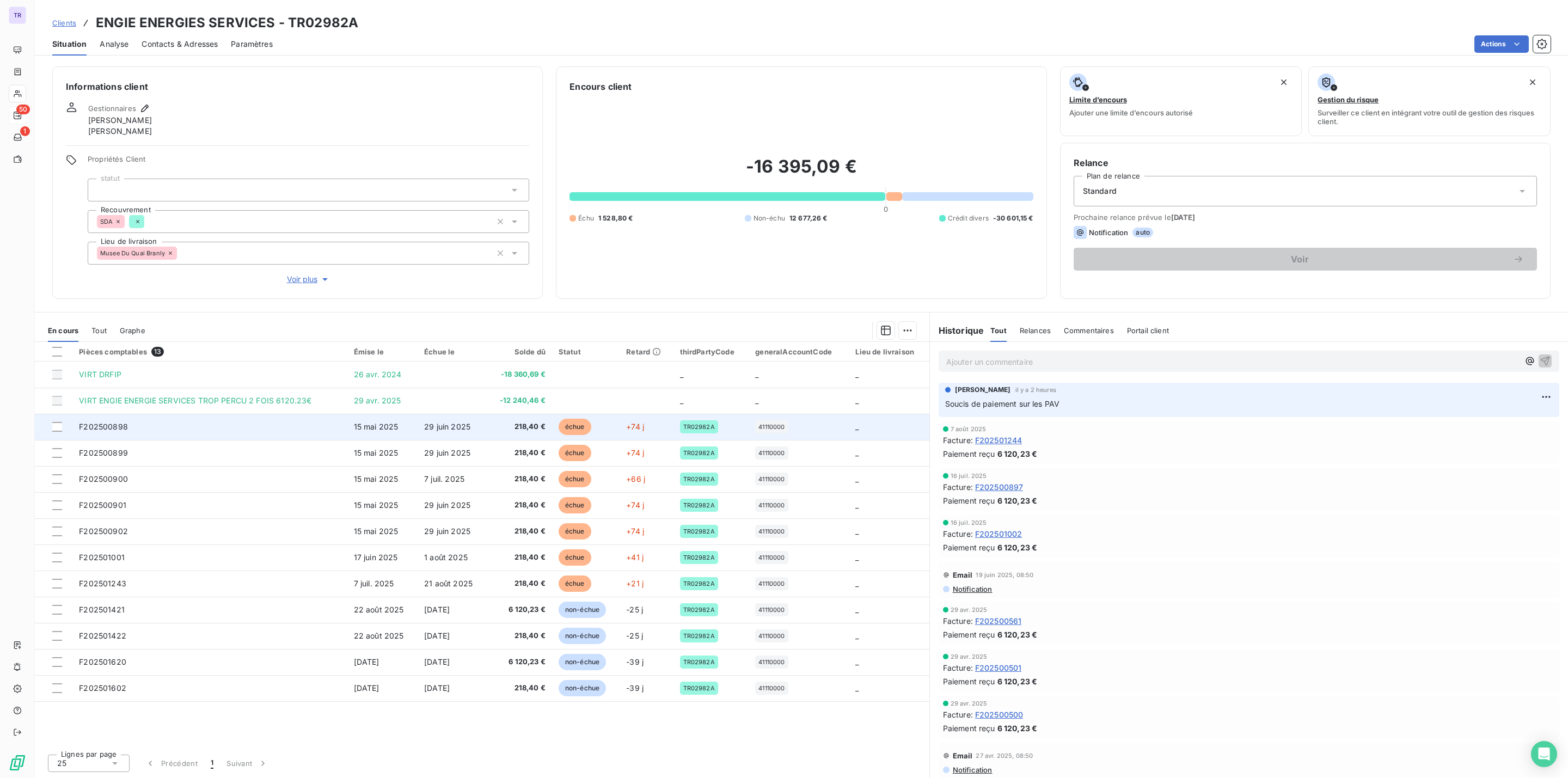
click at [569, 426] on span "échue" at bounding box center [575, 427] width 33 height 16
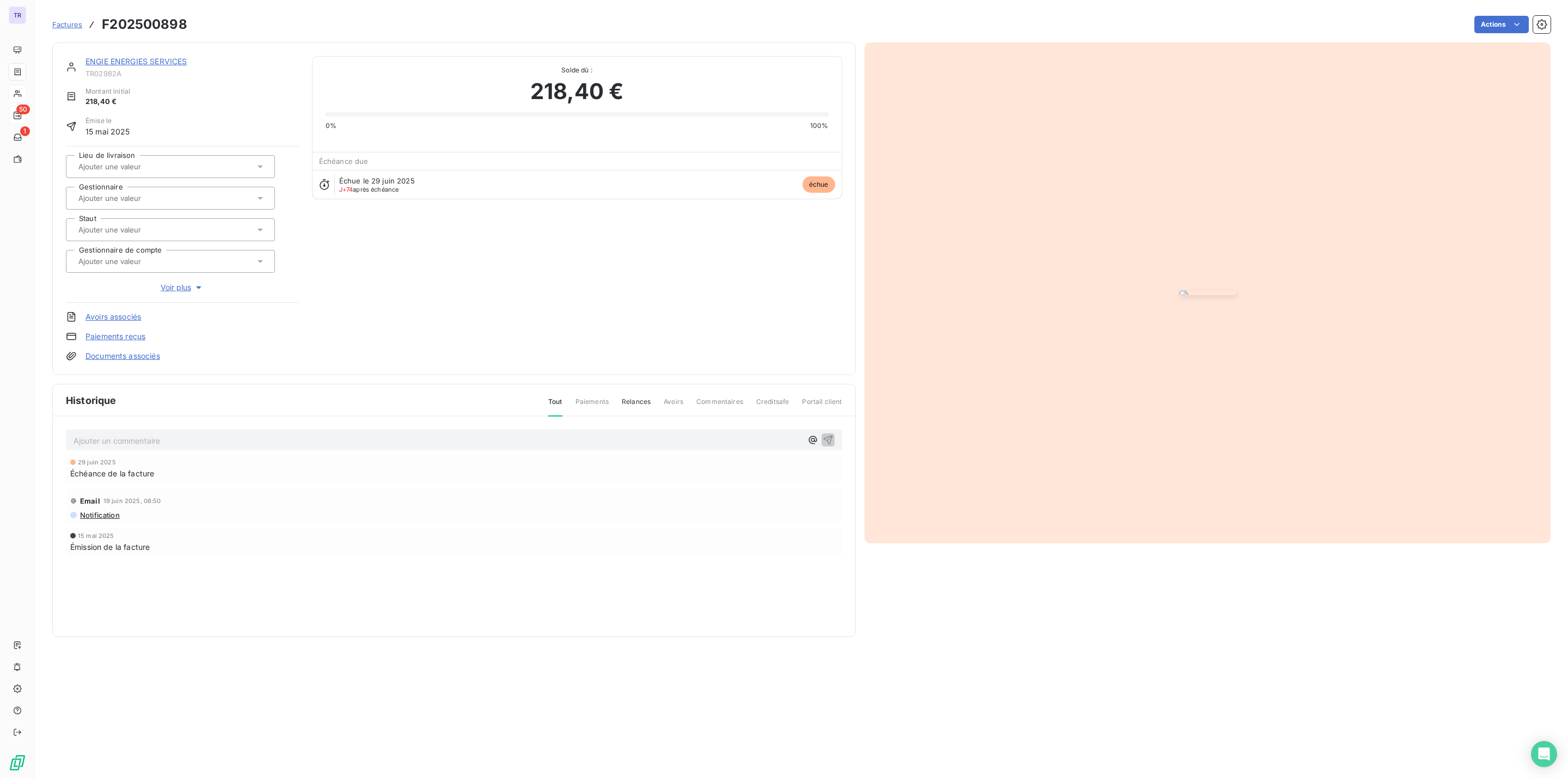
click at [118, 55] on div "ENGIE ENERGIES SERVICES TR02982A Montant initial 218,40 € Émise le [DATE] Lieu …" at bounding box center [454, 209] width 803 height 333
click at [158, 55] on div "ENGIE ENERGIES SERVICES TR02982A Montant initial 218,40 € Émise le [DATE] Lieu …" at bounding box center [454, 209] width 803 height 333
click at [173, 65] on link "ENGIE ENERGIES SERVICES" at bounding box center [136, 61] width 101 height 9
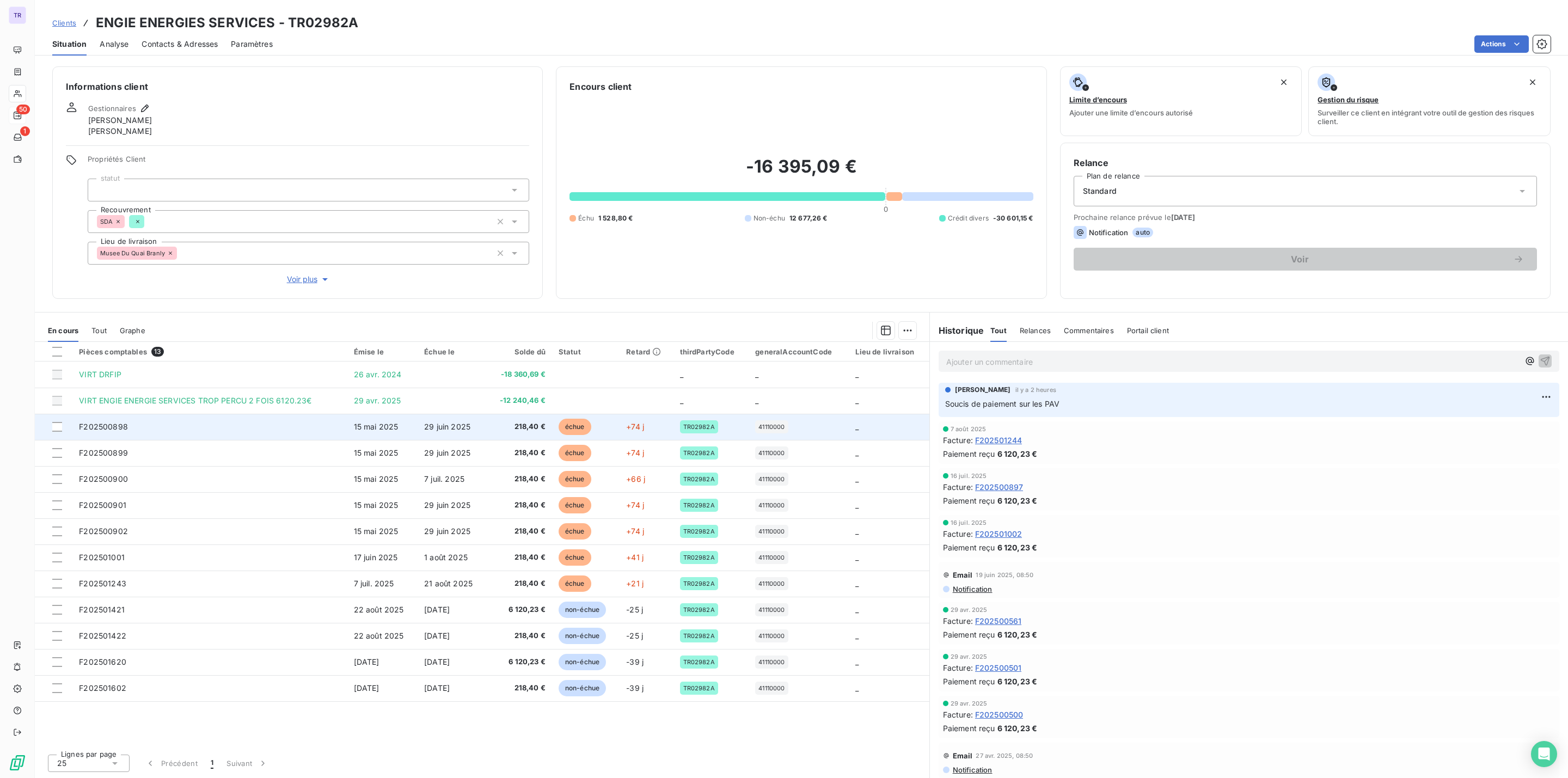
click at [569, 428] on span "échue" at bounding box center [575, 427] width 33 height 16
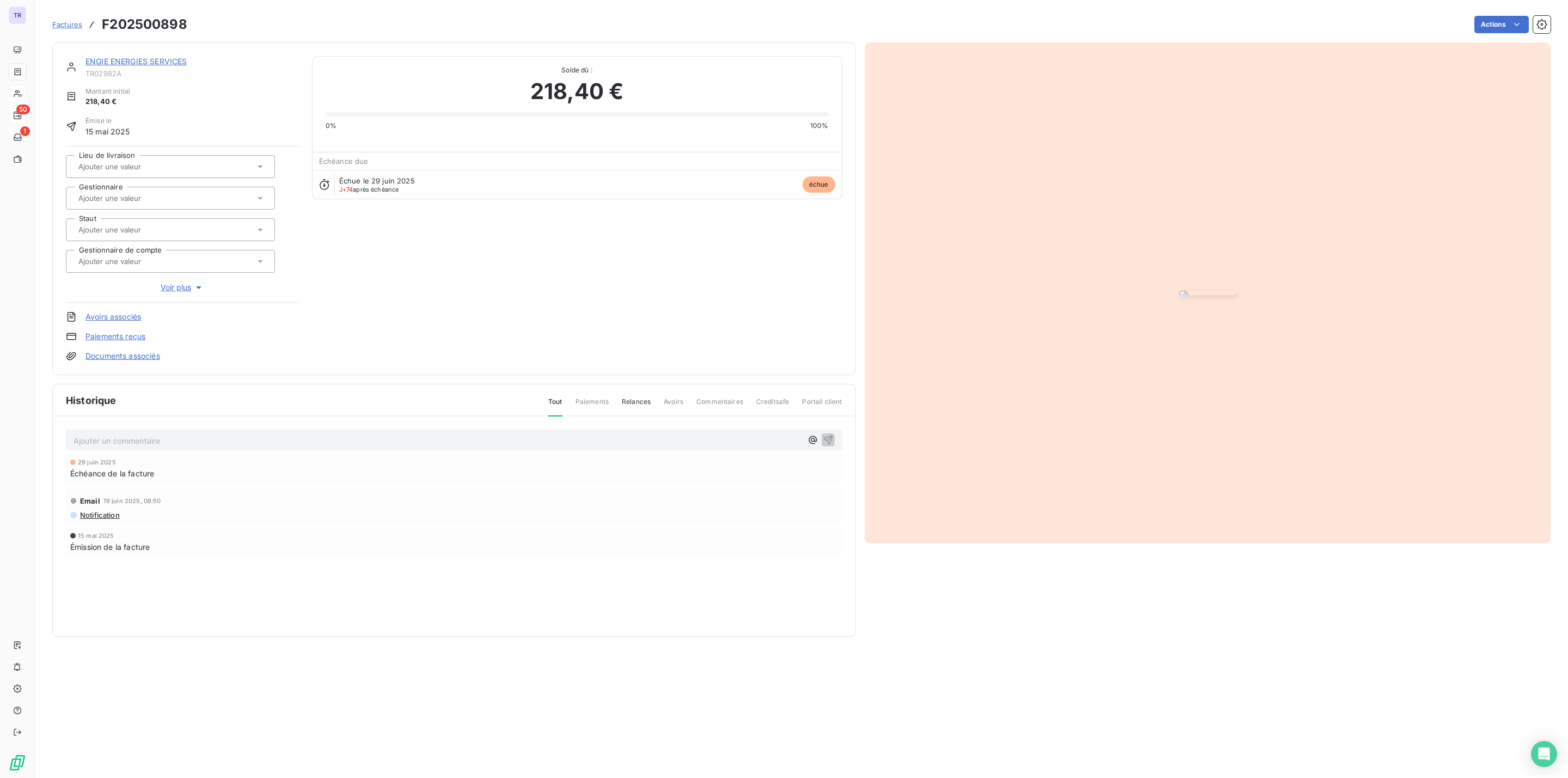
click at [1236, 291] on img "button" at bounding box center [1207, 293] width 57 height 4
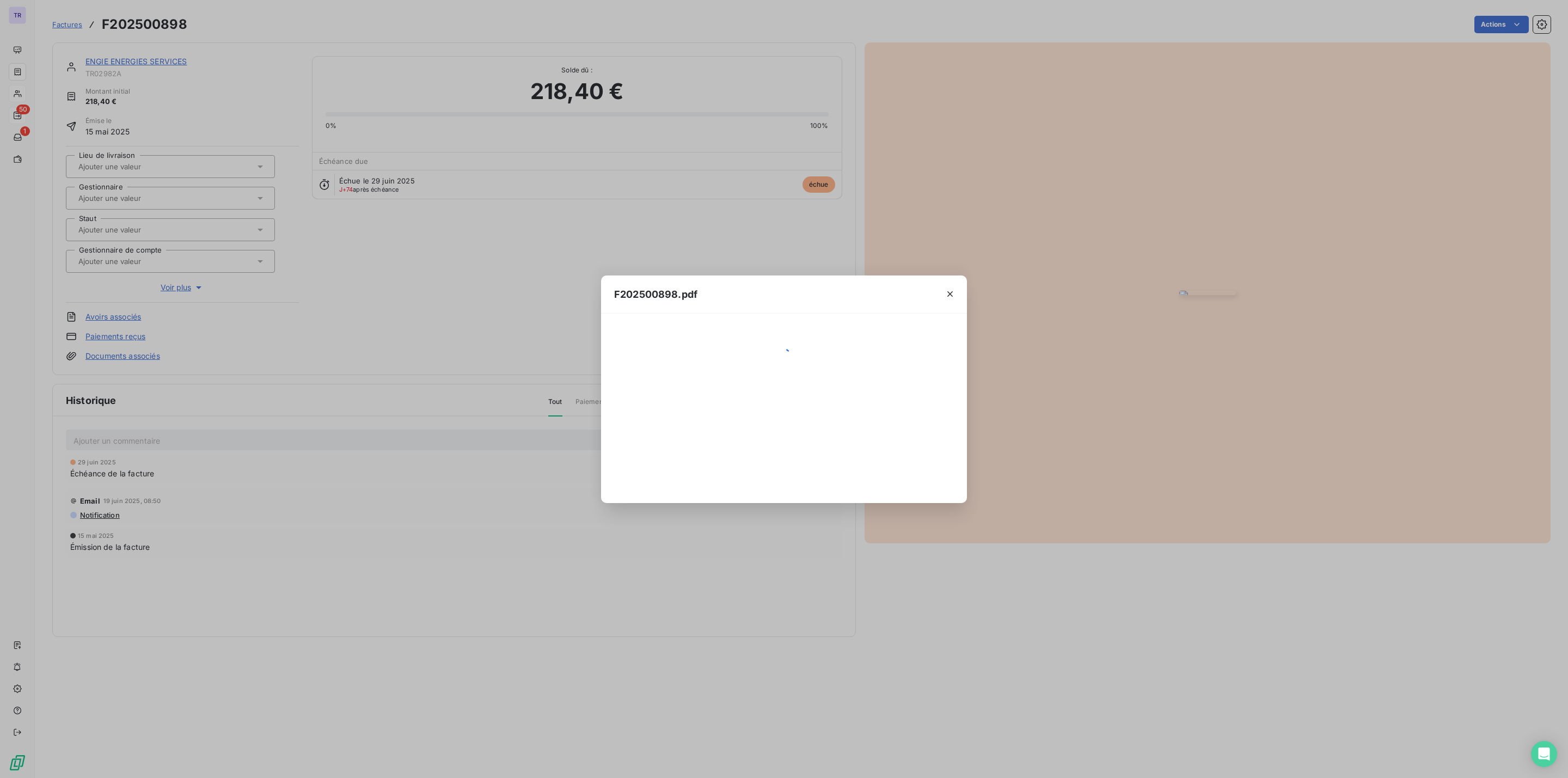
click at [1276, 268] on div "F202500898.pdf" at bounding box center [784, 389] width 1568 height 778
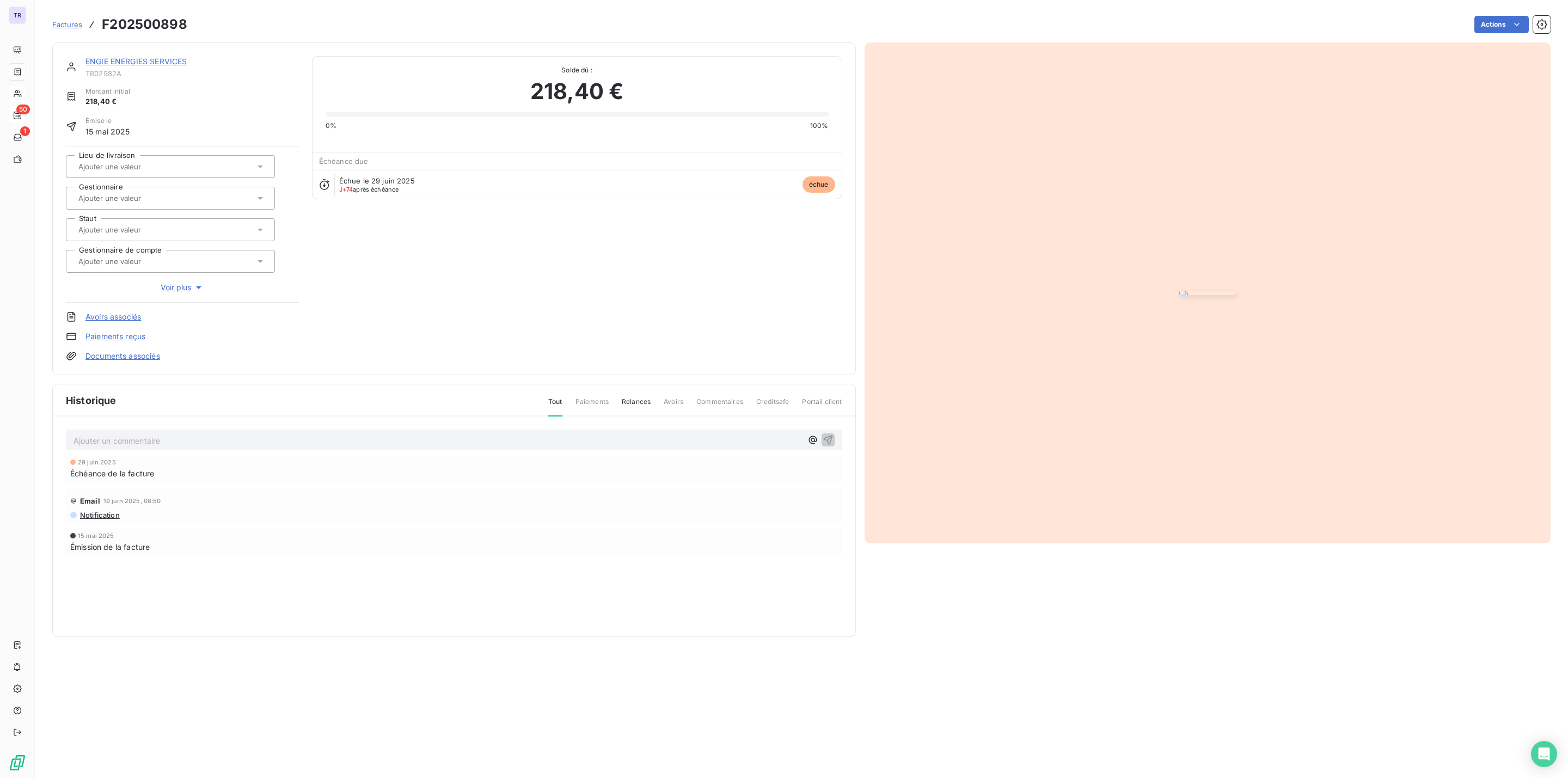
click at [1191, 291] on img "button" at bounding box center [1207, 293] width 57 height 4
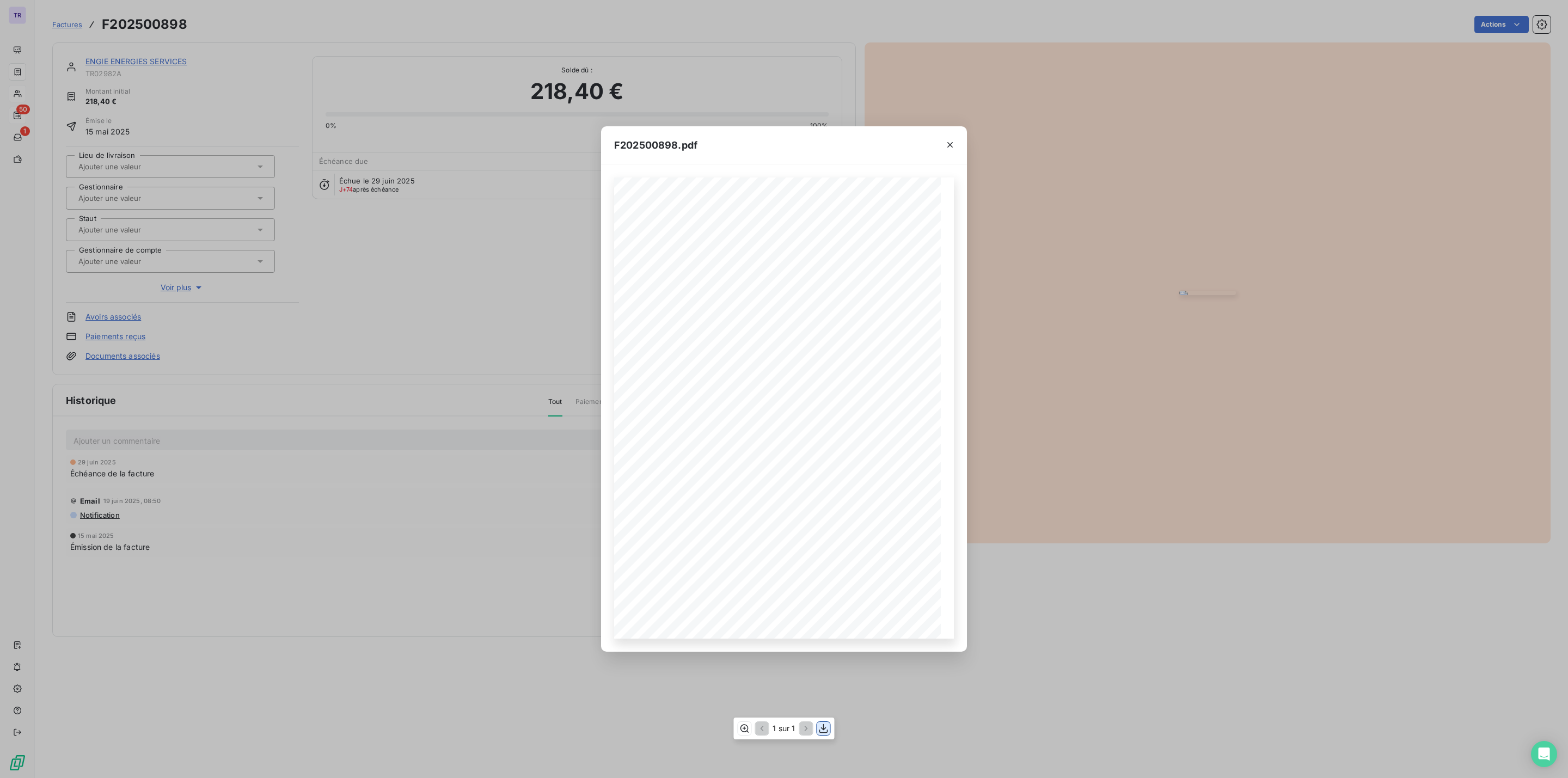
click at [821, 724] on icon "button" at bounding box center [824, 729] width 11 height 11
click at [942, 141] on button "button" at bounding box center [950, 145] width 18 height 18
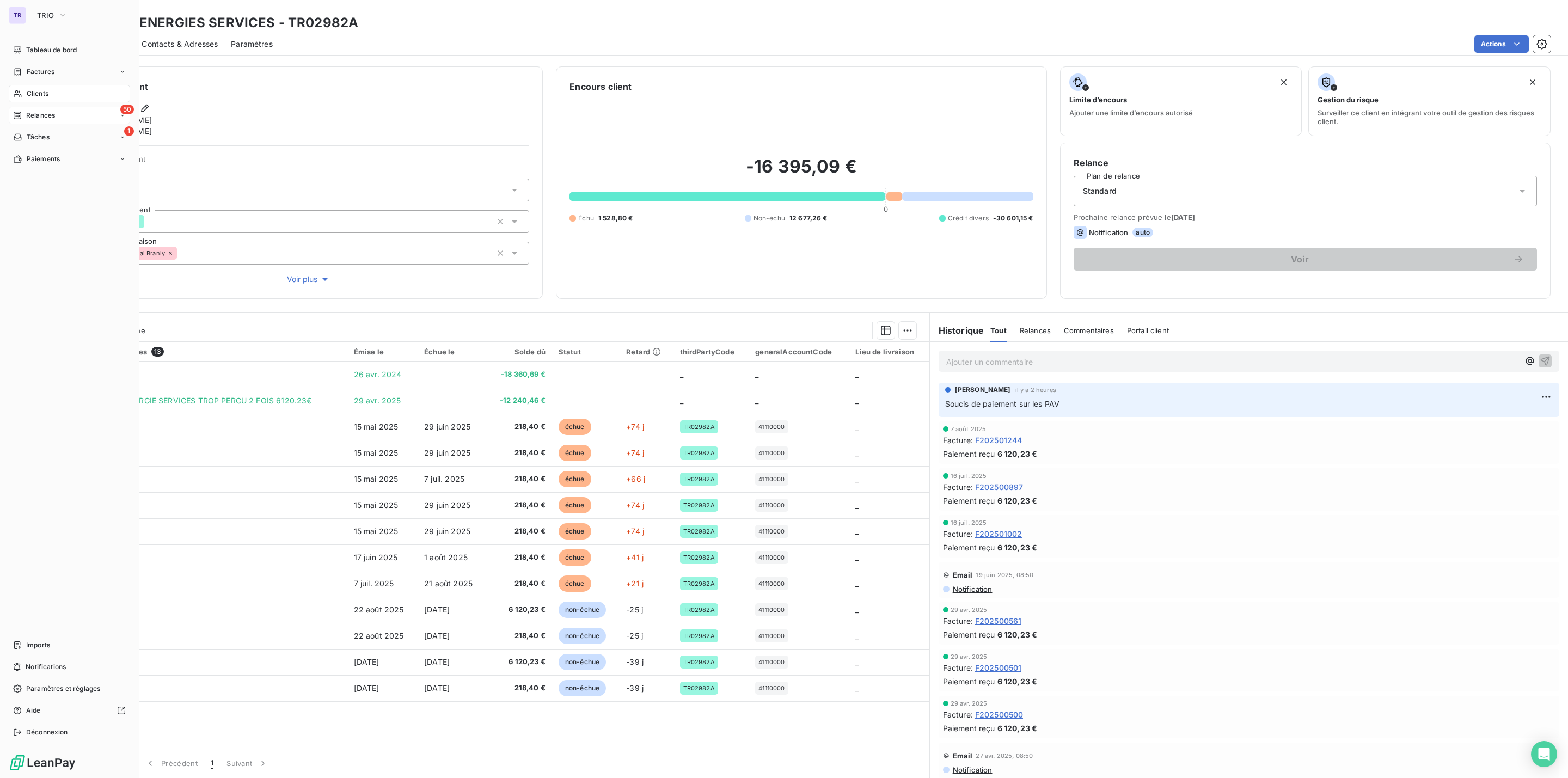
click at [53, 90] on div "Clients" at bounding box center [69, 94] width 121 height 18
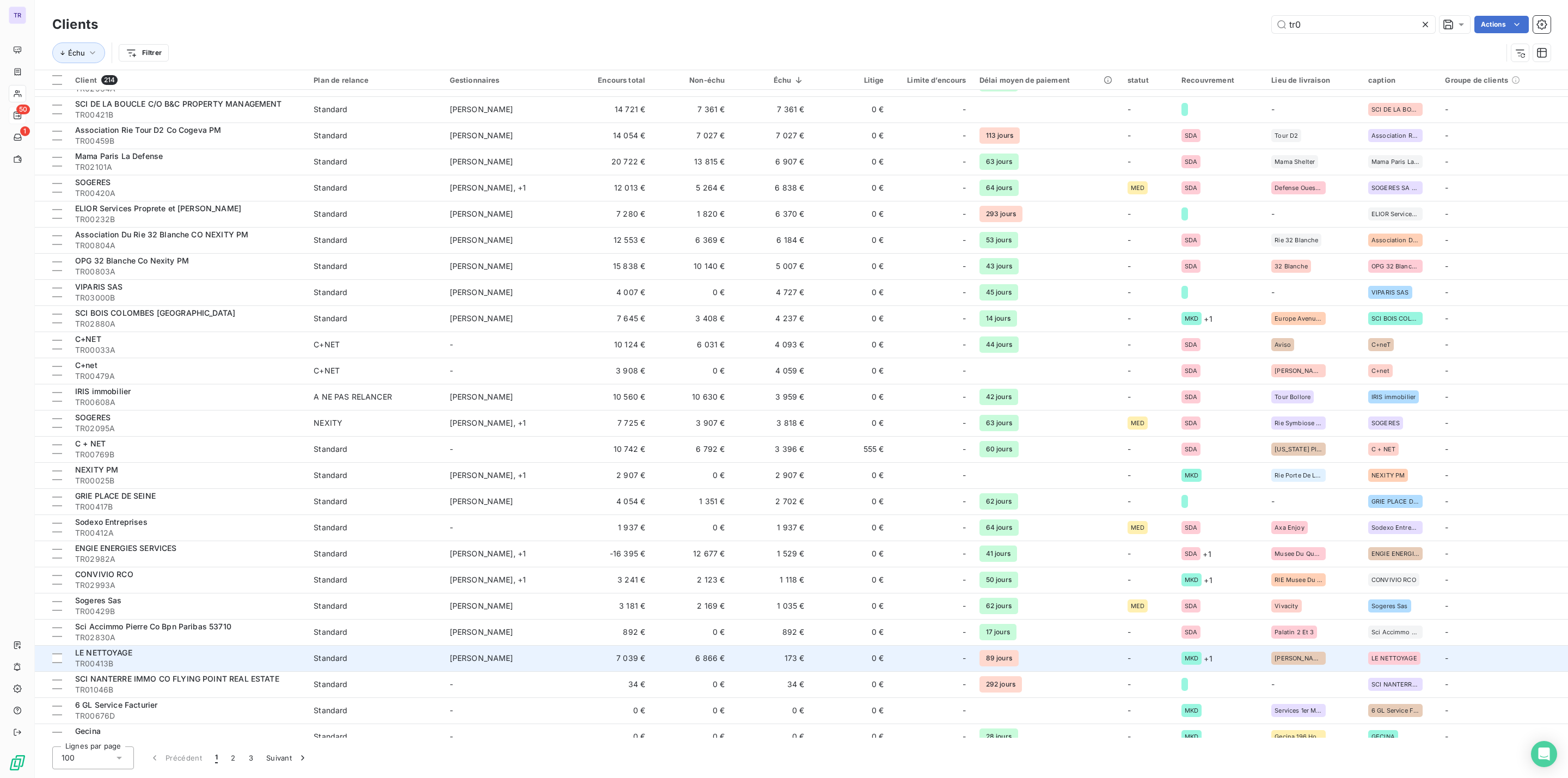
scroll to position [735, 0]
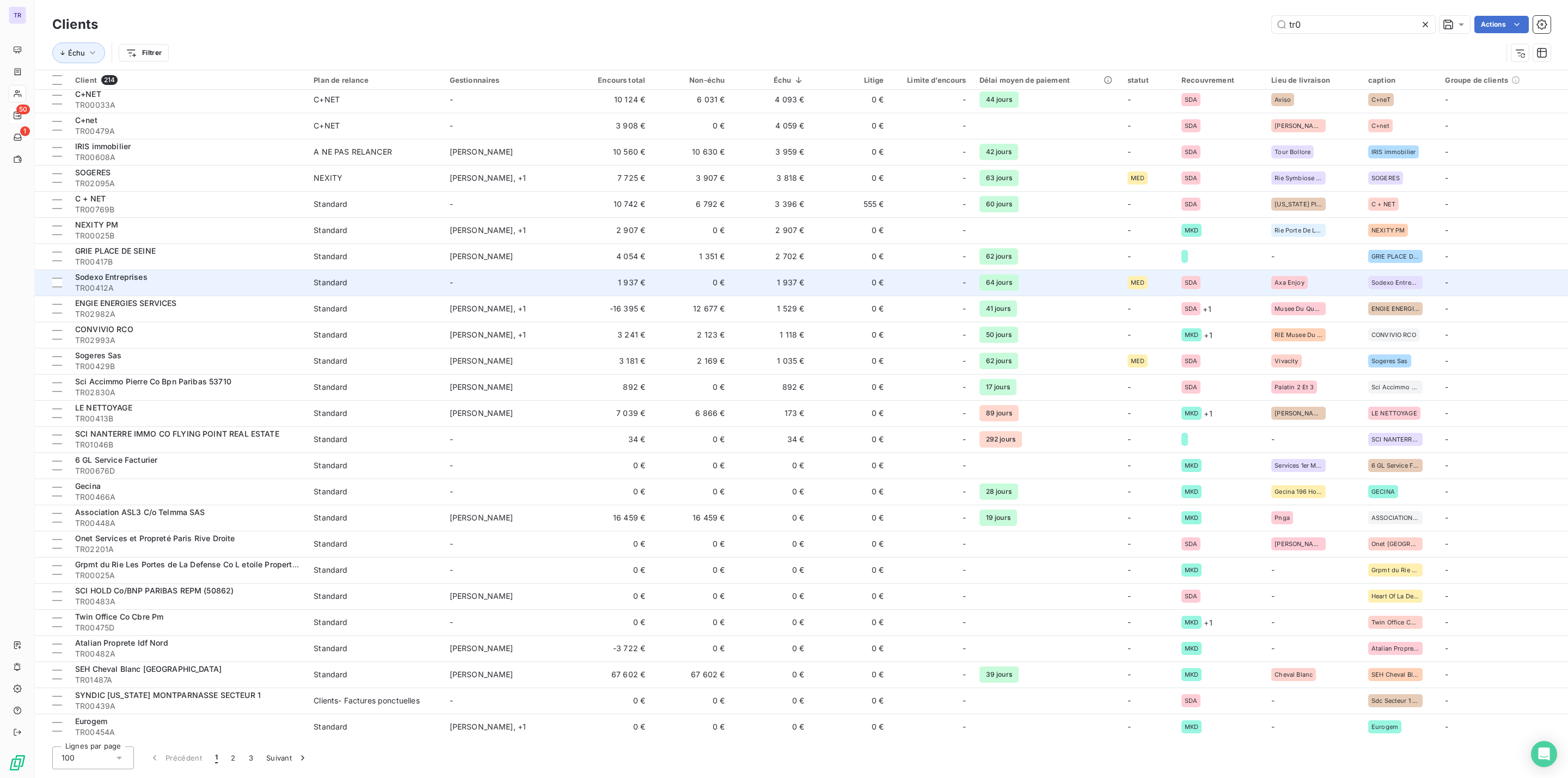
click at [796, 281] on td "1 937 €" at bounding box center [771, 282] width 80 height 26
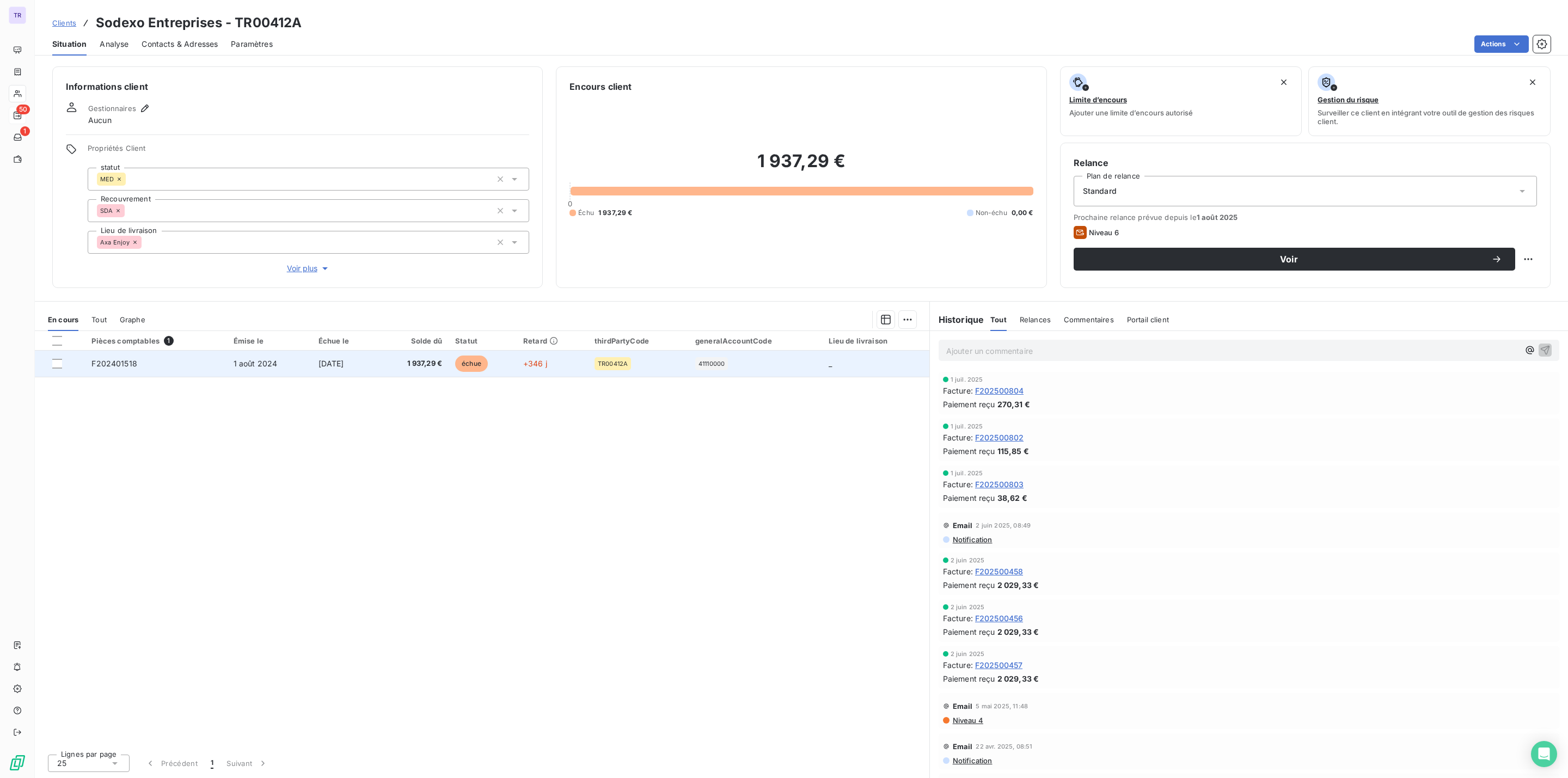
click at [479, 366] on span "échue" at bounding box center [472, 363] width 33 height 16
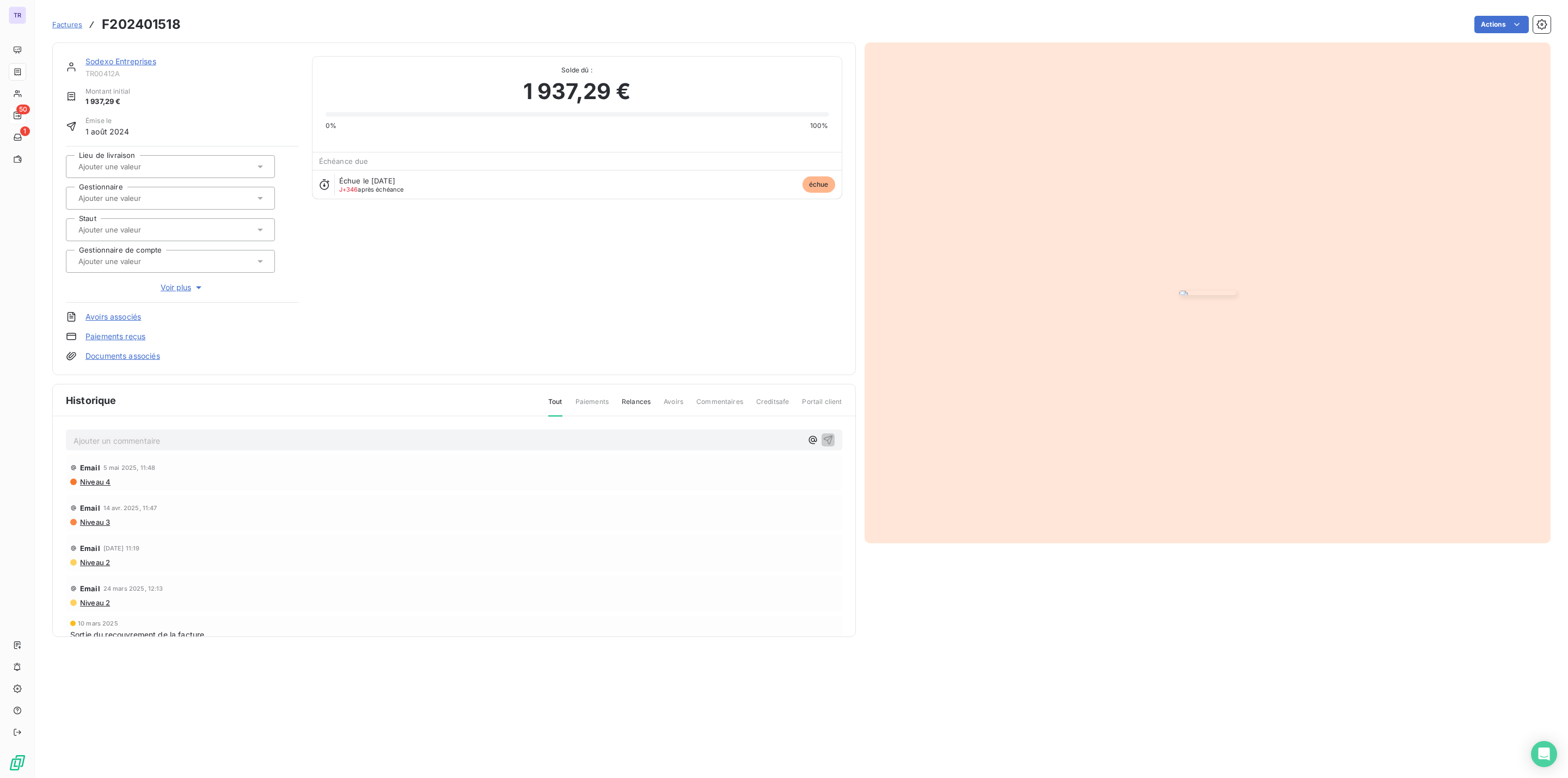
click at [1179, 291] on img "button" at bounding box center [1207, 293] width 57 height 4
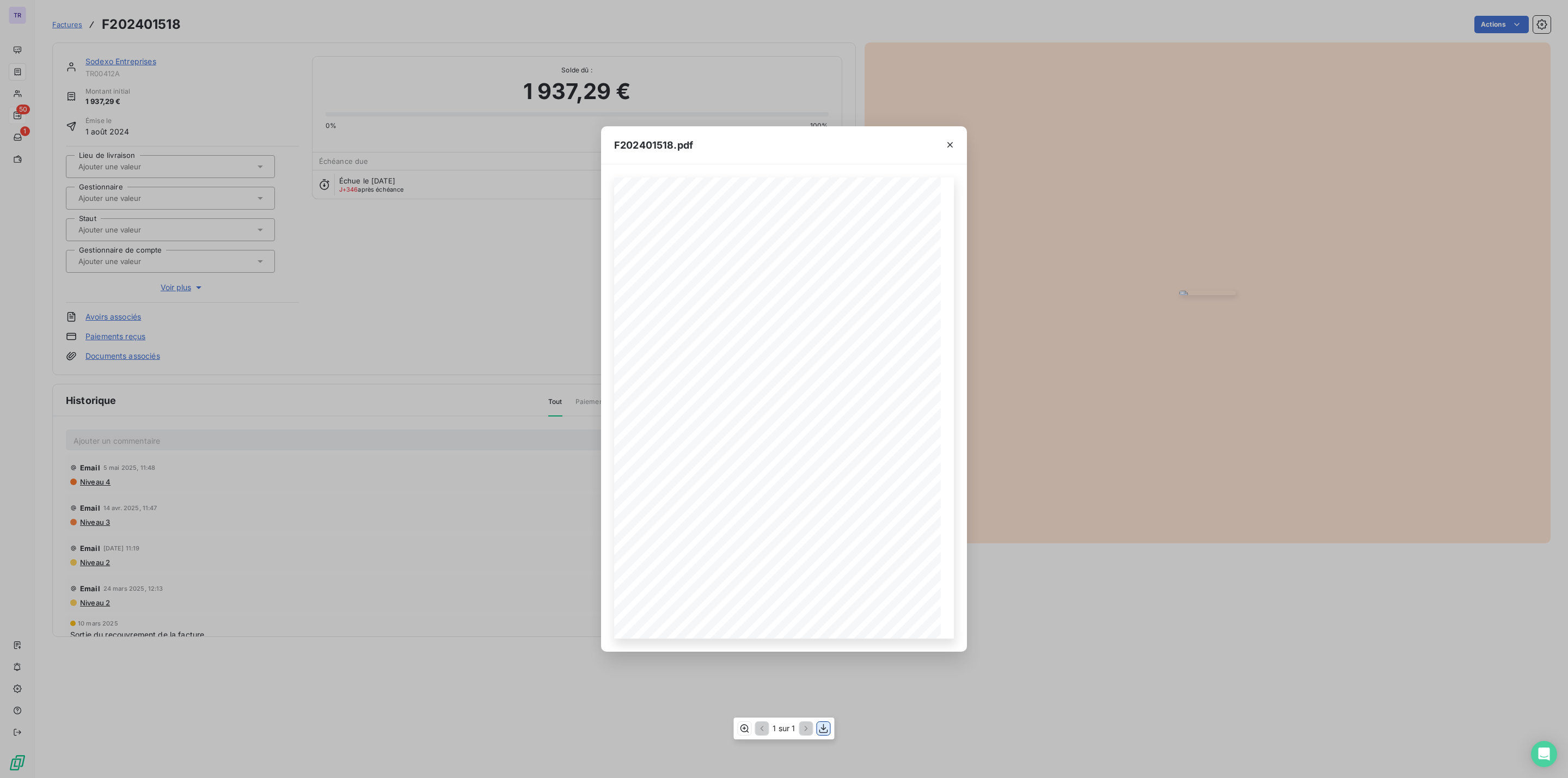
click at [821, 731] on icon "button" at bounding box center [824, 729] width 11 height 11
click at [952, 142] on icon "button" at bounding box center [950, 145] width 11 height 11
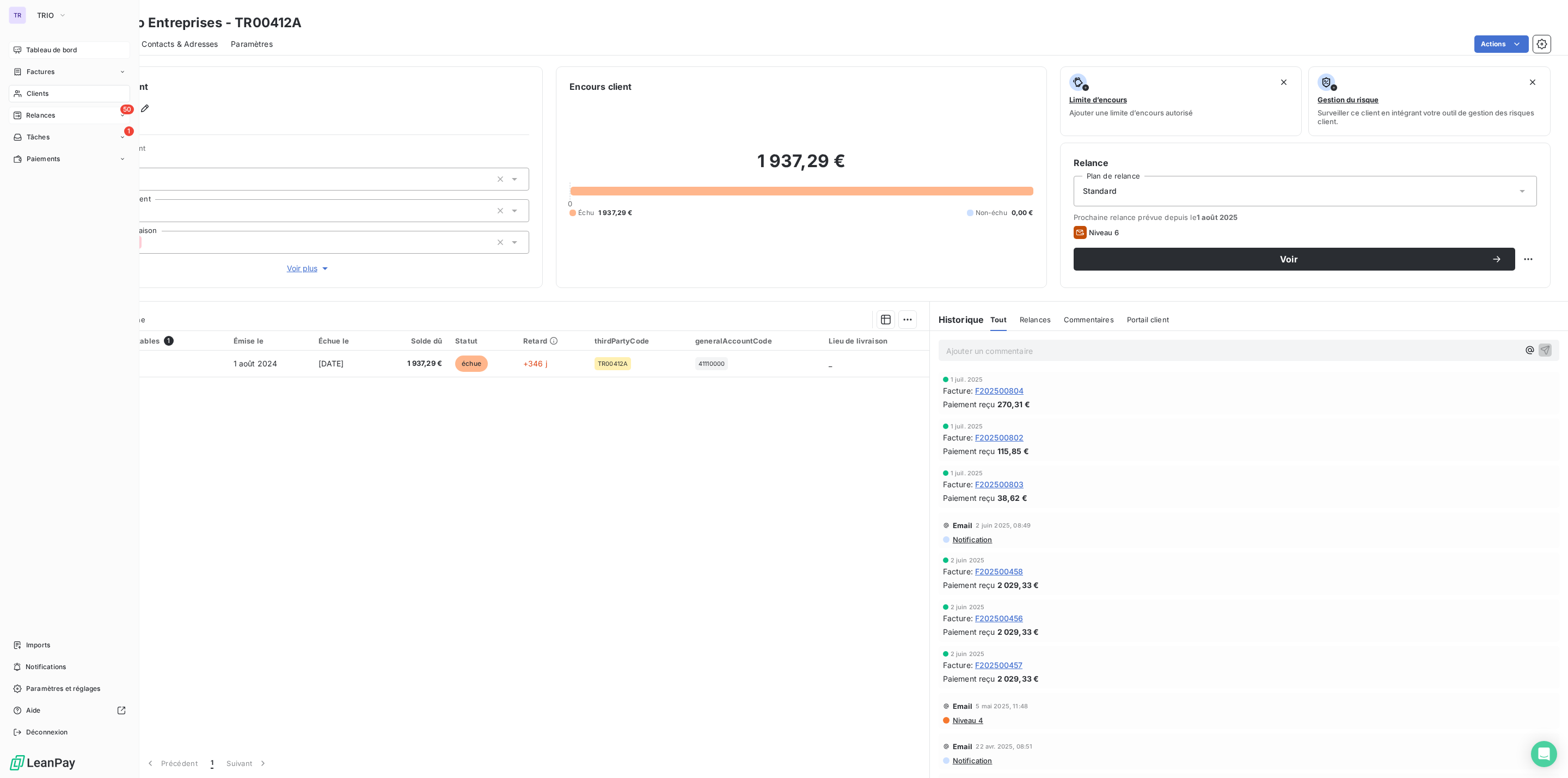
click at [56, 48] on span "Tableau de bord" at bounding box center [51, 50] width 51 height 10
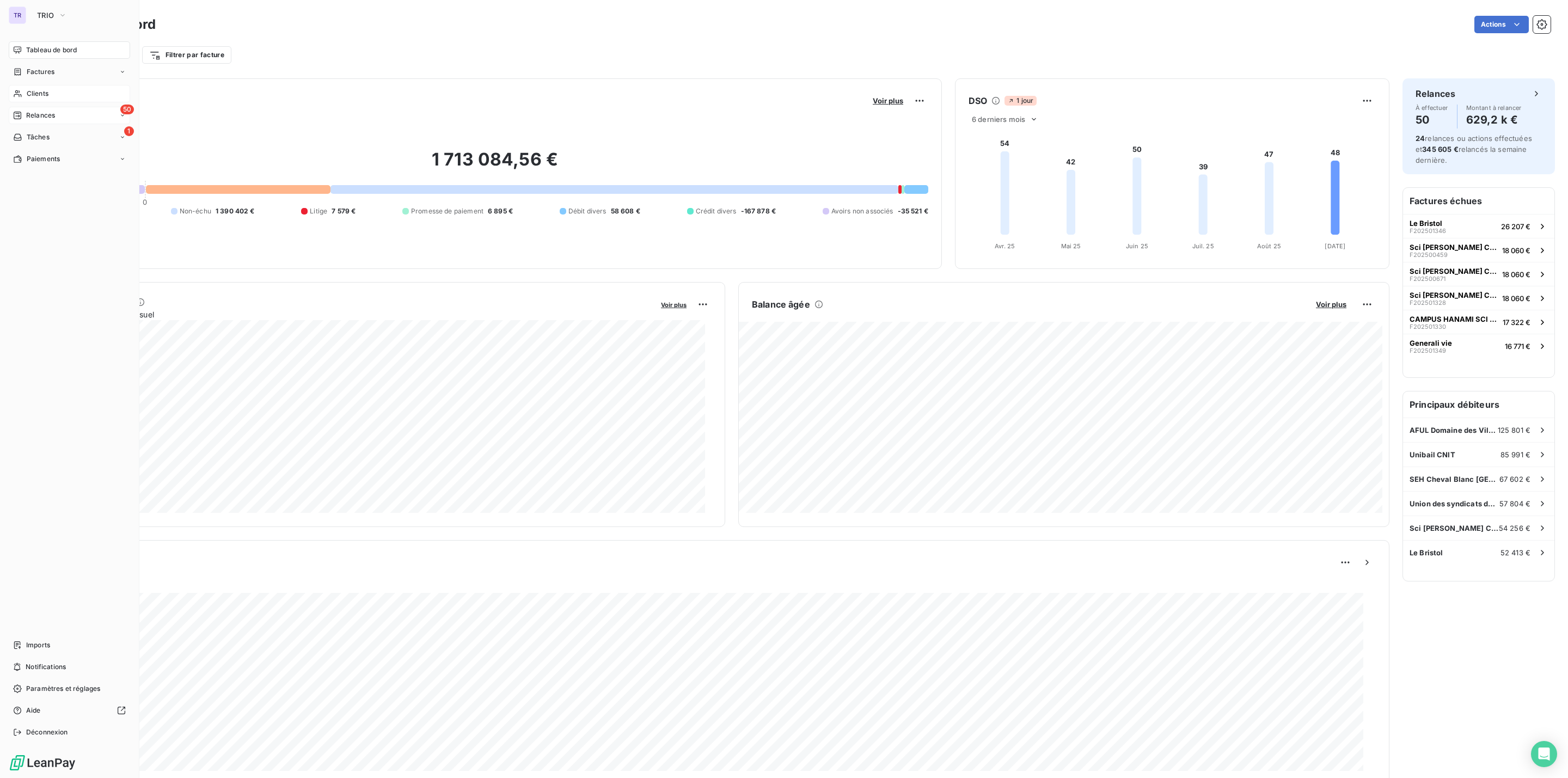
click at [41, 96] on span "Clients" at bounding box center [38, 94] width 22 height 10
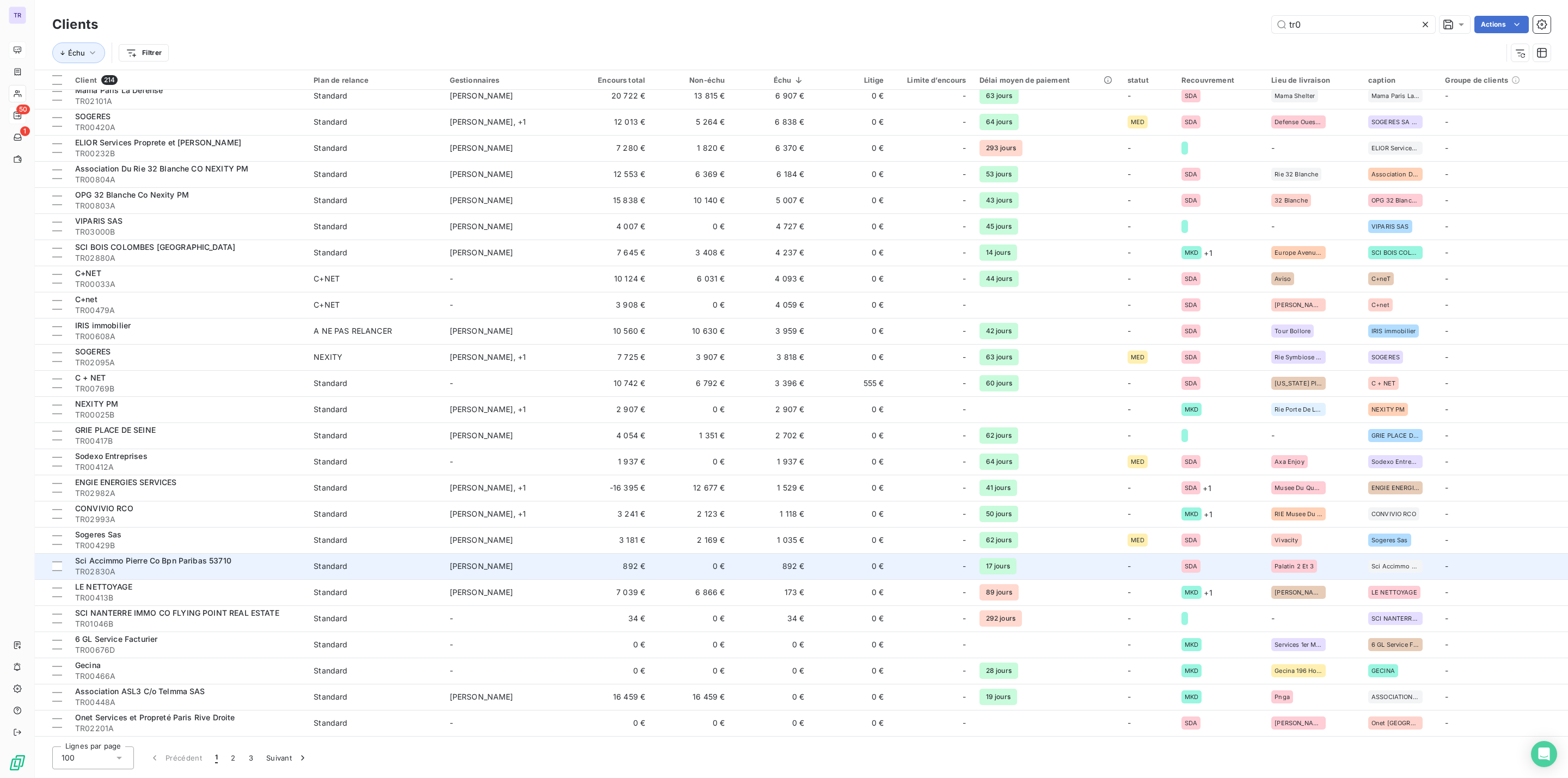
scroll to position [572, 0]
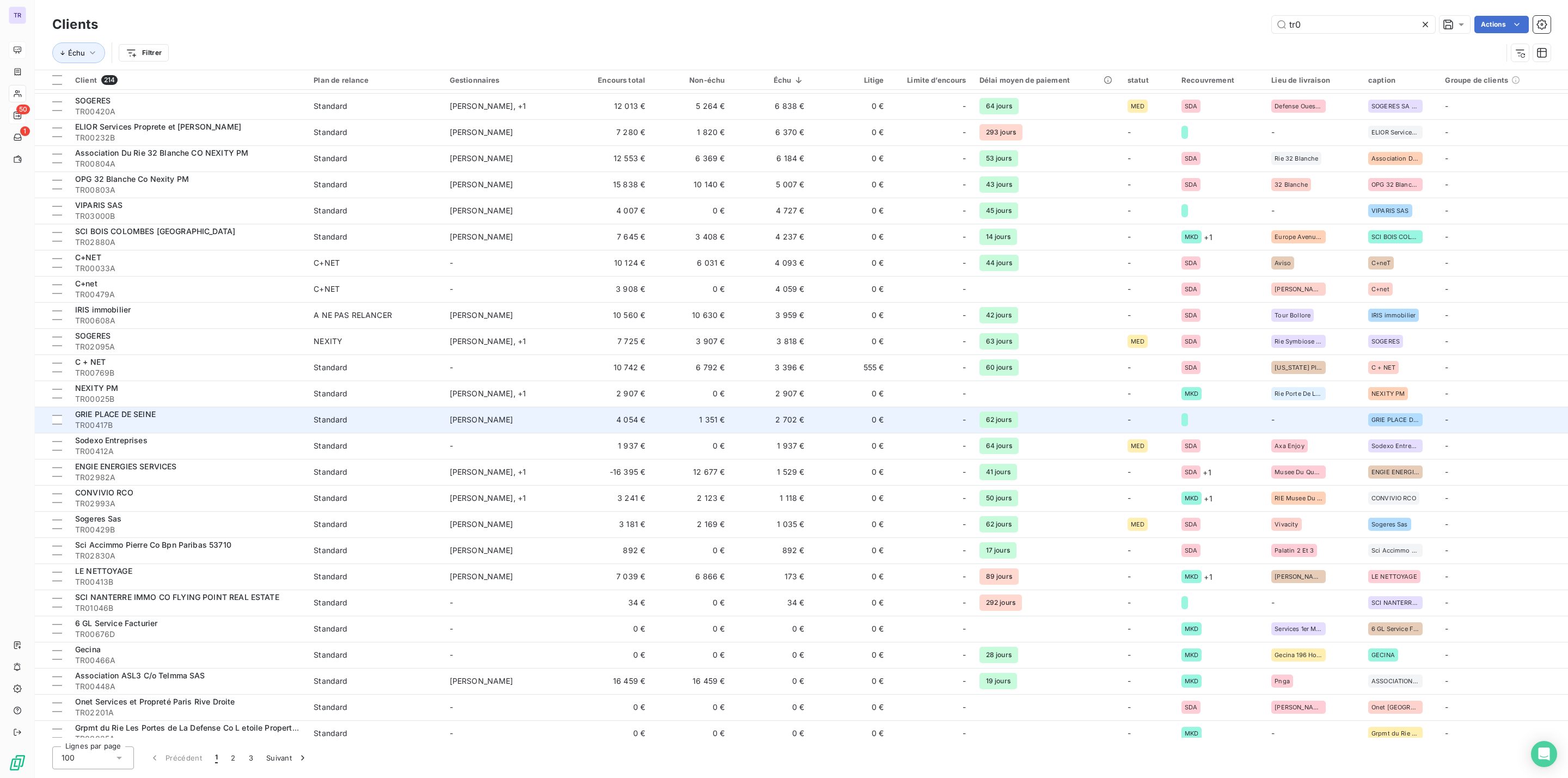
click at [794, 423] on td "2 702 €" at bounding box center [771, 419] width 80 height 26
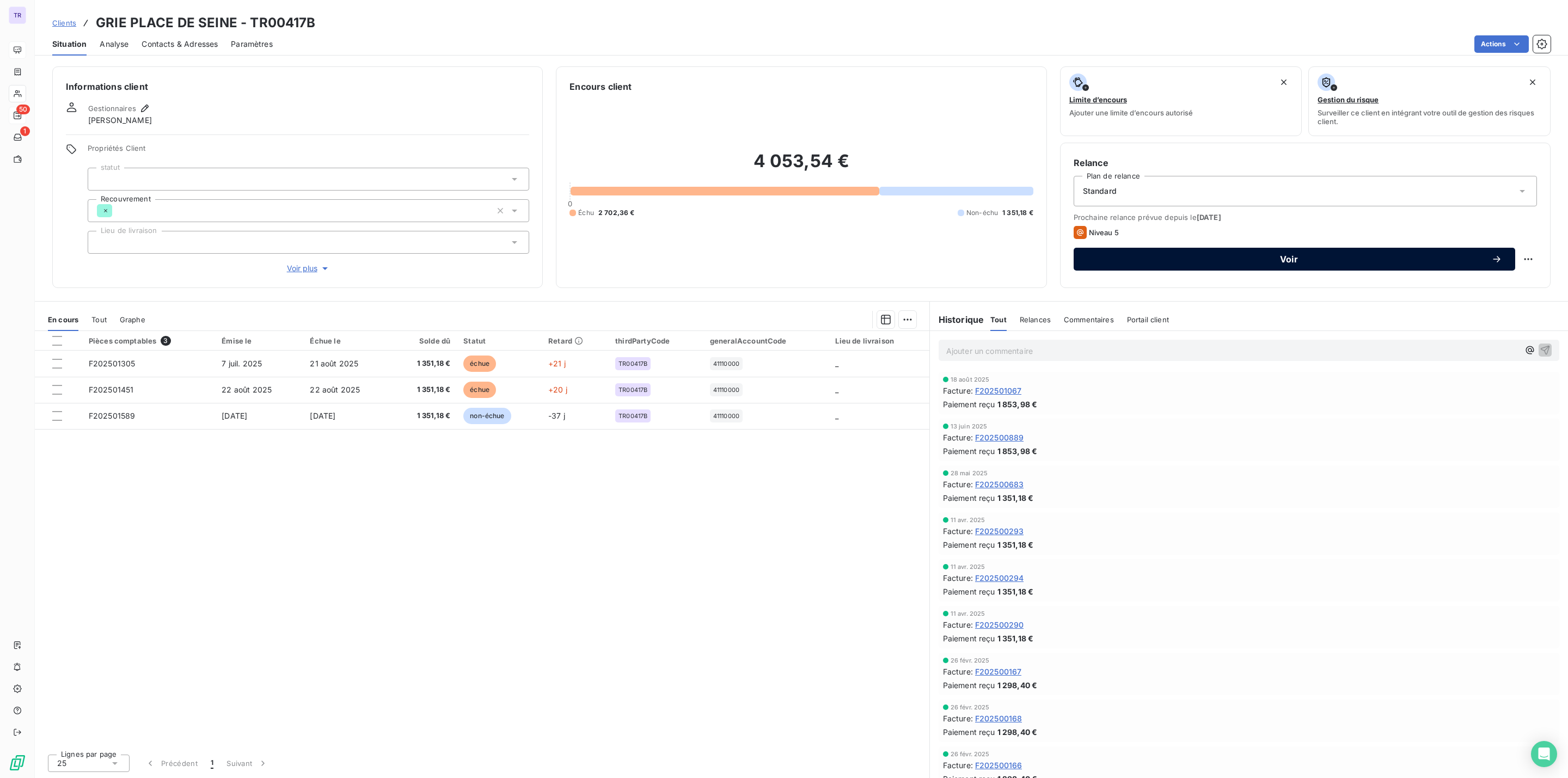
click at [1193, 257] on span "Voir" at bounding box center [1289, 259] width 405 height 9
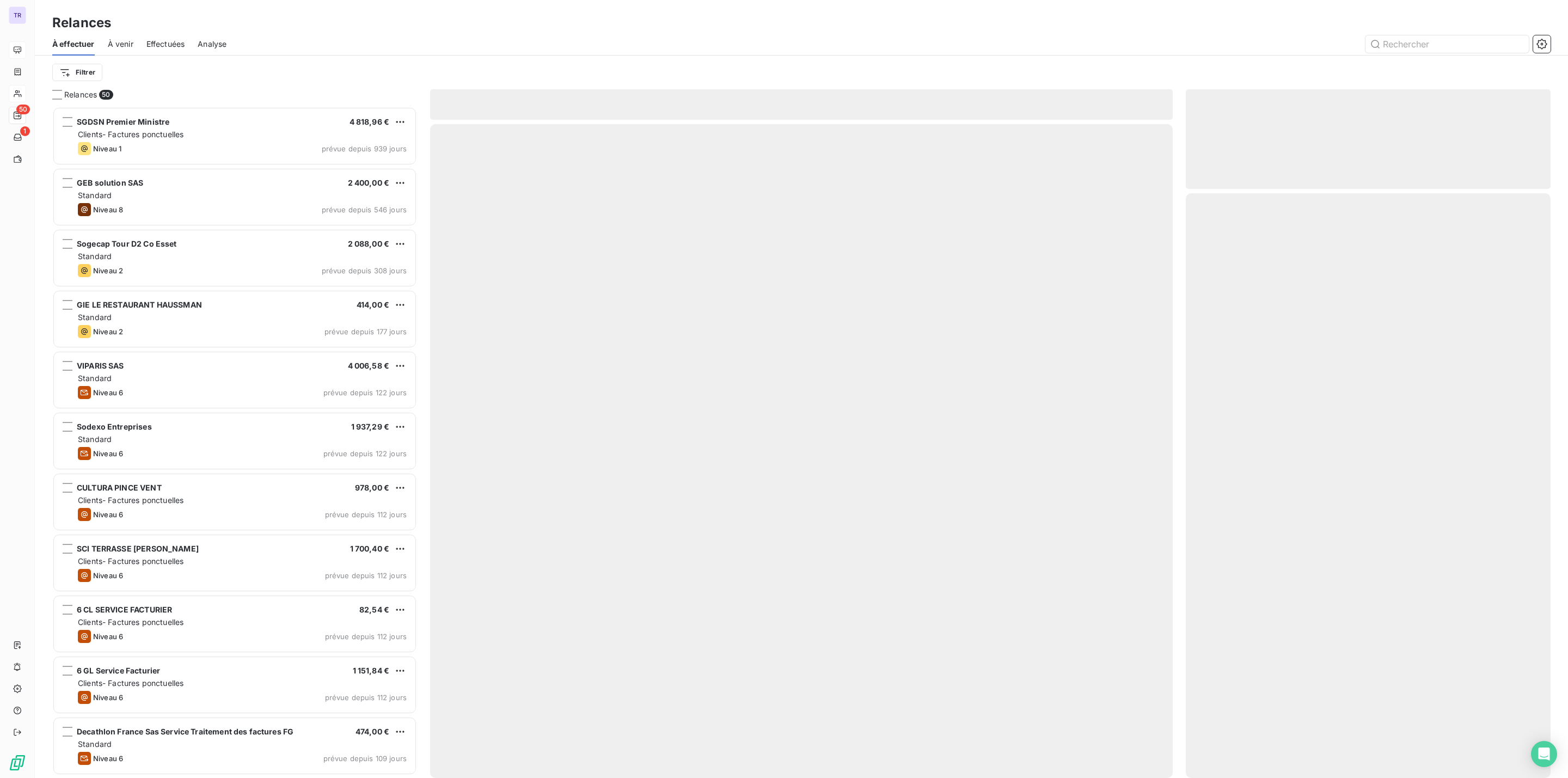
scroll to position [660, 352]
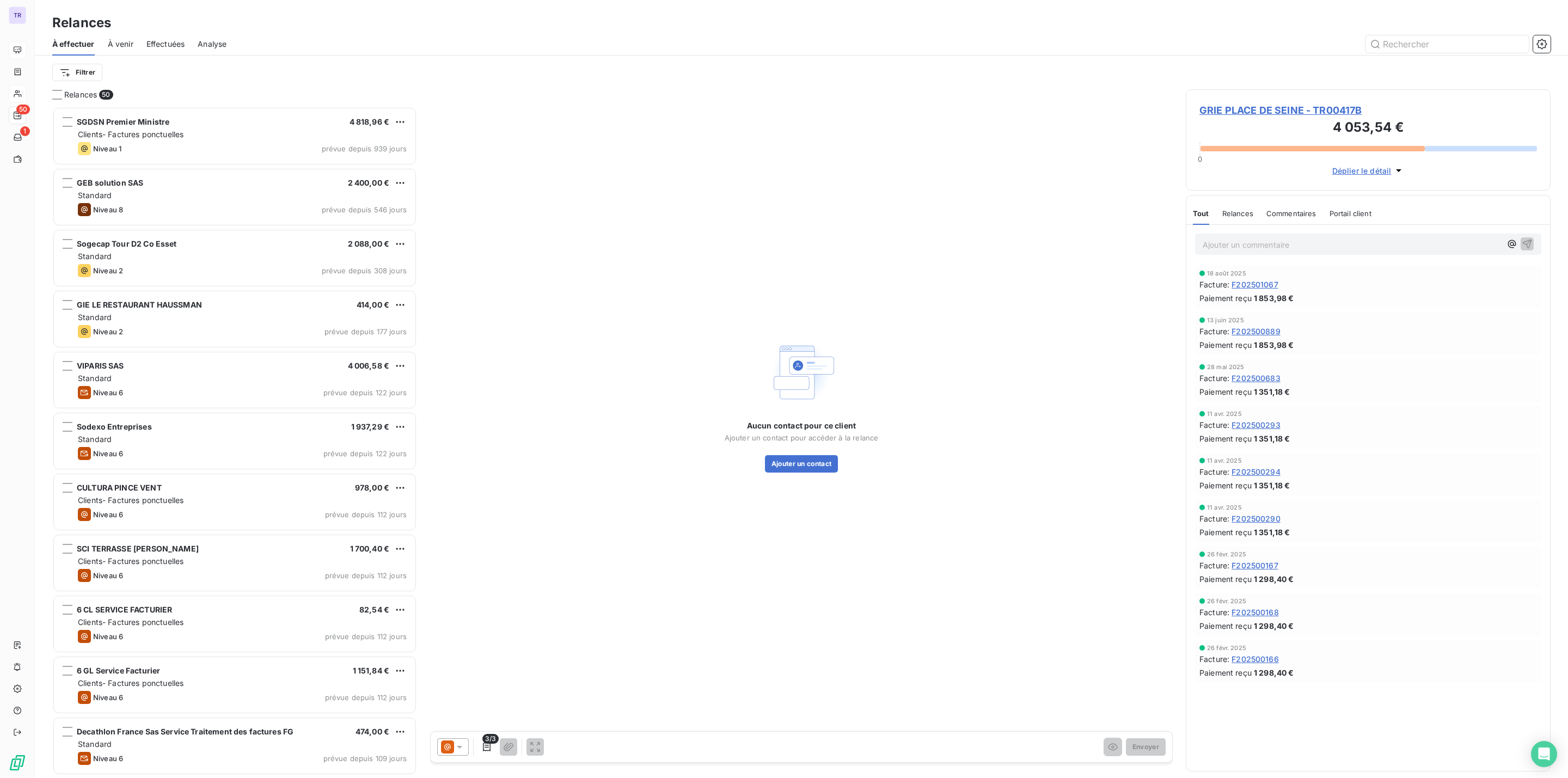
click at [457, 744] on icon at bounding box center [460, 747] width 11 height 11
click at [505, 634] on span "J+10 )" at bounding box center [505, 633] width 21 height 11
drag, startPoint x: 1346, startPoint y: 110, endPoint x: 1315, endPoint y: 110, distance: 31.0
click at [1315, 110] on span "GRIE PLACE DE SEINE - TR00417B" at bounding box center [1368, 110] width 338 height 15
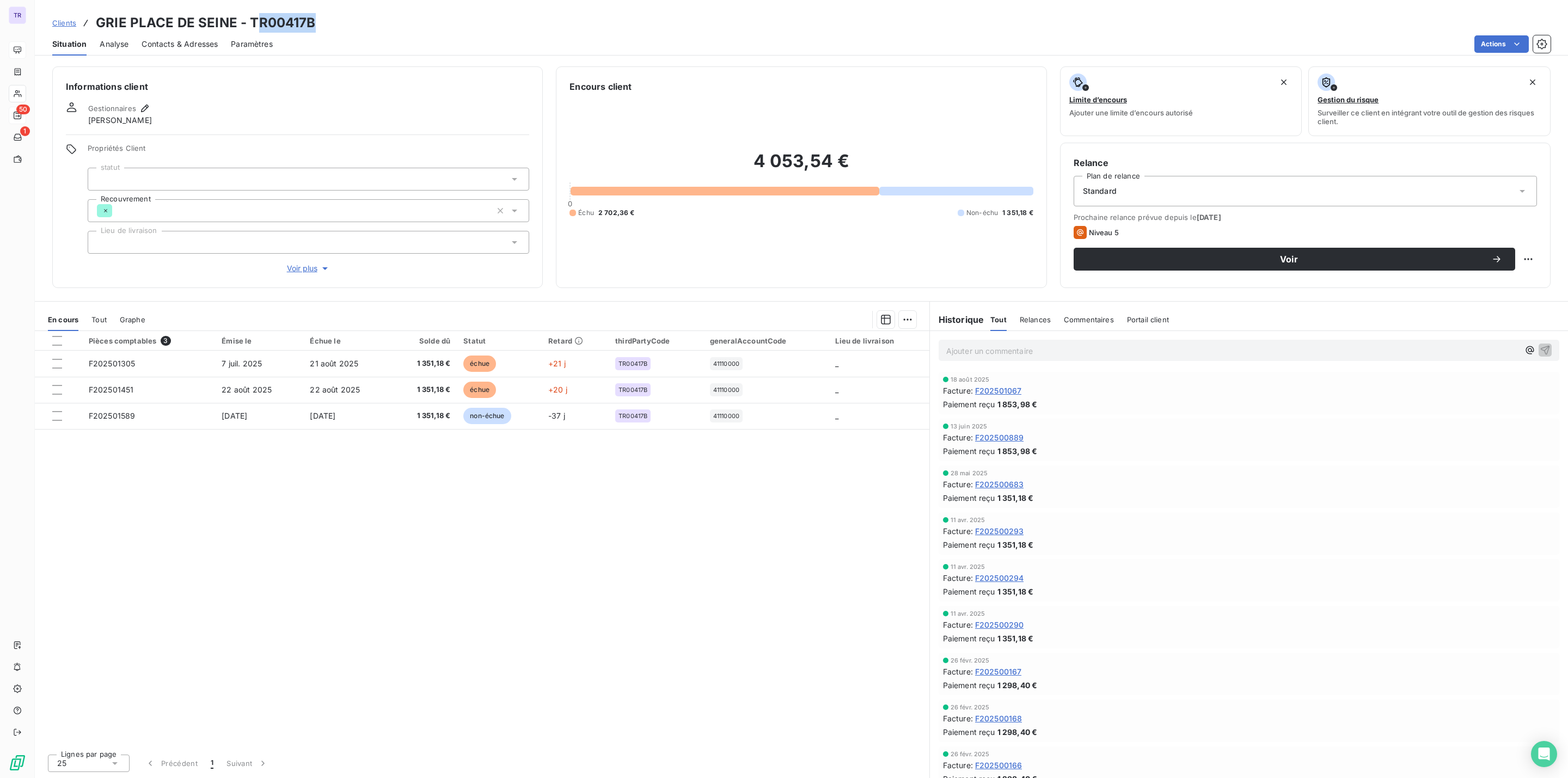
drag, startPoint x: 1317, startPoint y: 110, endPoint x: 253, endPoint y: 18, distance: 1068.0
click at [253, 18] on div "Clients GRIE PLACE DE SEINE - TR00417B" at bounding box center [801, 23] width 1533 height 19
drag, startPoint x: 247, startPoint y: 23, endPoint x: 309, endPoint y: 23, distance: 62.0
click at [309, 23] on h3 "GRIE PLACE DE SEINE - TR00417B" at bounding box center [205, 23] width 220 height 19
drag, startPoint x: 306, startPoint y: 25, endPoint x: 306, endPoint y: 34, distance: 9.0
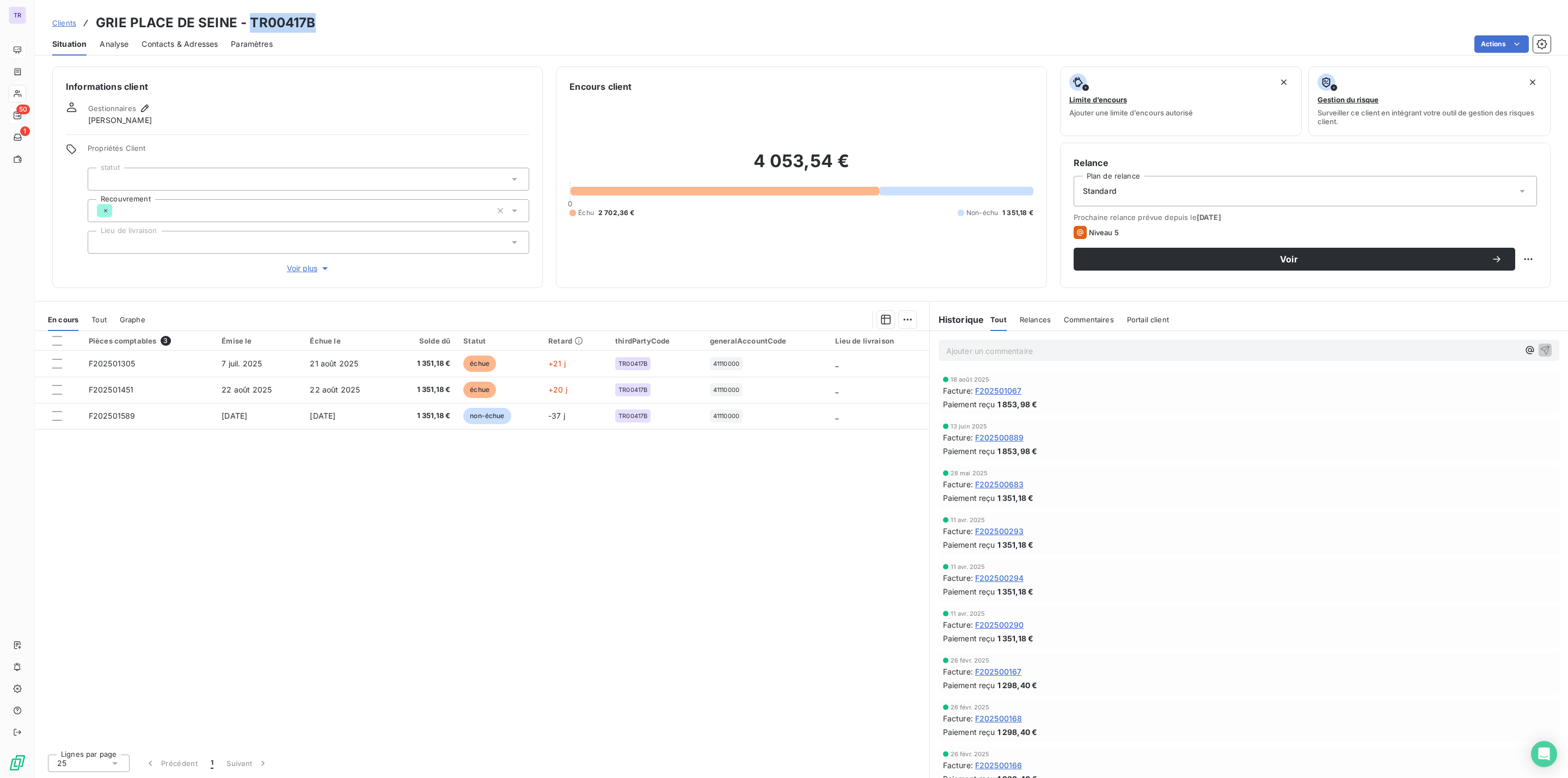
drag, startPoint x: 306, startPoint y: 34, endPoint x: 297, endPoint y: 22, distance: 15.0
copy h3 "TR00417B"
click at [199, 41] on span "Contacts & Adresses" at bounding box center [180, 44] width 76 height 11
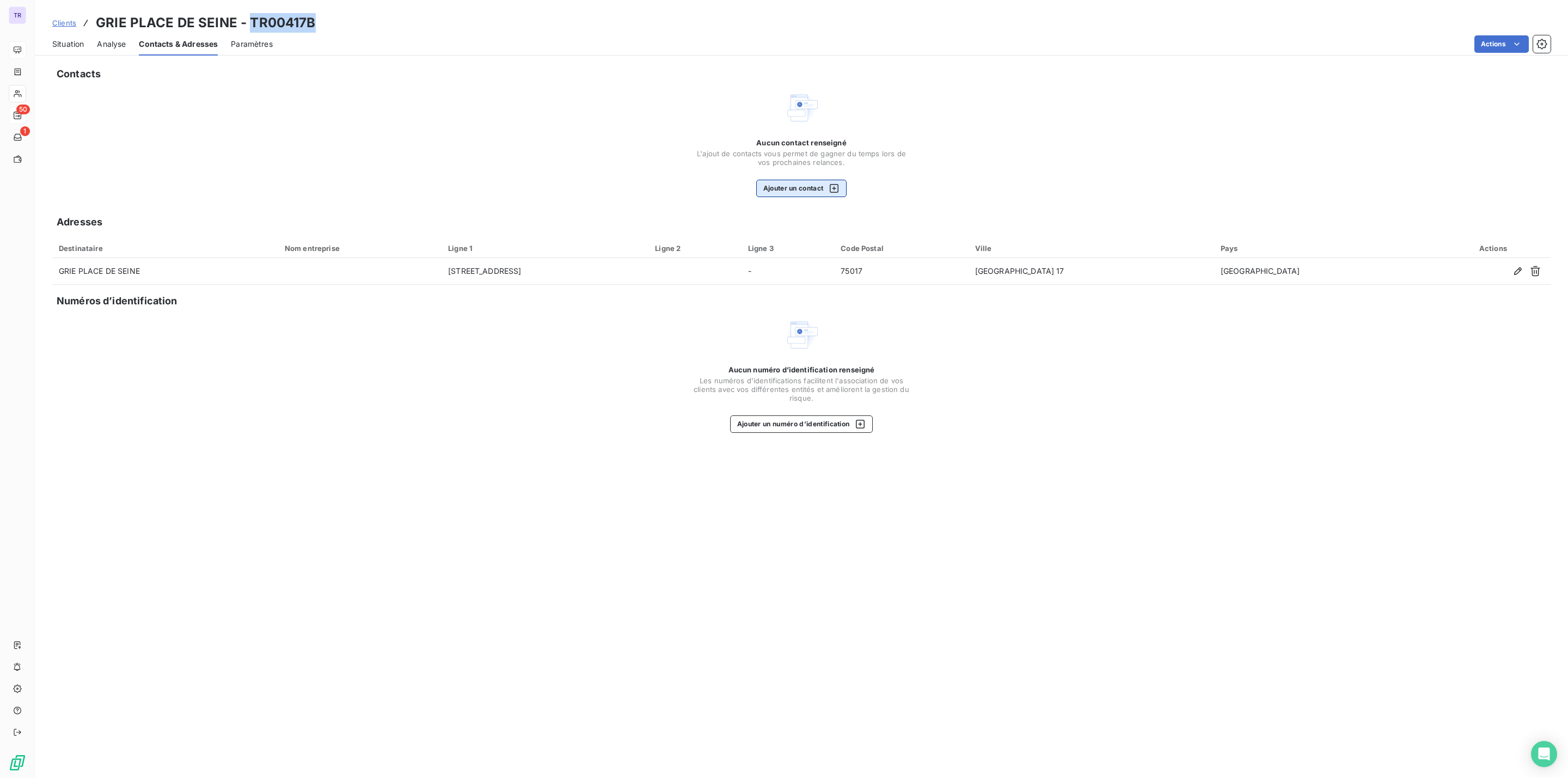
click at [807, 185] on button "Ajouter un contact" at bounding box center [801, 188] width 91 height 18
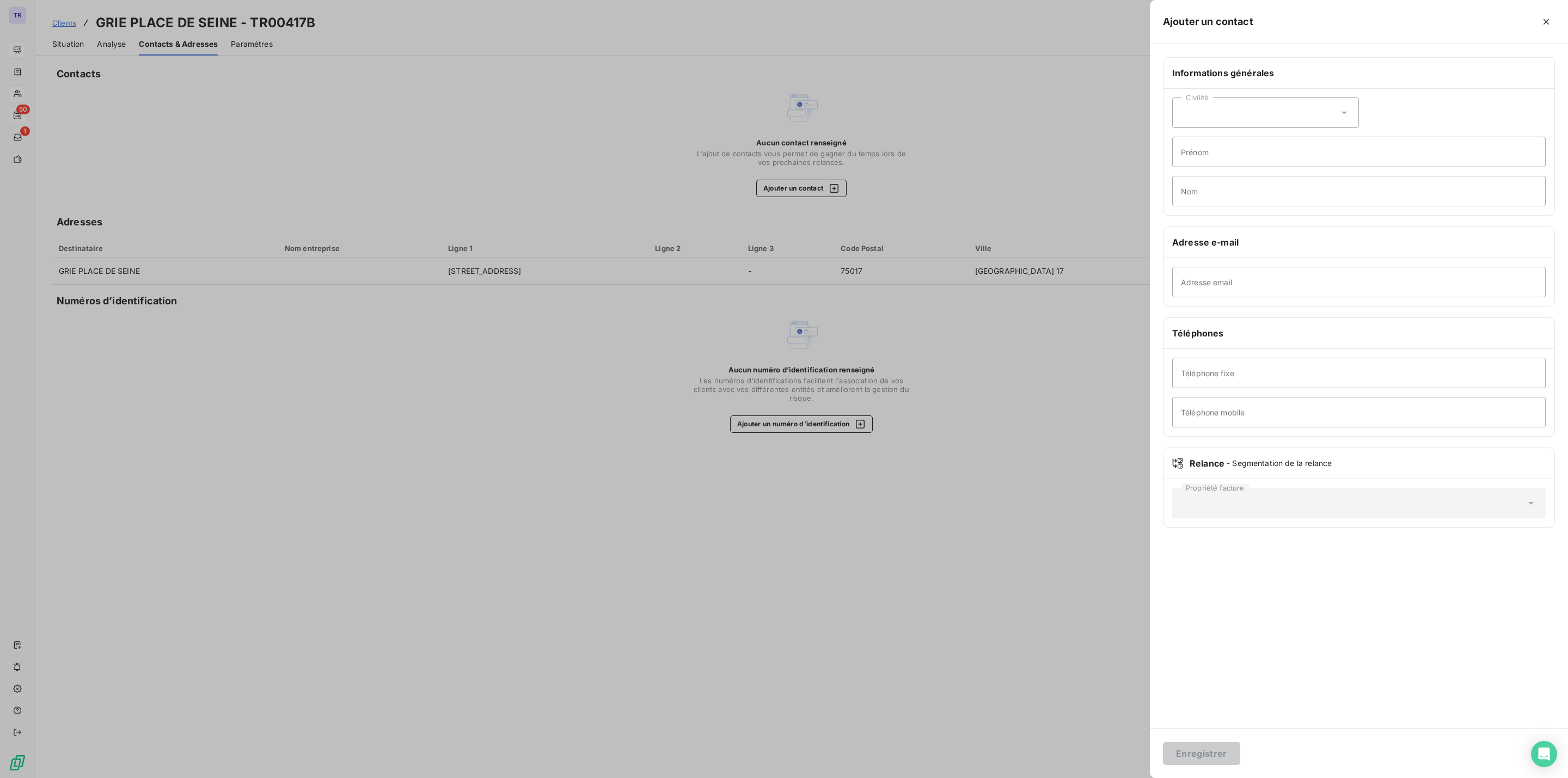
click at [1245, 110] on div "Civilité" at bounding box center [1265, 113] width 187 height 30
click at [1230, 162] on li "Monsieur" at bounding box center [1265, 159] width 187 height 19
click at [1220, 373] on input "Téléphone fixe" at bounding box center [1359, 373] width 374 height 30
click at [1208, 415] on input "Téléphone mobile" at bounding box center [1359, 412] width 374 height 30
drag, startPoint x: 1208, startPoint y: 418, endPoint x: 1191, endPoint y: 290, distance: 129.1
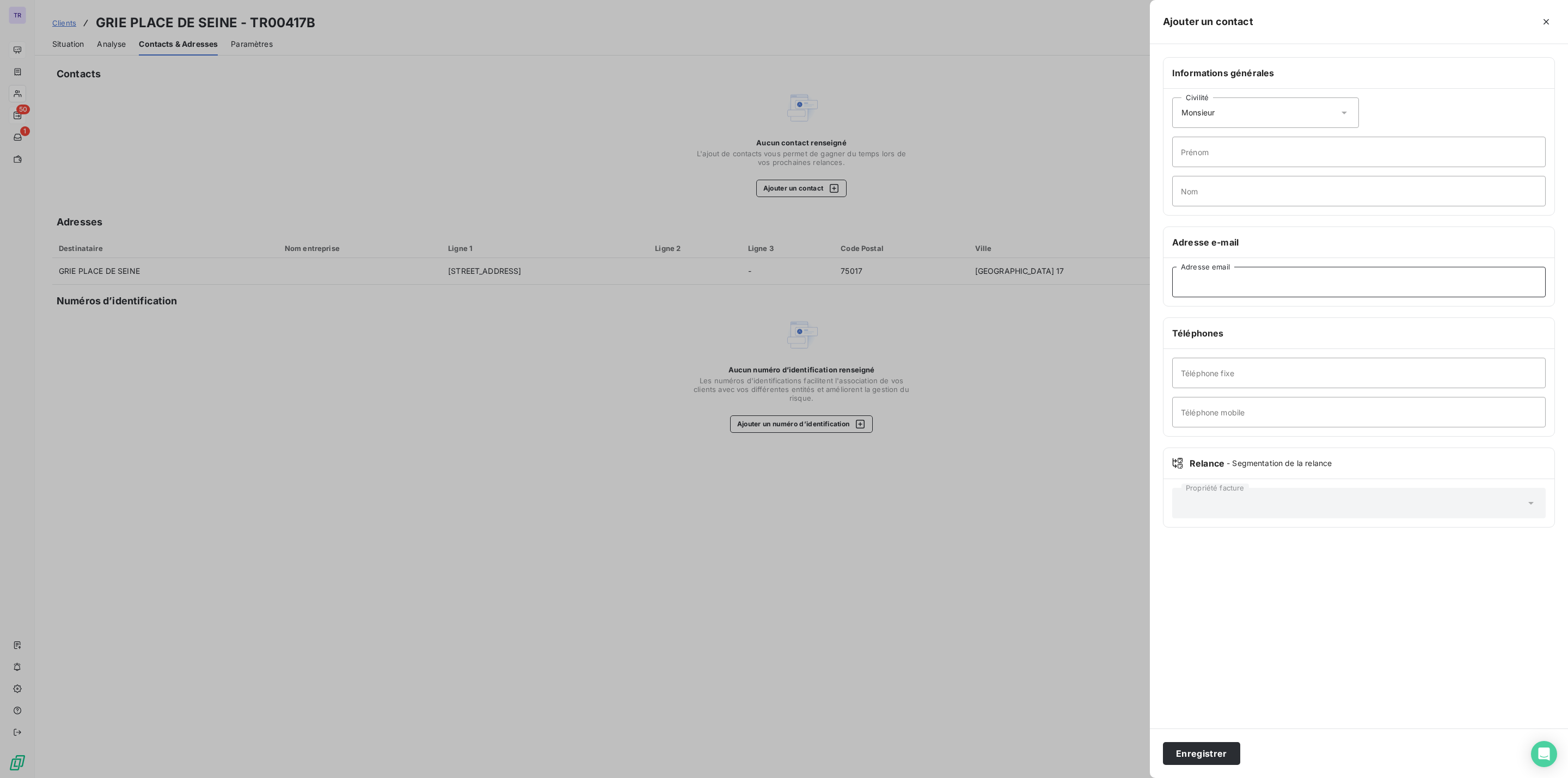
click at [1191, 290] on input "Adresse email" at bounding box center [1359, 282] width 374 height 30
paste input "[EMAIL_ADDRESS][DOMAIN_NAME]"
type input "[EMAIL_ADDRESS][DOMAIN_NAME]"
click at [1181, 757] on button "Enregistrer" at bounding box center [1202, 754] width 77 height 23
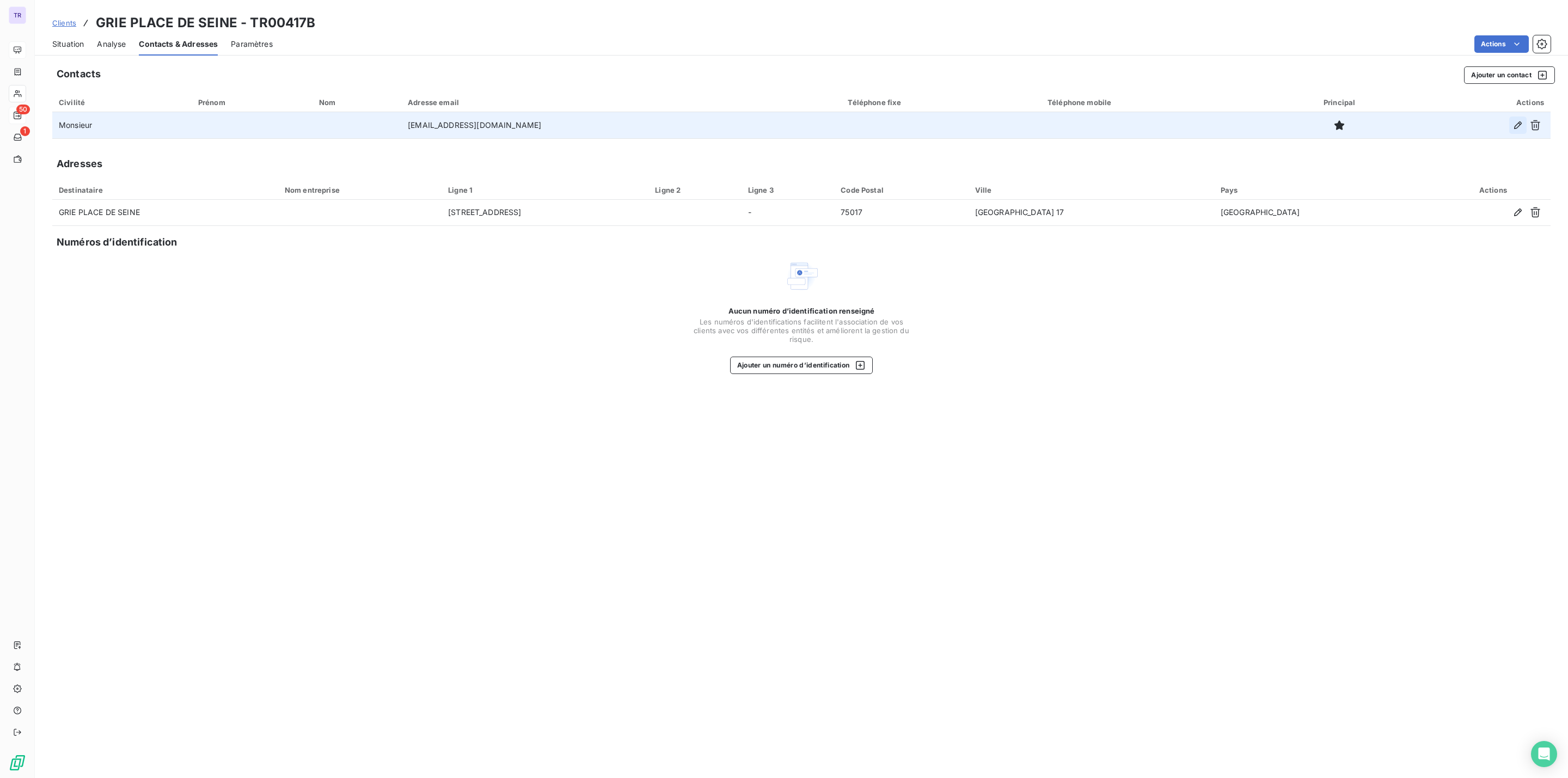
click at [1519, 123] on icon "button" at bounding box center [1518, 125] width 11 height 11
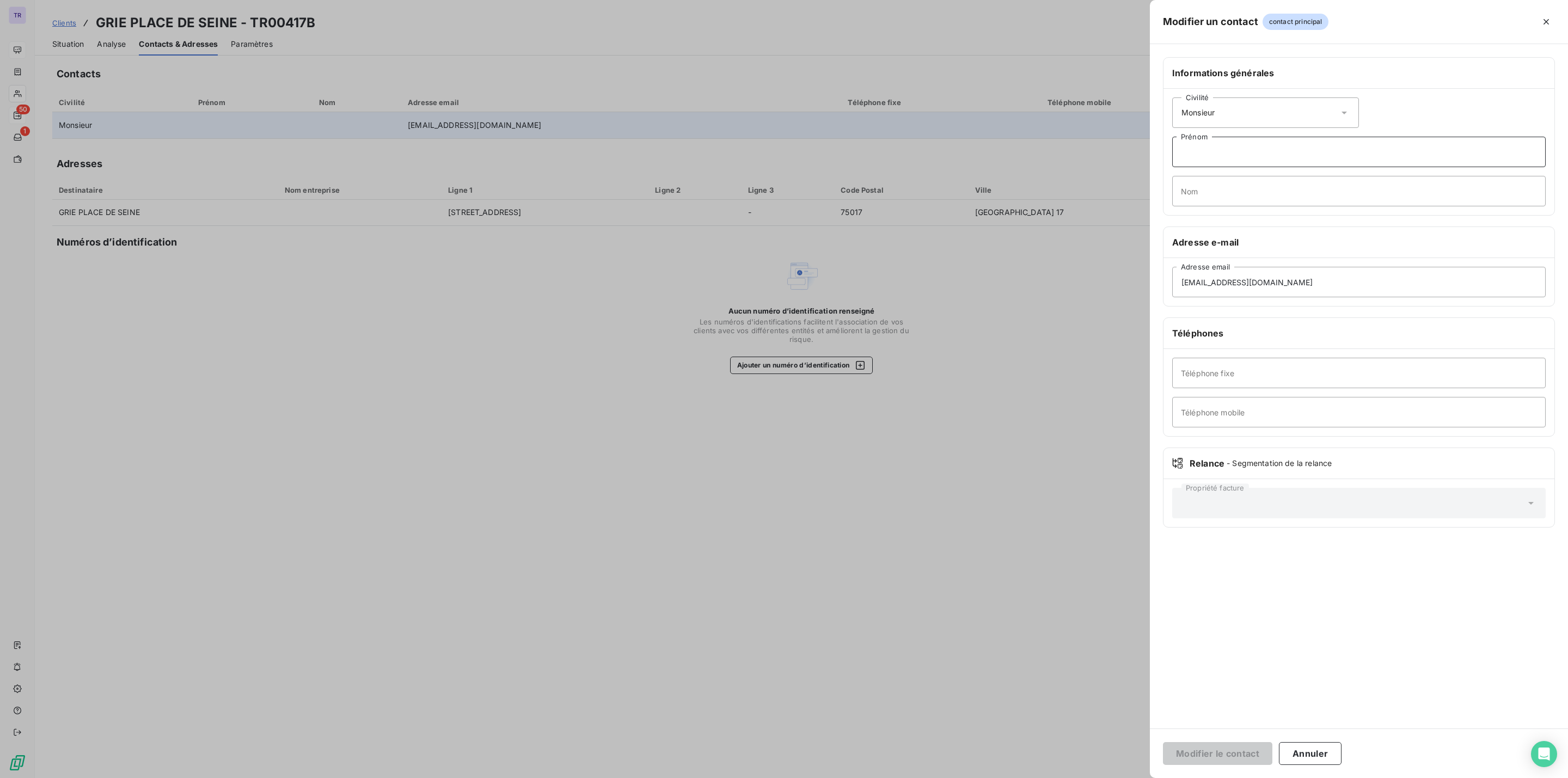
click at [1228, 159] on input "Prénom" at bounding box center [1359, 152] width 374 height 30
type input "CELINE"
drag, startPoint x: 1217, startPoint y: 195, endPoint x: 1209, endPoint y: 194, distance: 8.1
click at [1217, 195] on input "Nom" at bounding box center [1359, 191] width 374 height 30
click at [1163, 742] on button "Modifier le contact" at bounding box center [1218, 754] width 110 height 23
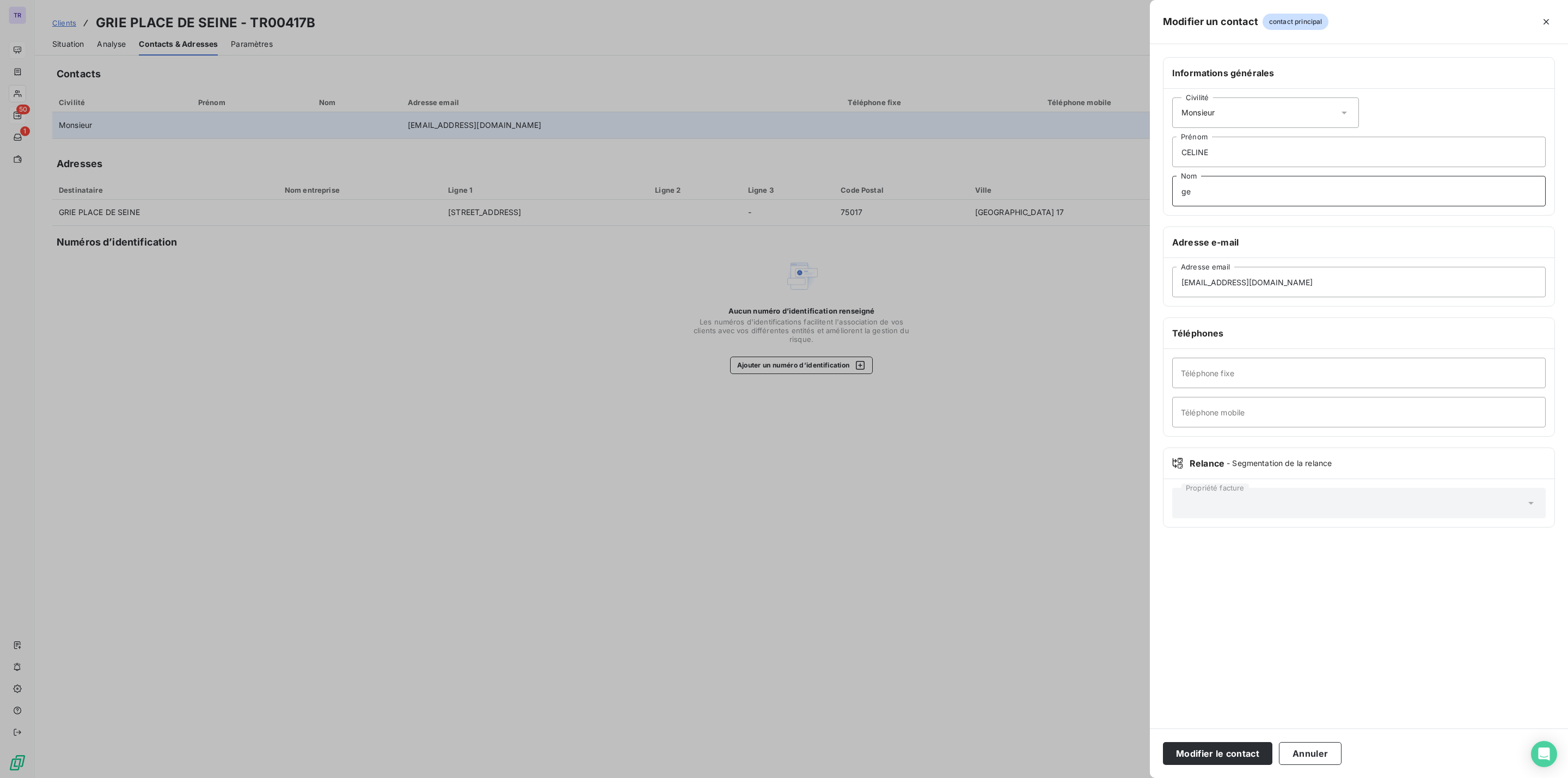
type input "g"
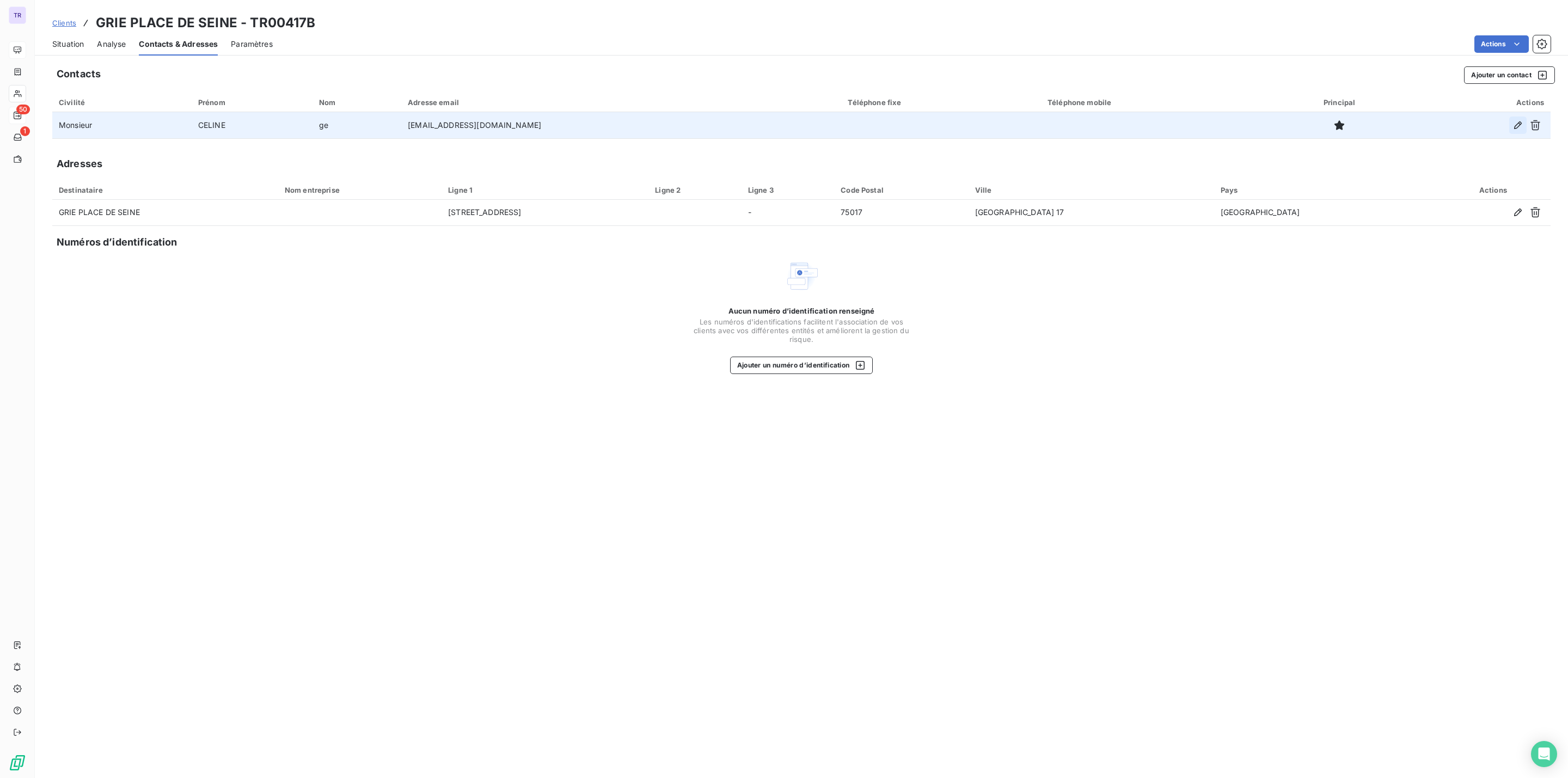
click at [1514, 123] on icon "button" at bounding box center [1518, 125] width 11 height 11
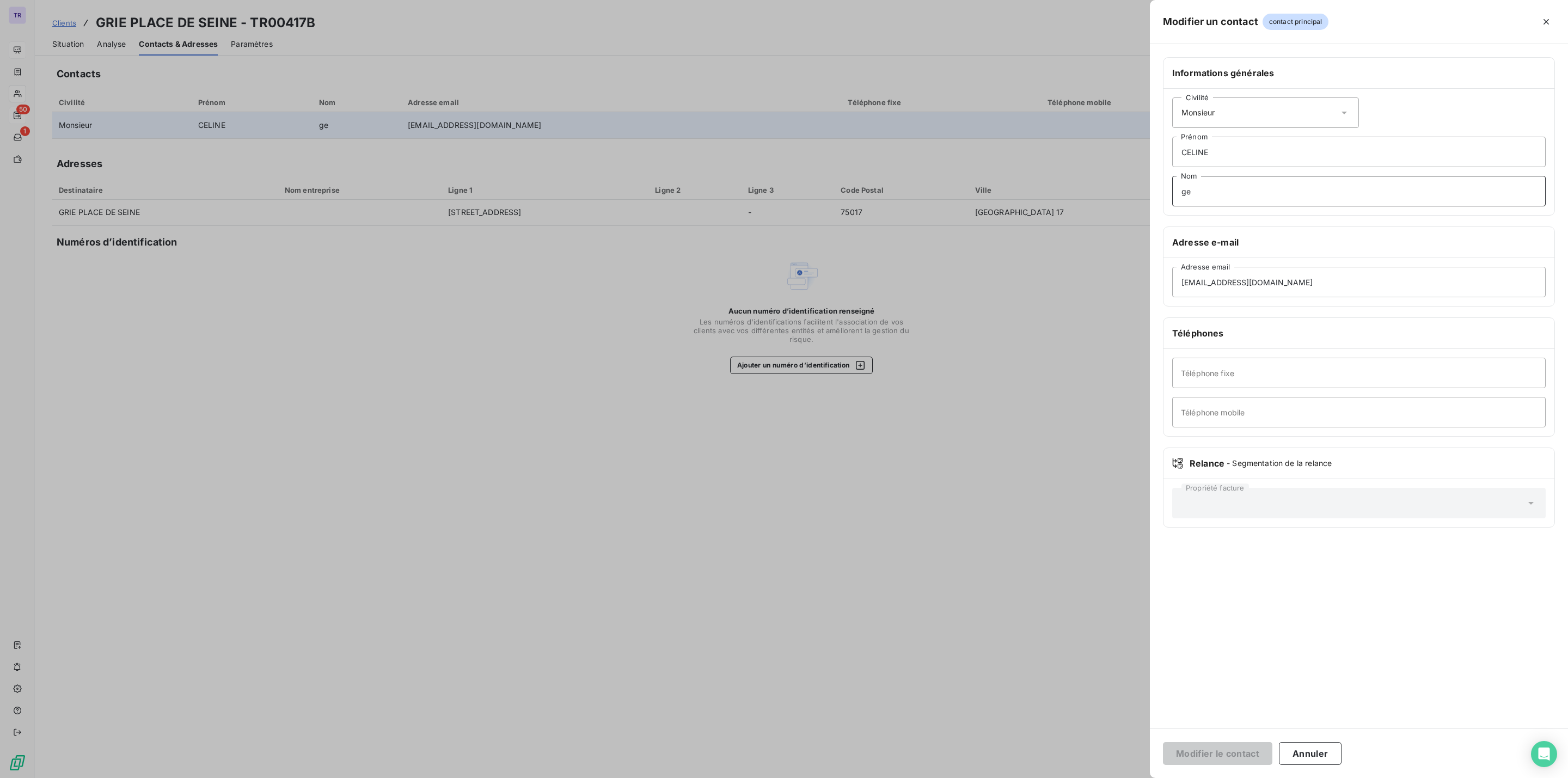
click at [1262, 196] on input "ge" at bounding box center [1359, 191] width 374 height 30
drag, startPoint x: 1262, startPoint y: 196, endPoint x: 1113, endPoint y: 178, distance: 150.1
click at [1114, 777] on div "Modifier un contact contact principal Informations générales Civilité Monsieur …" at bounding box center [784, 778] width 1568 height 0
type input "GENDRE"
click at [1066, 596] on div at bounding box center [784, 389] width 1568 height 778
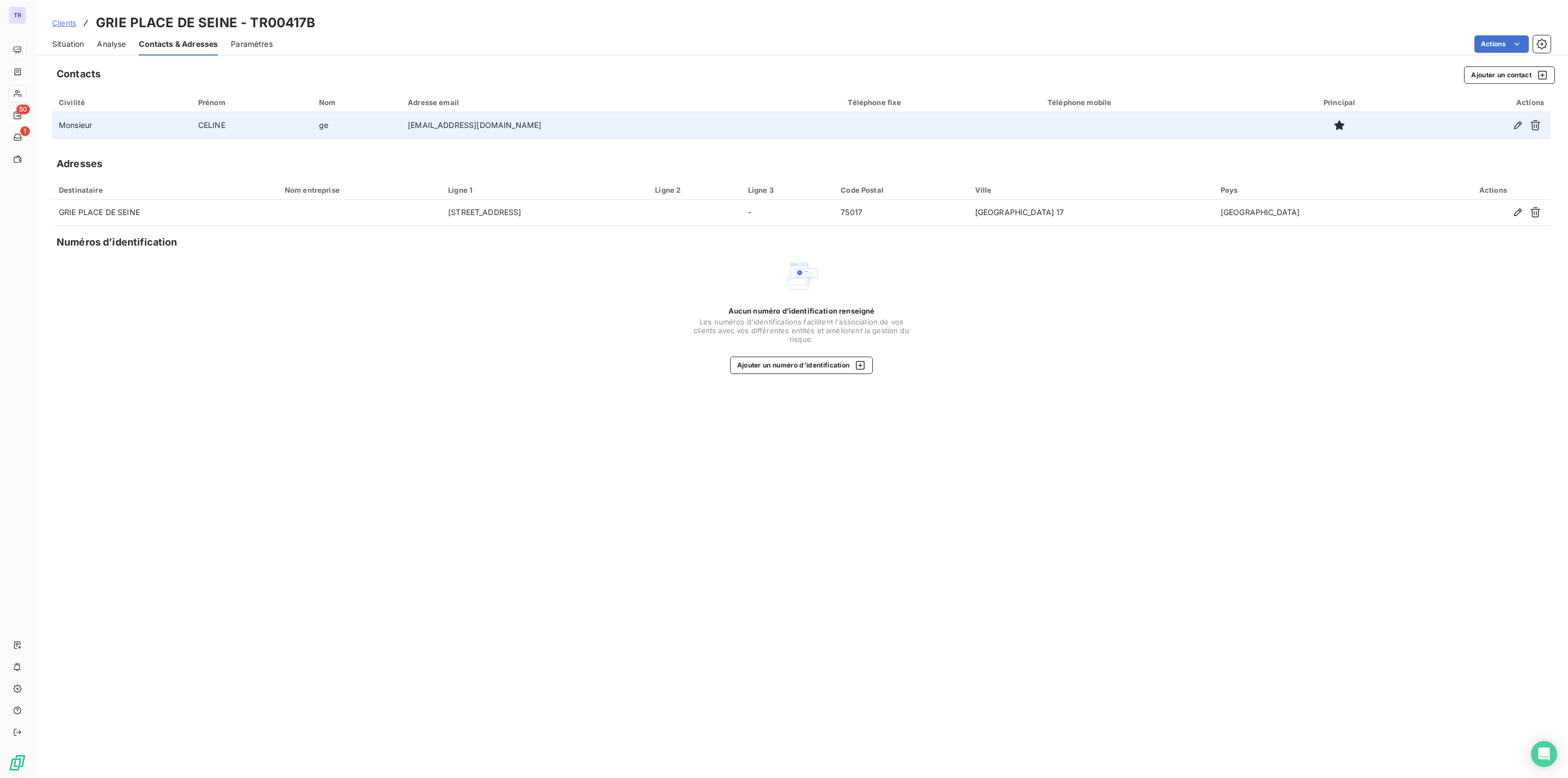
click at [74, 46] on span "Situation" at bounding box center [68, 44] width 32 height 11
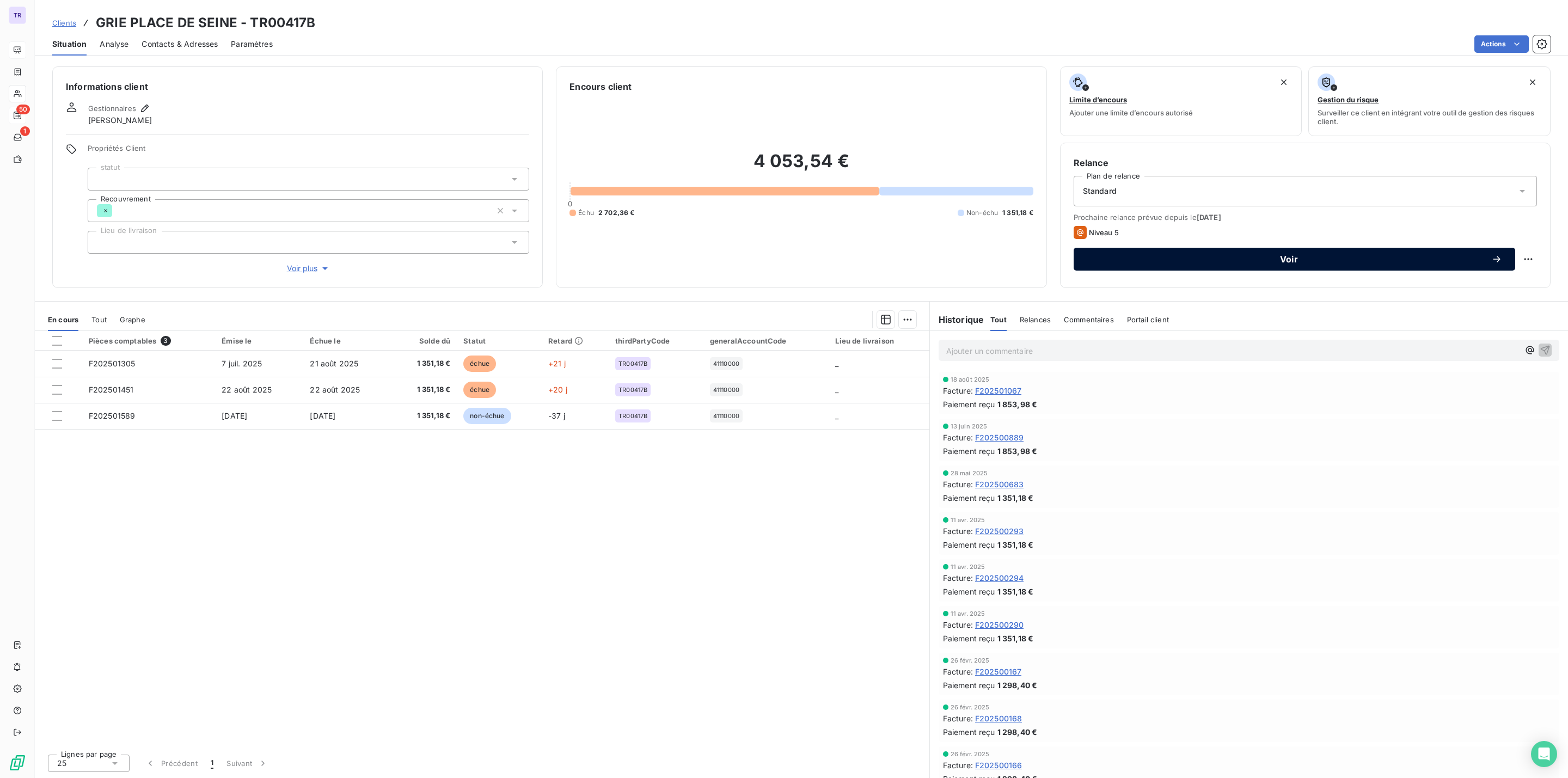
click at [1155, 259] on span "Voir" at bounding box center [1289, 259] width 405 height 9
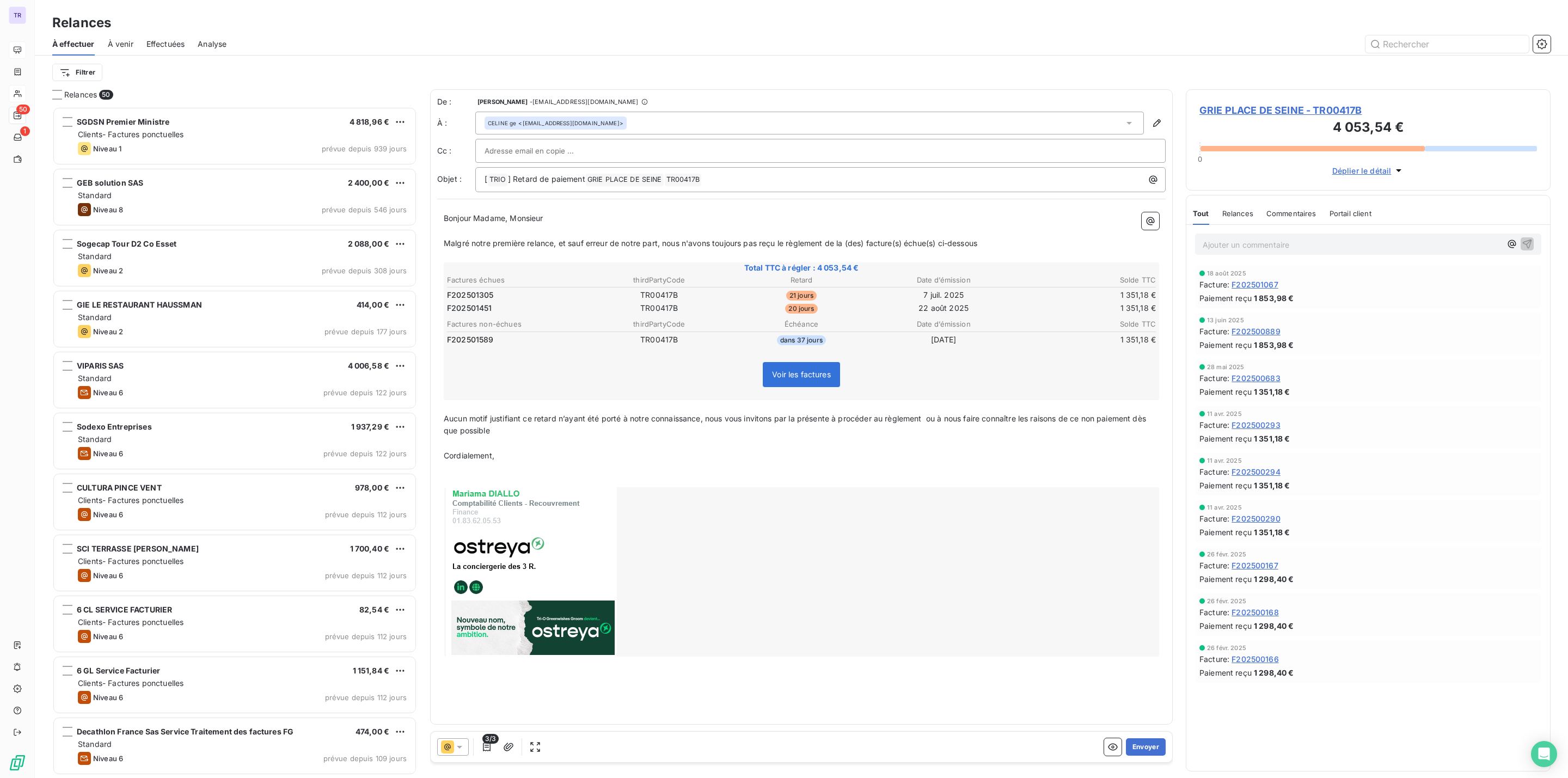
scroll to position [660, 352]
click at [1284, 120] on h3 "4 053,54 €" at bounding box center [1368, 128] width 338 height 22
click at [1283, 113] on span "GRIE PLACE DE SEINE - TR00417B" at bounding box center [1368, 110] width 338 height 15
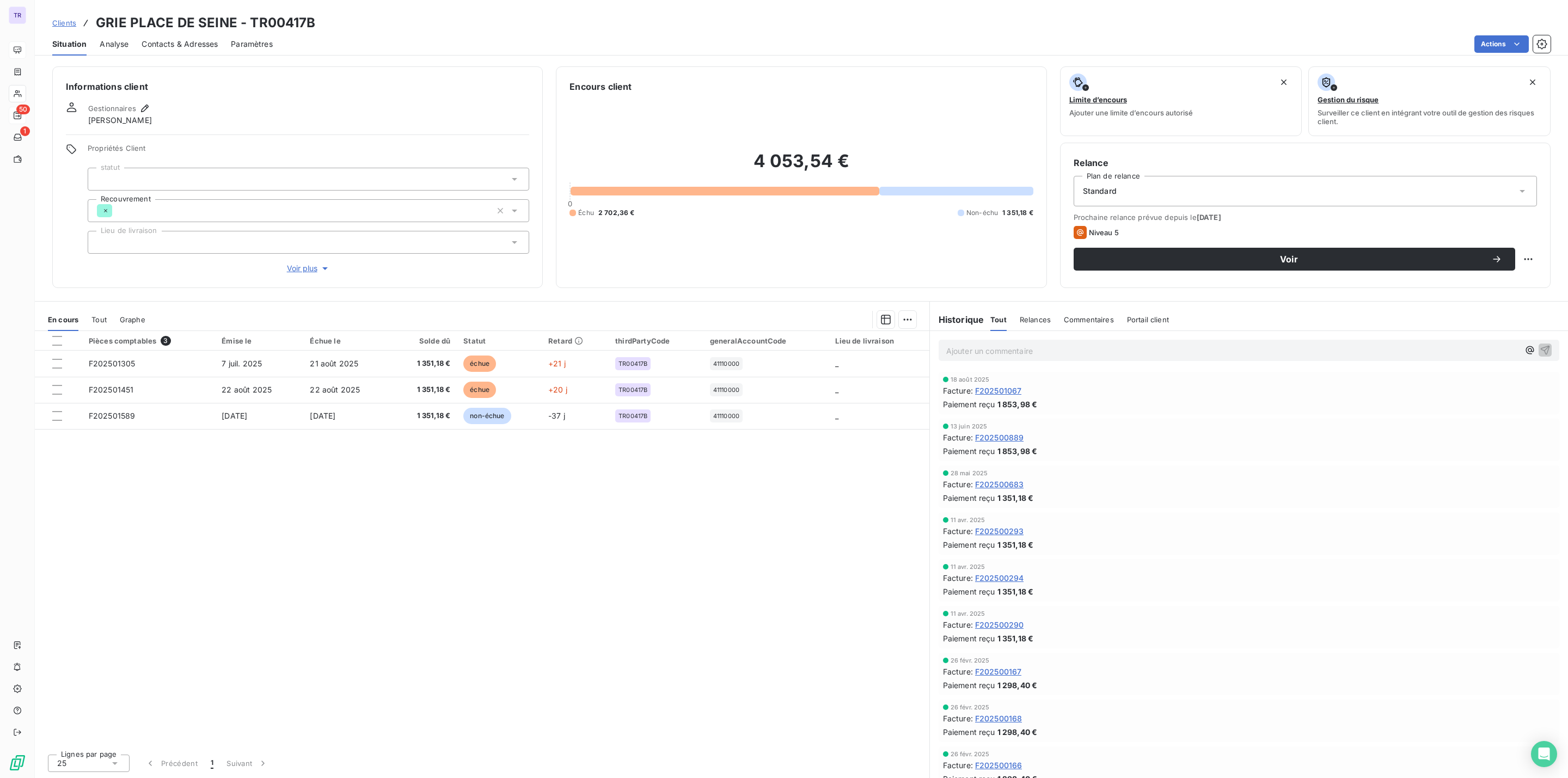
click at [169, 39] on span "Contacts & Adresses" at bounding box center [180, 44] width 76 height 11
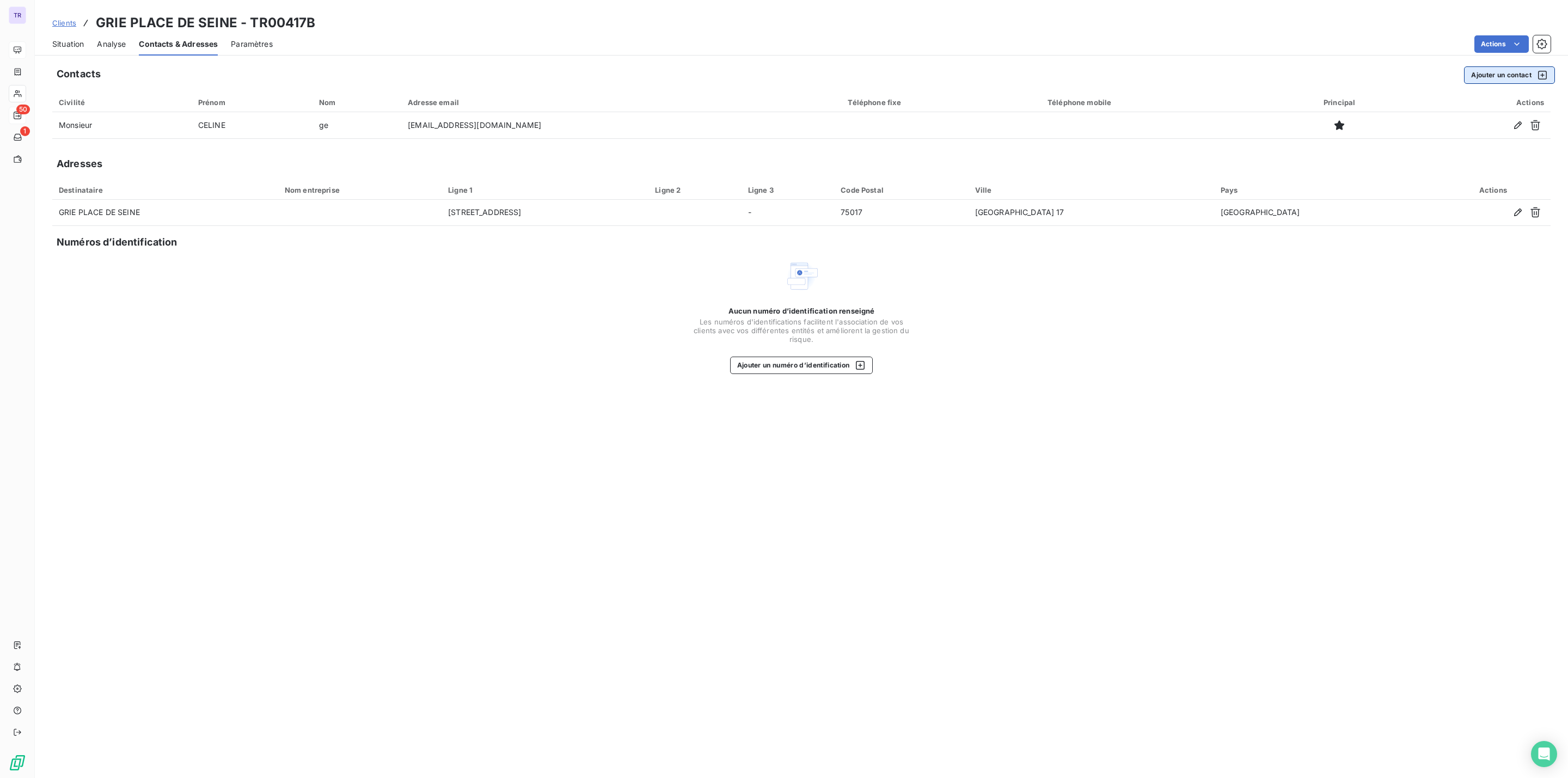
click at [1497, 75] on button "Ajouter un contact" at bounding box center [1509, 75] width 91 height 18
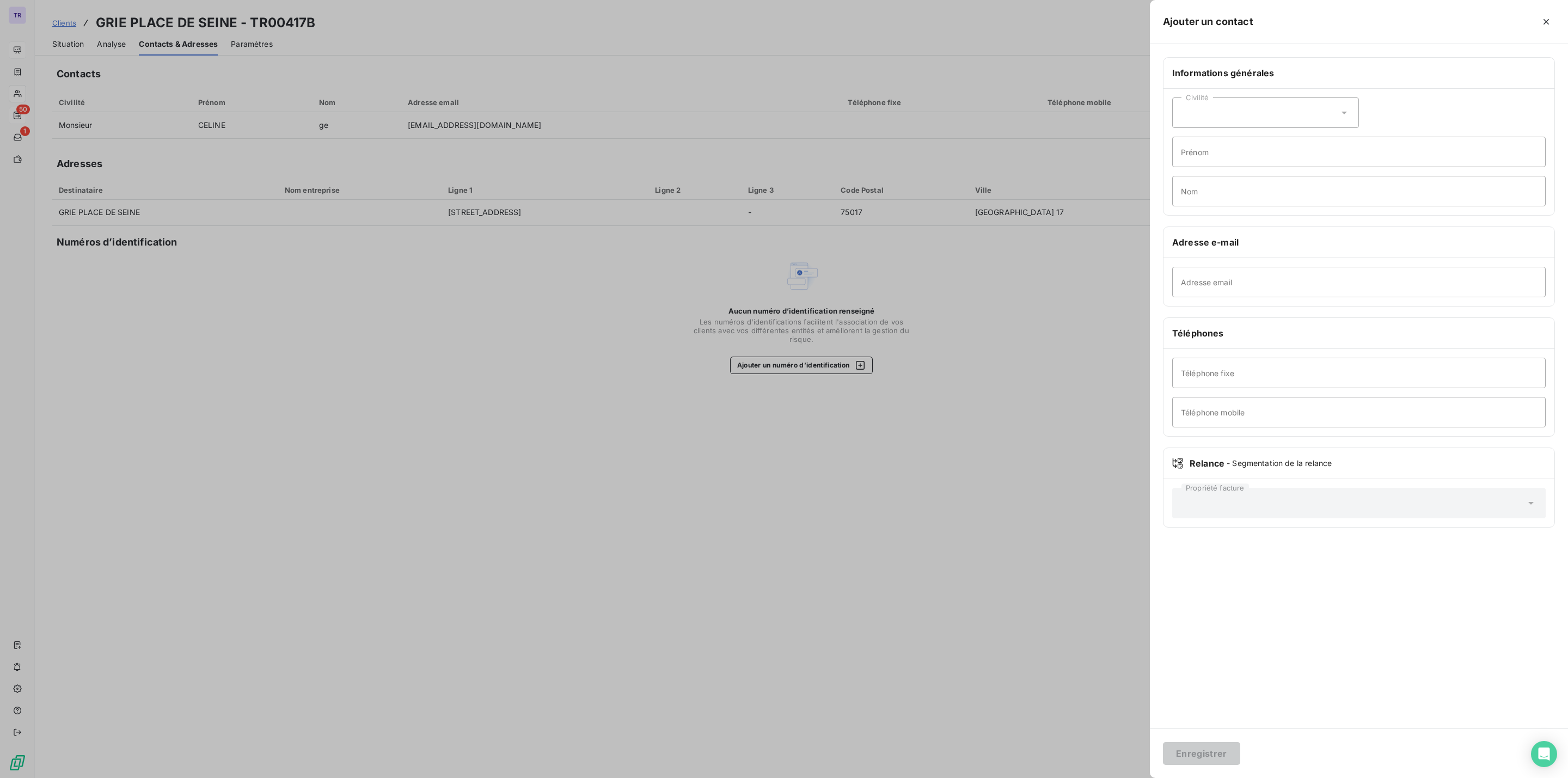
click at [856, 110] on div at bounding box center [784, 389] width 1568 height 778
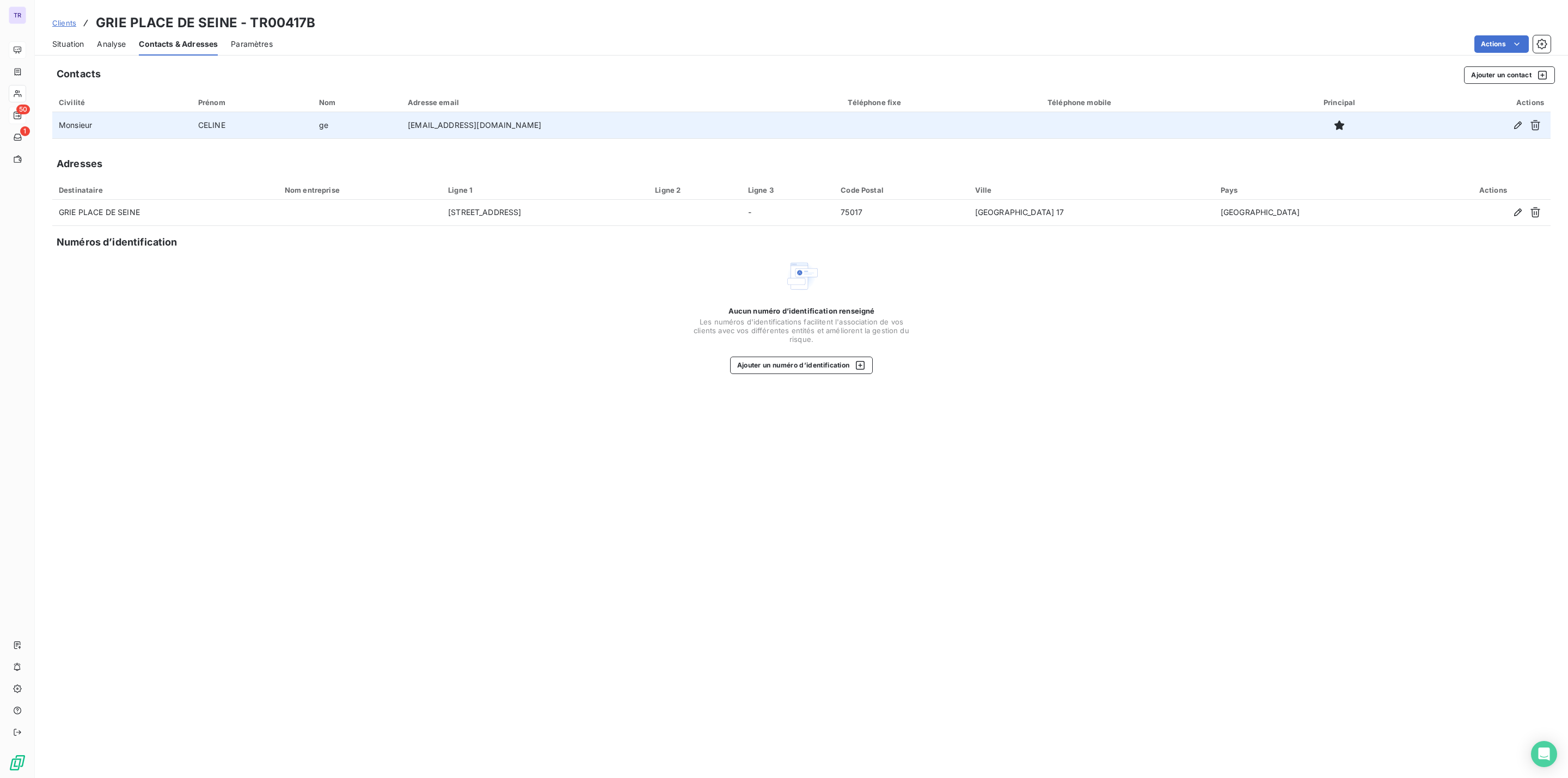
click at [910, 117] on td at bounding box center [941, 125] width 200 height 26
click at [1516, 124] on icon "button" at bounding box center [1518, 125] width 11 height 11
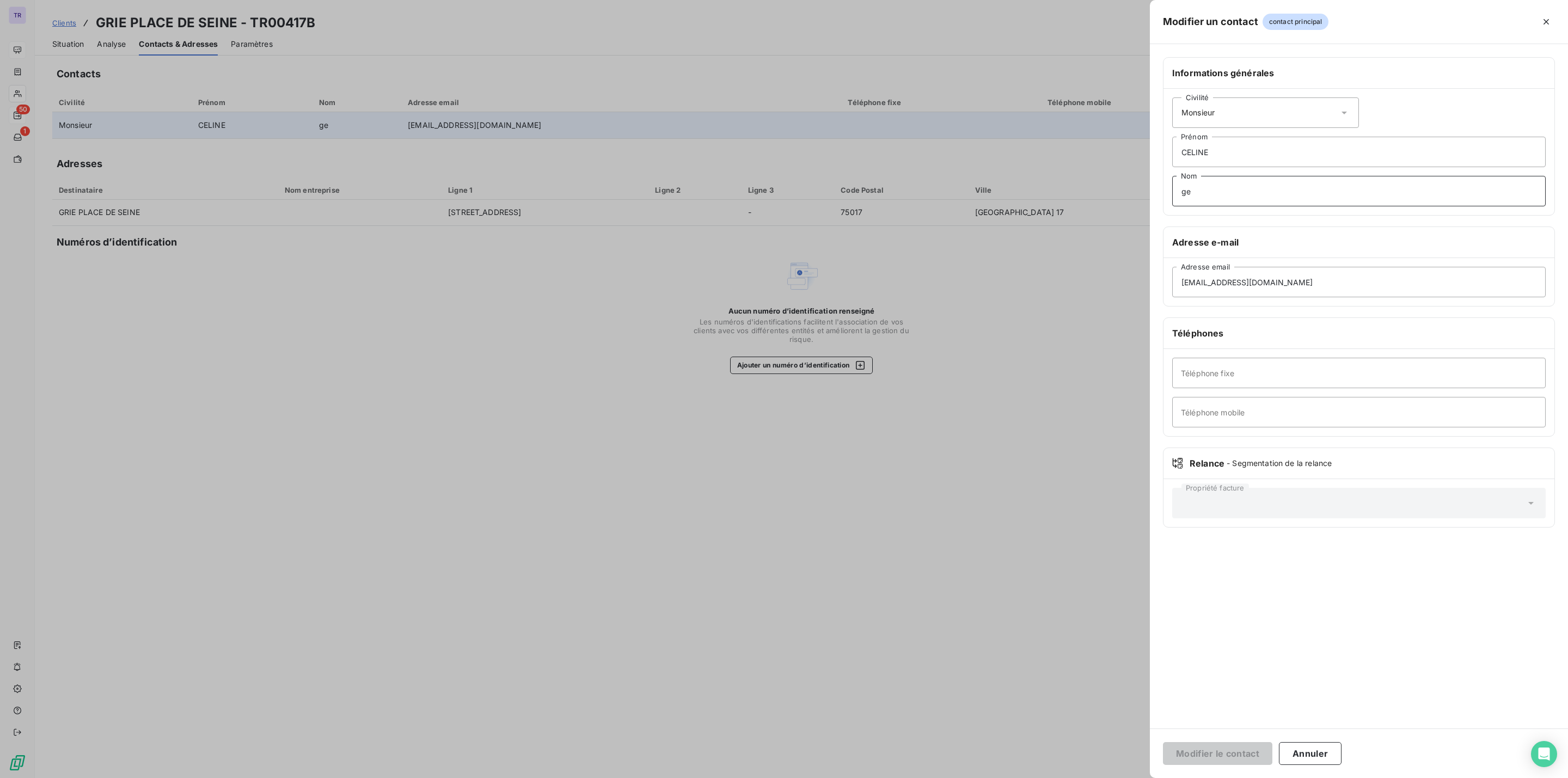
click at [1267, 201] on input "ge" at bounding box center [1359, 191] width 374 height 30
type input "g"
type input "GENDRE"
click at [1163, 742] on button "Modifier le contact" at bounding box center [1218, 754] width 110 height 23
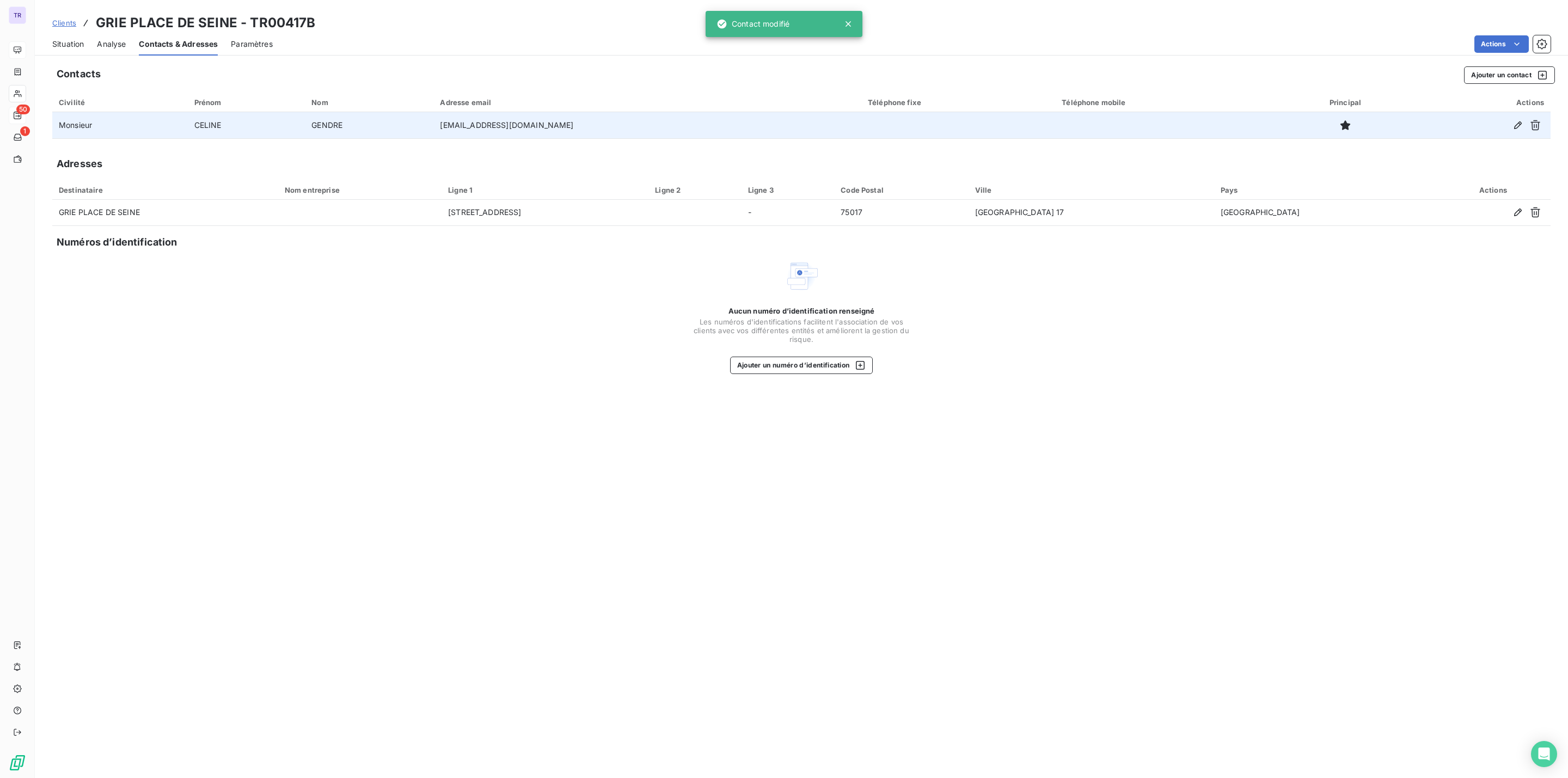
click at [61, 41] on span "Situation" at bounding box center [68, 44] width 32 height 11
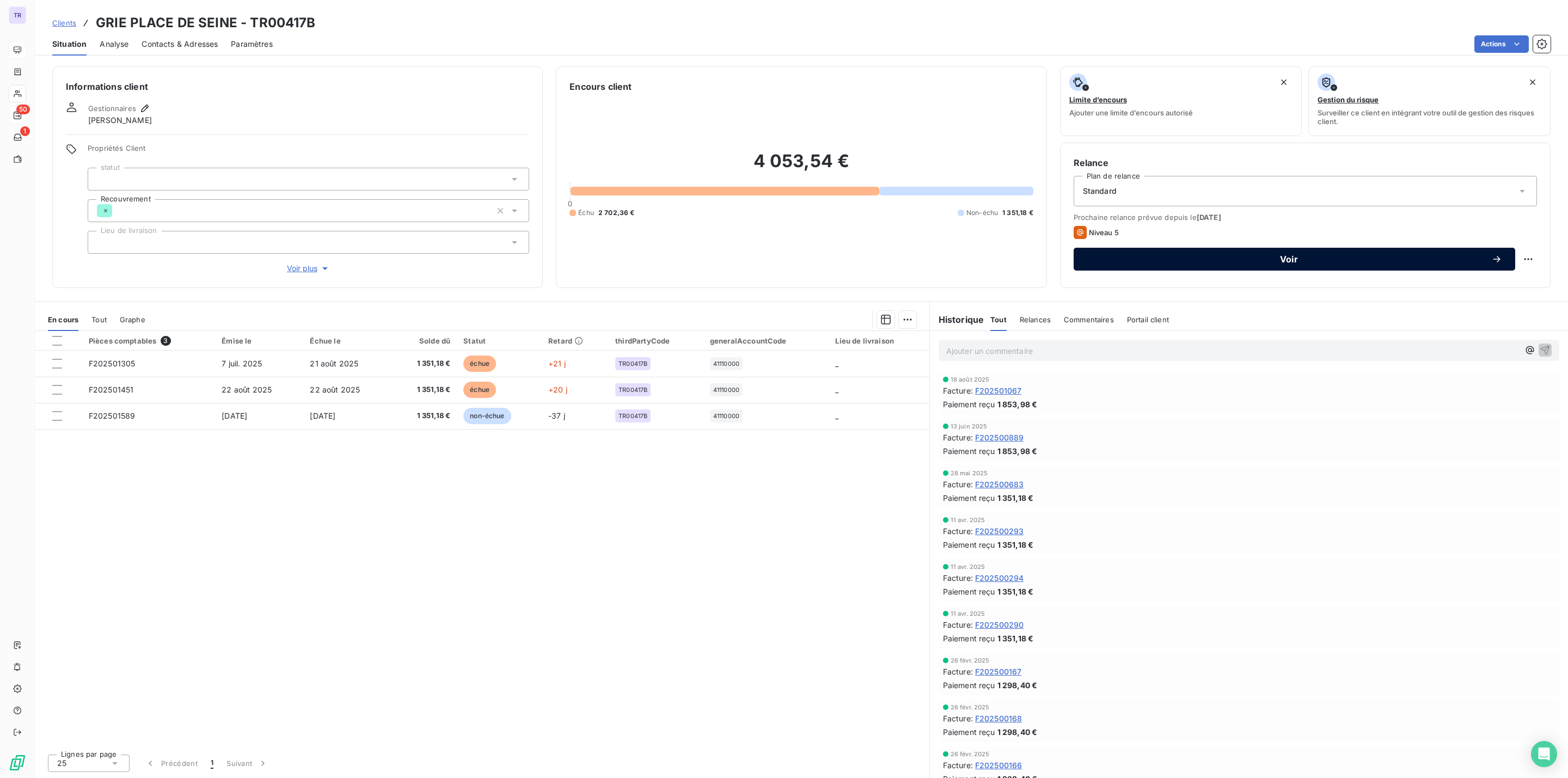
click at [1272, 261] on span "Voir" at bounding box center [1289, 259] width 405 height 9
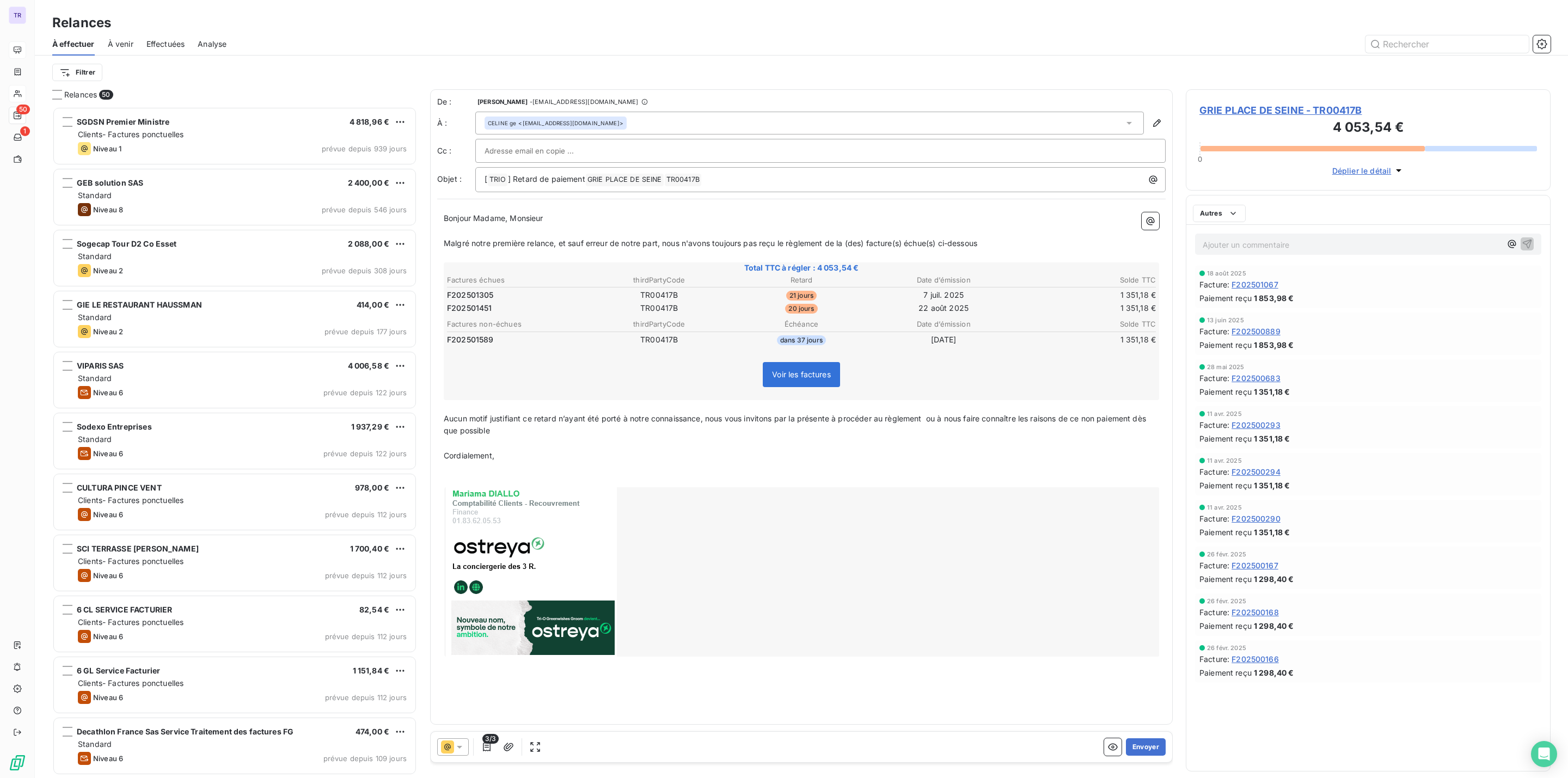
scroll to position [660, 352]
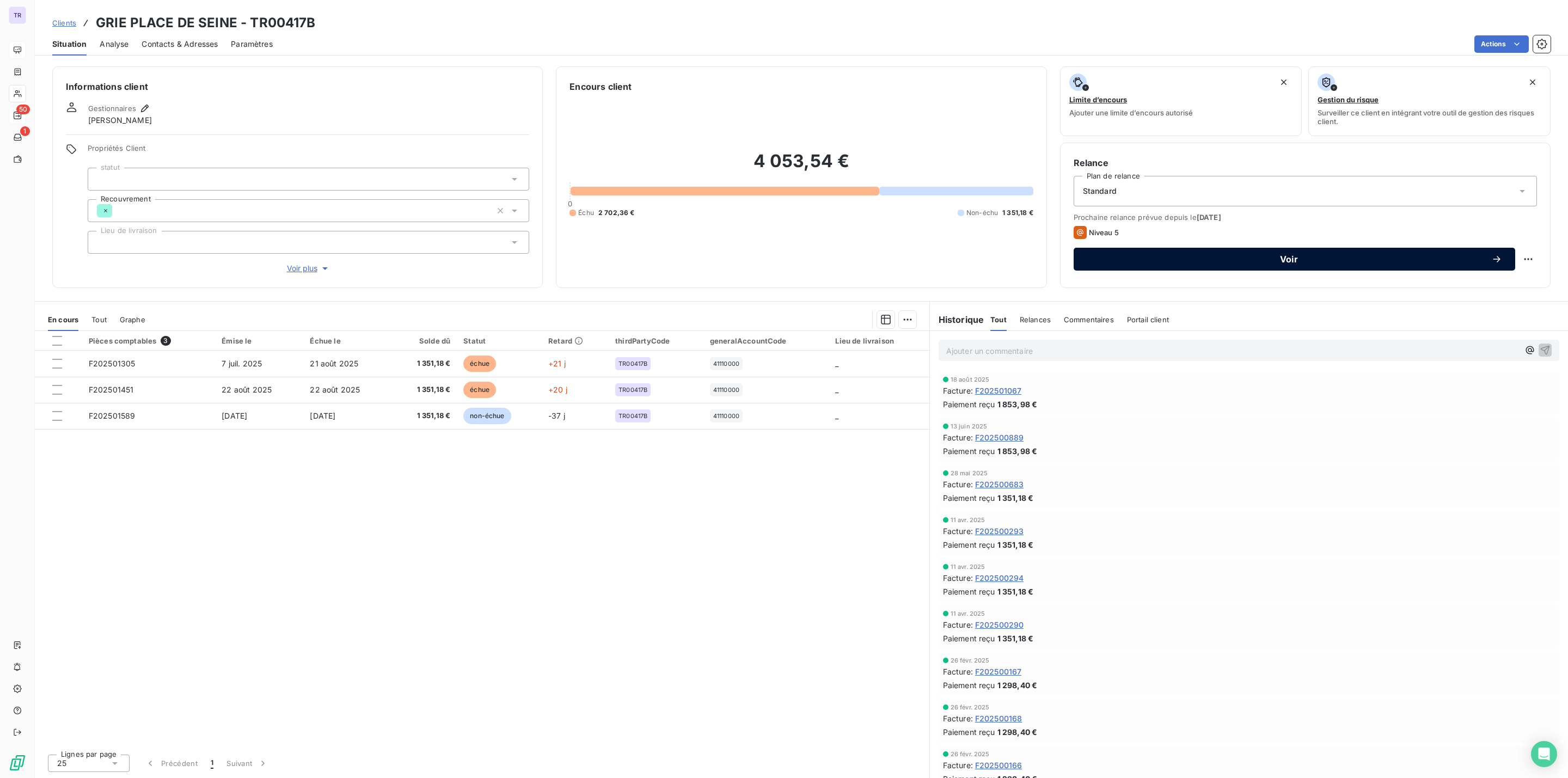
click at [1181, 266] on button "Voir" at bounding box center [1294, 259] width 441 height 23
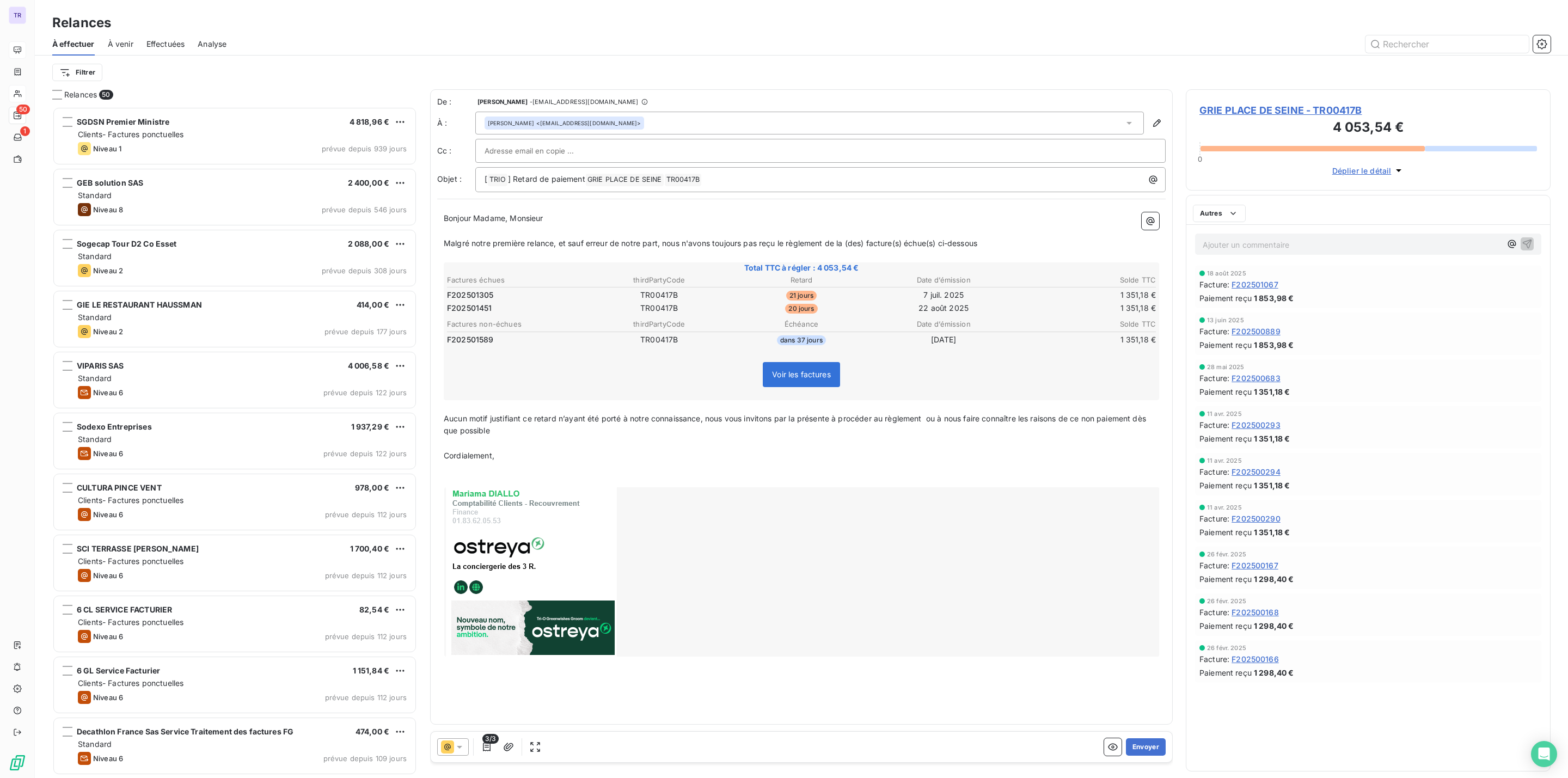
scroll to position [660, 352]
click at [450, 749] on icon at bounding box center [447, 746] width 13 height 13
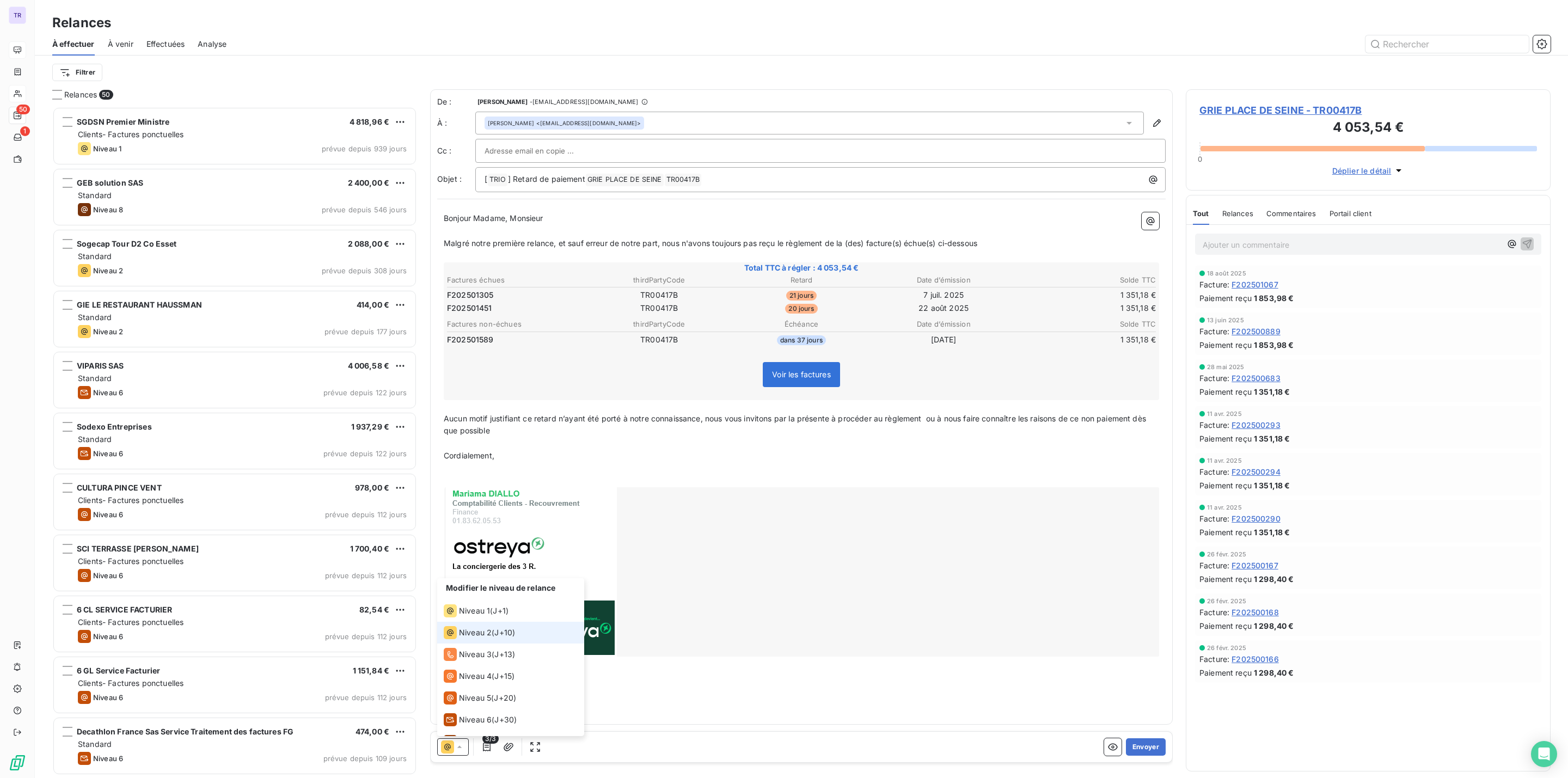
click at [486, 631] on span "Niveau 2" at bounding box center [475, 633] width 33 height 11
click at [443, 742] on icon at bounding box center [447, 746] width 13 height 13
click at [498, 603] on li "Niveau 1 ( J+1 )" at bounding box center [511, 611] width 147 height 22
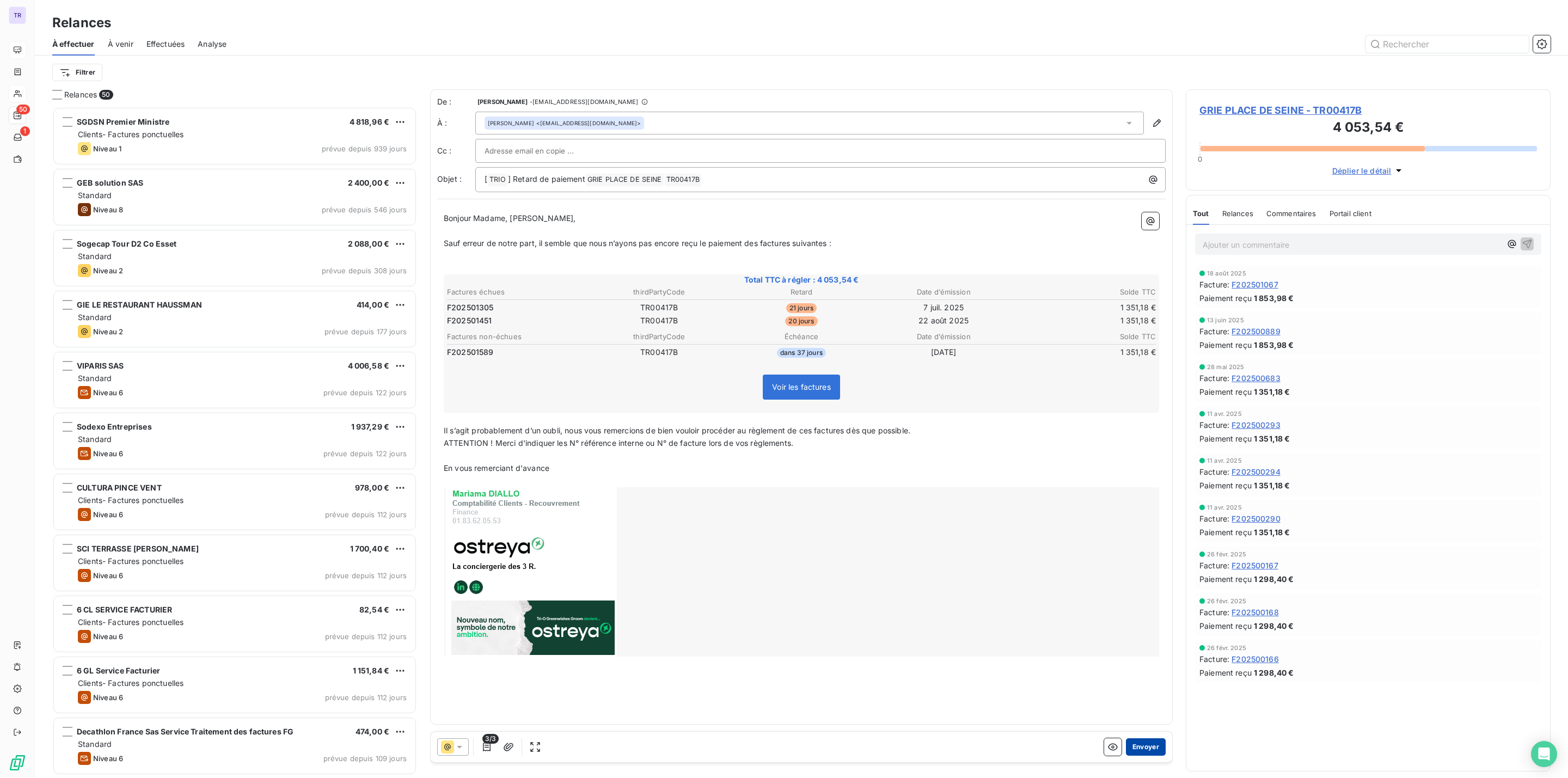
click at [1138, 745] on button "Envoyer" at bounding box center [1146, 747] width 40 height 18
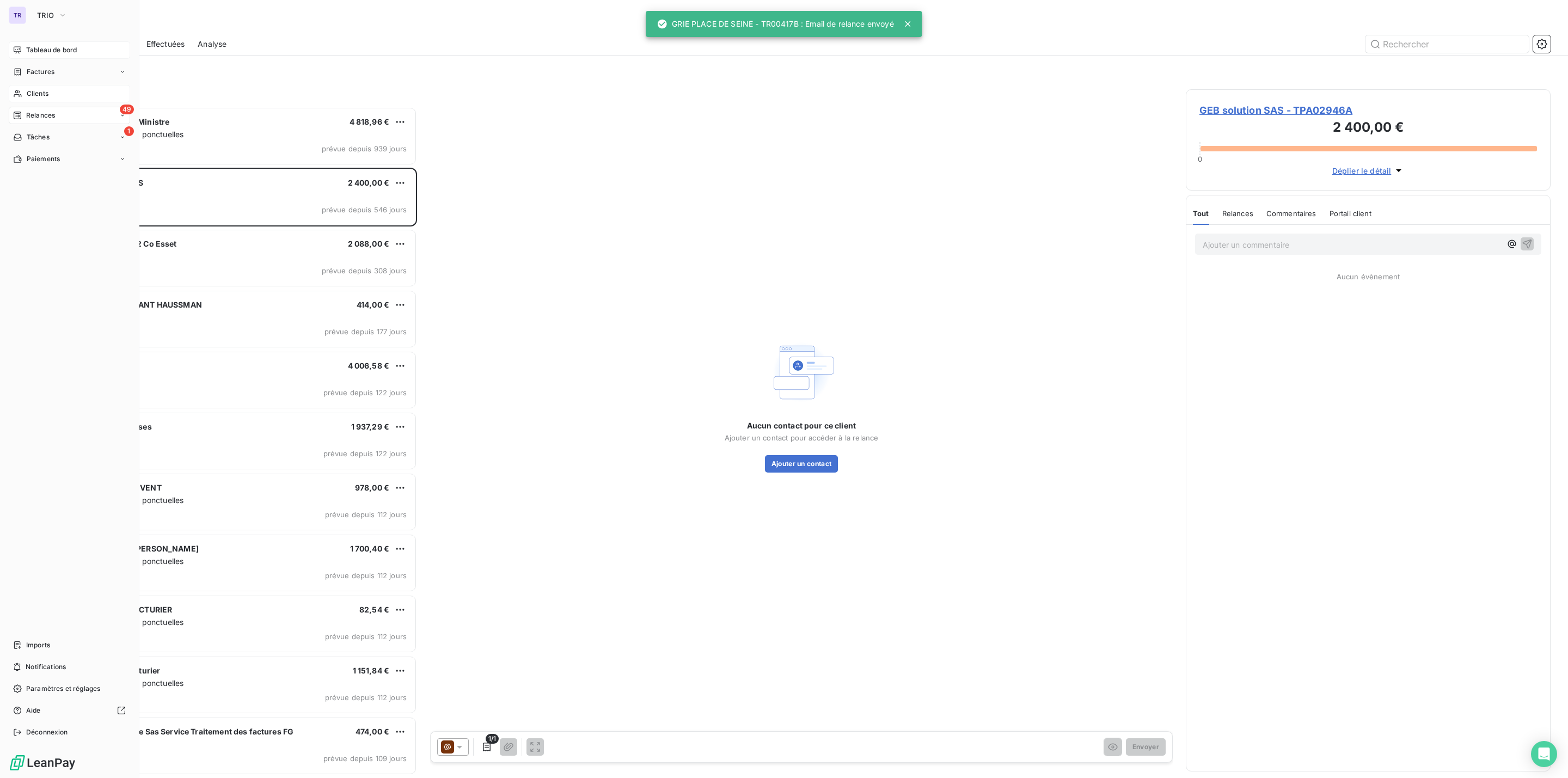
click at [46, 94] on span "Clients" at bounding box center [38, 94] width 22 height 10
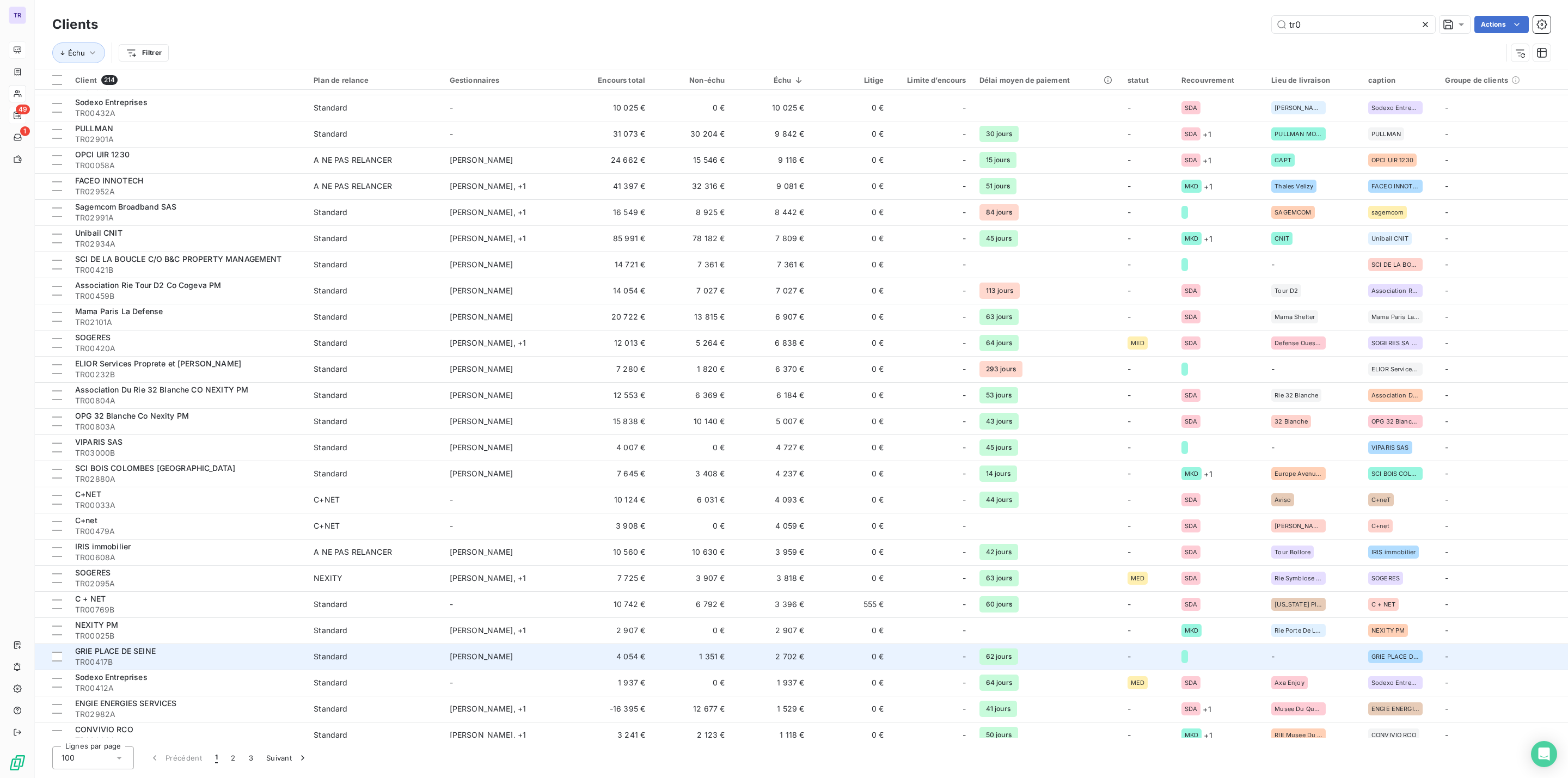
scroll to position [490, 0]
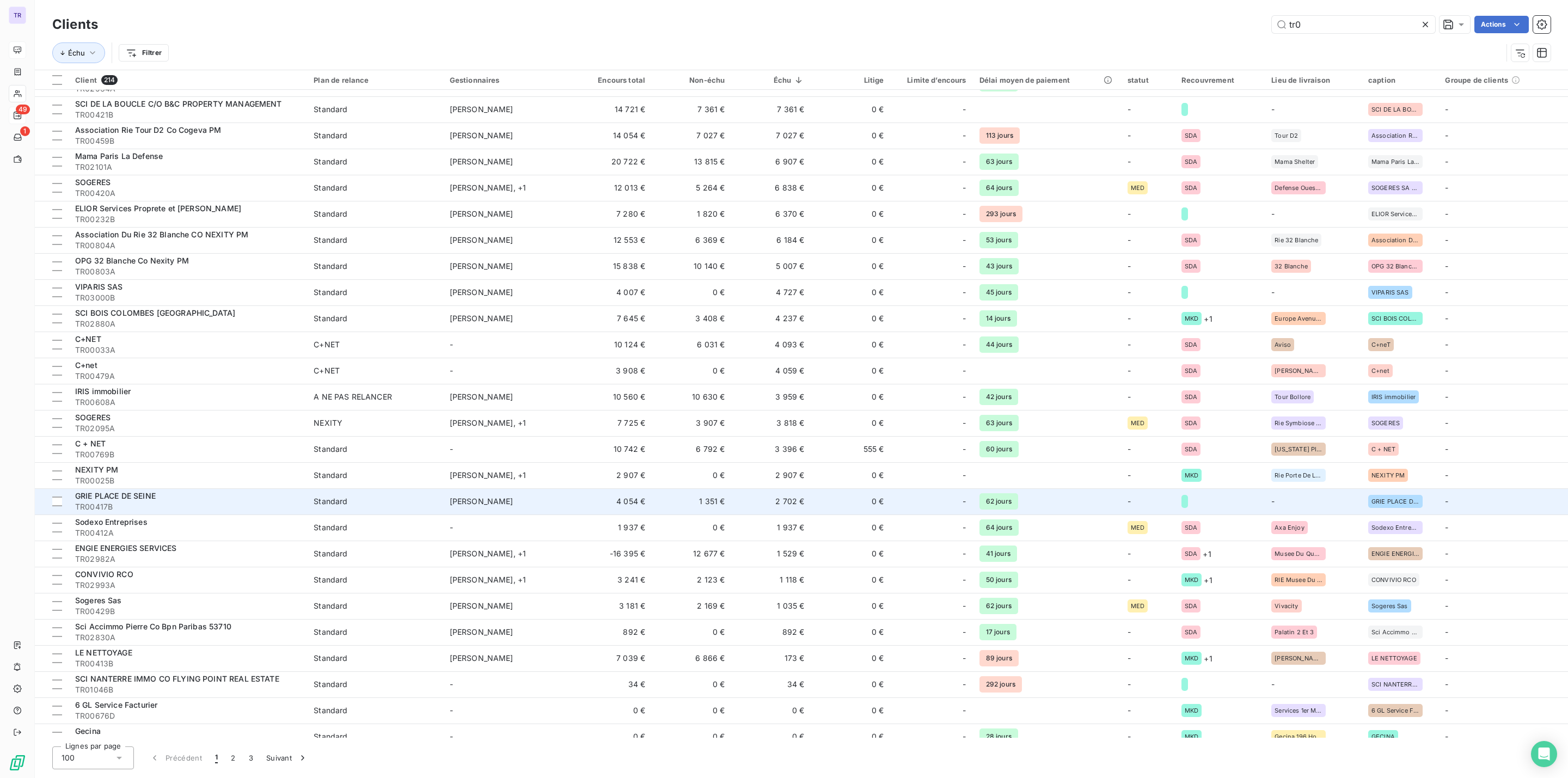
click at [786, 502] on td "2 702 €" at bounding box center [771, 501] width 80 height 26
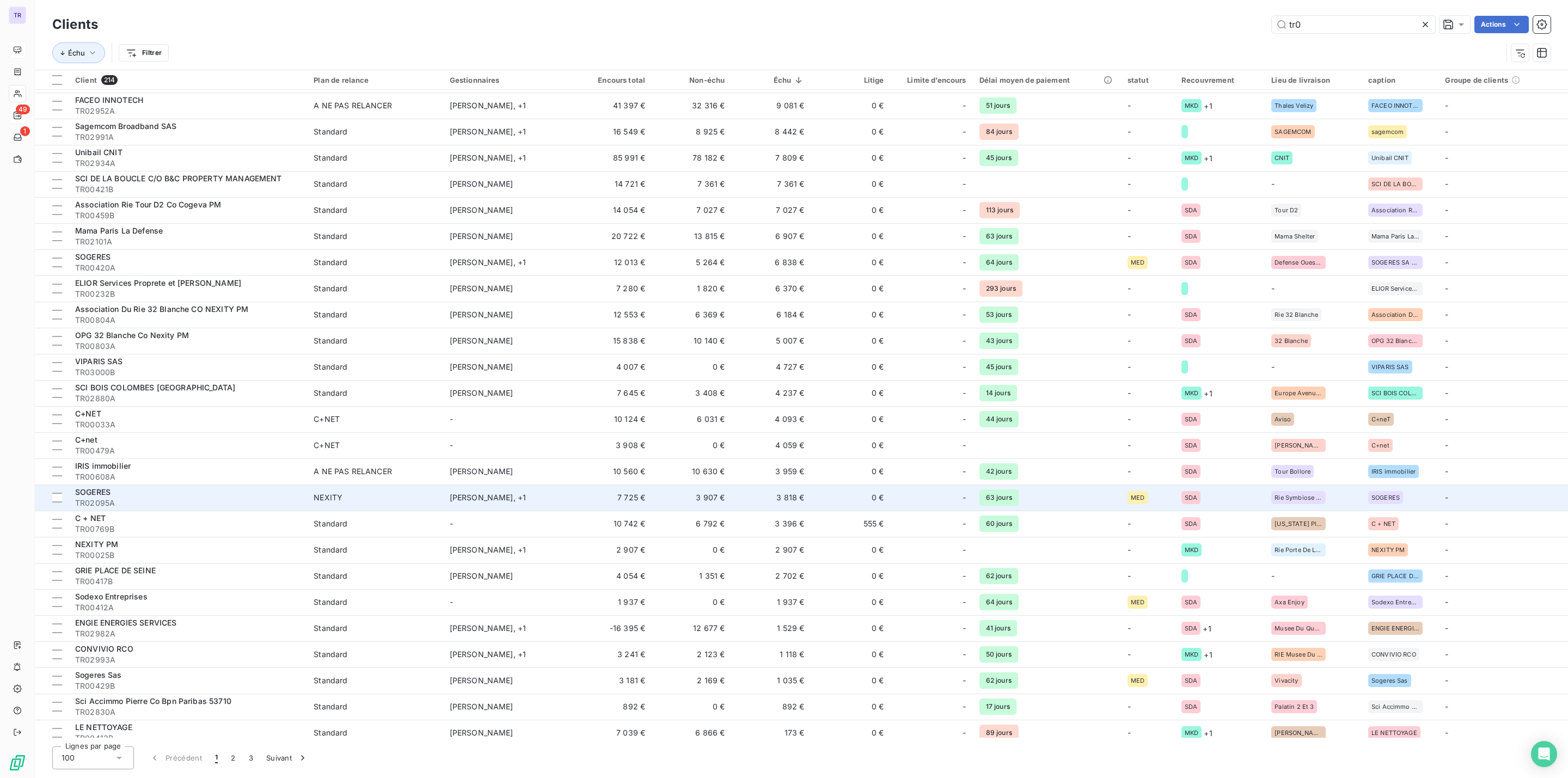
scroll to position [490, 0]
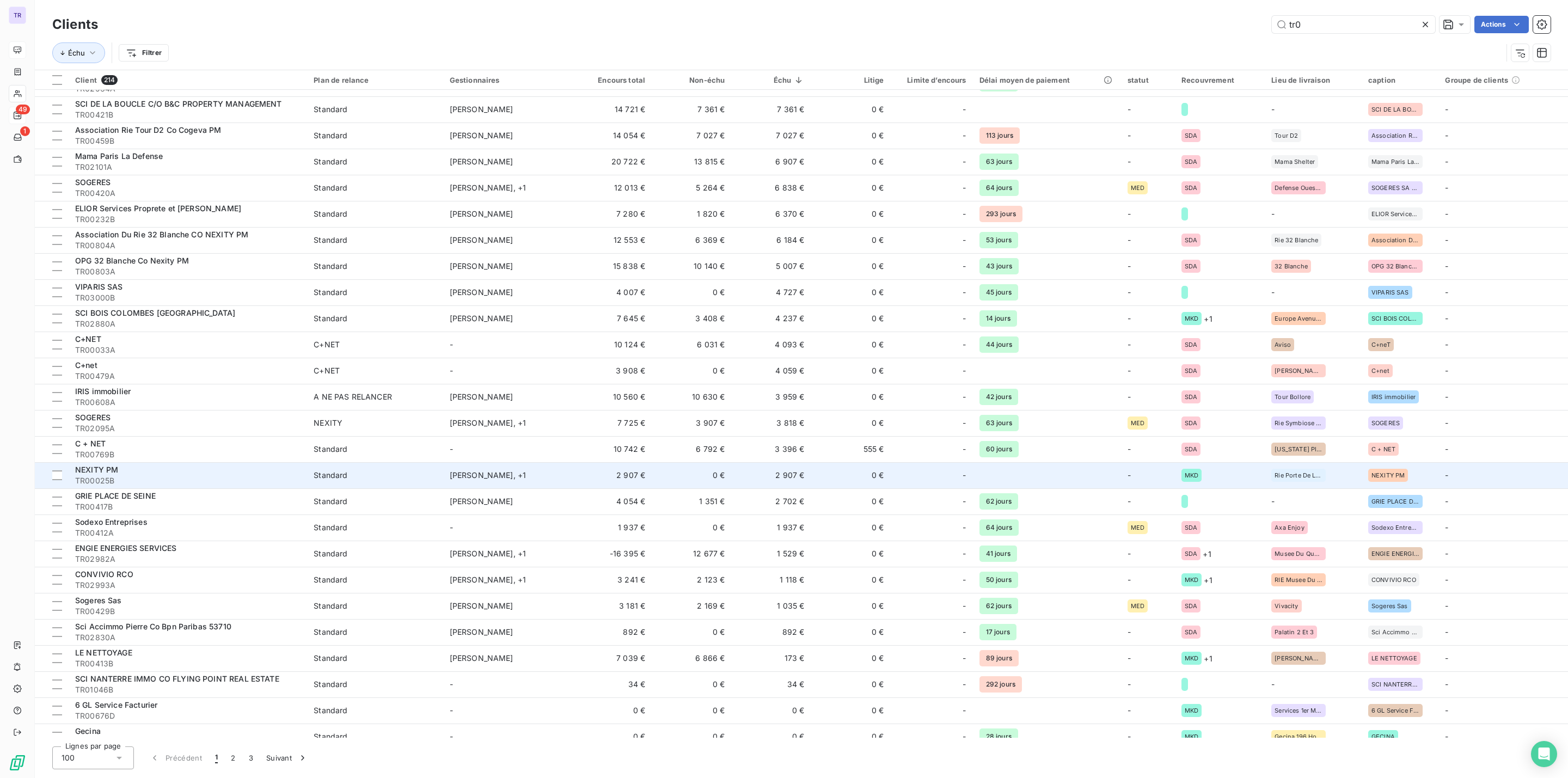
click at [791, 471] on td "2 907 €" at bounding box center [771, 475] width 80 height 26
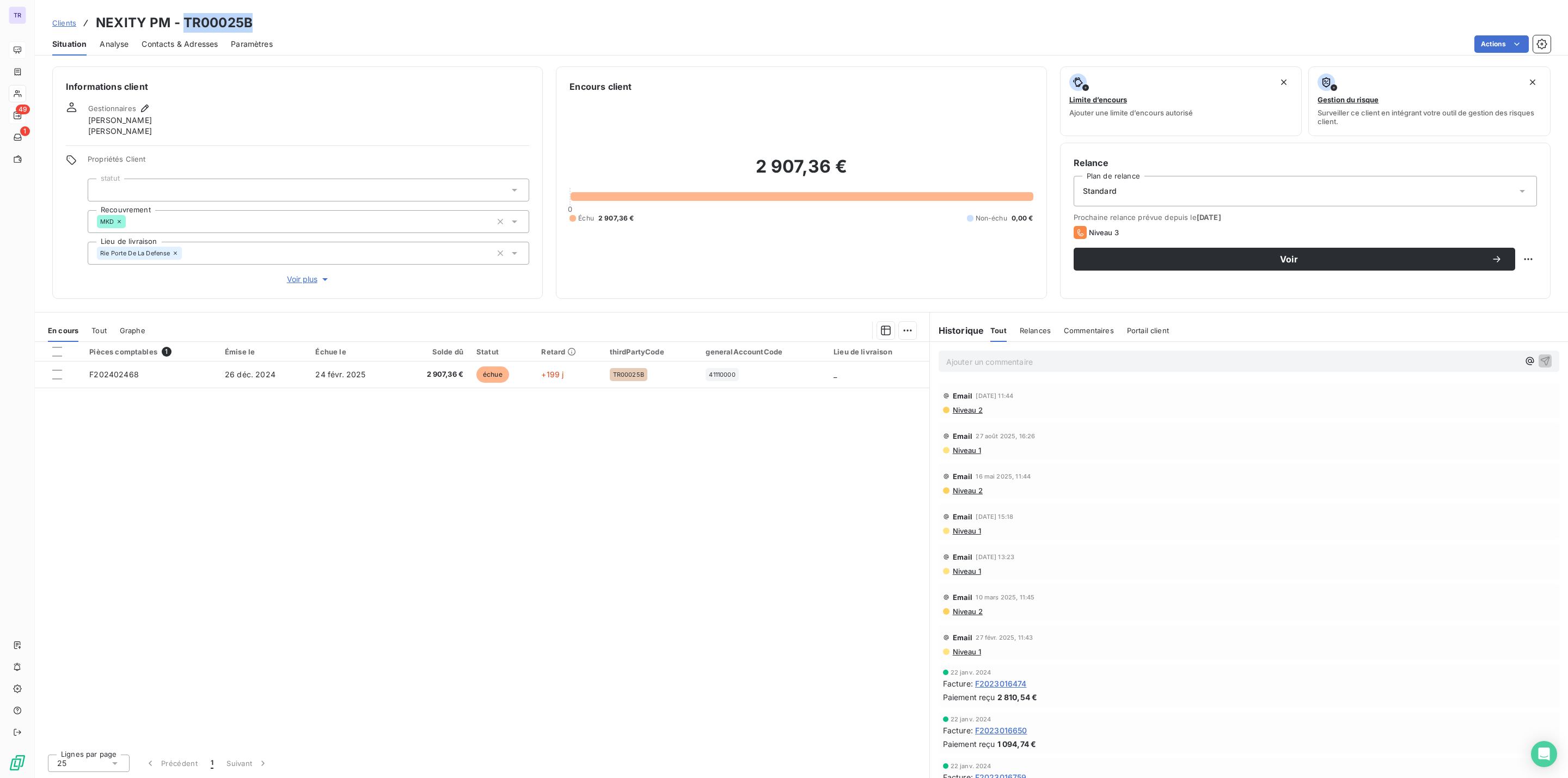
drag, startPoint x: 273, startPoint y: 18, endPoint x: 185, endPoint y: 24, distance: 88.2
click at [185, 24] on div "Clients NEXITY PM - TR00025B" at bounding box center [801, 23] width 1533 height 19
copy h3 "TR00025B"
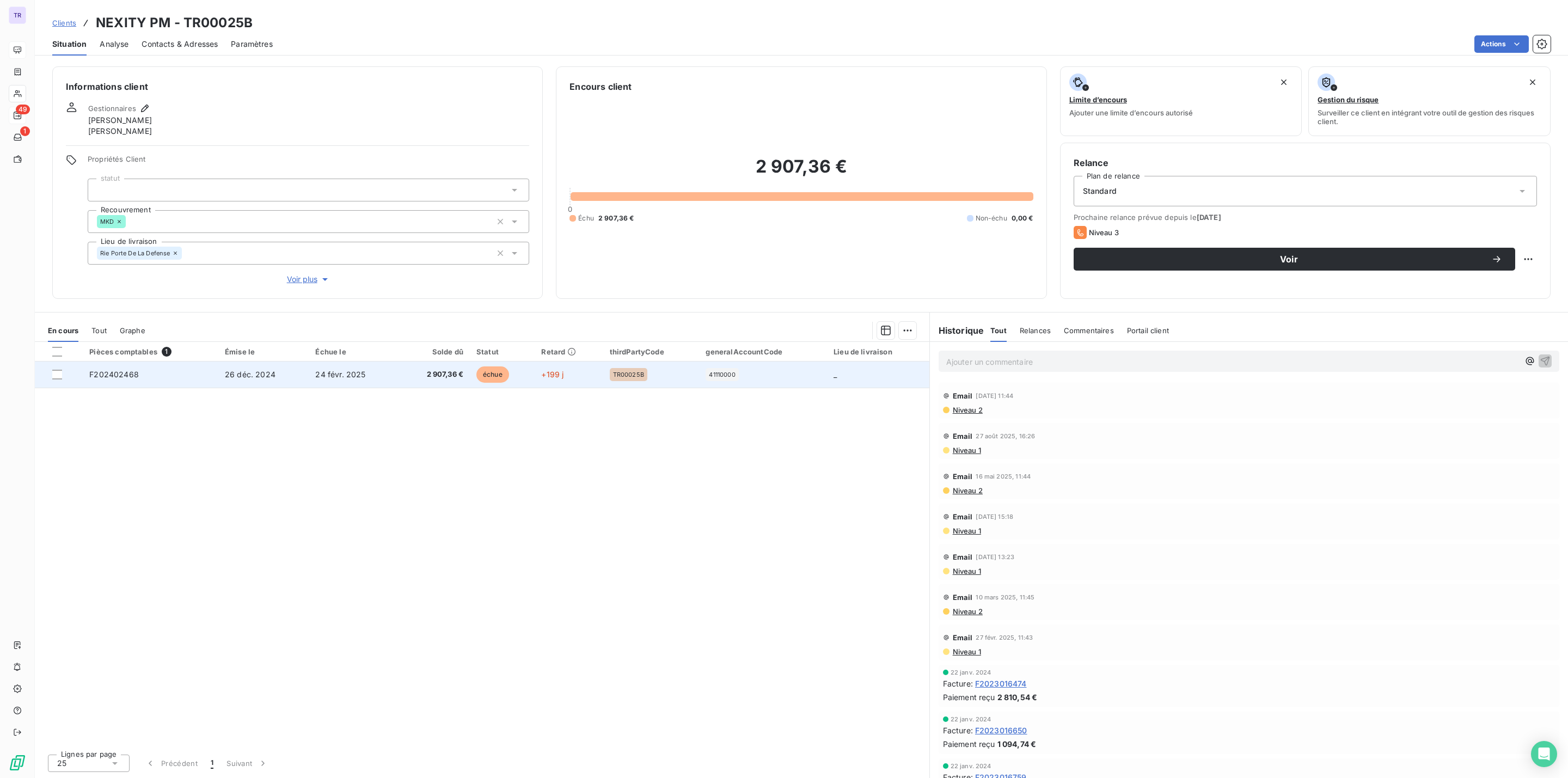
click at [480, 378] on span "échue" at bounding box center [493, 374] width 33 height 16
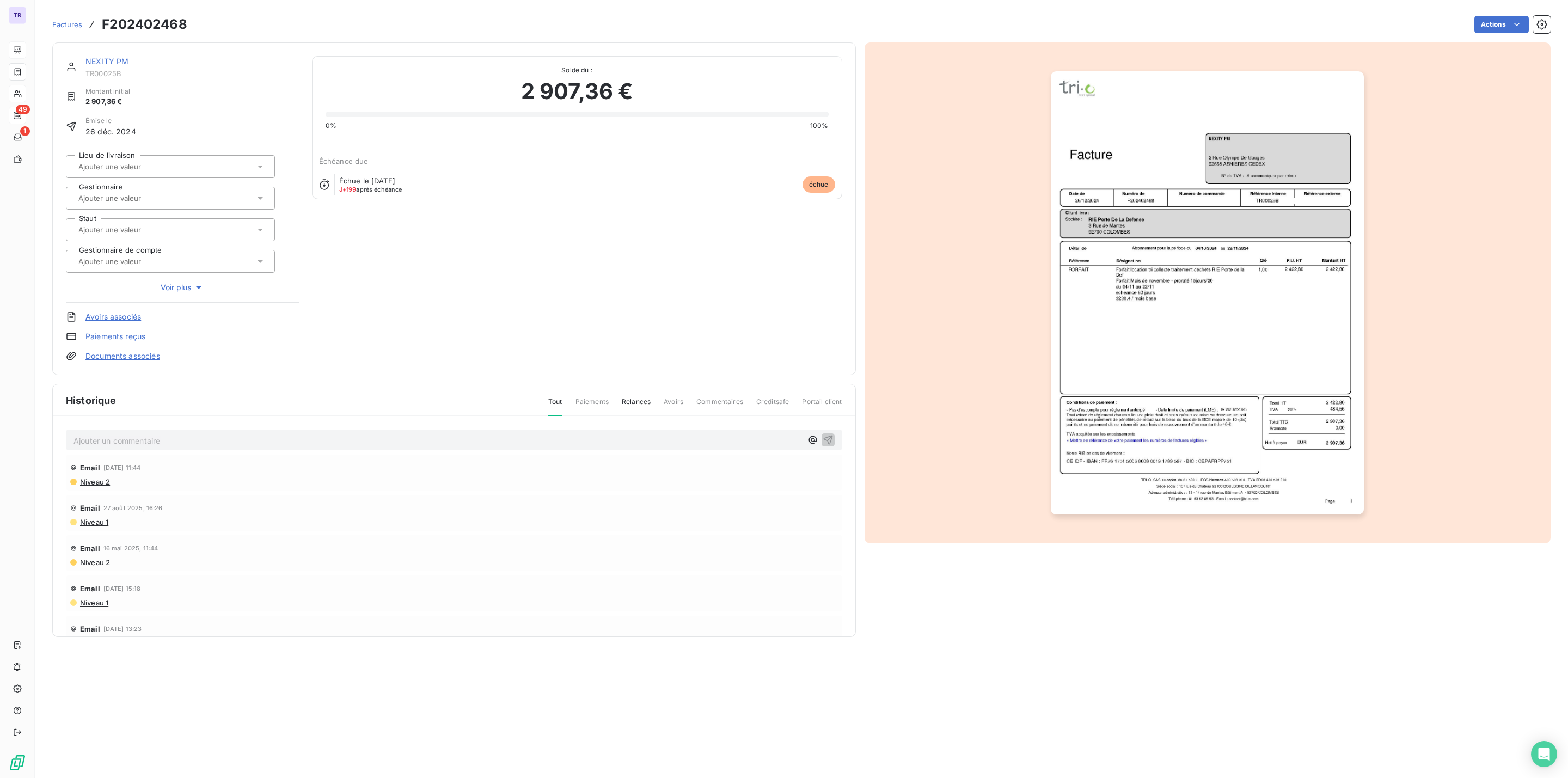
click at [1183, 322] on img "button" at bounding box center [1207, 293] width 313 height 443
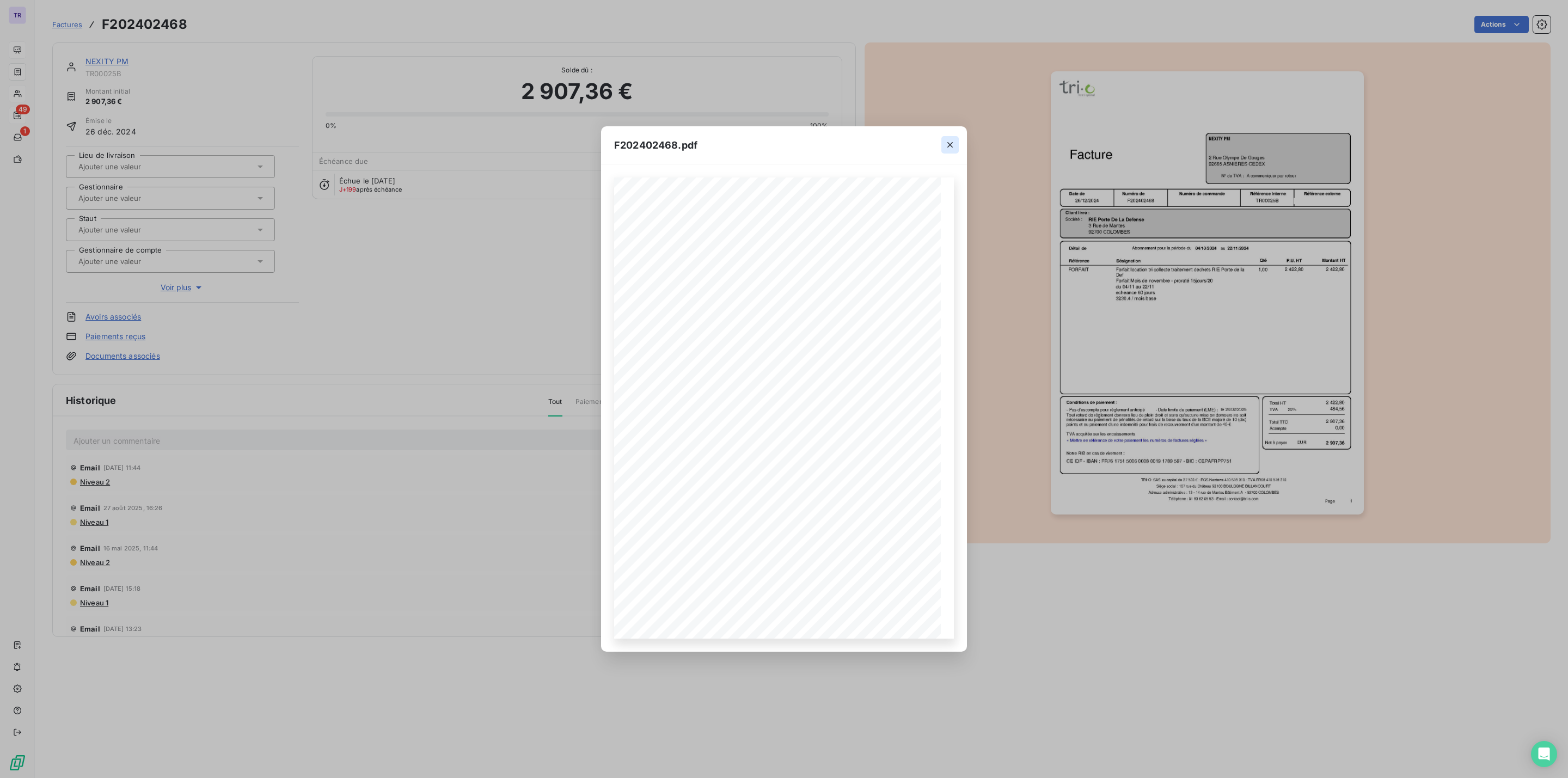
click at [945, 141] on icon "button" at bounding box center [950, 145] width 11 height 11
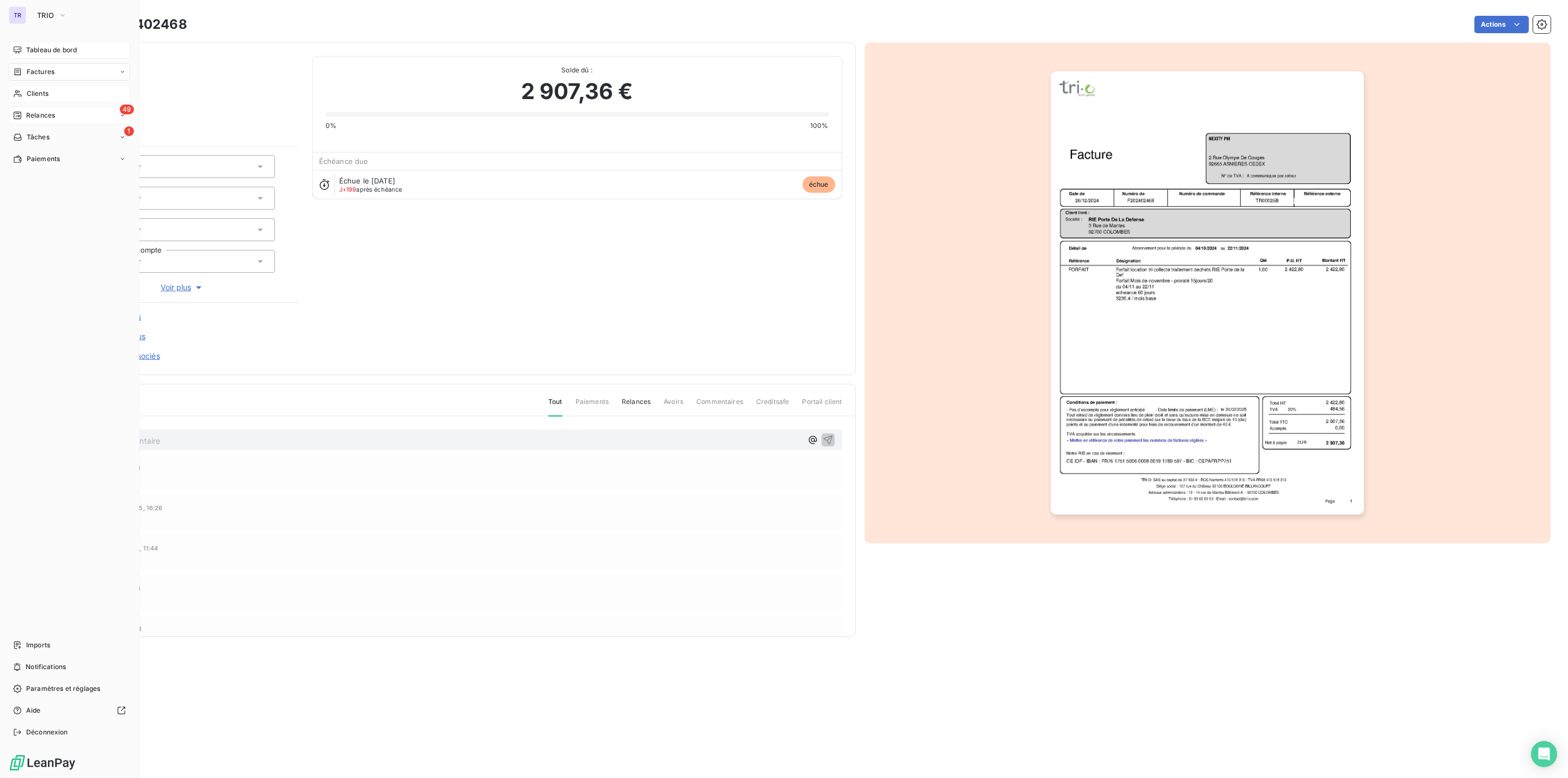
click at [48, 49] on span "Tableau de bord" at bounding box center [51, 50] width 51 height 10
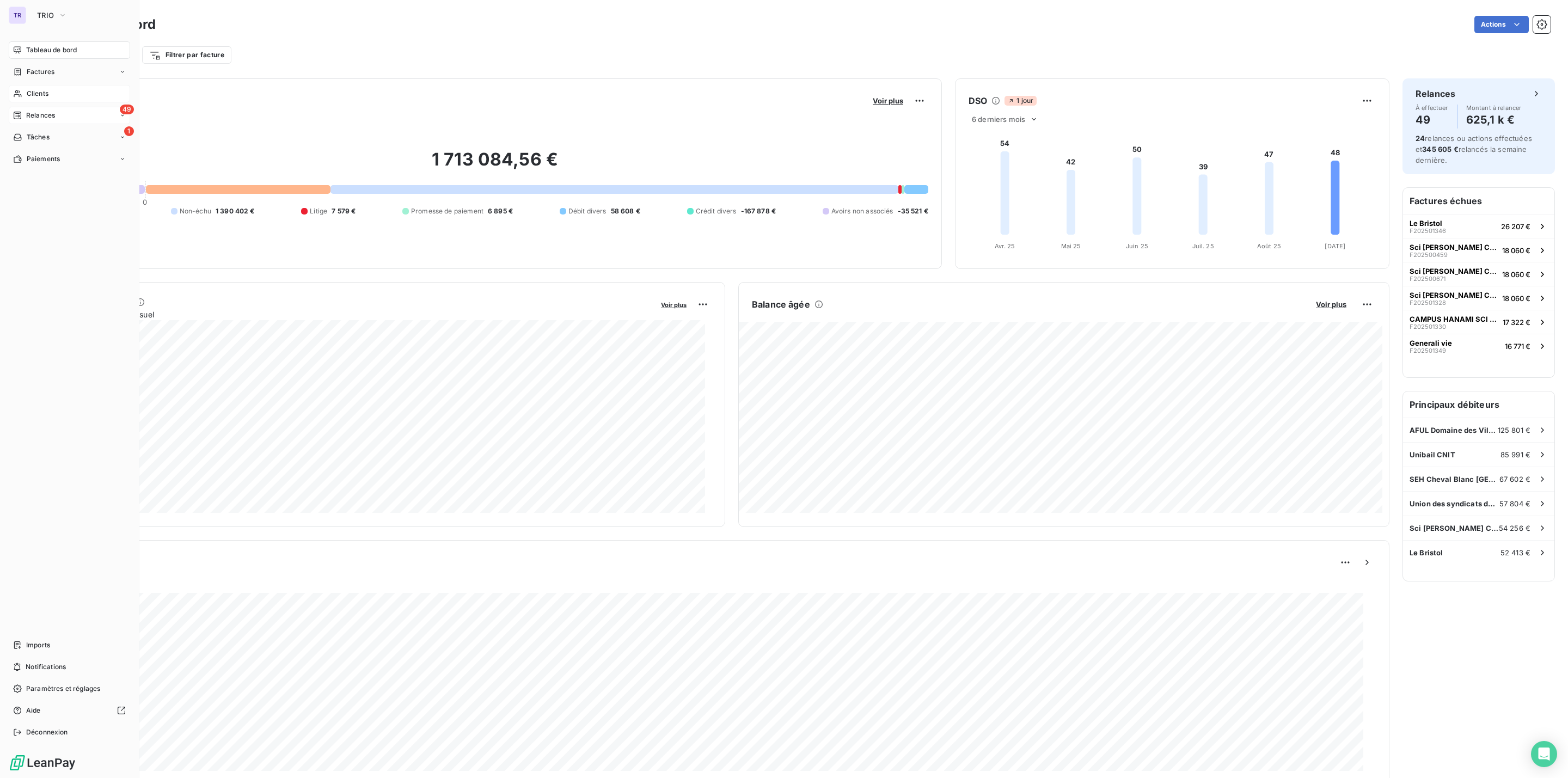
click at [35, 111] on span "Relances" at bounding box center [40, 116] width 29 height 10
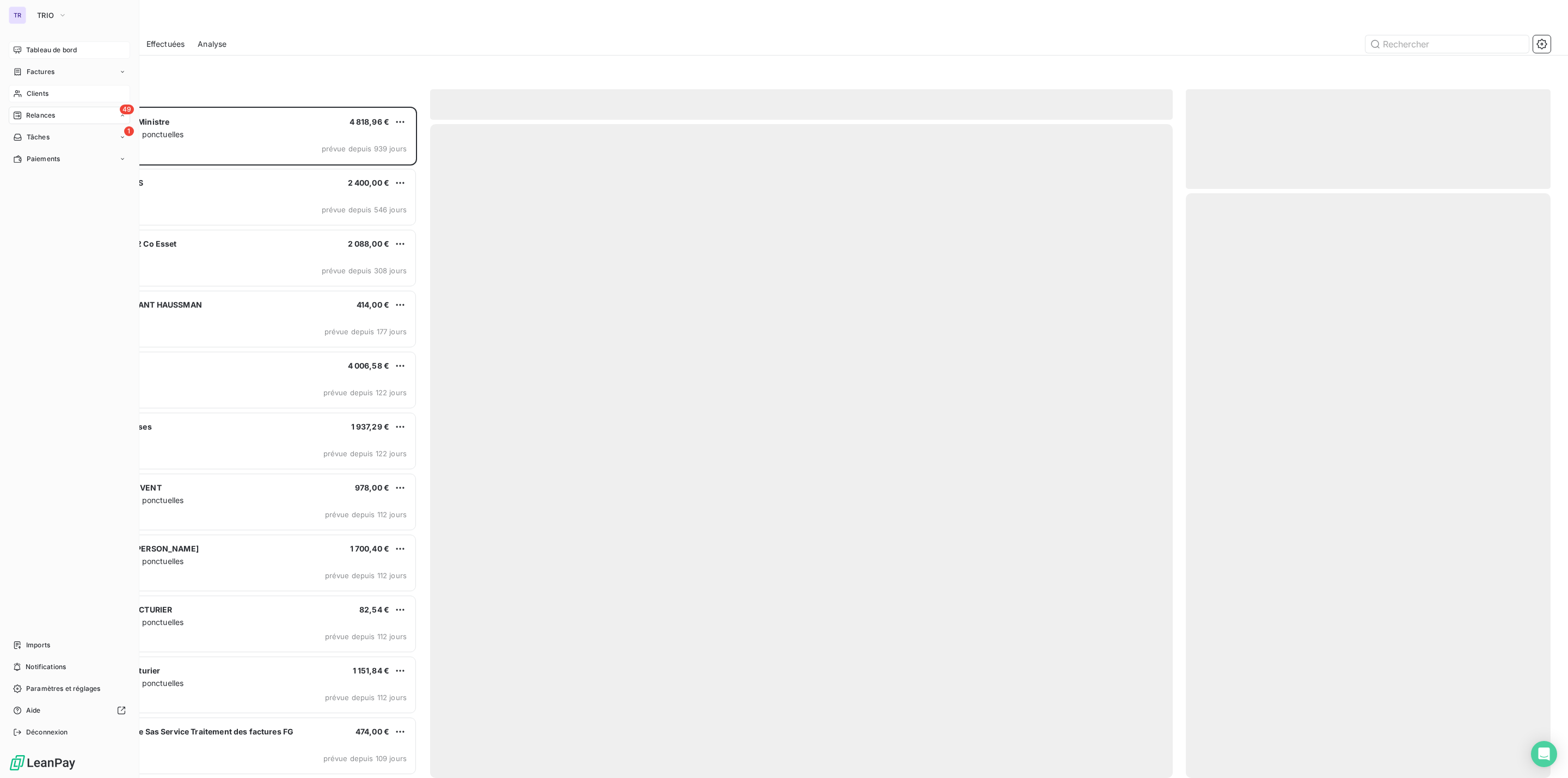
scroll to position [660, 352]
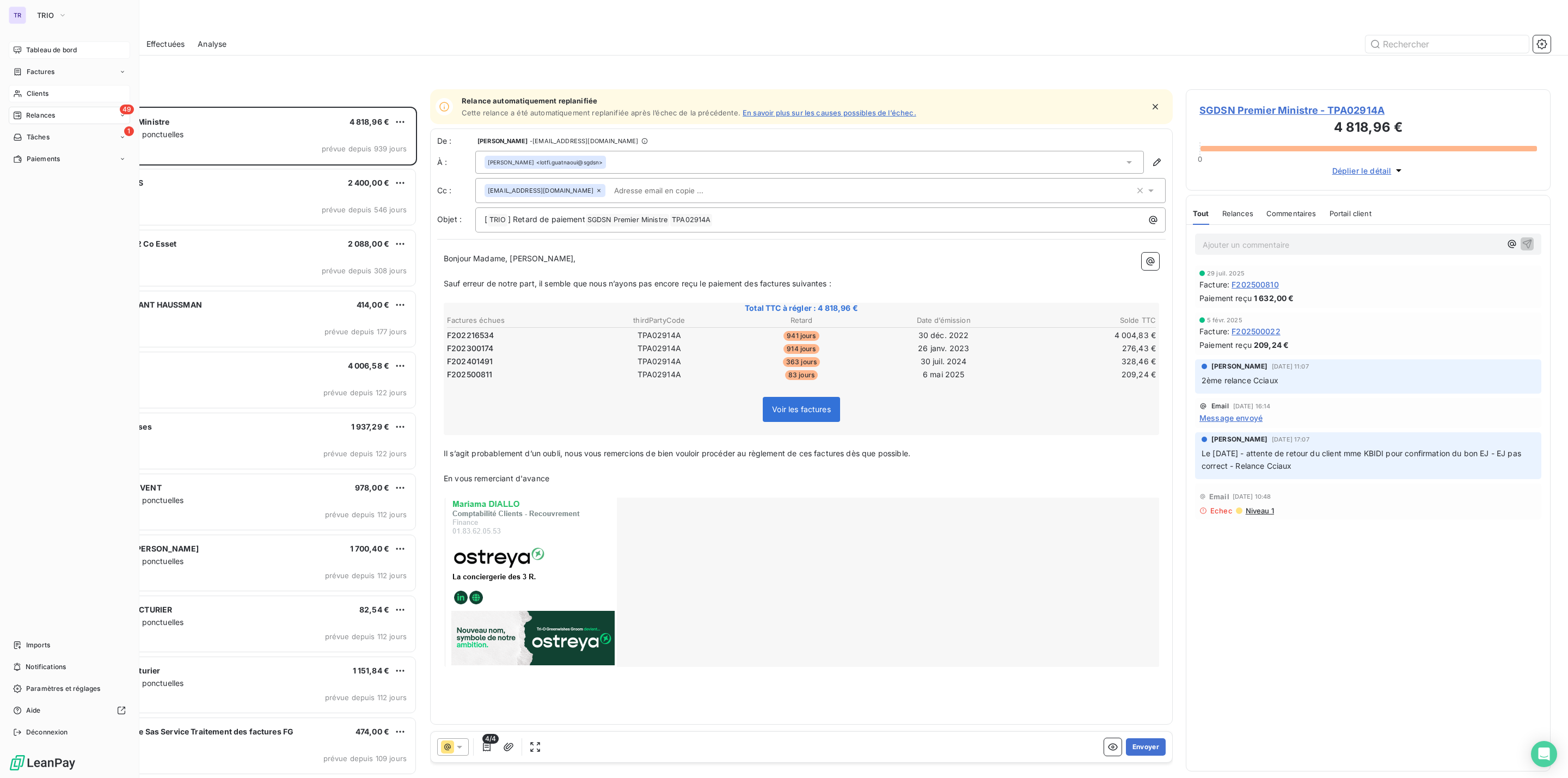
click at [36, 91] on span "Clients" at bounding box center [38, 94] width 22 height 10
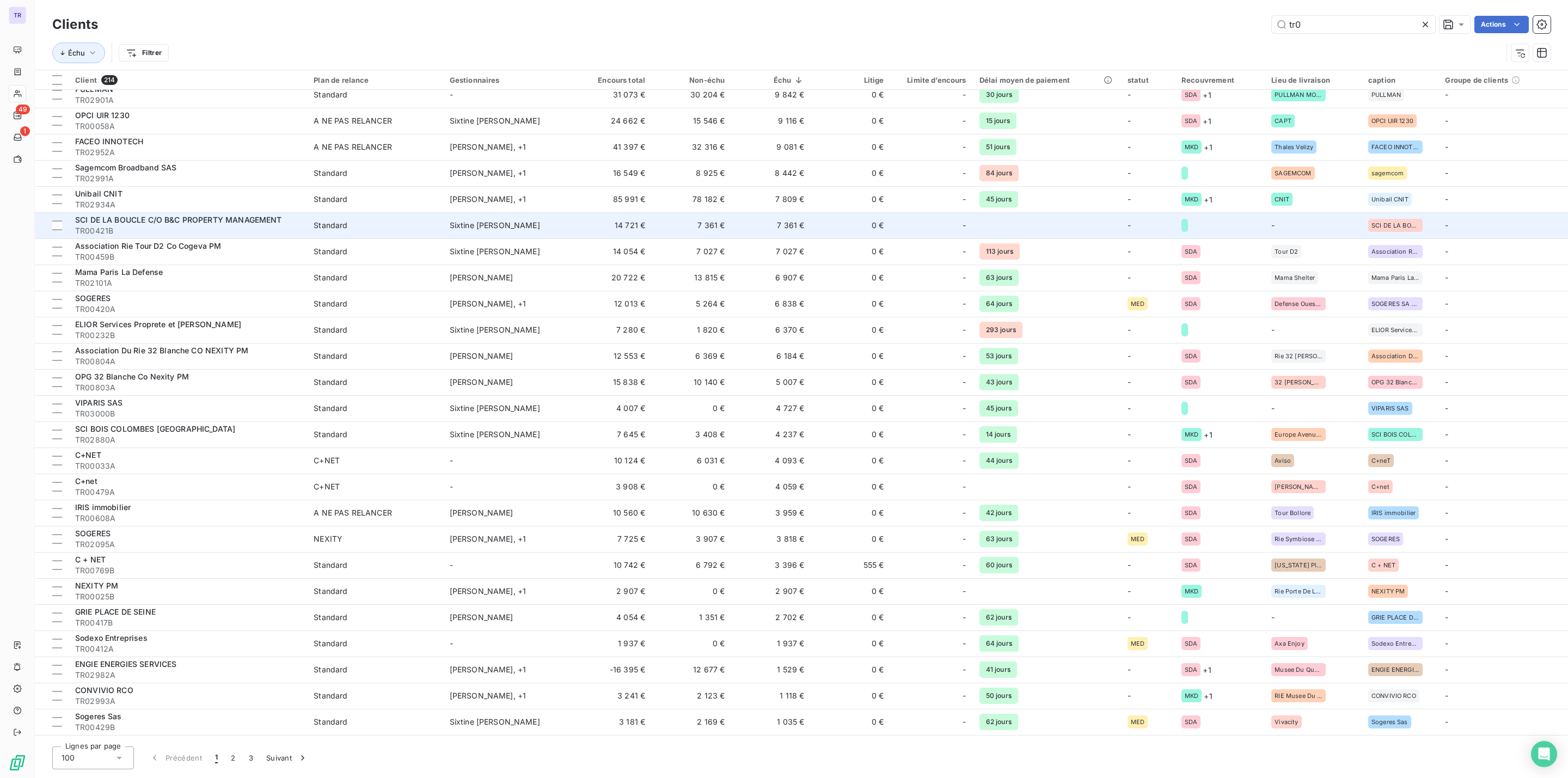
scroll to position [490, 0]
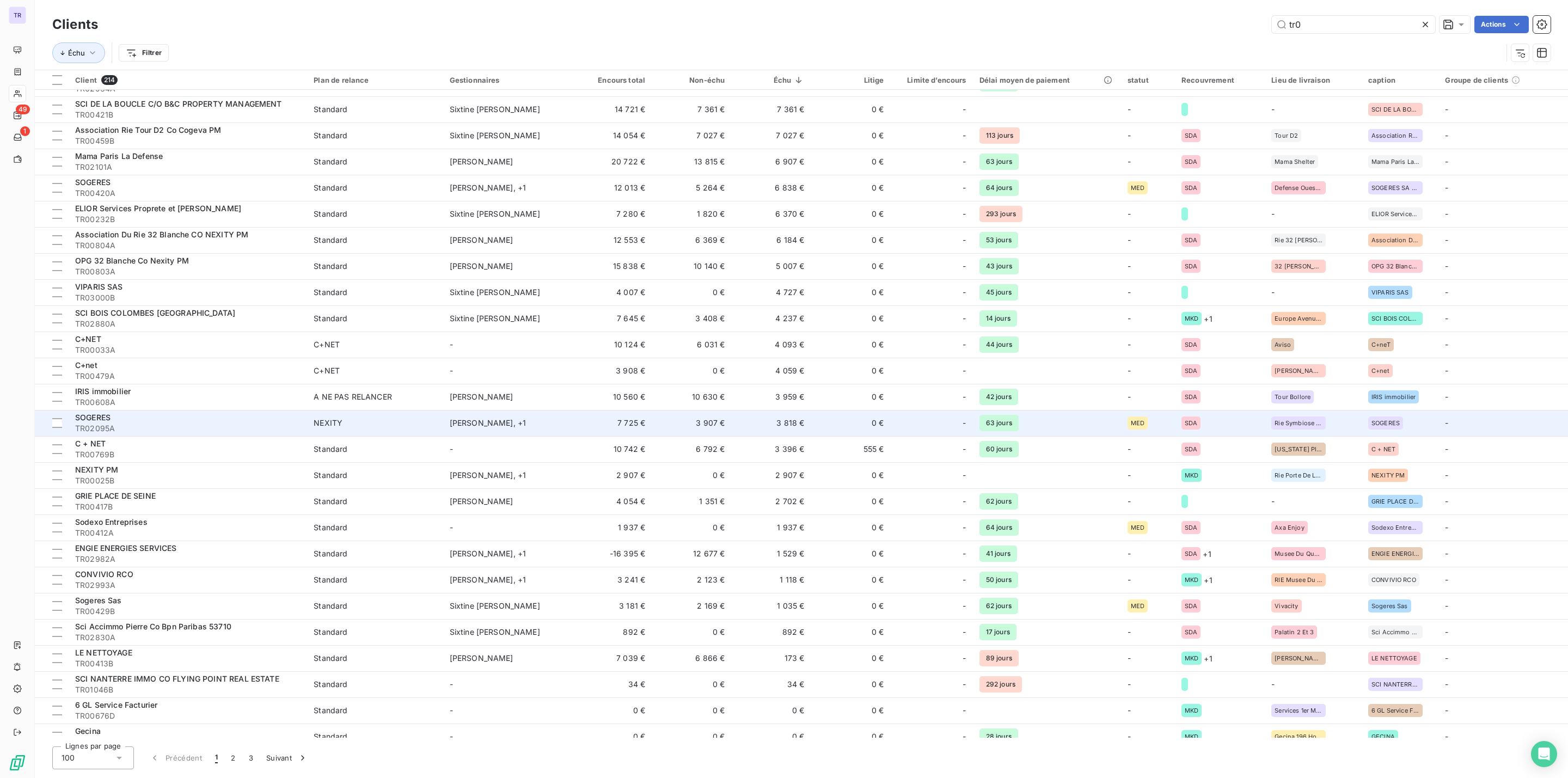
click at [794, 425] on td "3 818 €" at bounding box center [771, 423] width 80 height 26
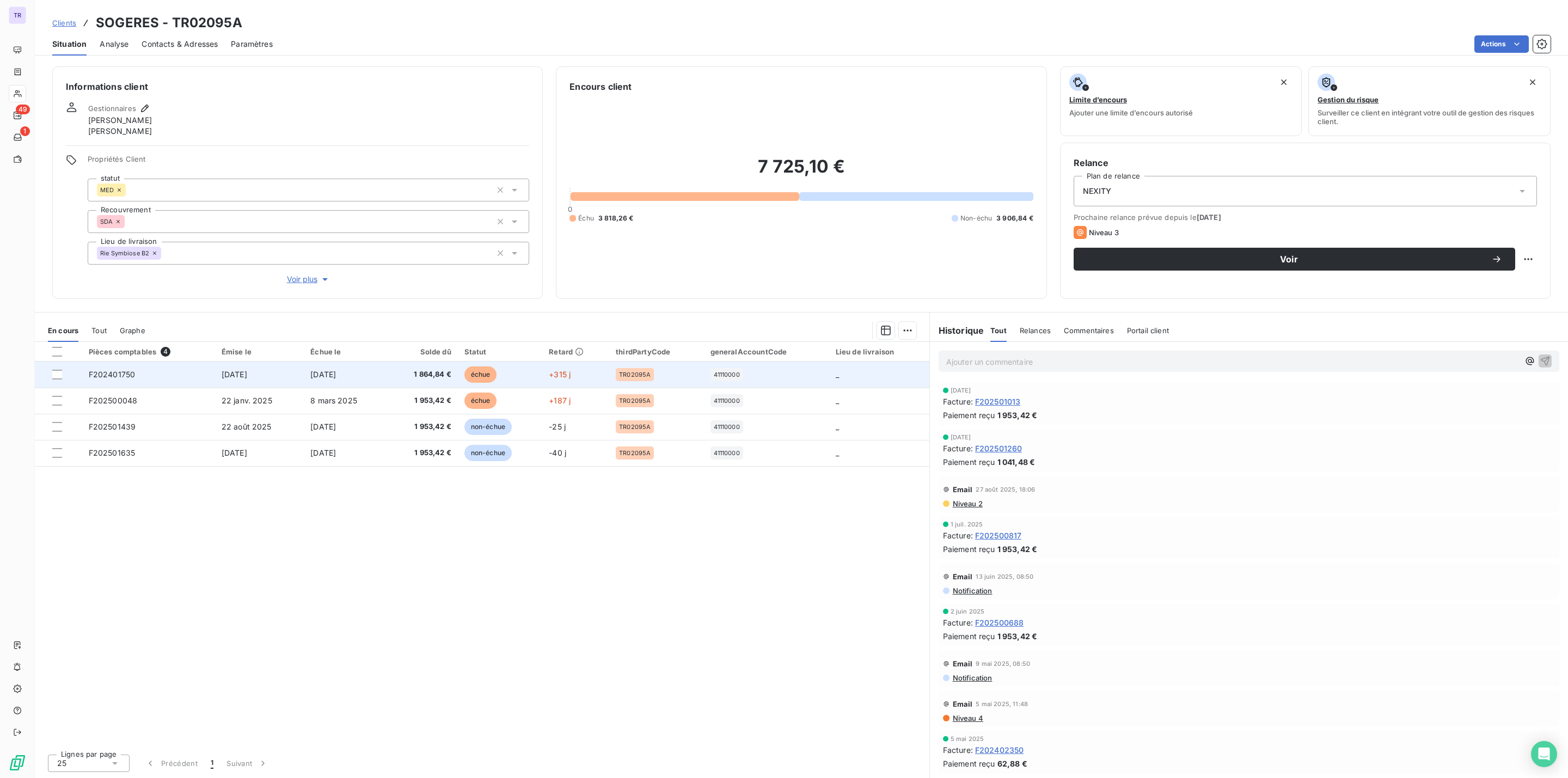
click at [487, 371] on span "échue" at bounding box center [481, 374] width 33 height 16
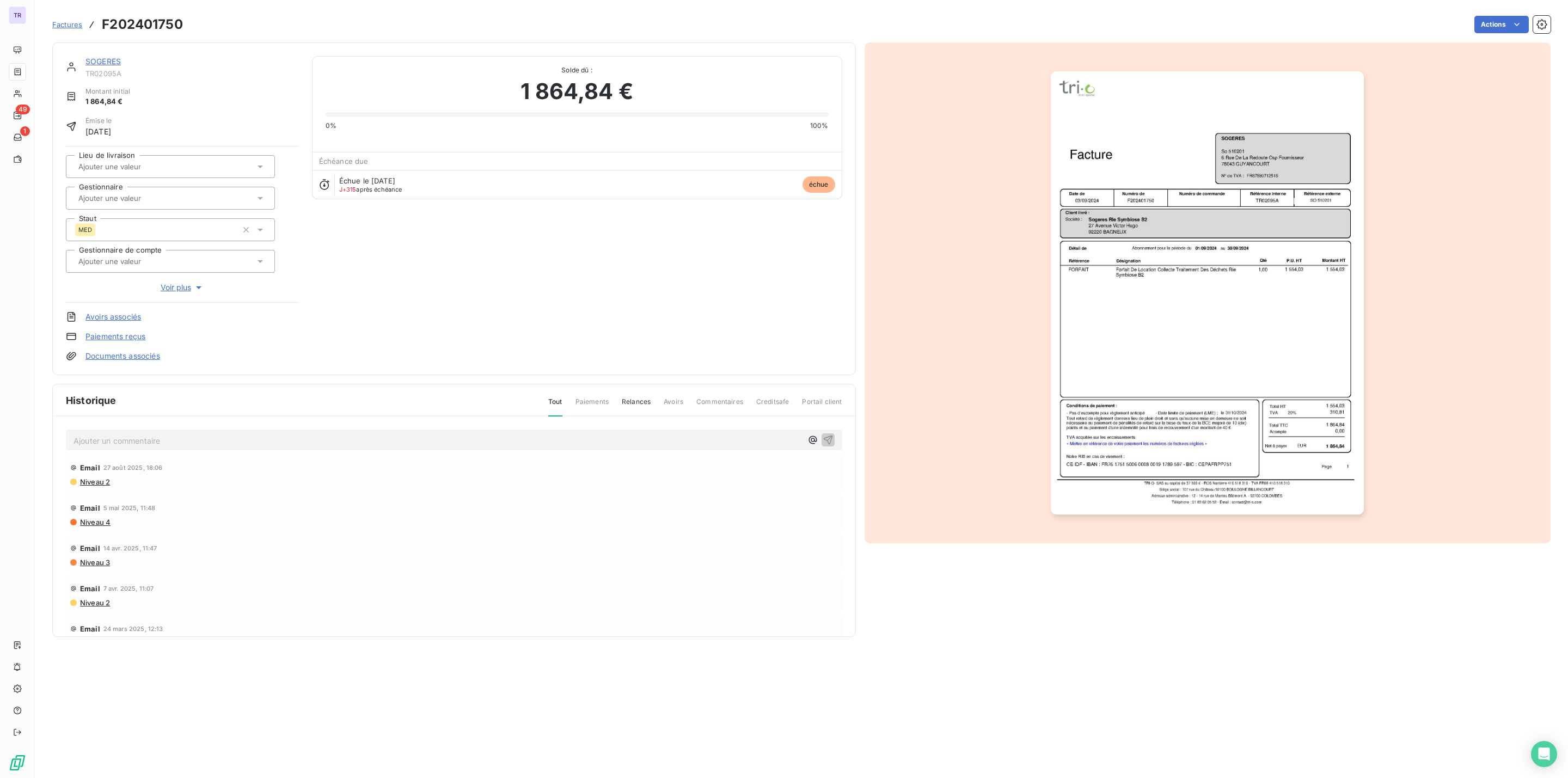
click at [1096, 201] on img "button" at bounding box center [1207, 293] width 313 height 443
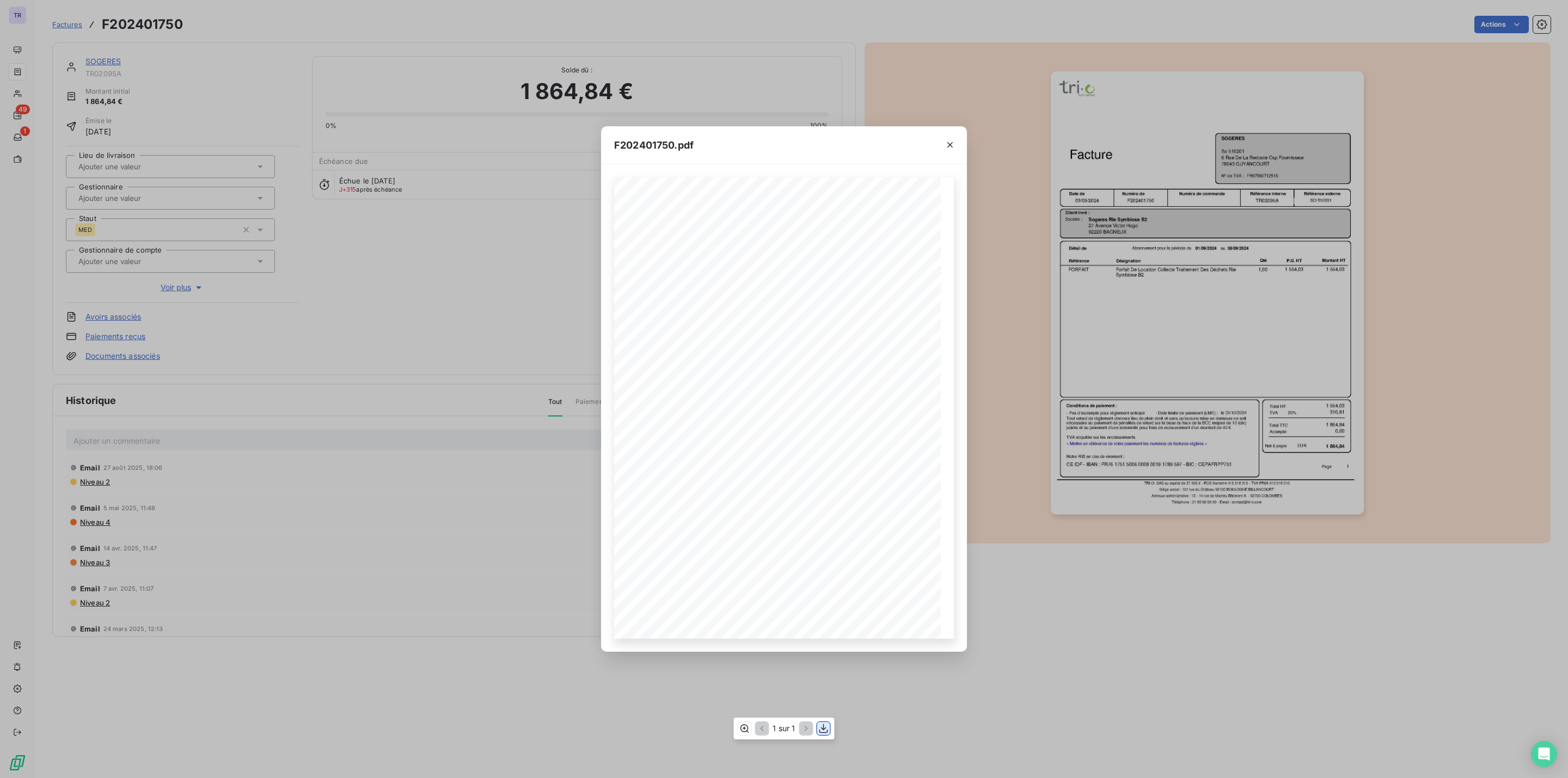
click at [821, 724] on icon "button" at bounding box center [824, 729] width 11 height 11
click at [942, 149] on button "button" at bounding box center [950, 145] width 18 height 18
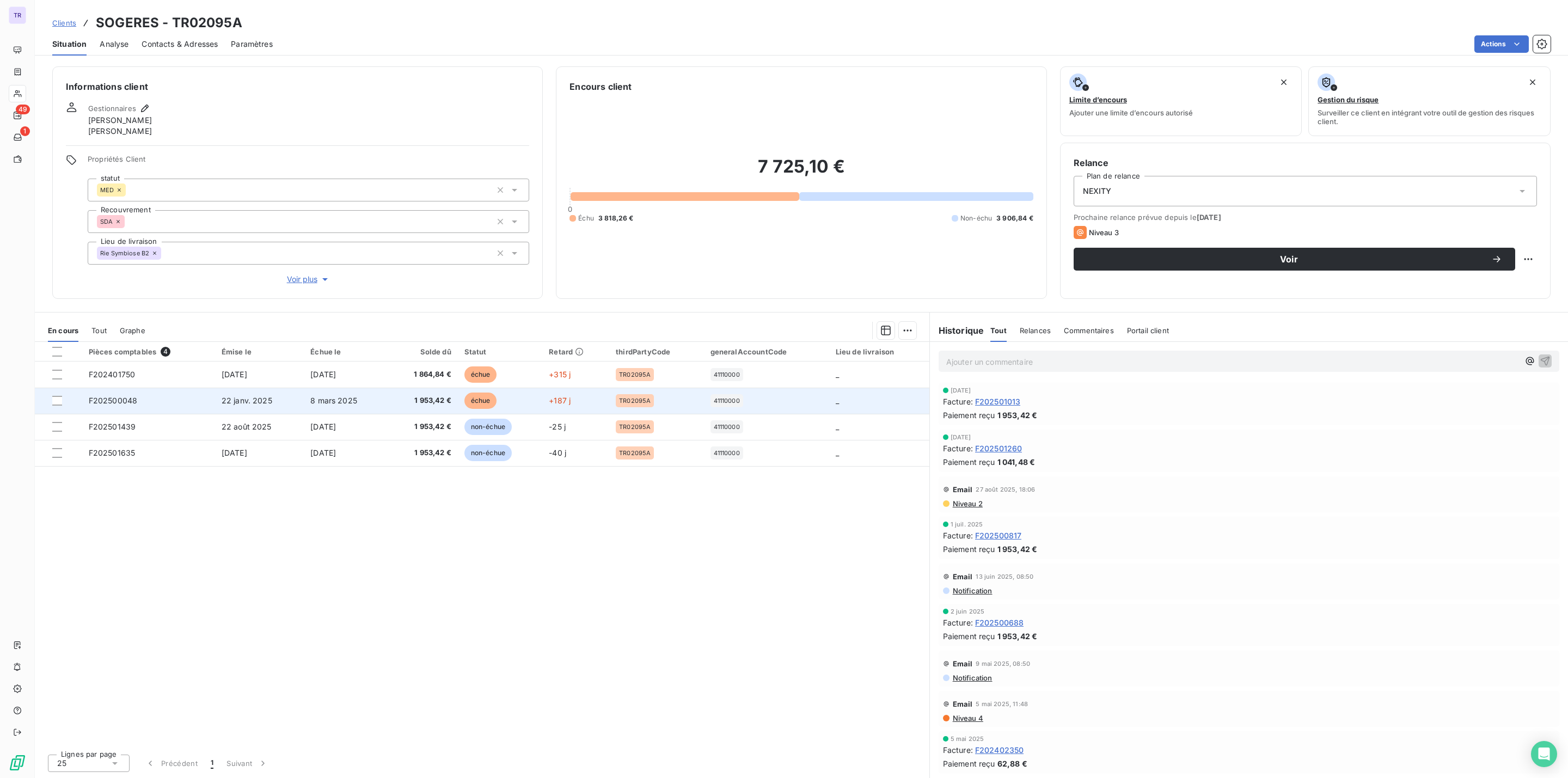
click at [493, 401] on span "échue" at bounding box center [481, 401] width 33 height 16
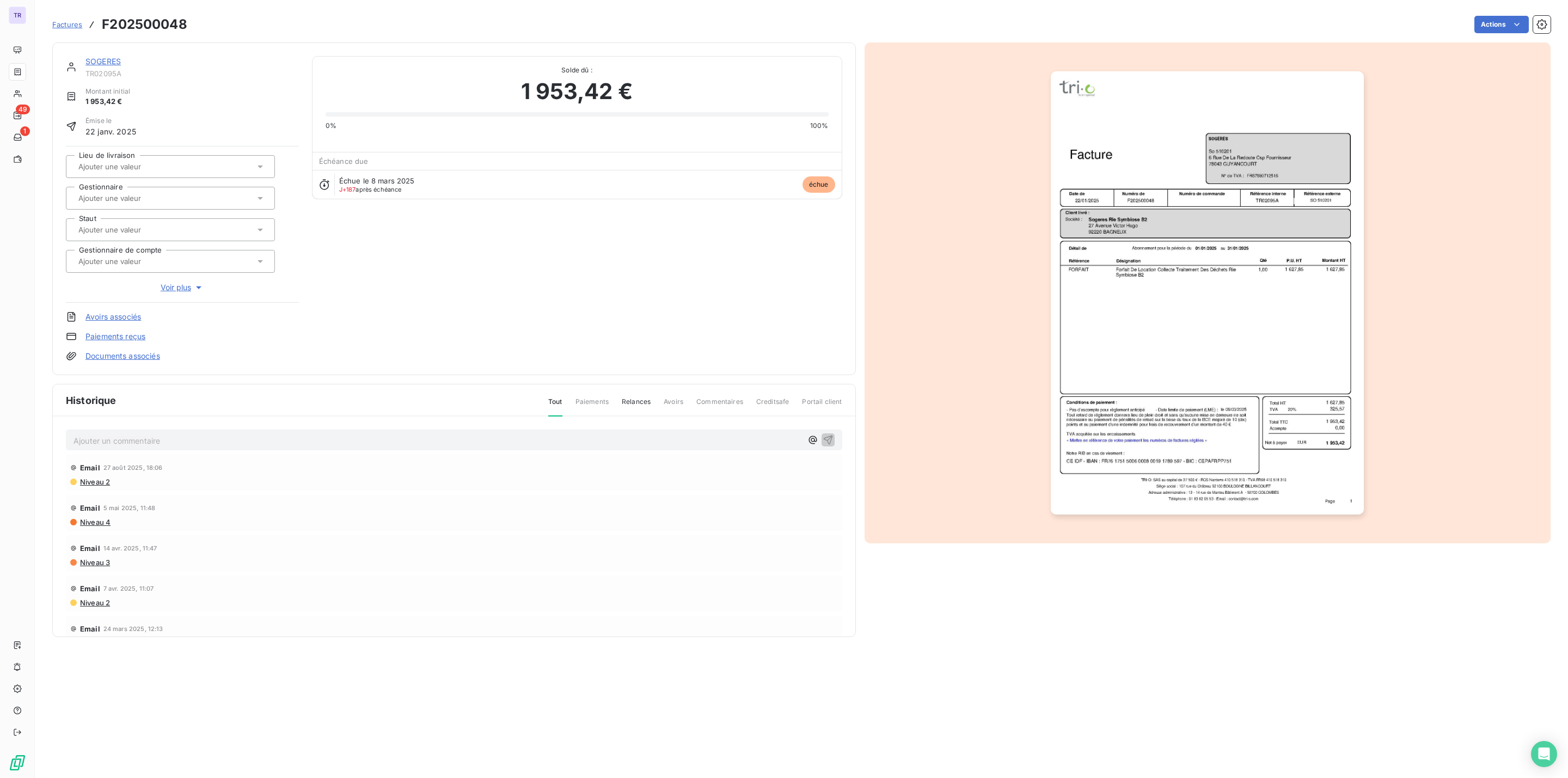
click at [1363, 141] on img "button" at bounding box center [1207, 293] width 313 height 443
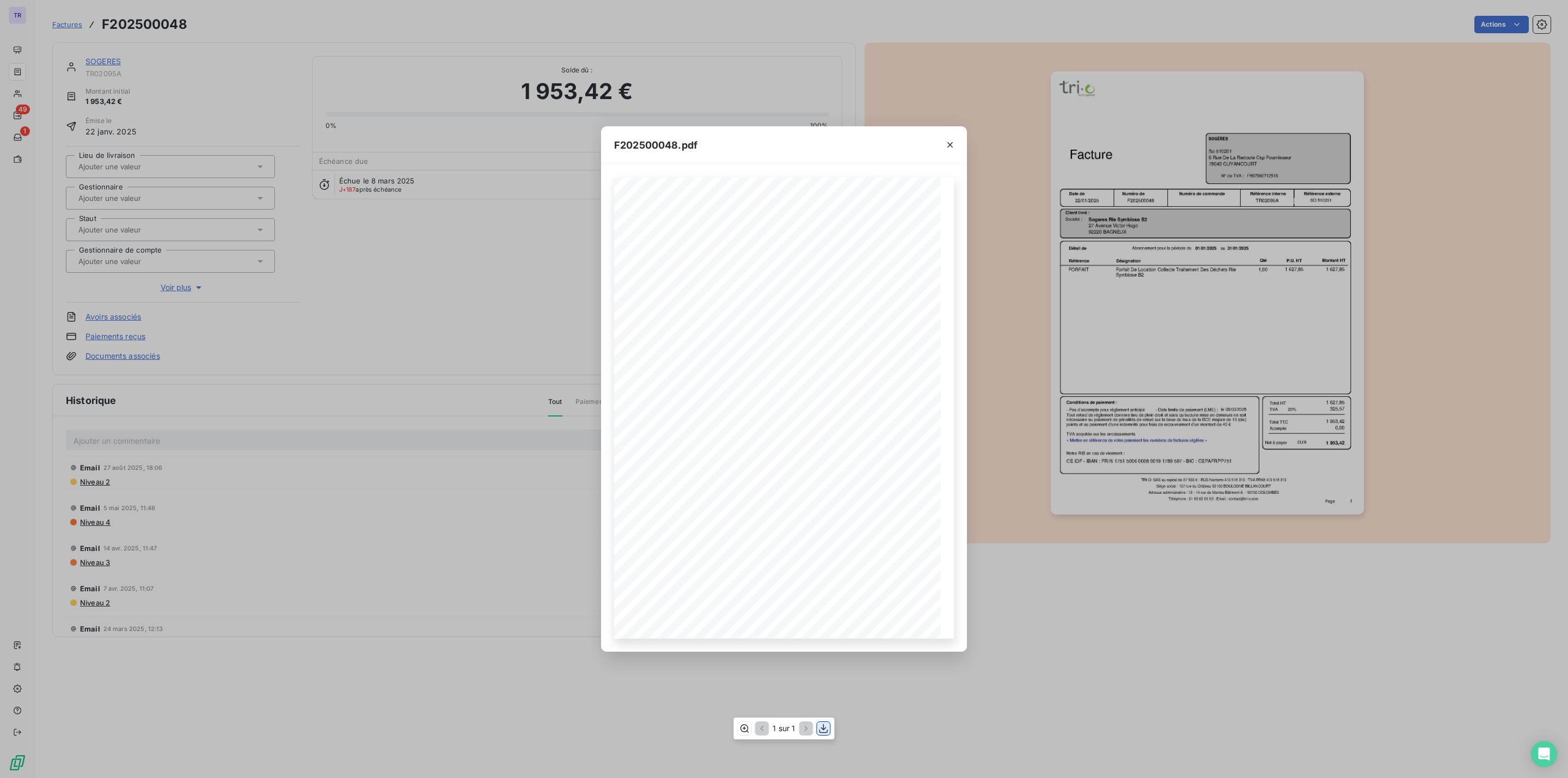
click at [824, 727] on icon "button" at bounding box center [824, 729] width 11 height 11
drag, startPoint x: 951, startPoint y: 142, endPoint x: 947, endPoint y: 138, distance: 5.7
click at [950, 142] on icon "button" at bounding box center [950, 145] width 11 height 11
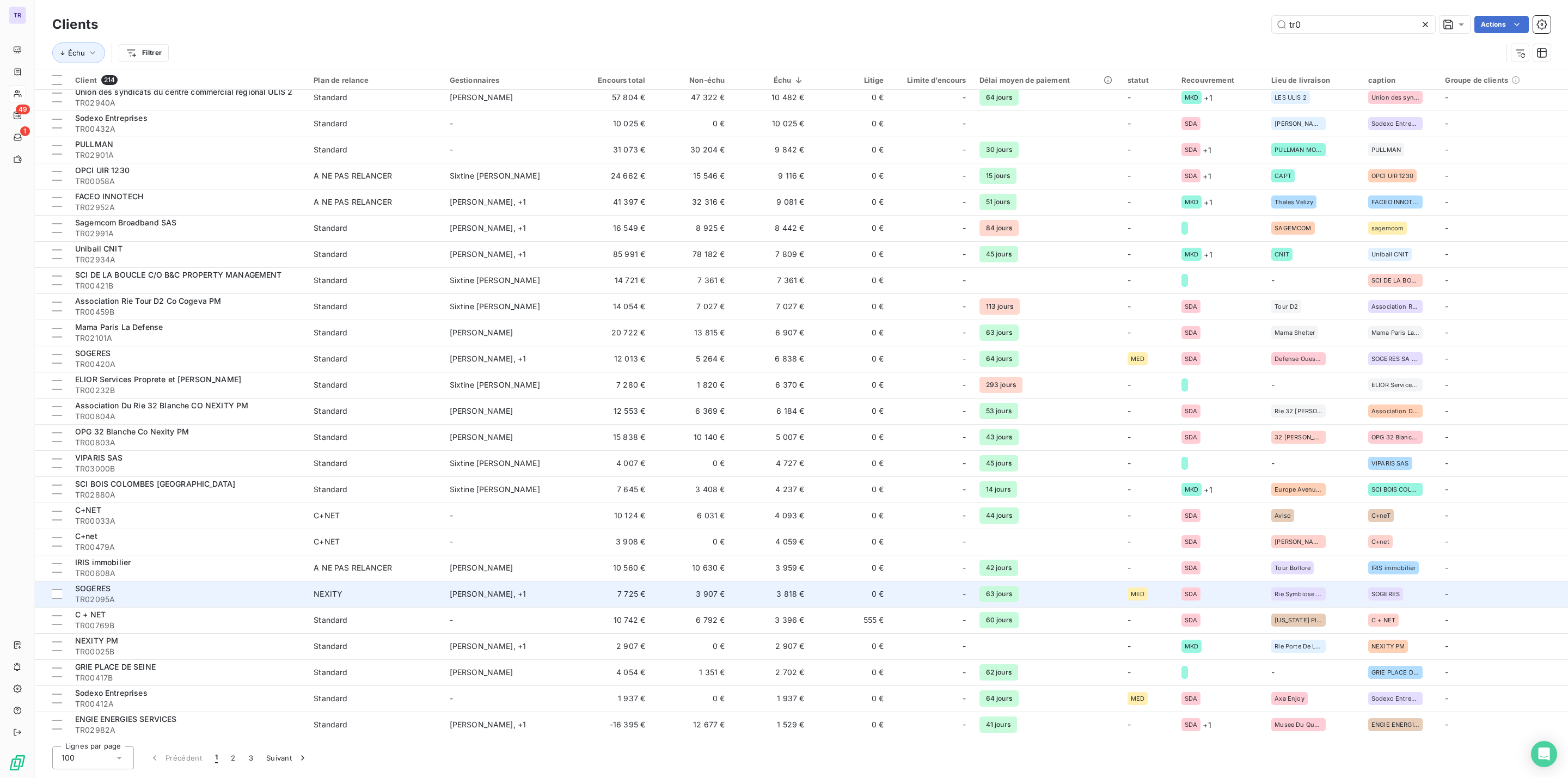
scroll to position [327, 0]
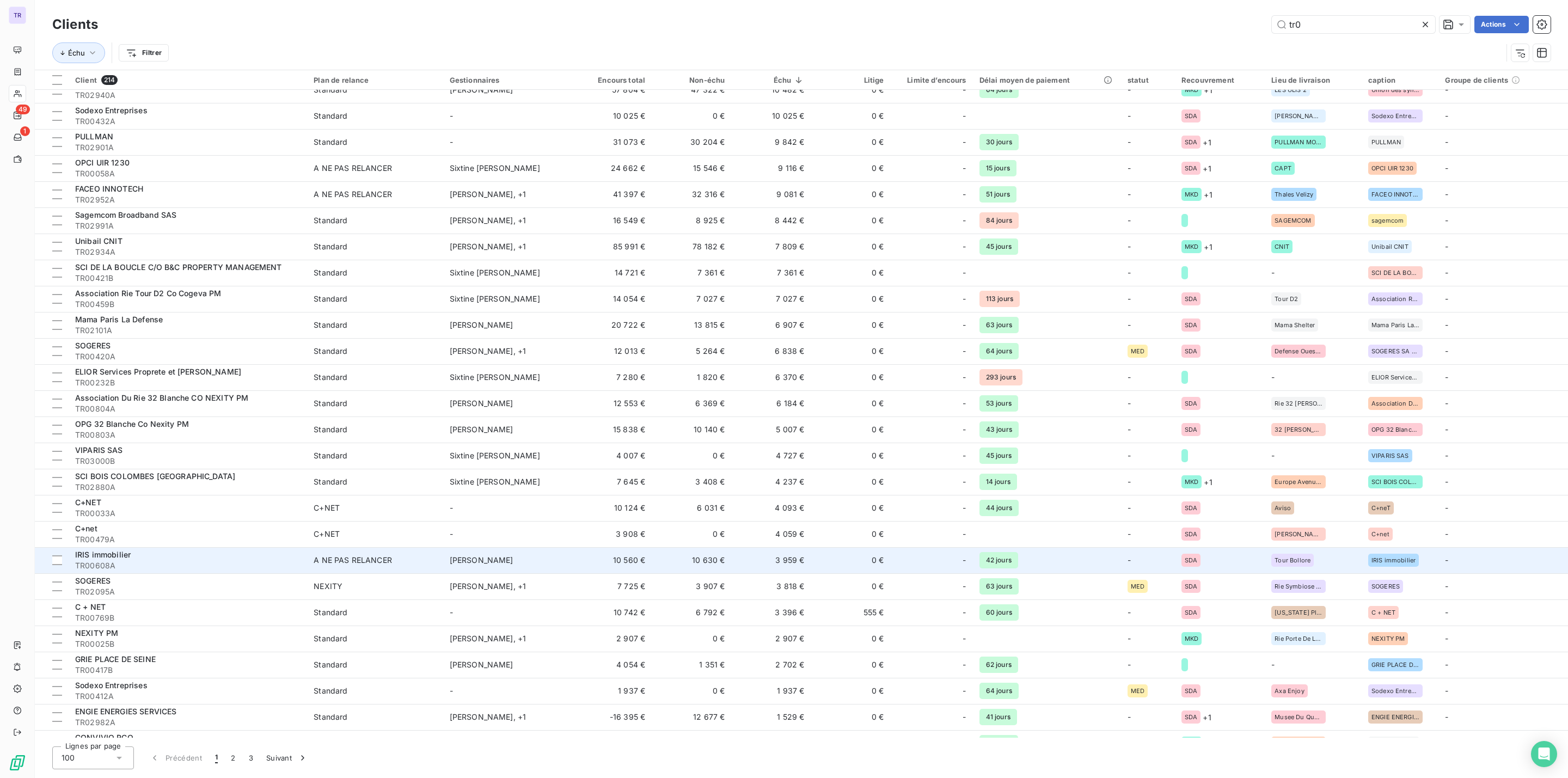
click at [791, 559] on td "3 959 €" at bounding box center [771, 560] width 80 height 26
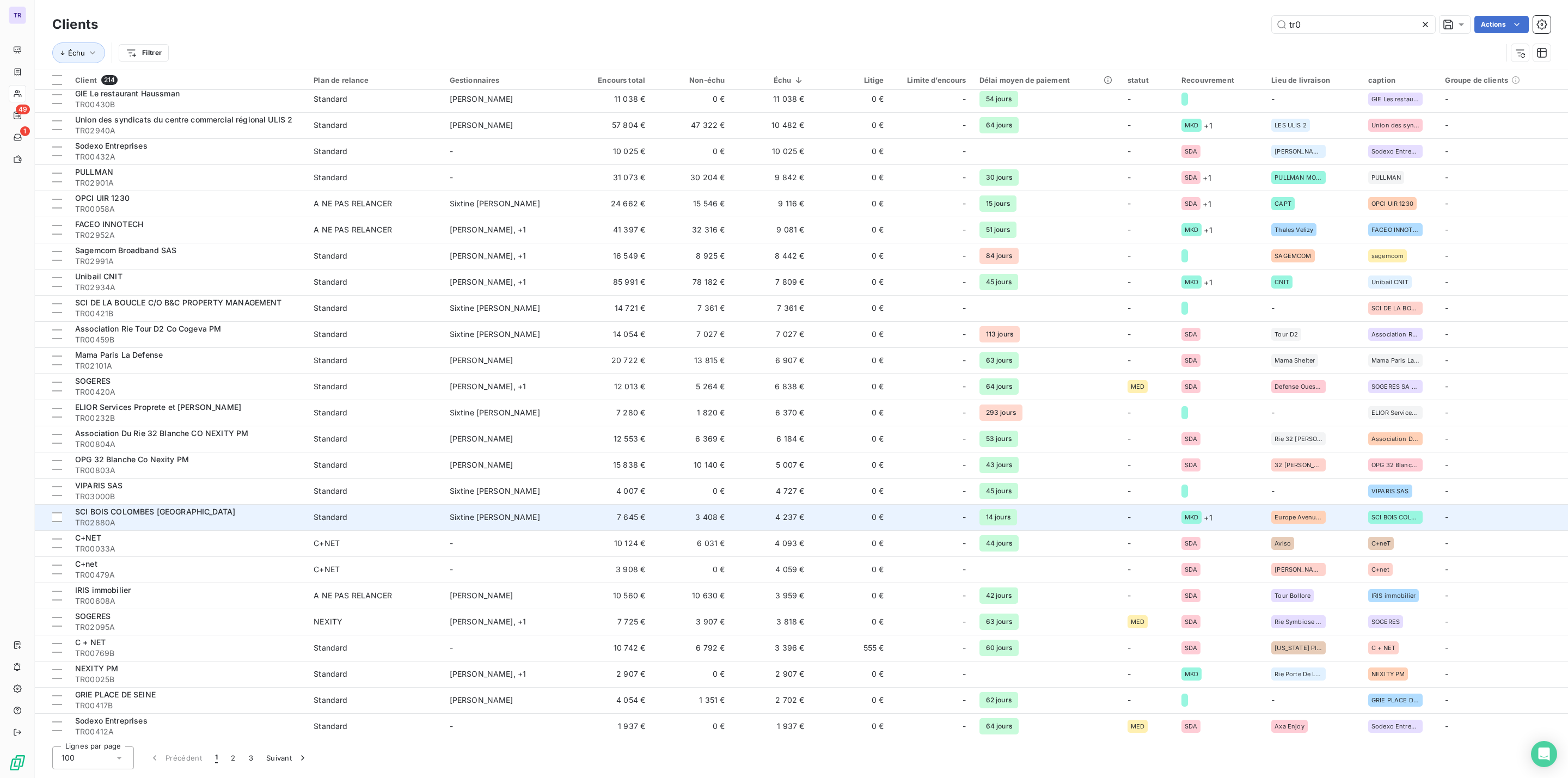
scroll to position [408, 0]
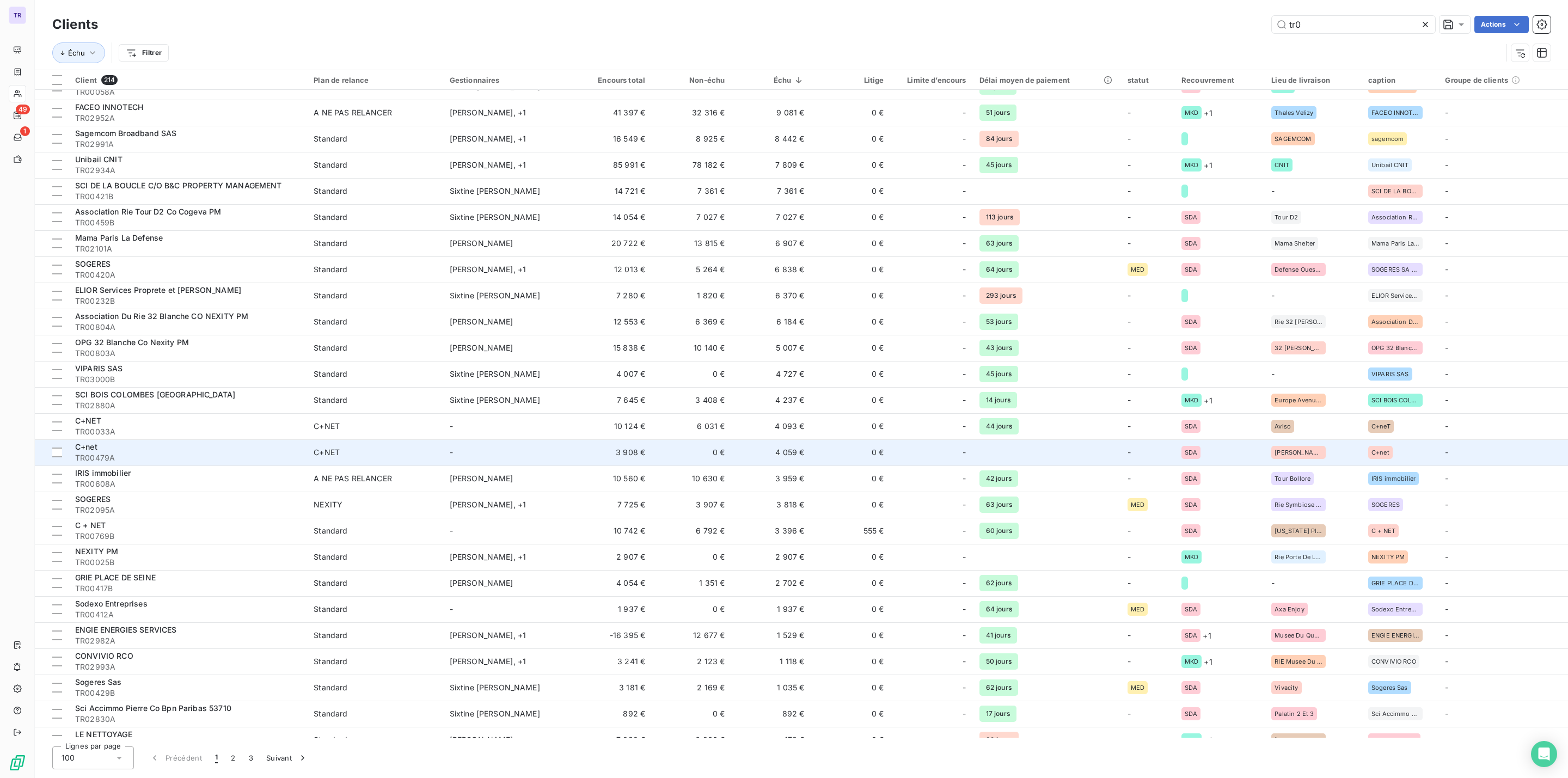
click at [779, 451] on td "4 059 €" at bounding box center [771, 452] width 80 height 26
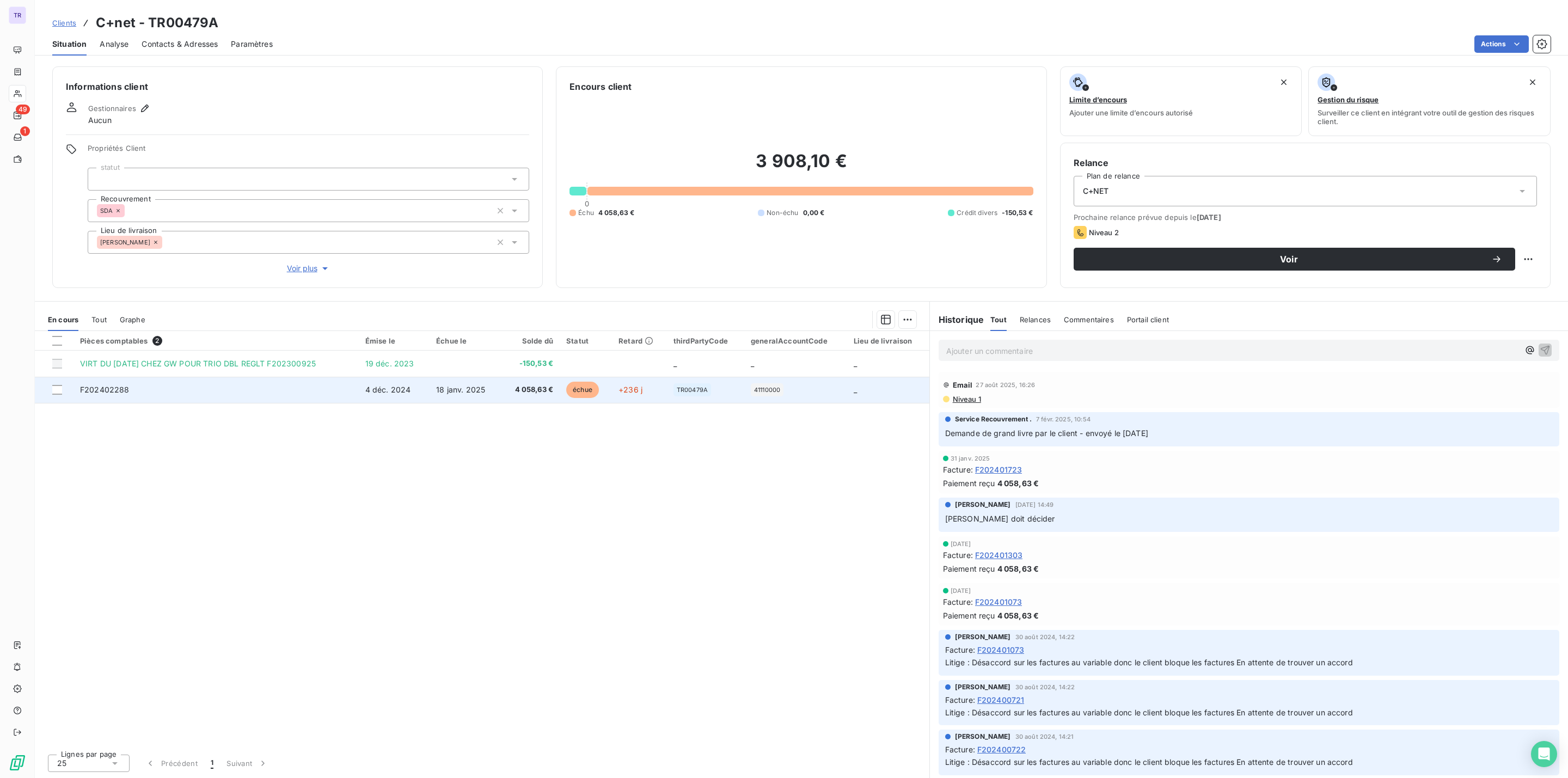
click at [592, 390] on span "échue" at bounding box center [583, 390] width 33 height 16
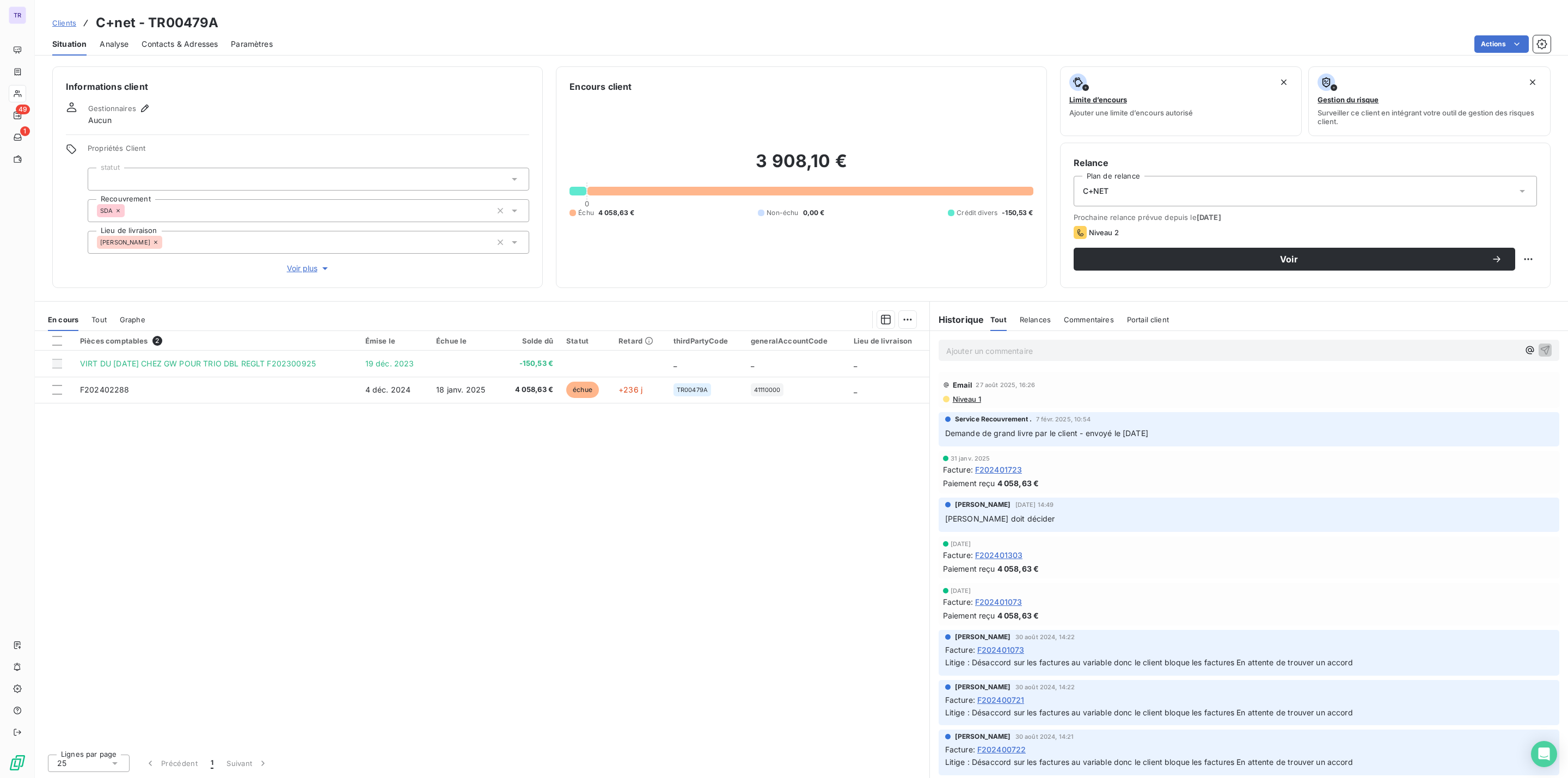
click at [170, 49] on span "Contacts & Adresses" at bounding box center [180, 44] width 76 height 11
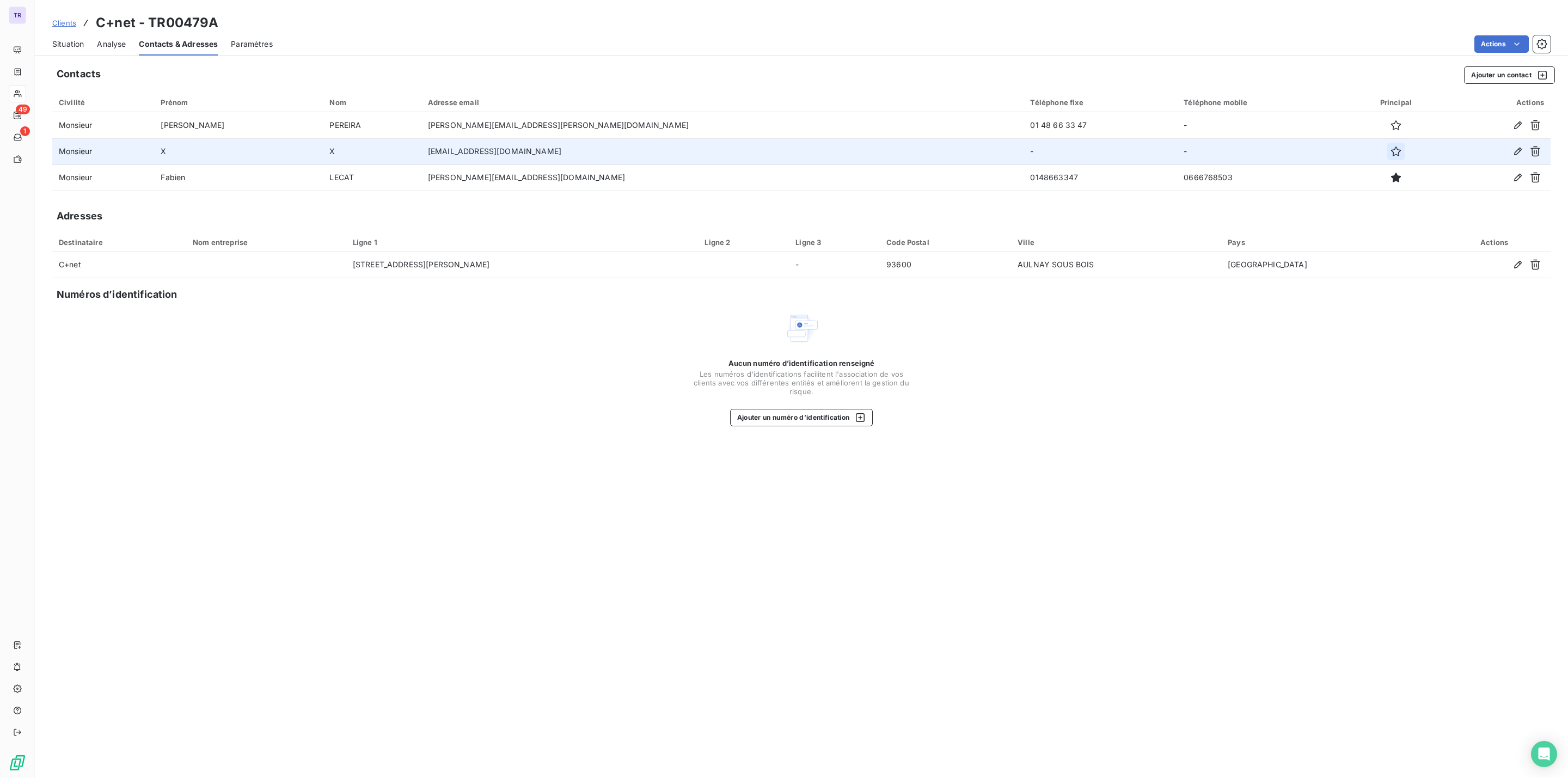
click at [1390, 146] on icon "button" at bounding box center [1396, 152] width 11 height 11
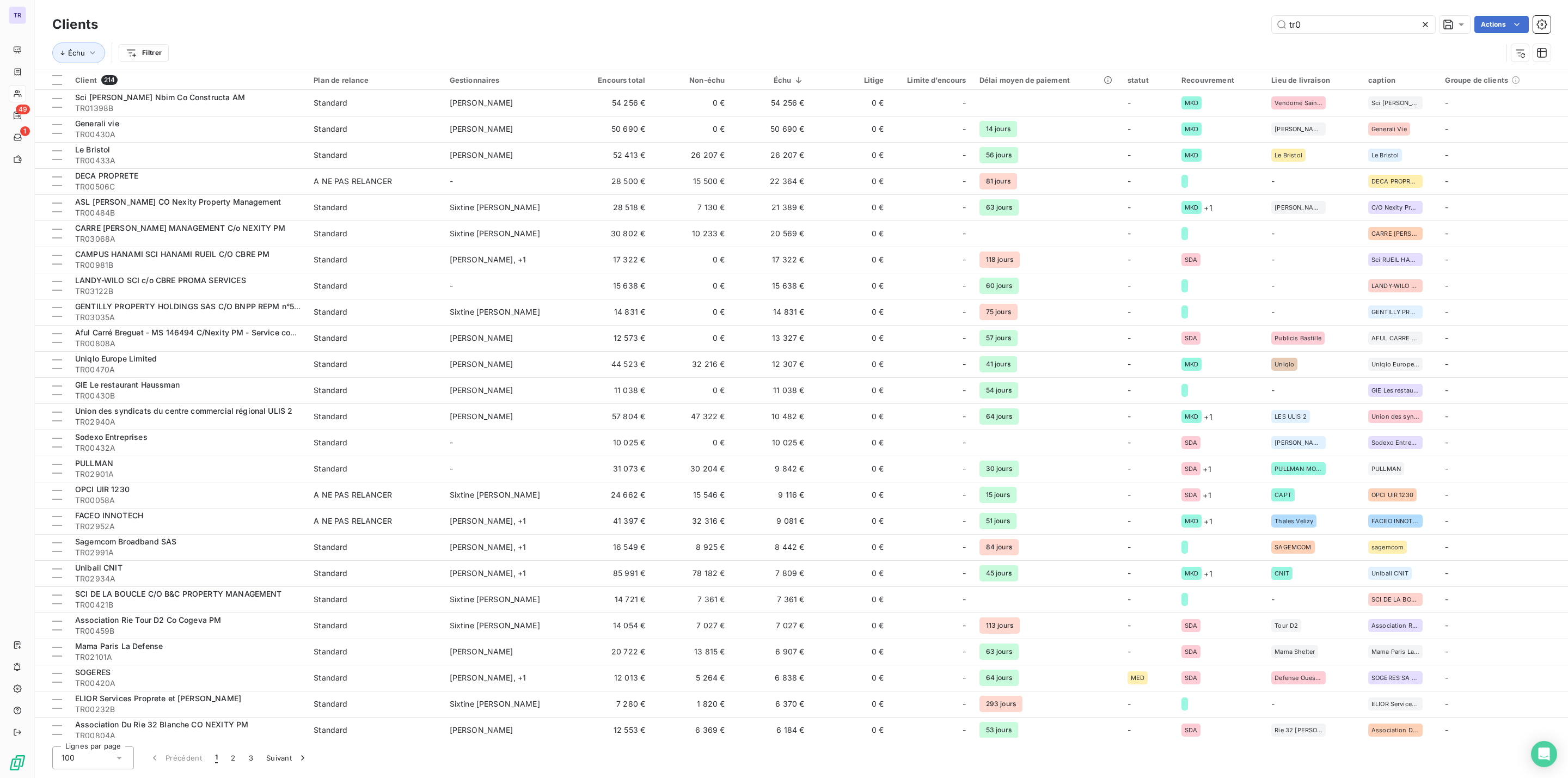
drag, startPoint x: 1358, startPoint y: 27, endPoint x: 1031, endPoint y: 24, distance: 327.0
click at [1031, 24] on div "tr0 Actions" at bounding box center [830, 24] width 1440 height 18
type input "C"
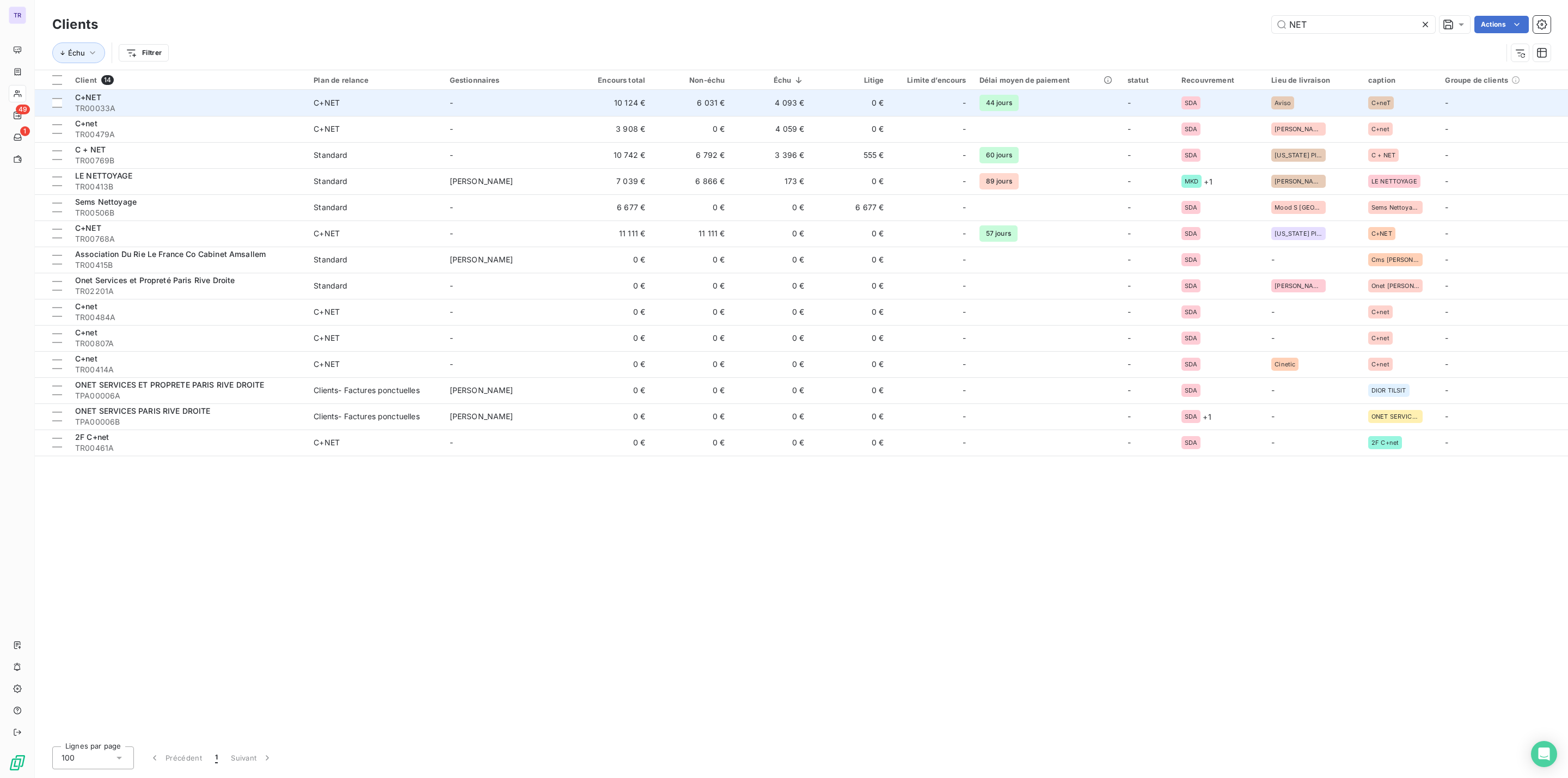
type input "NET"
click at [254, 100] on div "C+NET" at bounding box center [187, 97] width 225 height 11
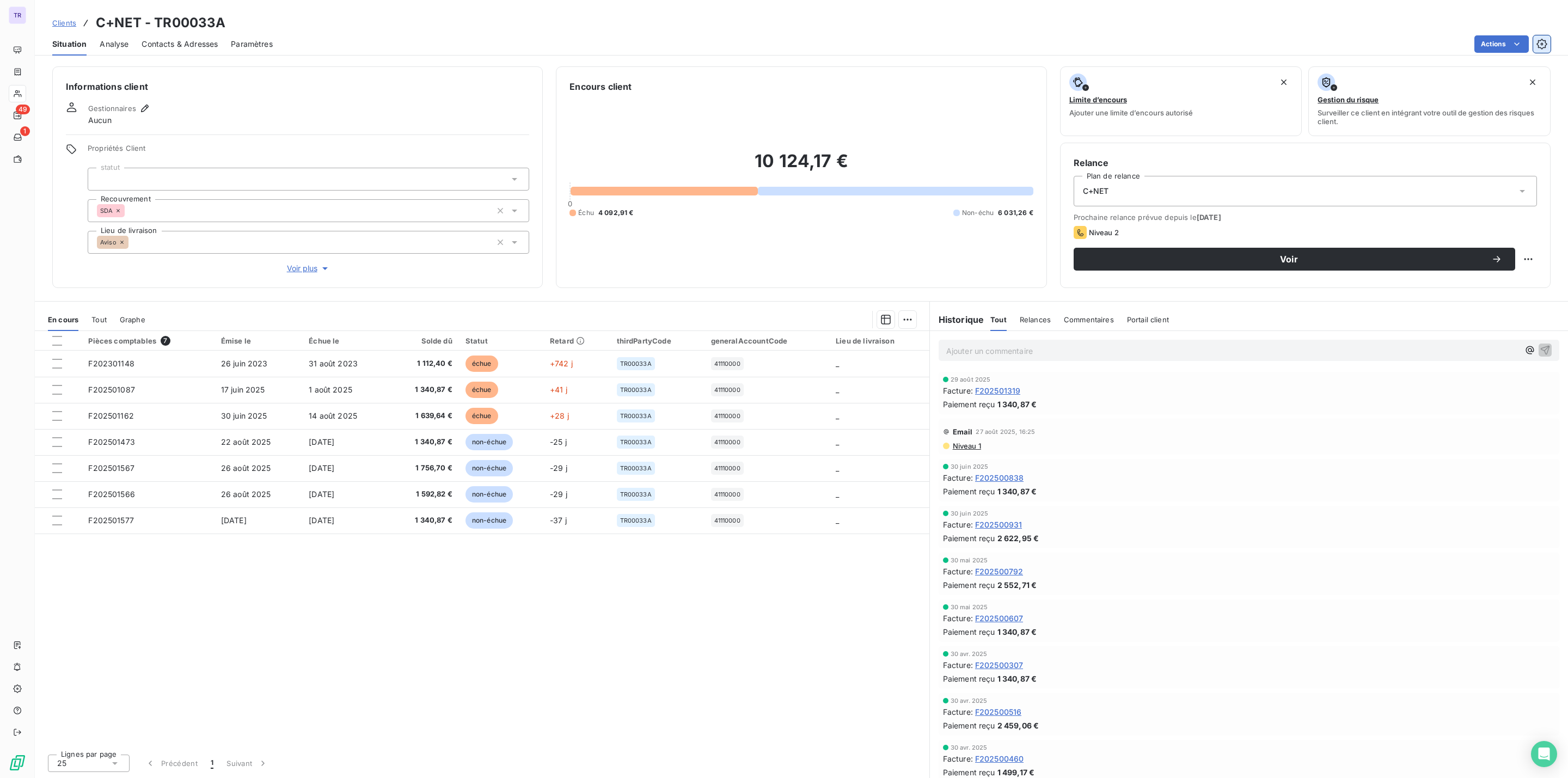
click at [1542, 46] on icon "button" at bounding box center [1542, 44] width 11 height 11
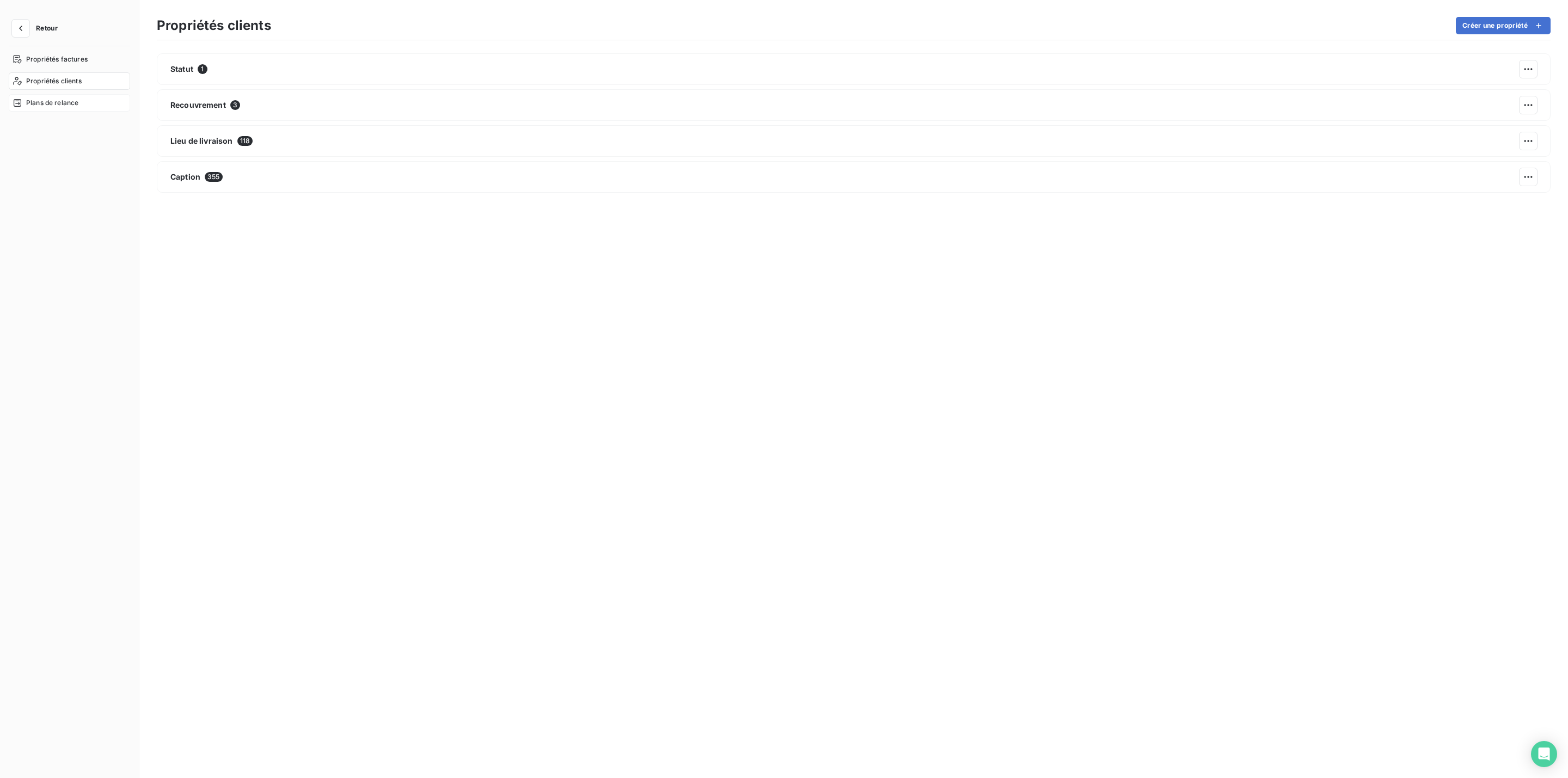
click at [66, 103] on span "Plans de relance" at bounding box center [52, 103] width 52 height 10
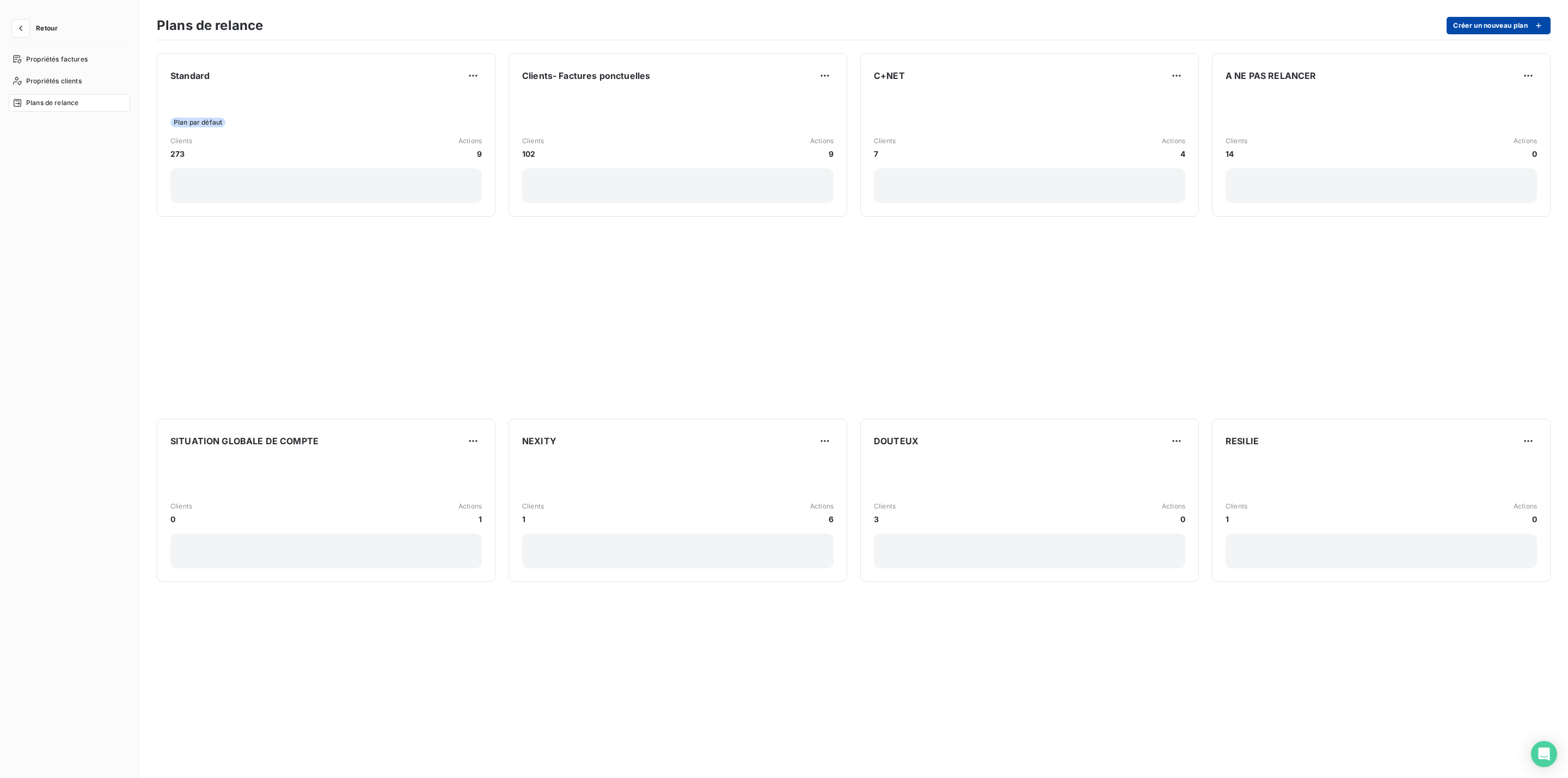
click at [1468, 23] on button "Créer un nouveau plan" at bounding box center [1499, 26] width 104 height 18
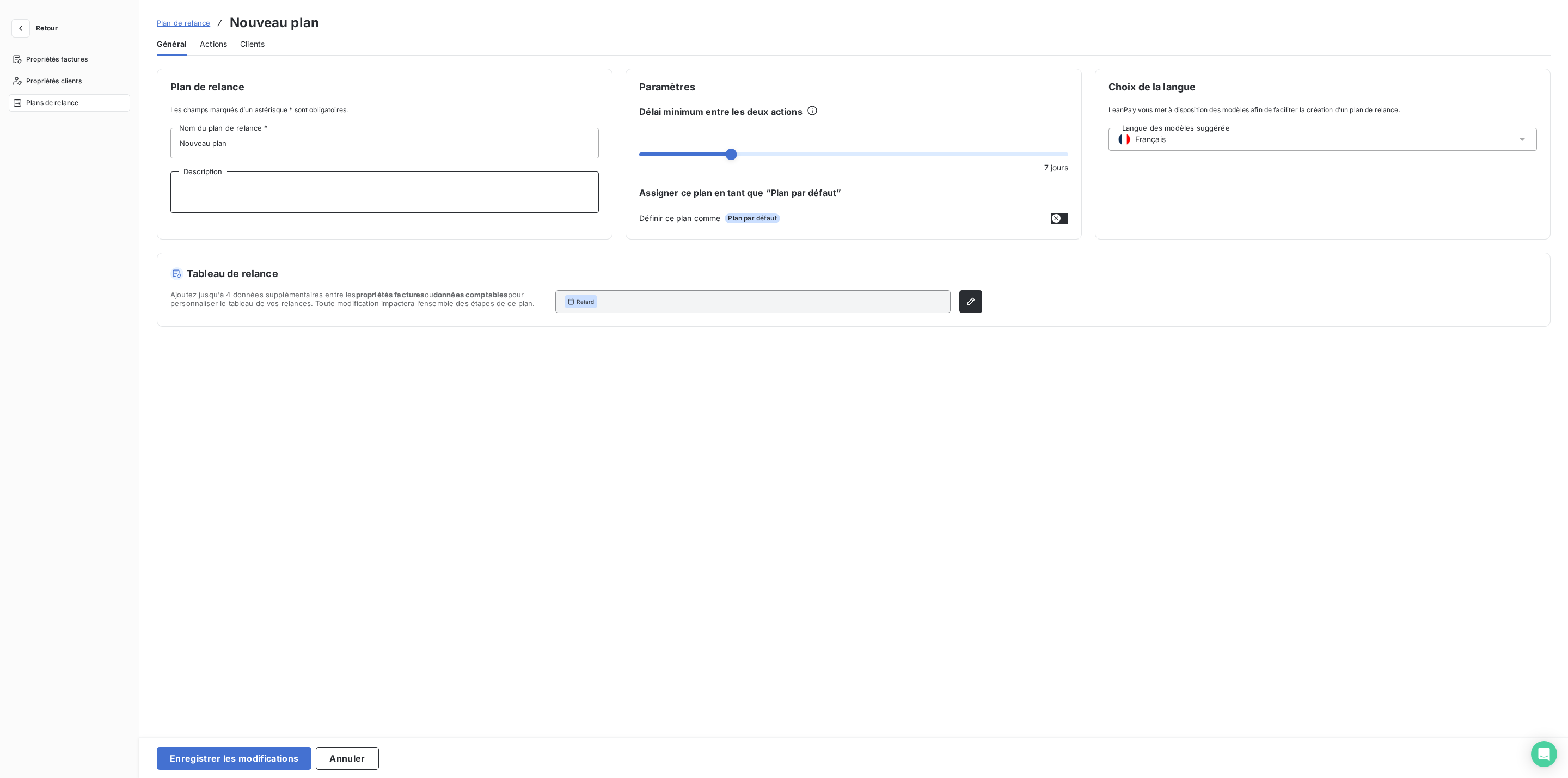
click at [258, 188] on textarea "Description" at bounding box center [385, 192] width 429 height 41
click at [273, 152] on input "Nouveau plan" at bounding box center [385, 143] width 429 height 30
drag, startPoint x: 271, startPoint y: 142, endPoint x: 89, endPoint y: 142, distance: 182.0
click at [145, 142] on div "Plan de relance Les champs marqués d’un astérisque * sont obligatoires. Nouveau…" at bounding box center [853, 399] width 1429 height 662
type input "C+NET"
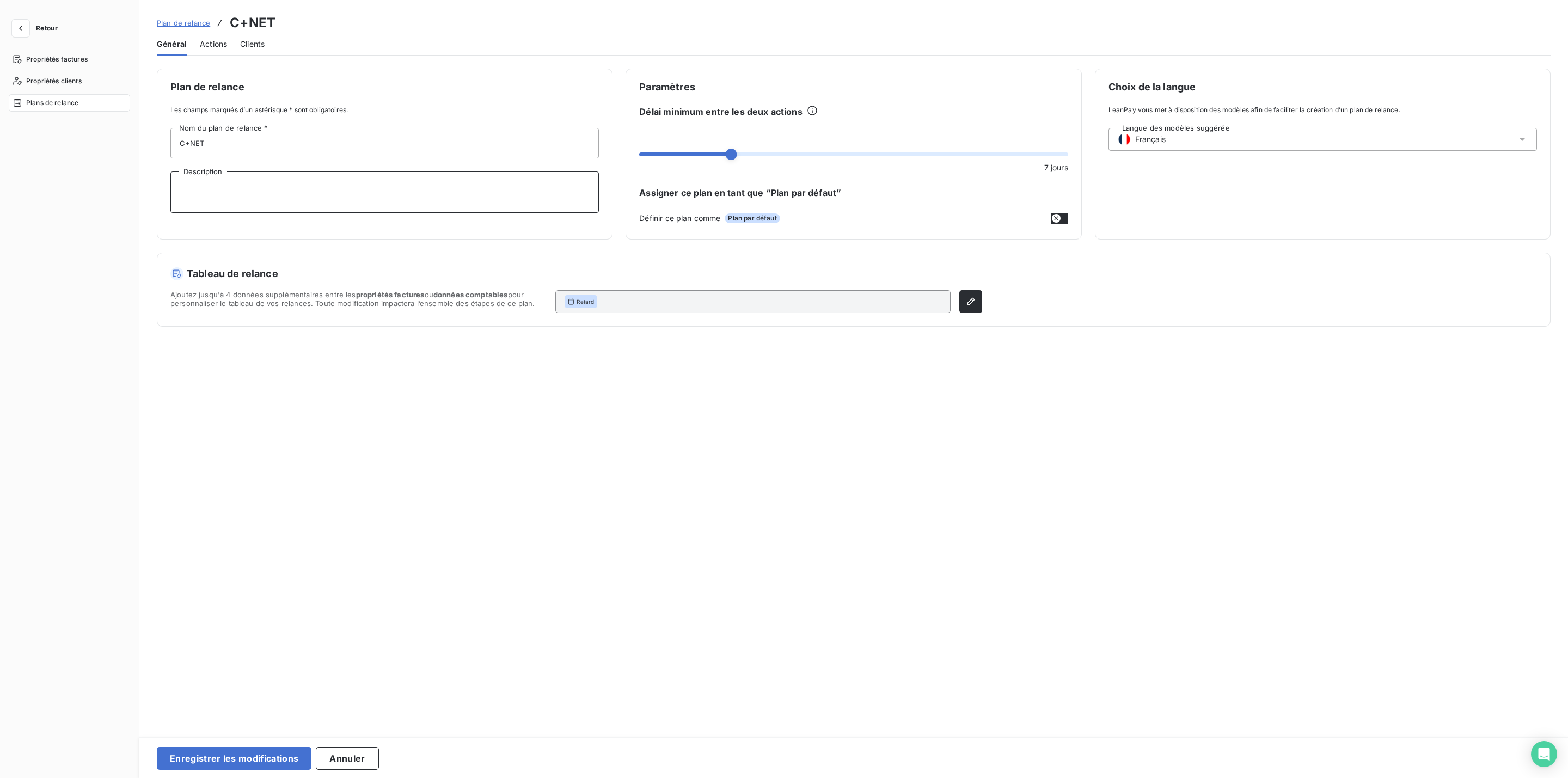
click at [414, 194] on textarea "Description" at bounding box center [385, 192] width 429 height 41
click at [959, 297] on button "button" at bounding box center [971, 302] width 23 height 23
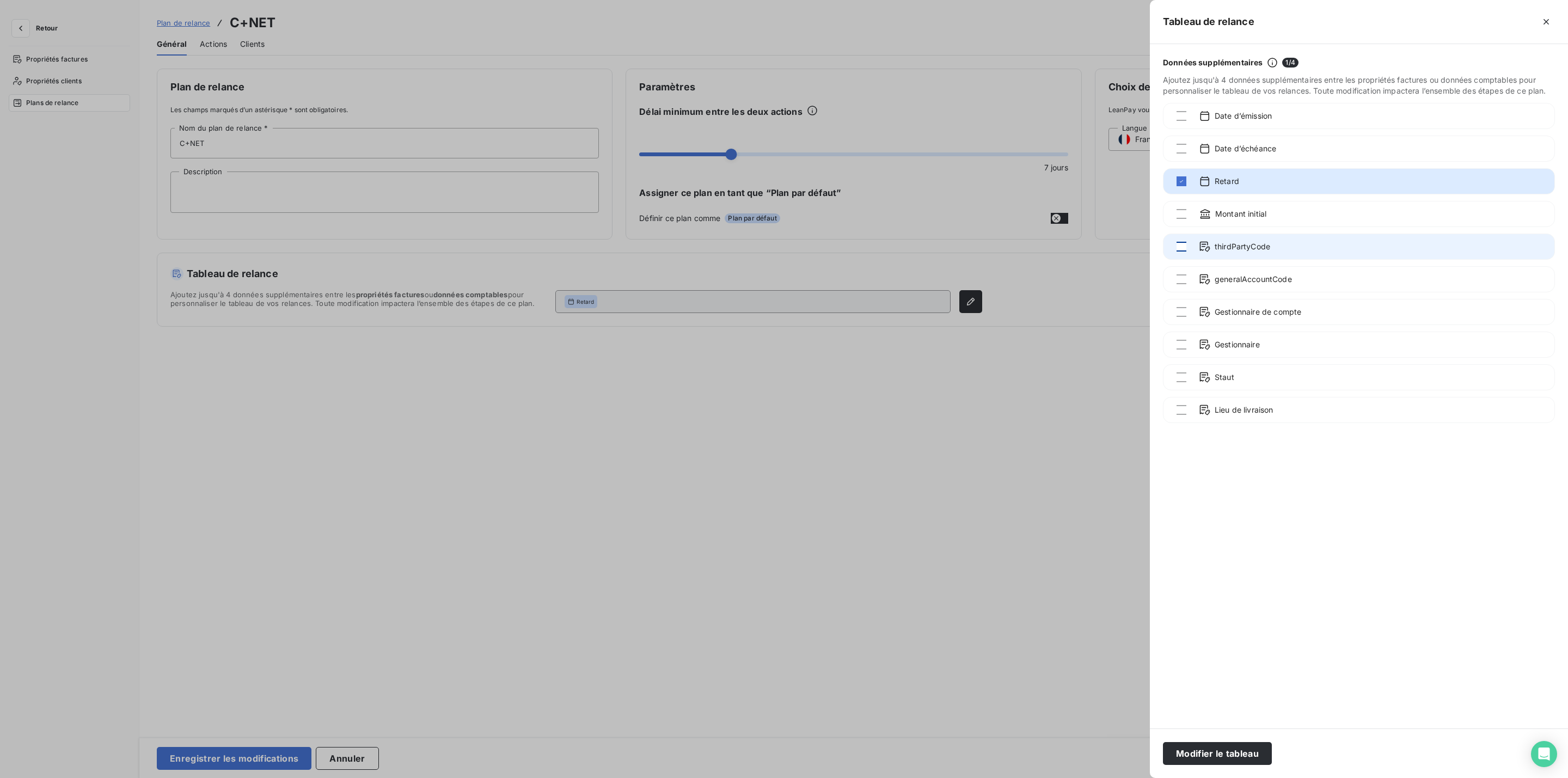
click at [1181, 244] on div at bounding box center [1181, 247] width 10 height 10
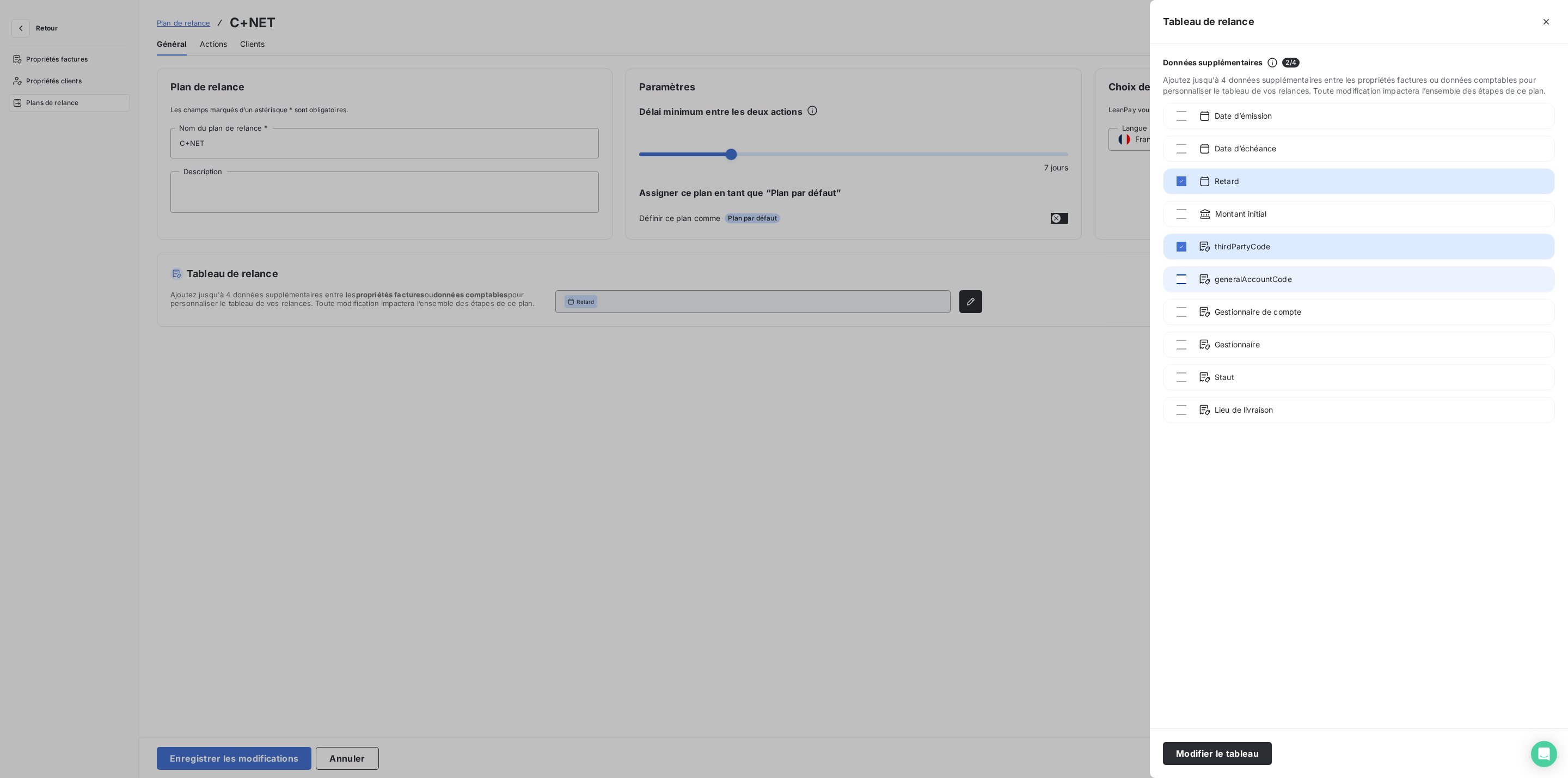
click at [1183, 278] on div at bounding box center [1181, 279] width 10 height 10
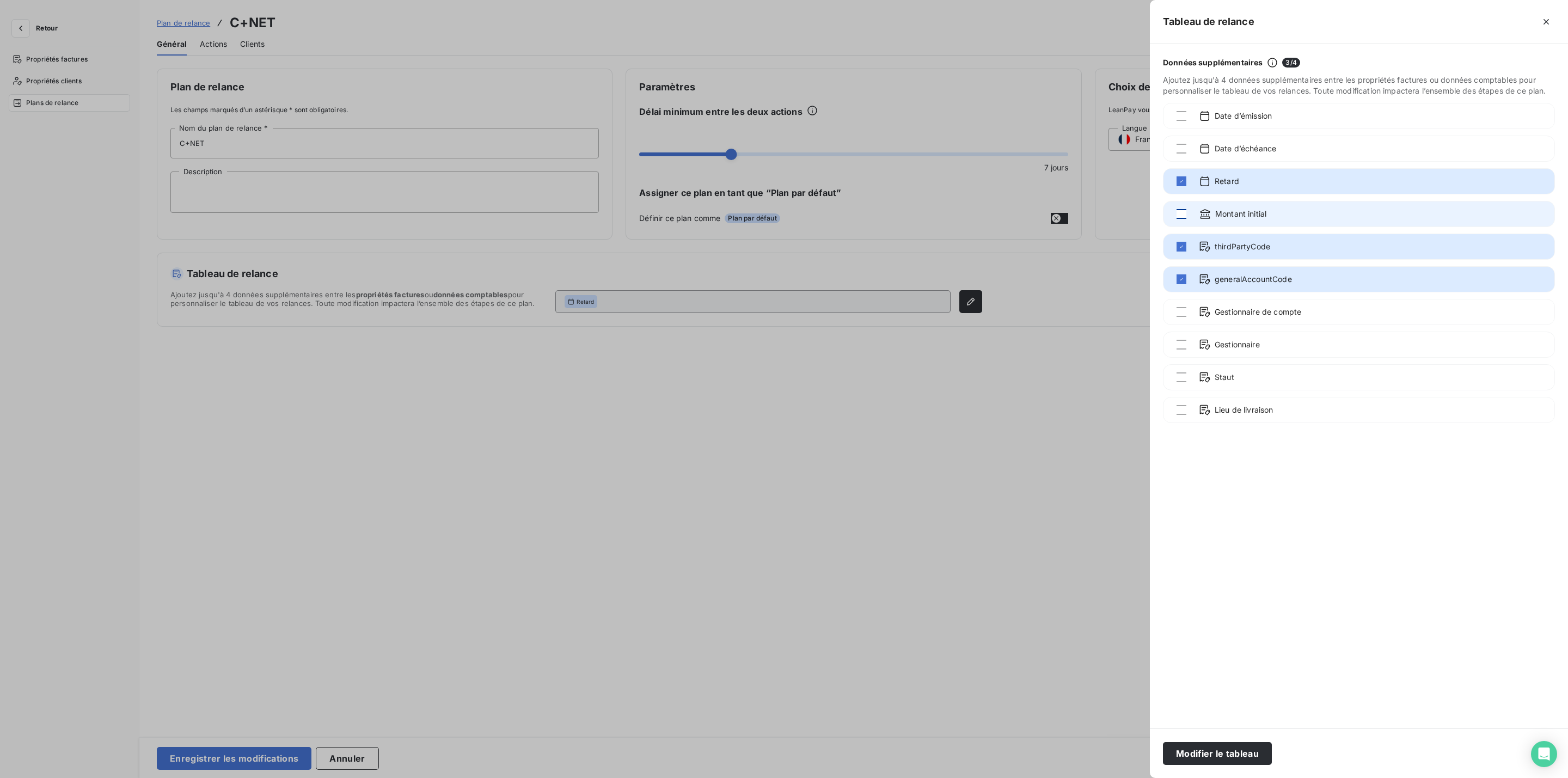
click at [1184, 216] on div at bounding box center [1181, 214] width 10 height 10
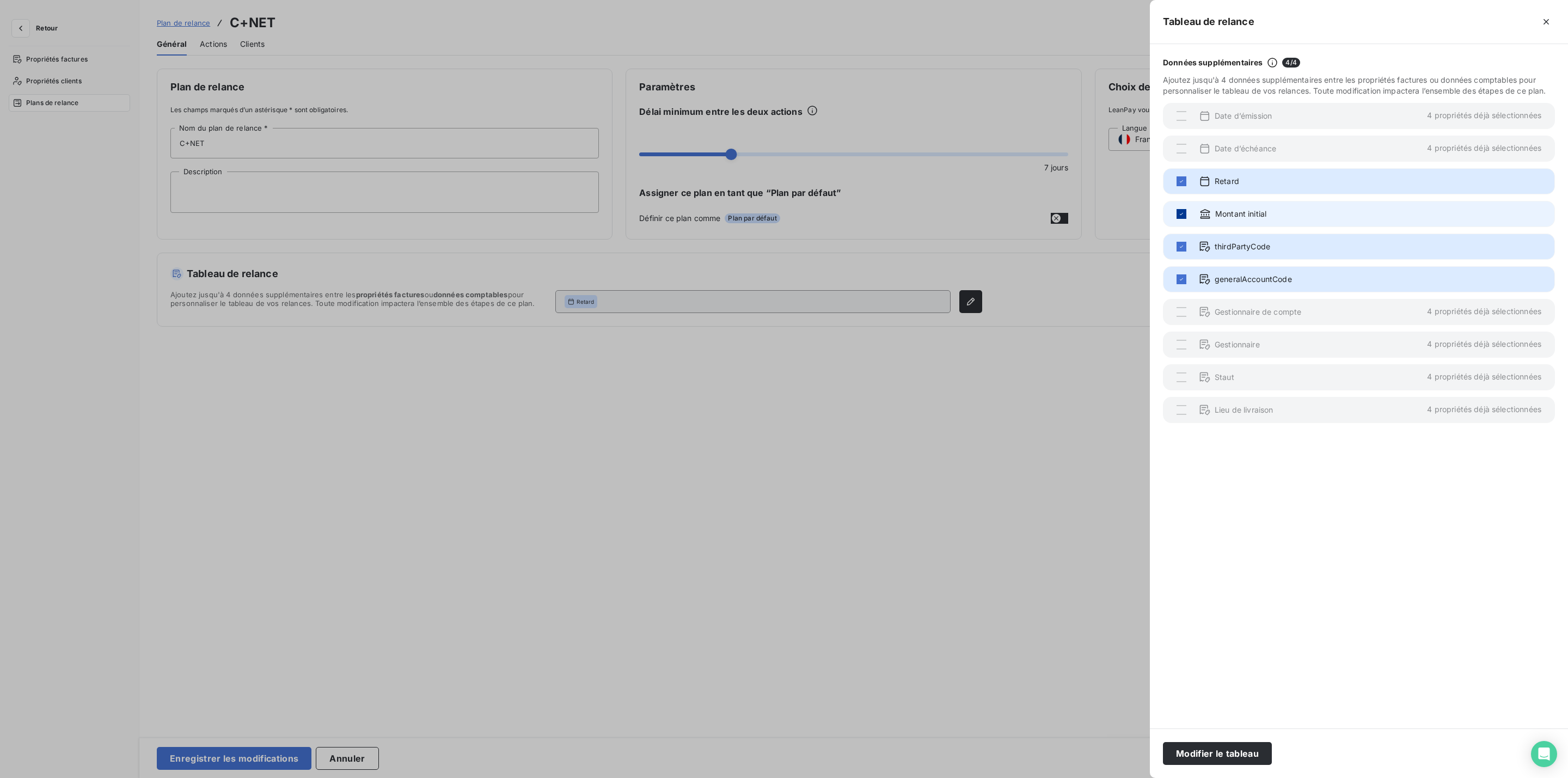
click at [1184, 216] on icon at bounding box center [1181, 214] width 7 height 7
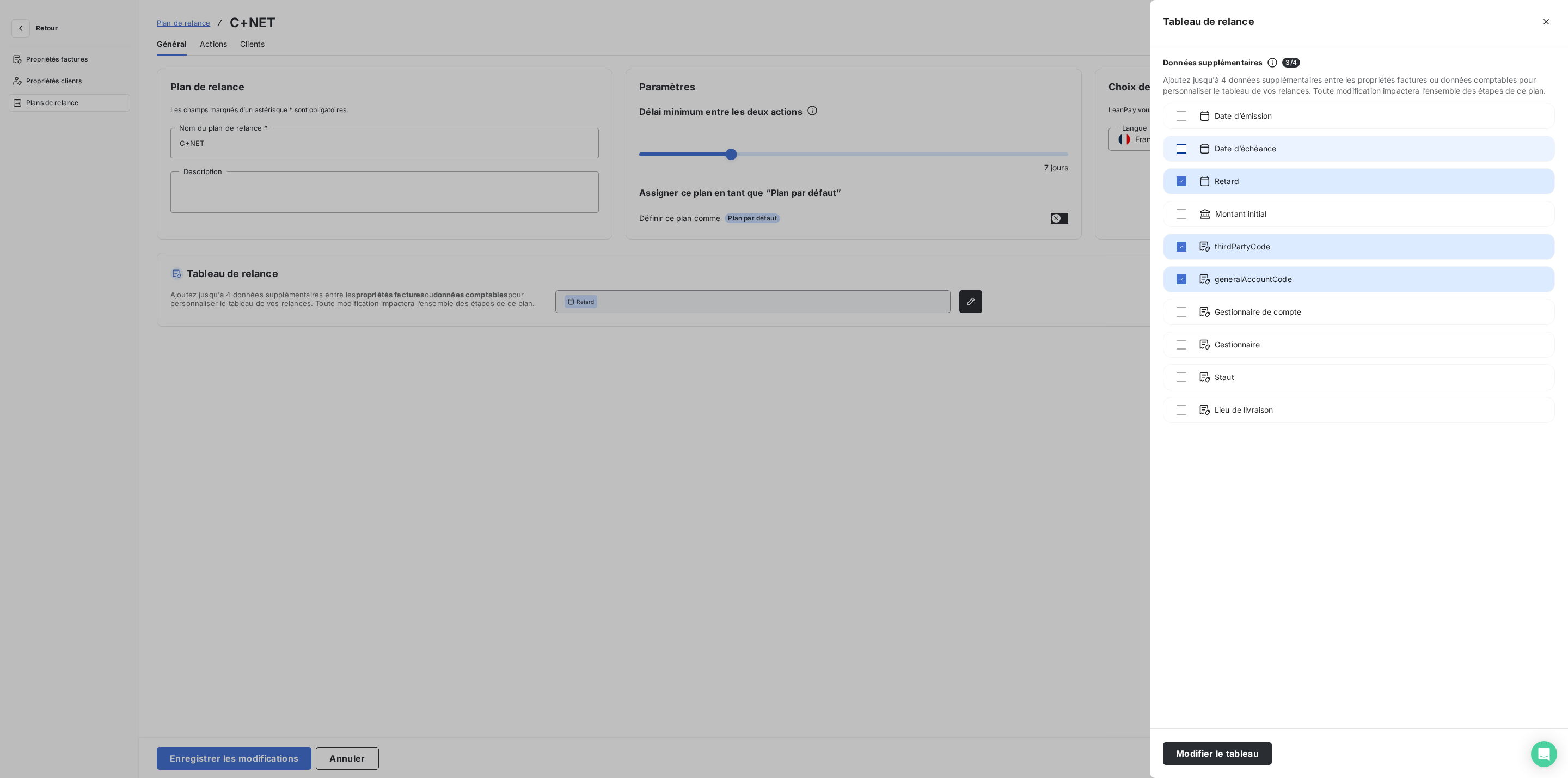
click at [1183, 151] on div at bounding box center [1181, 149] width 10 height 10
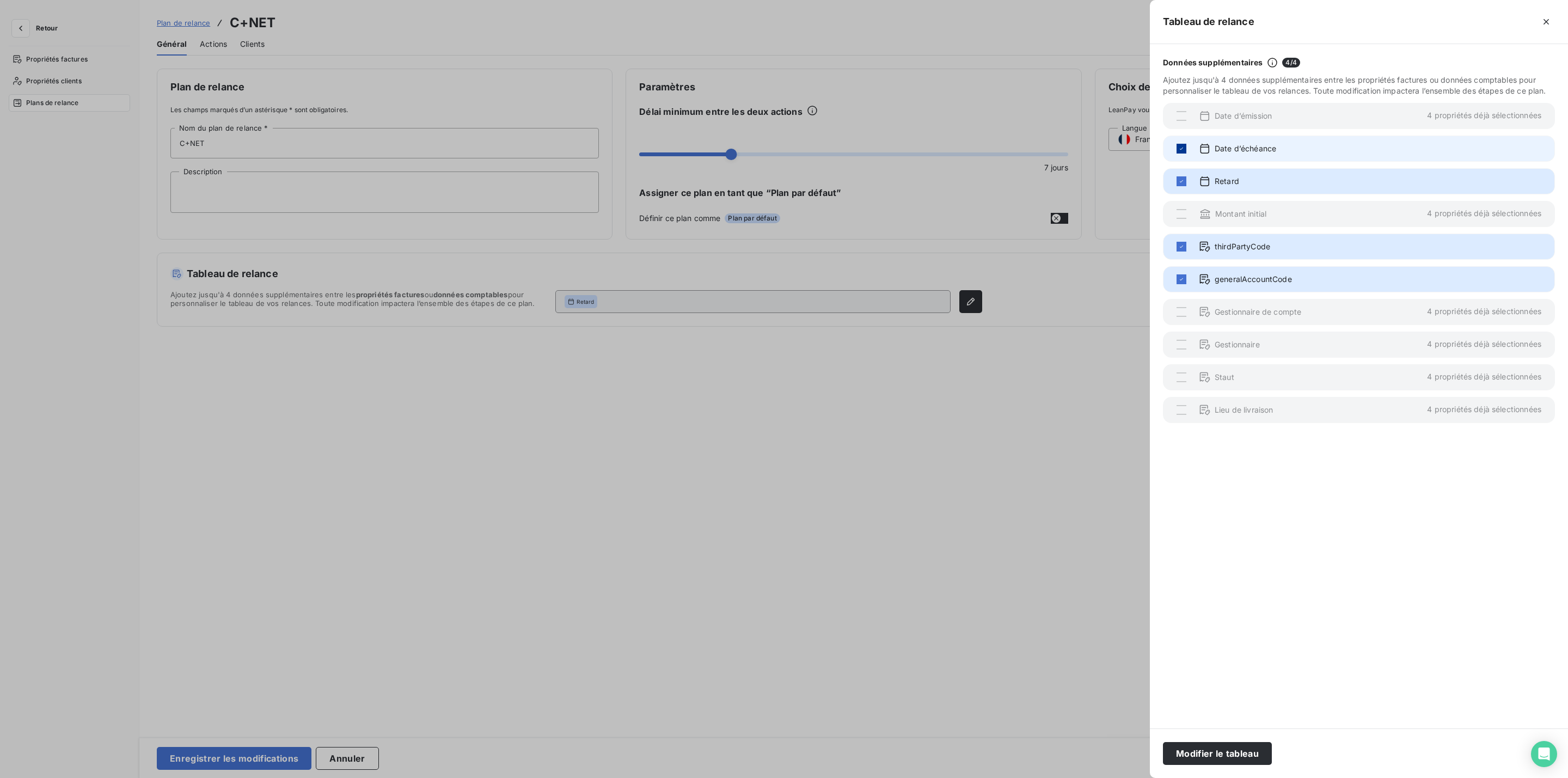
click at [1183, 151] on icon at bounding box center [1181, 149] width 7 height 7
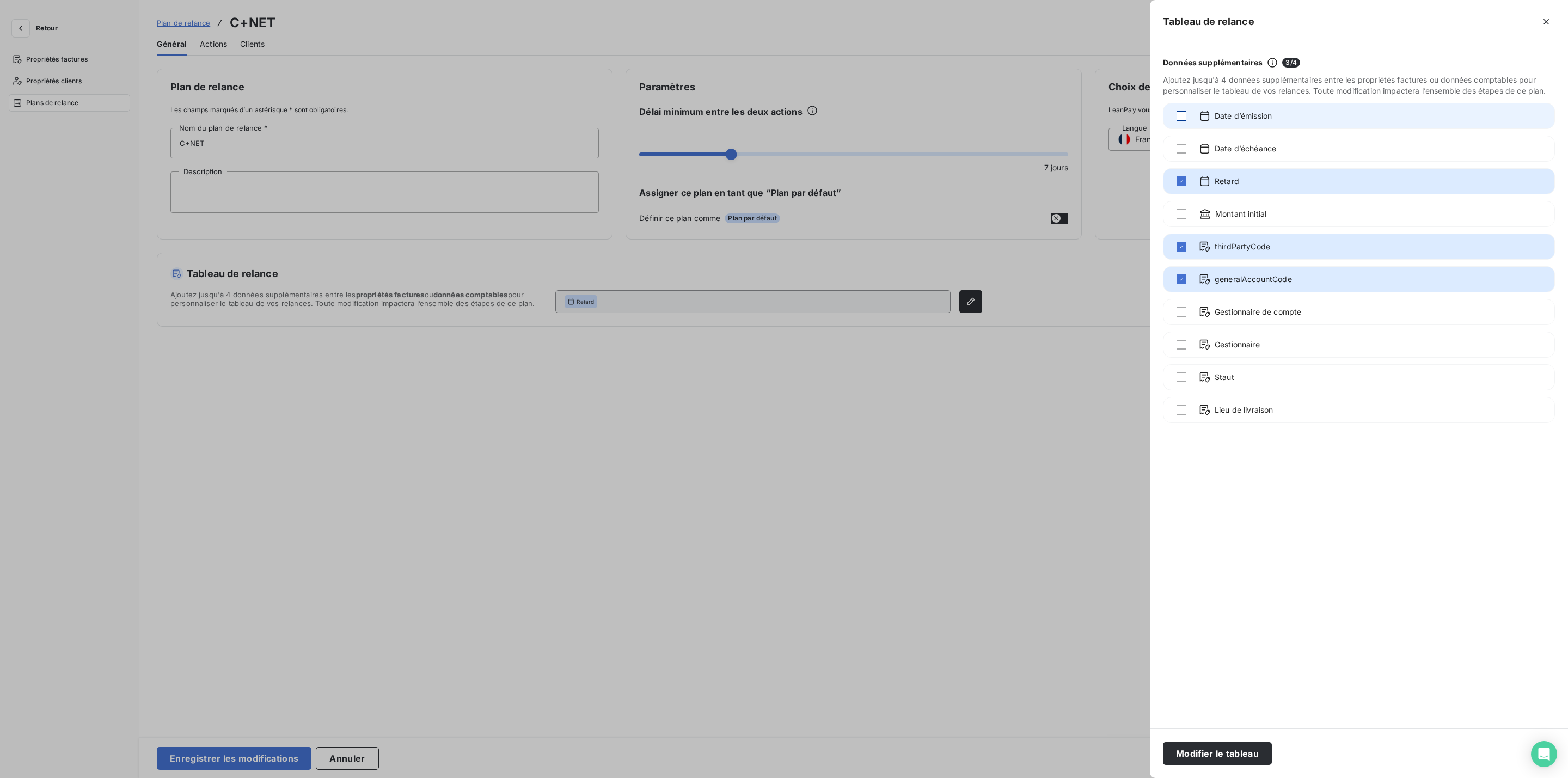
click at [1180, 120] on div at bounding box center [1181, 116] width 10 height 10
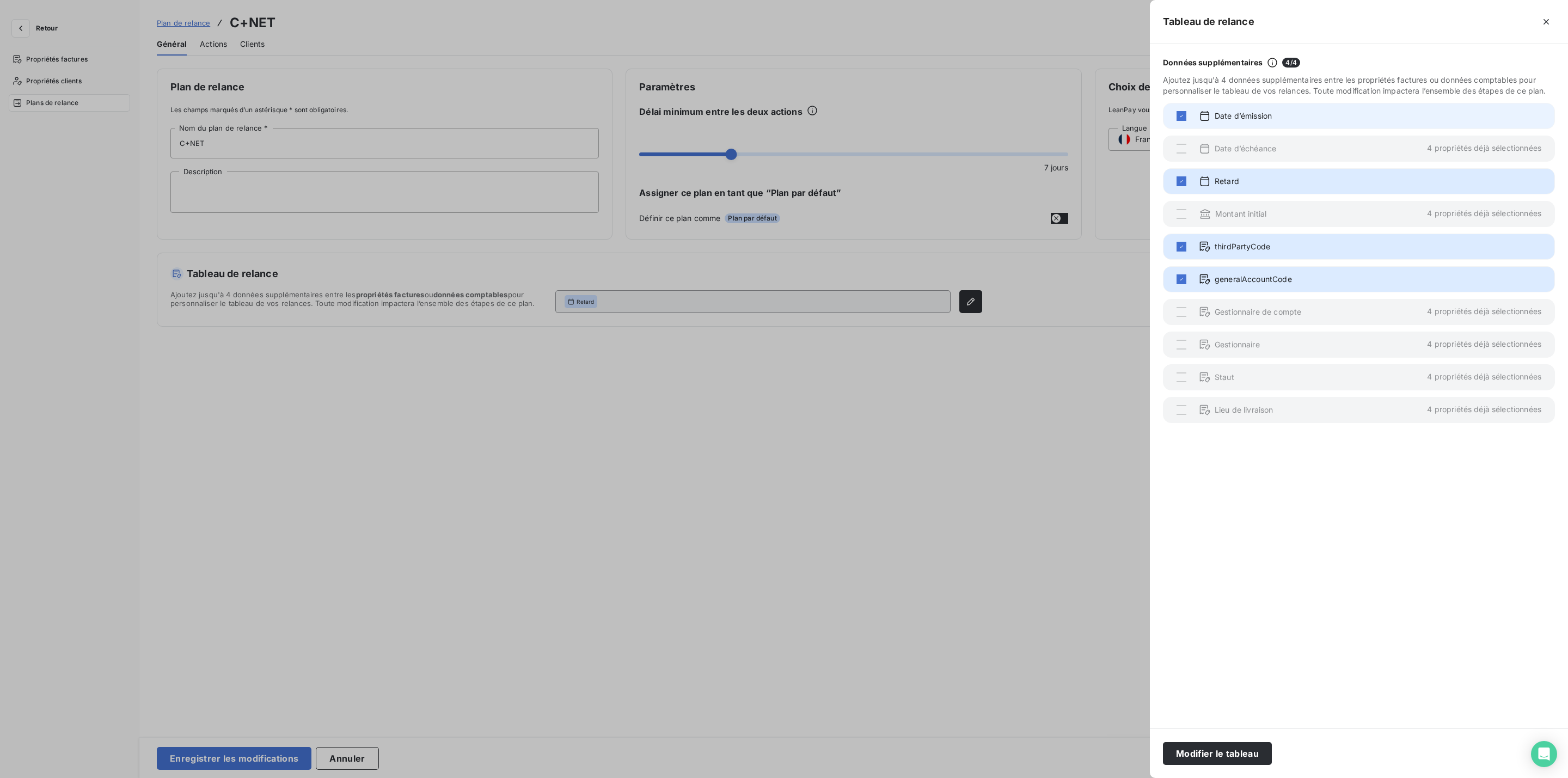
click at [1179, 122] on div "Date d’émission" at bounding box center [1359, 116] width 392 height 26
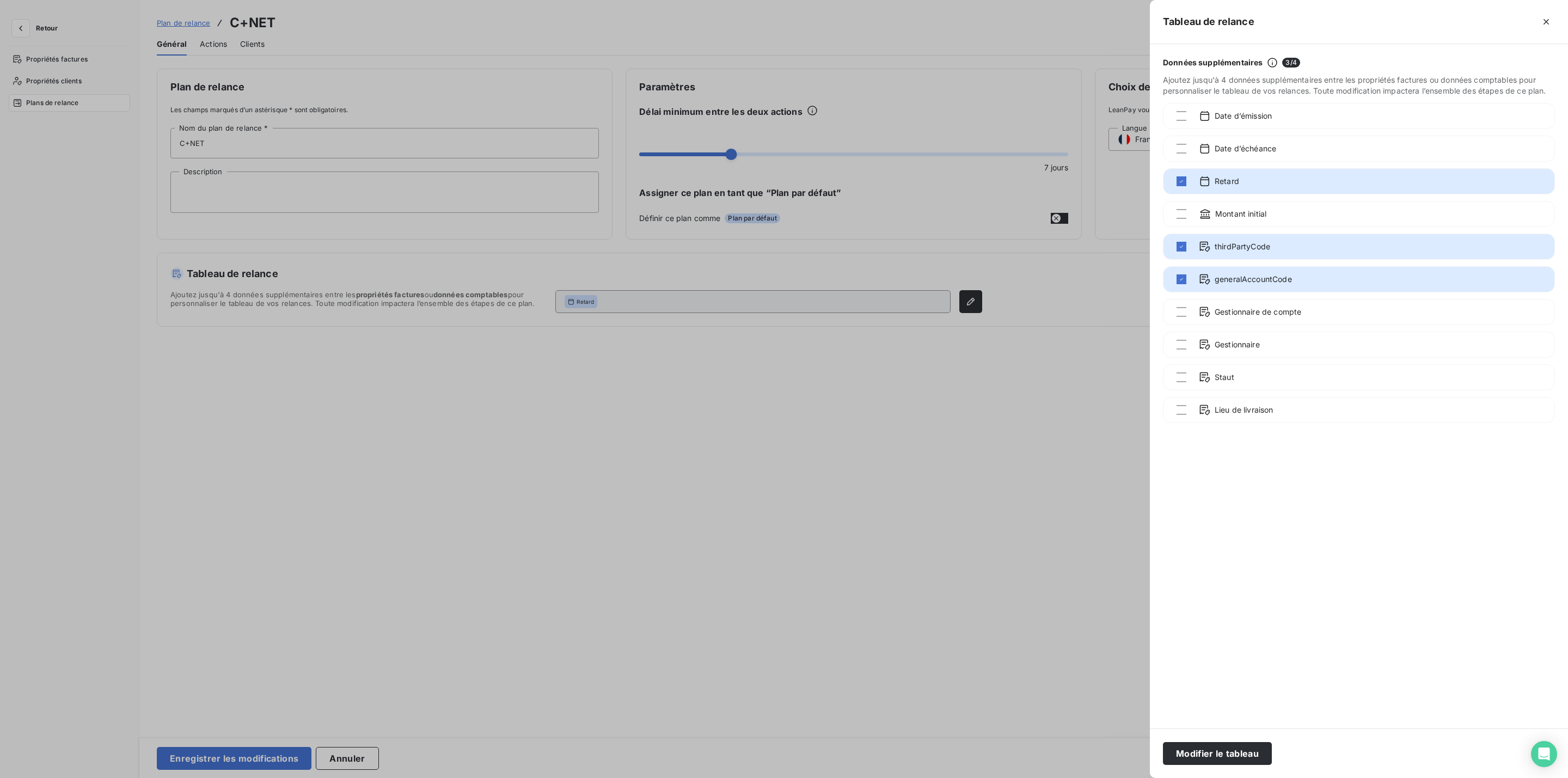
drag, startPoint x: 1200, startPoint y: 750, endPoint x: 1198, endPoint y: 741, distance: 9.2
click at [1200, 749] on button "Modifier le tableau" at bounding box center [1217, 754] width 109 height 23
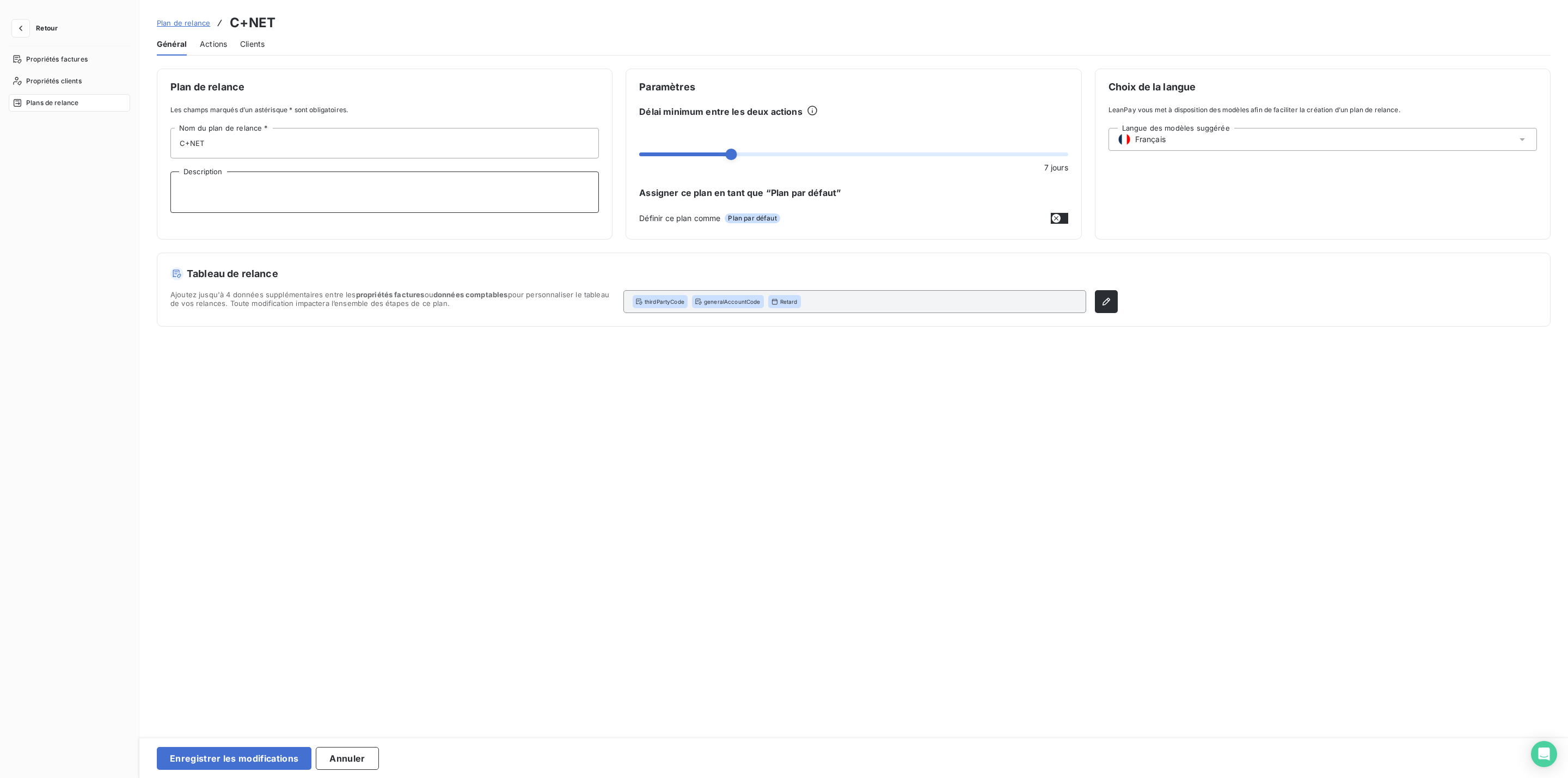
click at [227, 183] on textarea "Description" at bounding box center [385, 192] width 429 height 41
type textarea "C"
click at [185, 191] on textarea "2C +NET" at bounding box center [385, 192] width 429 height 41
type textarea "C +NET"
drag, startPoint x: 255, startPoint y: 758, endPoint x: 276, endPoint y: 732, distance: 33.4
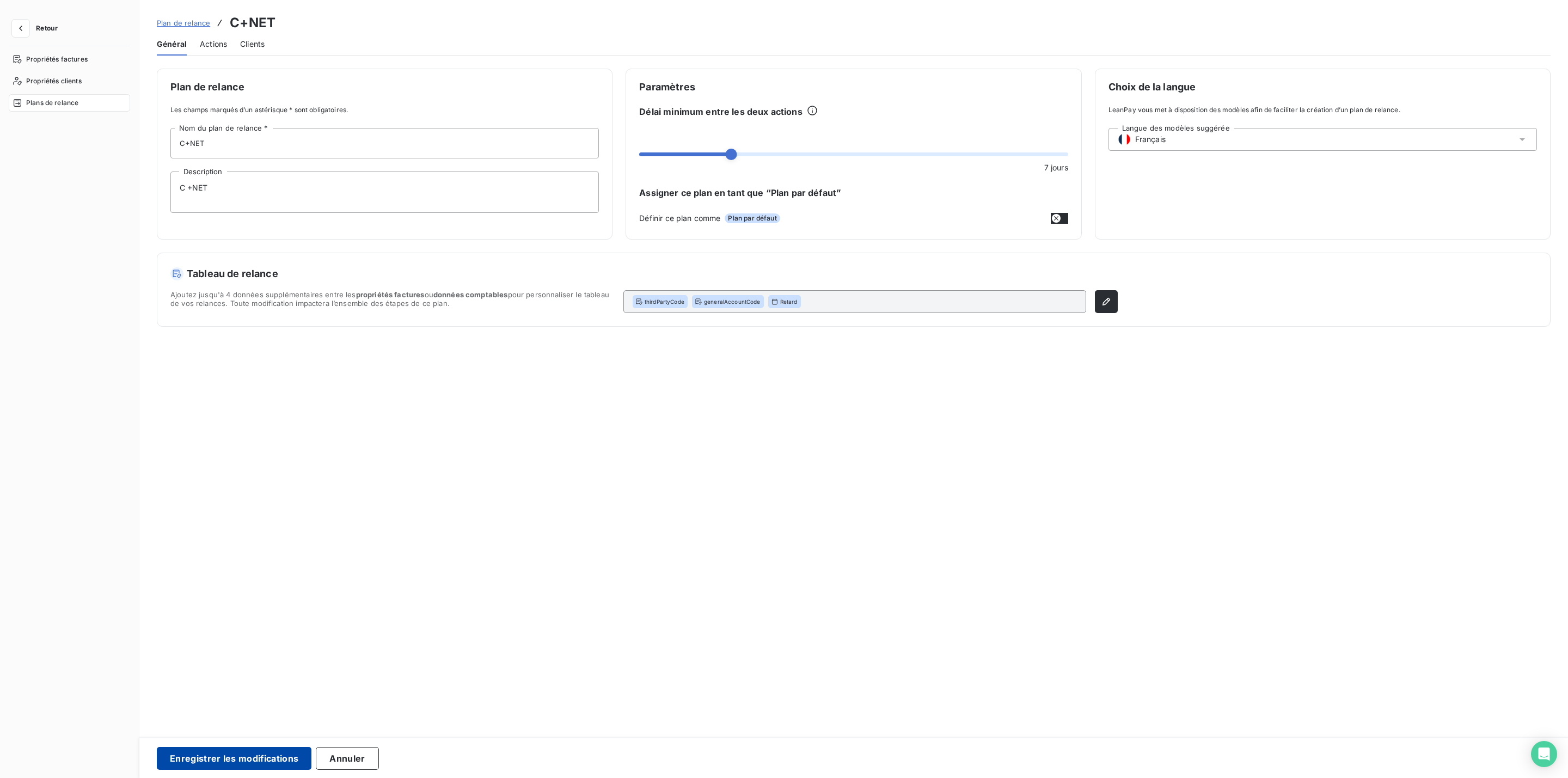
click at [256, 757] on button "Enregistrer les modifications" at bounding box center [234, 759] width 155 height 23
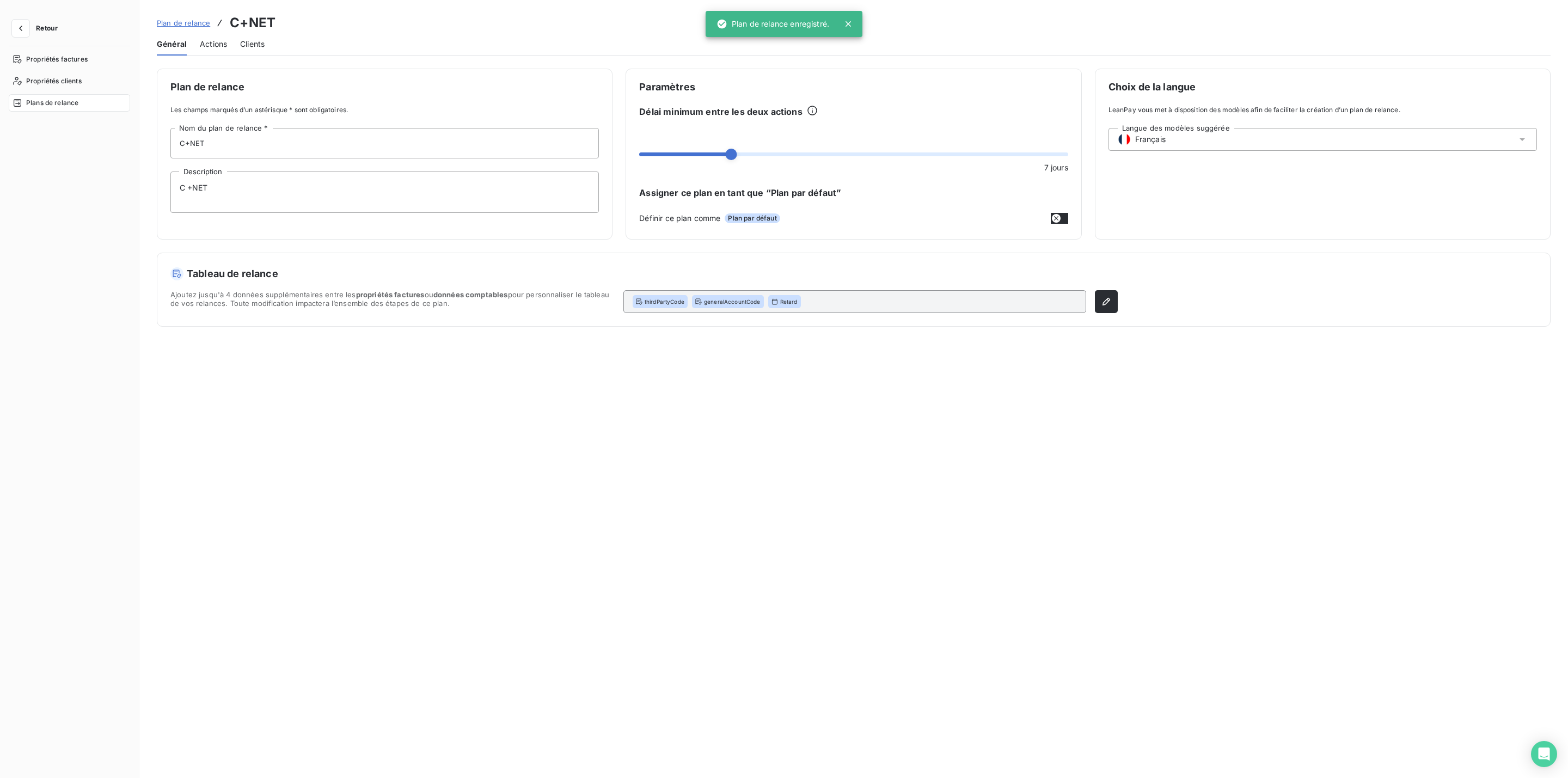
click at [65, 107] on span "Plans de relance" at bounding box center [52, 103] width 52 height 10
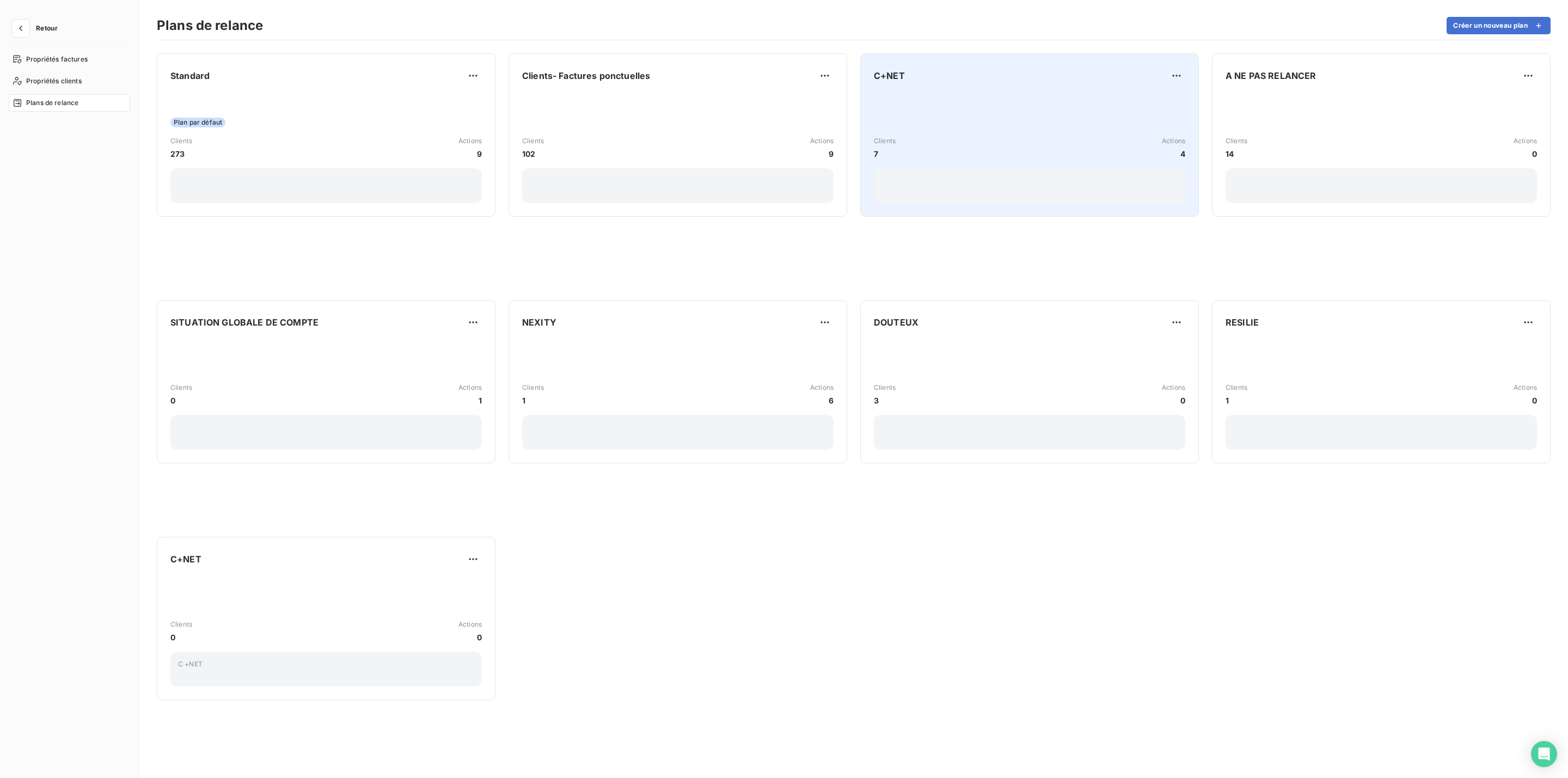
click at [978, 152] on div "Clients 7 Actions 4" at bounding box center [1030, 148] width 312 height 23
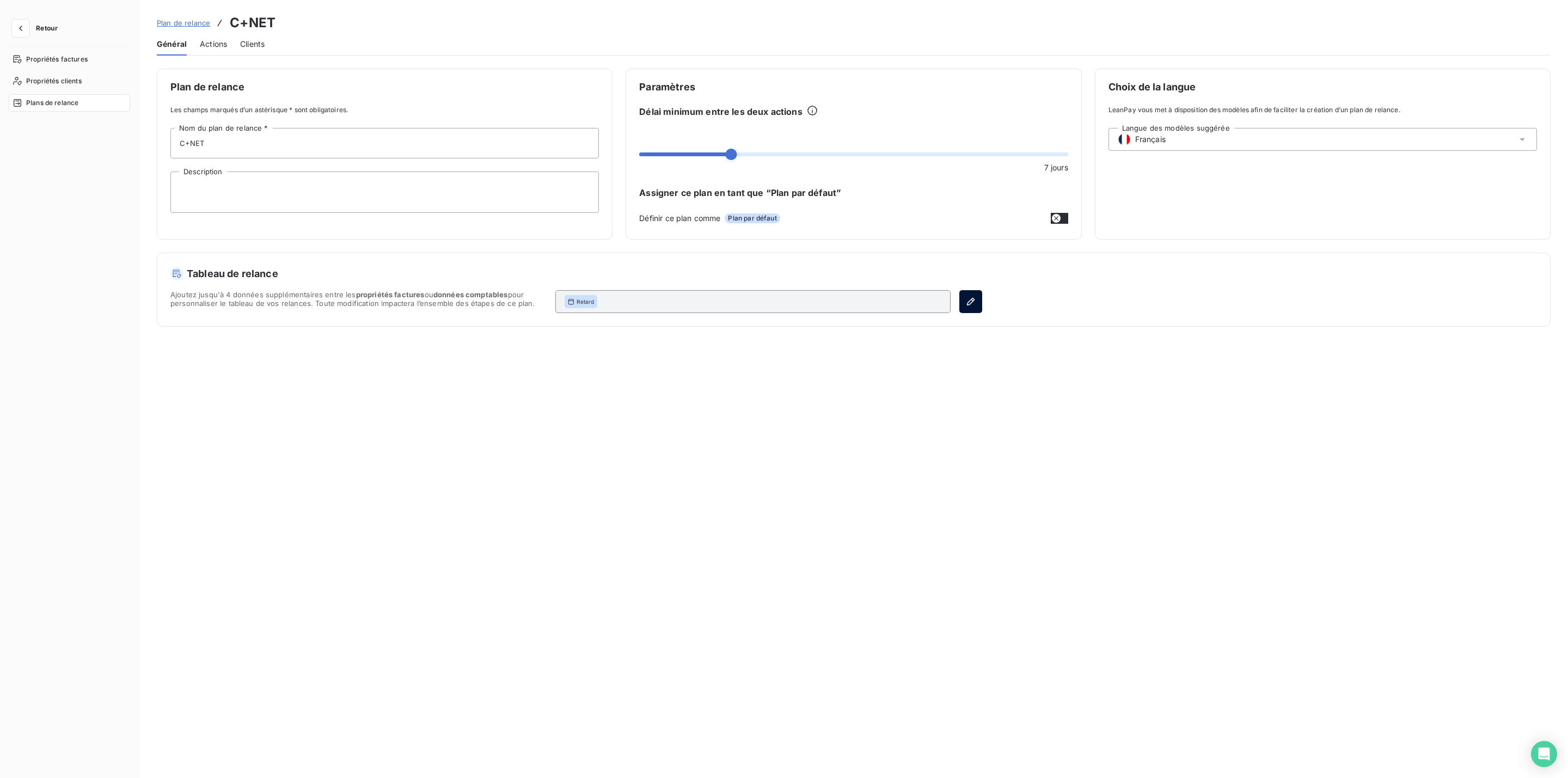
click at [959, 307] on button "button" at bounding box center [971, 302] width 23 height 23
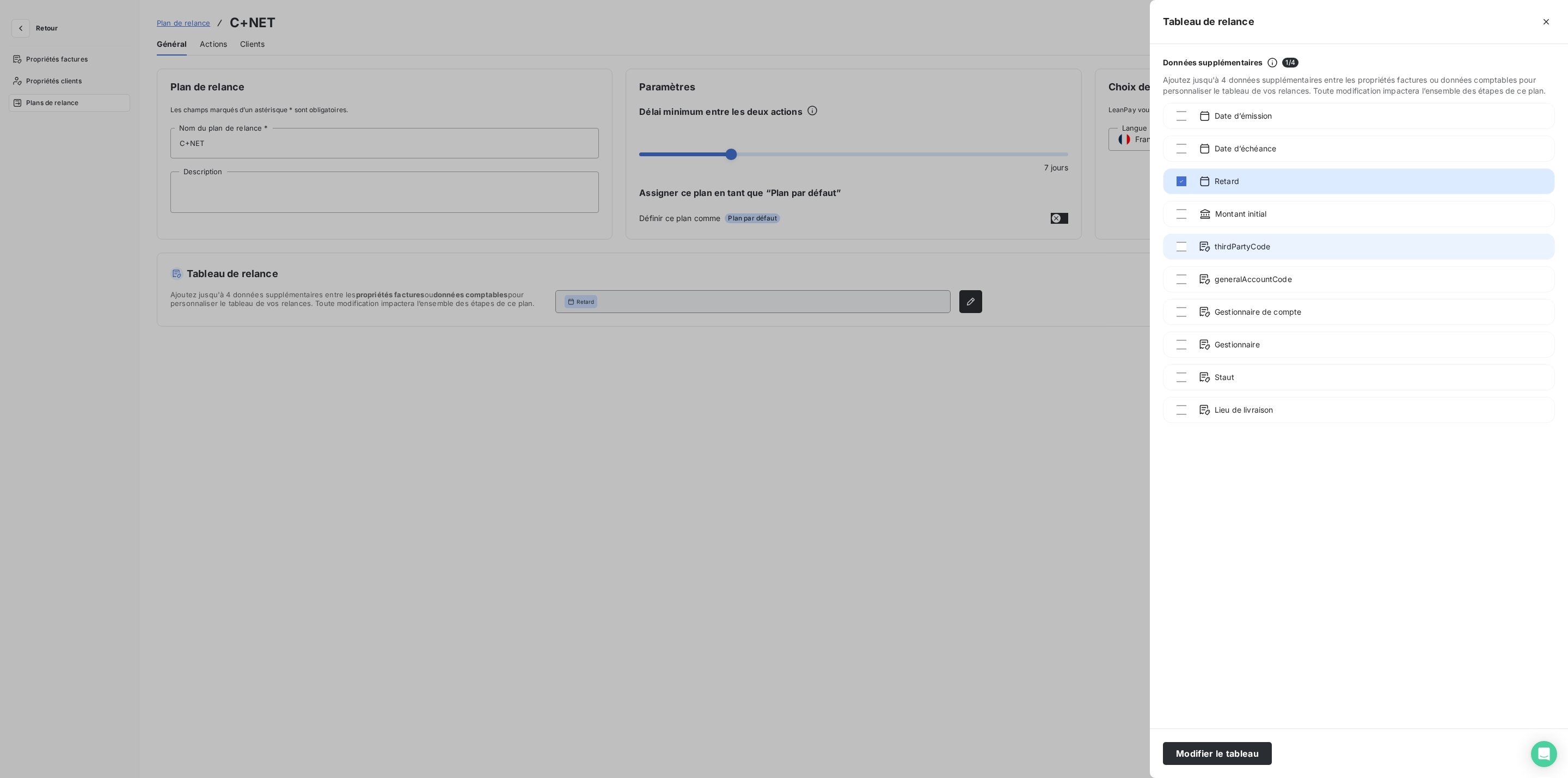
click at [1189, 240] on div "thirdPartyCode" at bounding box center [1359, 247] width 392 height 26
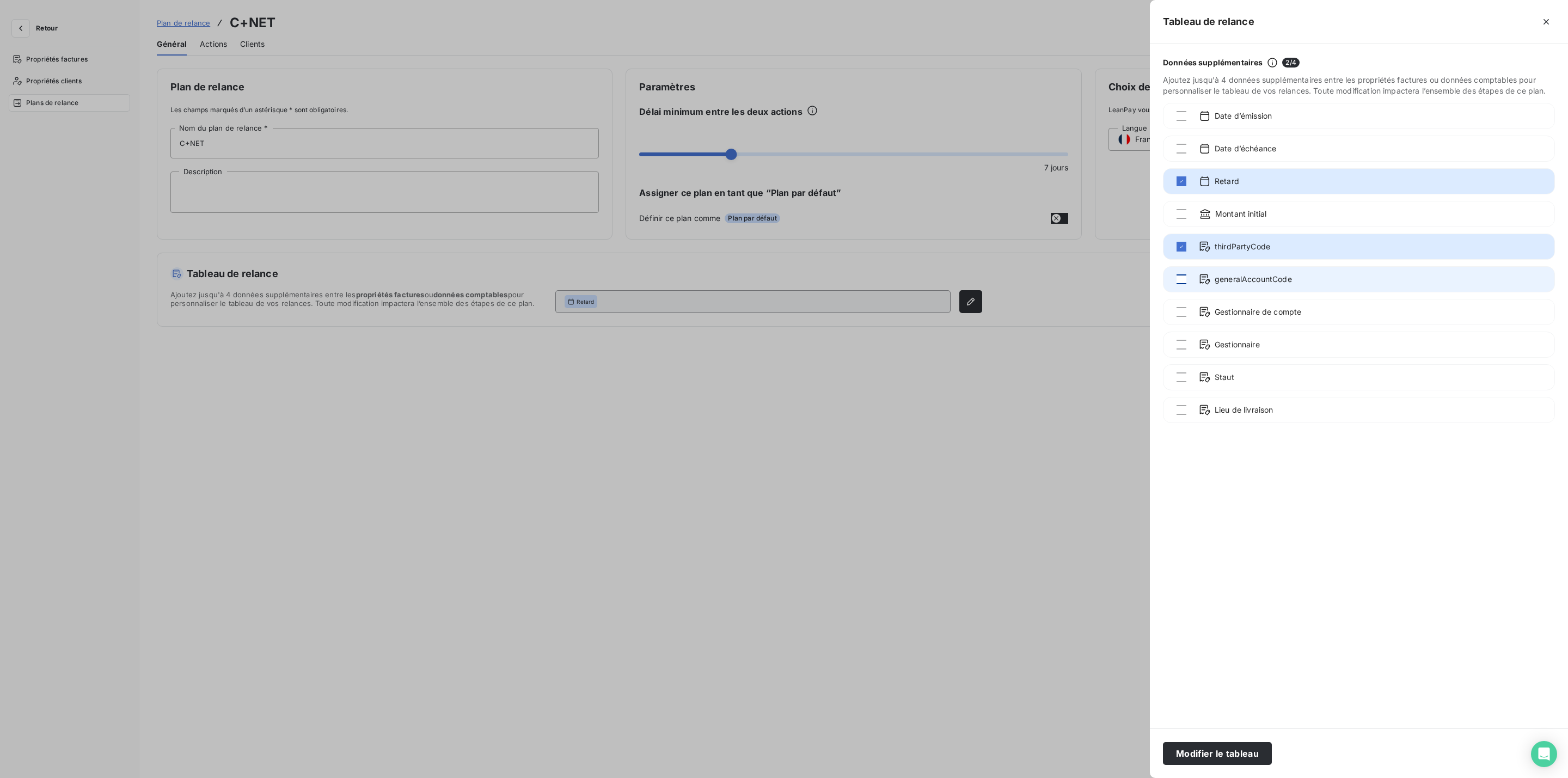
click at [1179, 275] on div at bounding box center [1181, 279] width 10 height 10
click at [1227, 755] on button "Modifier le tableau" at bounding box center [1217, 754] width 109 height 23
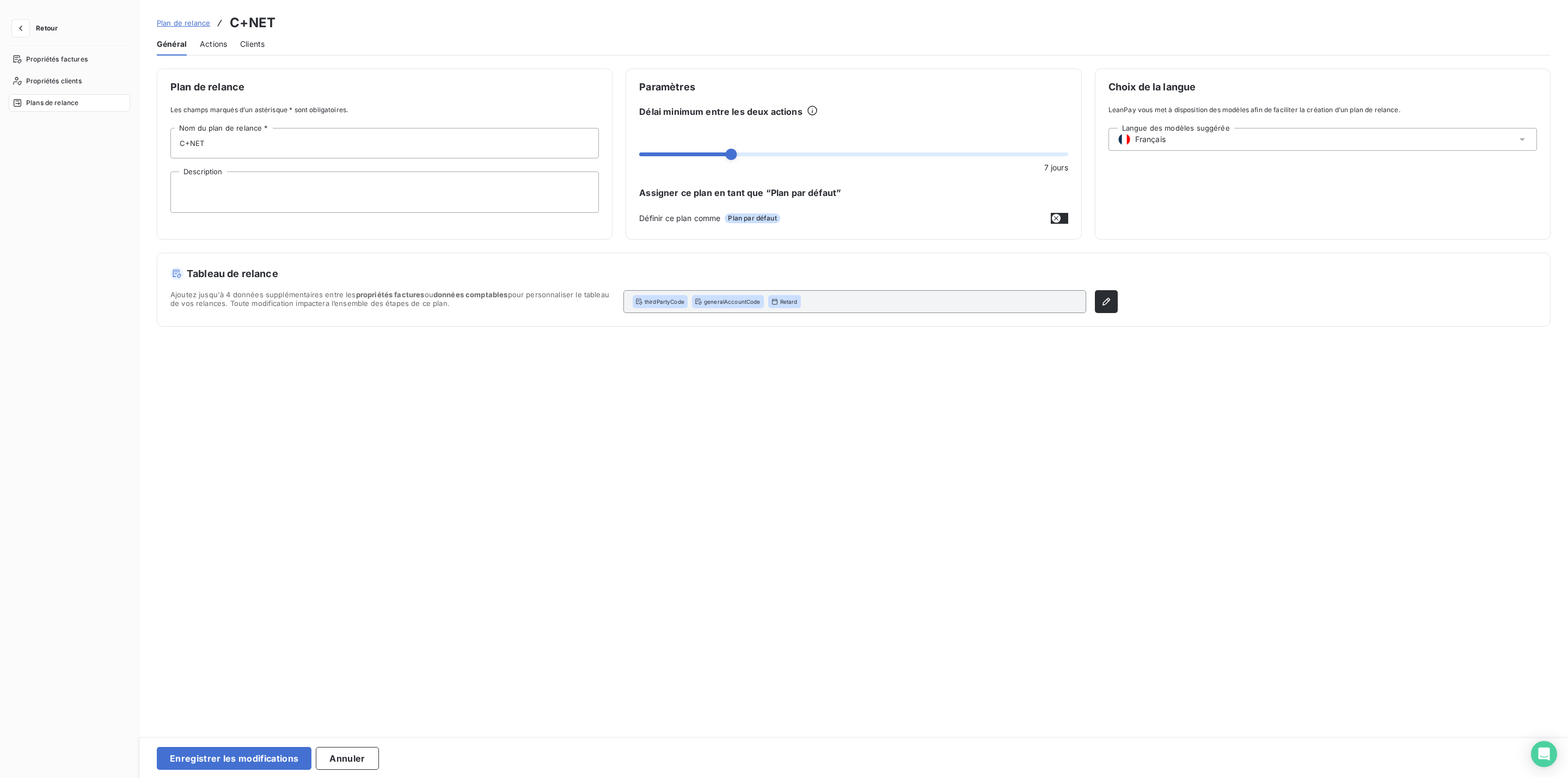
click at [47, 98] on span "Plans de relance" at bounding box center [52, 103] width 52 height 10
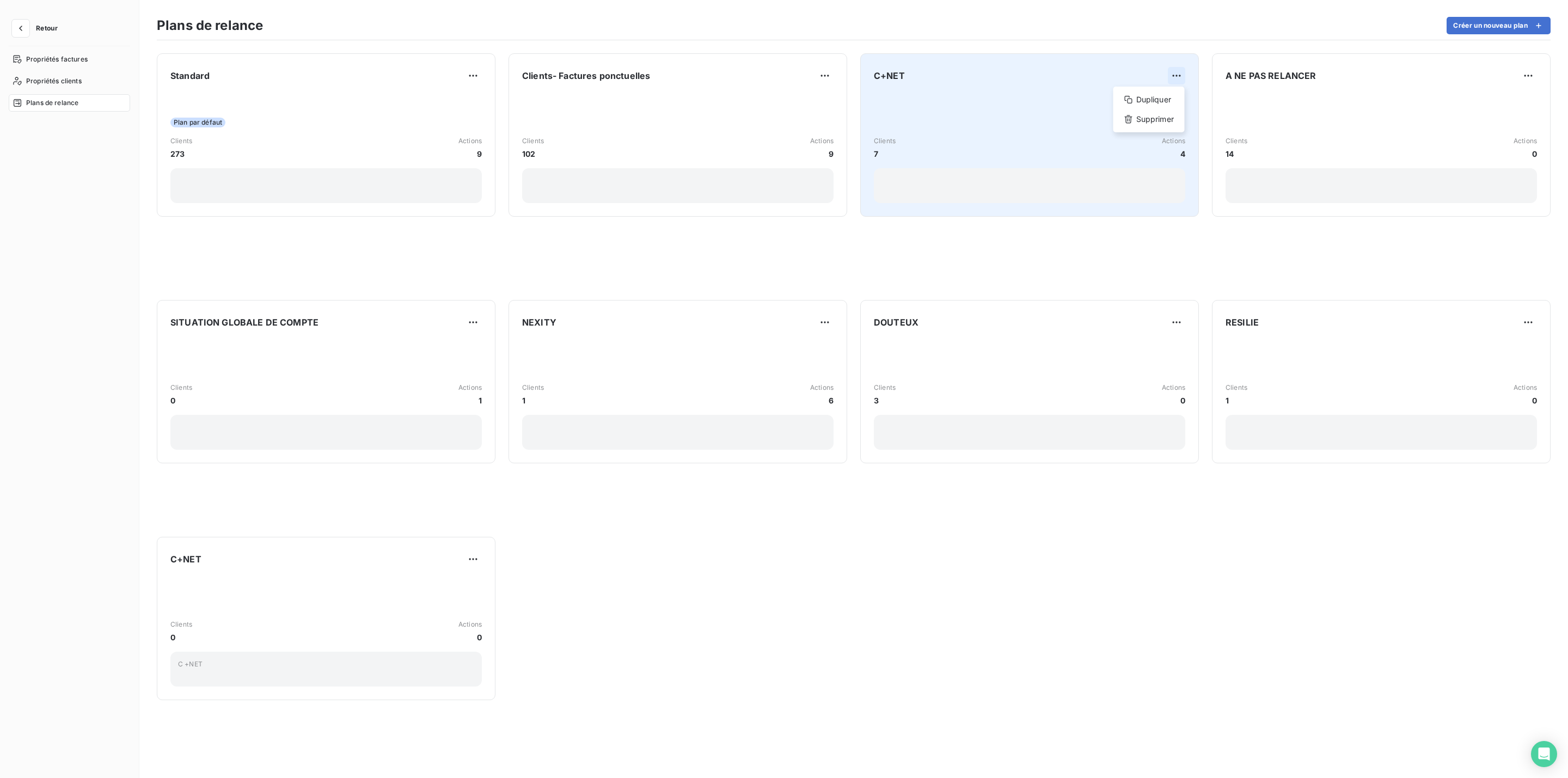
click at [1173, 67] on html "Retour Propriétés factures Propriétés clients Plans de relance Plans de relance…" at bounding box center [784, 389] width 1568 height 778
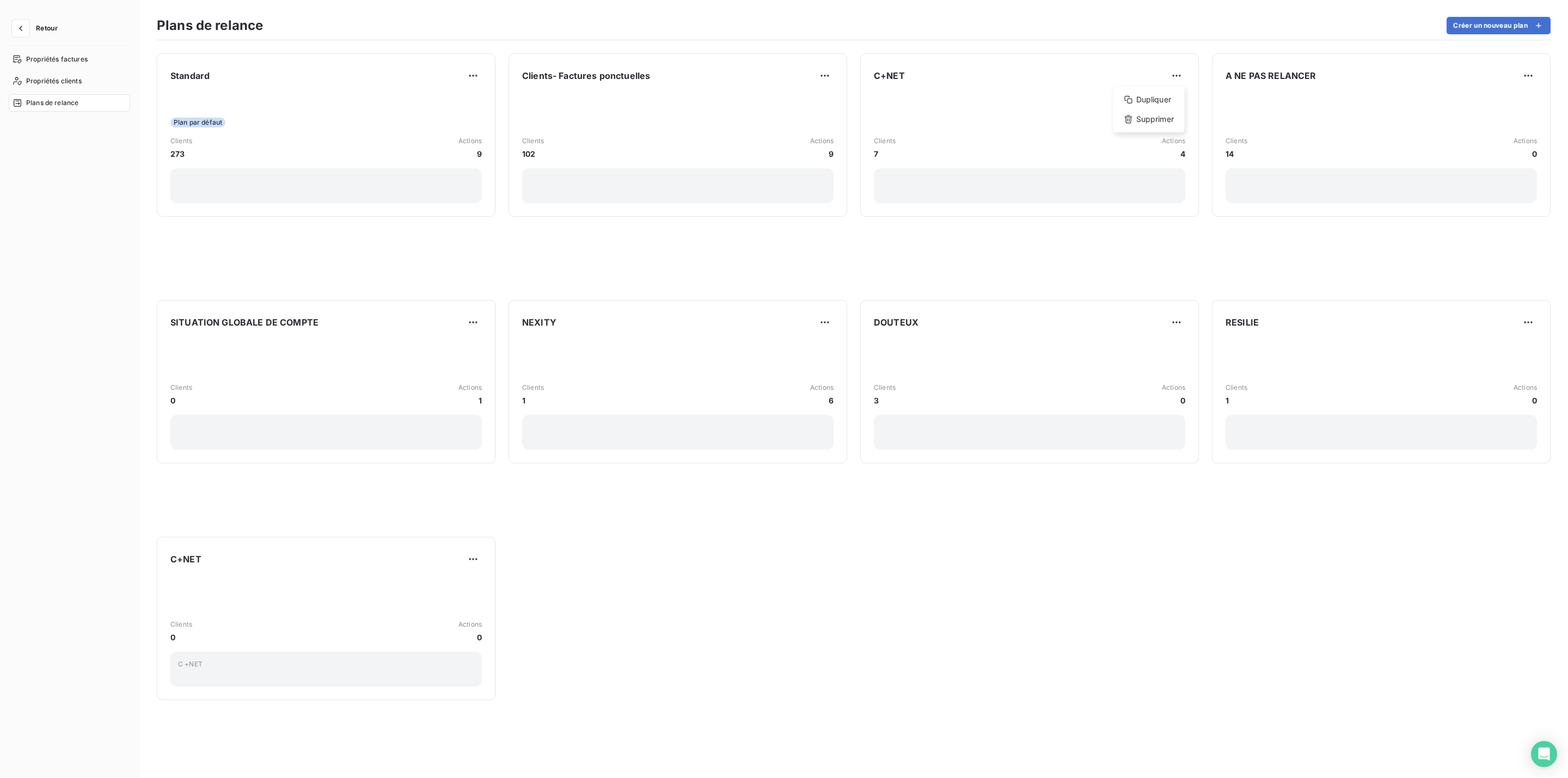
click at [1010, 133] on html "Retour Propriétés factures Propriétés clients Plans de relance Plans de relance…" at bounding box center [784, 389] width 1568 height 778
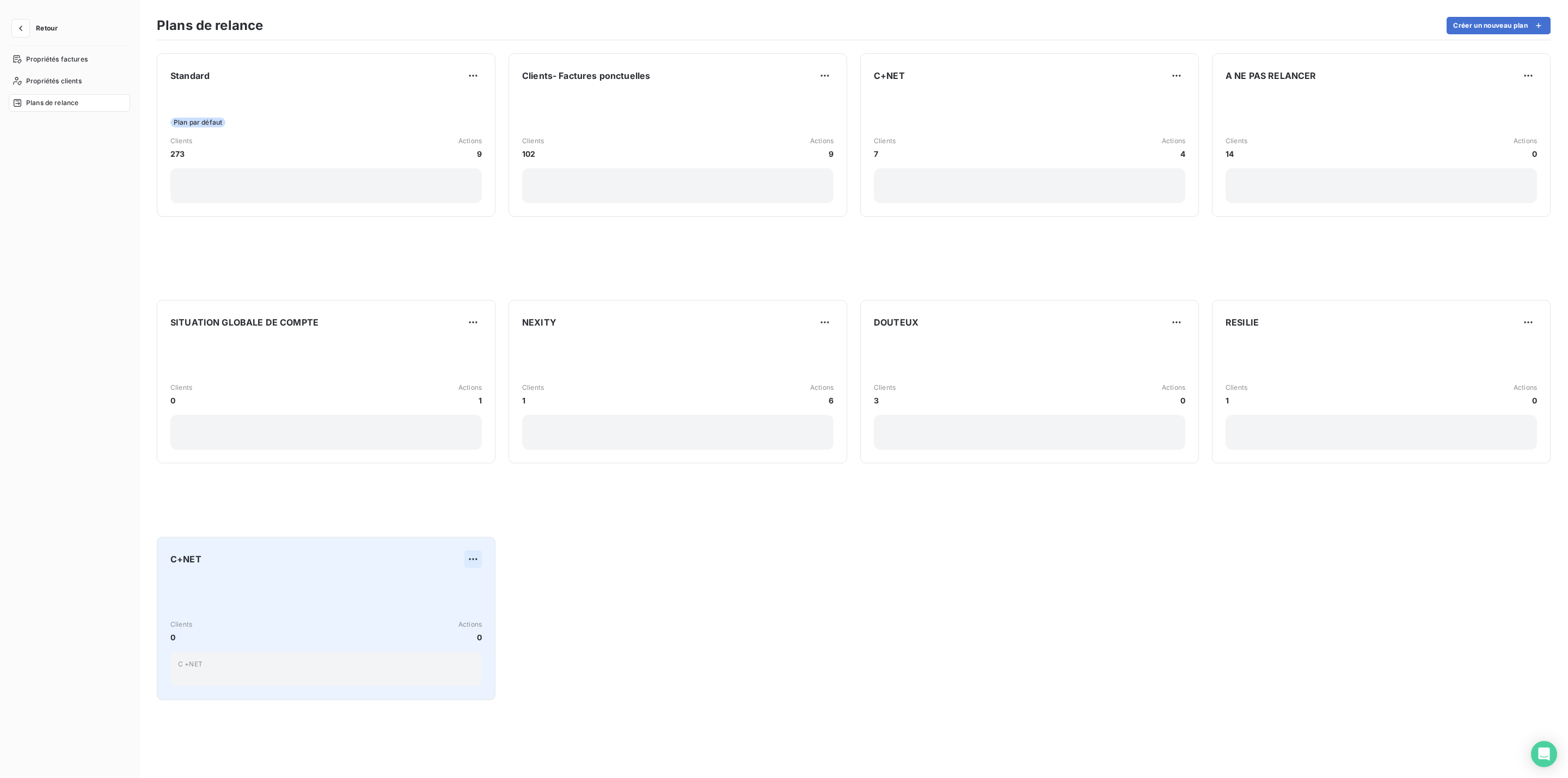
click at [472, 560] on html "Retour Propriétés factures Propriétés clients Plans de relance Plans de relance…" at bounding box center [784, 389] width 1568 height 778
click at [448, 601] on div "Supprimer" at bounding box center [446, 604] width 63 height 18
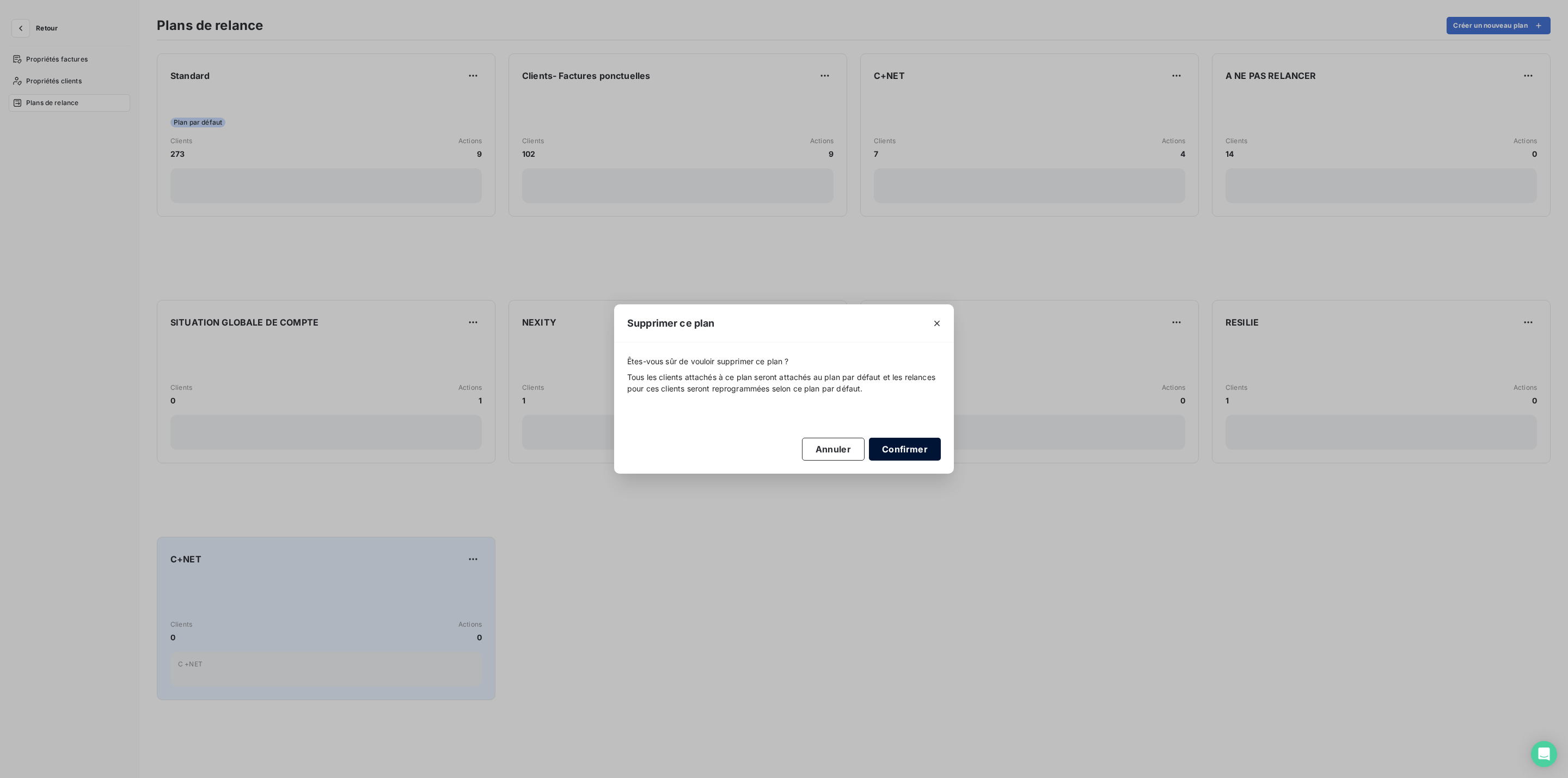
click at [923, 448] on button "Confirmer" at bounding box center [905, 449] width 72 height 23
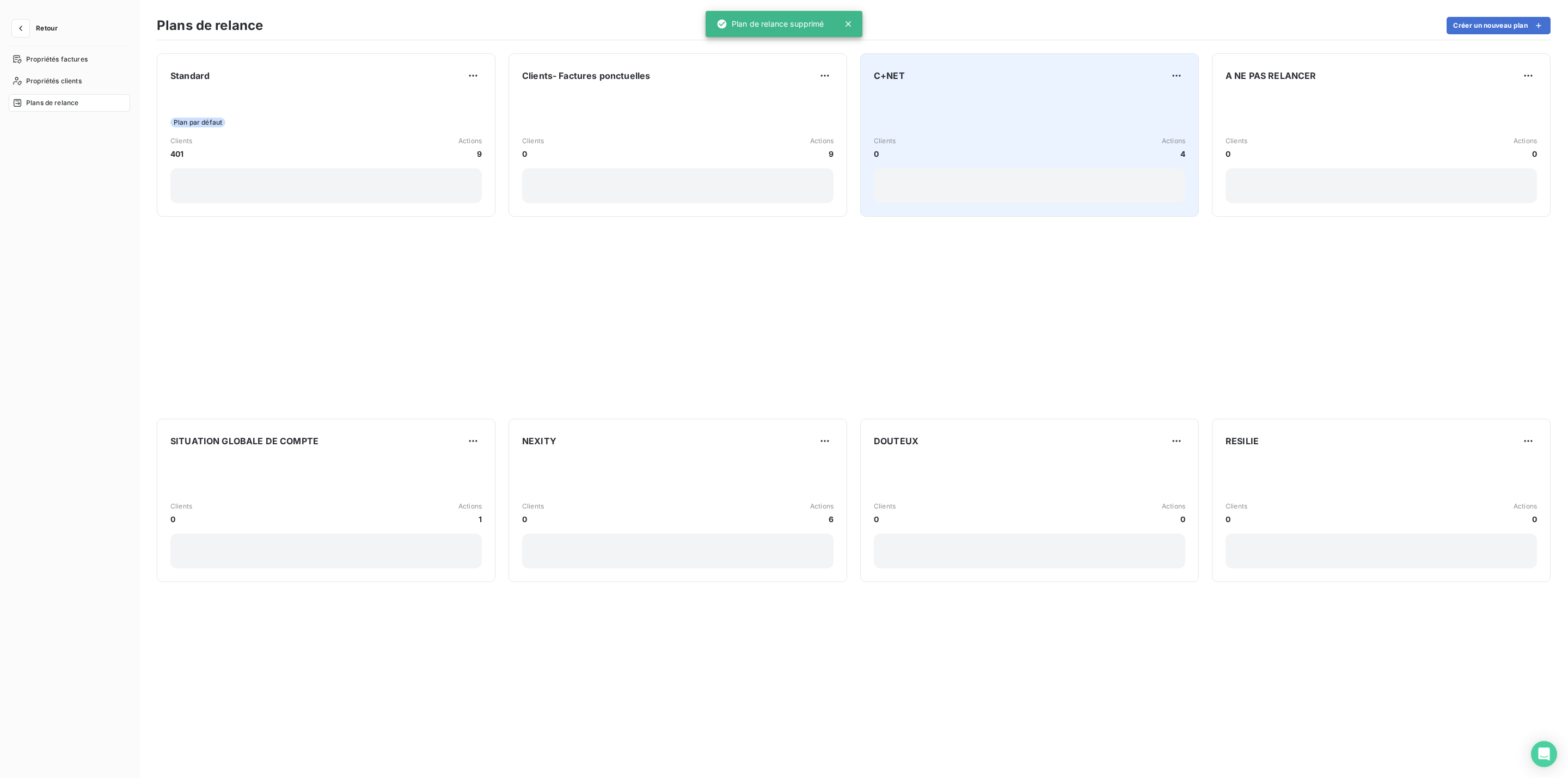
click at [995, 79] on div "C+NET" at bounding box center [1030, 75] width 312 height 18
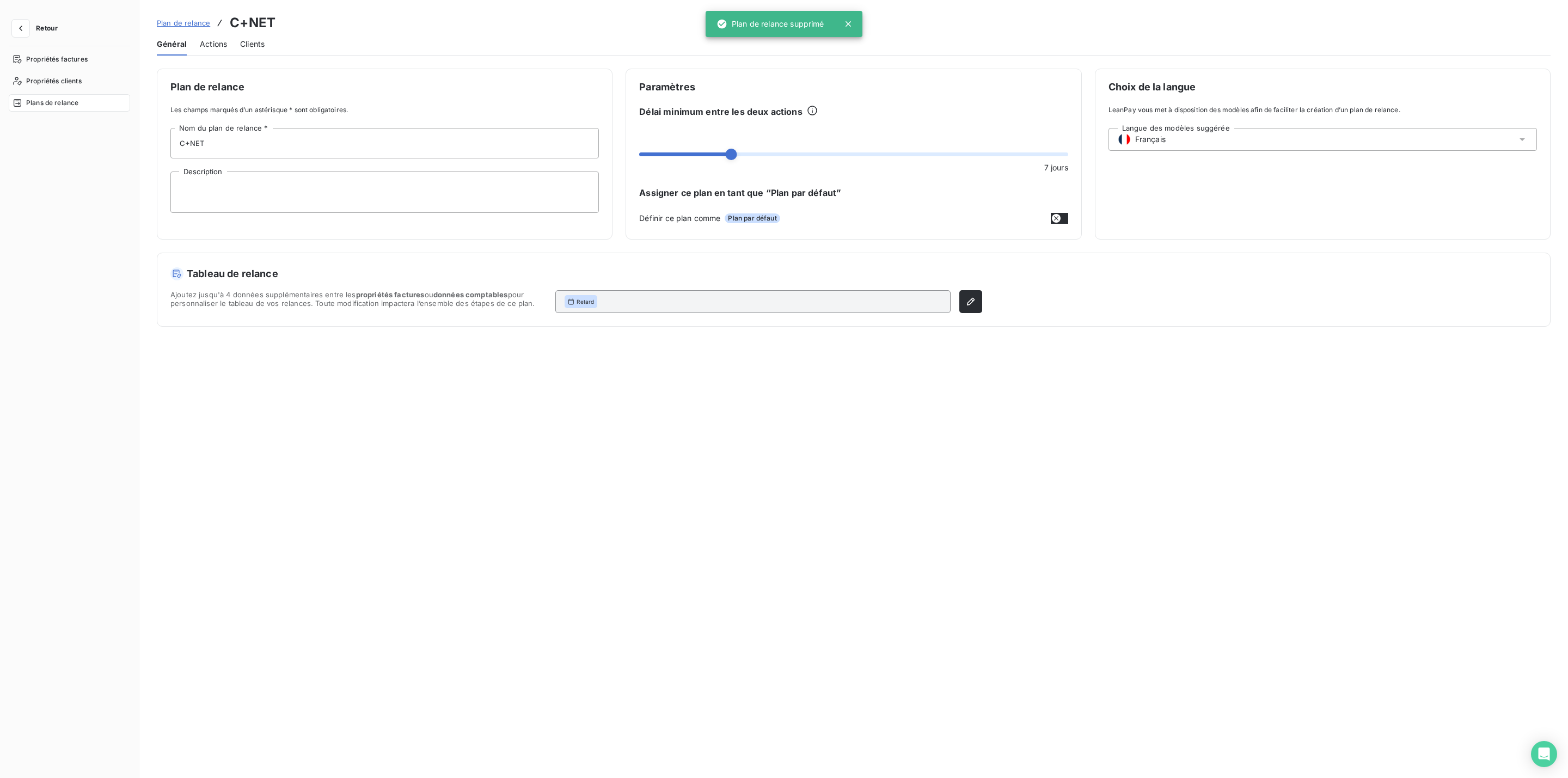
click at [206, 39] on span "Actions" at bounding box center [213, 44] width 27 height 11
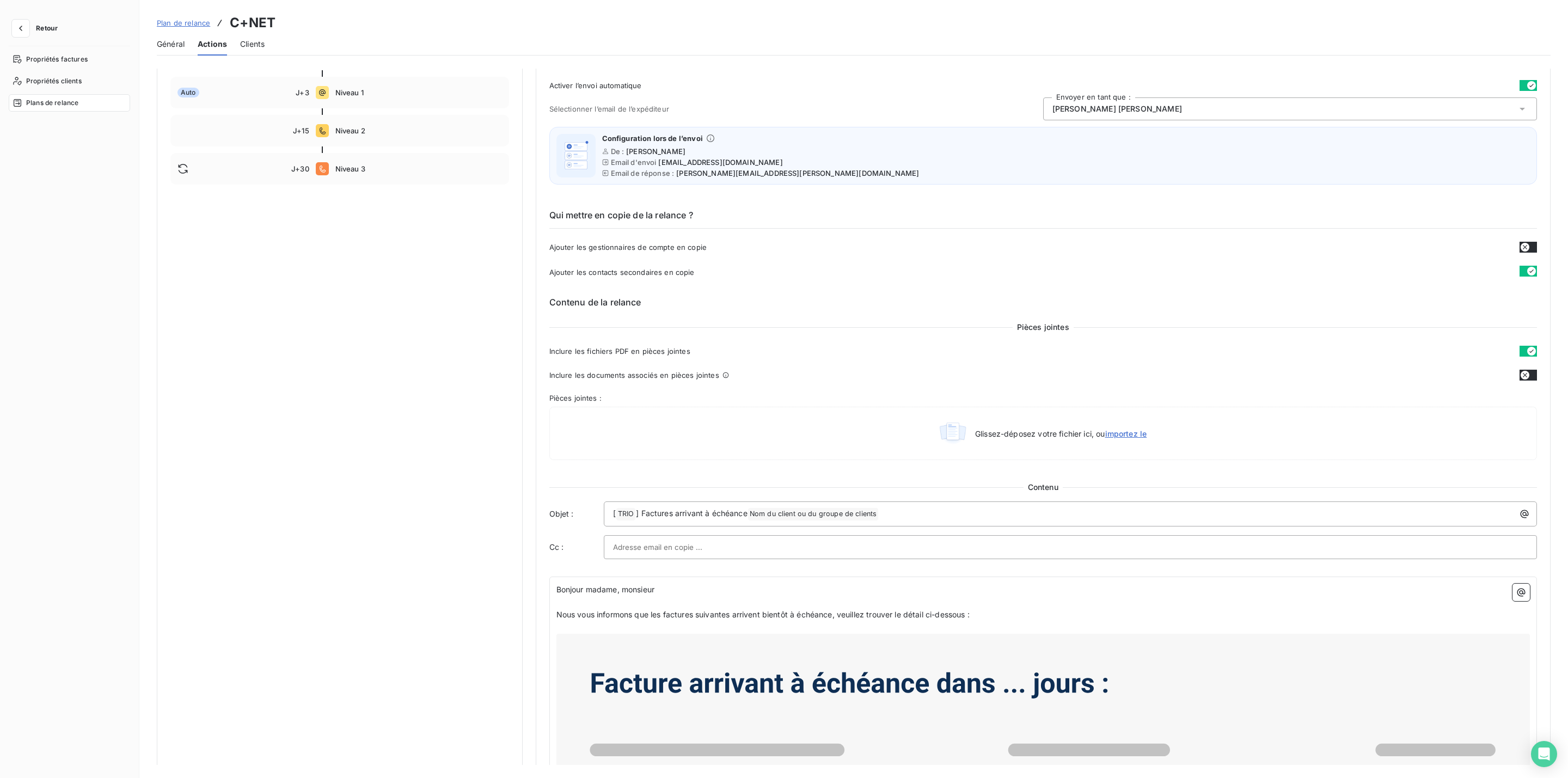
scroll to position [49, 0]
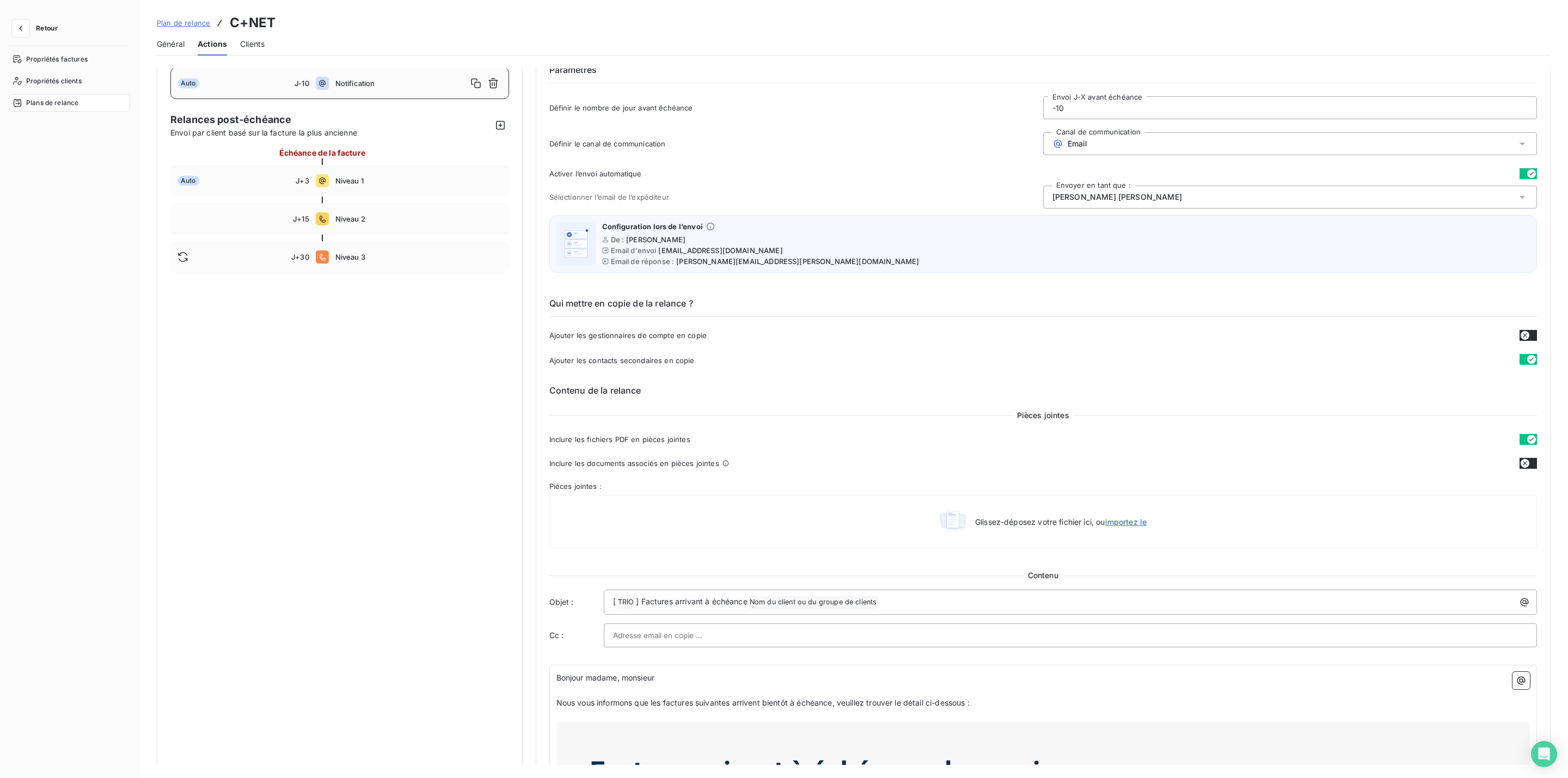
click at [167, 41] on span "Général" at bounding box center [171, 44] width 28 height 11
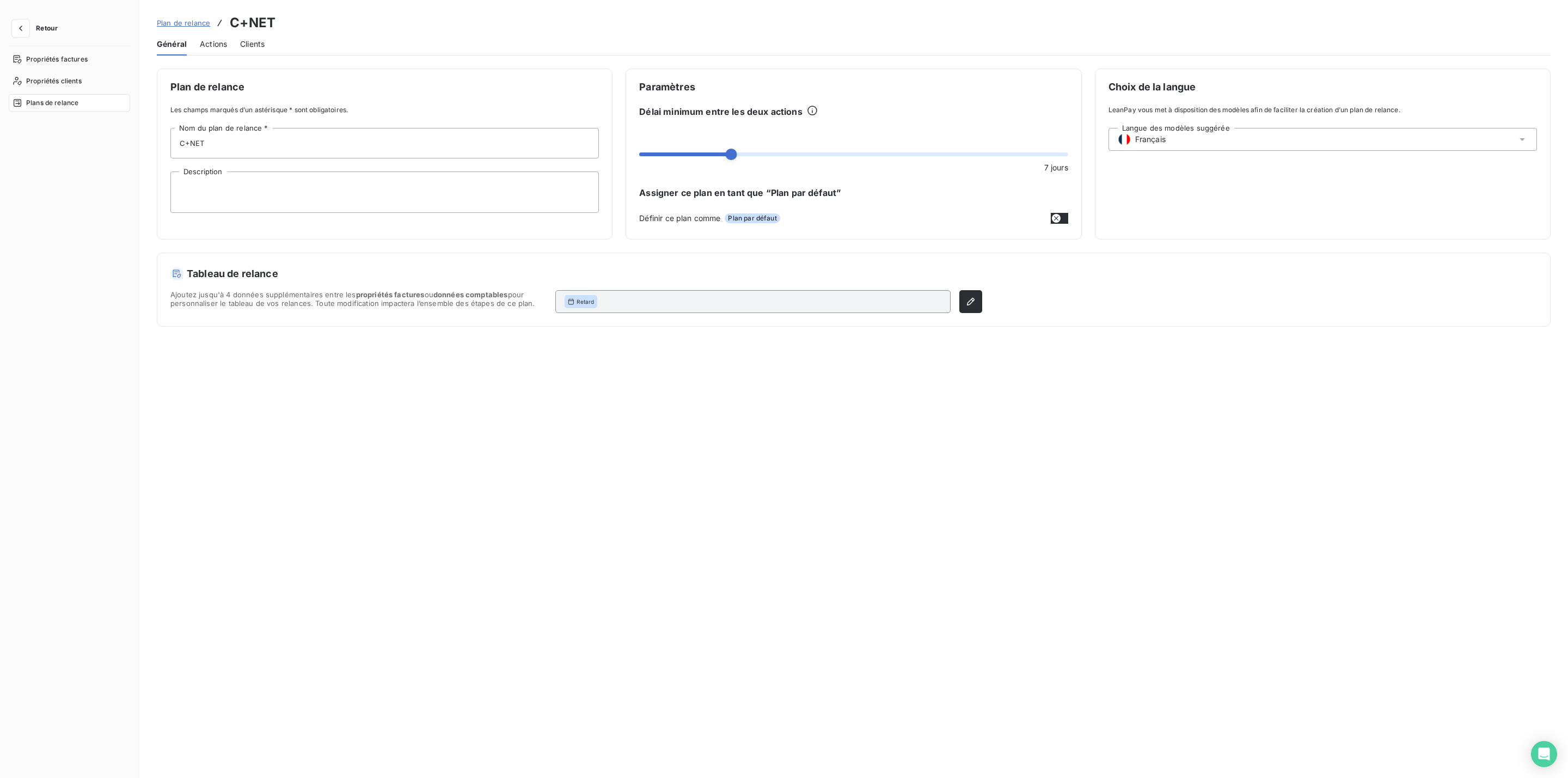
click at [41, 98] on span "Plans de relance" at bounding box center [52, 103] width 52 height 10
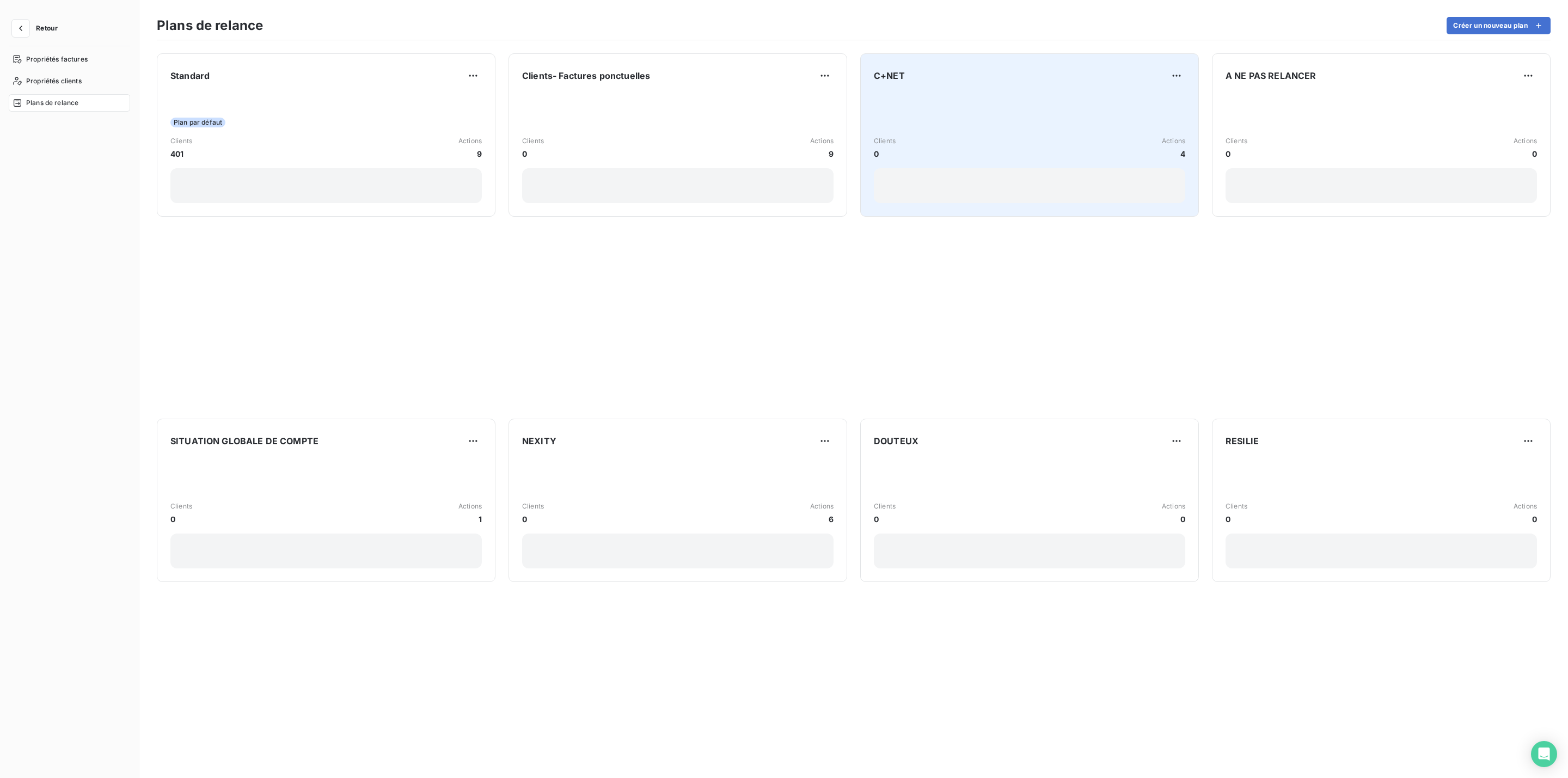
click at [915, 118] on div "Clients 0 Actions 4" at bounding box center [1030, 148] width 312 height 110
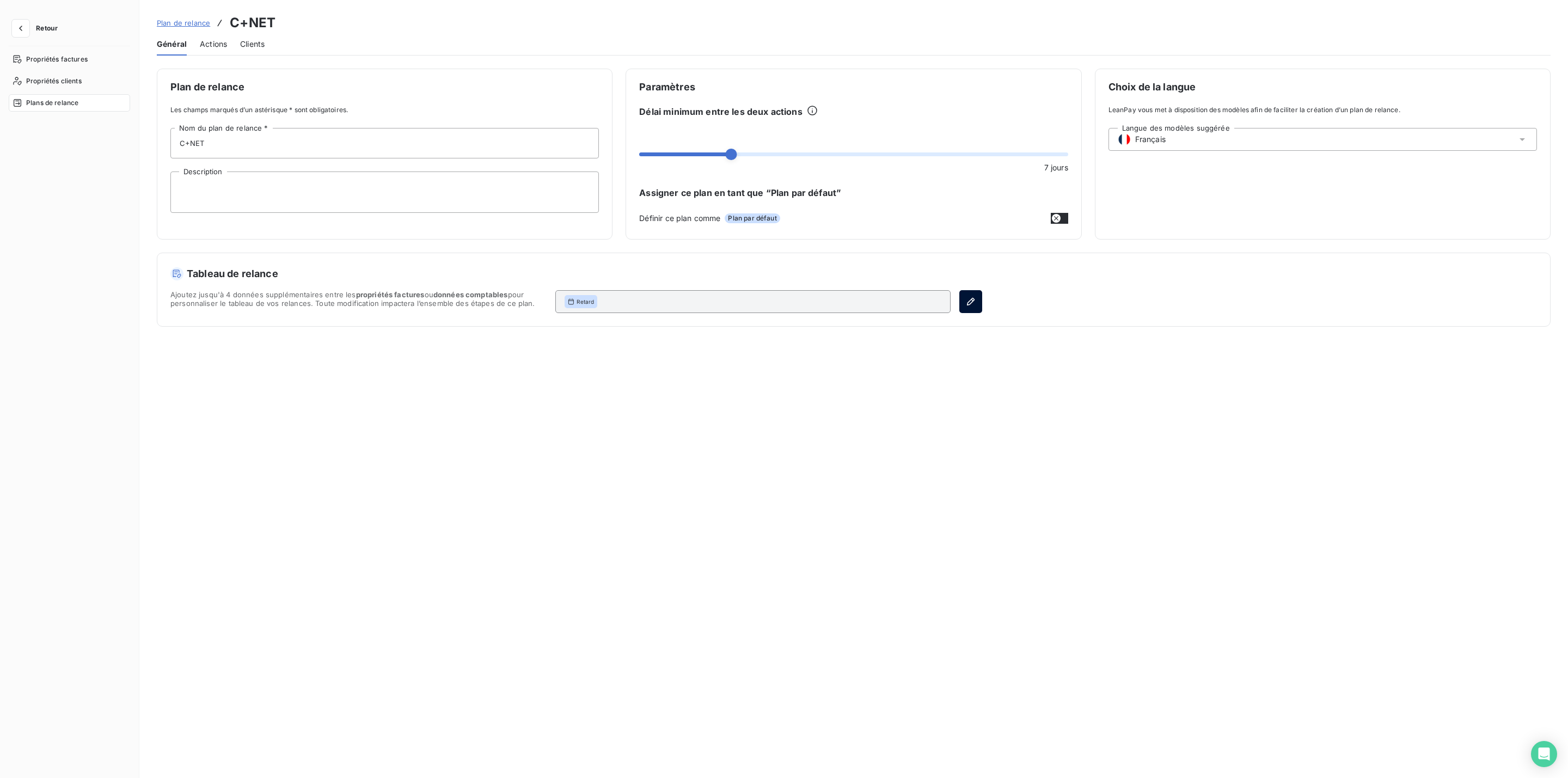
click at [976, 296] on button "button" at bounding box center [971, 302] width 23 height 23
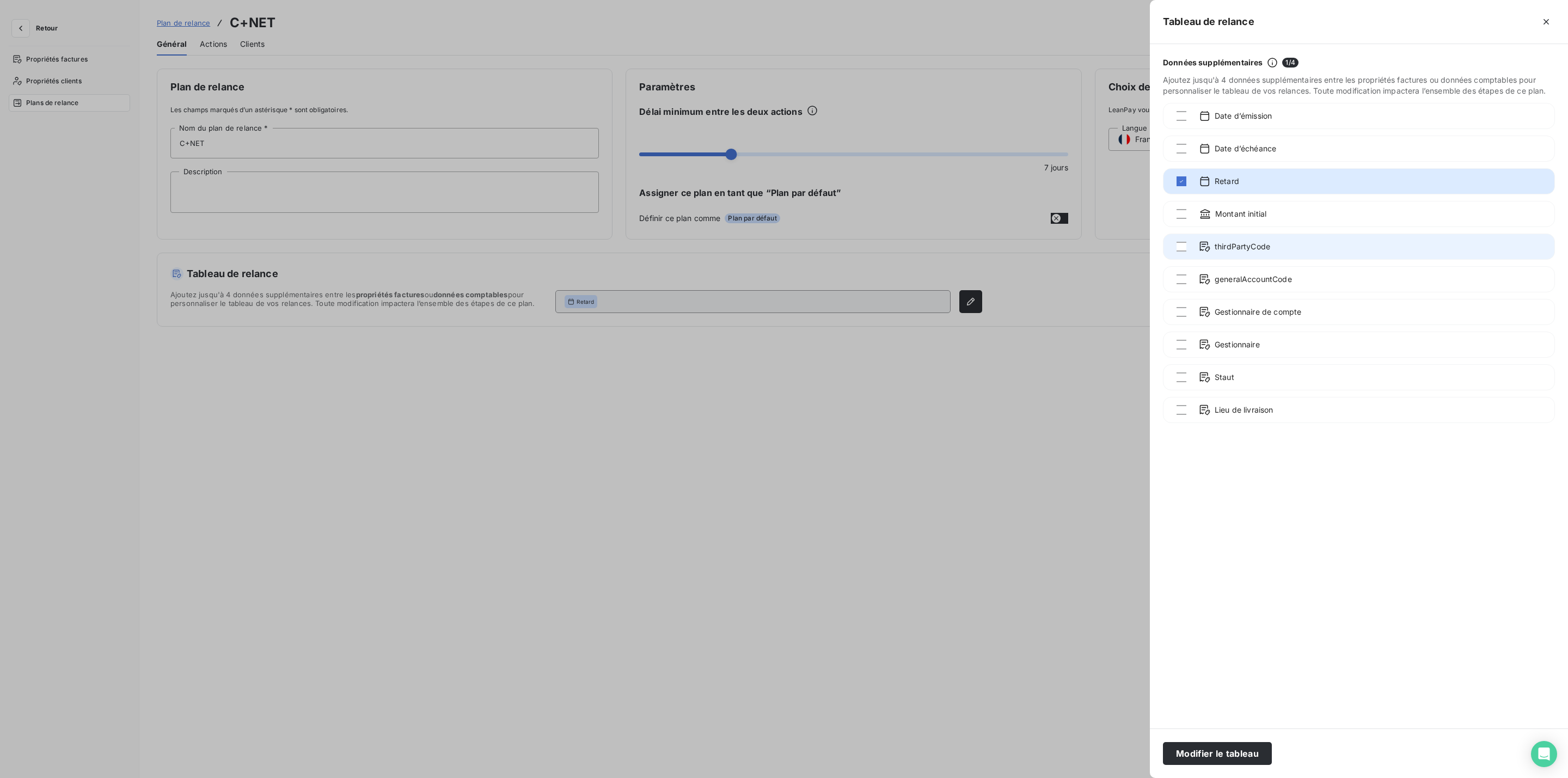
click at [1186, 239] on div "thirdPartyCode" at bounding box center [1359, 247] width 392 height 26
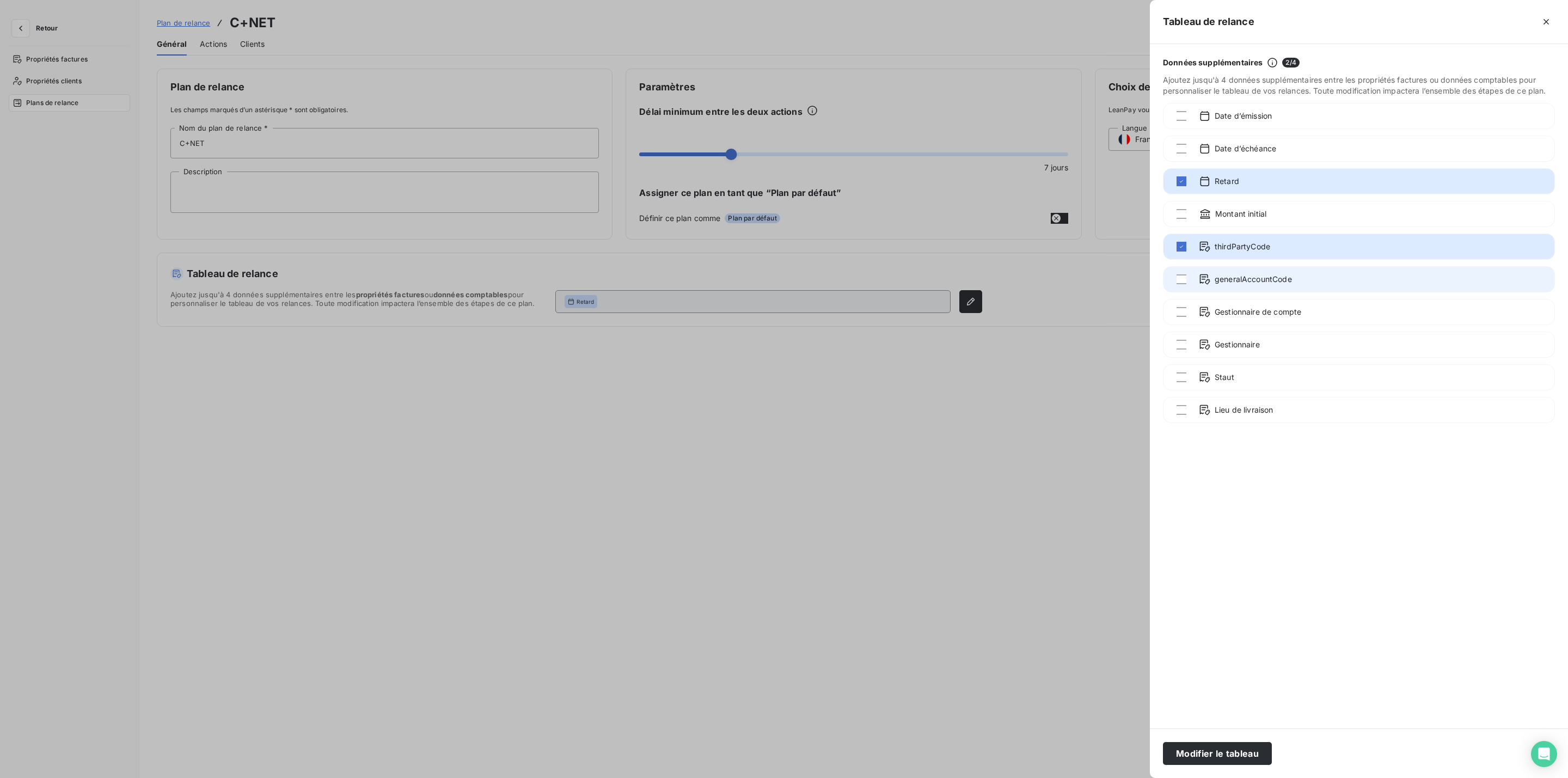
drag, startPoint x: 1180, startPoint y: 276, endPoint x: 1186, endPoint y: 278, distance: 6.3
click at [1186, 273] on div "generalAccountCode" at bounding box center [1359, 279] width 392 height 26
click at [1240, 752] on button "Modifier le tableau" at bounding box center [1217, 754] width 109 height 23
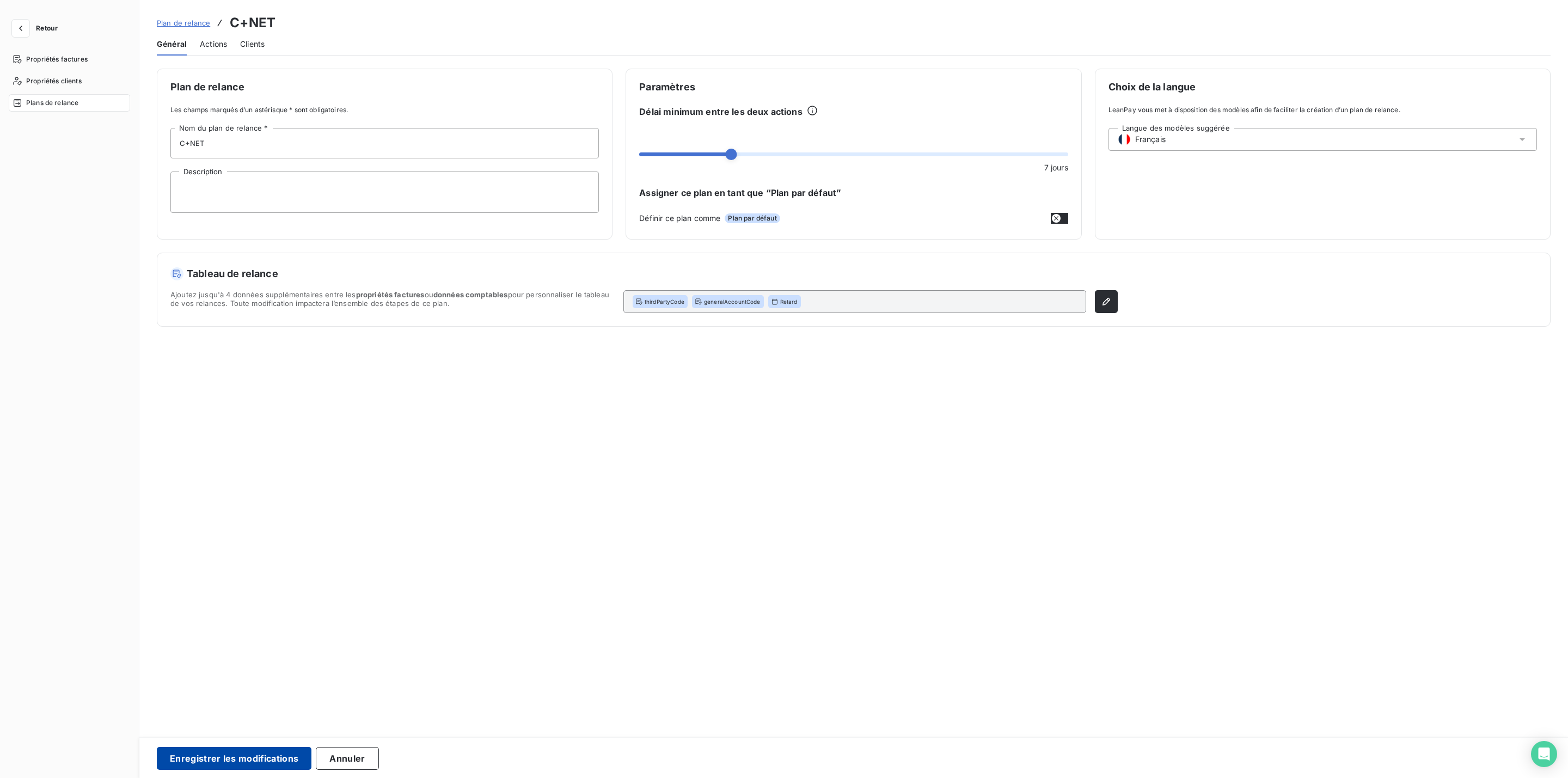
click at [219, 753] on button "Enregistrer les modifications" at bounding box center [234, 759] width 155 height 23
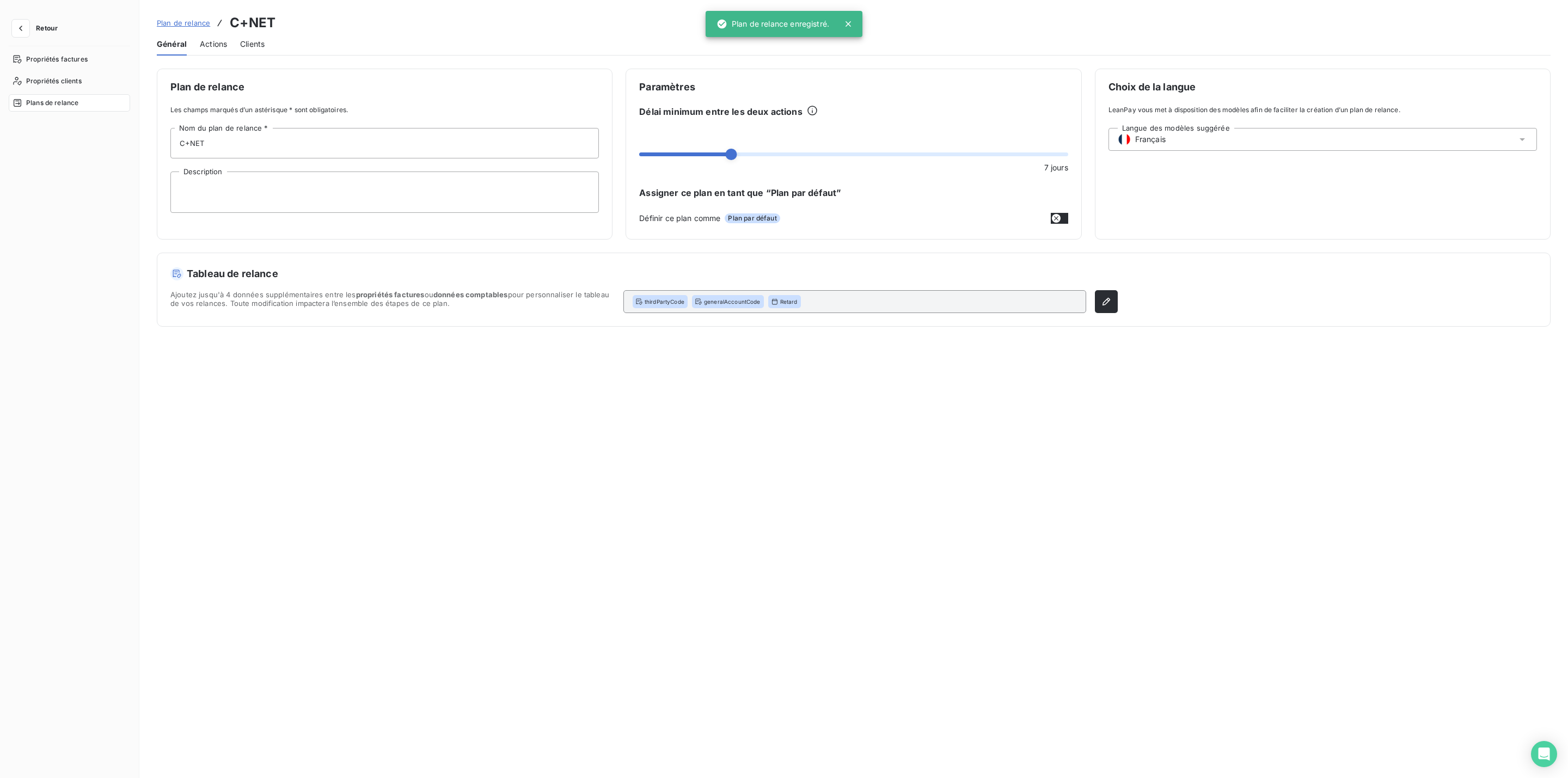
click at [245, 273] on h5 "Tableau de relance" at bounding box center [644, 273] width 947 height 15
click at [211, 173] on textarea "Description" at bounding box center [385, 192] width 429 height 41
click at [245, 39] on span "Clients" at bounding box center [252, 44] width 24 height 11
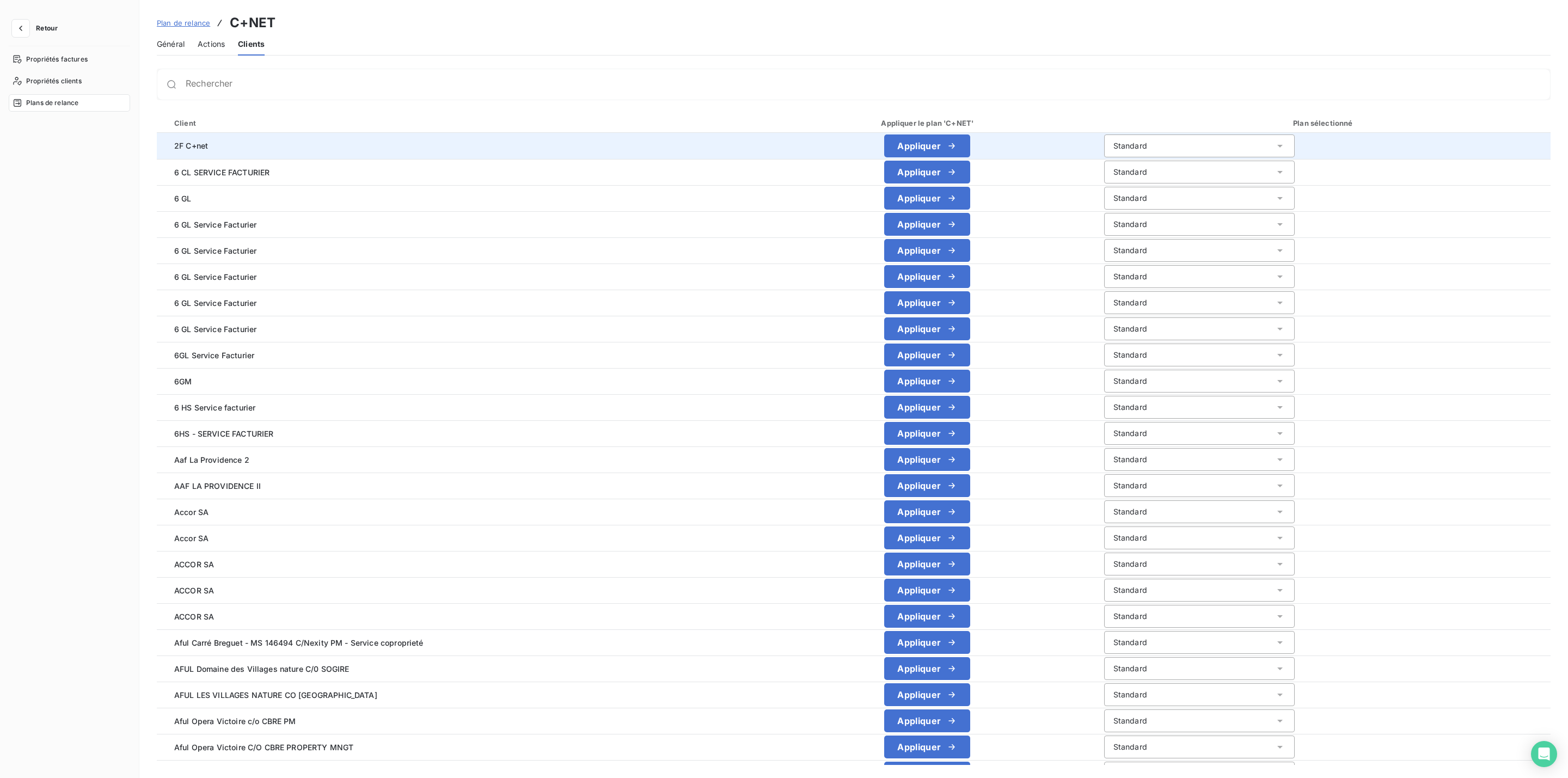
click at [1275, 145] on icon at bounding box center [1280, 146] width 11 height 11
click at [1171, 206] on li "C+NET" at bounding box center [1199, 208] width 191 height 19
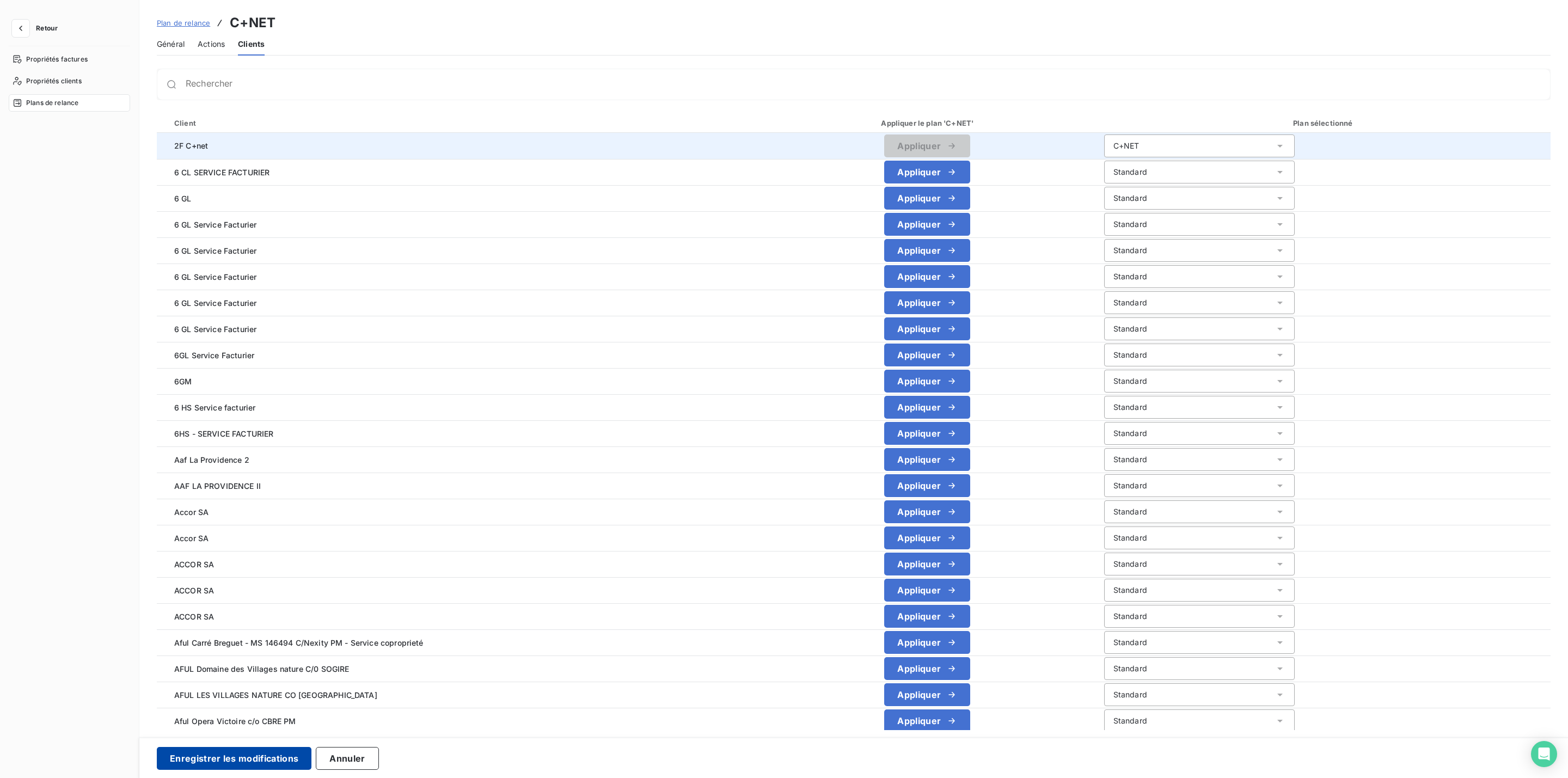
click at [264, 755] on button "Enregistrer les modifications" at bounding box center [234, 759] width 155 height 23
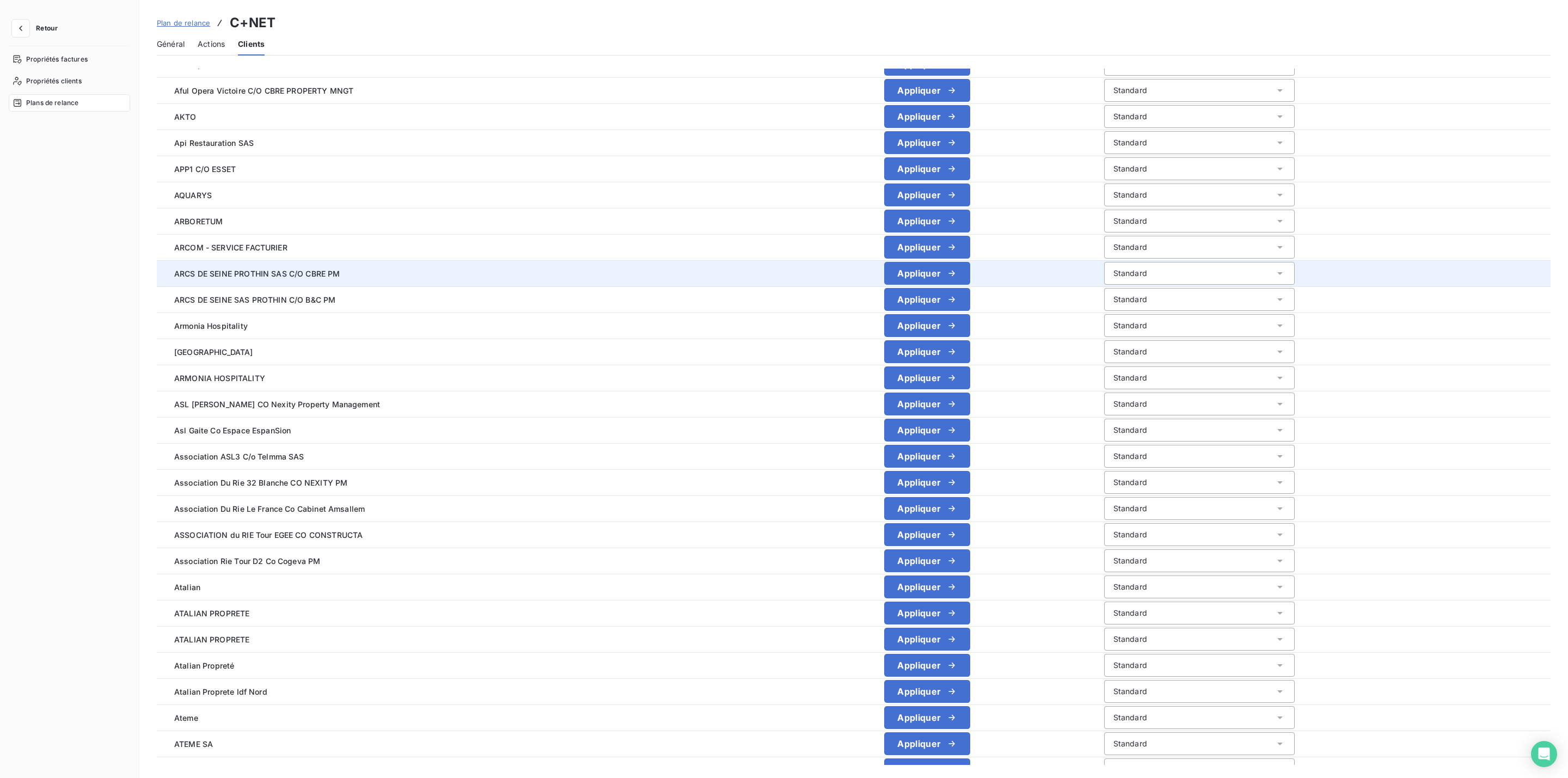
scroll to position [749, 0]
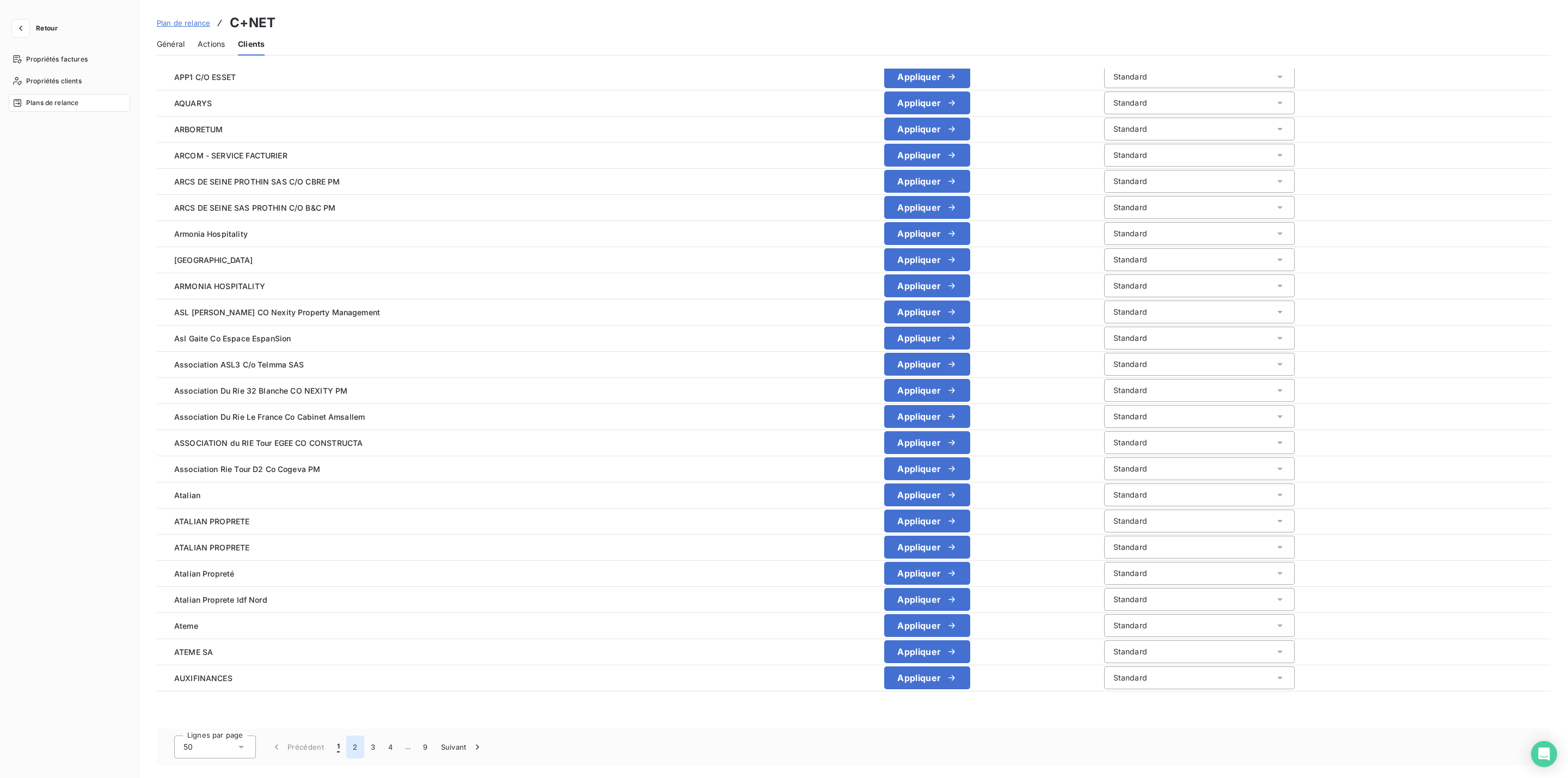
click at [350, 746] on button "2" at bounding box center [355, 747] width 18 height 23
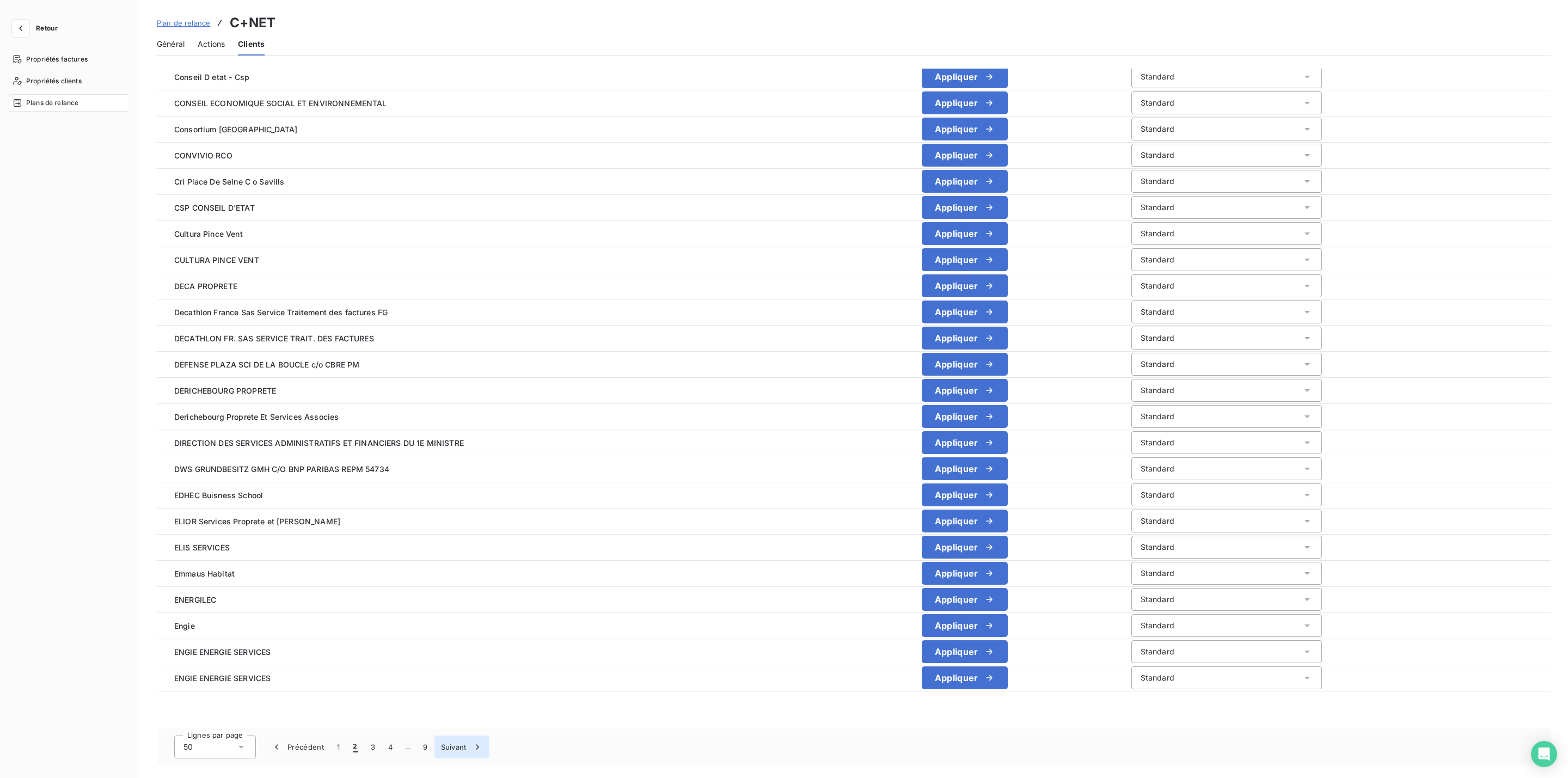
click at [374, 751] on button "3" at bounding box center [373, 747] width 18 height 23
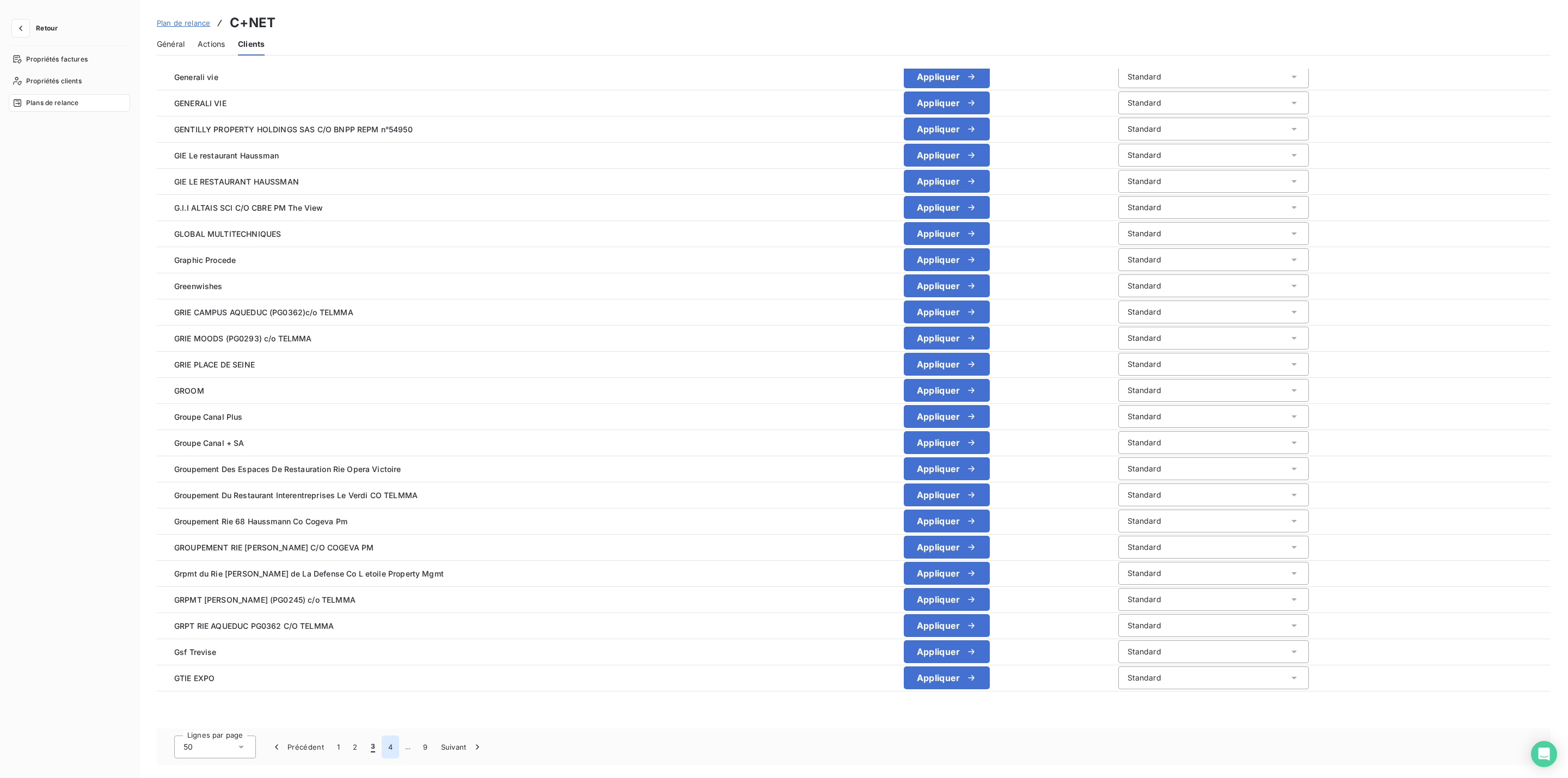
click at [390, 747] on button "4" at bounding box center [390, 747] width 18 height 23
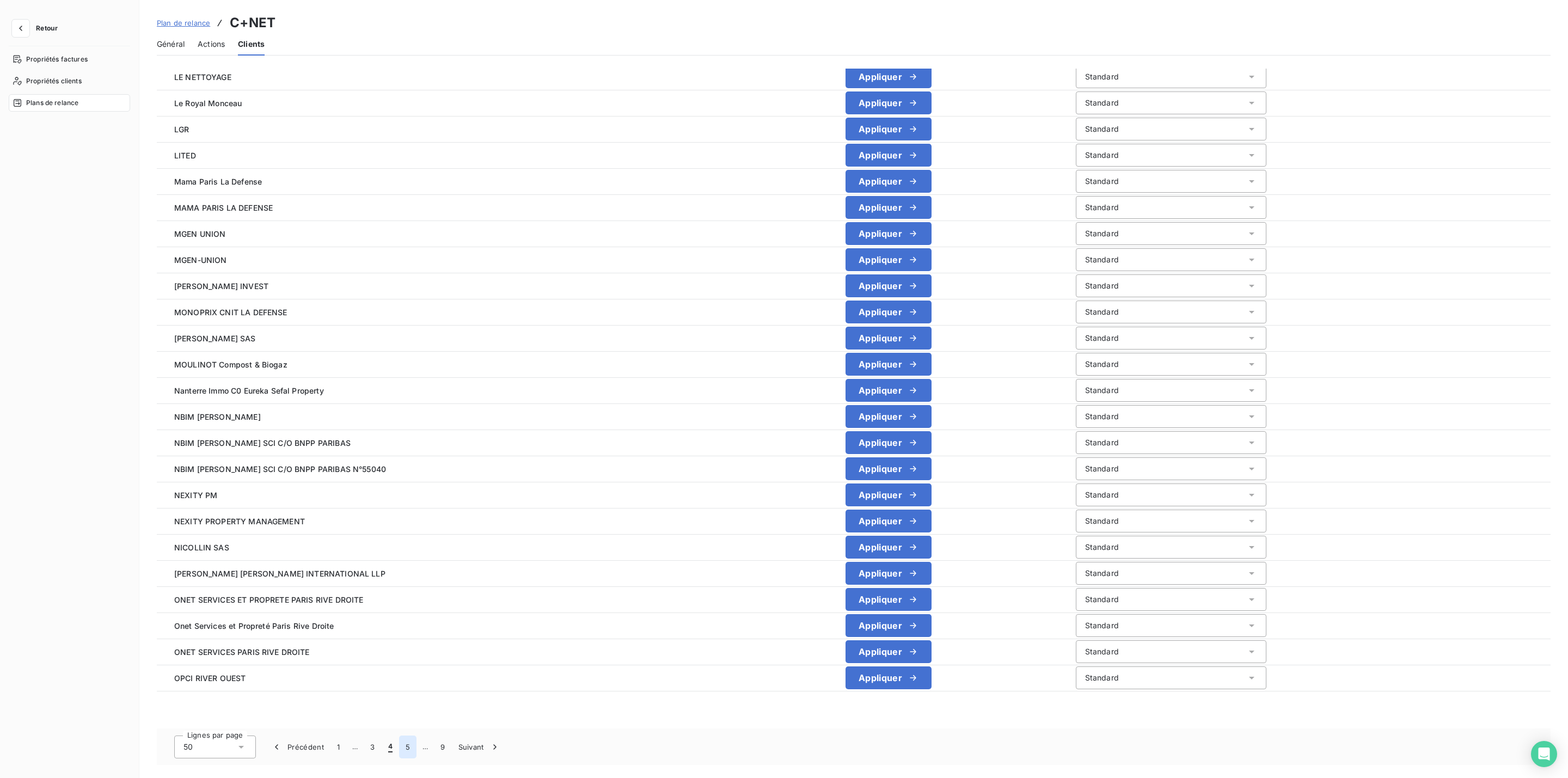
click at [408, 748] on button "5" at bounding box center [408, 747] width 18 height 23
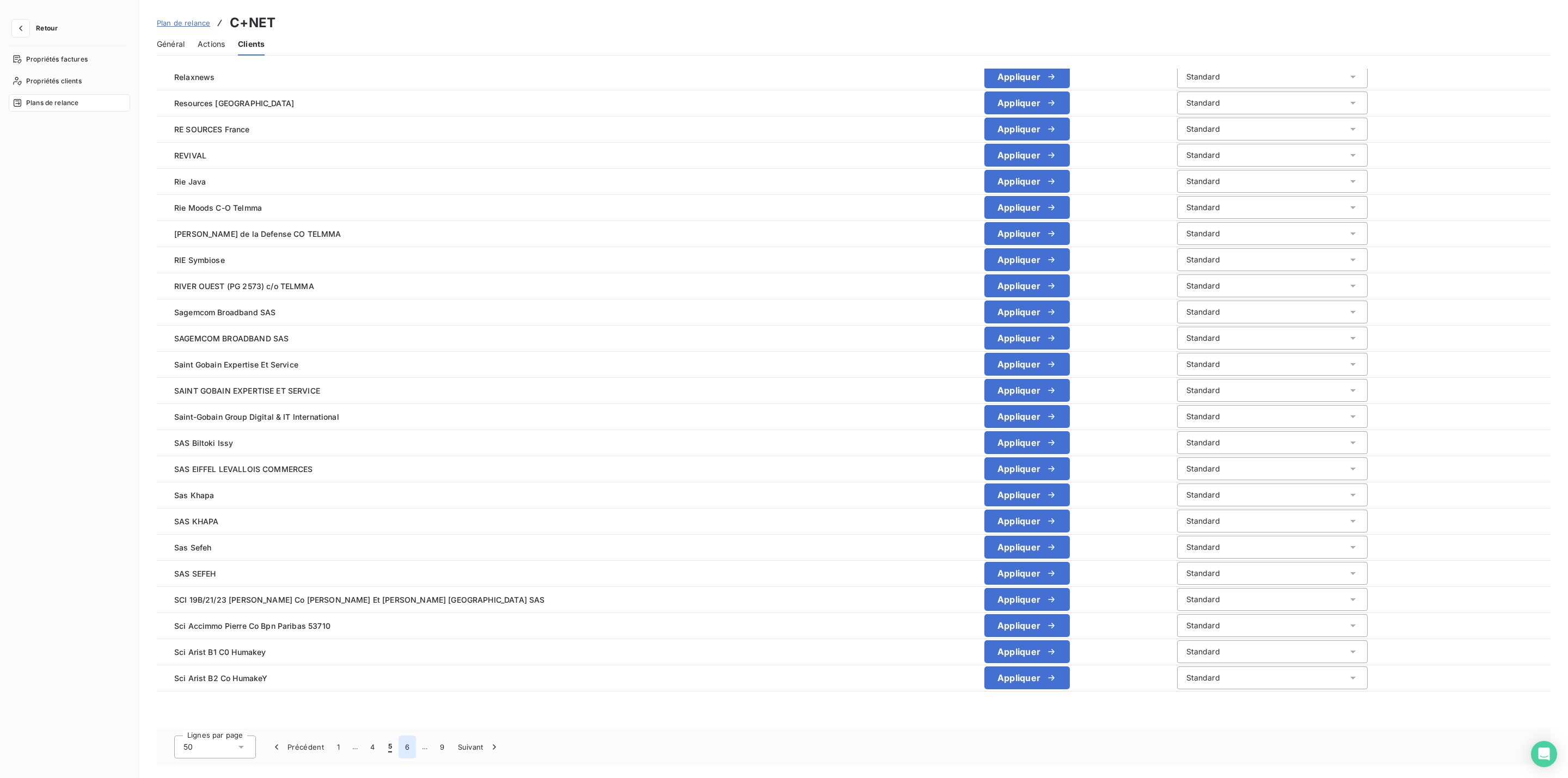
click at [402, 741] on button "6" at bounding box center [407, 747] width 18 height 23
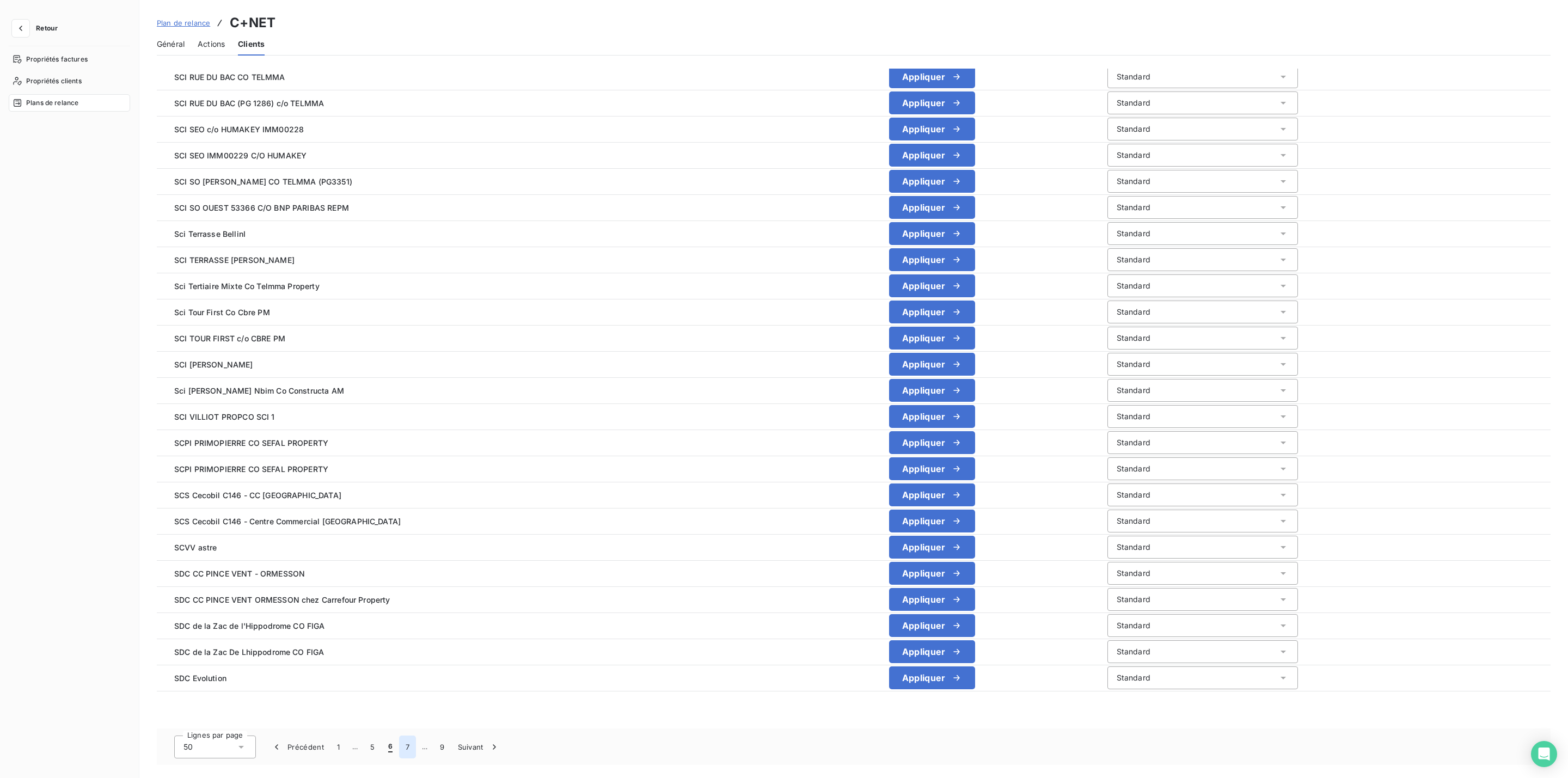
click at [405, 745] on button "7" at bounding box center [408, 747] width 17 height 23
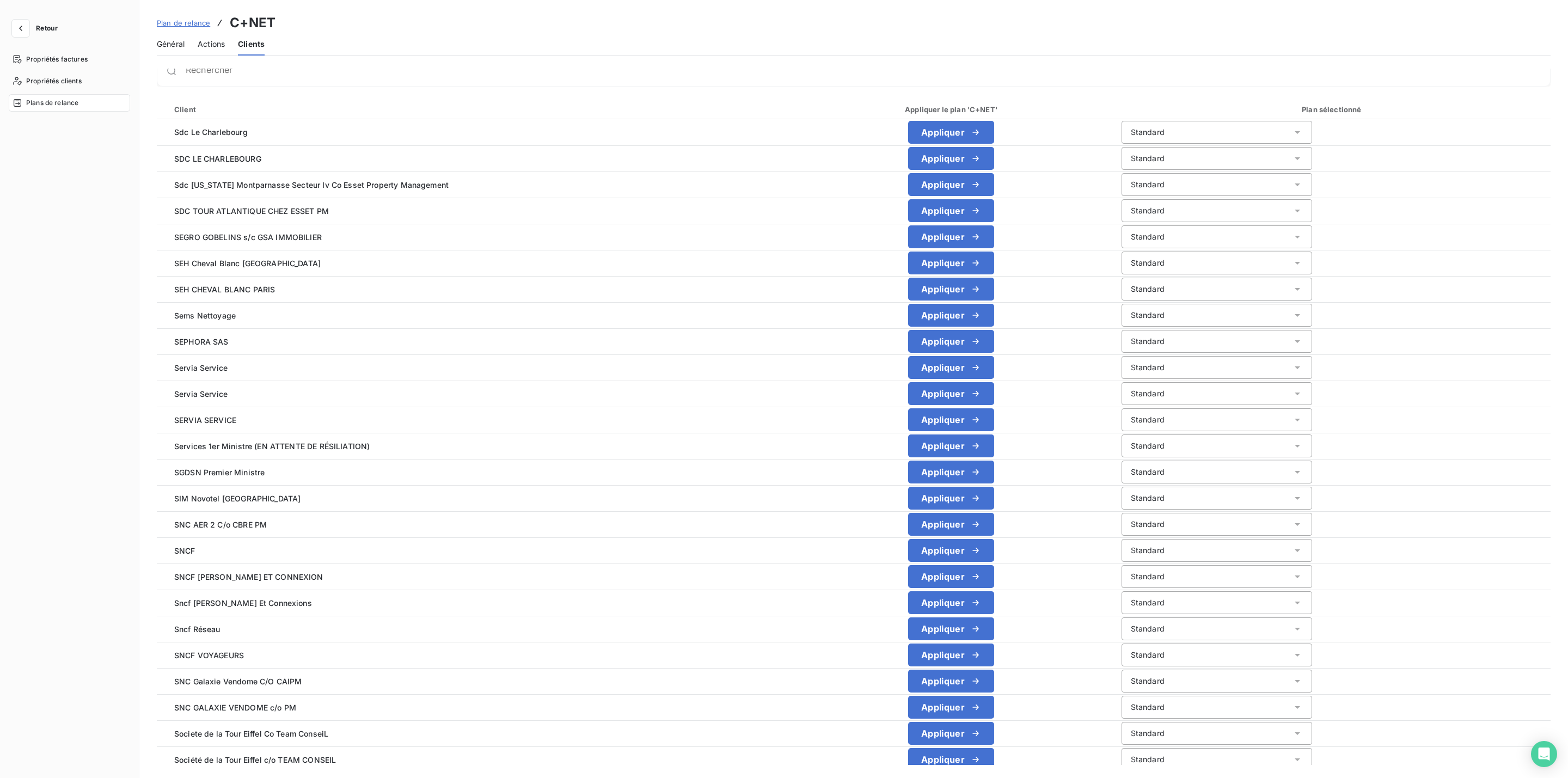
scroll to position [0, 0]
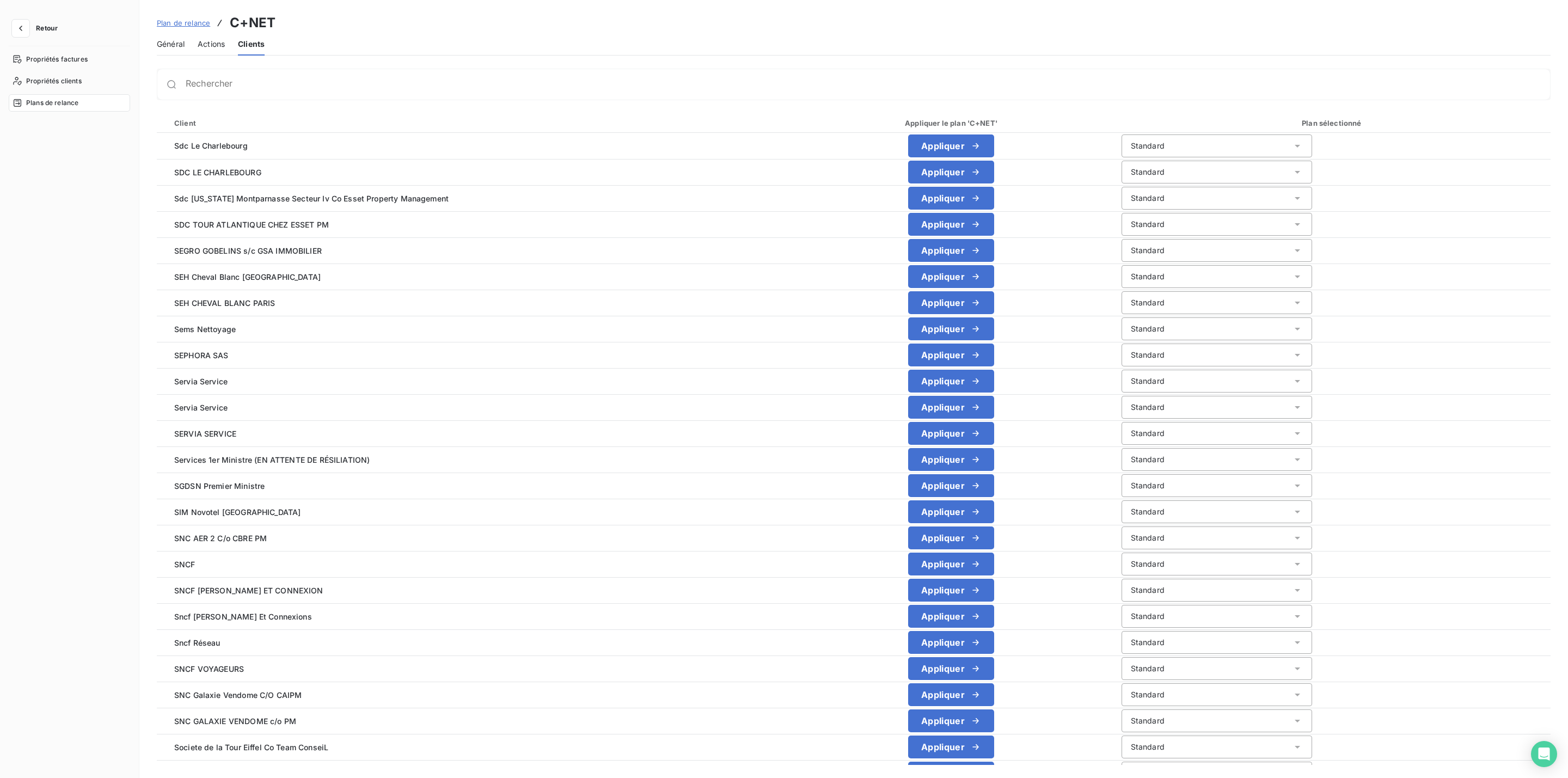
click at [30, 25] on button "Retour" at bounding box center [37, 28] width 58 height 18
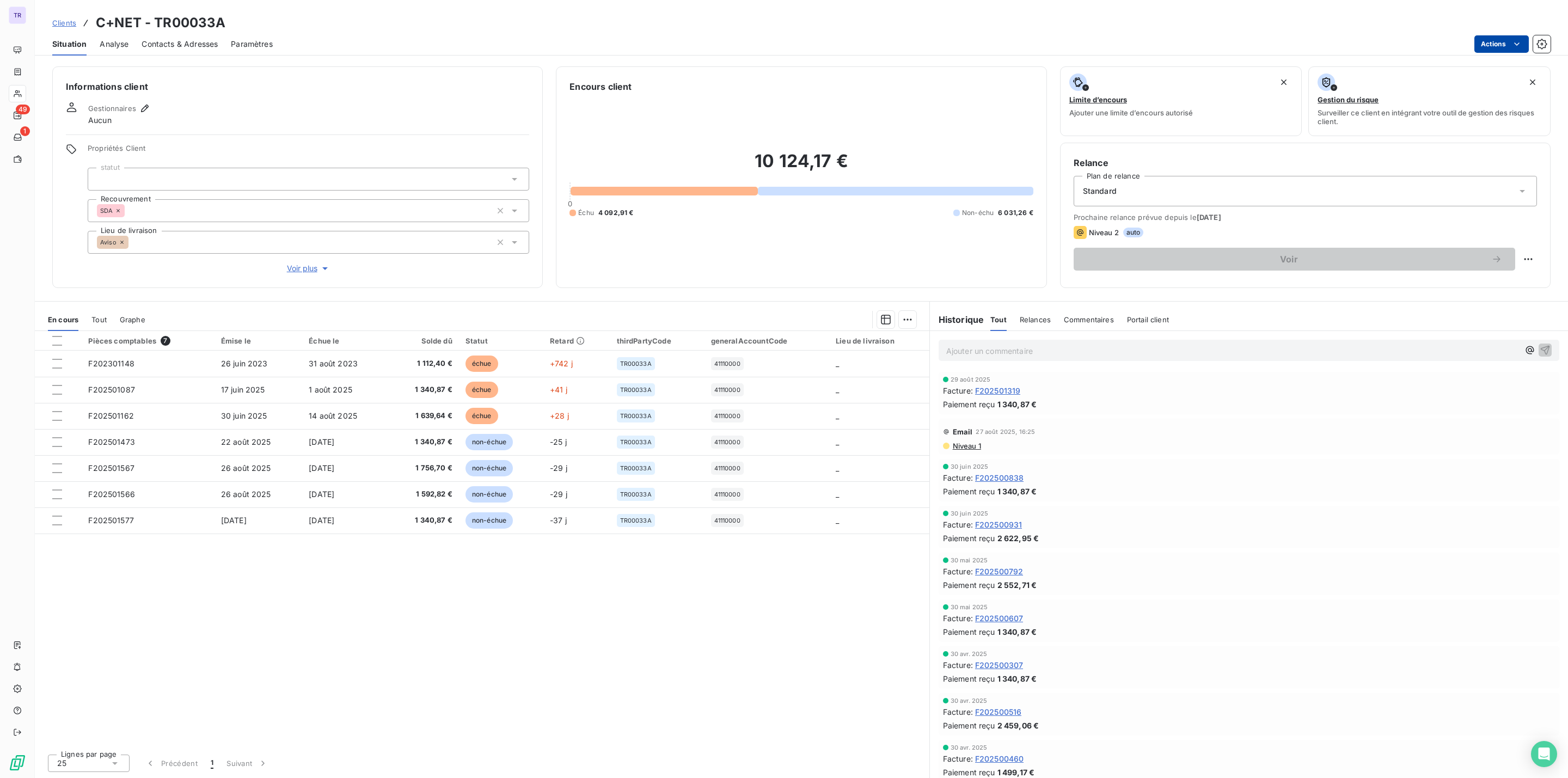
click at [1500, 44] on html "TR 49 1 Clients C+NET - TR00033A Situation Analyse Contacts & Adresses Paramètr…" at bounding box center [784, 389] width 1568 height 778
click at [1443, 82] on div "Modifier le plan de relance" at bounding box center [1437, 88] width 173 height 18
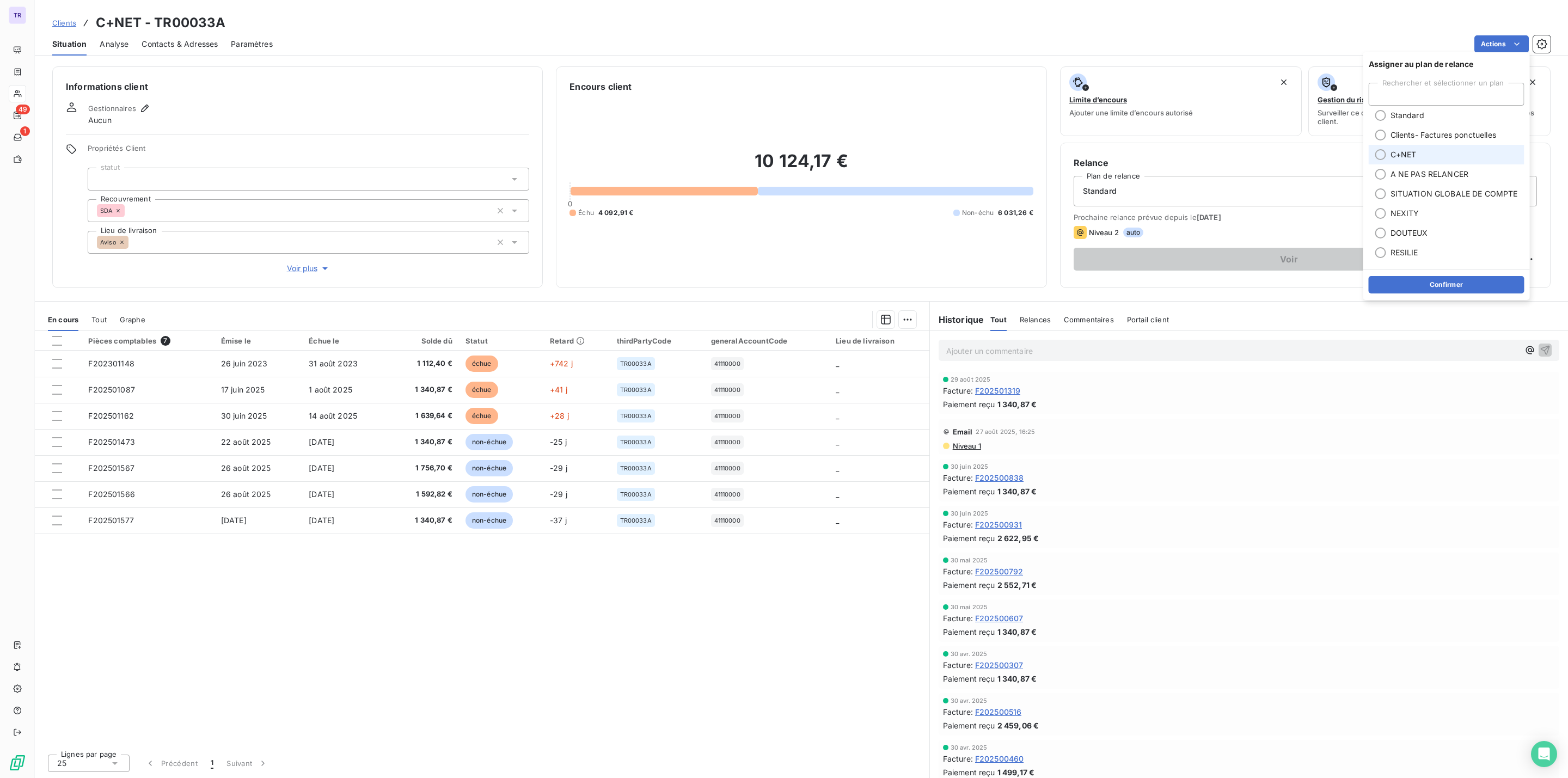
click at [1381, 152] on div at bounding box center [1381, 155] width 11 height 11
click at [1442, 284] on button "Confirmer" at bounding box center [1447, 284] width 156 height 18
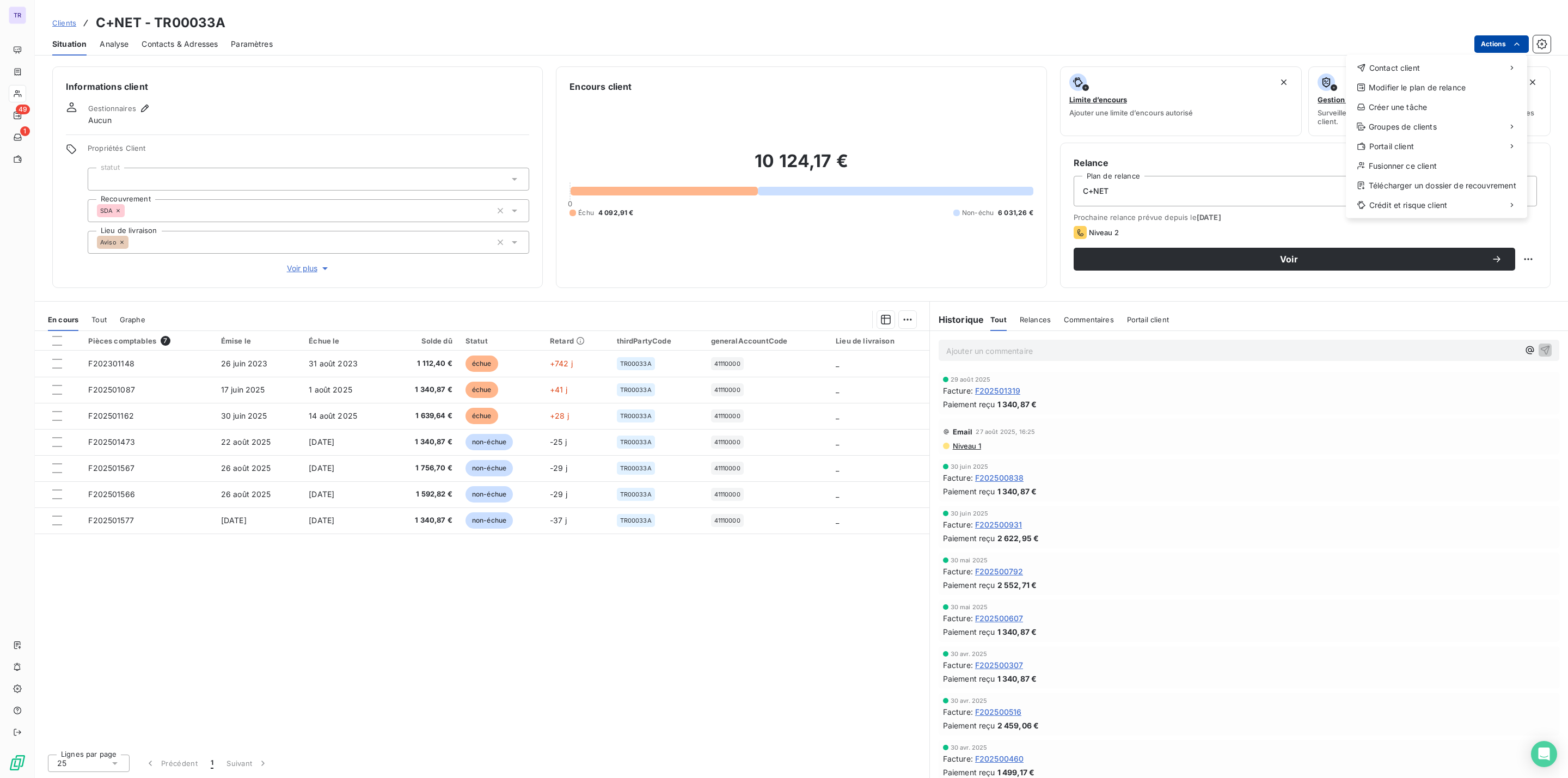
click at [1488, 44] on html "TR 49 1 Clients C+NET - TR00033A Situation Analyse Contacts & Adresses Paramètr…" at bounding box center [784, 389] width 1568 height 778
click at [1247, 87] on html "TR 49 1 Clients C+NET - TR00033A Situation Analyse Contacts & Adresses Paramètr…" at bounding box center [784, 389] width 1568 height 778
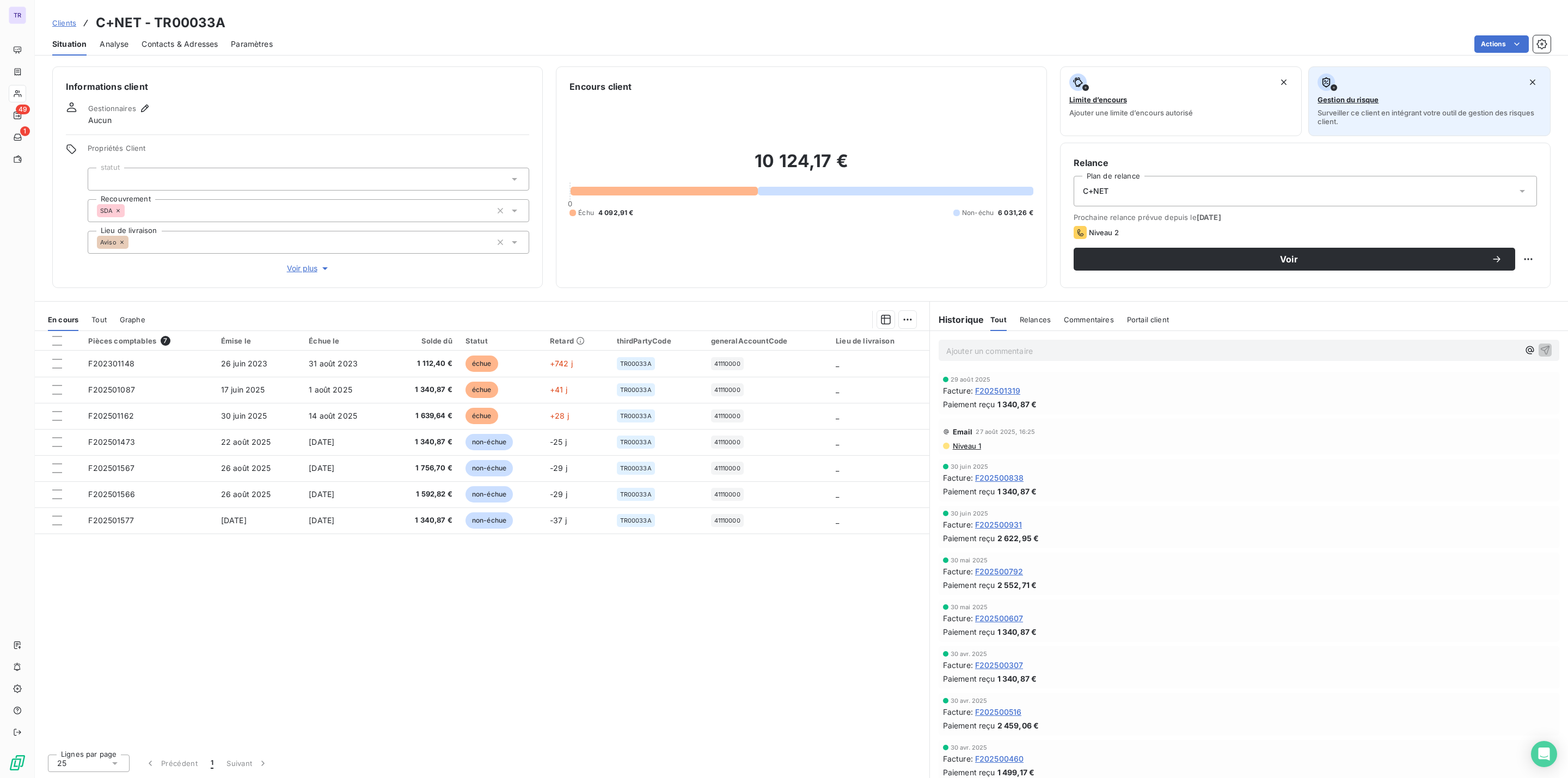
click at [1354, 100] on span "Gestion du risque" at bounding box center [1348, 100] width 61 height 9
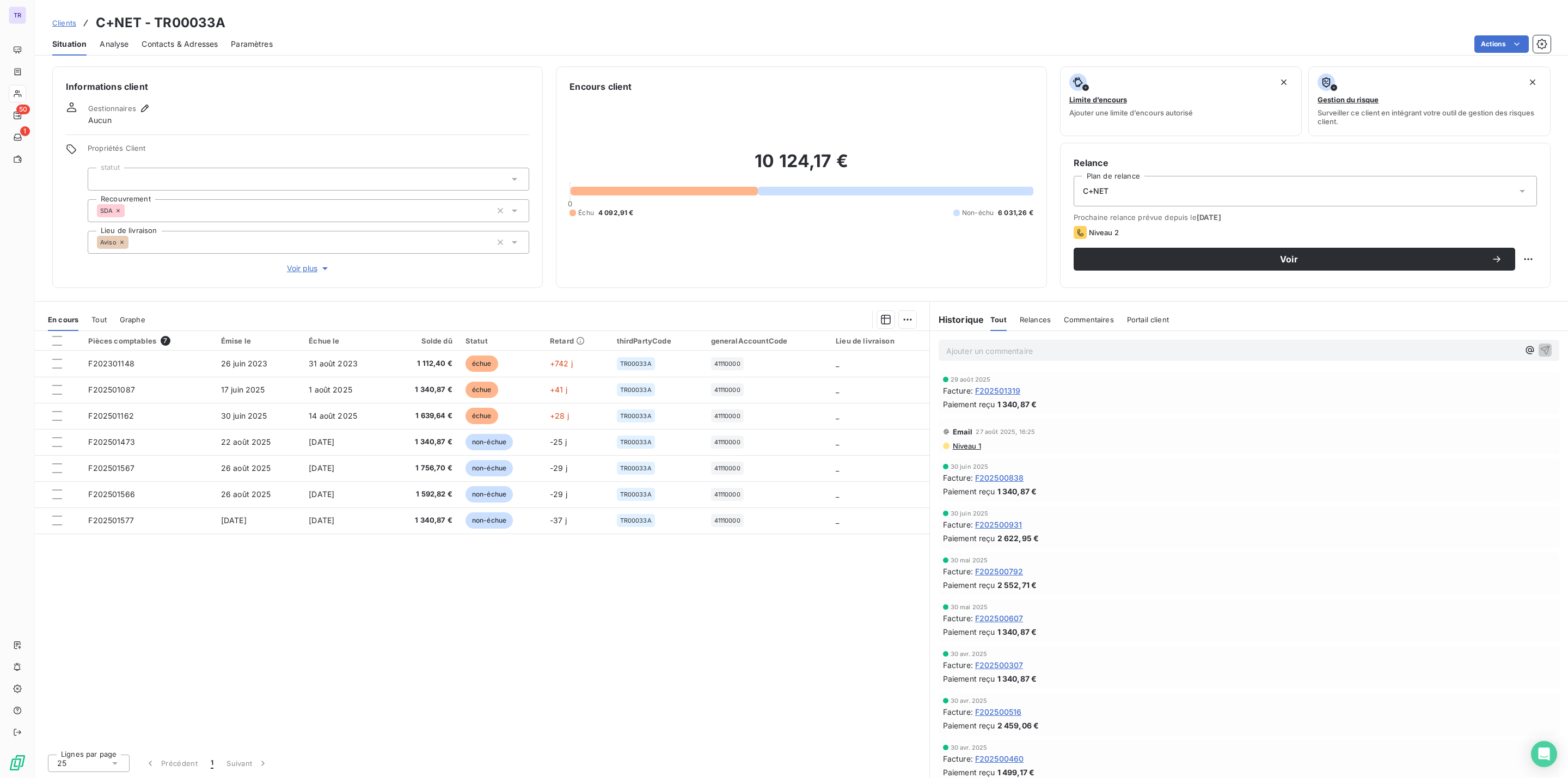
click at [206, 39] on span "Contacts & Adresses" at bounding box center [180, 44] width 76 height 11
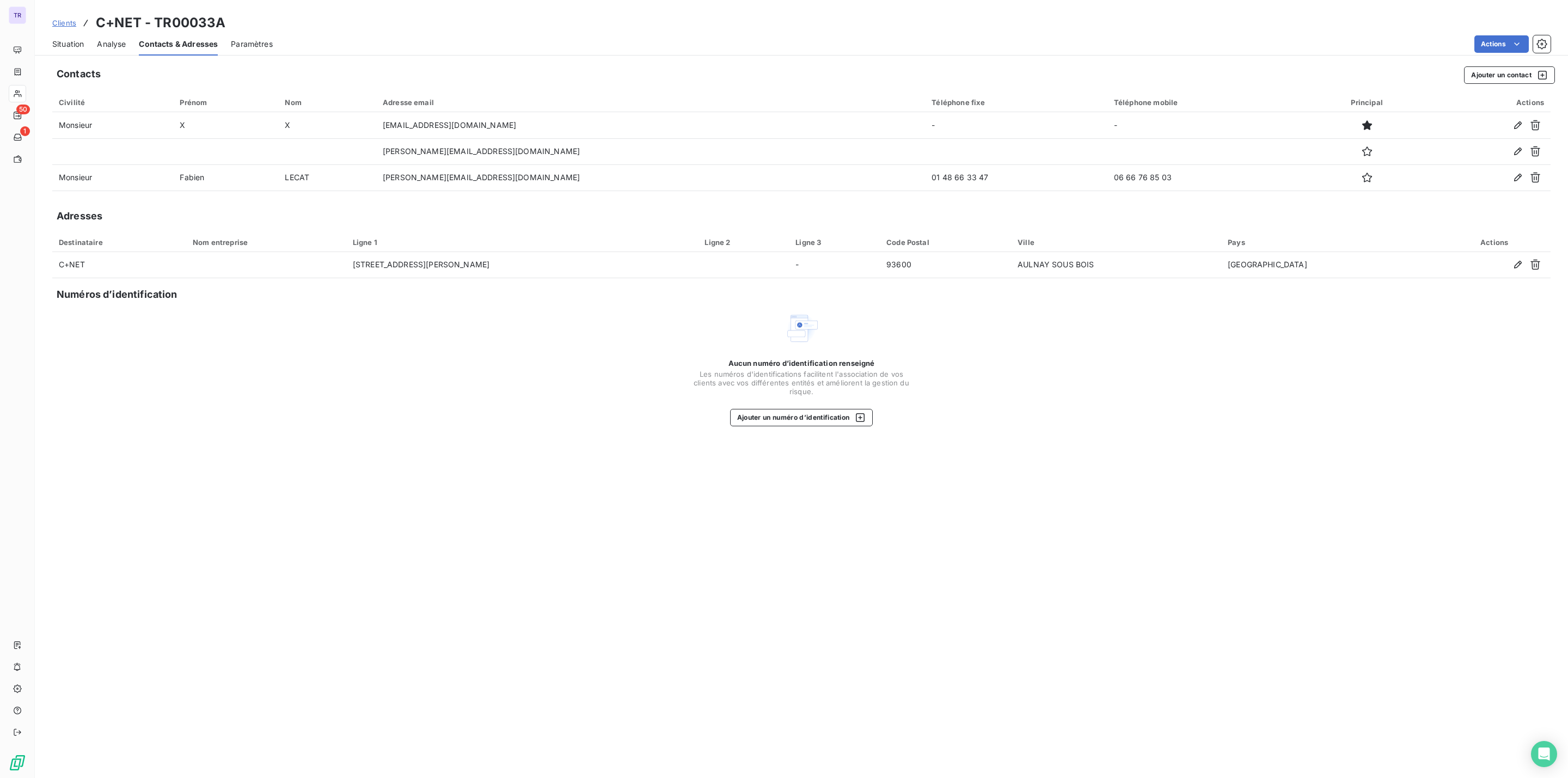
click at [260, 44] on span "Paramètres" at bounding box center [251, 44] width 42 height 11
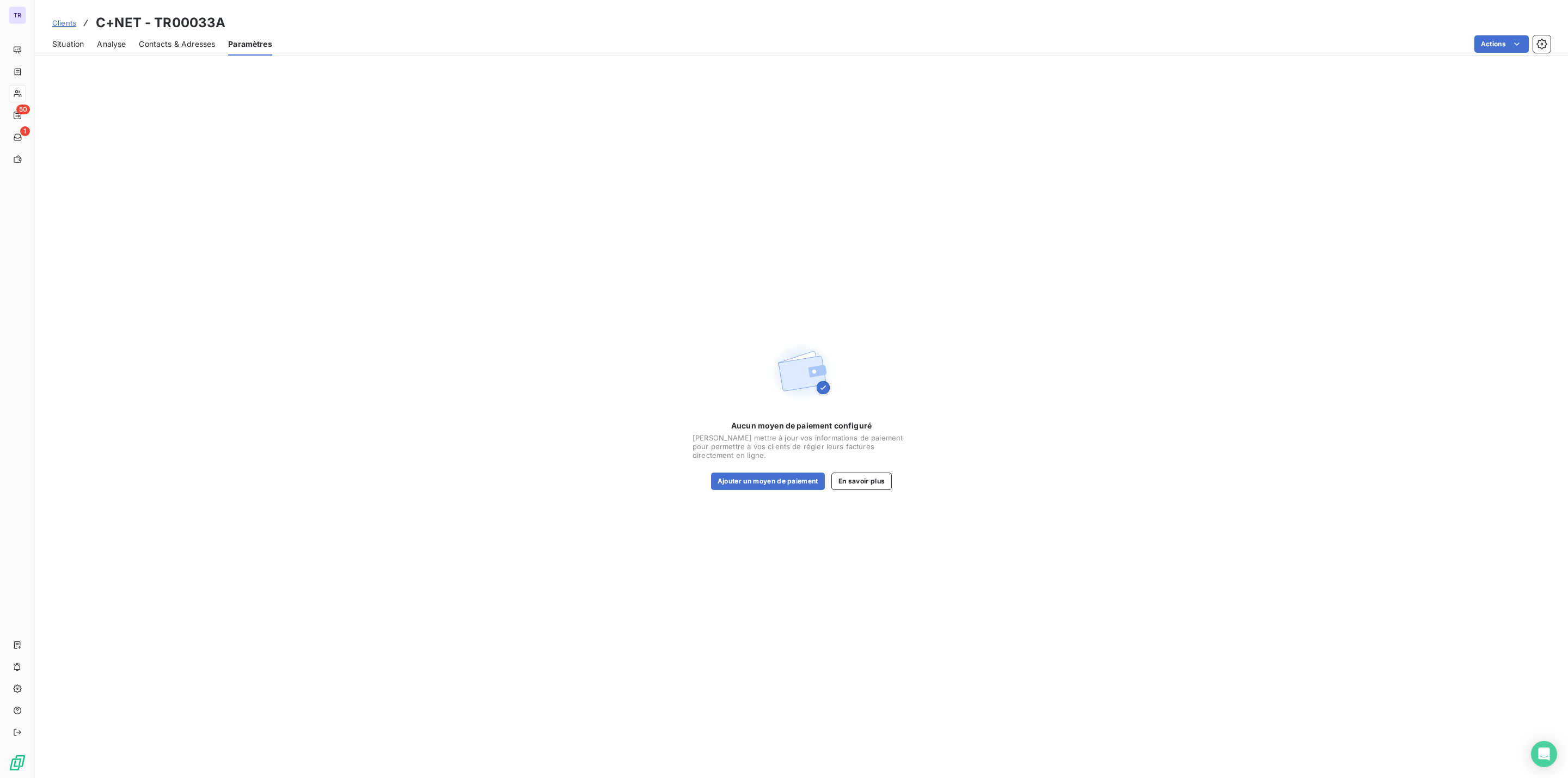
click at [130, 46] on div "Situation Analyse Contacts & Adresses Paramètres Actions" at bounding box center [801, 44] width 1533 height 23
click at [122, 44] on span "Analyse" at bounding box center [111, 44] width 29 height 11
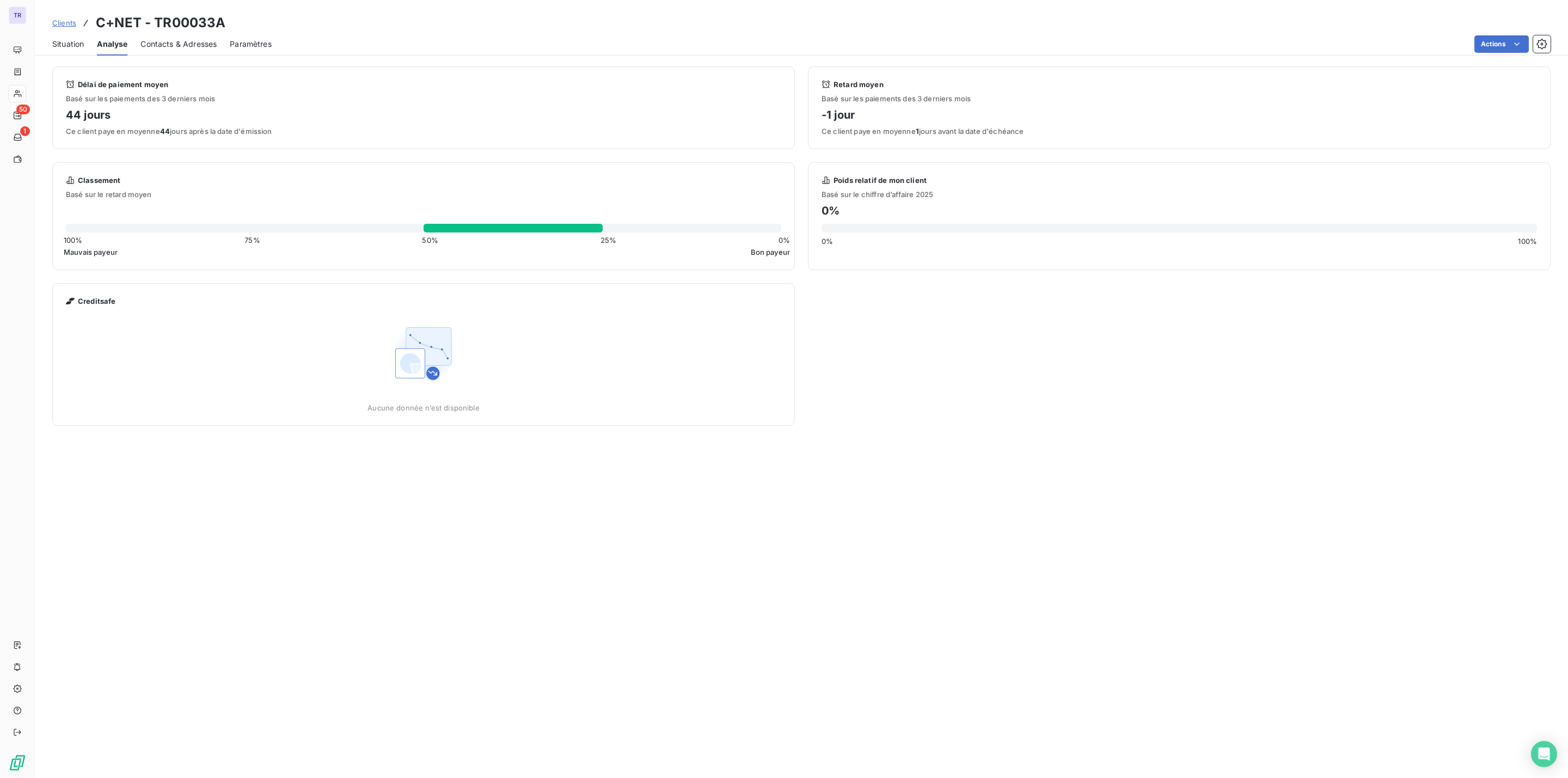
click at [255, 40] on span "Paramètres" at bounding box center [250, 44] width 42 height 11
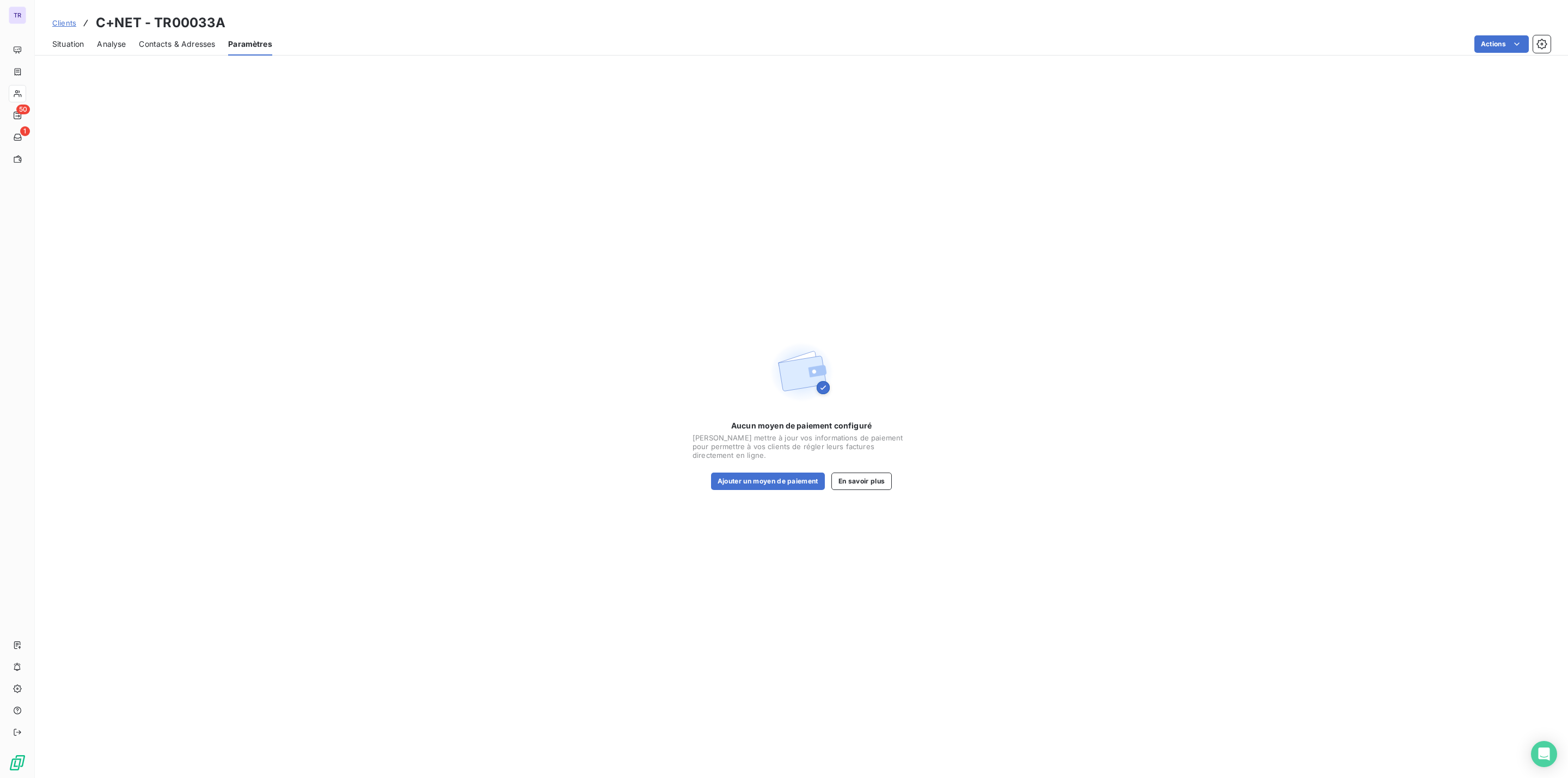
click at [61, 46] on span "Situation" at bounding box center [68, 44] width 32 height 11
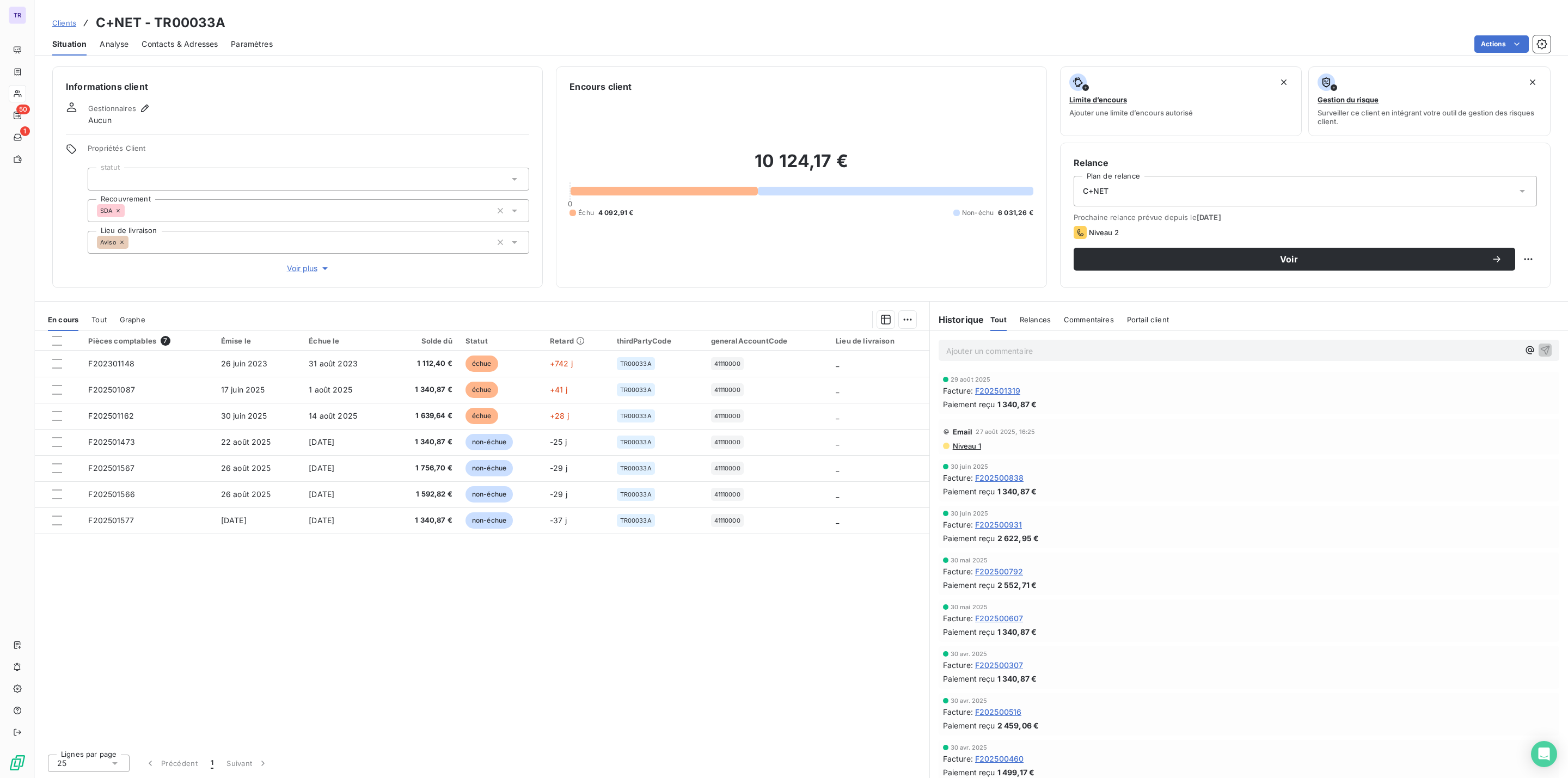
click at [244, 43] on span "Paramètres" at bounding box center [251, 44] width 42 height 11
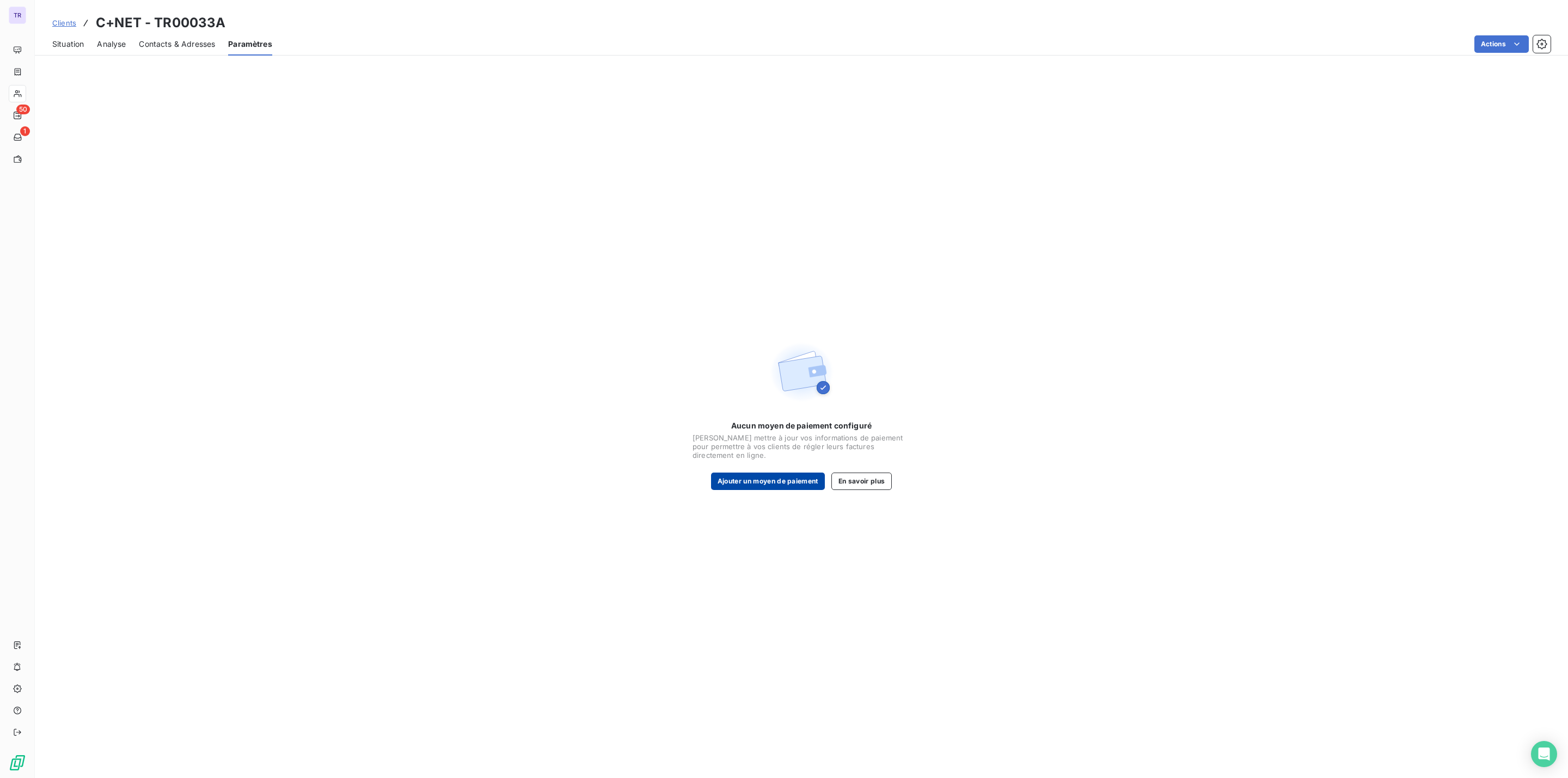
click at [757, 479] on button "Ajouter un moyen de paiement" at bounding box center [768, 481] width 114 height 18
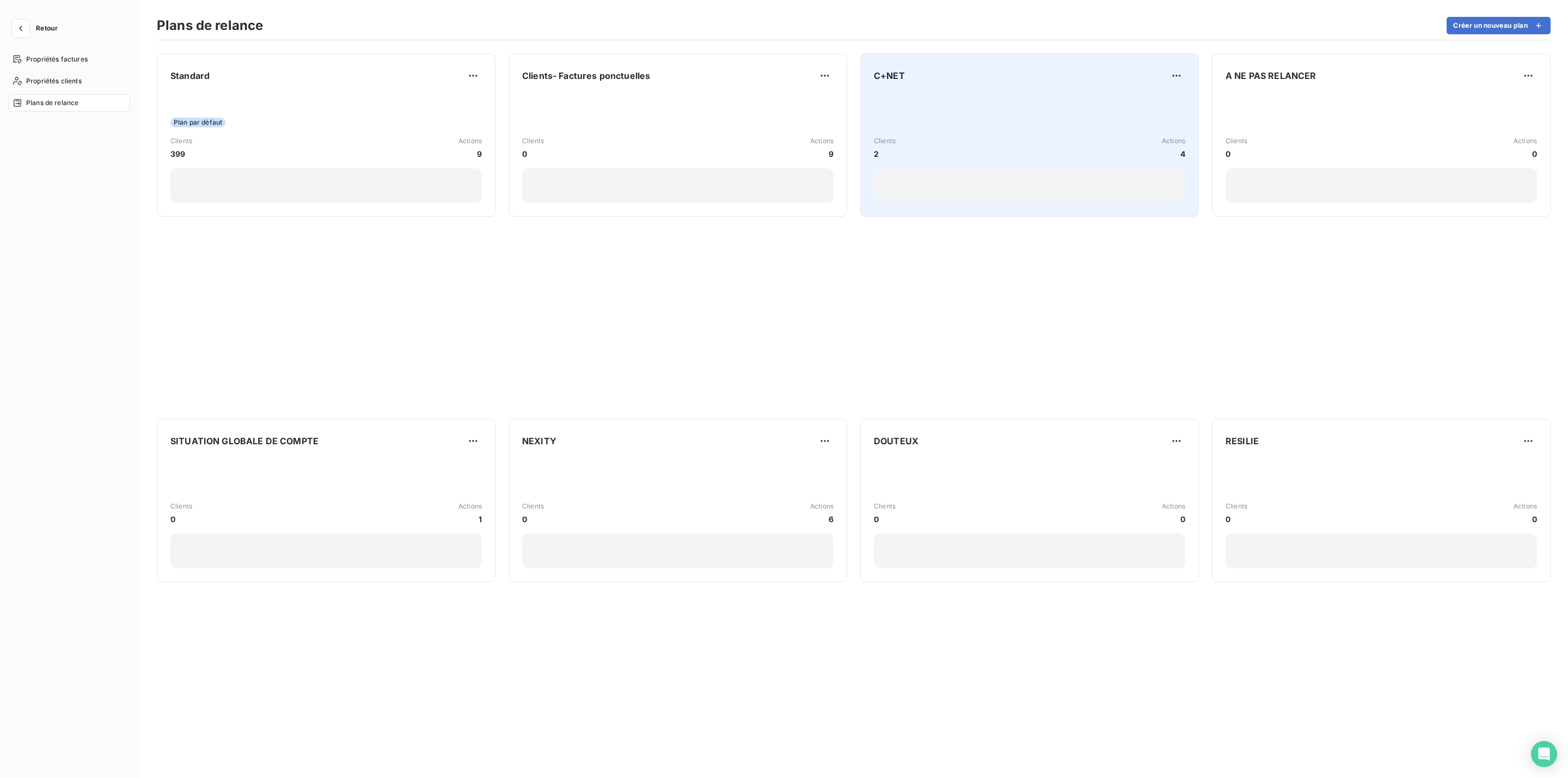
click at [1062, 152] on div "Clients 2 Actions 4" at bounding box center [1030, 148] width 312 height 23
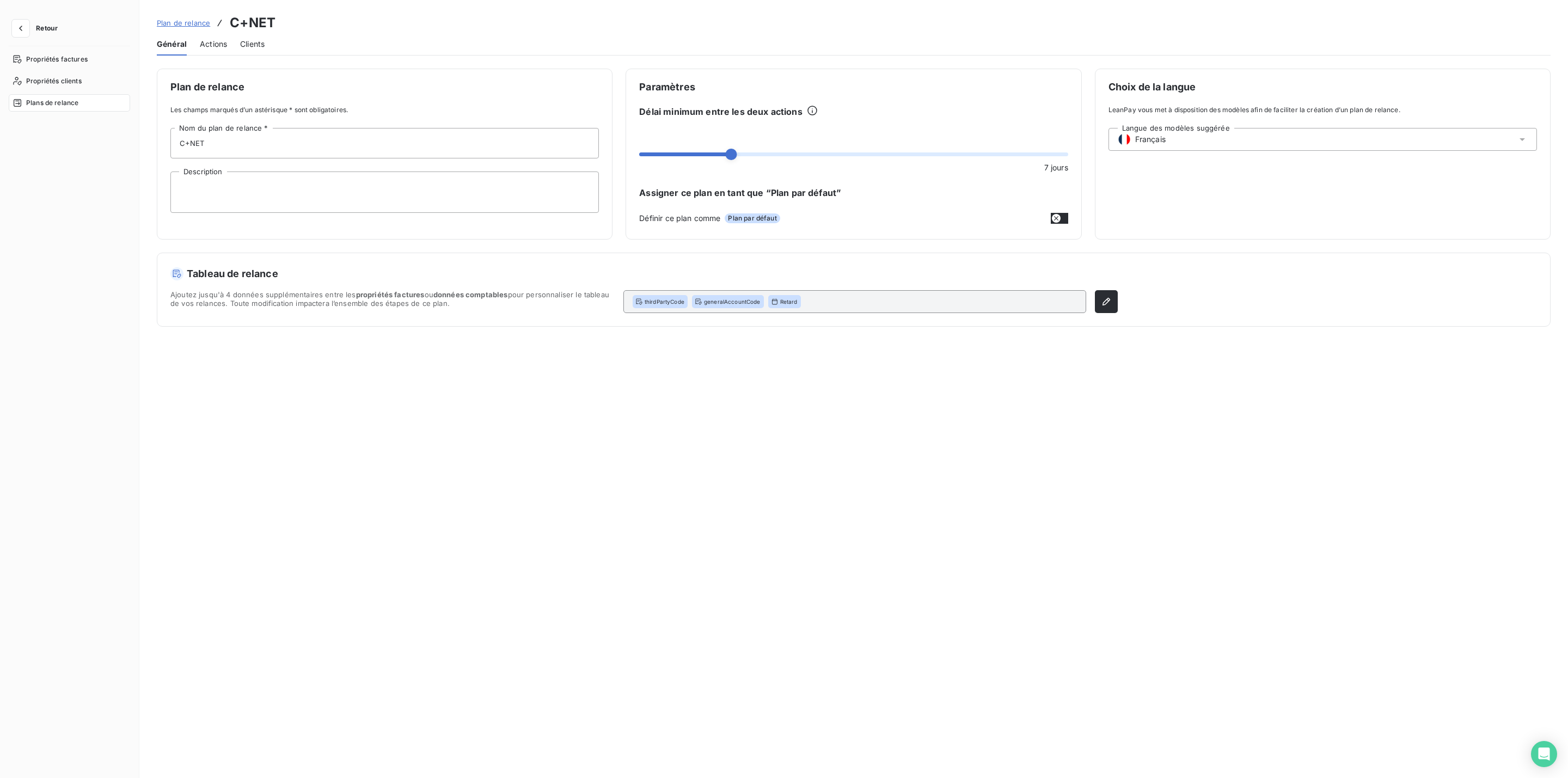
click at [204, 41] on span "Actions" at bounding box center [213, 44] width 27 height 11
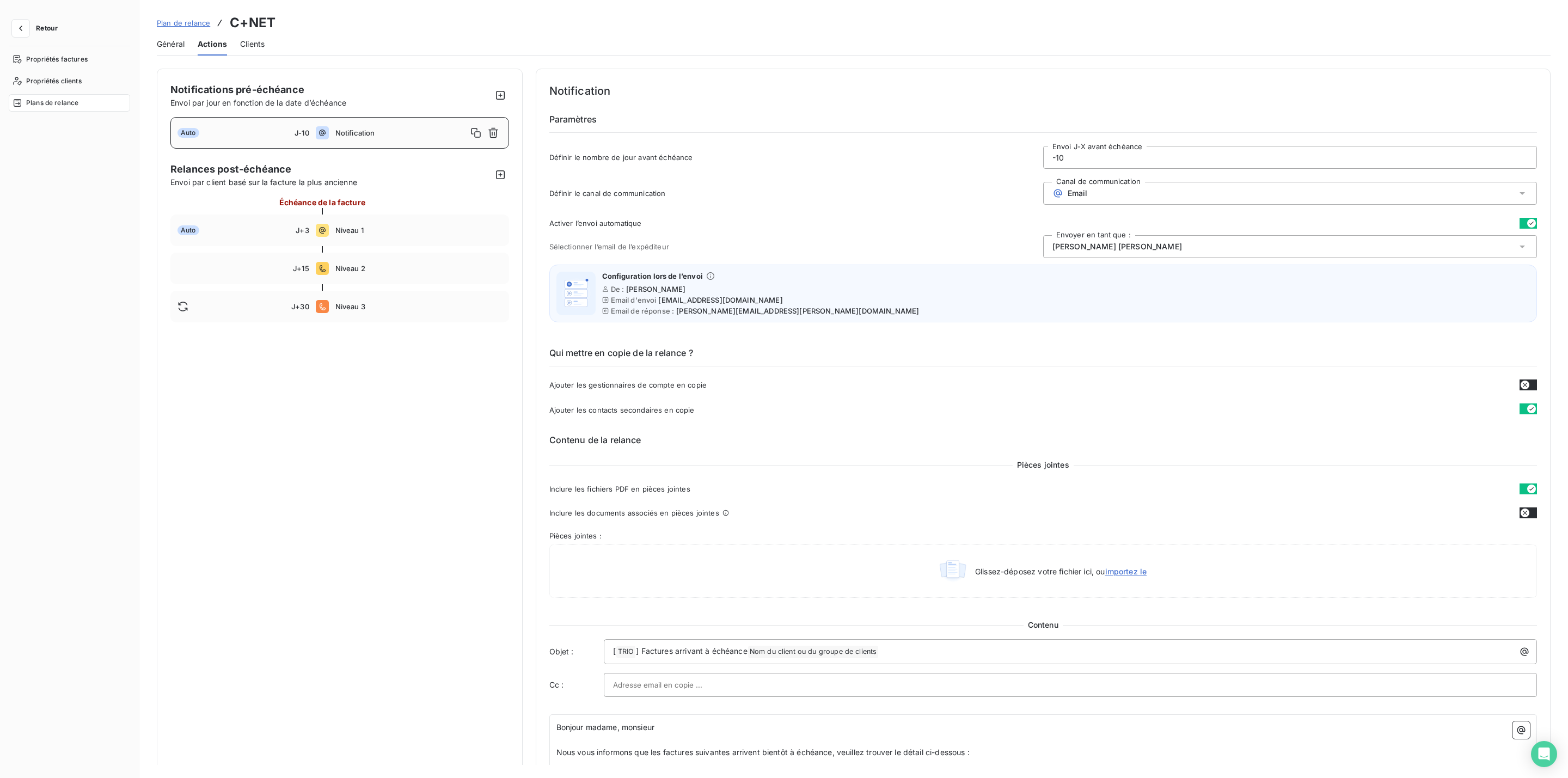
click at [1119, 251] on span "mariama kindy diallo" at bounding box center [1117, 247] width 130 height 11
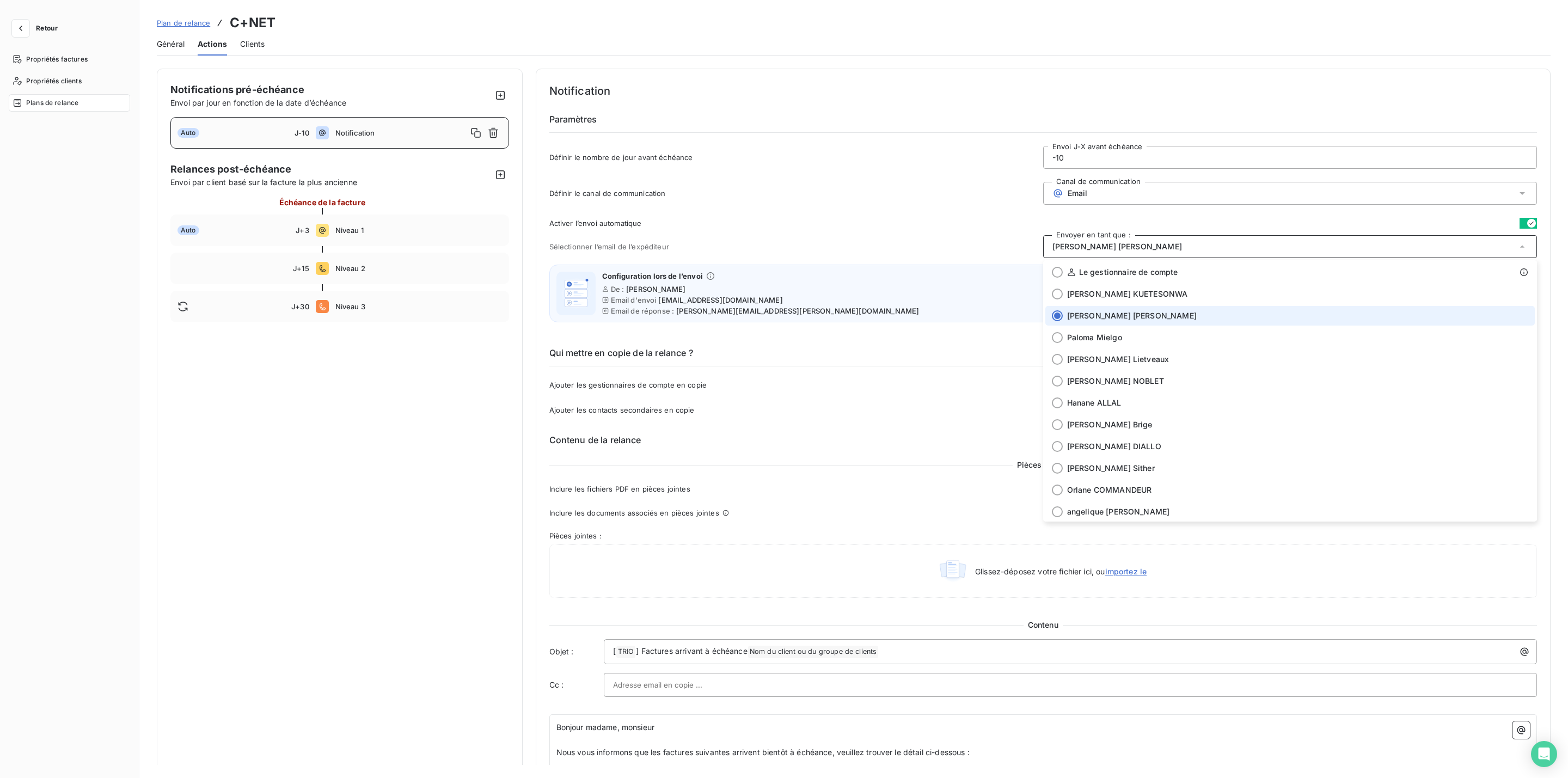
click at [1112, 245] on span "mariama kindy diallo" at bounding box center [1117, 247] width 130 height 11
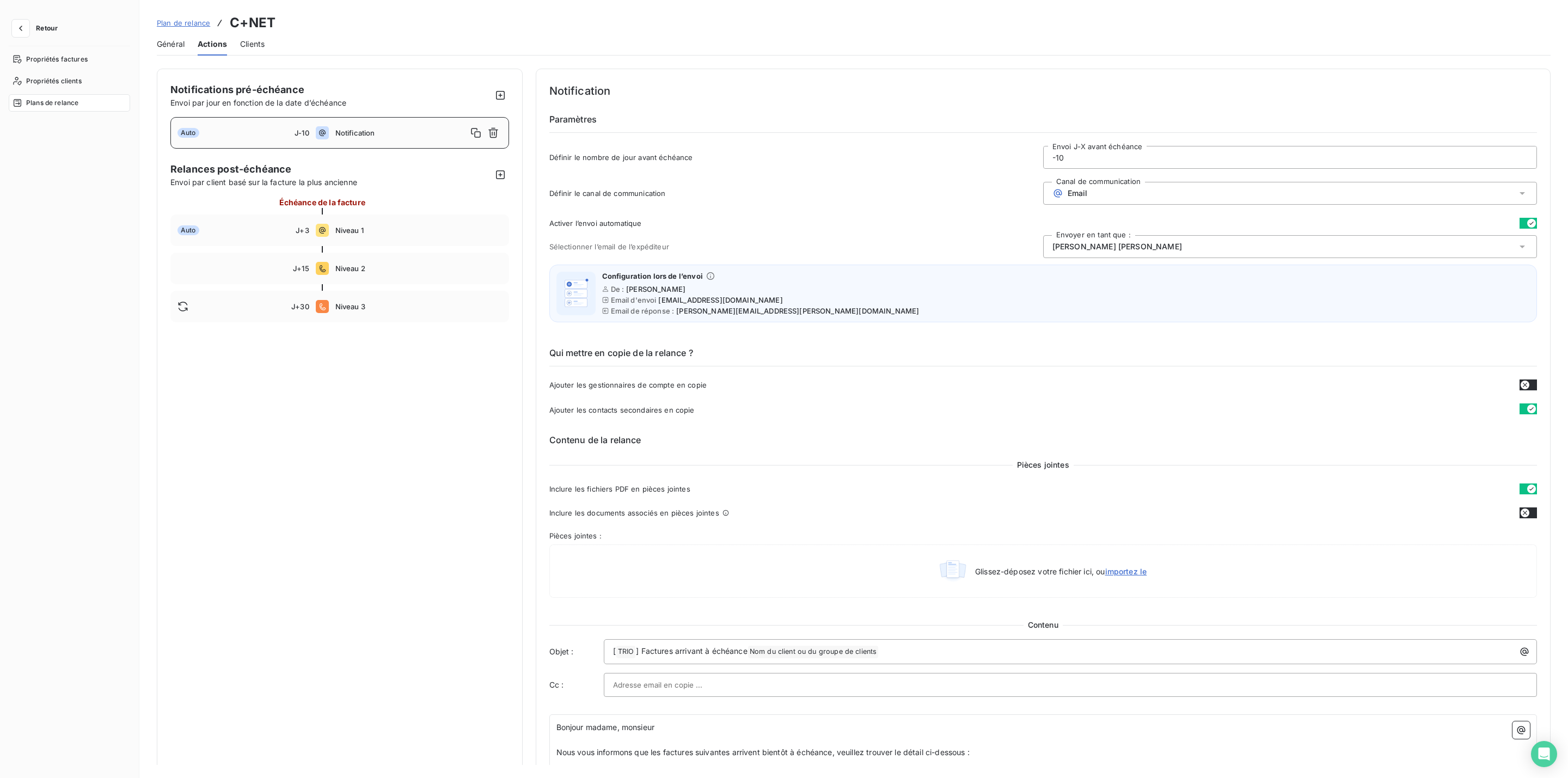
click at [184, 23] on span "Plan de relance" at bounding box center [184, 23] width 54 height 9
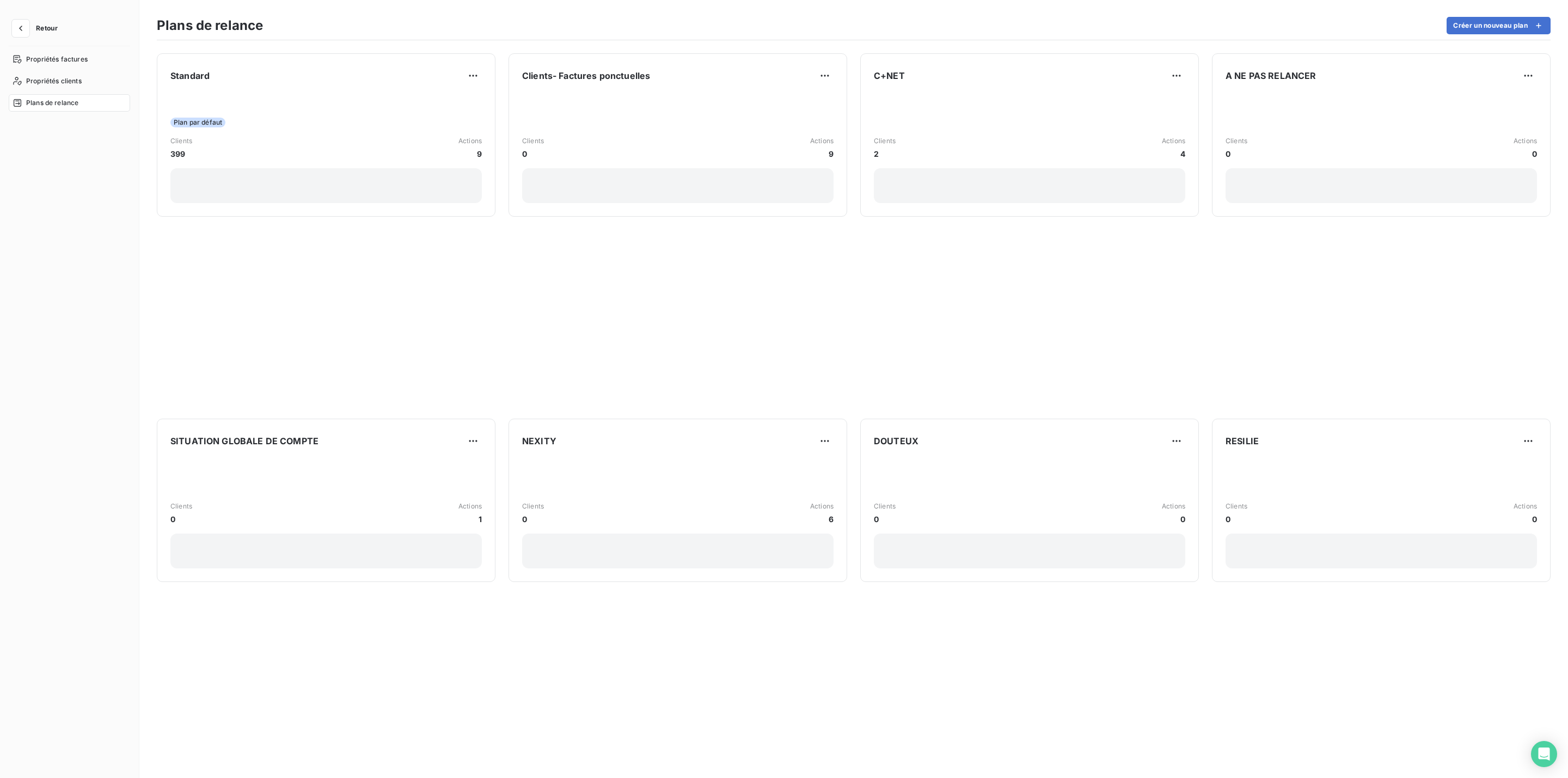
click at [1441, 286] on div "Standard Plan par défaut Clients 399 Actions 9 Clients- Factures ponctuelles Cl…" at bounding box center [853, 409] width 1429 height 738
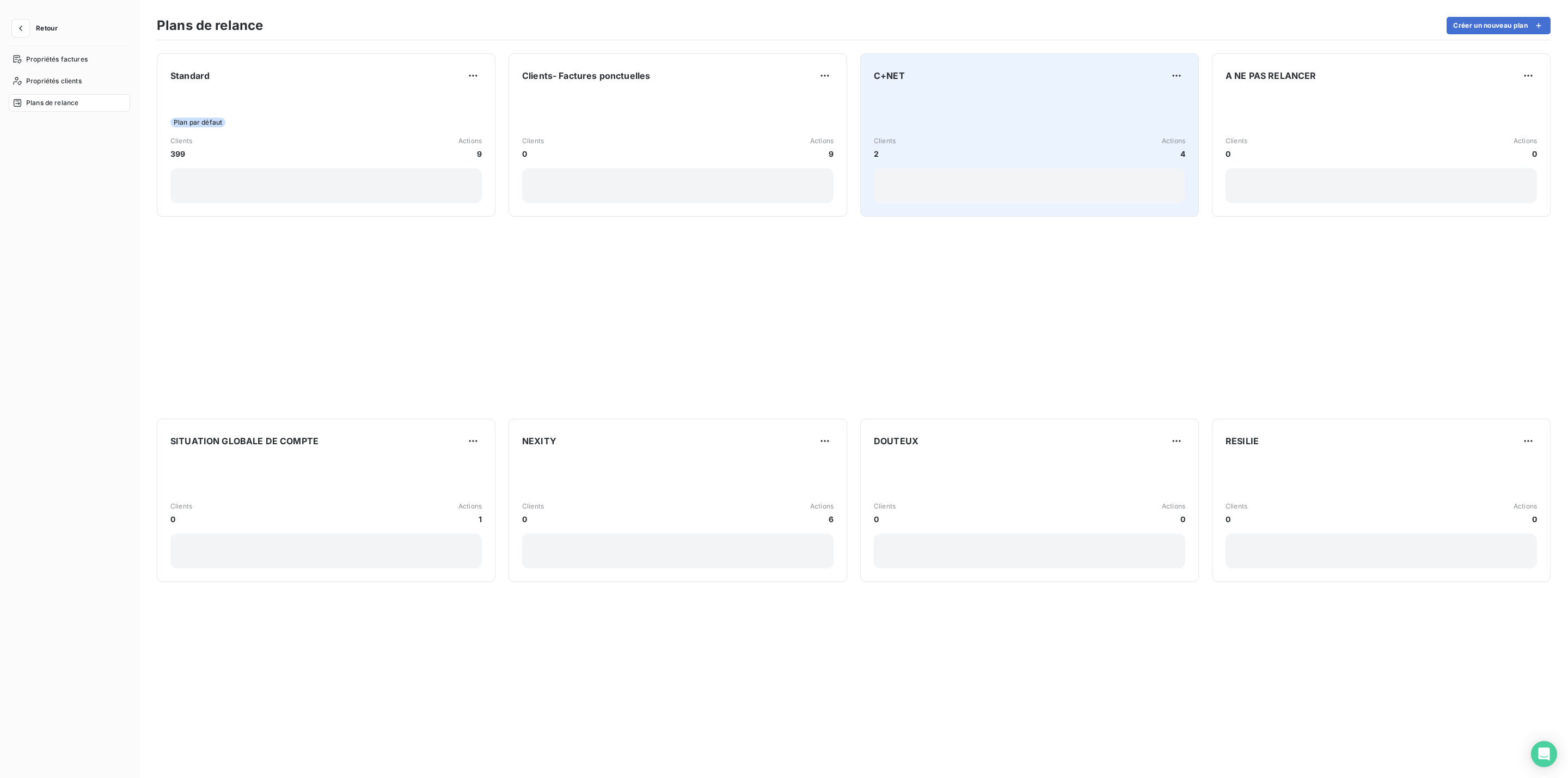
click at [930, 96] on div "Clients 2 Actions 4" at bounding box center [1030, 148] width 312 height 110
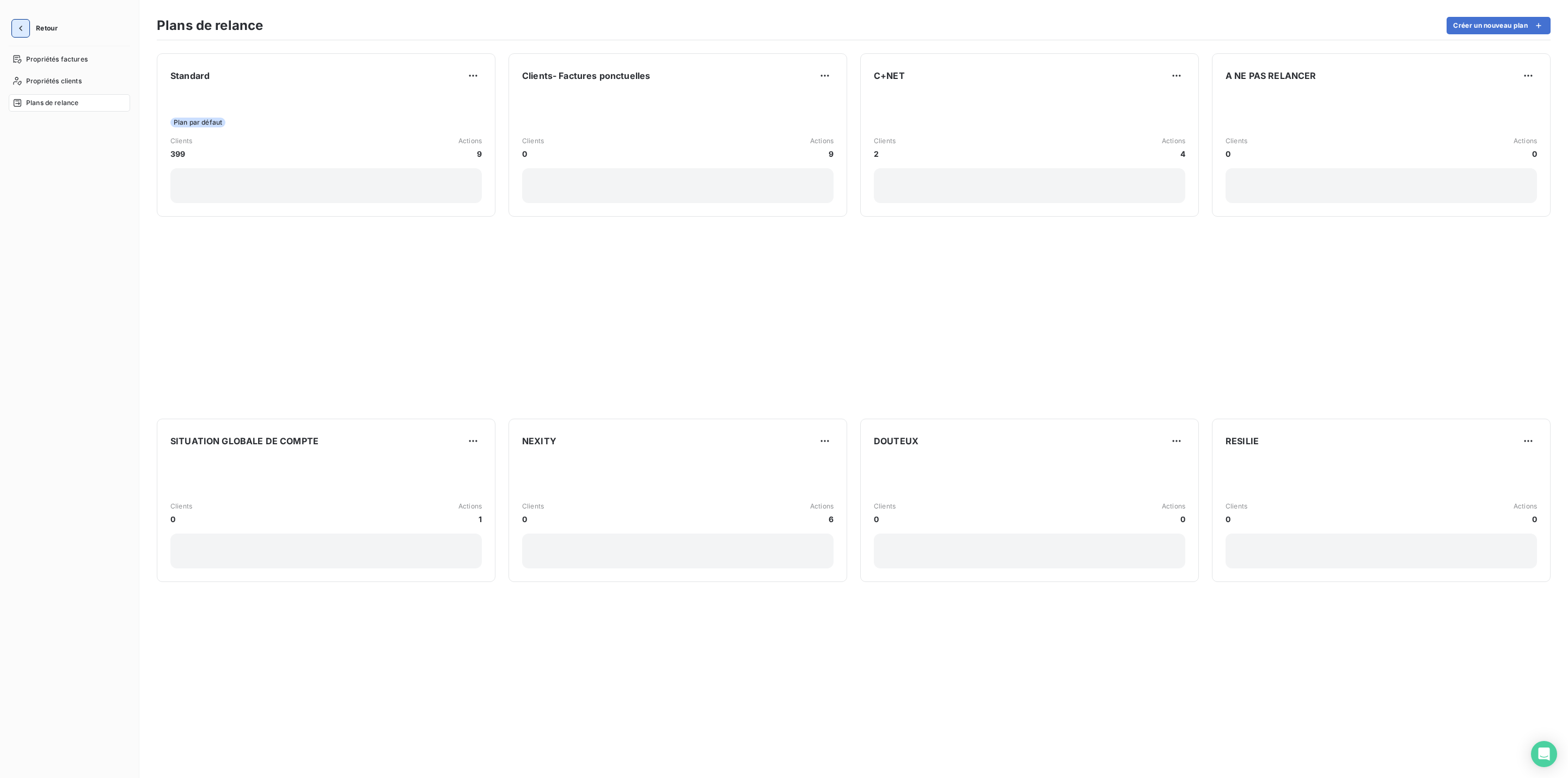
click at [23, 23] on icon "button" at bounding box center [21, 29] width 11 height 11
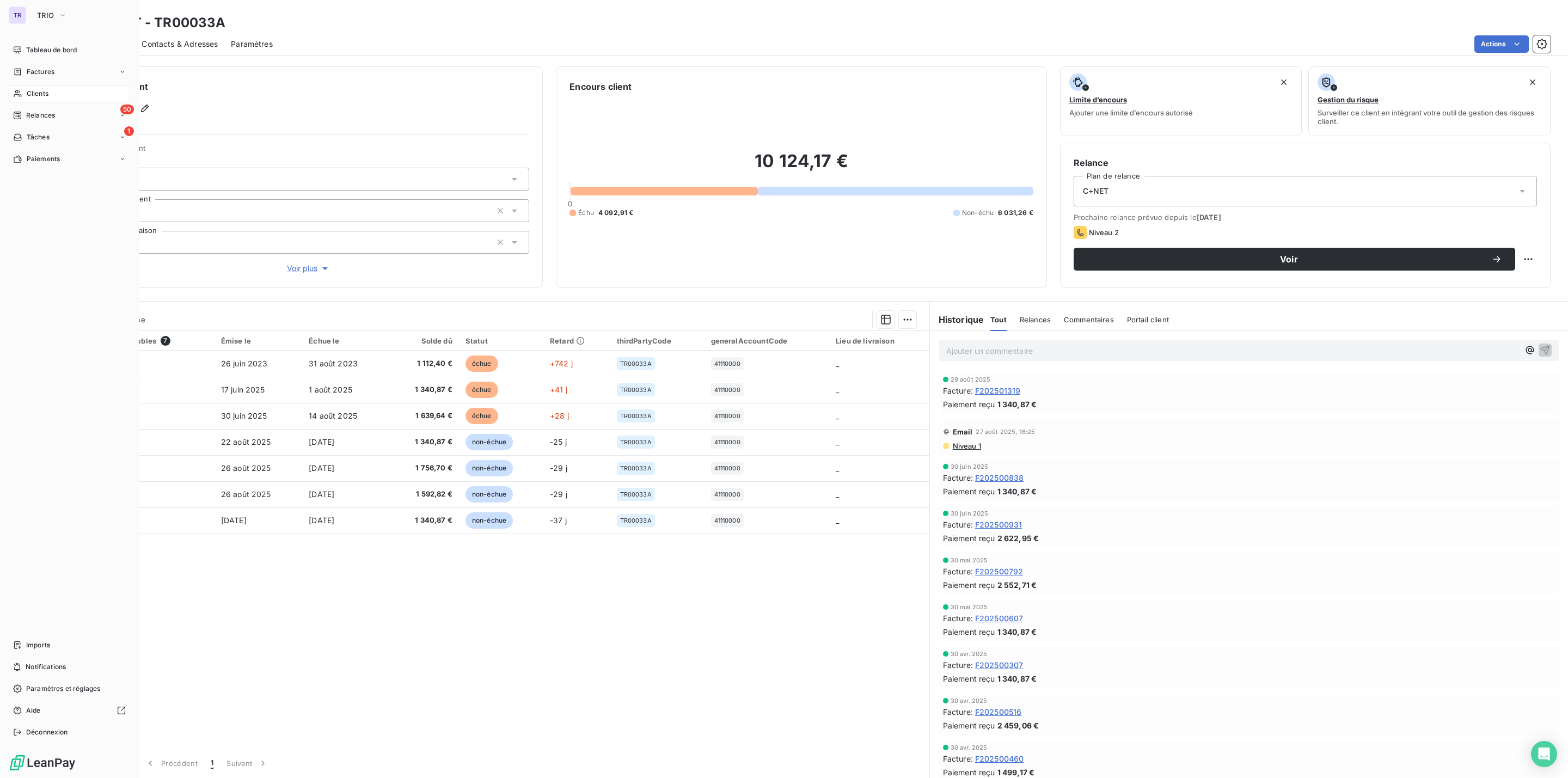
click at [43, 89] on span "Clients" at bounding box center [38, 94] width 22 height 10
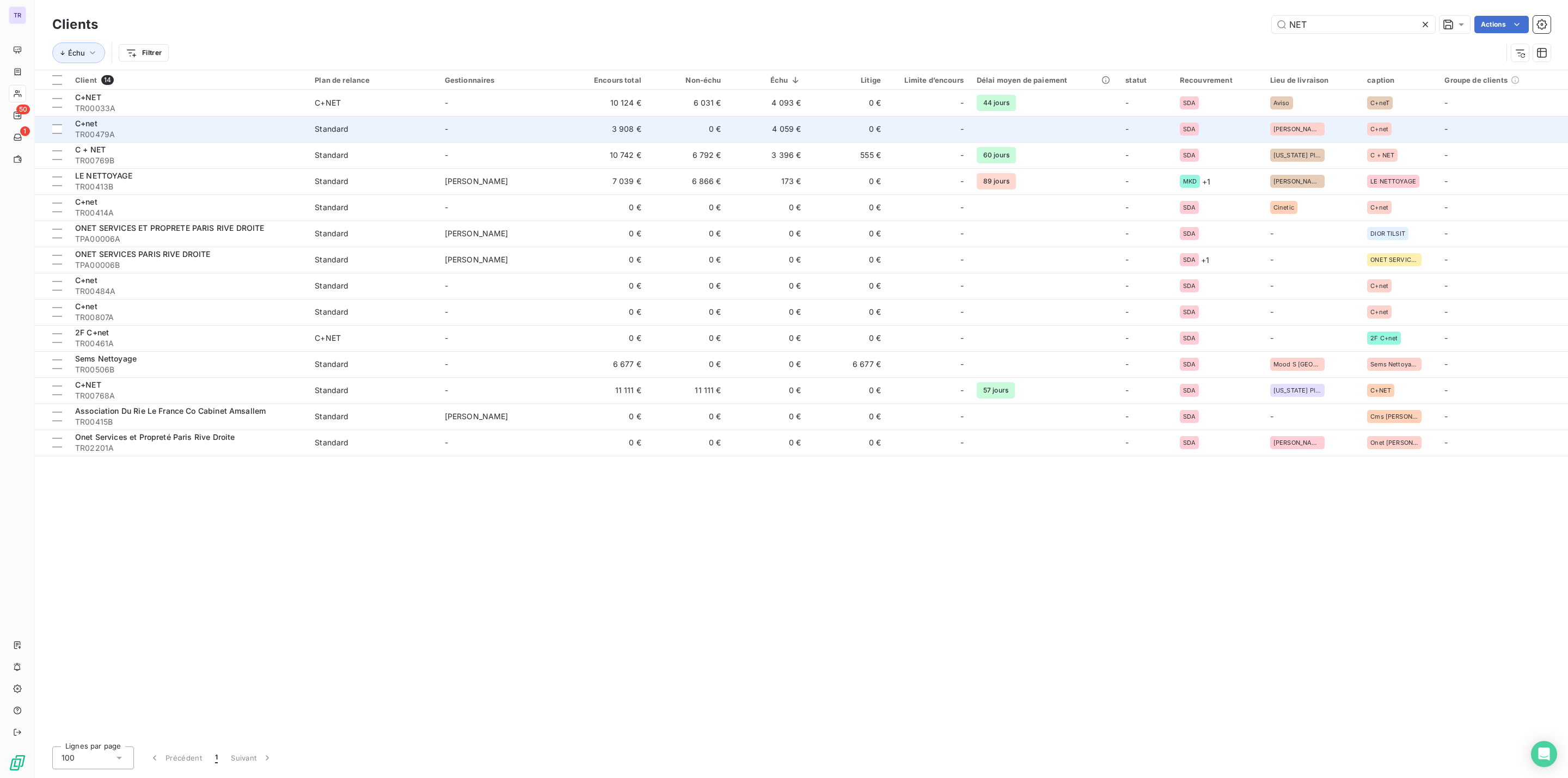
click at [95, 130] on span "TR00479A" at bounding box center [188, 135] width 226 height 11
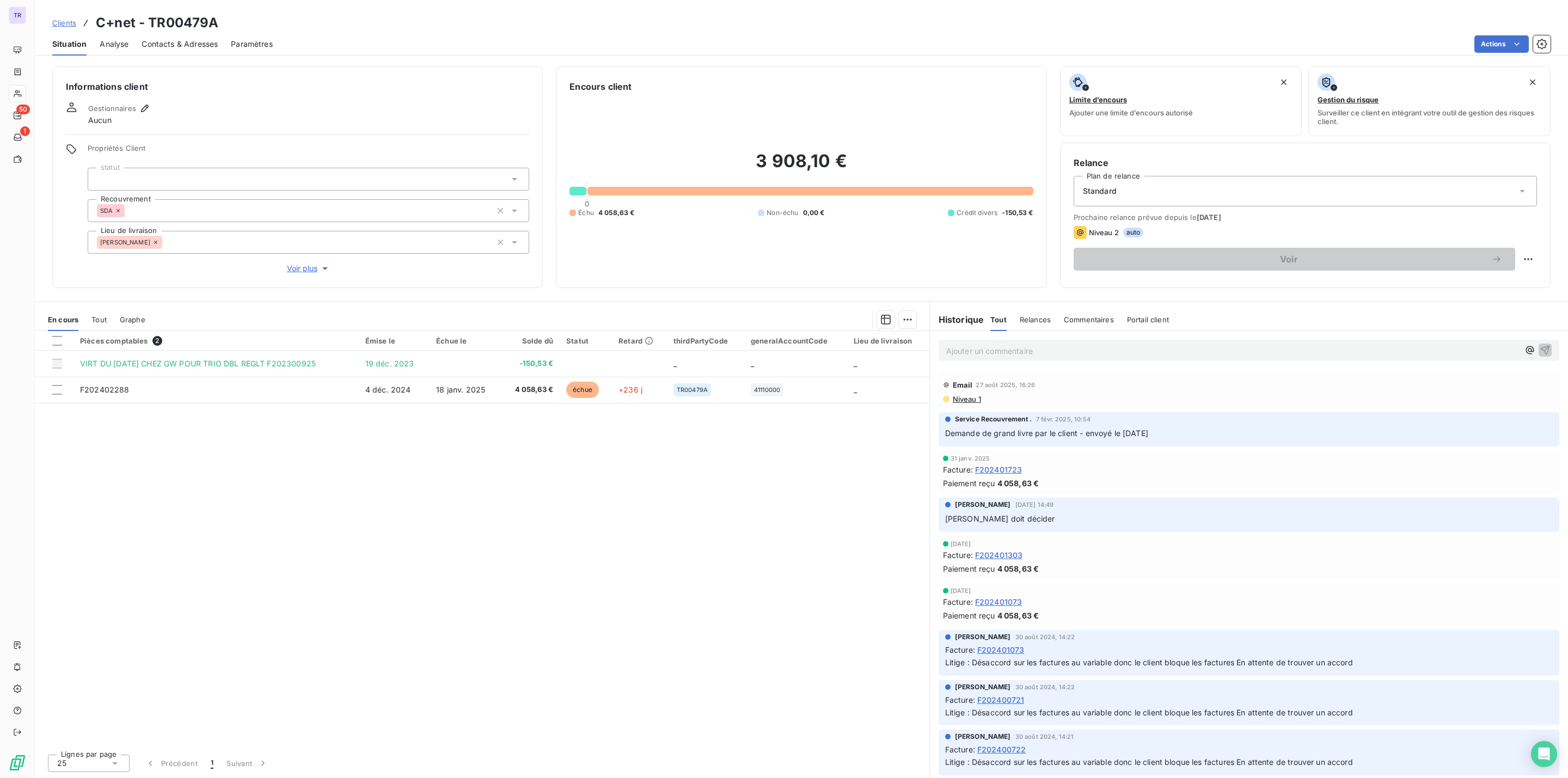
click at [1317, 194] on div "Standard" at bounding box center [1305, 191] width 463 height 30
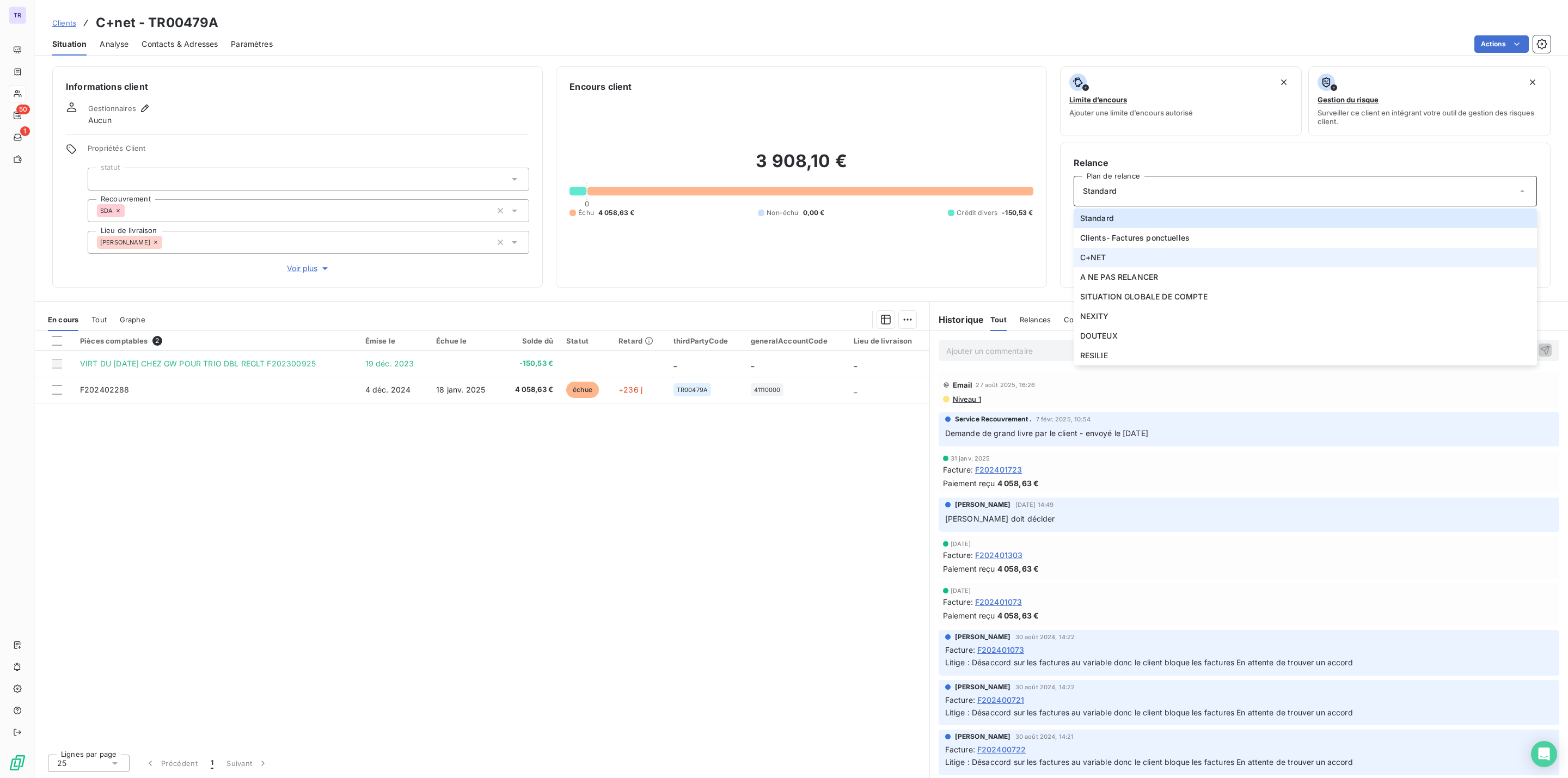
click at [1119, 258] on li "C+NET" at bounding box center [1305, 258] width 463 height 19
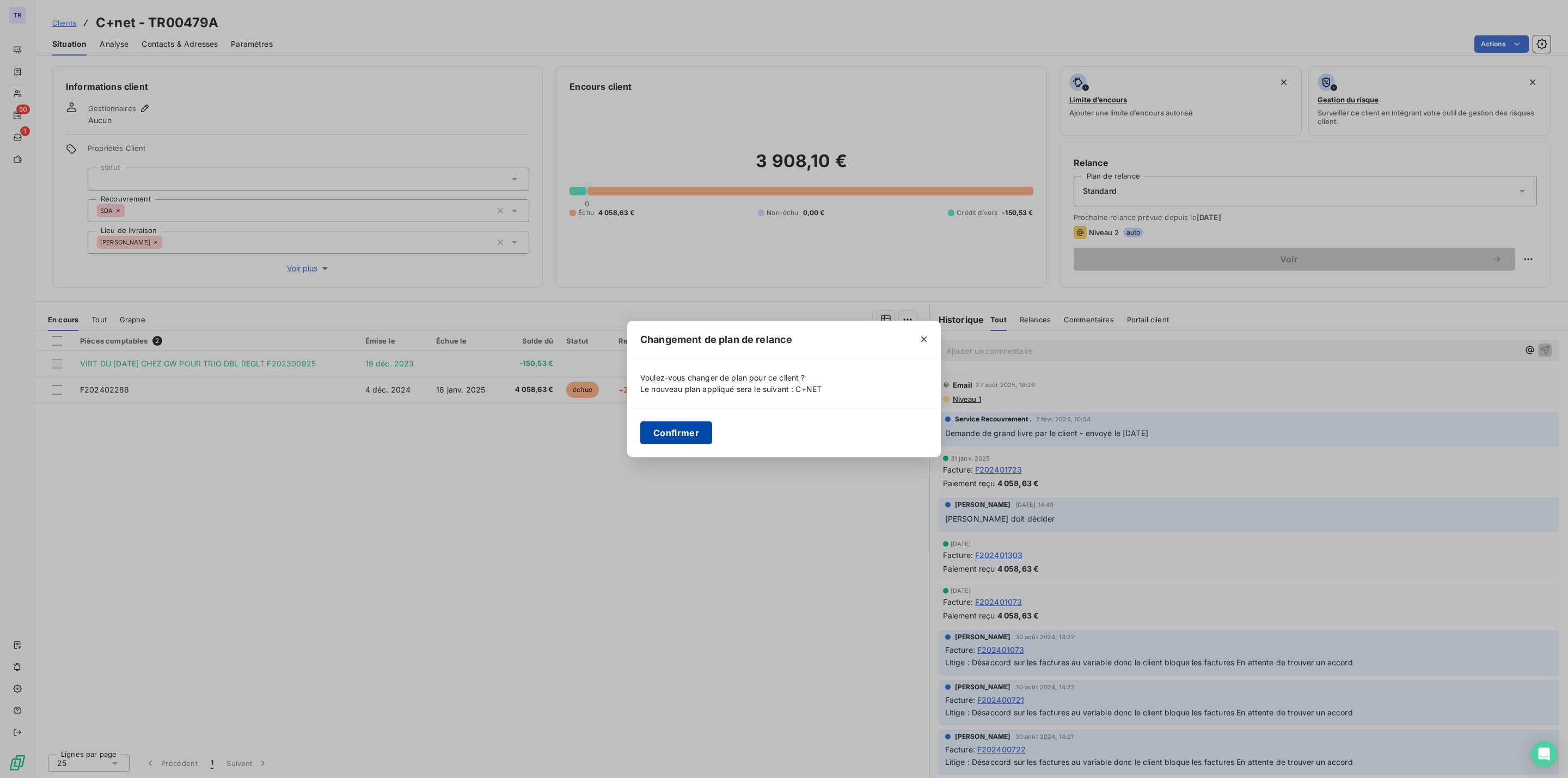
click at [688, 430] on button "Confirmer" at bounding box center [676, 433] width 72 height 23
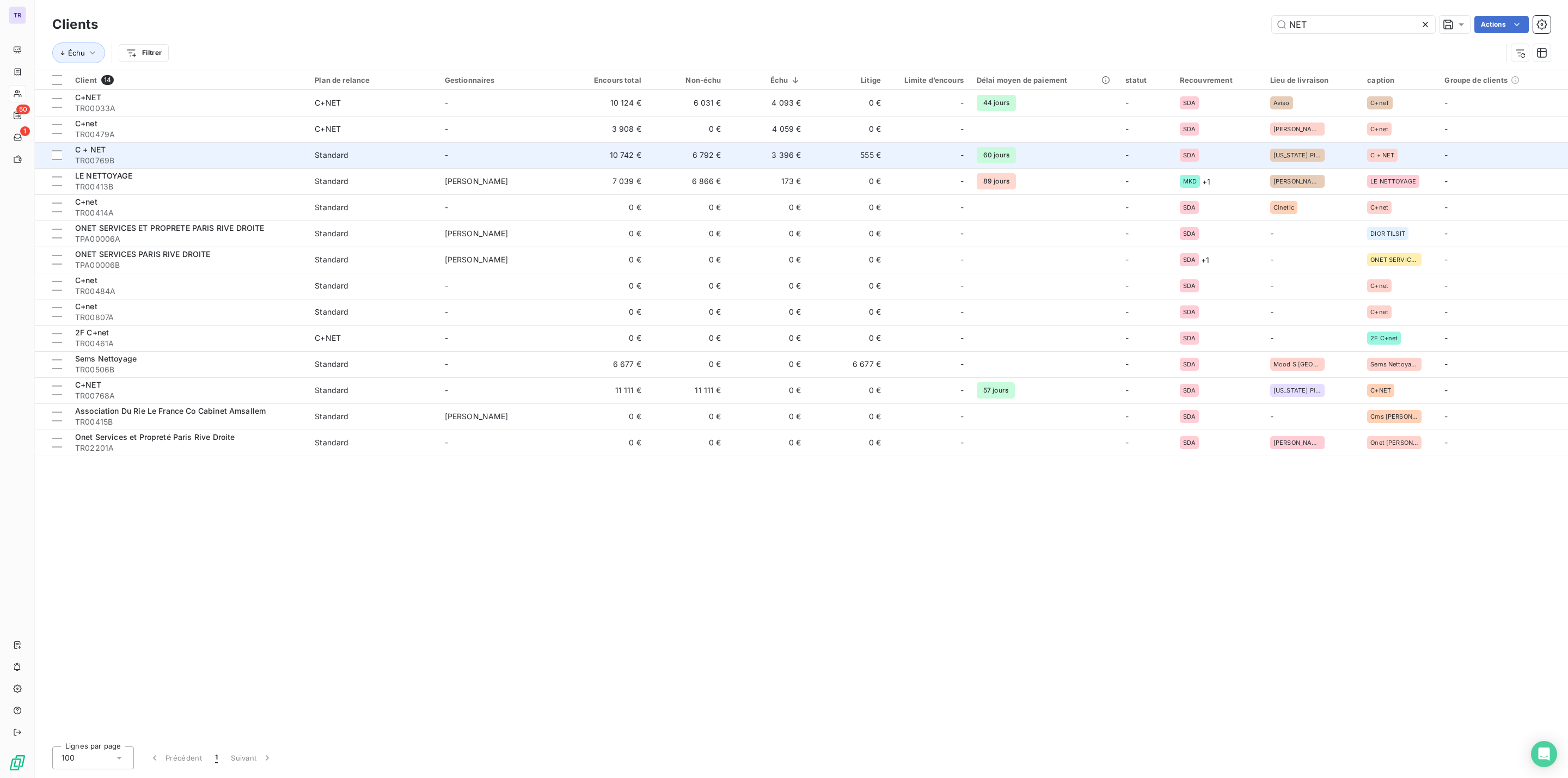
click at [338, 158] on div "Standard" at bounding box center [331, 155] width 33 height 11
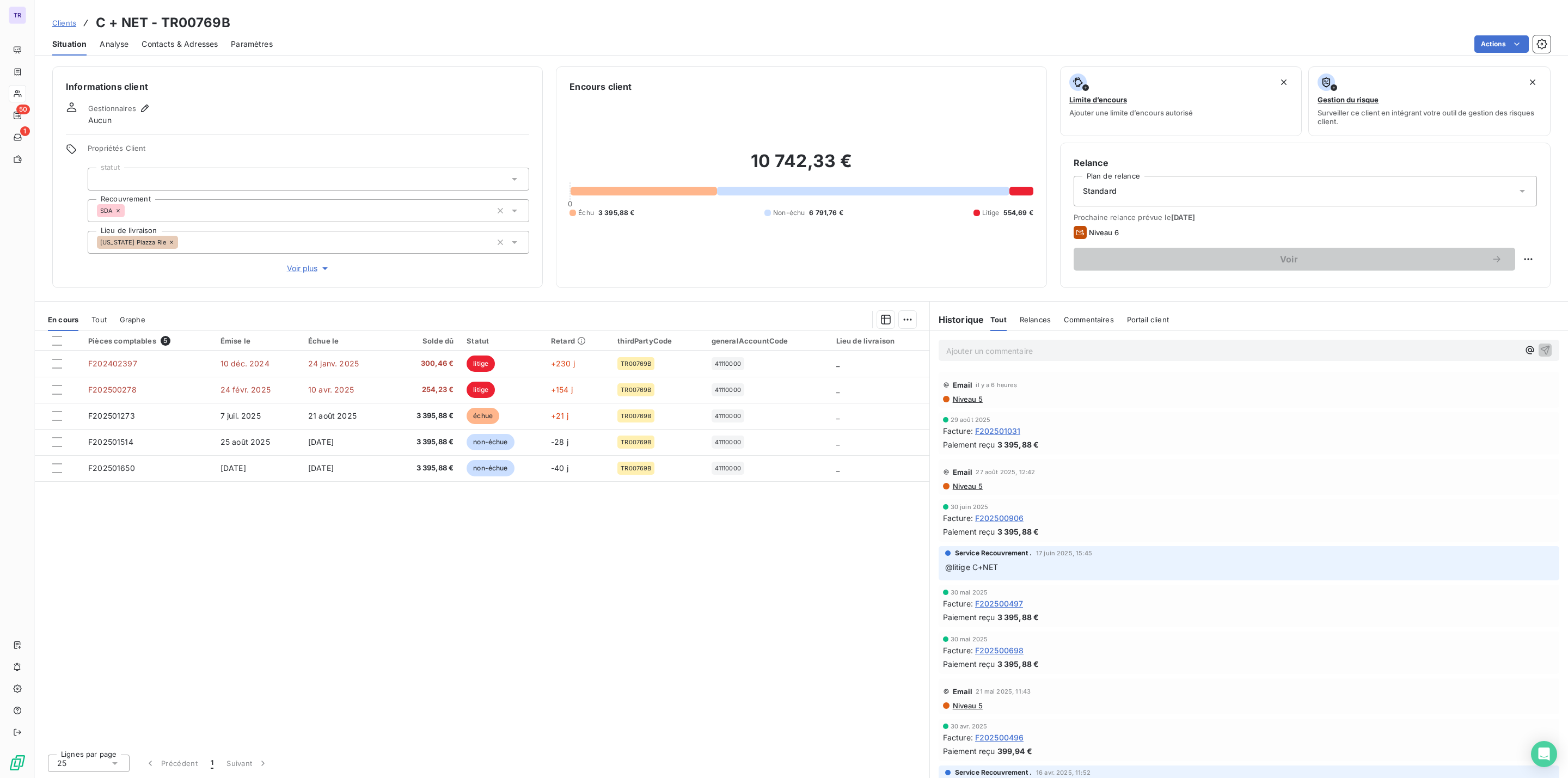
click at [1158, 191] on div "Standard" at bounding box center [1305, 191] width 463 height 30
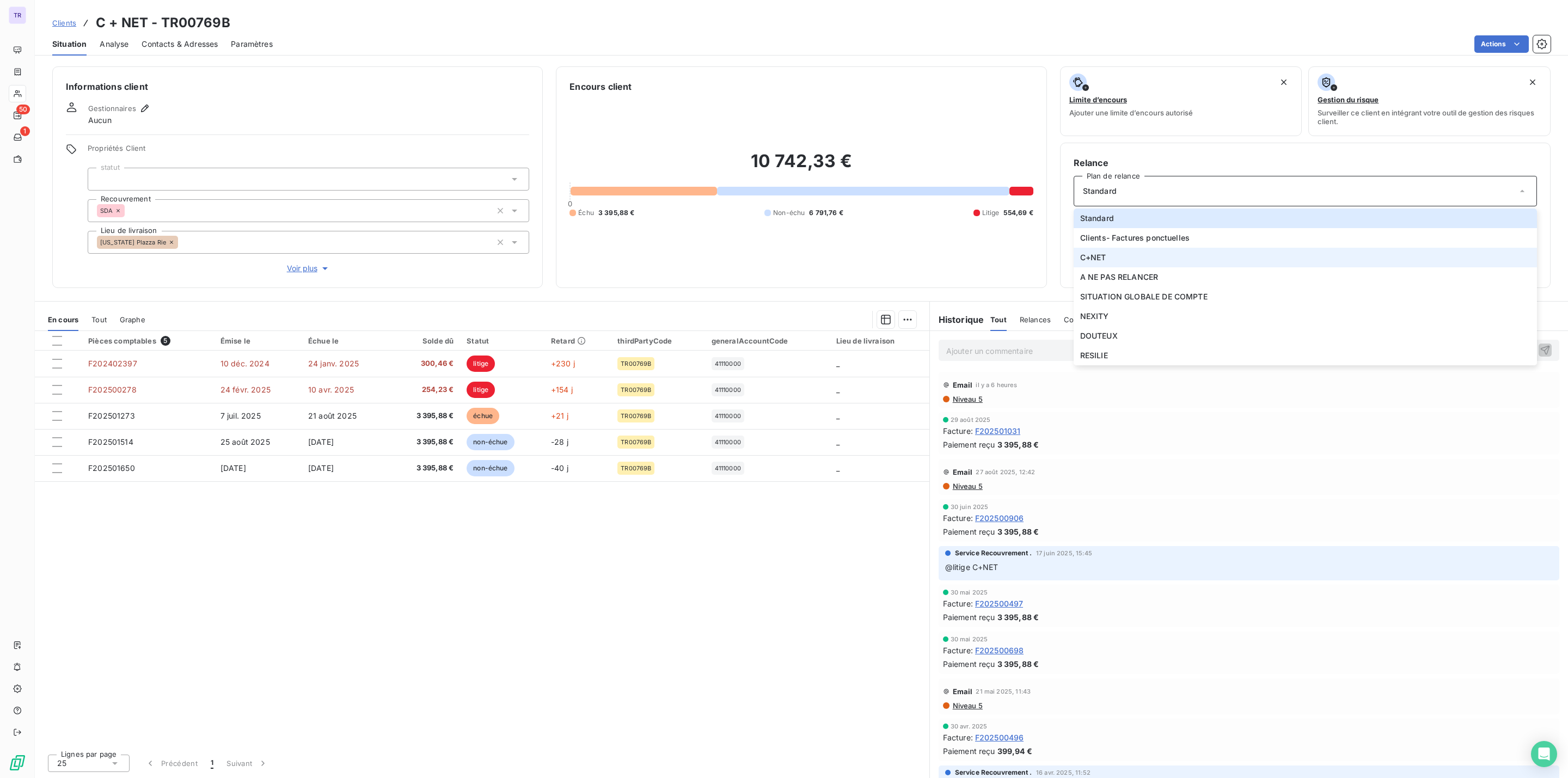
click at [1111, 261] on li "C+NET" at bounding box center [1305, 258] width 463 height 19
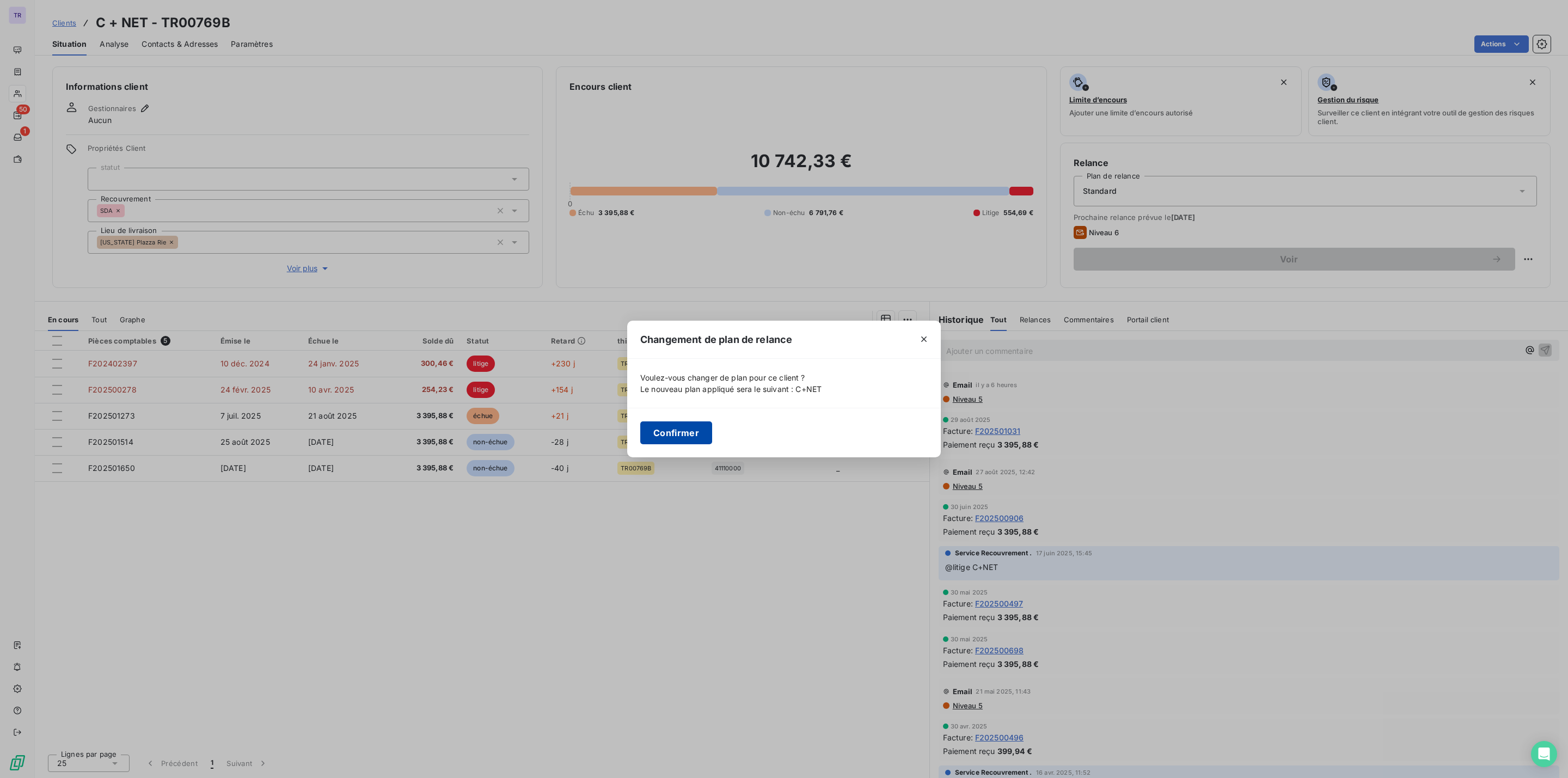
click at [667, 428] on button "Confirmer" at bounding box center [676, 433] width 72 height 23
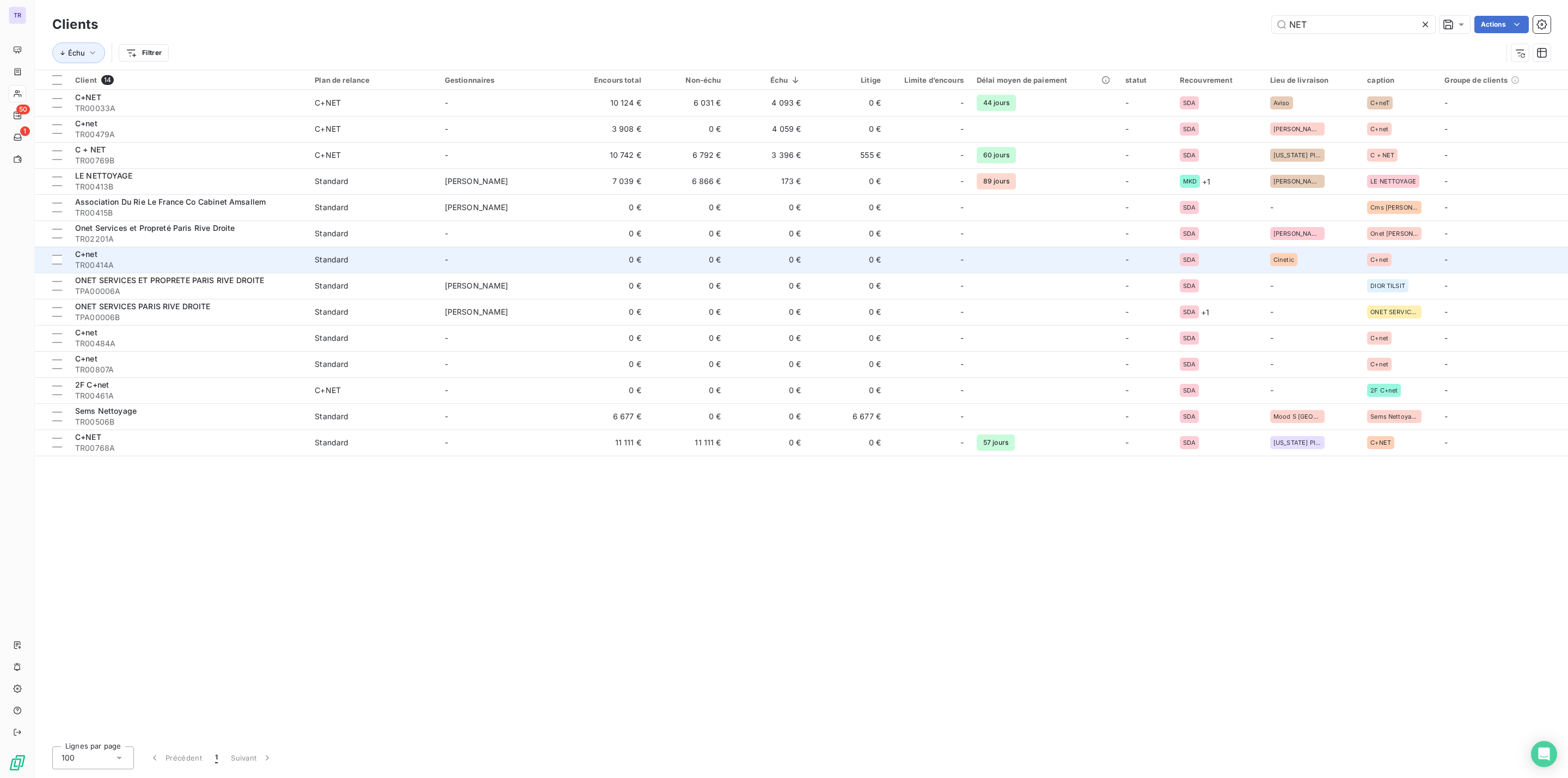
click at [348, 263] on div "Standard" at bounding box center [331, 260] width 33 height 11
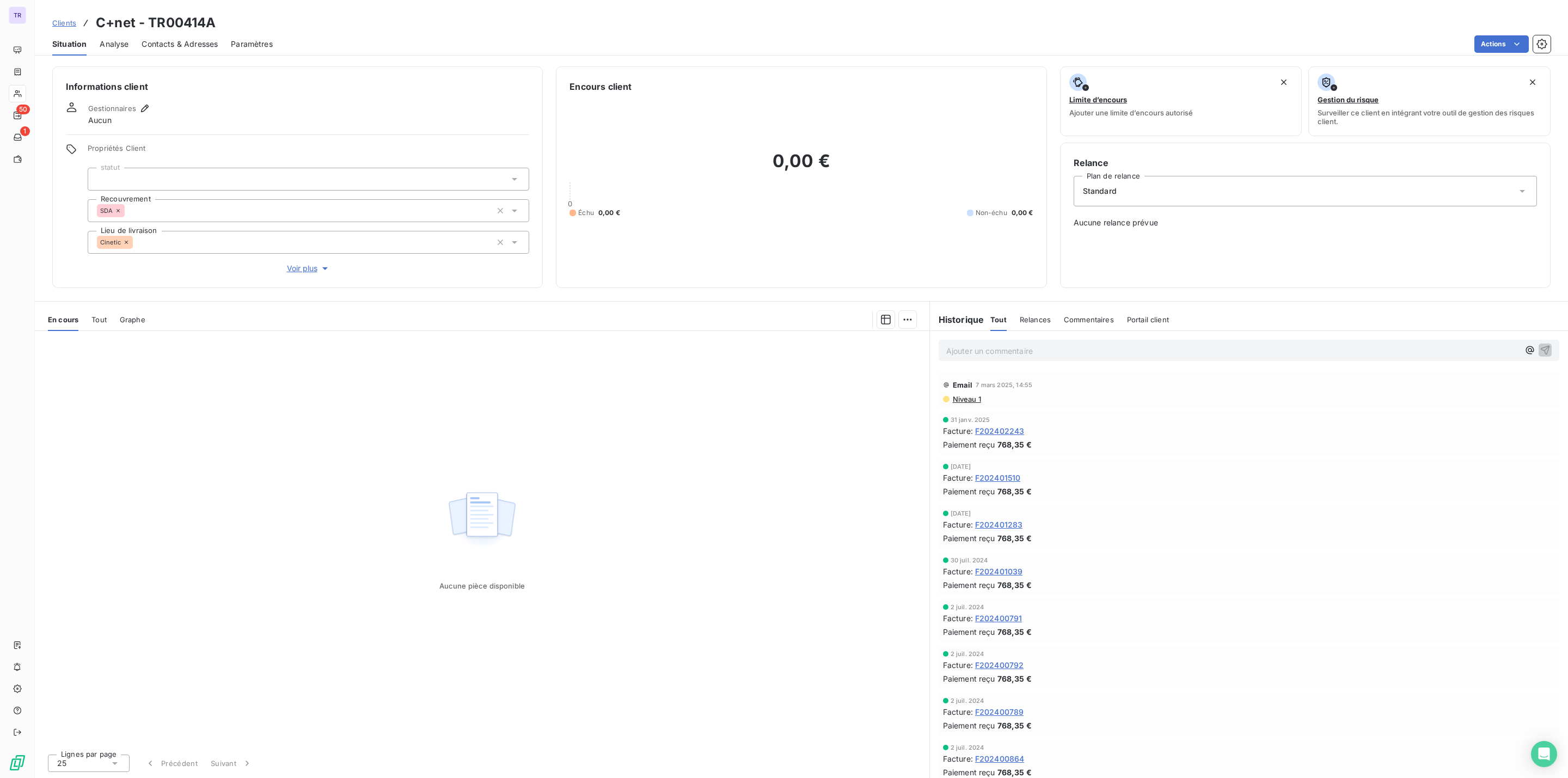
drag, startPoint x: 1168, startPoint y: 202, endPoint x: 1170, endPoint y: 194, distance: 8.2
click at [1168, 200] on div "Standard" at bounding box center [1305, 191] width 463 height 30
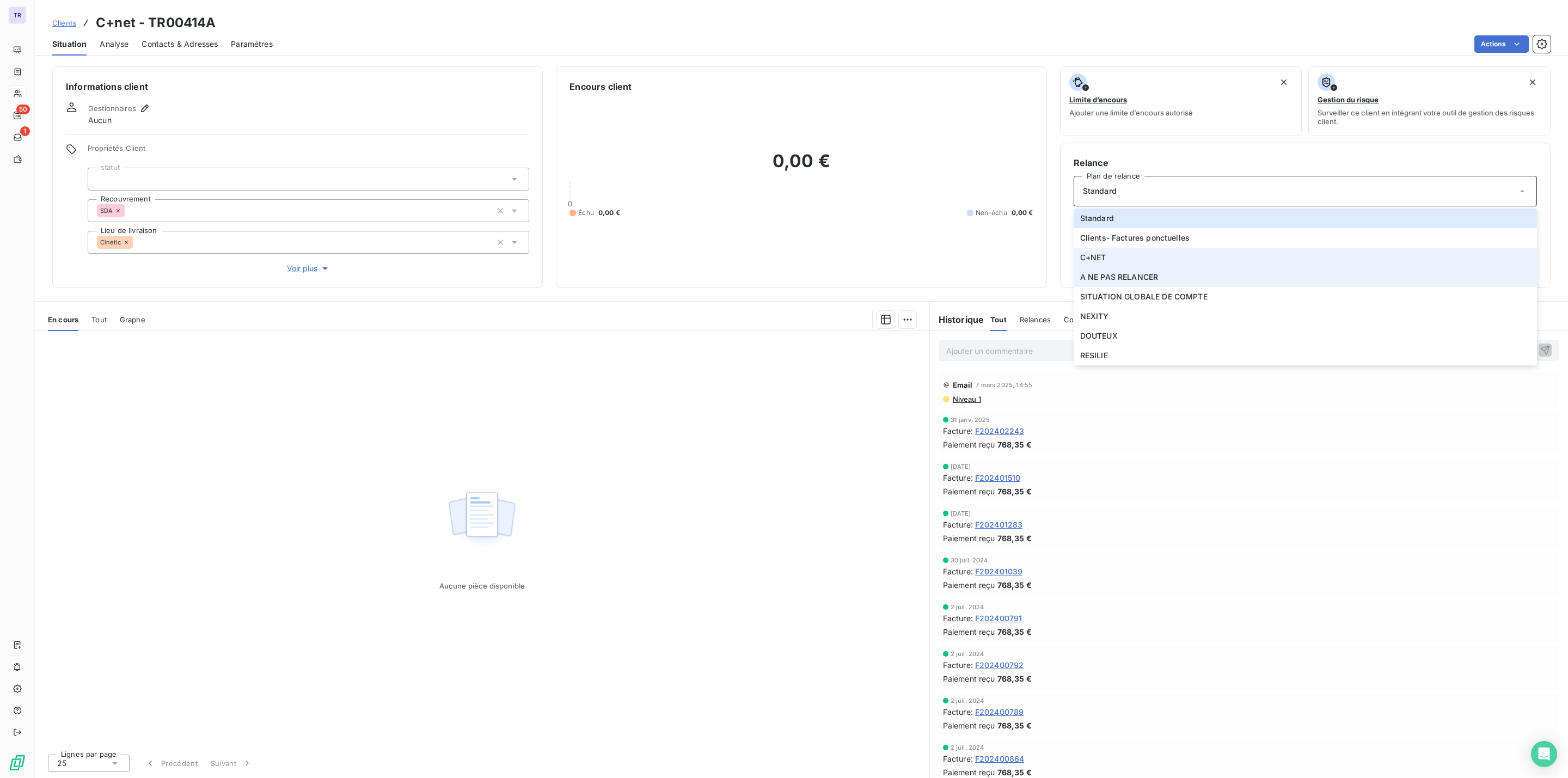
click at [1103, 261] on span "C+NET" at bounding box center [1093, 258] width 26 height 11
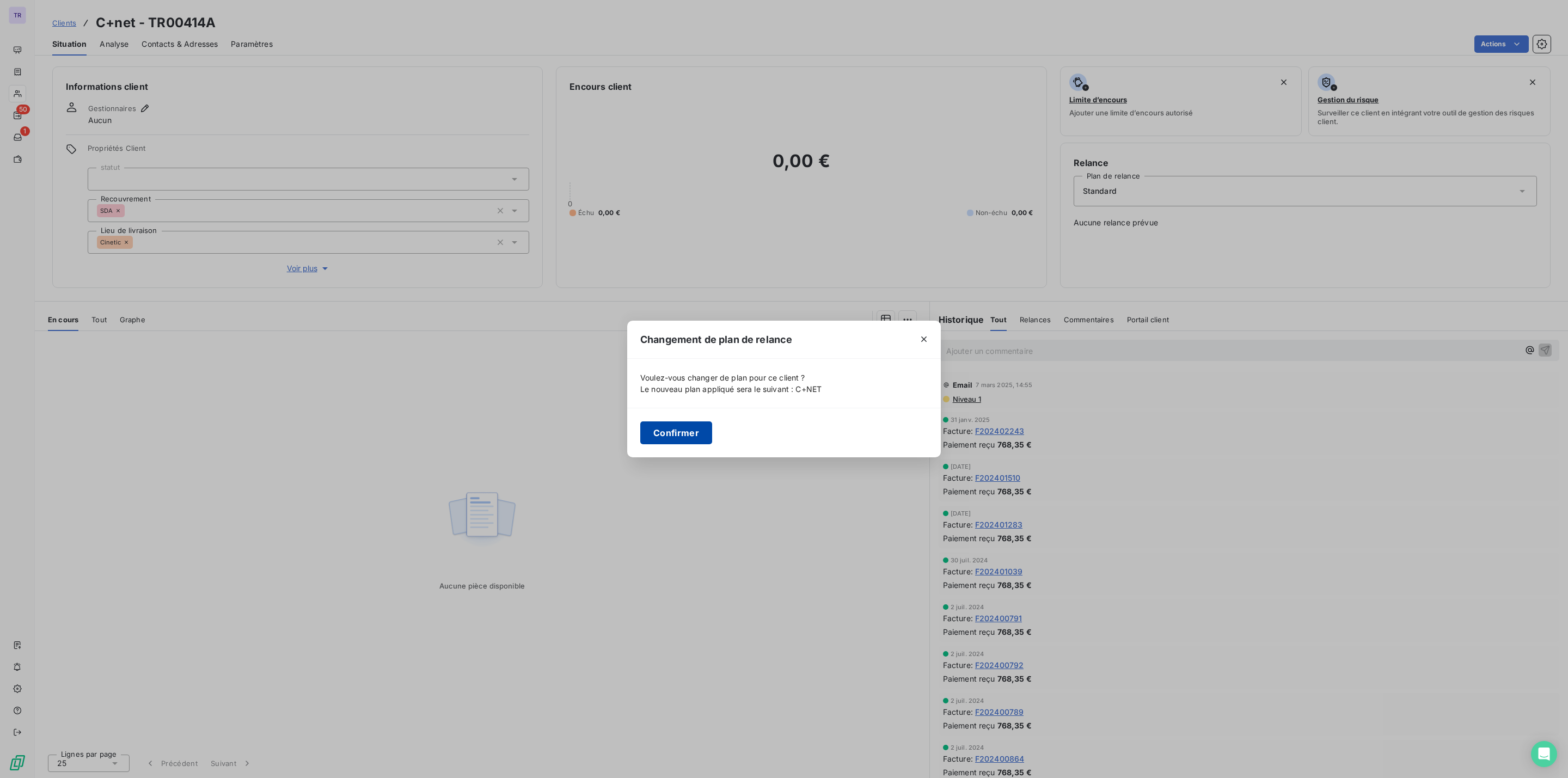
click at [667, 432] on button "Confirmer" at bounding box center [676, 433] width 72 height 23
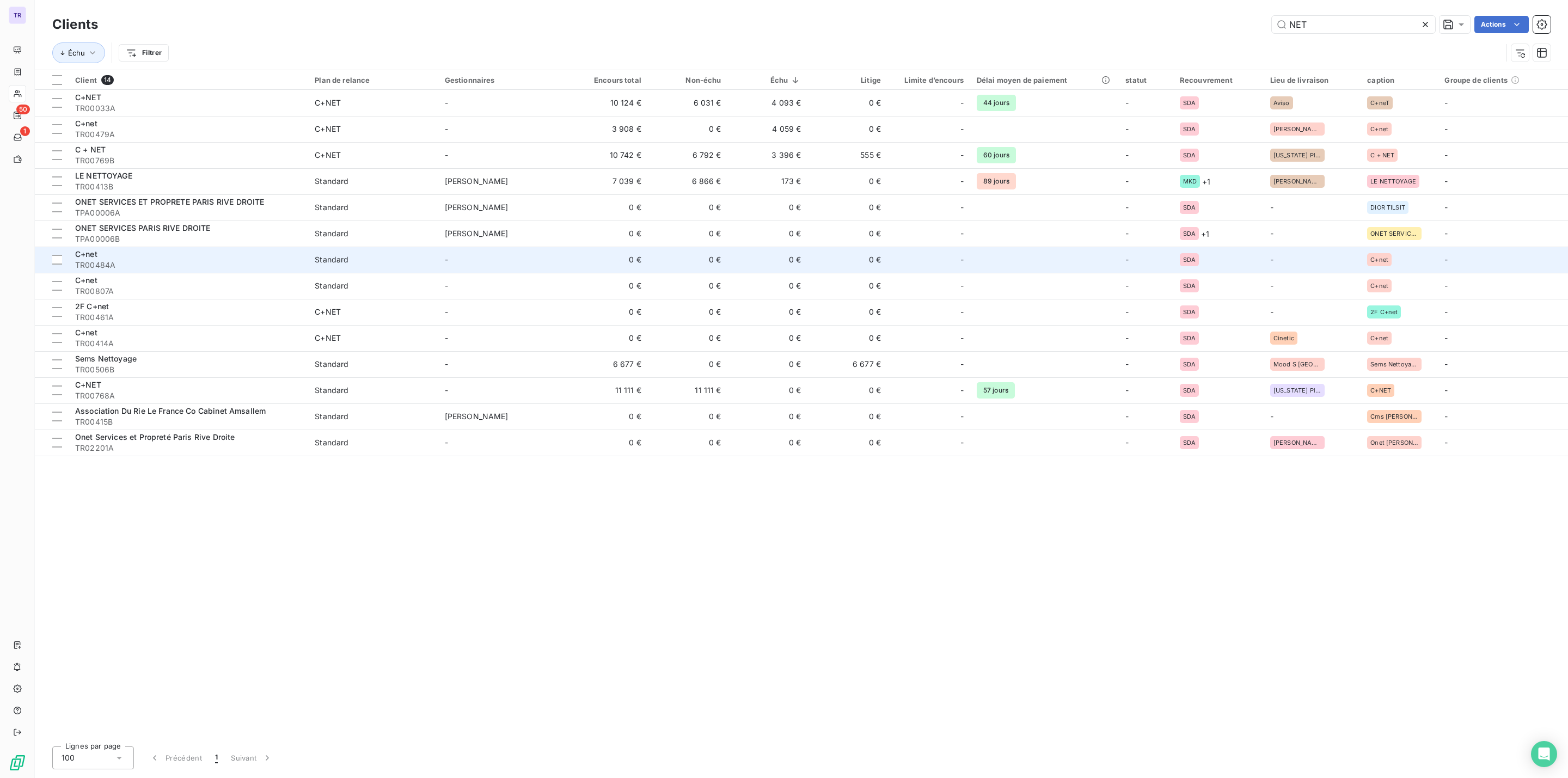
click at [196, 253] on div "C+net" at bounding box center [188, 254] width 226 height 11
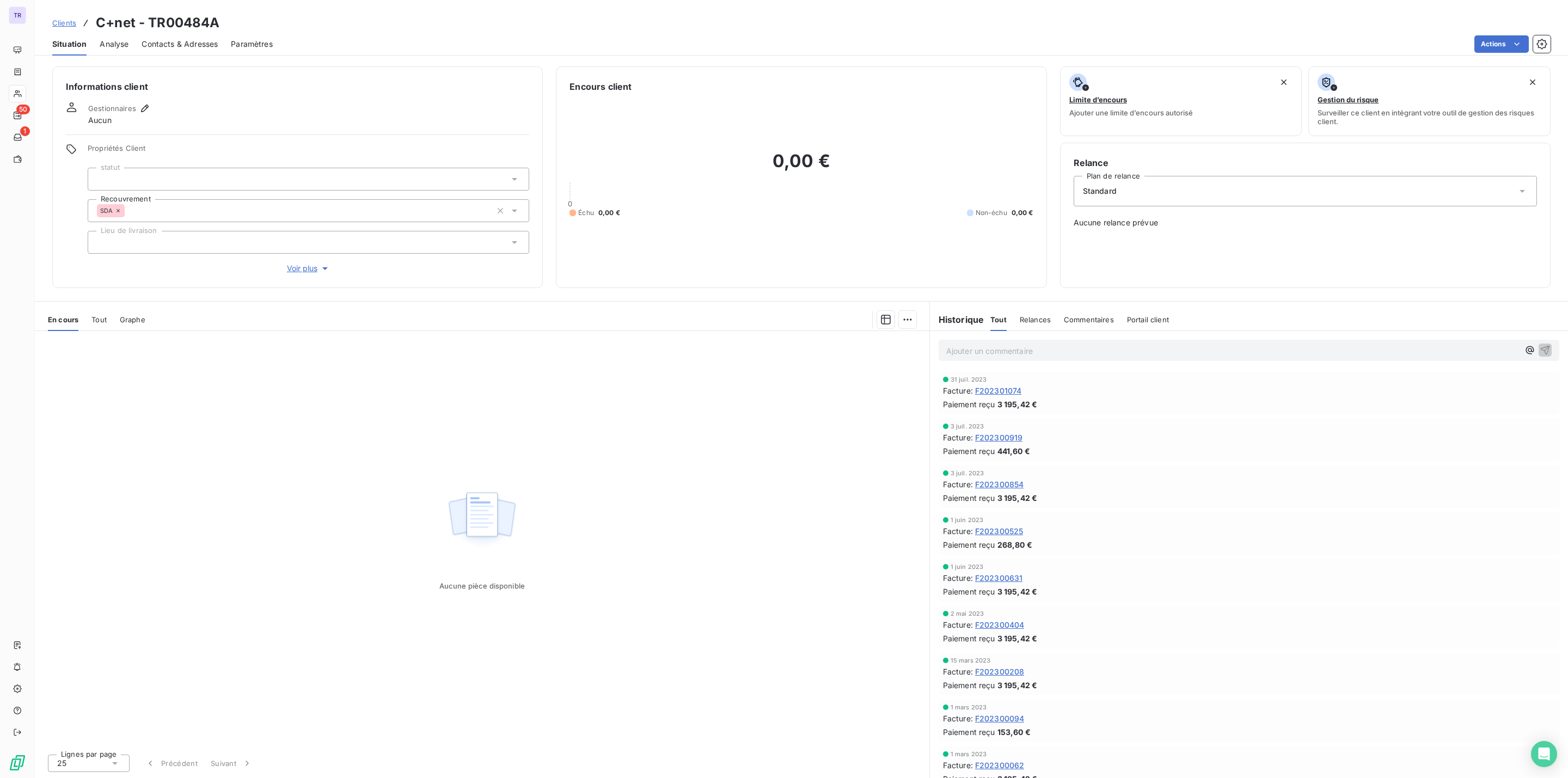
drag, startPoint x: 1230, startPoint y: 190, endPoint x: 1217, endPoint y: 193, distance: 13.3
click at [1229, 188] on div "Standard" at bounding box center [1305, 191] width 463 height 30
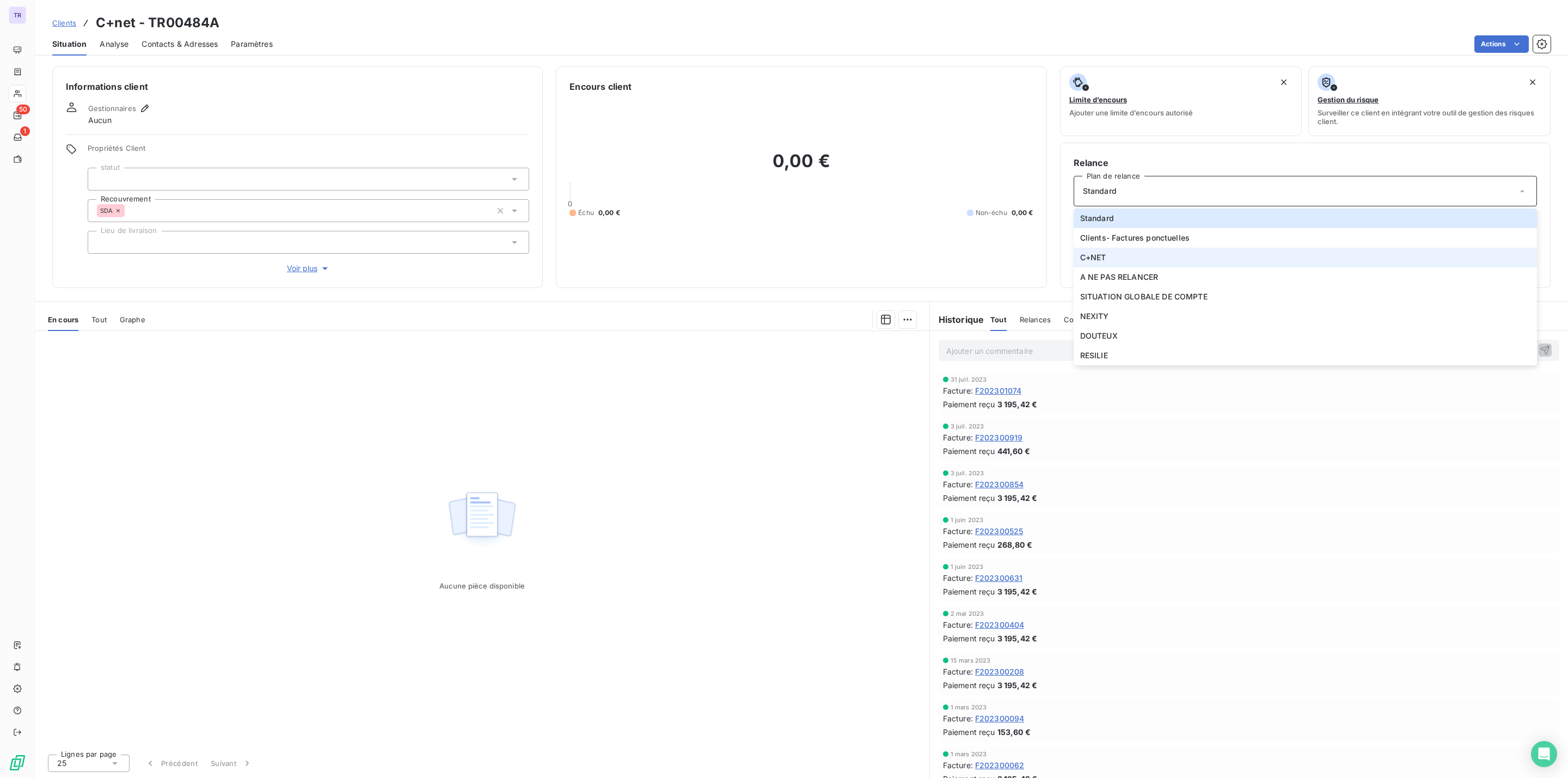
click at [1106, 257] on span "C+NET" at bounding box center [1093, 258] width 26 height 11
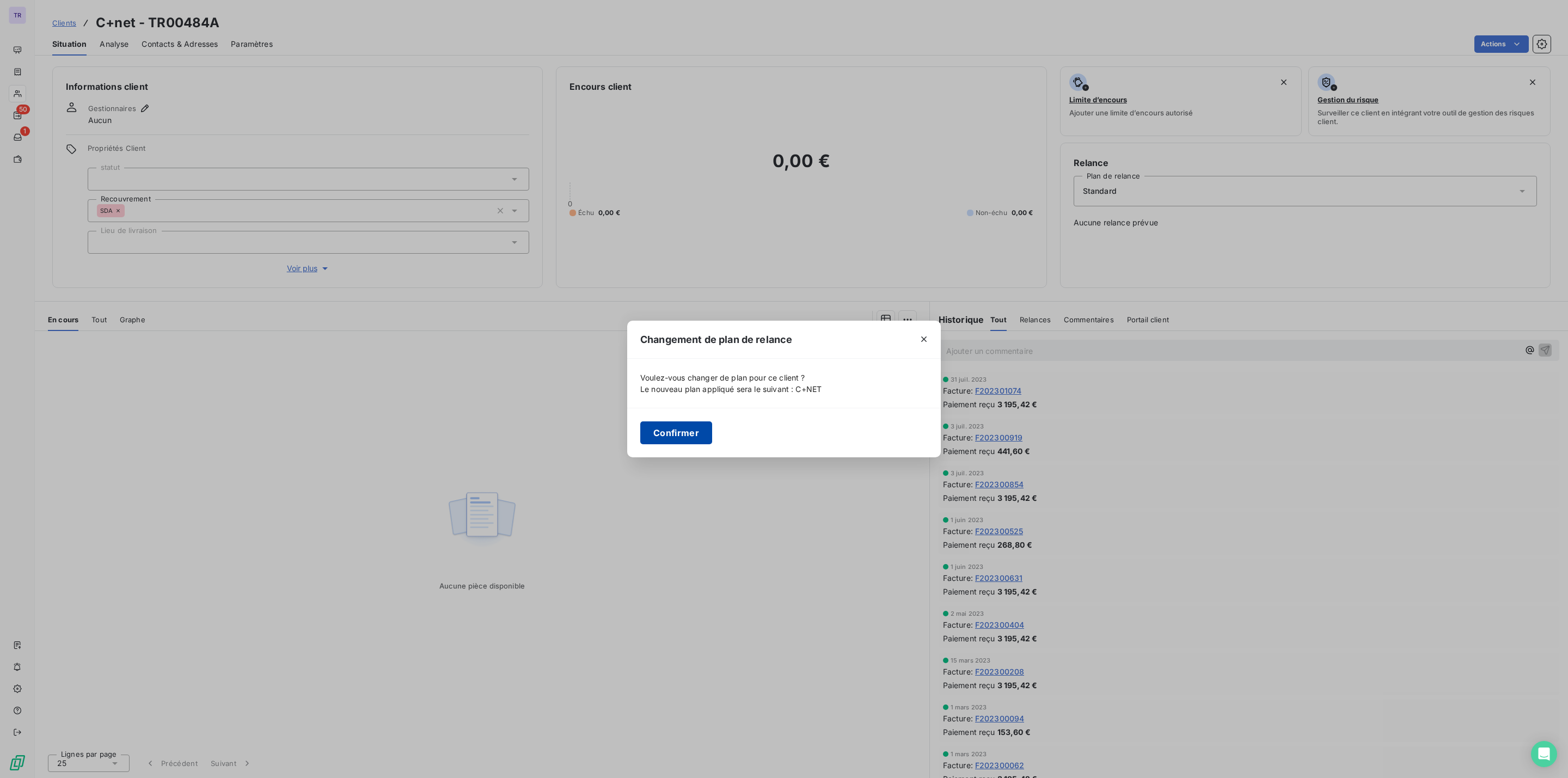
click at [684, 430] on button "Confirmer" at bounding box center [676, 433] width 72 height 23
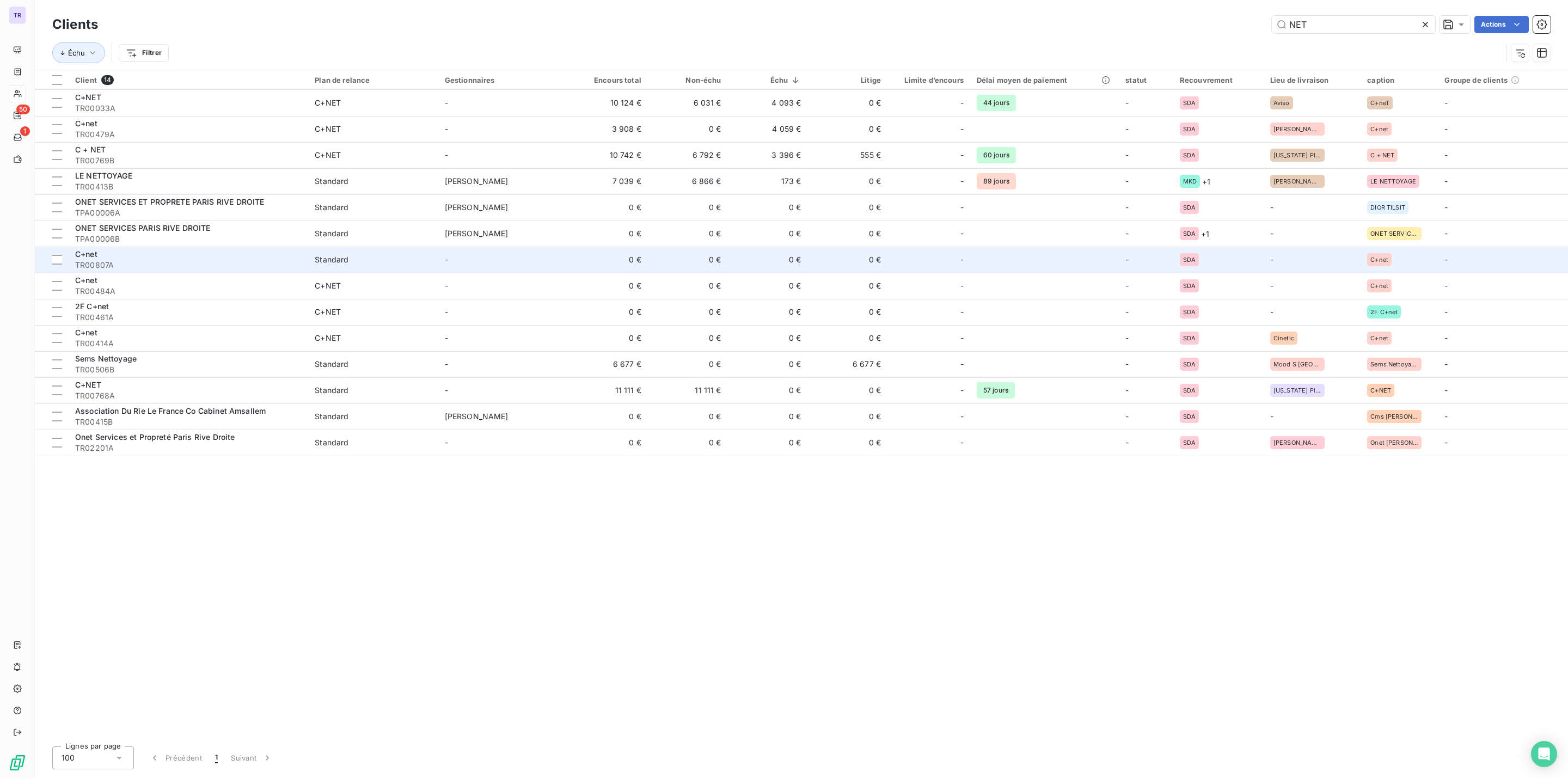
click at [292, 261] on span "TR00807A" at bounding box center [188, 265] width 226 height 11
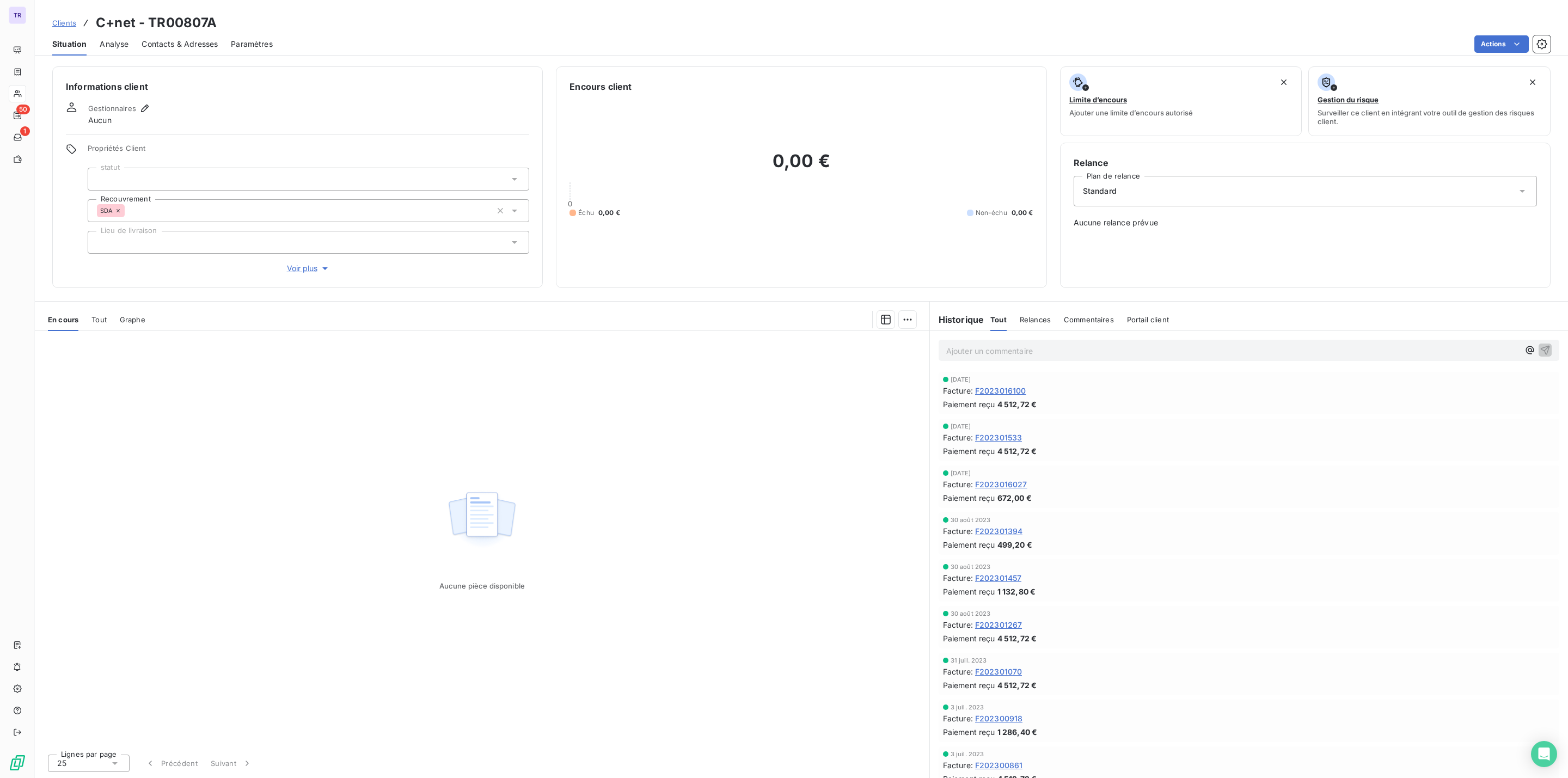
drag, startPoint x: 1186, startPoint y: 187, endPoint x: 1175, endPoint y: 204, distance: 20.2
click at [1185, 187] on div "Standard" at bounding box center [1305, 191] width 463 height 30
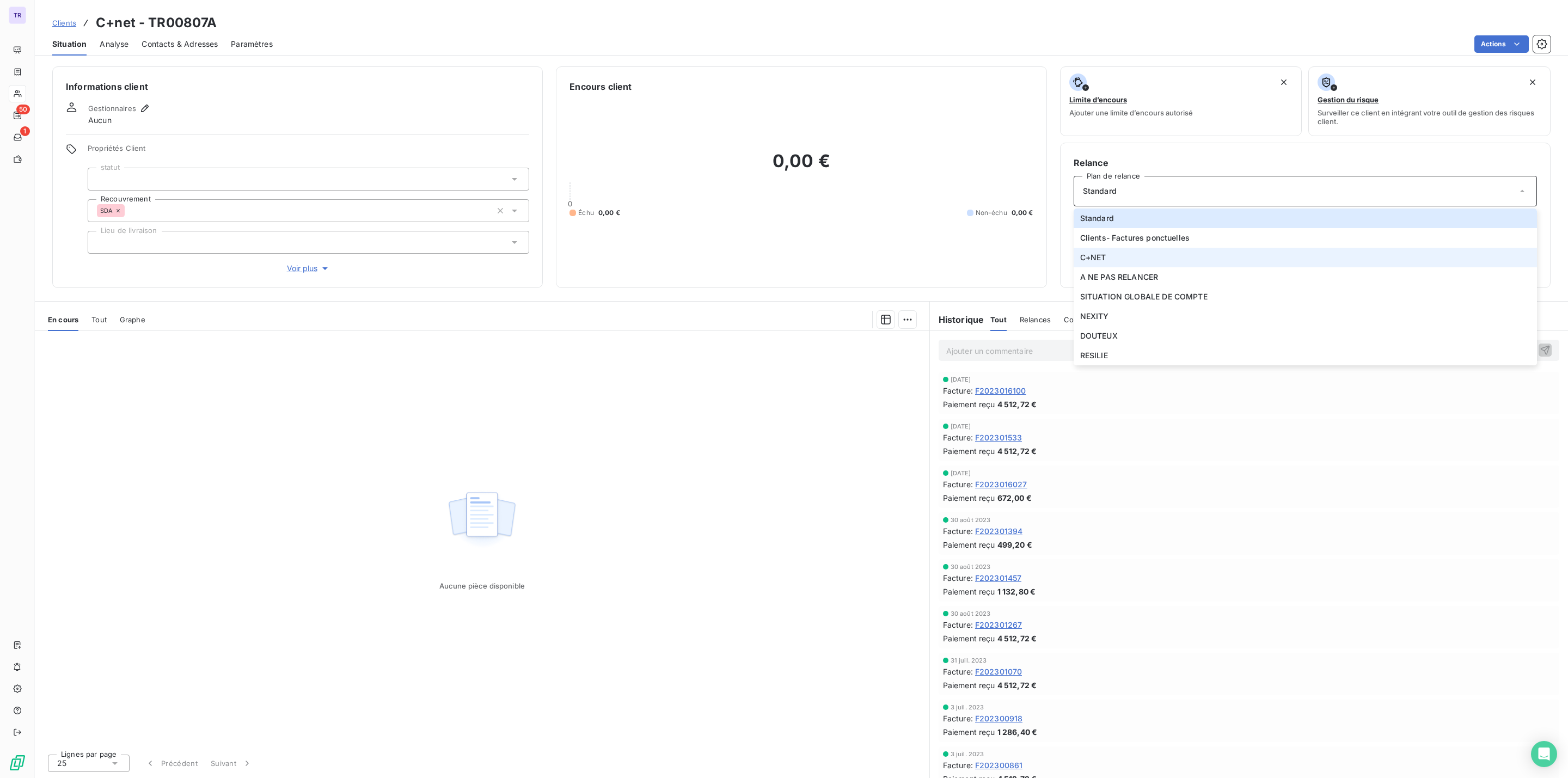
click at [1118, 255] on li "C+NET" at bounding box center [1305, 258] width 463 height 19
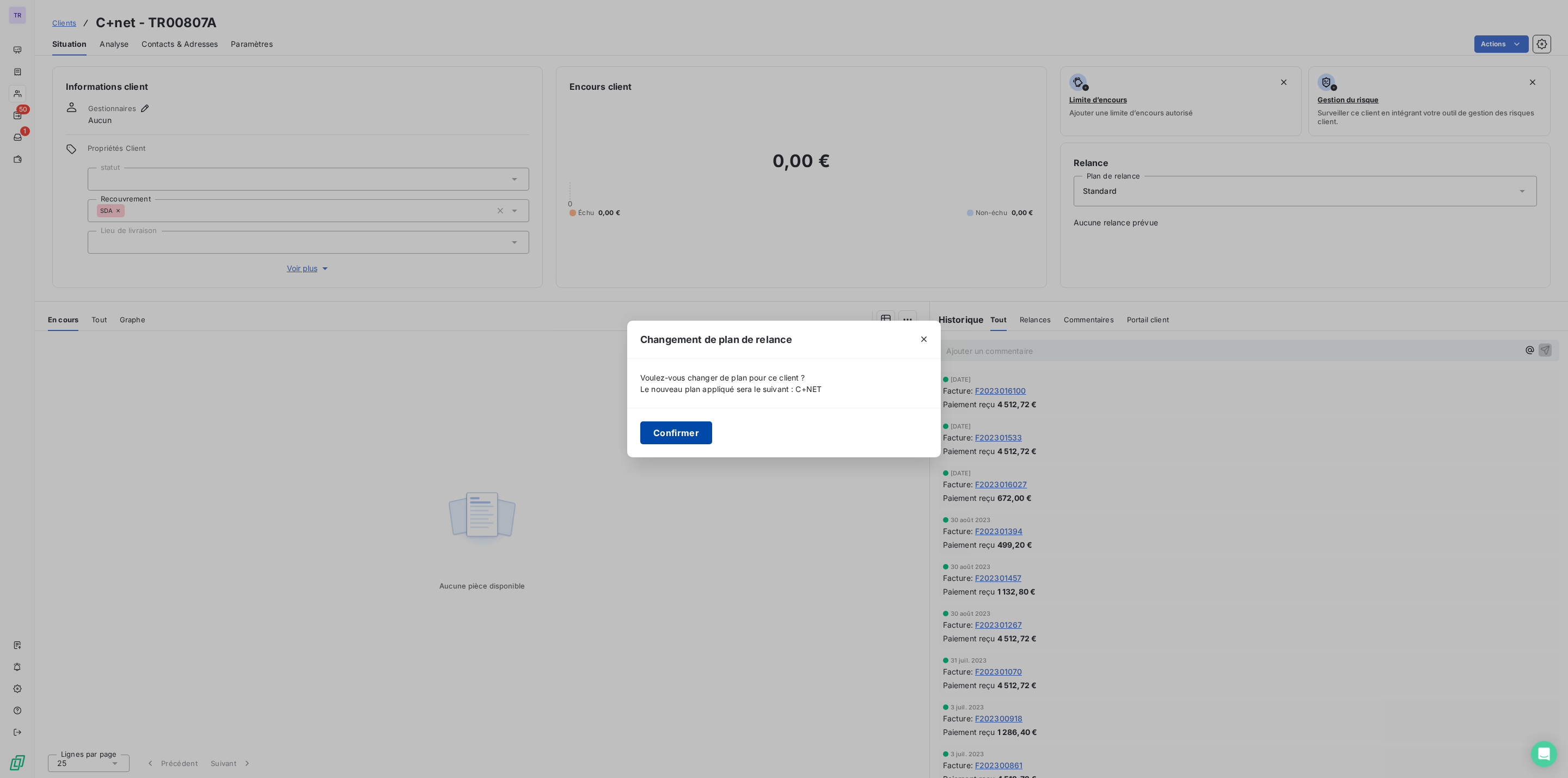
click at [668, 430] on button "Confirmer" at bounding box center [676, 433] width 72 height 23
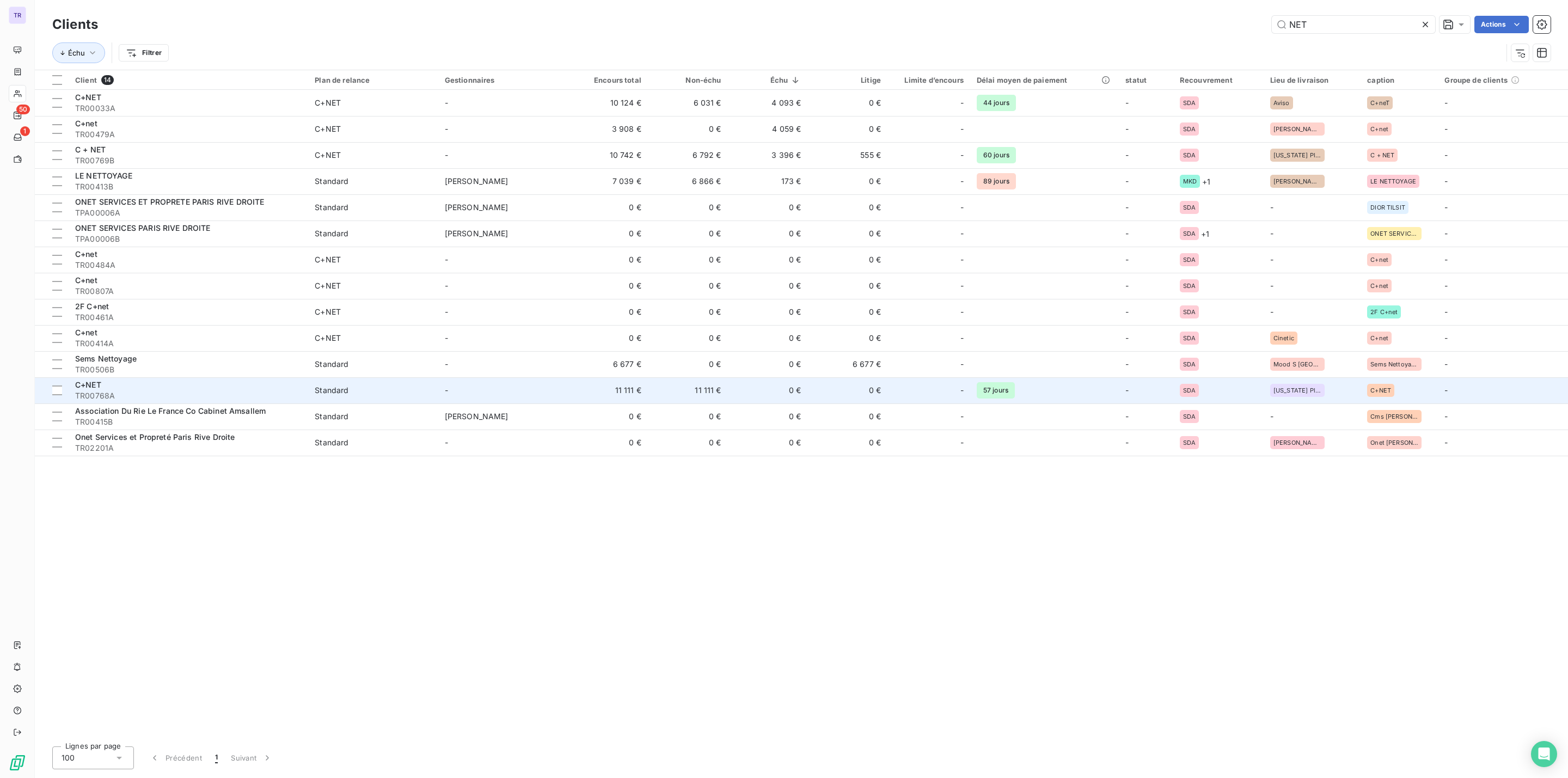
click at [365, 382] on td "Standard" at bounding box center [373, 390] width 130 height 26
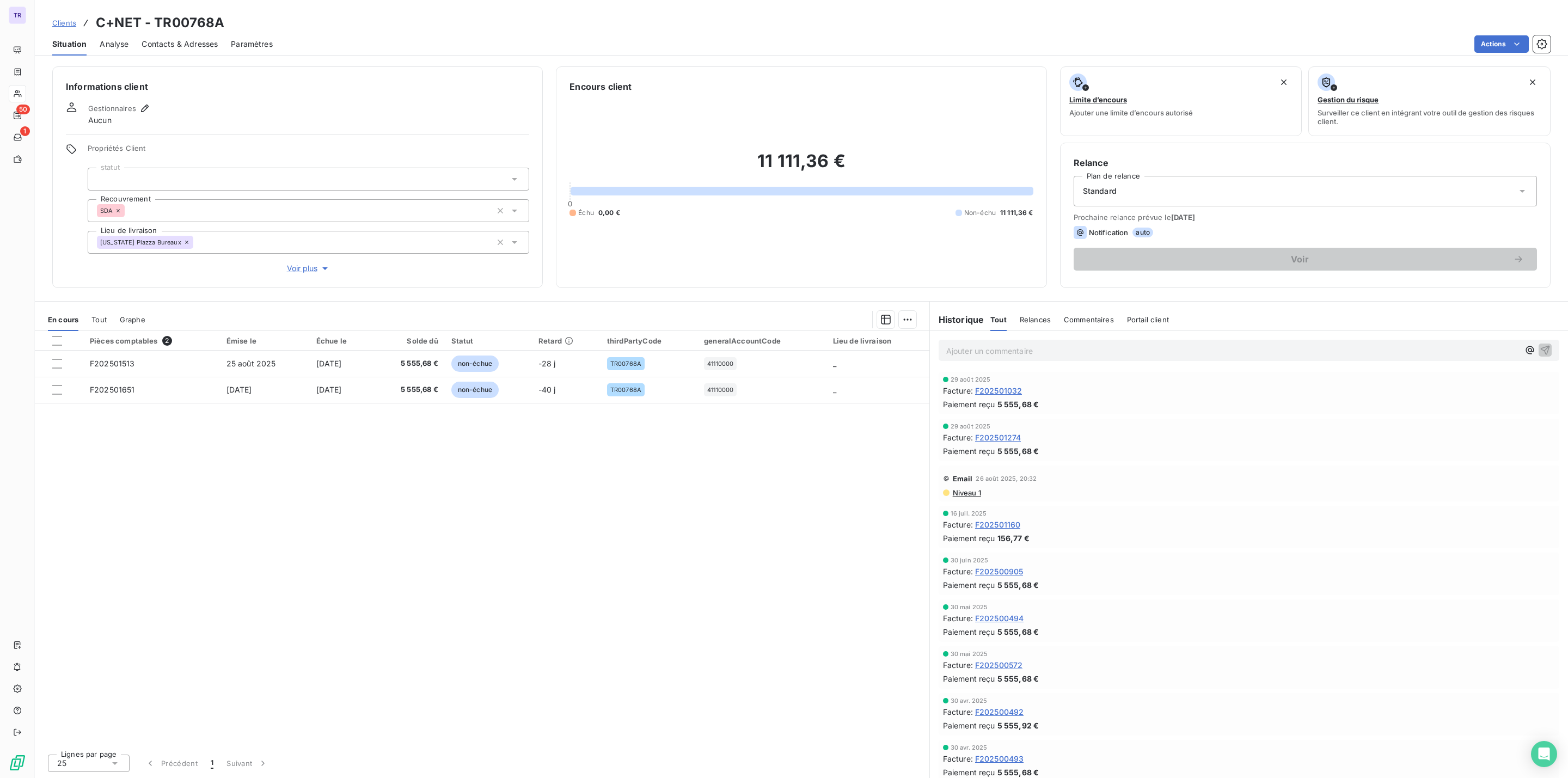
click at [1243, 187] on div "Standard" at bounding box center [1305, 191] width 463 height 30
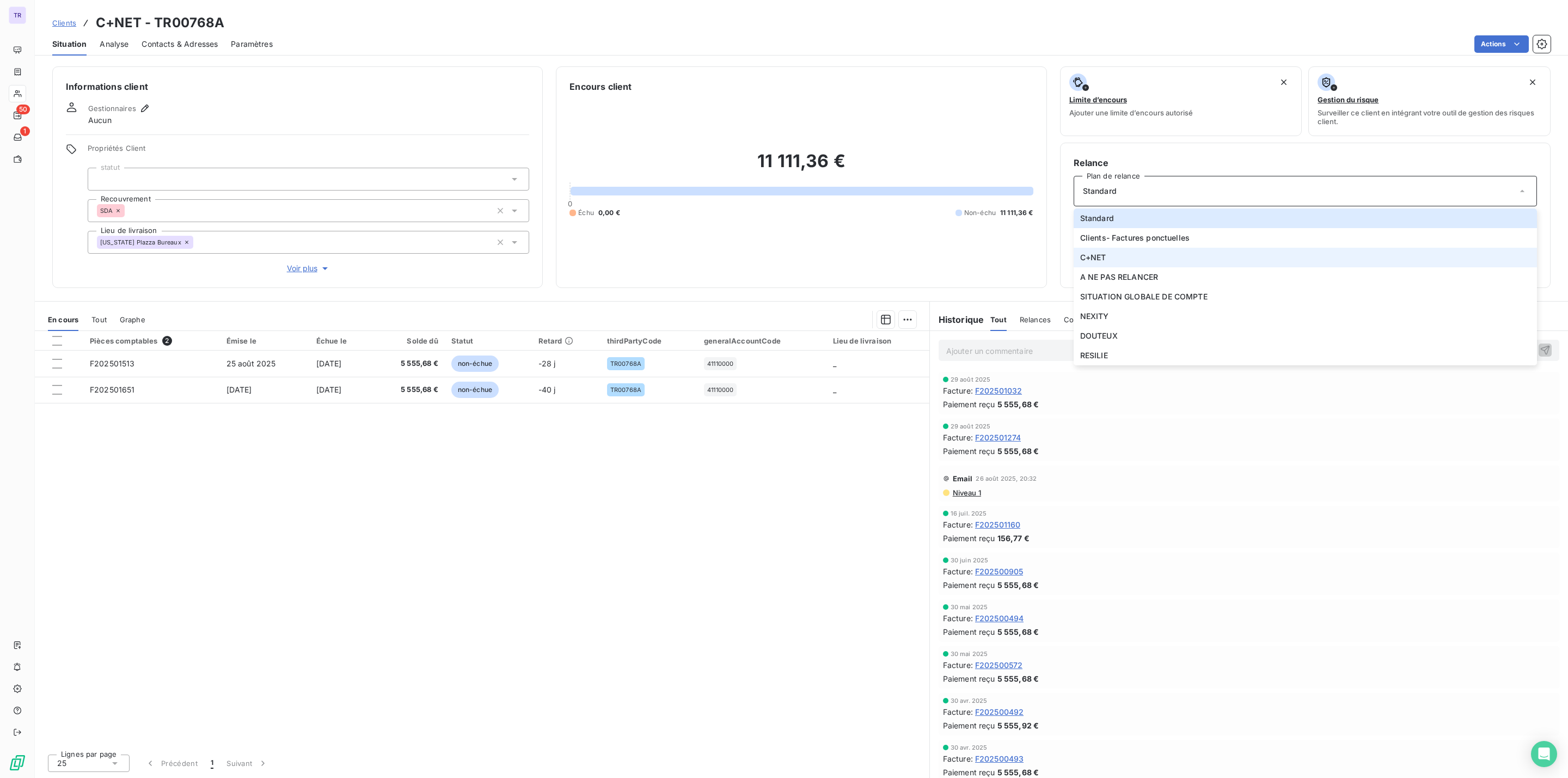
click at [1096, 259] on span "C+NET" at bounding box center [1093, 258] width 26 height 11
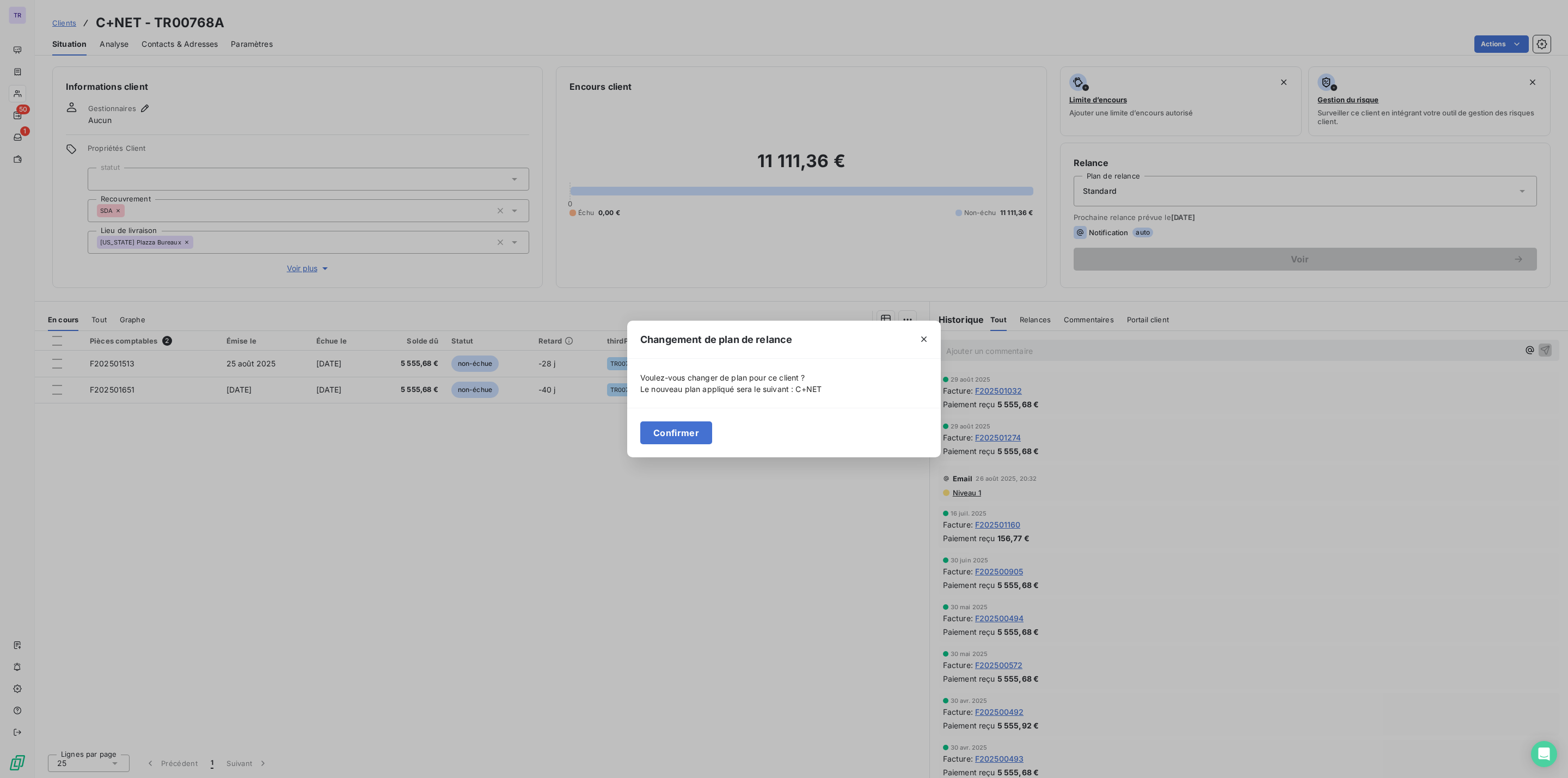
click at [665, 438] on button "Confirmer" at bounding box center [676, 433] width 72 height 23
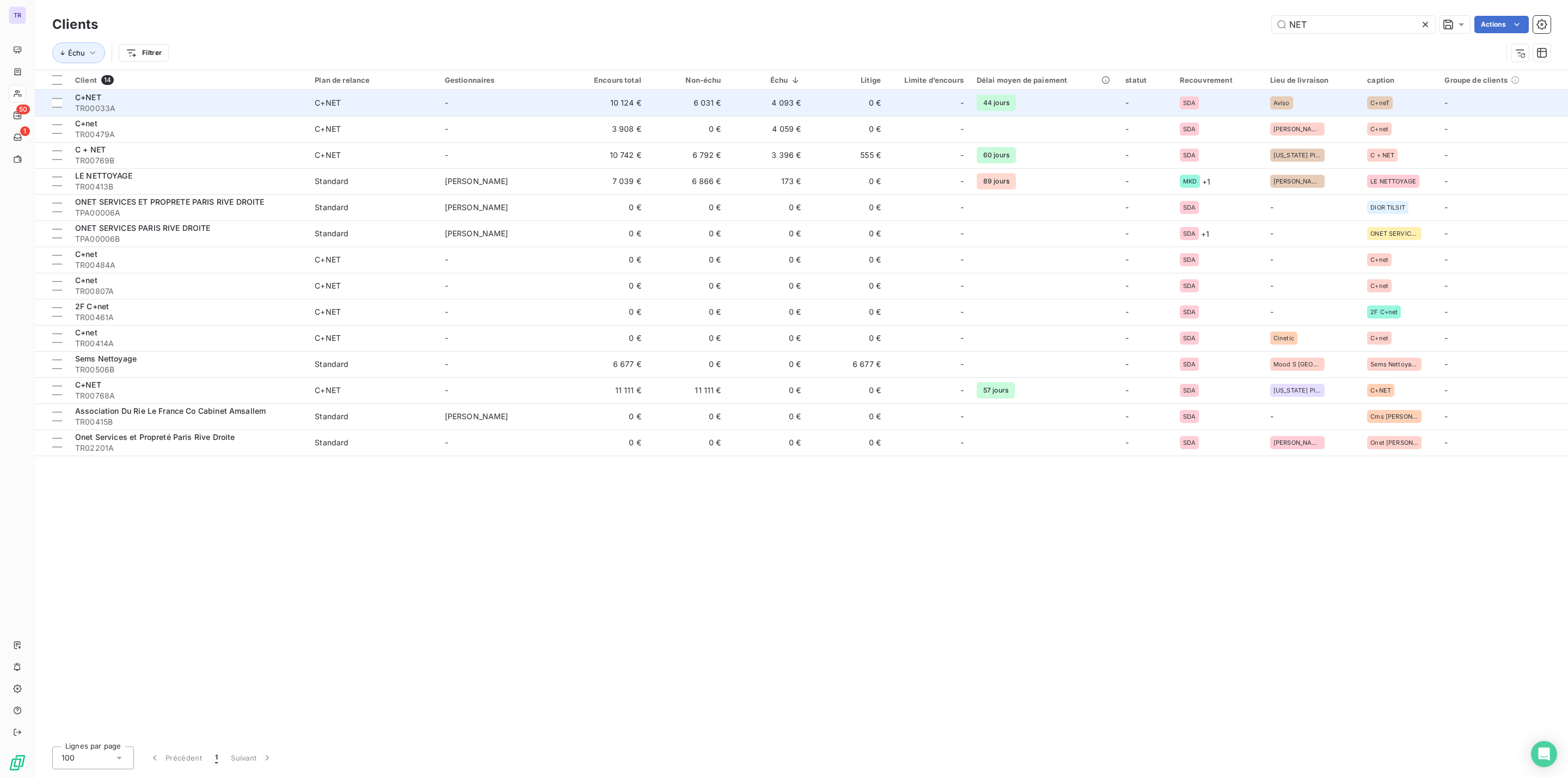
click at [335, 98] on div "C+NET" at bounding box center [327, 103] width 26 height 11
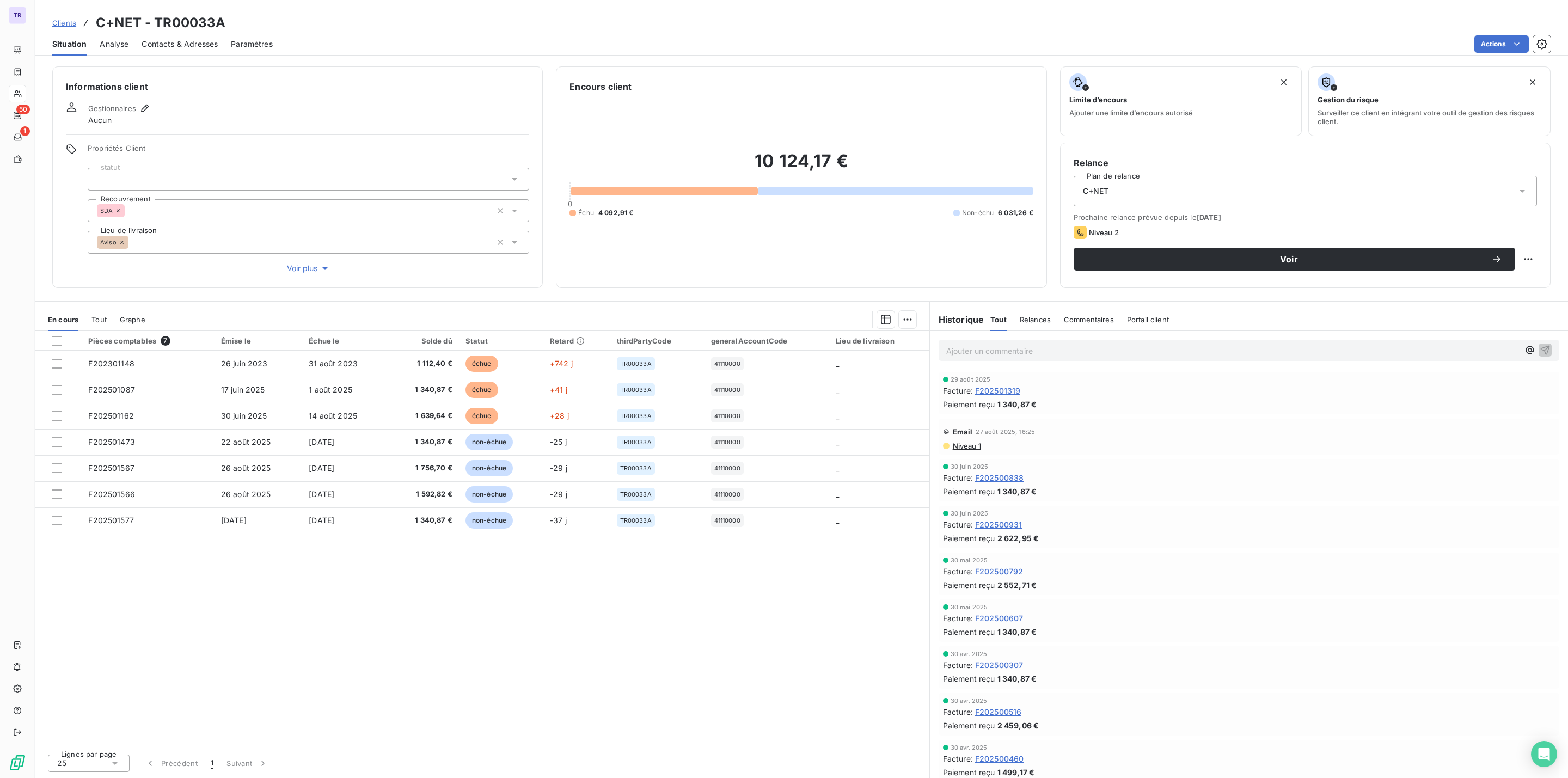
click at [1519, 194] on icon at bounding box center [1522, 191] width 11 height 11
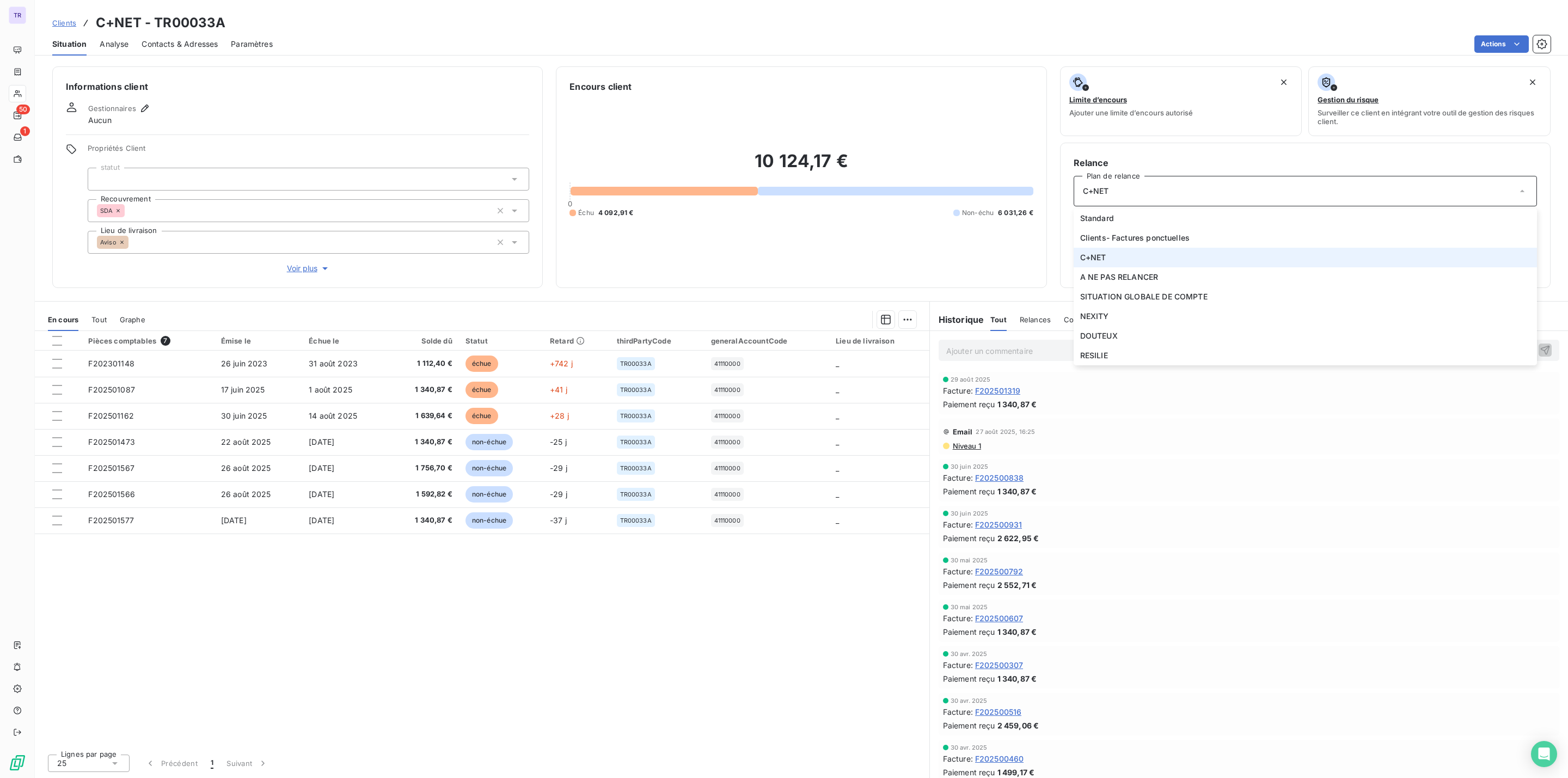
click at [1503, 198] on div "C+NET" at bounding box center [1305, 191] width 463 height 30
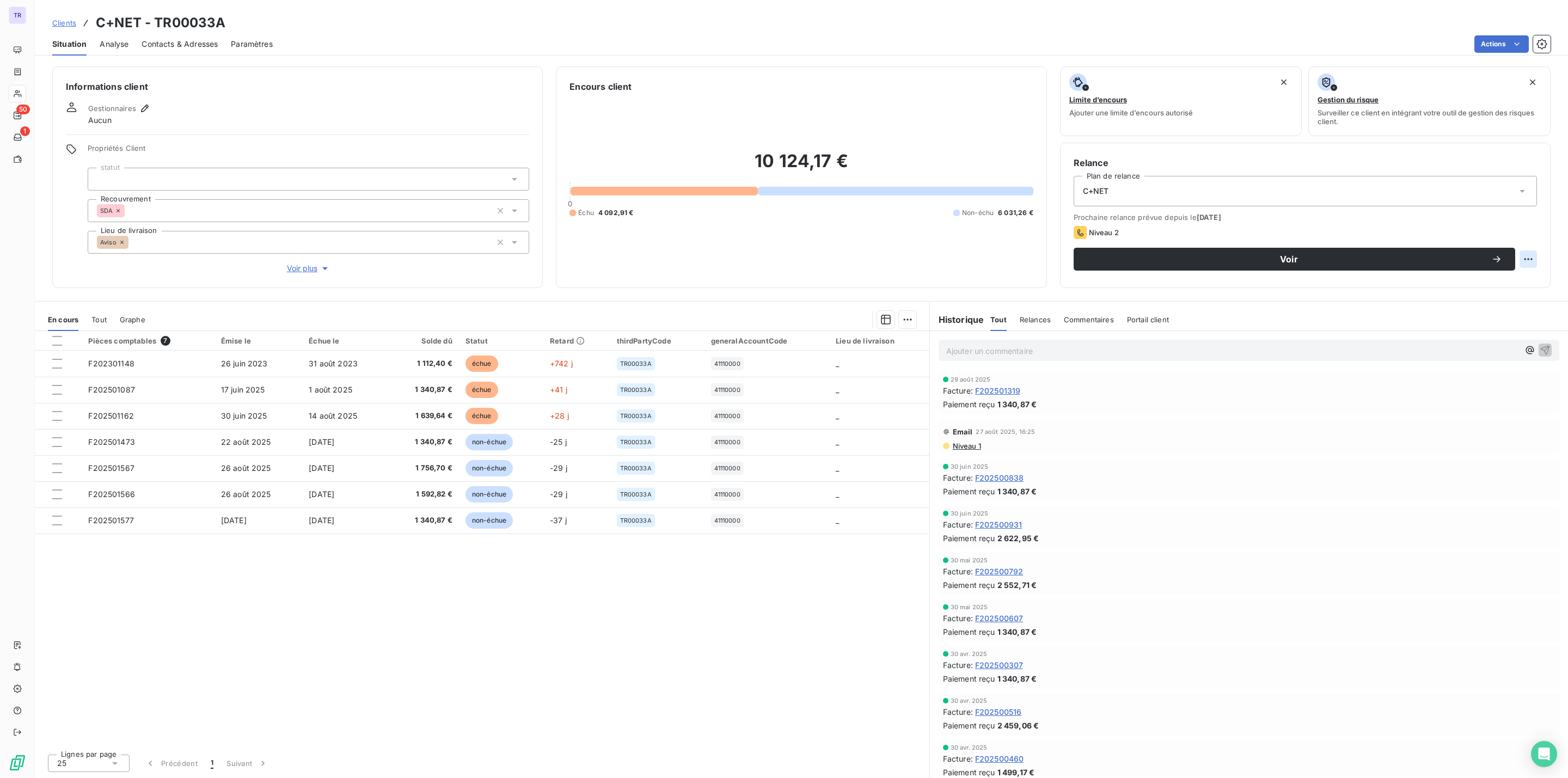
click at [1521, 255] on html "TR 50 1 Clients C+NET - TR00033A Situation Analyse Contacts & Adresses Paramètr…" at bounding box center [784, 389] width 1568 height 778
click at [737, 244] on html "TR 50 1 Clients C+NET - TR00033A Situation Analyse Contacts & Adresses Paramètr…" at bounding box center [784, 389] width 1568 height 778
click at [141, 106] on icon "button" at bounding box center [145, 108] width 11 height 11
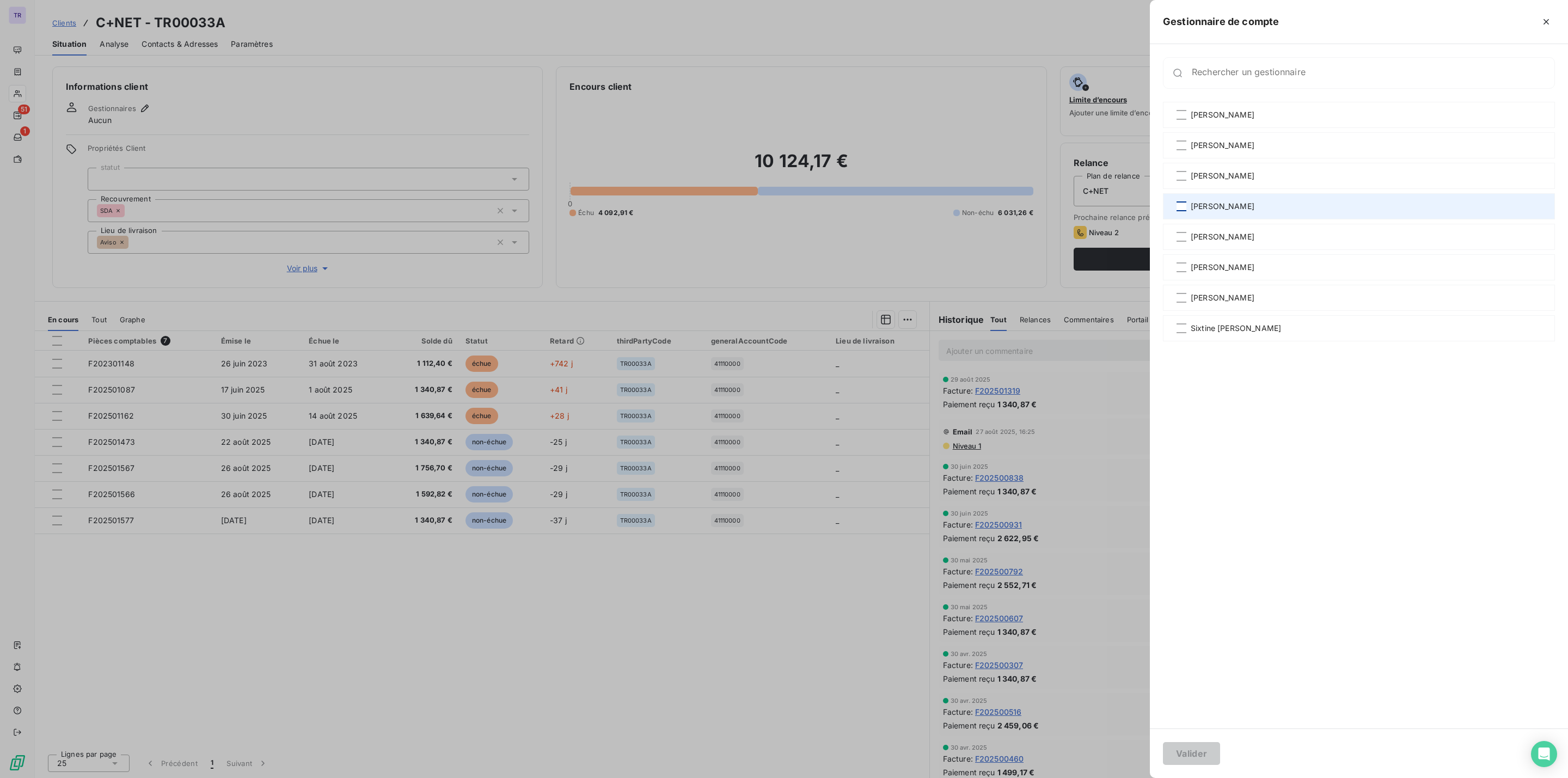
click at [1178, 206] on div at bounding box center [1181, 206] width 10 height 10
click at [1188, 753] on button "Valider" at bounding box center [1192, 754] width 57 height 23
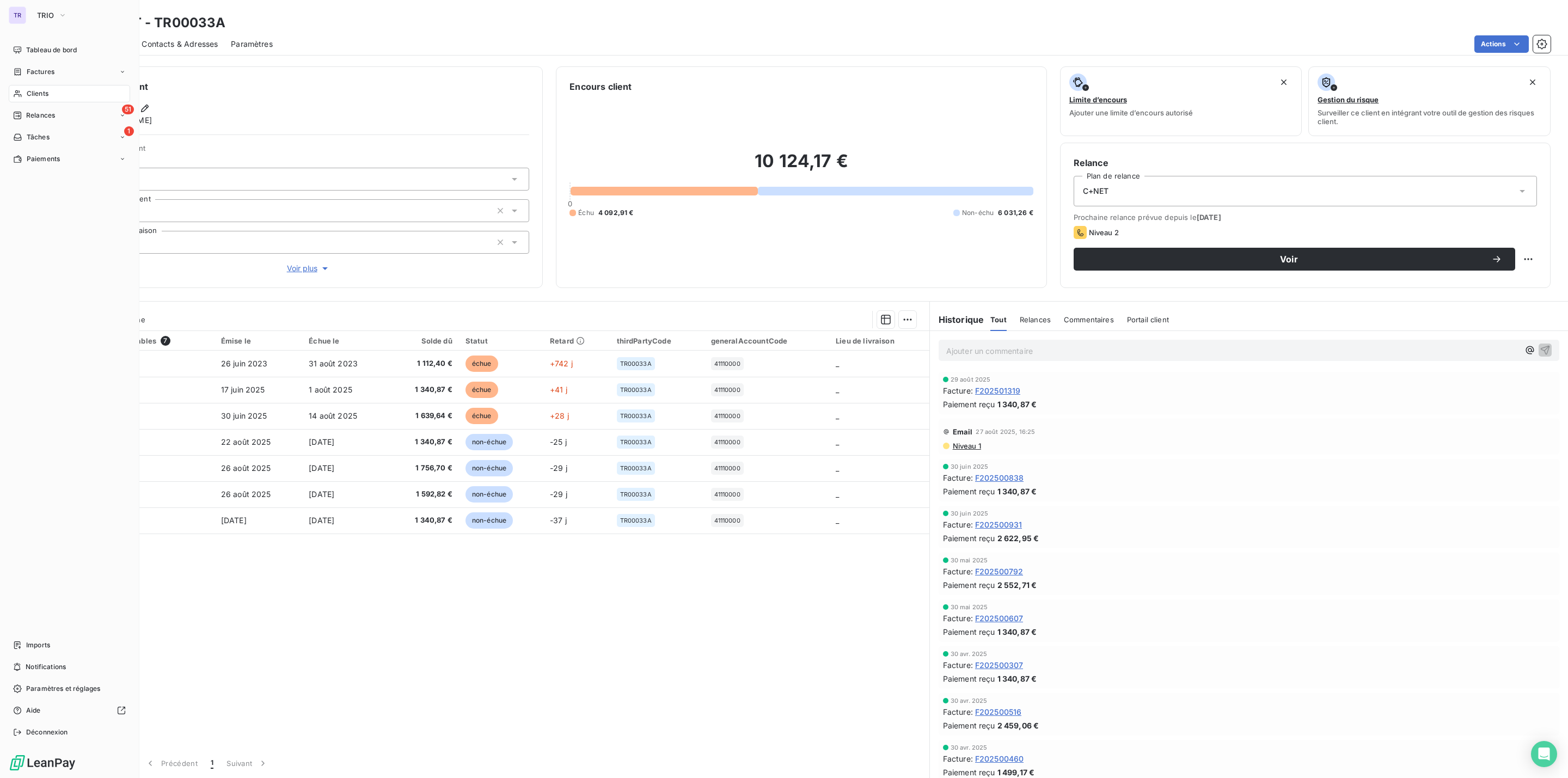
click at [43, 94] on span "Clients" at bounding box center [38, 94] width 22 height 10
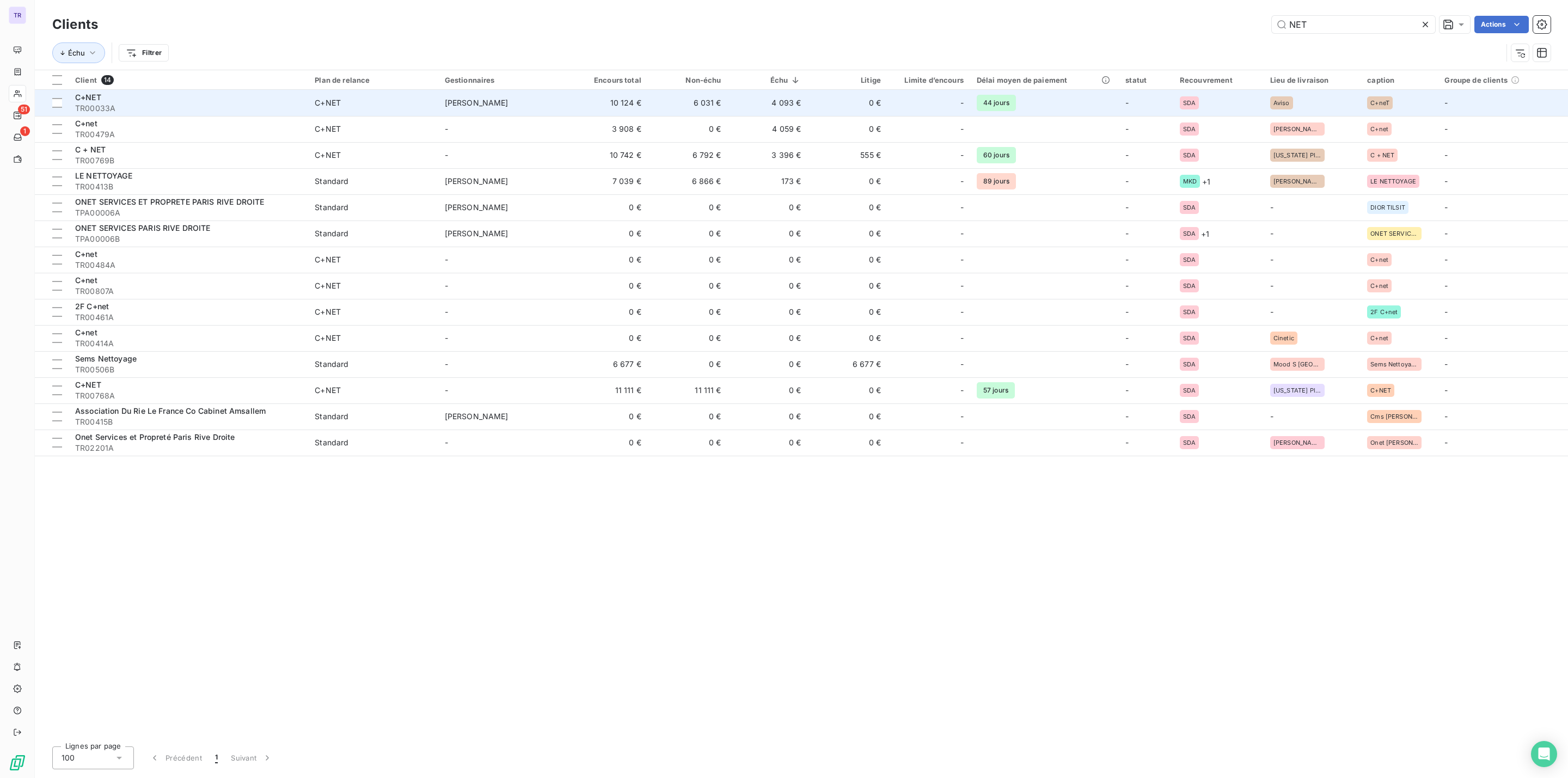
click at [312, 103] on td "C+NET" at bounding box center [373, 103] width 130 height 26
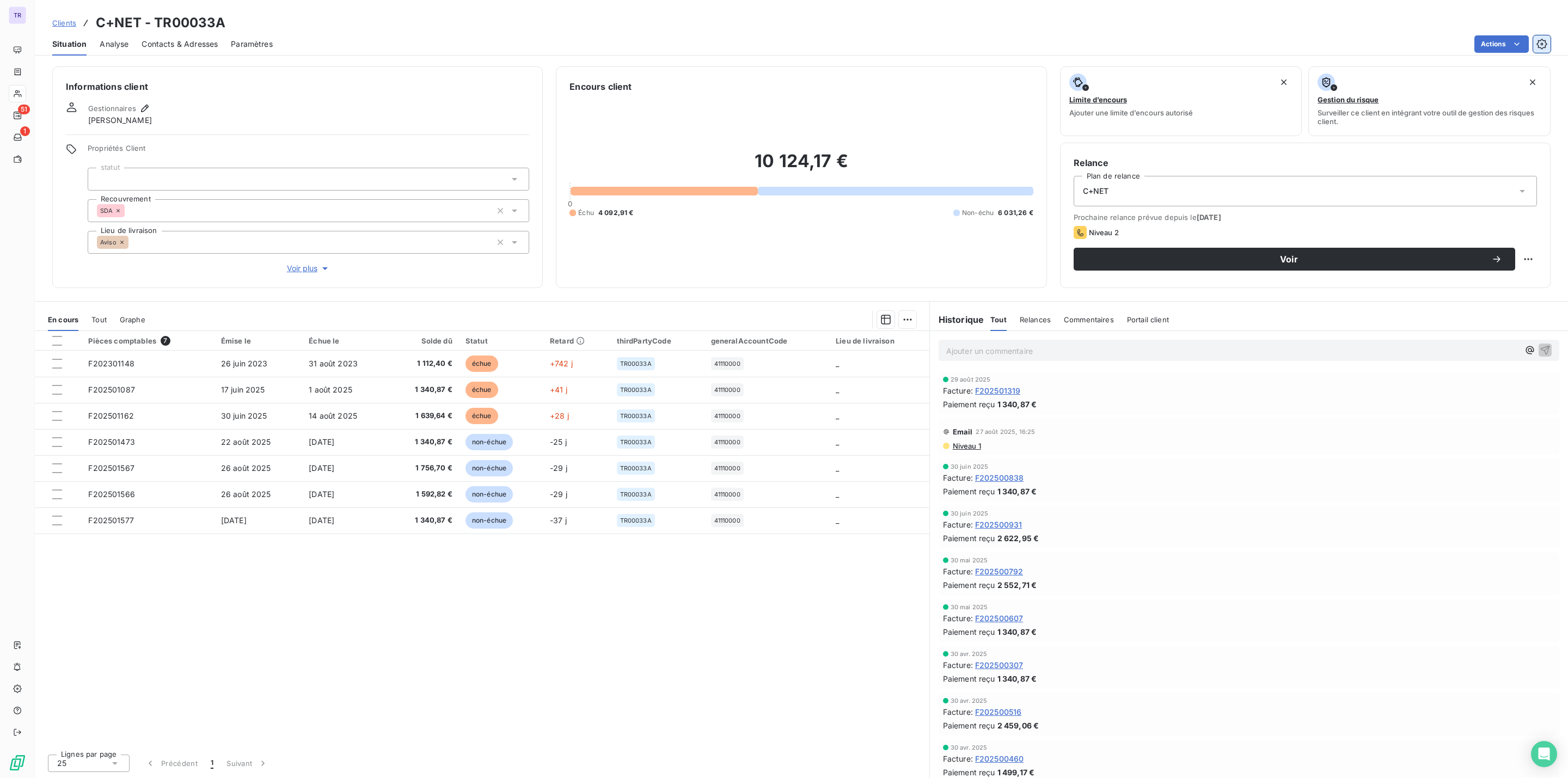
click at [1545, 46] on icon "button" at bounding box center [1541, 44] width 10 height 10
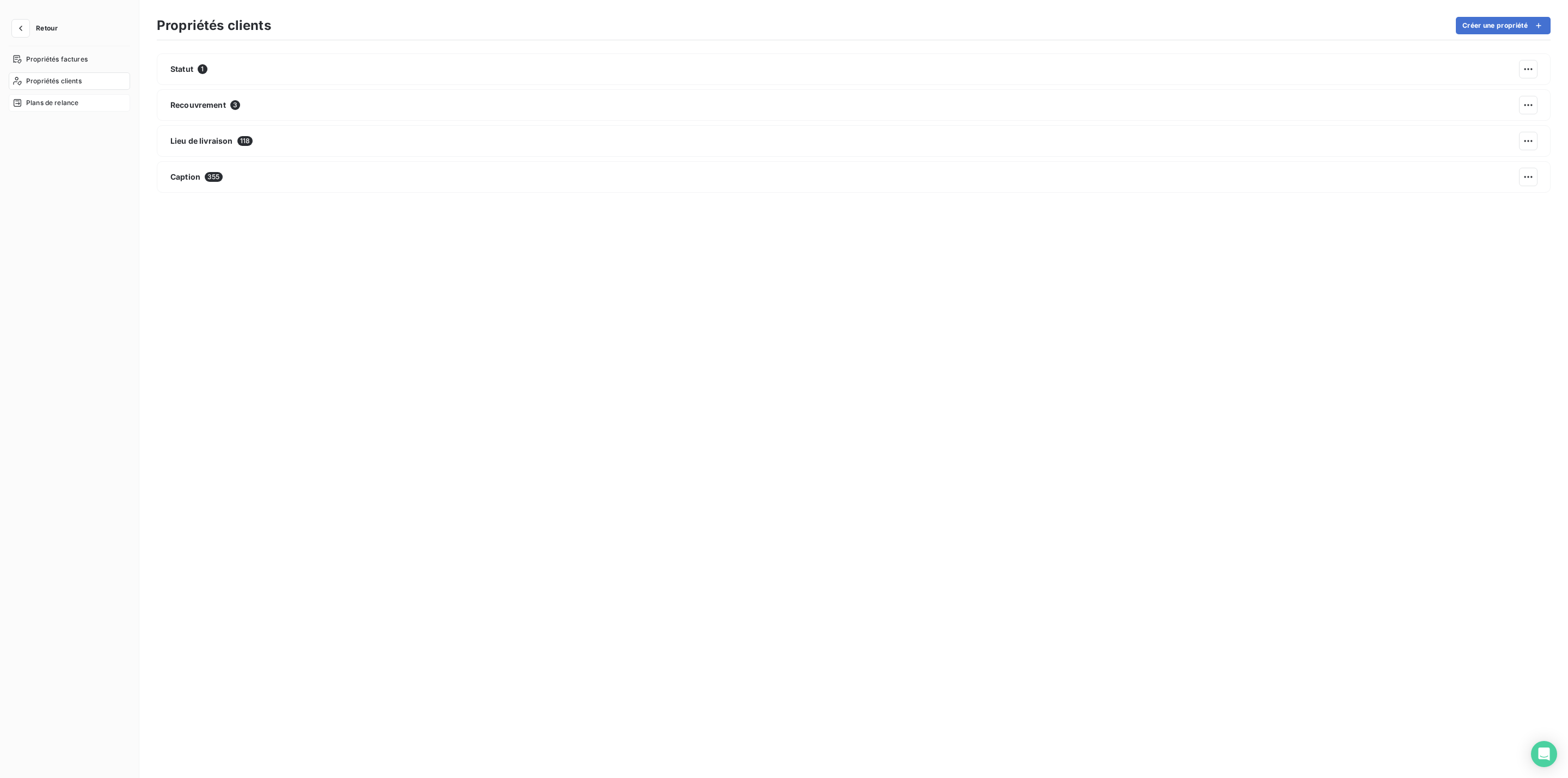
click at [83, 103] on div "Plans de relance" at bounding box center [69, 103] width 121 height 18
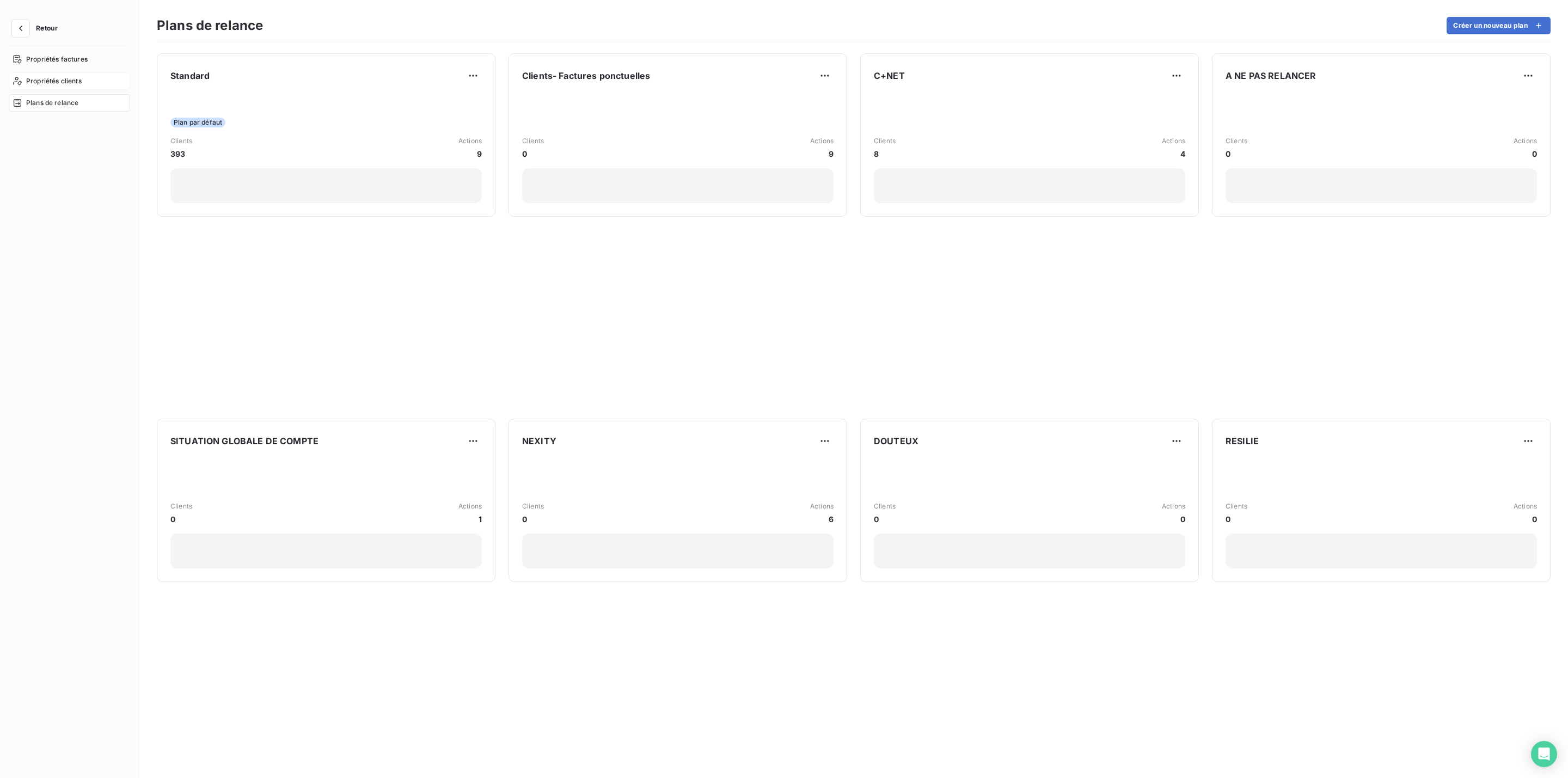
click at [79, 82] on span "Propriétés clients" at bounding box center [54, 81] width 55 height 10
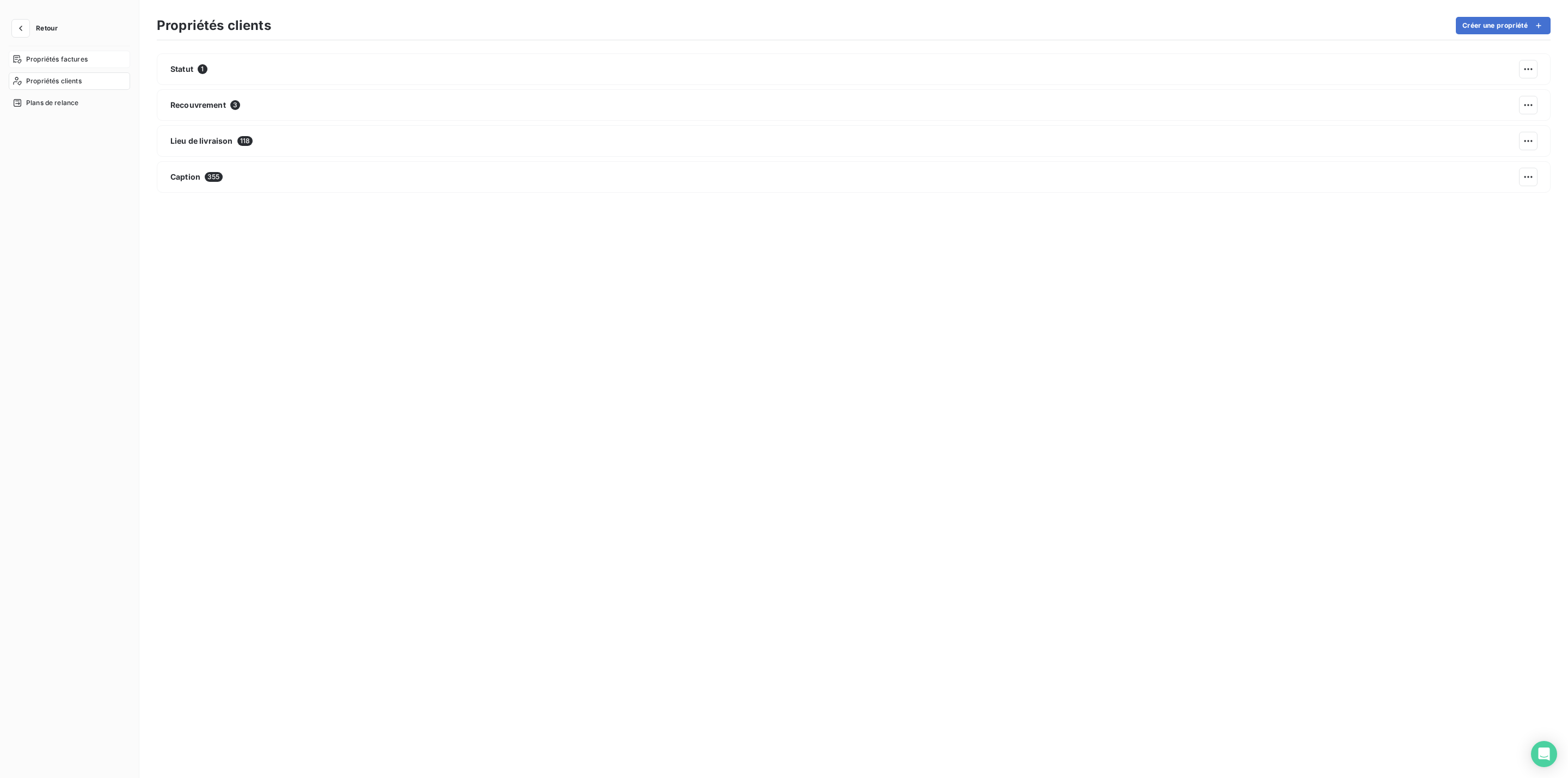
click at [80, 59] on span "Propriétés factures" at bounding box center [57, 59] width 61 height 10
click at [72, 105] on span "Plans de relance" at bounding box center [52, 103] width 52 height 10
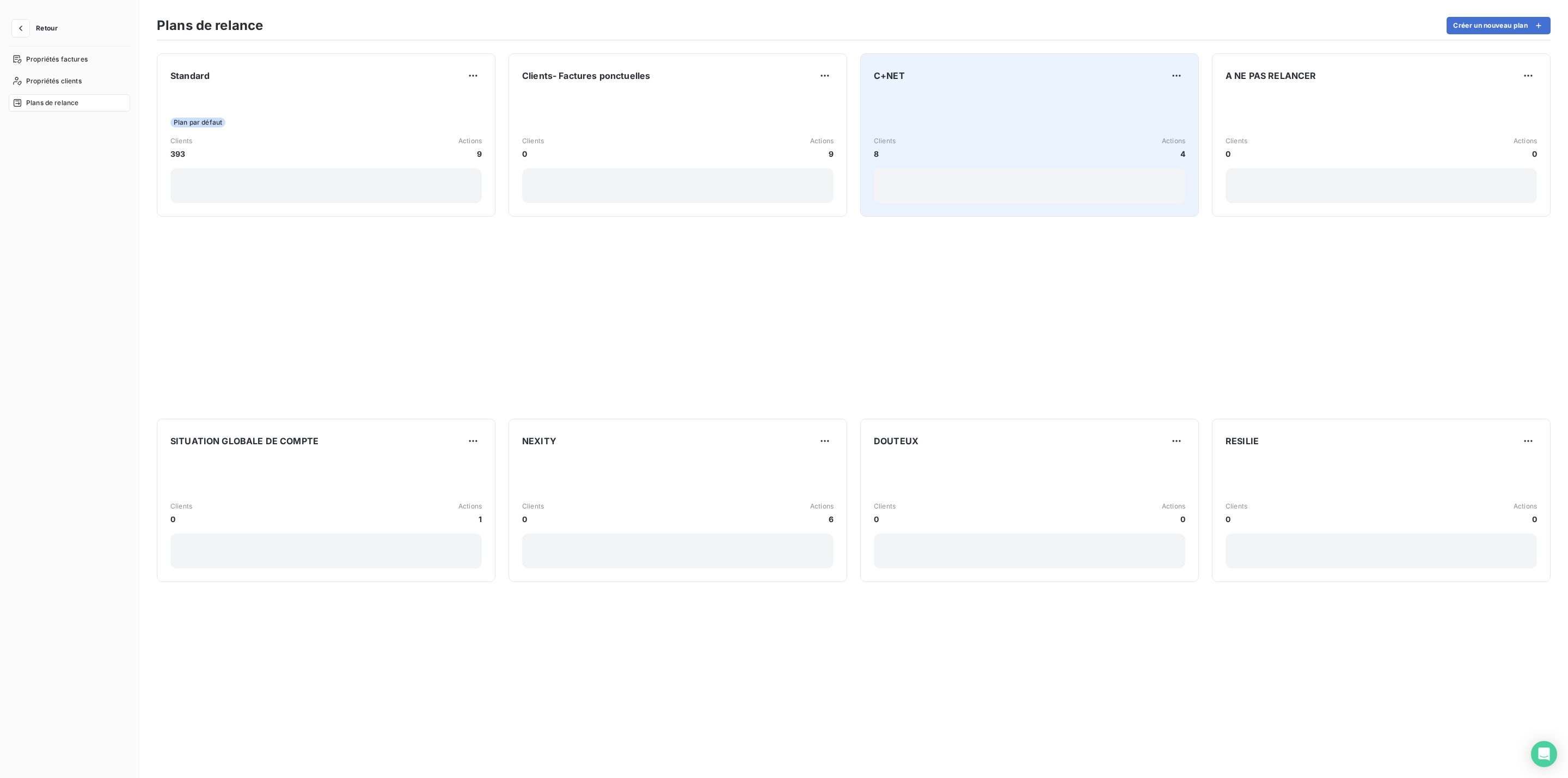
click at [920, 113] on div "Clients 8 Actions 4" at bounding box center [1030, 148] width 312 height 110
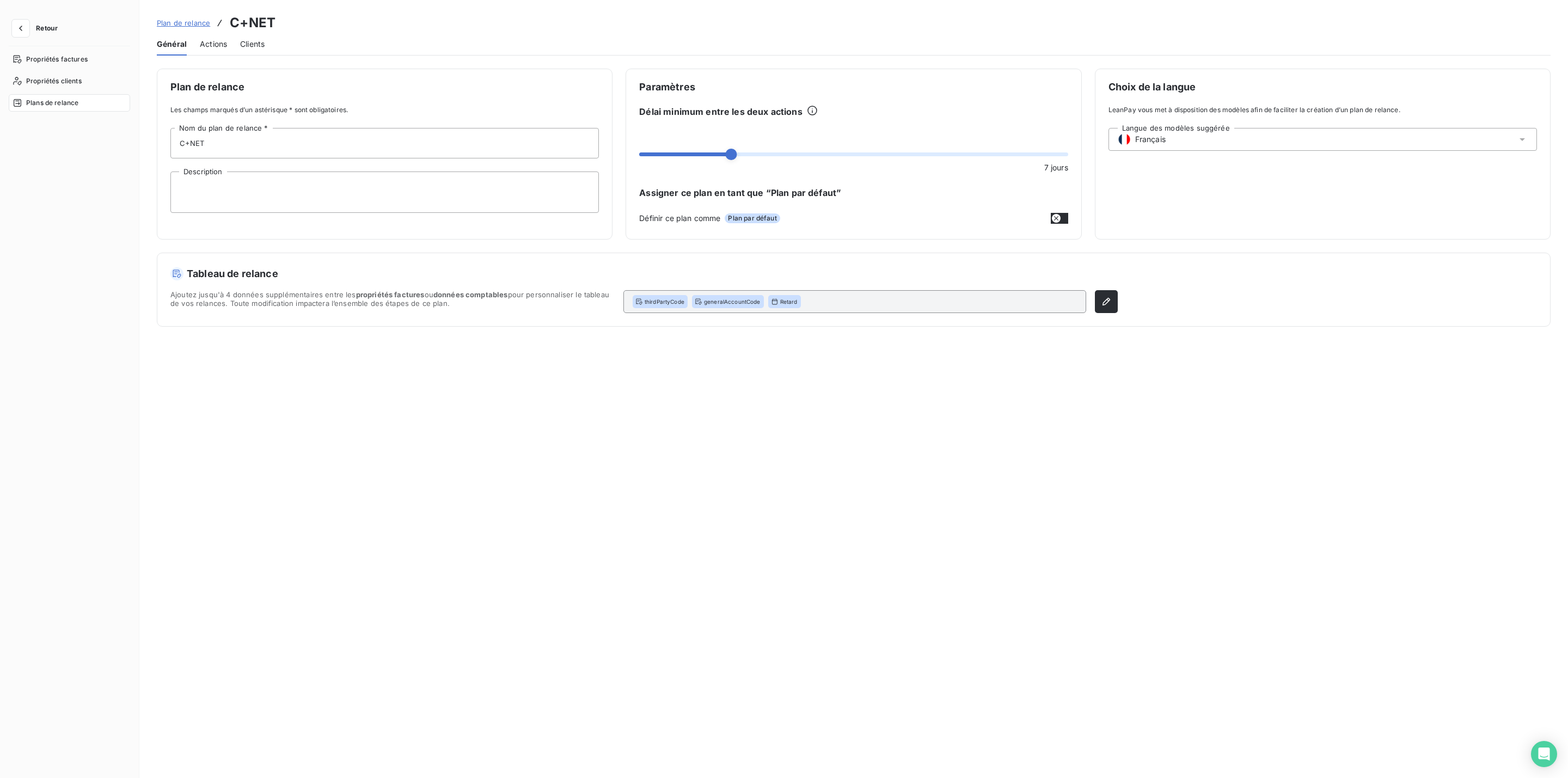
click at [247, 51] on div "Clients" at bounding box center [252, 44] width 24 height 23
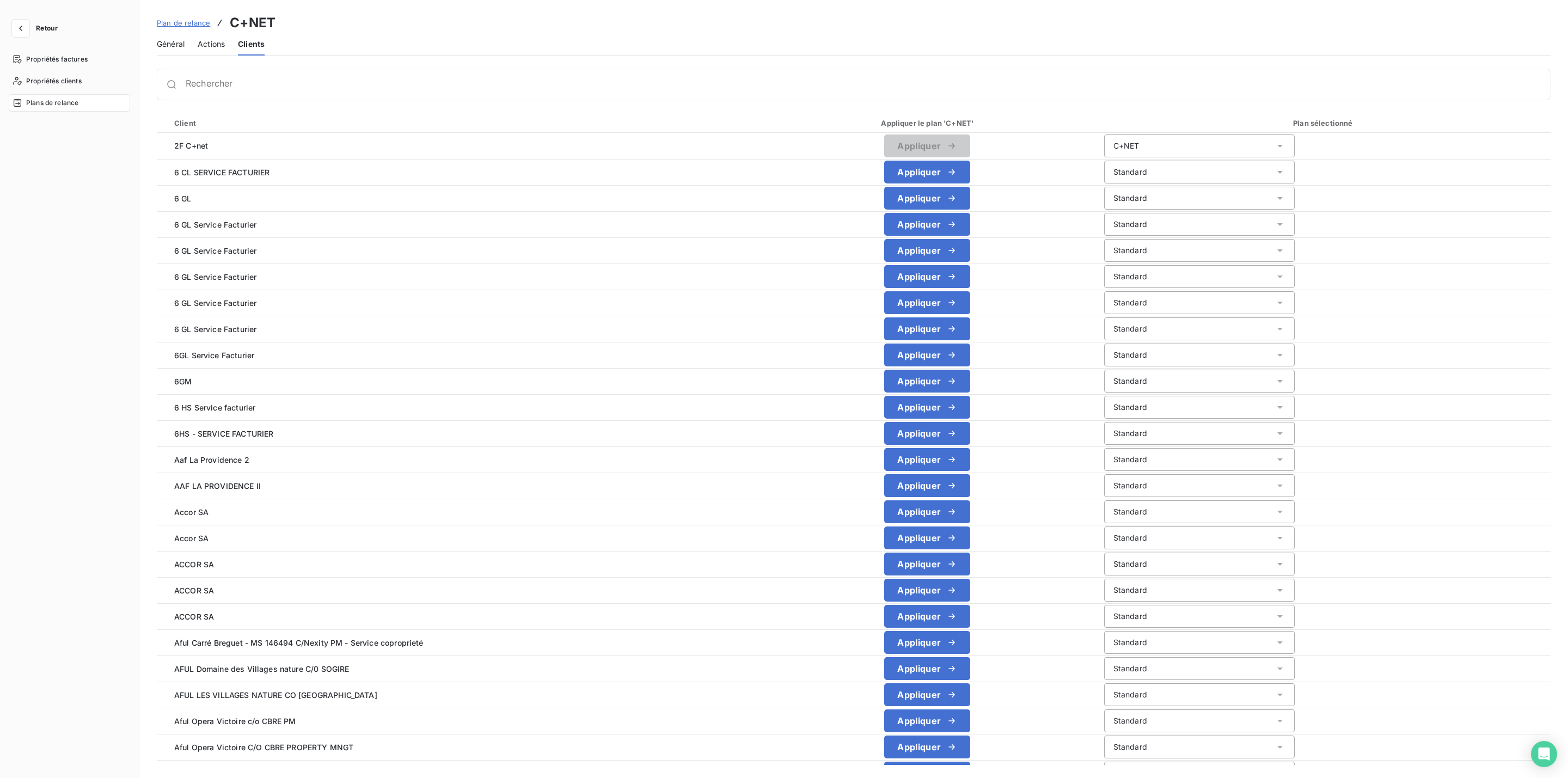
click at [181, 46] on span "Général" at bounding box center [171, 44] width 28 height 11
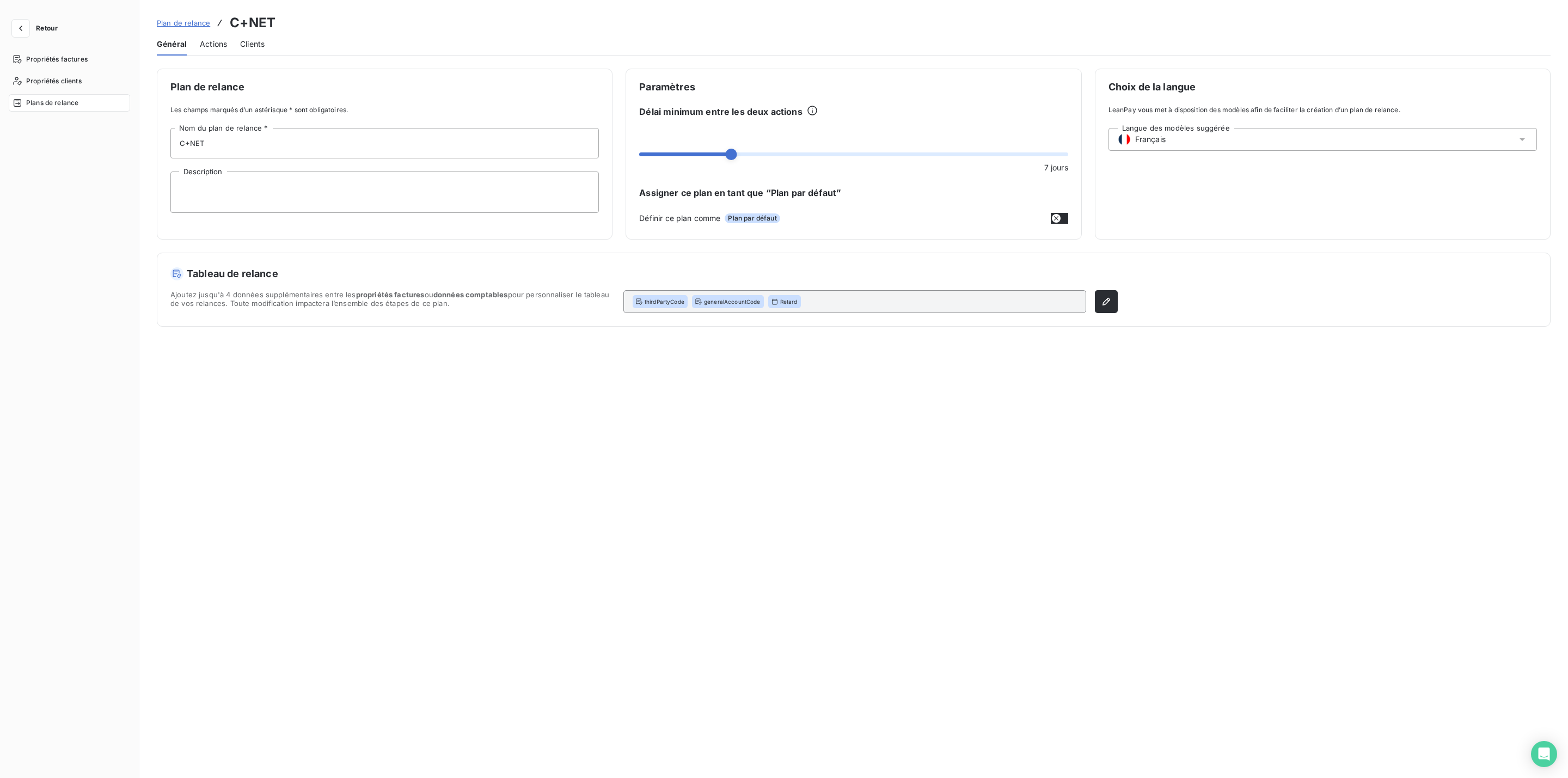
click at [248, 169] on div "Plan de relance Les champs marqués d’un astérisque * sont obligatoires. C+NET N…" at bounding box center [385, 154] width 456 height 171
click at [242, 178] on textarea "Description" at bounding box center [385, 192] width 429 height 41
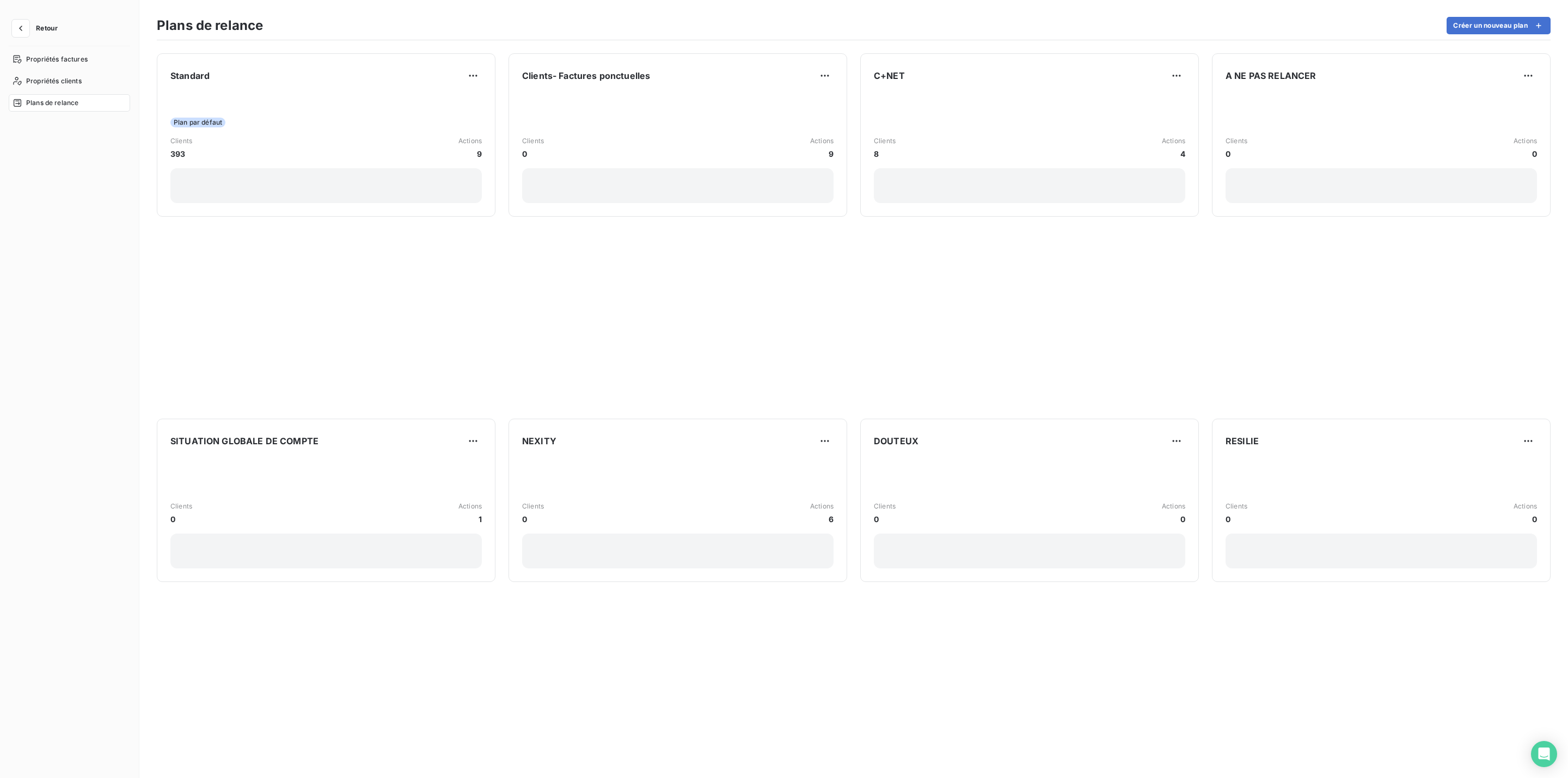
click at [41, 28] on span "Retour" at bounding box center [47, 28] width 22 height 7
